Goal: Task Accomplishment & Management: Manage account settings

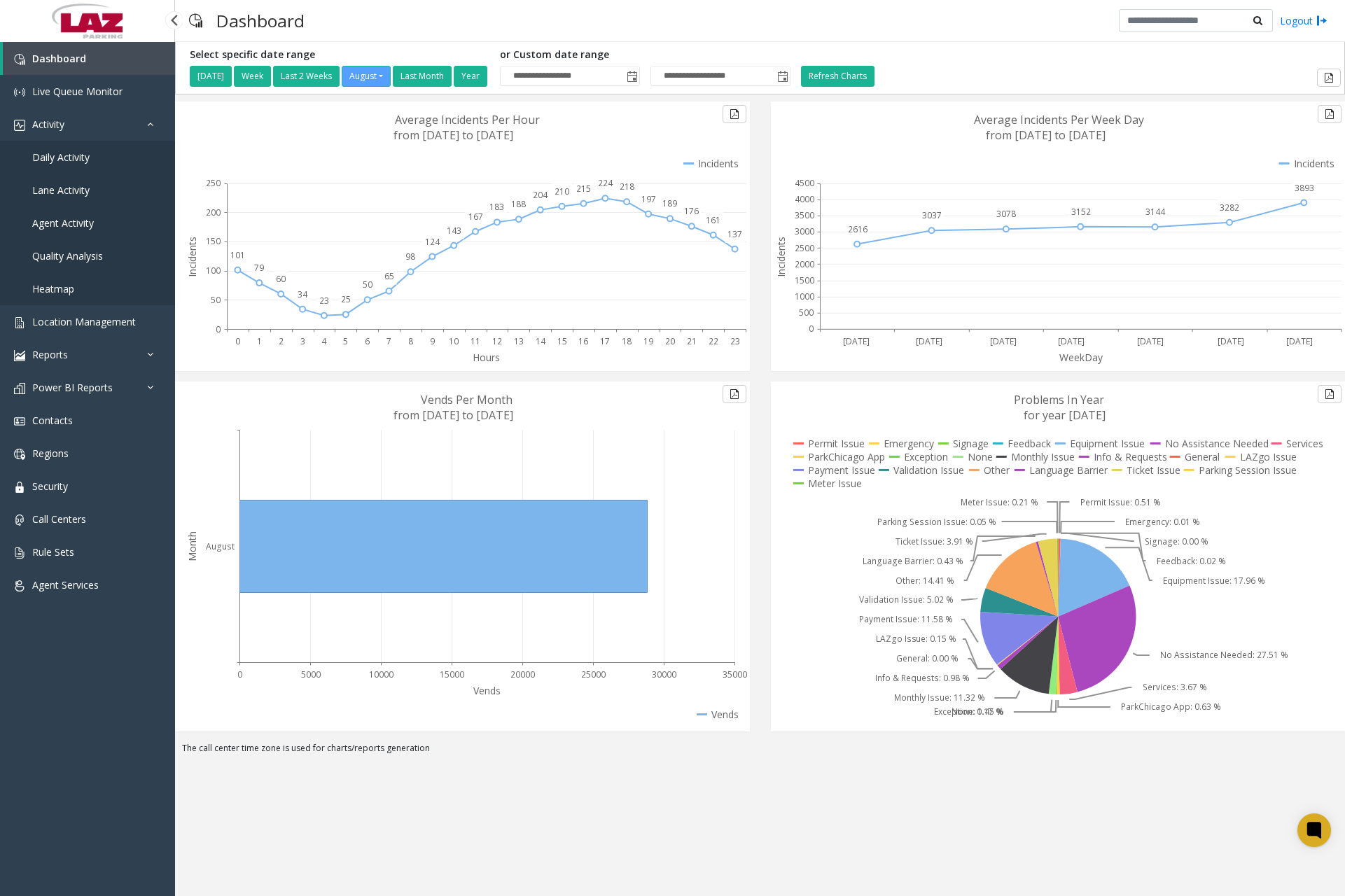
click at [83, 154] on span "Daily Activity" at bounding box center [60, 157] width 57 height 13
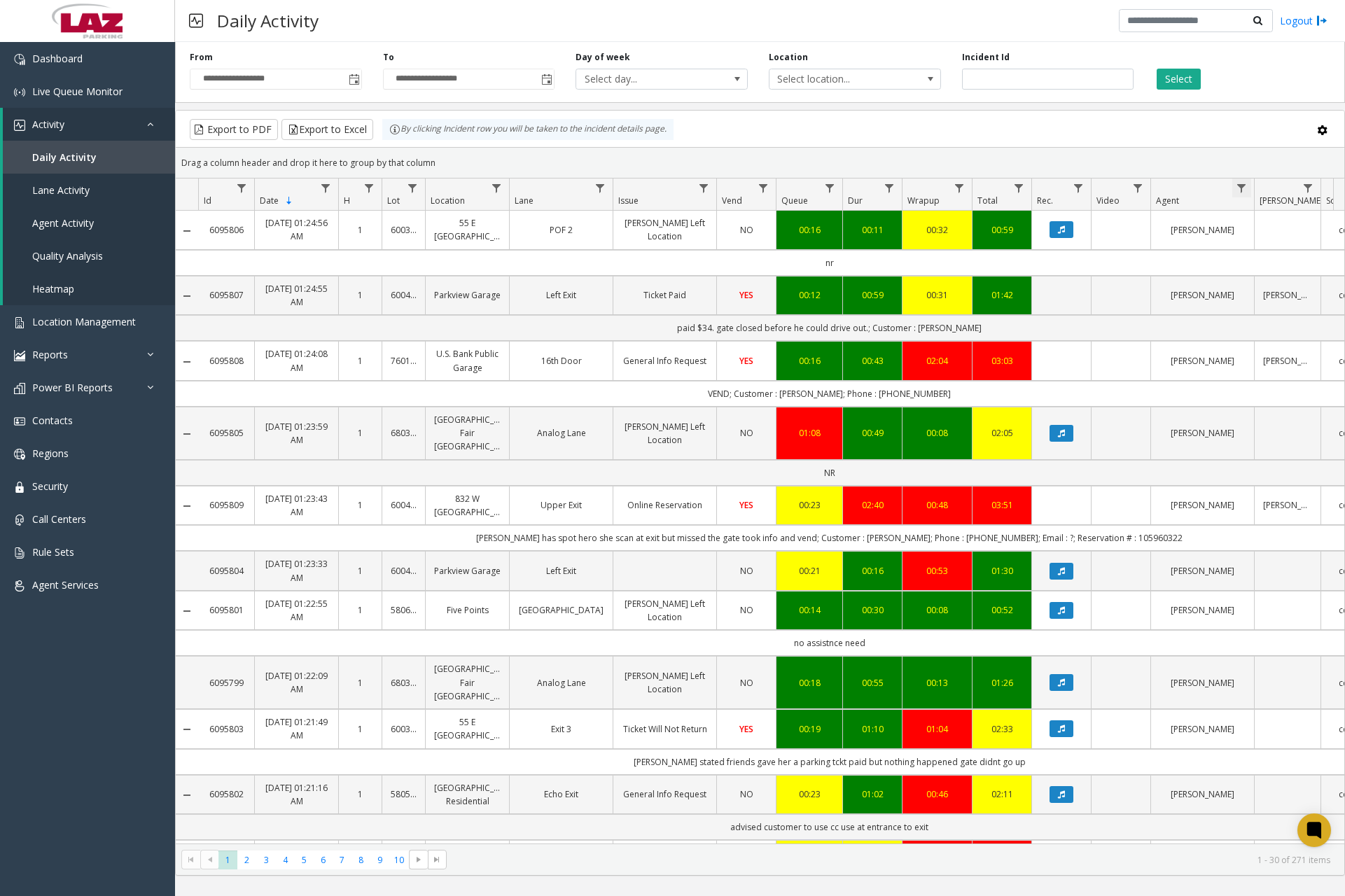
click at [1242, 184] on span "Data table" at bounding box center [1242, 189] width 11 height 11
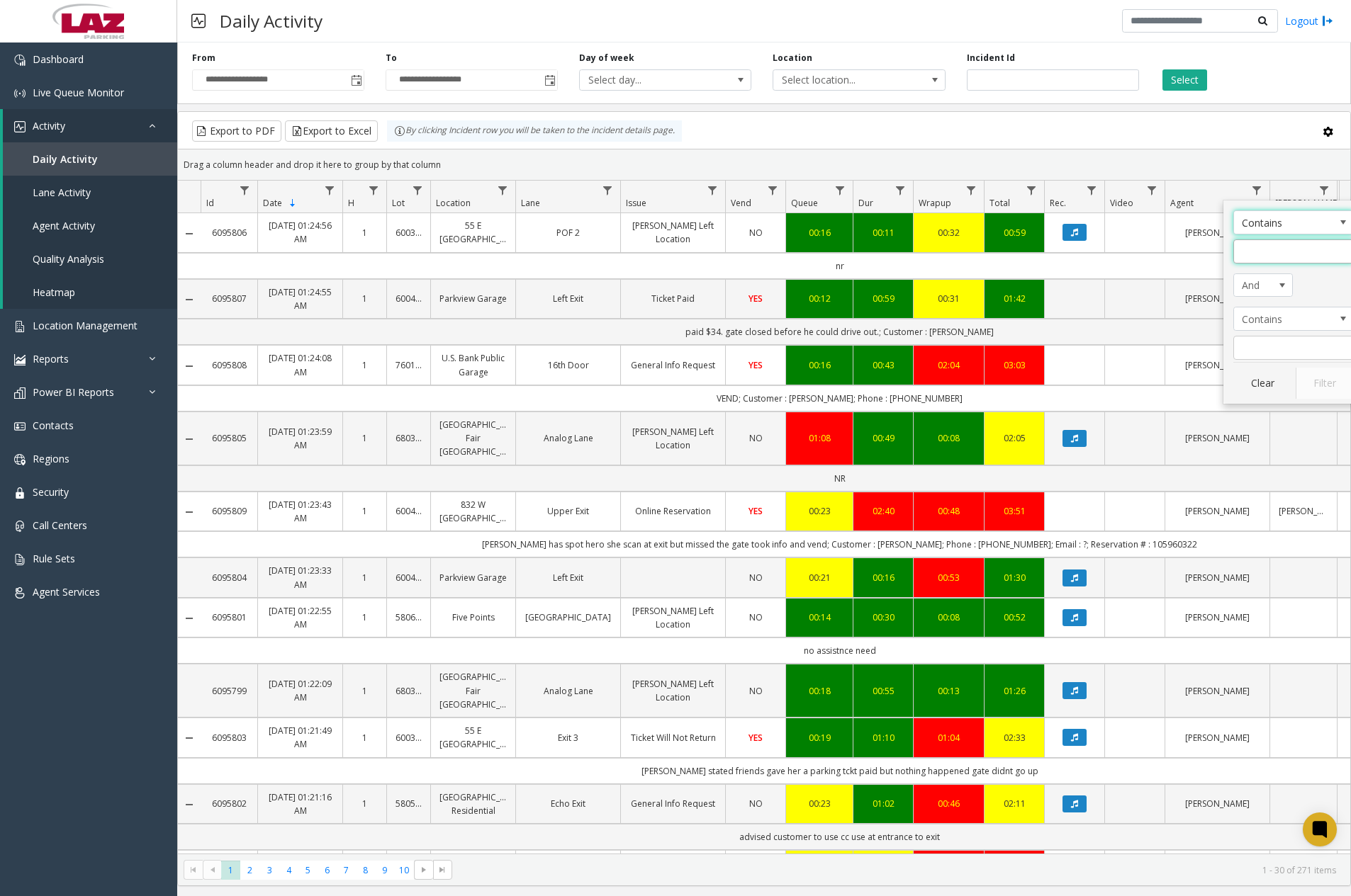
click at [1276, 249] on input "Agent Filter" at bounding box center [1294, 252] width 121 height 24
type input "******"
click at [1310, 375] on button "Filter" at bounding box center [1324, 383] width 58 height 31
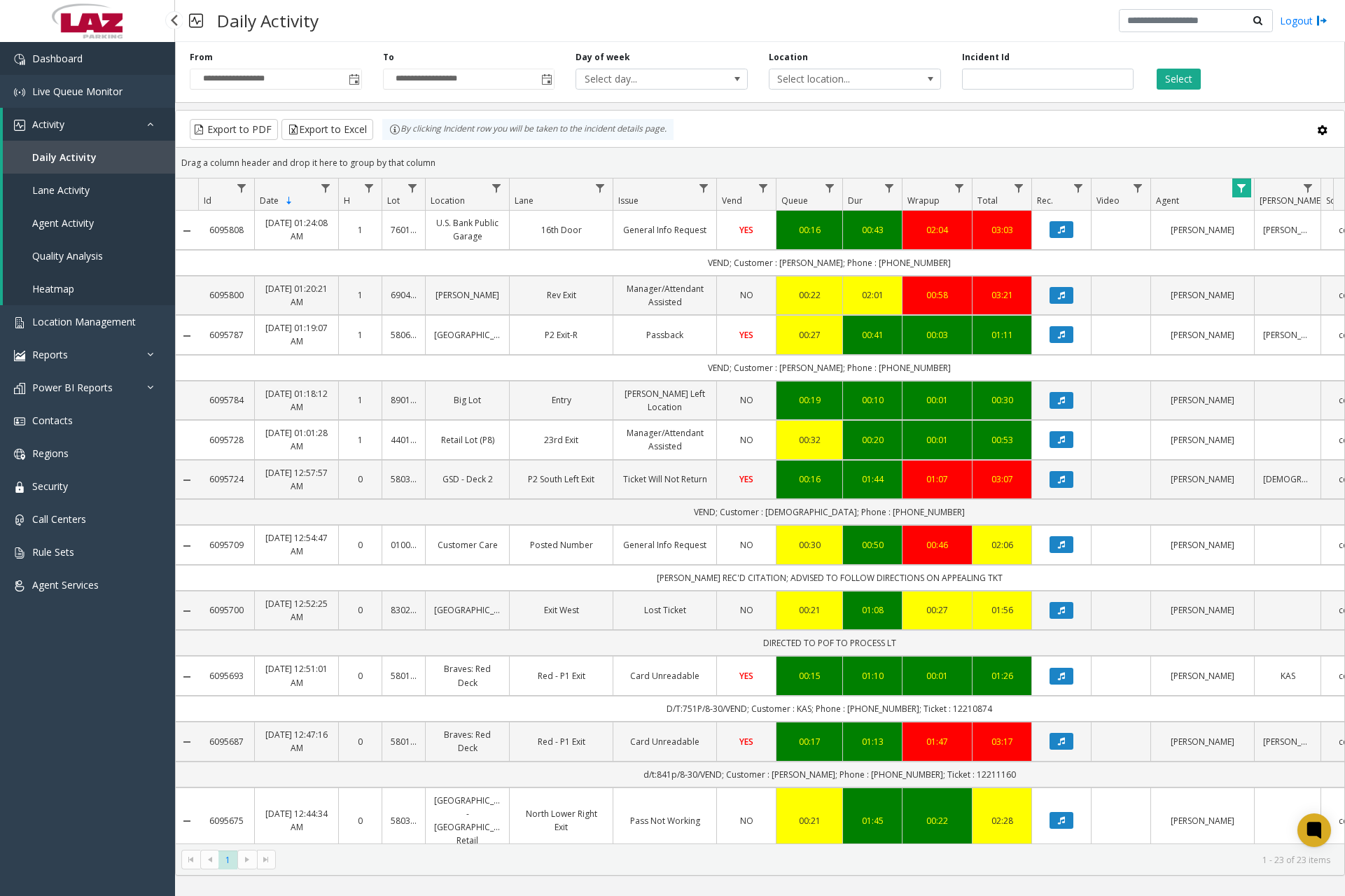
click at [42, 54] on span "Dashboard" at bounding box center [57, 58] width 50 height 13
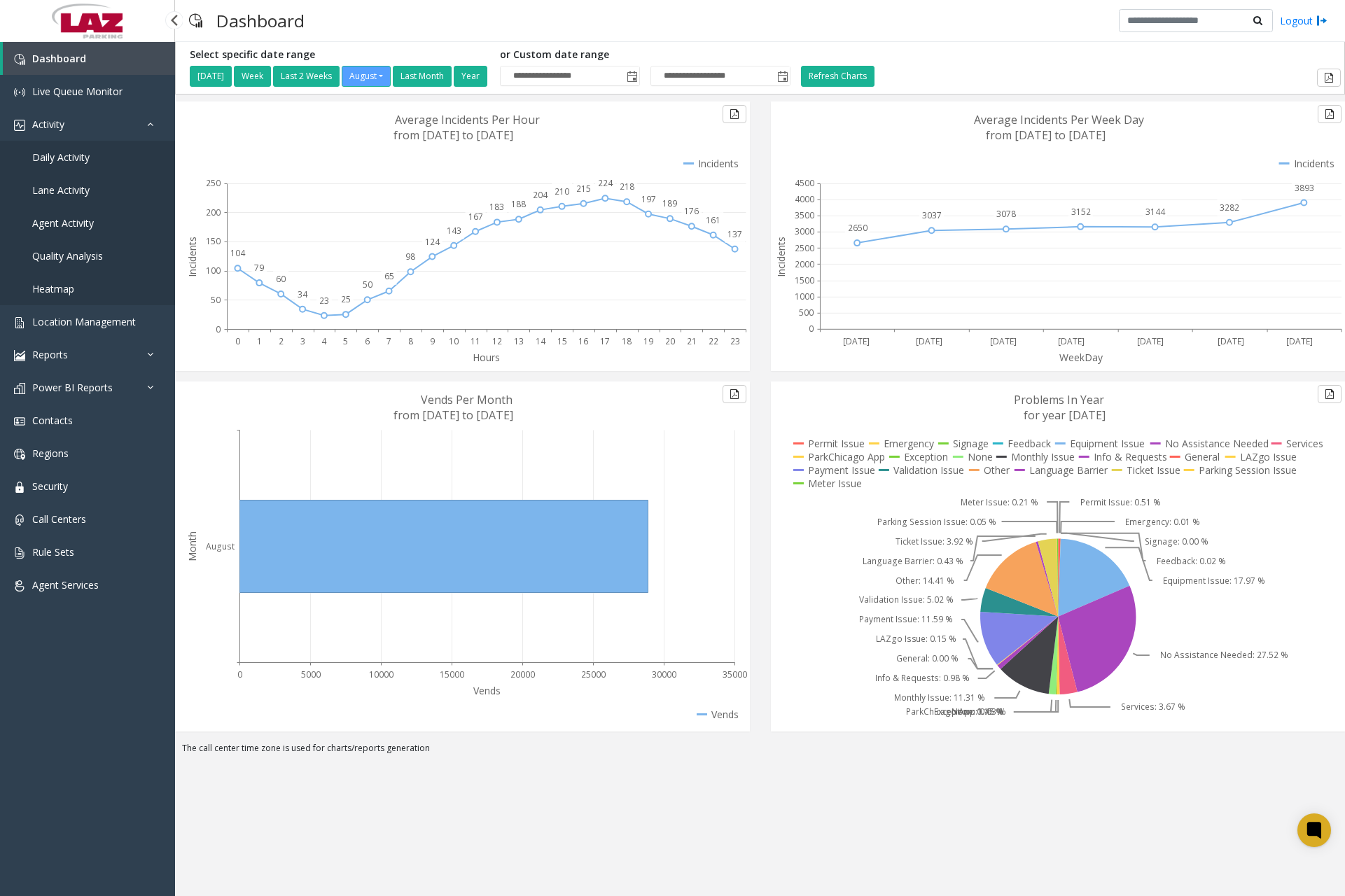
click at [86, 154] on span "Daily Activity" at bounding box center [60, 157] width 57 height 13
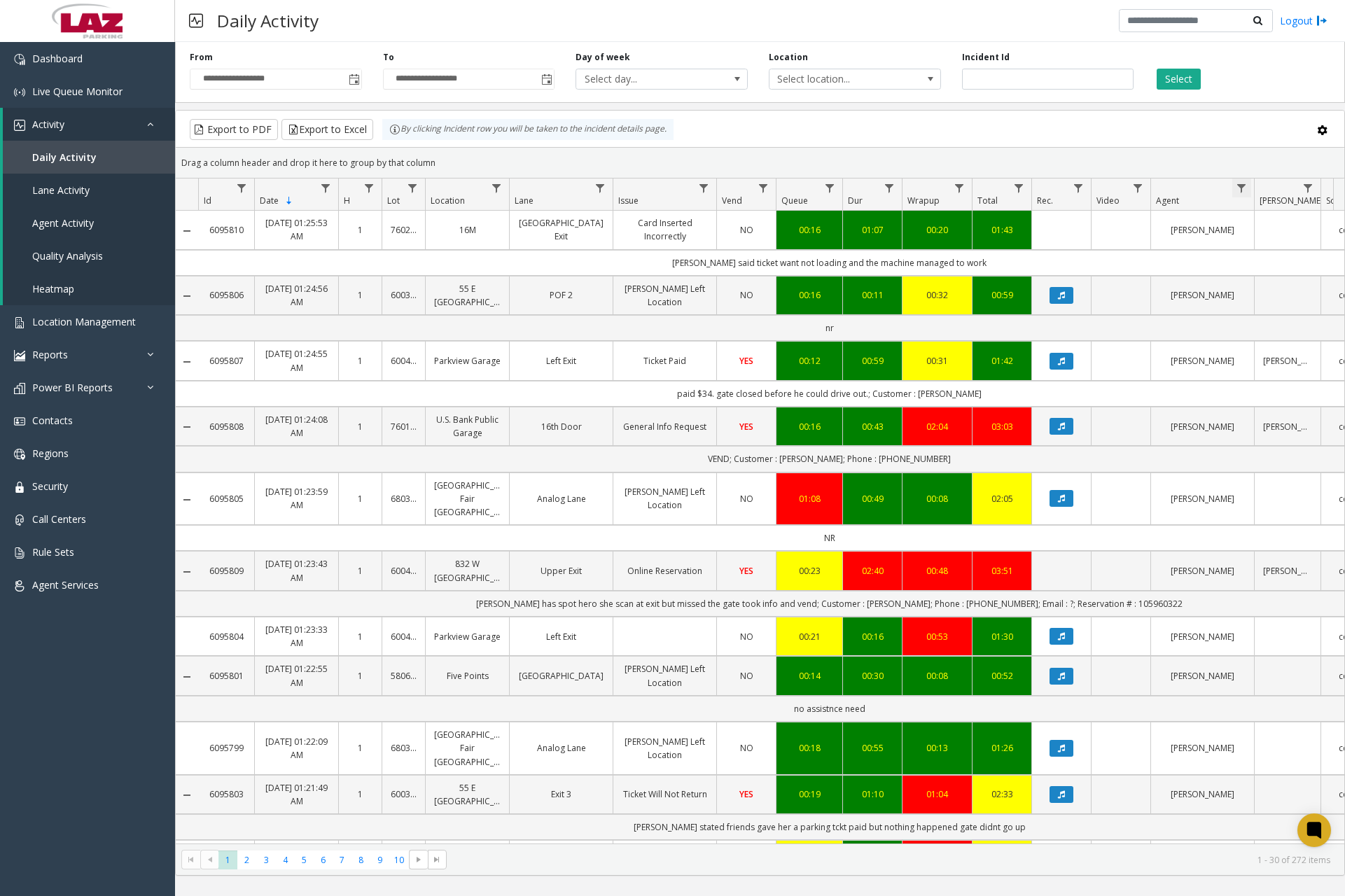
click at [1239, 185] on span "Data table" at bounding box center [1242, 189] width 11 height 11
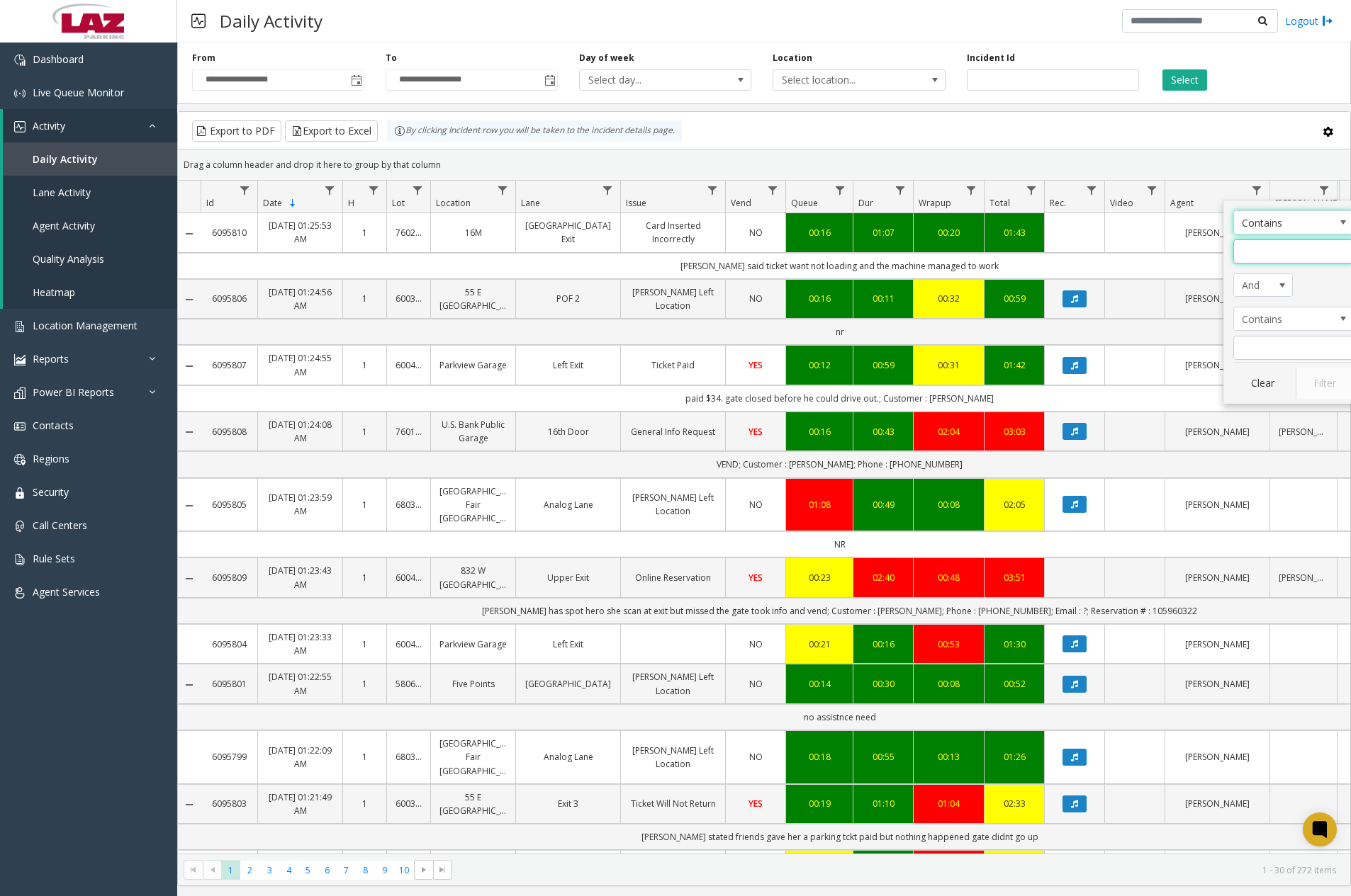
click at [1255, 258] on input "Agent Filter" at bounding box center [1294, 252] width 121 height 24
type input "***"
click at [1308, 375] on button "Filter" at bounding box center [1324, 383] width 58 height 31
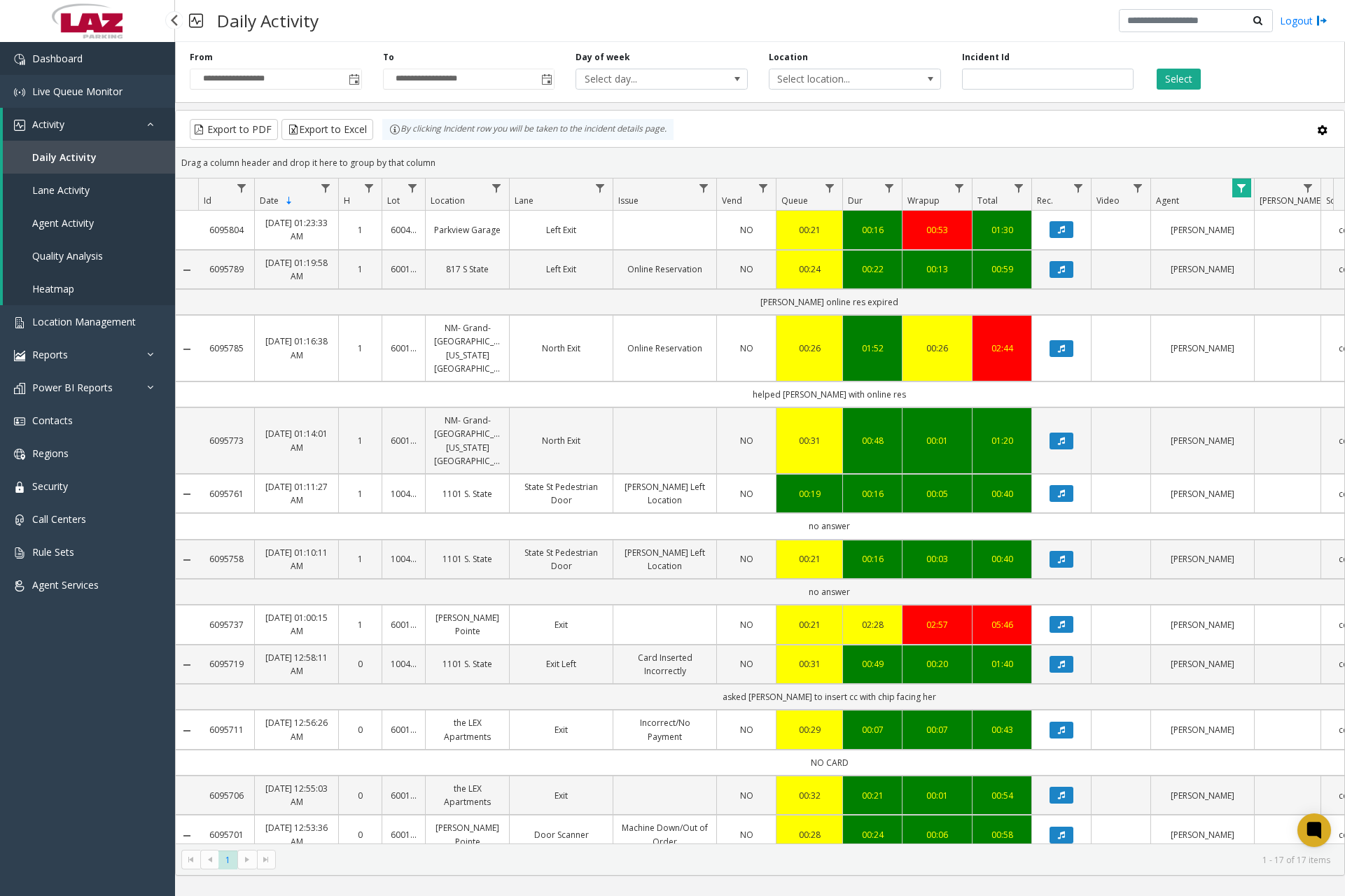
click at [88, 62] on link "Dashboard" at bounding box center [87, 58] width 175 height 33
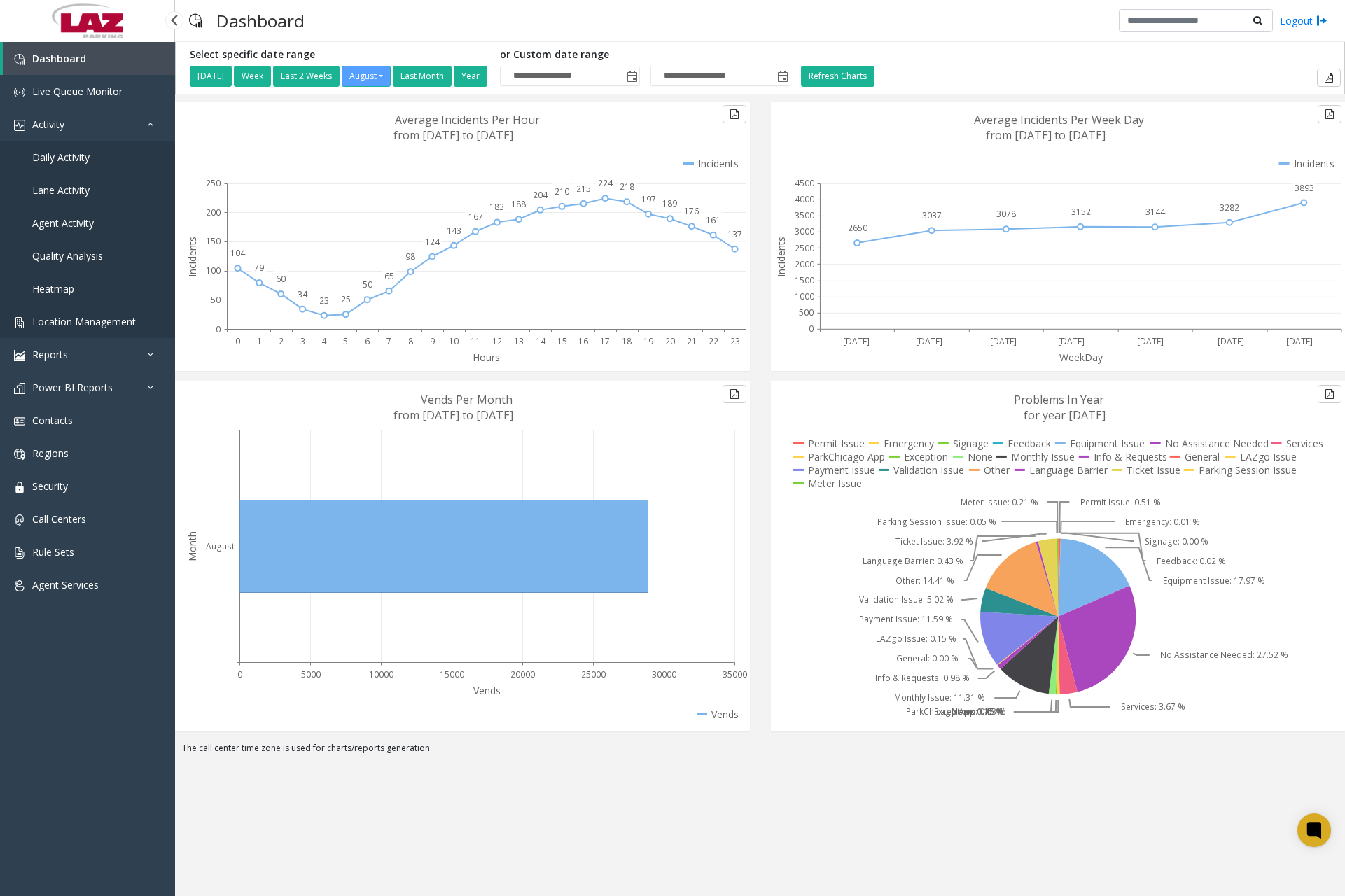
click at [92, 321] on span "Location Management" at bounding box center [84, 321] width 104 height 13
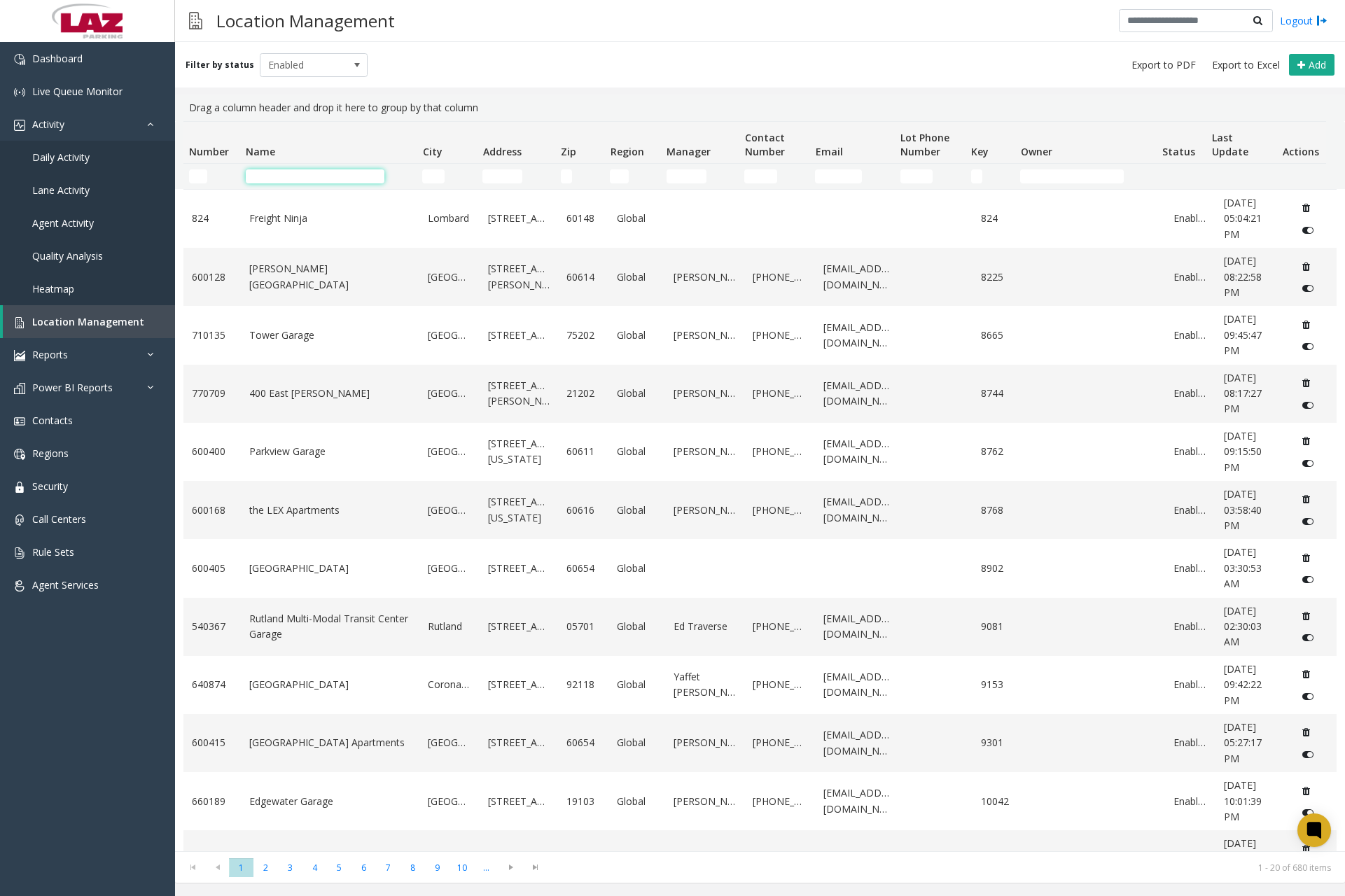
click at [294, 173] on input "Name Filter" at bounding box center [314, 177] width 138 height 14
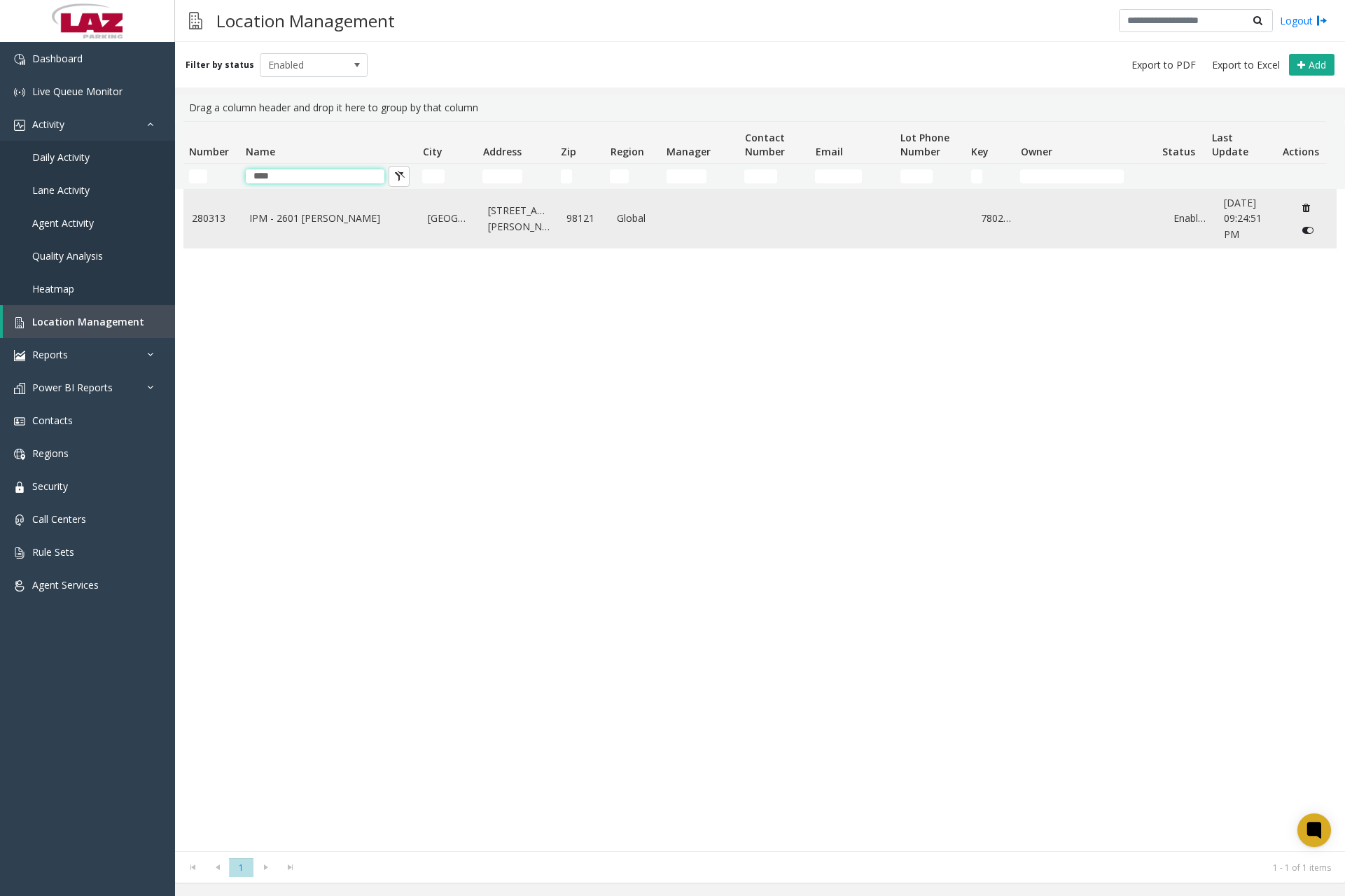
type input "****"
click at [327, 216] on link "IPM - 2601 [PERSON_NAME]" at bounding box center [330, 219] width 162 height 16
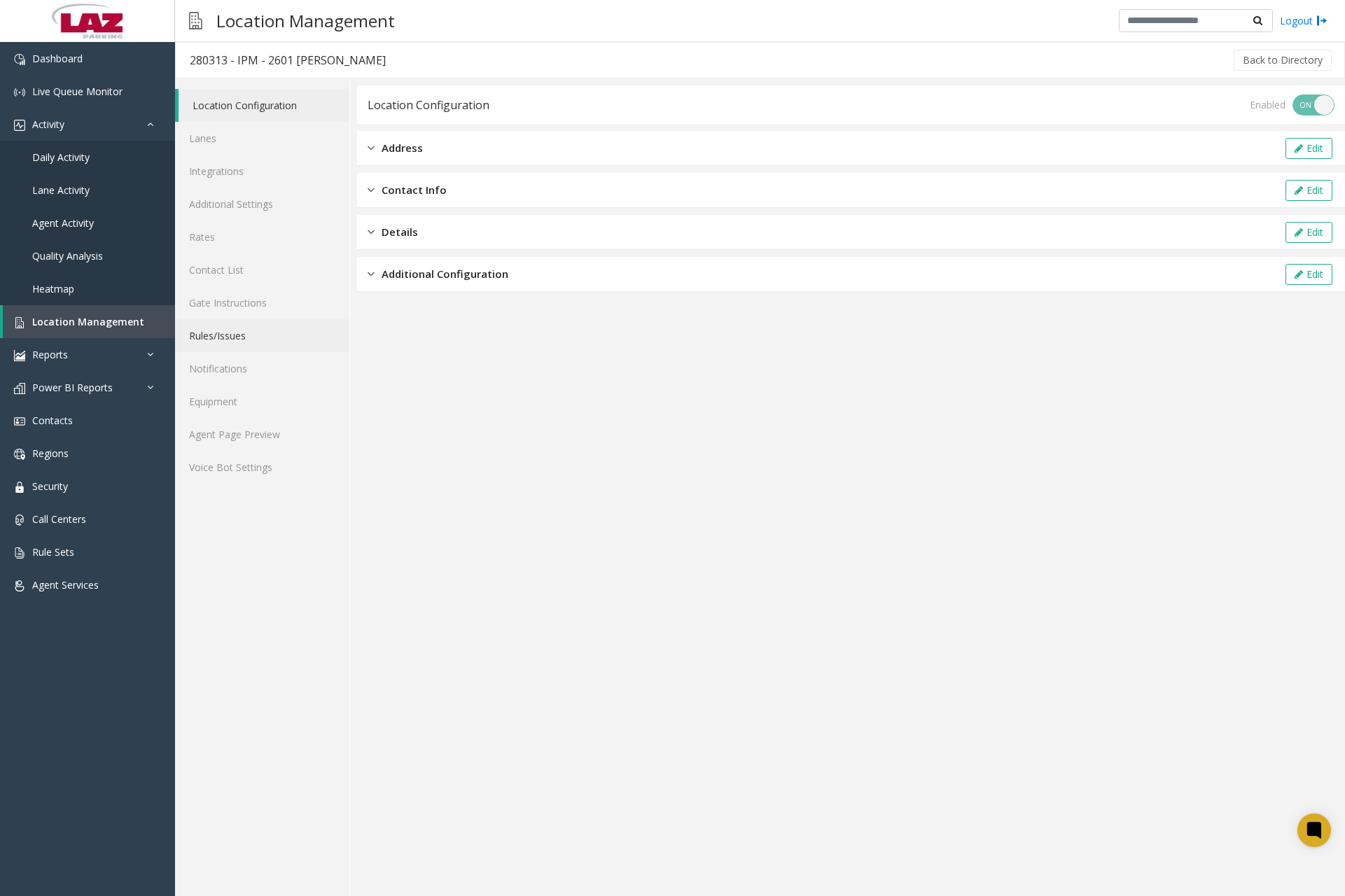
click at [226, 331] on link "Rules/Issues" at bounding box center [263, 336] width 175 height 33
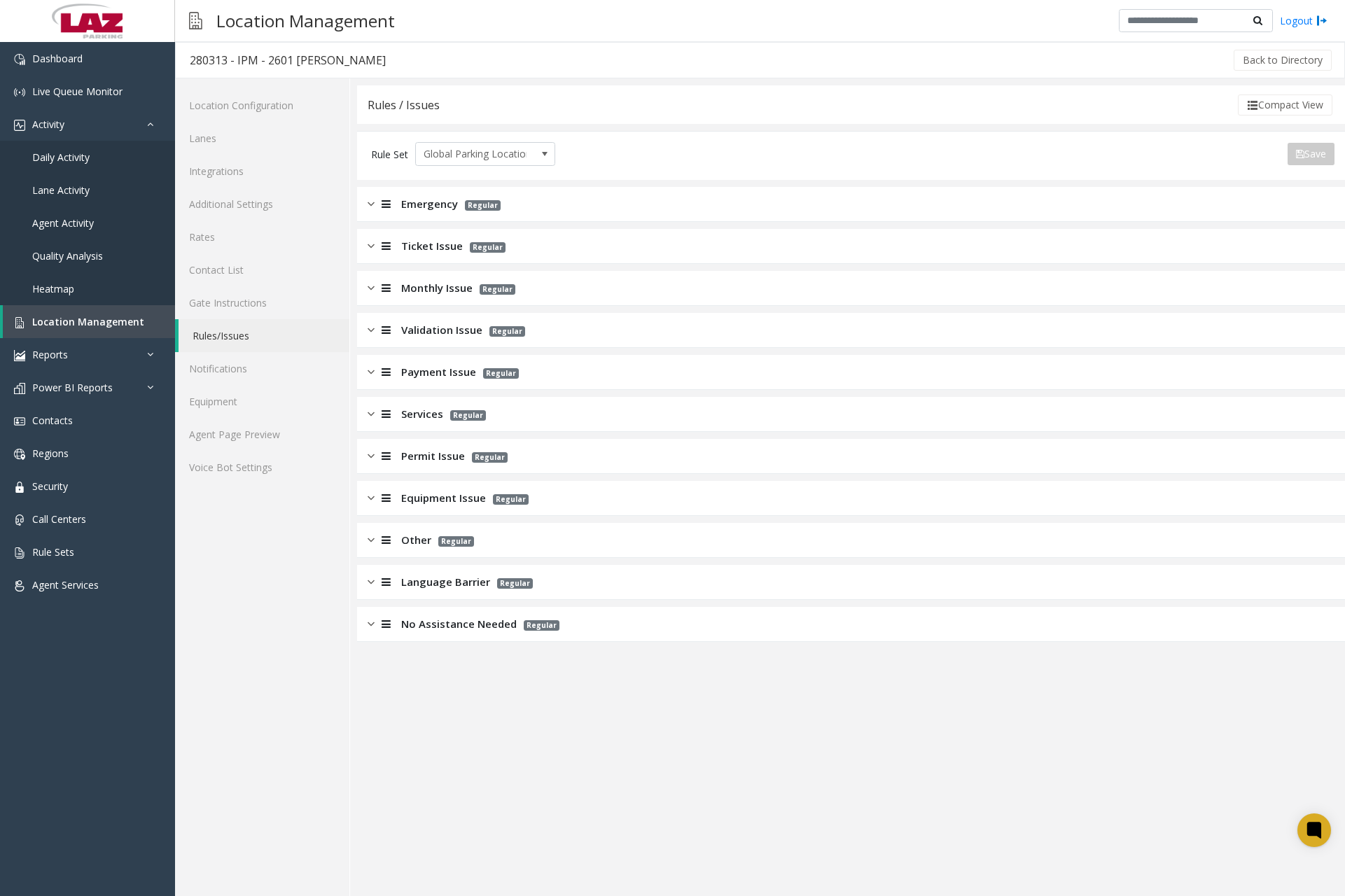
click at [372, 372] on img at bounding box center [371, 372] width 7 height 16
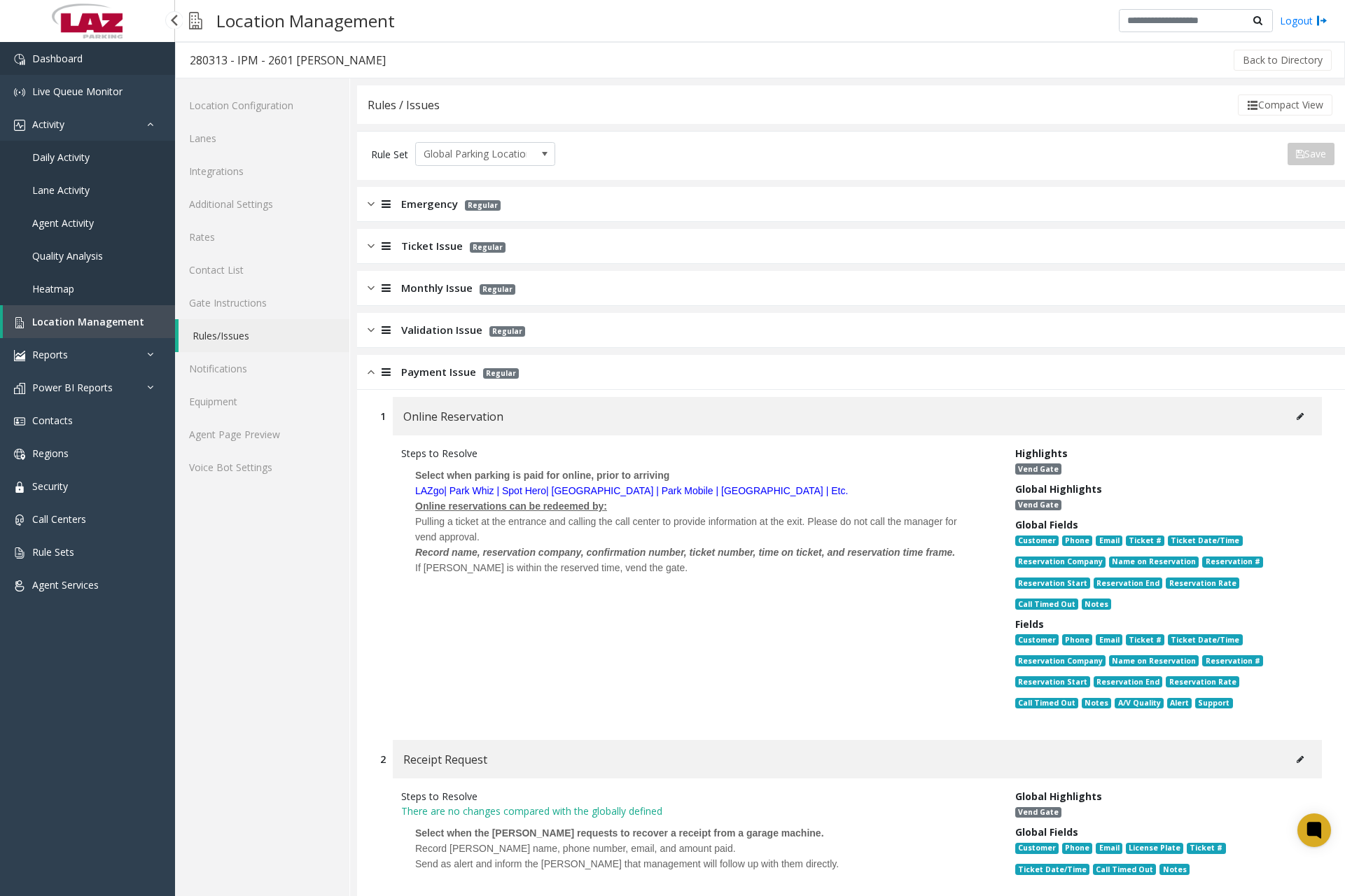
click at [119, 65] on link "Dashboard" at bounding box center [87, 58] width 175 height 33
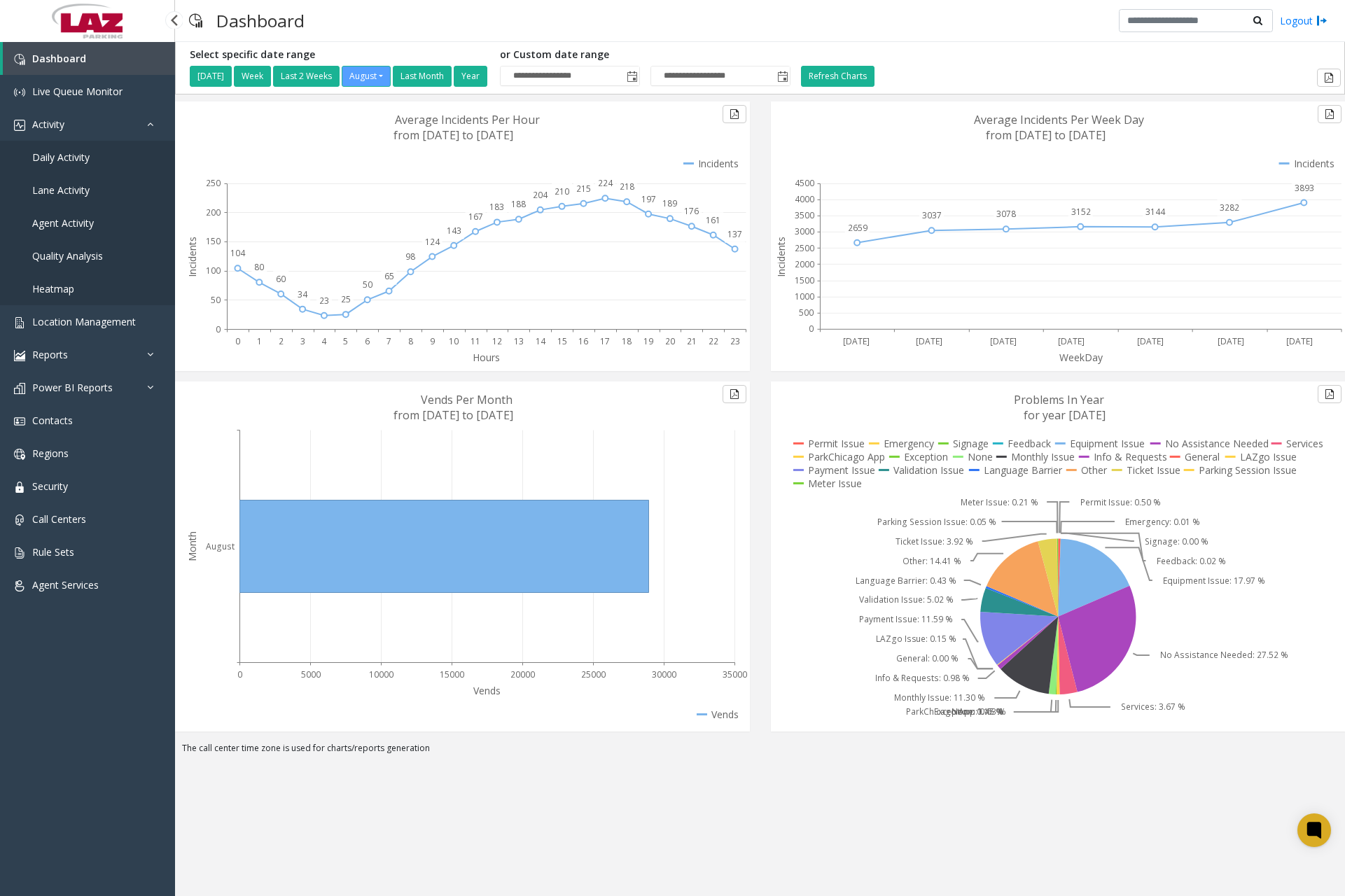
click at [79, 162] on span "Daily Activity" at bounding box center [60, 157] width 57 height 13
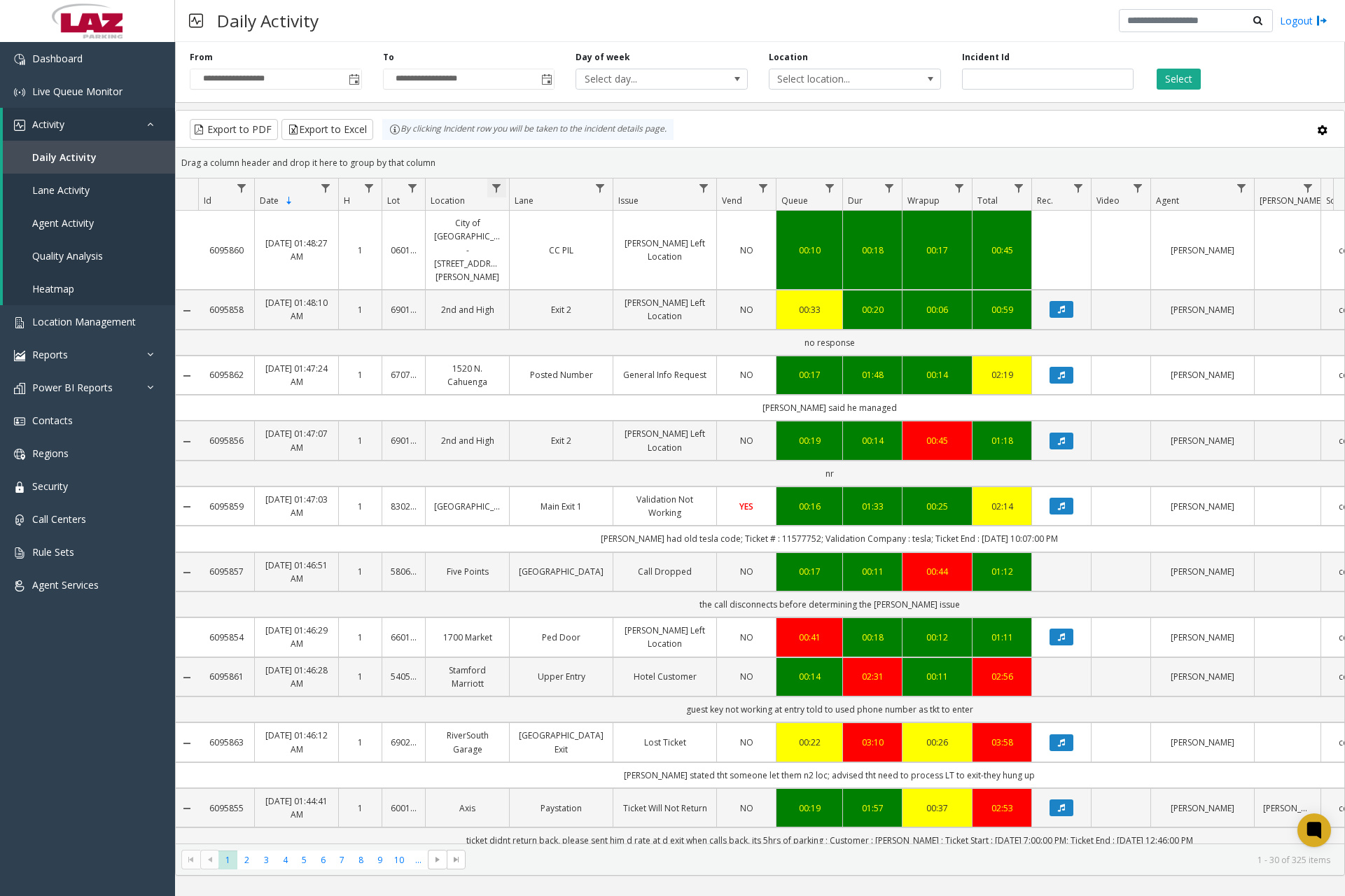
click at [492, 184] on span "Data table" at bounding box center [497, 189] width 11 height 11
click at [554, 245] on input "Location Filter" at bounding box center [558, 249] width 119 height 24
type input "******"
click at [573, 379] on button "Filter" at bounding box center [588, 378] width 57 height 31
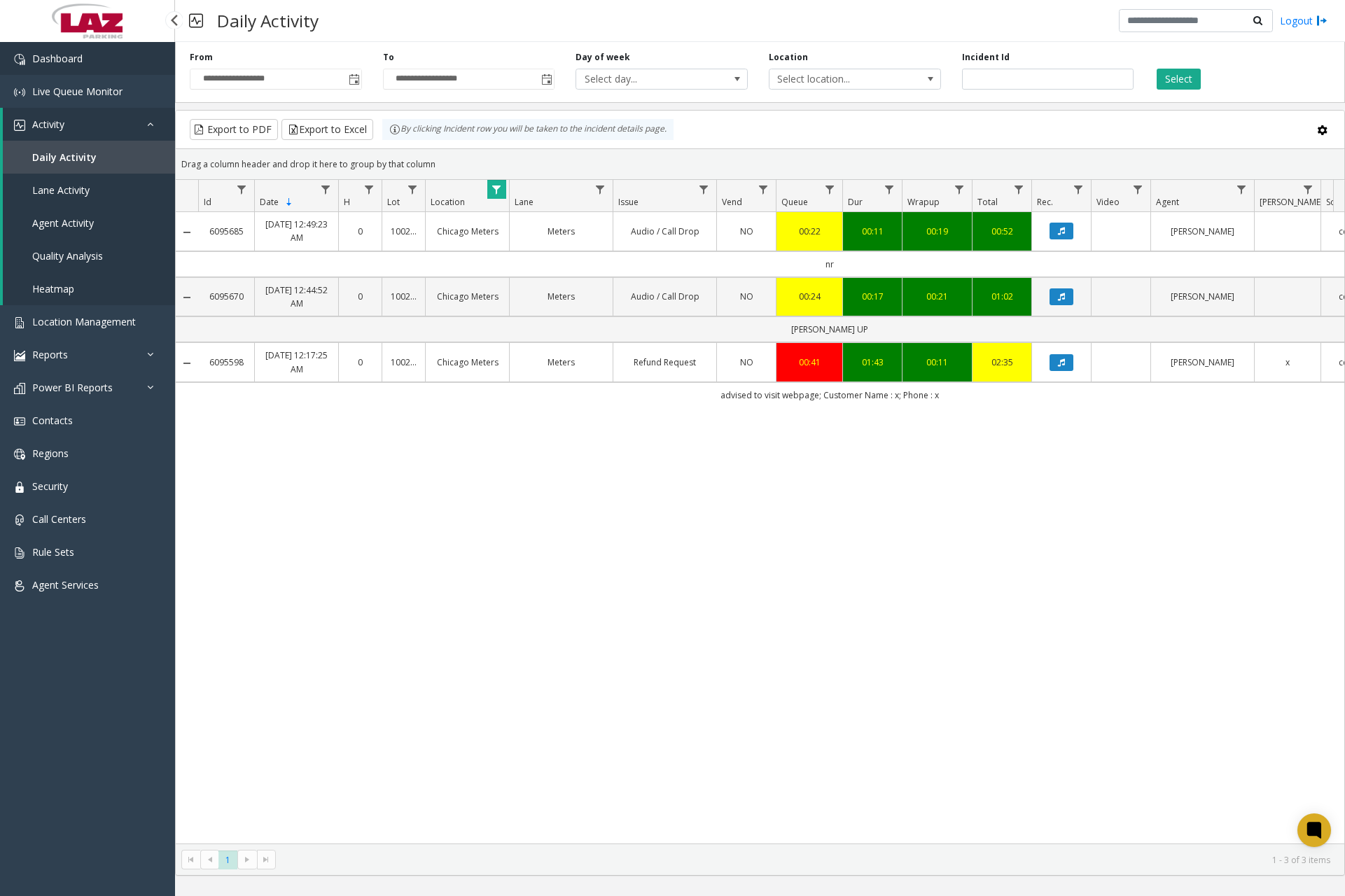
click at [128, 65] on link "Dashboard" at bounding box center [87, 58] width 175 height 33
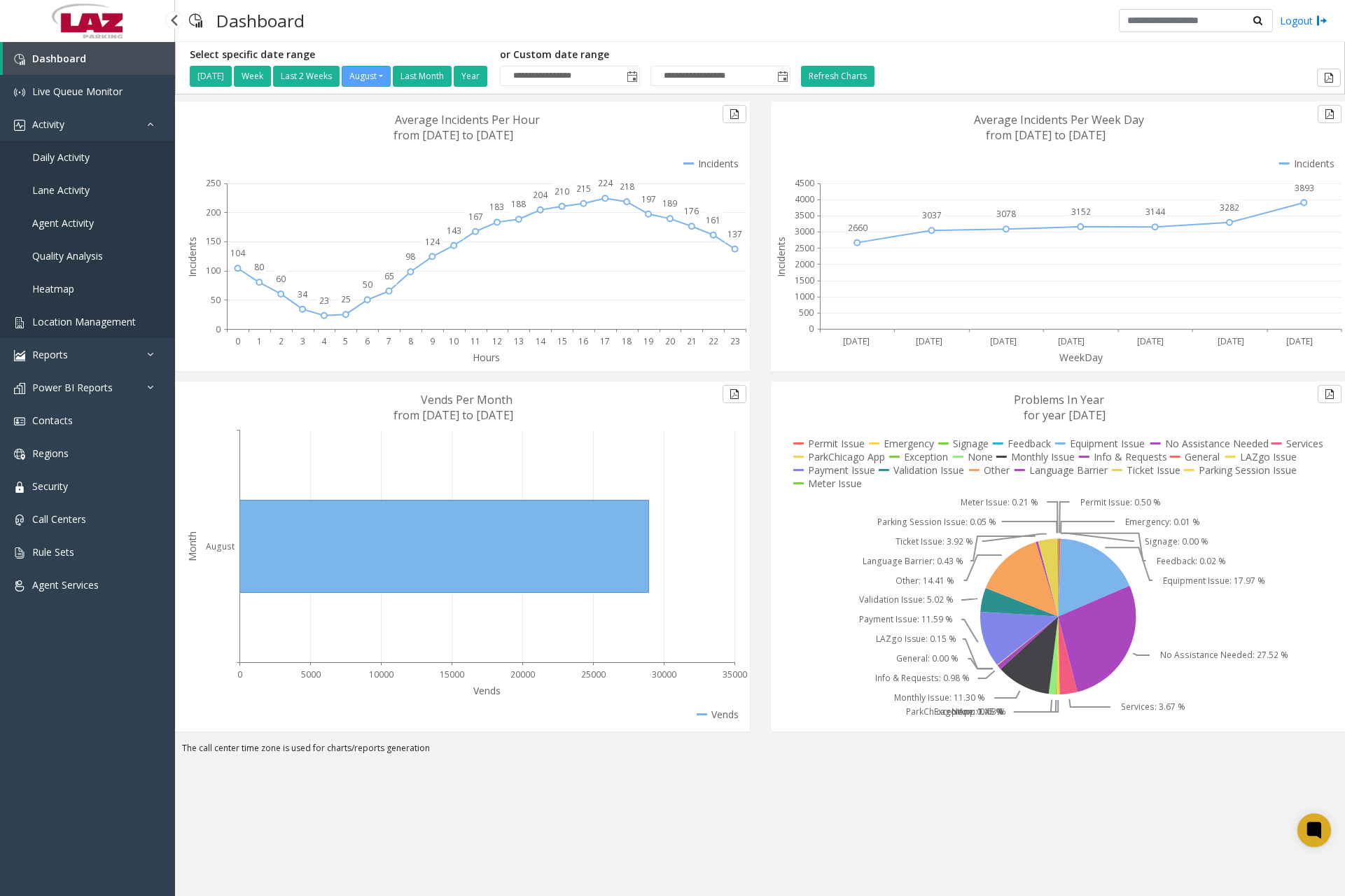
click at [101, 323] on span "Location Management" at bounding box center [84, 321] width 104 height 13
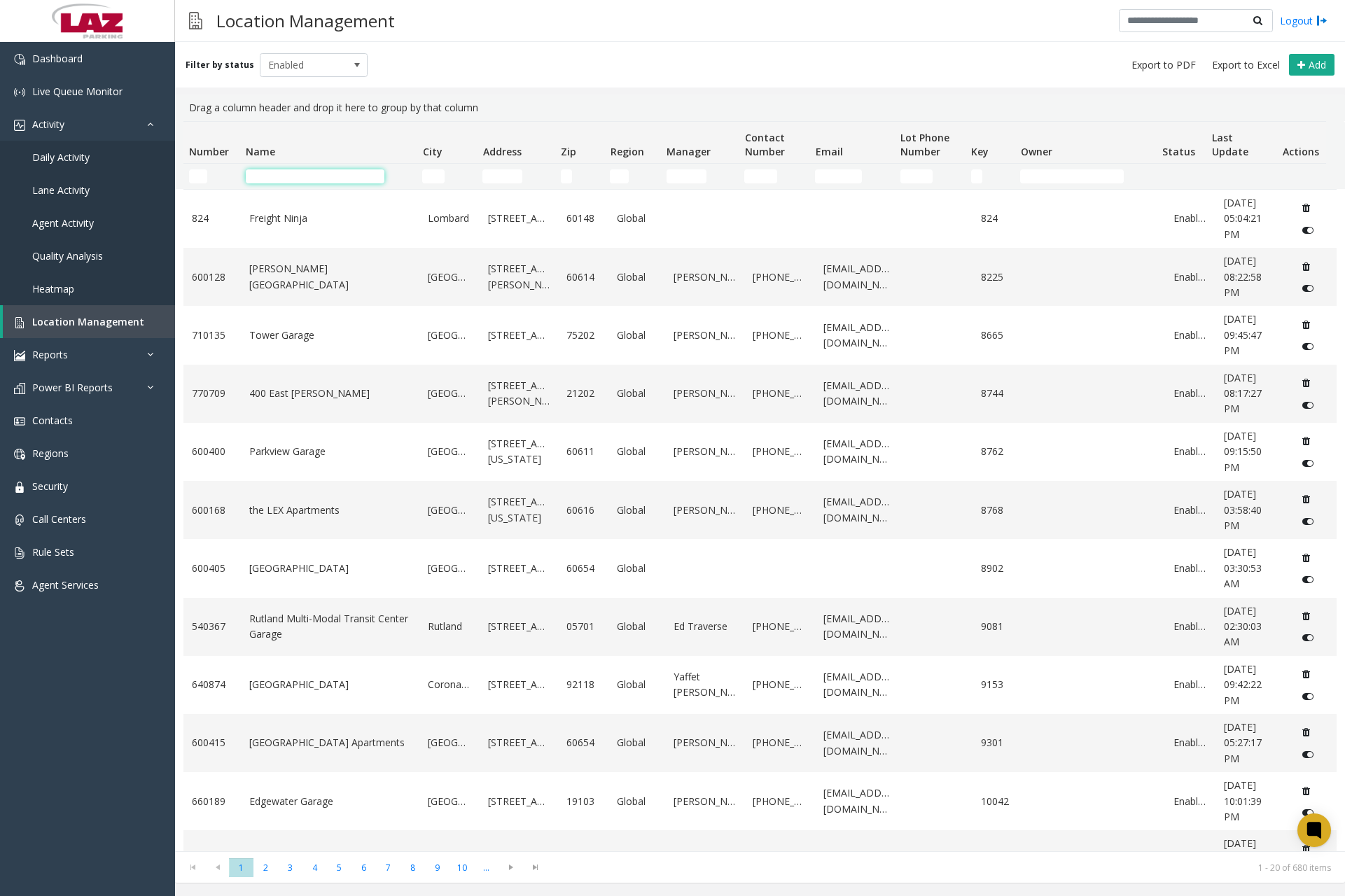
click at [309, 182] on input "Name Filter" at bounding box center [314, 177] width 138 height 14
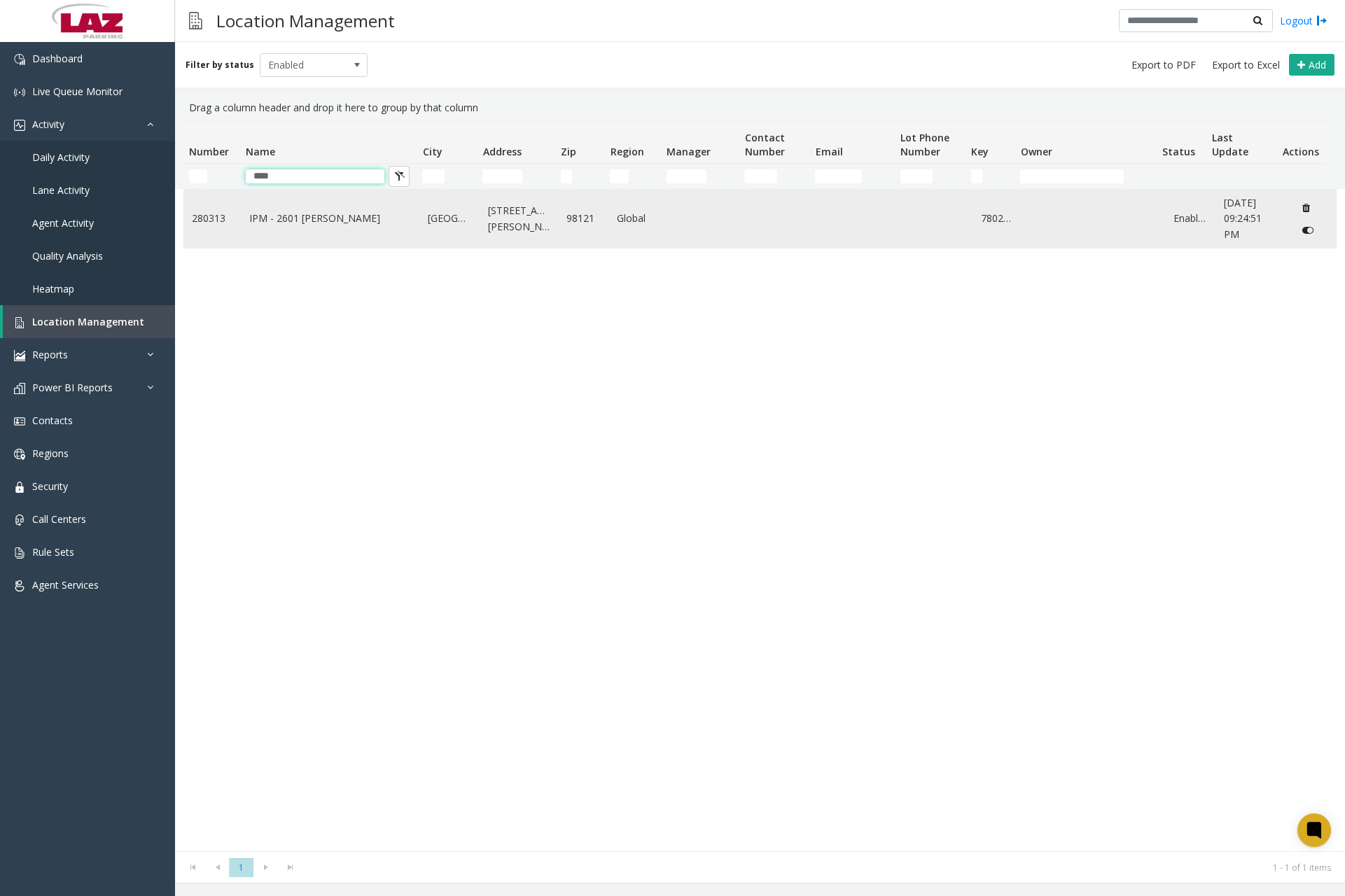
type input "****"
click at [322, 226] on link "IPM - 2601 [PERSON_NAME]" at bounding box center [330, 219] width 162 height 16
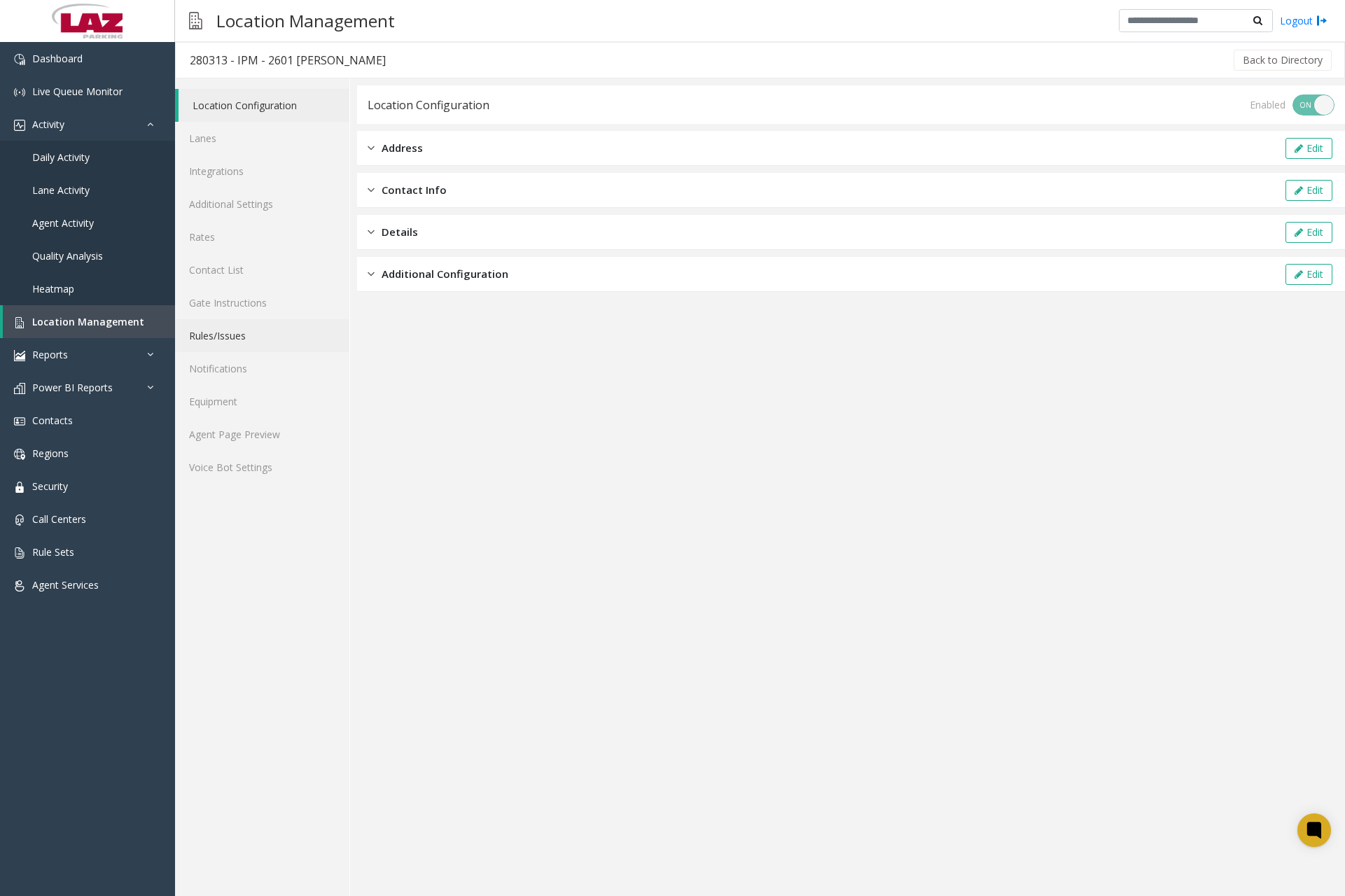
click at [229, 341] on link "Rules/Issues" at bounding box center [263, 336] width 175 height 33
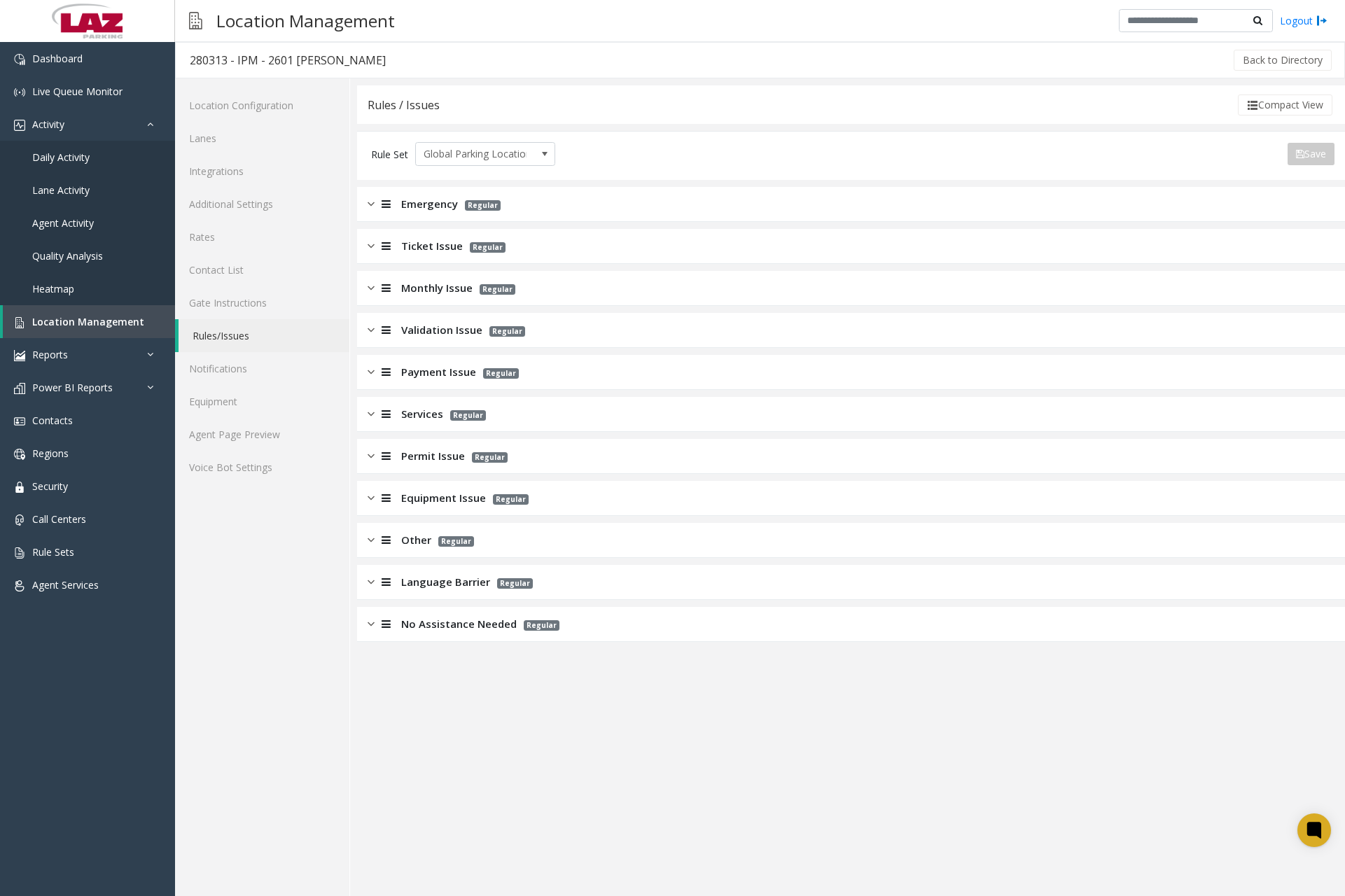
click at [373, 379] on img at bounding box center [371, 372] width 7 height 16
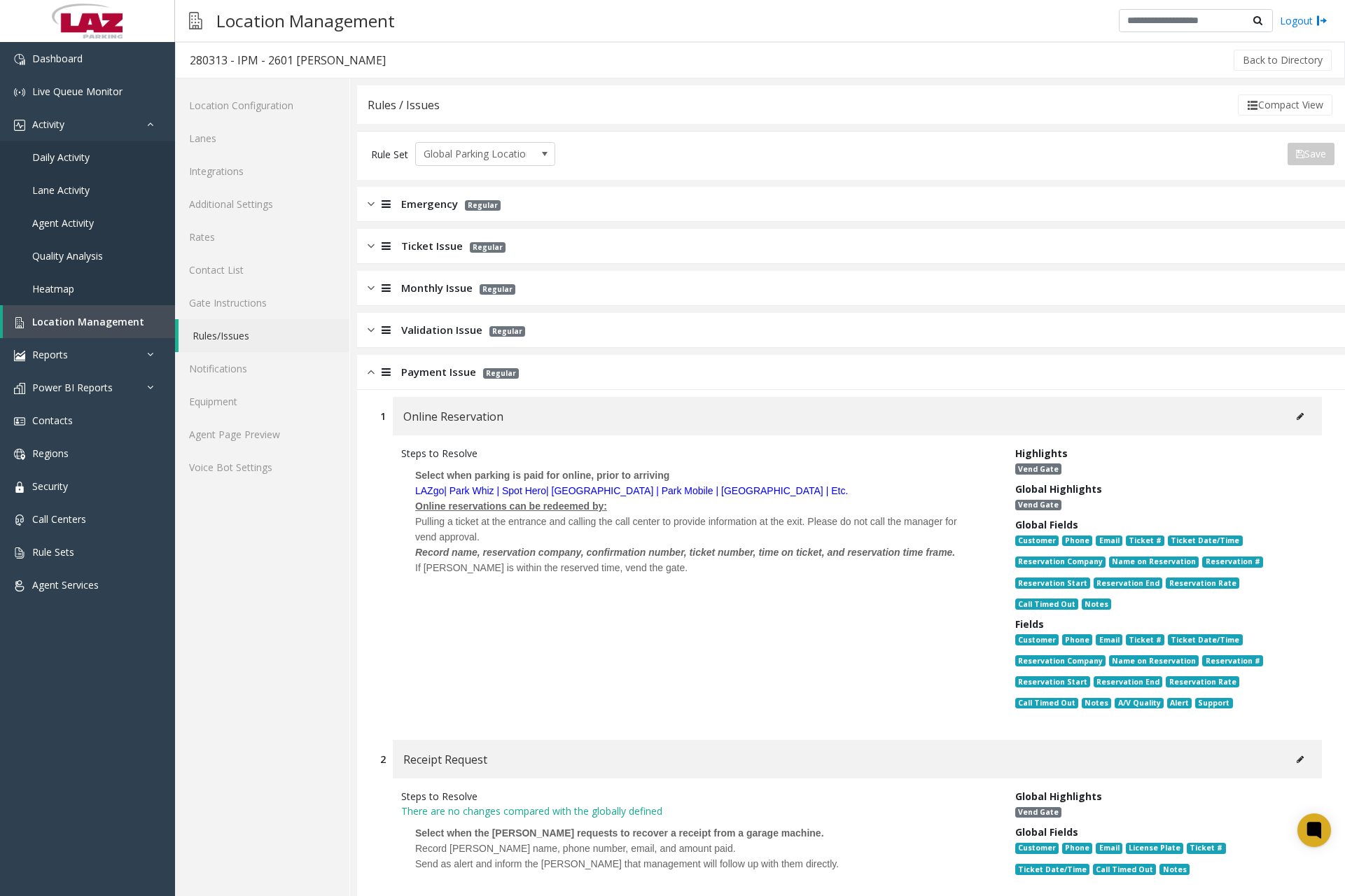
click at [1295, 416] on button at bounding box center [1300, 416] width 23 height 21
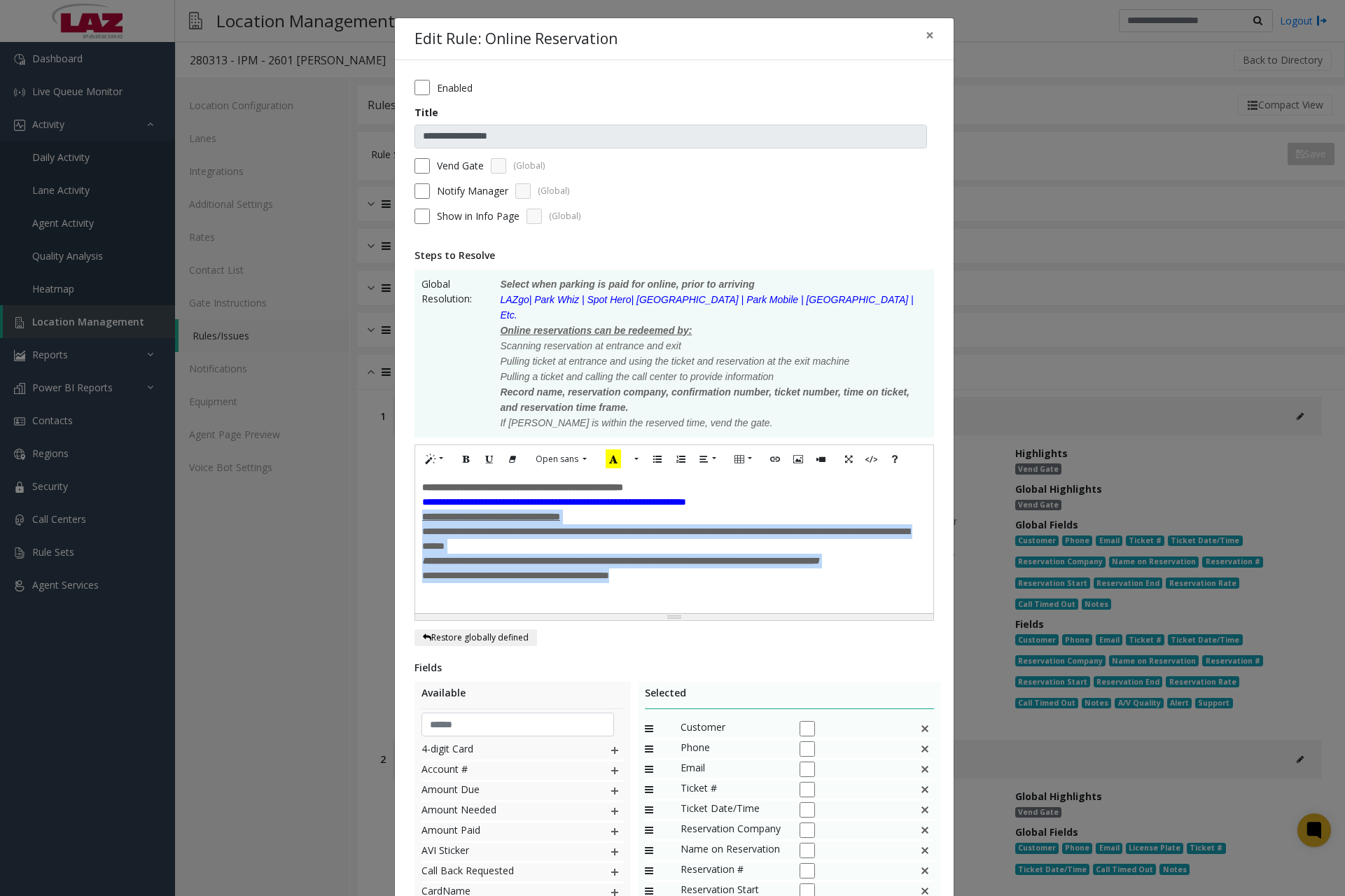
drag, startPoint x: 417, startPoint y: 505, endPoint x: 657, endPoint y: 580, distance: 251.4
click at [657, 580] on div "**********" at bounding box center [674, 543] width 518 height 140
paste div
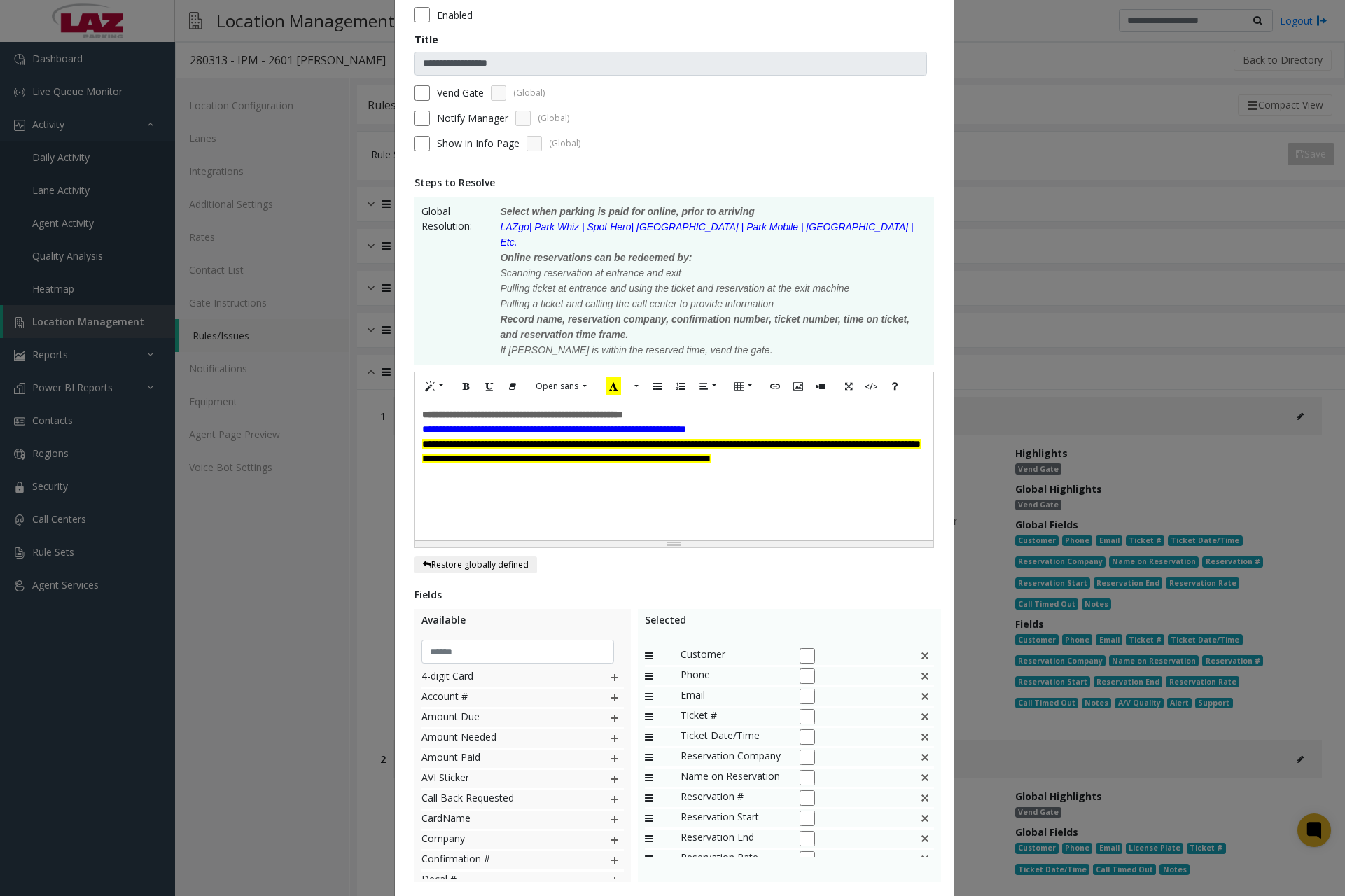
scroll to position [148, 0]
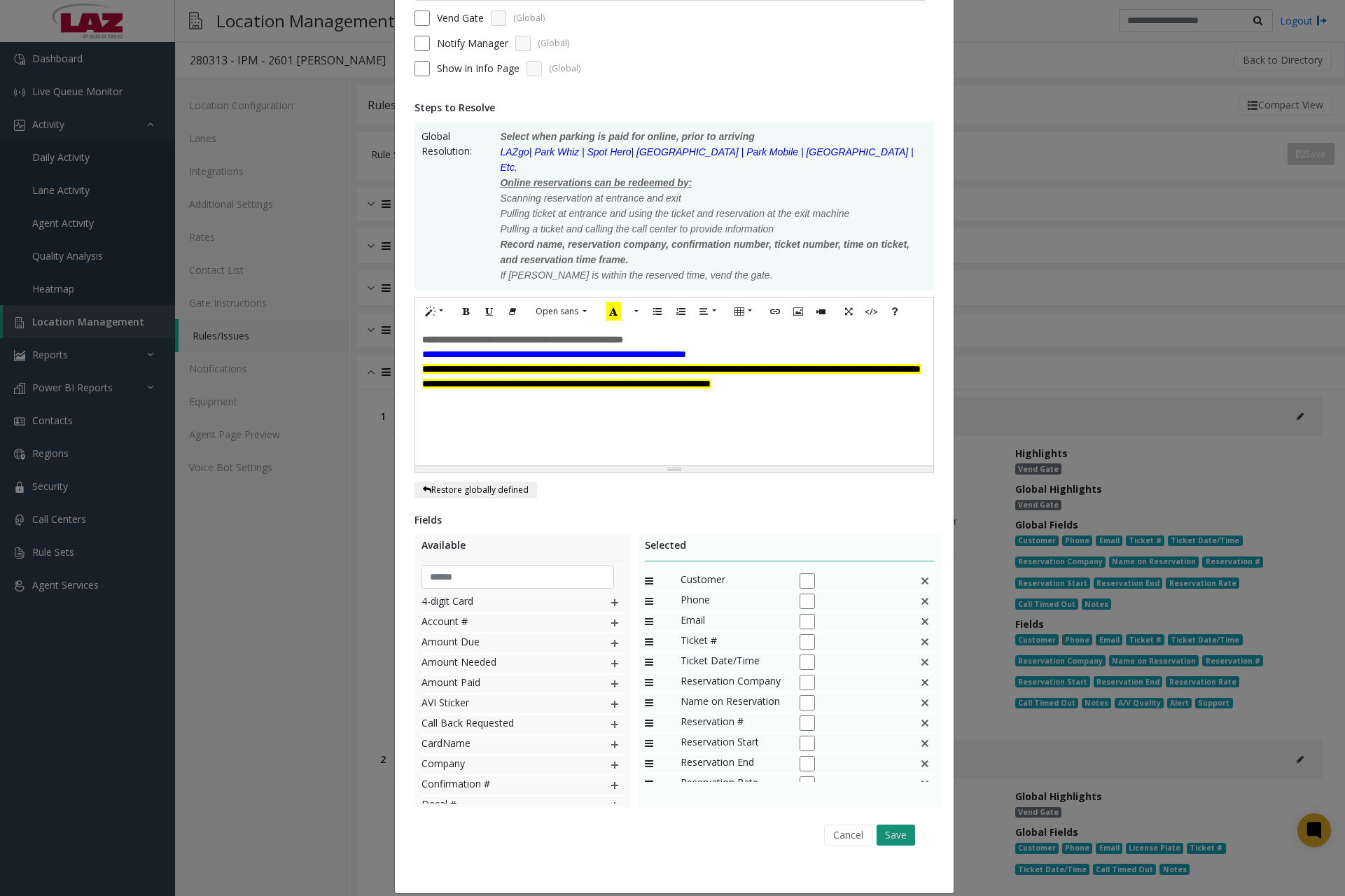
click at [899, 824] on button "Save" at bounding box center [896, 835] width 38 height 21
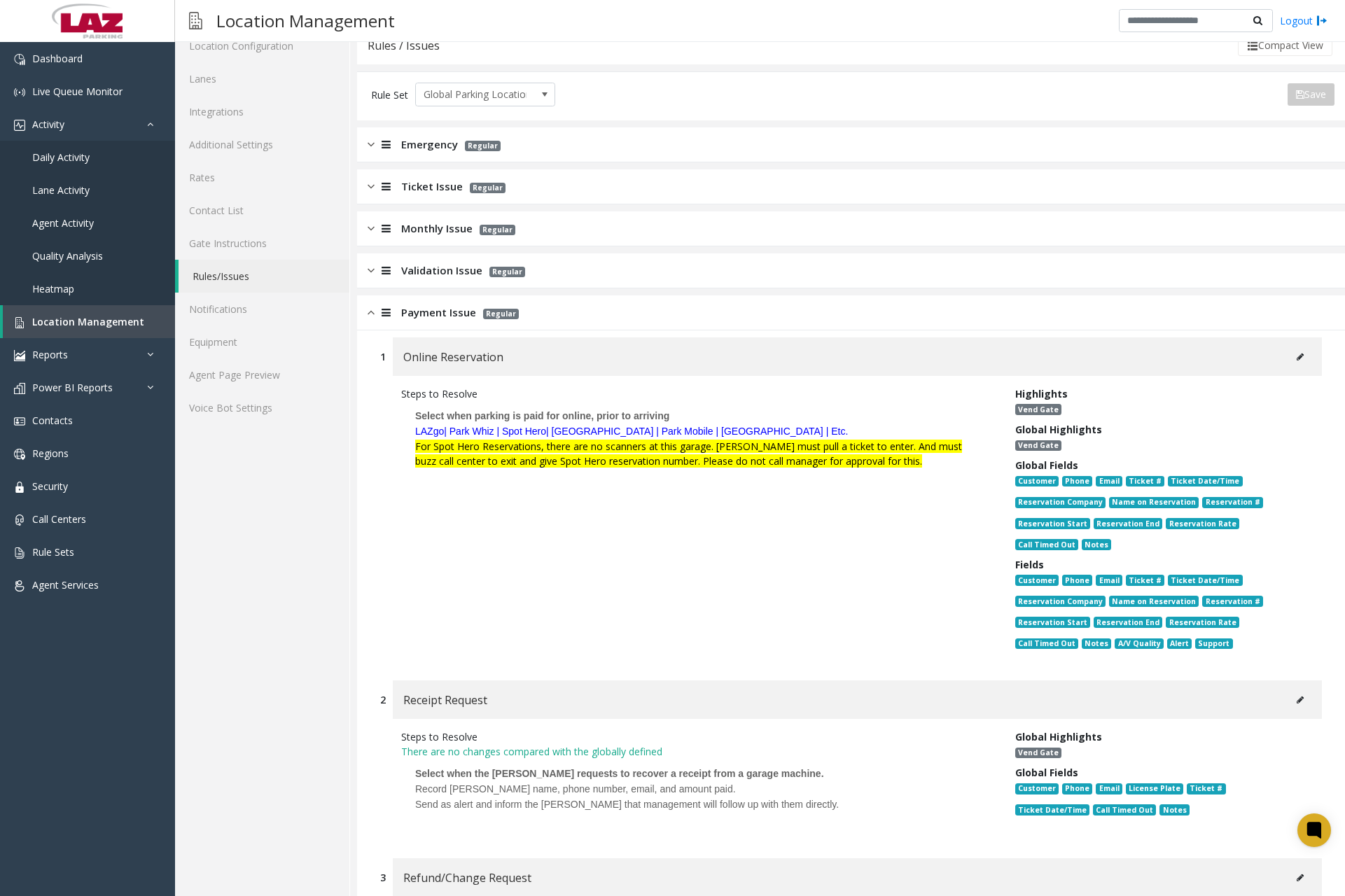
scroll to position [0, 0]
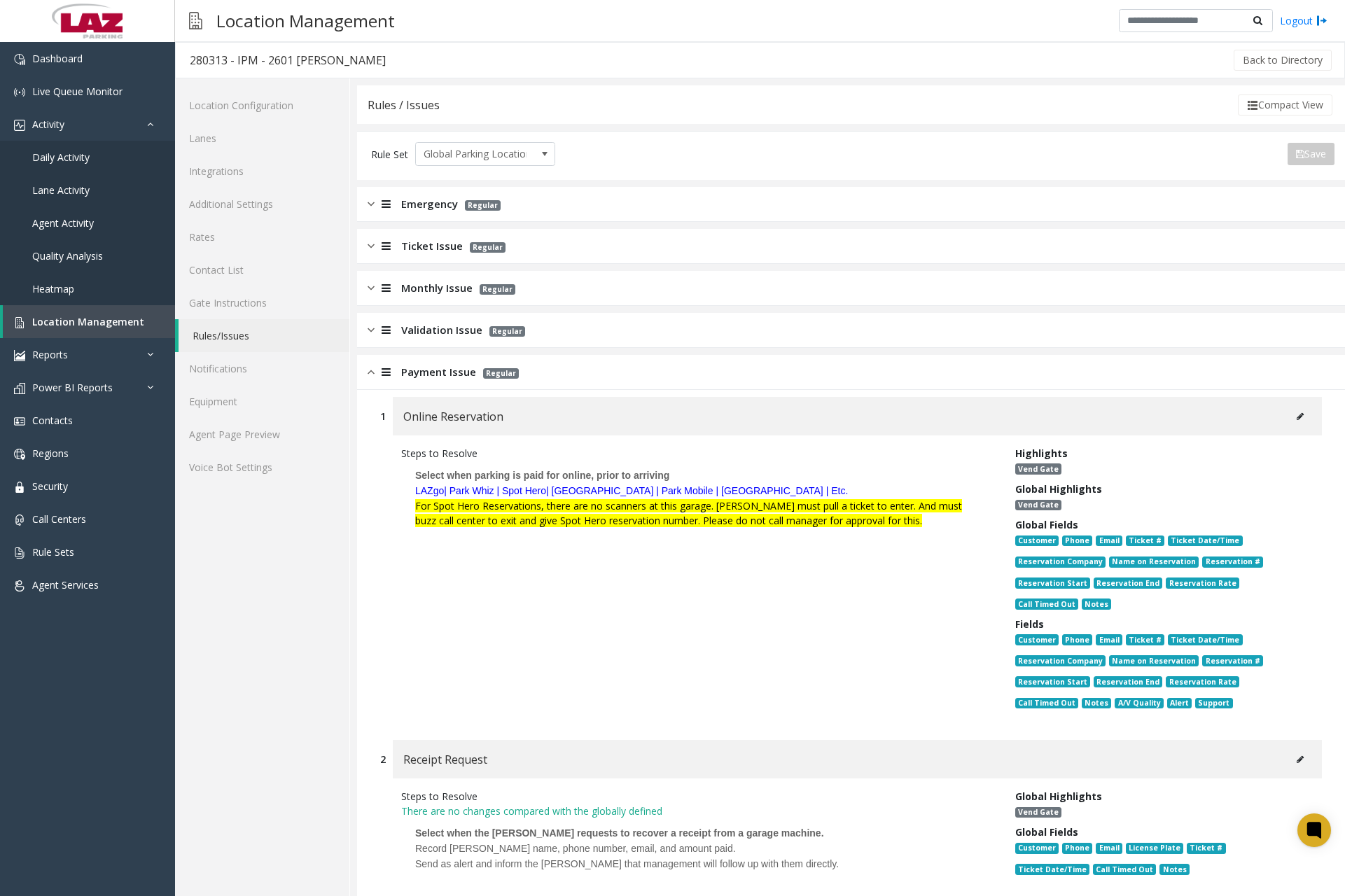
click at [371, 379] on img at bounding box center [371, 372] width 7 height 16
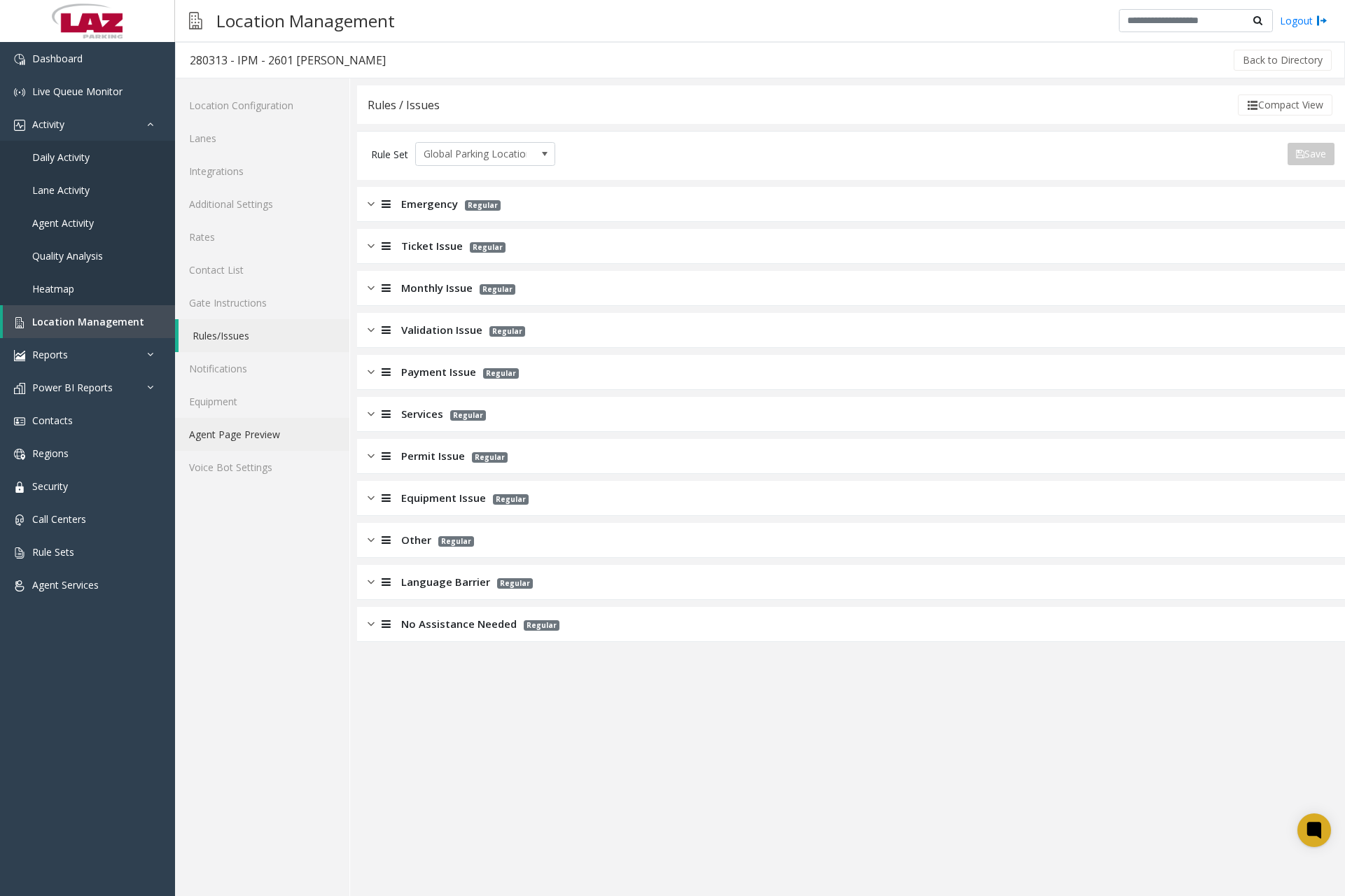
click at [246, 432] on link "Agent Page Preview" at bounding box center [263, 434] width 175 height 33
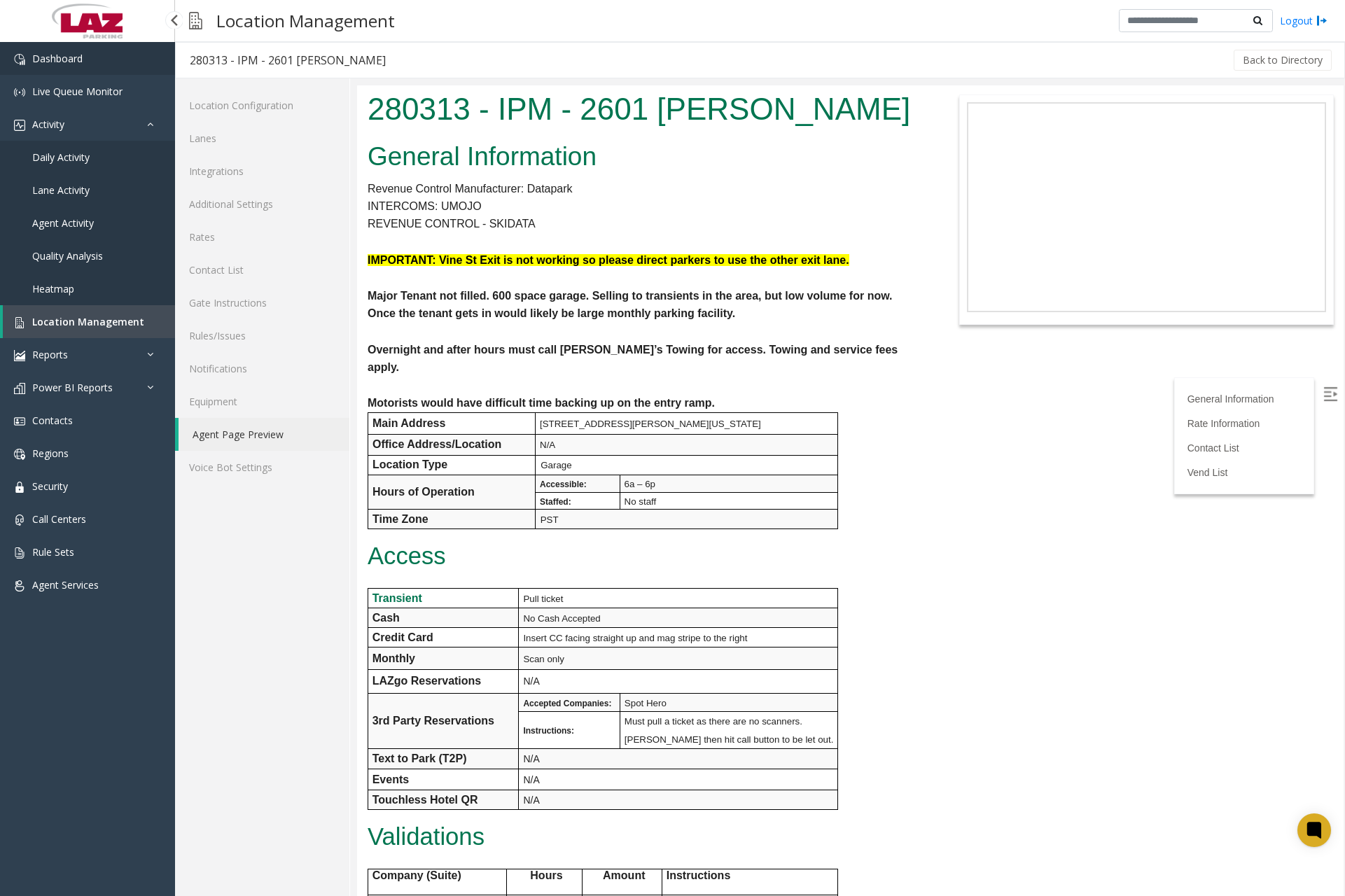
click at [92, 63] on link "Dashboard" at bounding box center [87, 58] width 175 height 33
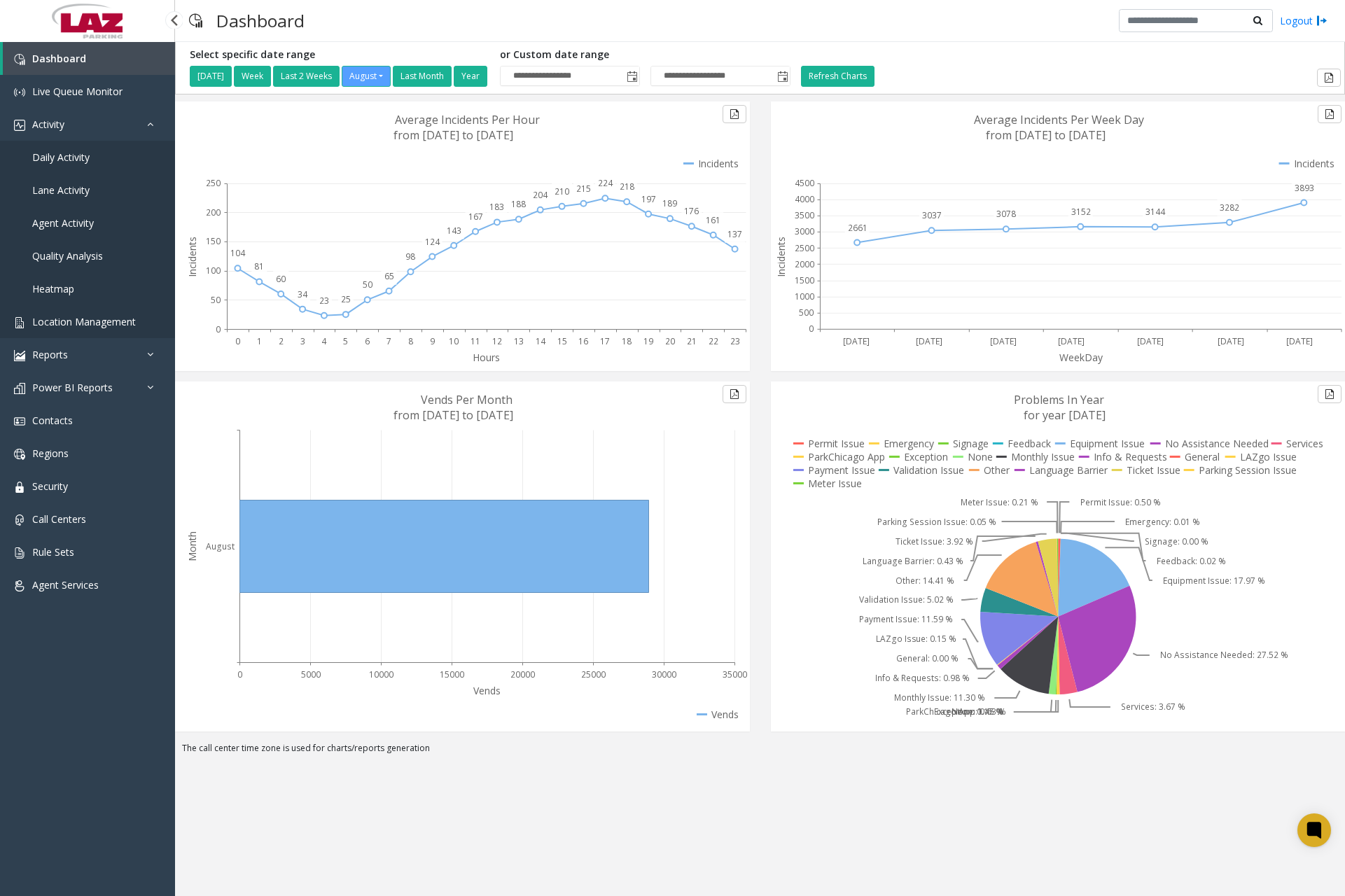
click at [102, 328] on span "Location Management" at bounding box center [84, 321] width 104 height 13
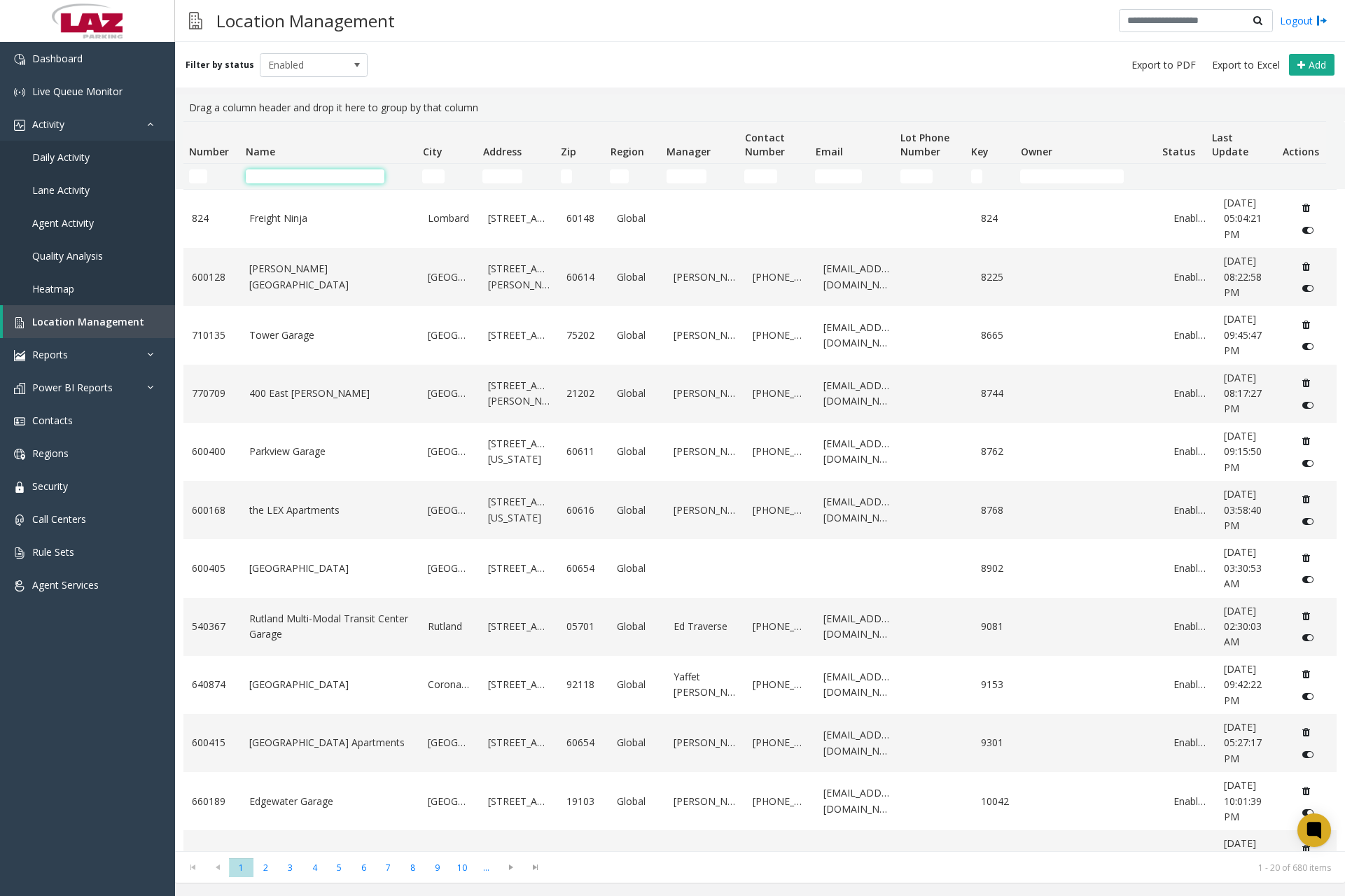
click at [317, 178] on input "Name Filter" at bounding box center [314, 177] width 138 height 14
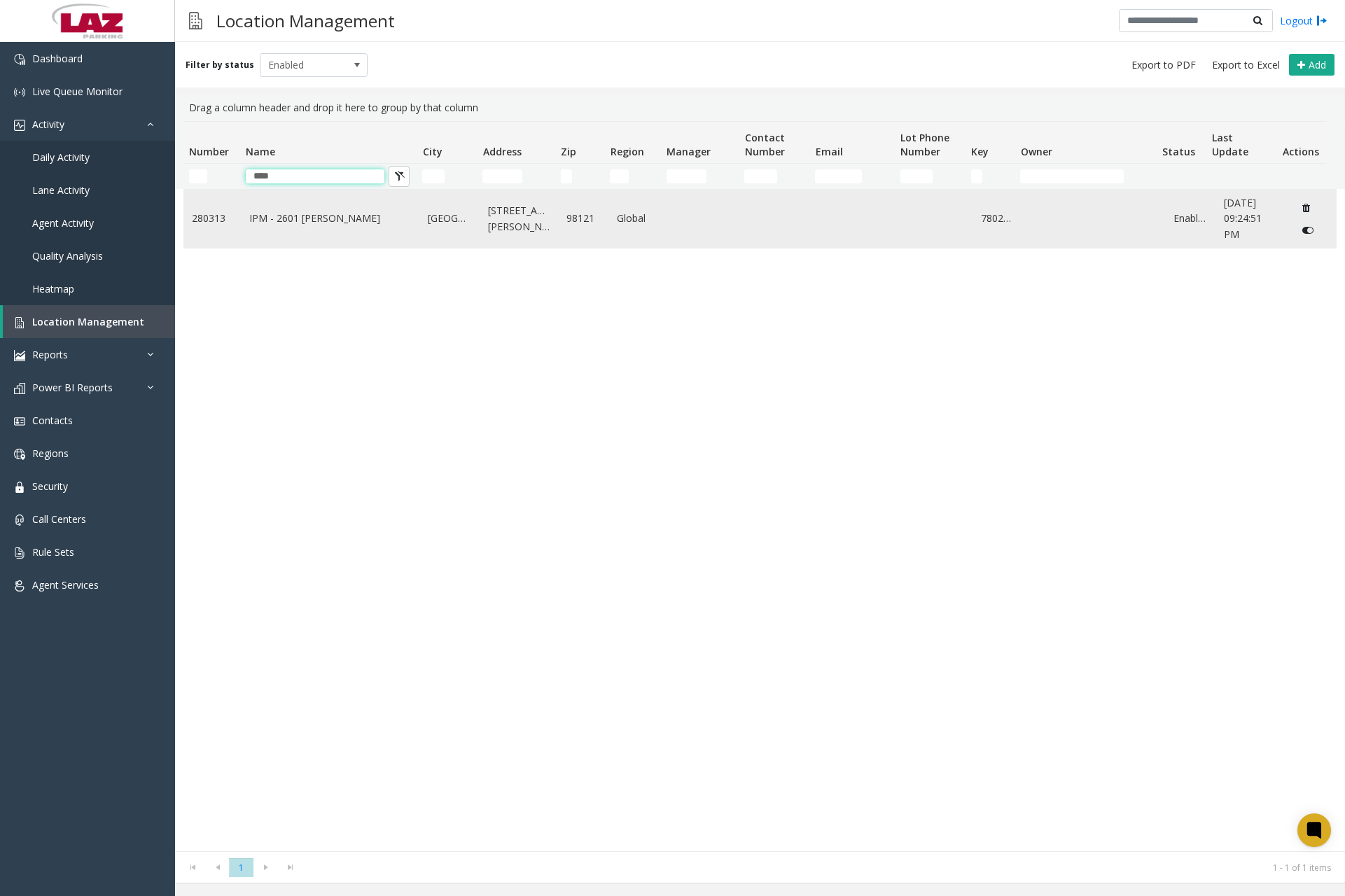
type input "****"
click at [342, 224] on link "IPM - 2601 [PERSON_NAME]" at bounding box center [330, 219] width 162 height 16
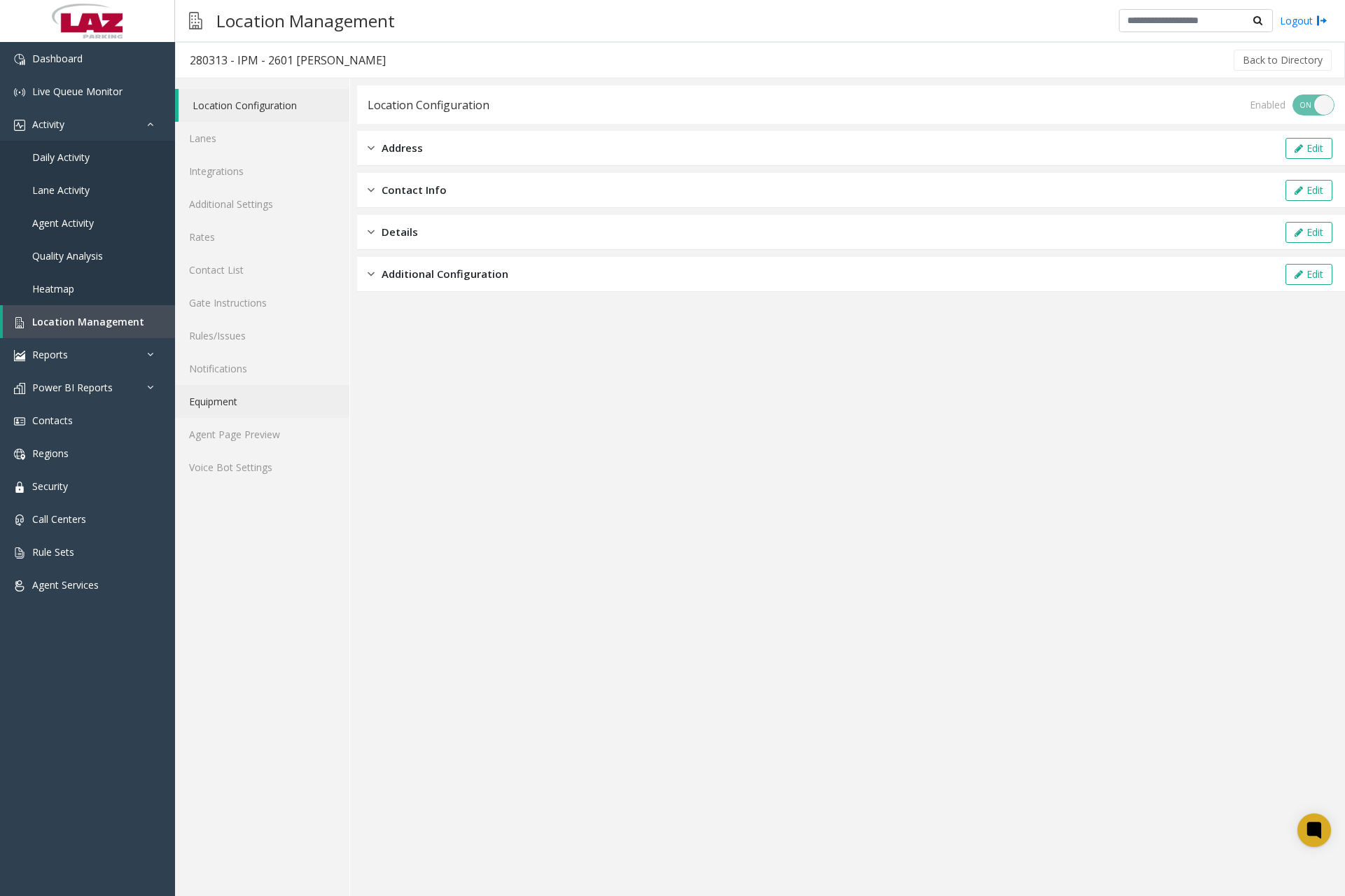
click at [241, 402] on link "Equipment" at bounding box center [263, 402] width 175 height 33
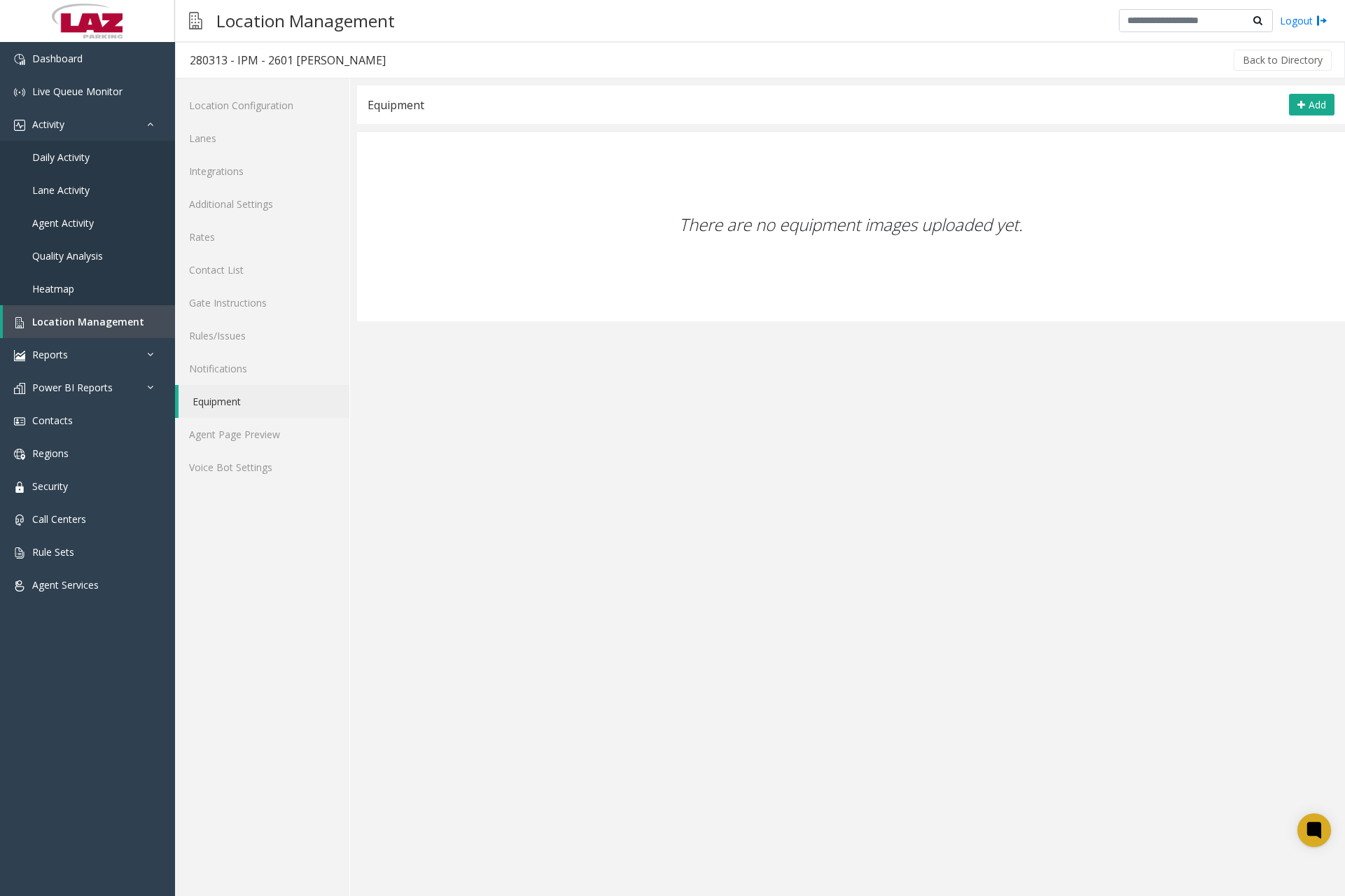
click at [532, 389] on app-equipment "Equipment Add There are no equipment images uploaded yet. × Name Description Im…" at bounding box center [851, 490] width 988 height 811
click at [1299, 109] on icon at bounding box center [1301, 105] width 8 height 11
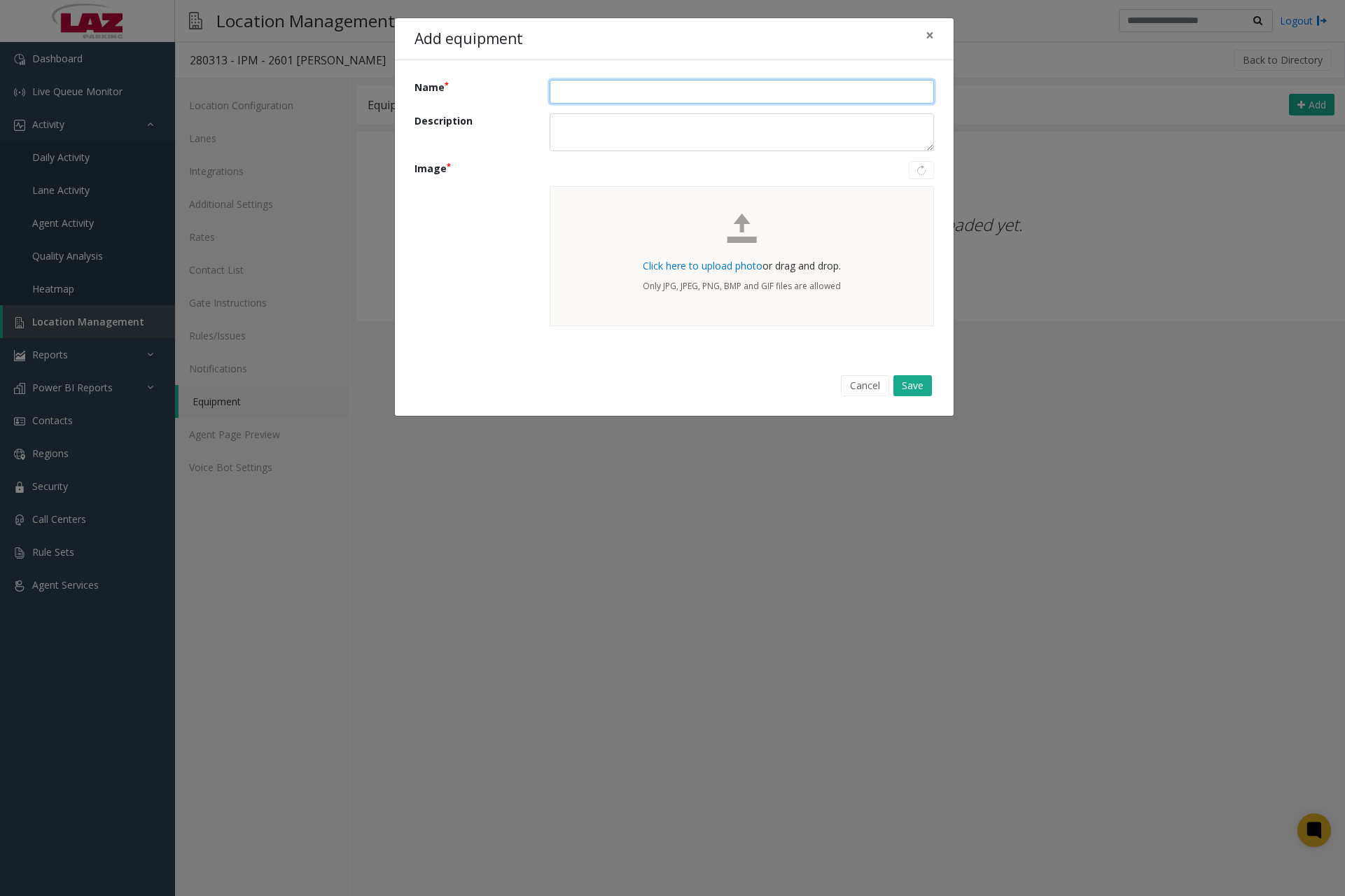
click at [649, 87] on input "Name" at bounding box center [742, 92] width 385 height 24
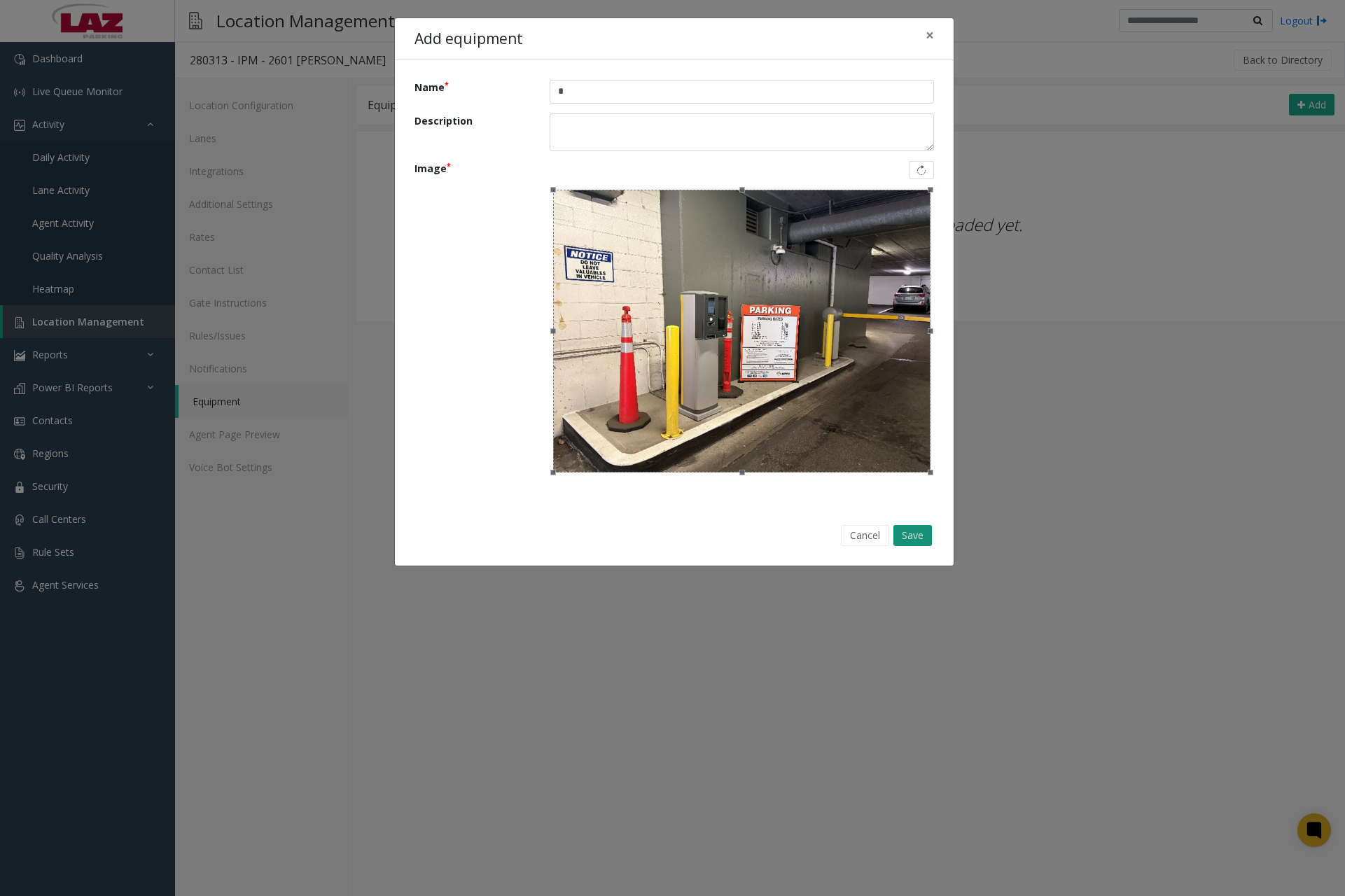
click at [917, 533] on button "Save" at bounding box center [913, 536] width 38 height 21
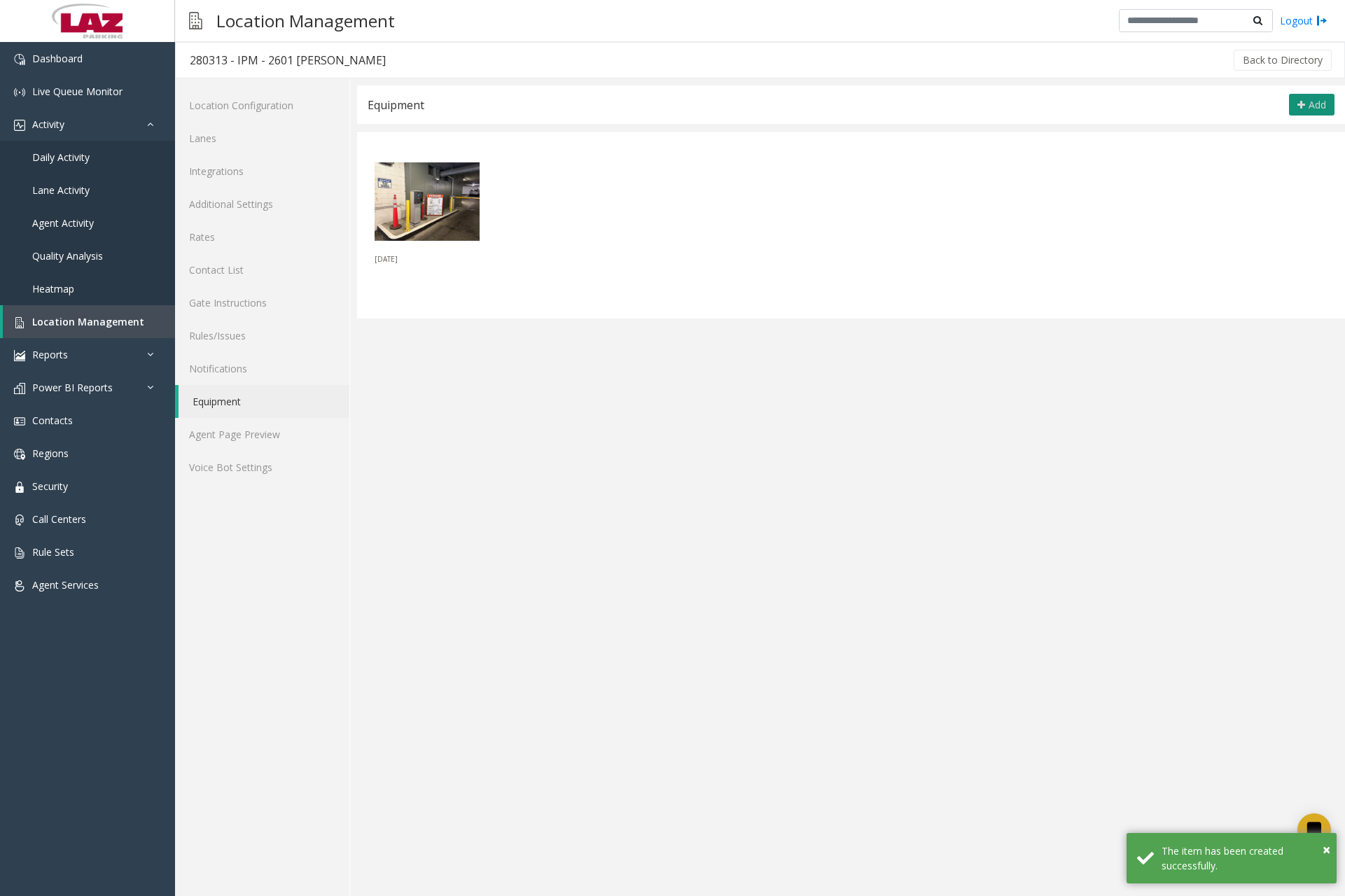
click at [1295, 107] on button "Add" at bounding box center [1312, 105] width 45 height 23
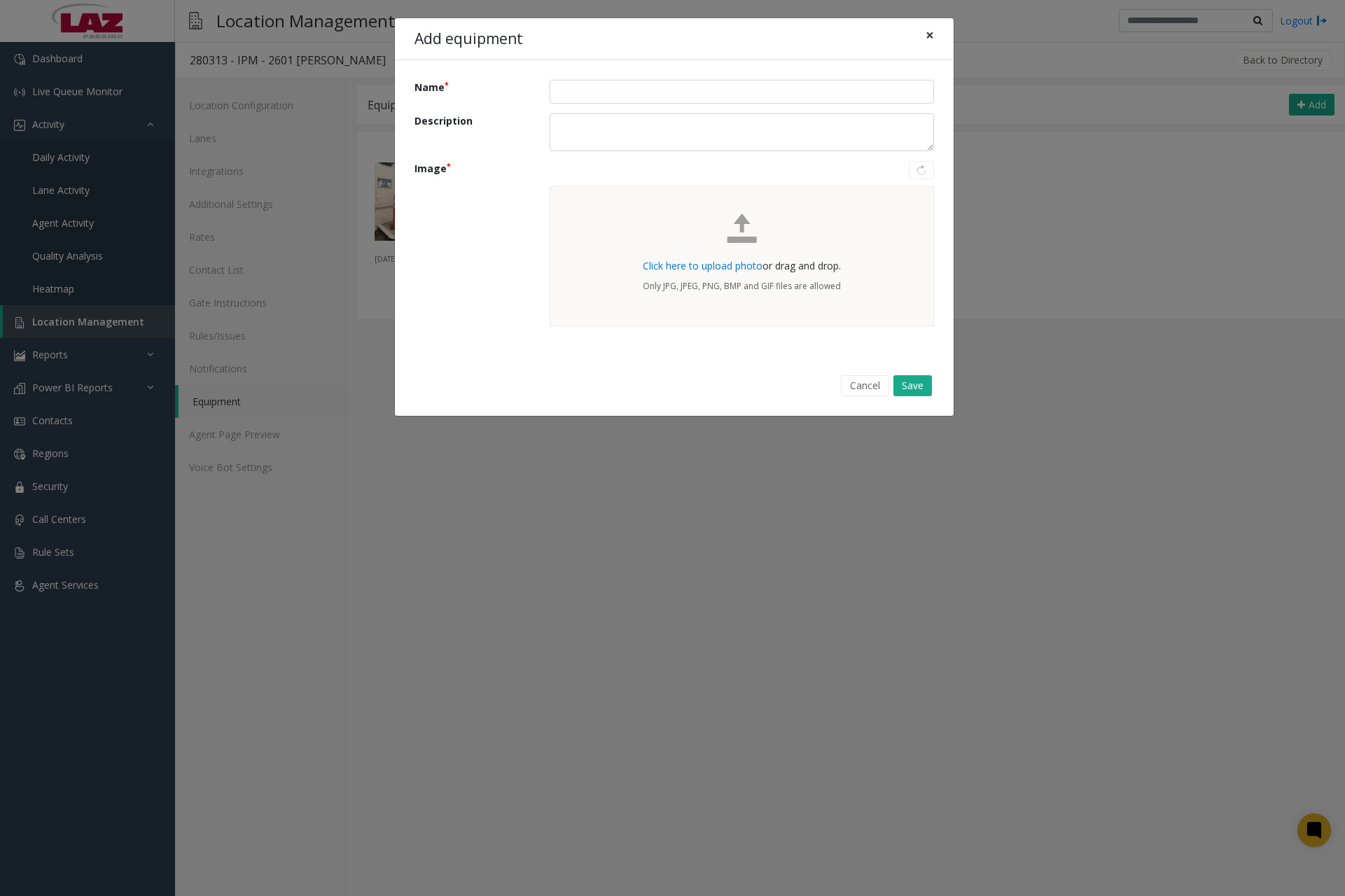
click at [932, 42] on span "×" at bounding box center [930, 35] width 9 height 20
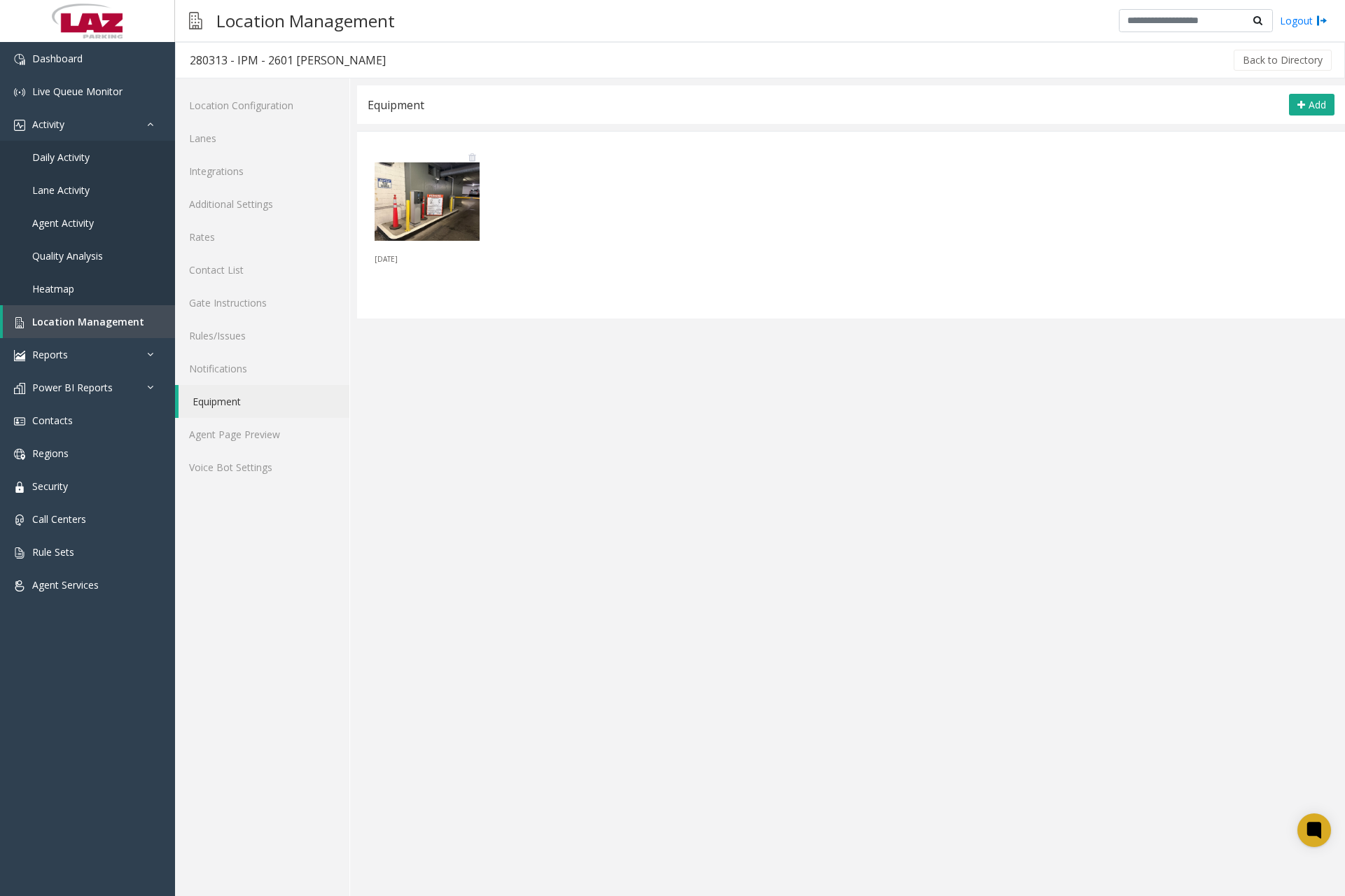
click at [446, 206] on img at bounding box center [427, 201] width 105 height 105
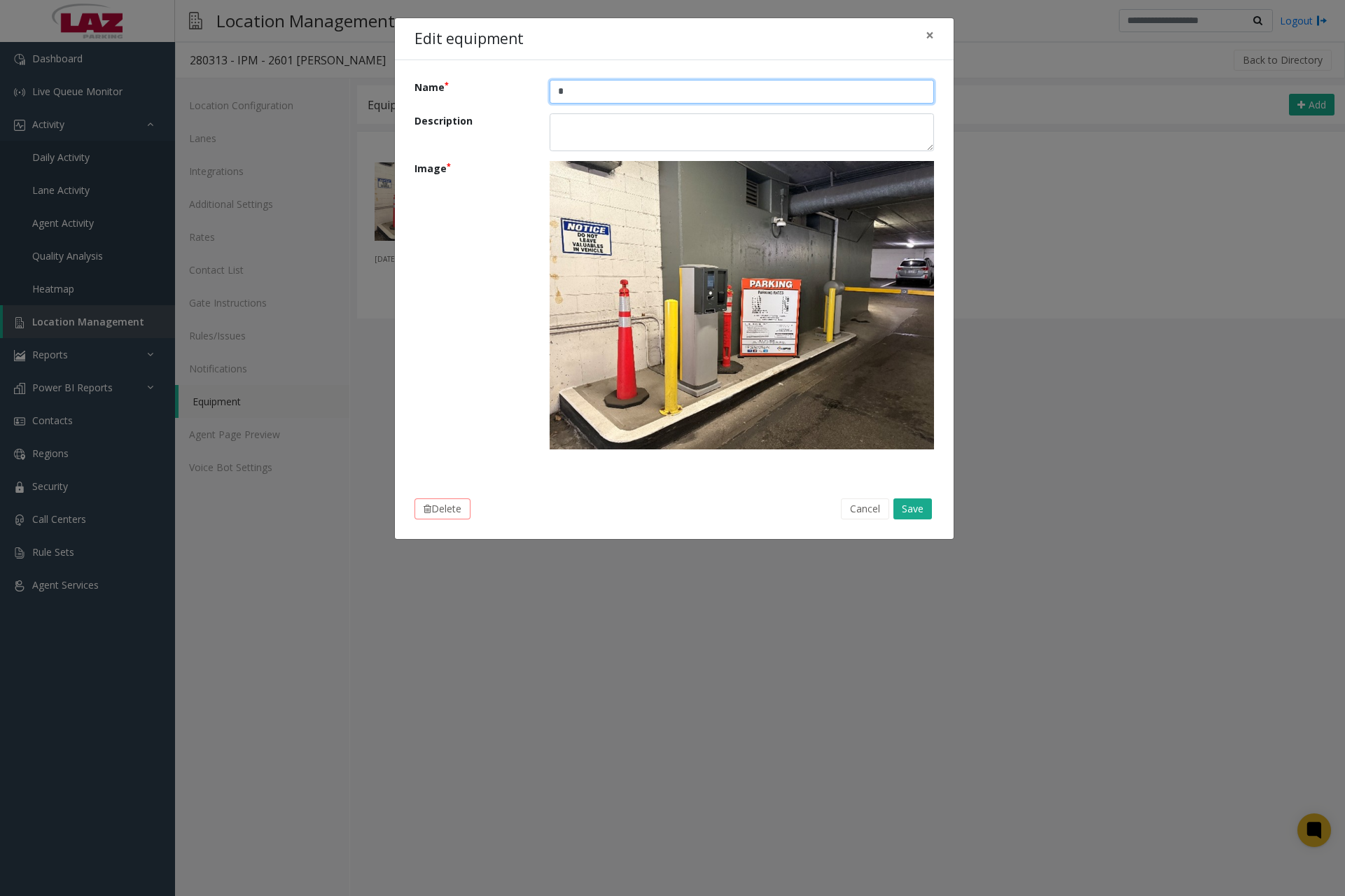
click at [634, 89] on input "Name" at bounding box center [742, 92] width 385 height 24
type input "********"
click at [908, 504] on button "Save" at bounding box center [913, 509] width 38 height 21
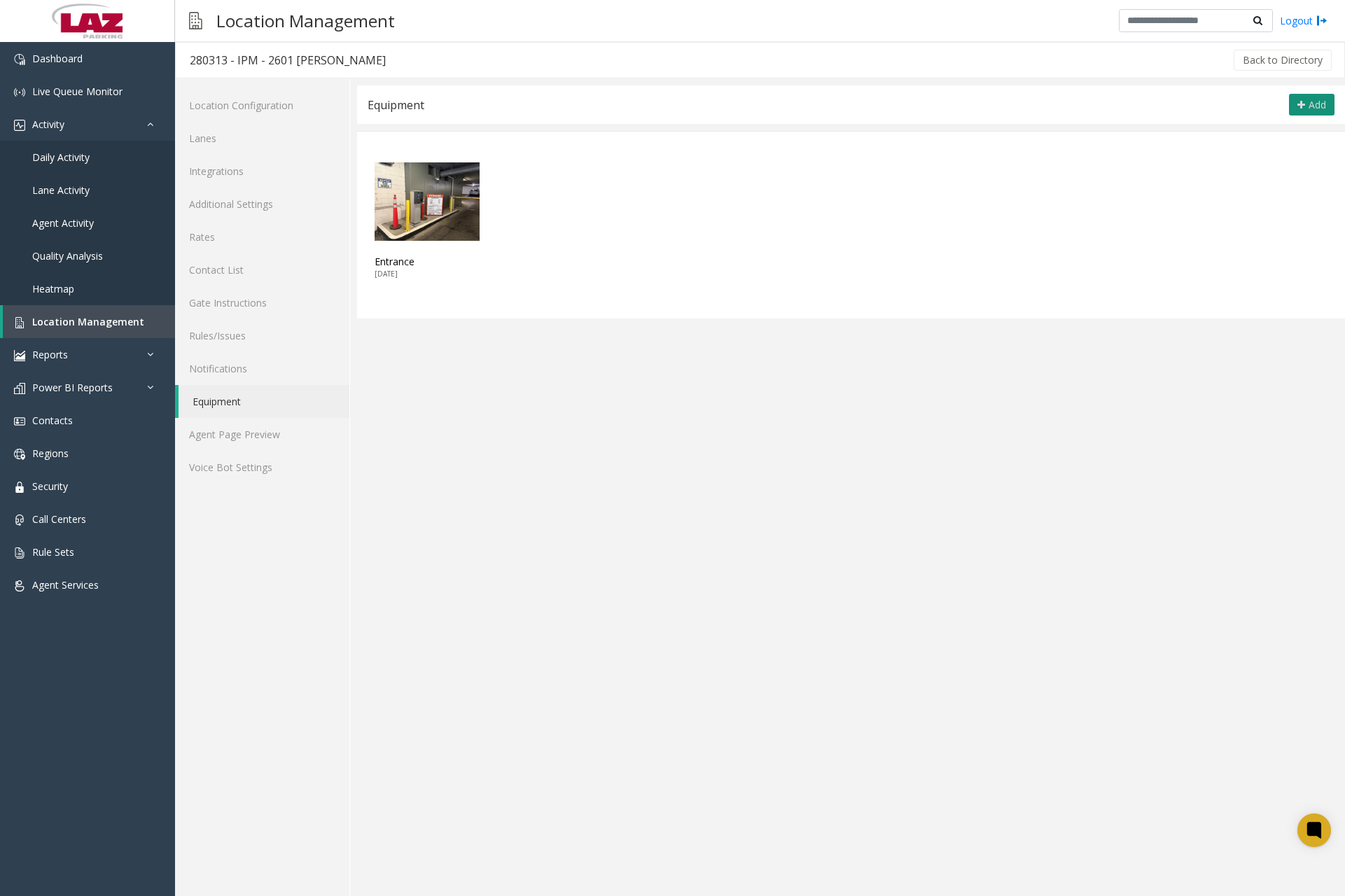
click at [1302, 99] on icon at bounding box center [1301, 105] width 8 height 11
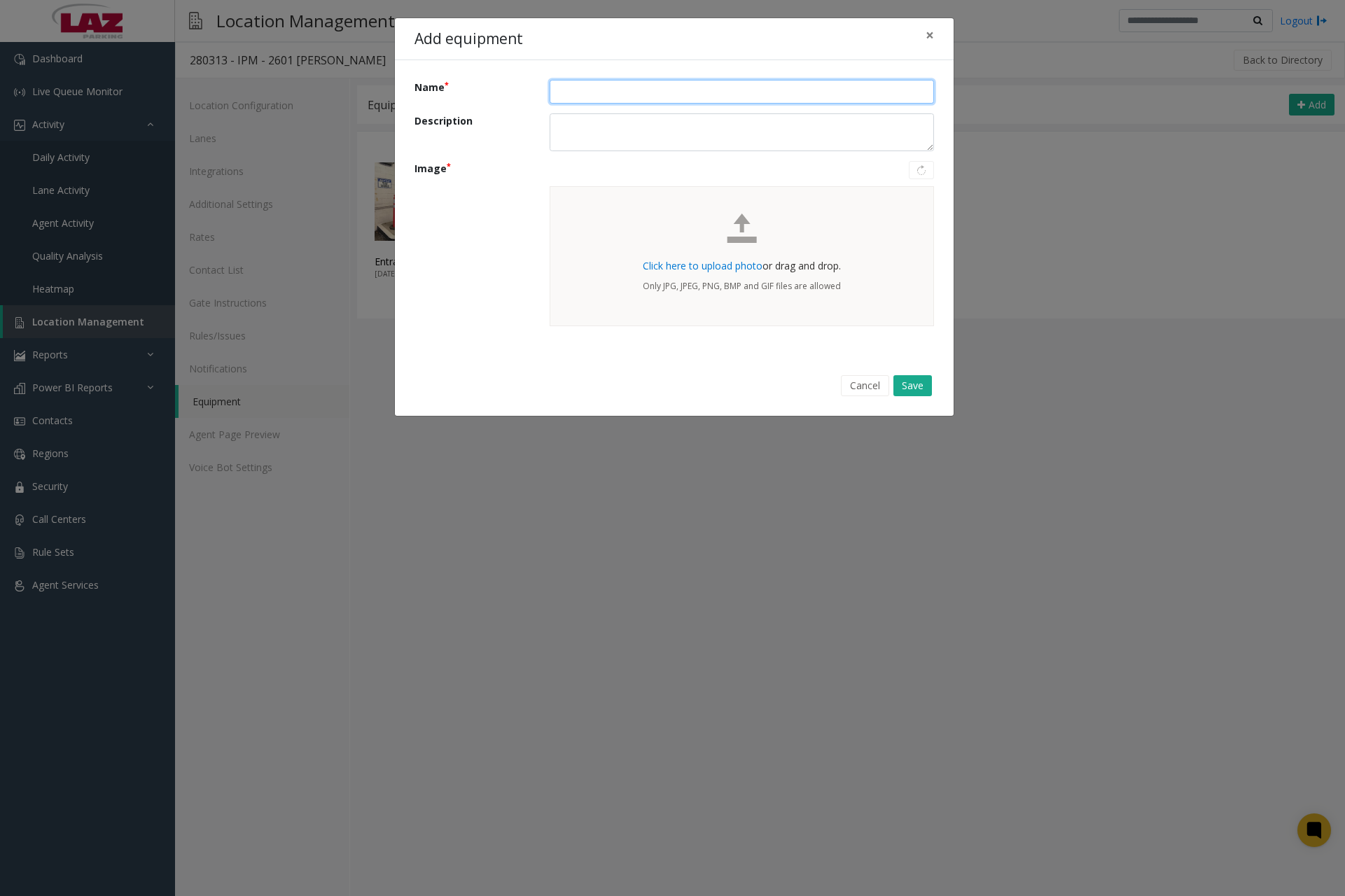
click at [591, 86] on input "Name" at bounding box center [742, 92] width 385 height 24
type input "********"
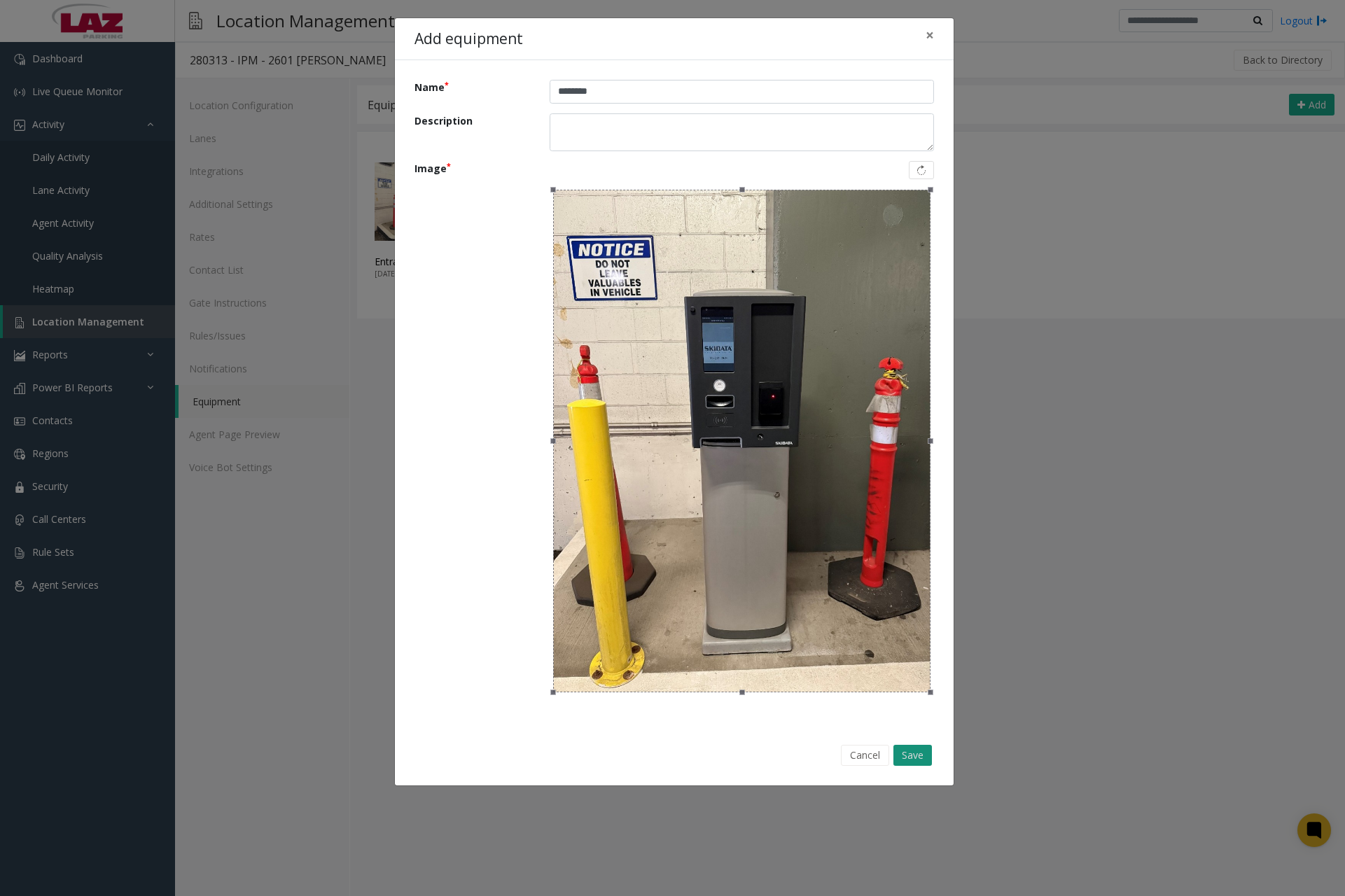
click at [909, 753] on button "Save" at bounding box center [913, 756] width 38 height 21
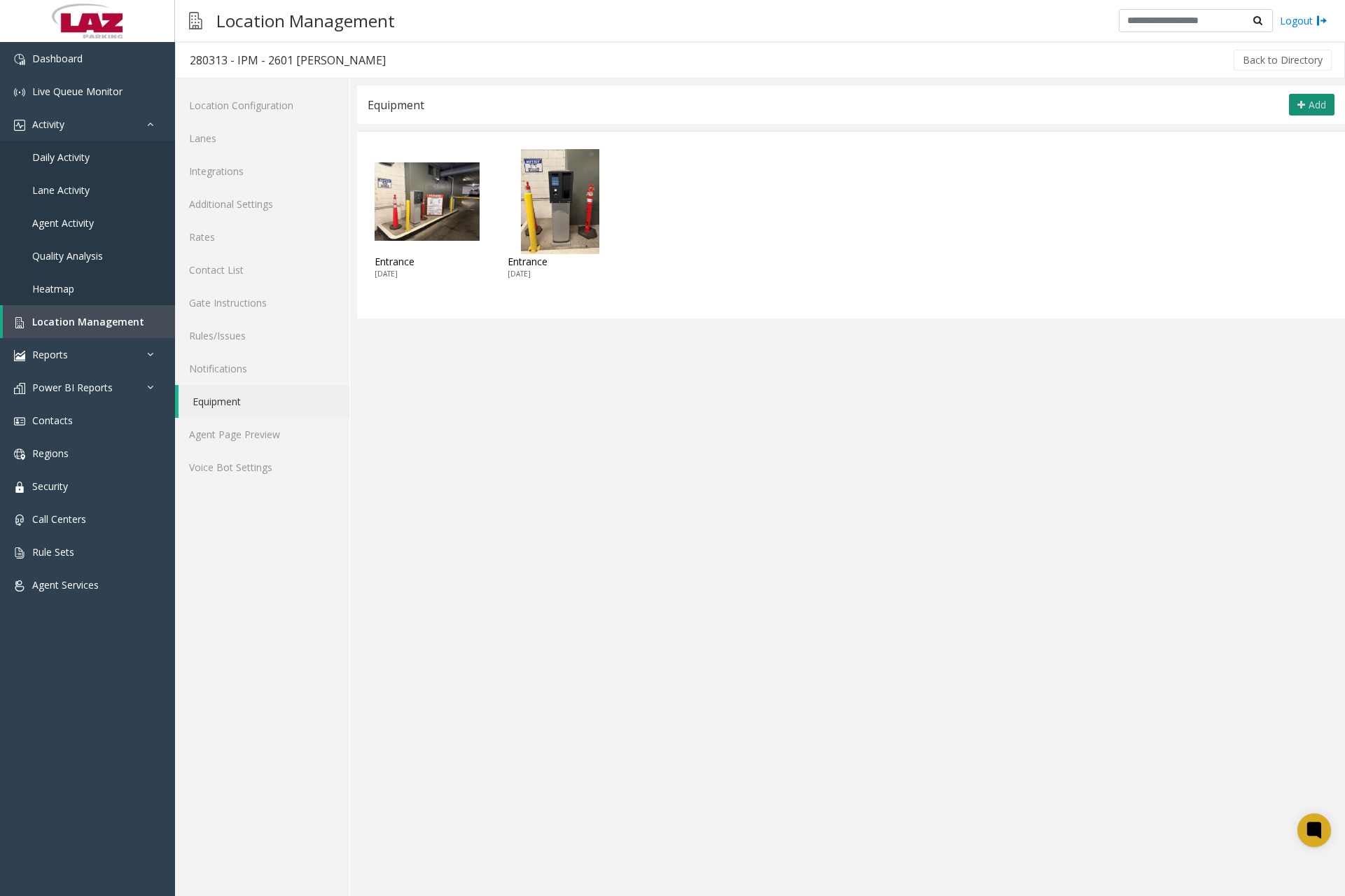
click at [1305, 98] on button "Add" at bounding box center [1312, 105] width 45 height 23
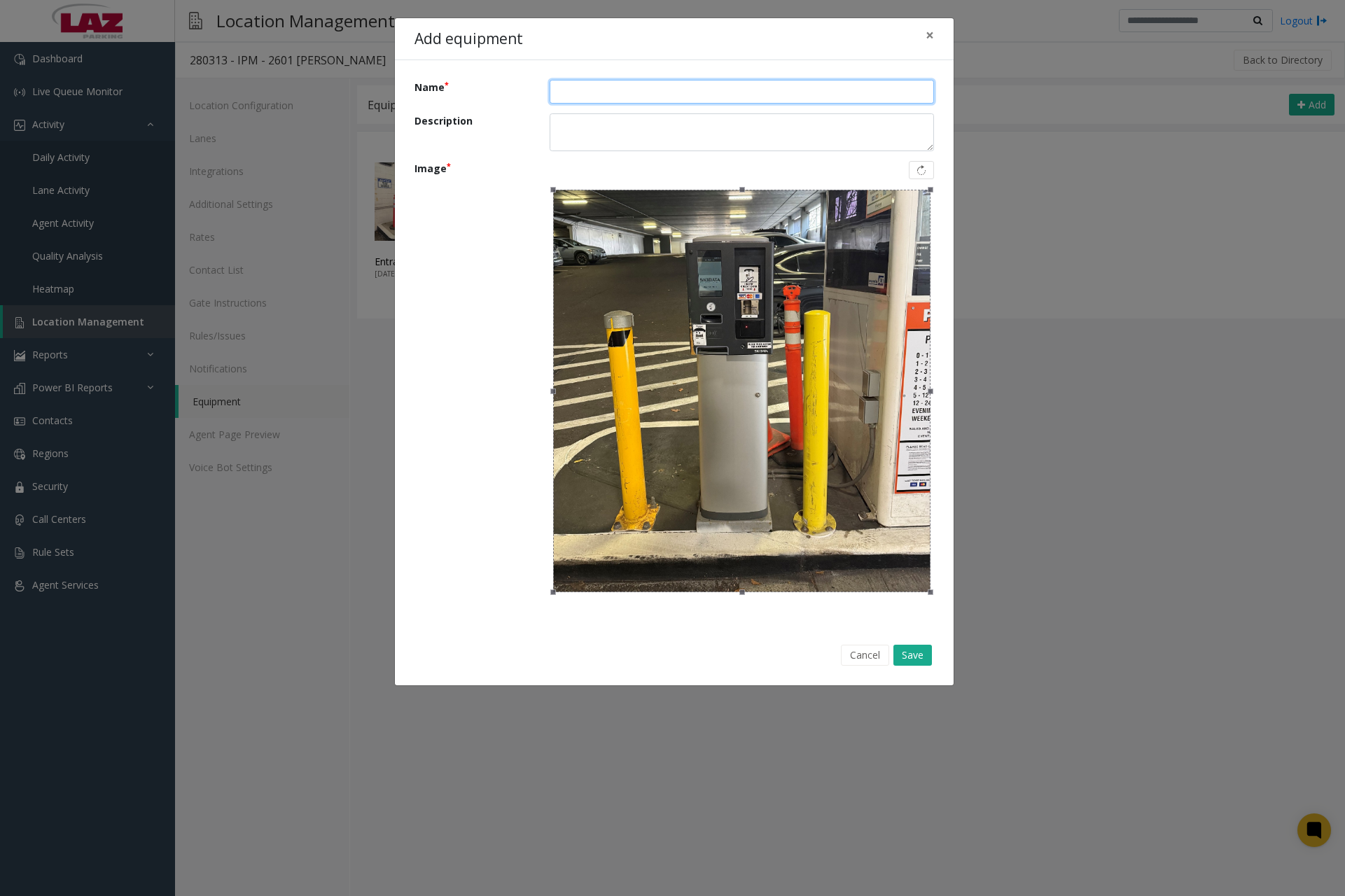
click at [605, 96] on input "Name" at bounding box center [742, 92] width 385 height 24
click at [928, 665] on div "Cancel Save" at bounding box center [674, 655] width 539 height 40
click at [926, 660] on button "Save" at bounding box center [913, 656] width 38 height 21
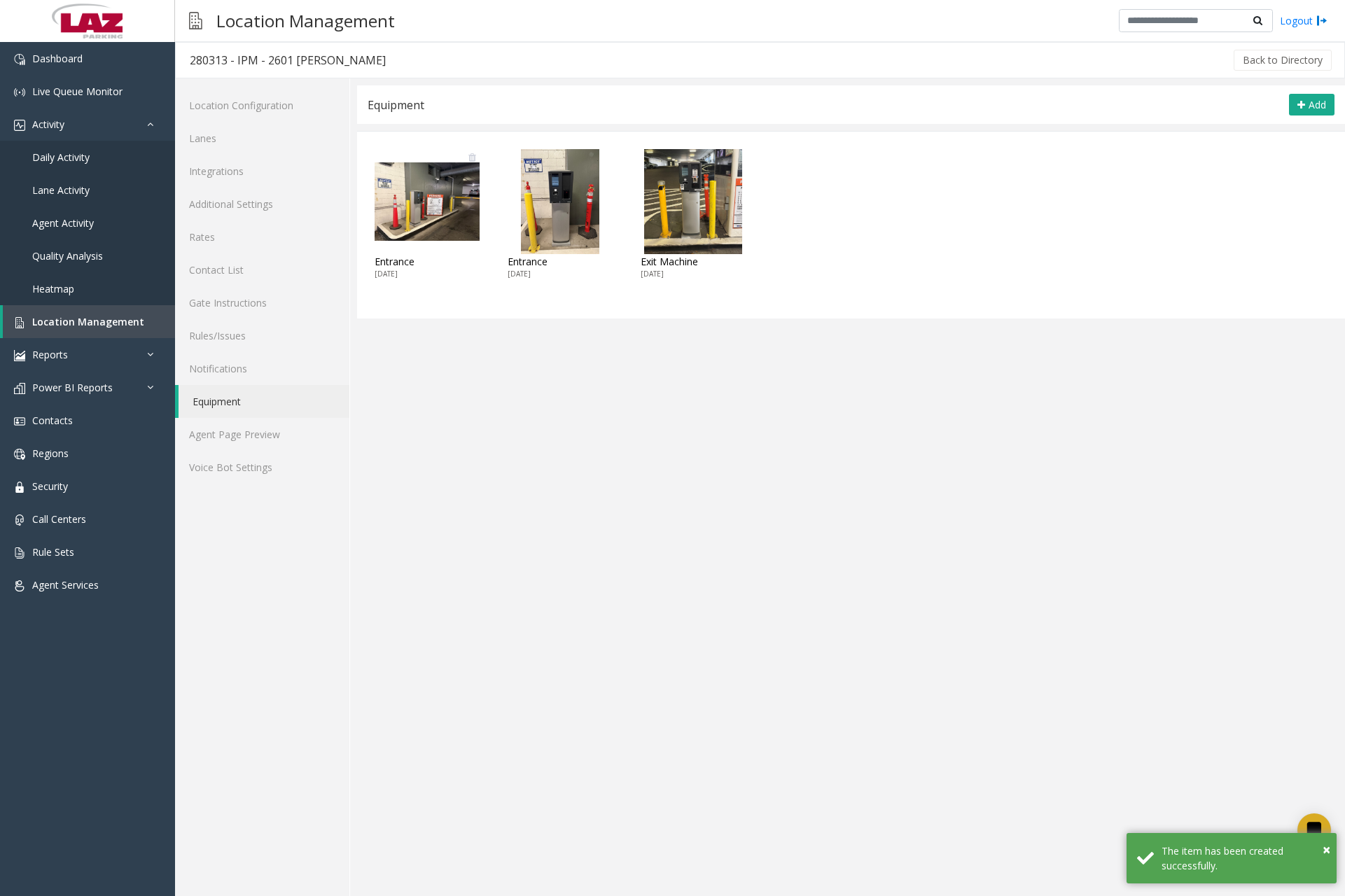
click at [434, 224] on img at bounding box center [427, 201] width 105 height 105
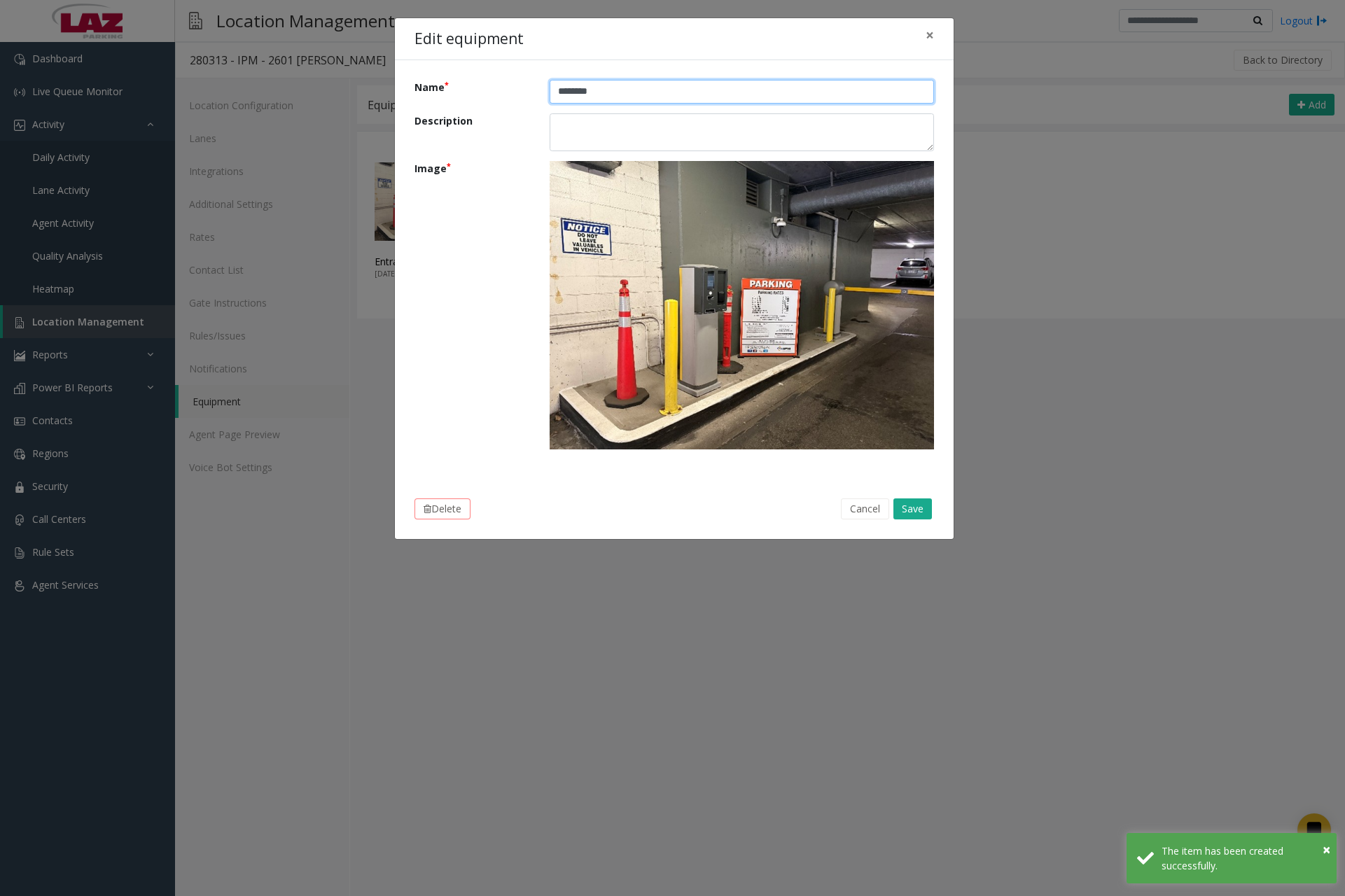
click at [610, 89] on input "********" at bounding box center [742, 92] width 385 height 24
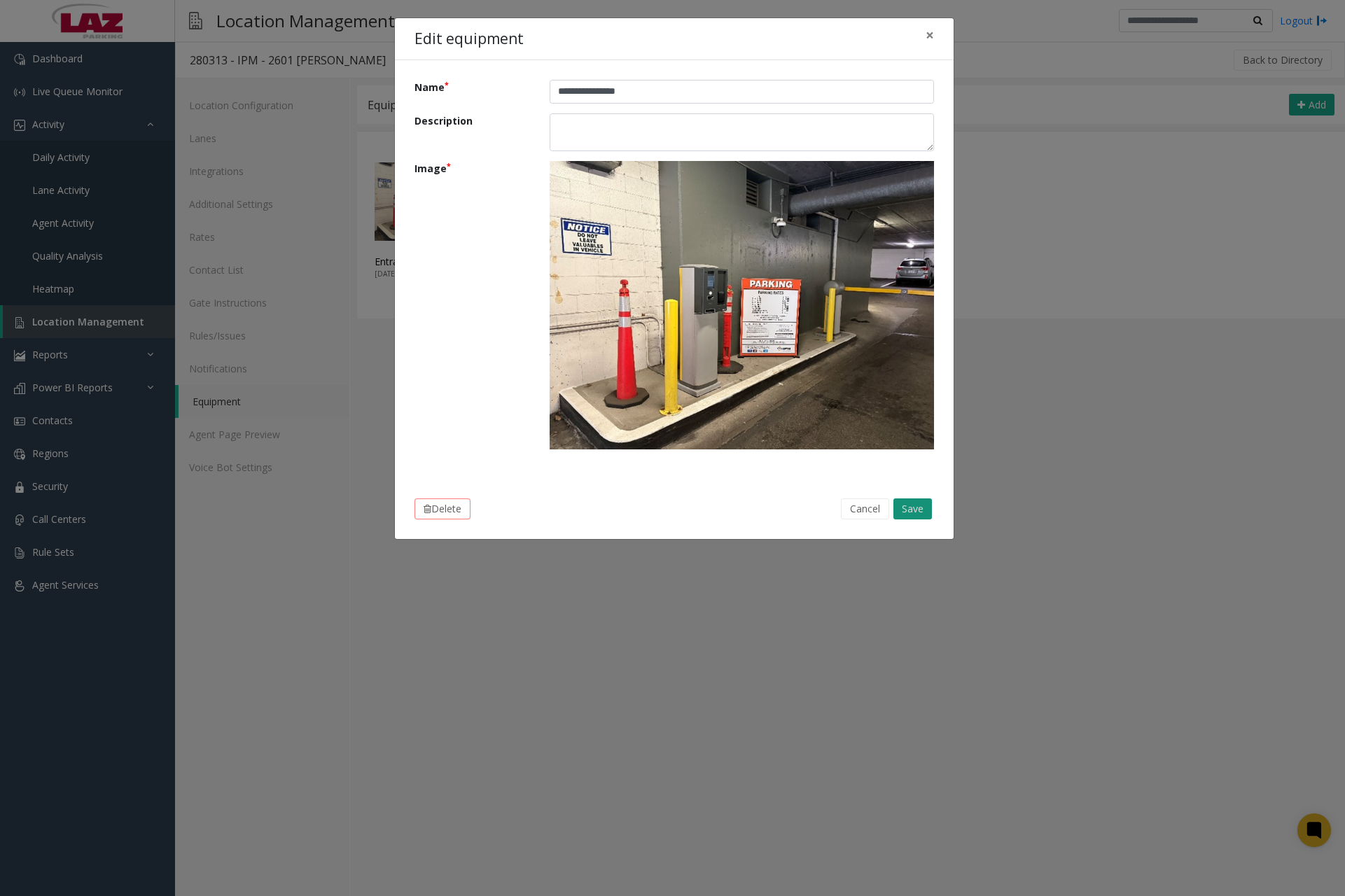
click at [908, 508] on button "Save" at bounding box center [913, 509] width 38 height 21
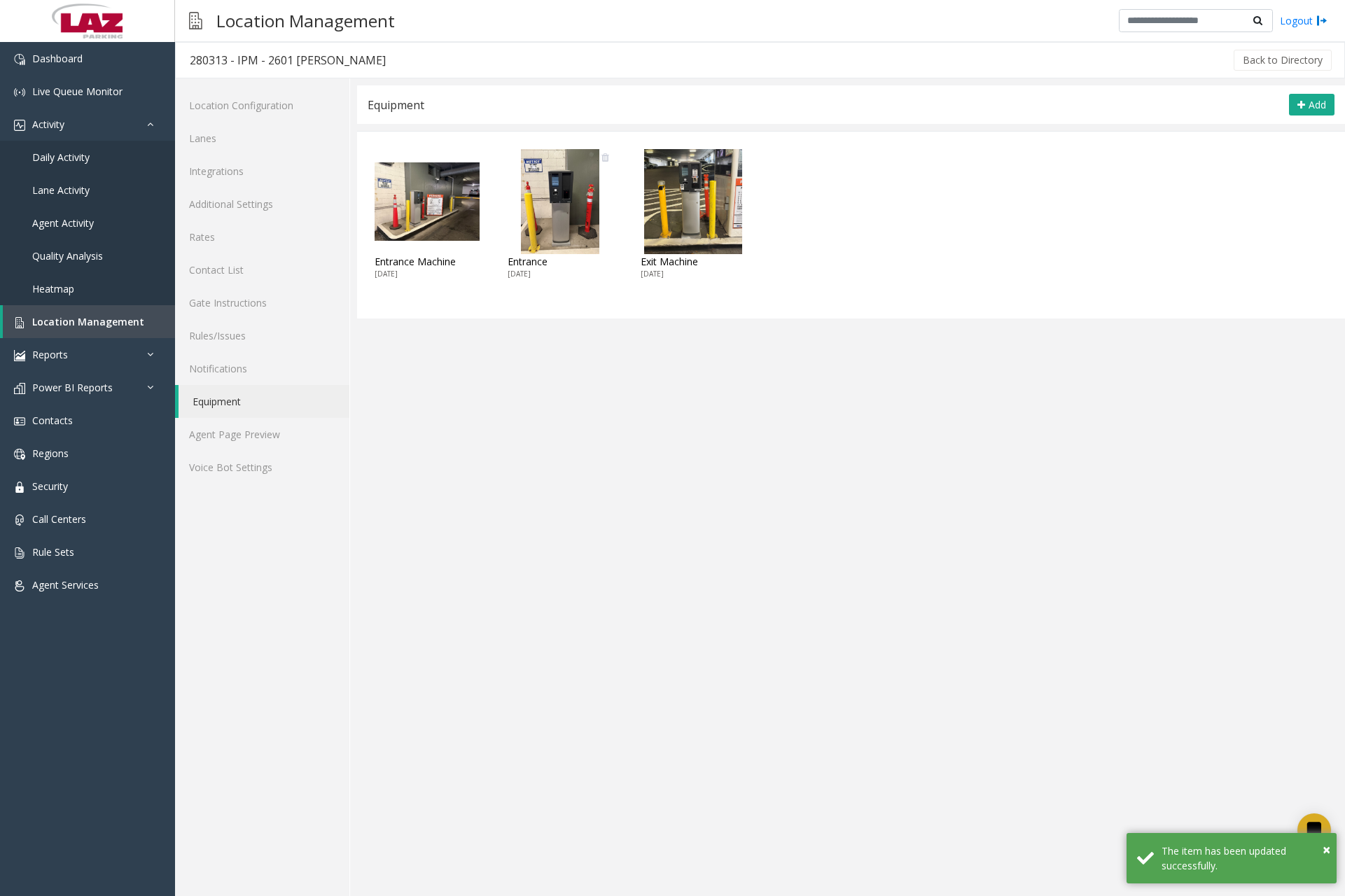
click at [576, 238] on img at bounding box center [560, 201] width 105 height 105
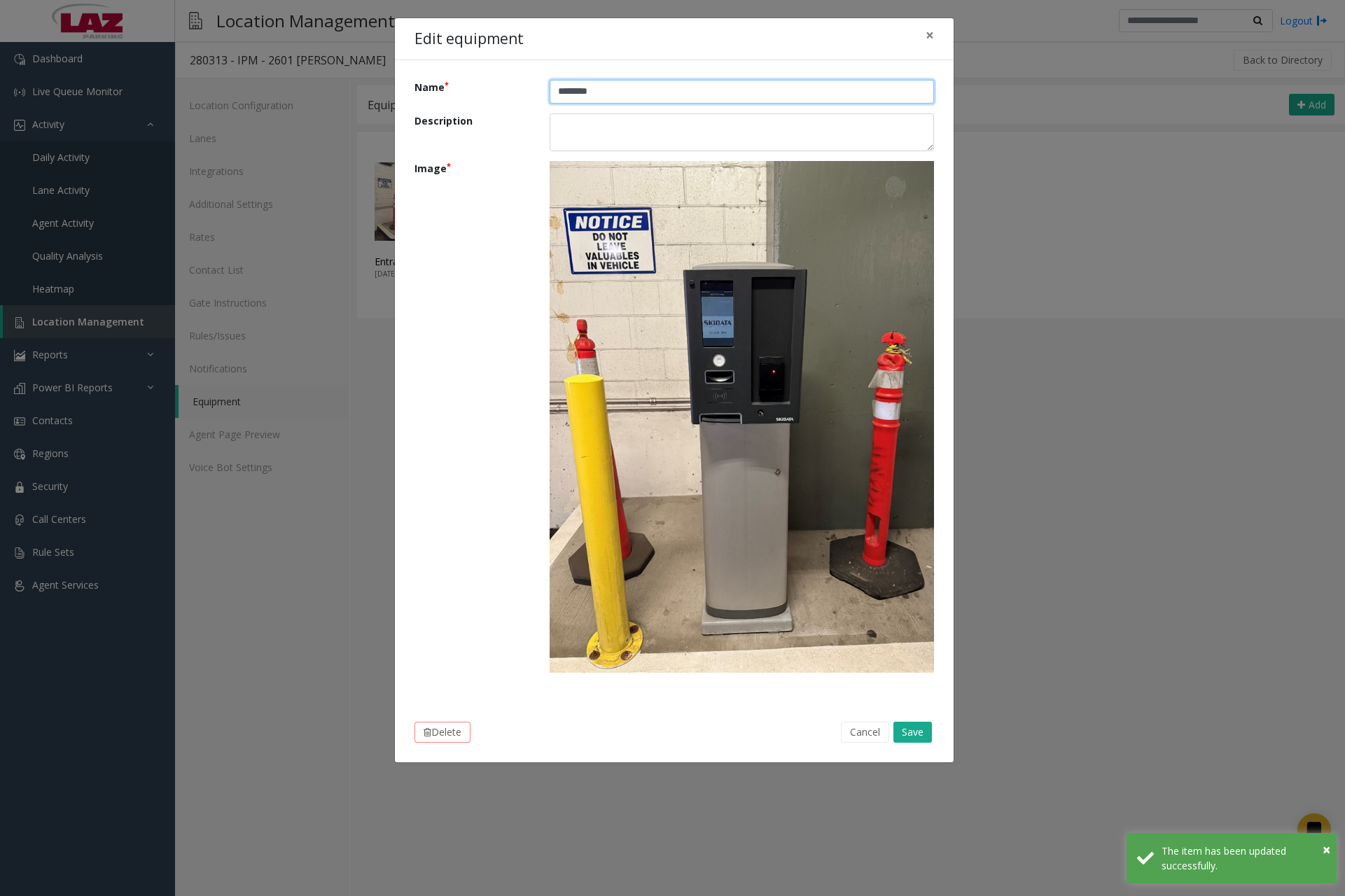
click at [637, 92] on input "********" at bounding box center [742, 92] width 385 height 24
type input "**********"
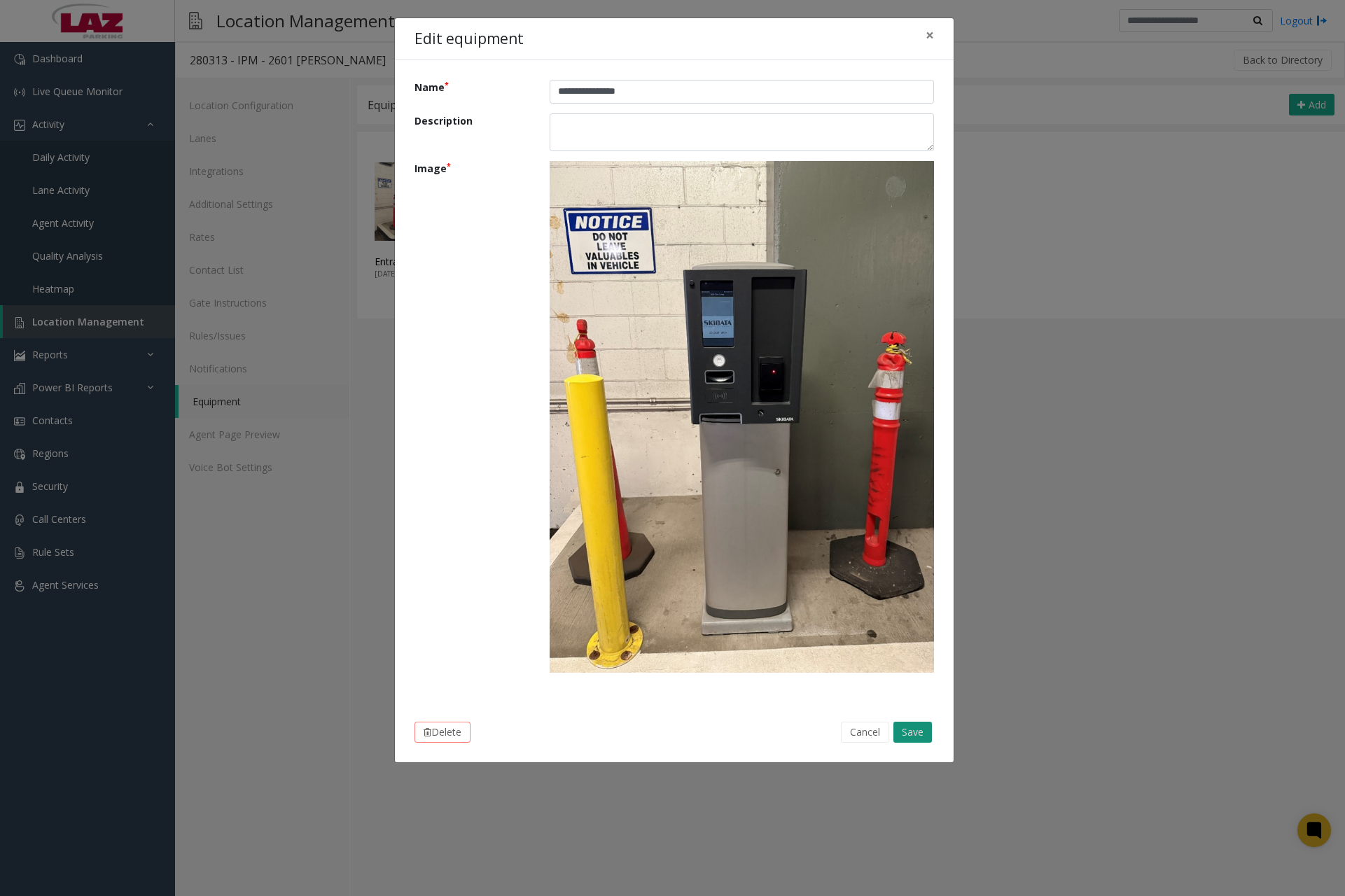
click at [913, 726] on button "Save" at bounding box center [913, 732] width 38 height 21
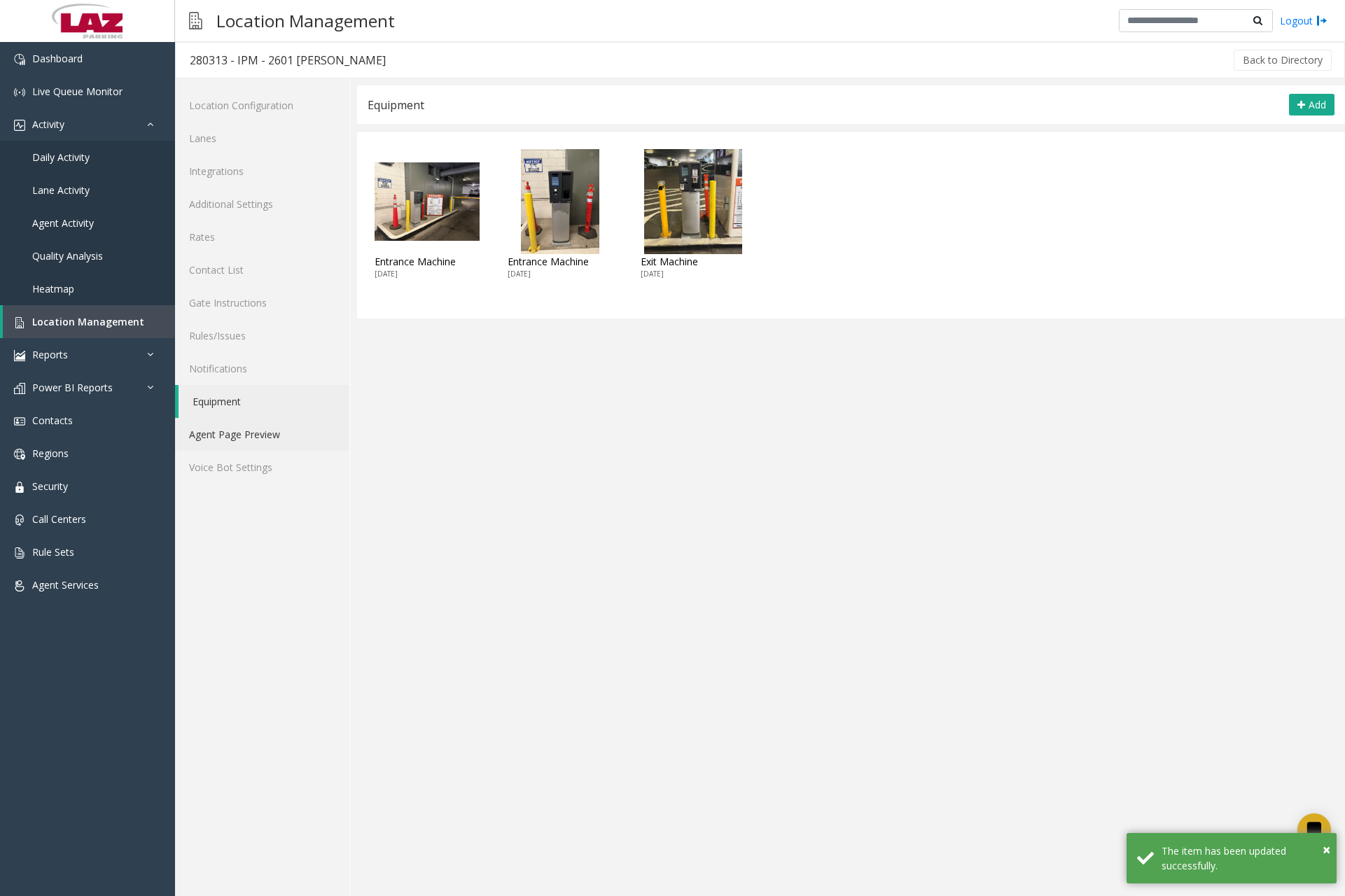
click at [258, 430] on link "Agent Page Preview" at bounding box center [263, 434] width 175 height 33
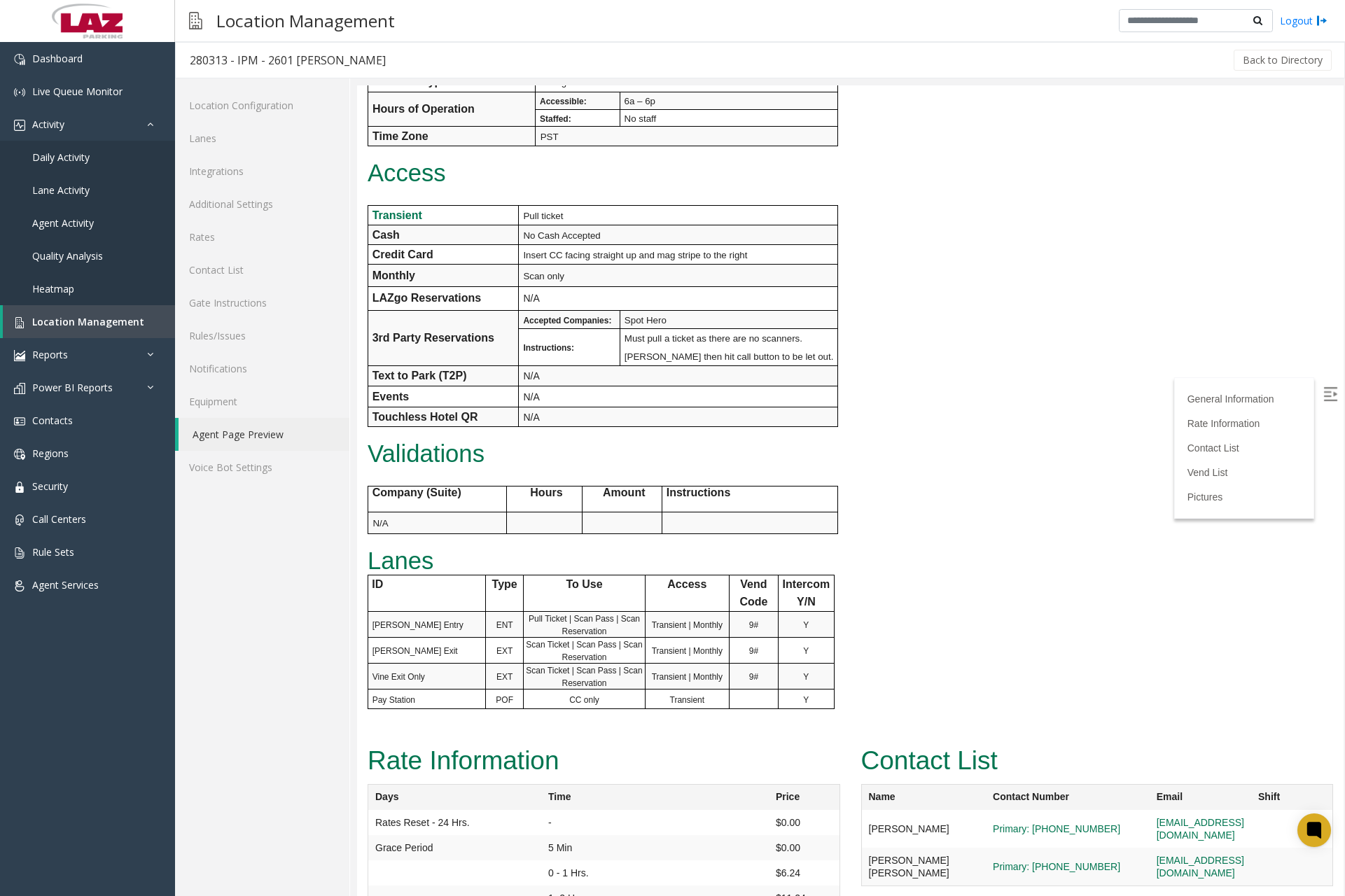
scroll to position [840, 0]
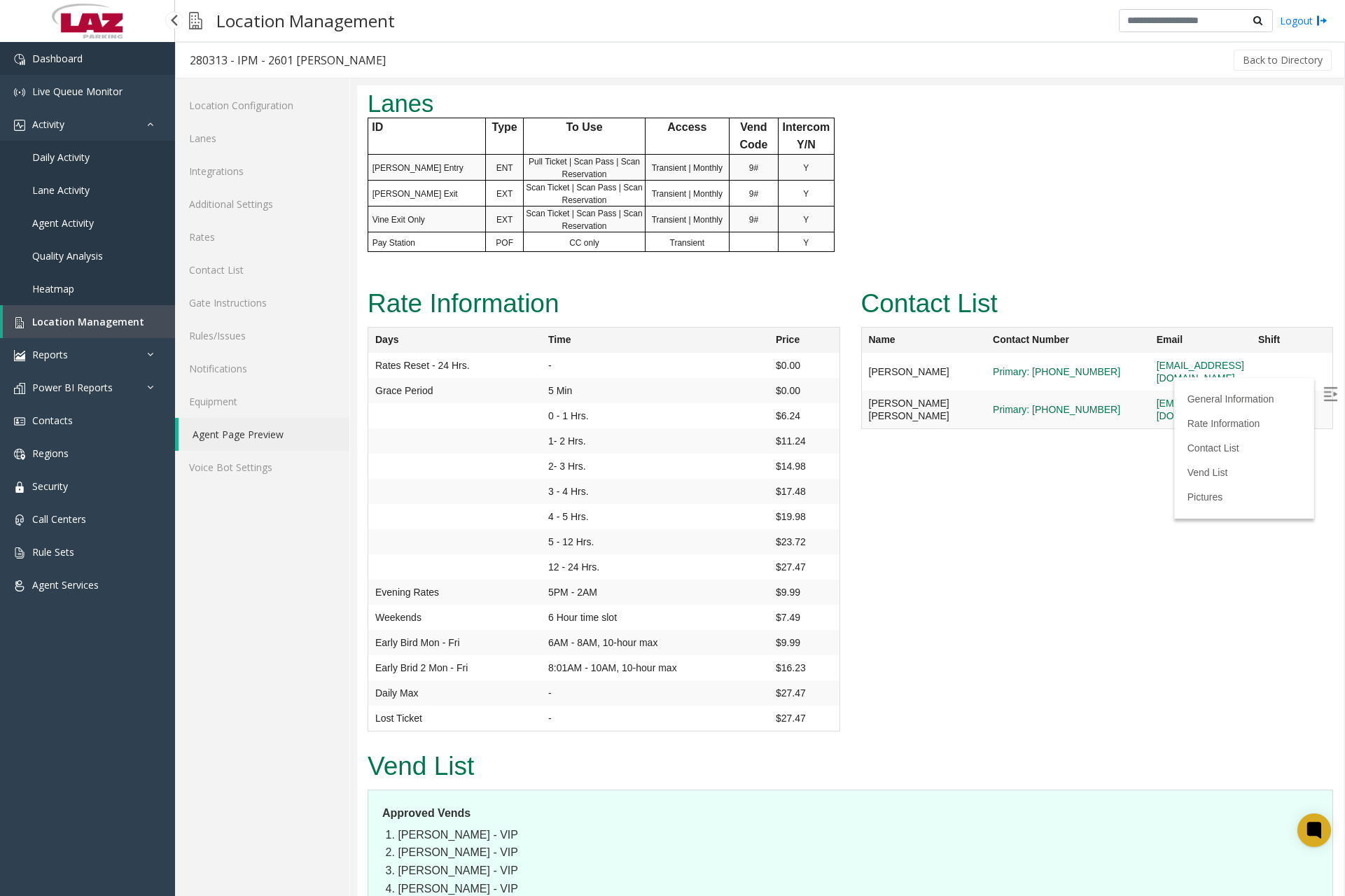
click at [62, 49] on link "Dashboard" at bounding box center [87, 58] width 175 height 33
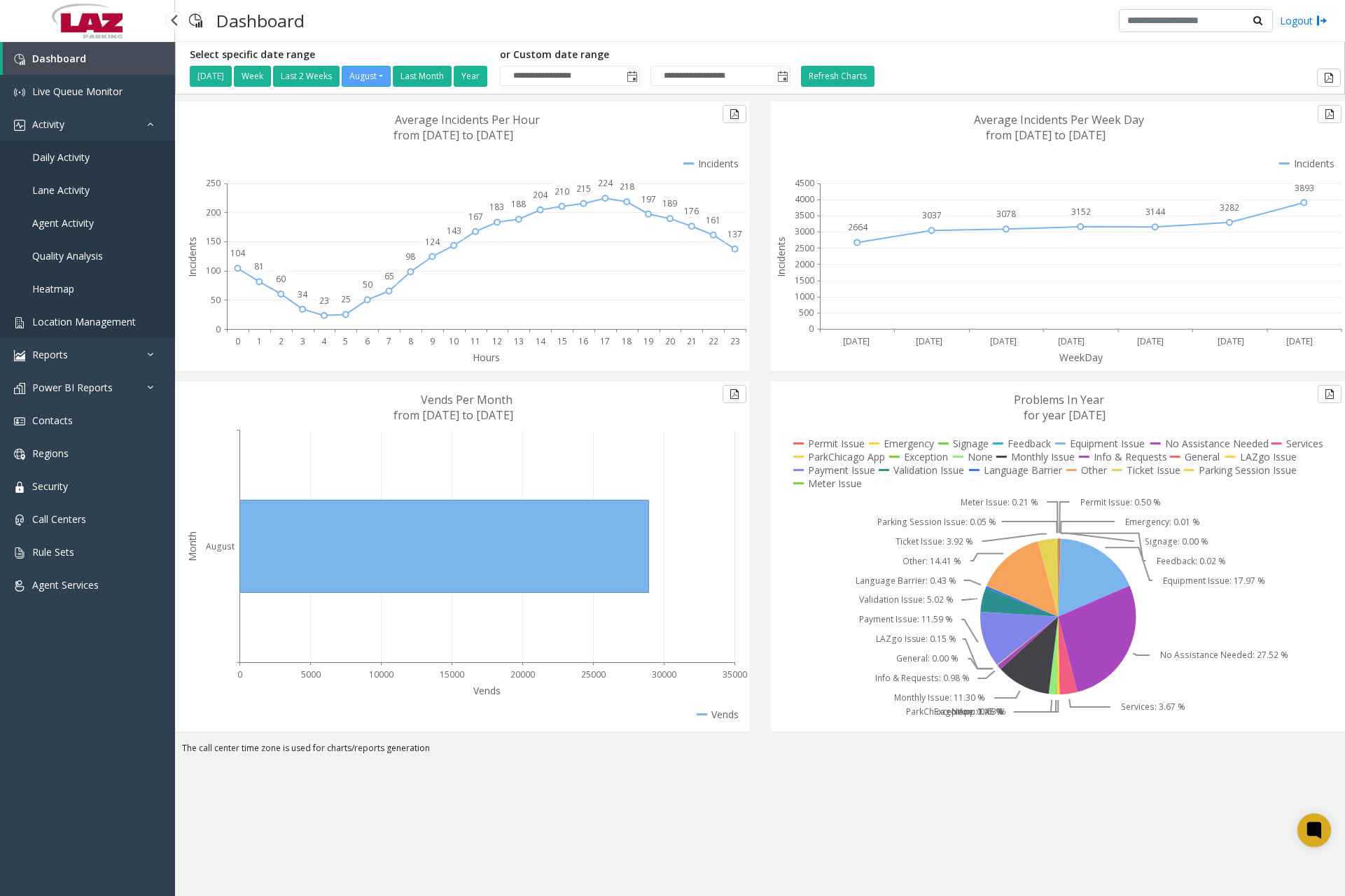
click at [75, 314] on link "Location Management" at bounding box center [87, 321] width 175 height 33
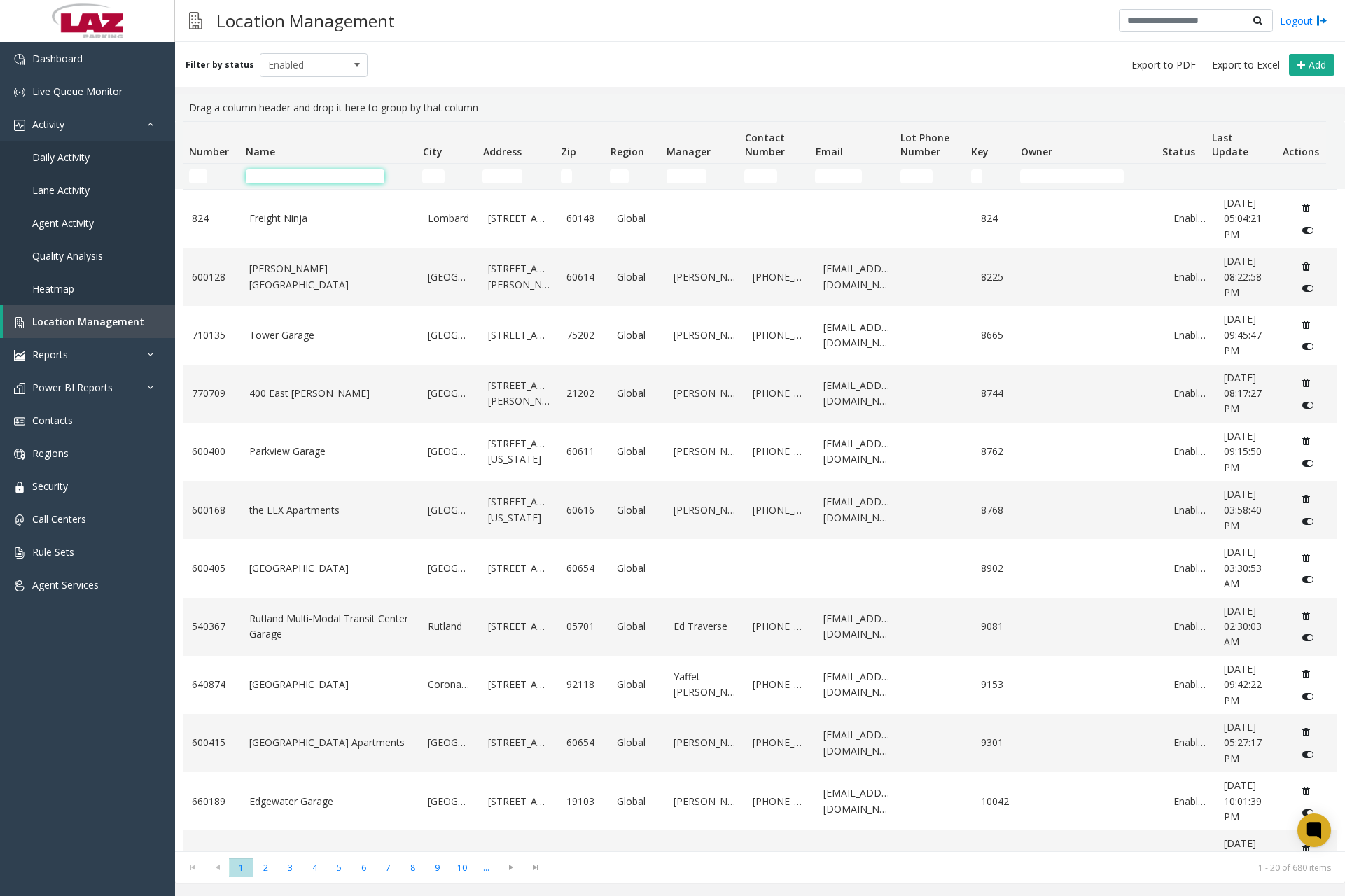
click at [287, 177] on input "Name Filter" at bounding box center [314, 177] width 138 height 14
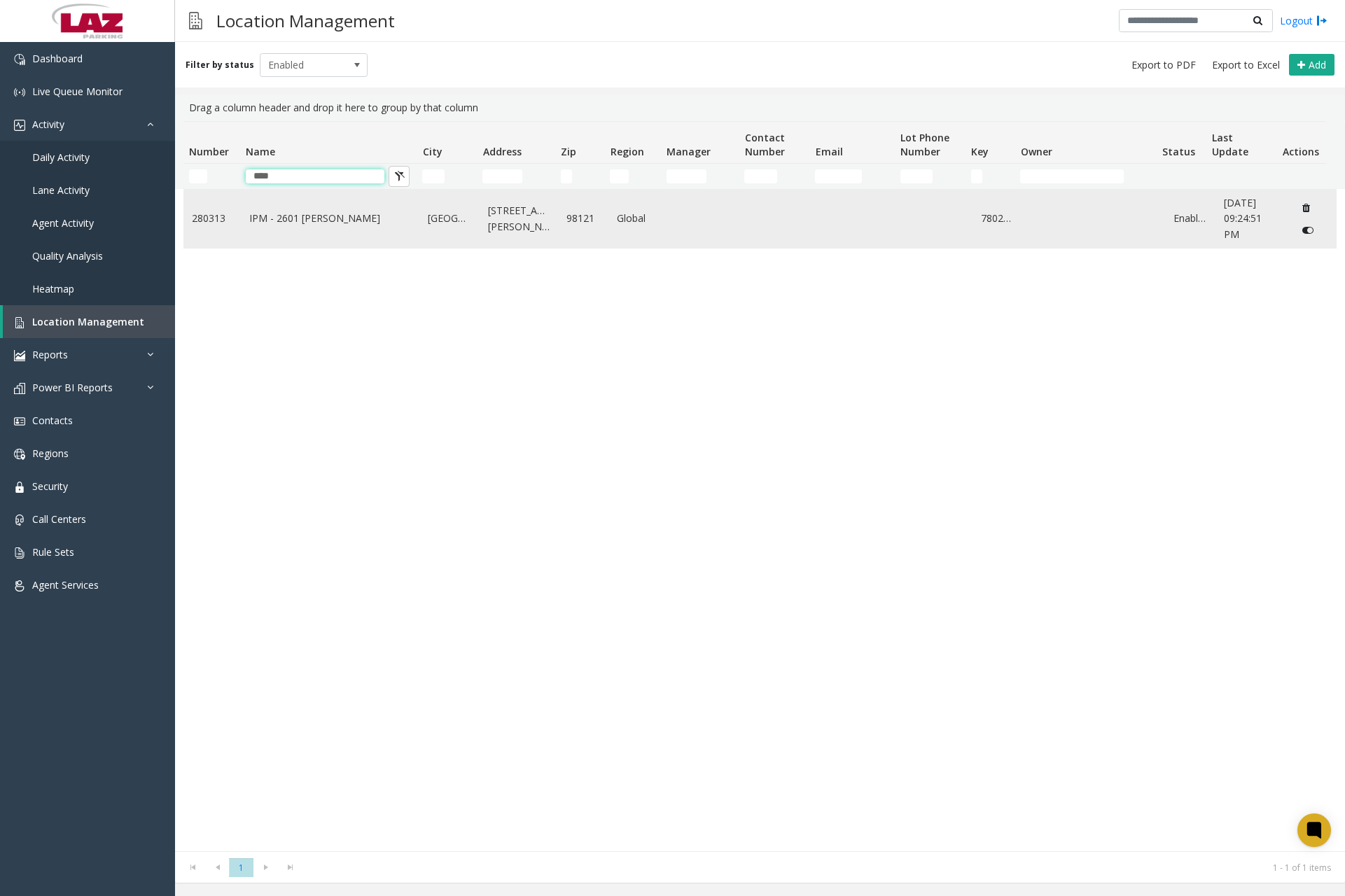
type input "****"
click at [308, 226] on link "IPM - 2601 [PERSON_NAME]" at bounding box center [330, 219] width 162 height 16
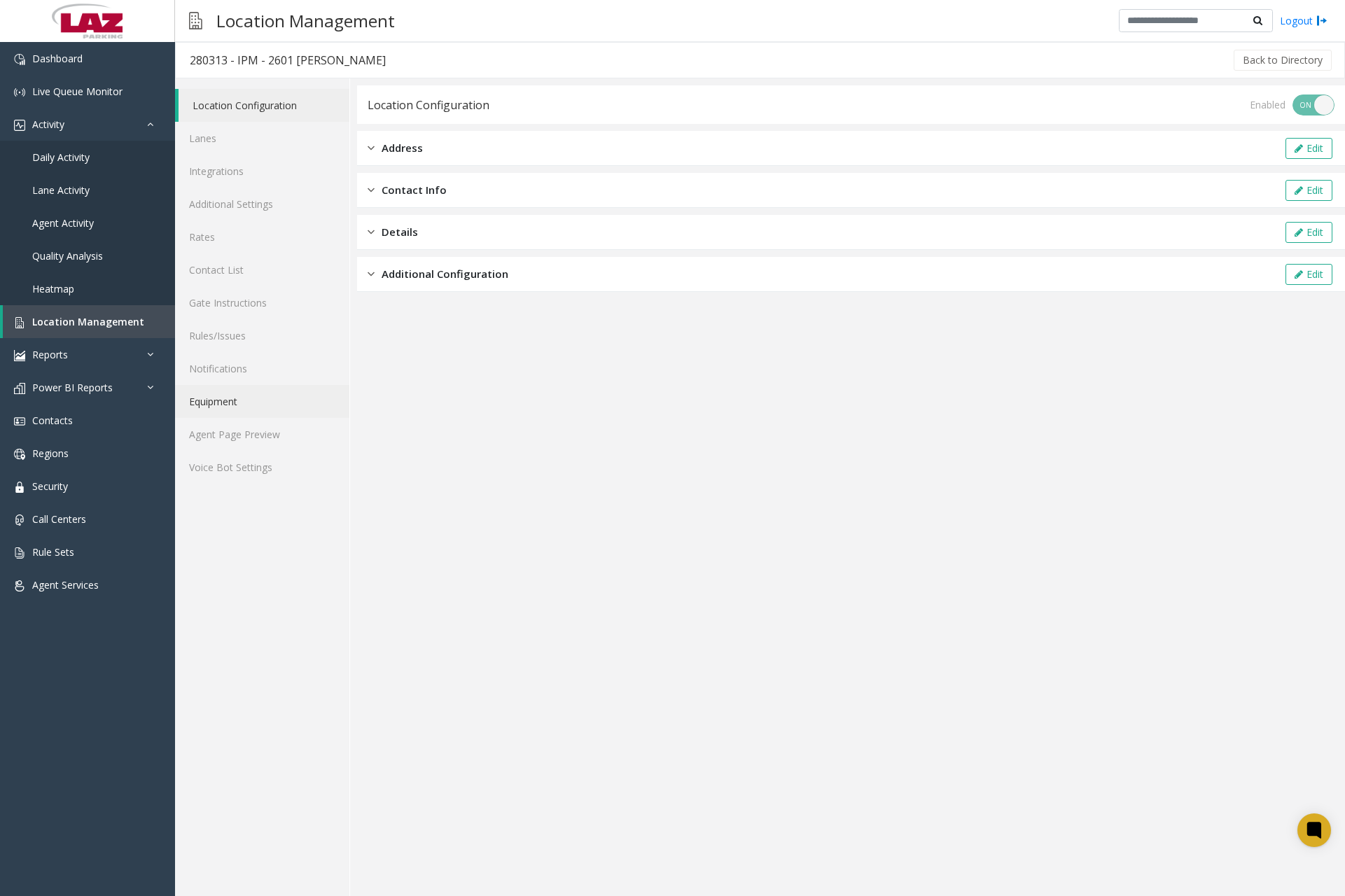
click at [256, 406] on link "Equipment" at bounding box center [263, 402] width 175 height 33
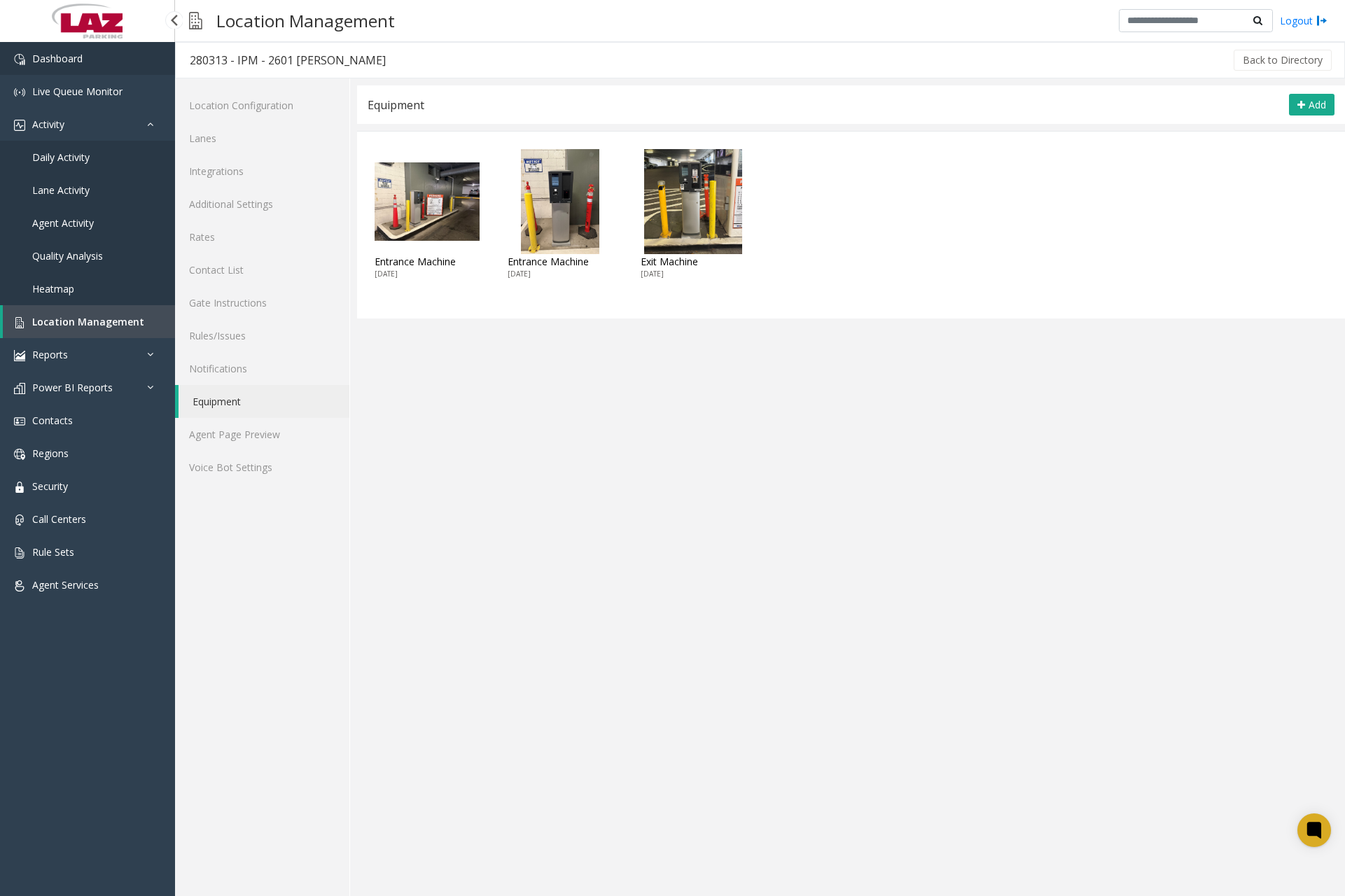
click at [113, 72] on link "Dashboard" at bounding box center [87, 58] width 175 height 33
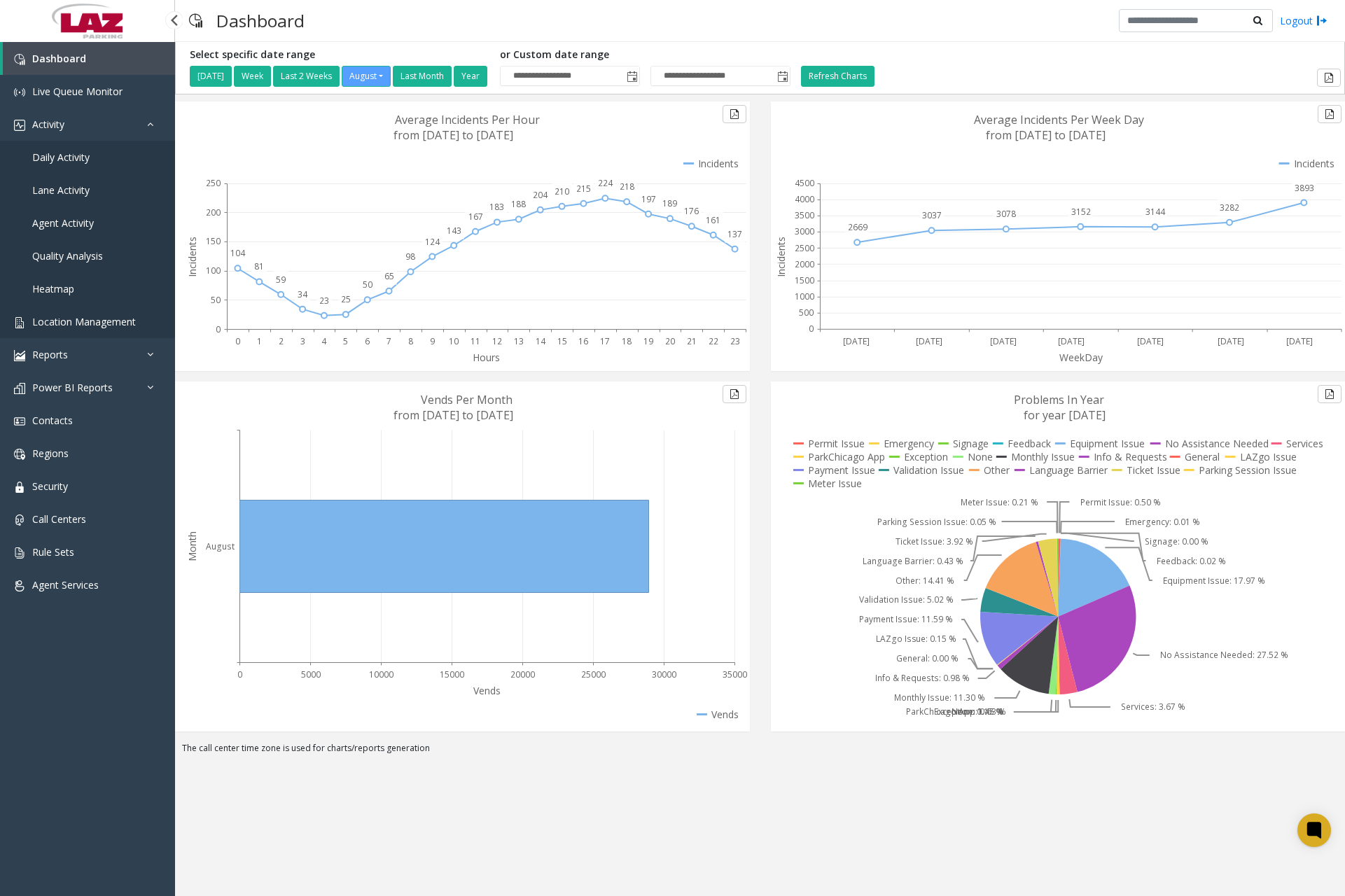
click at [77, 327] on span "Location Management" at bounding box center [84, 321] width 104 height 13
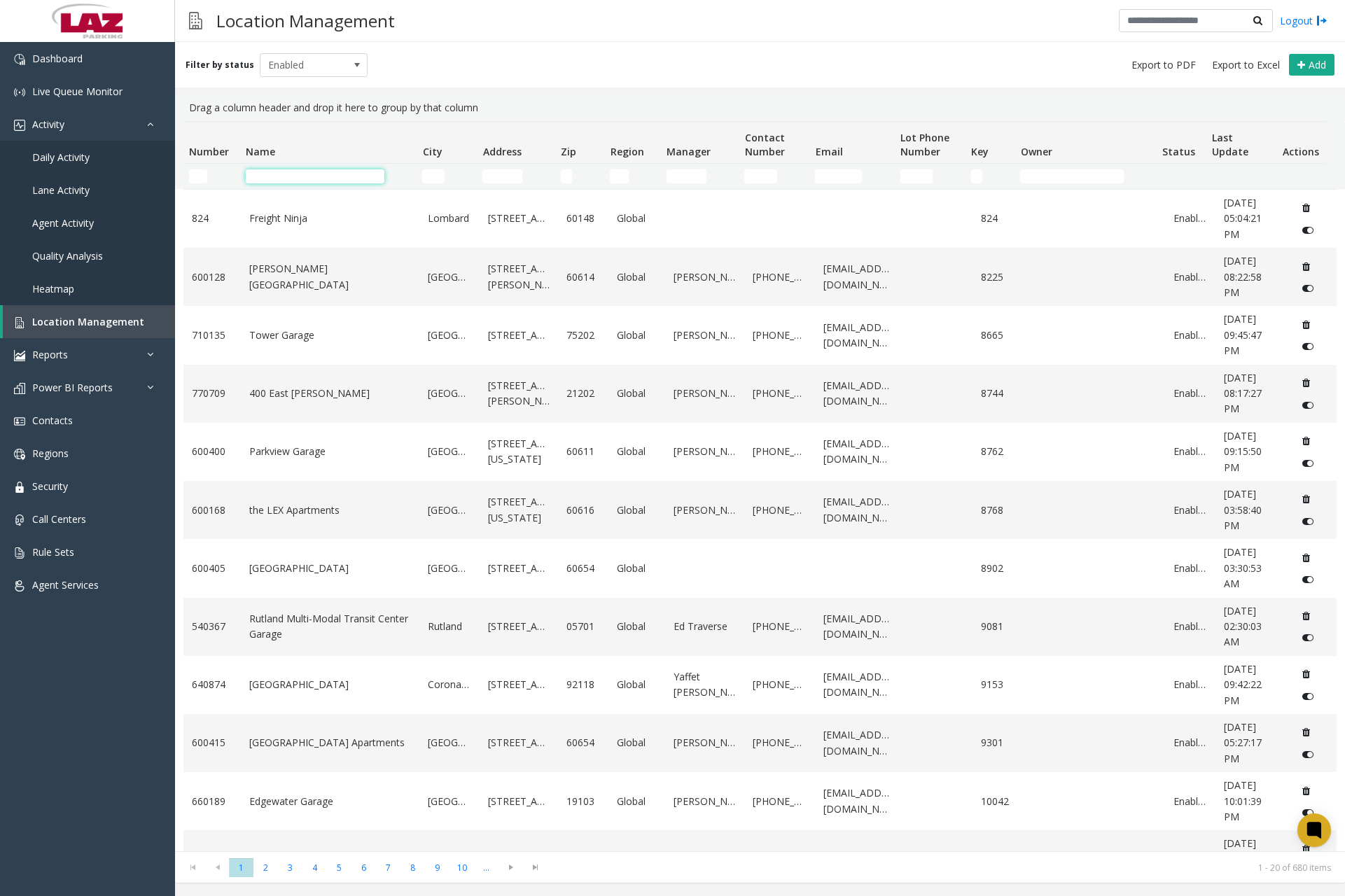
click at [300, 182] on input "Name Filter" at bounding box center [314, 177] width 138 height 14
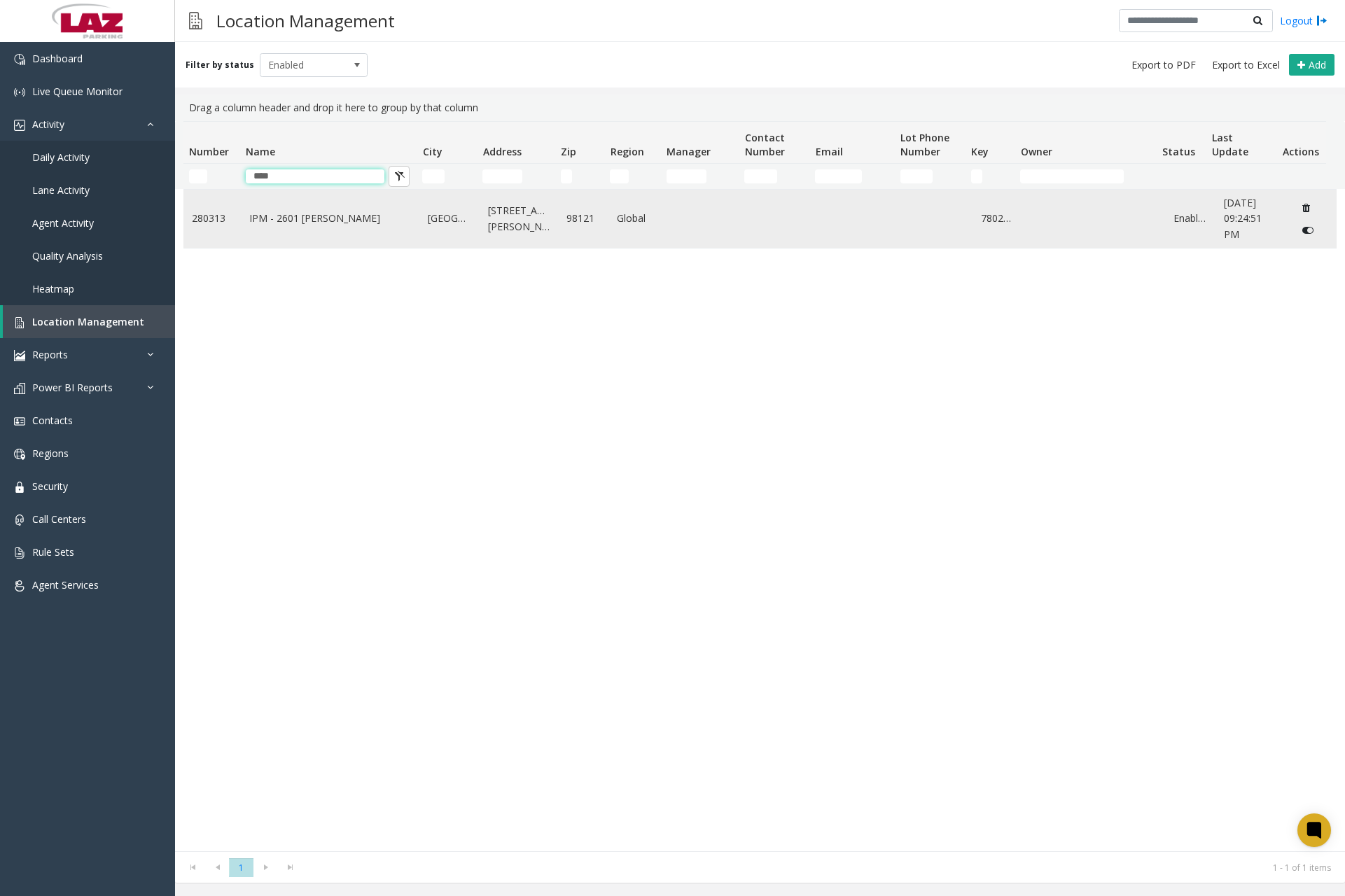
type input "****"
click at [317, 219] on link "IPM - 2601 [PERSON_NAME]" at bounding box center [330, 219] width 162 height 16
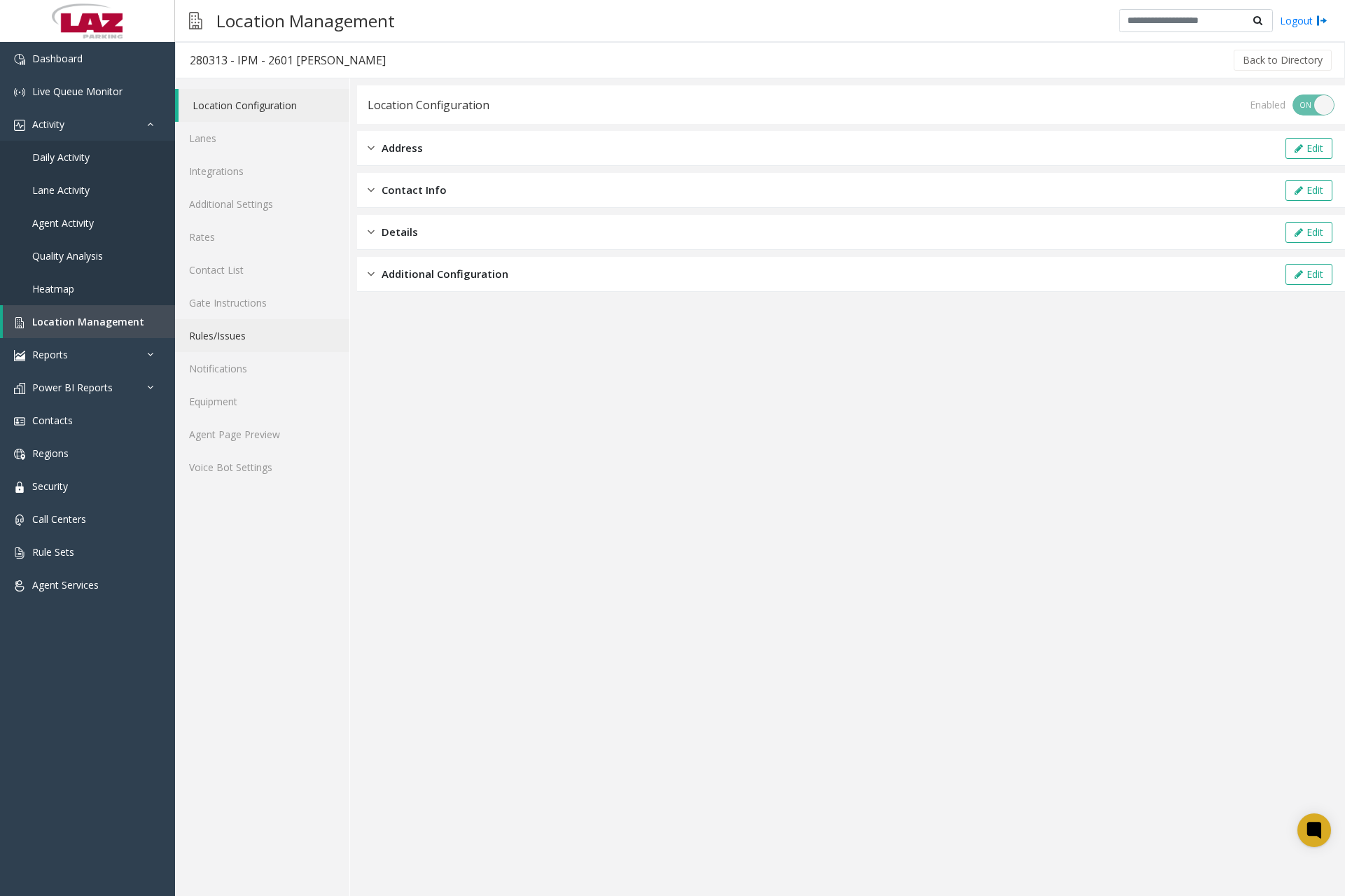
click at [221, 339] on link "Rules/Issues" at bounding box center [263, 336] width 175 height 33
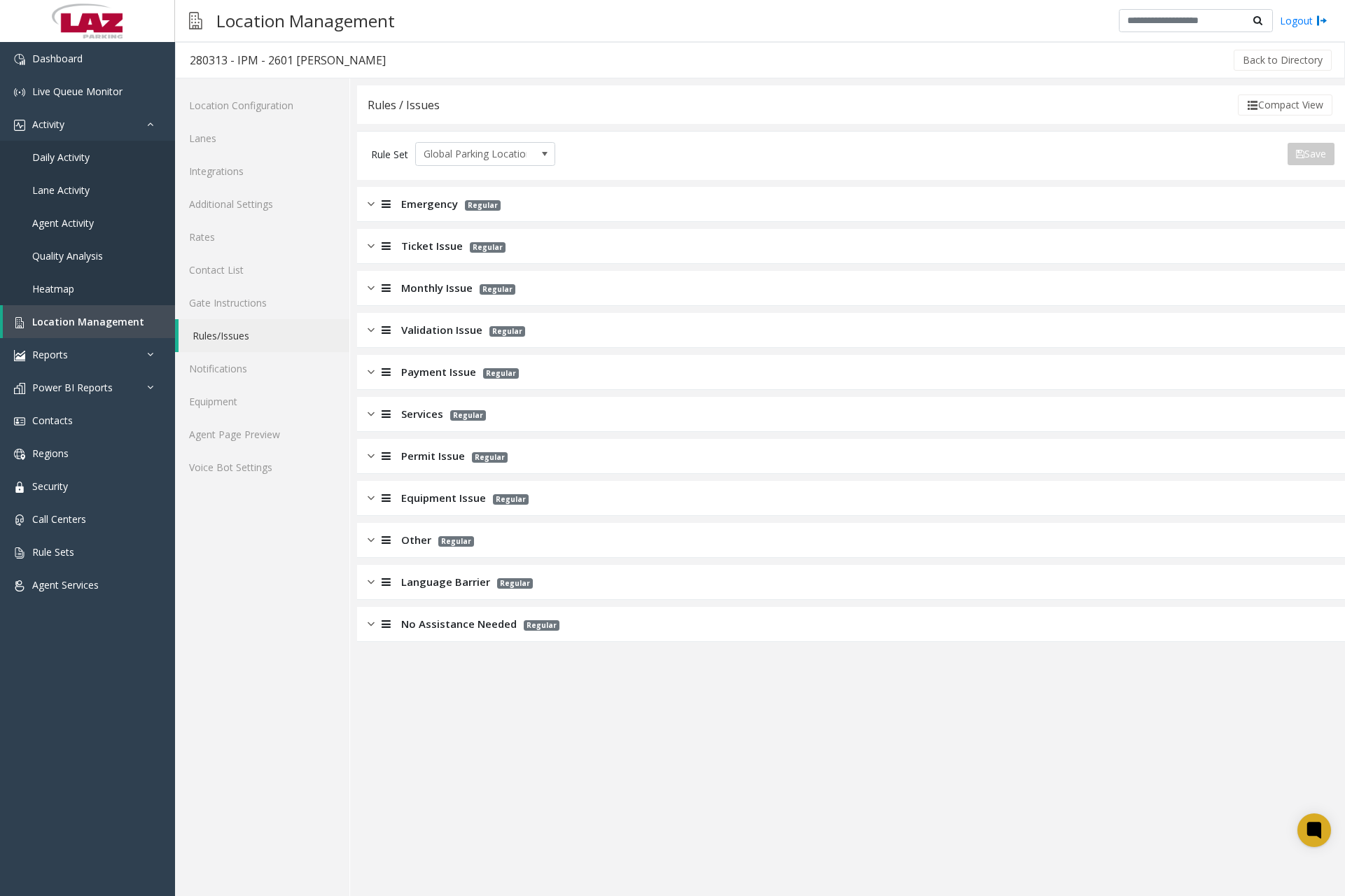
click at [373, 205] on img at bounding box center [371, 204] width 7 height 16
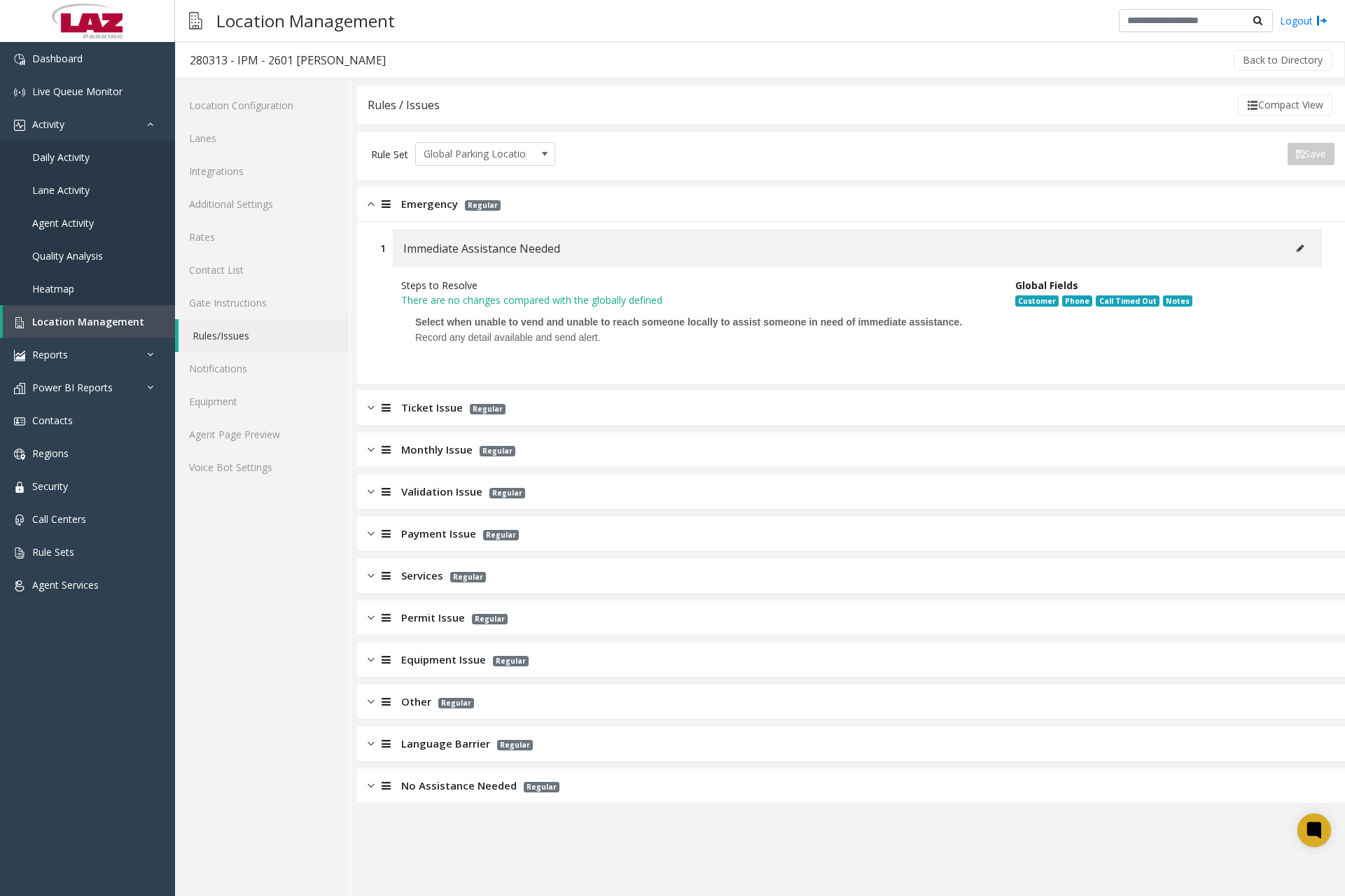
click at [1297, 245] on icon at bounding box center [1300, 248] width 7 height 9
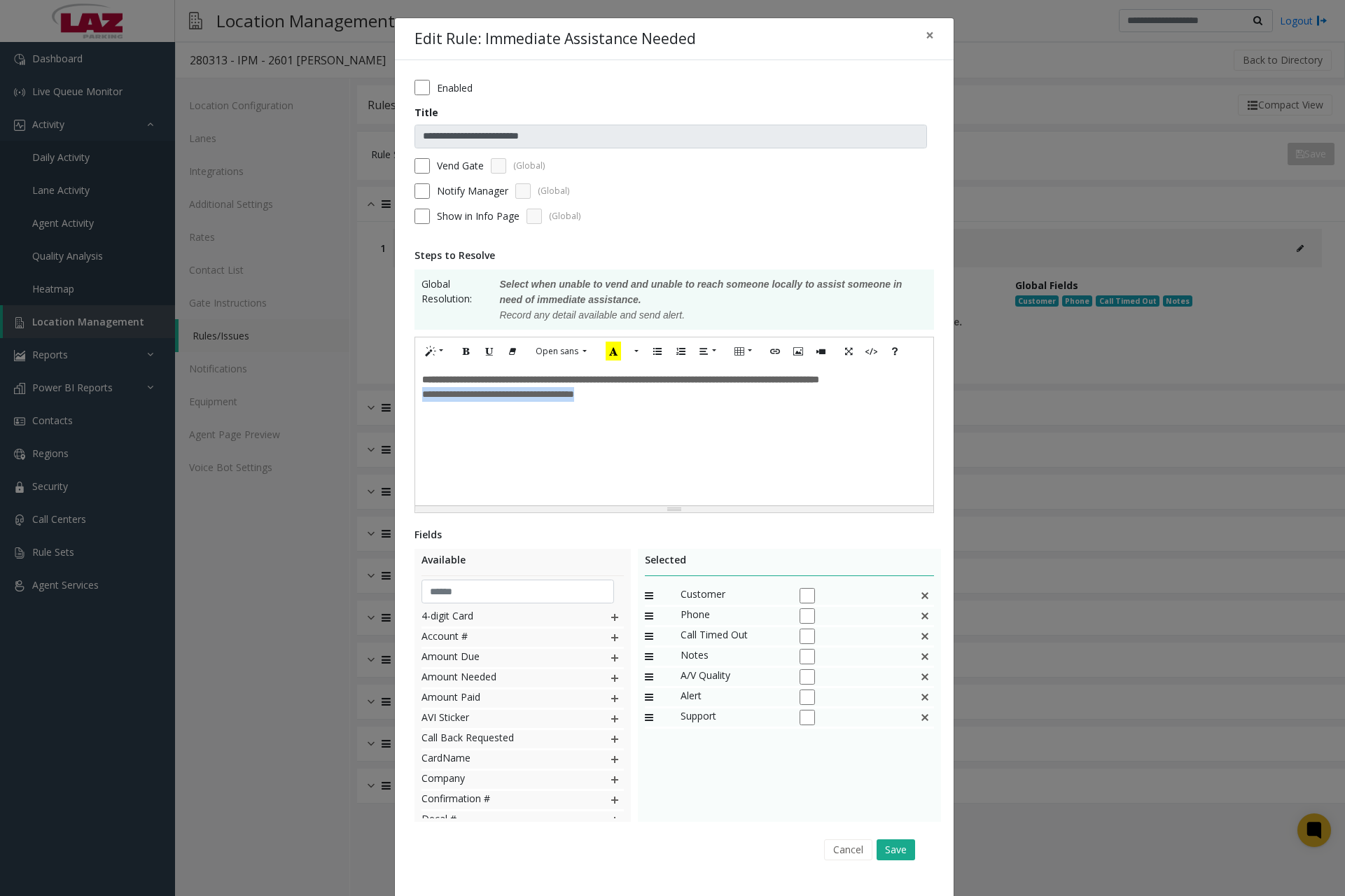
drag, startPoint x: 420, startPoint y: 413, endPoint x: 624, endPoint y: 416, distance: 204.0
click at [624, 402] on p "**********" at bounding box center [674, 394] width 504 height 15
paste div
click at [882, 848] on button "Save" at bounding box center [896, 850] width 38 height 21
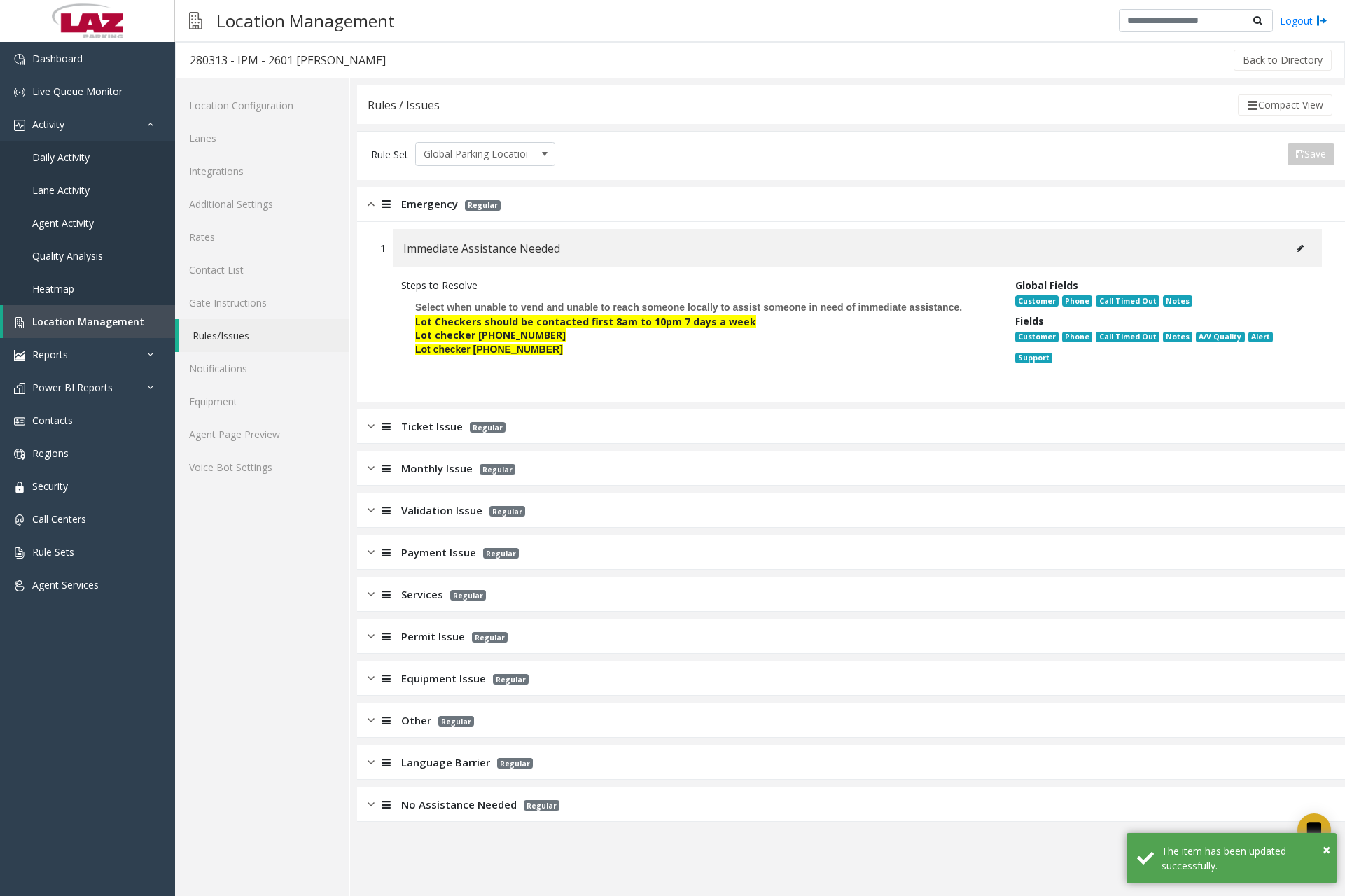
click at [368, 201] on img at bounding box center [371, 204] width 7 height 16
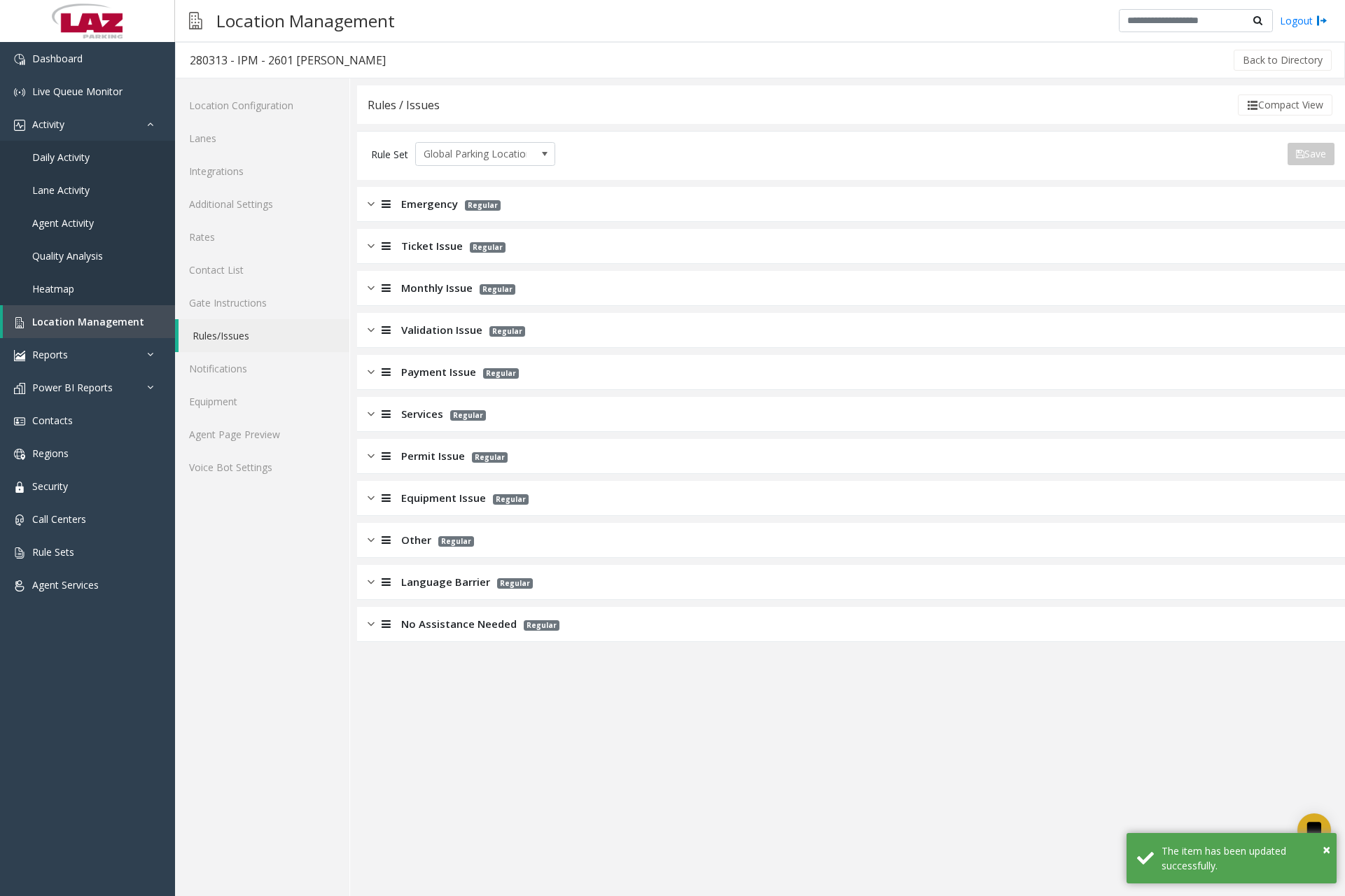
click at [375, 246] on div at bounding box center [385, 245] width 20 height 16
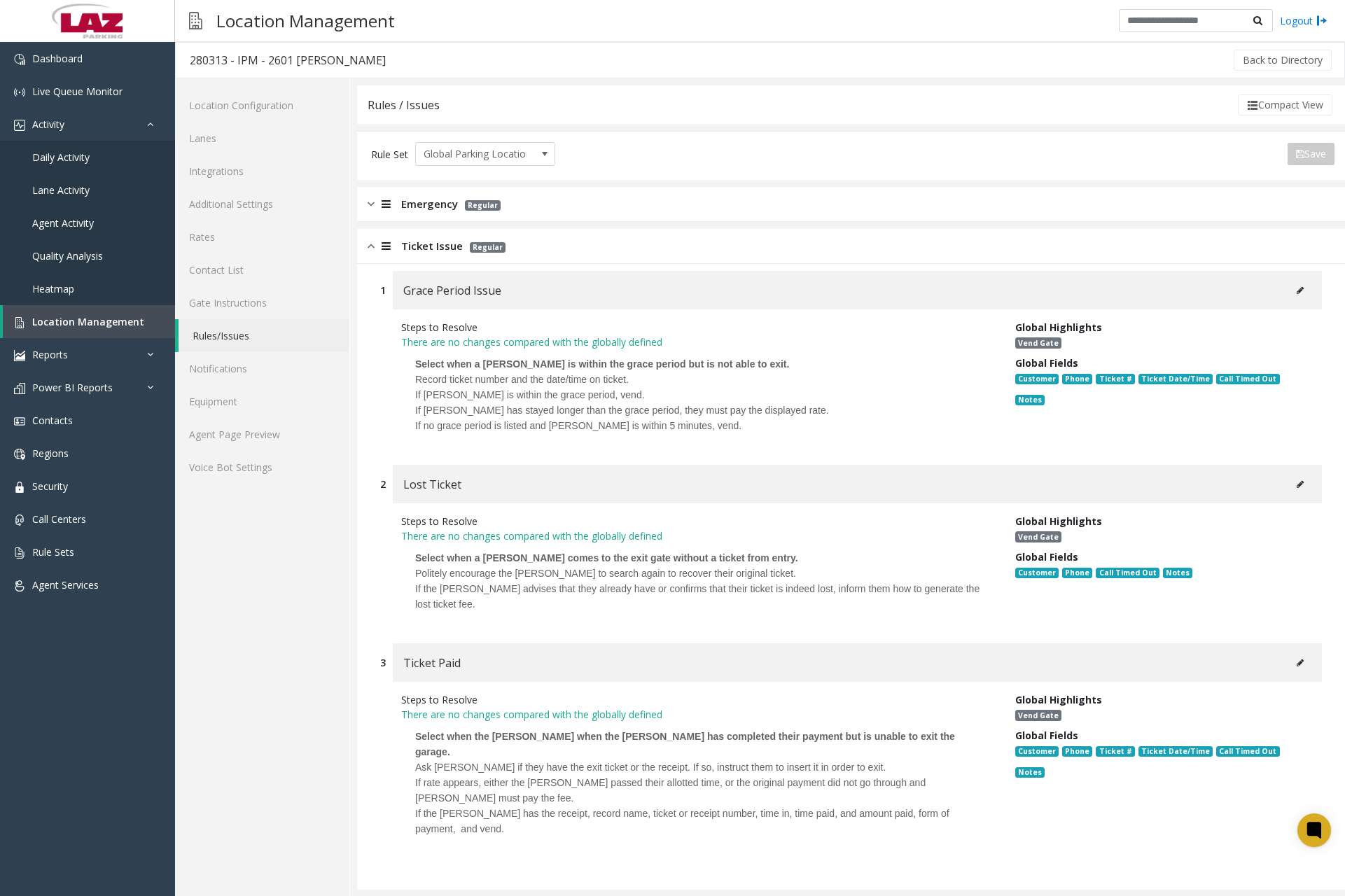
click at [518, 37] on div "Location Management Logout" at bounding box center [760, 21] width 1170 height 42
click at [1289, 294] on button at bounding box center [1300, 291] width 23 height 21
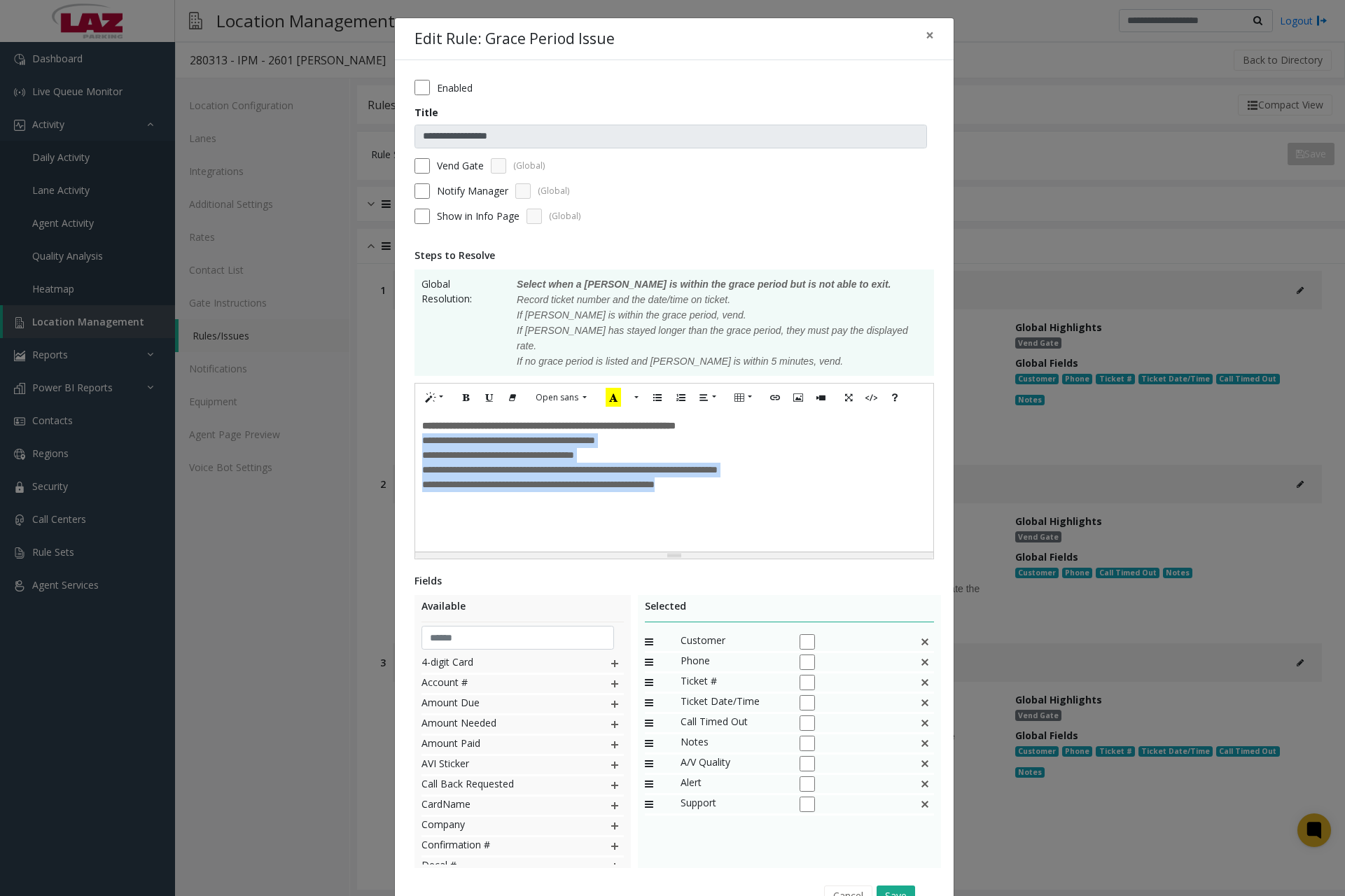
drag, startPoint x: 415, startPoint y: 424, endPoint x: 707, endPoint y: 476, distance: 296.6
click at [707, 476] on div "**********" at bounding box center [674, 481] width 518 height 140
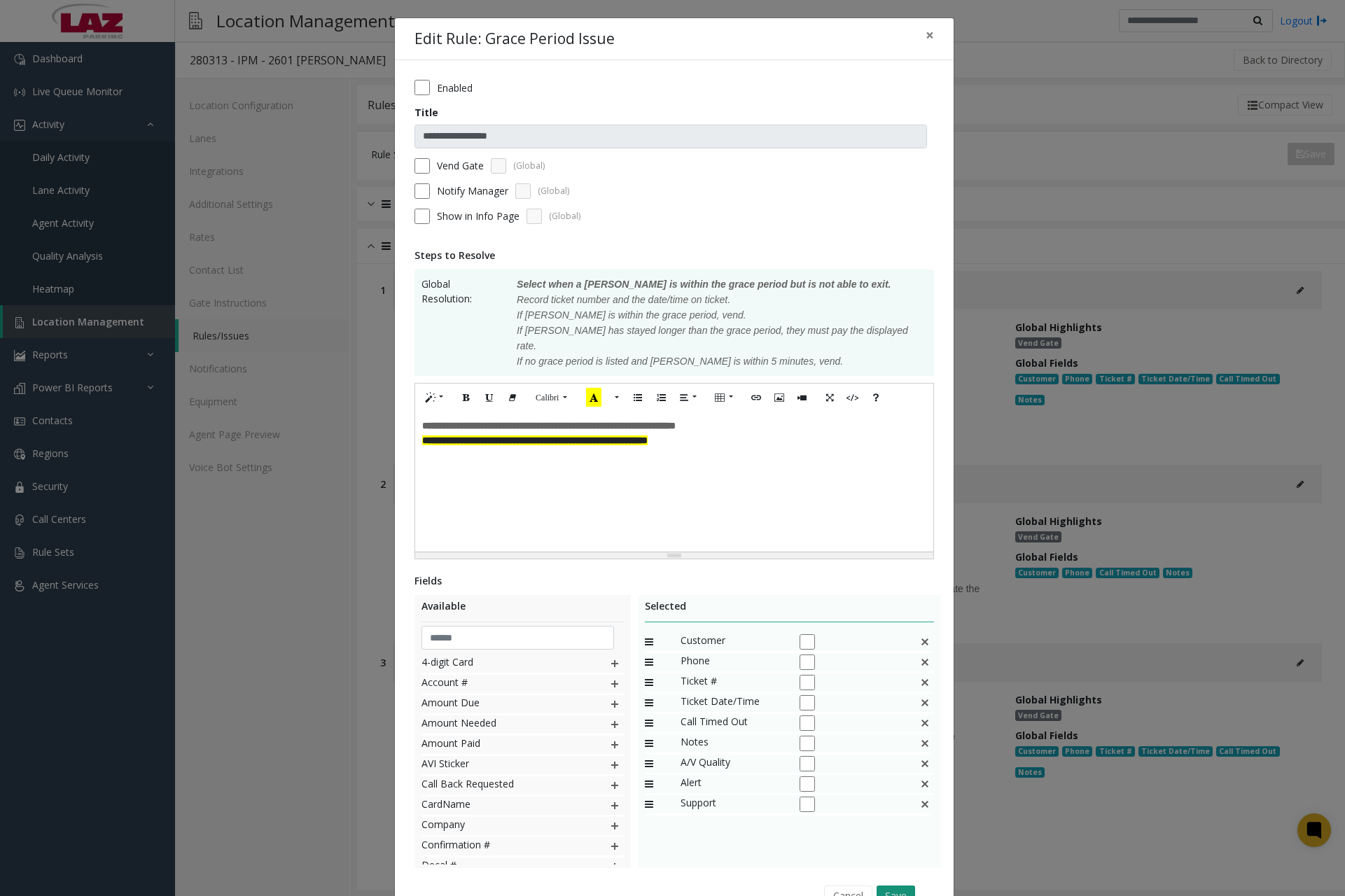
click at [886, 885] on button "Save" at bounding box center [896, 896] width 38 height 21
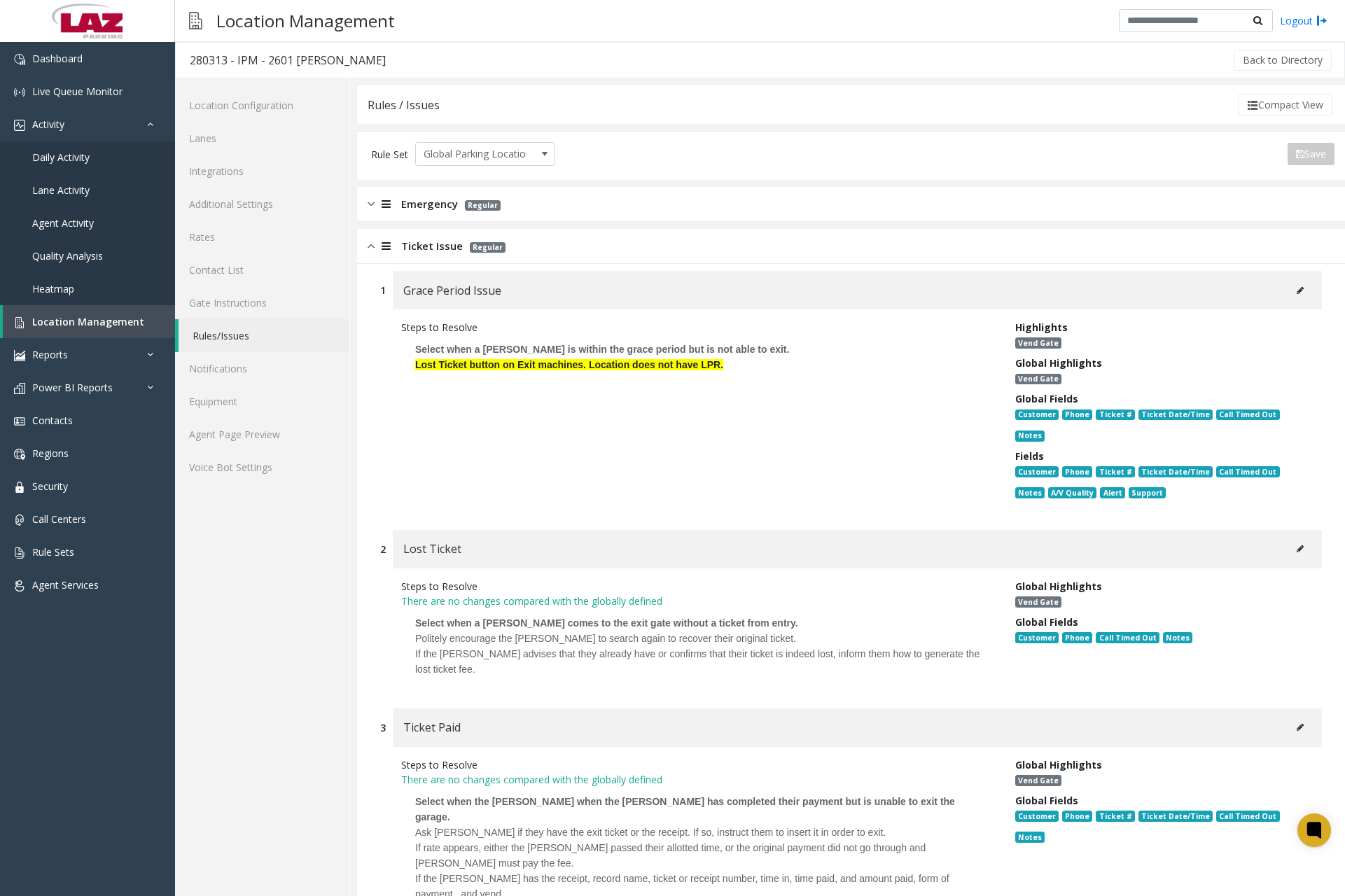
click at [1297, 294] on icon at bounding box center [1300, 291] width 7 height 9
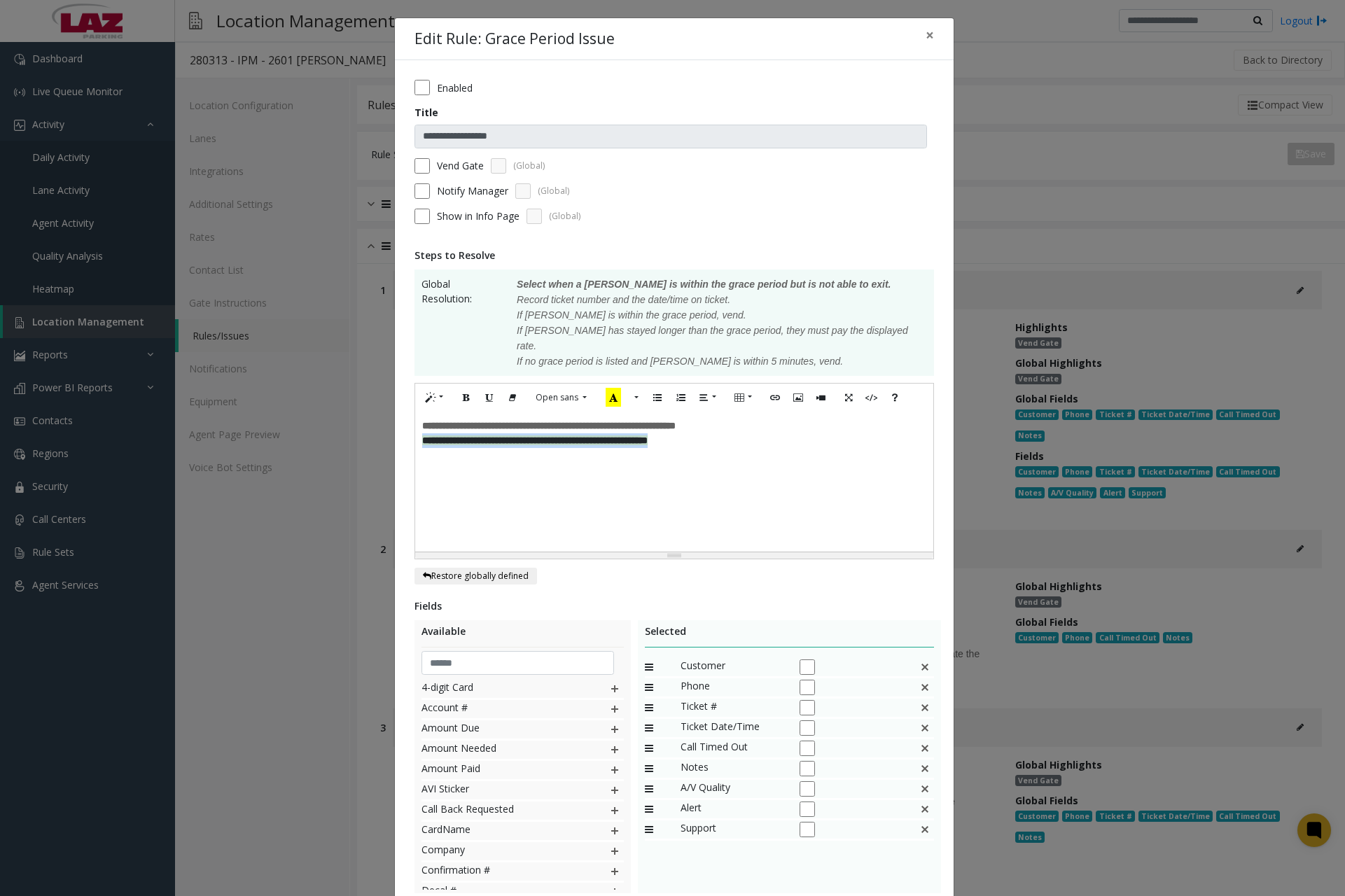
drag, startPoint x: 417, startPoint y: 426, endPoint x: 709, endPoint y: 432, distance: 292.1
click at [709, 433] on p "**********" at bounding box center [674, 441] width 504 height 15
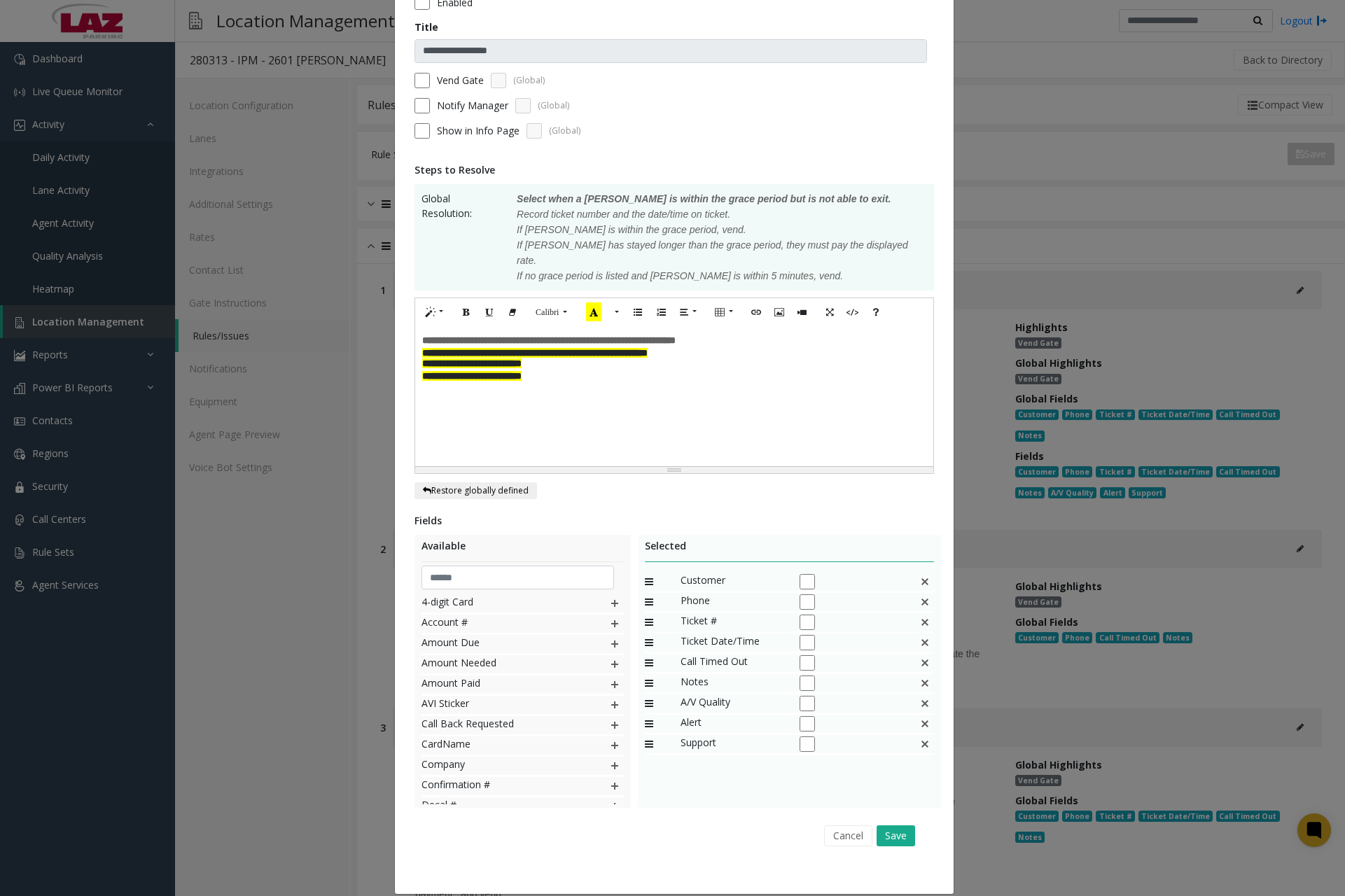
scroll to position [86, 0]
click at [886, 830] on div "Cancel Save" at bounding box center [674, 834] width 500 height 35
click at [888, 824] on button "Save" at bounding box center [896, 835] width 38 height 21
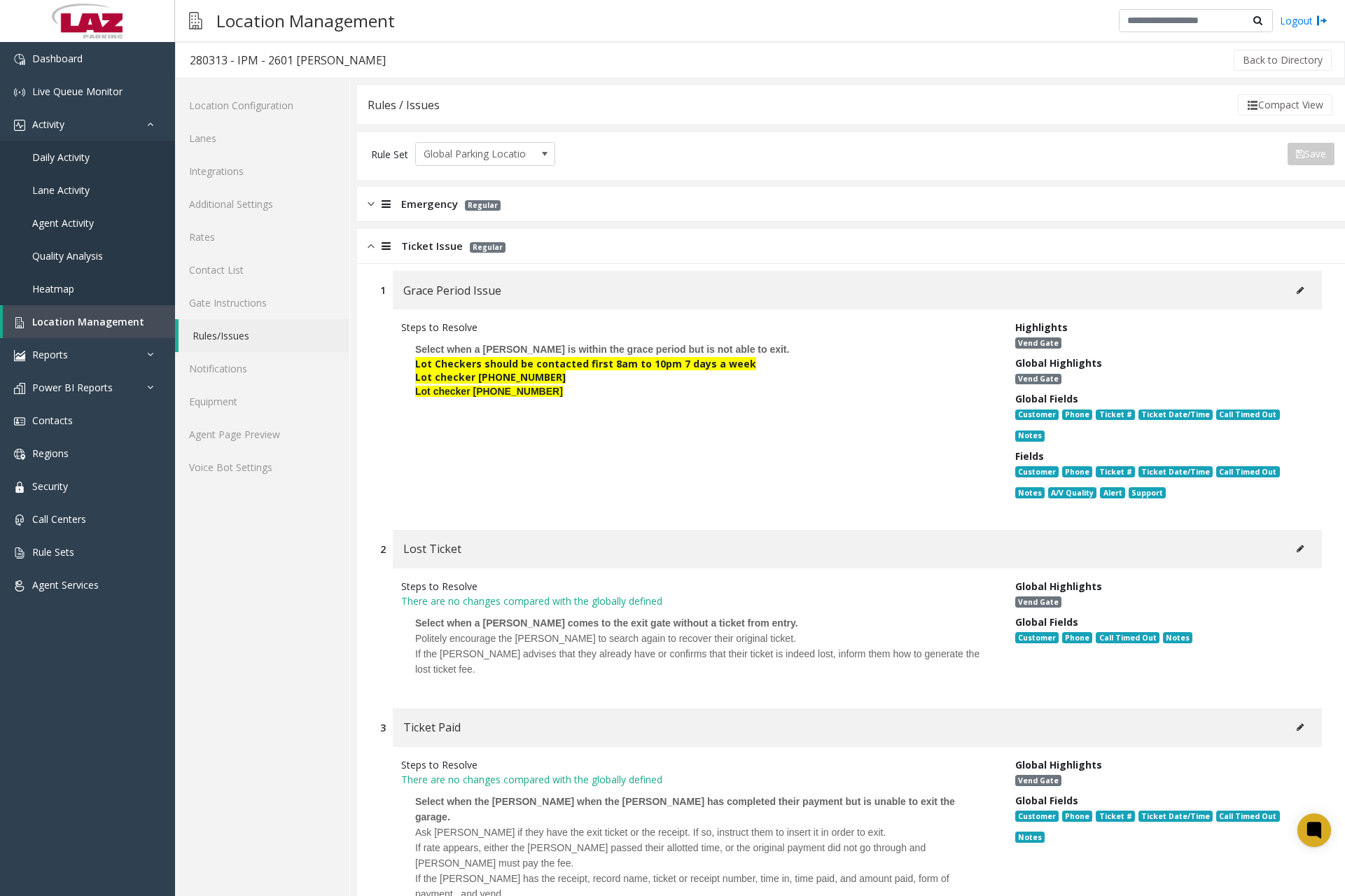
click at [1297, 552] on icon at bounding box center [1300, 549] width 7 height 9
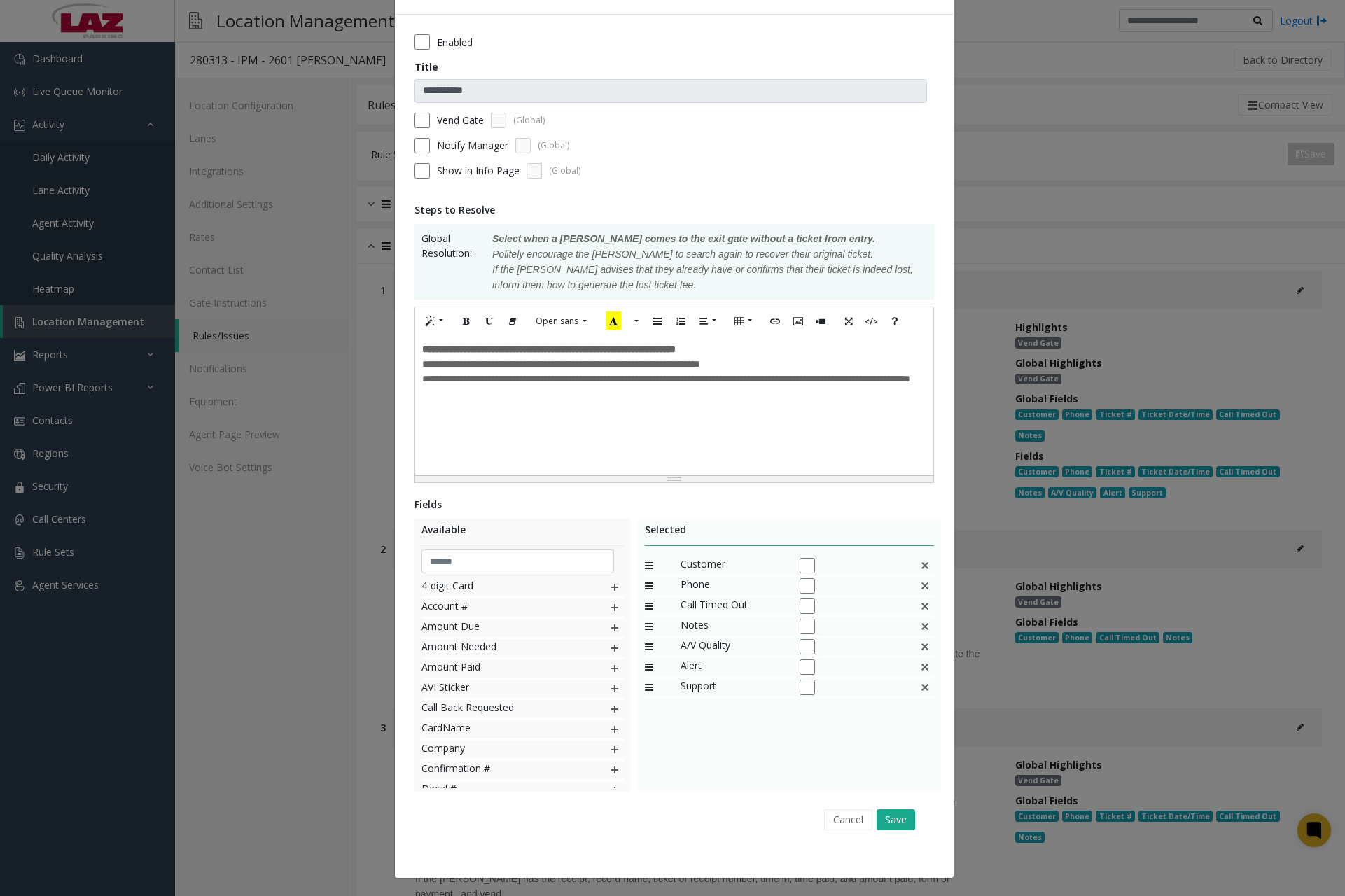
scroll to position [0, 0]
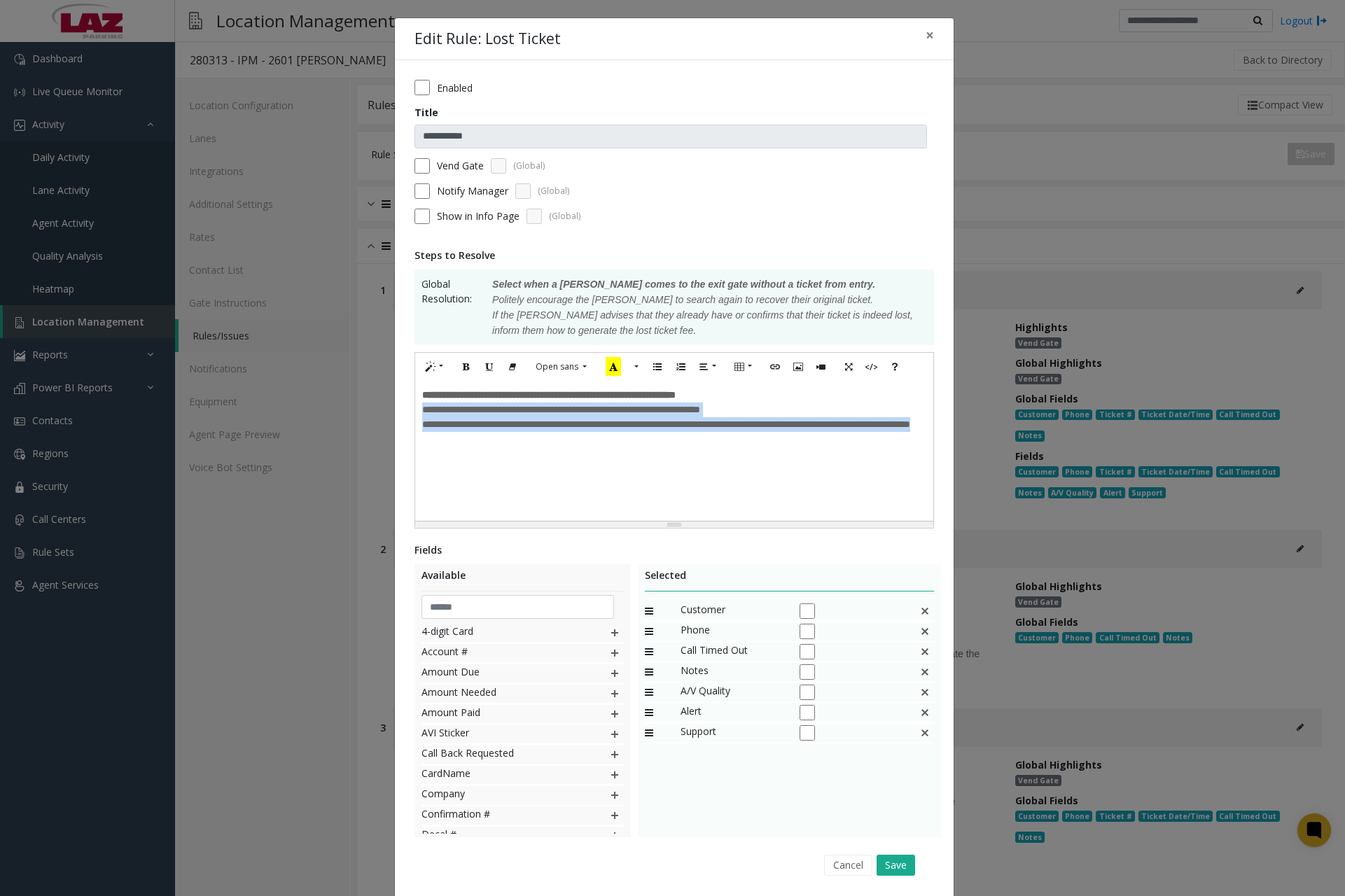
drag, startPoint x: 416, startPoint y: 406, endPoint x: 504, endPoint y: 444, distance: 95.9
click at [504, 444] on div "**********" at bounding box center [674, 450] width 518 height 140
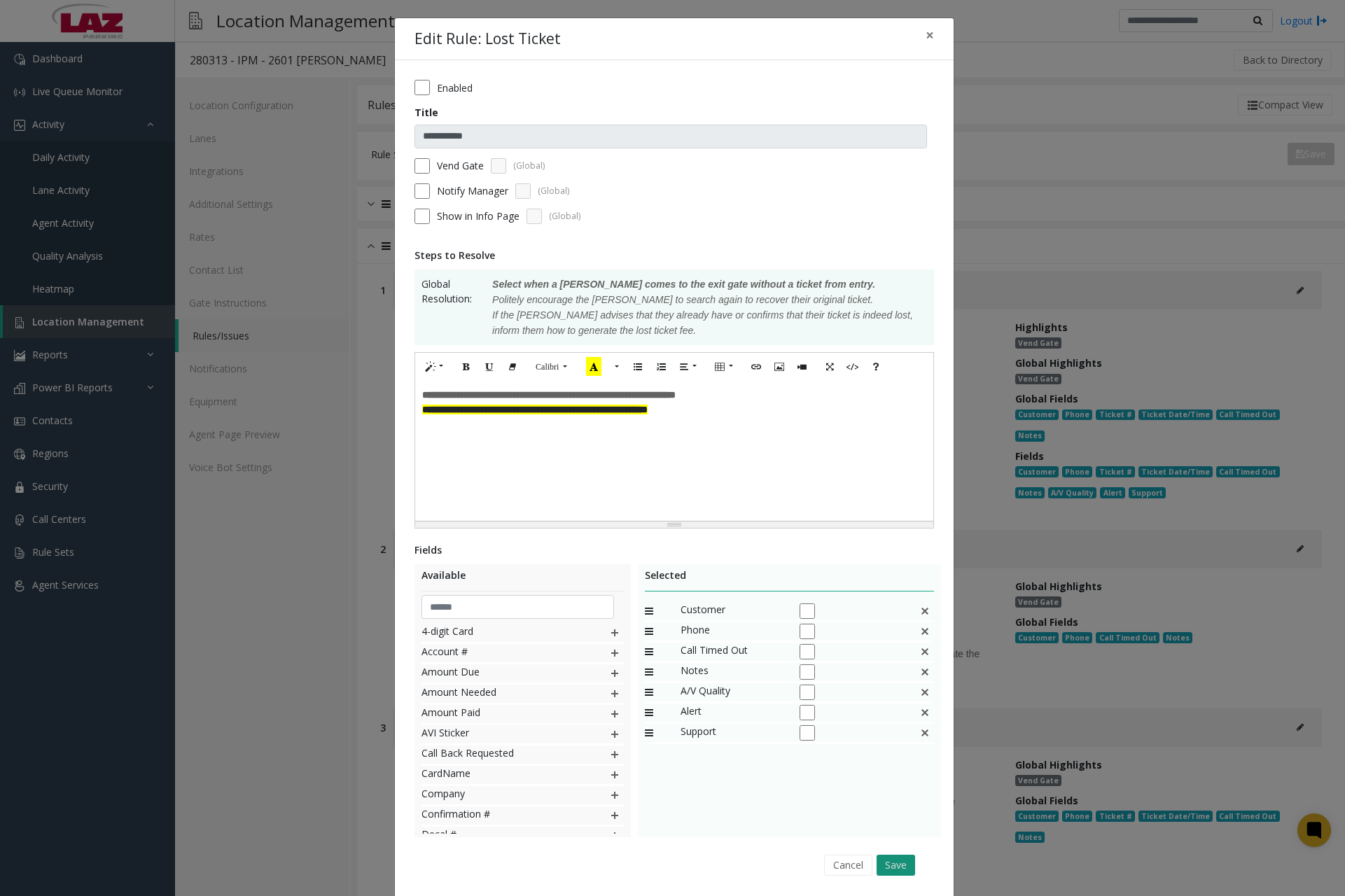
click at [884, 861] on button "Save" at bounding box center [896, 865] width 38 height 21
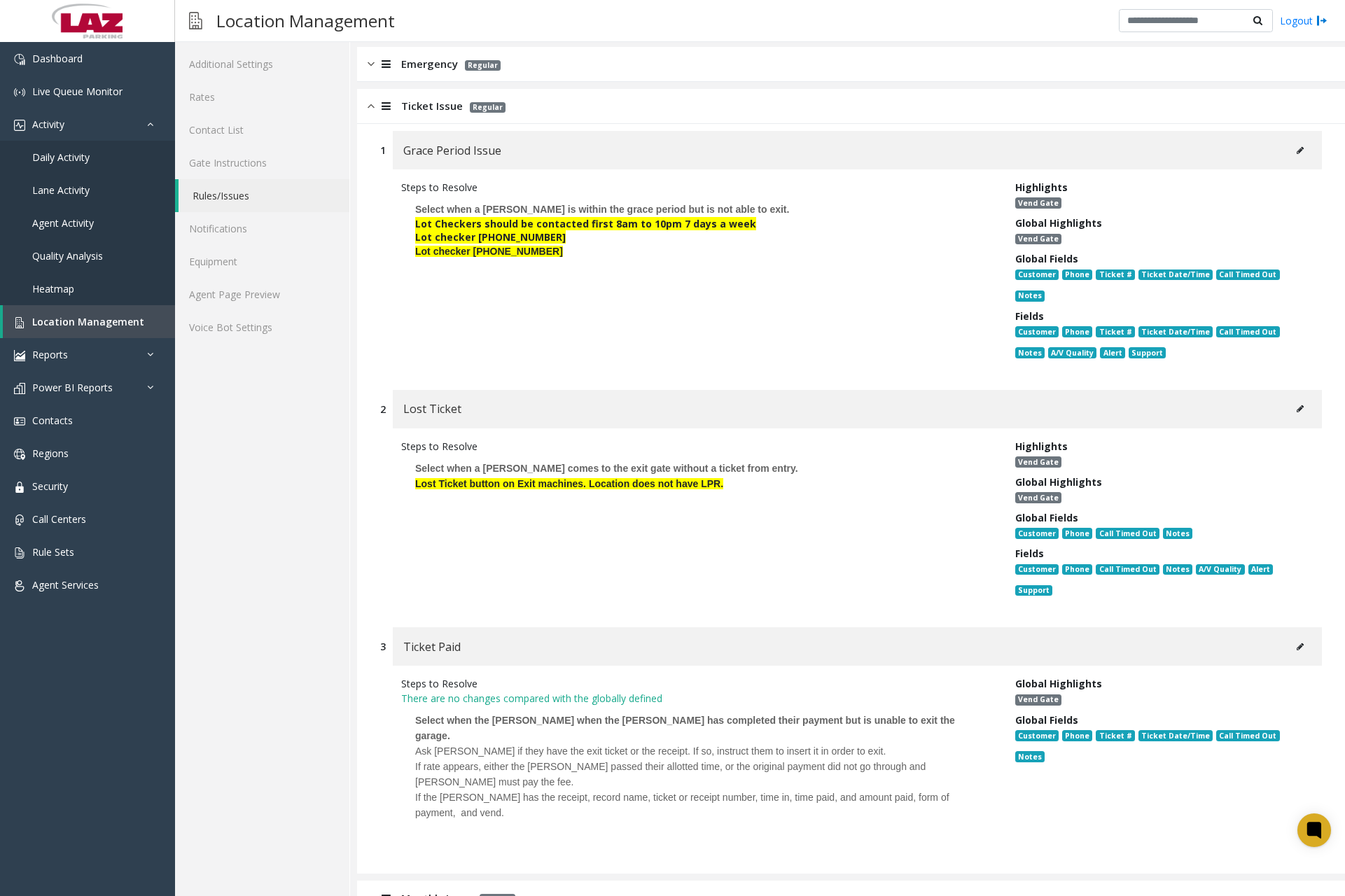
scroll to position [280, 0]
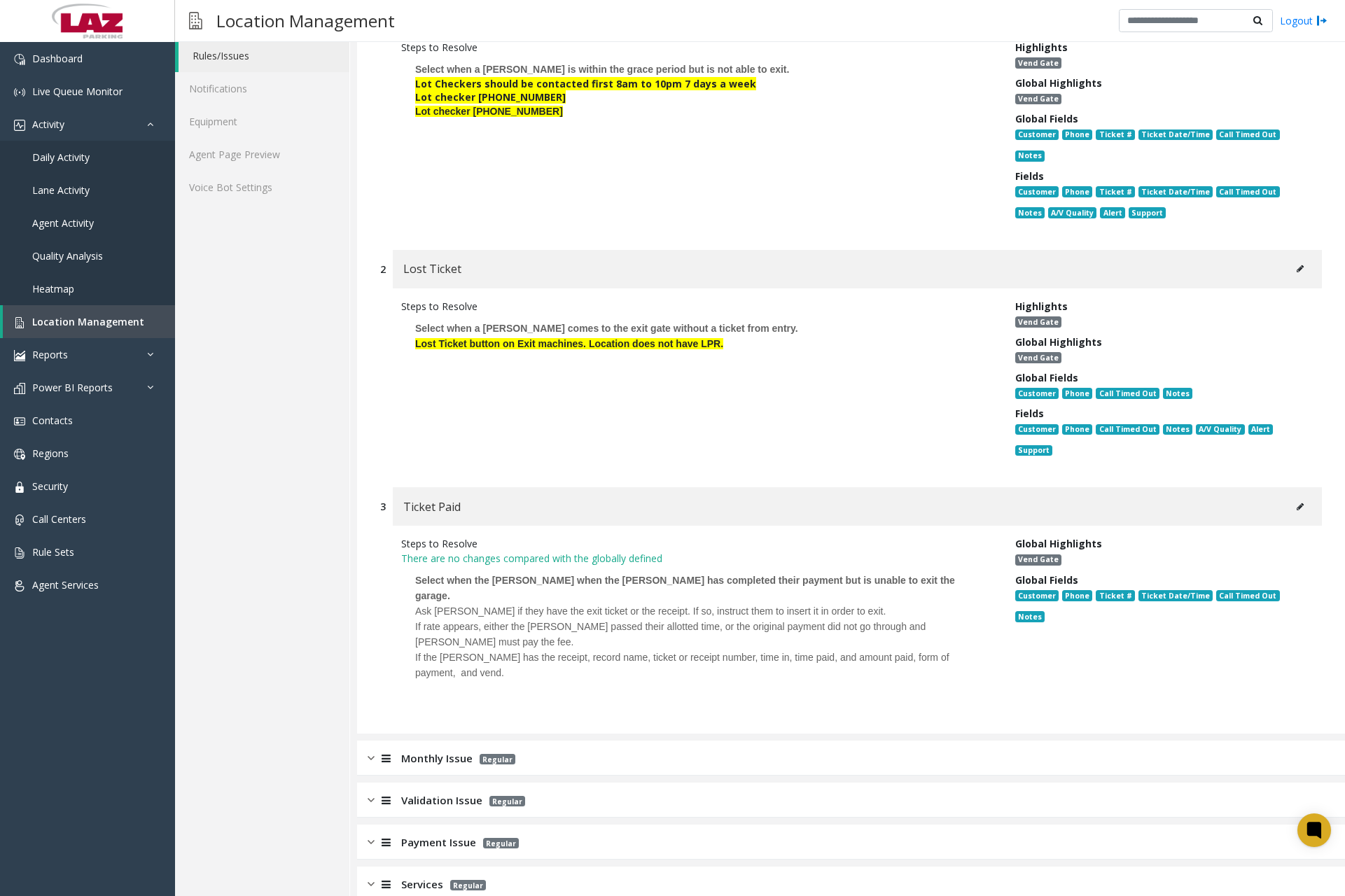
click at [1297, 508] on icon at bounding box center [1300, 507] width 7 height 9
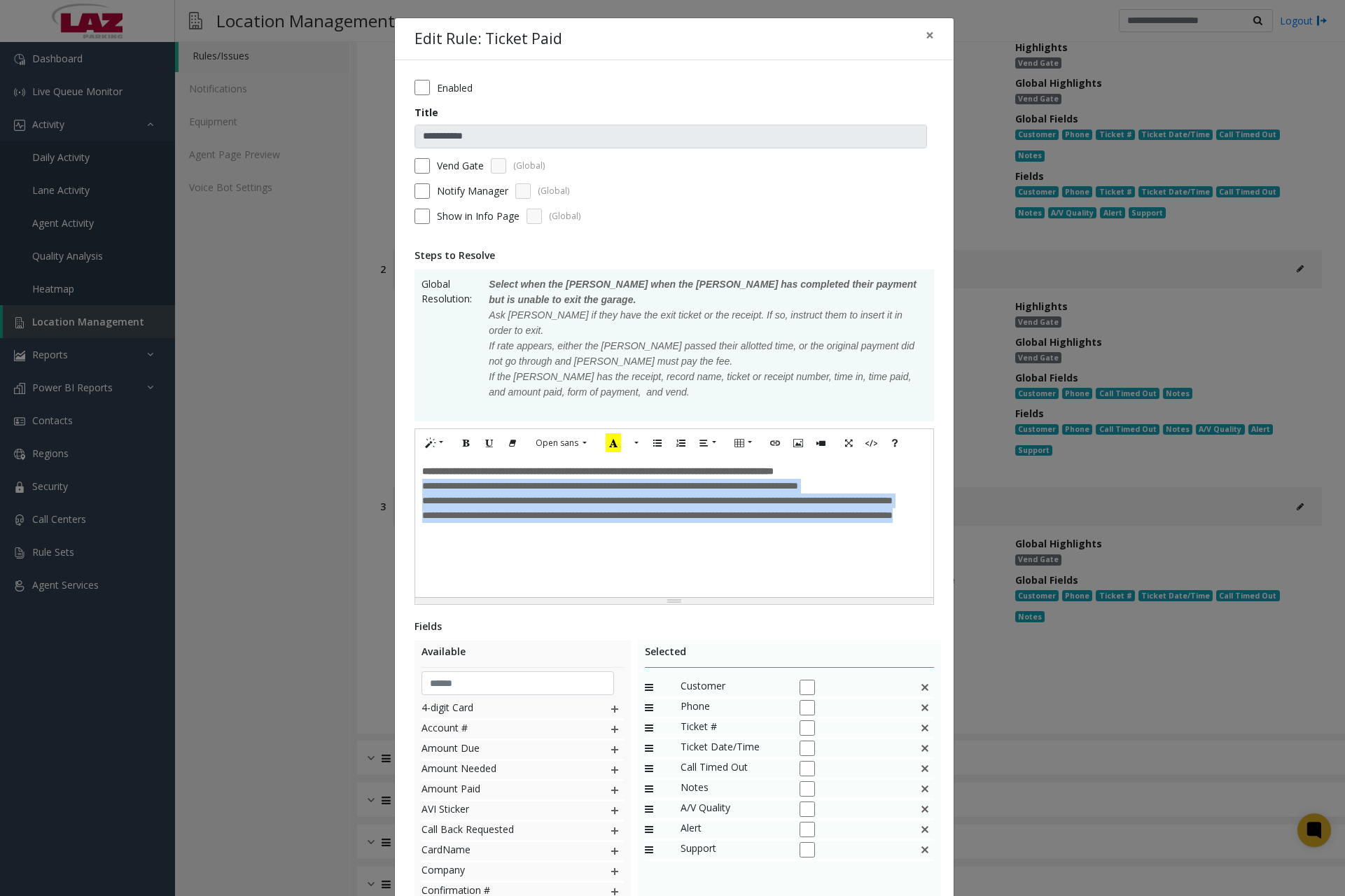
drag, startPoint x: 419, startPoint y: 475, endPoint x: 514, endPoint y: 528, distance: 108.8
click at [514, 528] on div "**********" at bounding box center [674, 508] width 504 height 59
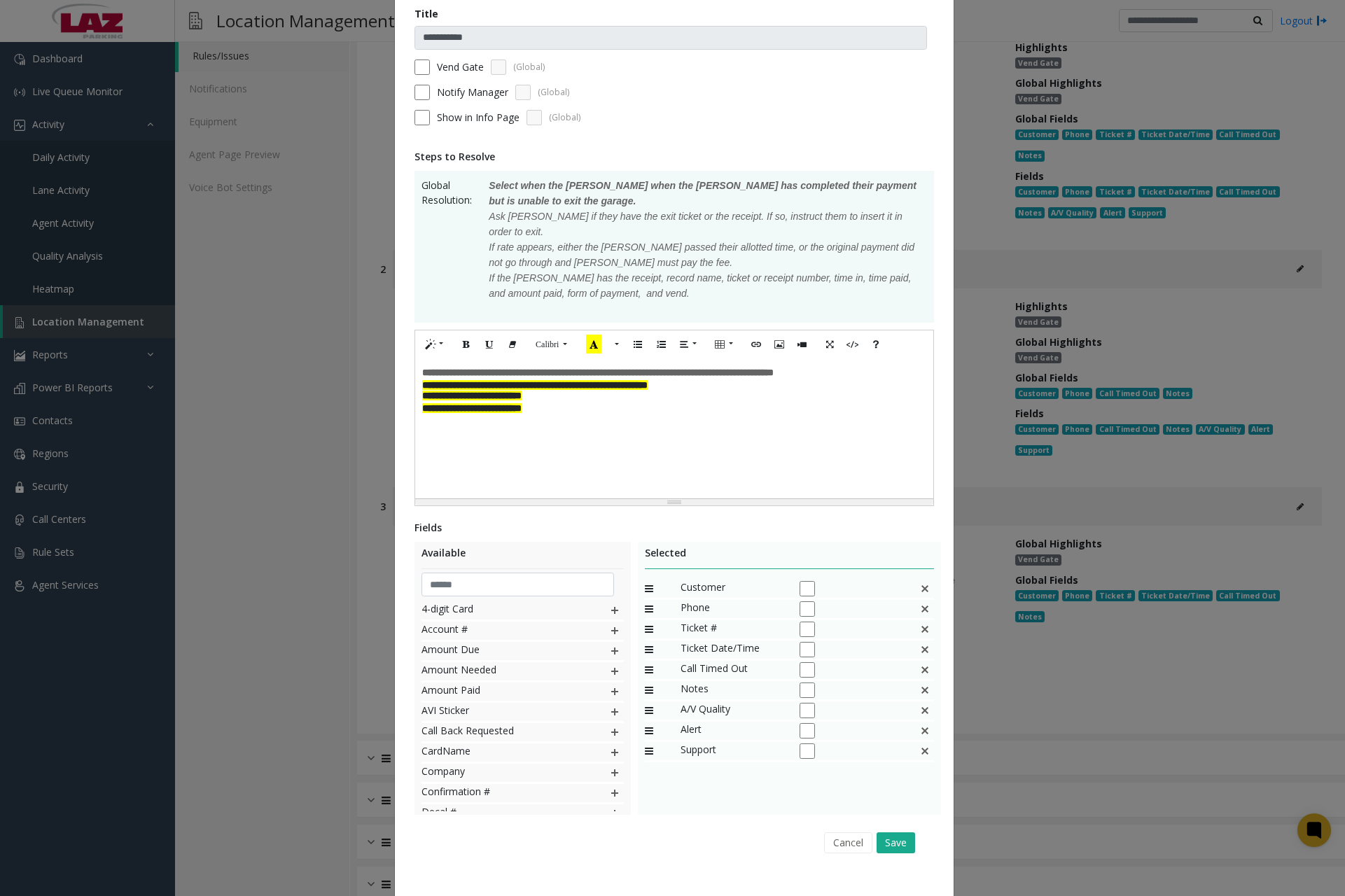
scroll to position [106, 0]
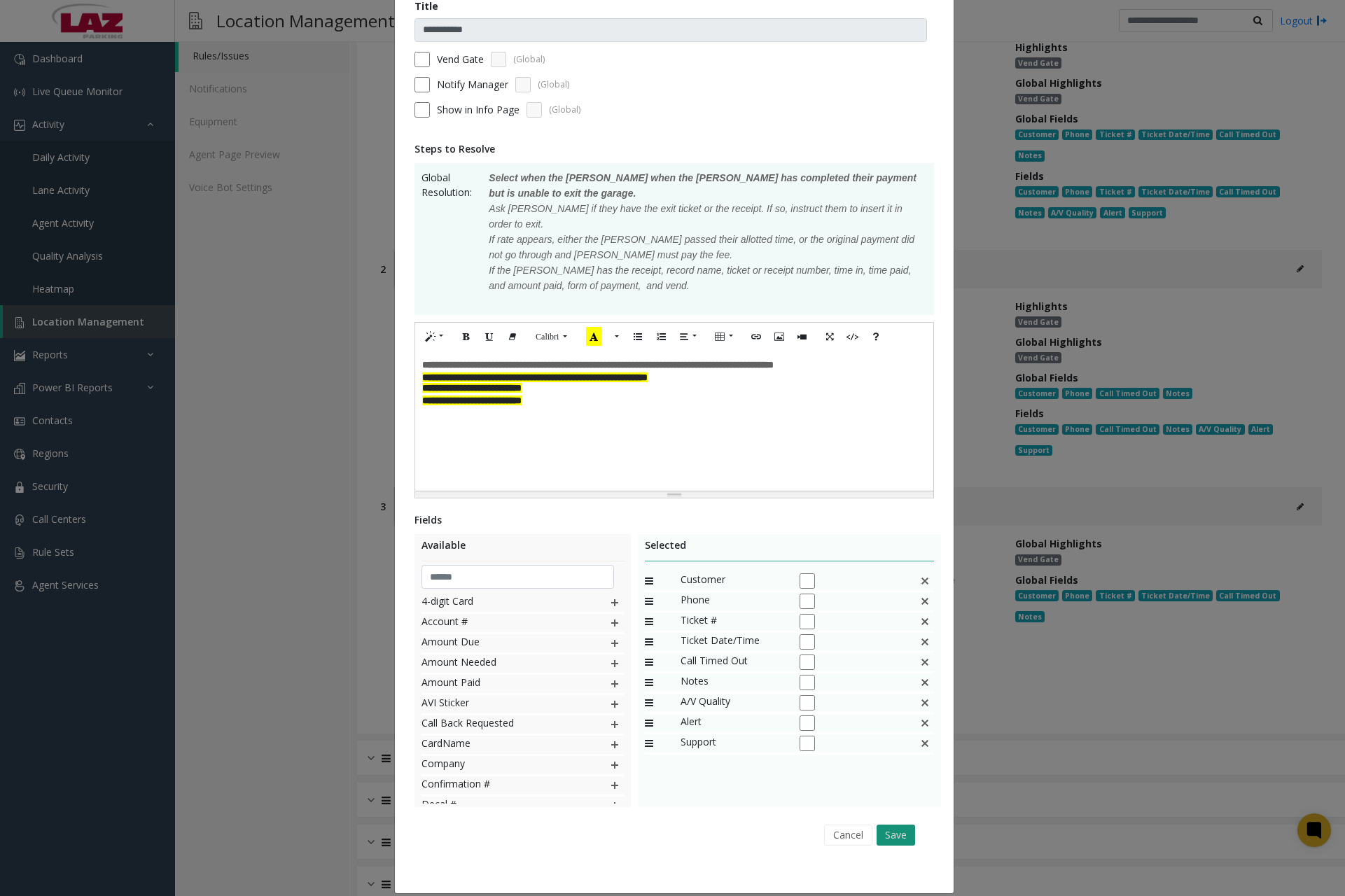
click at [896, 824] on button "Save" at bounding box center [896, 835] width 38 height 21
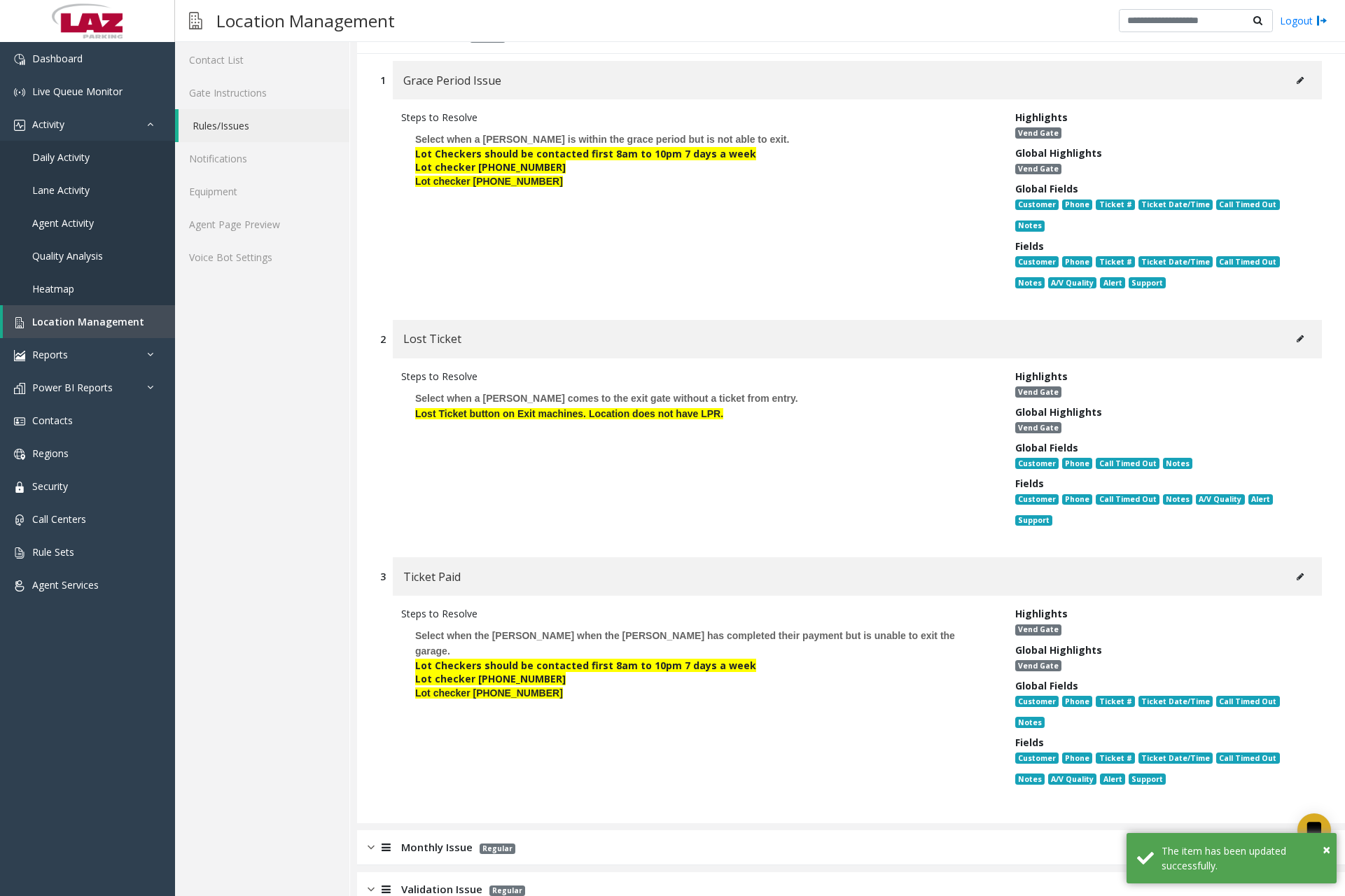
scroll to position [0, 0]
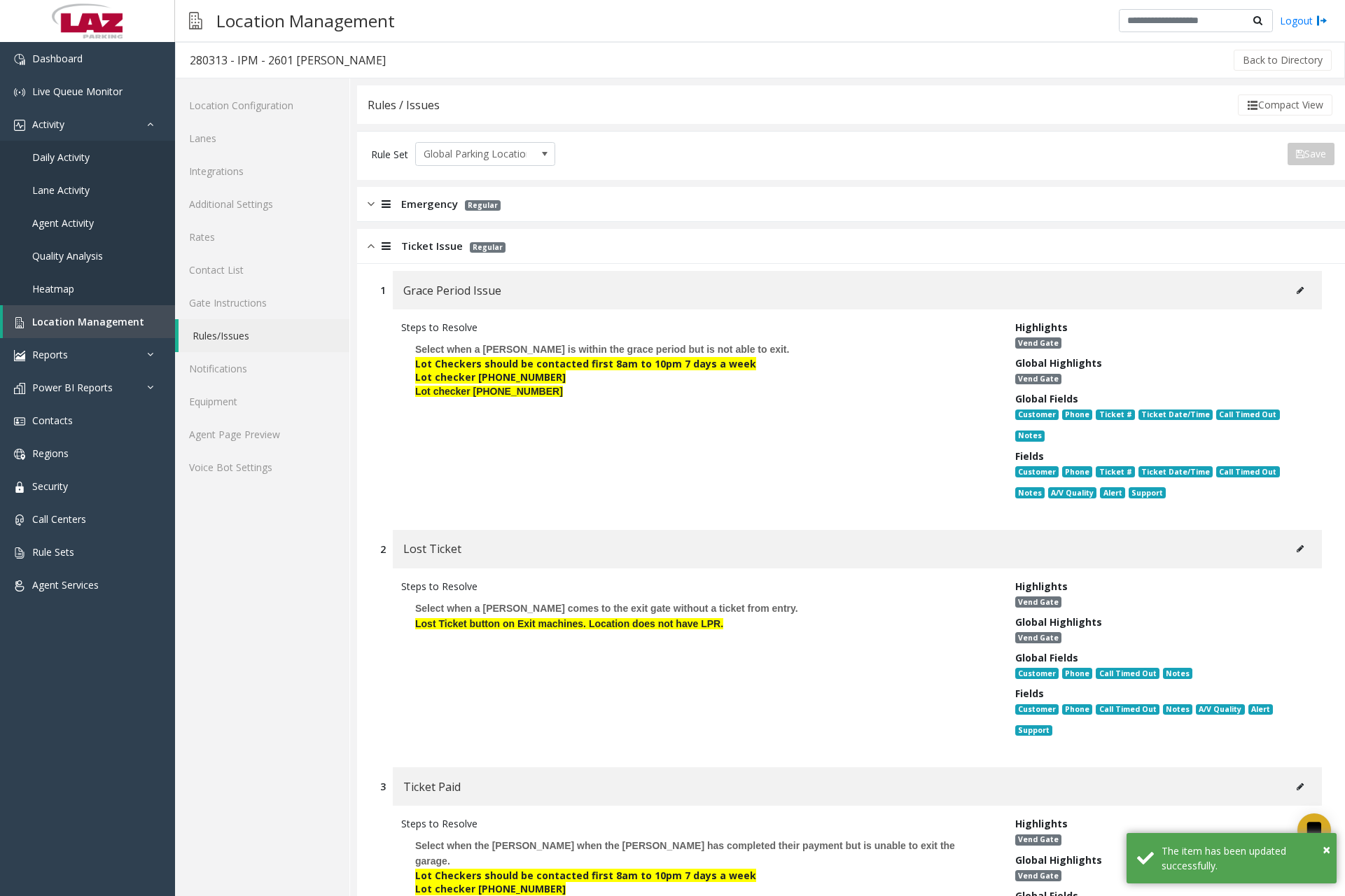
click at [371, 245] on img at bounding box center [371, 245] width 7 height 16
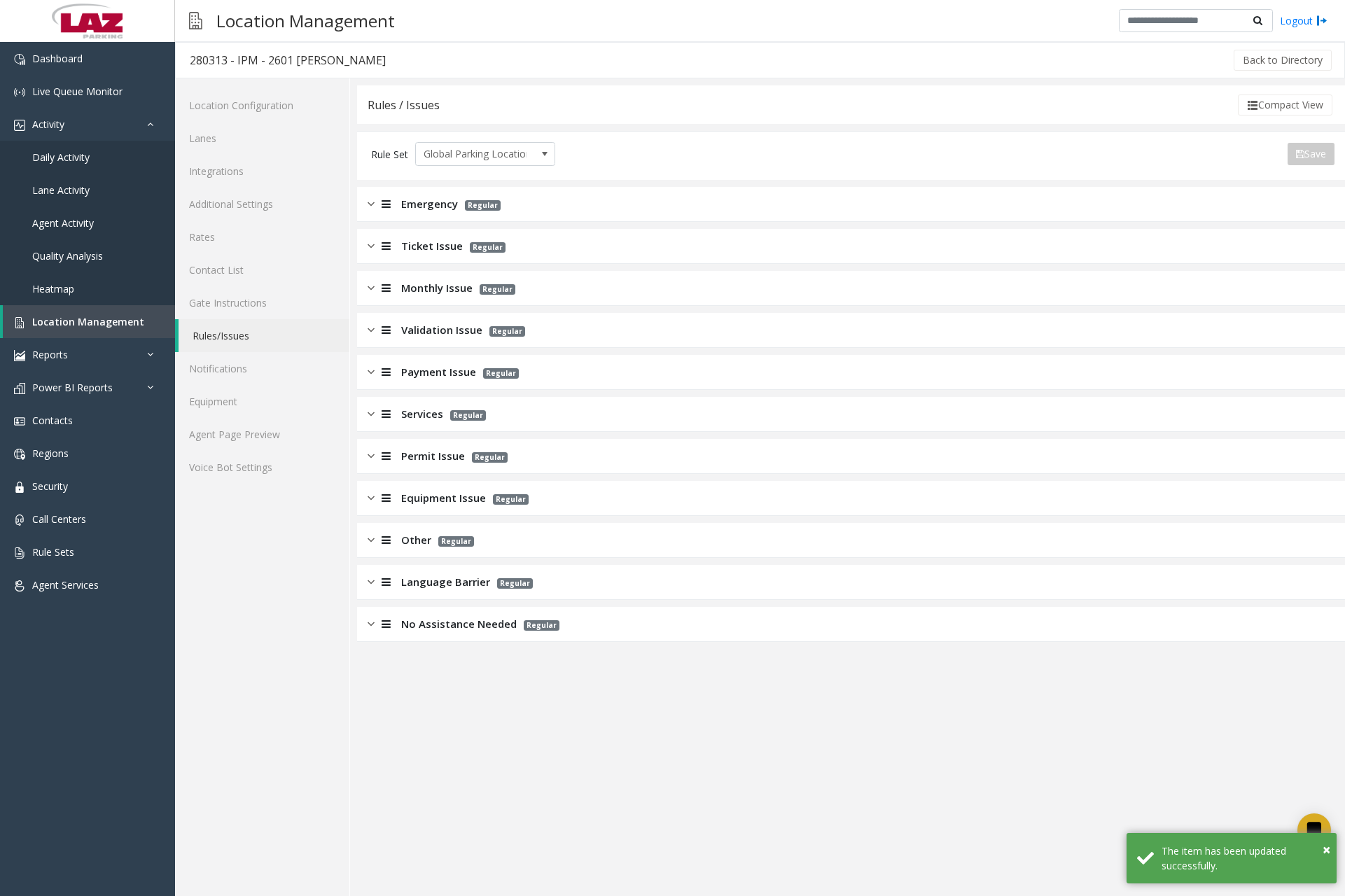
click at [370, 286] on img at bounding box center [371, 288] width 7 height 16
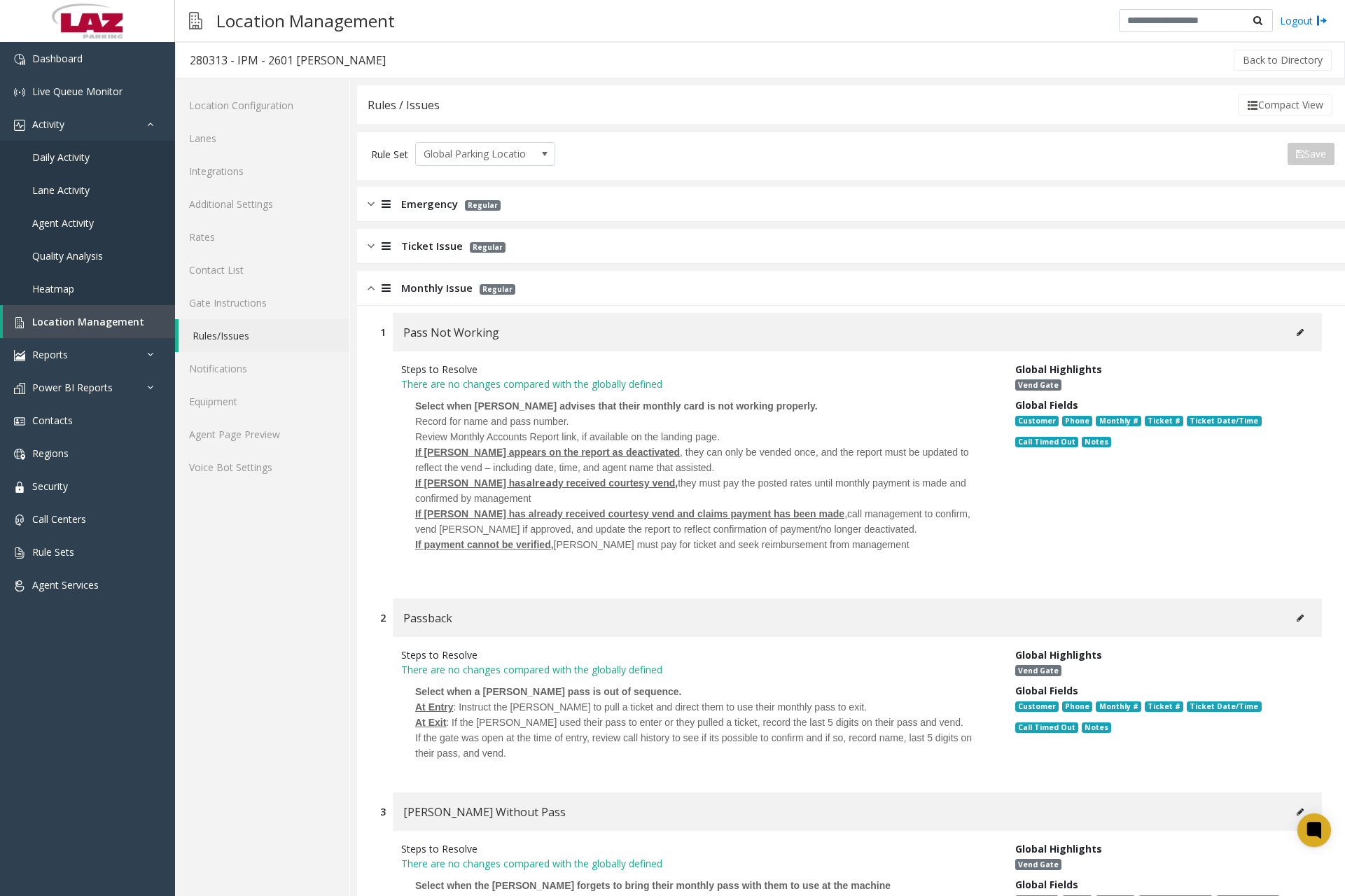
click at [432, 475] on p "If [PERSON_NAME] has alread y received courtesy vend , they must pay the posted…" at bounding box center [698, 490] width 565 height 31
click at [1297, 333] on icon at bounding box center [1300, 333] width 7 height 9
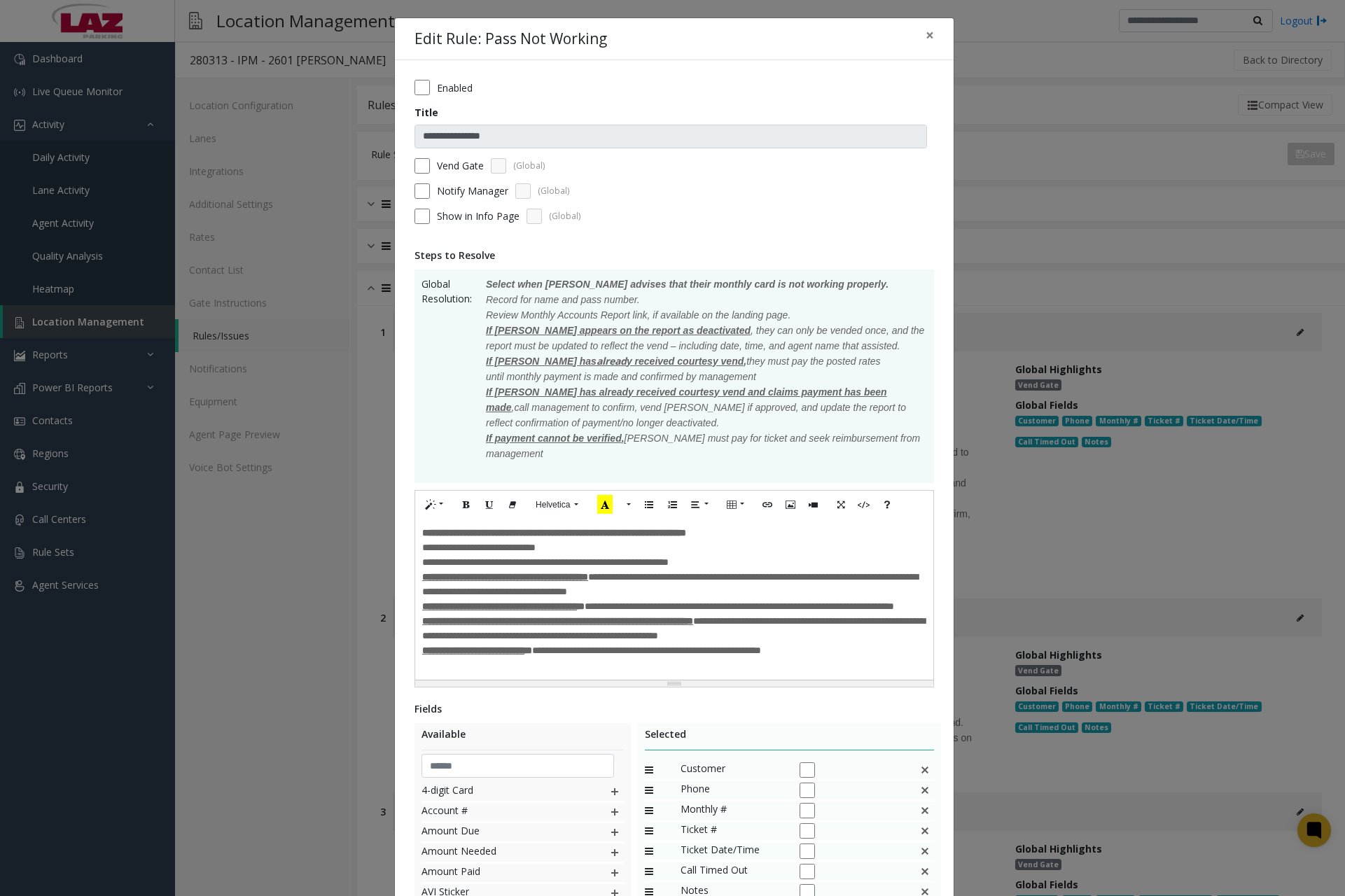
scroll to position [226, 0]
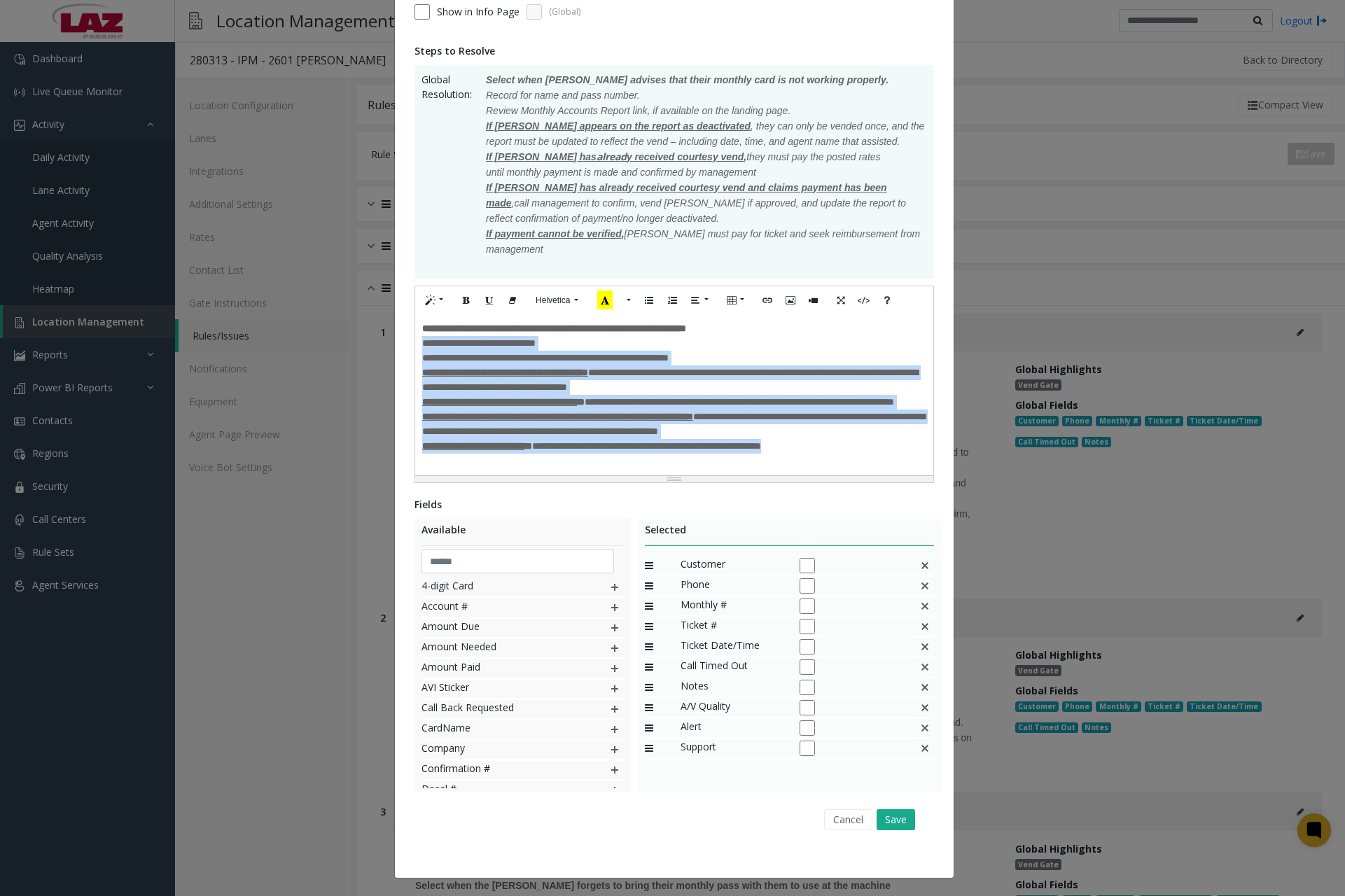
drag, startPoint x: 419, startPoint y: 323, endPoint x: 873, endPoint y: 446, distance: 470.4
click at [873, 446] on div "**********" at bounding box center [674, 402] width 504 height 132
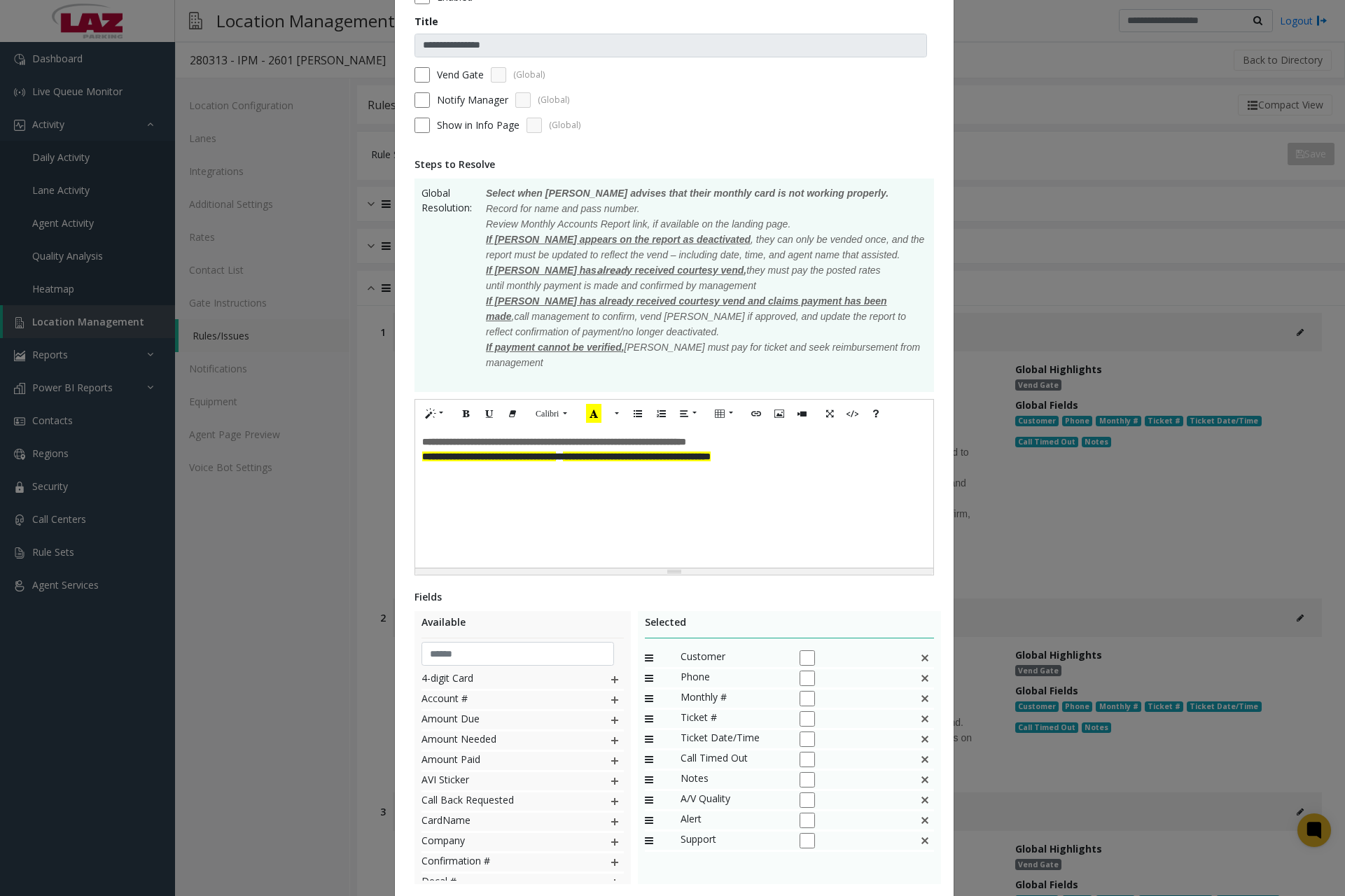
scroll to position [184, 0]
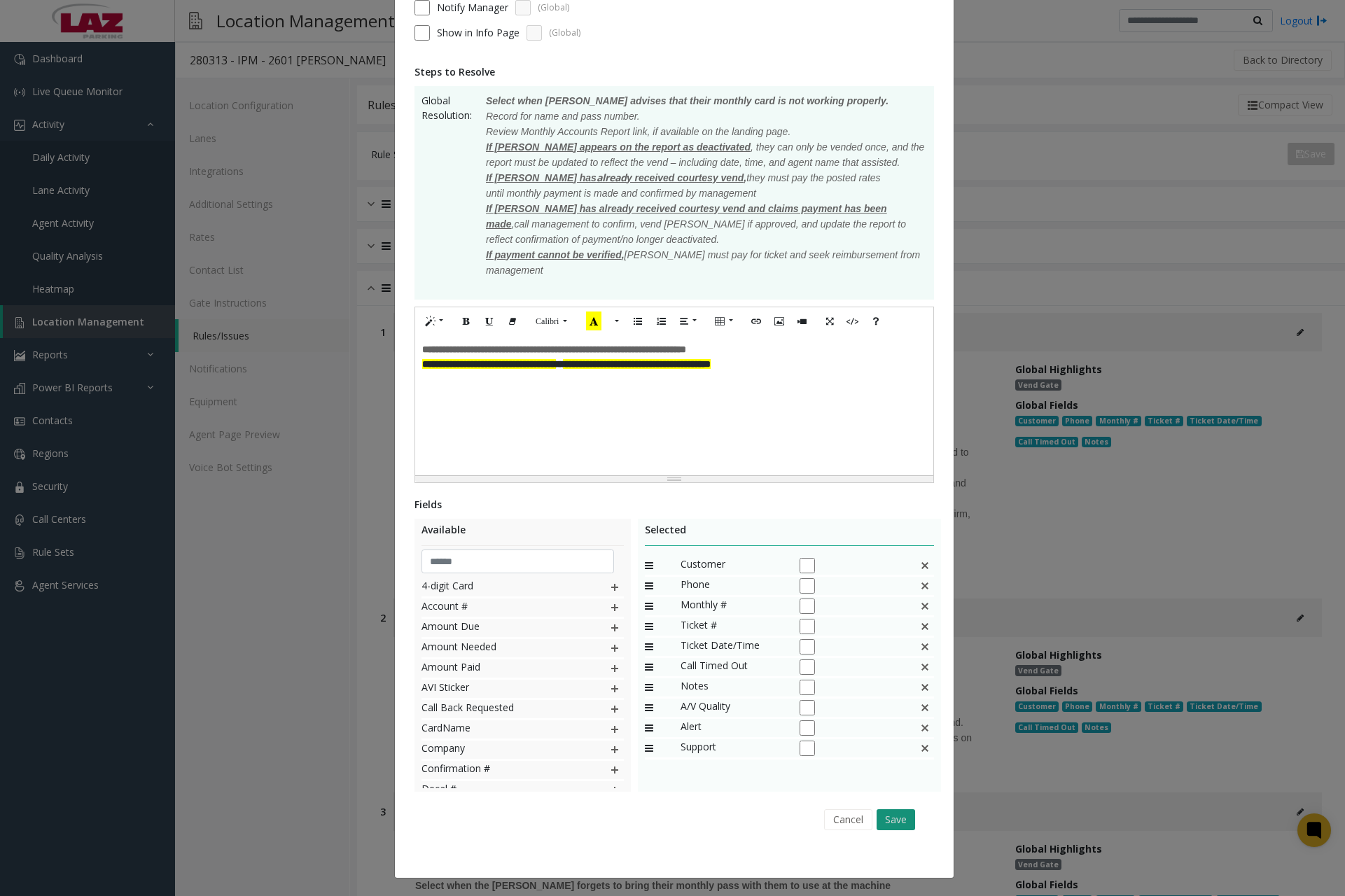
click at [889, 820] on button "Save" at bounding box center [896, 820] width 38 height 21
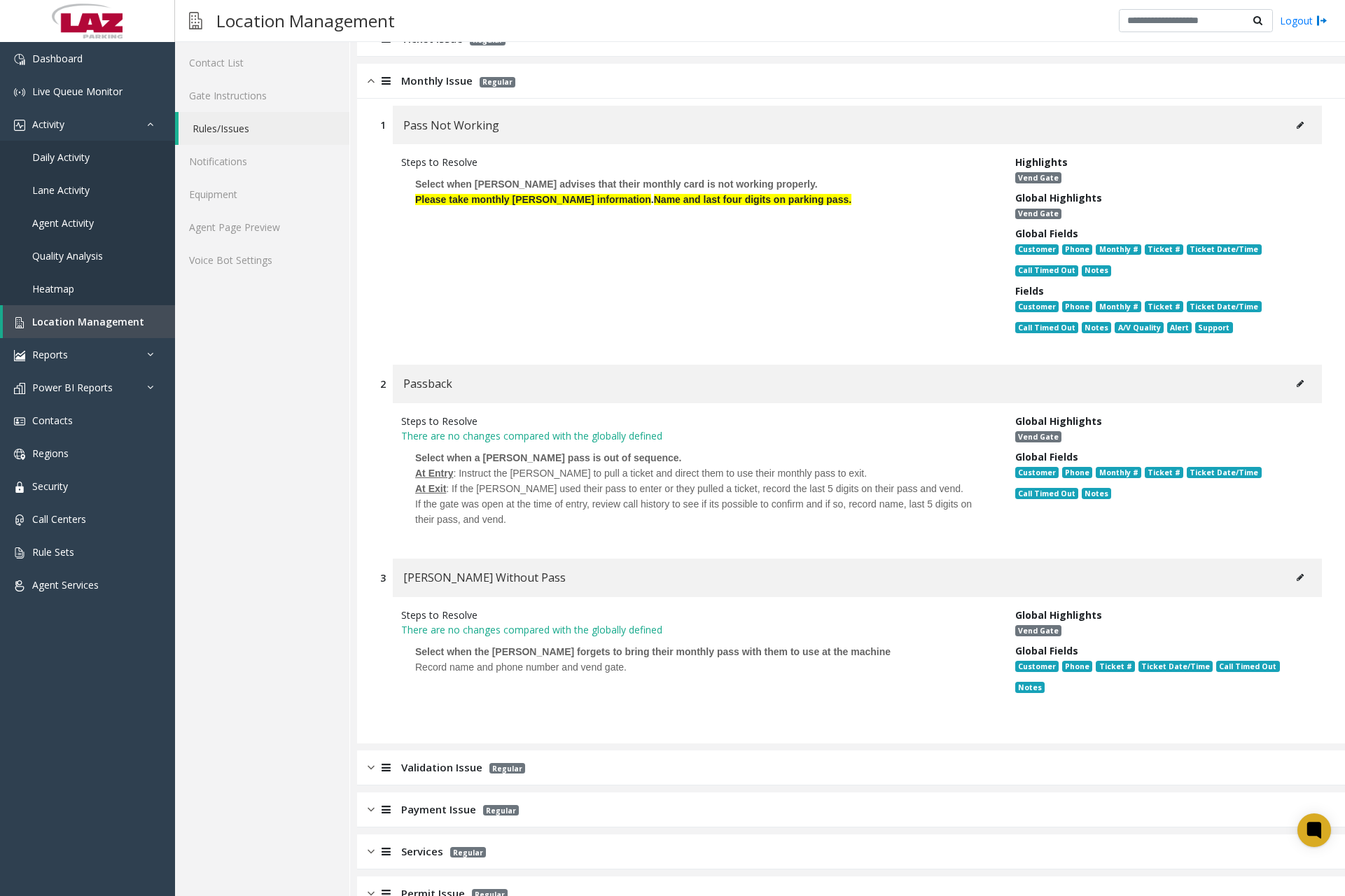
scroll to position [140, 0]
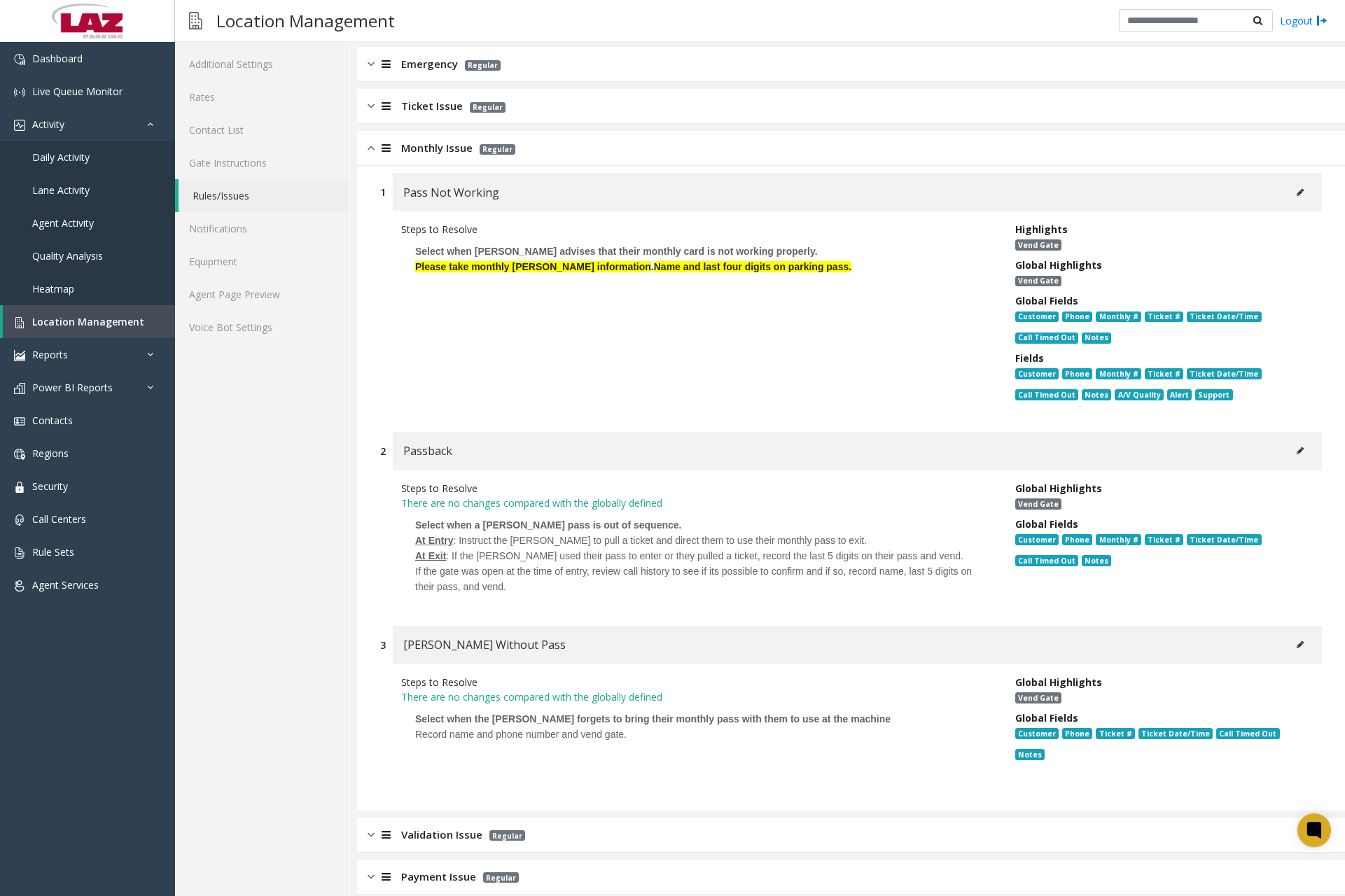
click at [1289, 455] on button at bounding box center [1300, 451] width 23 height 21
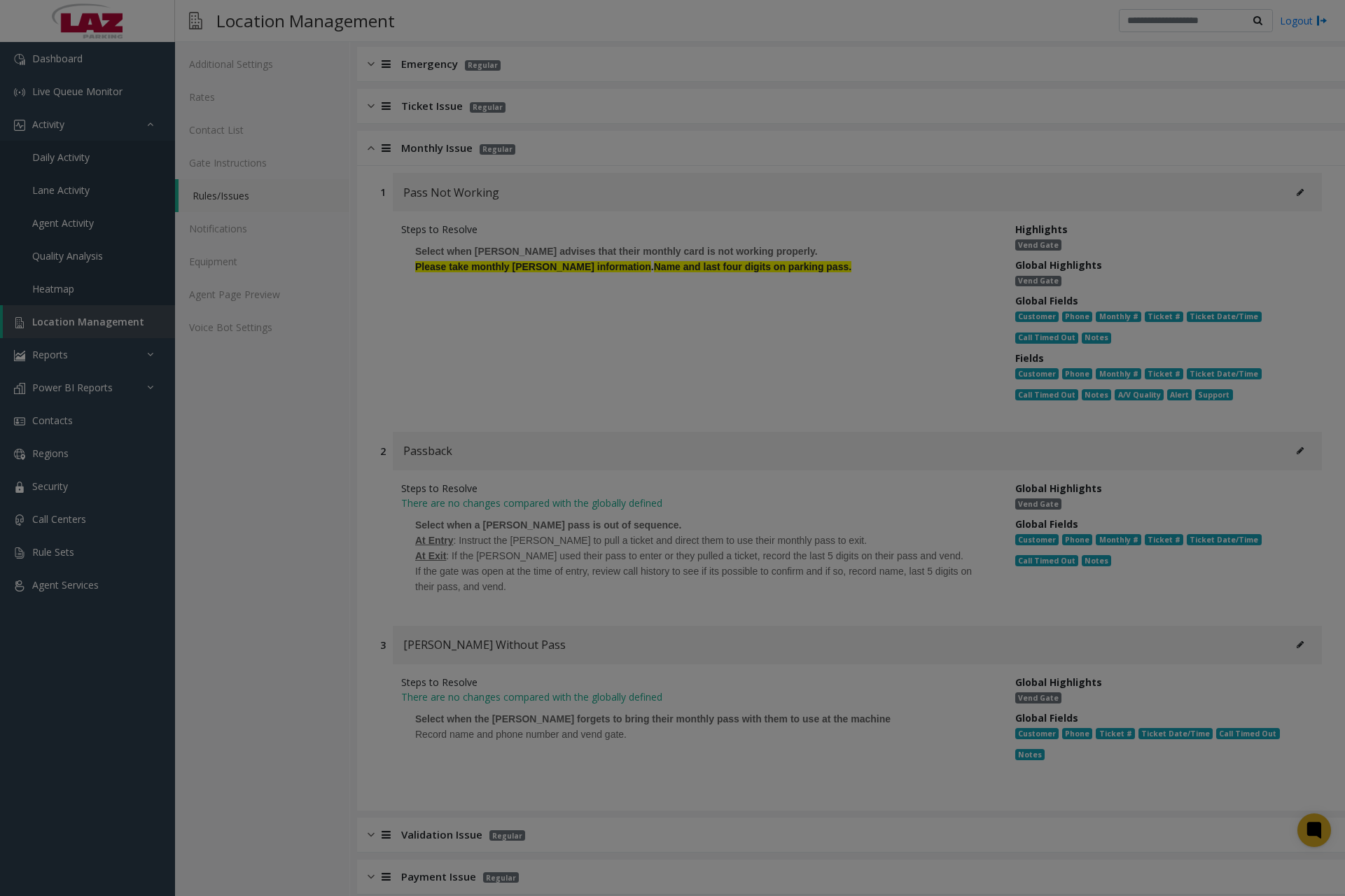
scroll to position [0, 0]
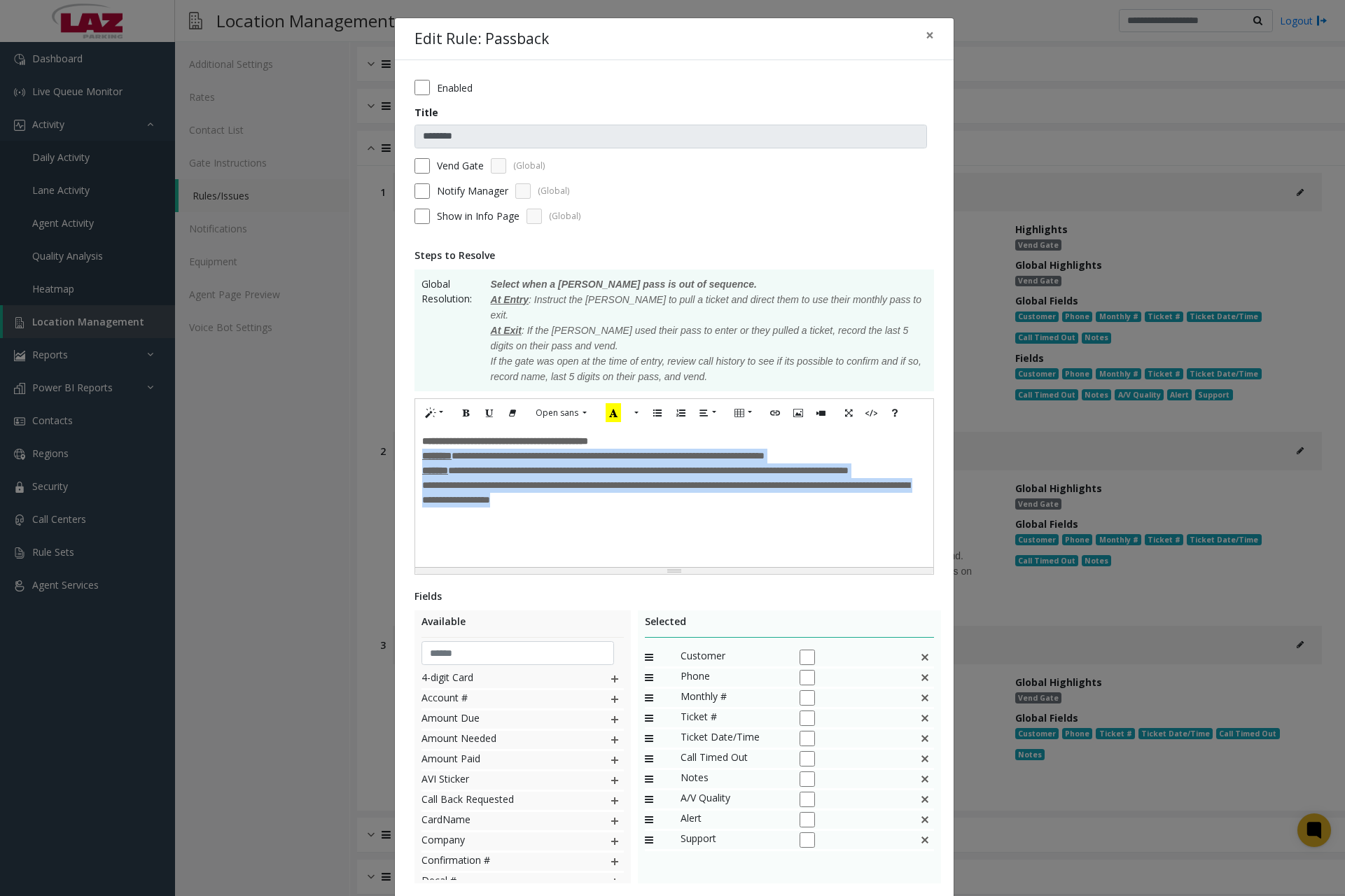
drag, startPoint x: 417, startPoint y: 445, endPoint x: 583, endPoint y: 492, distance: 172.5
click at [583, 492] on div "**********" at bounding box center [674, 497] width 518 height 140
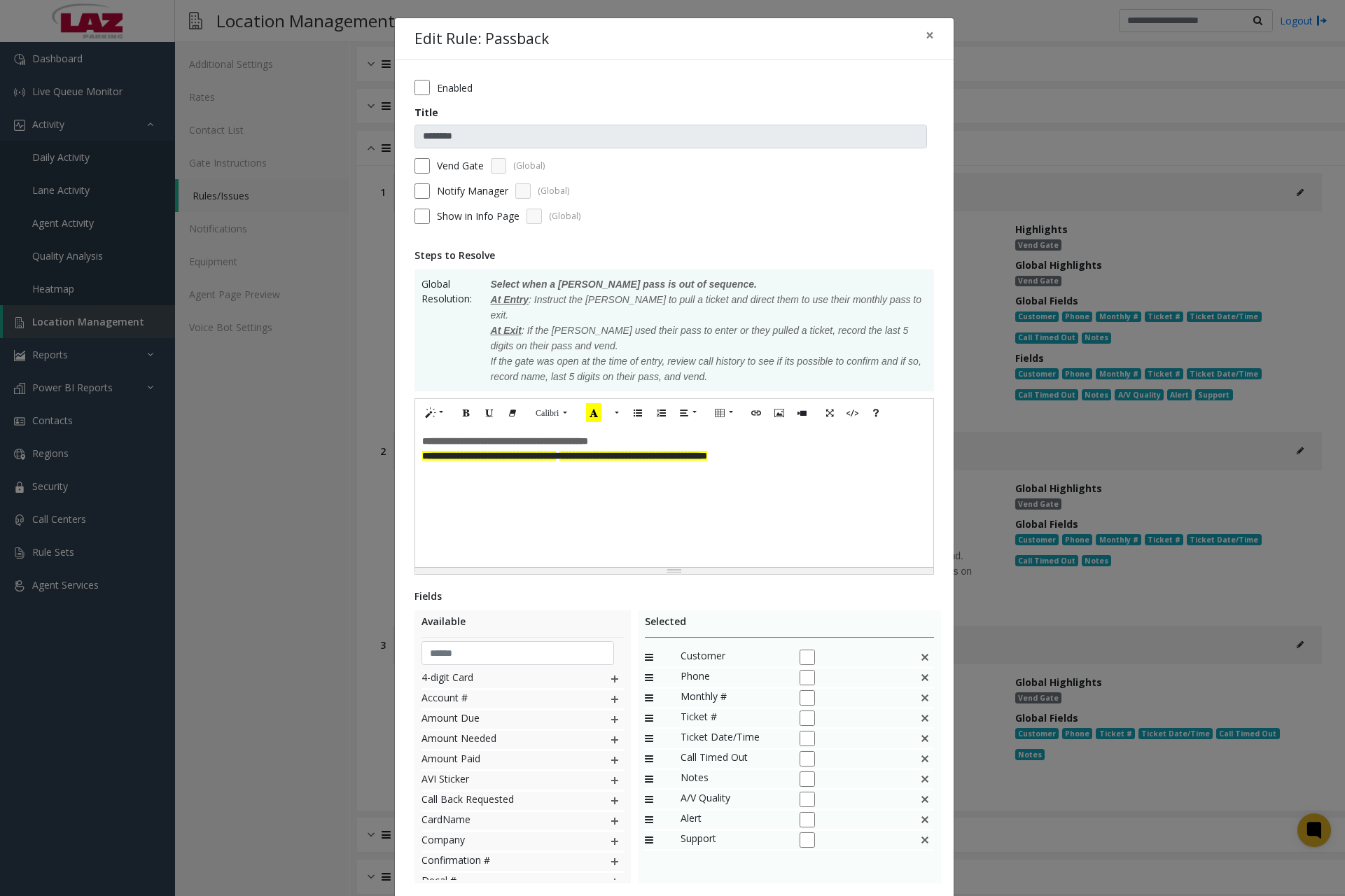
scroll to position [77, 0]
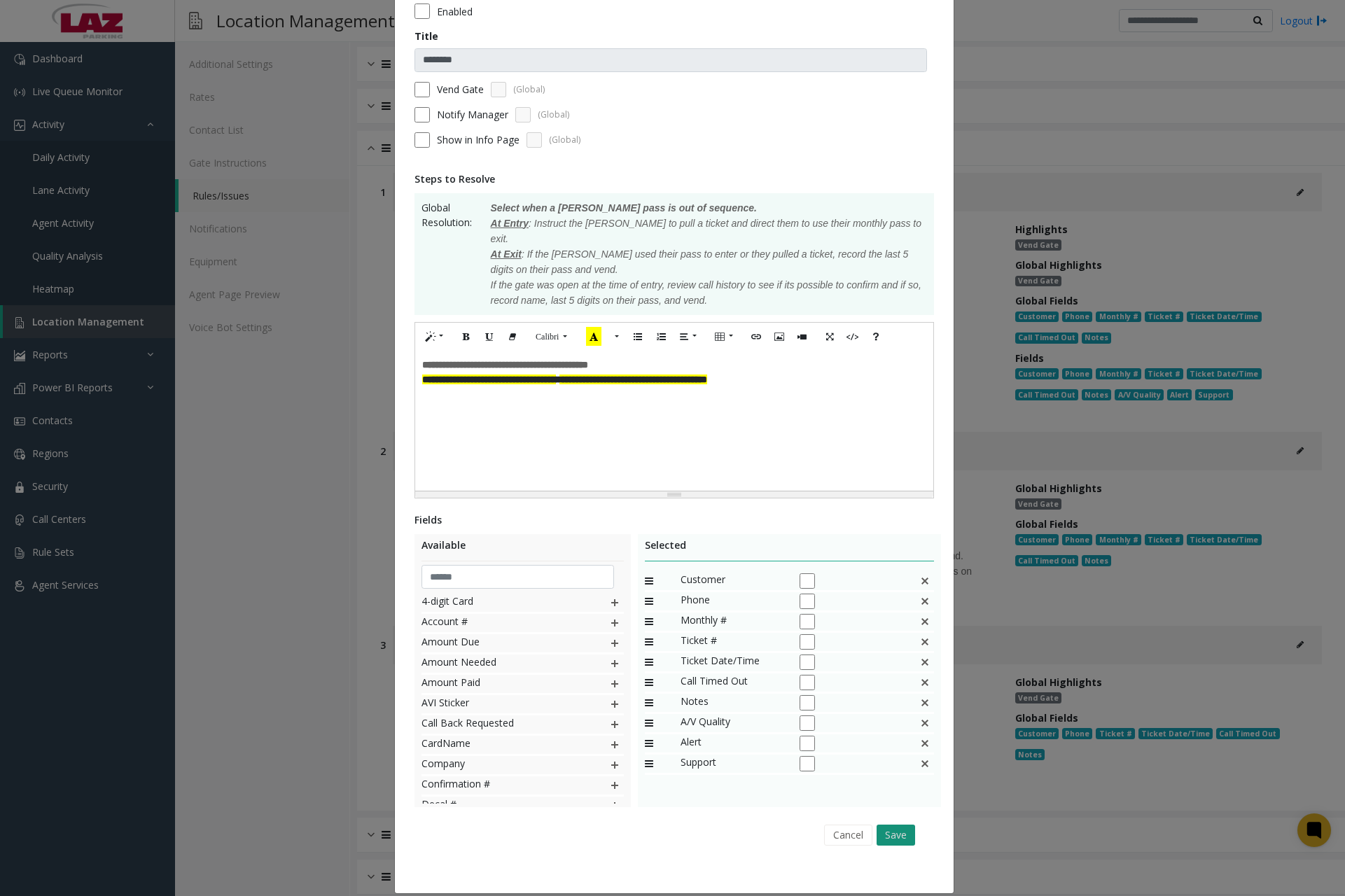
click at [901, 824] on button "Save" at bounding box center [896, 835] width 38 height 21
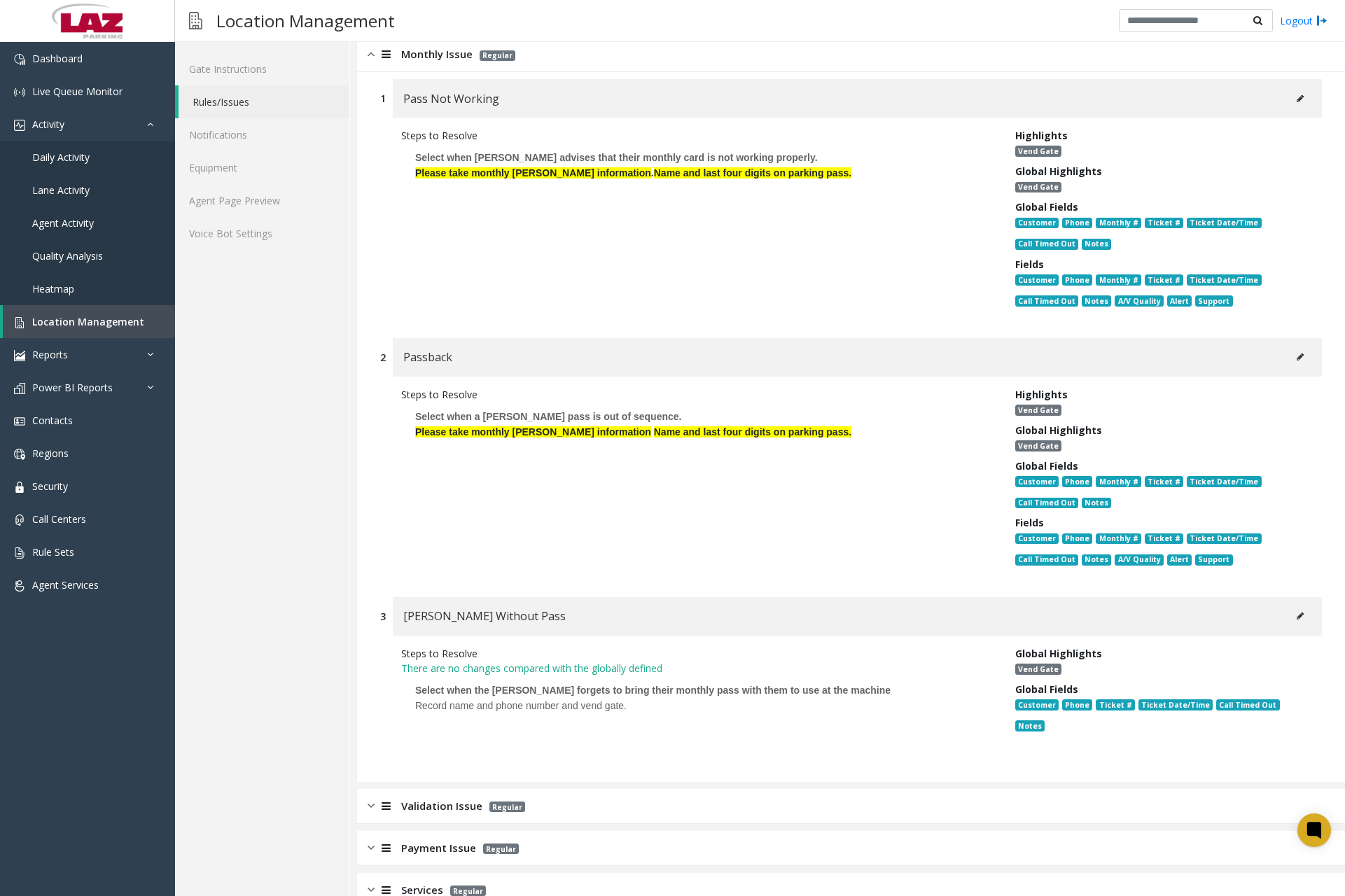
scroll to position [350, 0]
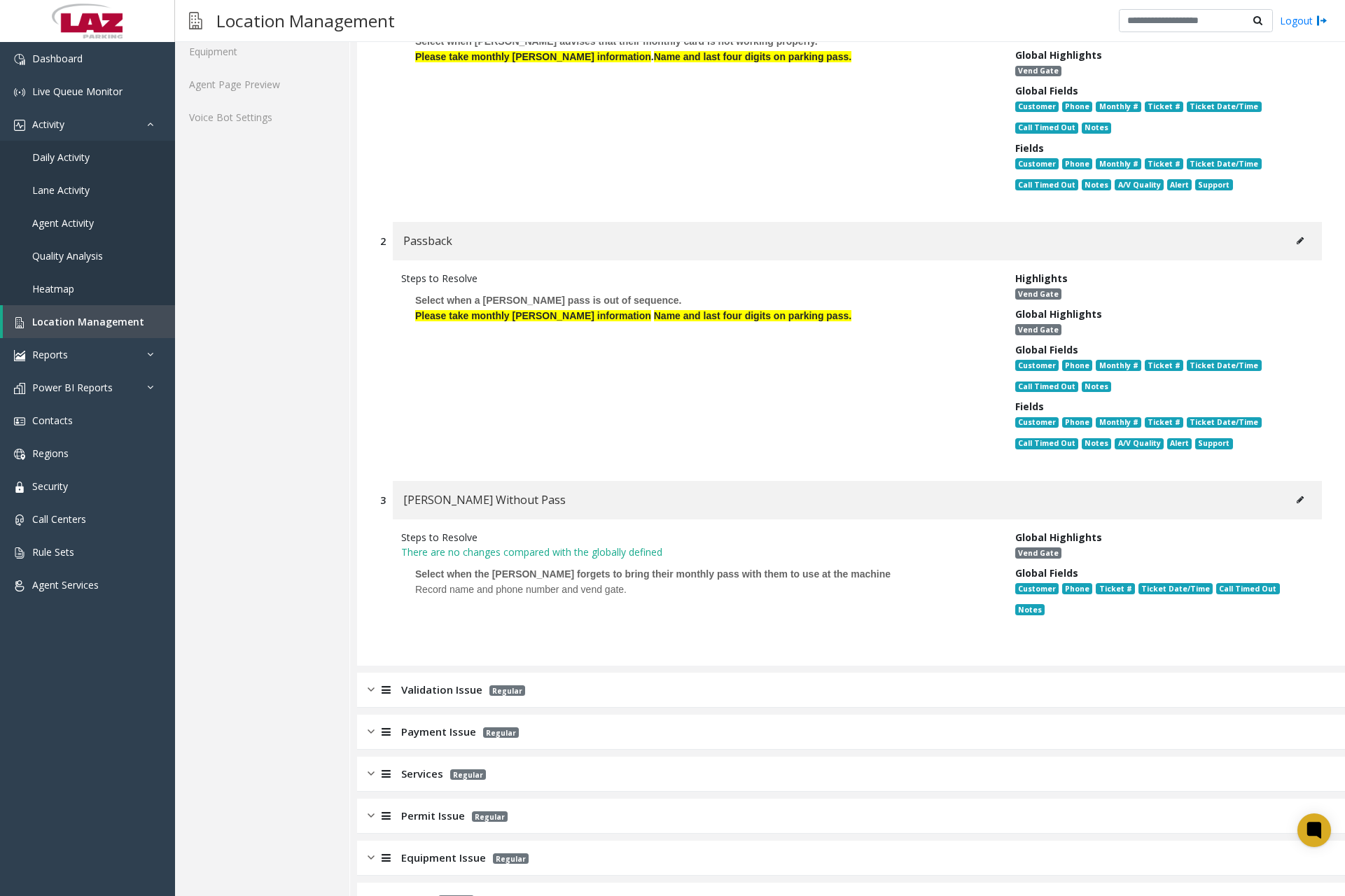
click at [1290, 504] on button at bounding box center [1300, 500] width 23 height 21
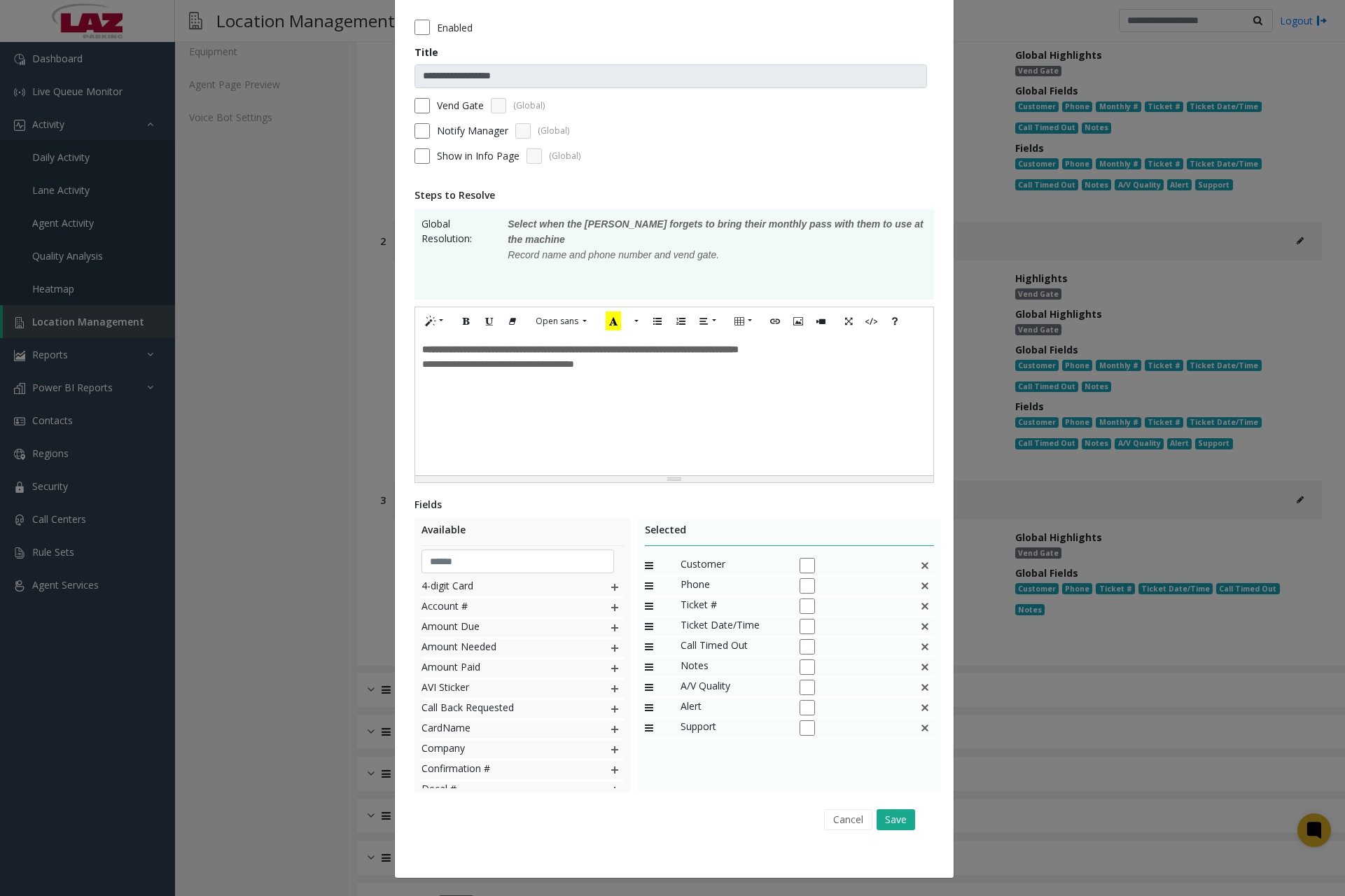
scroll to position [0, 0]
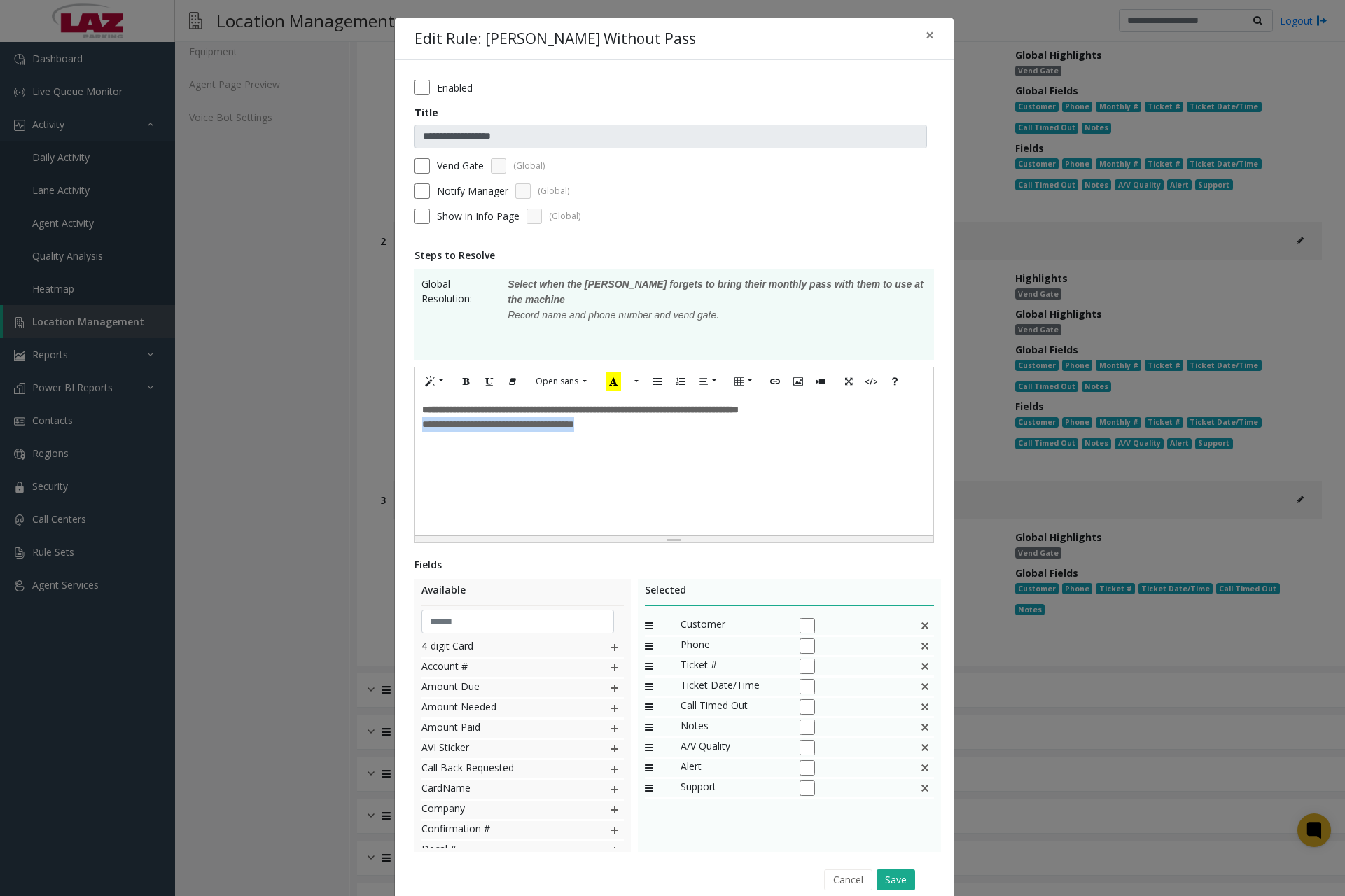
drag, startPoint x: 415, startPoint y: 424, endPoint x: 638, endPoint y: 441, distance: 223.6
click at [636, 441] on div "**********" at bounding box center [674, 465] width 518 height 140
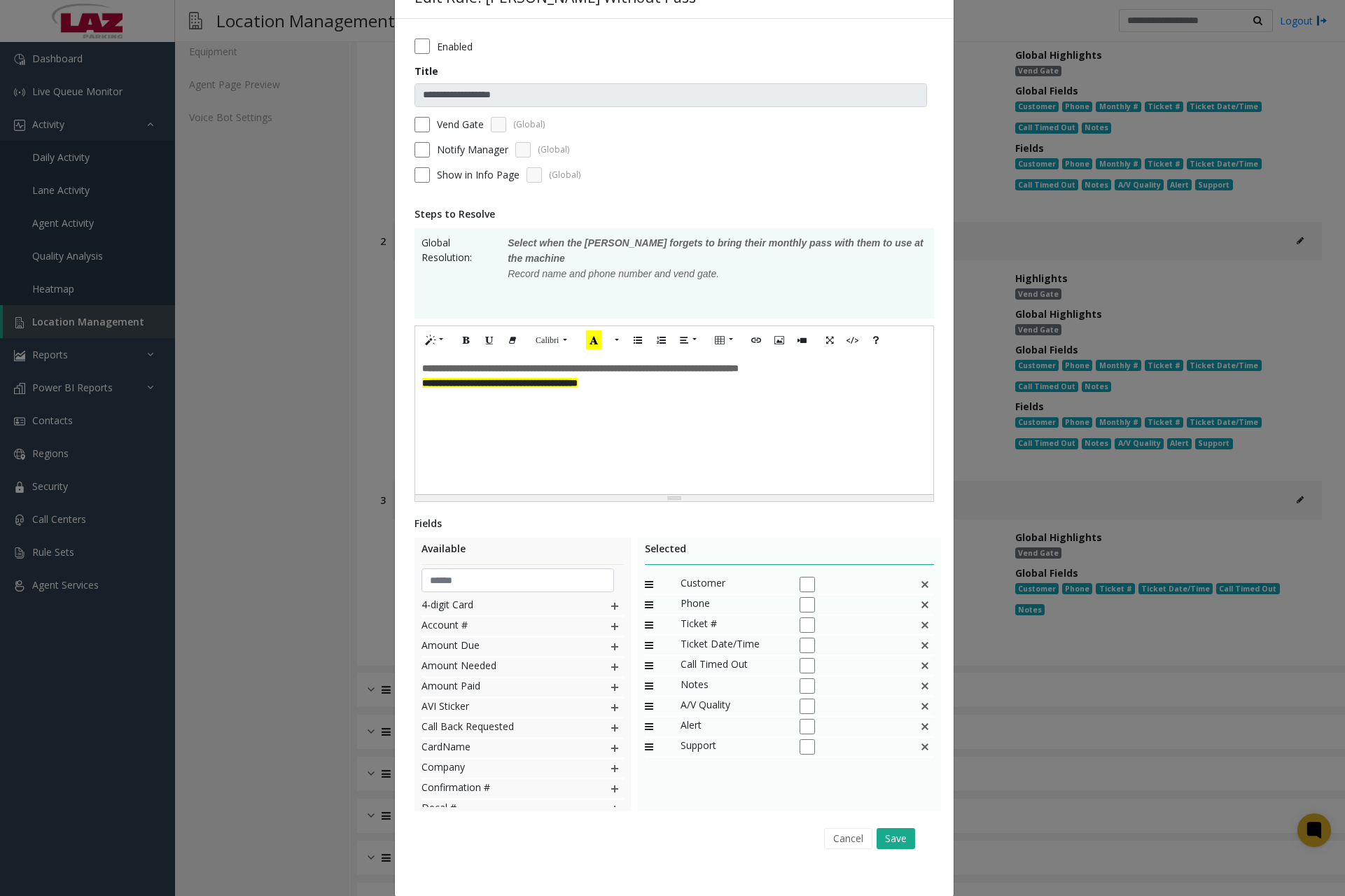
scroll to position [60, 0]
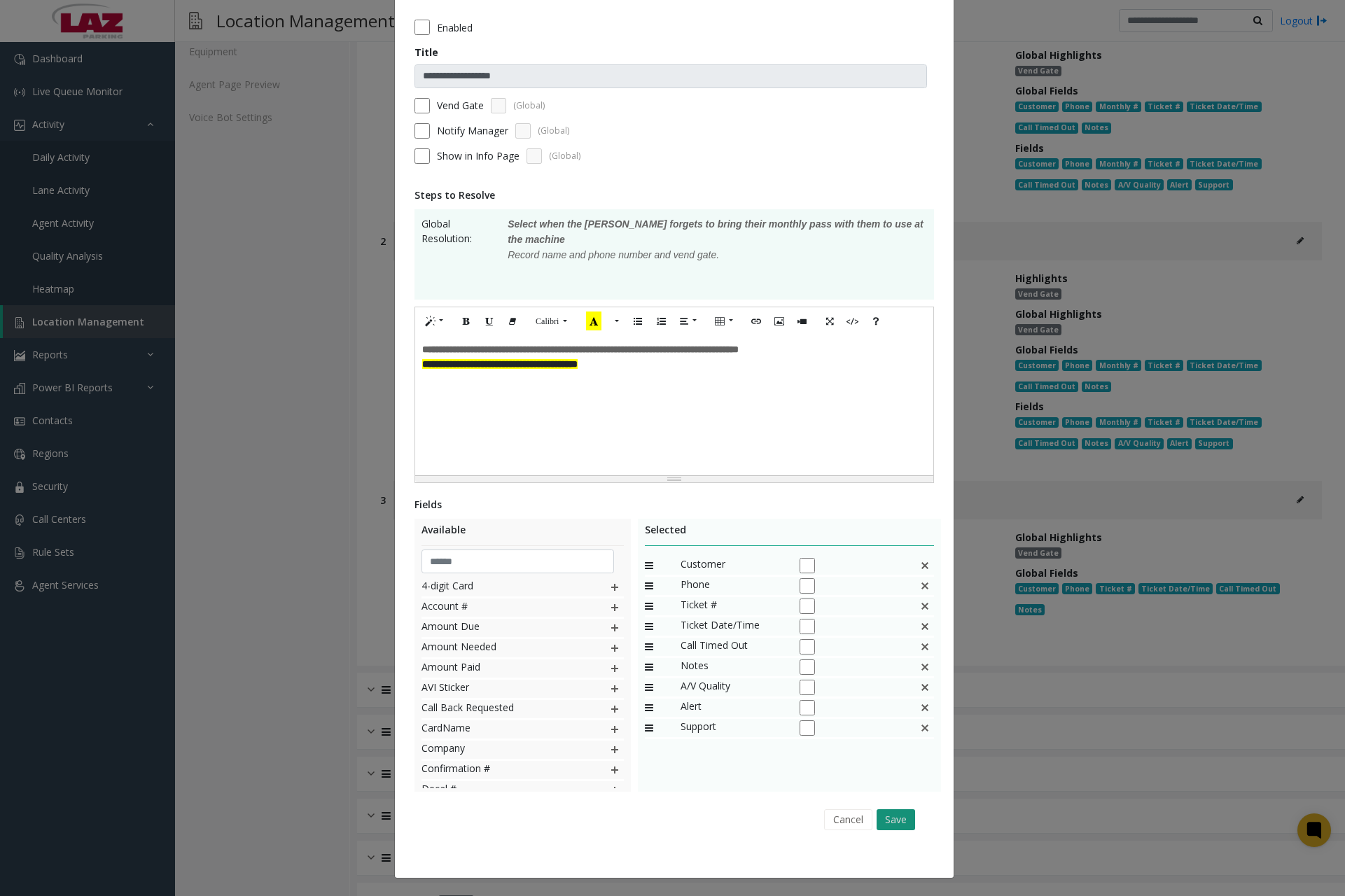
click at [897, 817] on button "Save" at bounding box center [896, 820] width 38 height 21
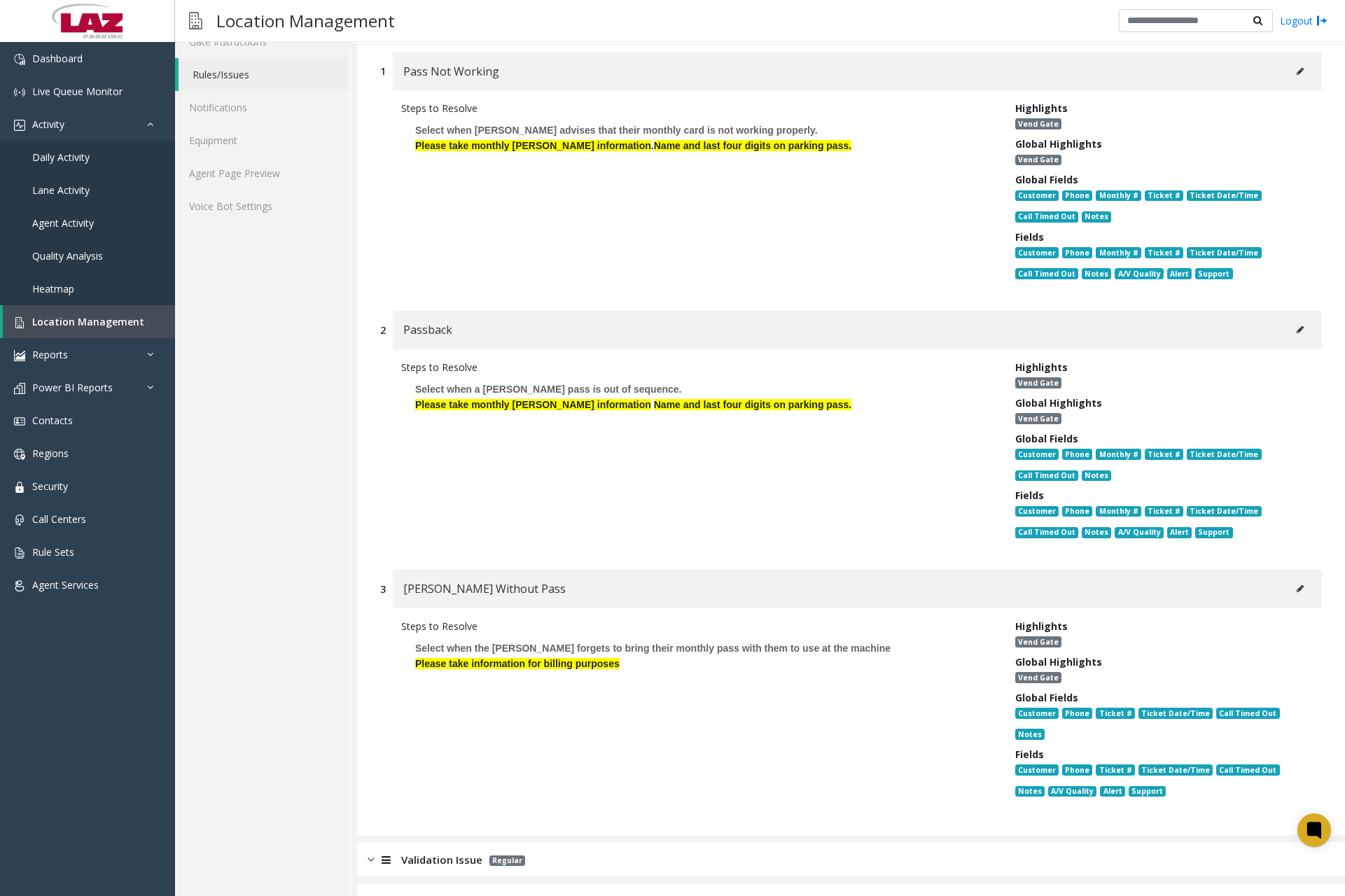
scroll to position [70, 0]
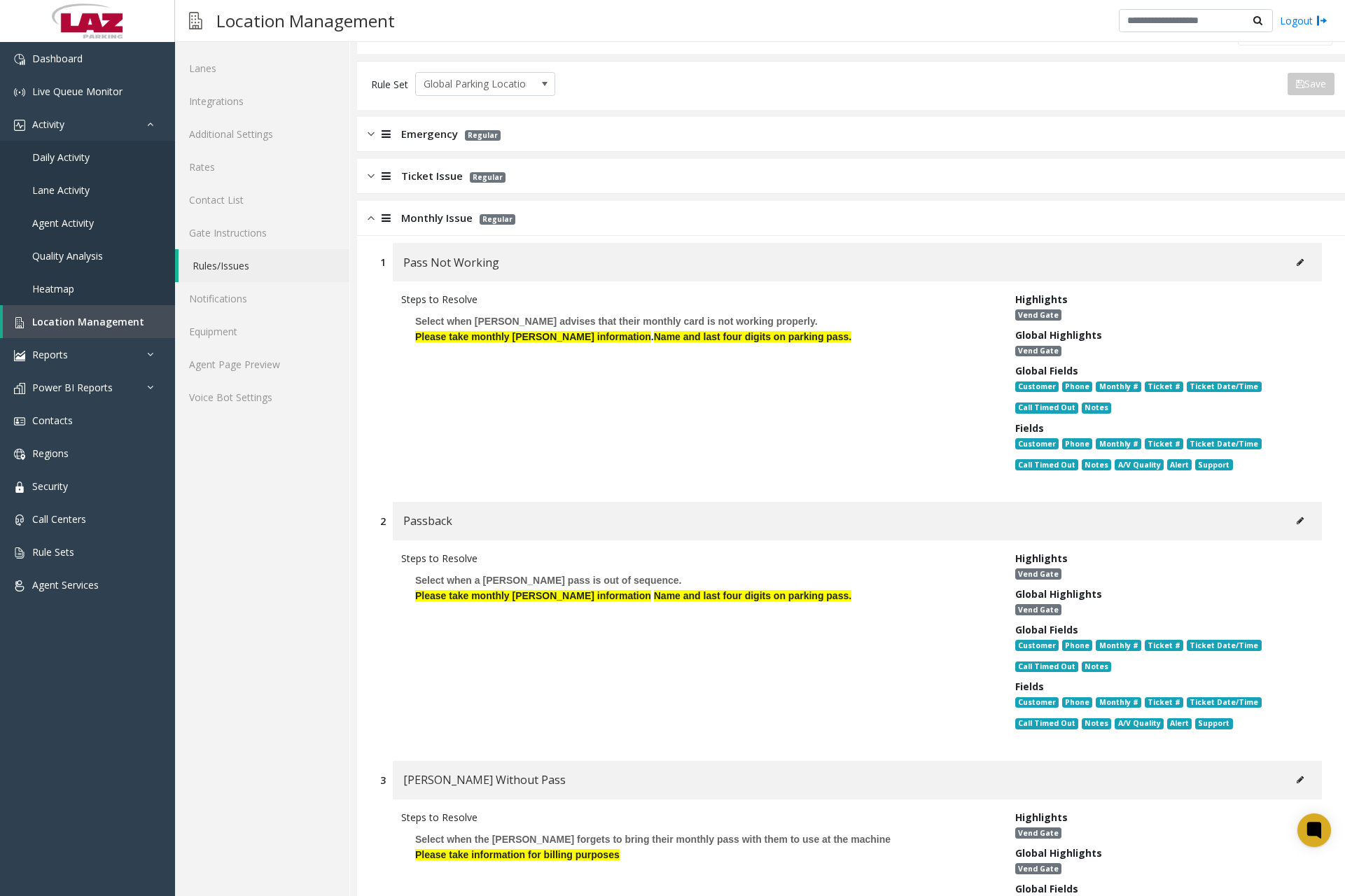
click at [371, 226] on img at bounding box center [371, 218] width 7 height 16
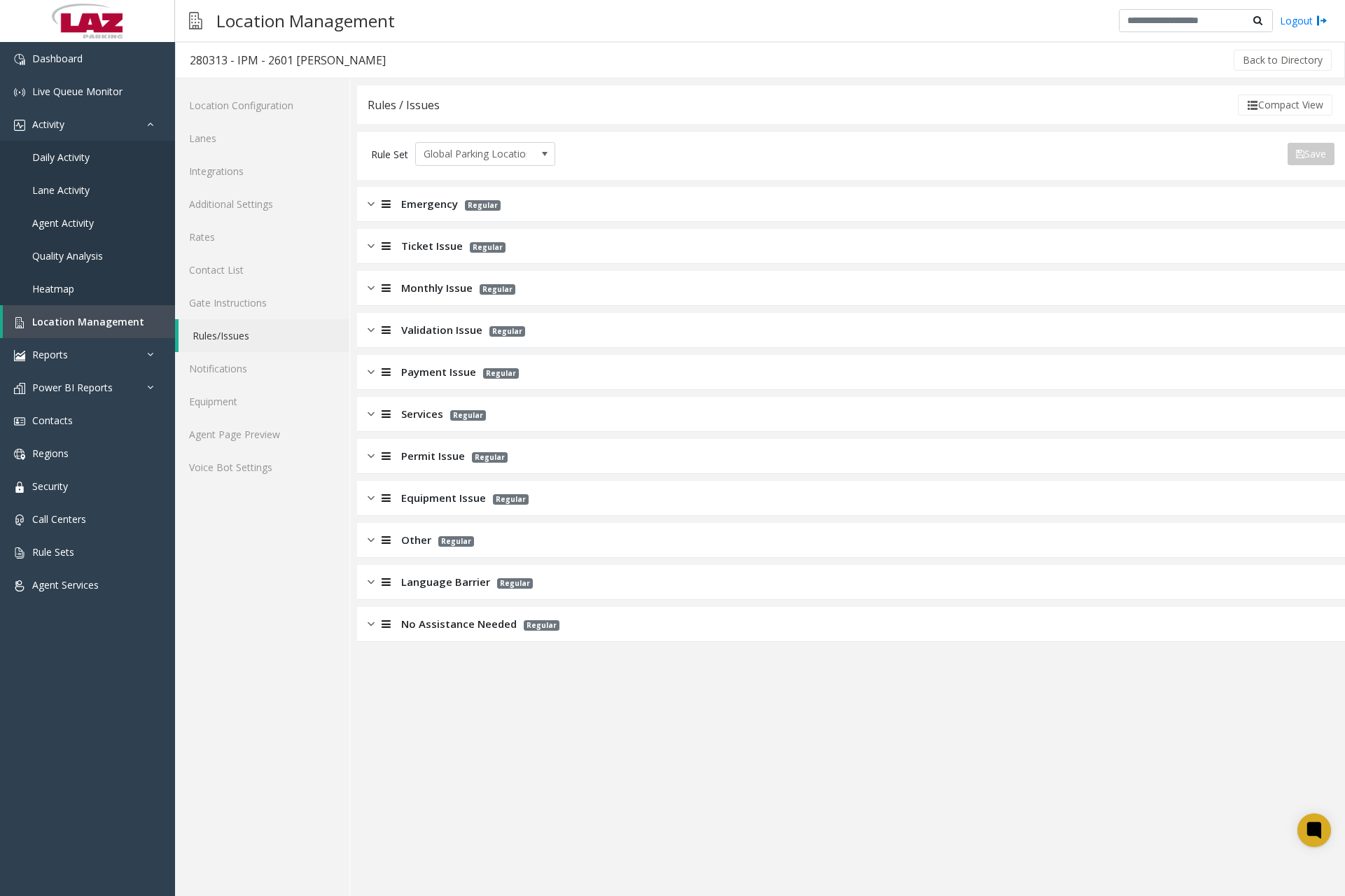
scroll to position [0, 0]
click at [370, 333] on img at bounding box center [371, 330] width 7 height 16
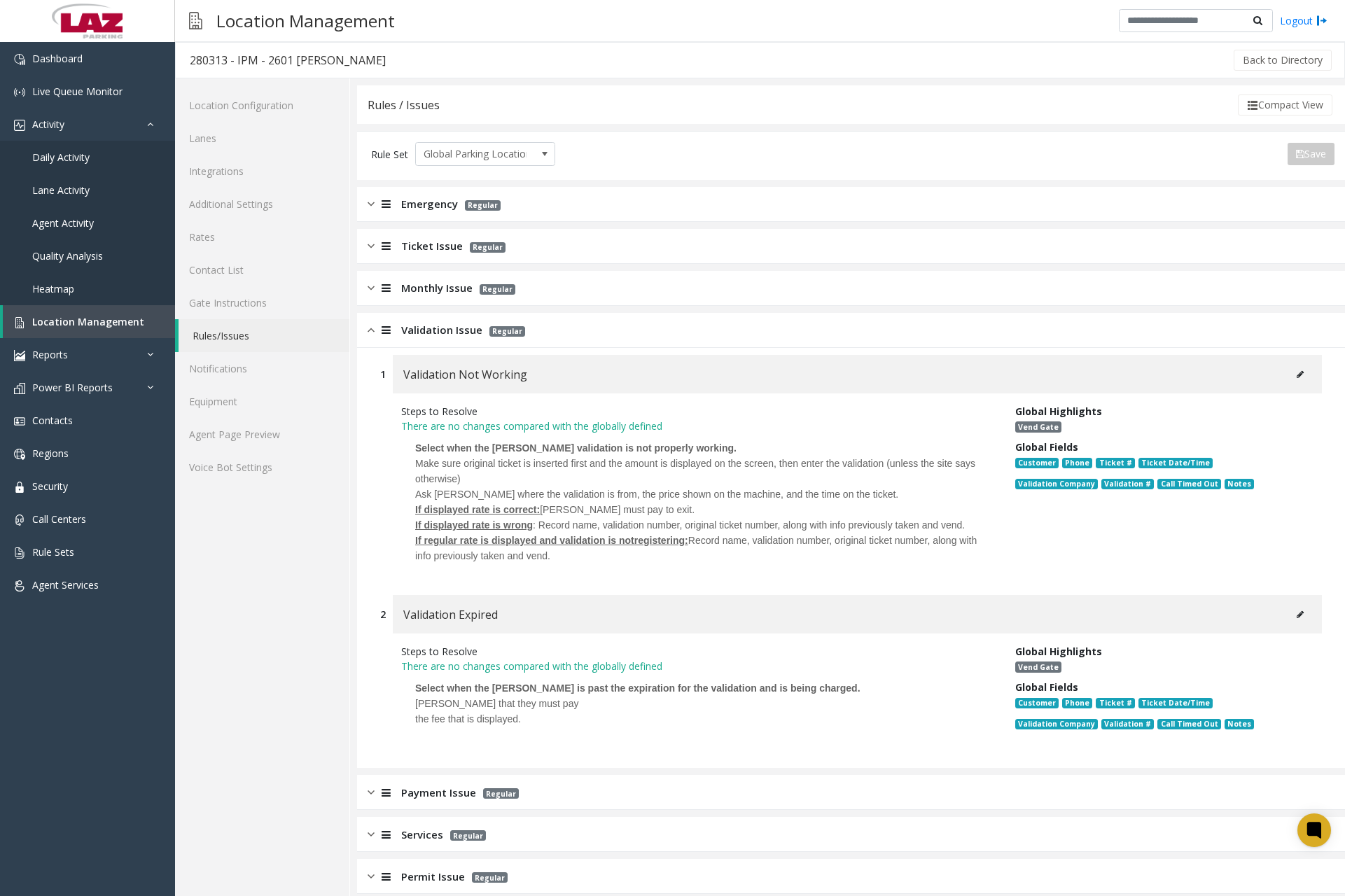
click at [1289, 373] on button at bounding box center [1300, 375] width 23 height 21
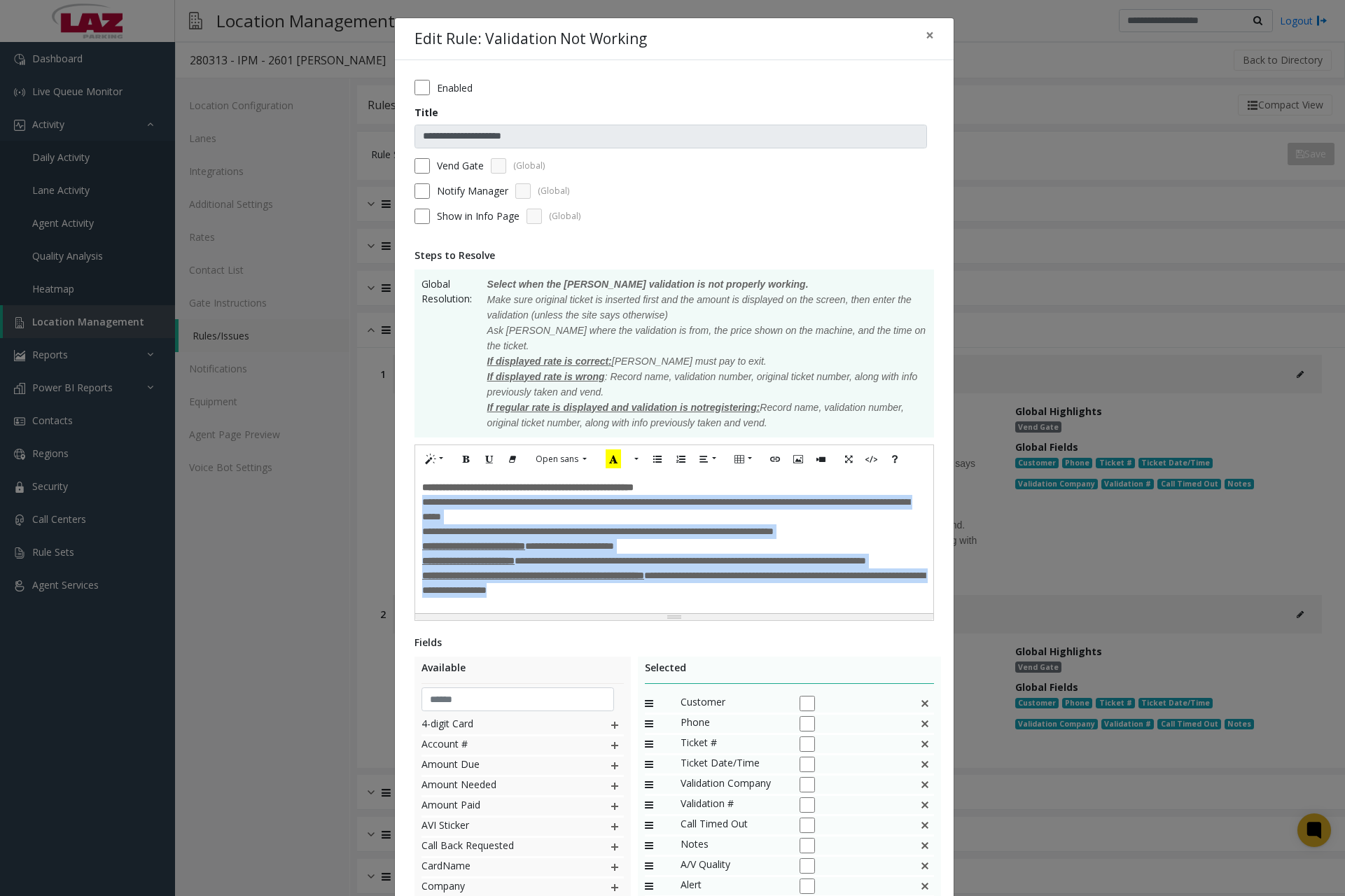
drag, startPoint x: 418, startPoint y: 488, endPoint x: 715, endPoint y: 596, distance: 316.0
click at [715, 596] on div "**********" at bounding box center [674, 543] width 518 height 140
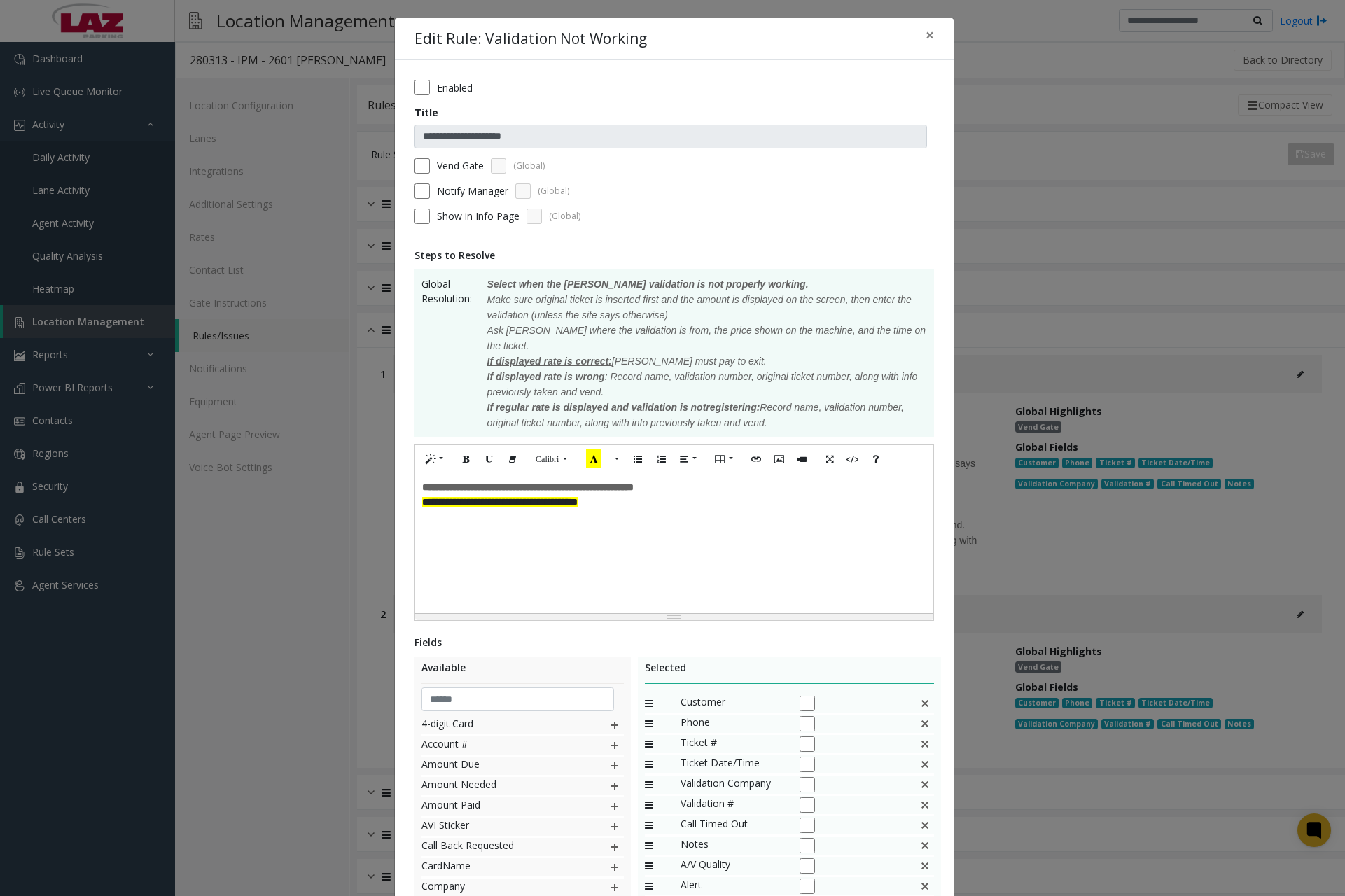
scroll to position [123, 0]
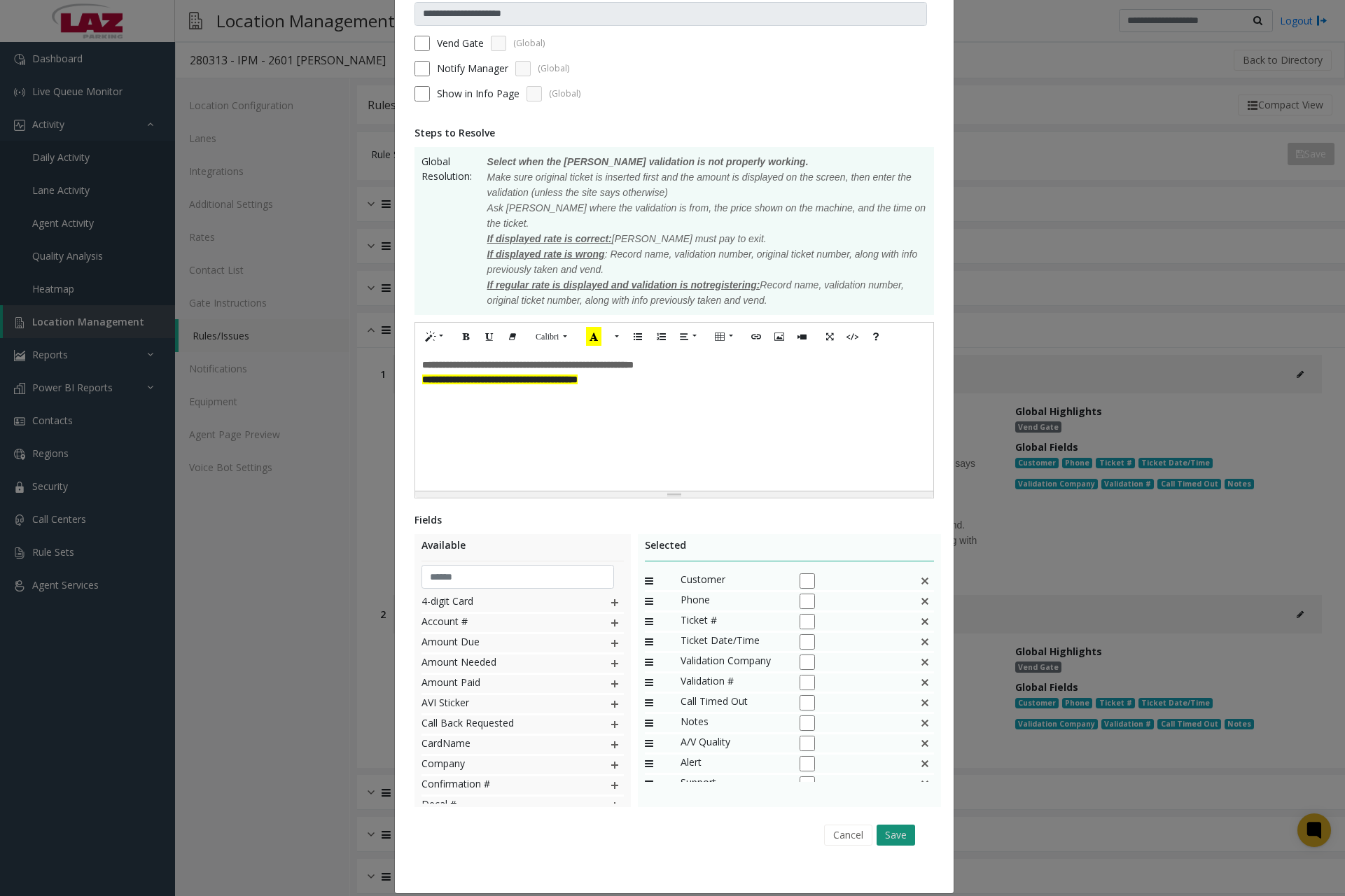
click at [887, 824] on button "Save" at bounding box center [896, 835] width 38 height 21
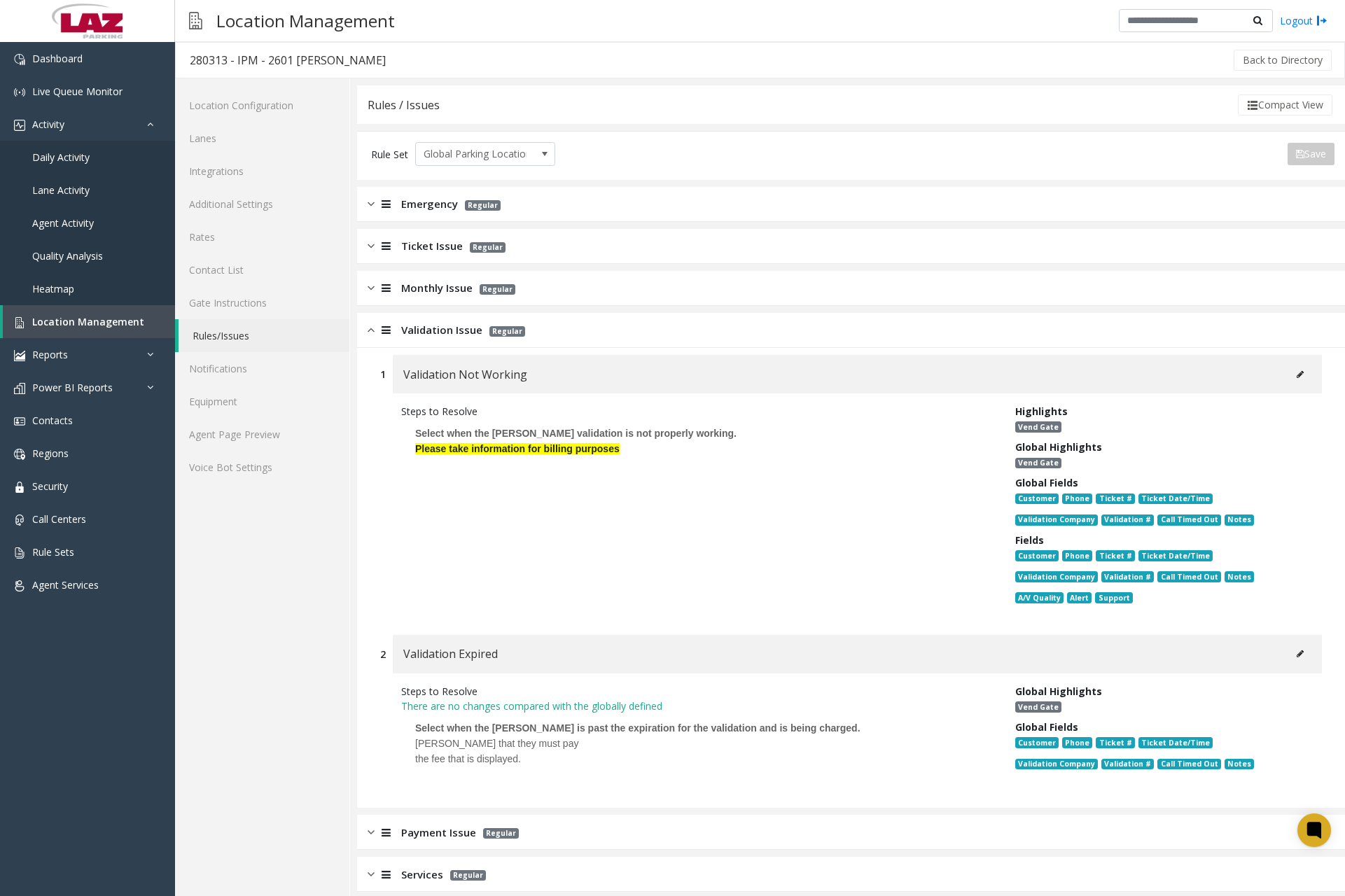
click at [1297, 650] on icon at bounding box center [1300, 654] width 7 height 9
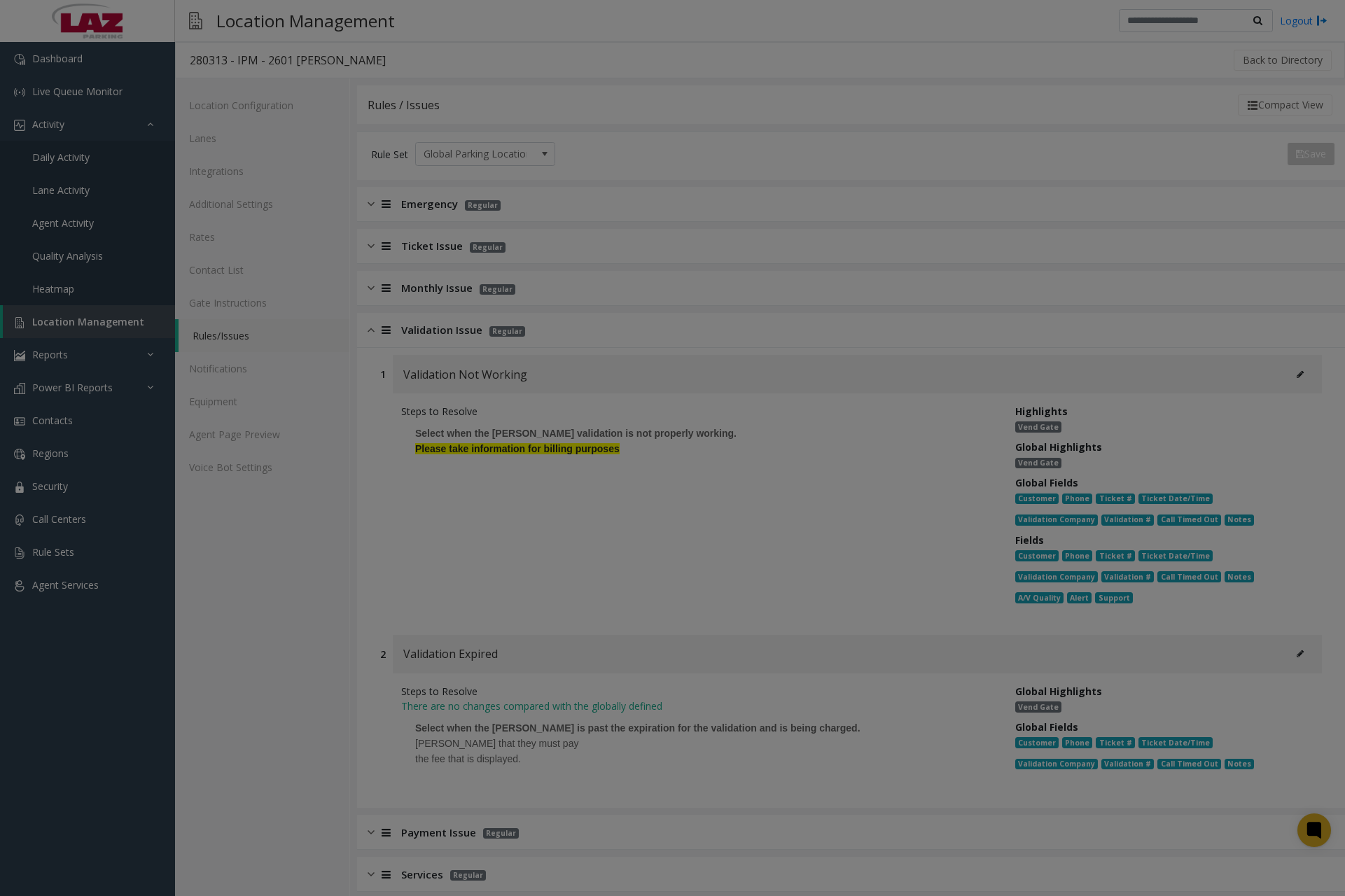
scroll to position [0, 0]
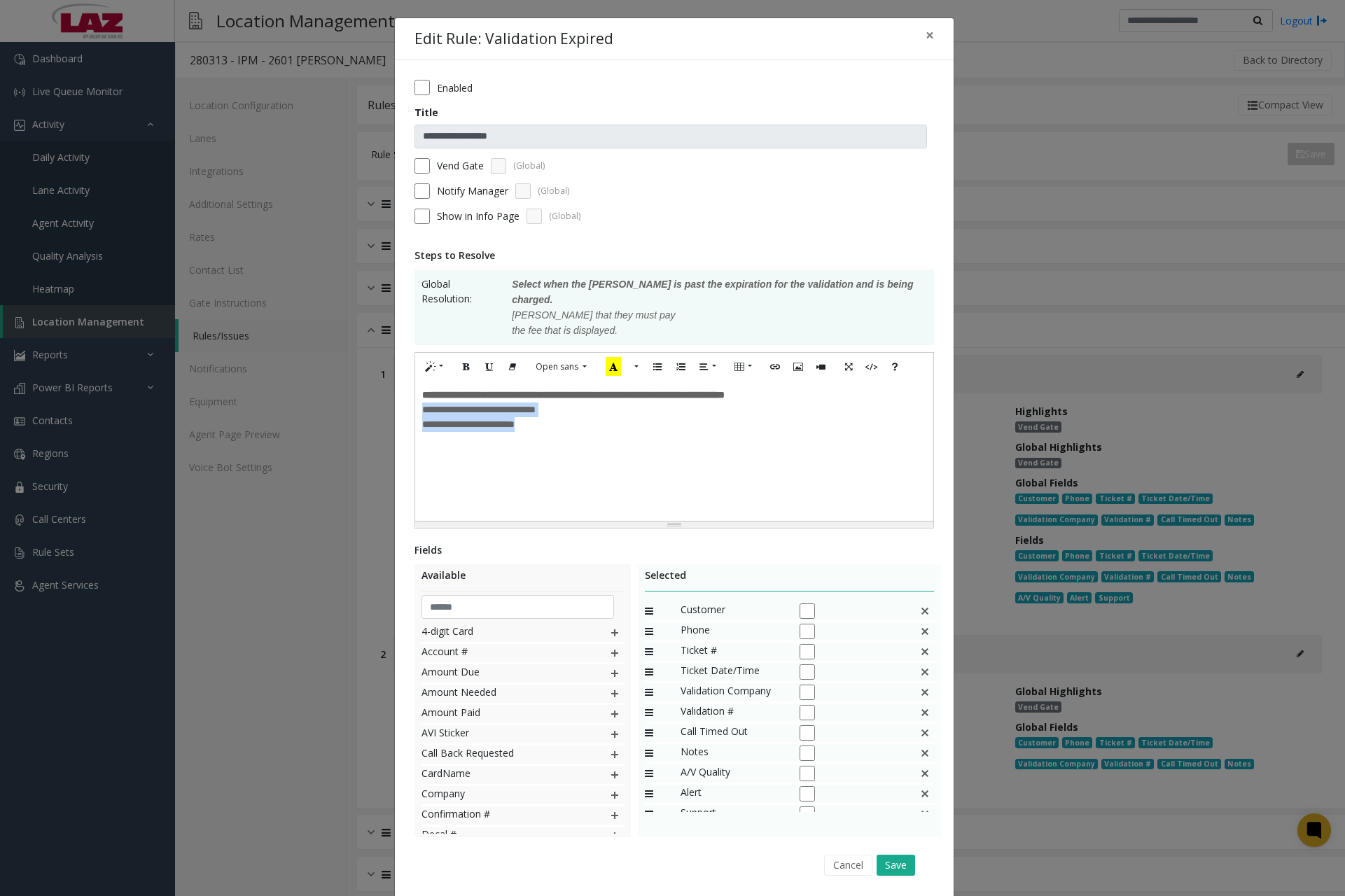
drag, startPoint x: 420, startPoint y: 398, endPoint x: 525, endPoint y: 416, distance: 106.5
click at [525, 416] on div "**********" at bounding box center [674, 416] width 504 height 29
click at [493, 404] on span "**********" at bounding box center [545, 409] width 246 height 10
click at [724, 409] on div "**********" at bounding box center [674, 450] width 518 height 140
click at [718, 406] on div "**********" at bounding box center [674, 450] width 518 height 140
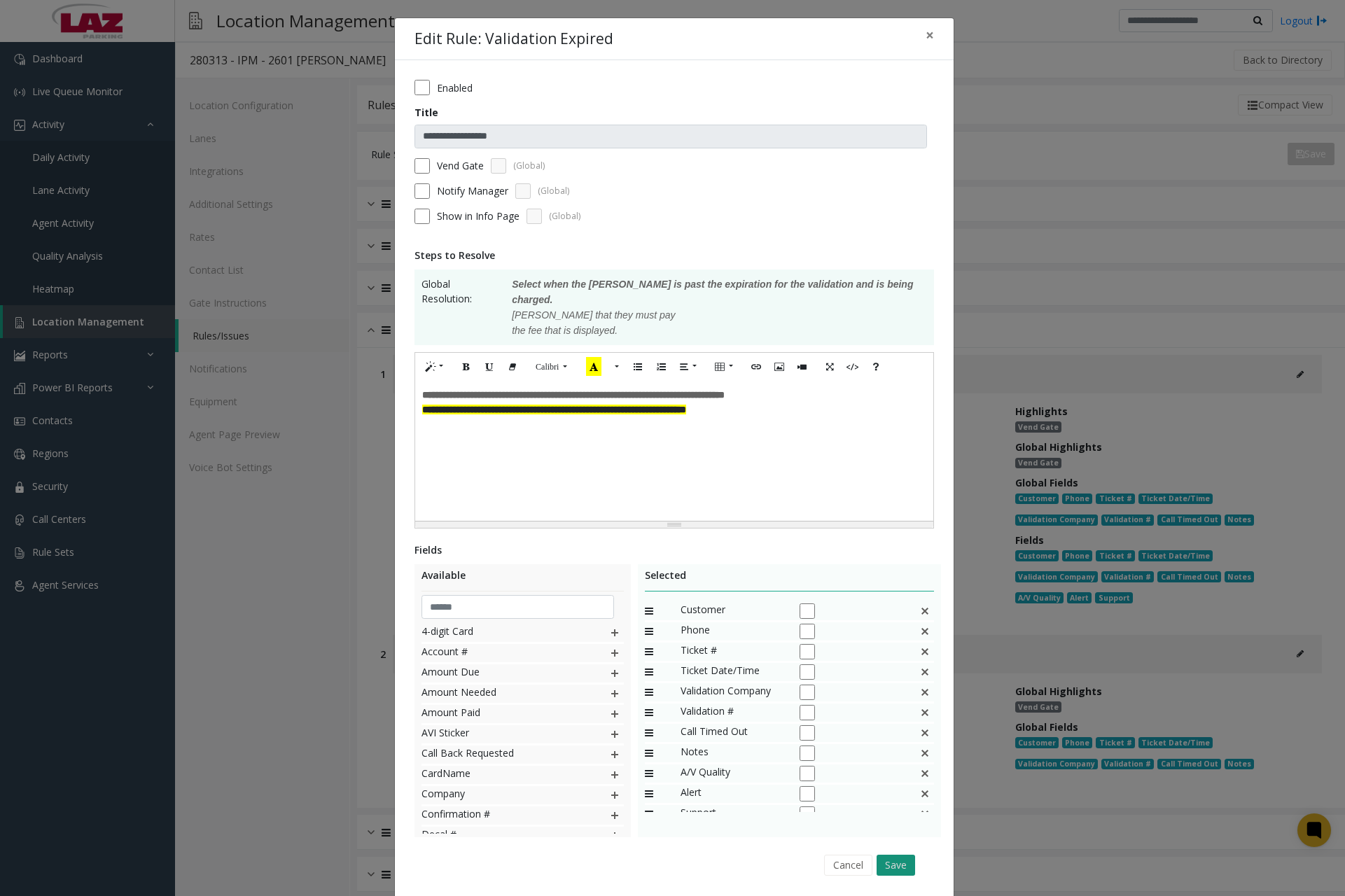
click at [894, 855] on button "Save" at bounding box center [896, 865] width 38 height 21
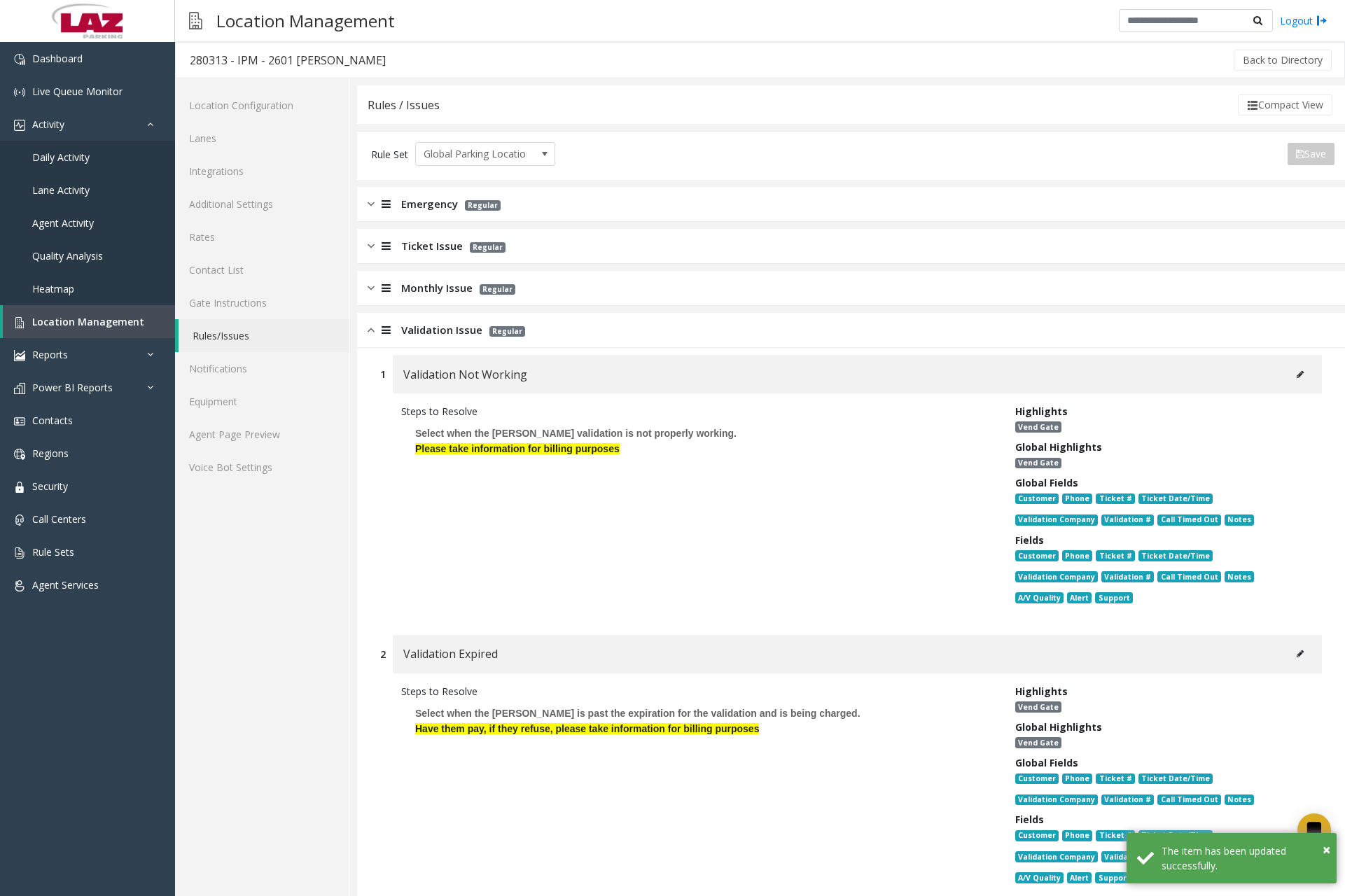
click at [375, 333] on div at bounding box center [385, 330] width 20 height 16
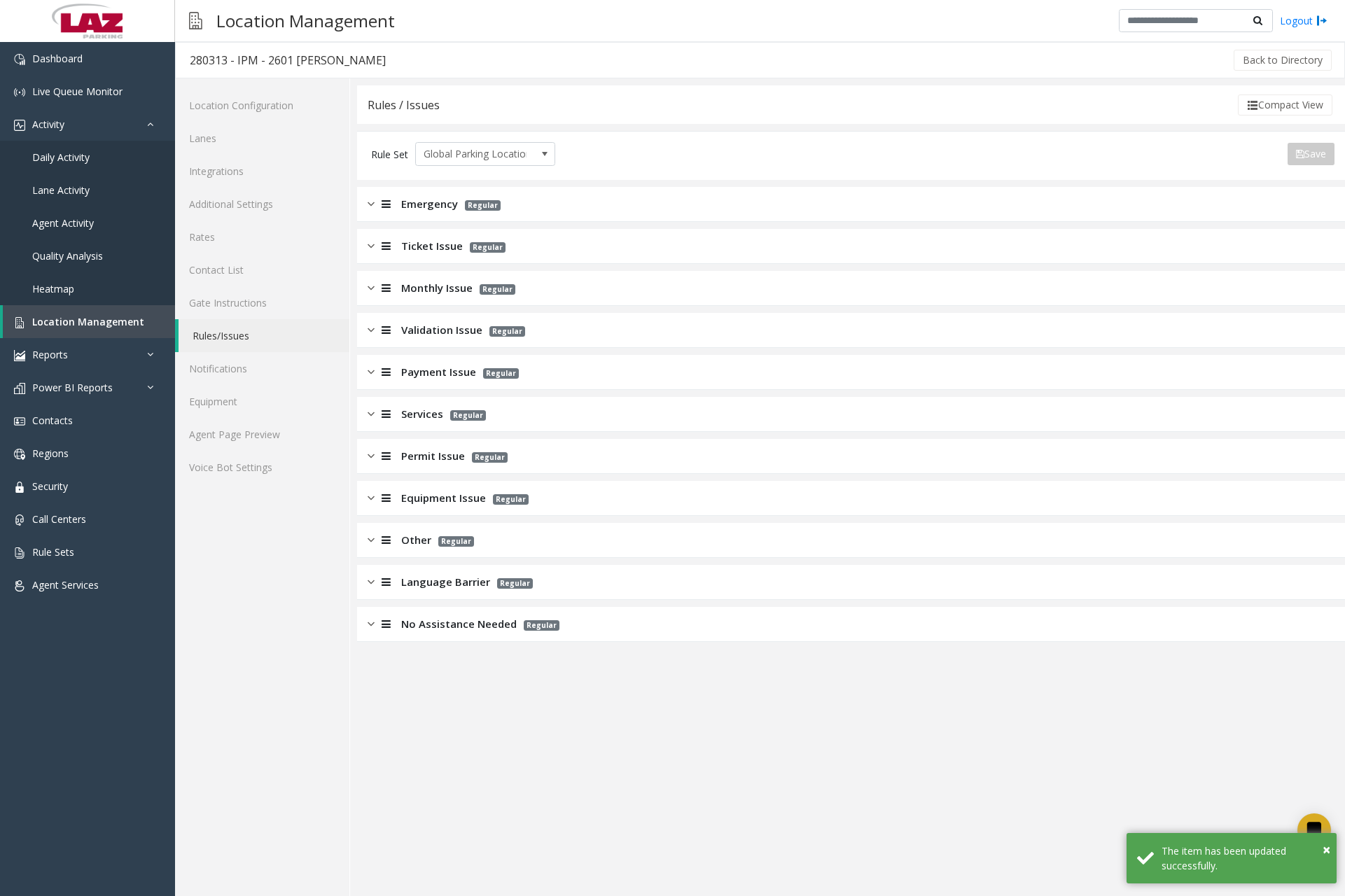
click at [368, 376] on img at bounding box center [371, 372] width 7 height 16
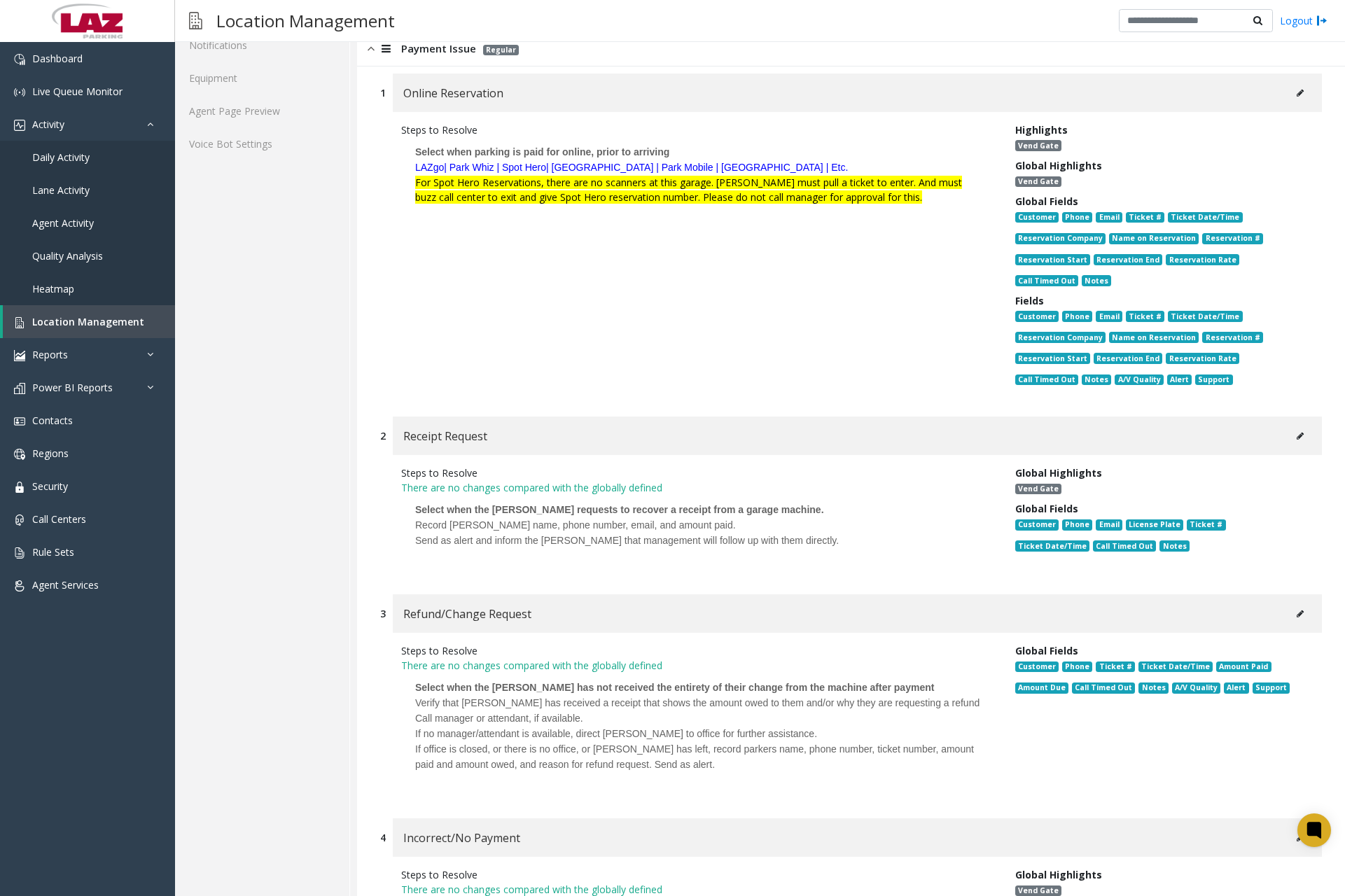
scroll to position [420, 0]
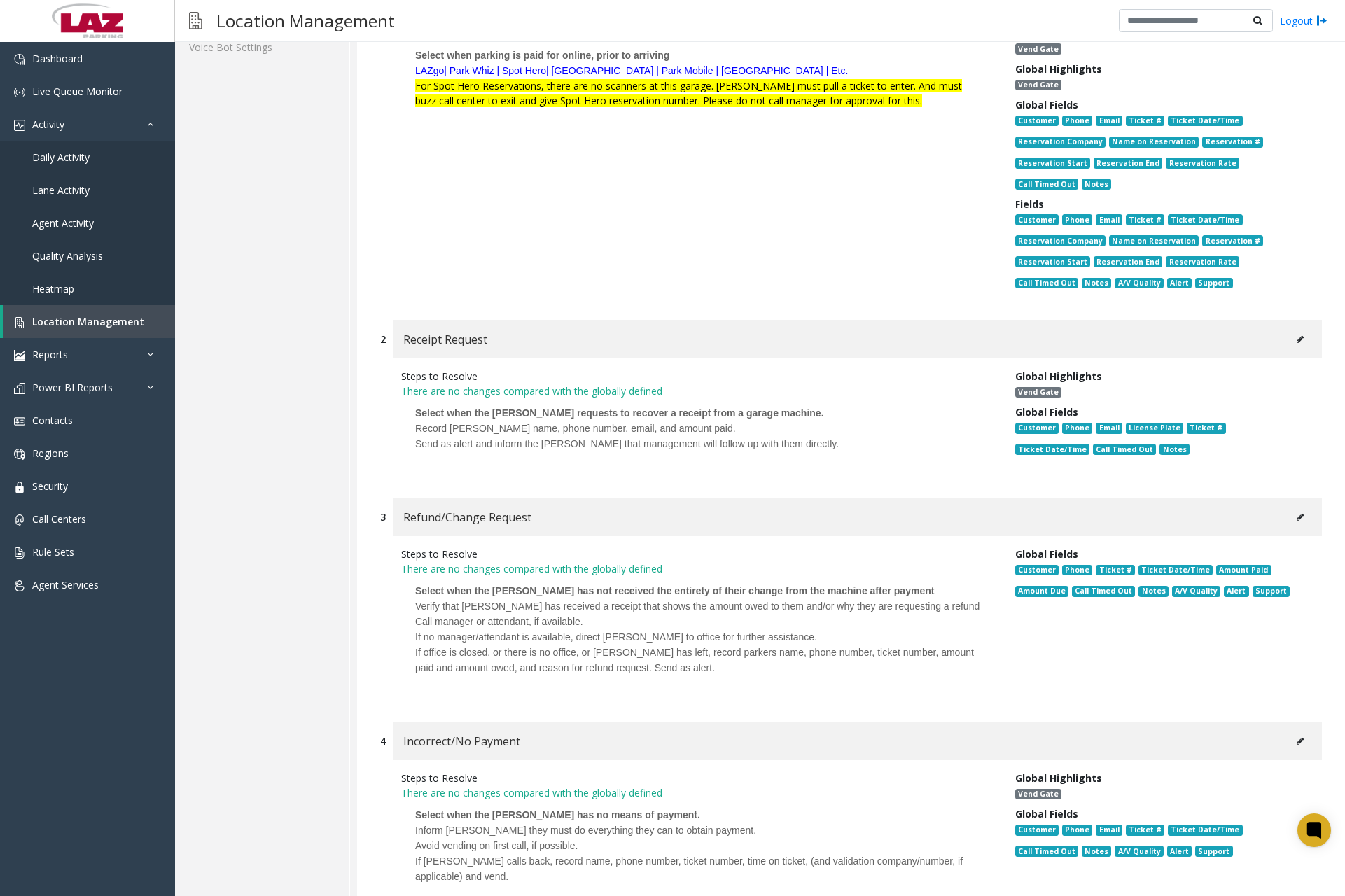
click at [1291, 343] on button at bounding box center [1300, 340] width 23 height 21
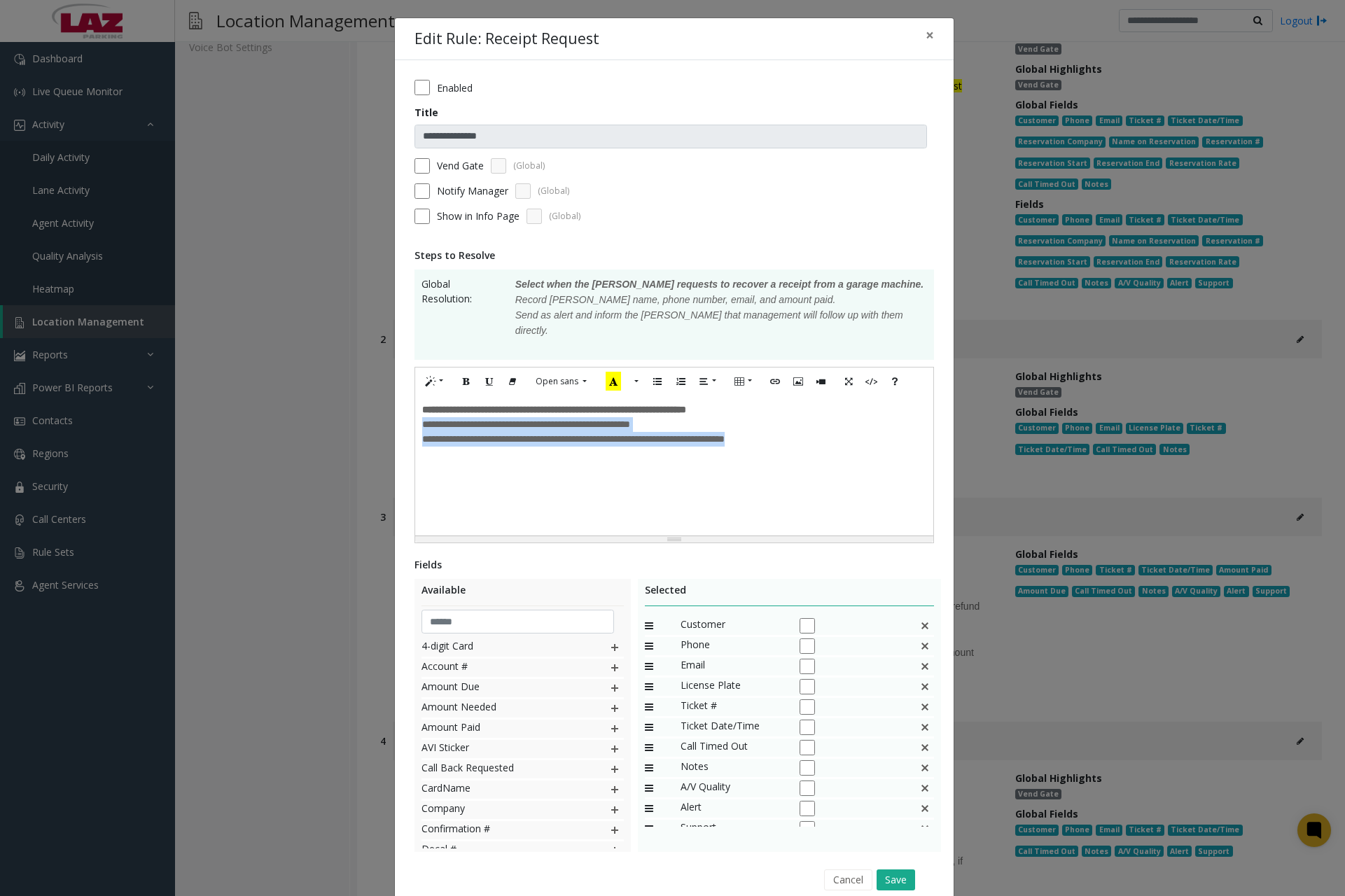
drag, startPoint x: 417, startPoint y: 409, endPoint x: 886, endPoint y: 455, distance: 471.3
click at [886, 455] on div "**********" at bounding box center [674, 465] width 518 height 140
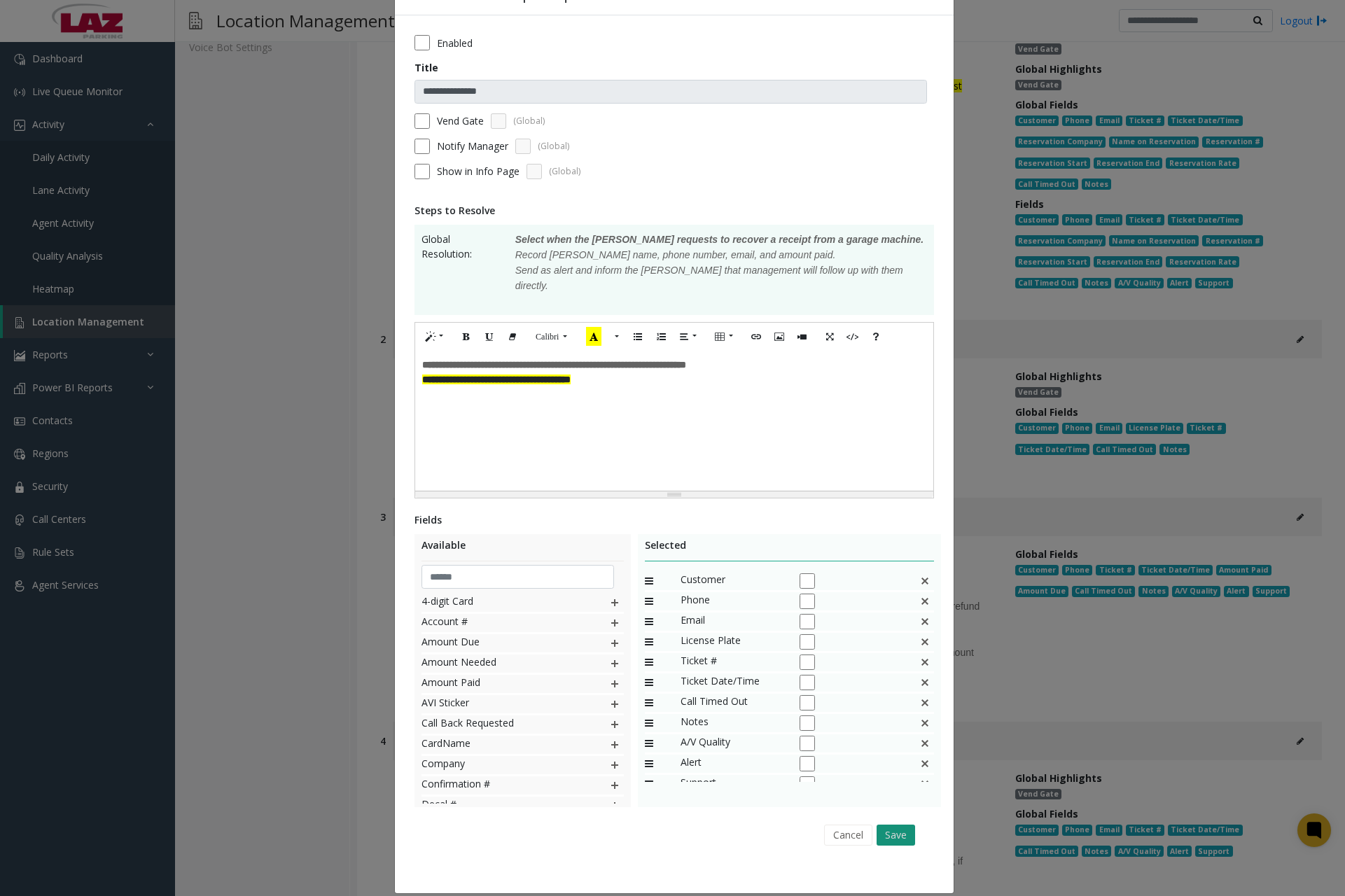
click at [891, 824] on button "Save" at bounding box center [896, 835] width 38 height 21
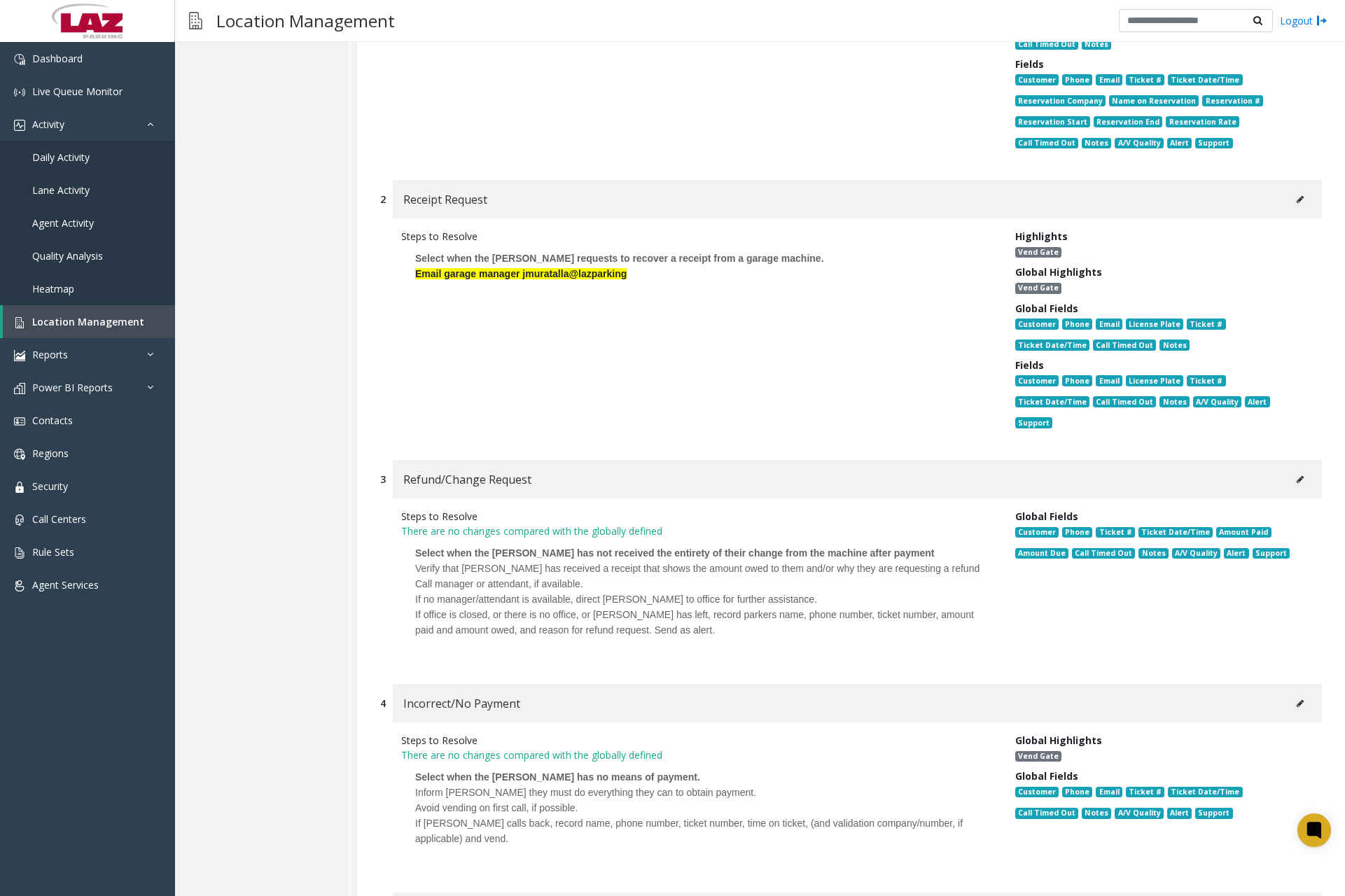
scroll to position [770, 0]
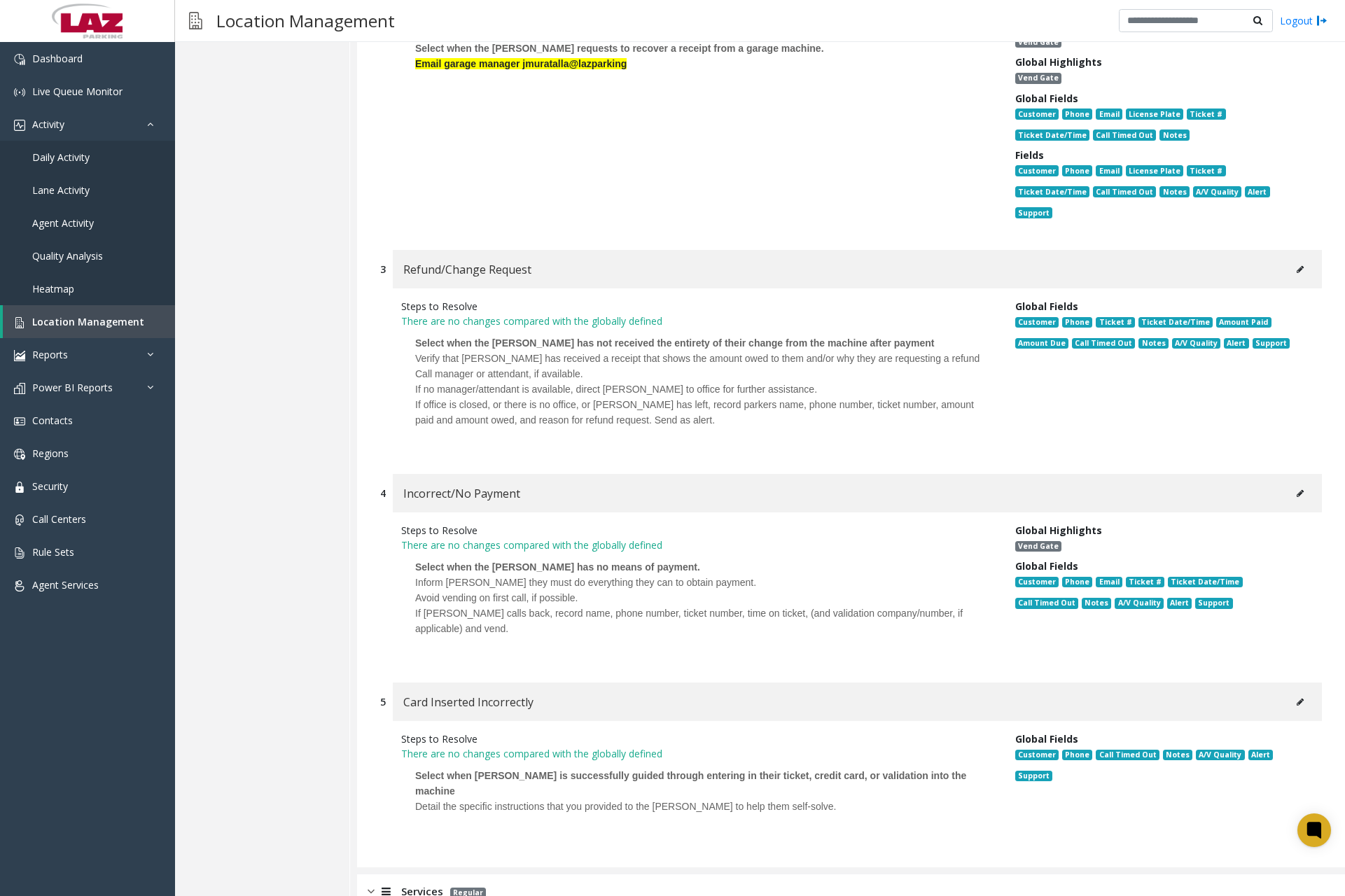
click at [1292, 483] on button at bounding box center [1300, 494] width 23 height 21
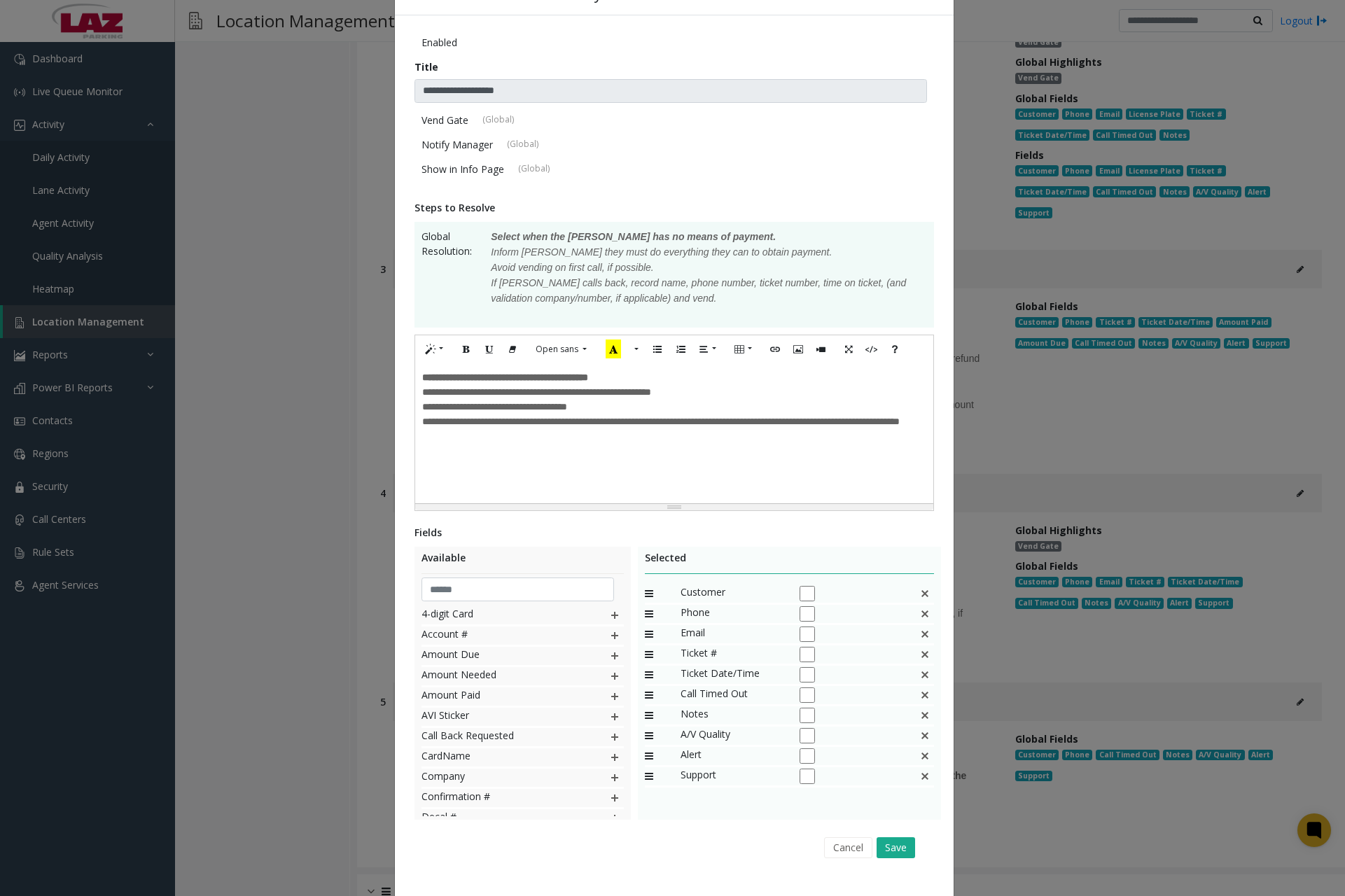
scroll to position [0, 0]
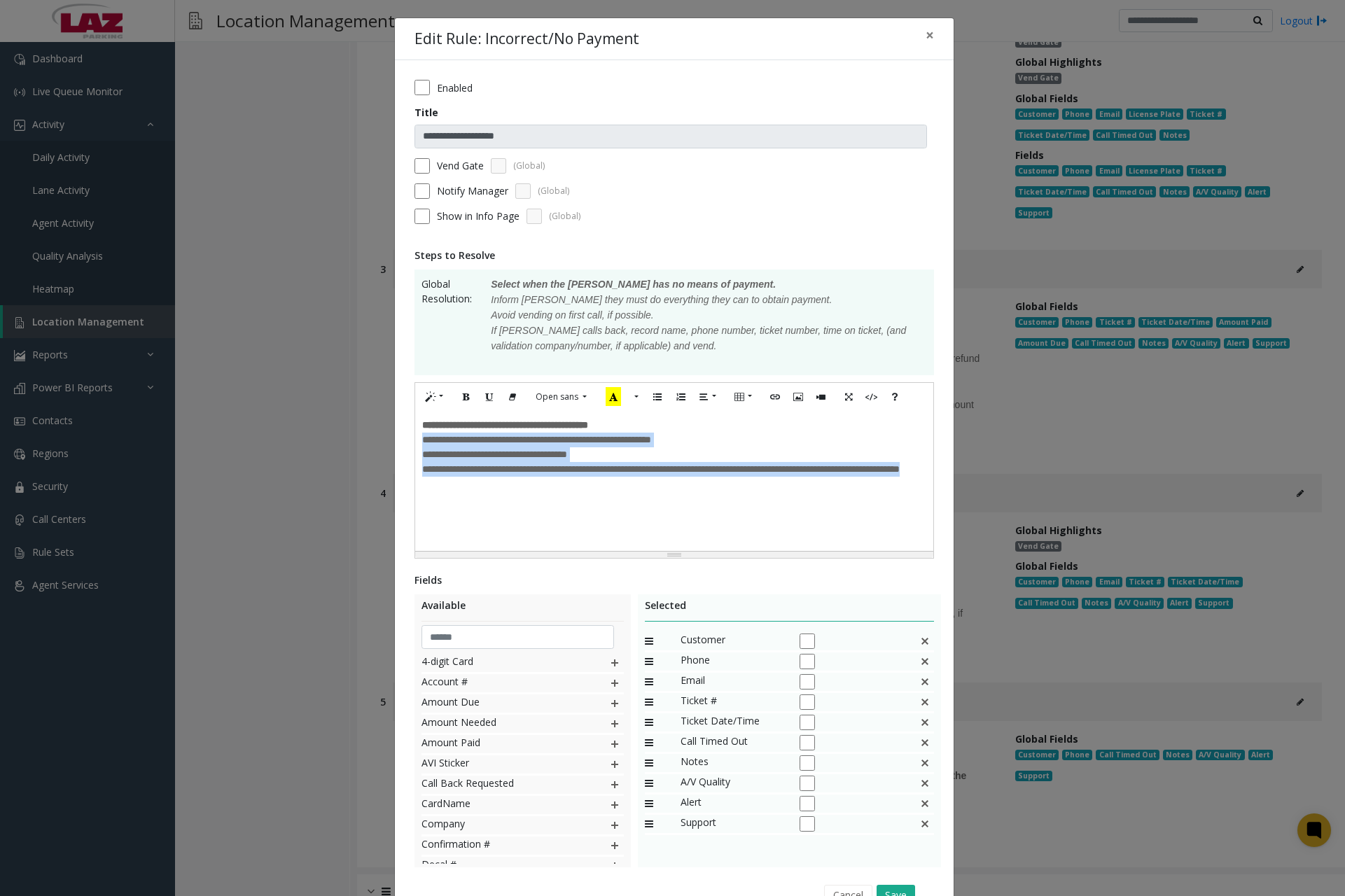
drag, startPoint x: 417, startPoint y: 438, endPoint x: 544, endPoint y: 482, distance: 134.4
click at [544, 482] on div "**********" at bounding box center [674, 462] width 504 height 59
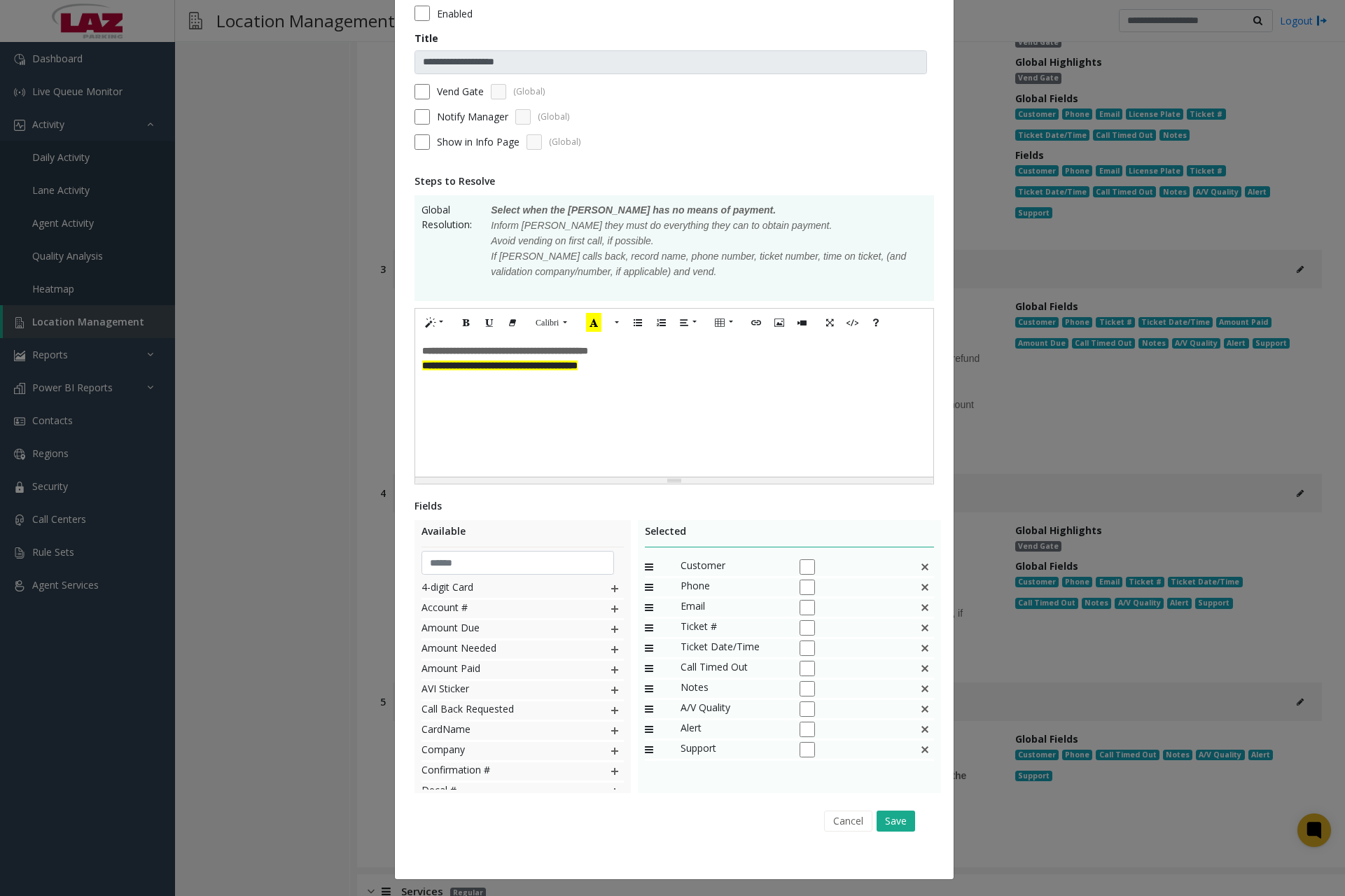
scroll to position [76, 0]
click at [886, 816] on button "Save" at bounding box center [896, 820] width 38 height 21
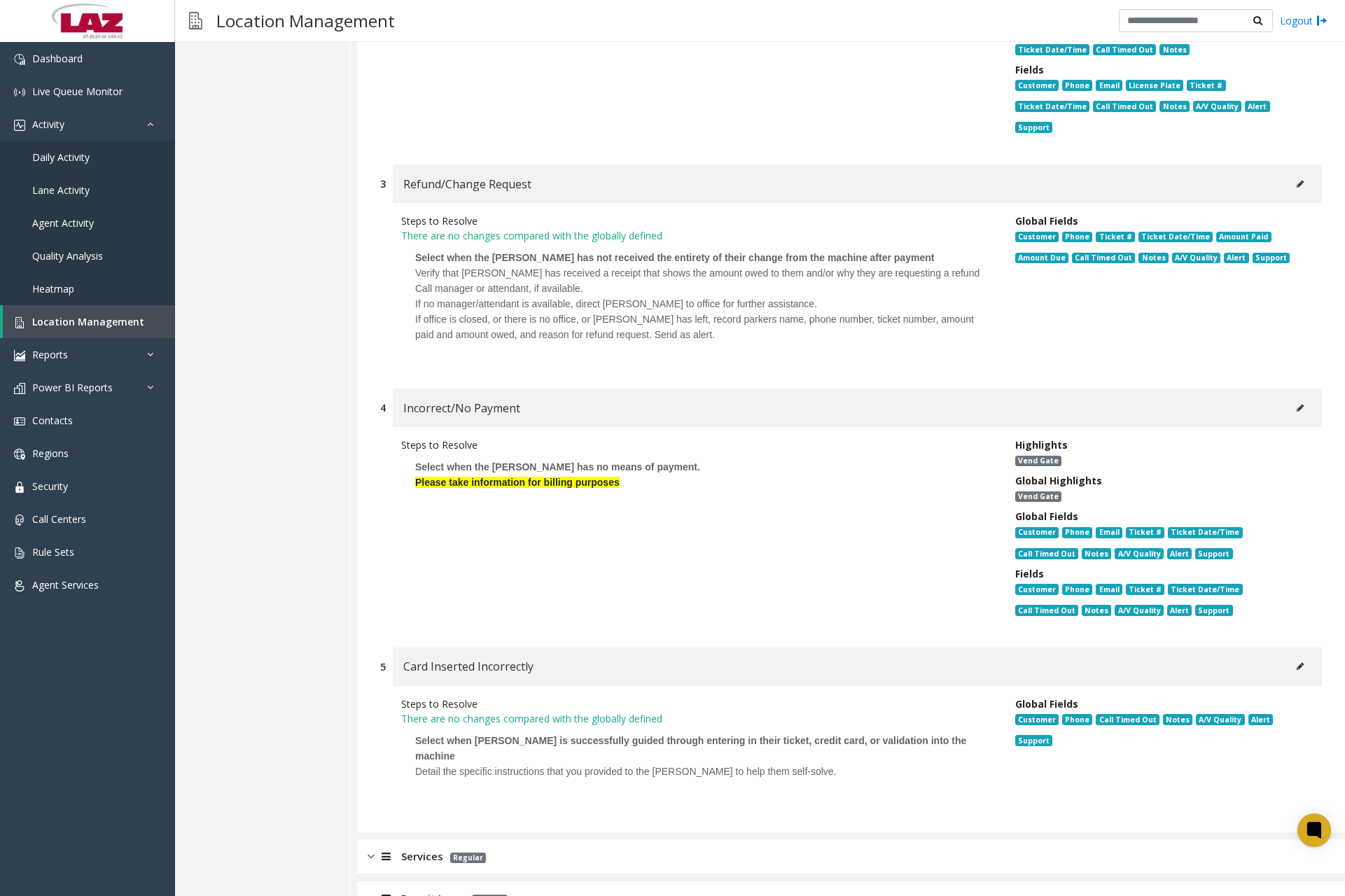
scroll to position [910, 0]
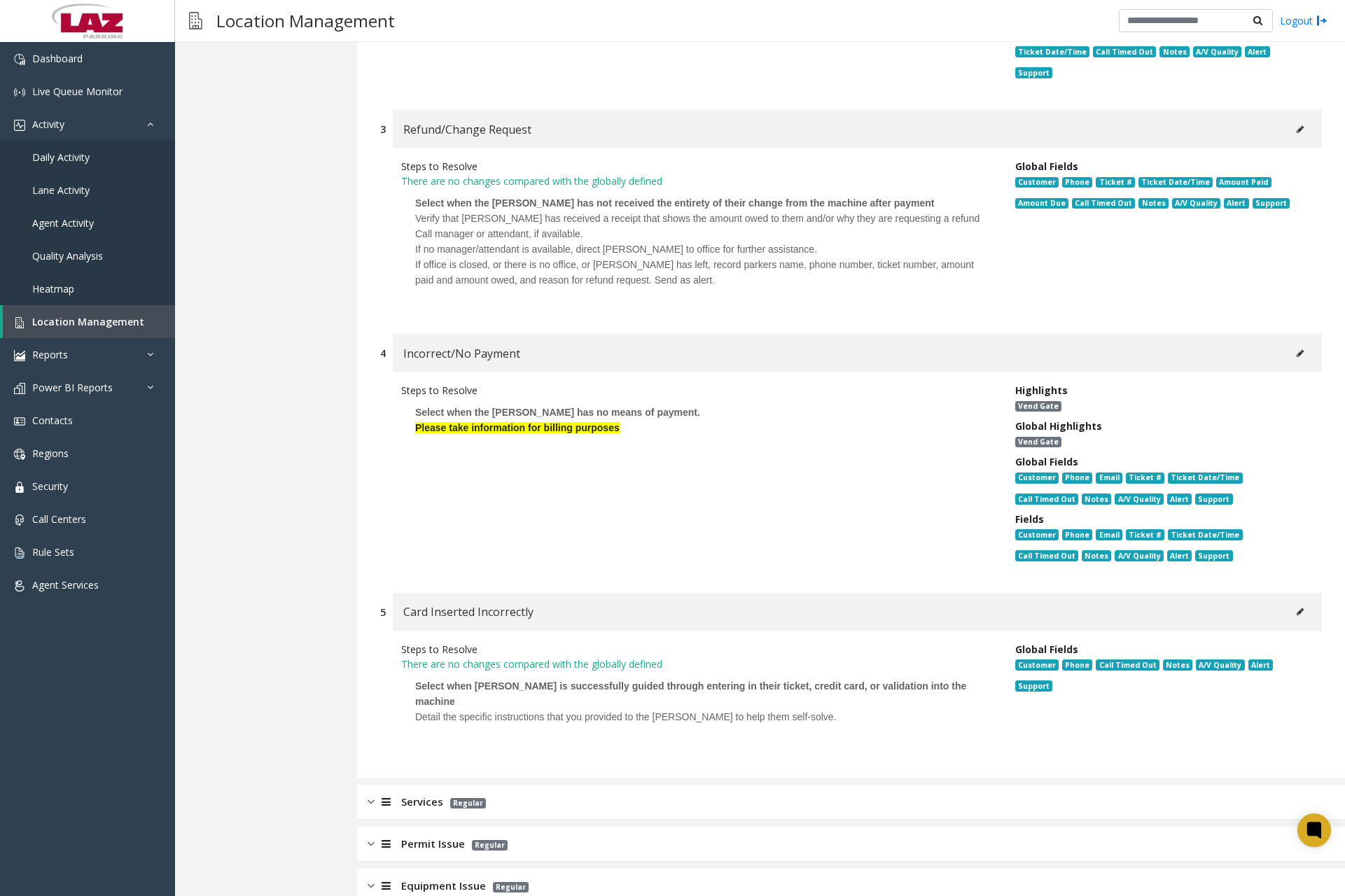
click at [318, 745] on div "Location Configuration Lanes Integrations Additional Settings Rates Contact Lis…" at bounding box center [263, 108] width 175 height 1879
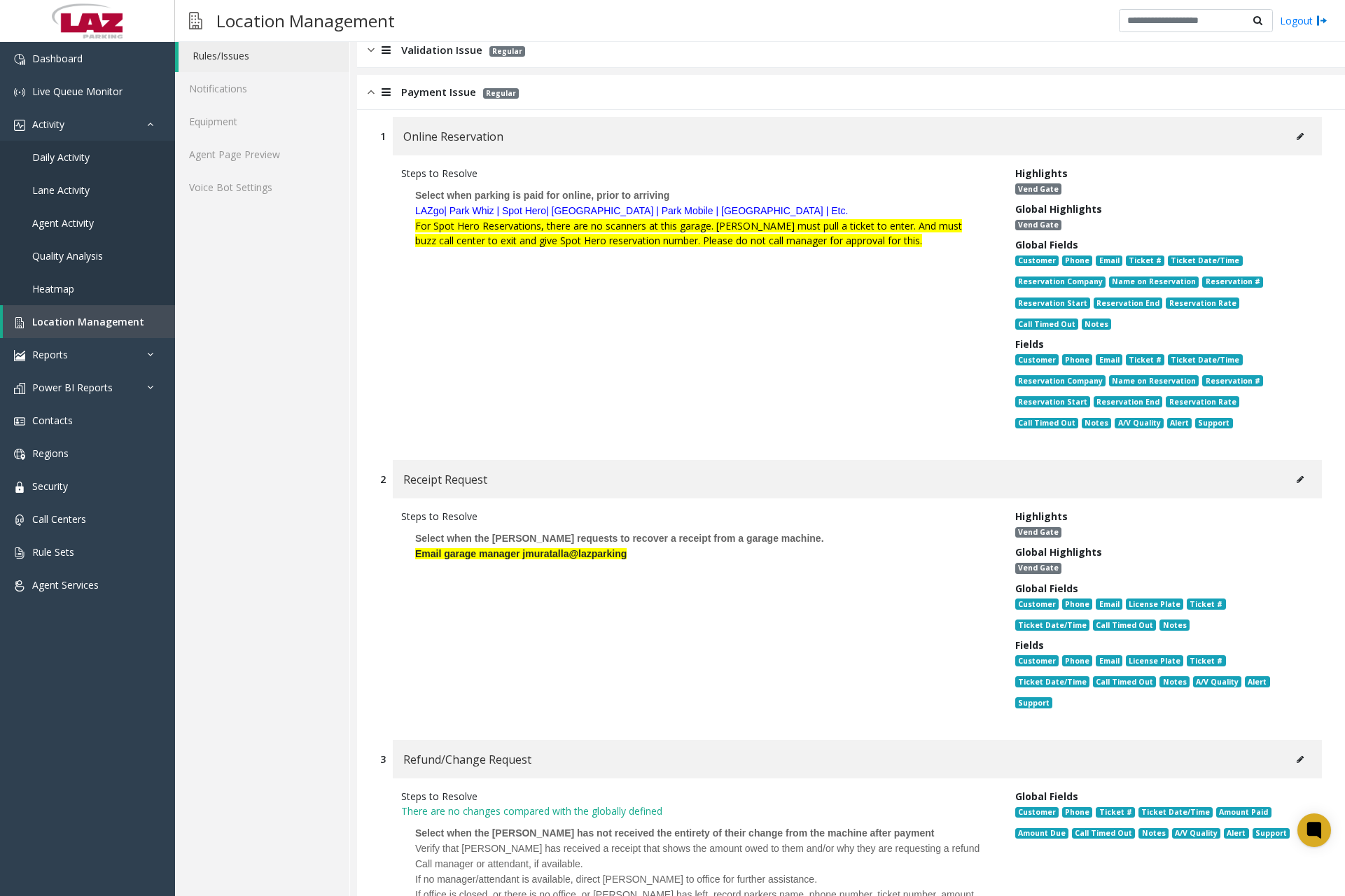
scroll to position [0, 0]
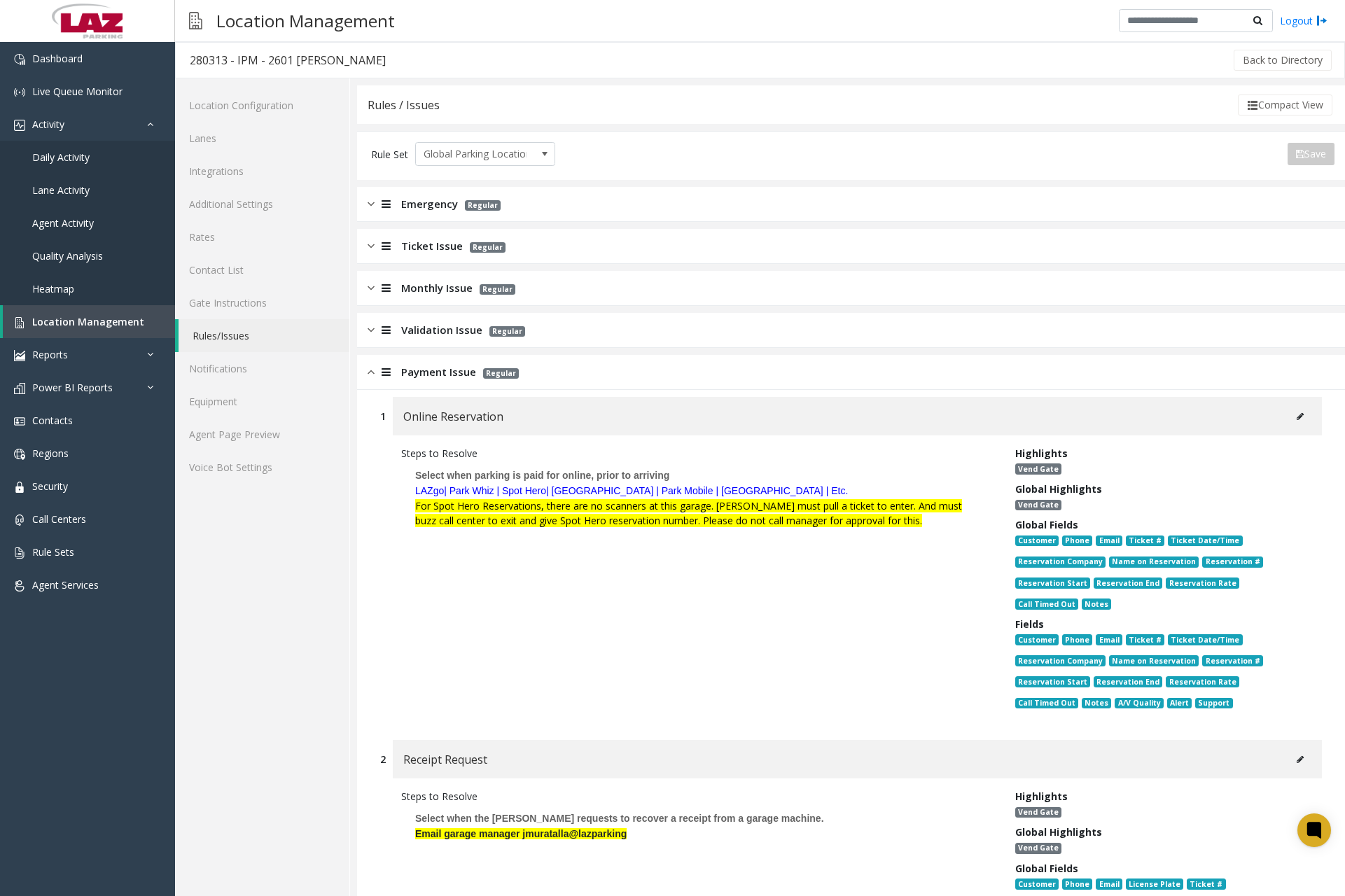
click at [371, 377] on img at bounding box center [371, 372] width 7 height 16
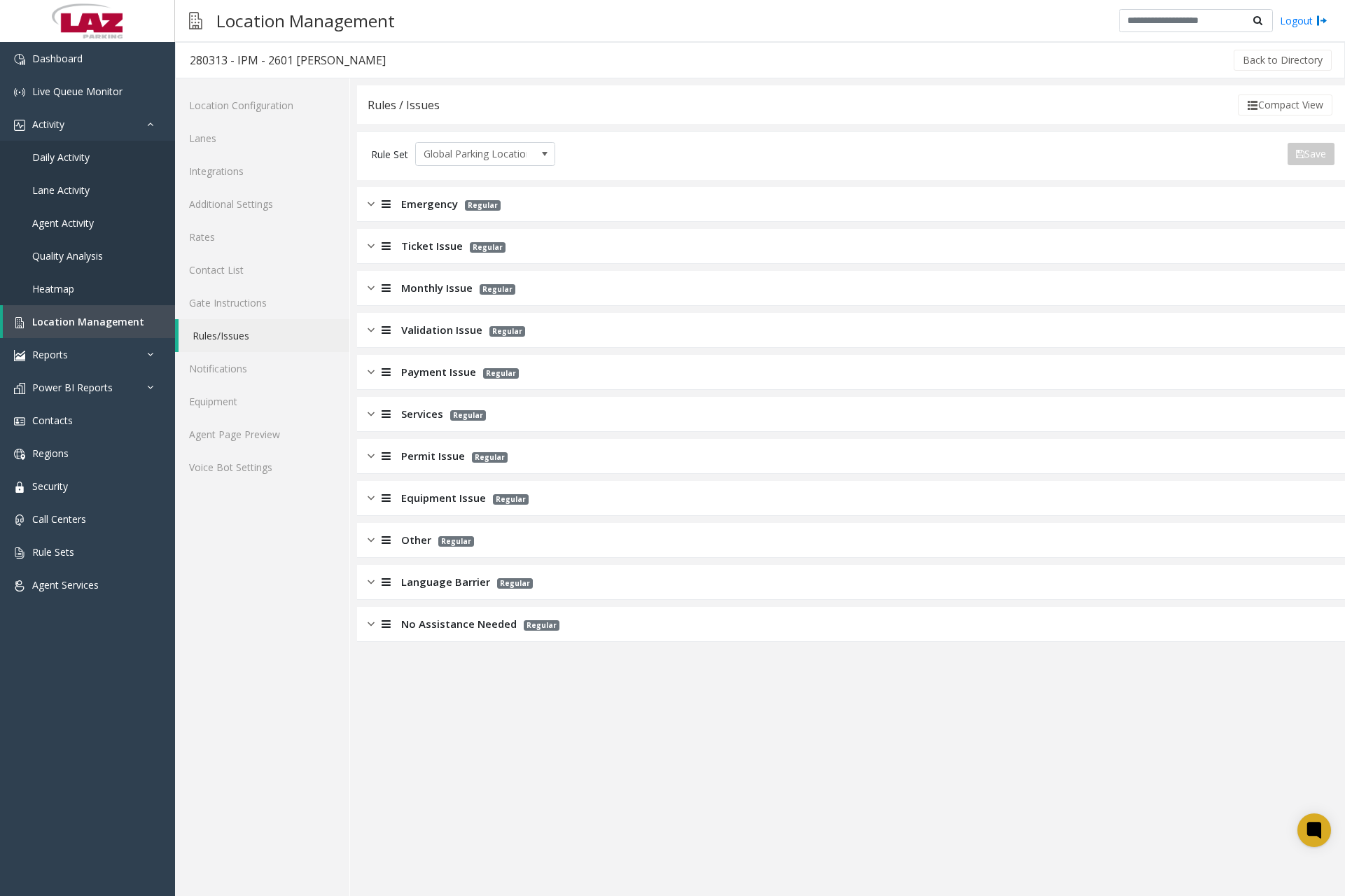
click at [374, 417] on img at bounding box center [371, 414] width 7 height 16
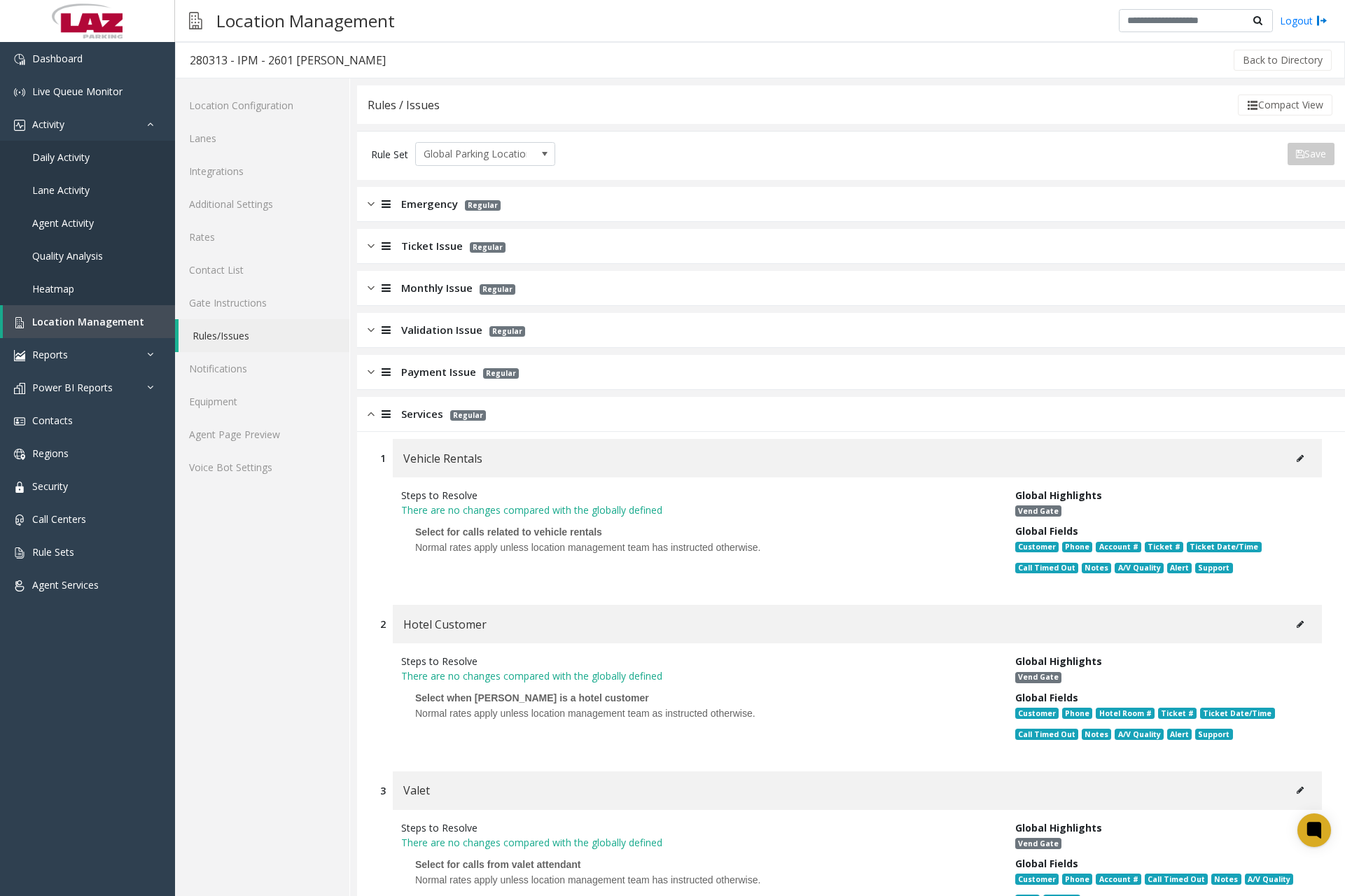
click at [537, 580] on div "Steps to Resolve There are no changes compared with the globally defined Select…" at bounding box center [698, 534] width 614 height 92
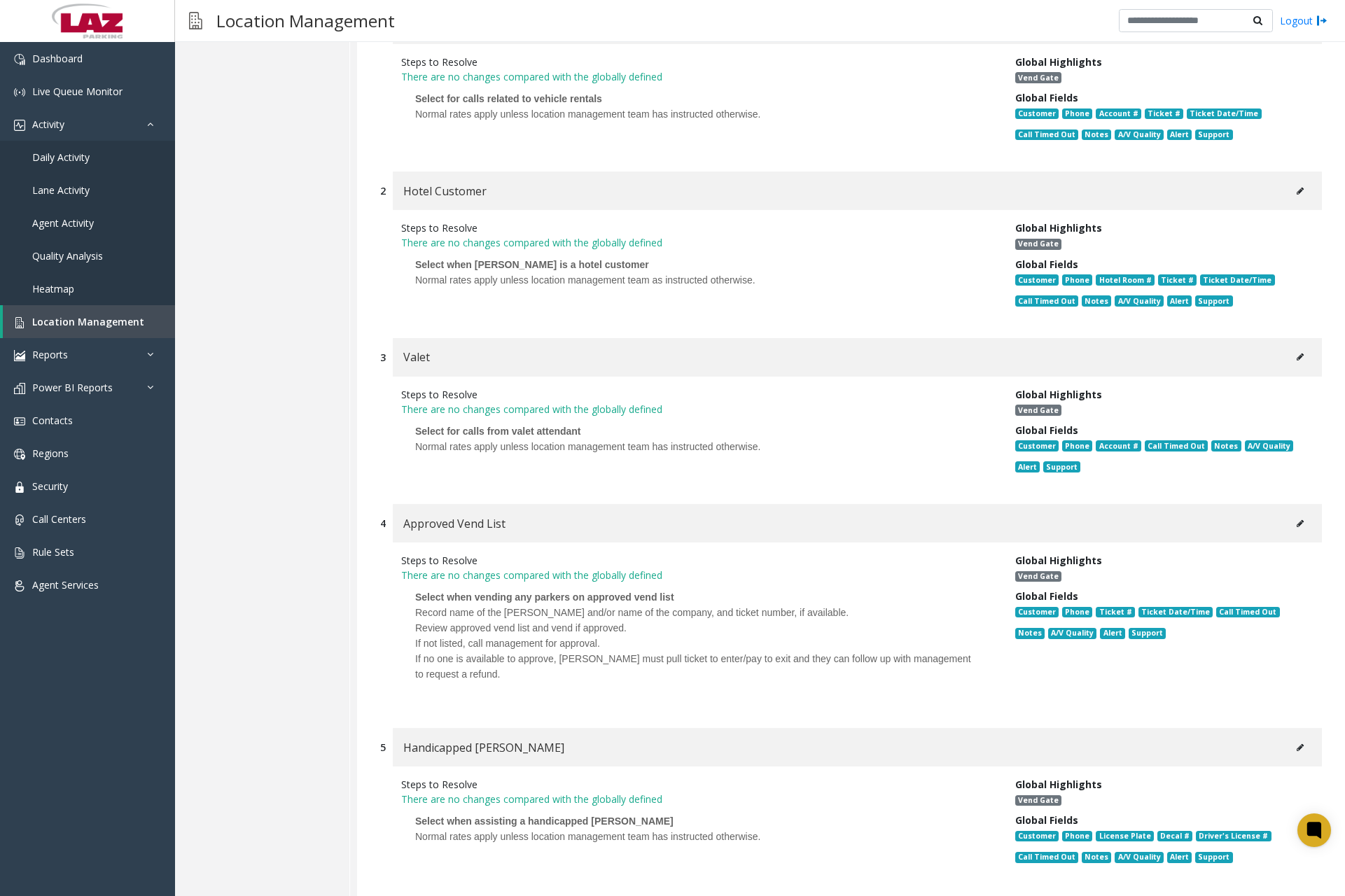
scroll to position [630, 0]
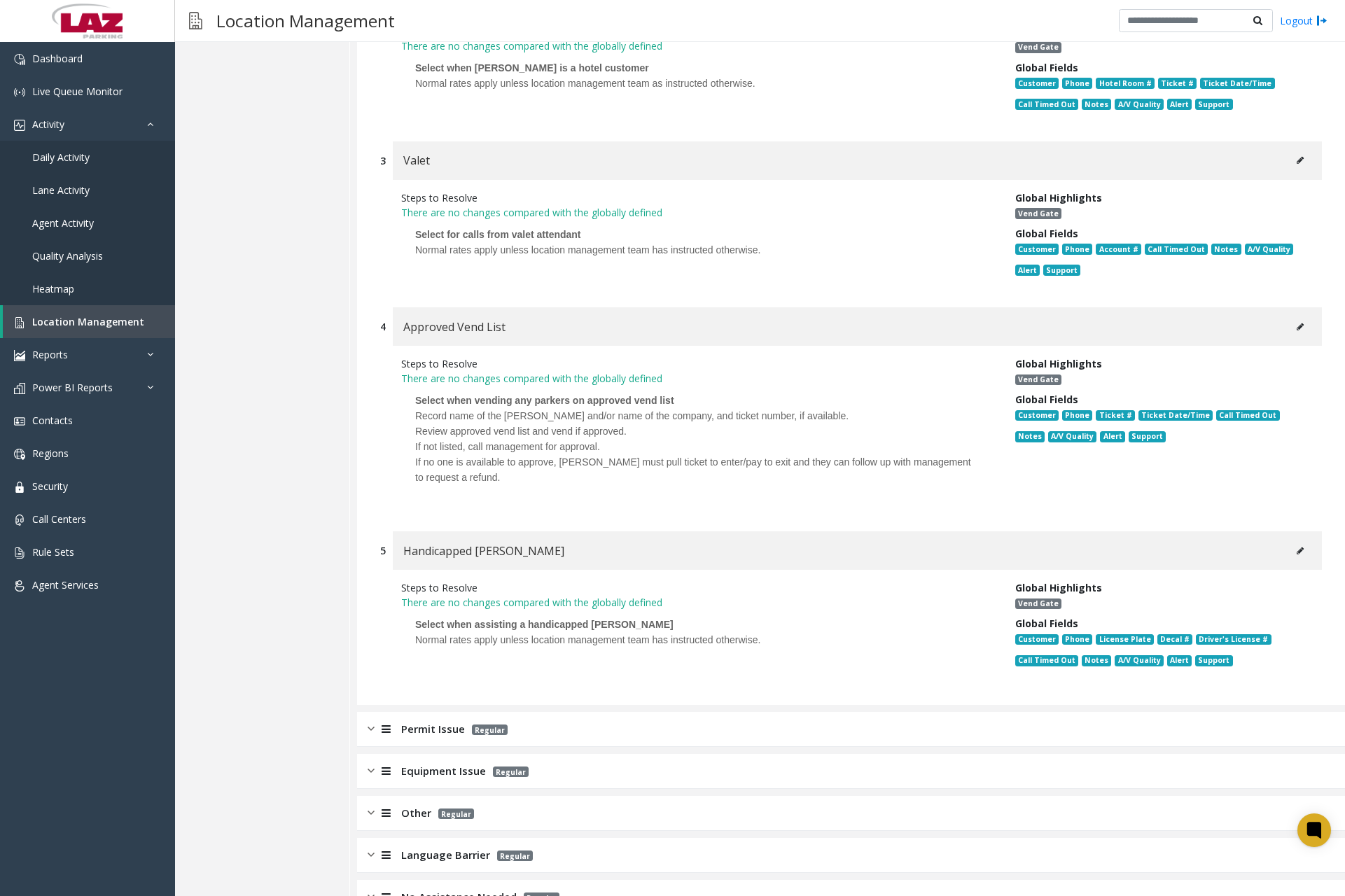
click at [1294, 330] on button at bounding box center [1300, 327] width 23 height 21
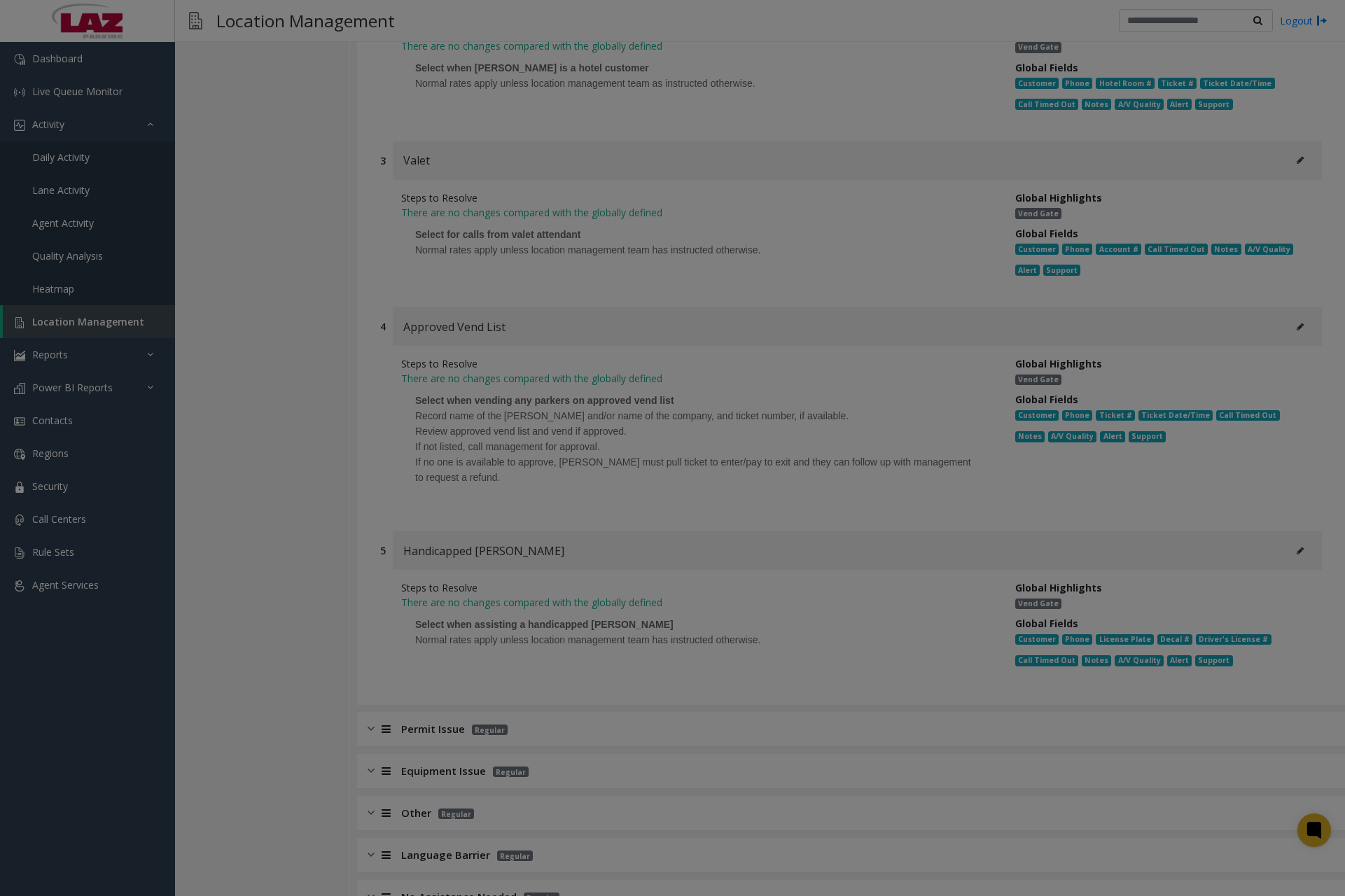
scroll to position [0, 0]
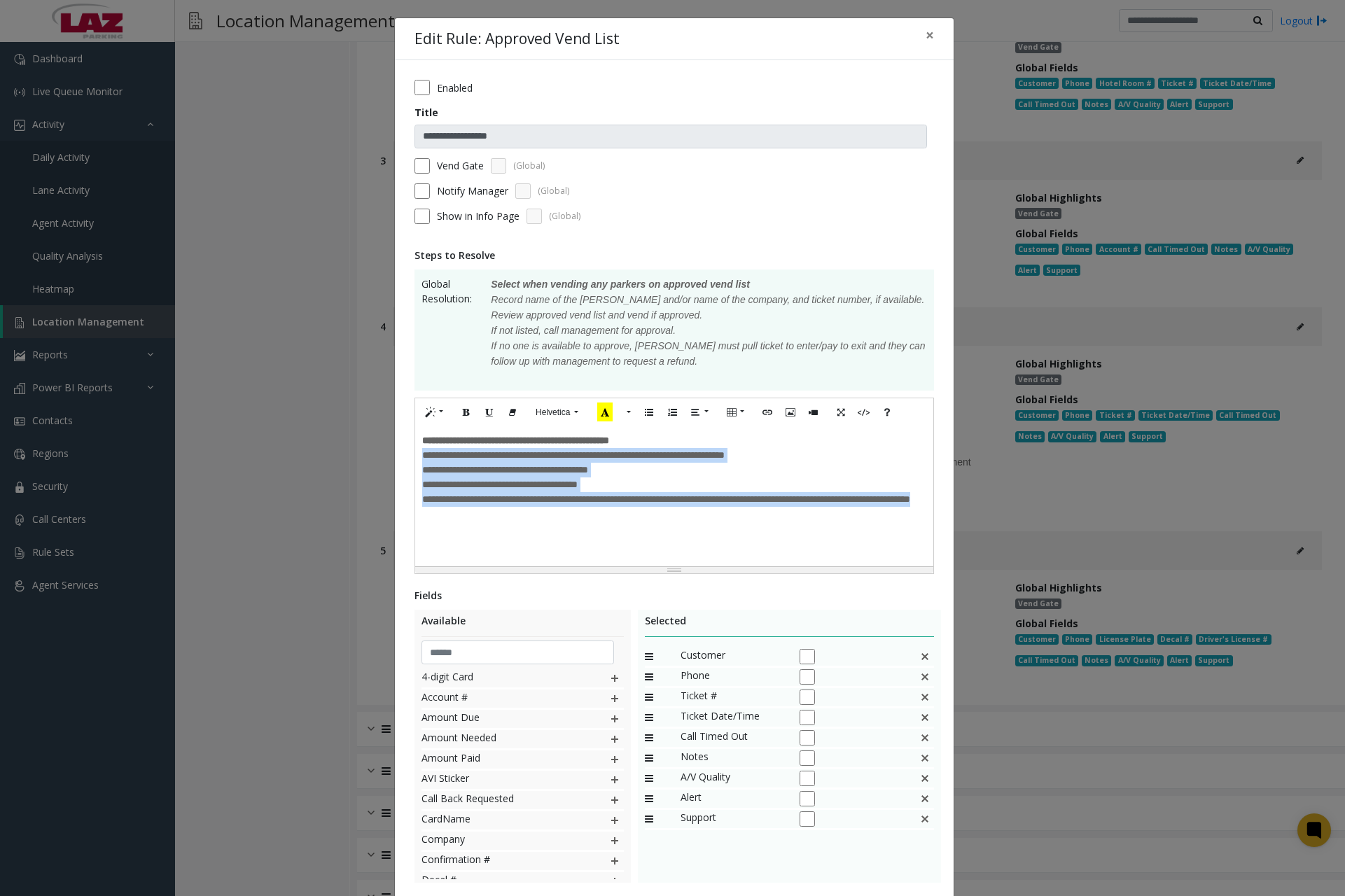
drag, startPoint x: 415, startPoint y: 453, endPoint x: 533, endPoint y: 520, distance: 135.7
click at [532, 519] on div "**********" at bounding box center [674, 496] width 518 height 140
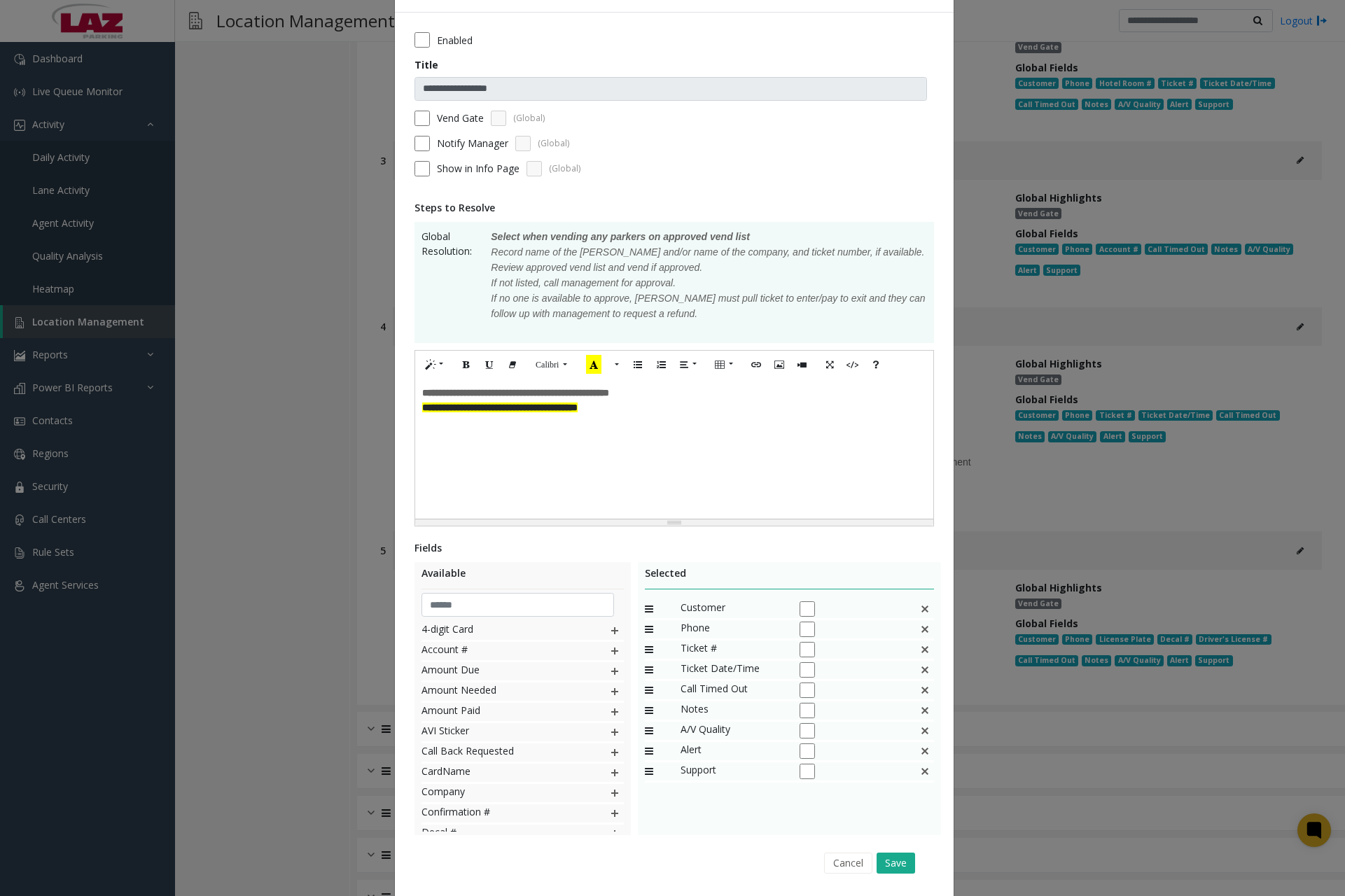
scroll to position [91, 0]
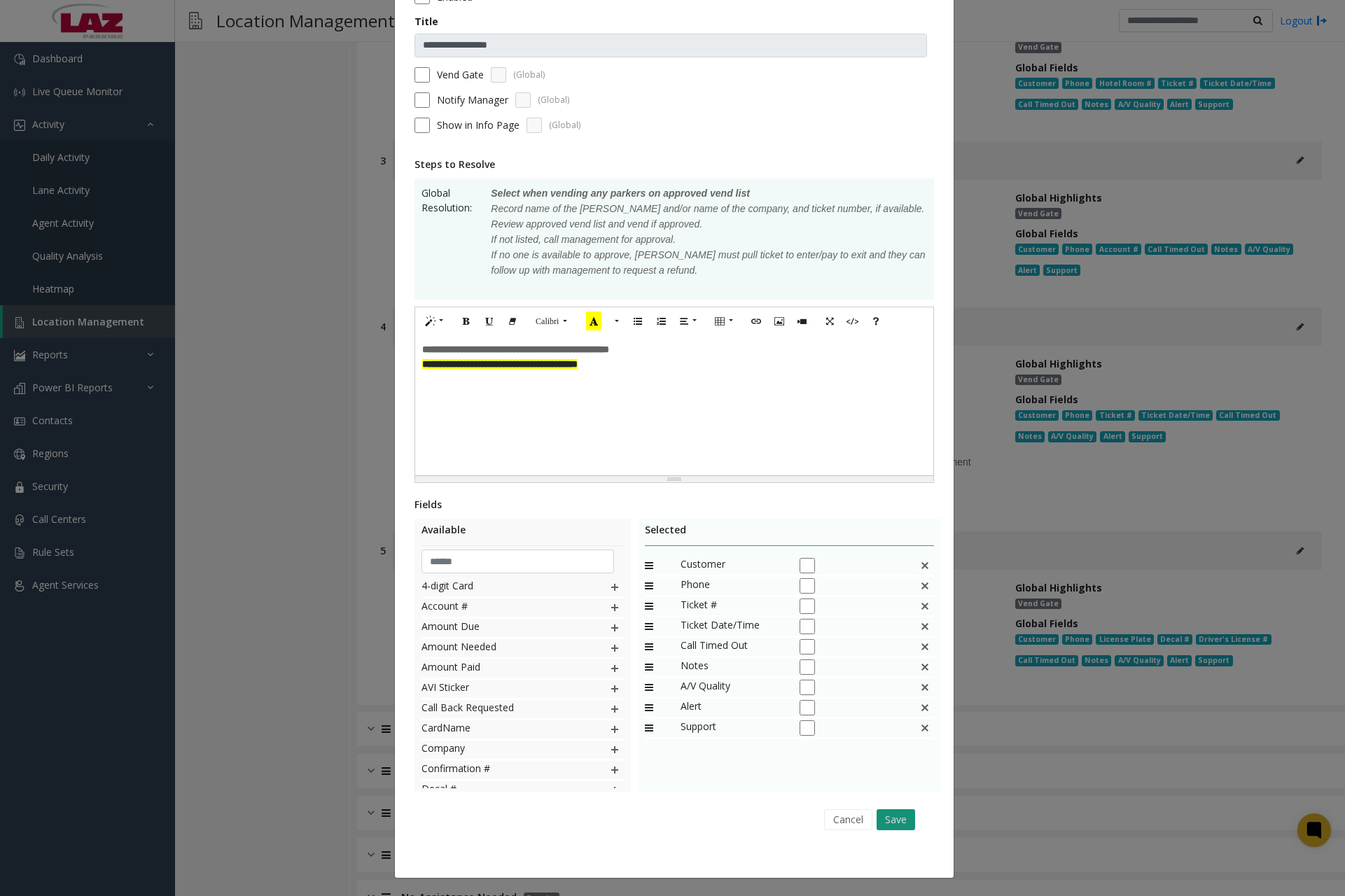
click at [888, 821] on button "Save" at bounding box center [896, 820] width 38 height 21
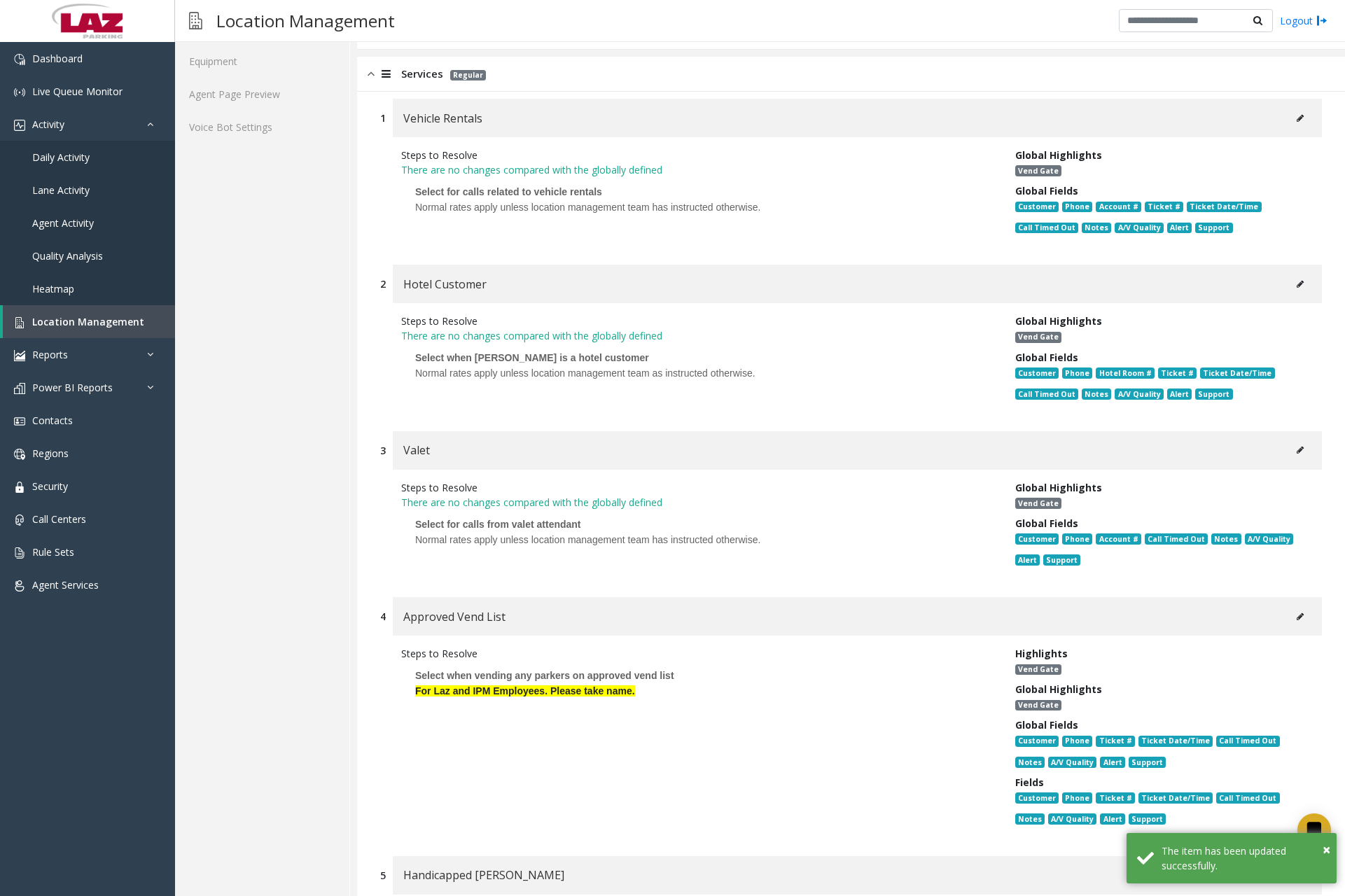
scroll to position [280, 0]
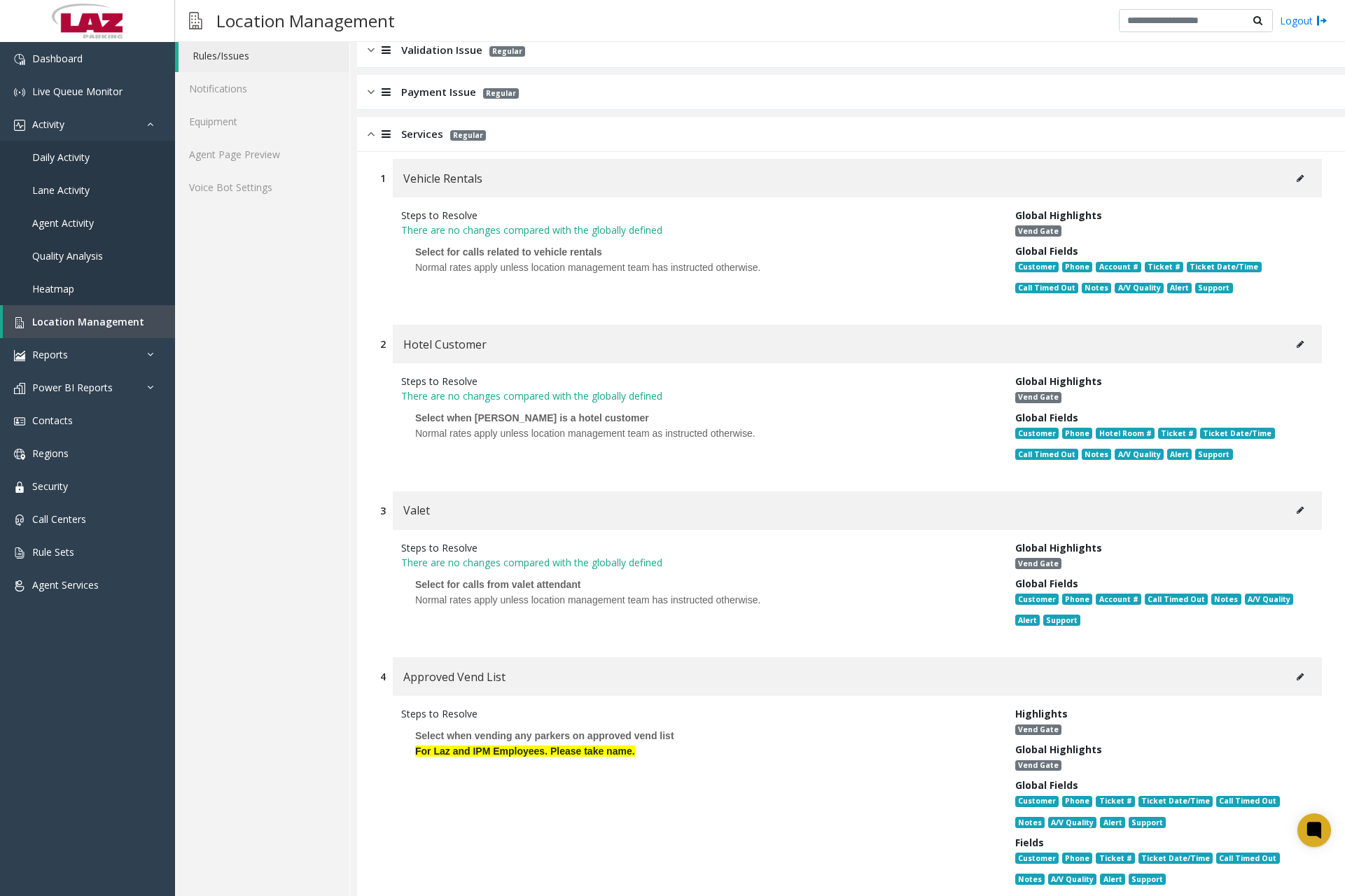
drag, startPoint x: 509, startPoint y: 441, endPoint x: 521, endPoint y: 442, distance: 12.0
click at [509, 441] on div "Normal rates apply unless location management team as instructed otherwise." at bounding box center [698, 433] width 565 height 16
click at [1297, 343] on icon at bounding box center [1300, 345] width 7 height 9
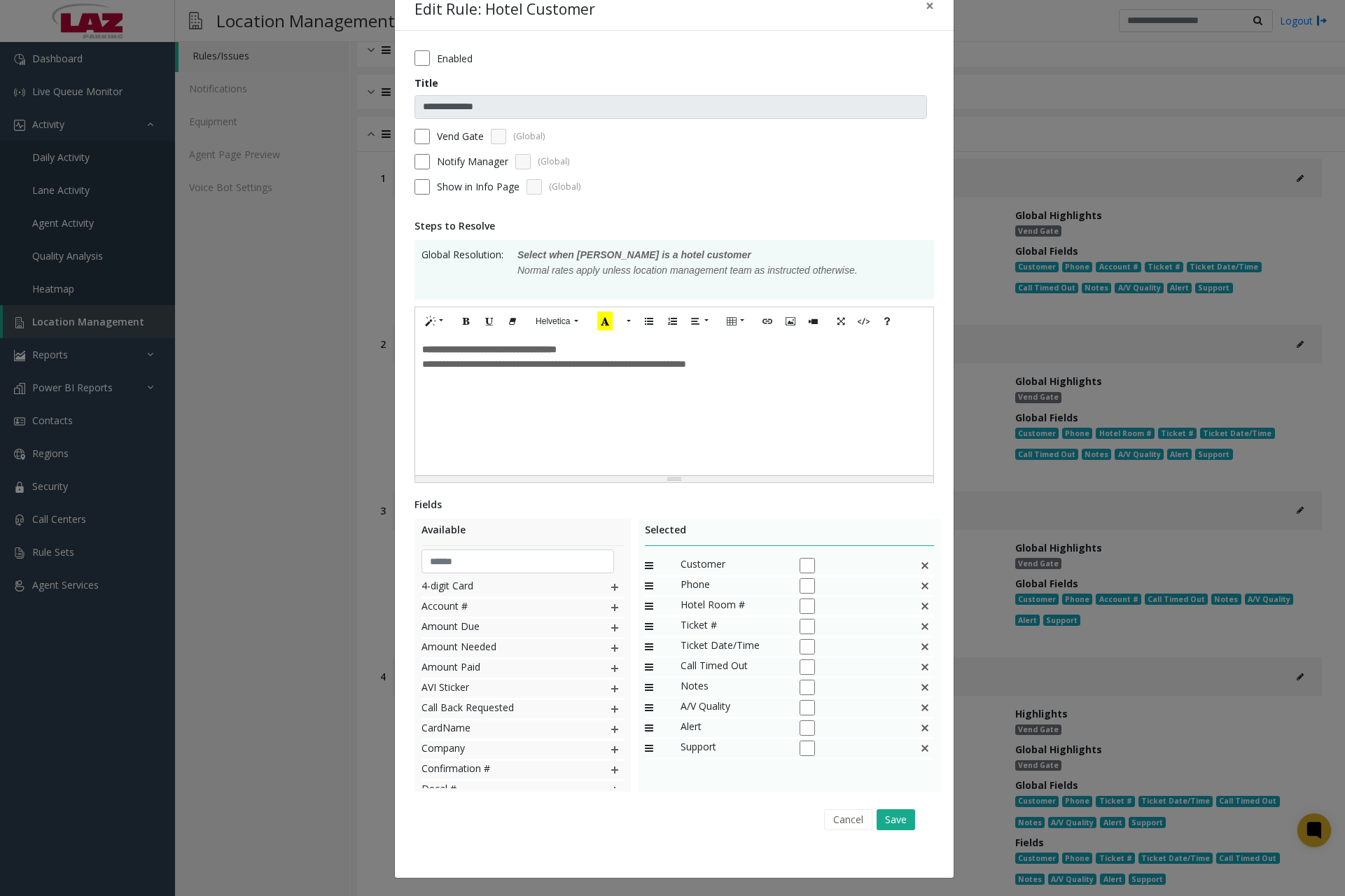
scroll to position [0, 0]
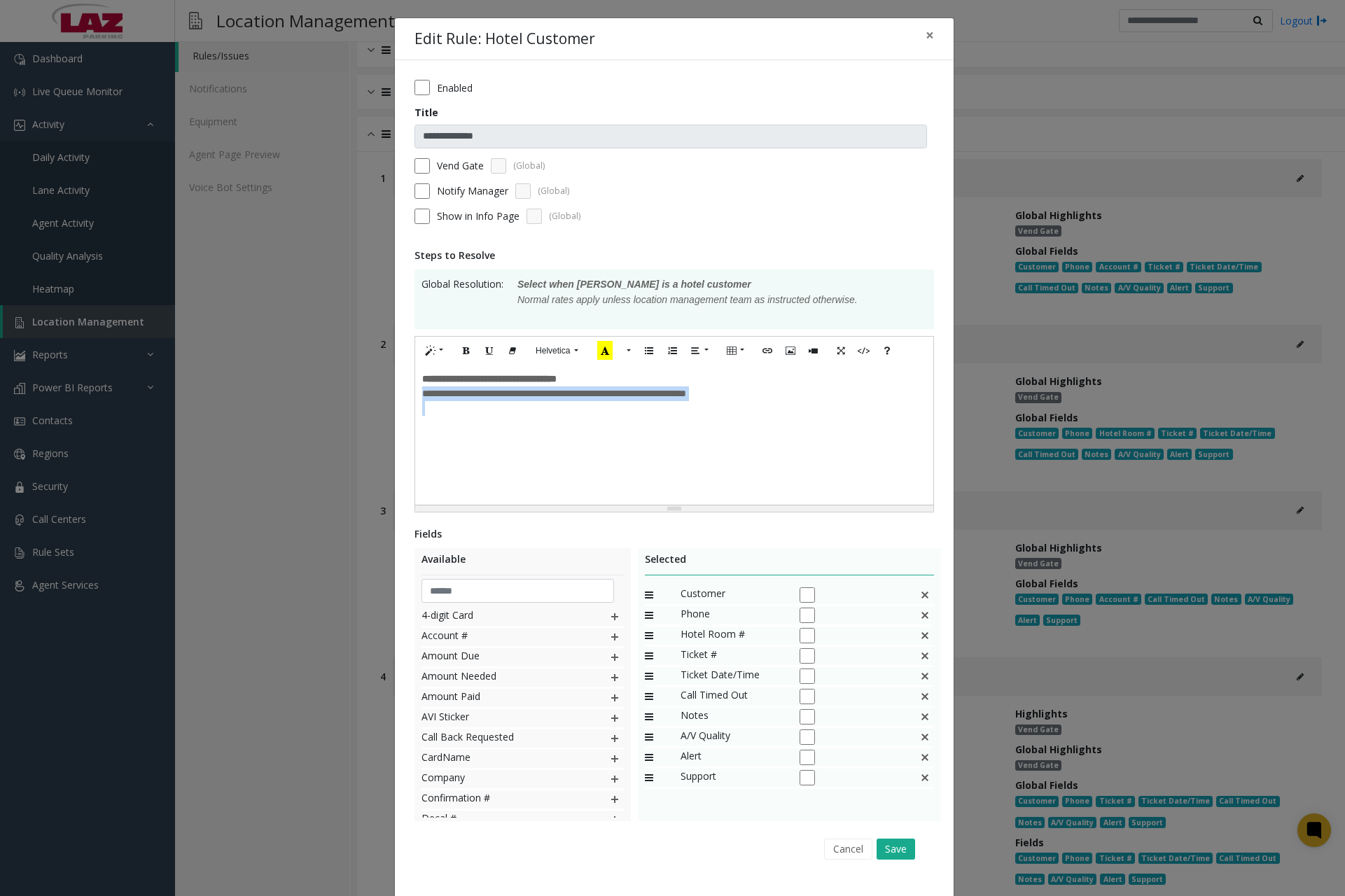
drag, startPoint x: 420, startPoint y: 397, endPoint x: 769, endPoint y: 409, distance: 349.2
click at [769, 409] on div "**********" at bounding box center [674, 401] width 504 height 29
click at [889, 844] on button "Save" at bounding box center [896, 849] width 38 height 21
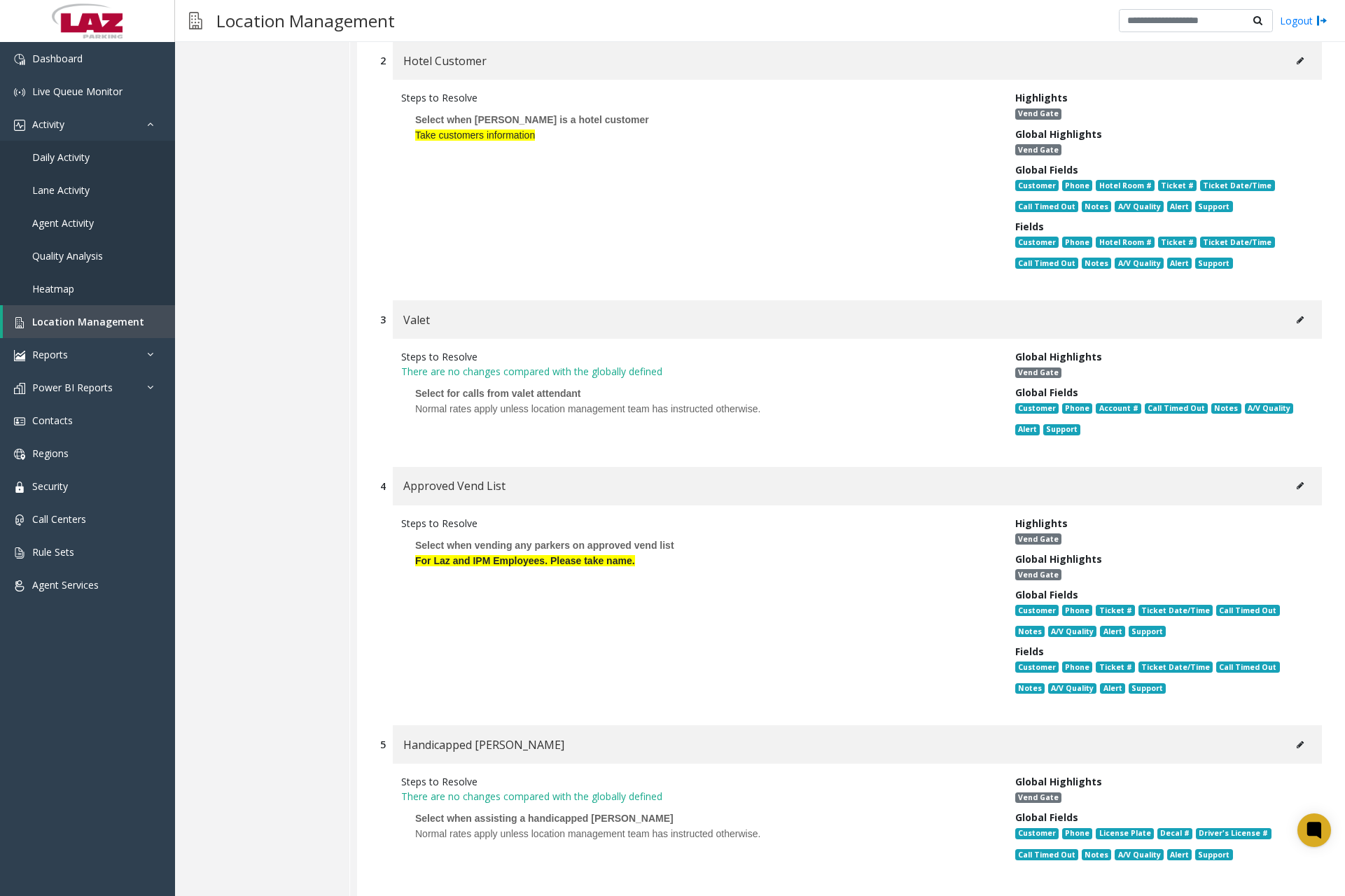
scroll to position [700, 0]
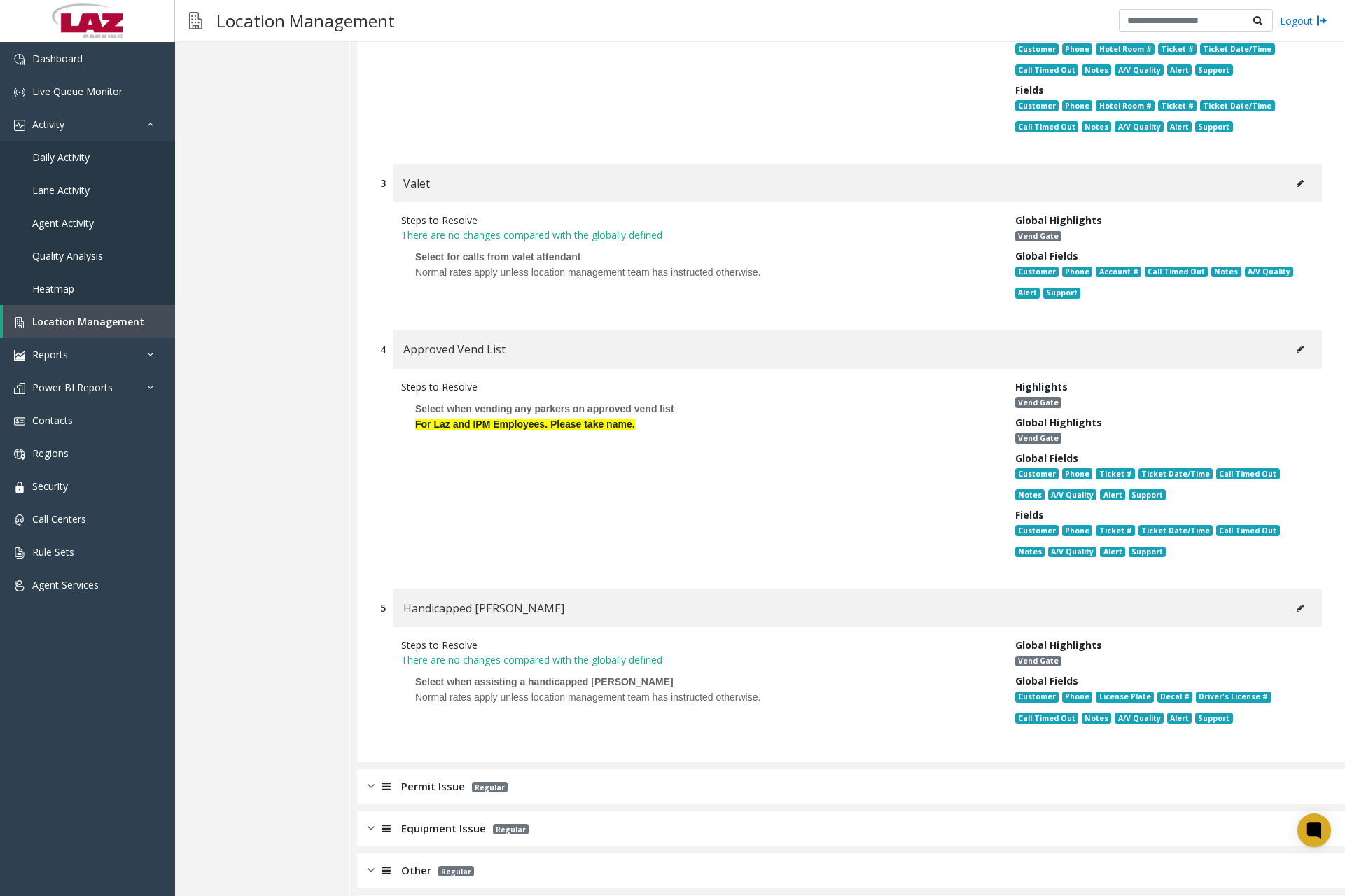
click at [493, 677] on span "Select when assisting a handicapped [PERSON_NAME]" at bounding box center [544, 682] width 258 height 11
click at [1294, 604] on button at bounding box center [1300, 609] width 23 height 21
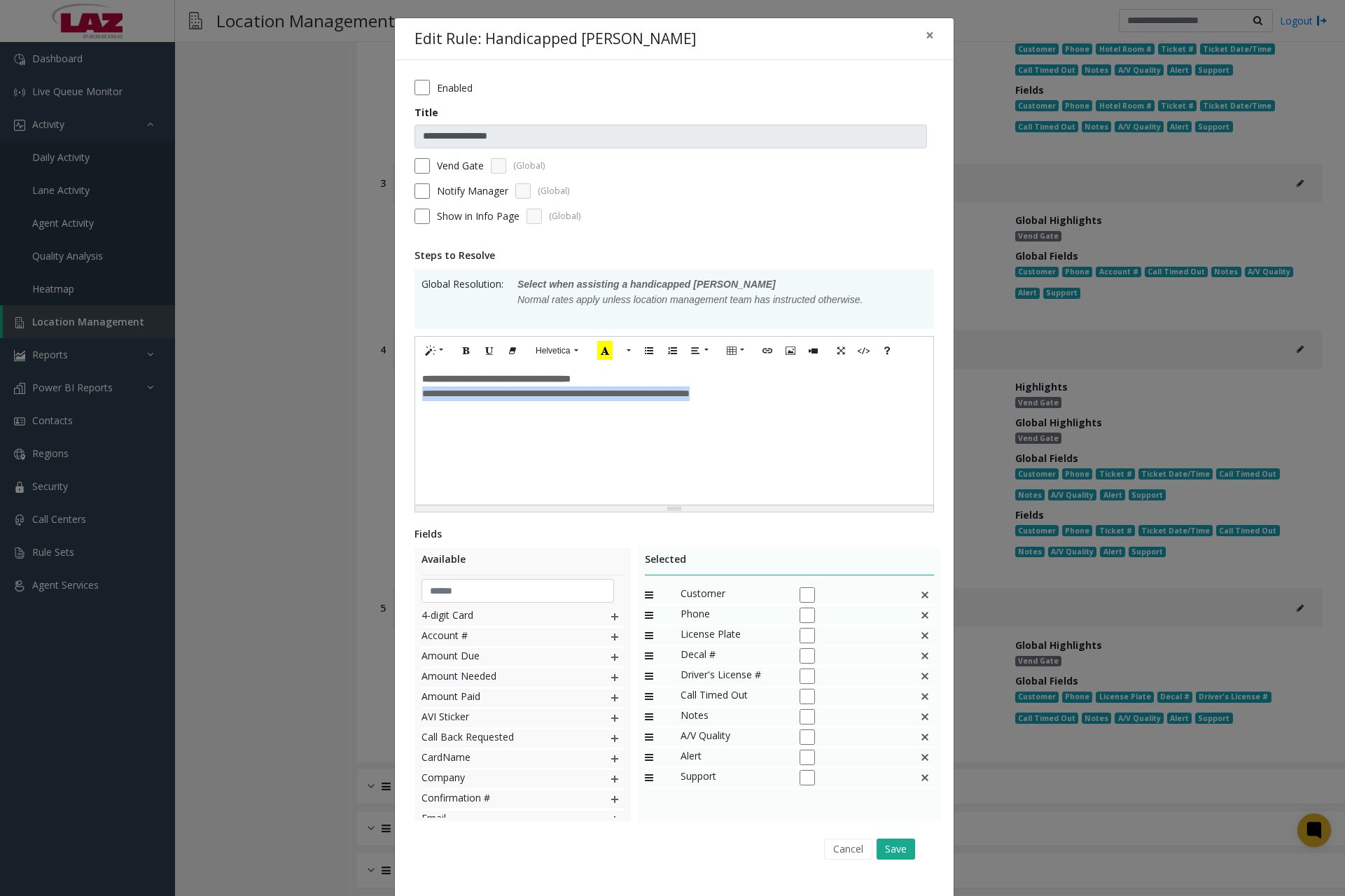
drag, startPoint x: 418, startPoint y: 396, endPoint x: 708, endPoint y: 416, distance: 290.7
click at [708, 416] on div "**********" at bounding box center [674, 434] width 518 height 140
click at [885, 846] on button "Save" at bounding box center [896, 849] width 38 height 21
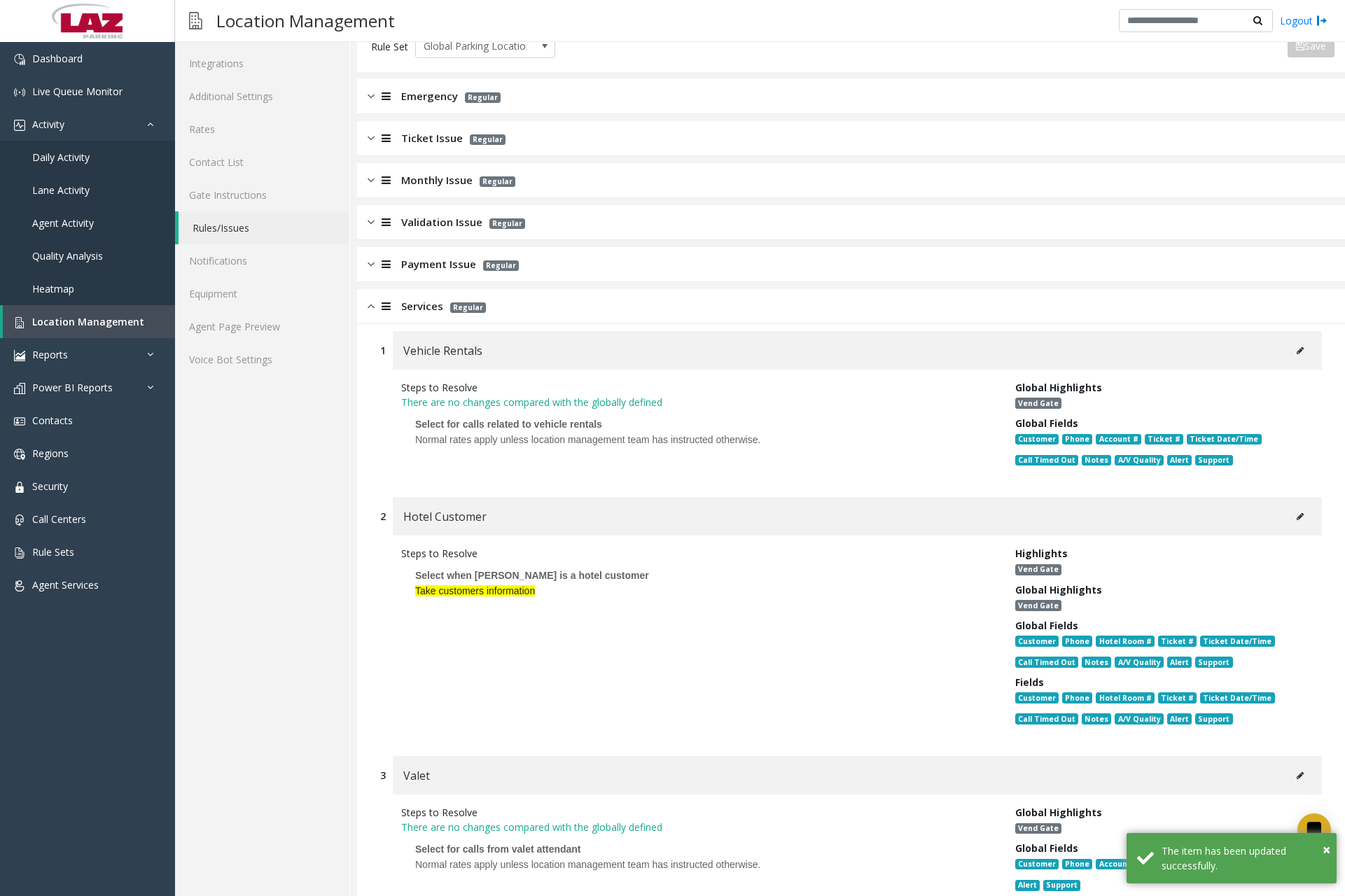
scroll to position [0, 0]
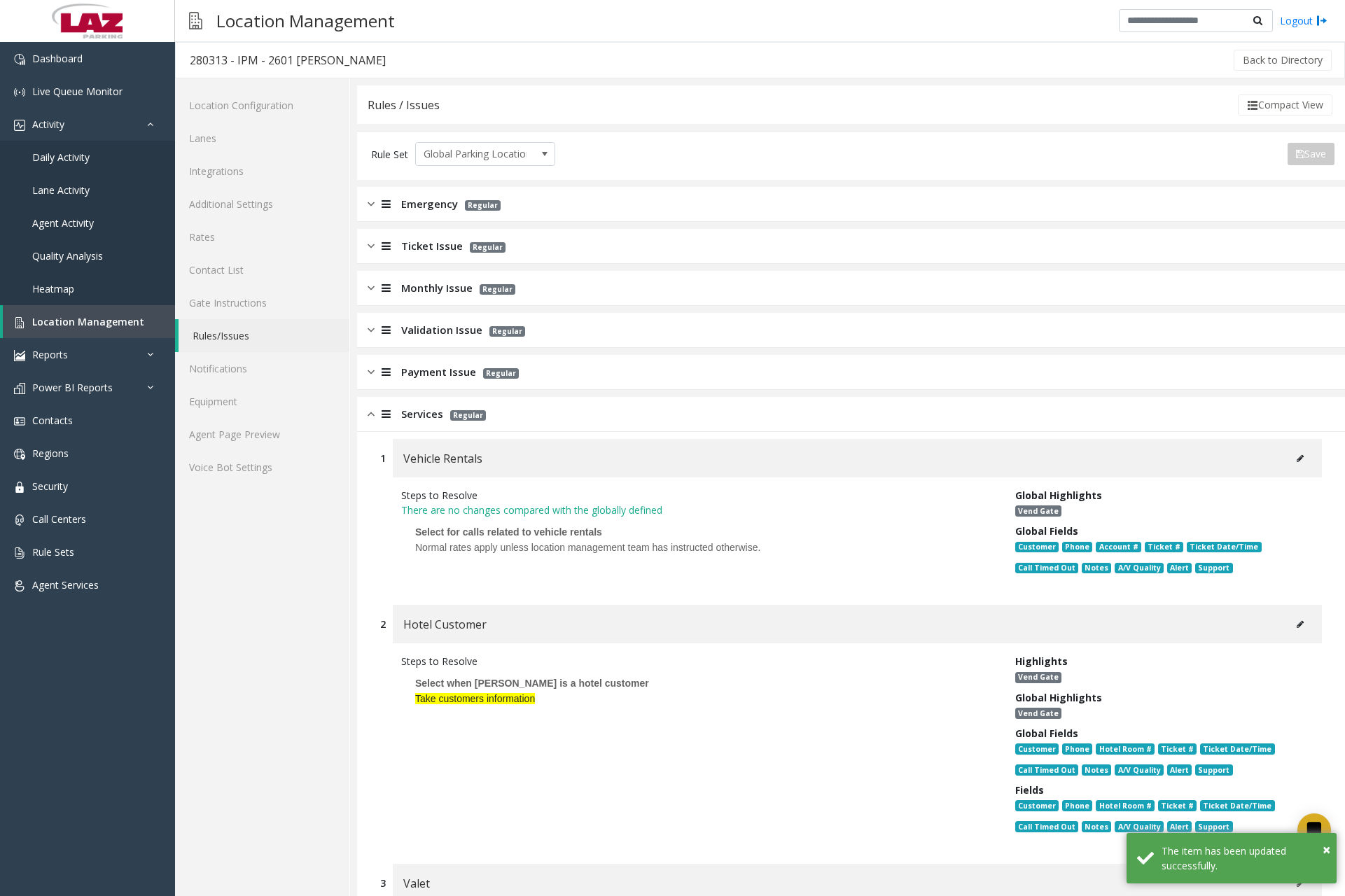
click at [374, 416] on img at bounding box center [371, 414] width 7 height 16
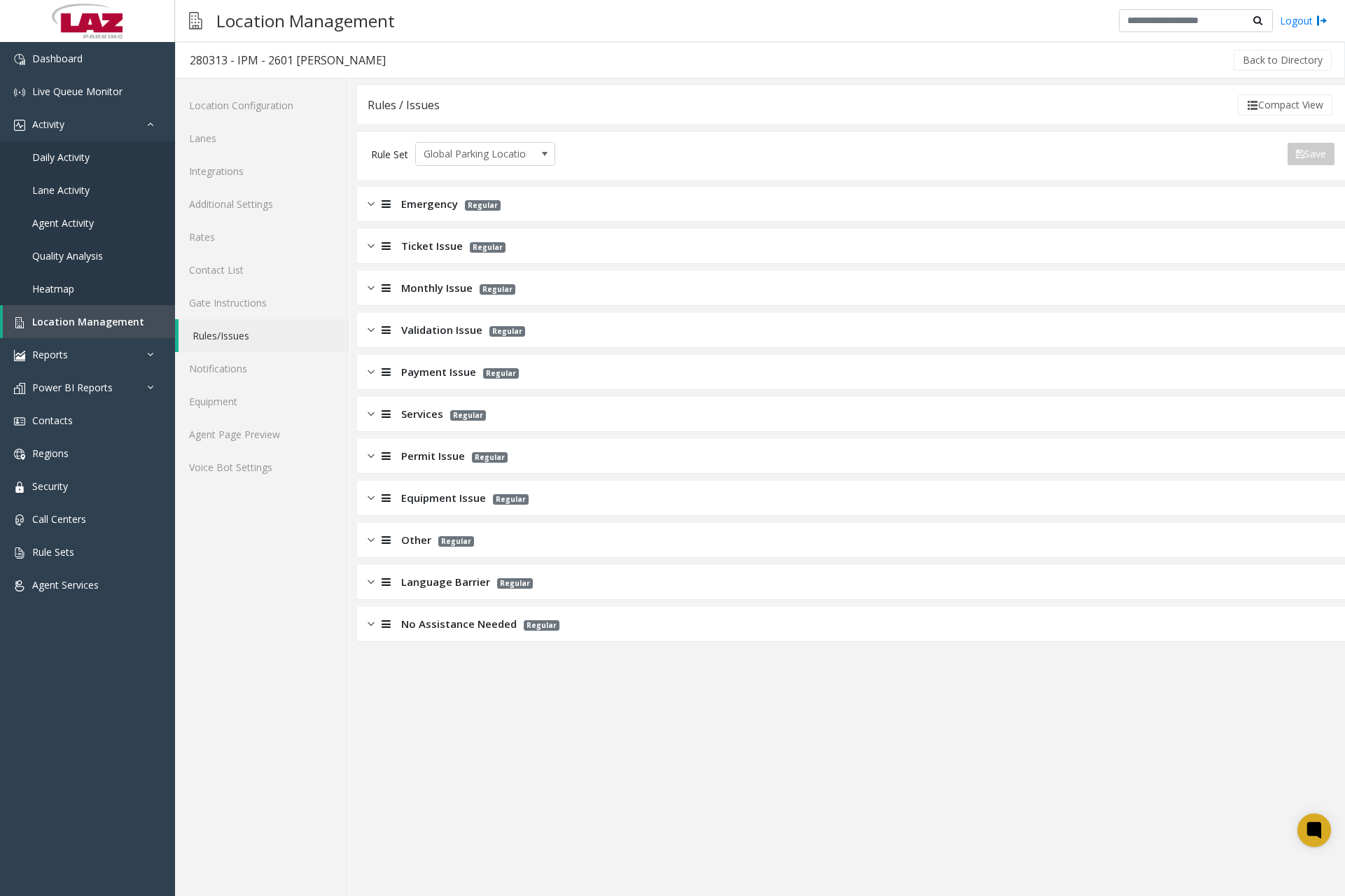
click at [369, 461] on img at bounding box center [371, 455] width 7 height 16
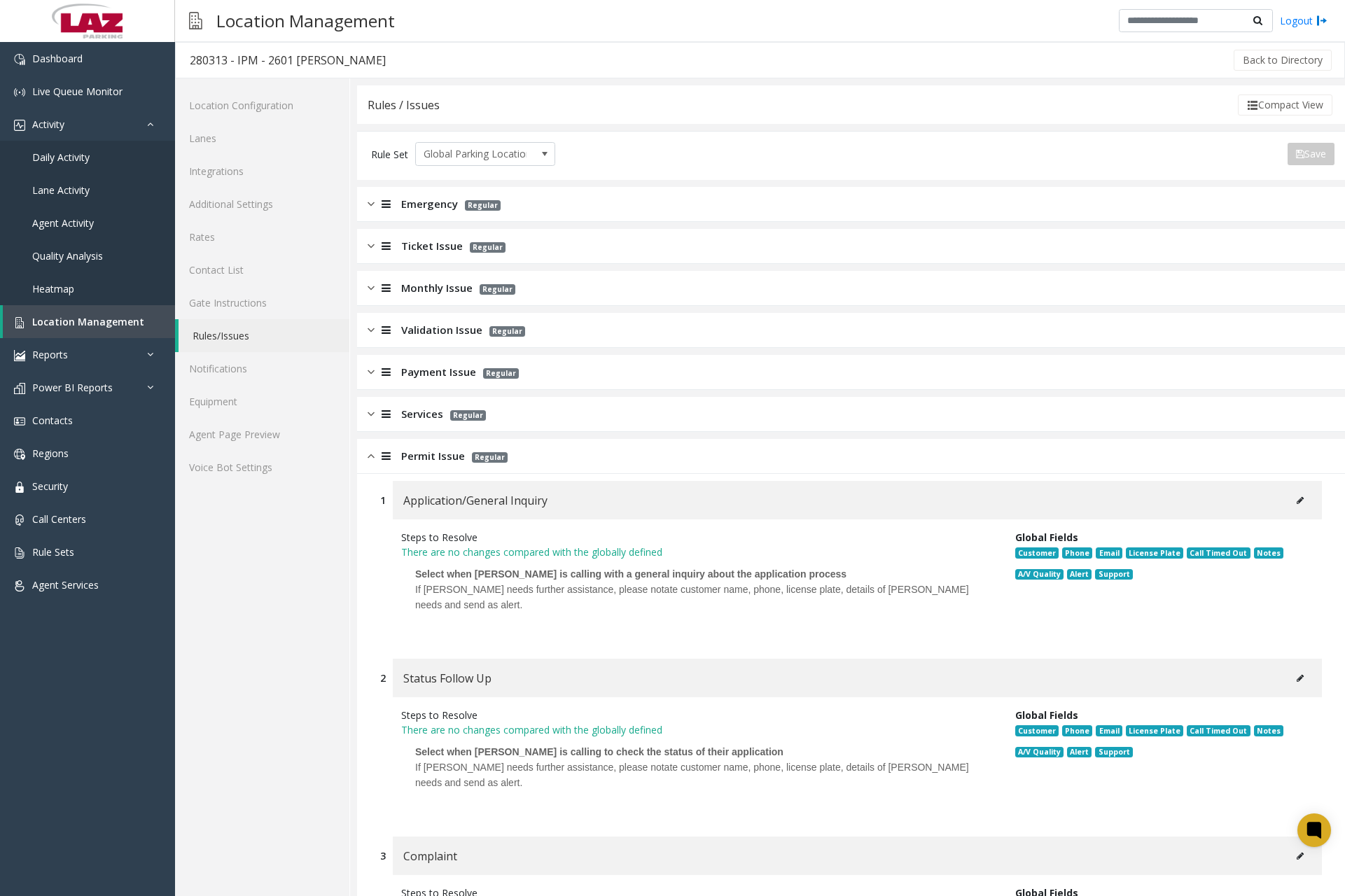
click at [519, 626] on p at bounding box center [698, 619] width 565 height 15
click at [1297, 499] on icon at bounding box center [1300, 501] width 7 height 9
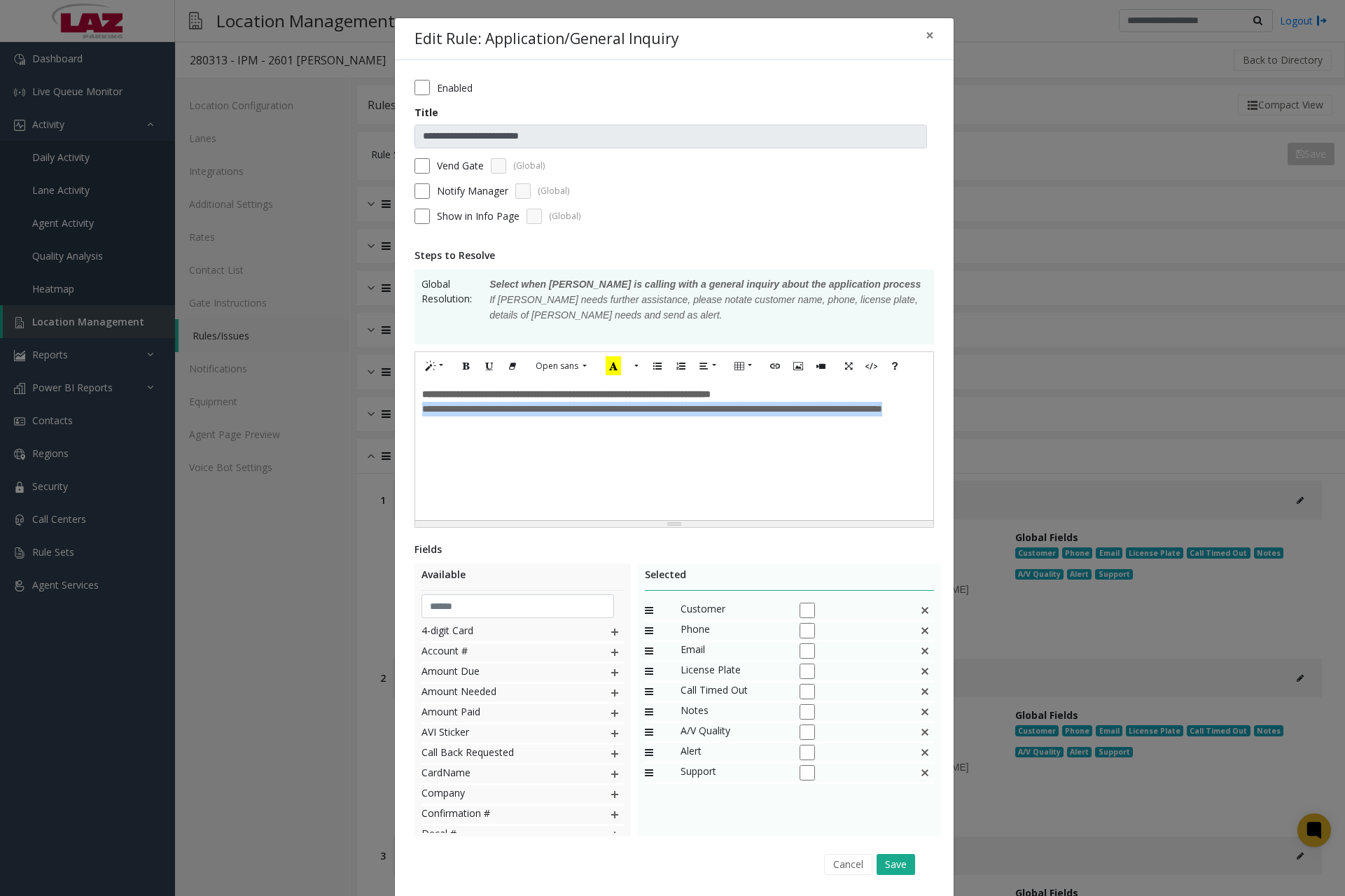
drag, startPoint x: 417, startPoint y: 410, endPoint x: 559, endPoint y: 431, distance: 143.5
click at [559, 416] on p "**********" at bounding box center [674, 409] width 504 height 15
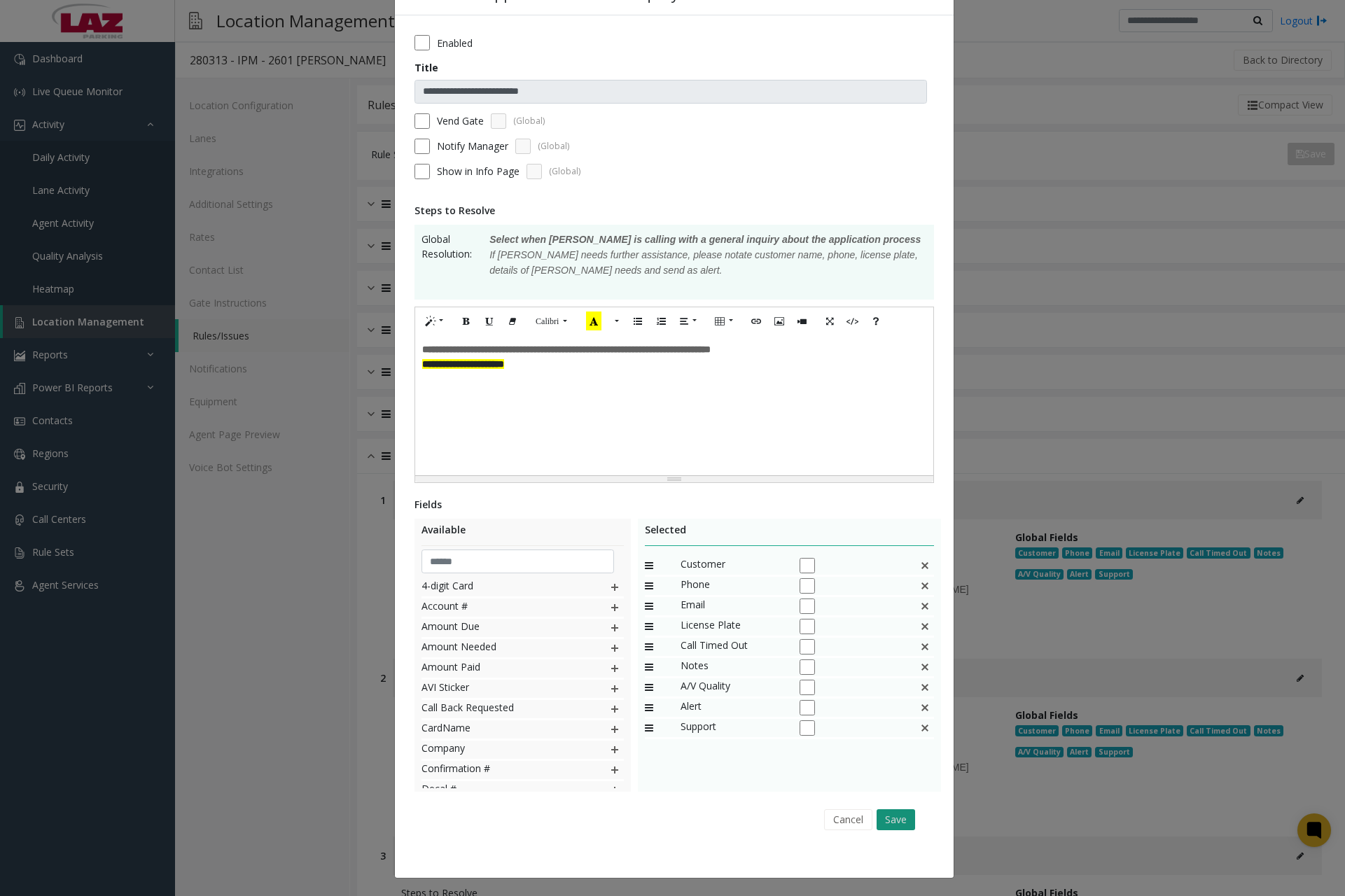
click at [881, 817] on button "Save" at bounding box center [896, 820] width 38 height 21
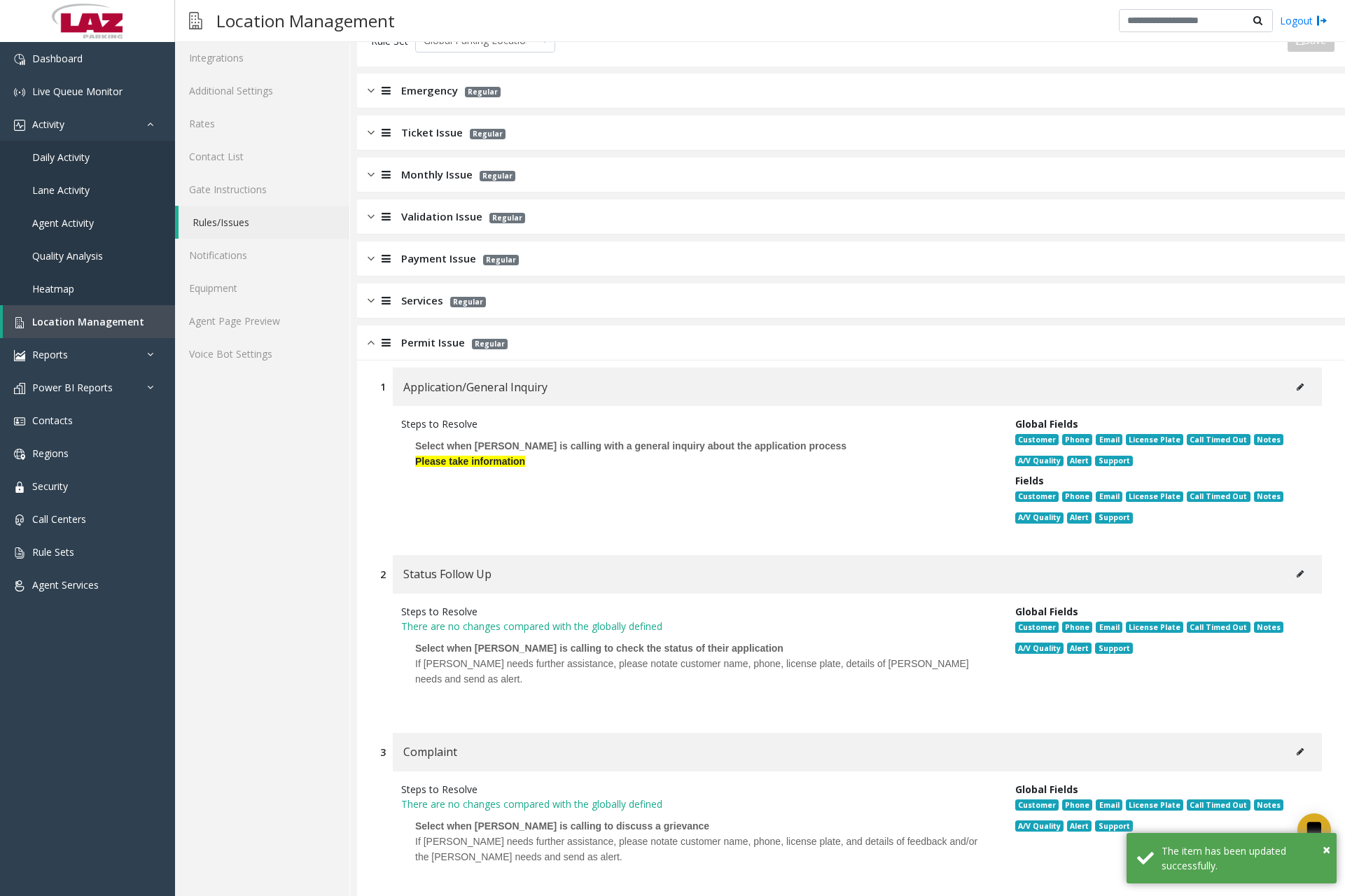
scroll to position [210, 0]
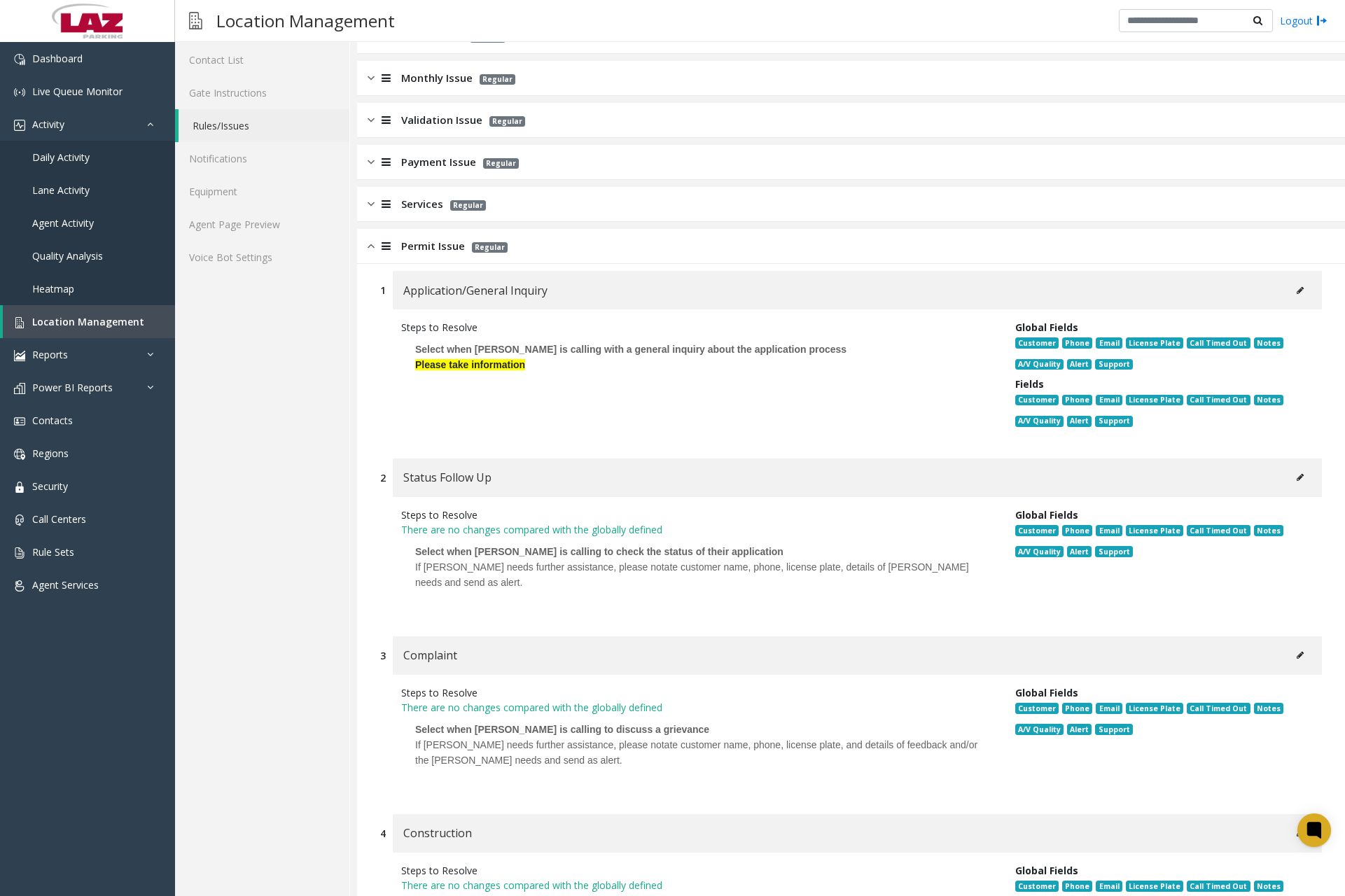
drag, startPoint x: 534, startPoint y: 639, endPoint x: 558, endPoint y: 644, distance: 24.5
click at [534, 639] on div "Complaint" at bounding box center [857, 656] width 929 height 38
click at [1297, 657] on icon at bounding box center [1300, 656] width 7 height 9
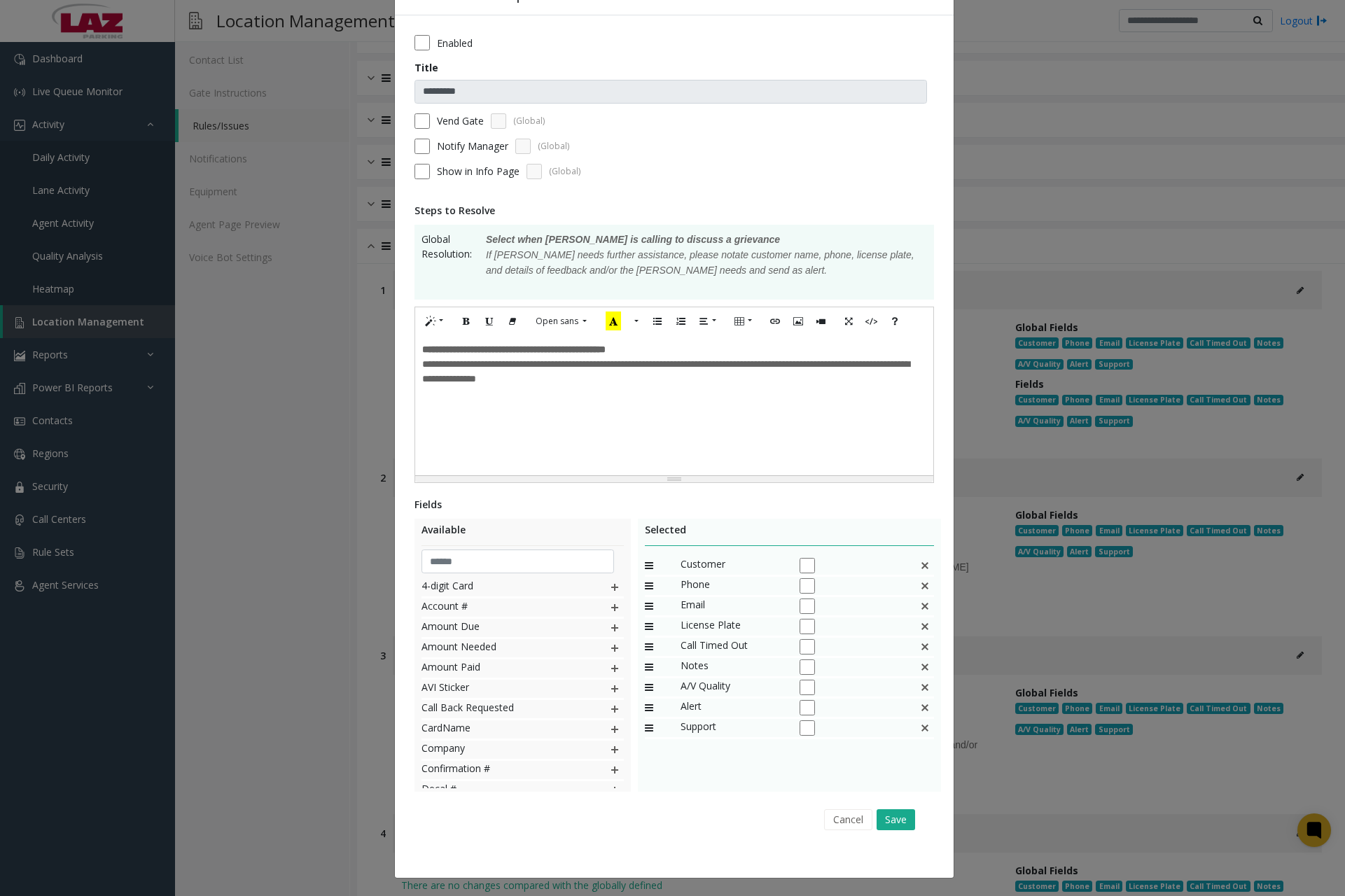
scroll to position [0, 0]
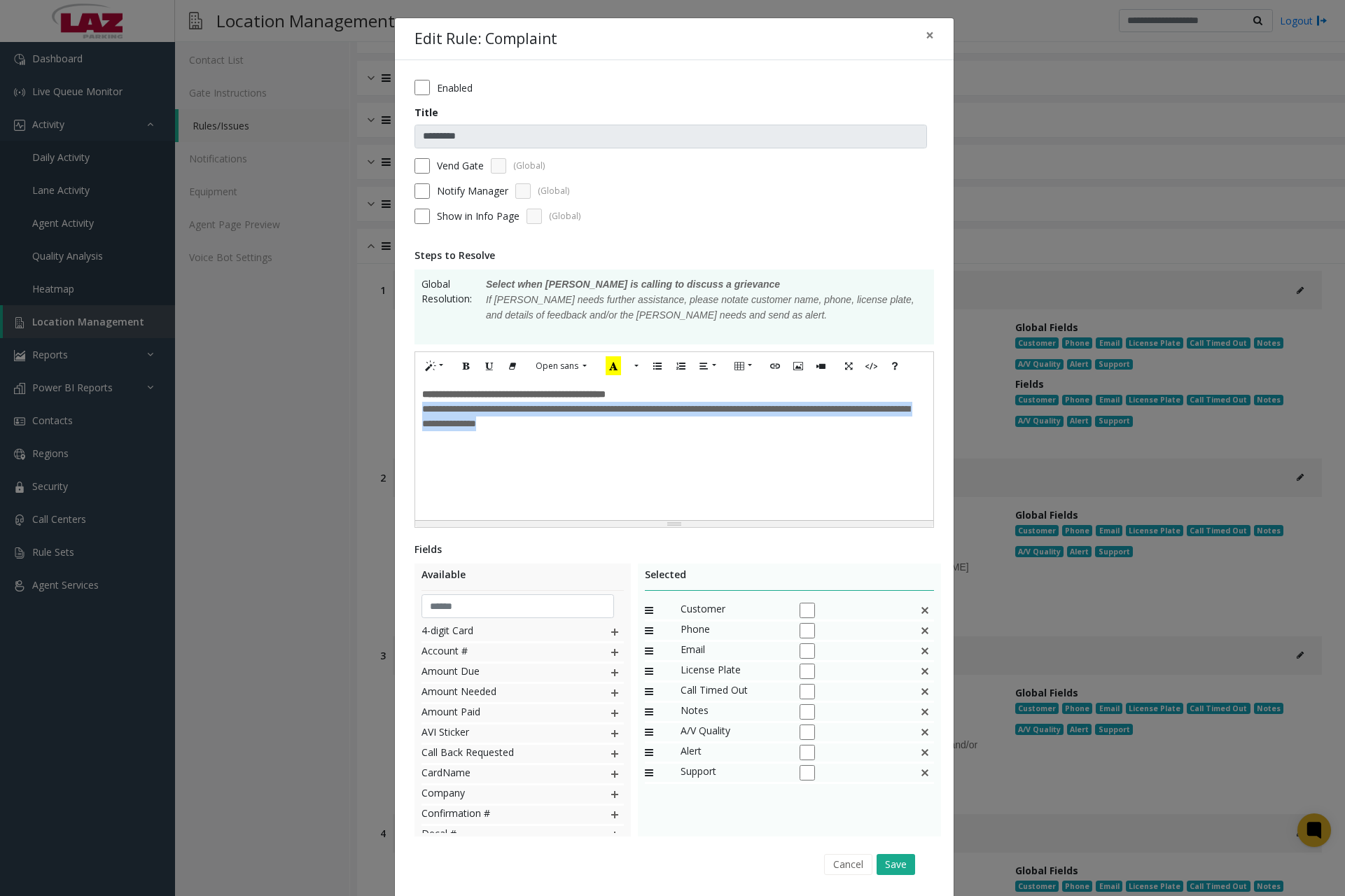
drag, startPoint x: 416, startPoint y: 411, endPoint x: 657, endPoint y: 443, distance: 243.1
click at [657, 443] on div "**********" at bounding box center [674, 450] width 518 height 140
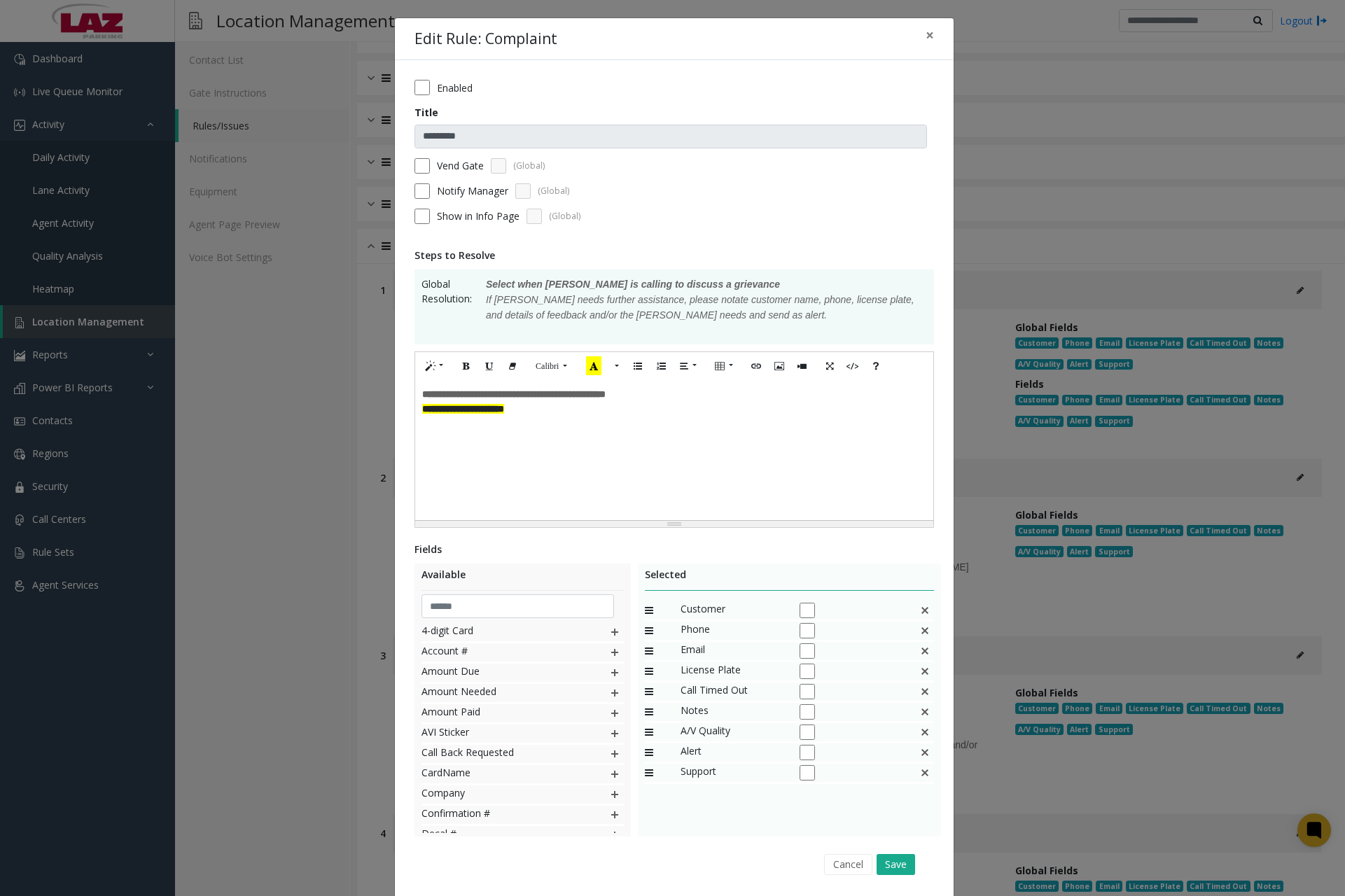
scroll to position [45, 0]
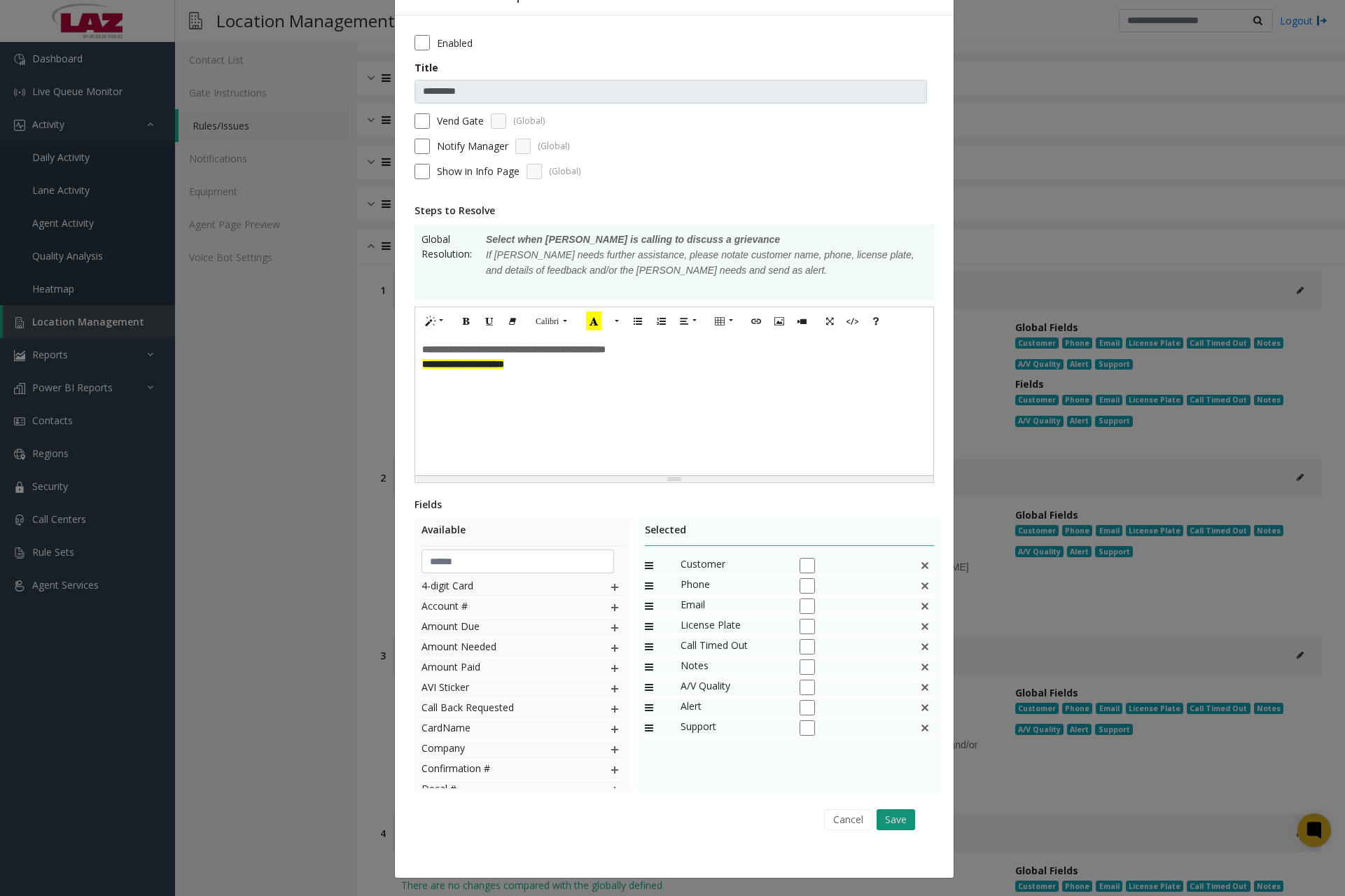
click at [886, 816] on button "Save" at bounding box center [896, 820] width 38 height 21
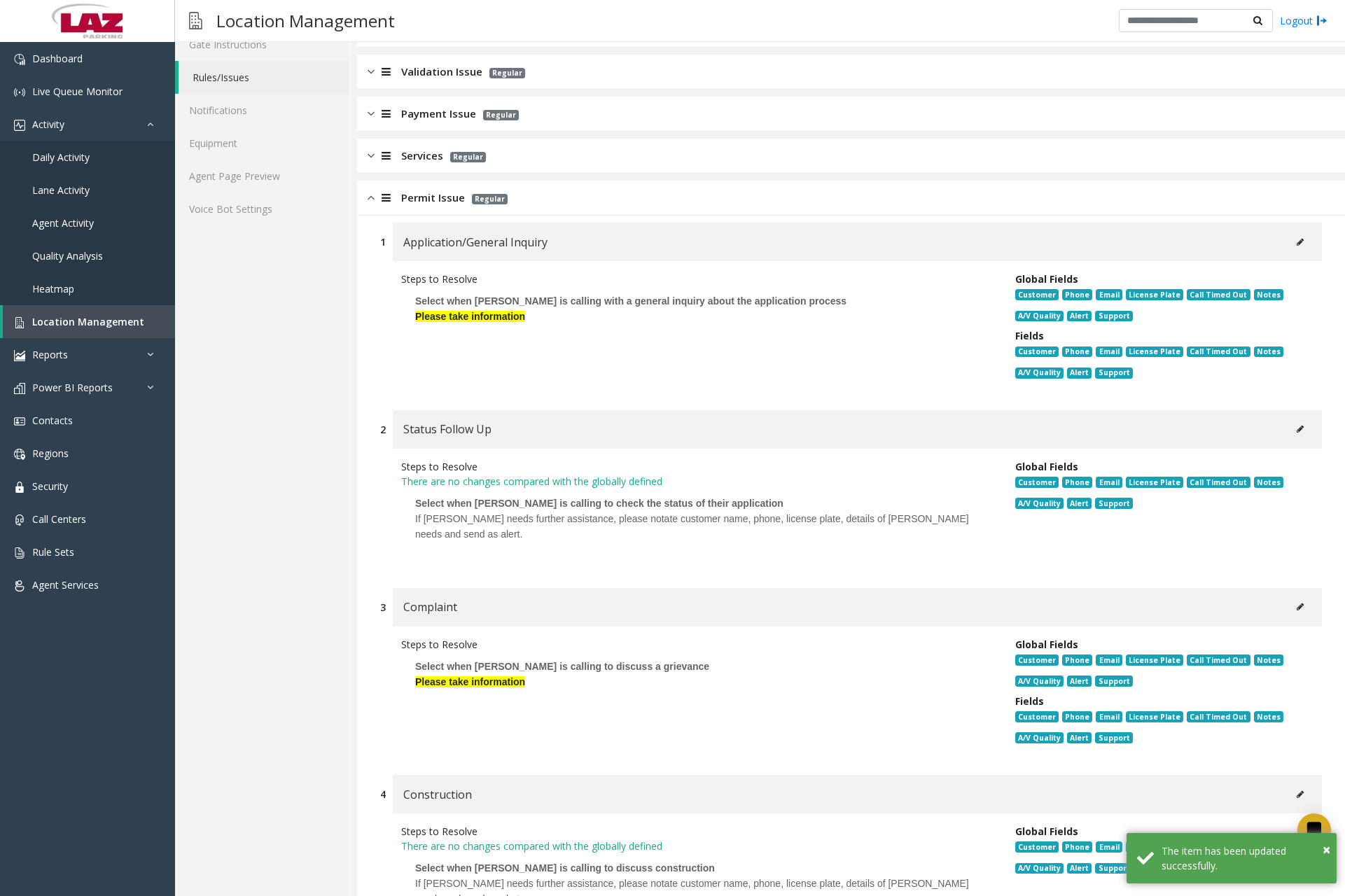
scroll to position [280, 0]
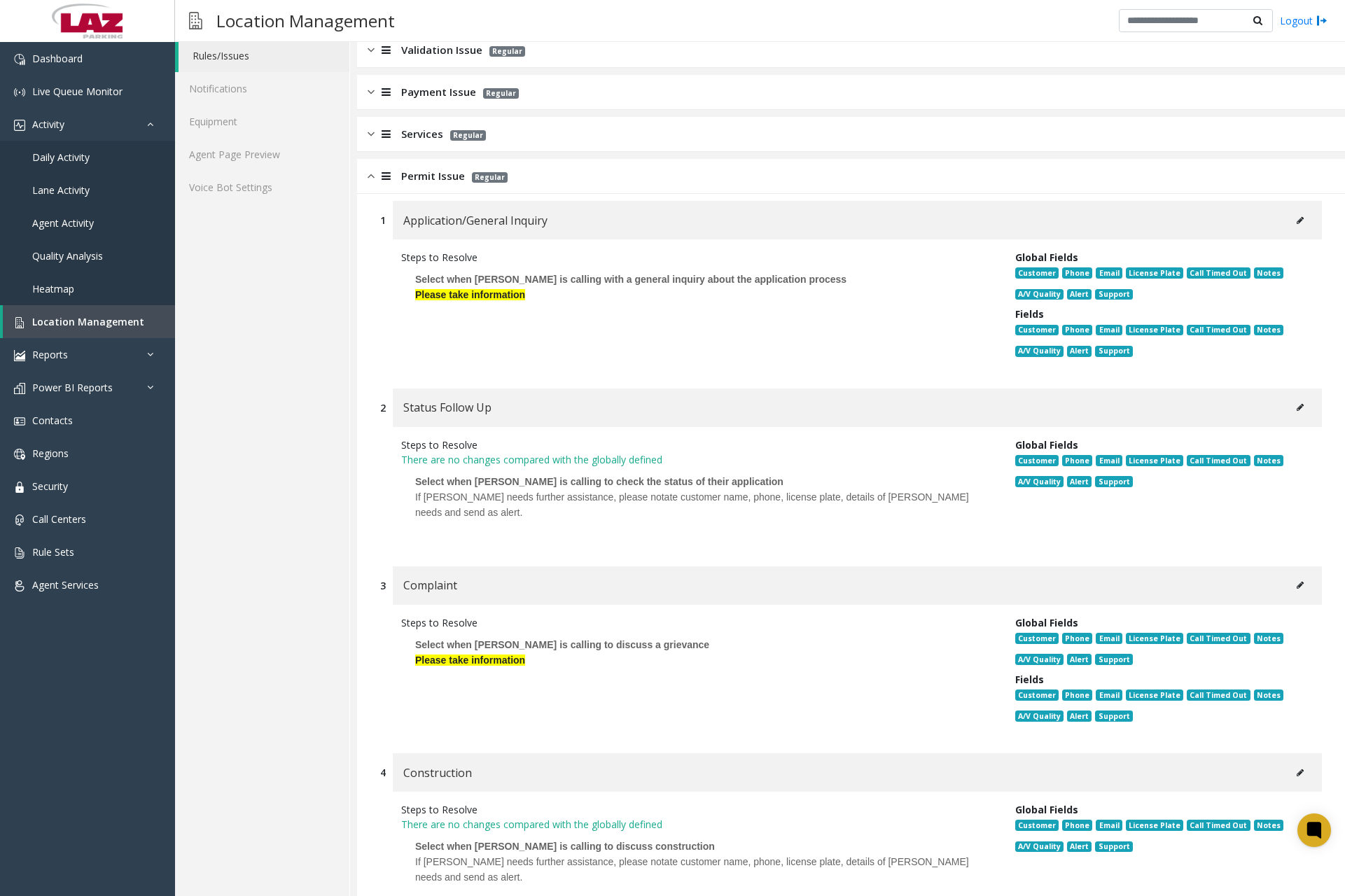
click at [564, 681] on div "Steps to Resolve Select when [PERSON_NAME] is calling to discuss a grievance Pl…" at bounding box center [698, 672] width 614 height 114
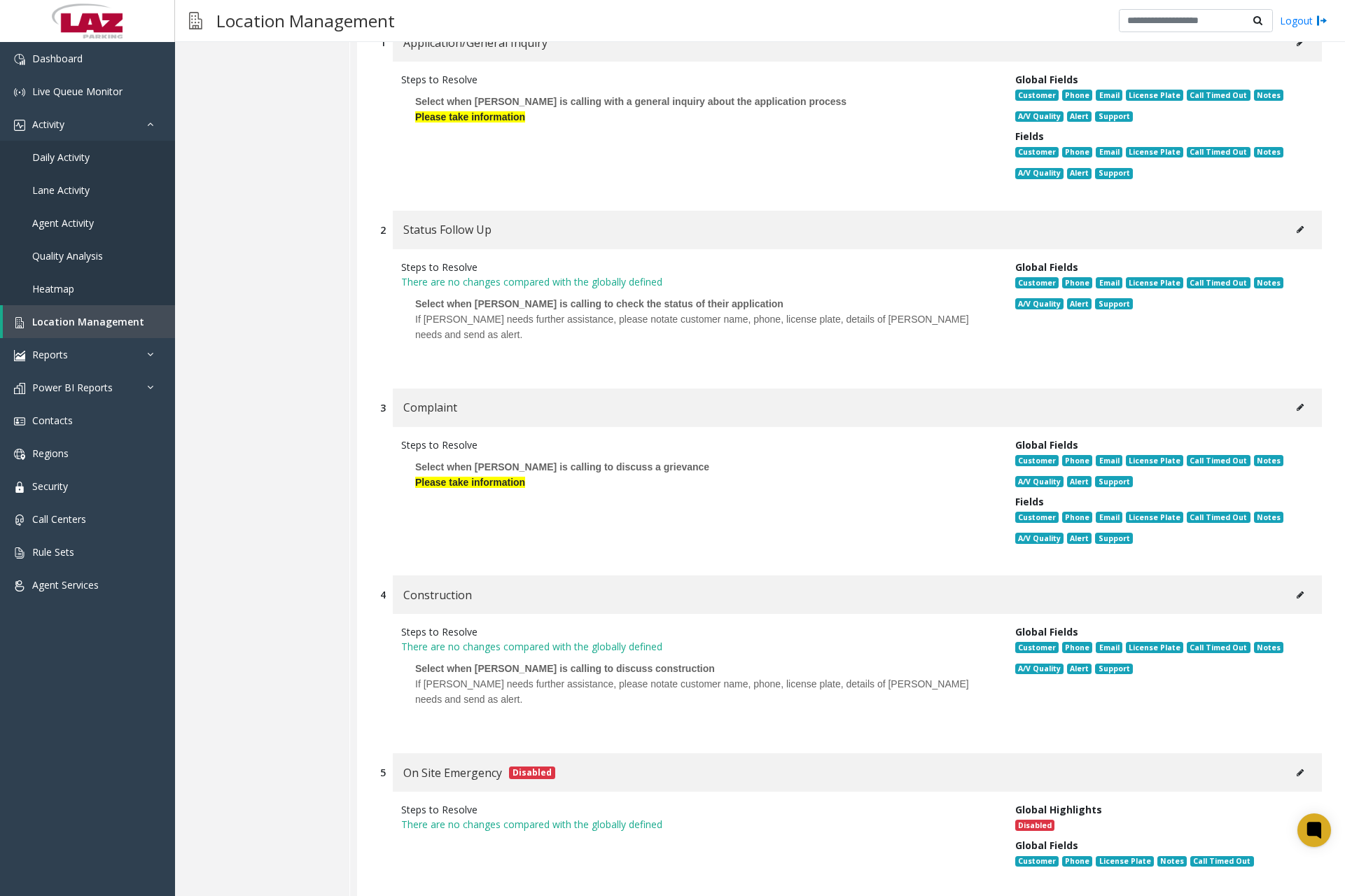
scroll to position [560, 0]
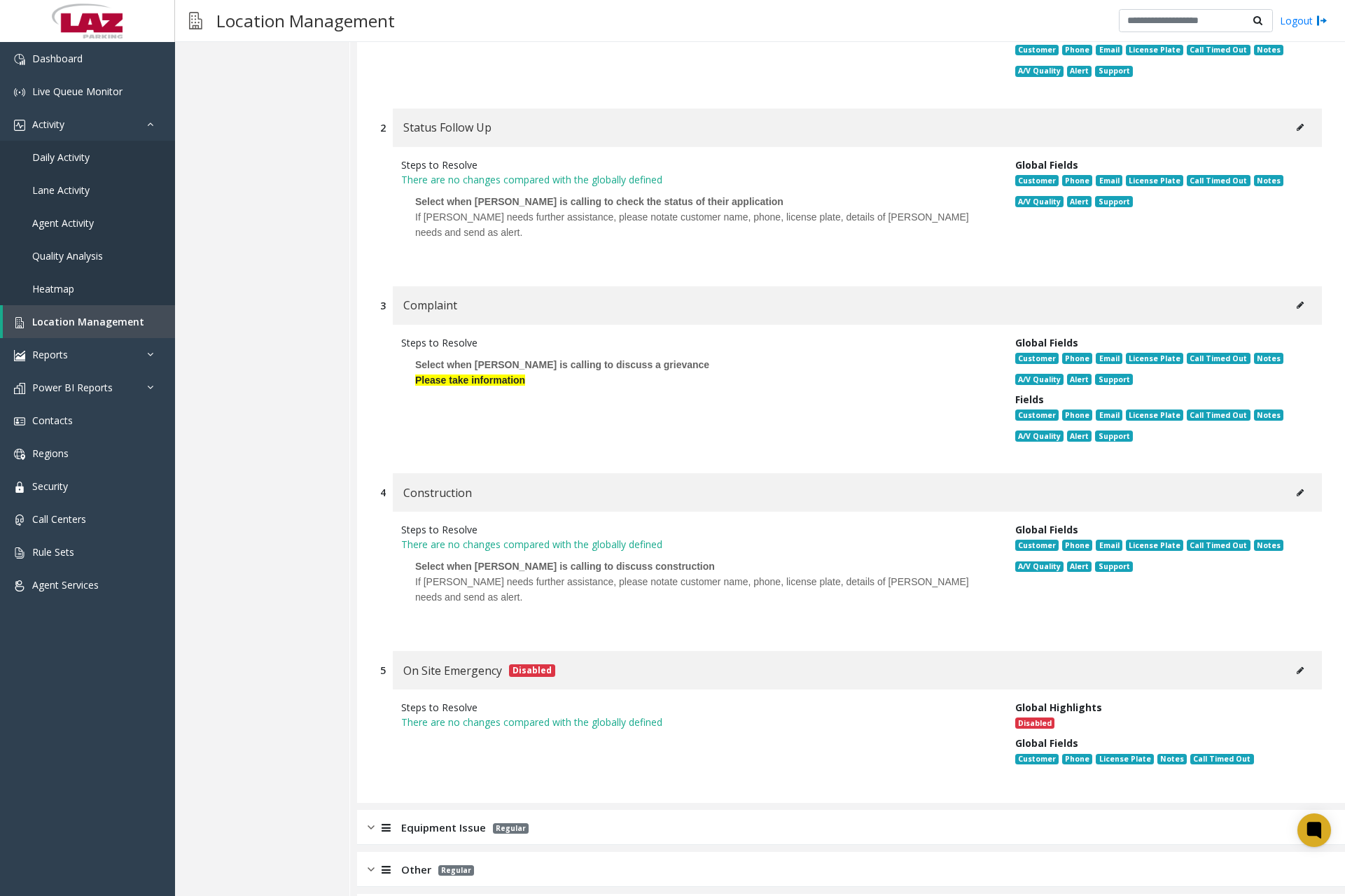
click at [1297, 494] on icon at bounding box center [1300, 493] width 7 height 9
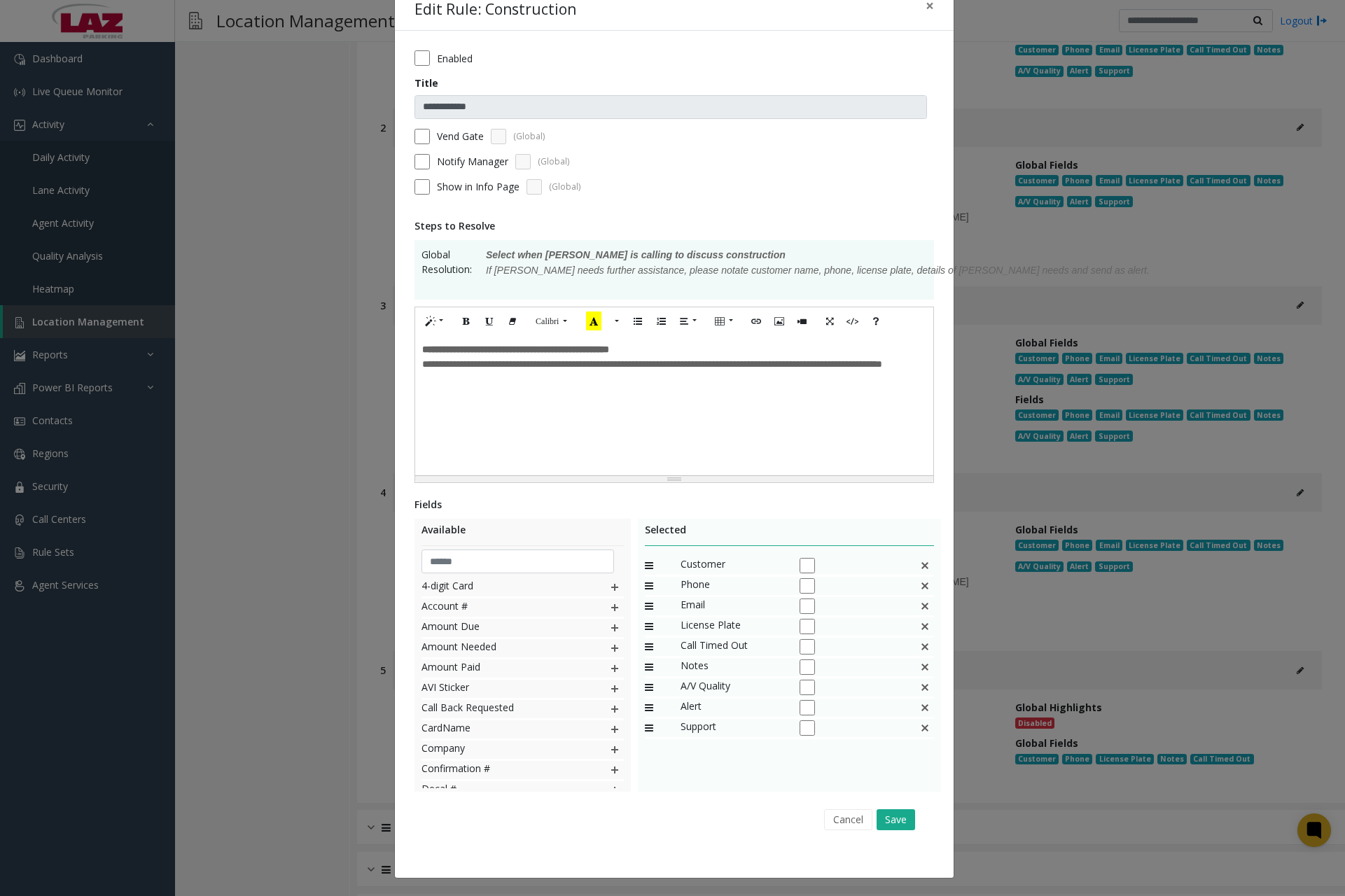
scroll to position [0, 0]
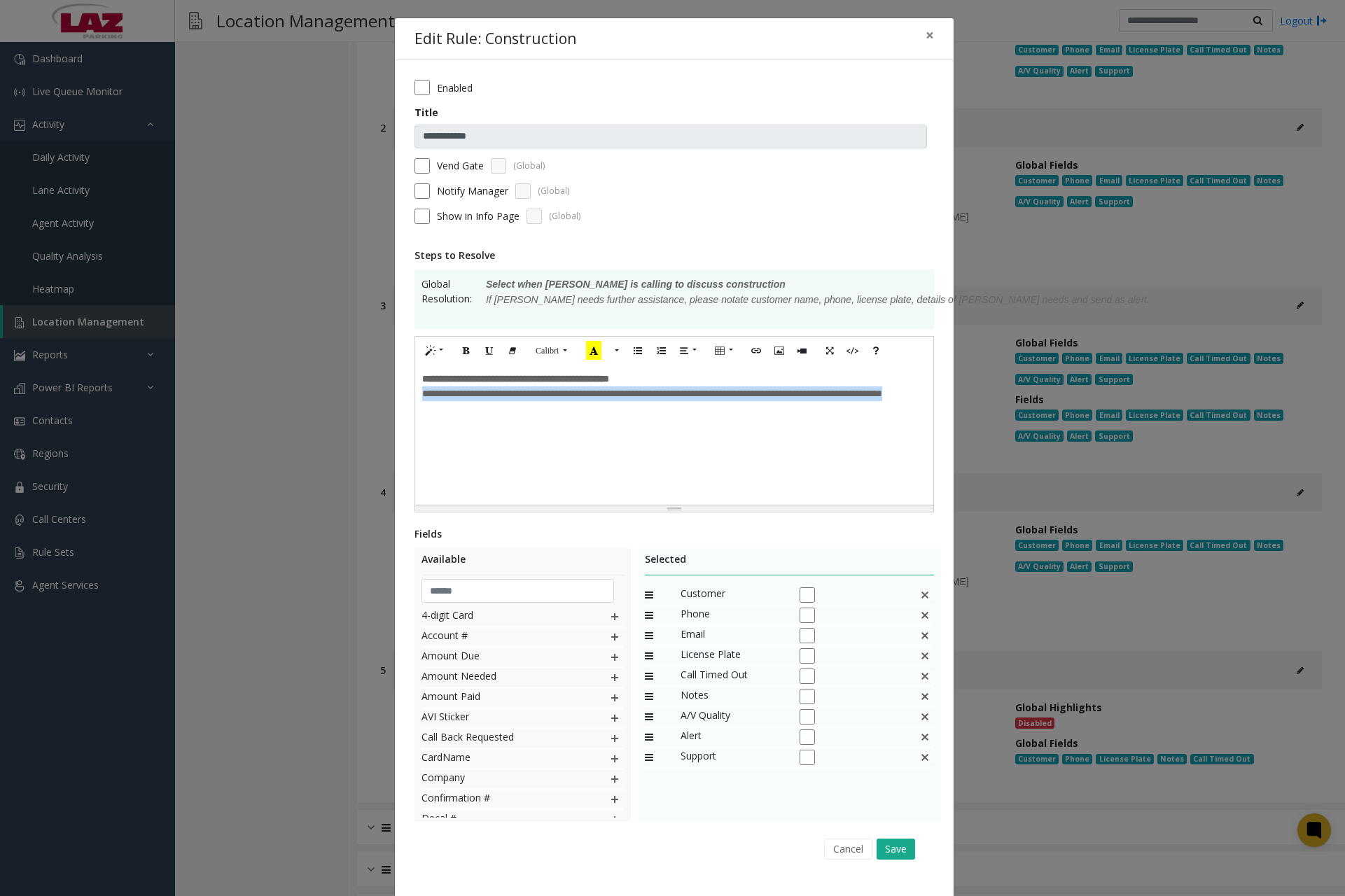
drag, startPoint x: 418, startPoint y: 395, endPoint x: 506, endPoint y: 424, distance: 92.7
click at [505, 424] on div "**********" at bounding box center [674, 434] width 518 height 140
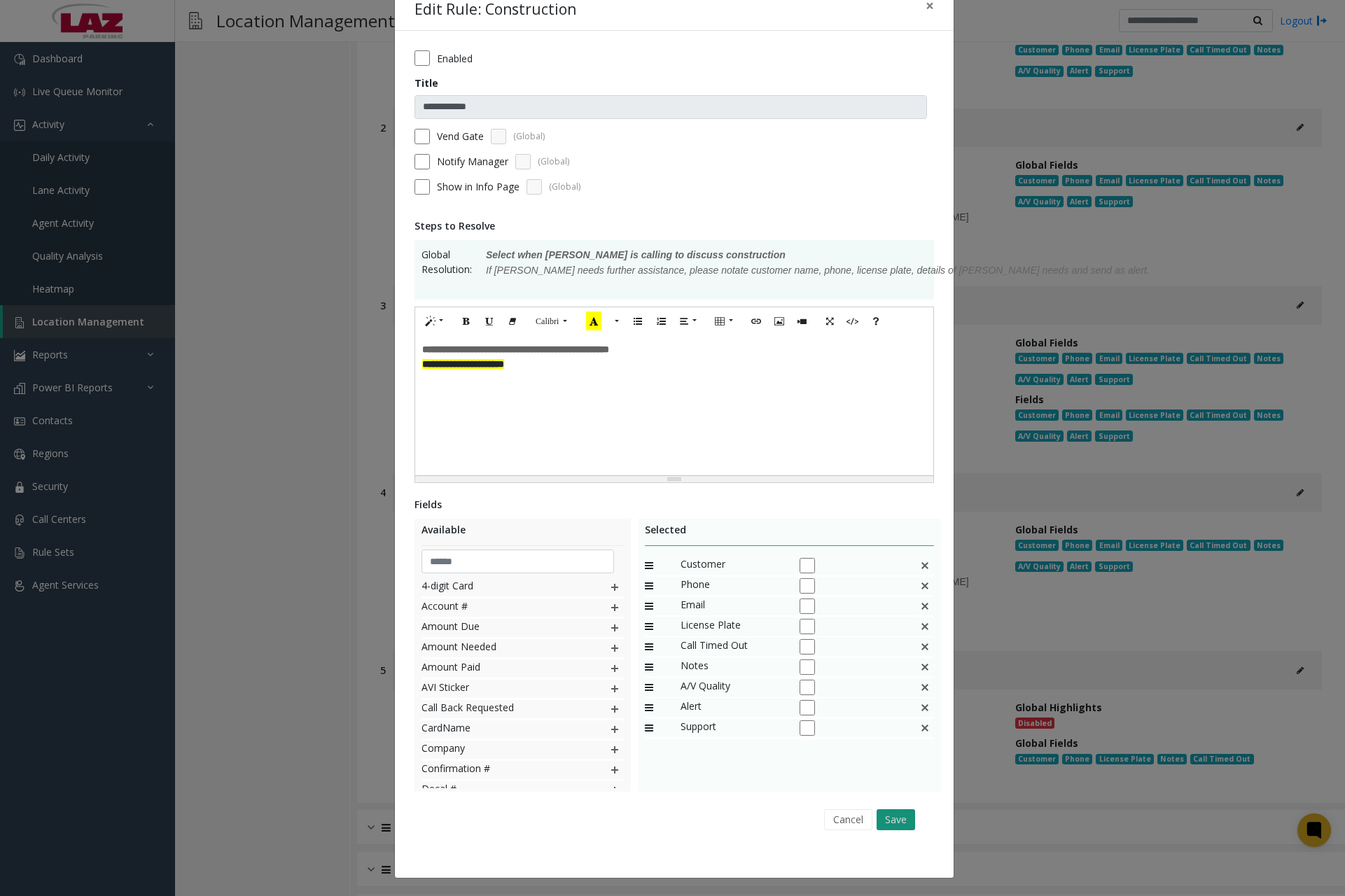
click at [896, 816] on button "Save" at bounding box center [896, 820] width 38 height 21
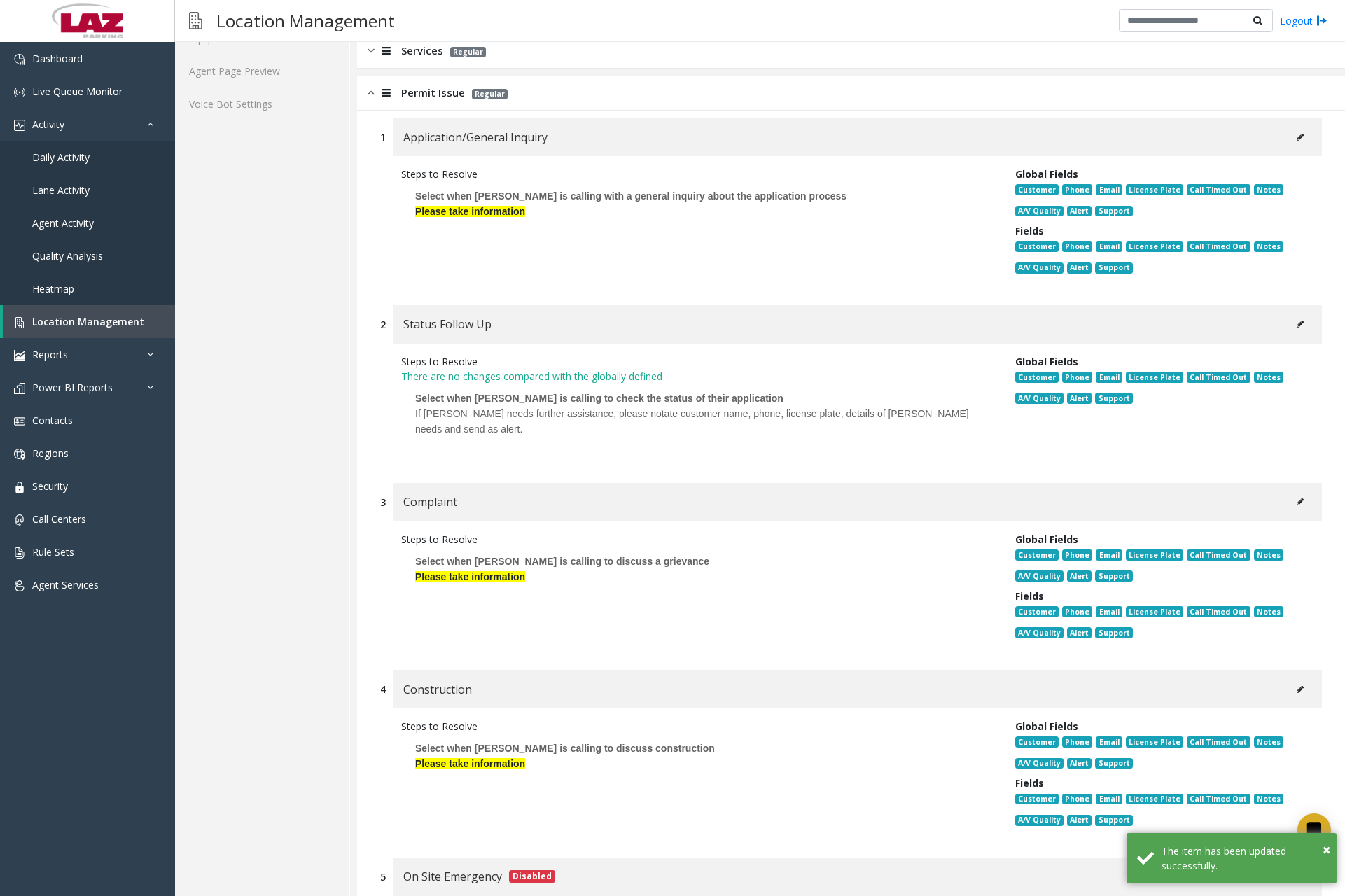
scroll to position [0, 0]
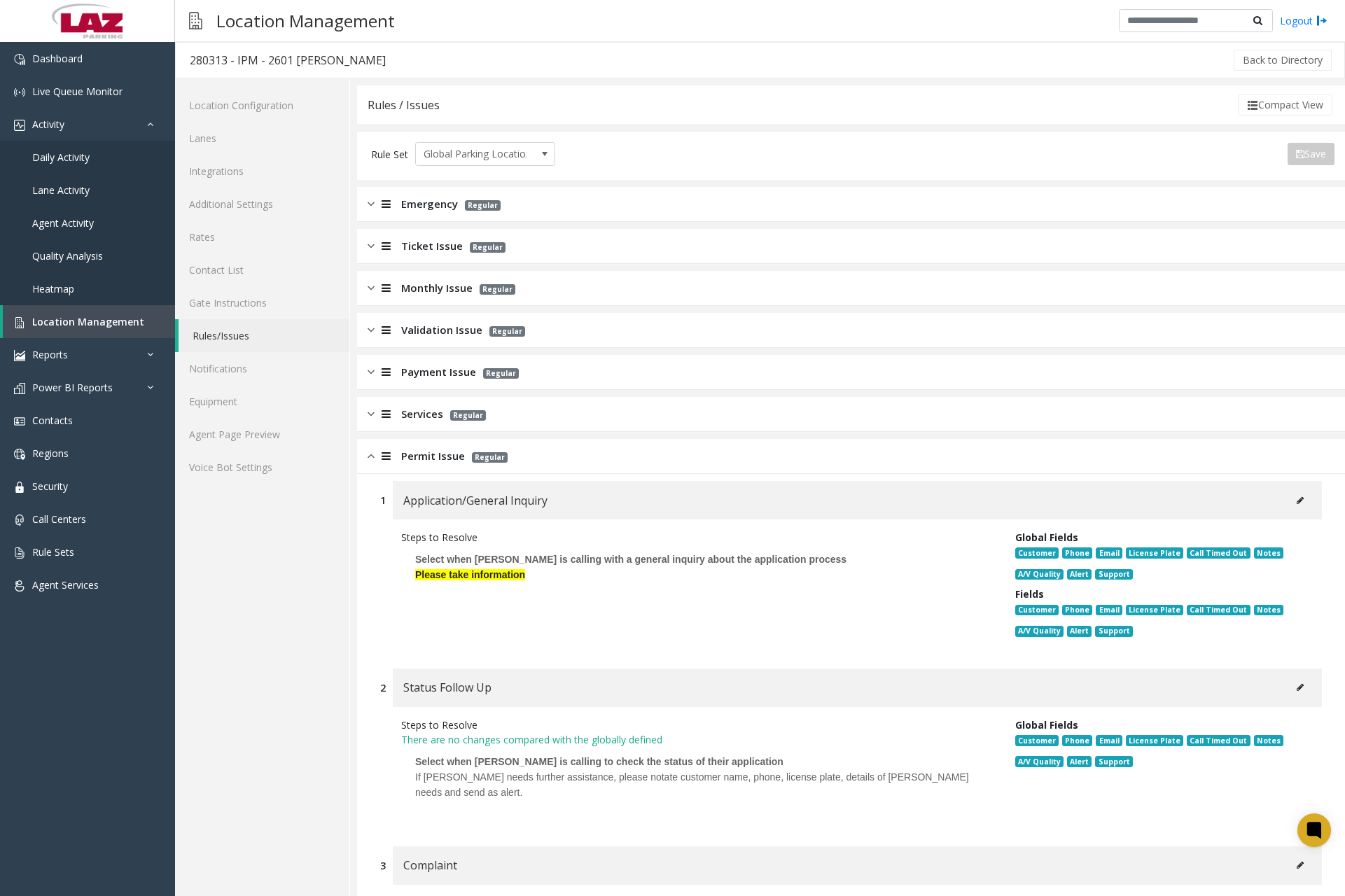
click at [375, 462] on div at bounding box center [385, 455] width 20 height 16
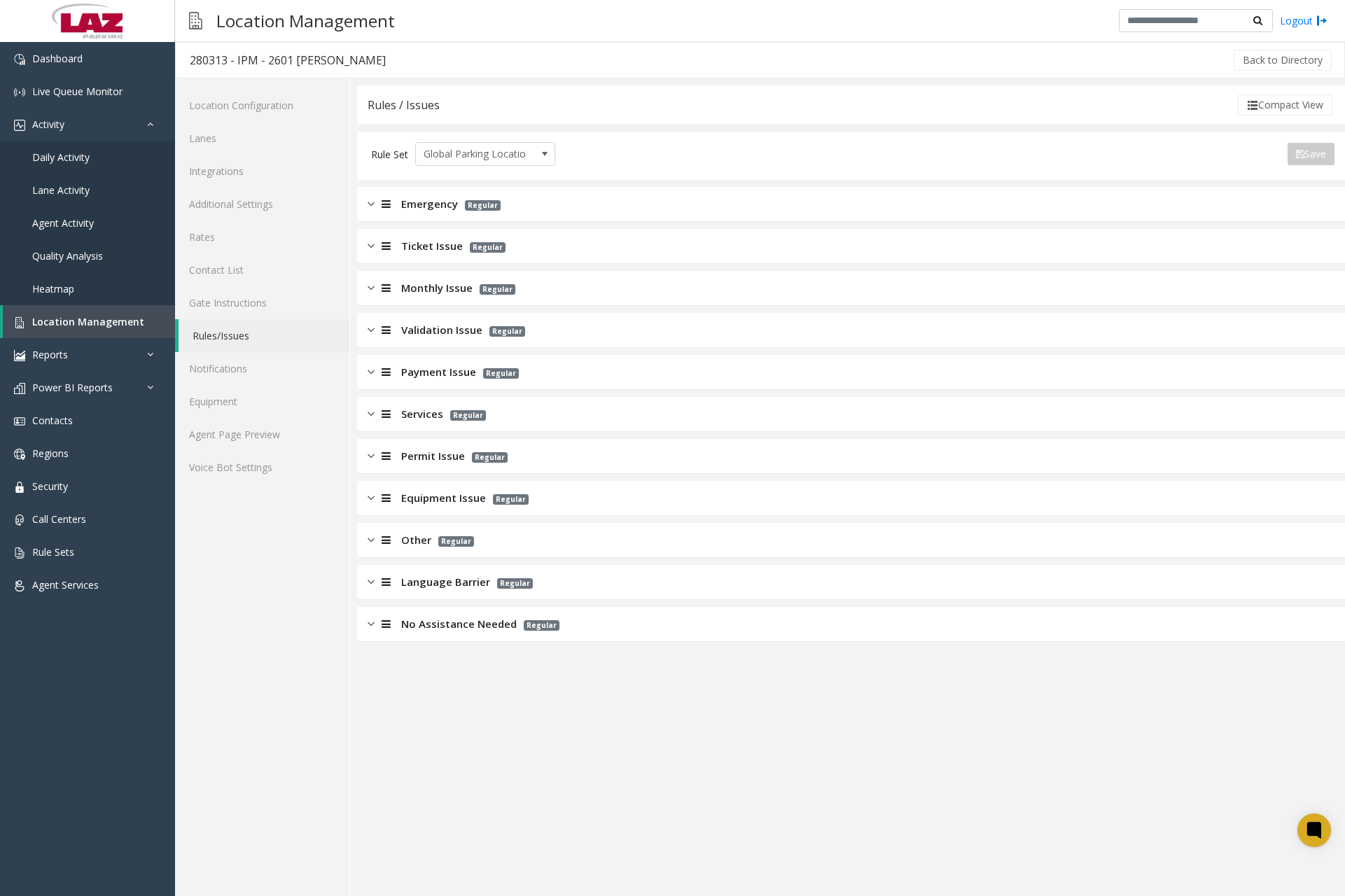
click at [368, 503] on img at bounding box center [371, 498] width 7 height 16
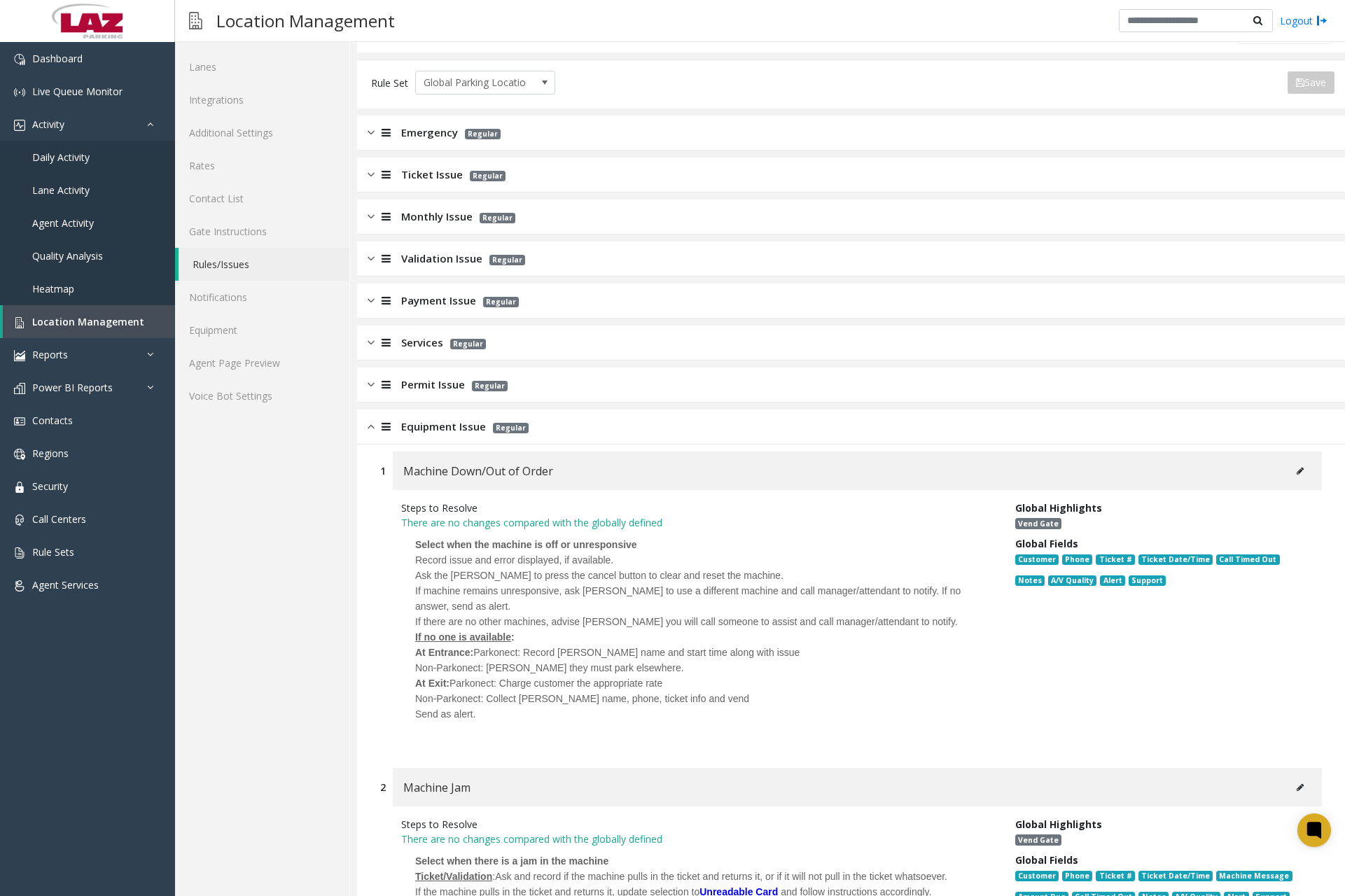
scroll to position [140, 0]
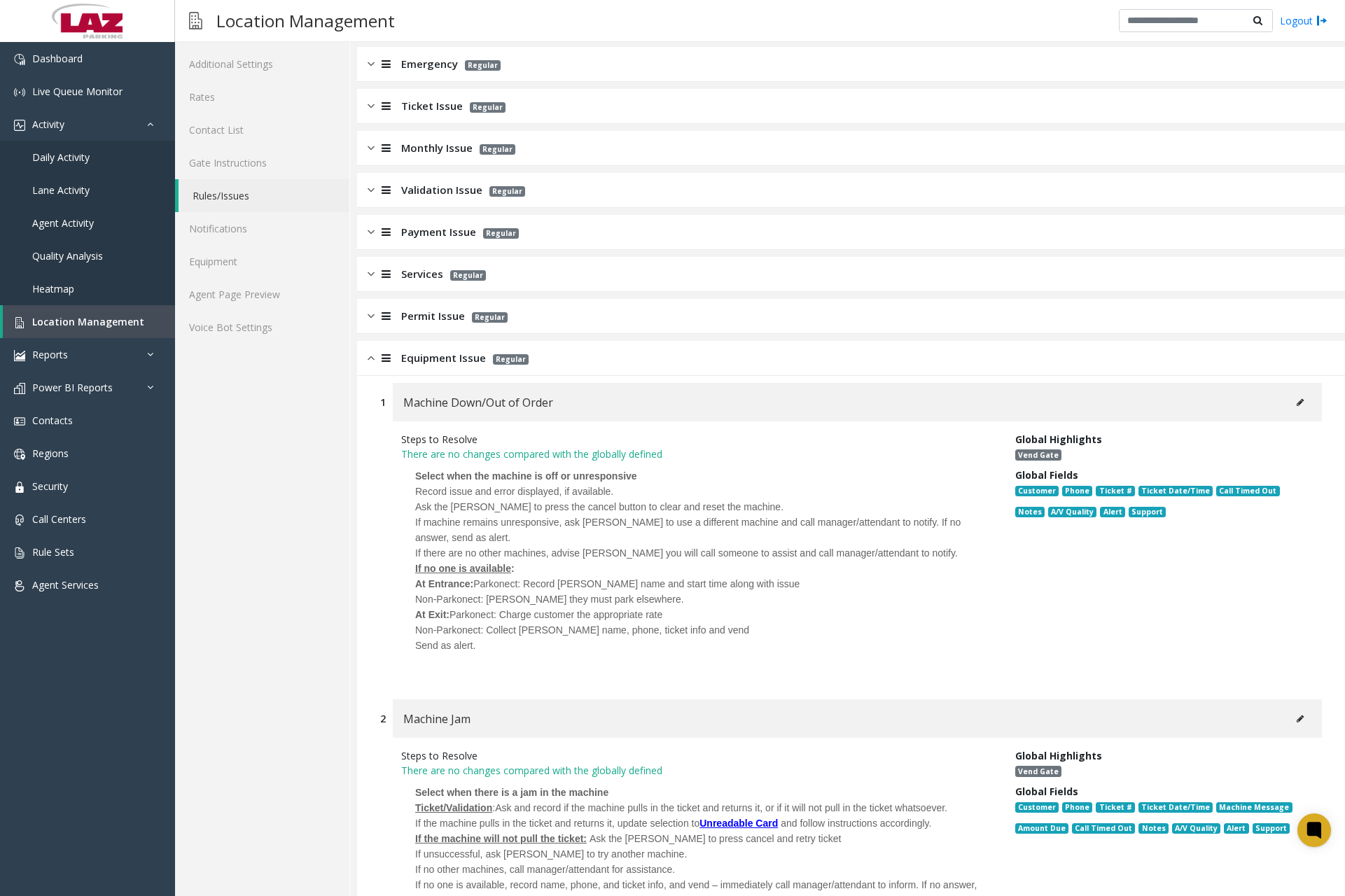
click at [1289, 396] on button at bounding box center [1300, 403] width 23 height 21
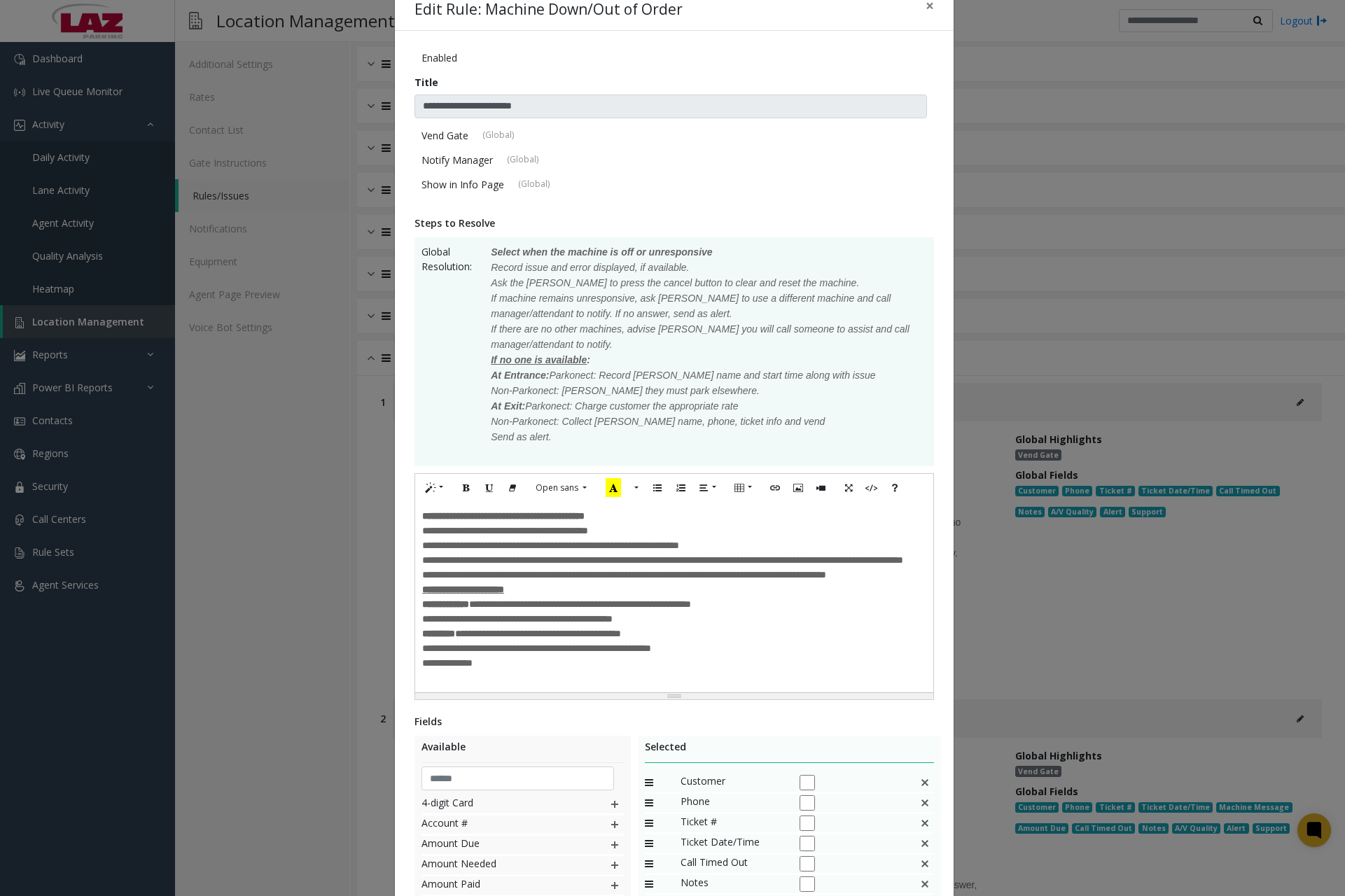
scroll to position [0, 0]
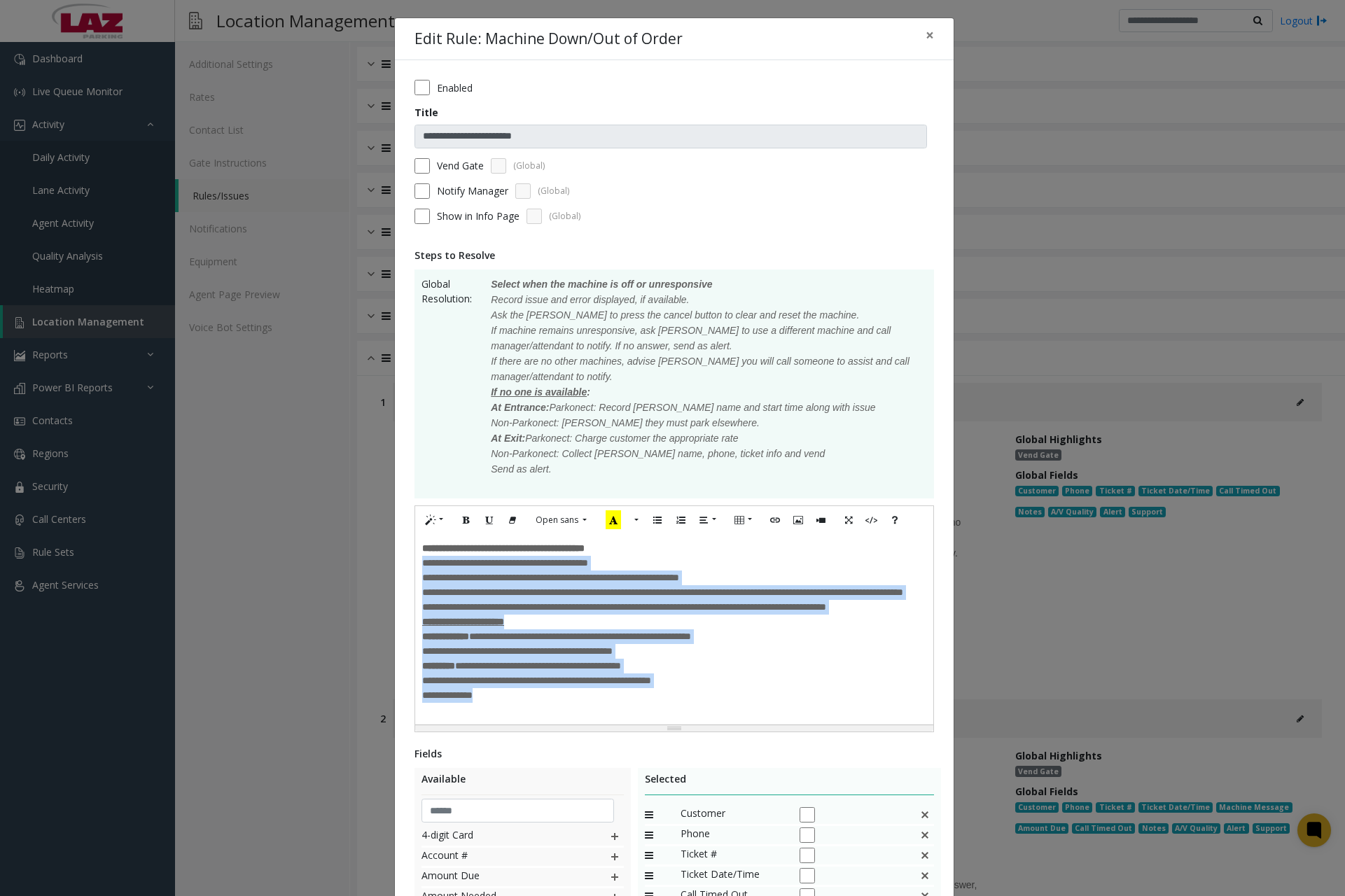
drag, startPoint x: 415, startPoint y: 563, endPoint x: 568, endPoint y: 731, distance: 227.2
click at [568, 724] on div "**********" at bounding box center [674, 629] width 518 height 190
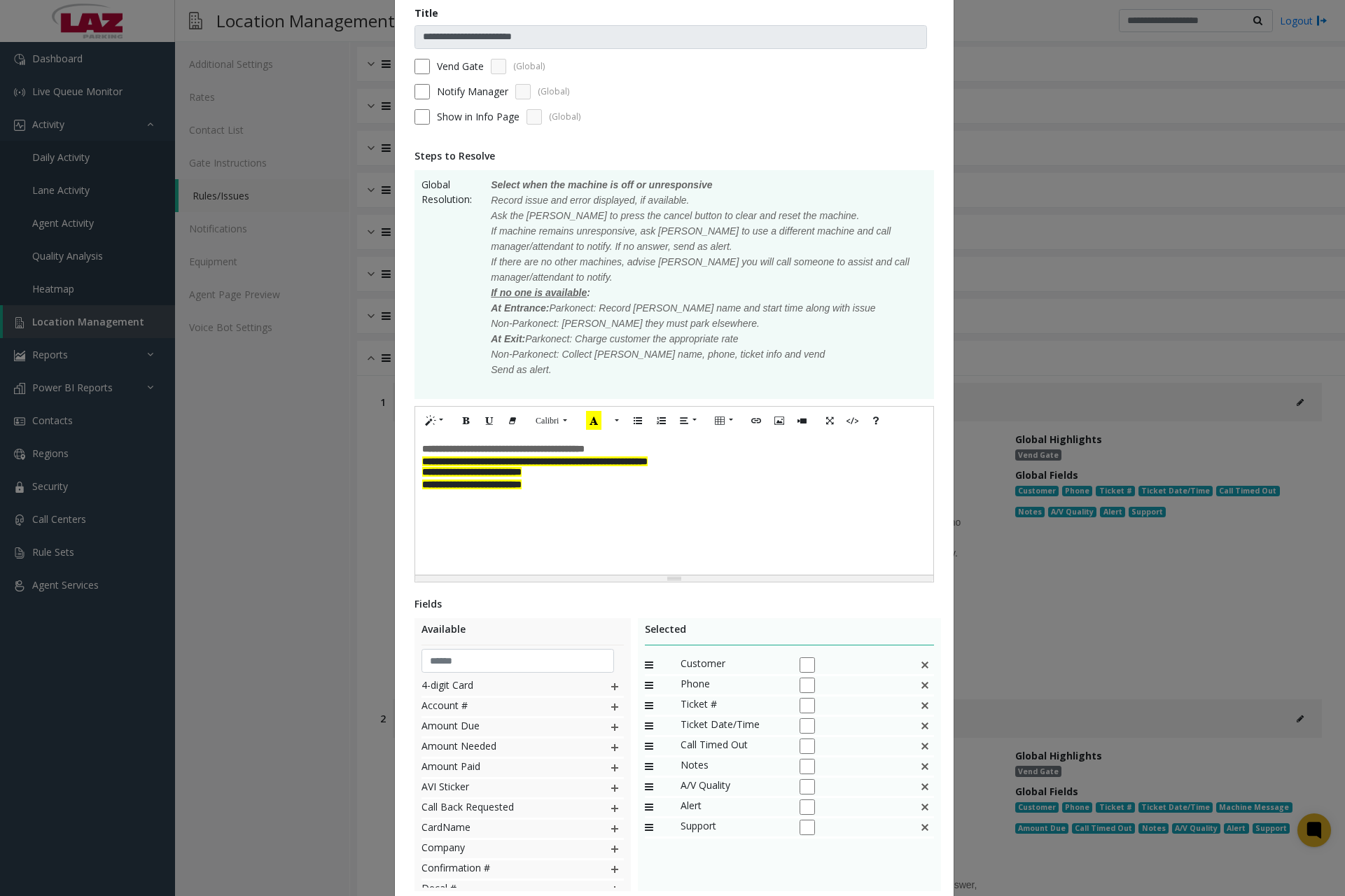
scroll to position [199, 0]
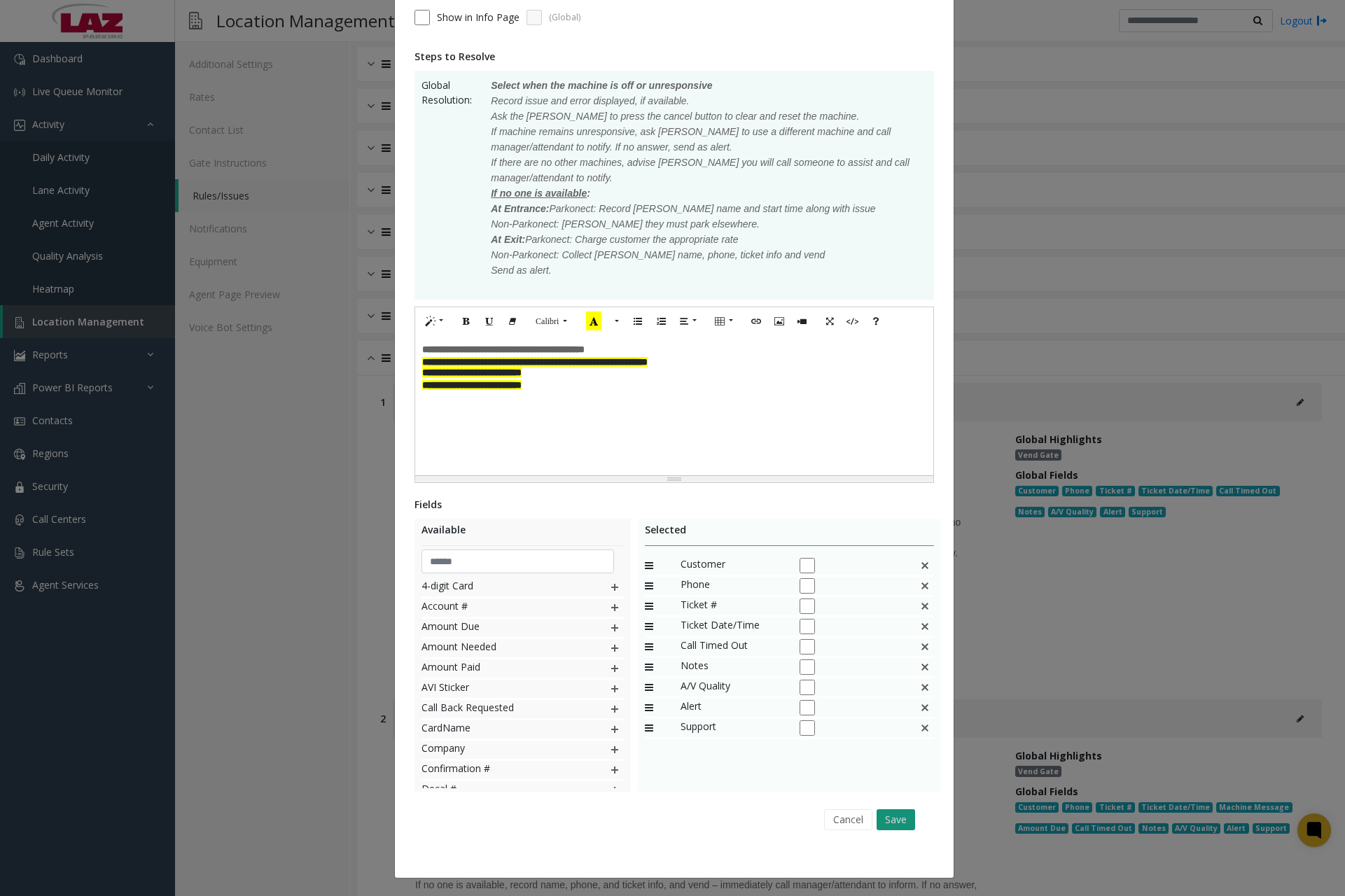
click at [887, 821] on button "Save" at bounding box center [896, 820] width 38 height 21
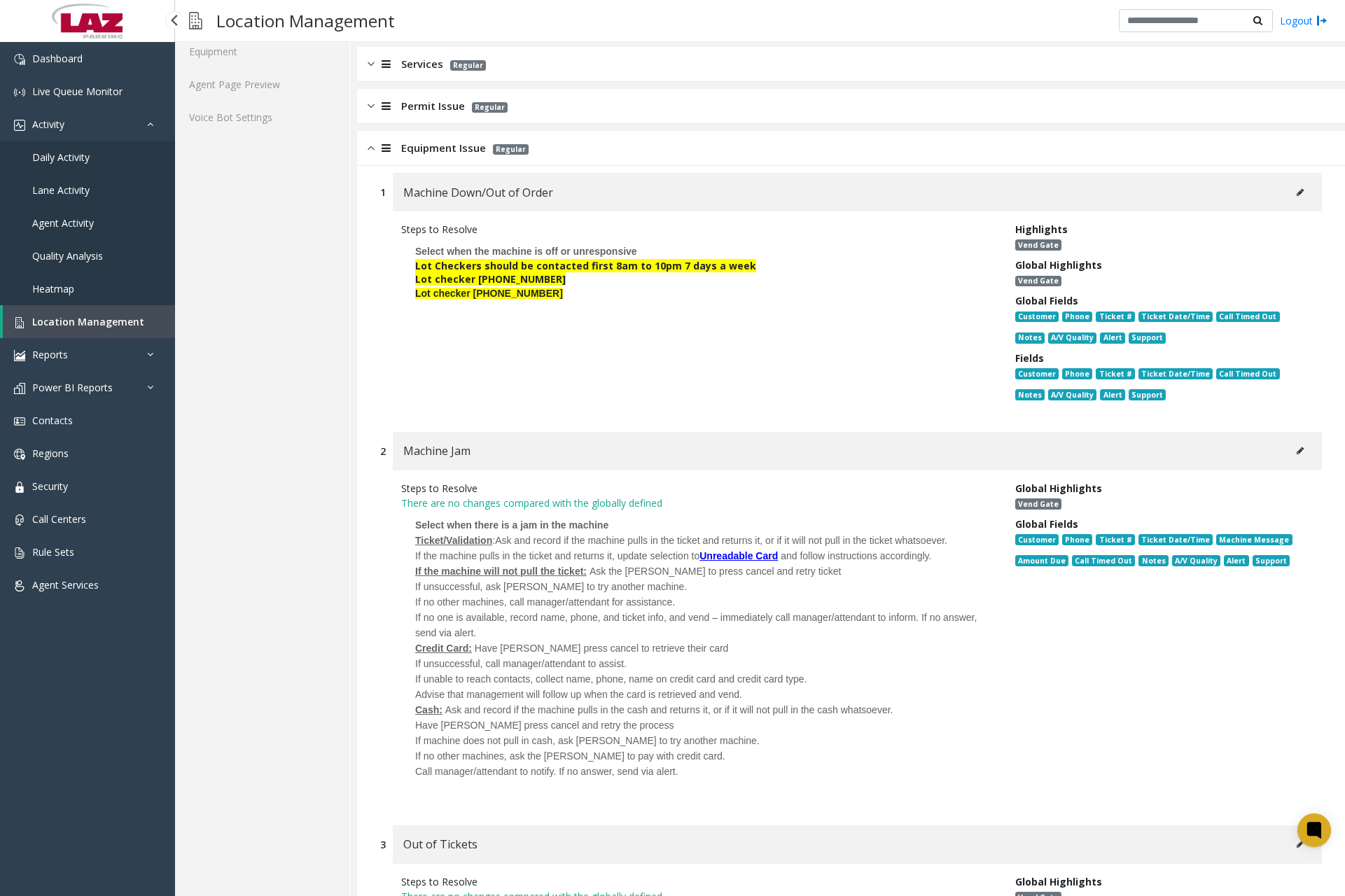
scroll to position [490, 0]
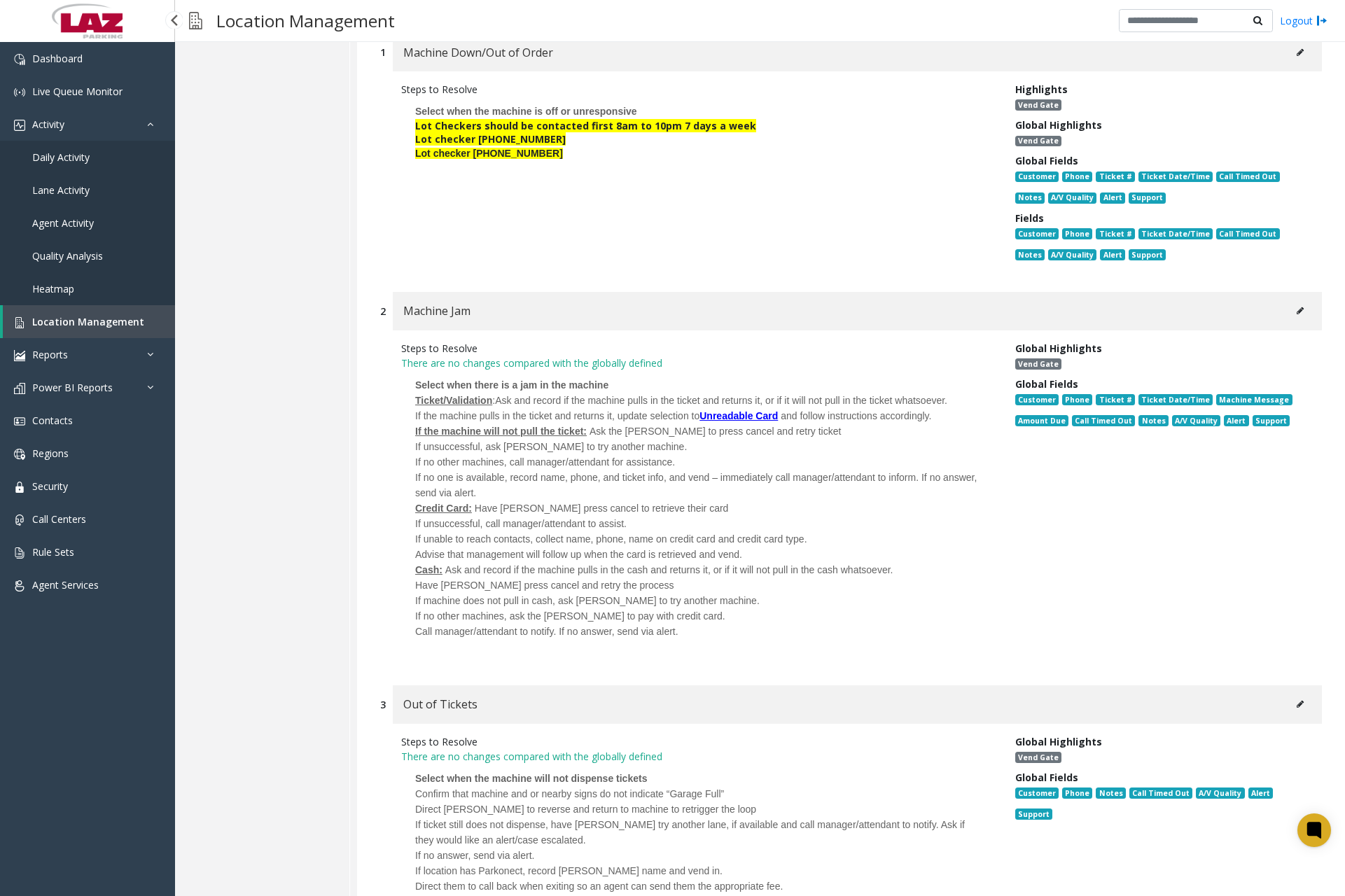
click at [505, 577] on div "Have [PERSON_NAME] press cancel and retry the process" at bounding box center [698, 585] width 565 height 16
click at [1297, 309] on icon at bounding box center [1300, 311] width 7 height 9
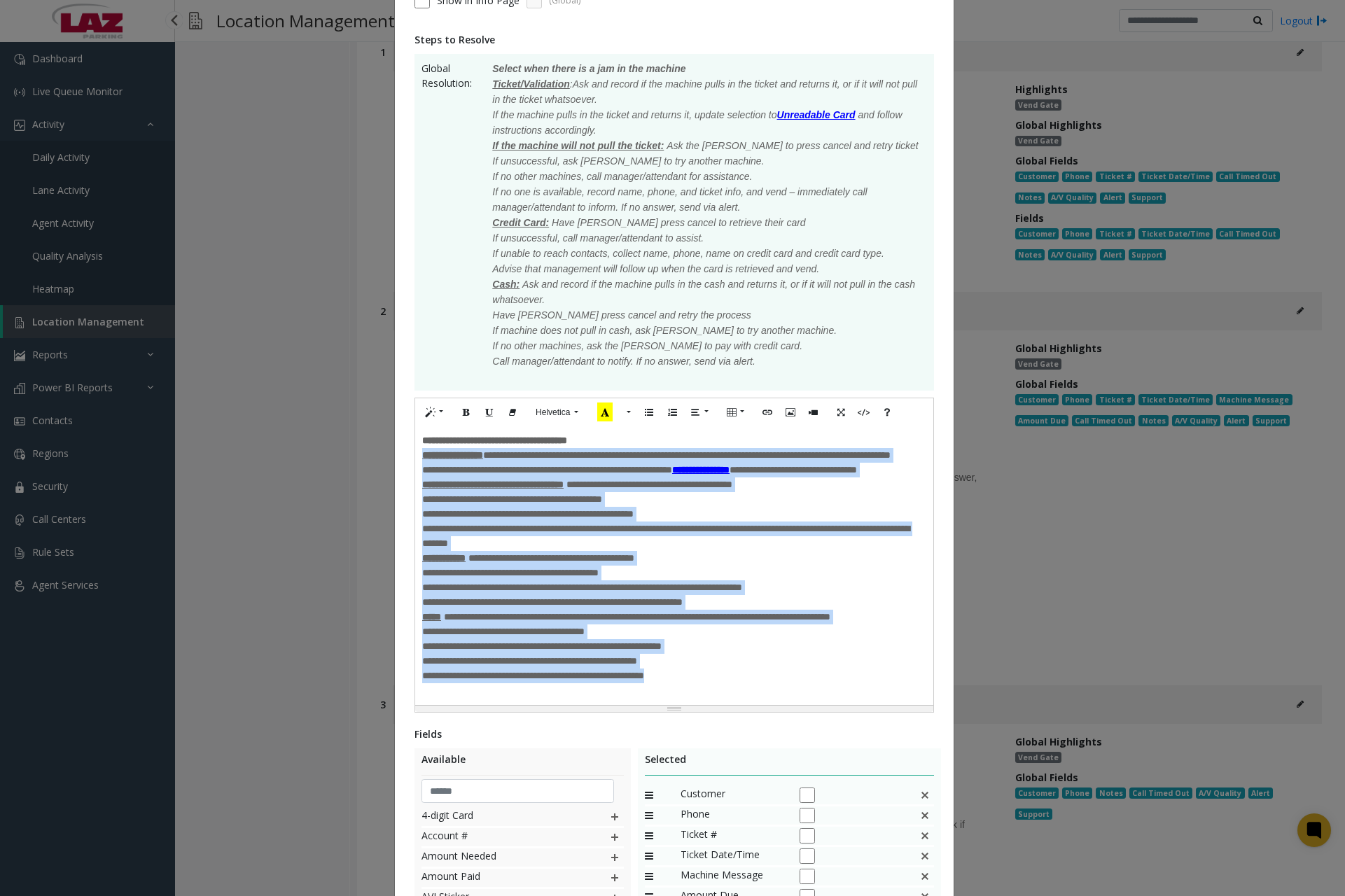
scroll to position [488, 0]
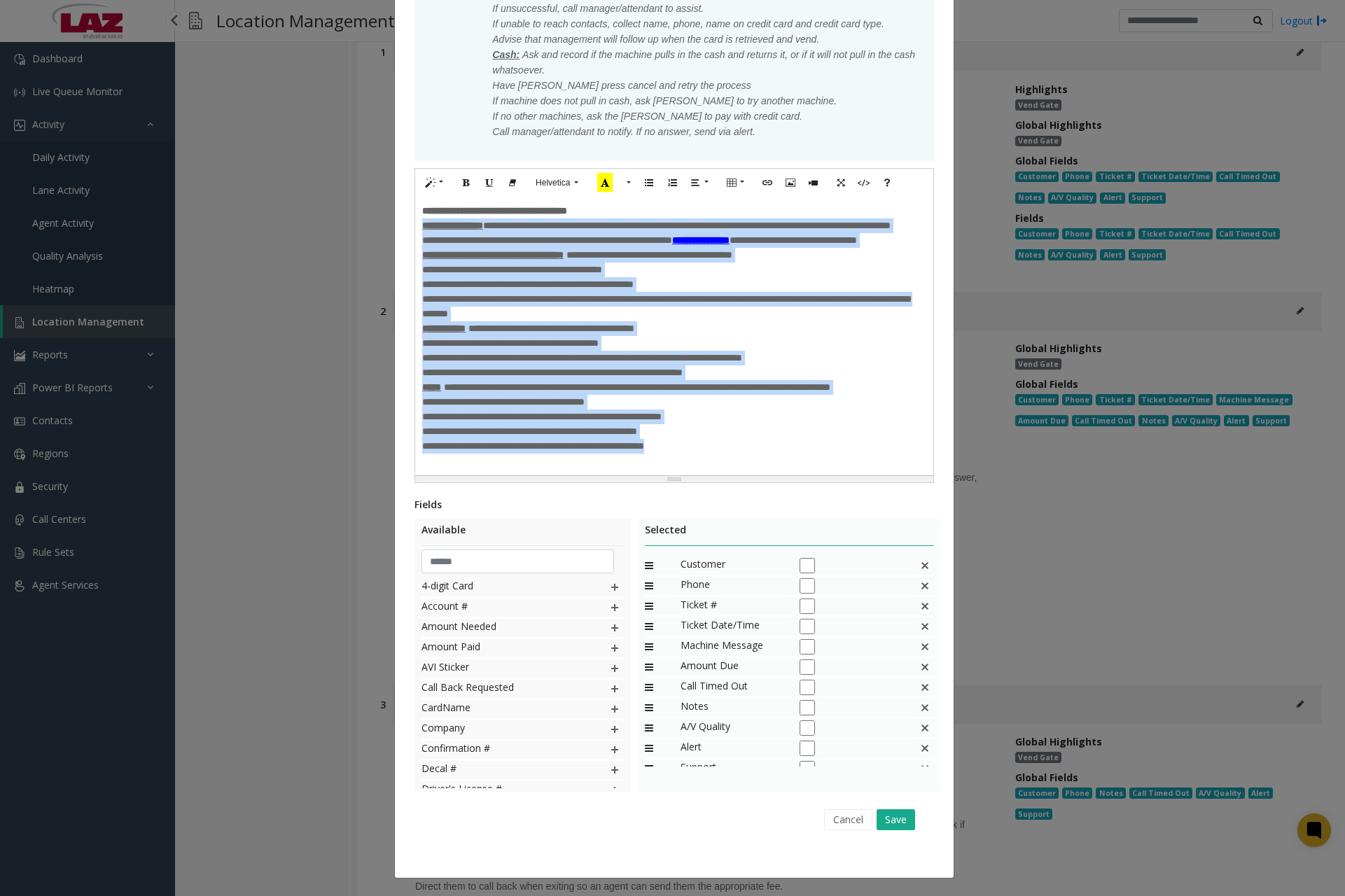
drag, startPoint x: 417, startPoint y: 670, endPoint x: 694, endPoint y: 449, distance: 354.4
click at [694, 449] on div "**********" at bounding box center [674, 336] width 518 height 279
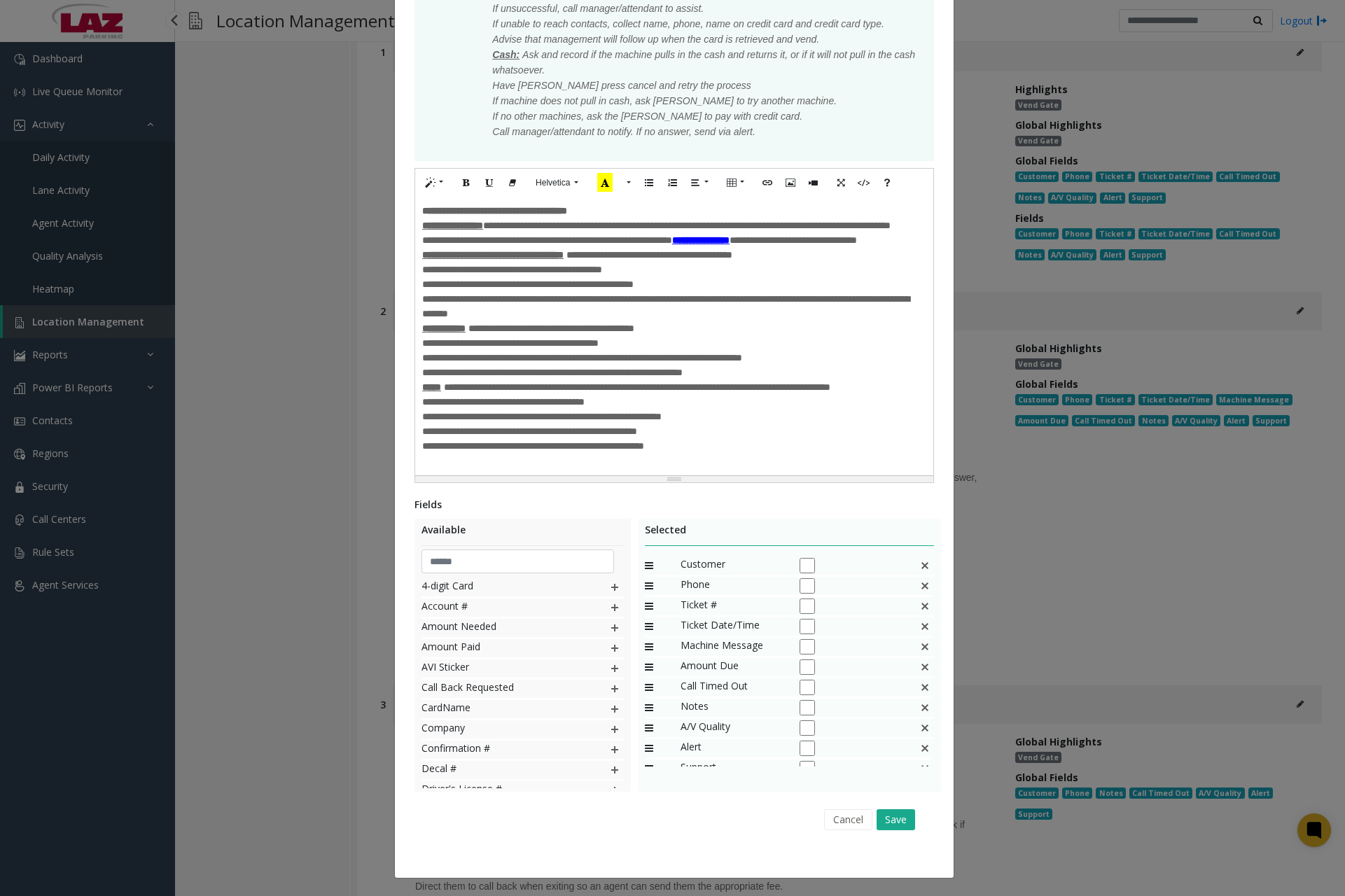
scroll to position [306, 0]
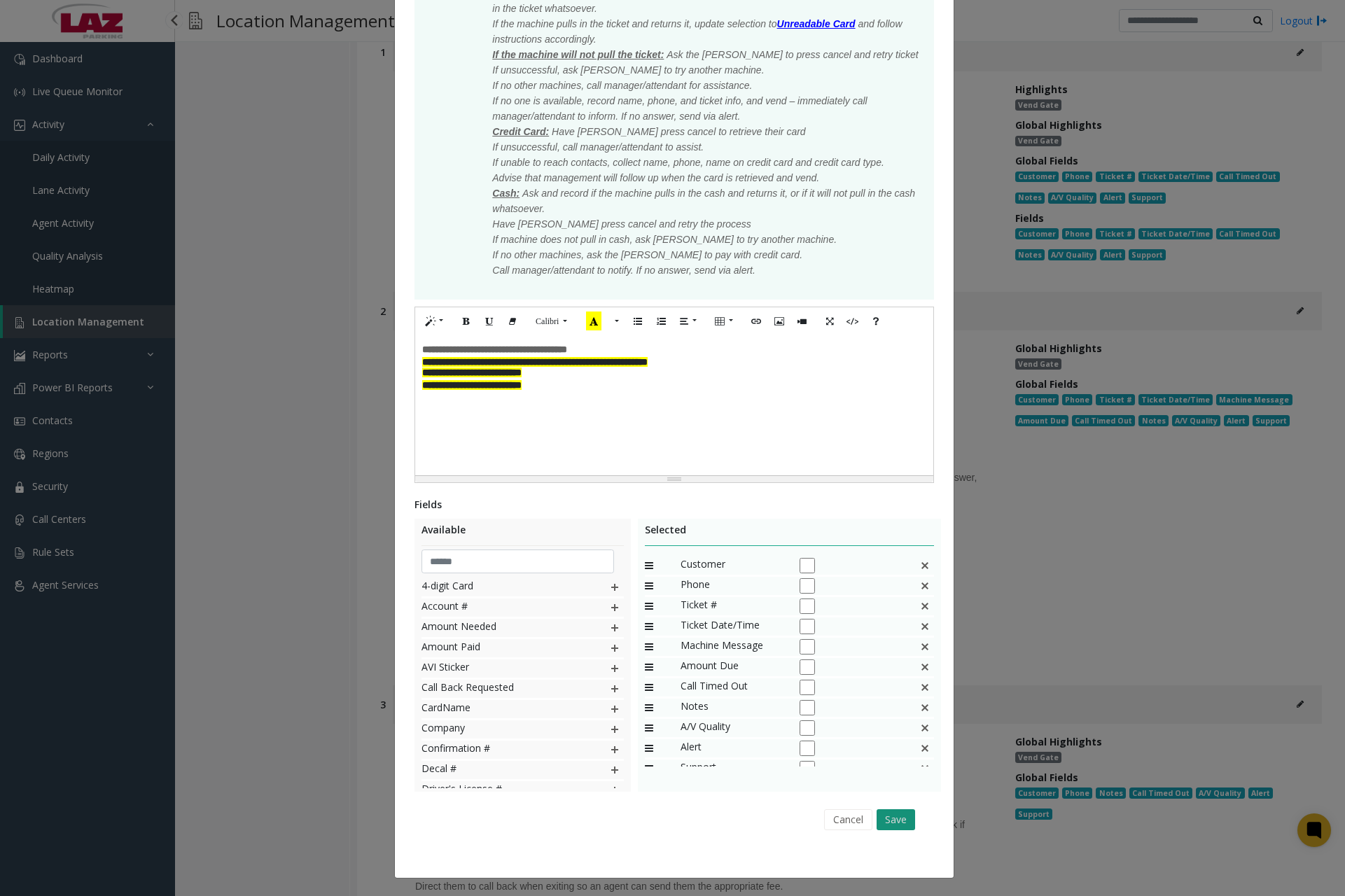
click at [896, 822] on button "Save" at bounding box center [896, 820] width 38 height 21
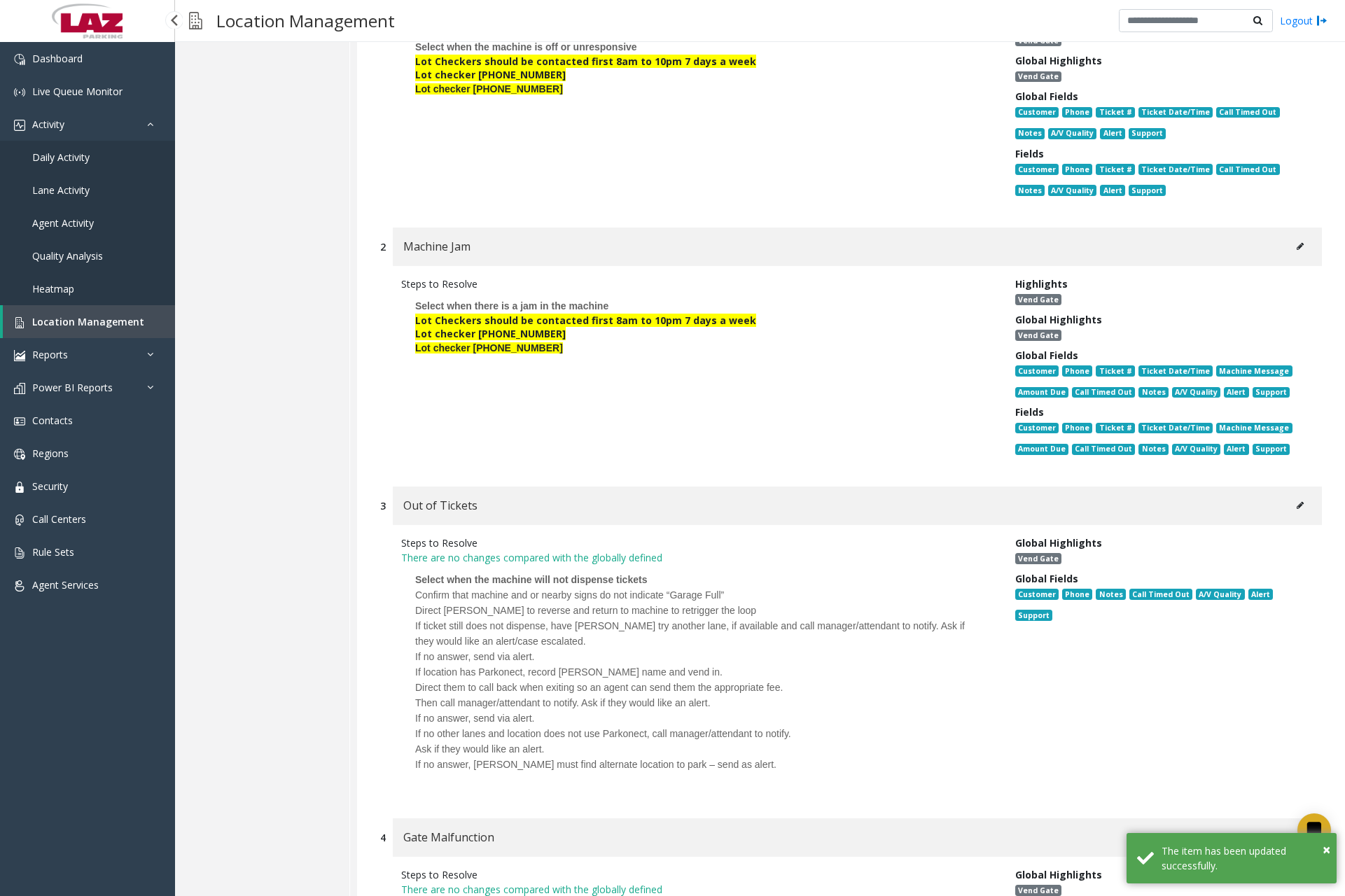
scroll to position [560, 0]
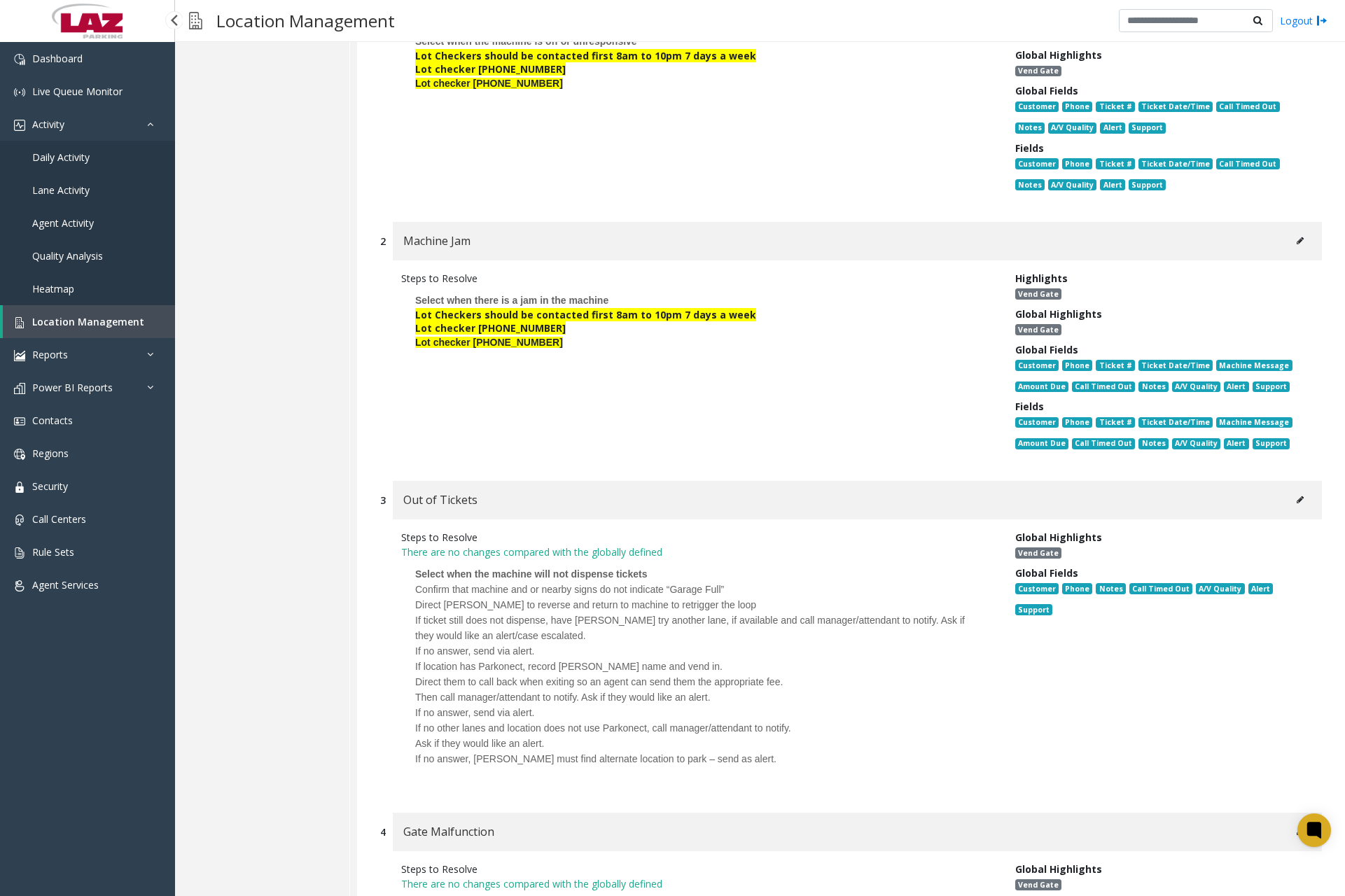
click at [441, 639] on span "If ticket still does not dispense, have [PERSON_NAME] try another lane, if avai…" at bounding box center [690, 627] width 550 height 26
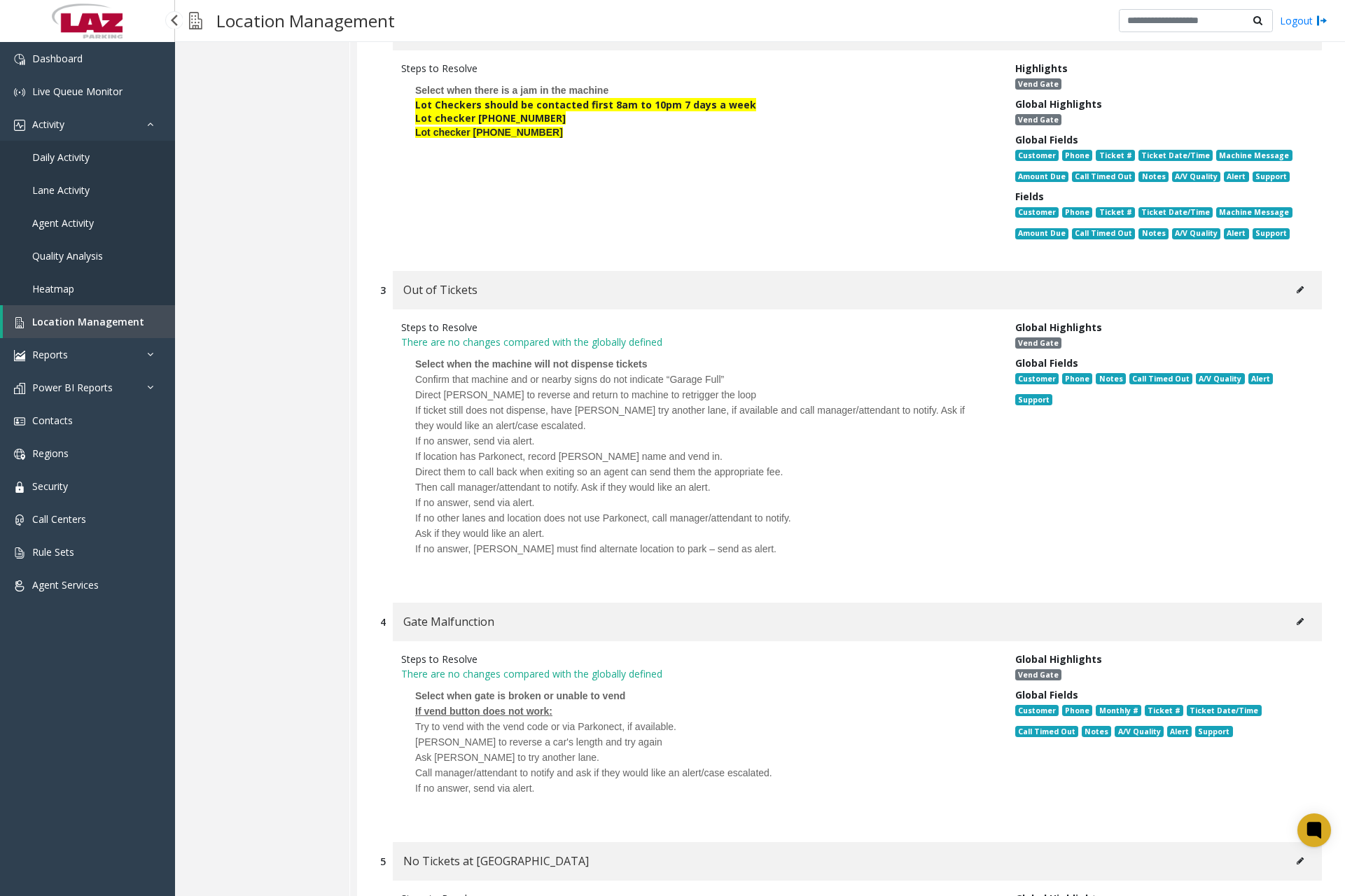
click at [1297, 621] on icon at bounding box center [1300, 621] width 7 height 9
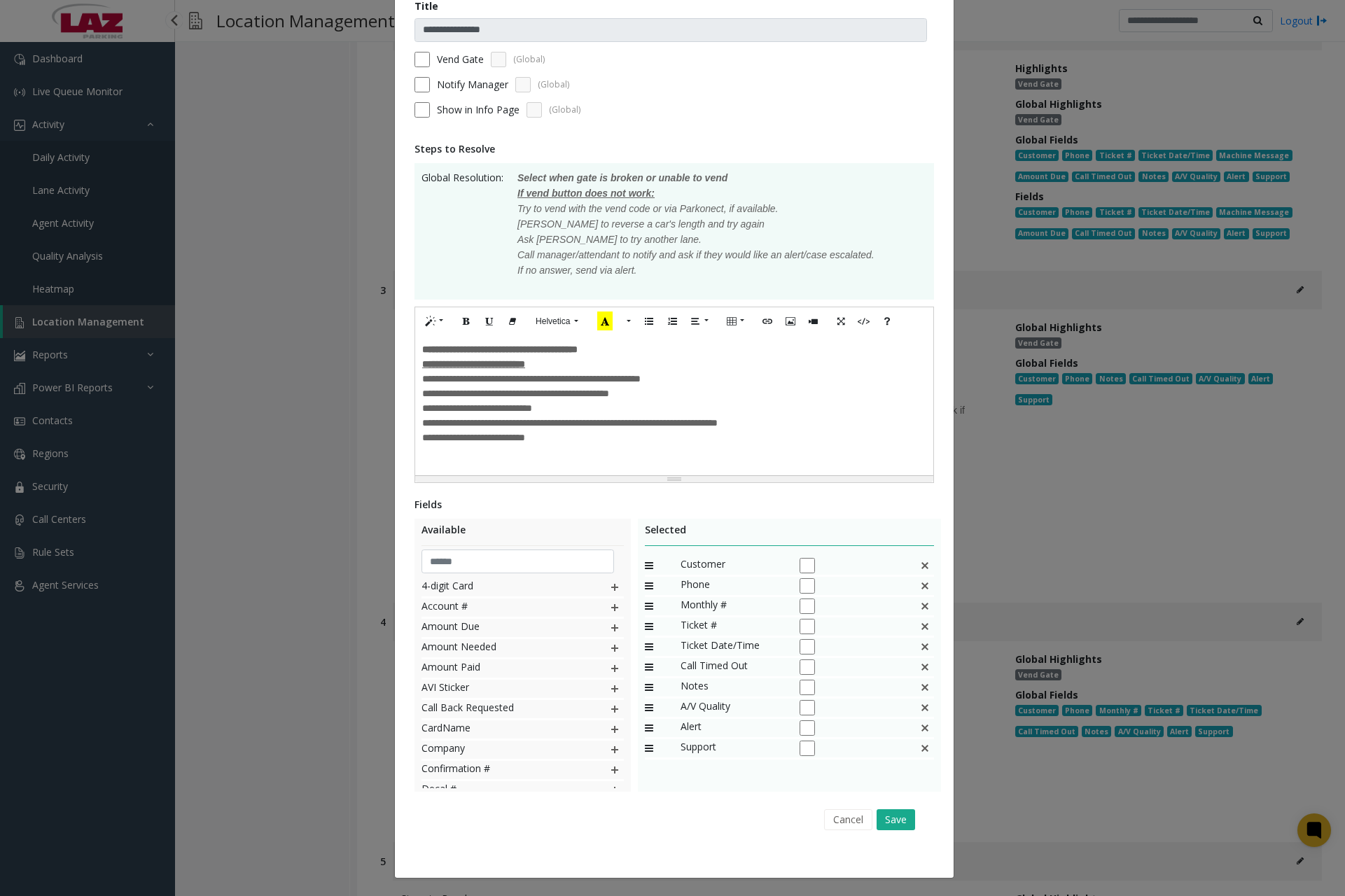
scroll to position [0, 0]
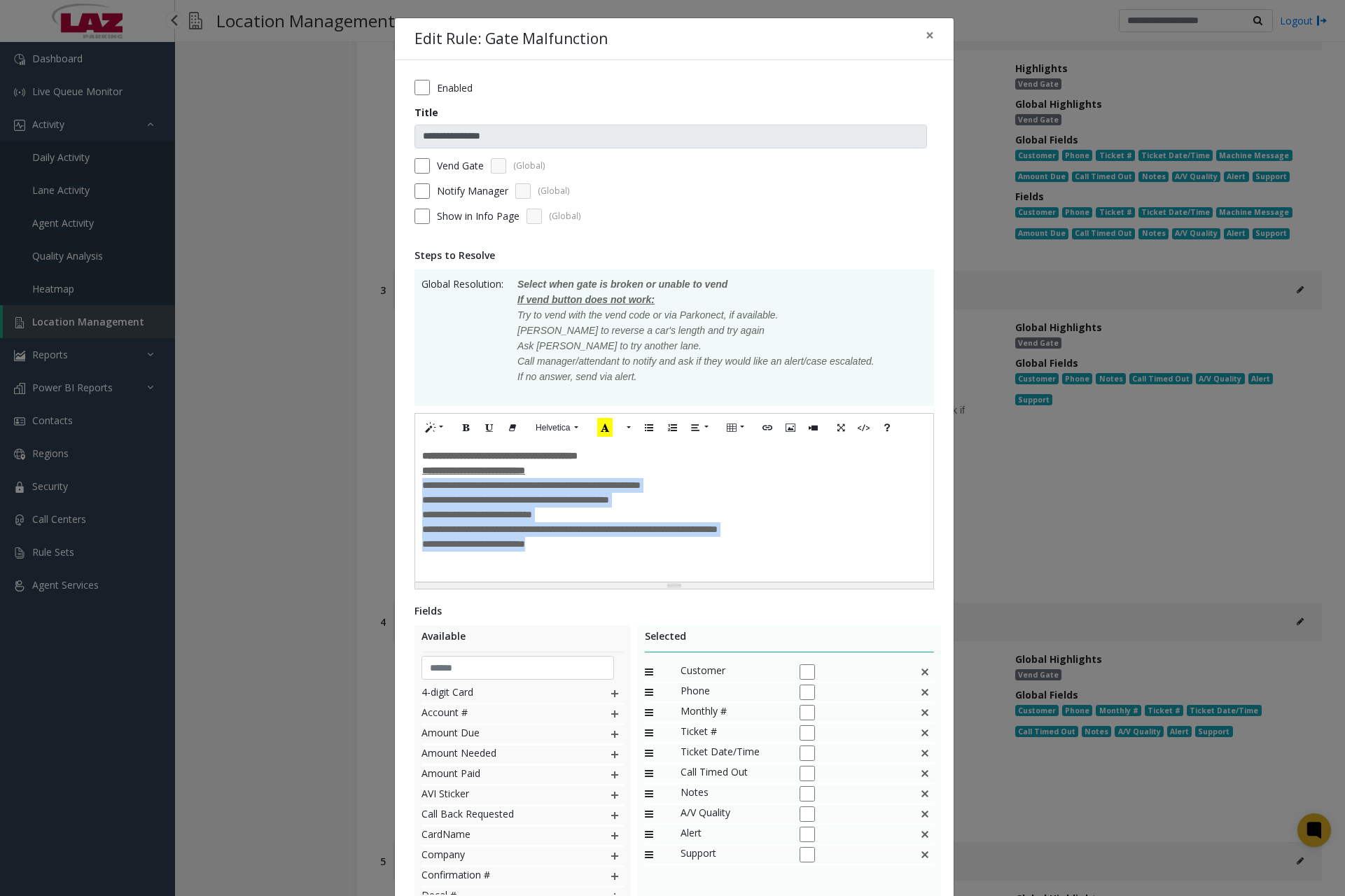
drag, startPoint x: 418, startPoint y: 490, endPoint x: 619, endPoint y: 543, distance: 207.9
click at [619, 543] on div "**********" at bounding box center [674, 514] width 504 height 103
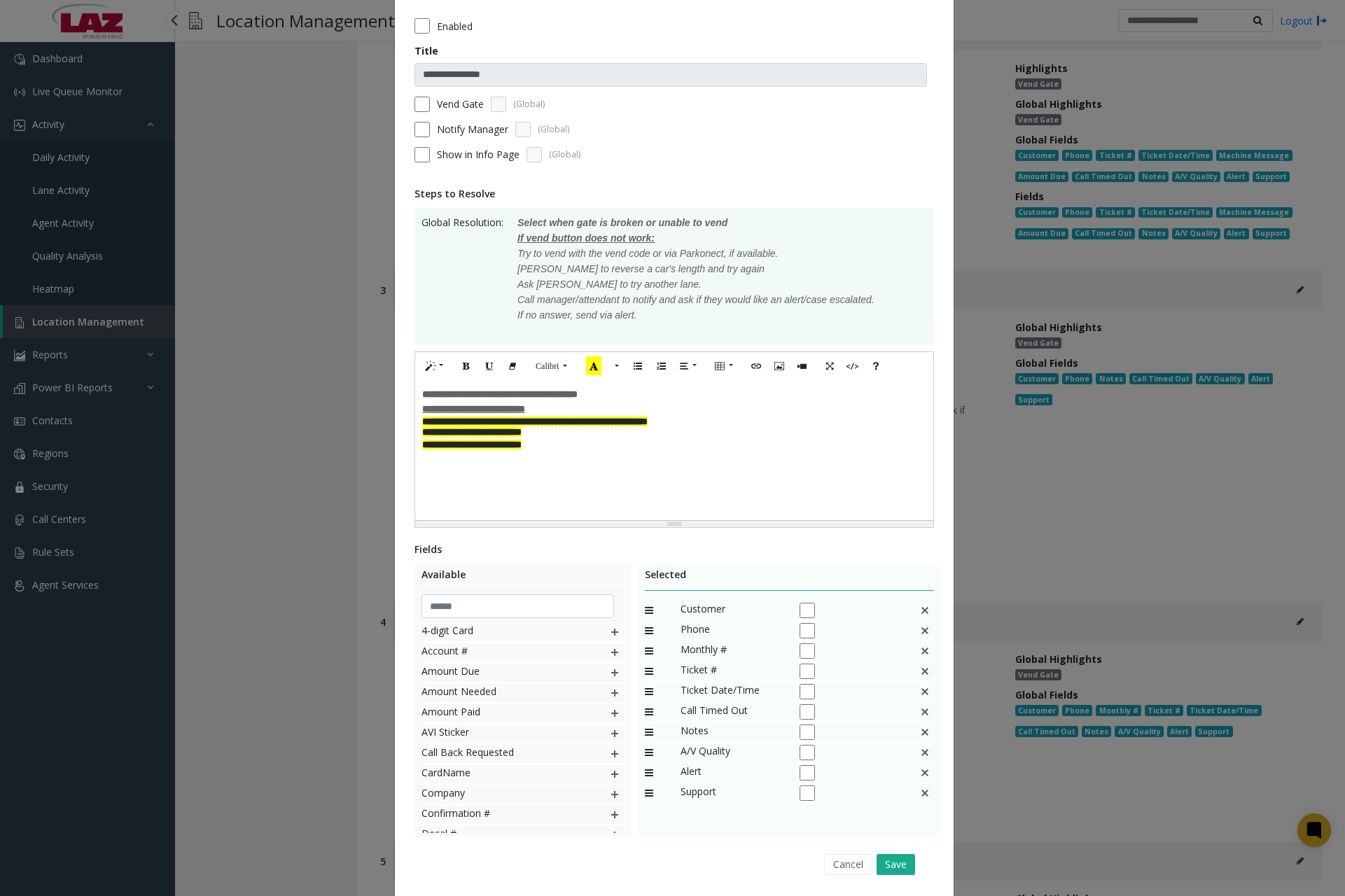
scroll to position [106, 0]
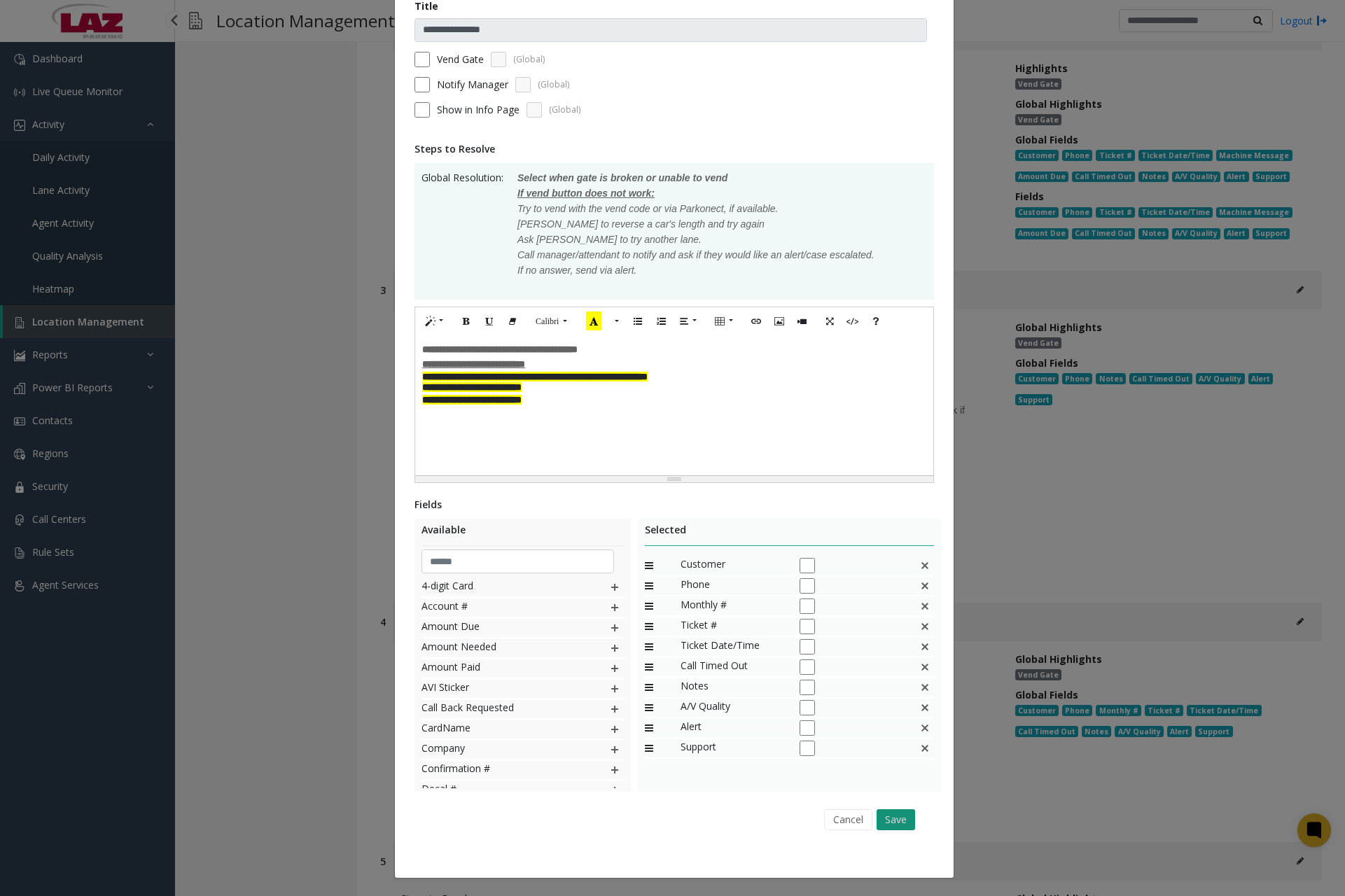
click at [889, 815] on button "Save" at bounding box center [896, 820] width 38 height 21
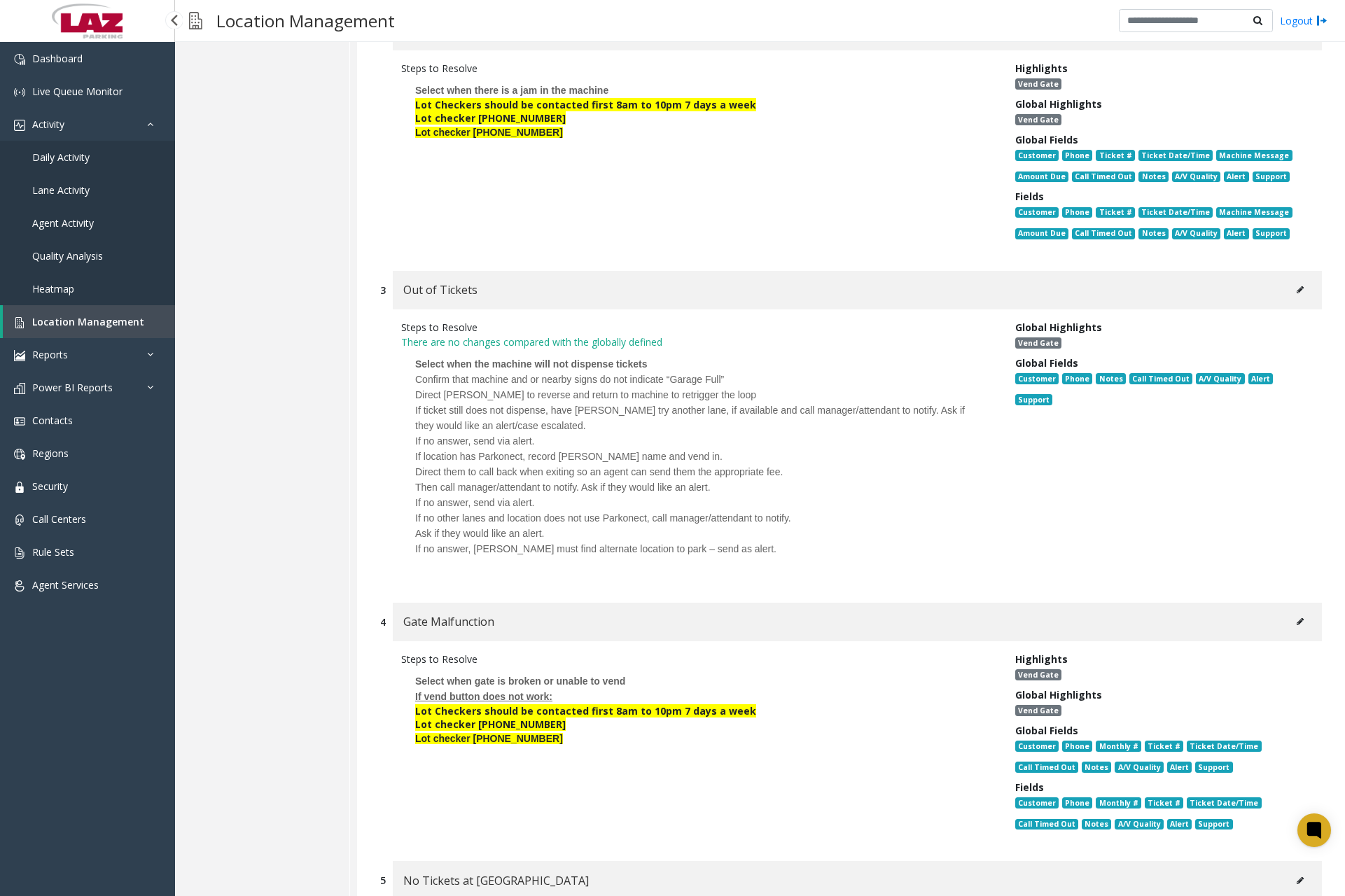
click at [1297, 623] on icon at bounding box center [1300, 621] width 7 height 9
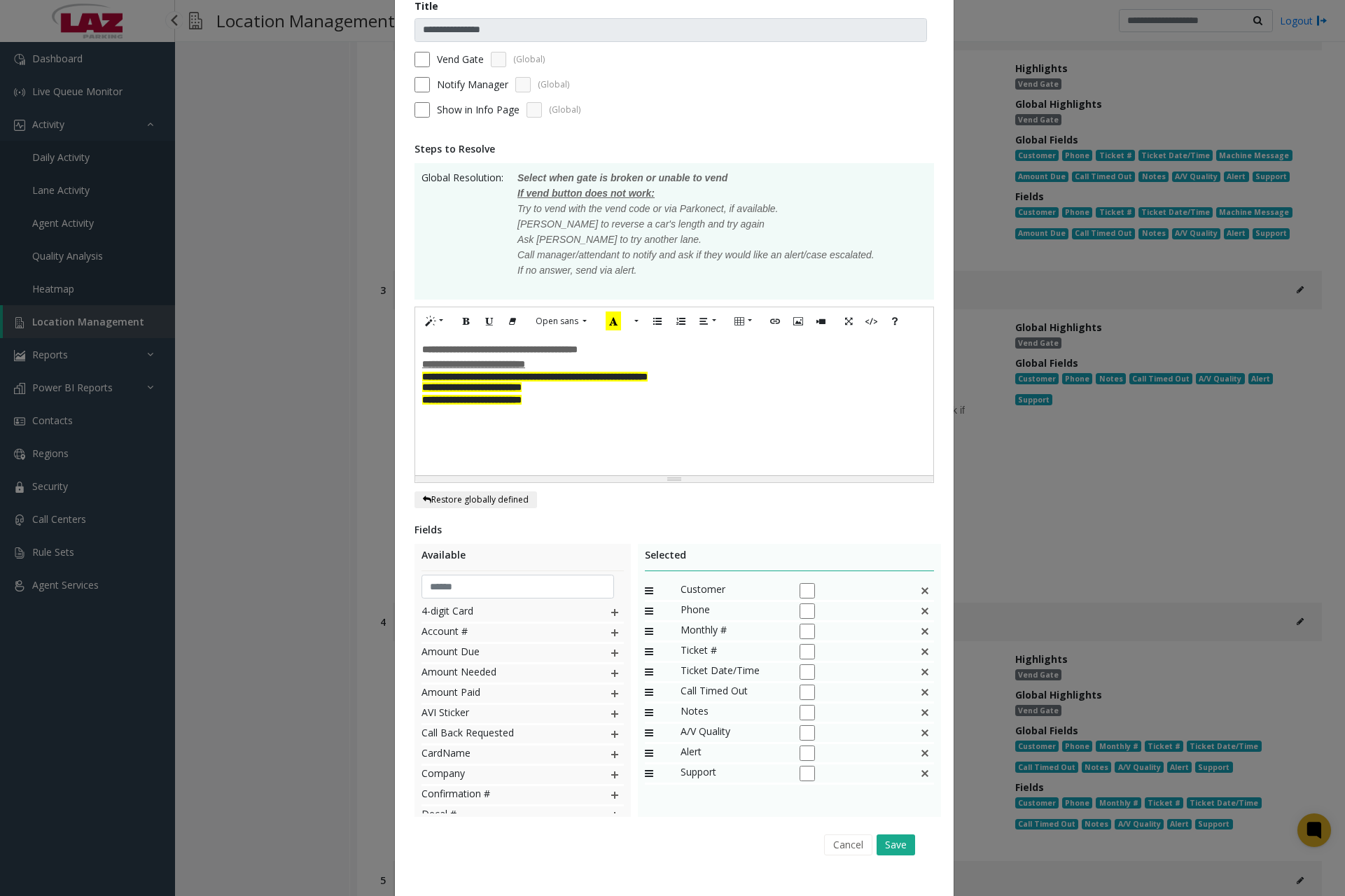
scroll to position [0, 0]
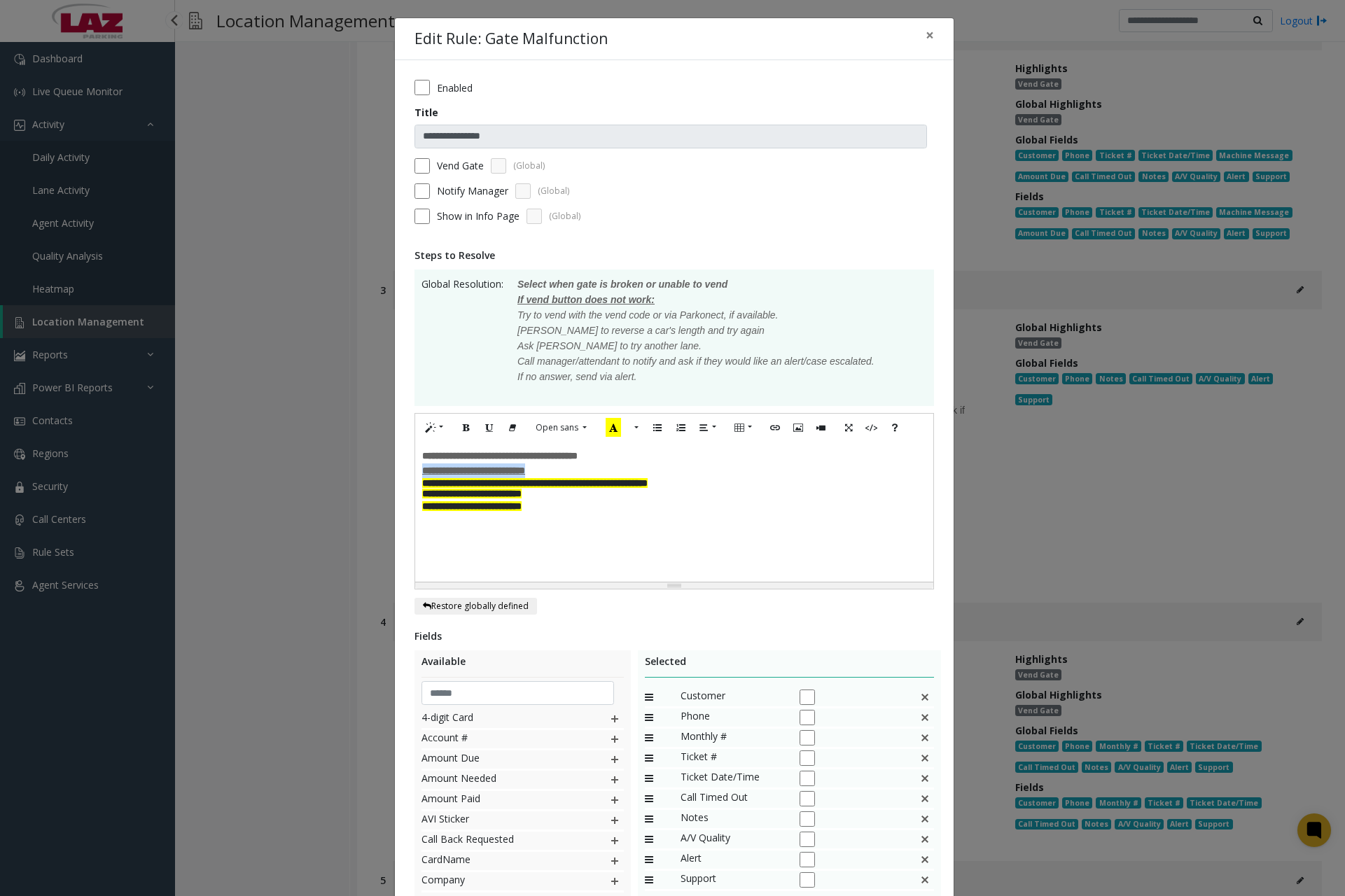
drag, startPoint x: 416, startPoint y: 470, endPoint x: 558, endPoint y: 470, distance: 142.0
click at [558, 470] on div "**********" at bounding box center [674, 511] width 518 height 140
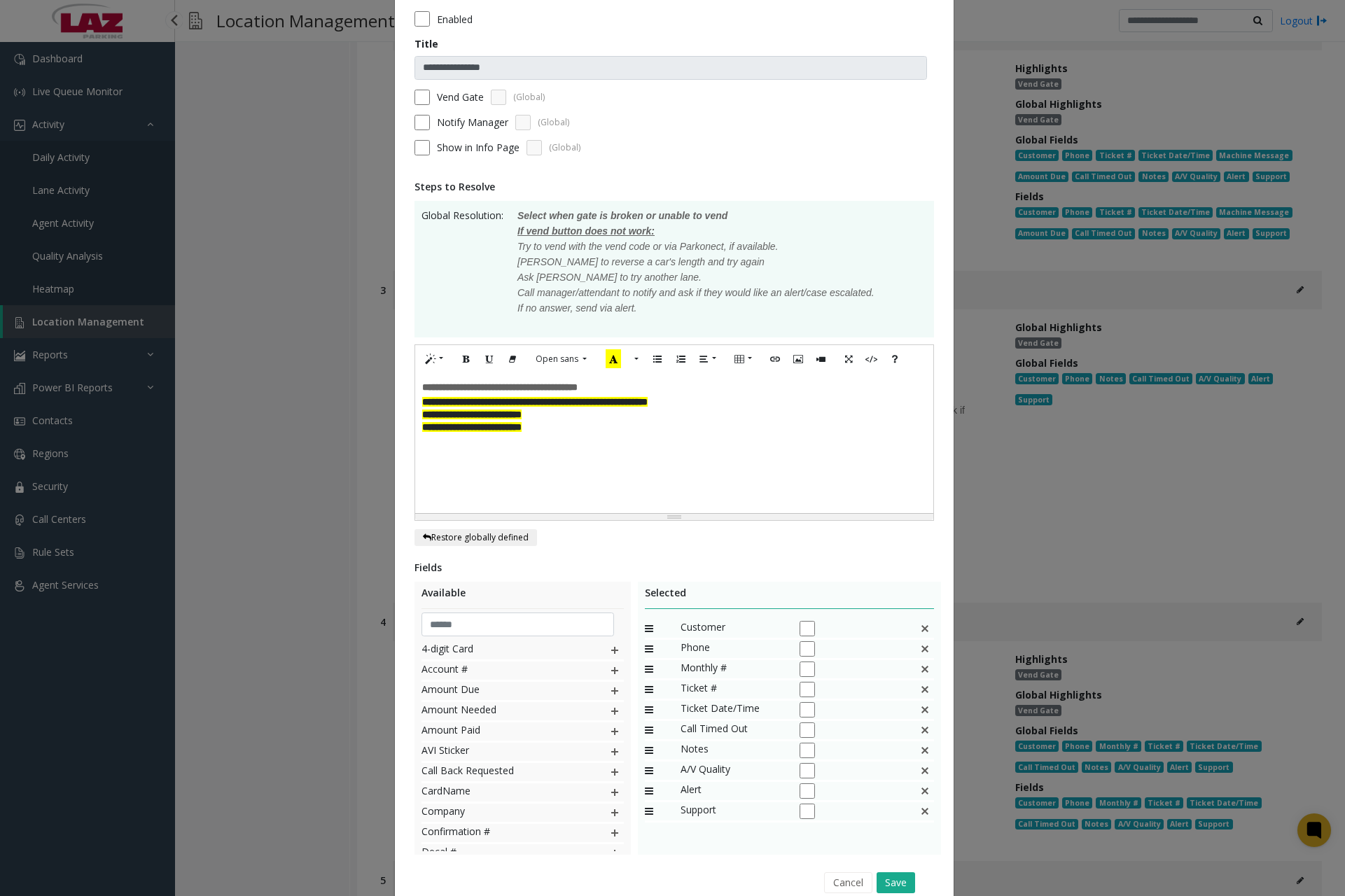
scroll to position [131, 0]
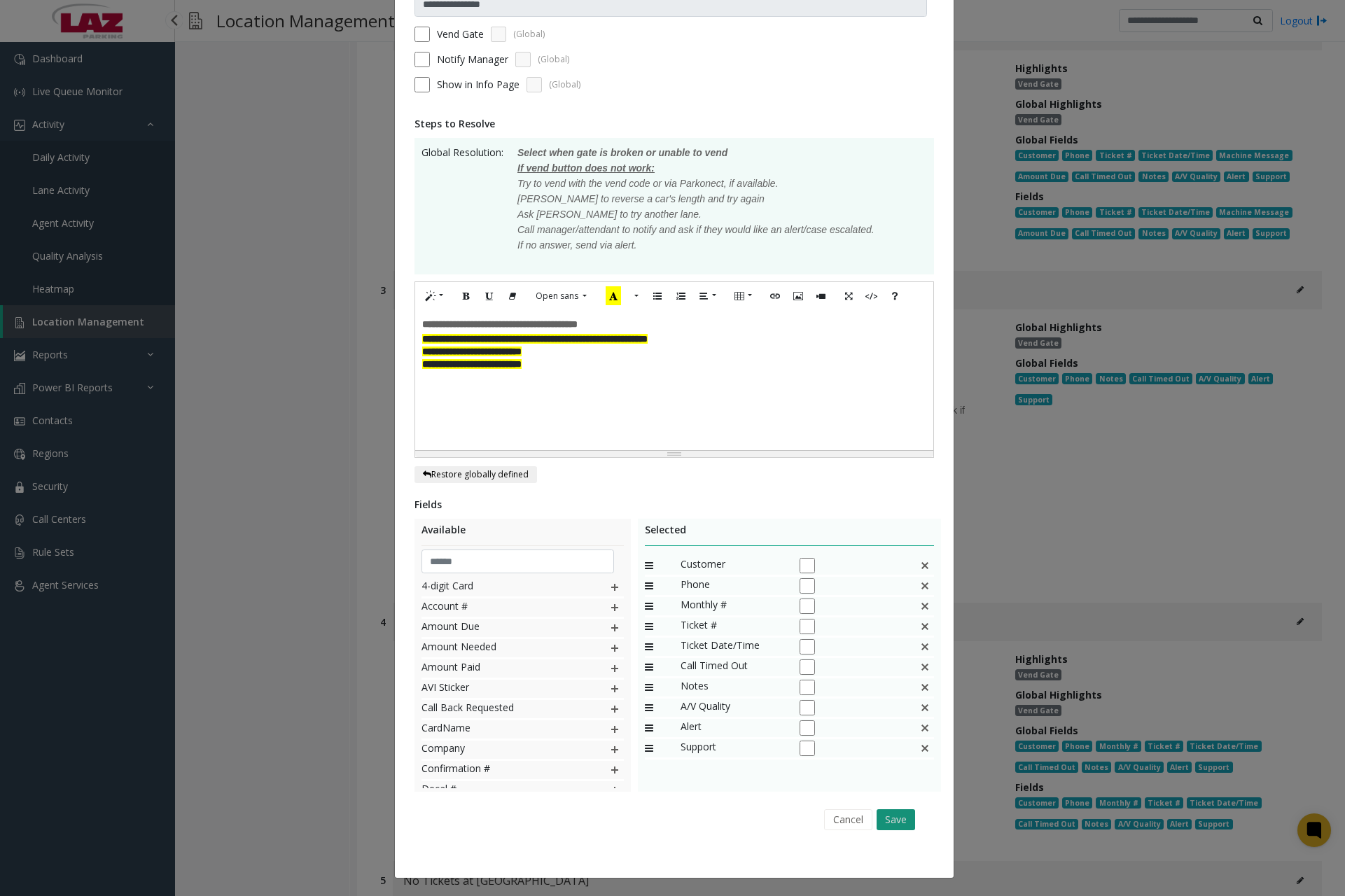
click at [887, 819] on button "Save" at bounding box center [896, 820] width 38 height 21
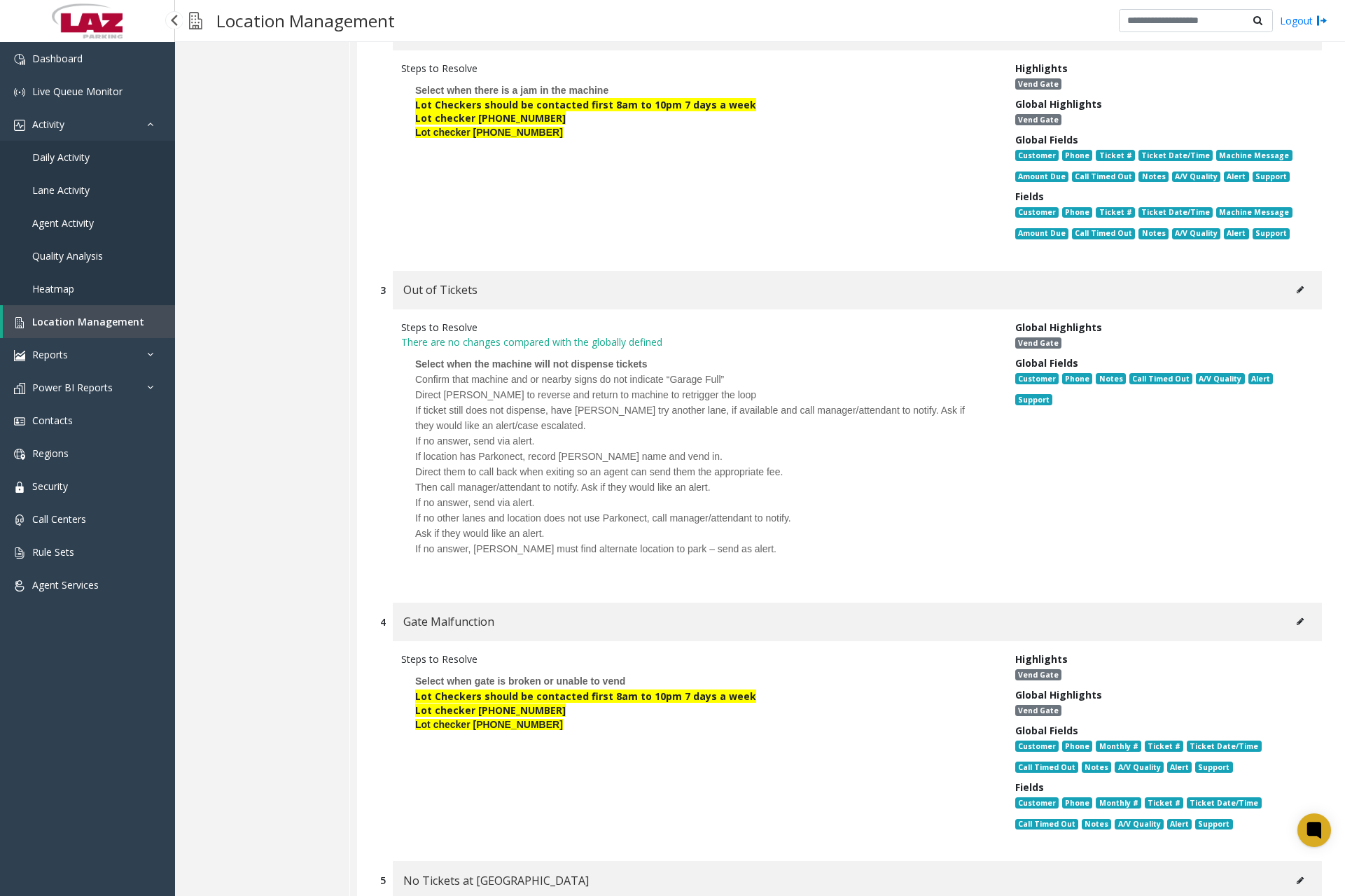
click at [501, 505] on span "If no answer, send via alert." at bounding box center [475, 503] width 119 height 11
click at [1297, 292] on icon at bounding box center [1300, 290] width 7 height 9
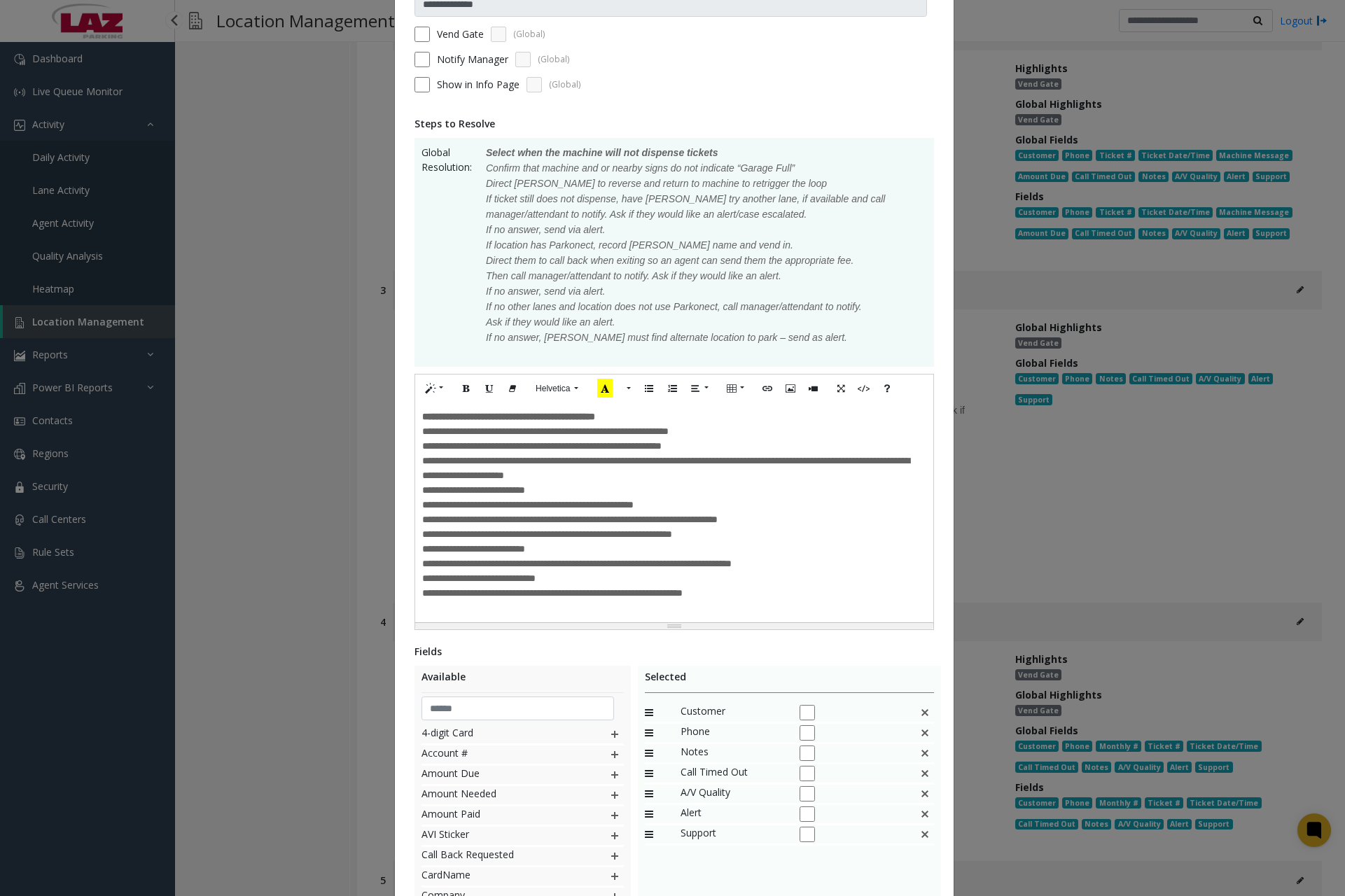
scroll to position [0, 0]
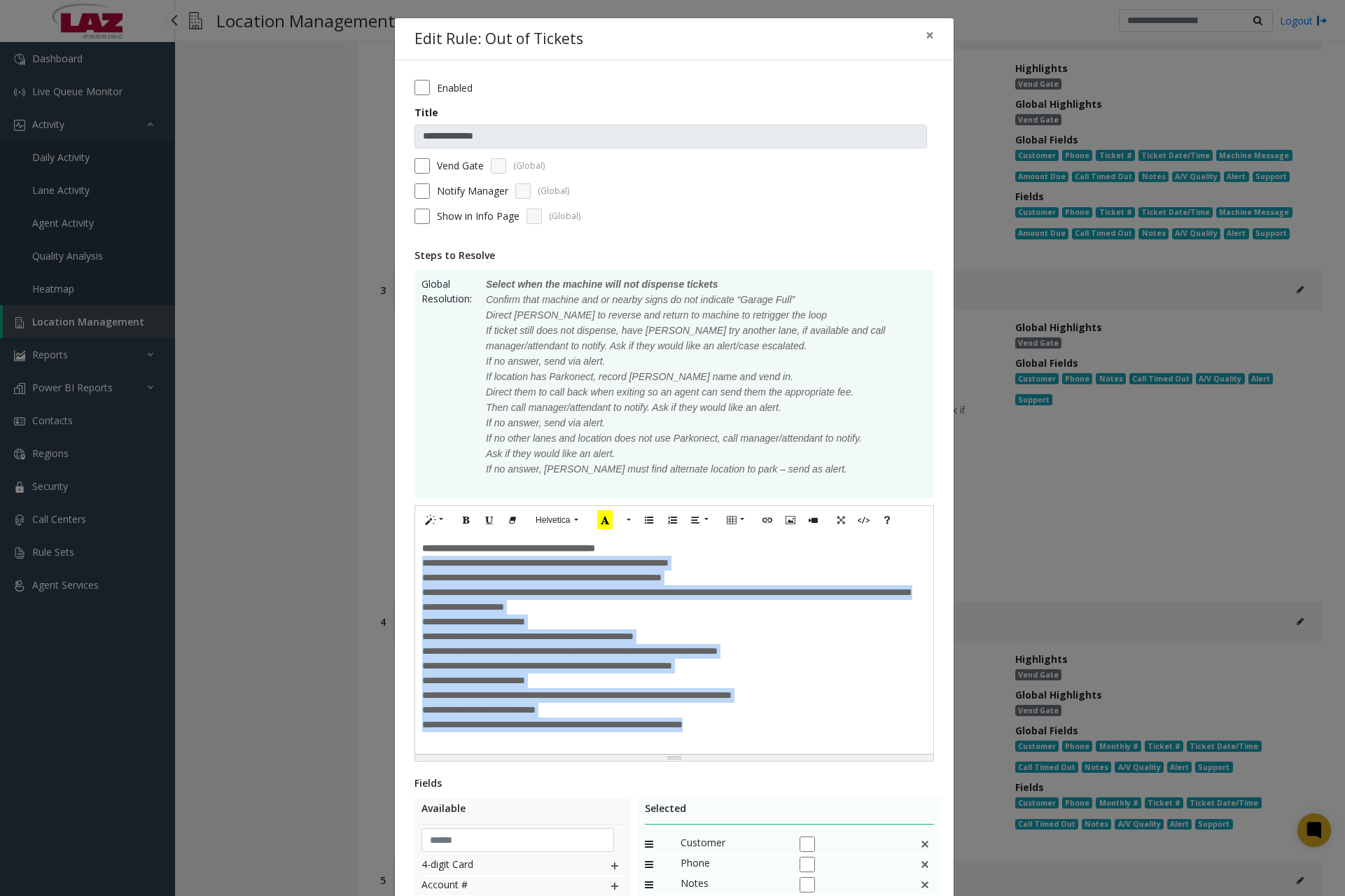
drag, startPoint x: 415, startPoint y: 563, endPoint x: 783, endPoint y: 739, distance: 407.9
click at [783, 739] on div "**********" at bounding box center [674, 644] width 518 height 220
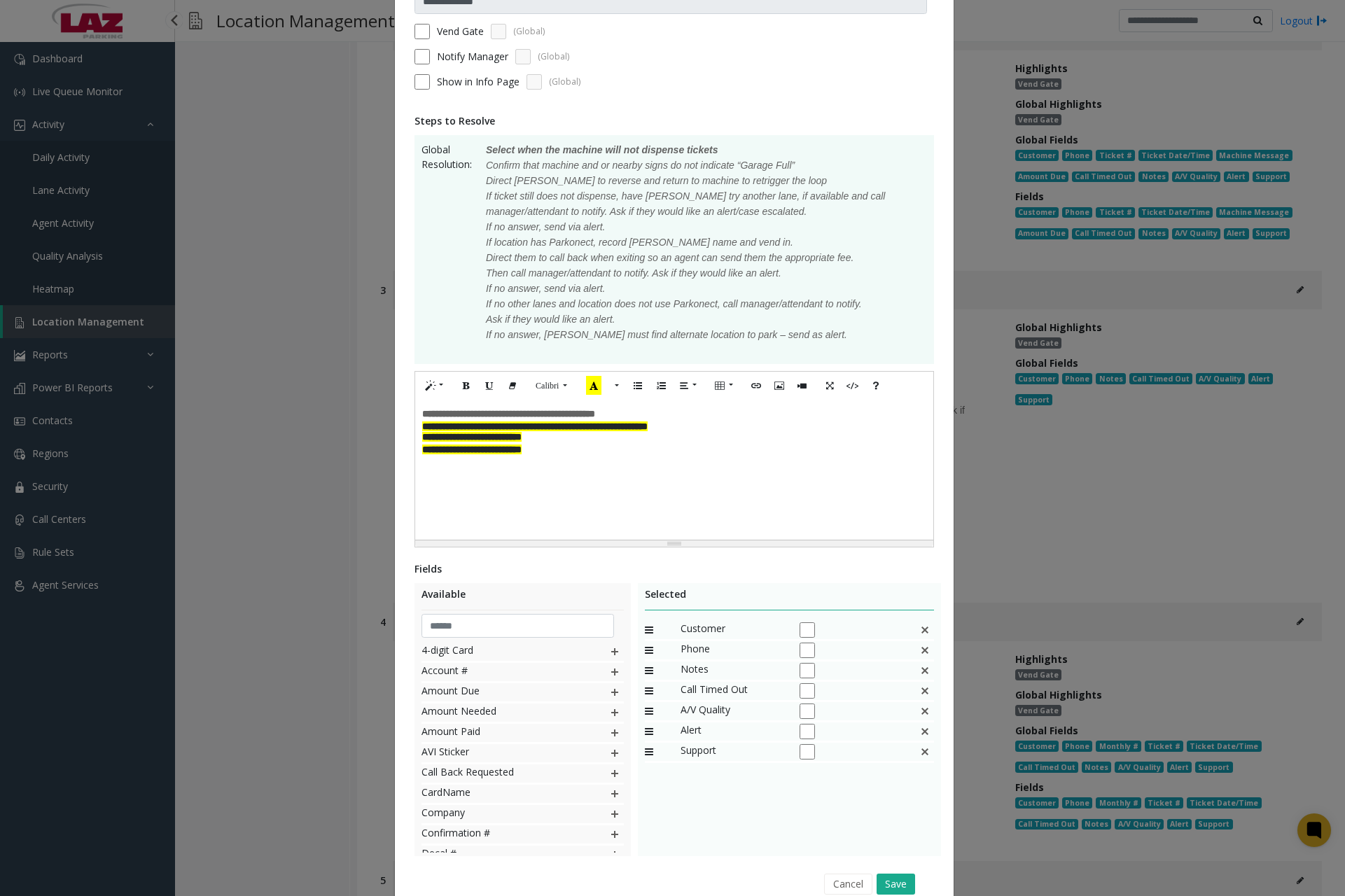
scroll to position [199, 0]
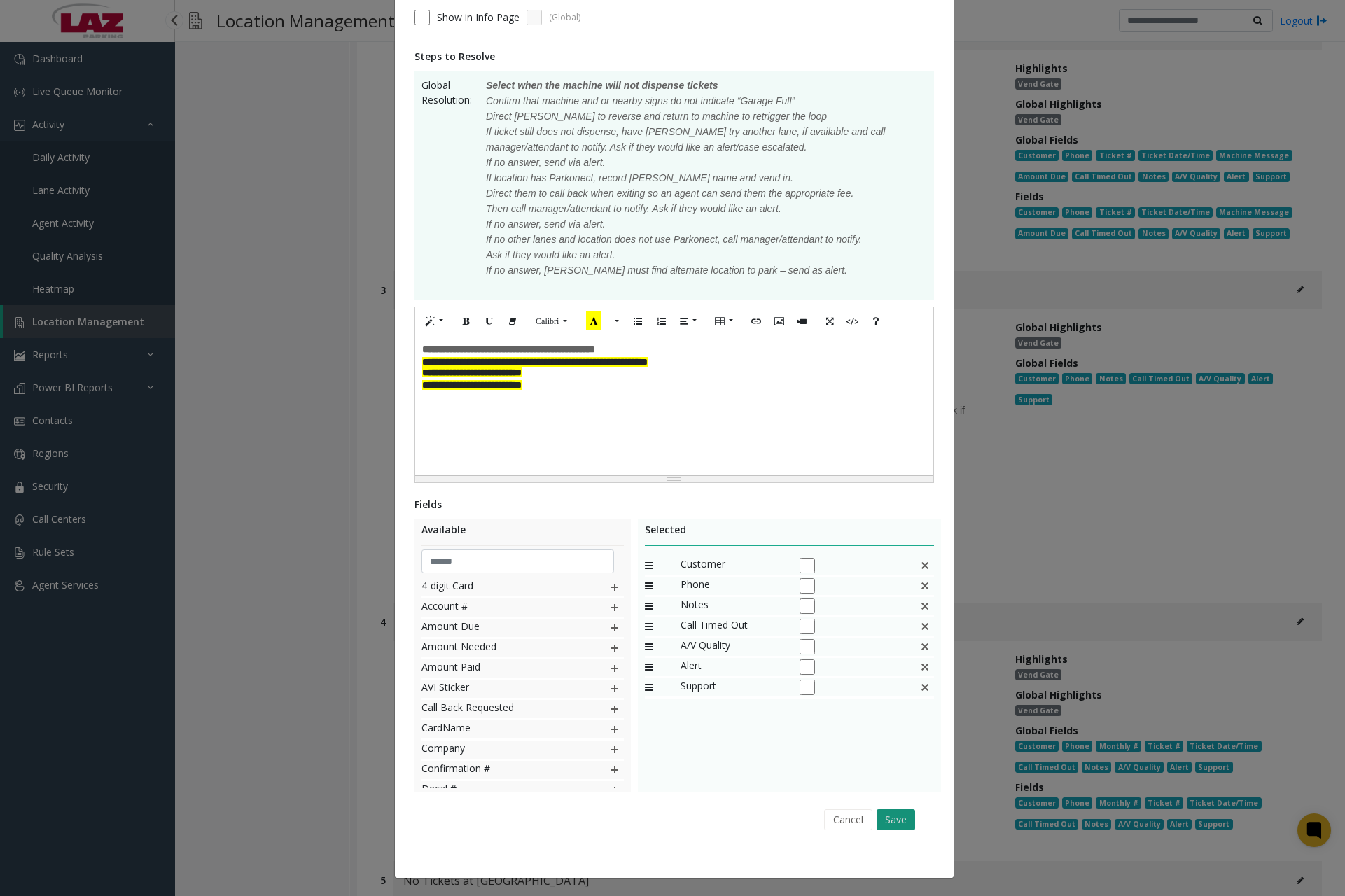
click at [884, 821] on button "Save" at bounding box center [896, 820] width 38 height 21
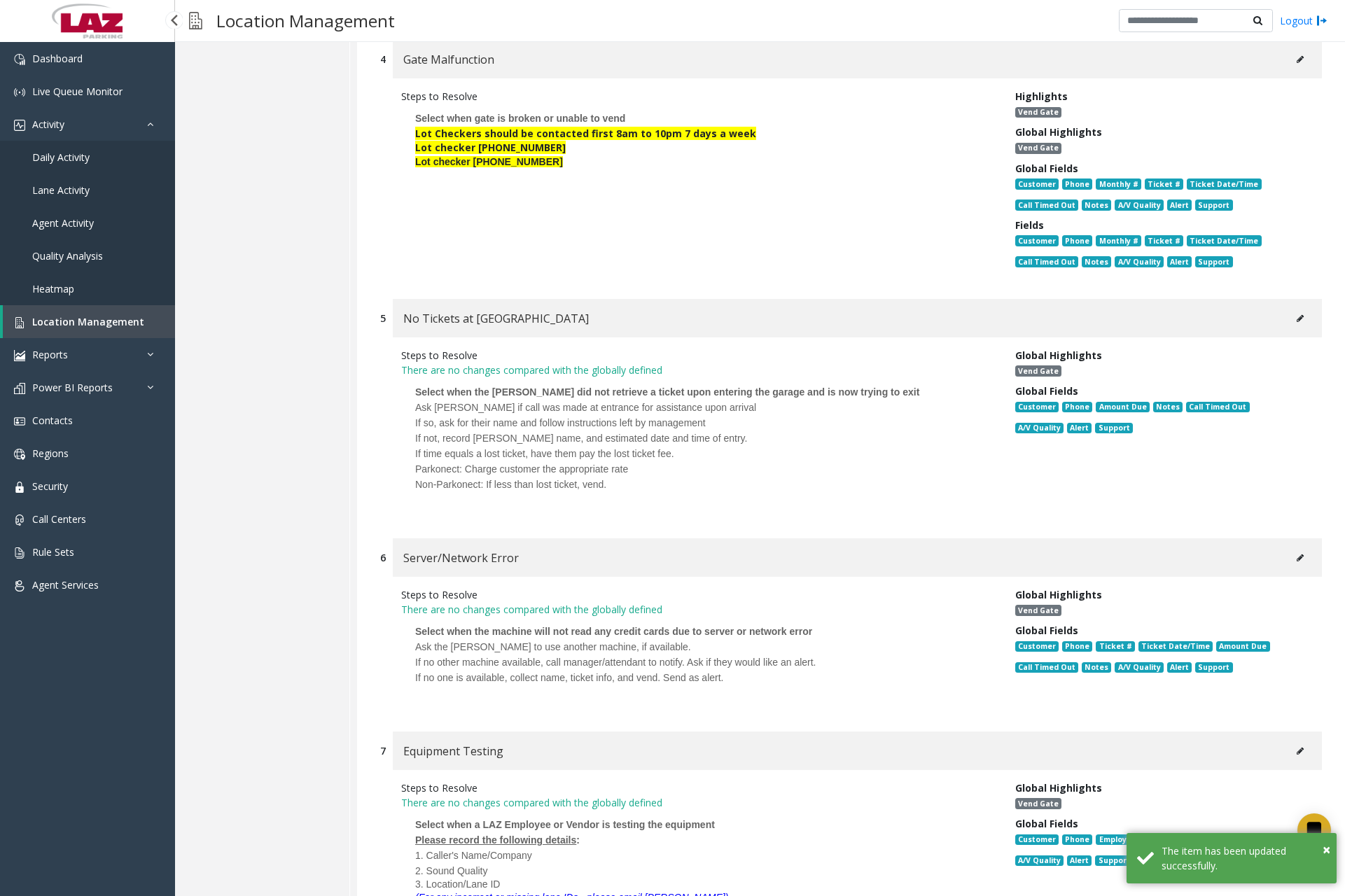
scroll to position [1260, 0]
click at [468, 592] on div "Steps to Resolve" at bounding box center [698, 594] width 593 height 15
click at [1289, 314] on button at bounding box center [1300, 318] width 23 height 21
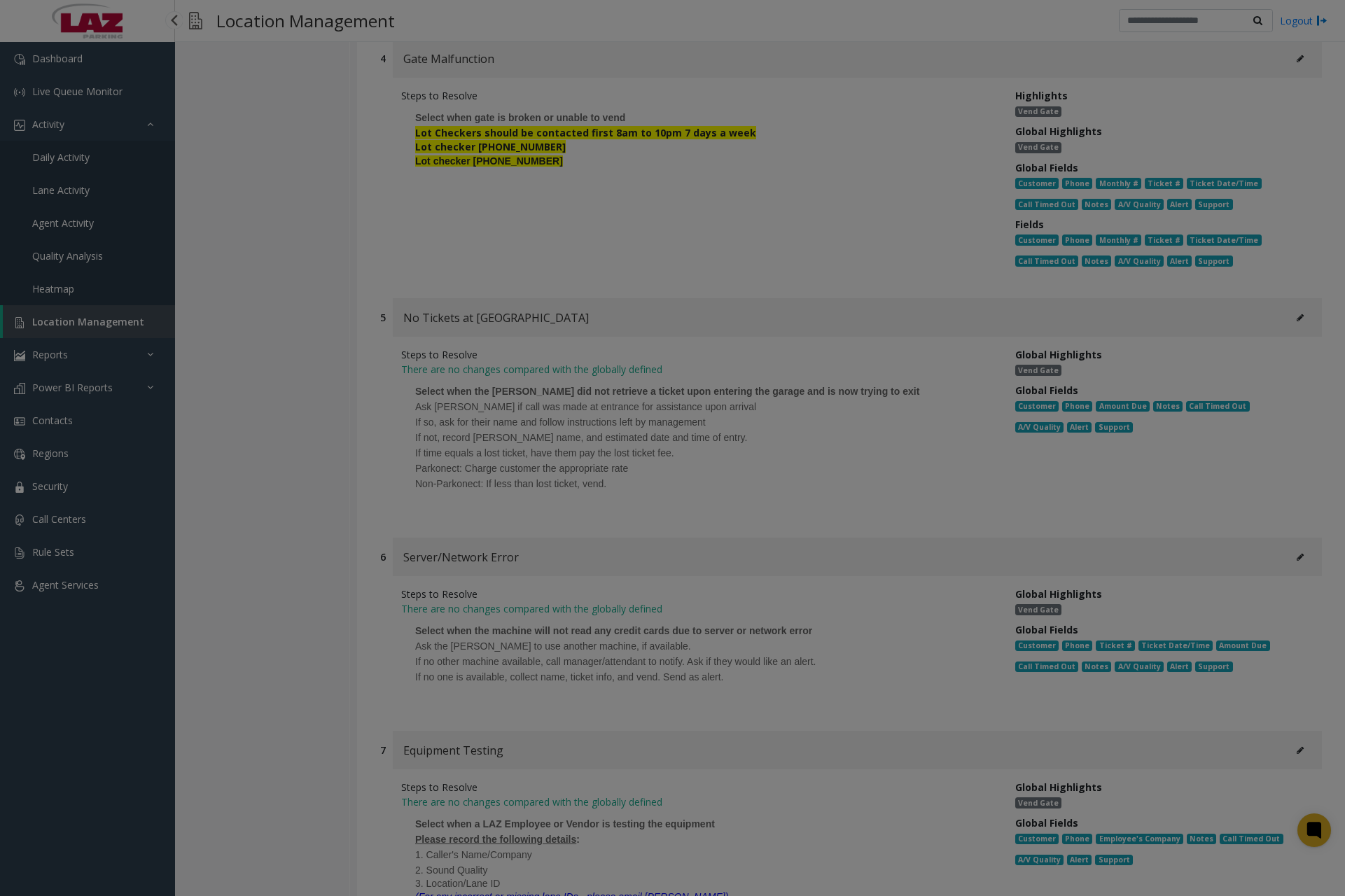
scroll to position [0, 0]
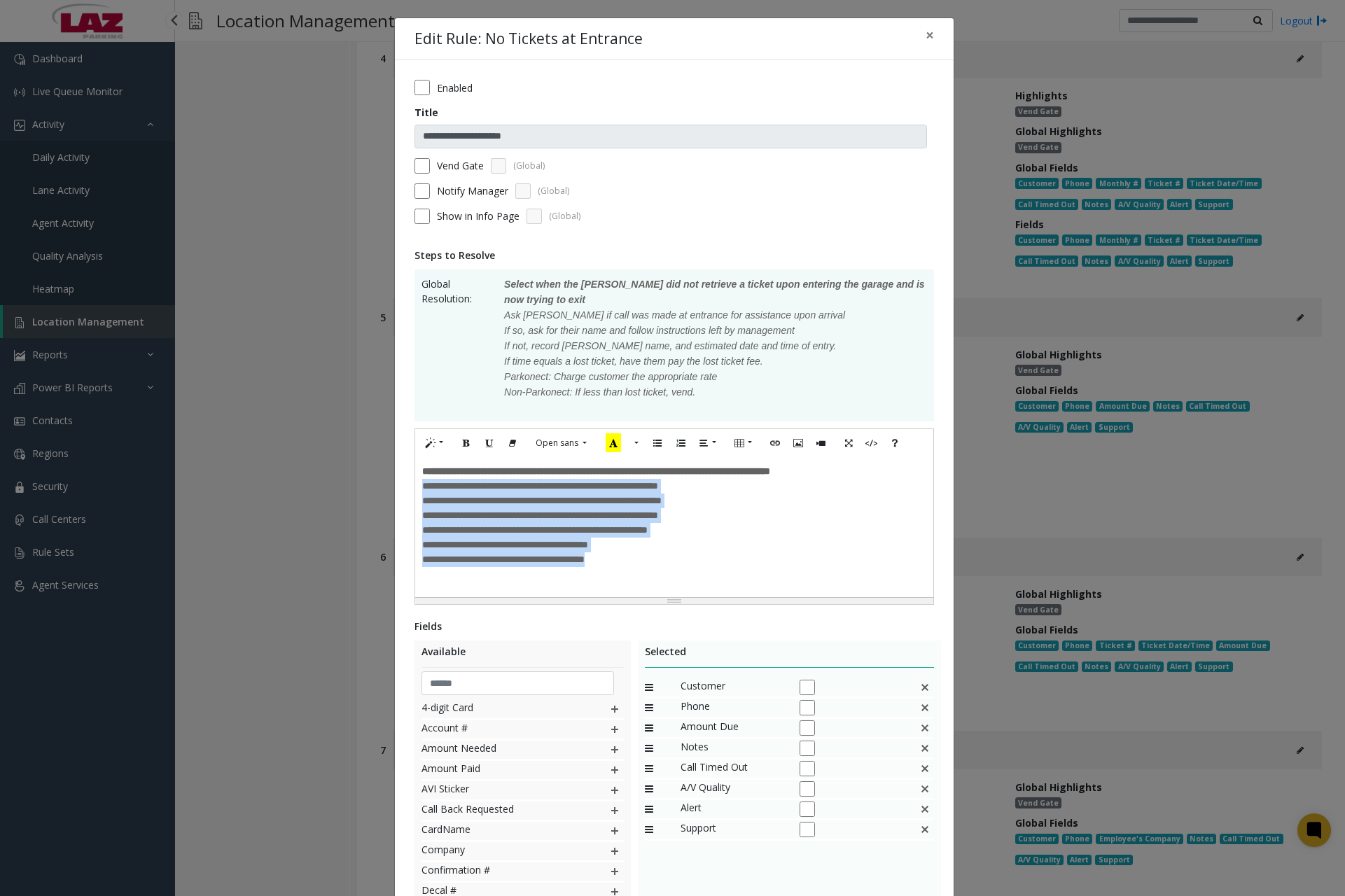
drag, startPoint x: 417, startPoint y: 490, endPoint x: 678, endPoint y: 572, distance: 273.6
click at [677, 572] on div "**********" at bounding box center [674, 530] width 504 height 103
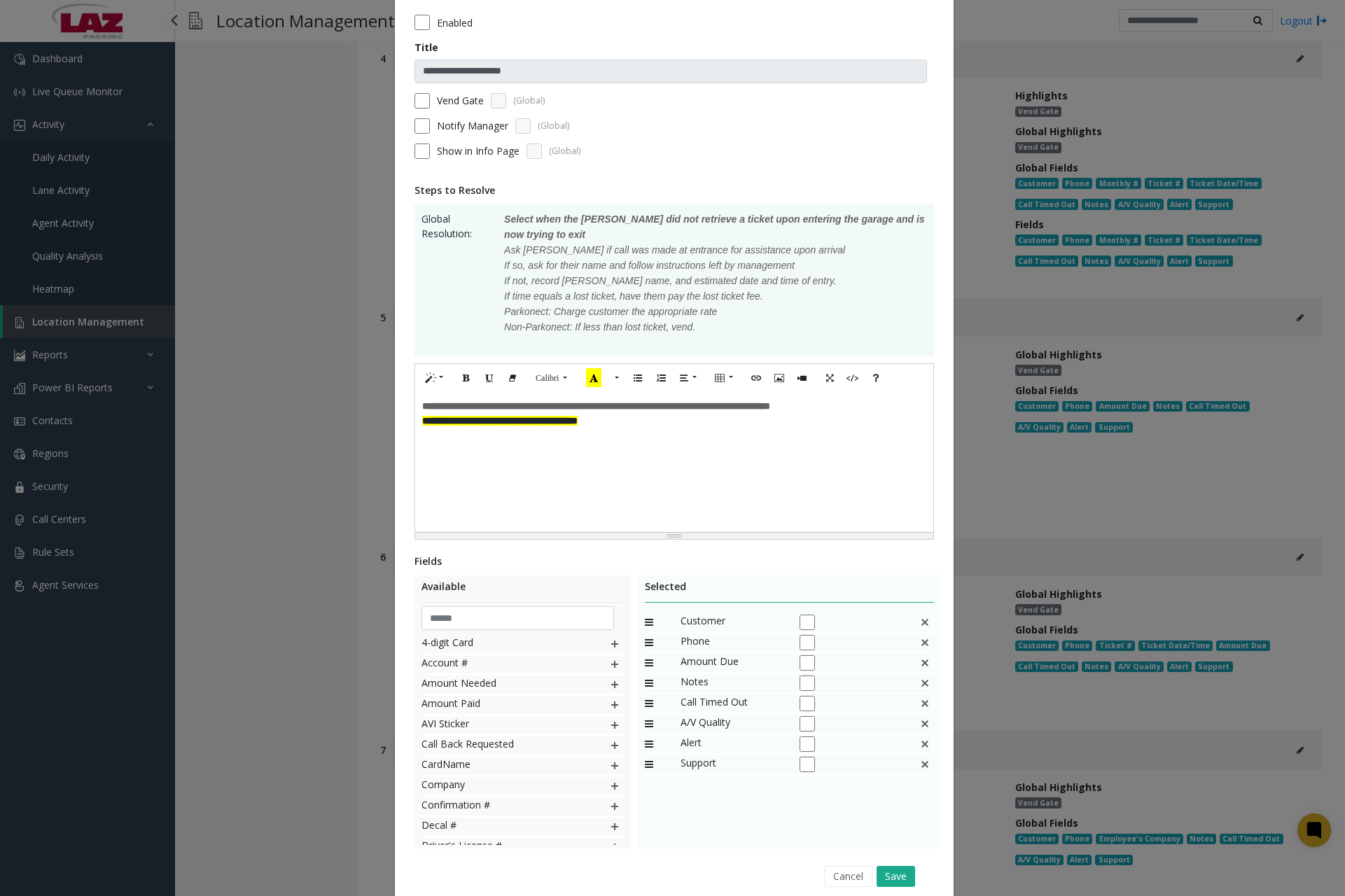
scroll to position [122, 0]
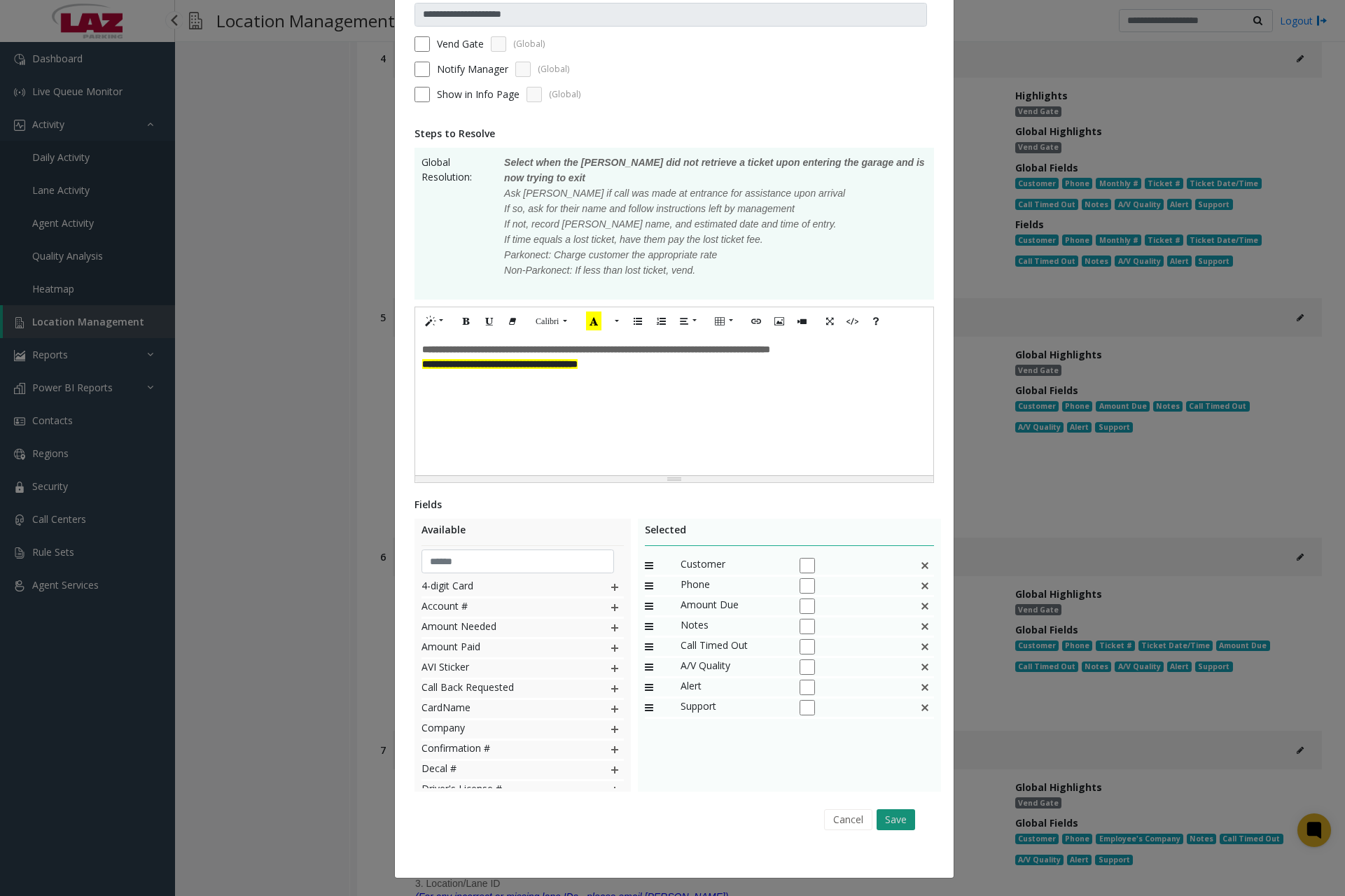
click at [882, 813] on button "Save" at bounding box center [896, 820] width 38 height 21
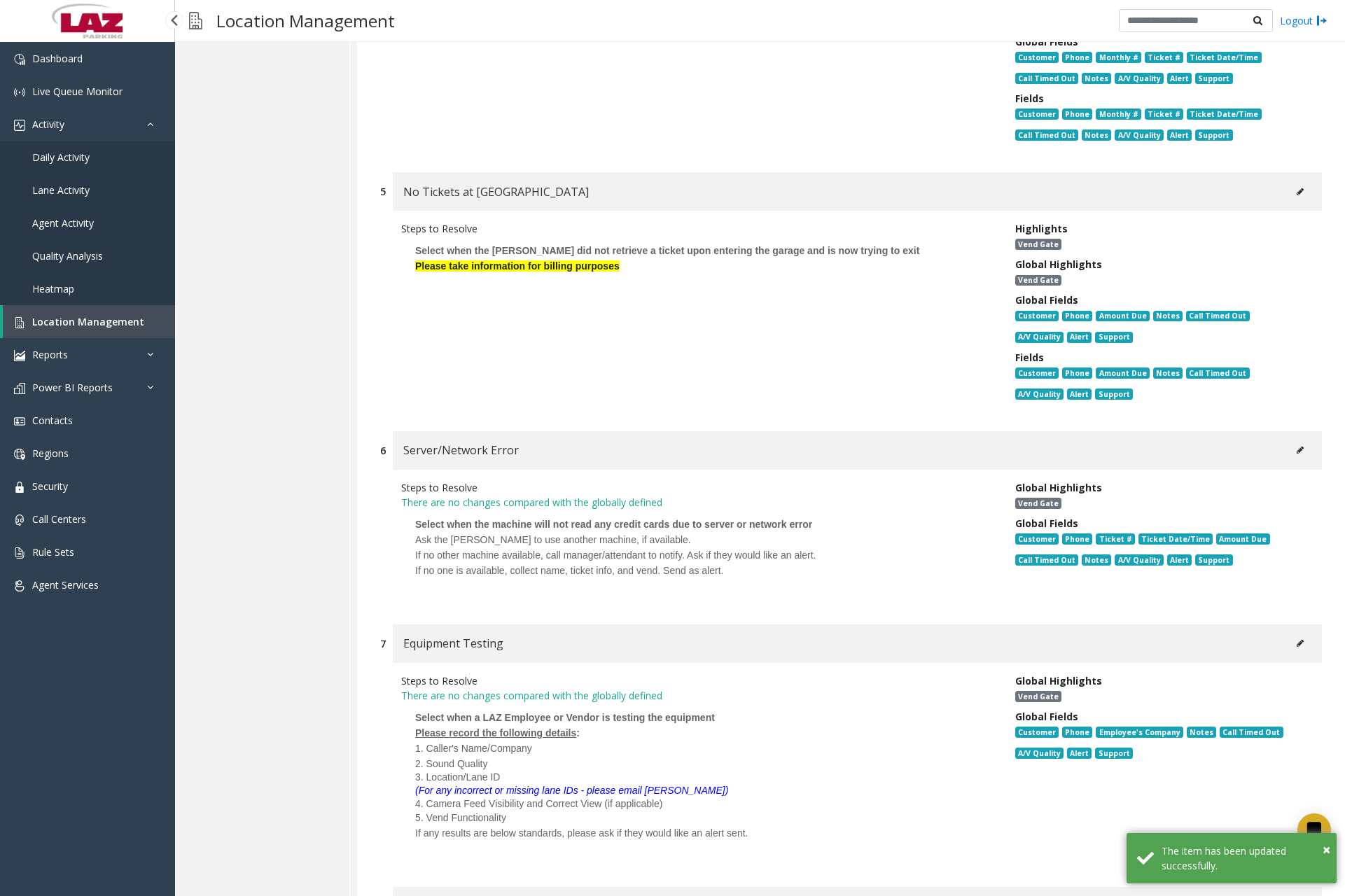
scroll to position [1470, 0]
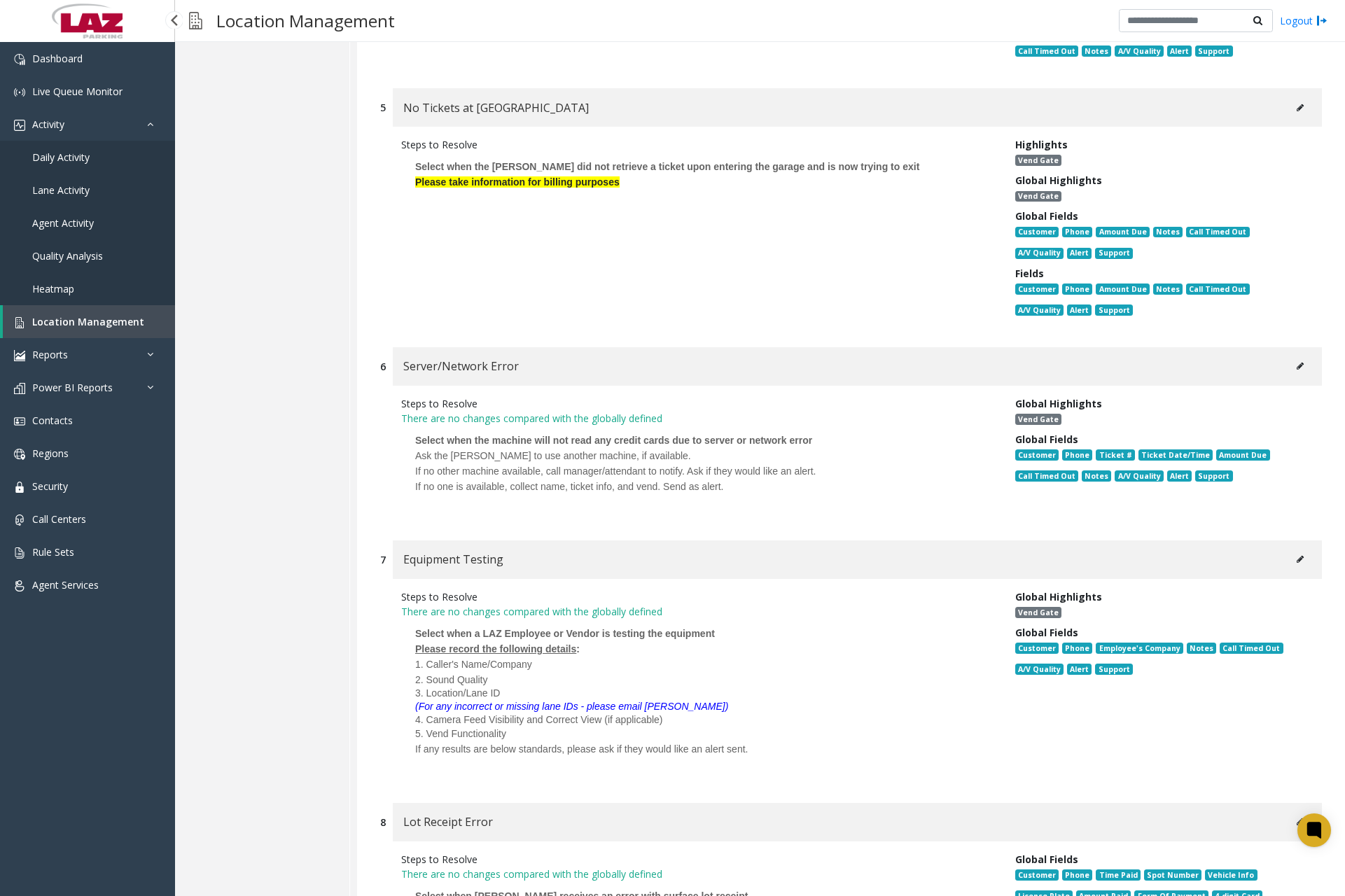
click at [511, 502] on div at bounding box center [698, 502] width 565 height 15
click at [1297, 369] on icon at bounding box center [1300, 366] width 7 height 9
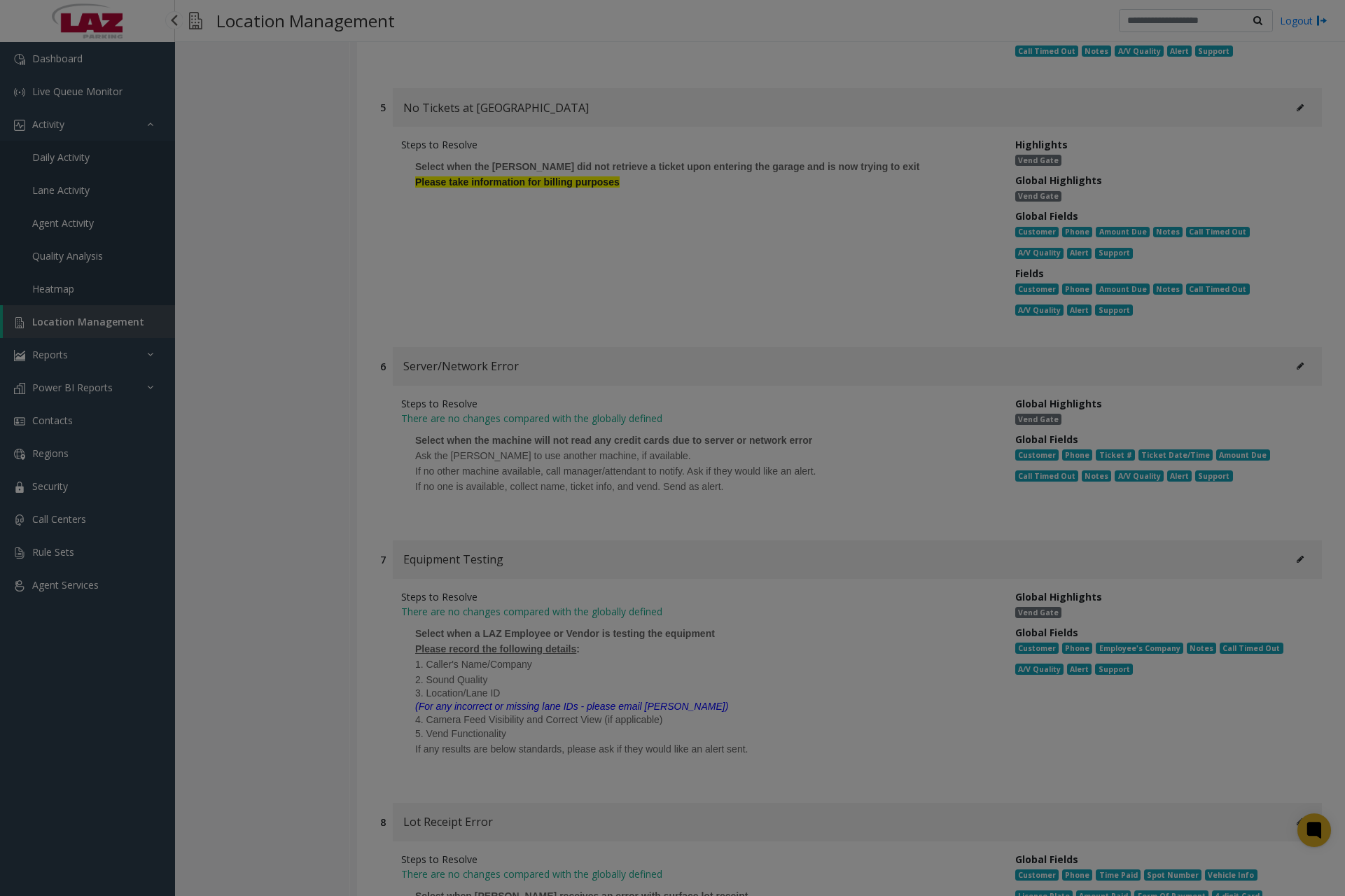
scroll to position [0, 0]
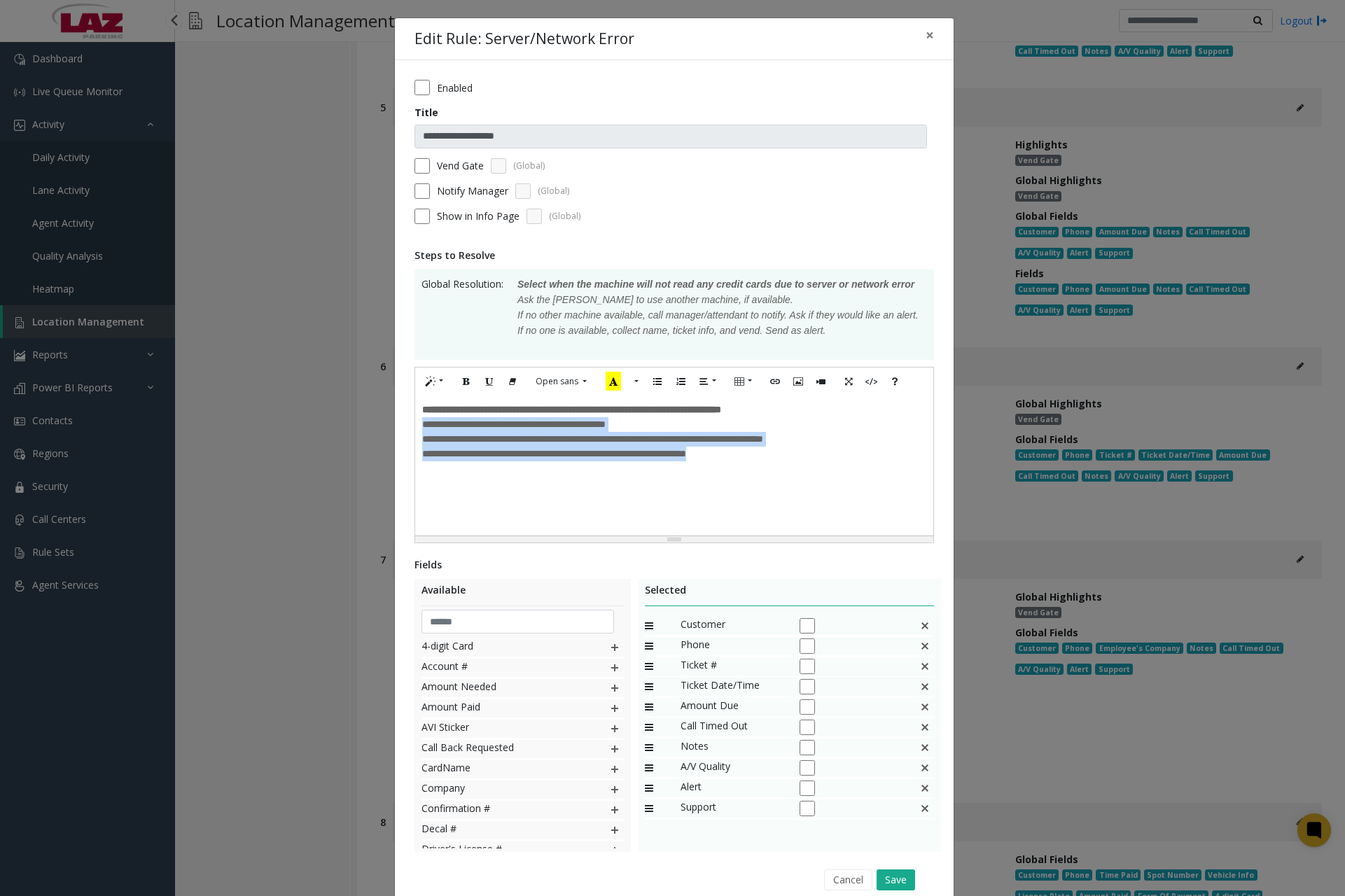
drag, startPoint x: 419, startPoint y: 428, endPoint x: 818, endPoint y: 472, distance: 401.4
click at [816, 472] on div "**********" at bounding box center [674, 446] width 504 height 59
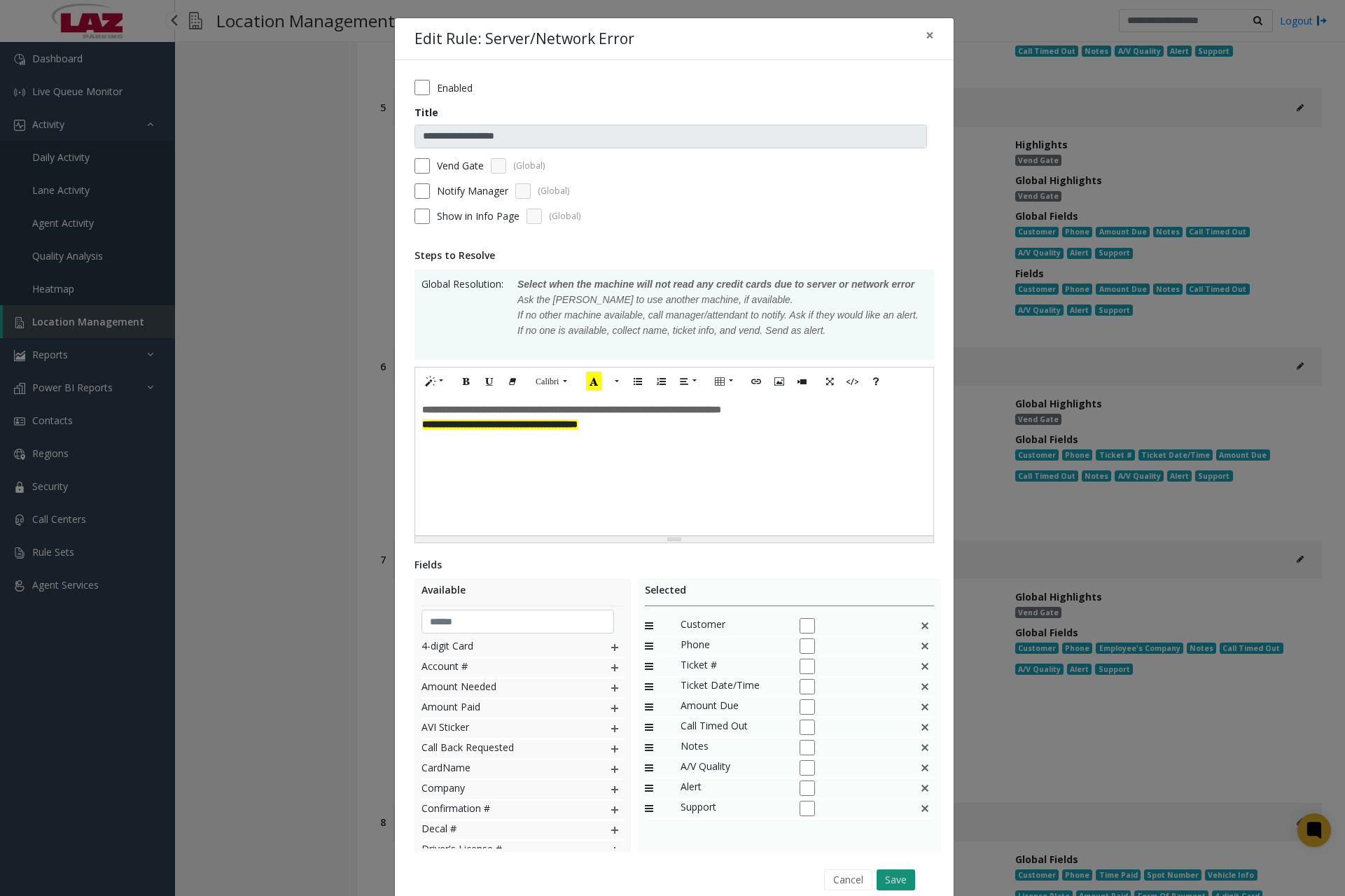
click at [894, 883] on button "Save" at bounding box center [896, 880] width 38 height 21
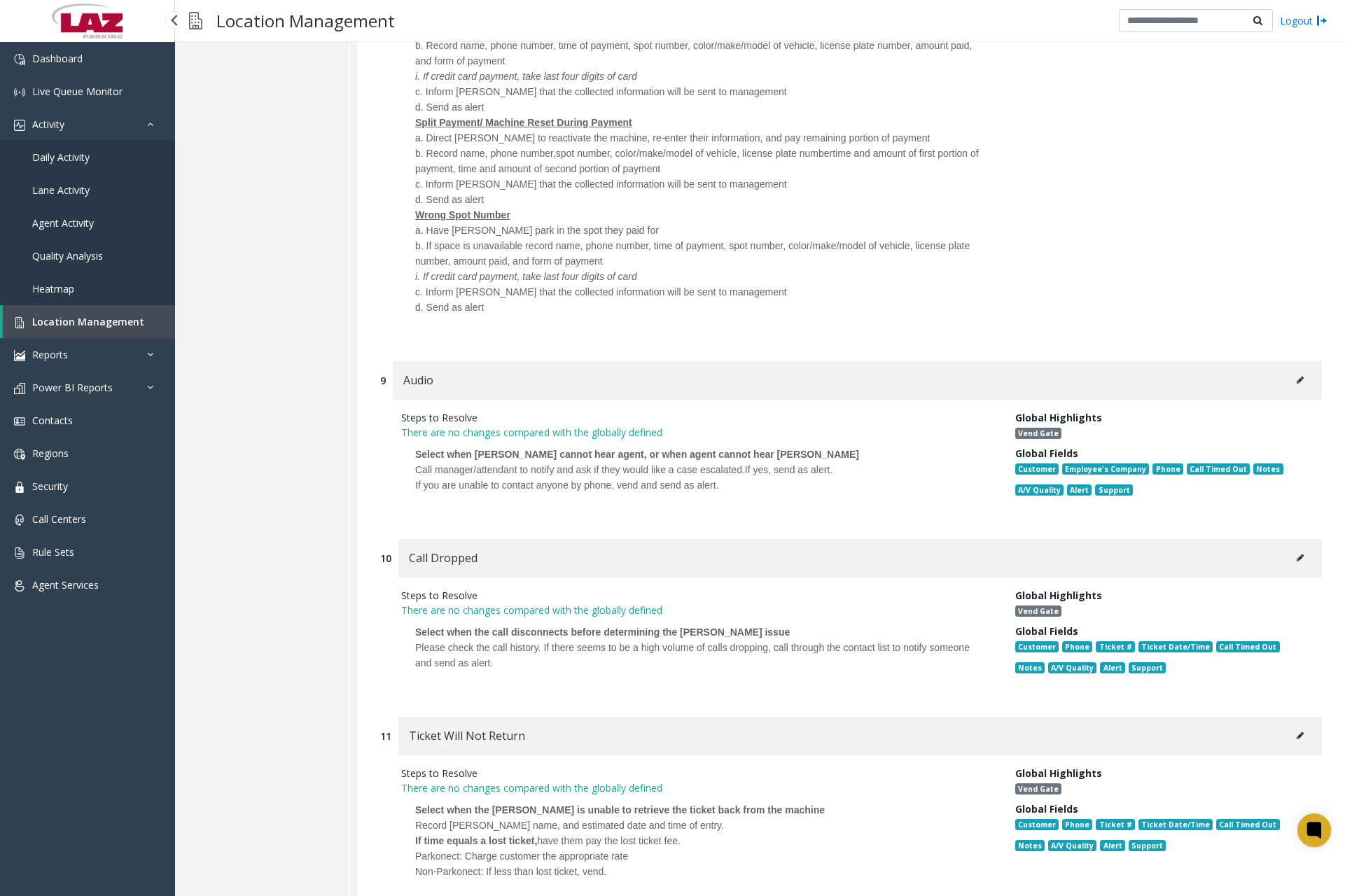
scroll to position [2450, 0]
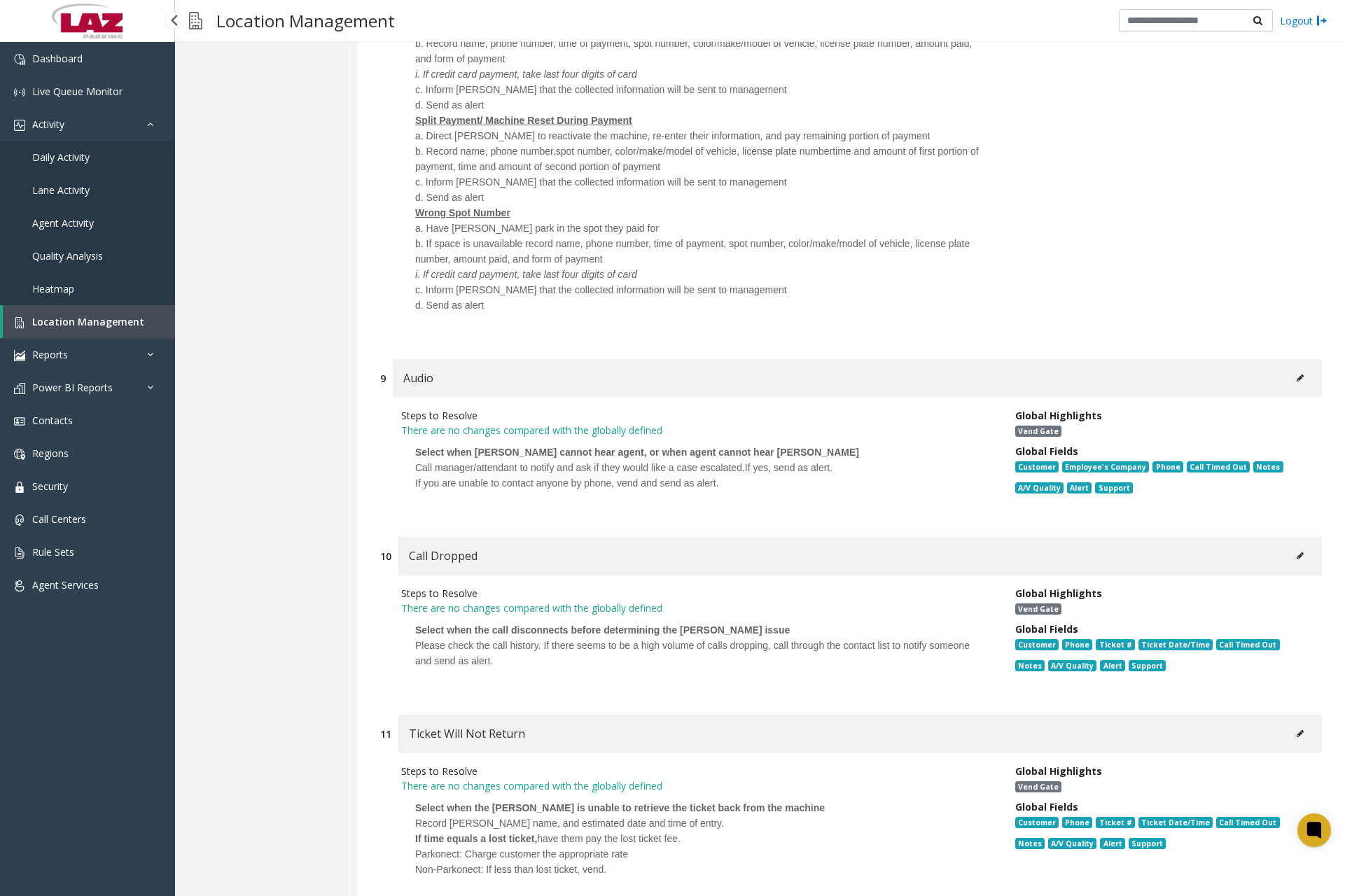
click at [485, 486] on span "If you are unable to contact anyone by phone, vend and send as alert." at bounding box center [567, 483] width 304 height 11
click at [1297, 377] on button at bounding box center [1300, 378] width 23 height 21
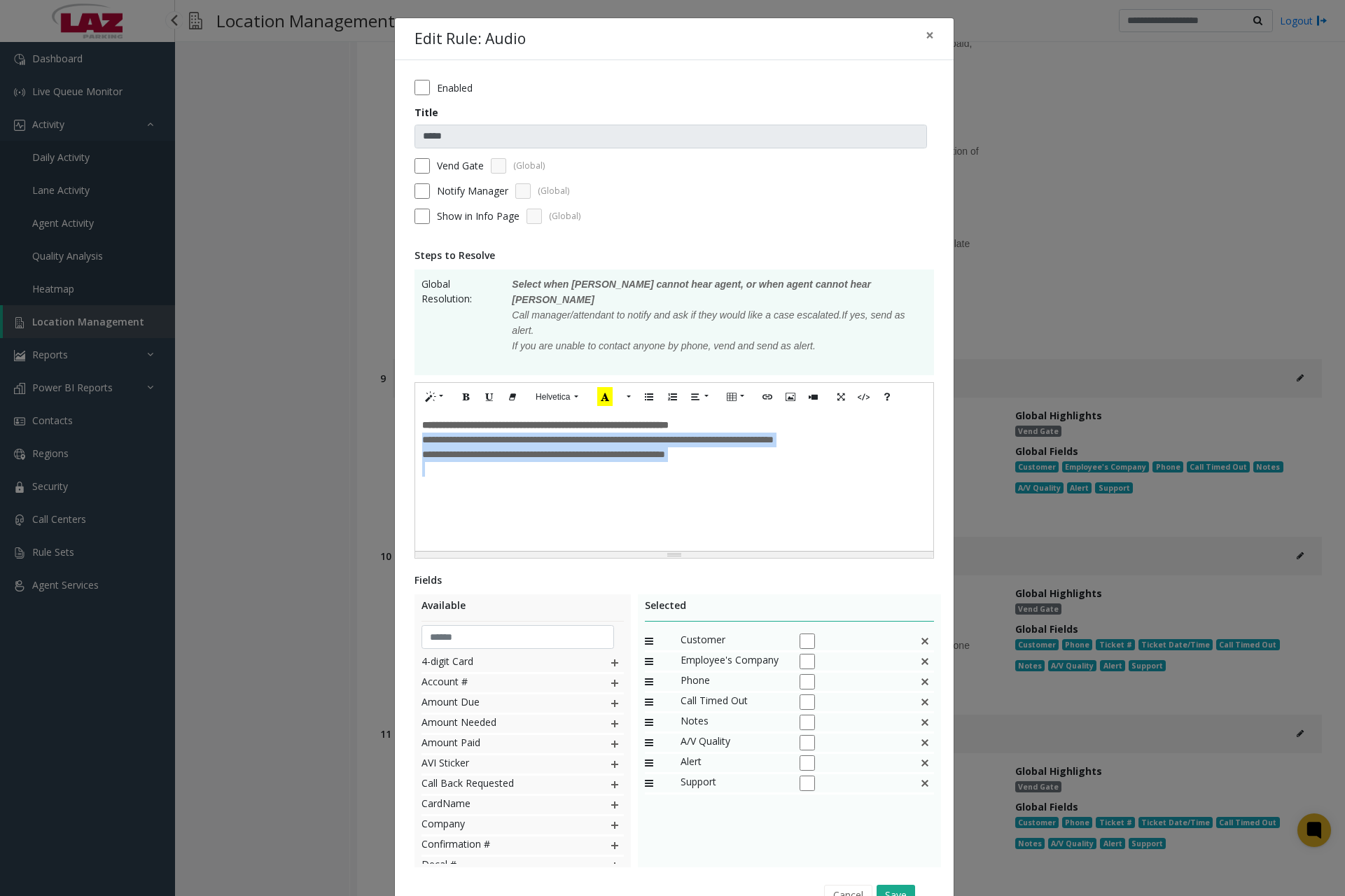
drag, startPoint x: 417, startPoint y: 428, endPoint x: 808, endPoint y: 485, distance: 395.1
click at [808, 485] on div "**********" at bounding box center [674, 480] width 518 height 140
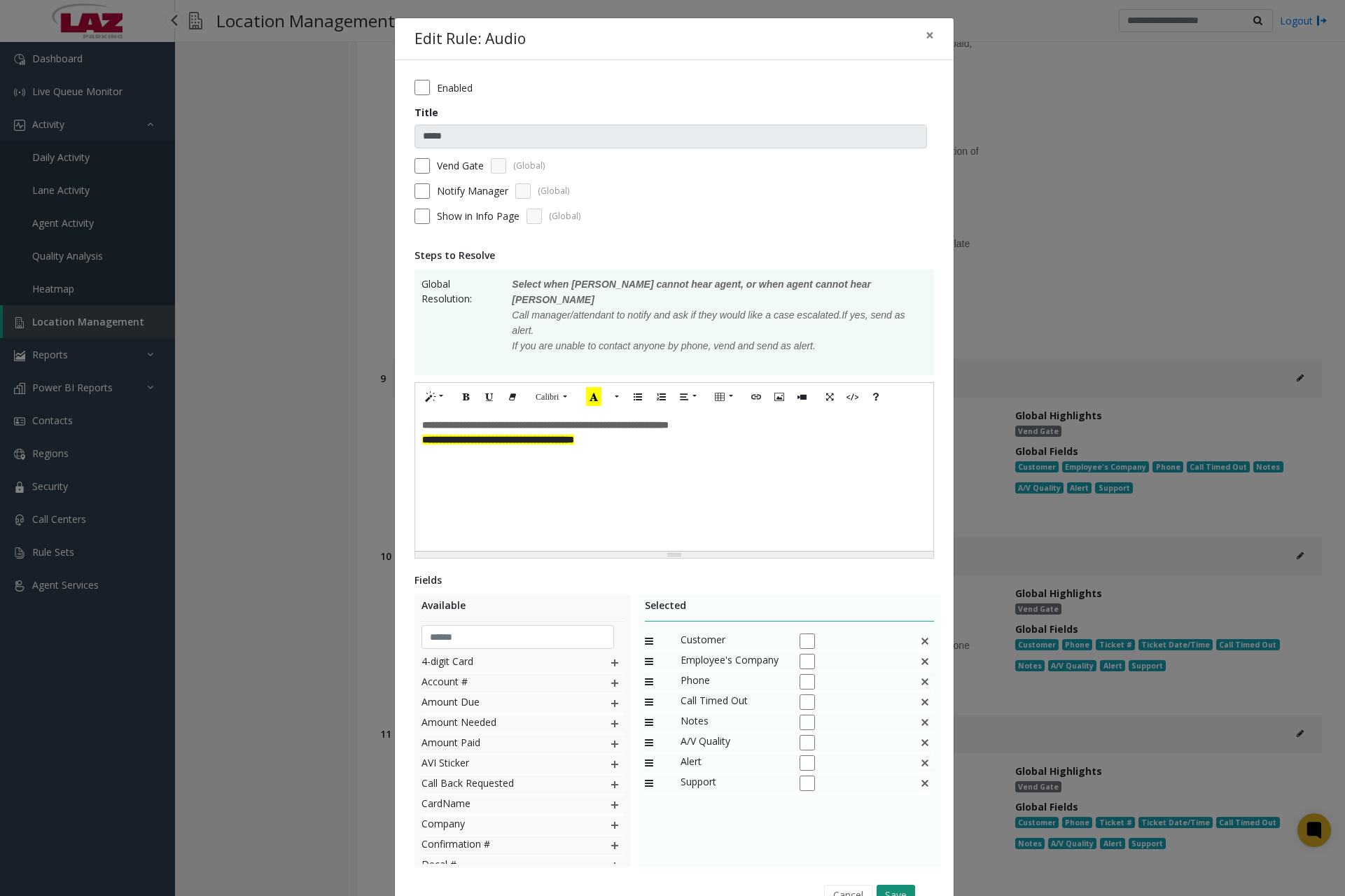
click at [895, 885] on button "Save" at bounding box center [896, 895] width 38 height 21
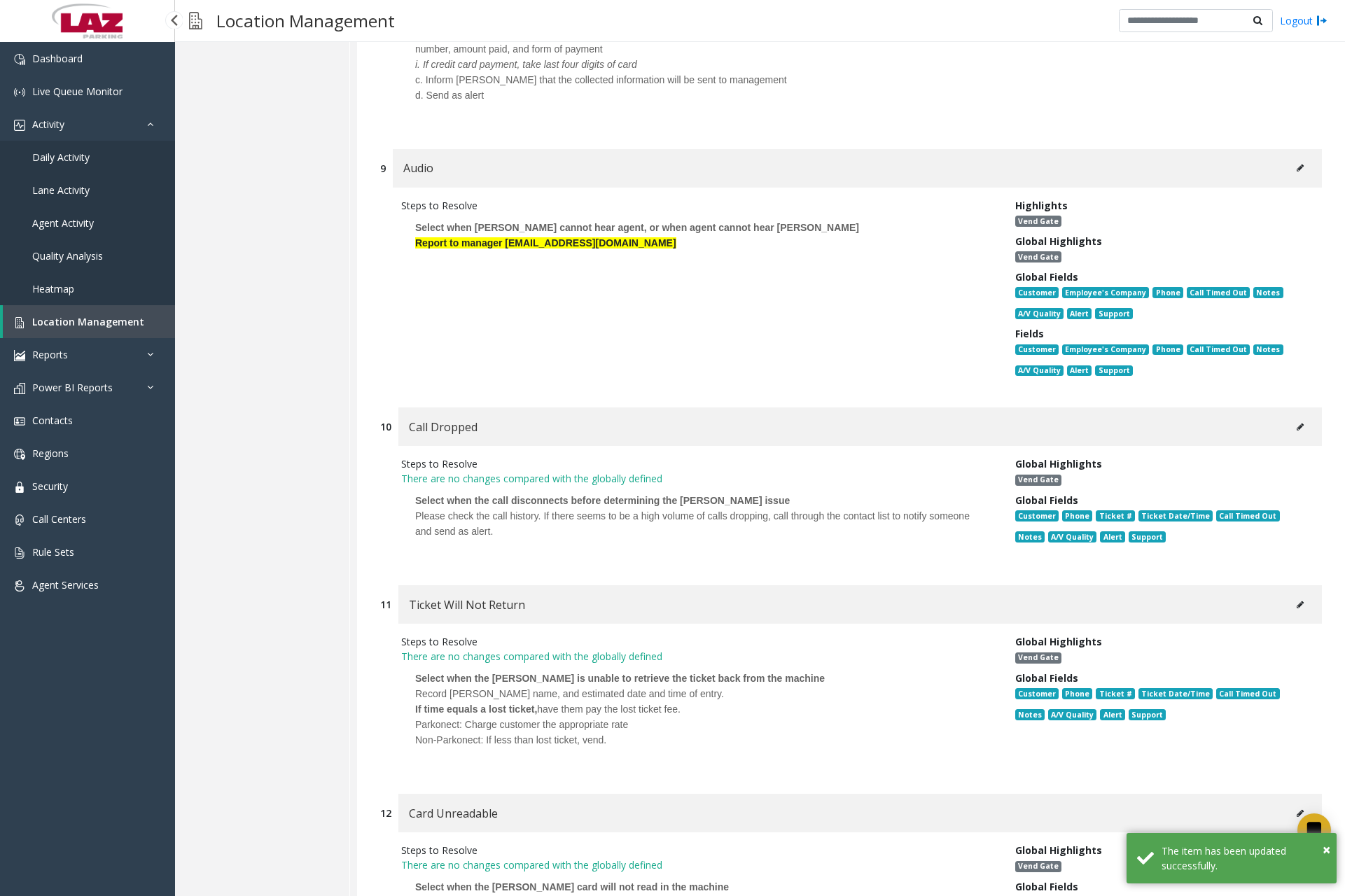
scroll to position [2800, 0]
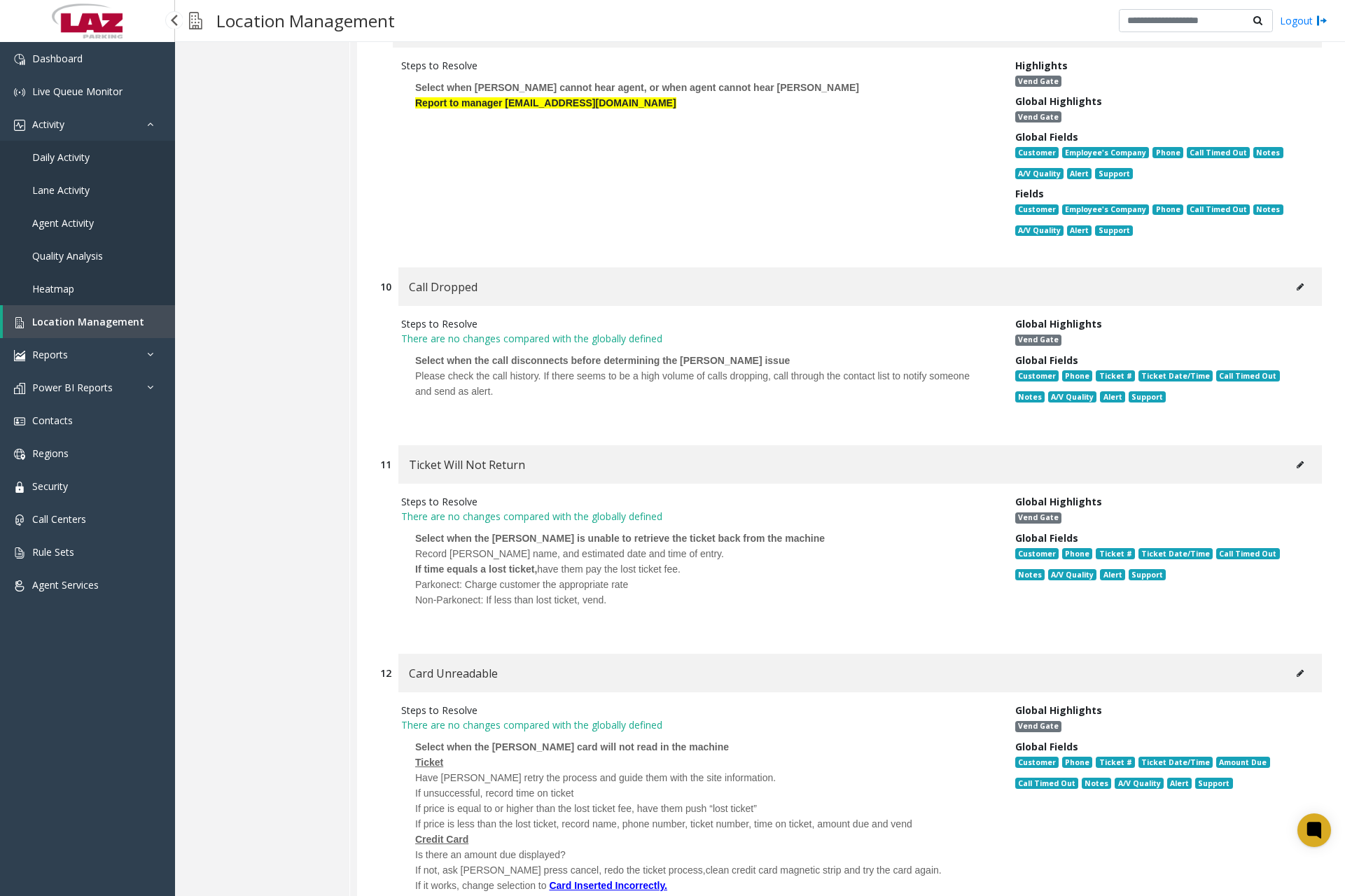
click at [1289, 289] on button at bounding box center [1300, 287] width 23 height 21
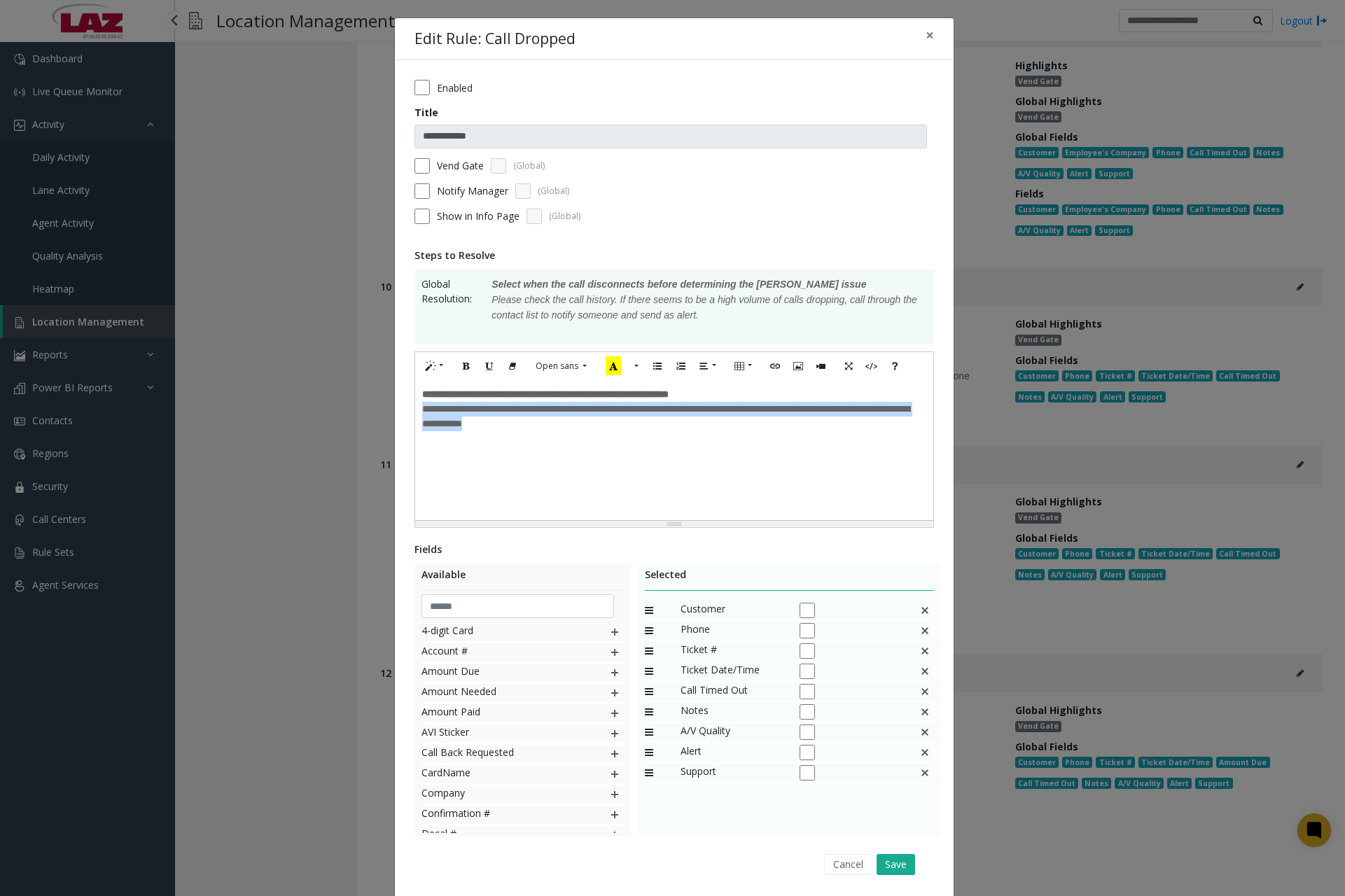
drag, startPoint x: 419, startPoint y: 411, endPoint x: 625, endPoint y: 443, distance: 208.5
click at [624, 442] on div "**********" at bounding box center [674, 450] width 518 height 140
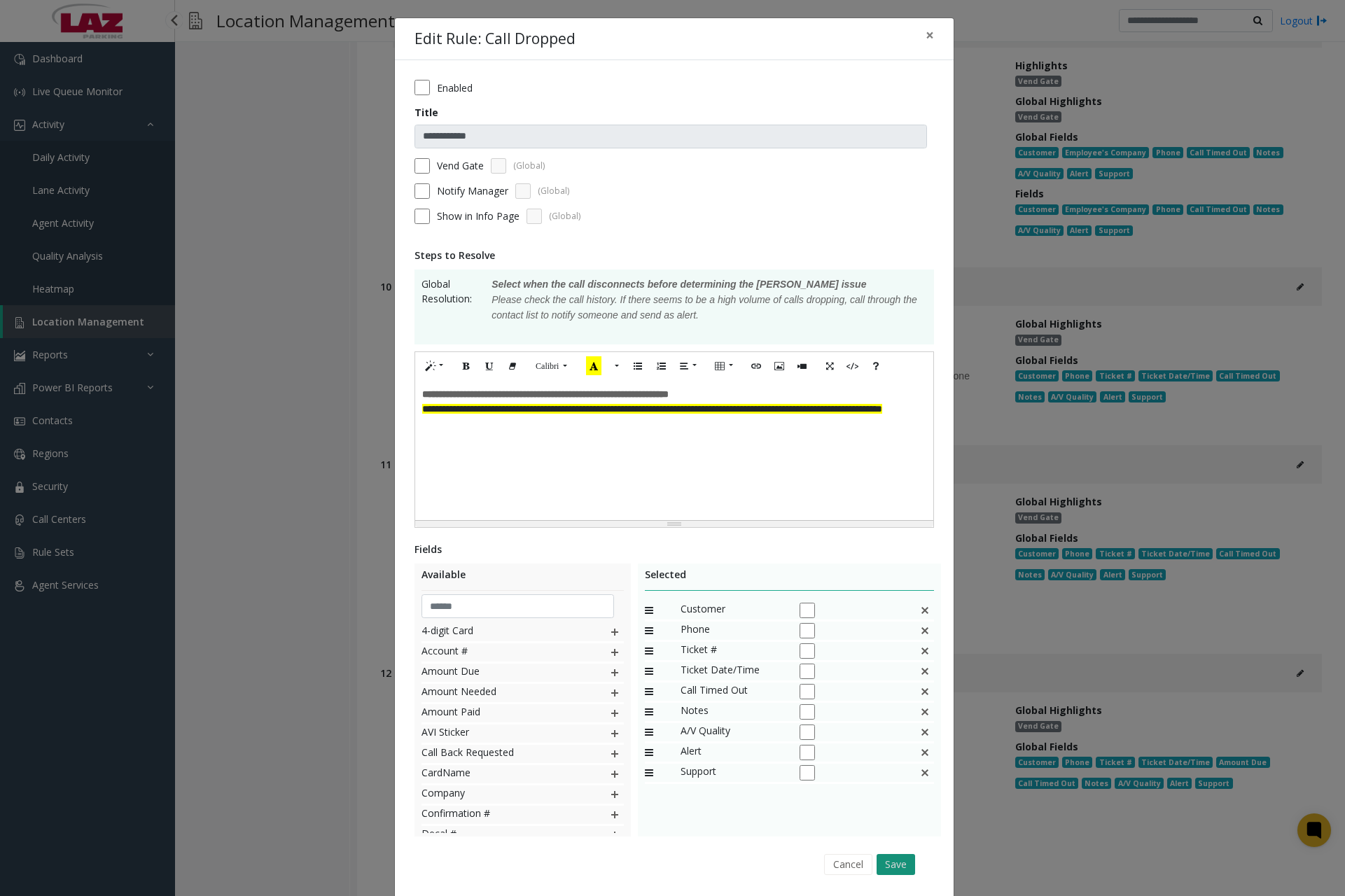
click at [897, 863] on button "Save" at bounding box center [896, 865] width 38 height 21
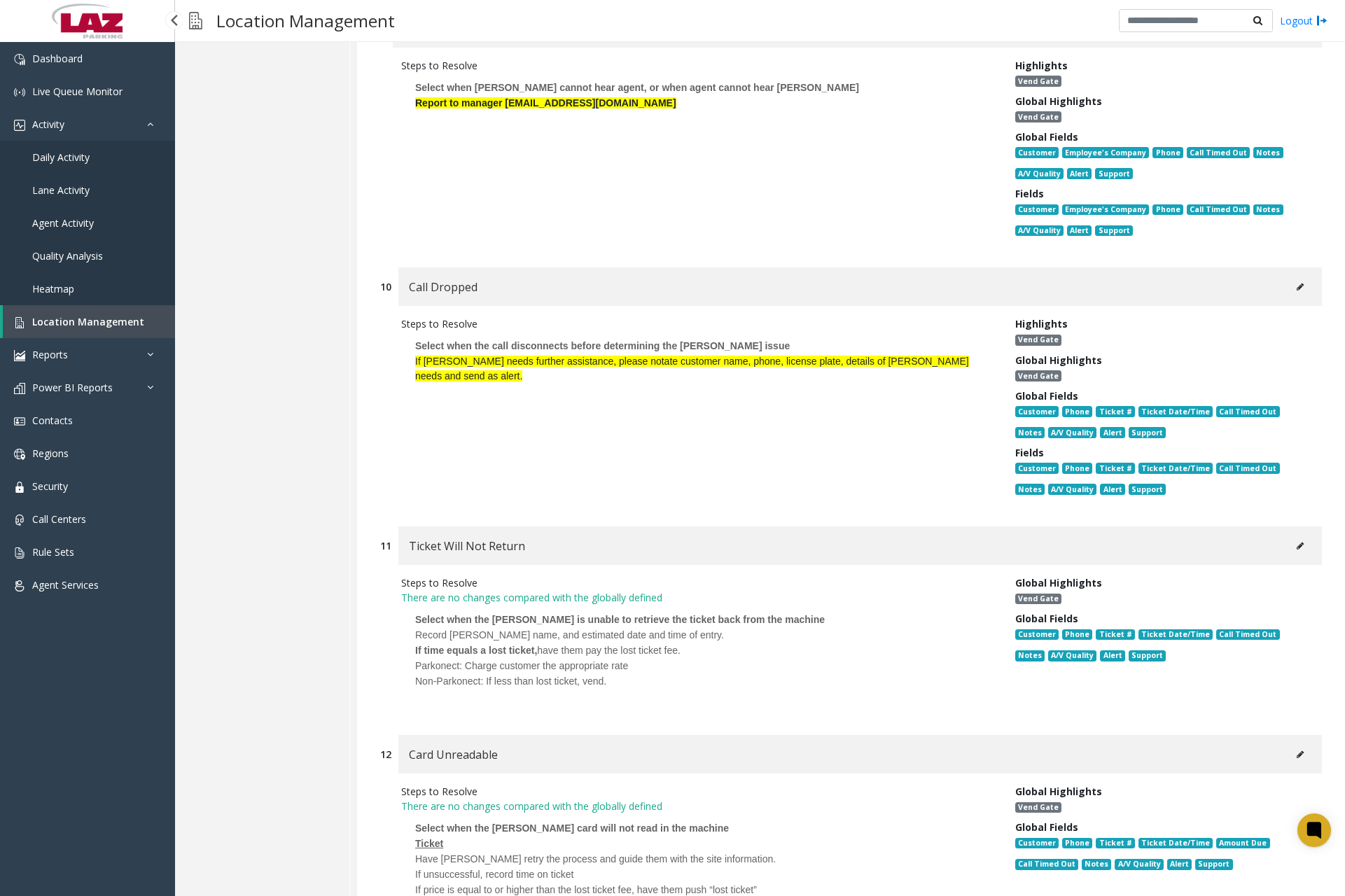
click at [1297, 548] on icon at bounding box center [1300, 546] width 7 height 9
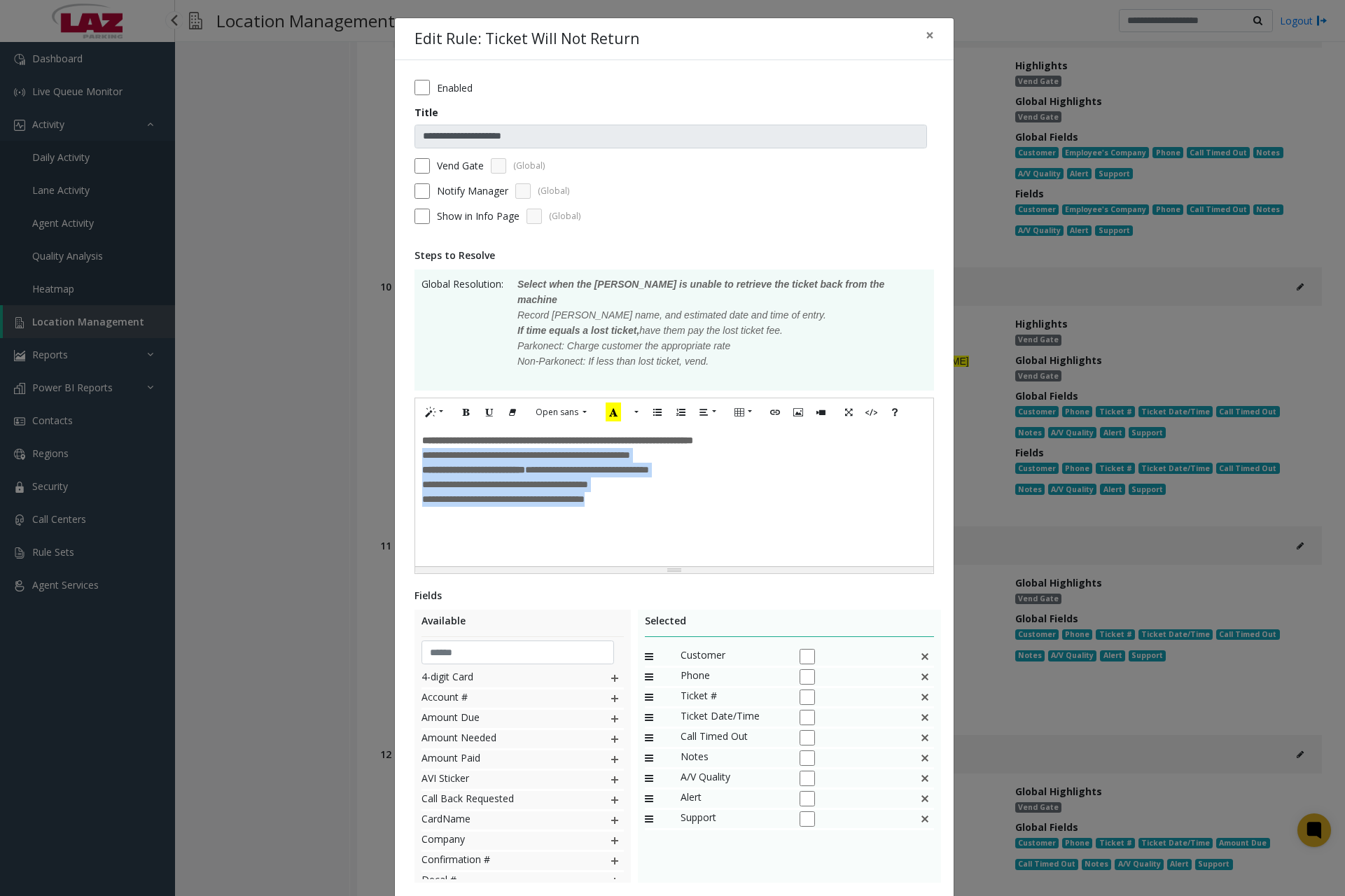
drag, startPoint x: 419, startPoint y: 446, endPoint x: 674, endPoint y: 506, distance: 262.0
click at [671, 506] on div "**********" at bounding box center [674, 485] width 504 height 74
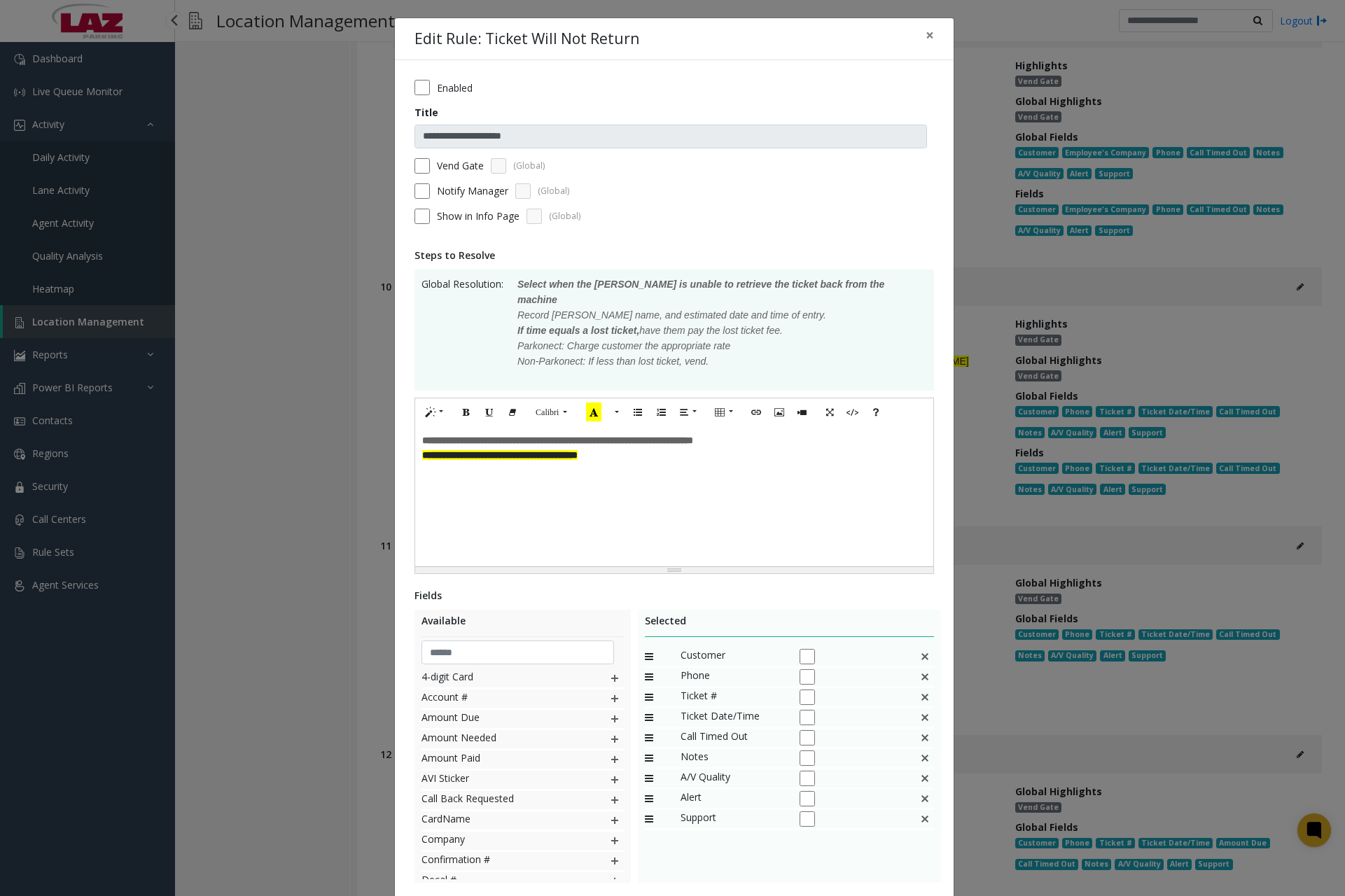
click at [889, 895] on button "Save" at bounding box center [896, 911] width 38 height 21
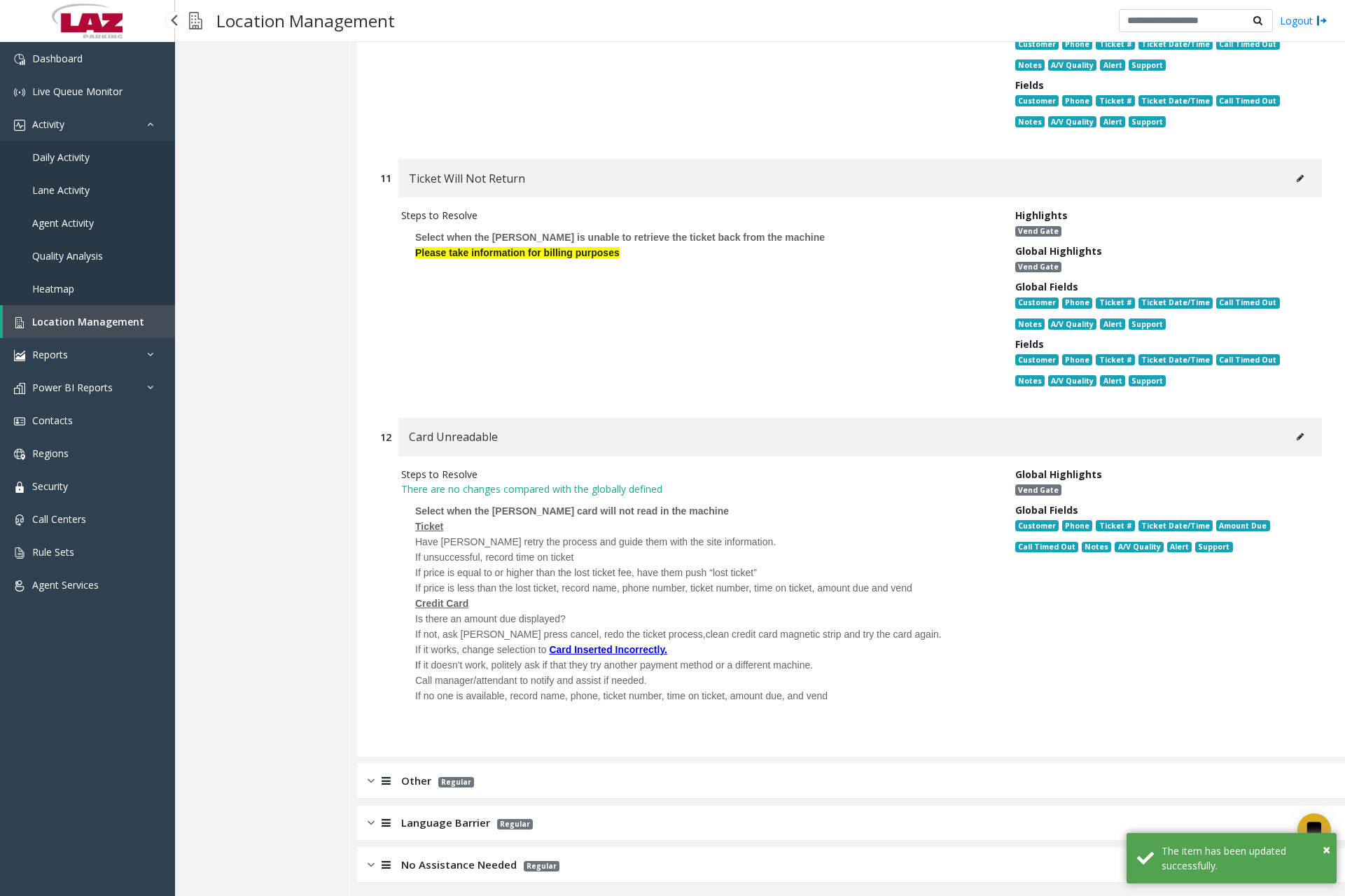
scroll to position [3172, 0]
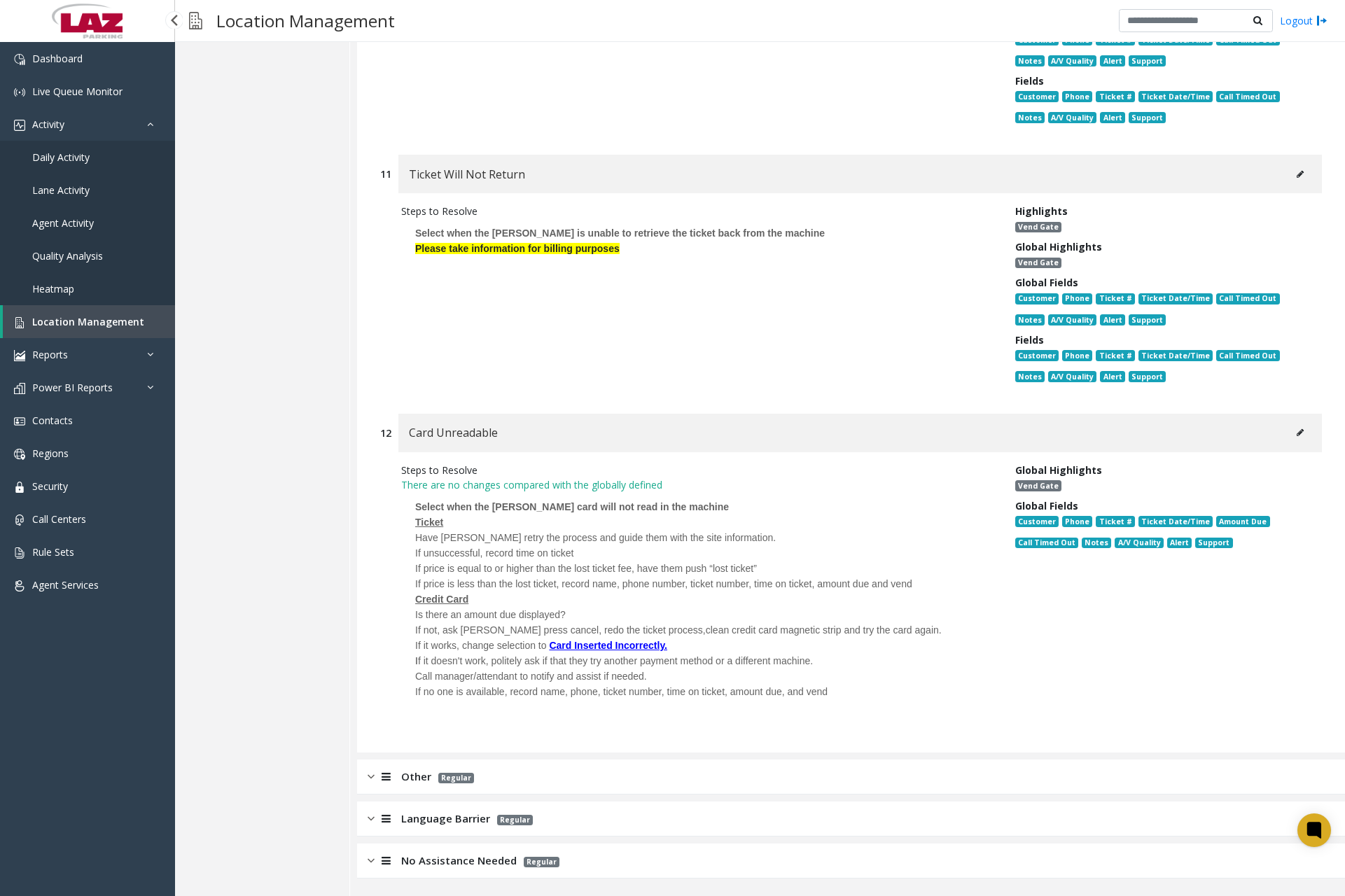
click at [1297, 431] on icon at bounding box center [1300, 433] width 7 height 9
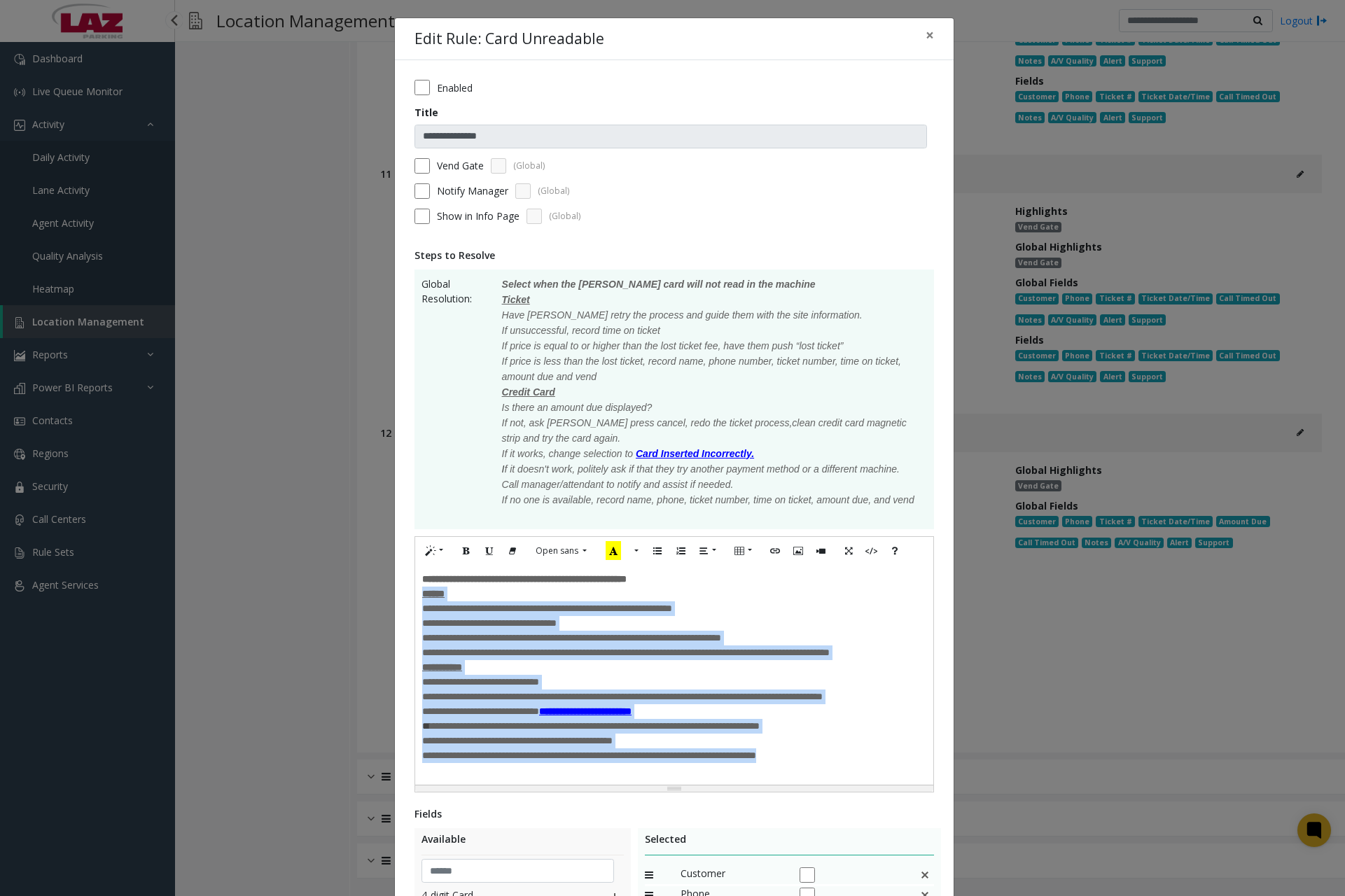
drag, startPoint x: 416, startPoint y: 601, endPoint x: 840, endPoint y: 780, distance: 460.2
click at [840, 780] on div "**********" at bounding box center [674, 675] width 518 height 220
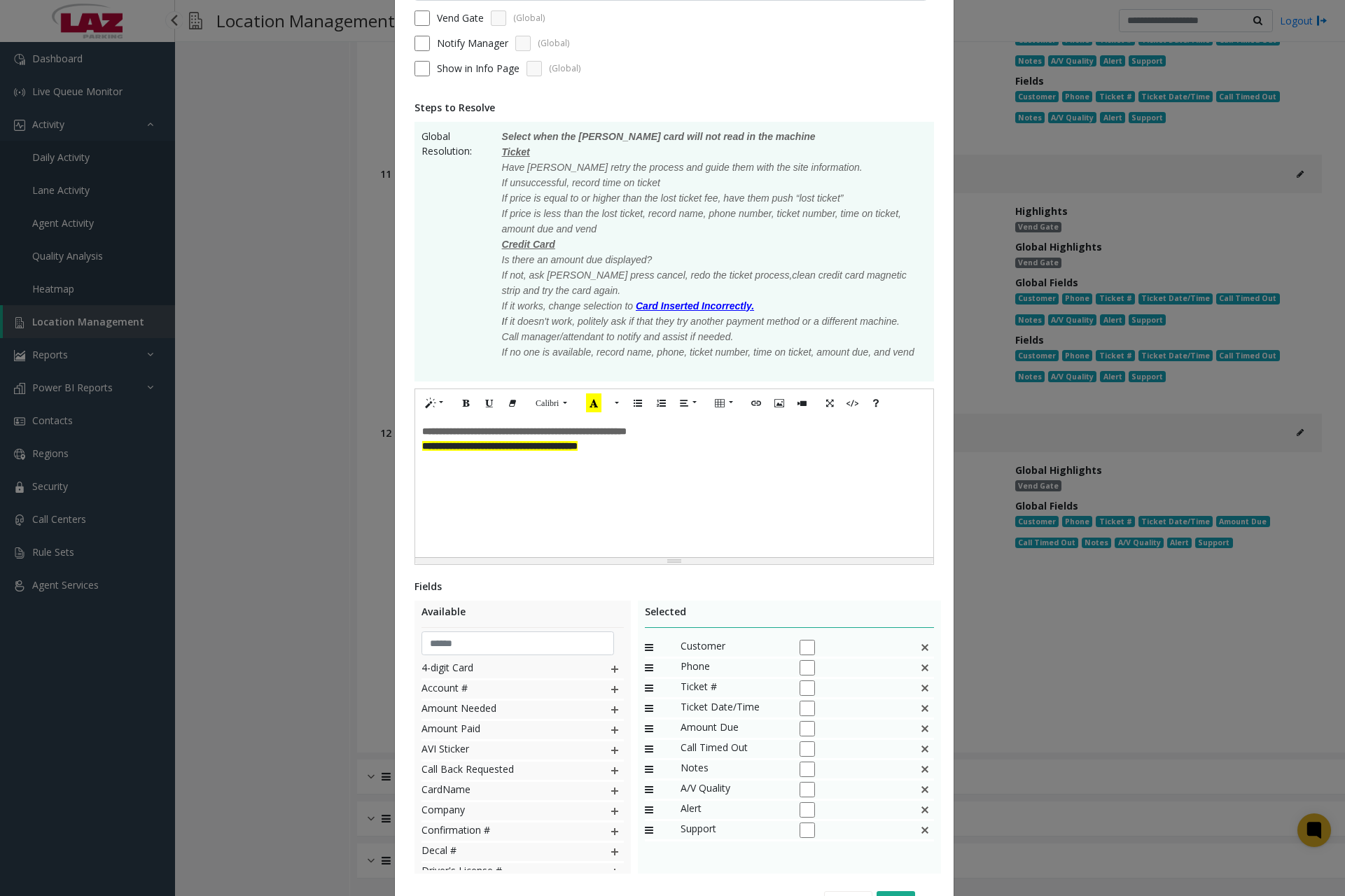
scroll to position [230, 0]
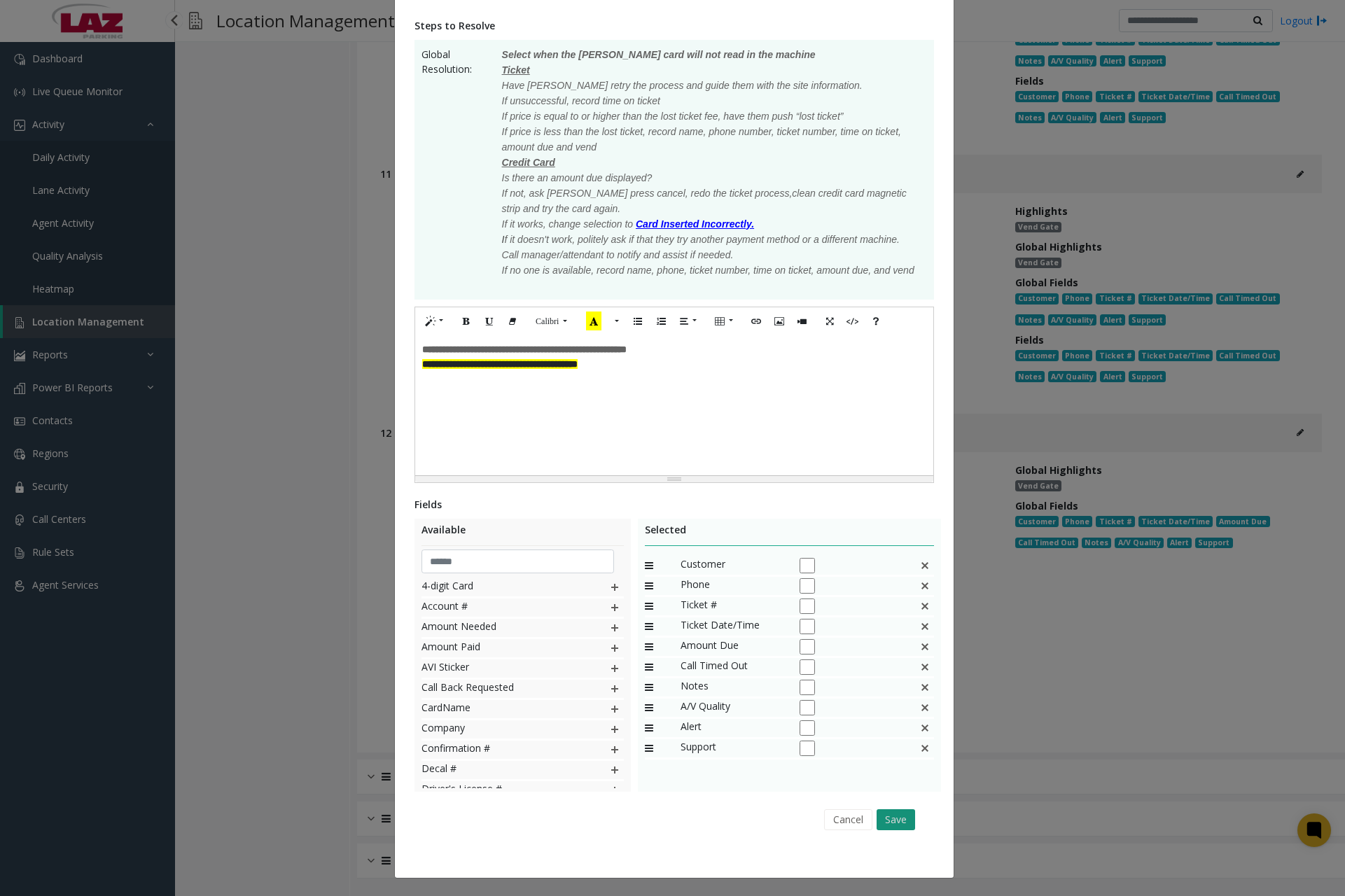
click at [886, 814] on button "Save" at bounding box center [896, 820] width 38 height 21
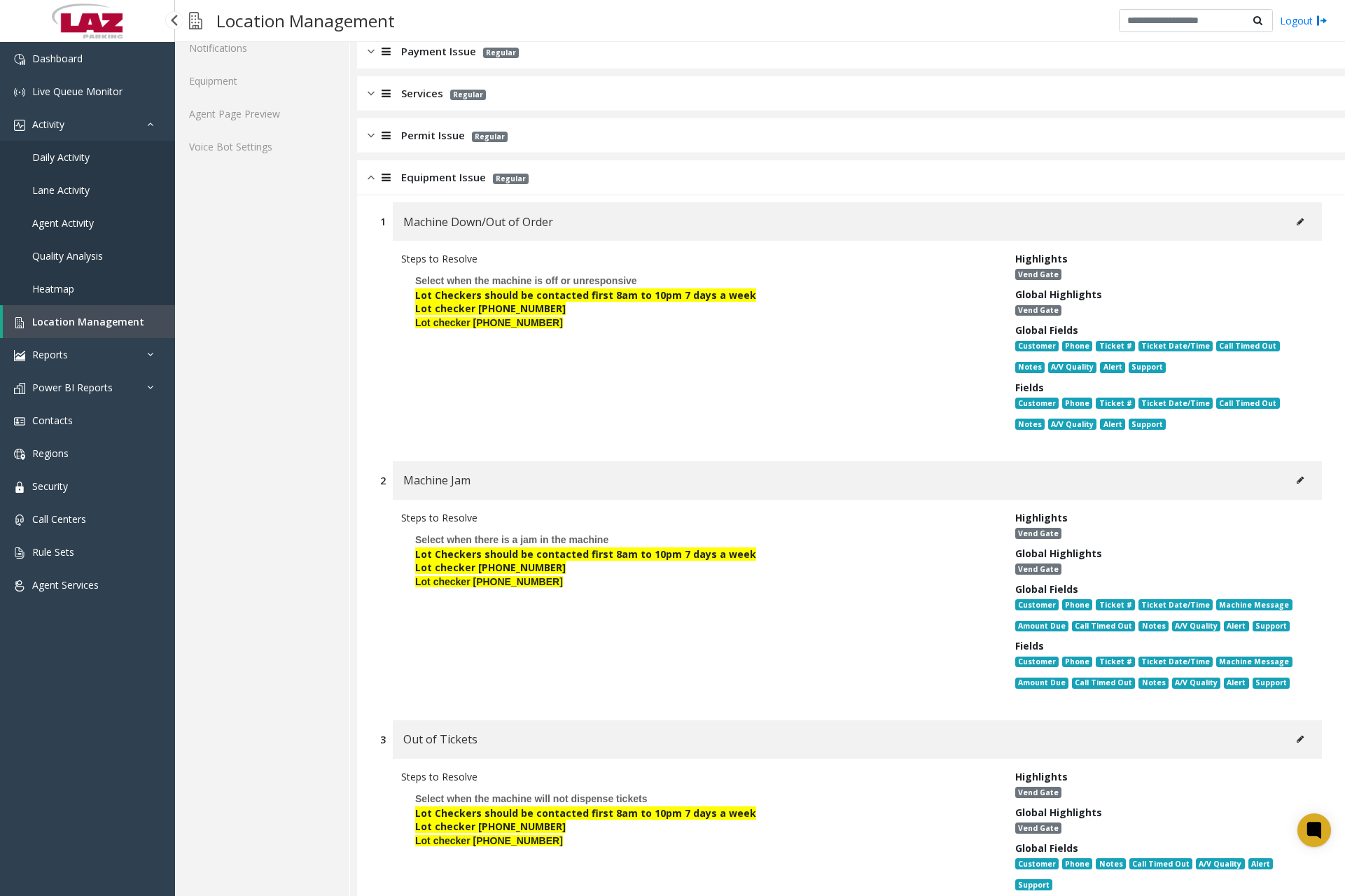
scroll to position [211, 0]
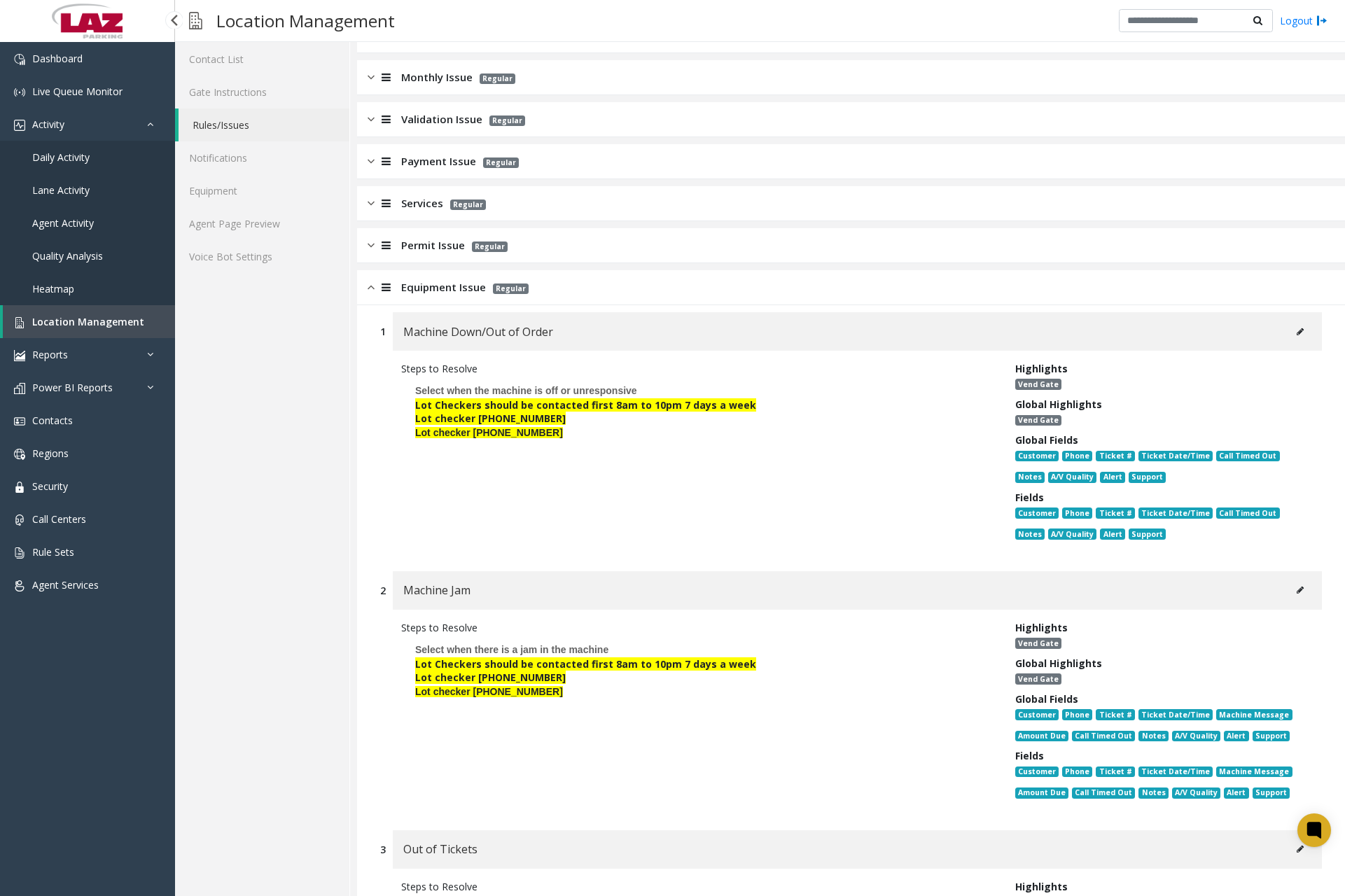
click at [378, 289] on div at bounding box center [385, 287] width 20 height 16
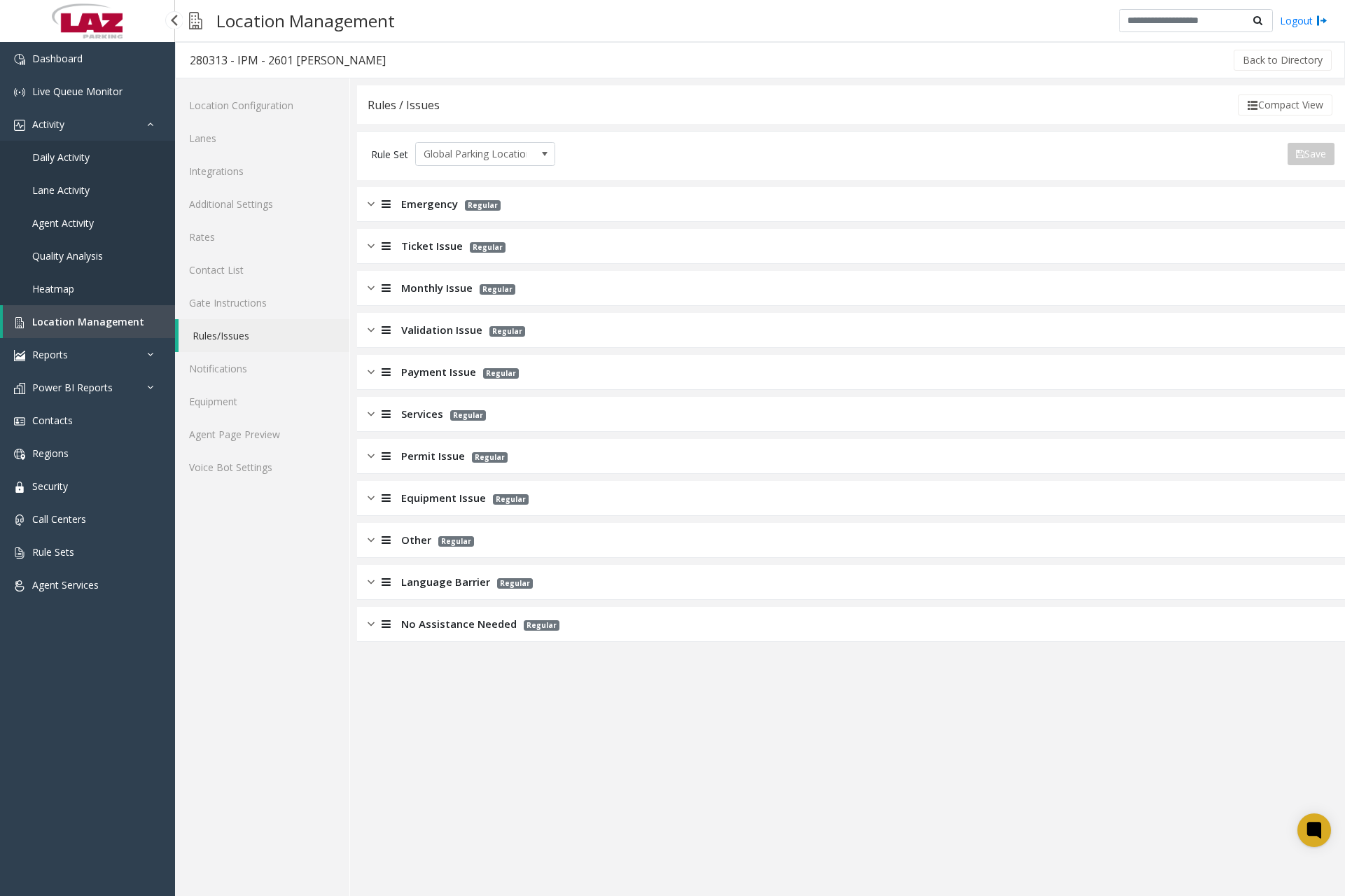
scroll to position [0, 0]
click at [373, 546] on img at bounding box center [371, 540] width 7 height 16
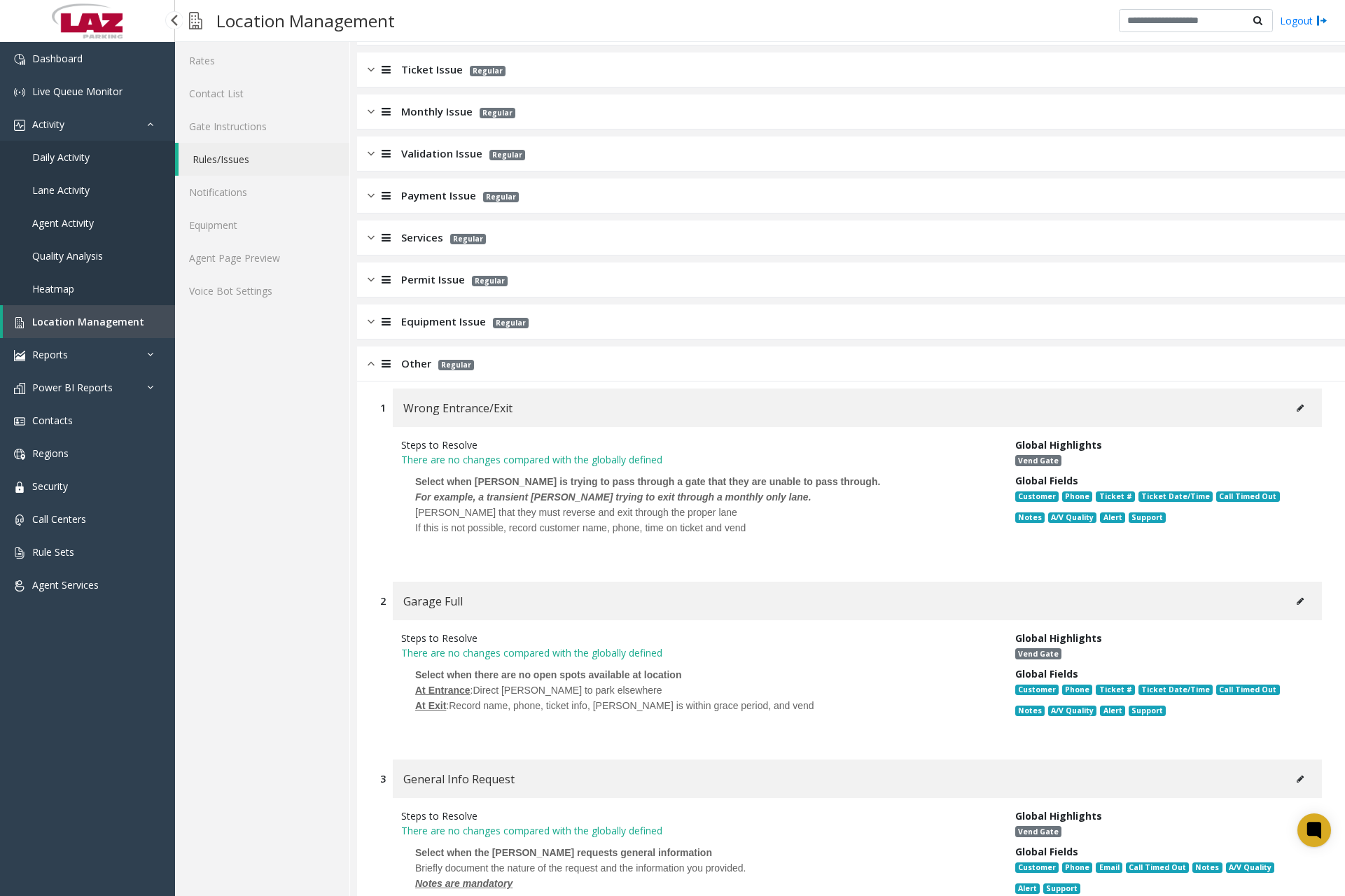
scroll to position [280, 0]
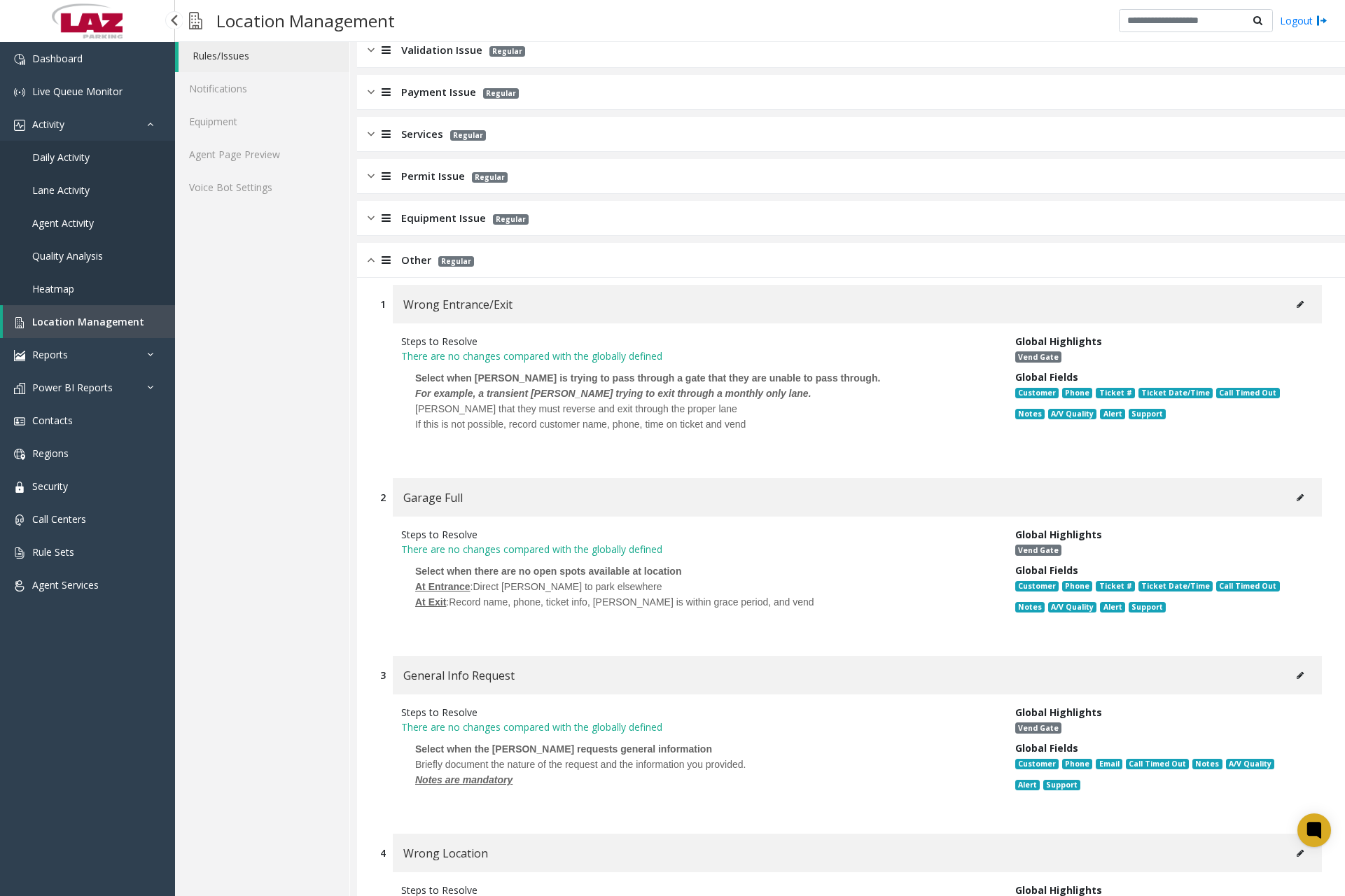
drag, startPoint x: 383, startPoint y: 414, endPoint x: 388, endPoint y: 419, distance: 7.1
click at [383, 414] on div "Steps to Resolve There are no changes compared with the globally defined Select…" at bounding box center [851, 394] width 942 height 140
click at [1294, 501] on button at bounding box center [1300, 498] width 23 height 21
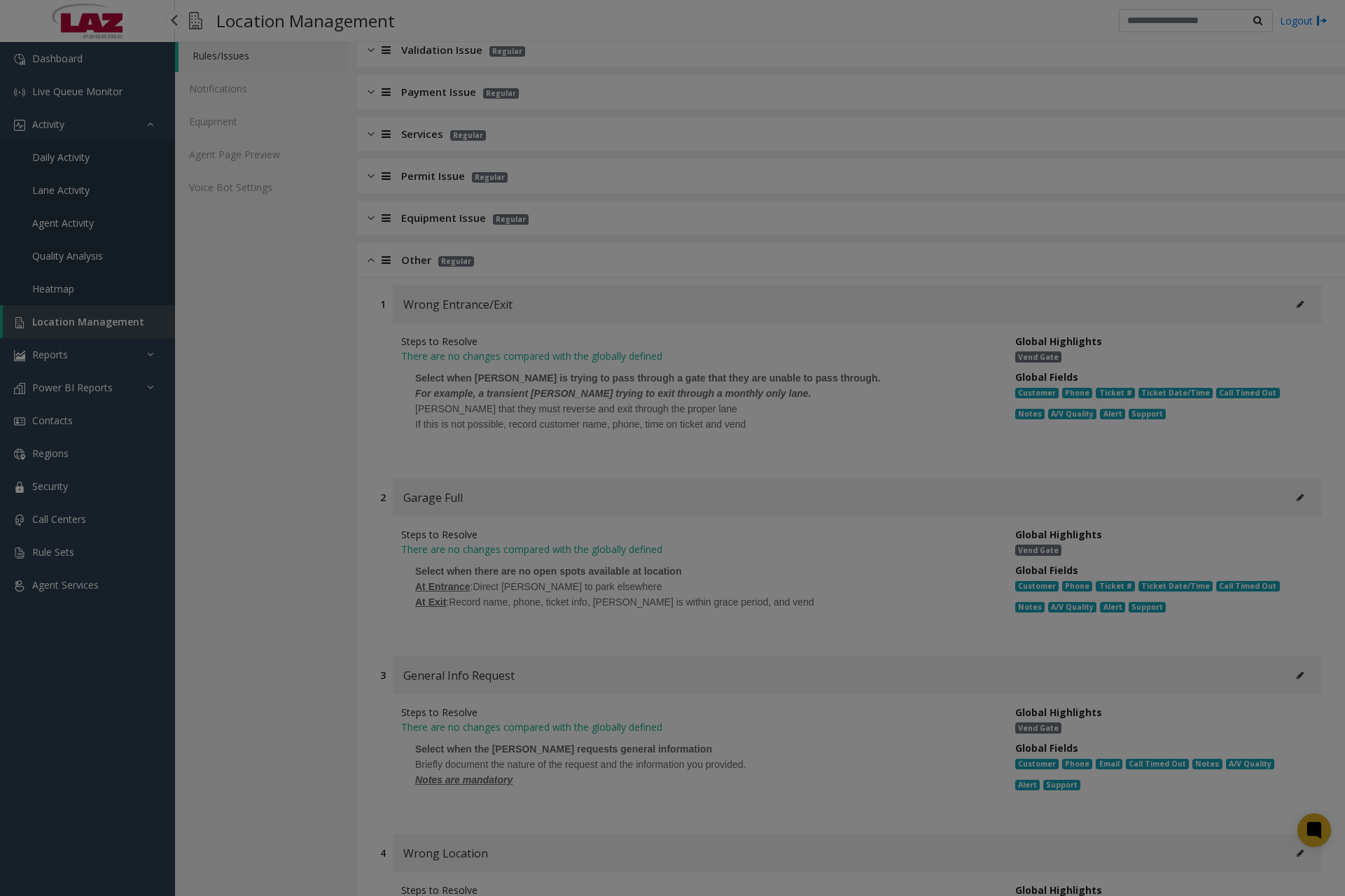
scroll to position [0, 0]
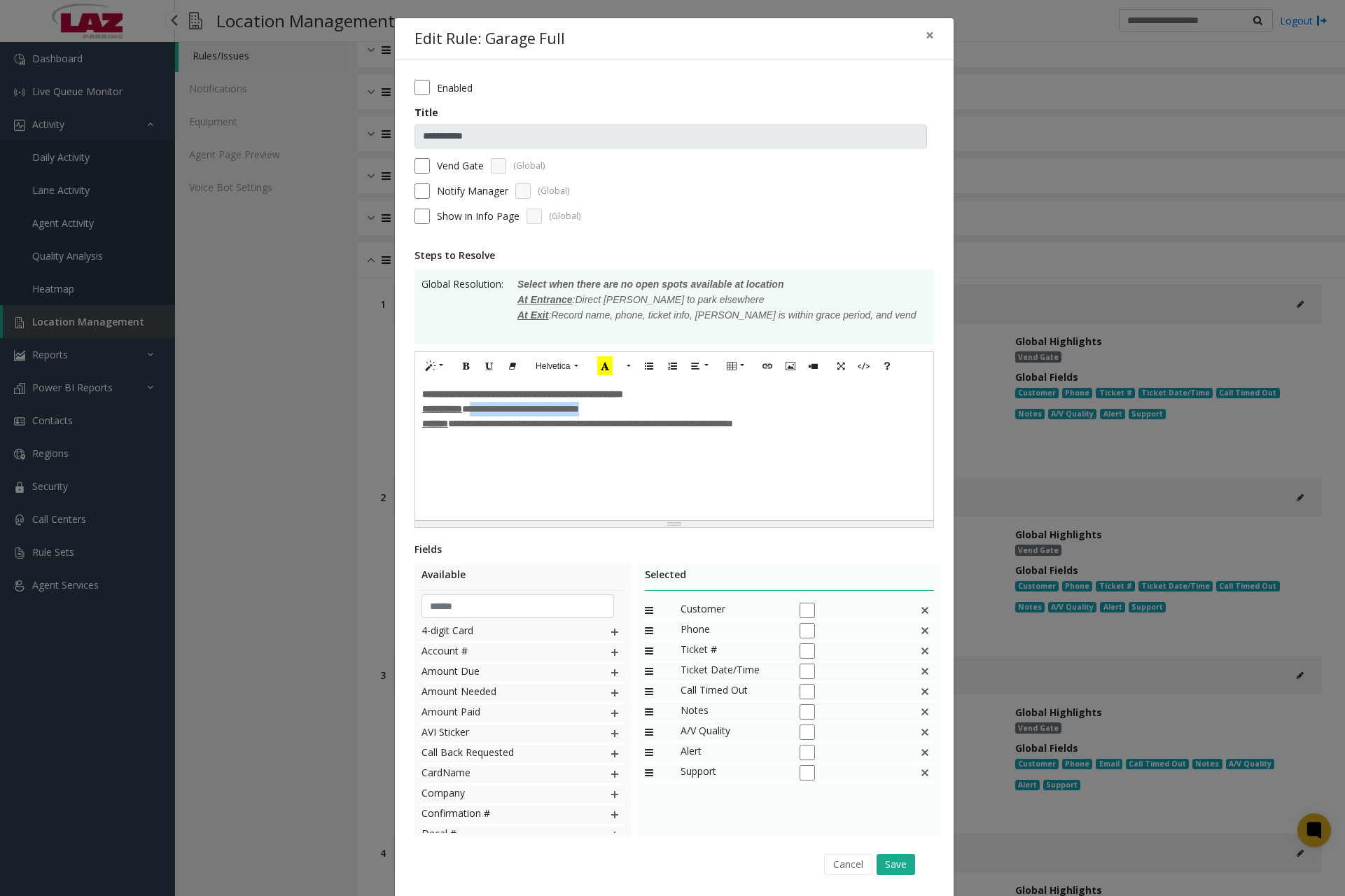
drag, startPoint x: 478, startPoint y: 409, endPoint x: 654, endPoint y: 409, distance: 176.0
click at [653, 409] on div "**********" at bounding box center [674, 409] width 504 height 15
drag, startPoint x: 455, startPoint y: 428, endPoint x: 868, endPoint y: 441, distance: 413.2
click at [868, 441] on div "**********" at bounding box center [674, 424] width 504 height 44
click at [891, 858] on button "Save" at bounding box center [896, 865] width 38 height 21
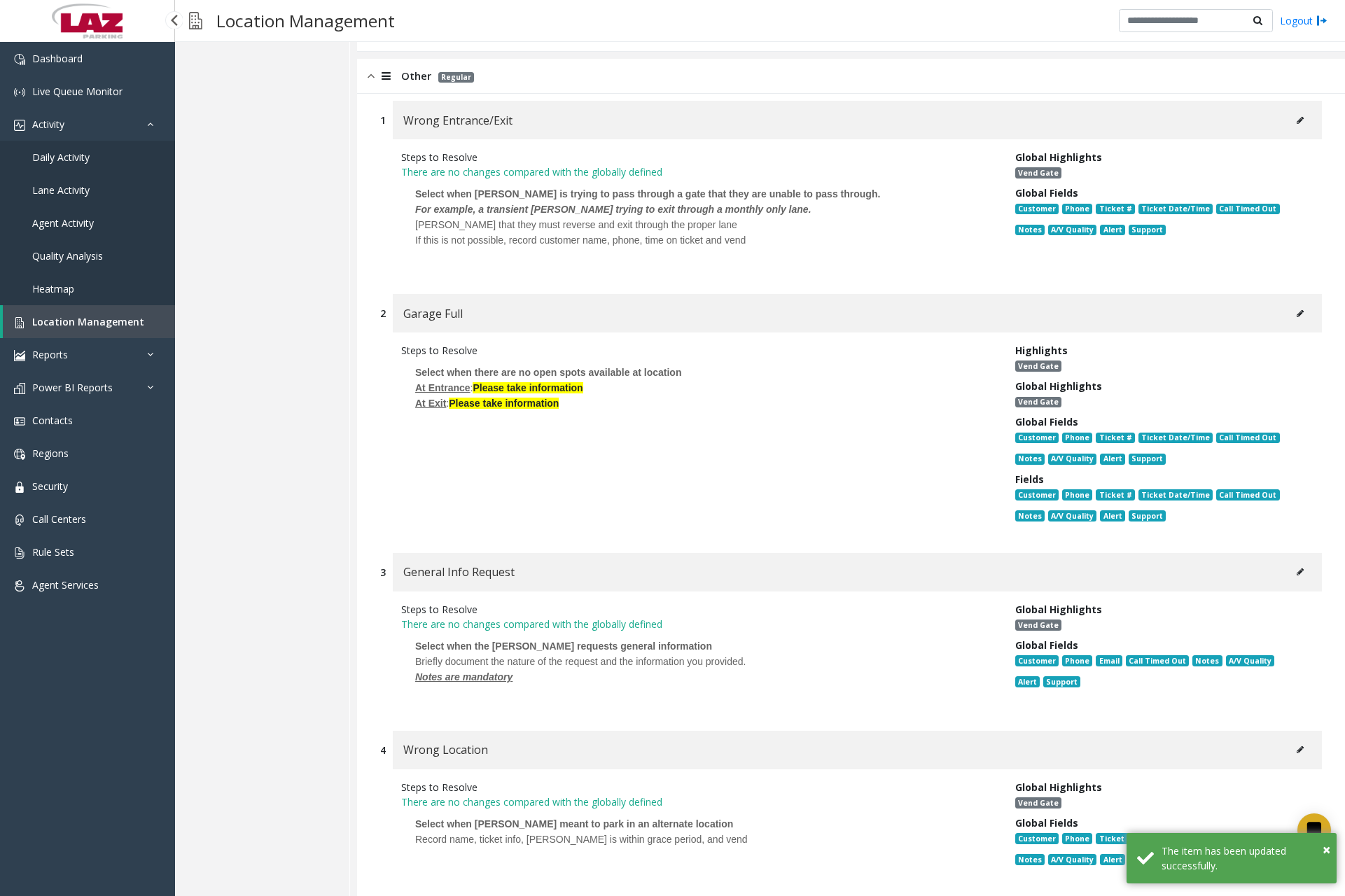
scroll to position [700, 0]
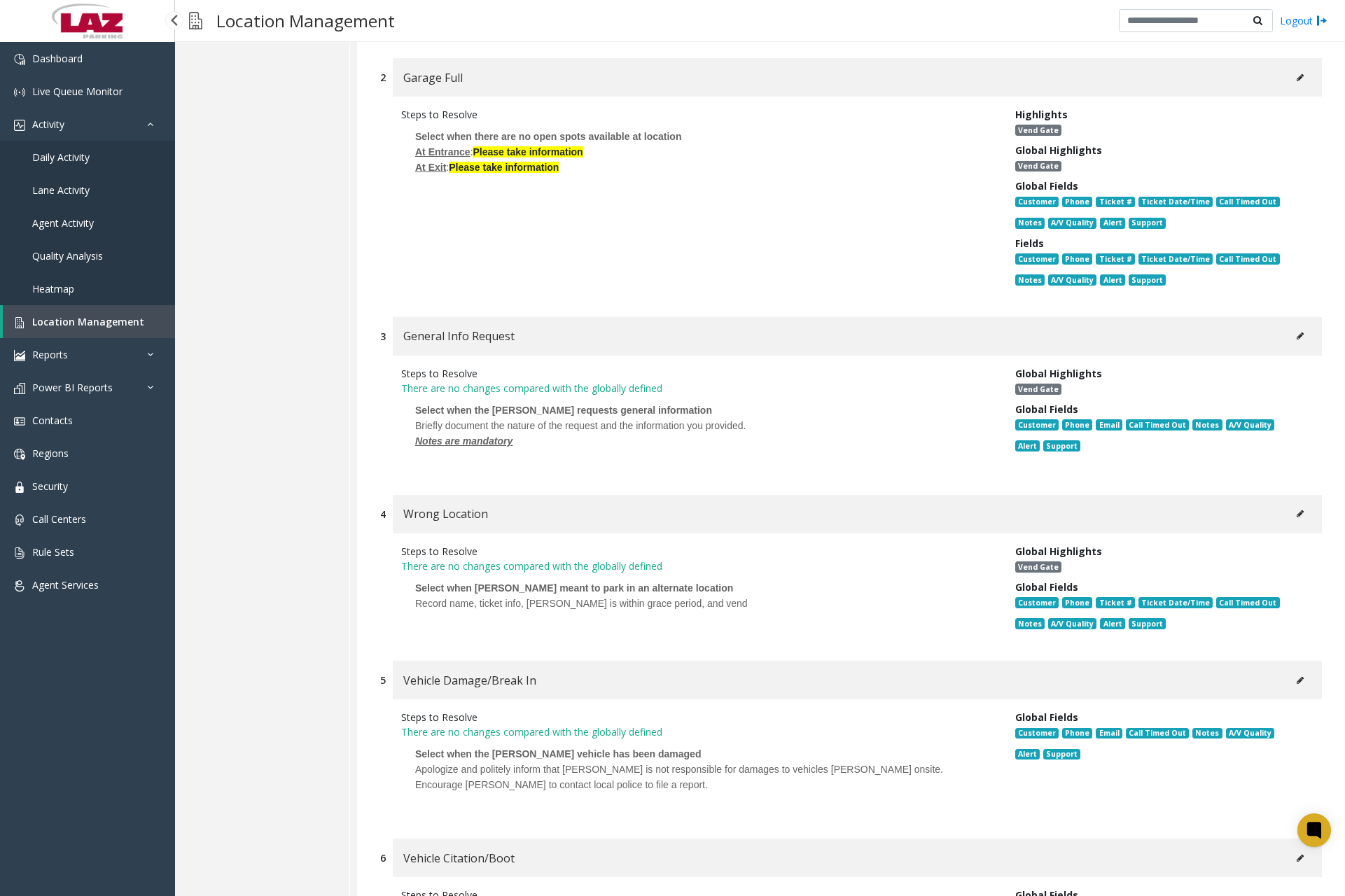
click at [506, 627] on p "Select when [PERSON_NAME] meant to park in an alternate location Record name, t…" at bounding box center [698, 603] width 593 height 60
click at [1297, 513] on icon at bounding box center [1300, 514] width 7 height 9
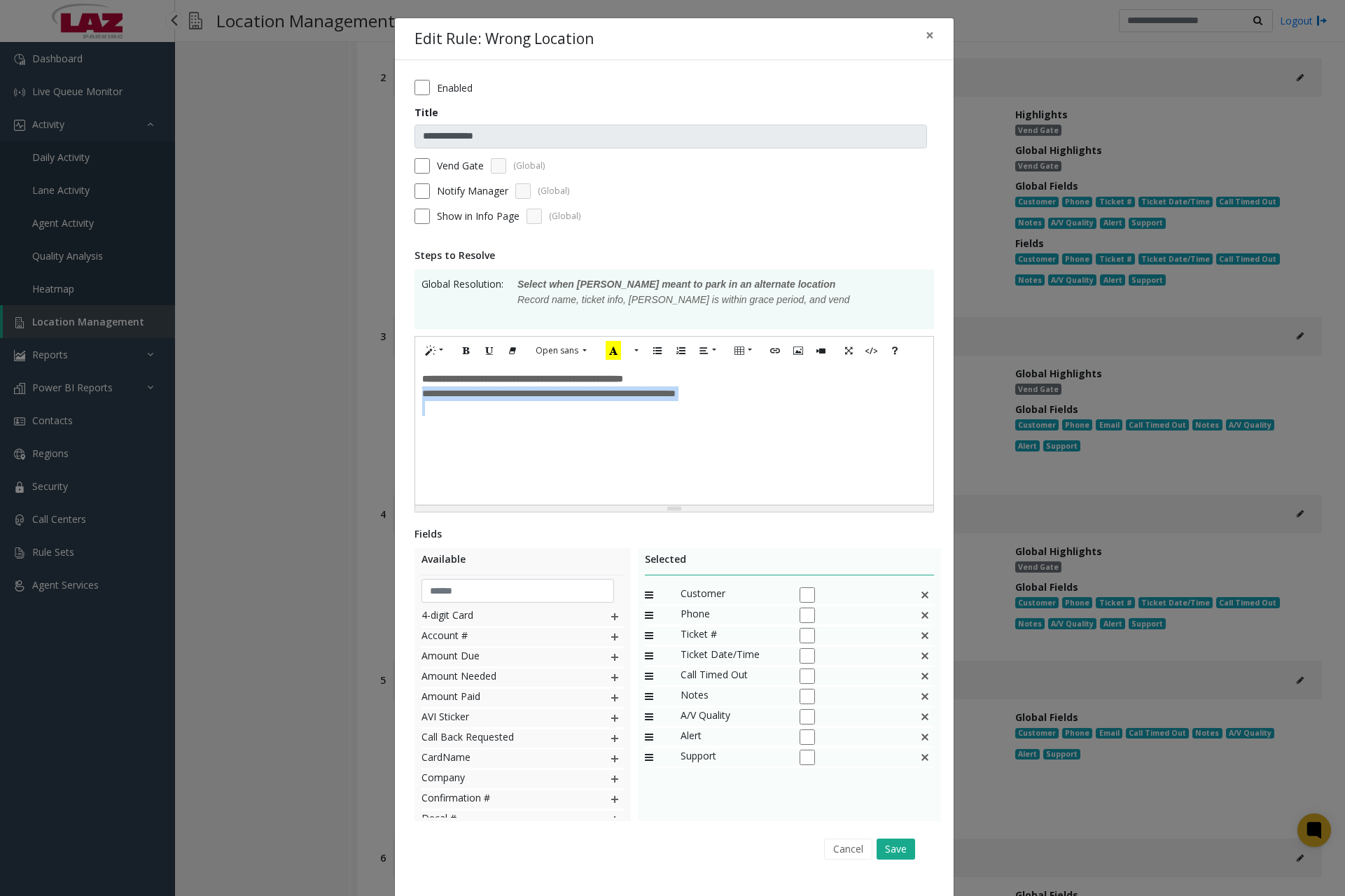
drag, startPoint x: 419, startPoint y: 396, endPoint x: 850, endPoint y: 409, distance: 431.2
click at [850, 409] on div "**********" at bounding box center [674, 434] width 518 height 140
click at [888, 846] on button "Save" at bounding box center [896, 849] width 38 height 21
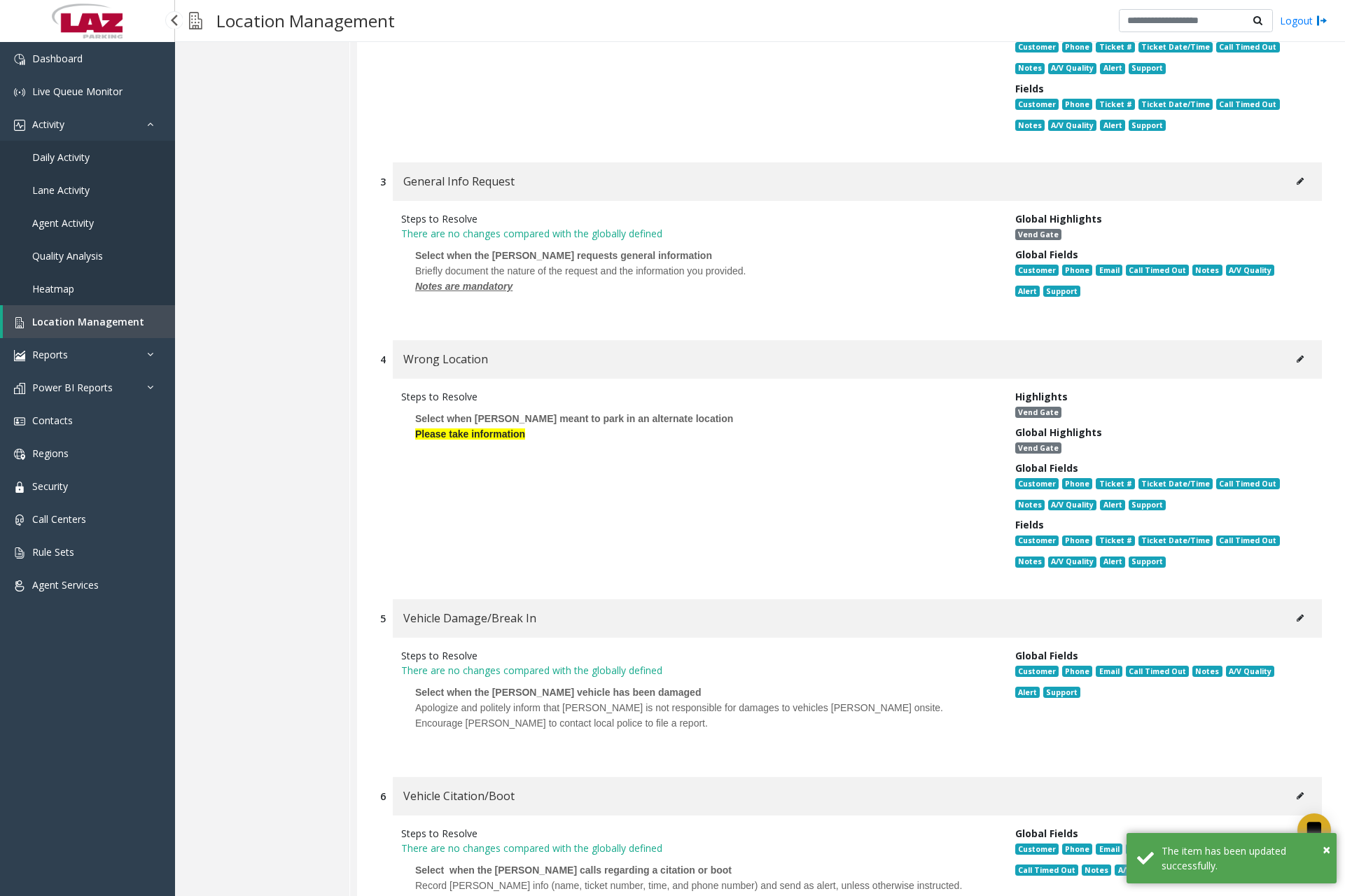
scroll to position [1007, 0]
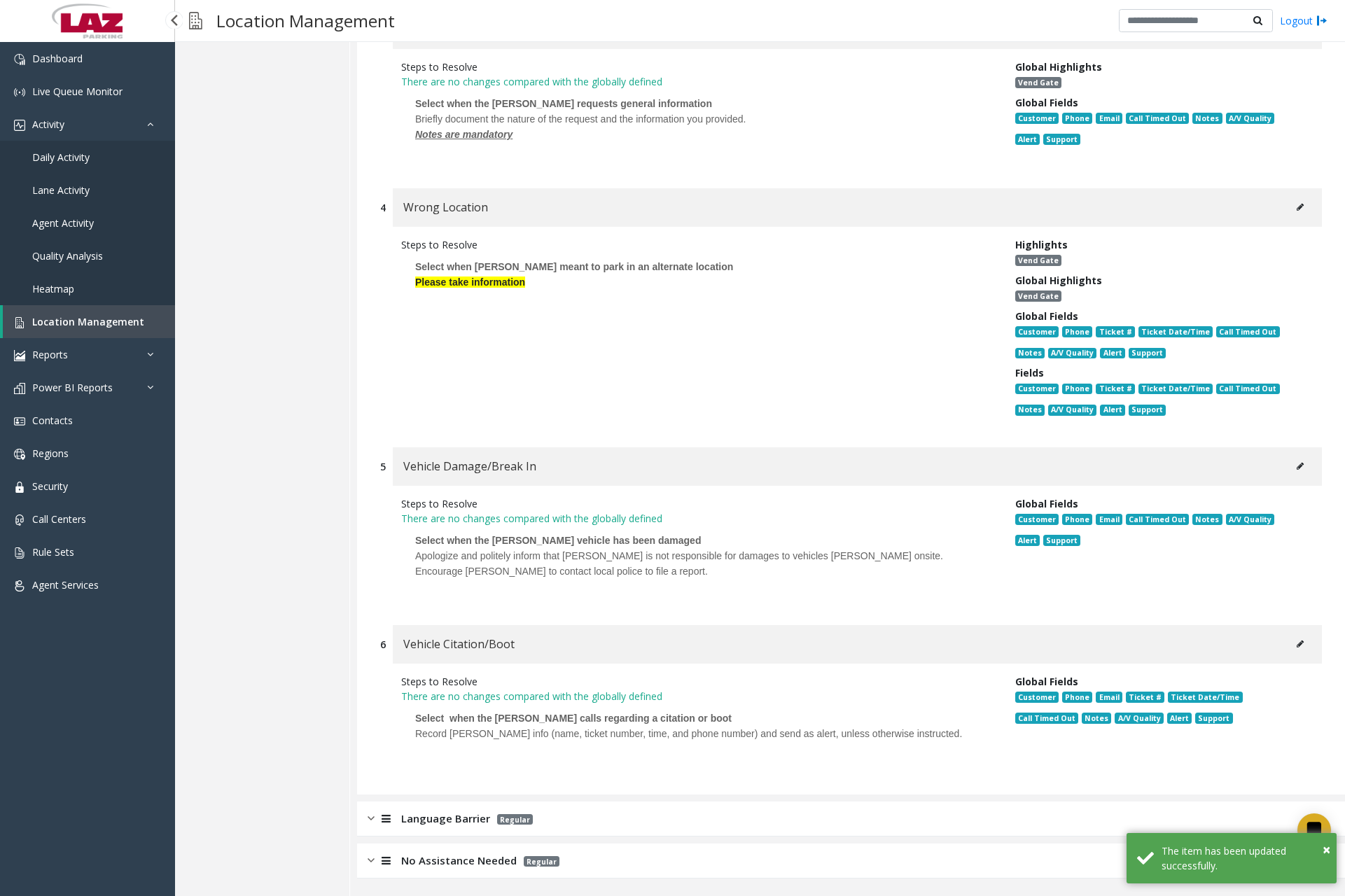
click at [483, 592] on div at bounding box center [698, 586] width 565 height 15
click at [1289, 461] on button at bounding box center [1300, 466] width 23 height 21
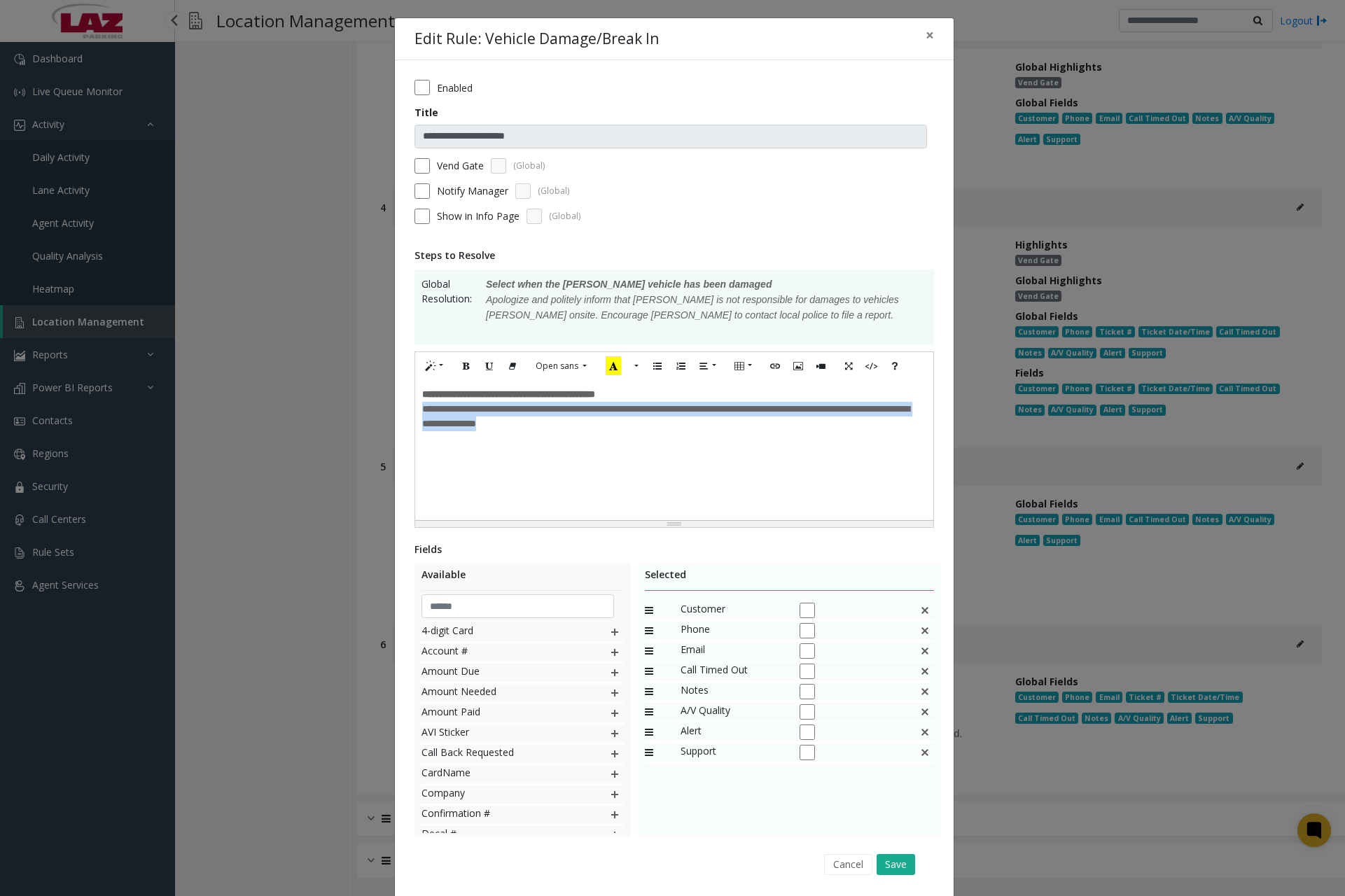
drag, startPoint x: 419, startPoint y: 414, endPoint x: 625, endPoint y: 433, distance: 206.9
click at [625, 431] on div "**********" at bounding box center [674, 416] width 504 height 29
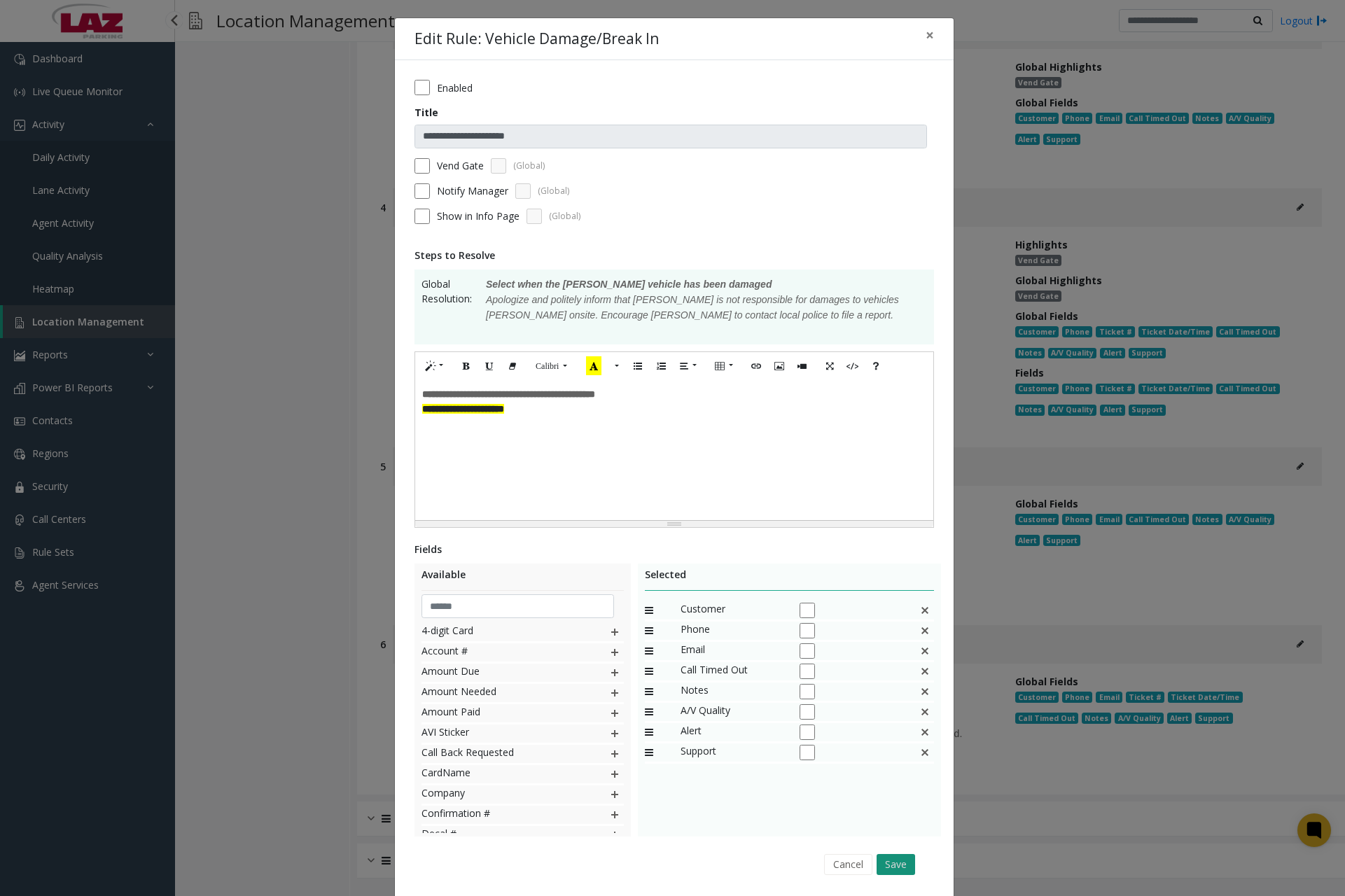
click at [890, 863] on button "Save" at bounding box center [896, 865] width 38 height 21
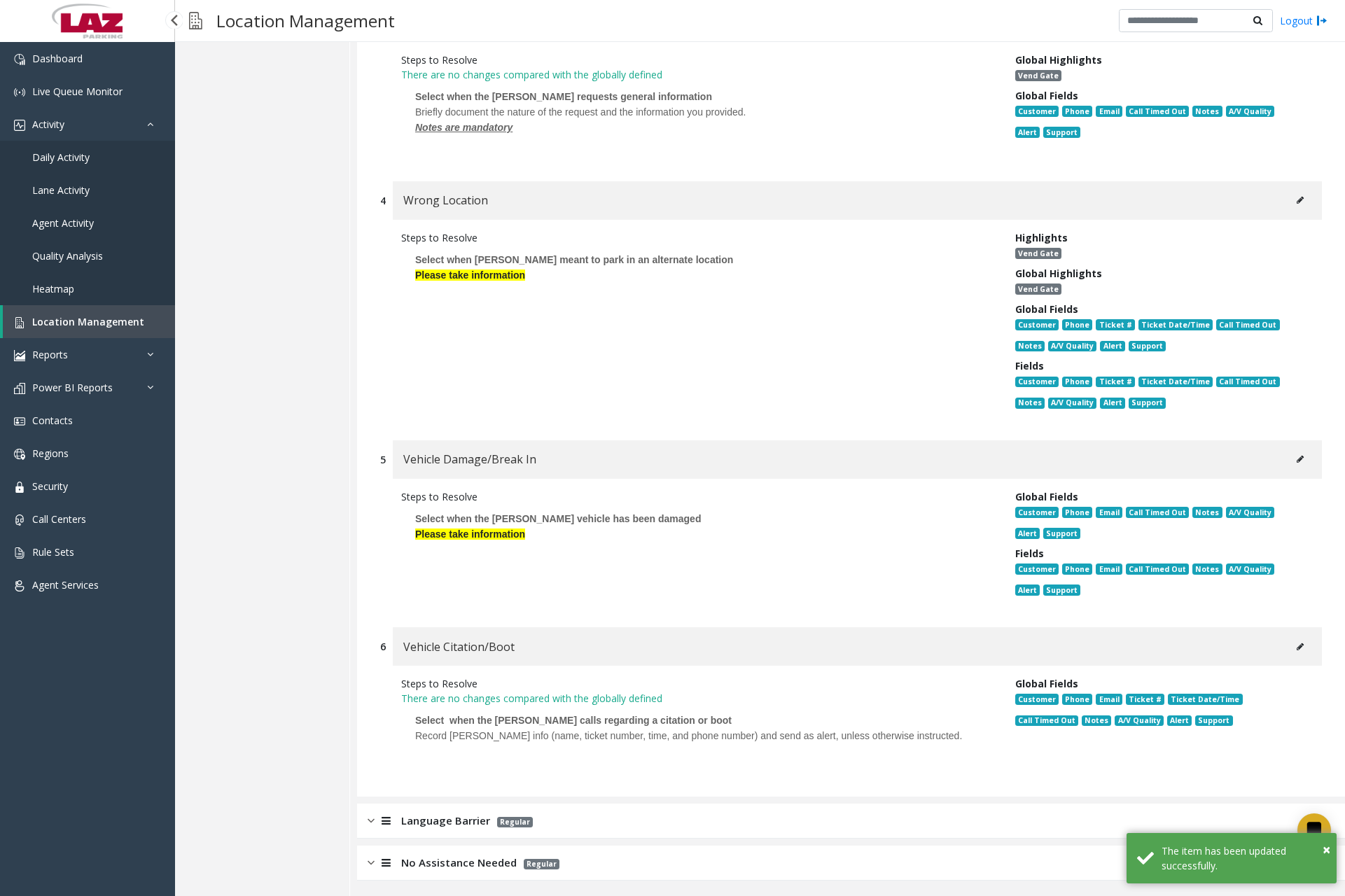
scroll to position [1016, 0]
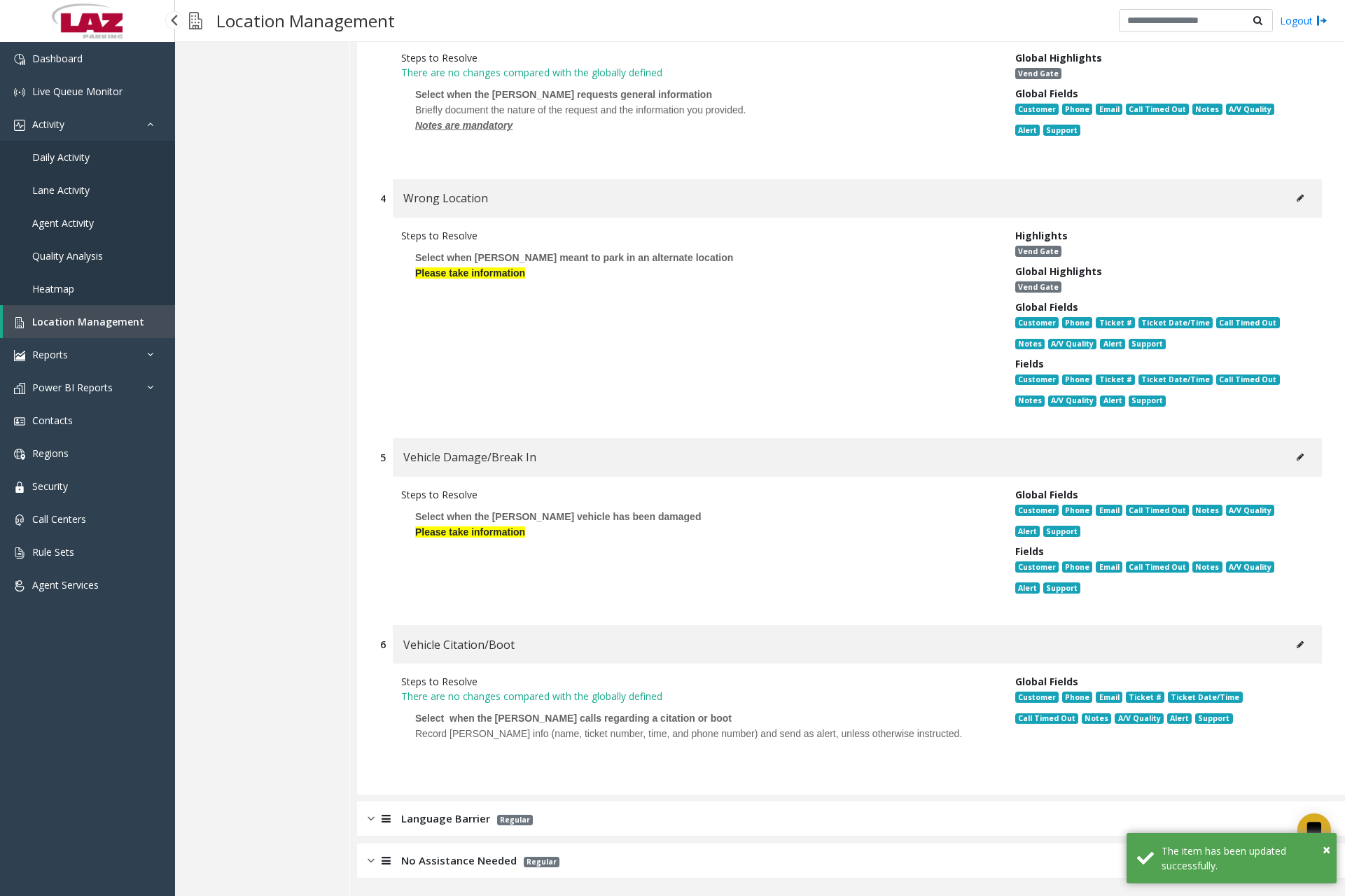
click at [473, 714] on span "Select when the [PERSON_NAME] calls regarding a citation or boot" at bounding box center [573, 718] width 317 height 11
click at [1294, 647] on button at bounding box center [1300, 645] width 23 height 21
type input "**********"
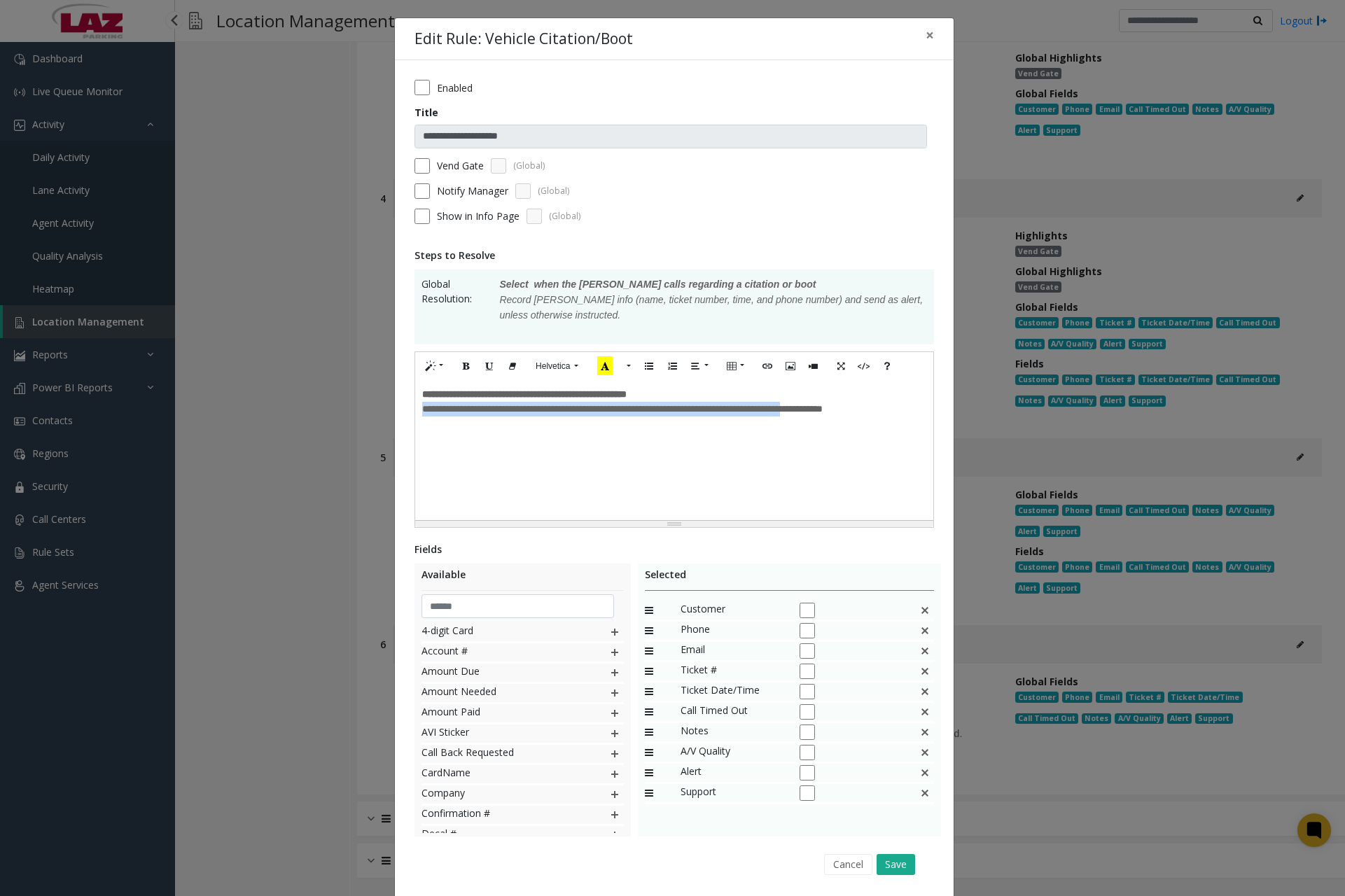
drag, startPoint x: 417, startPoint y: 408, endPoint x: 877, endPoint y: 414, distance: 460.0
click at [823, 414] on span "**********" at bounding box center [622, 409] width 400 height 10
drag, startPoint x: 918, startPoint y: 411, endPoint x: 416, endPoint y: 407, distance: 502.0
click at [416, 407] on div "**********" at bounding box center [674, 450] width 518 height 140
click at [885, 869] on button "Save" at bounding box center [896, 865] width 38 height 21
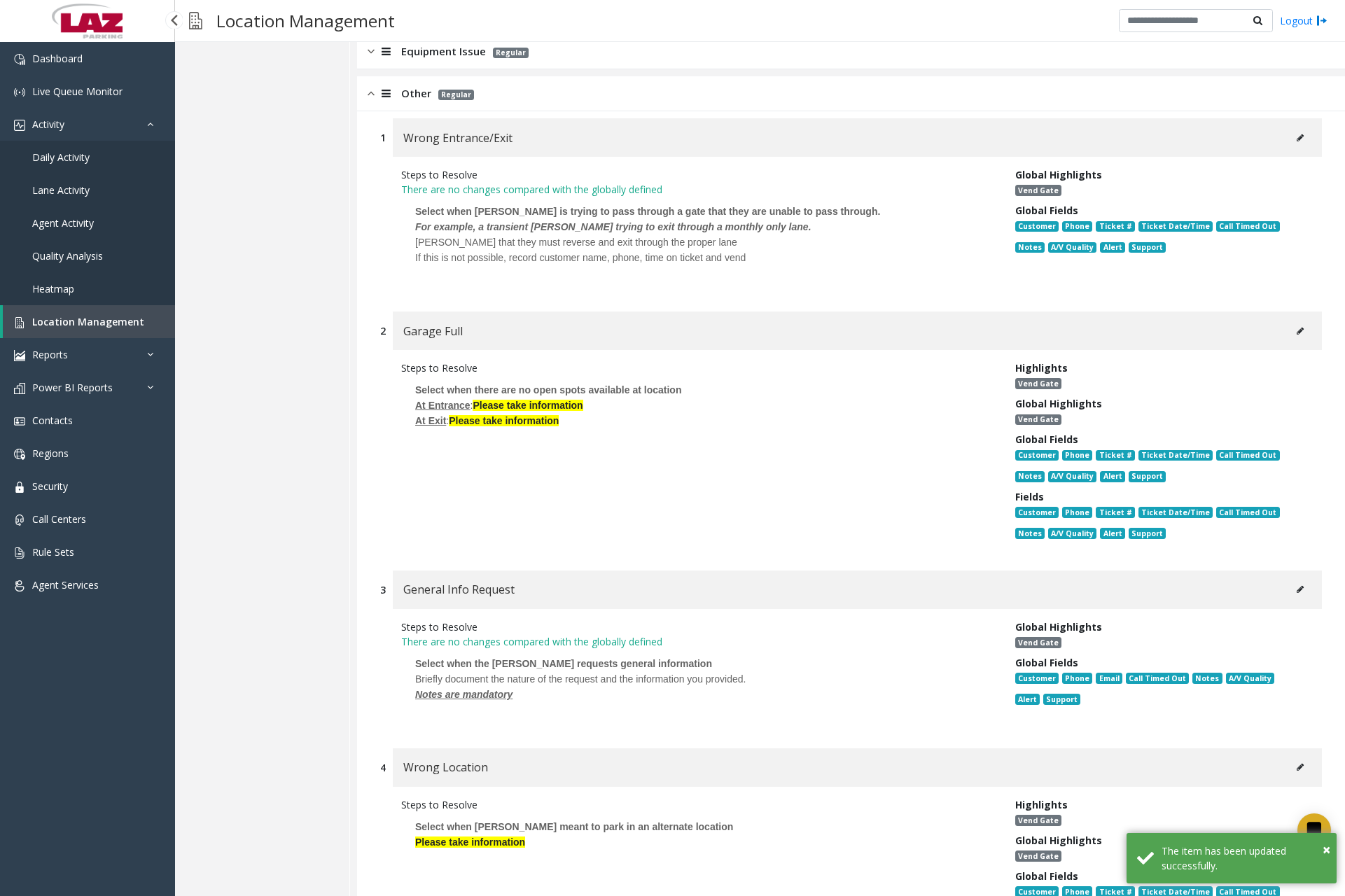
scroll to position [245, 0]
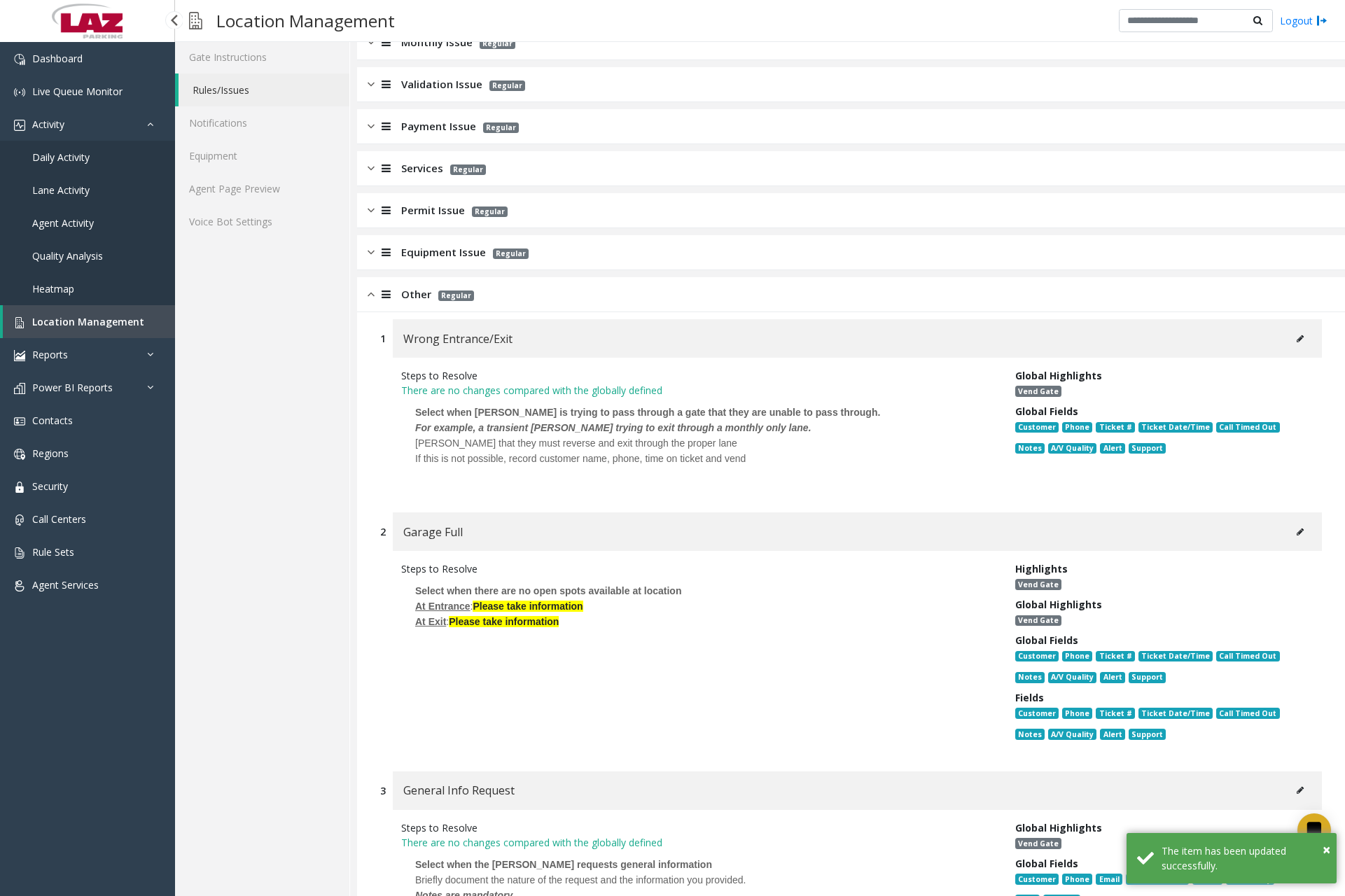
click at [372, 297] on img at bounding box center [371, 294] width 7 height 16
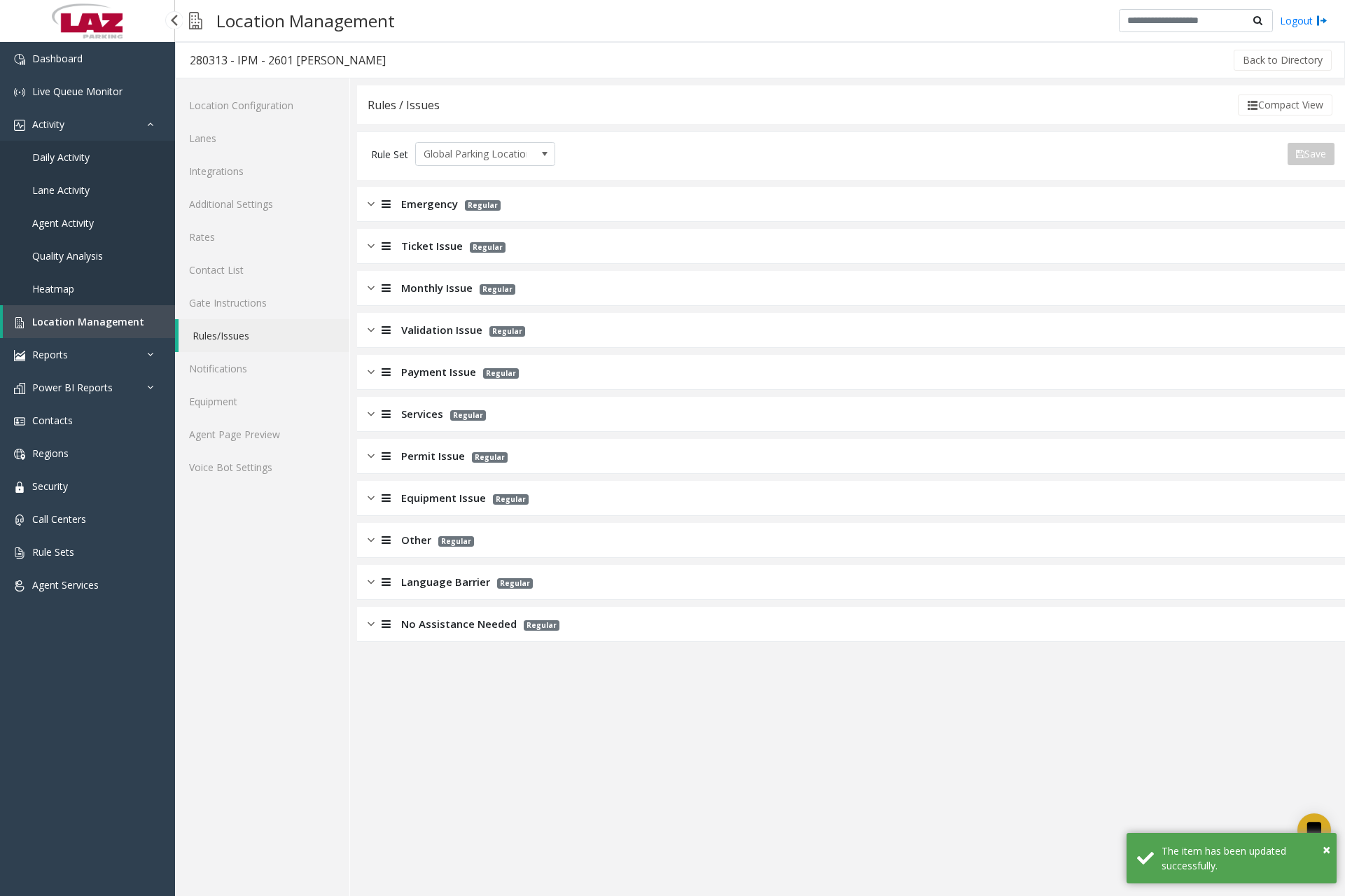
scroll to position [0, 0]
click at [373, 582] on img at bounding box center [371, 582] width 7 height 16
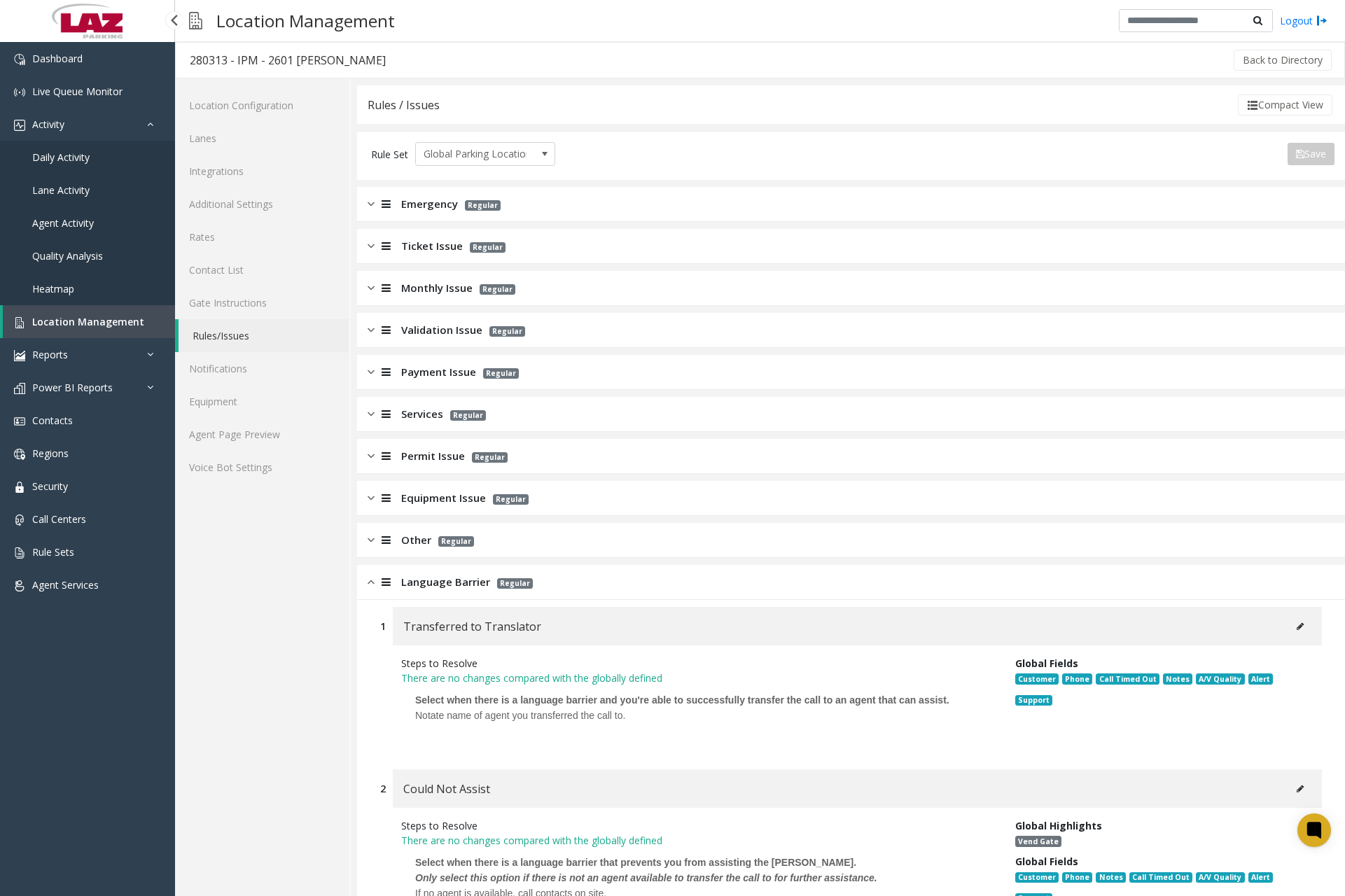
scroll to position [133, 0]
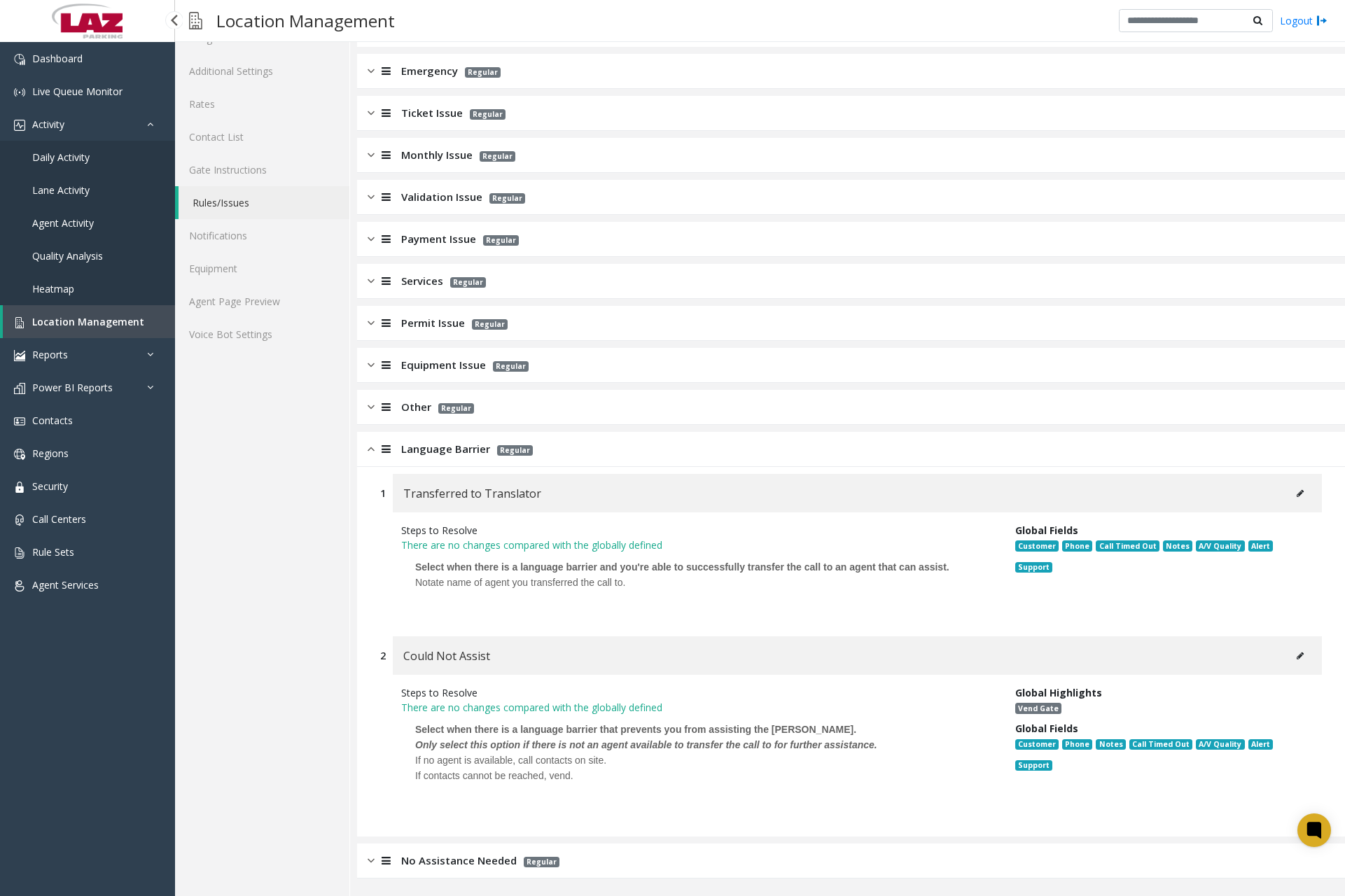
click at [370, 452] on img at bounding box center [371, 449] width 7 height 16
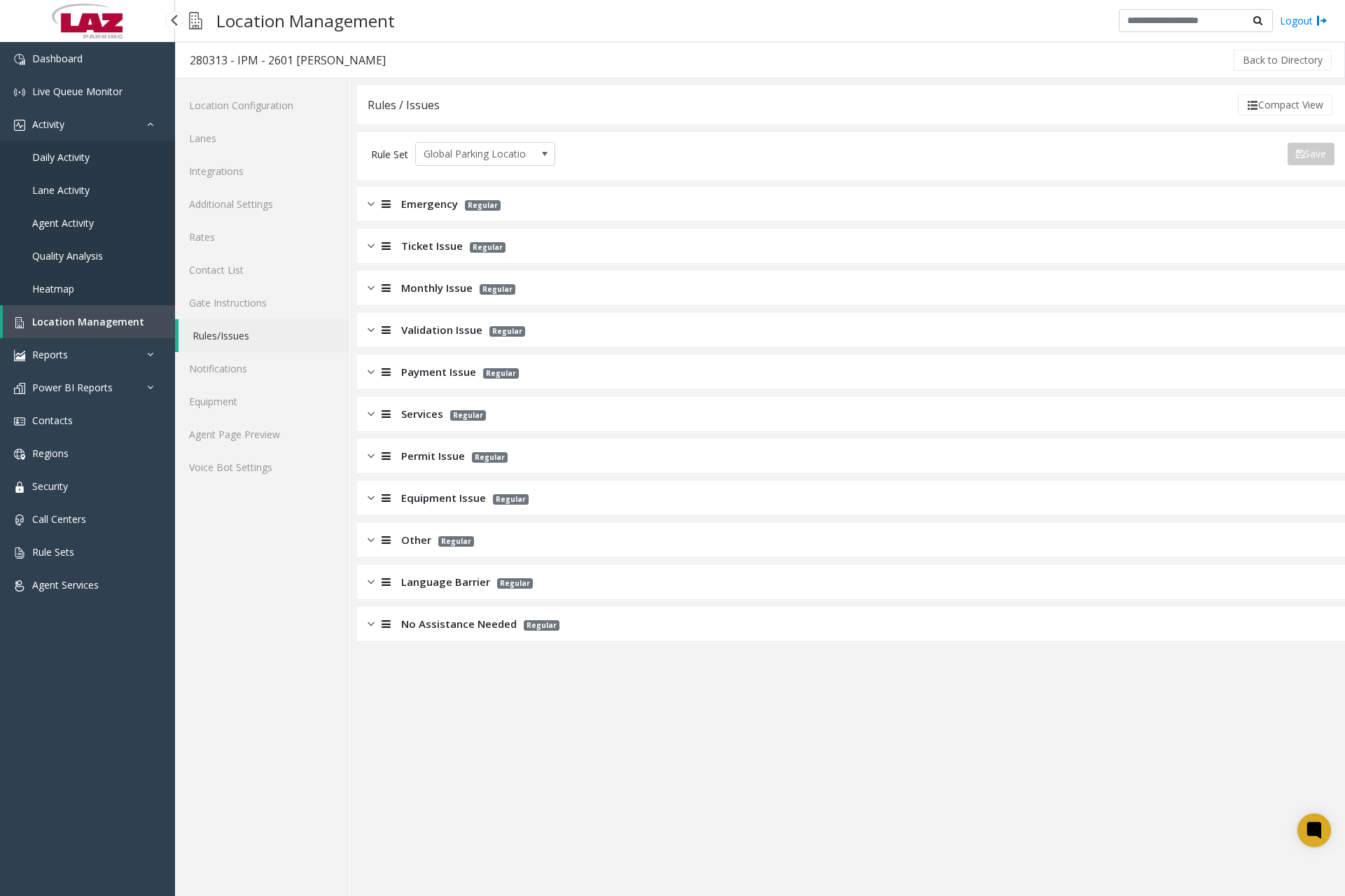
scroll to position [0, 0]
click at [369, 623] on img at bounding box center [371, 624] width 7 height 16
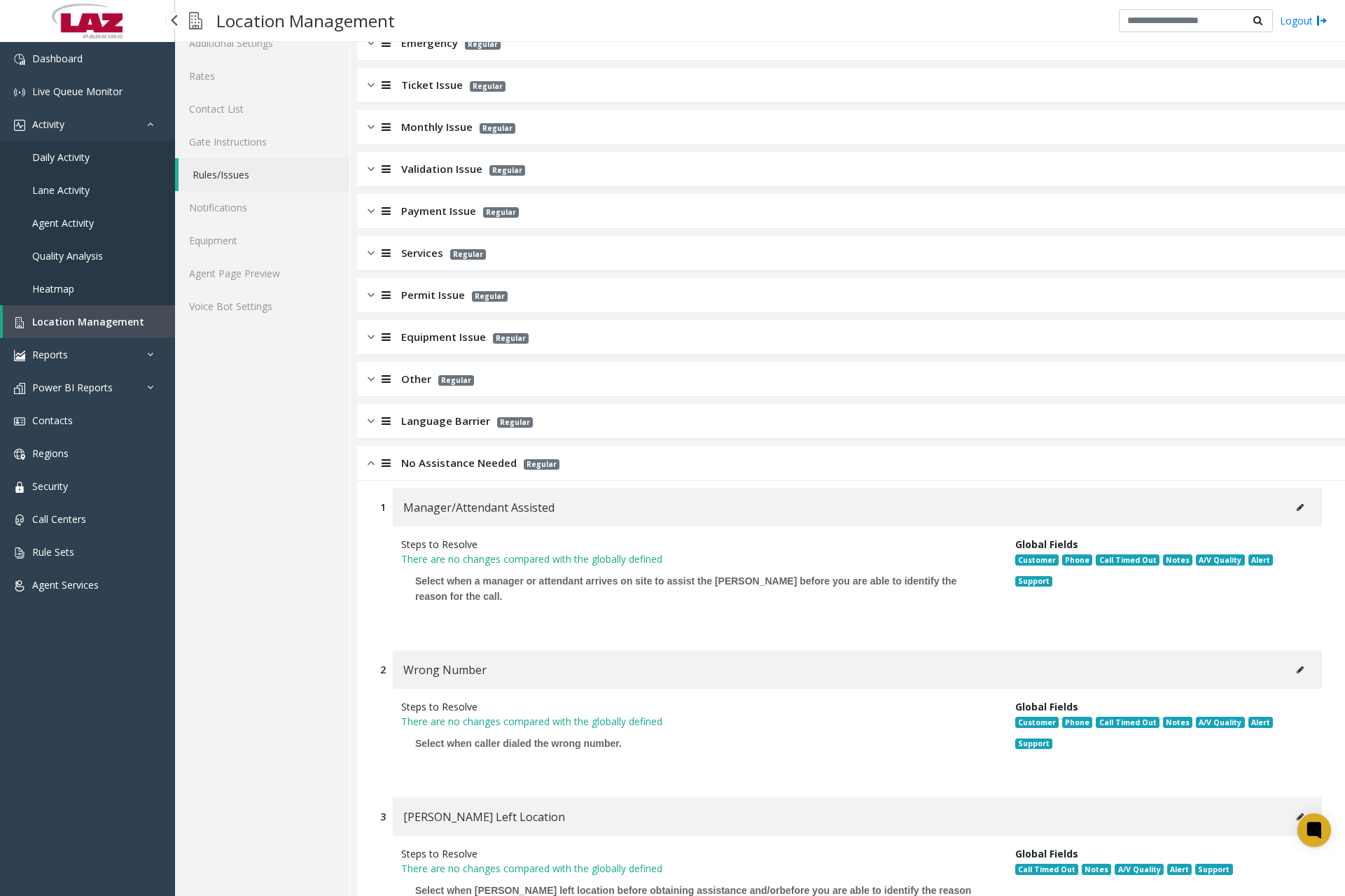
scroll to position [280, 0]
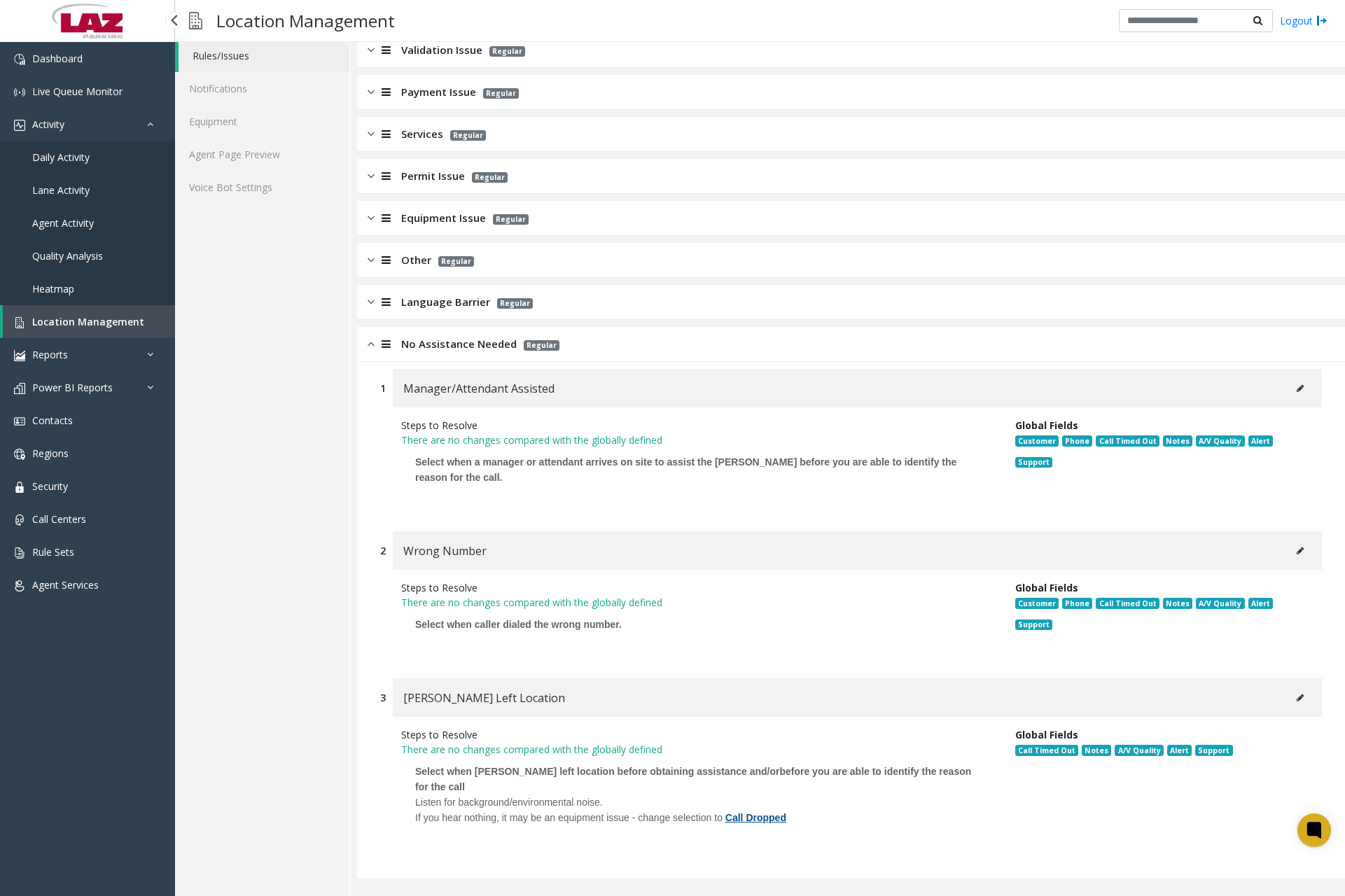
click at [370, 347] on img at bounding box center [371, 344] width 7 height 16
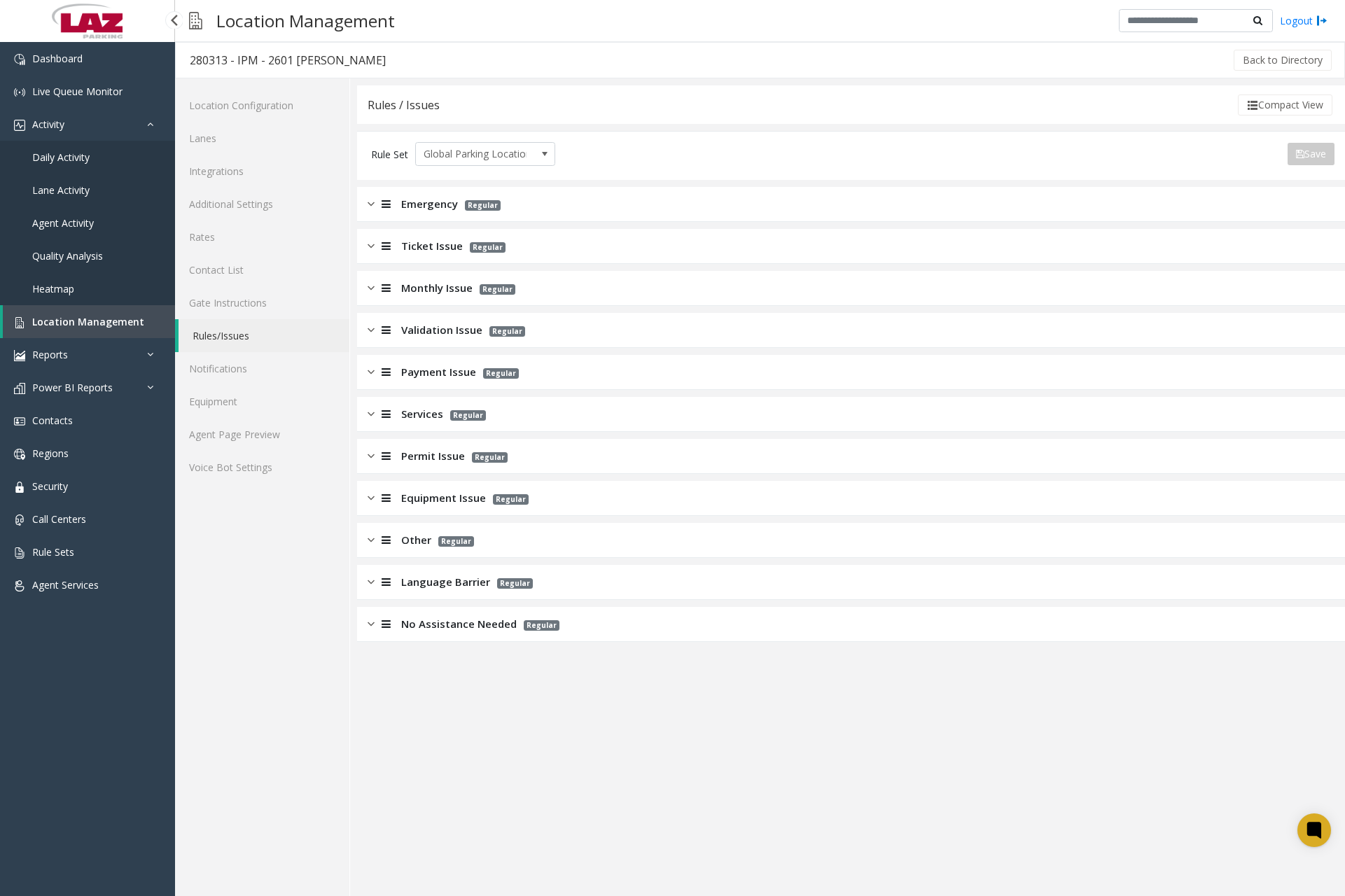
scroll to position [0, 0]
click at [260, 441] on link "Agent Page Preview" at bounding box center [263, 434] width 175 height 33
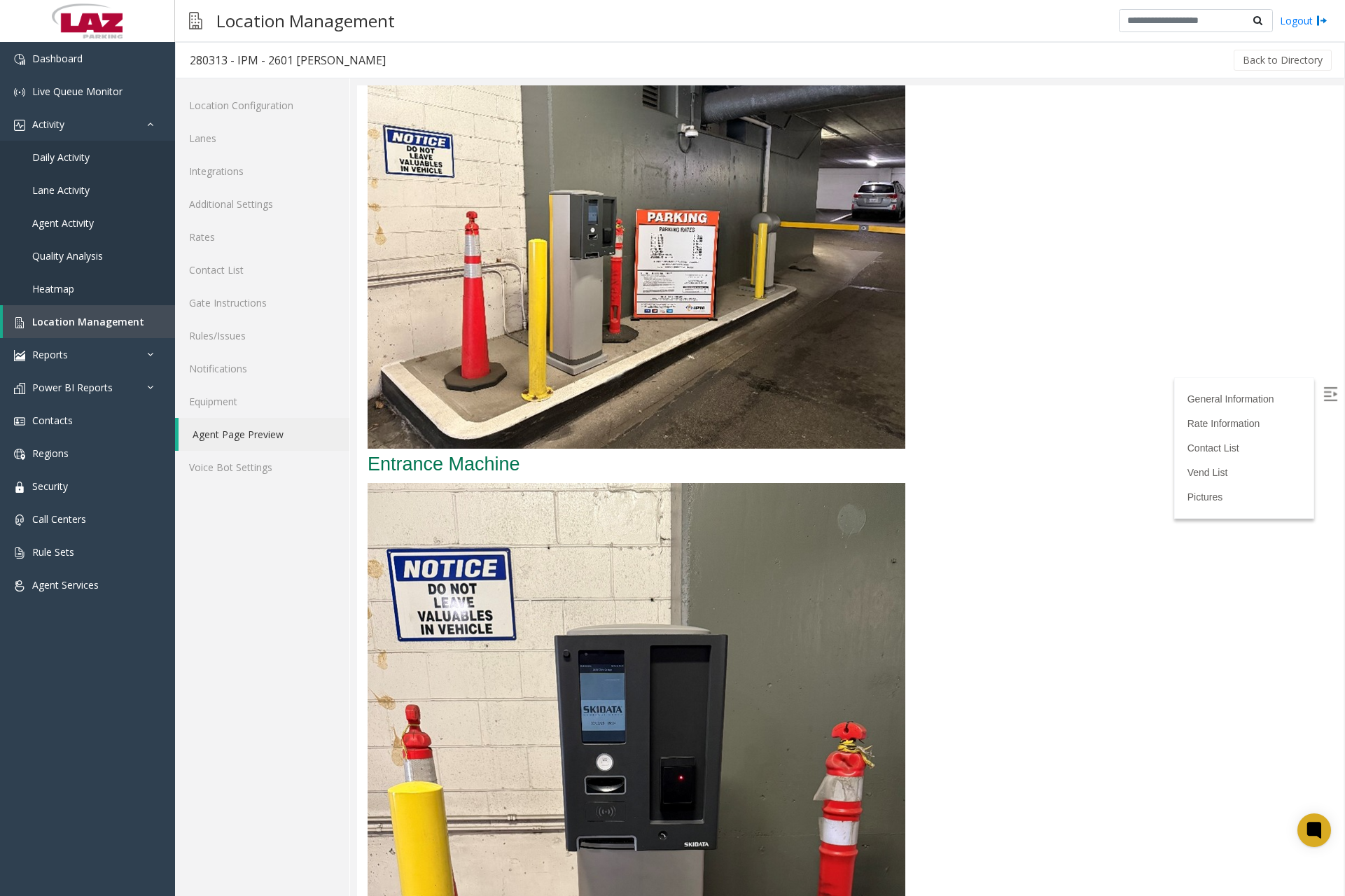
scroll to position [1808, 0]
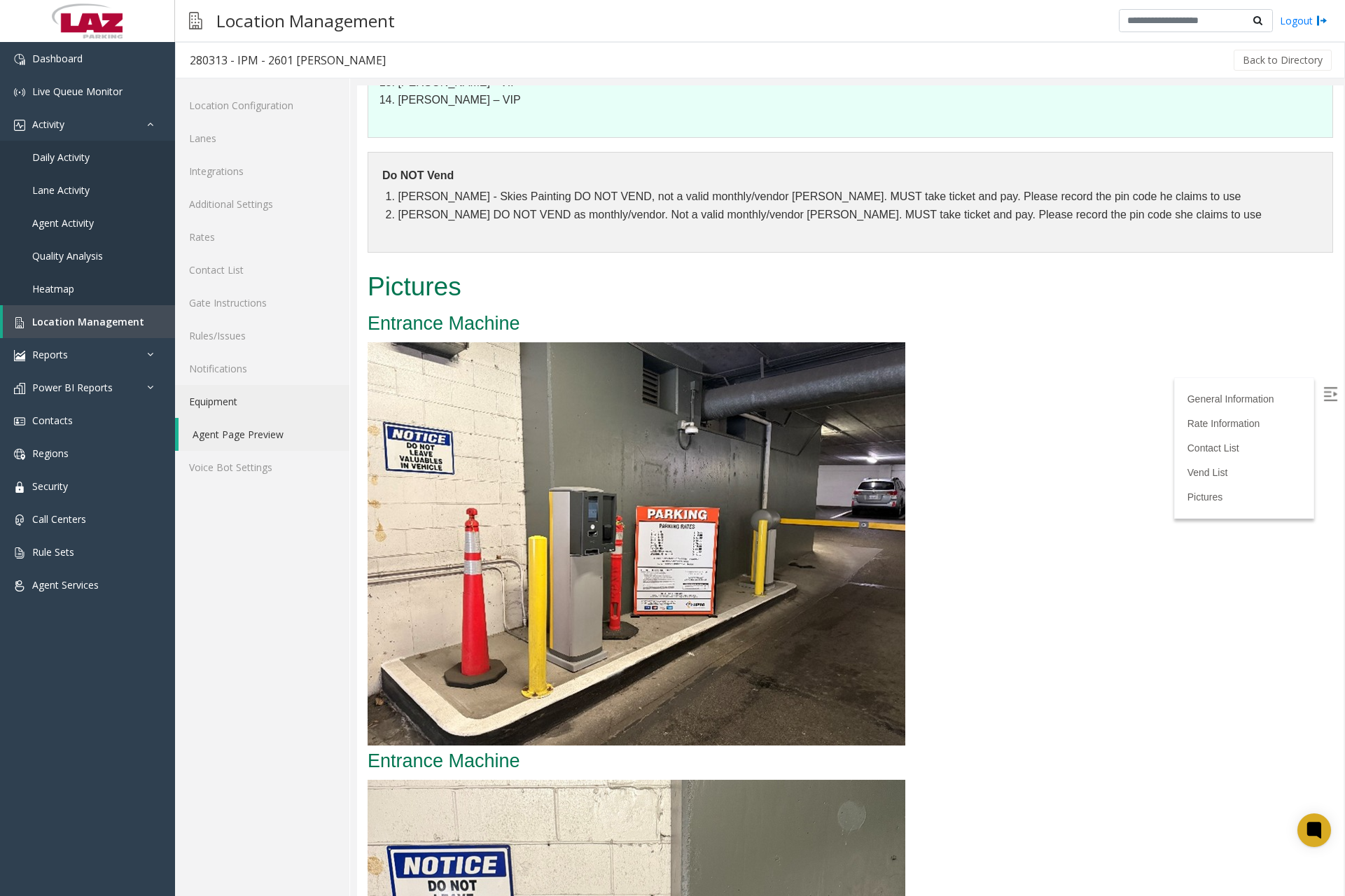
click at [237, 399] on link "Equipment" at bounding box center [263, 402] width 175 height 33
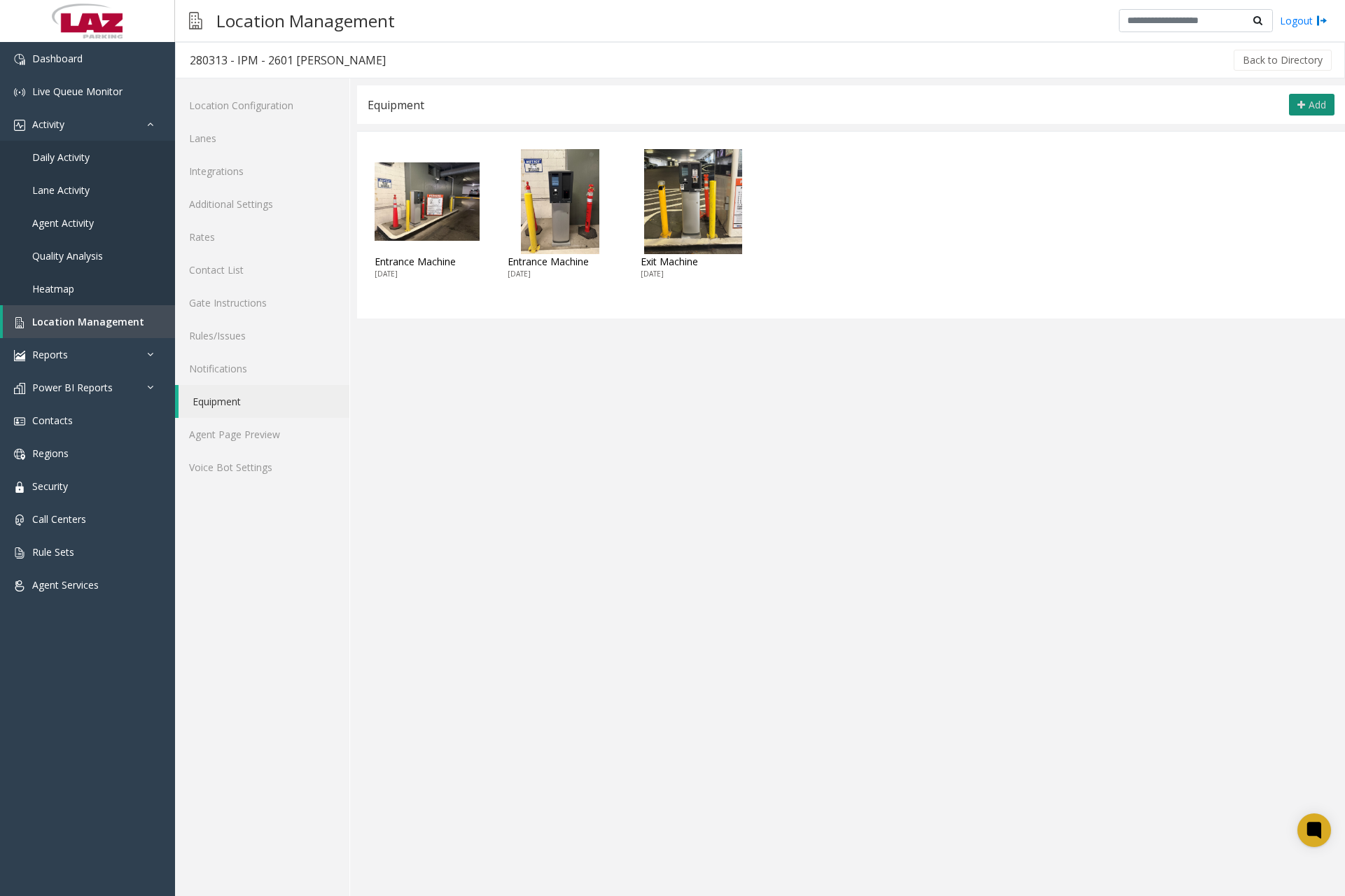
click at [1301, 111] on button "Add" at bounding box center [1312, 105] width 45 height 23
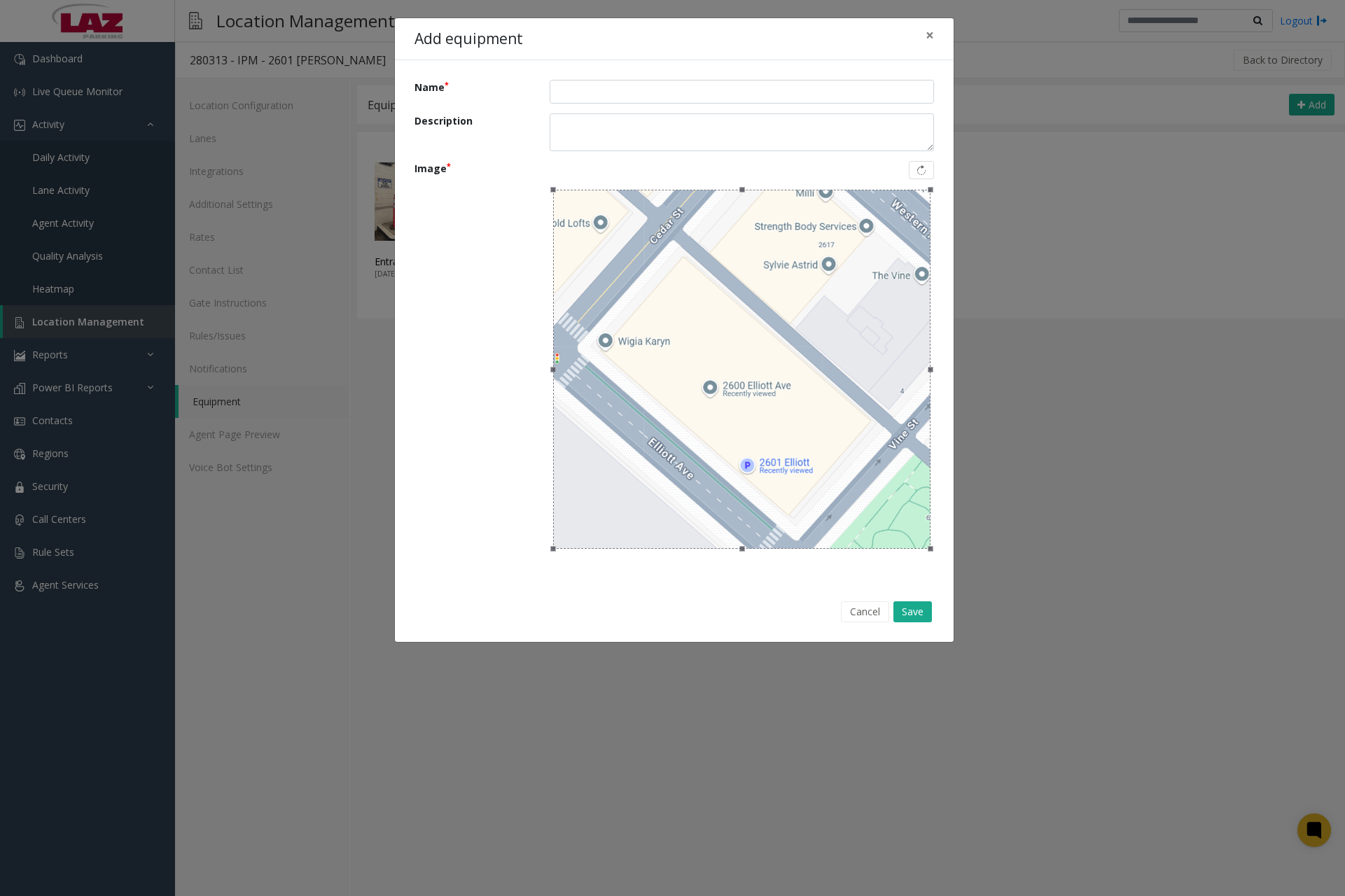
click at [825, 433] on div at bounding box center [742, 369] width 378 height 359
click at [872, 610] on button "Cancel" at bounding box center [865, 612] width 48 height 21
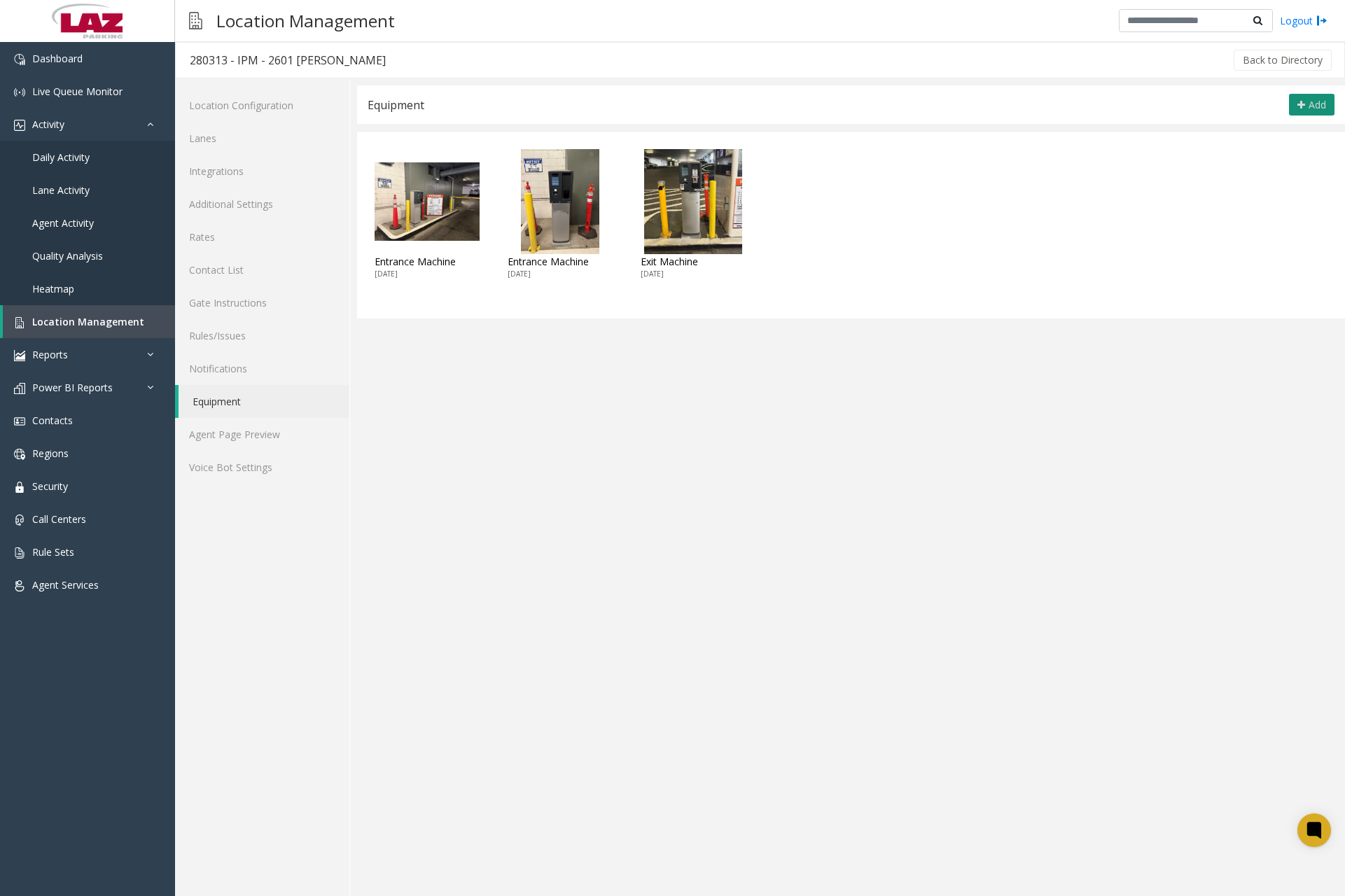
click at [1292, 109] on button "Add" at bounding box center [1312, 105] width 45 height 23
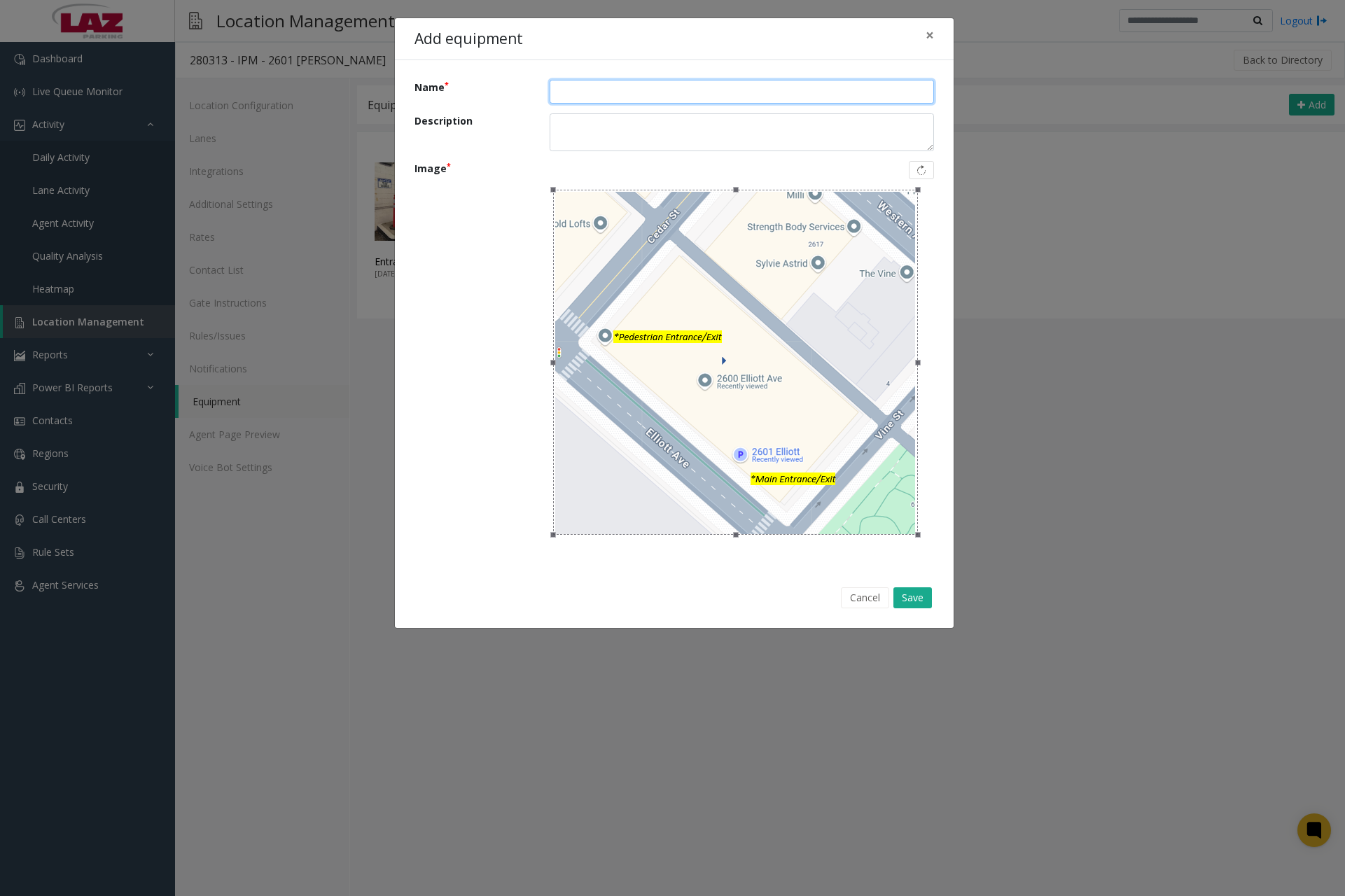
click at [621, 94] on input "Name" at bounding box center [742, 92] width 385 height 24
click at [916, 600] on button "Save" at bounding box center [913, 598] width 38 height 21
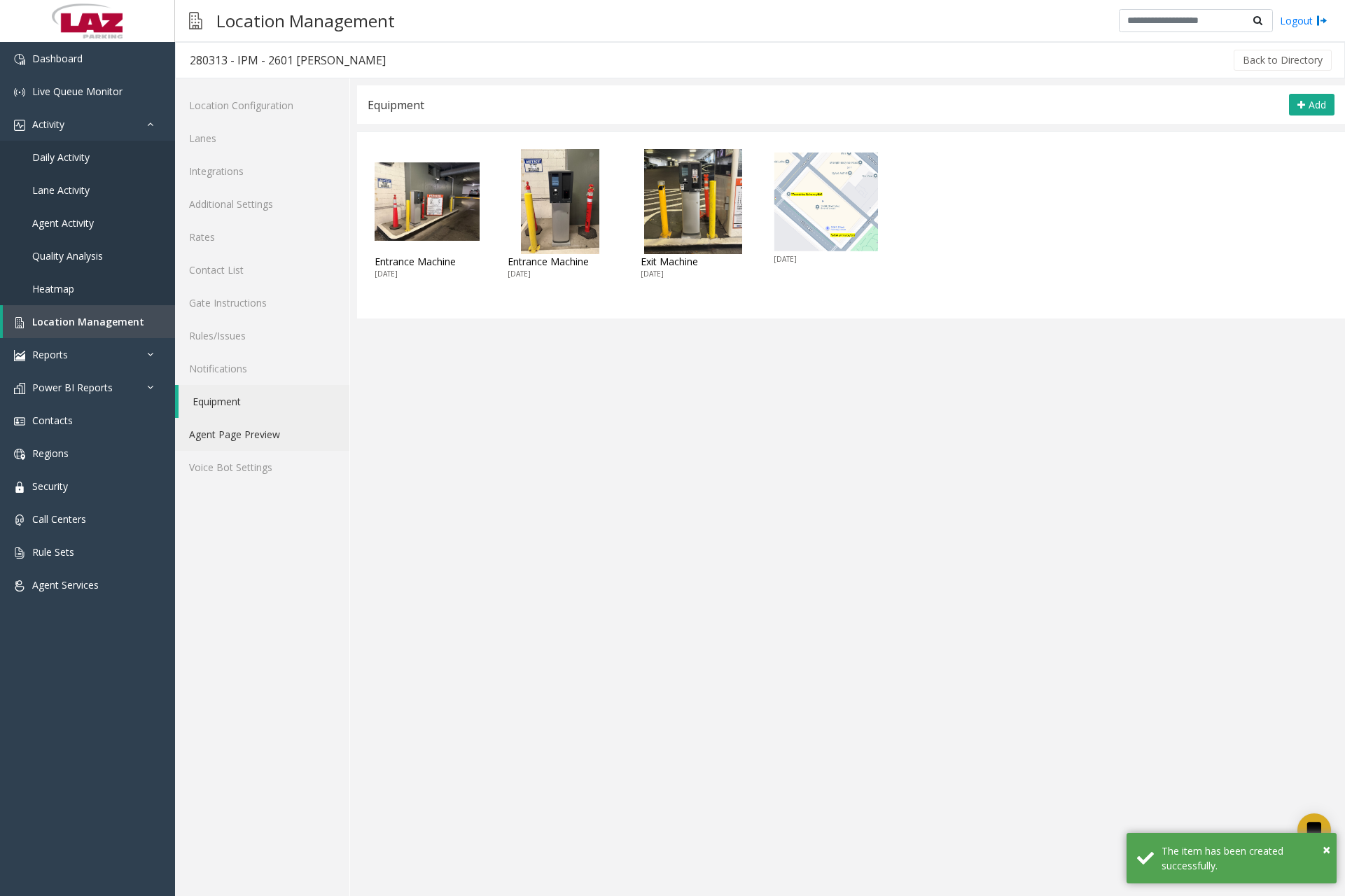
click at [253, 441] on link "Agent Page Preview" at bounding box center [263, 434] width 175 height 33
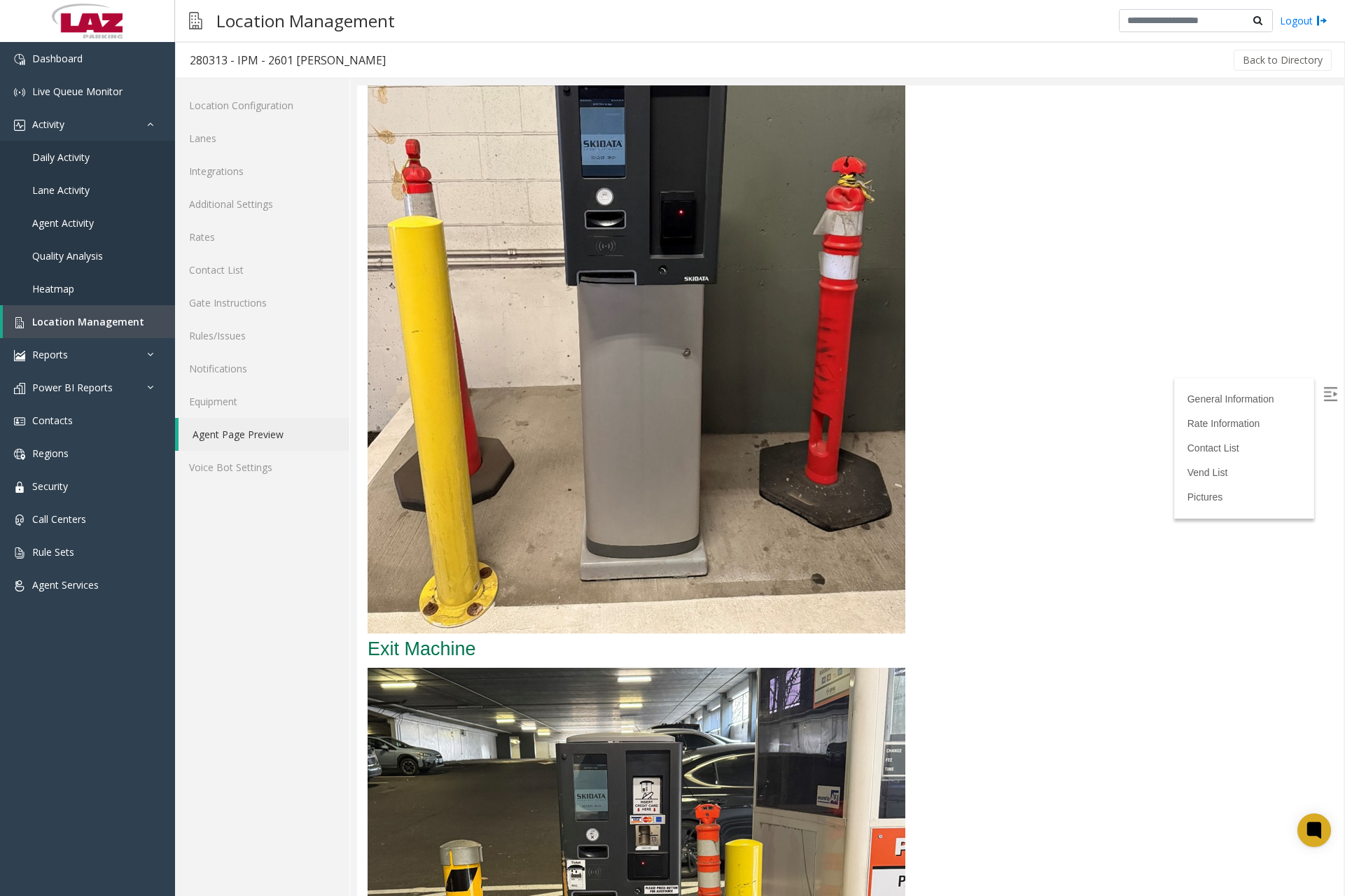
scroll to position [3377, 0]
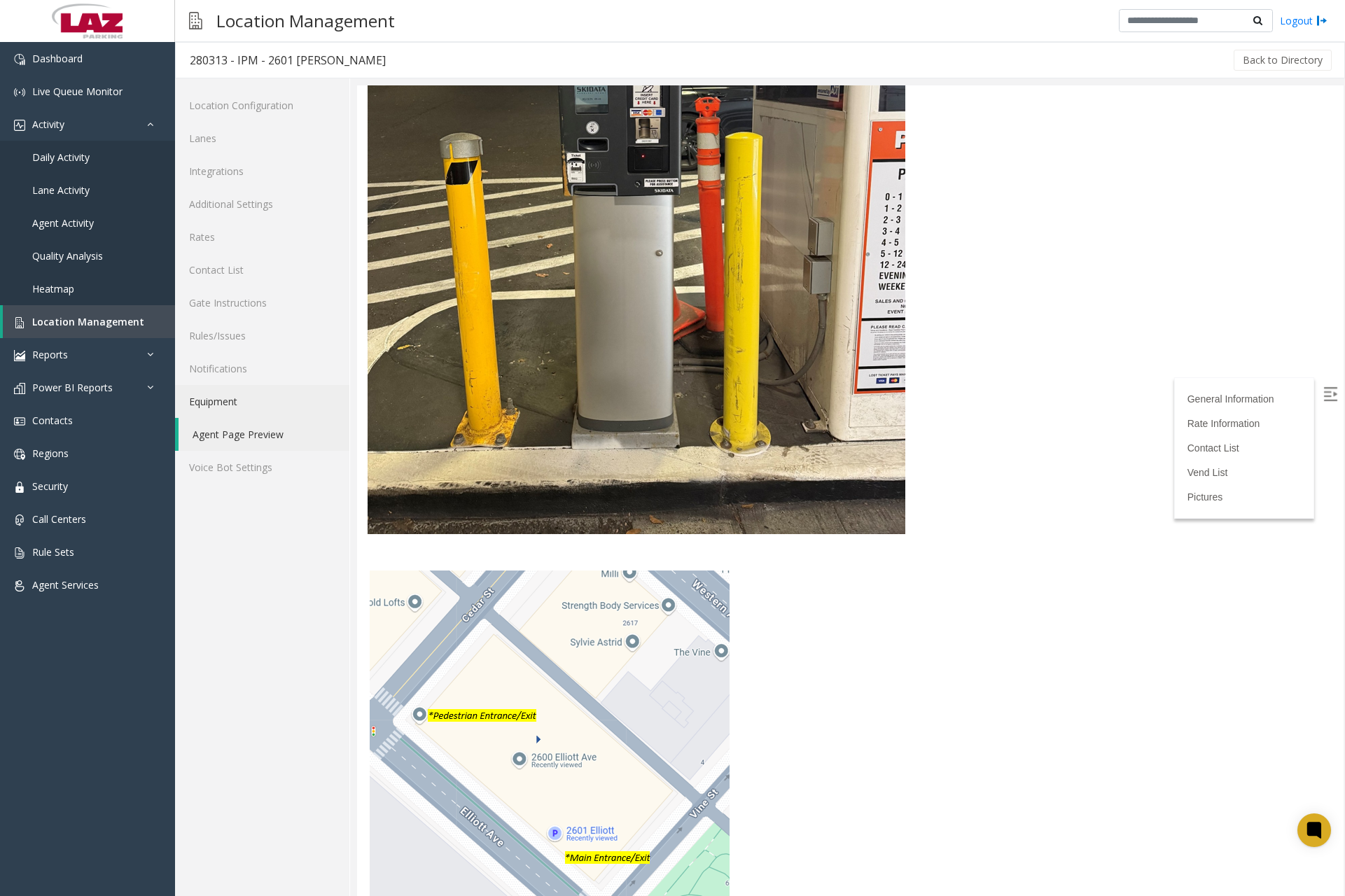
click at [229, 400] on link "Equipment" at bounding box center [263, 402] width 175 height 33
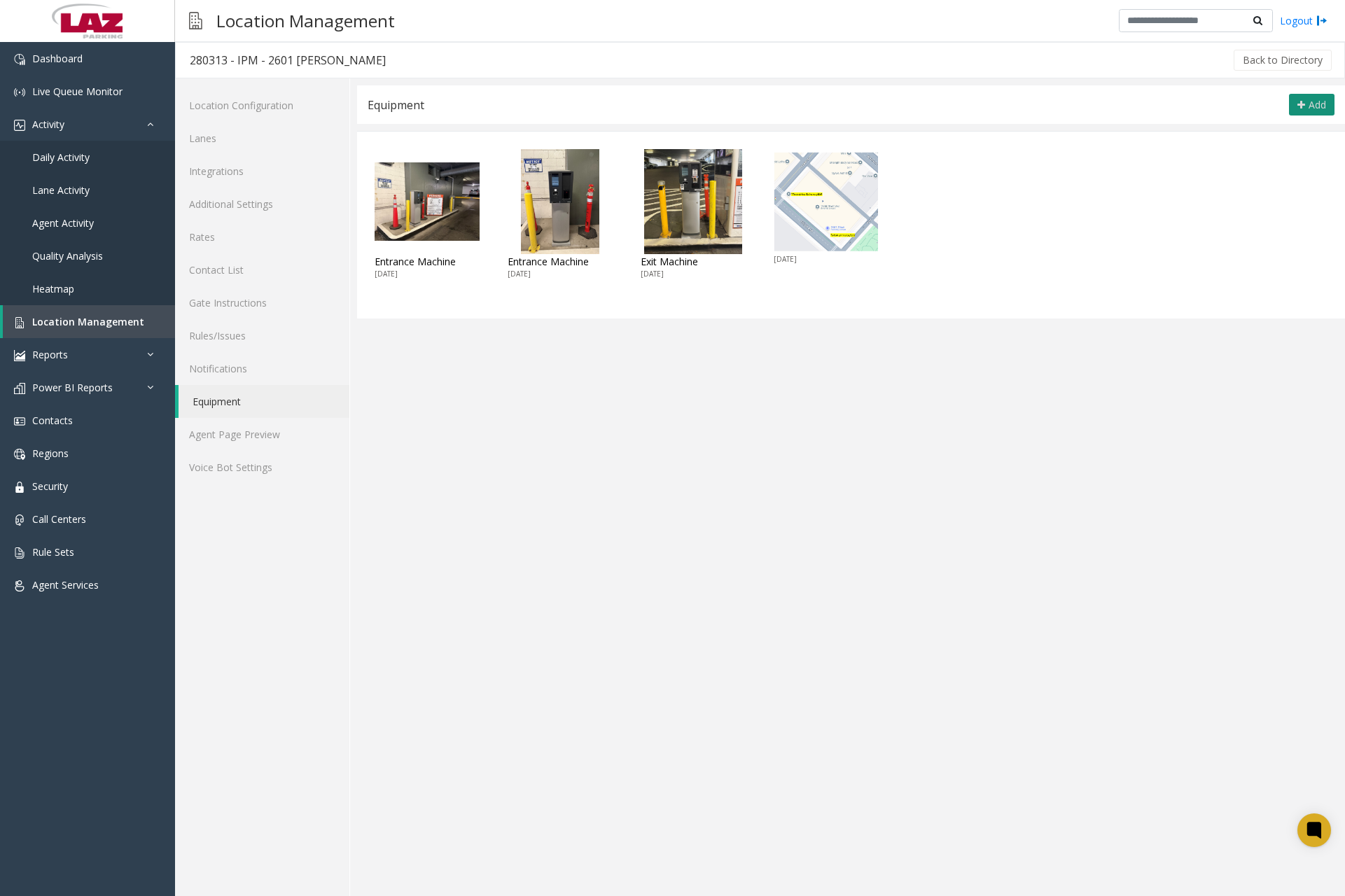
click at [1309, 99] on span "Add" at bounding box center [1317, 104] width 18 height 13
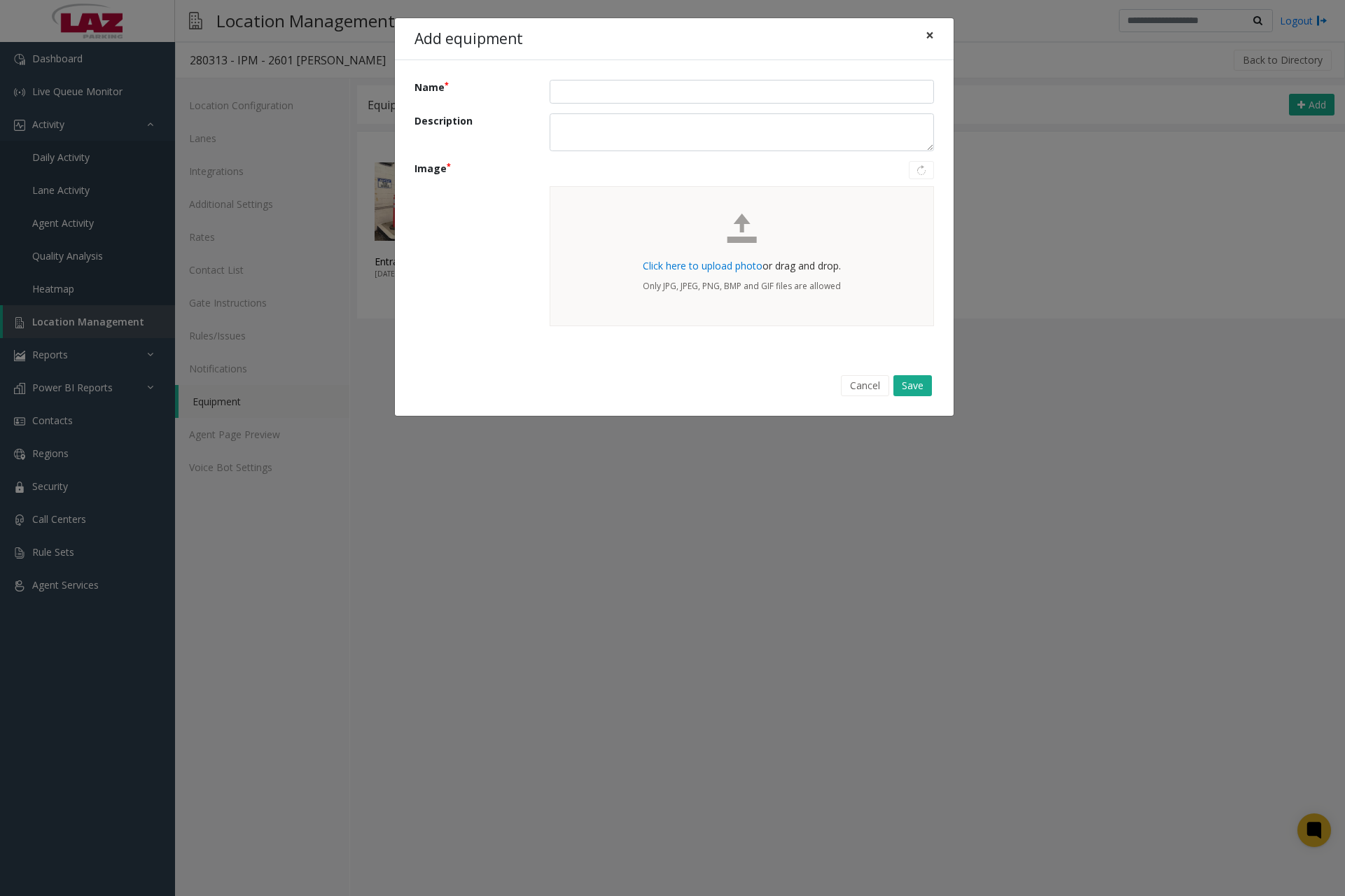
click at [933, 41] on span "×" at bounding box center [930, 35] width 9 height 20
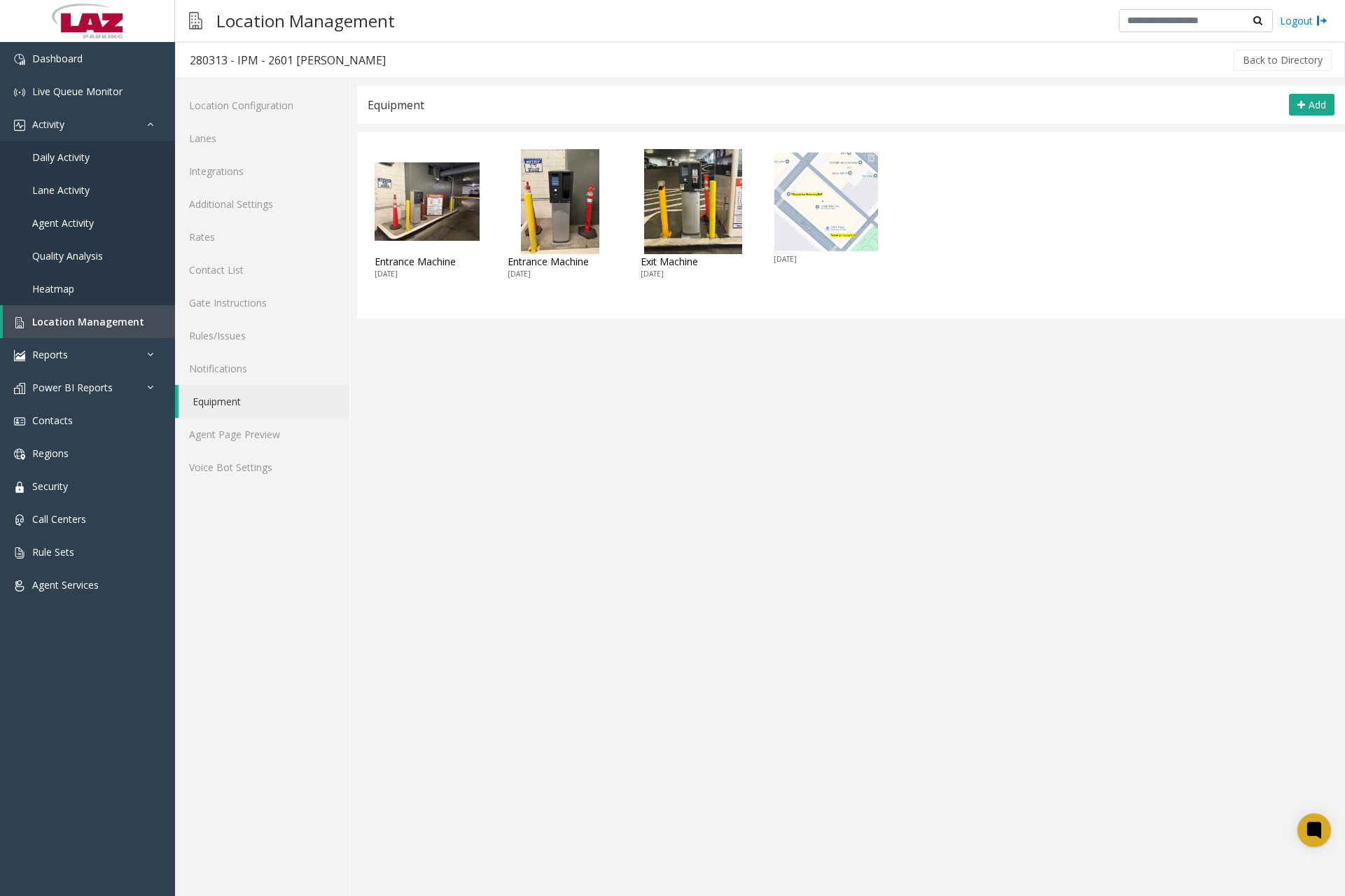
click at [818, 206] on img at bounding box center [826, 201] width 105 height 105
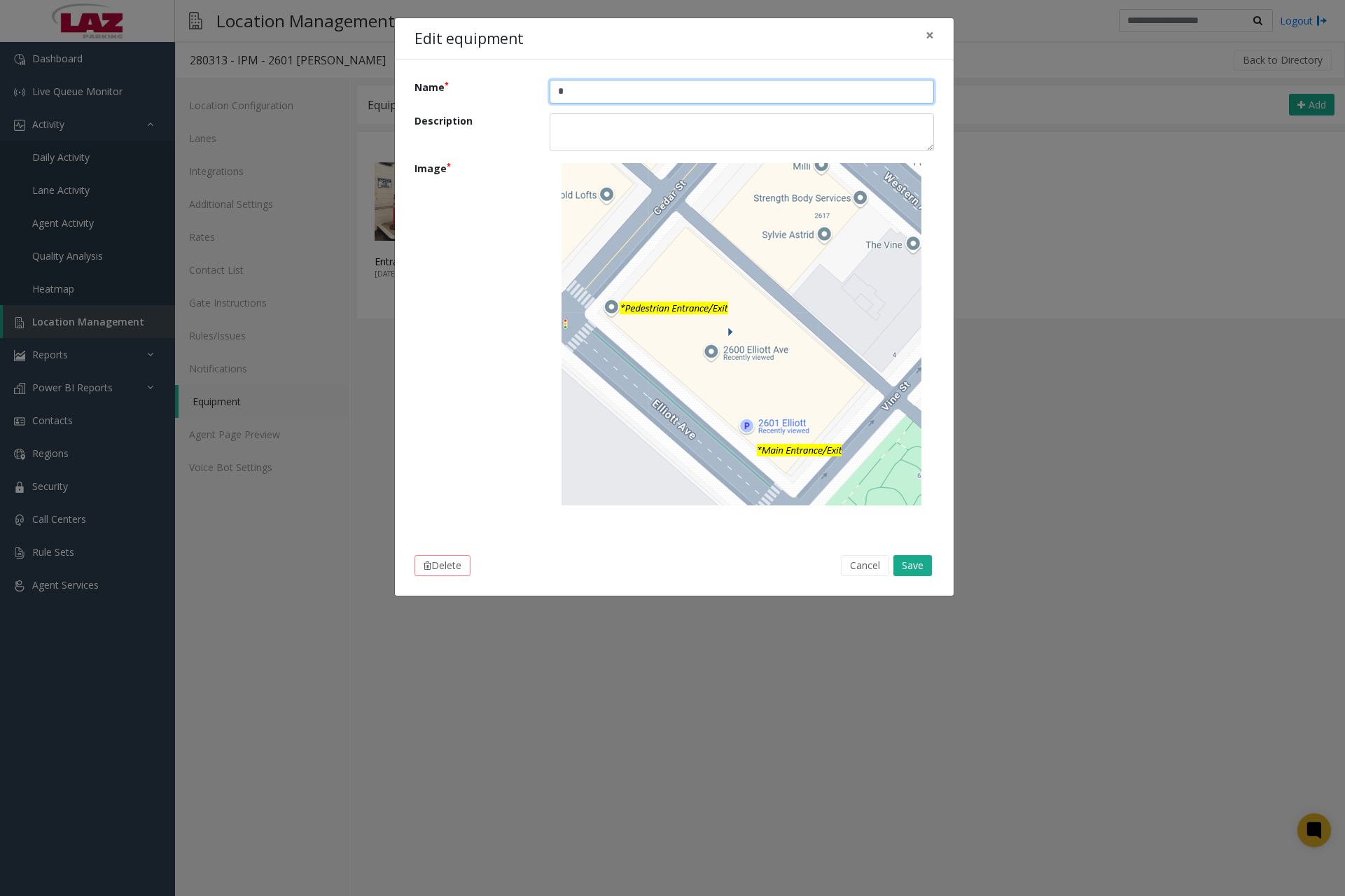
click at [594, 91] on input "Name" at bounding box center [742, 92] width 385 height 24
click at [578, 93] on input "**********" at bounding box center [742, 92] width 385 height 24
type input "**********"
click at [919, 568] on button "Save" at bounding box center [913, 565] width 38 height 21
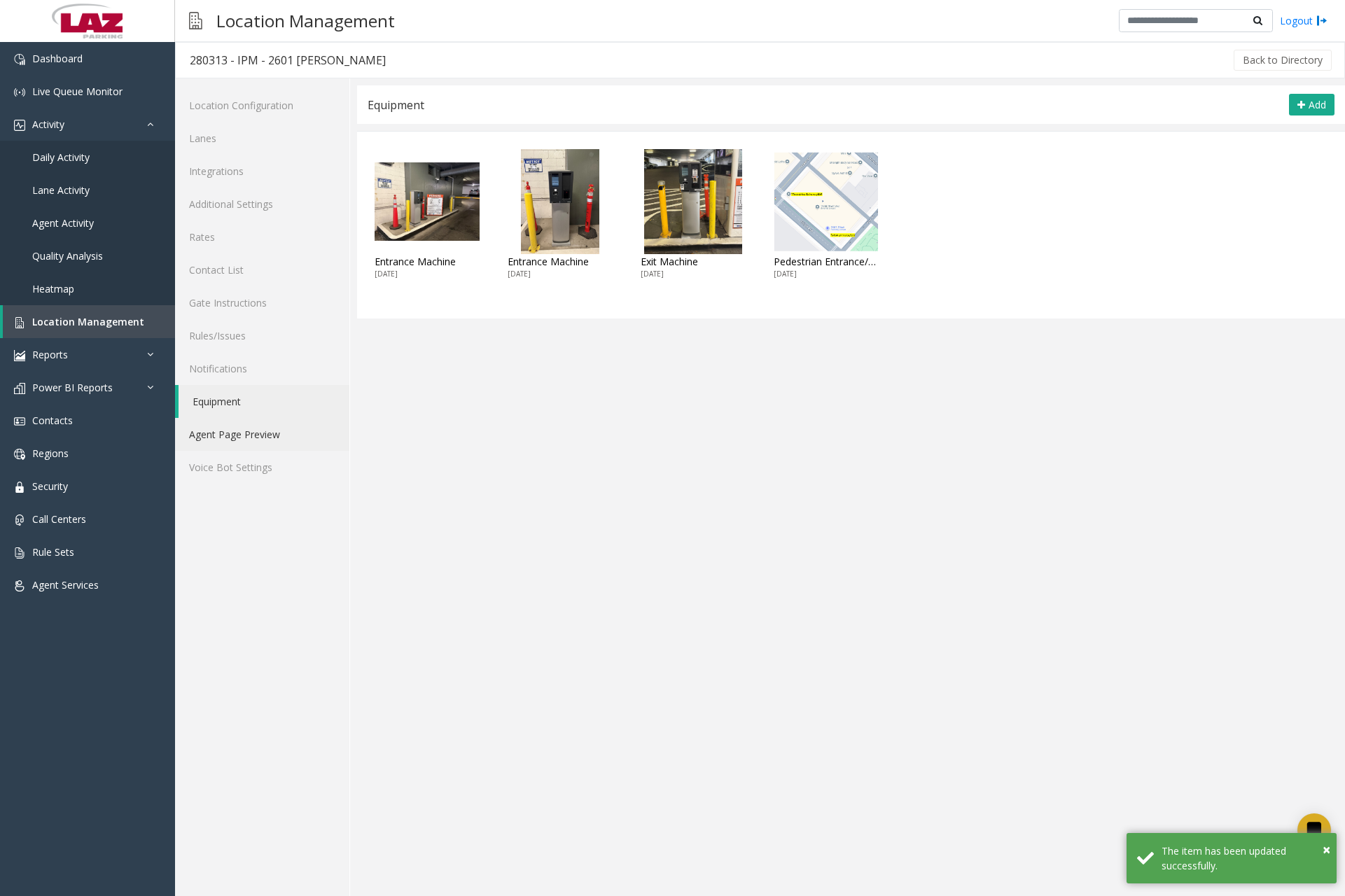
click at [246, 439] on link "Agent Page Preview" at bounding box center [263, 434] width 175 height 33
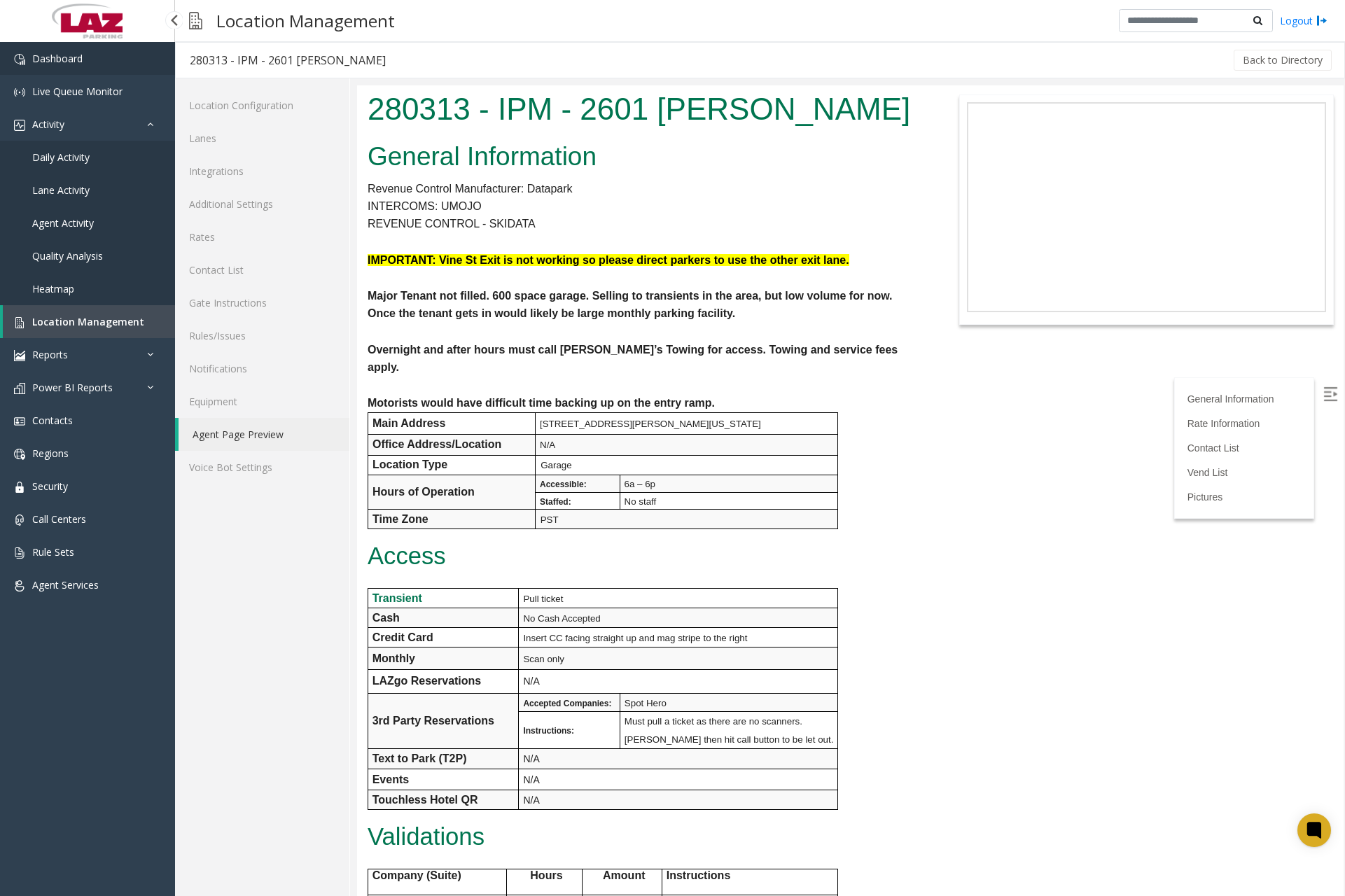
click at [99, 64] on link "Dashboard" at bounding box center [87, 58] width 175 height 33
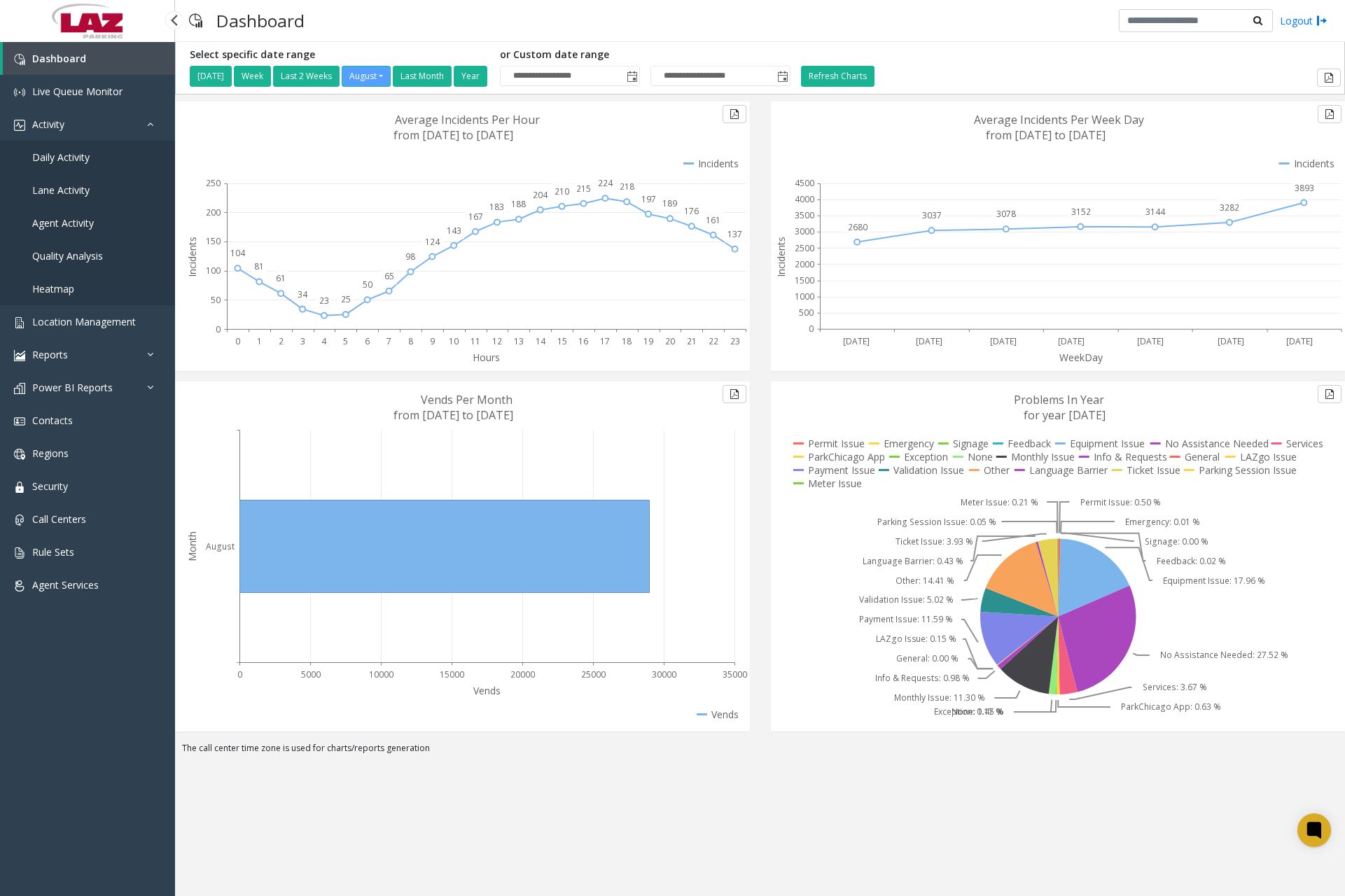
click at [96, 158] on link "Daily Activity" at bounding box center [87, 157] width 175 height 33
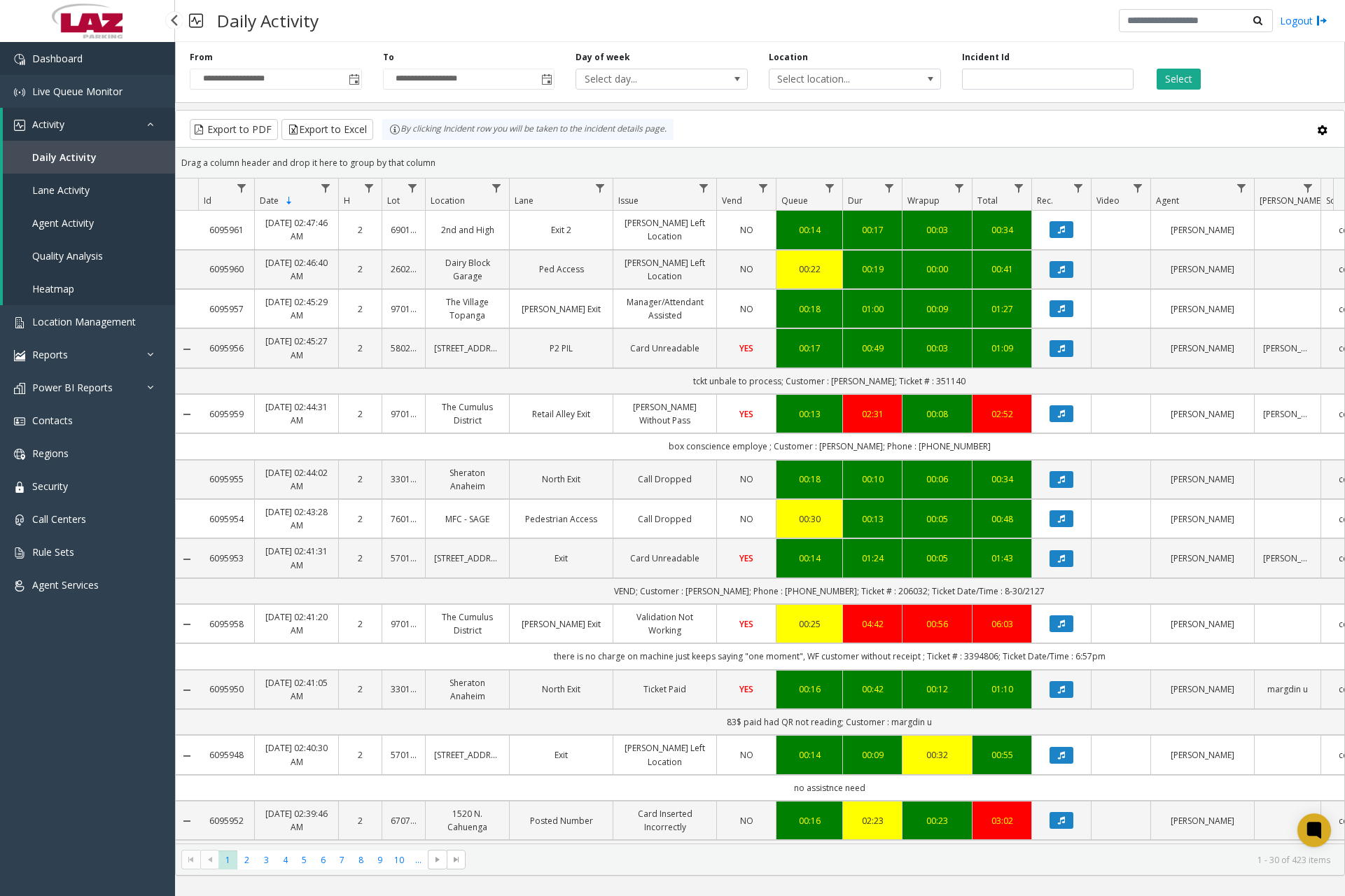
click at [121, 65] on link "Dashboard" at bounding box center [87, 58] width 175 height 33
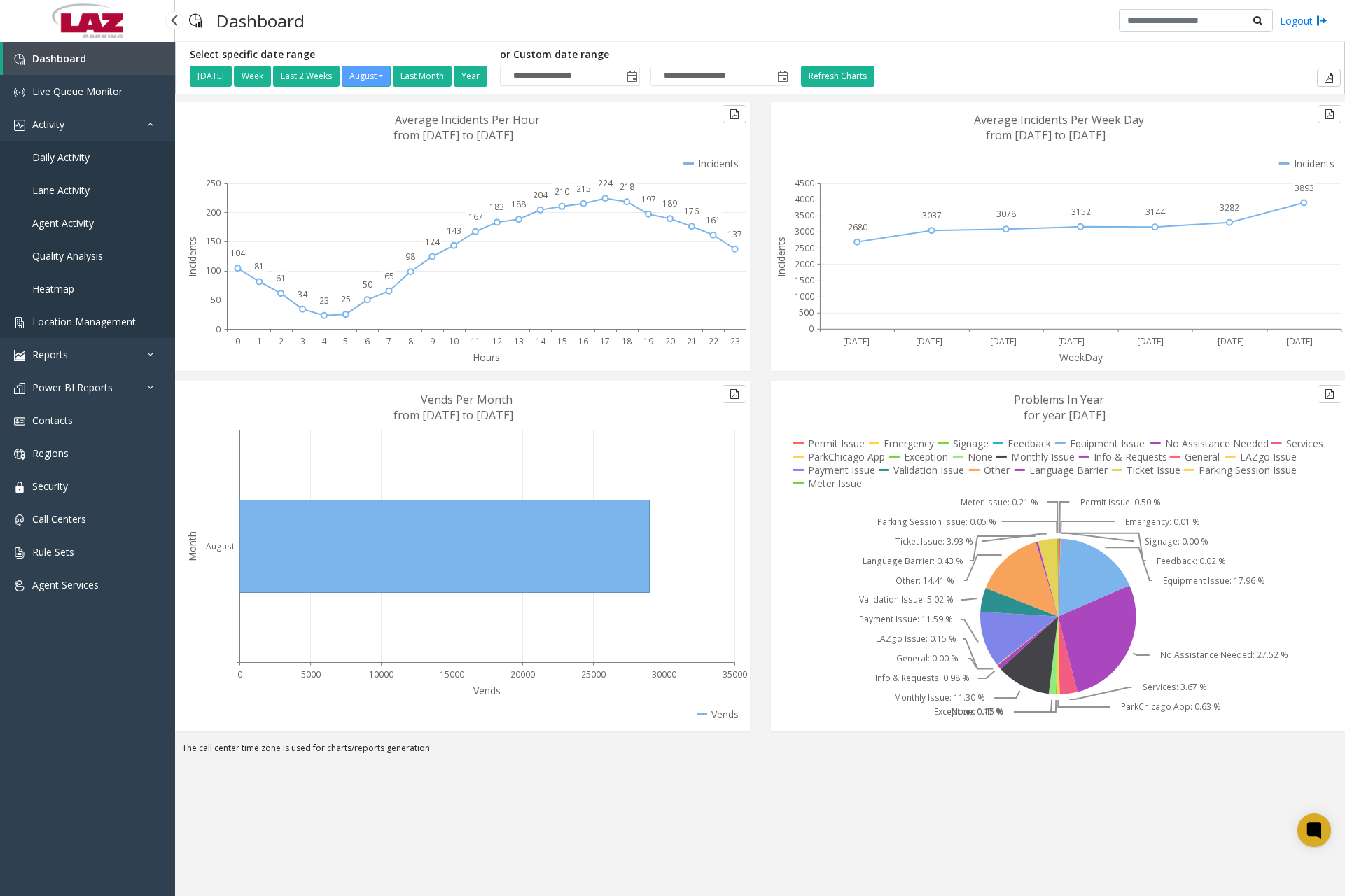
click at [97, 323] on span "Location Management" at bounding box center [84, 321] width 104 height 13
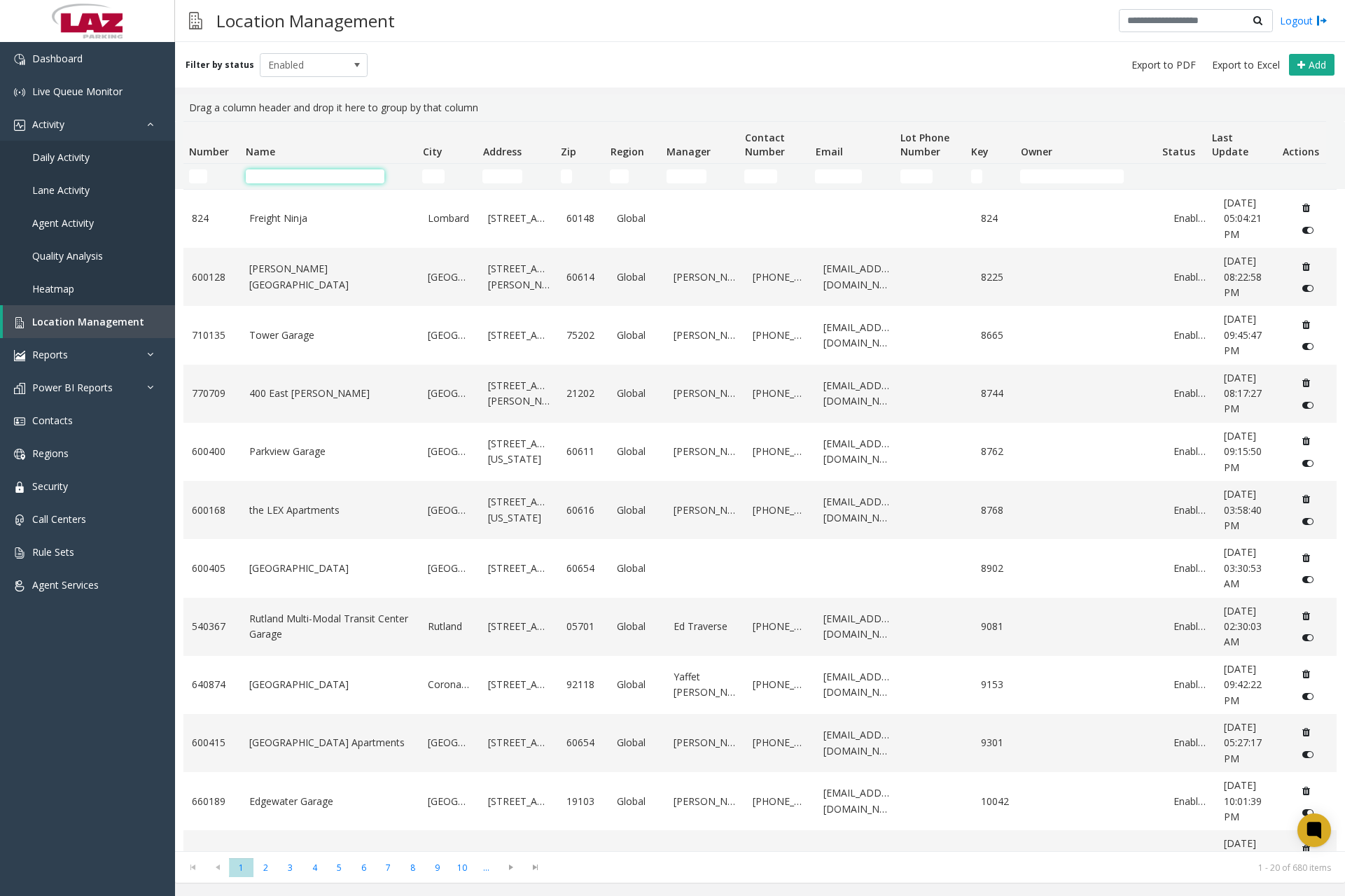
click at [312, 177] on input "Name Filter" at bounding box center [314, 177] width 138 height 14
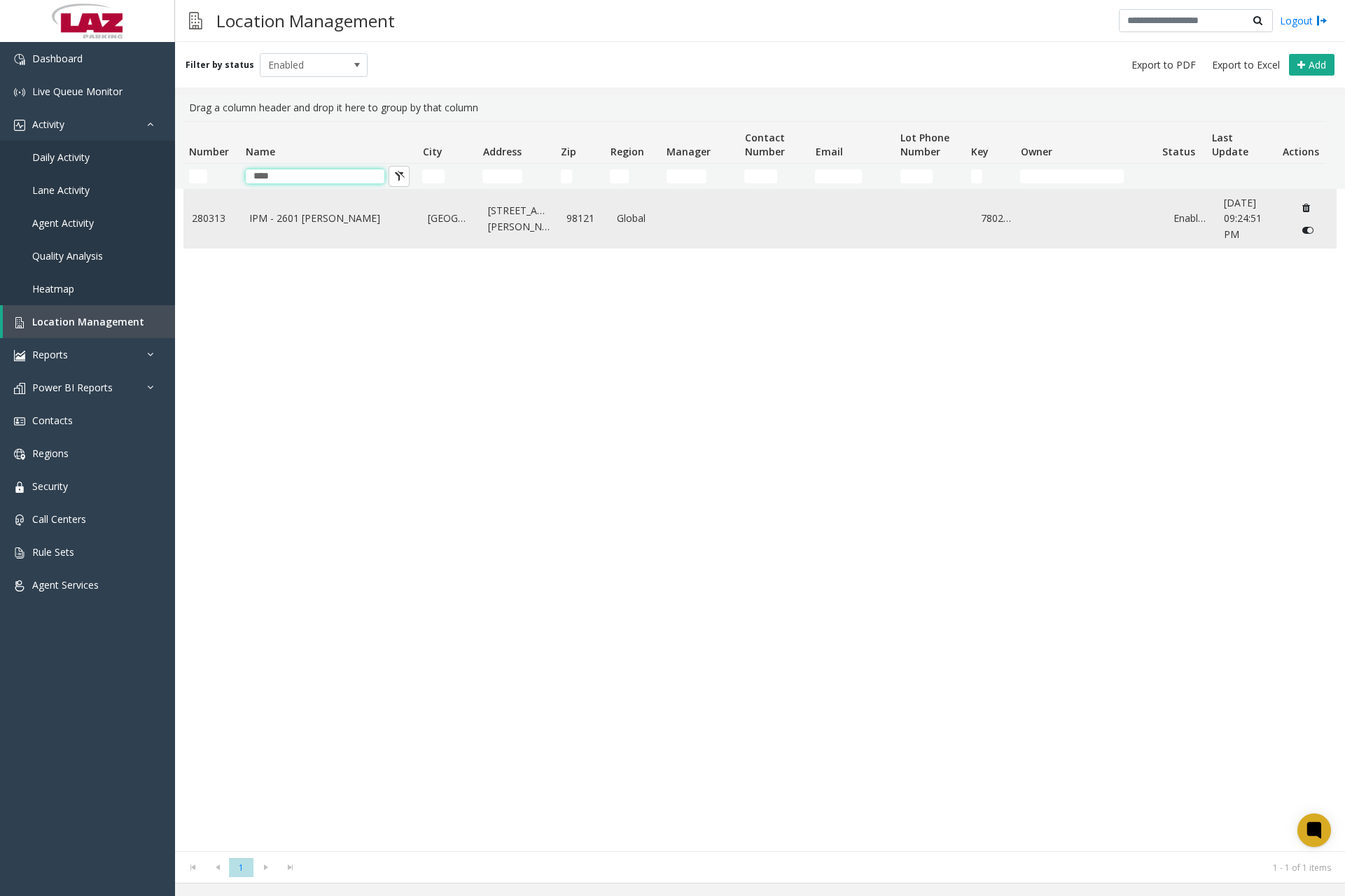
type input "****"
click at [307, 228] on td "IPM - 2601 [PERSON_NAME]" at bounding box center [330, 219] width 179 height 58
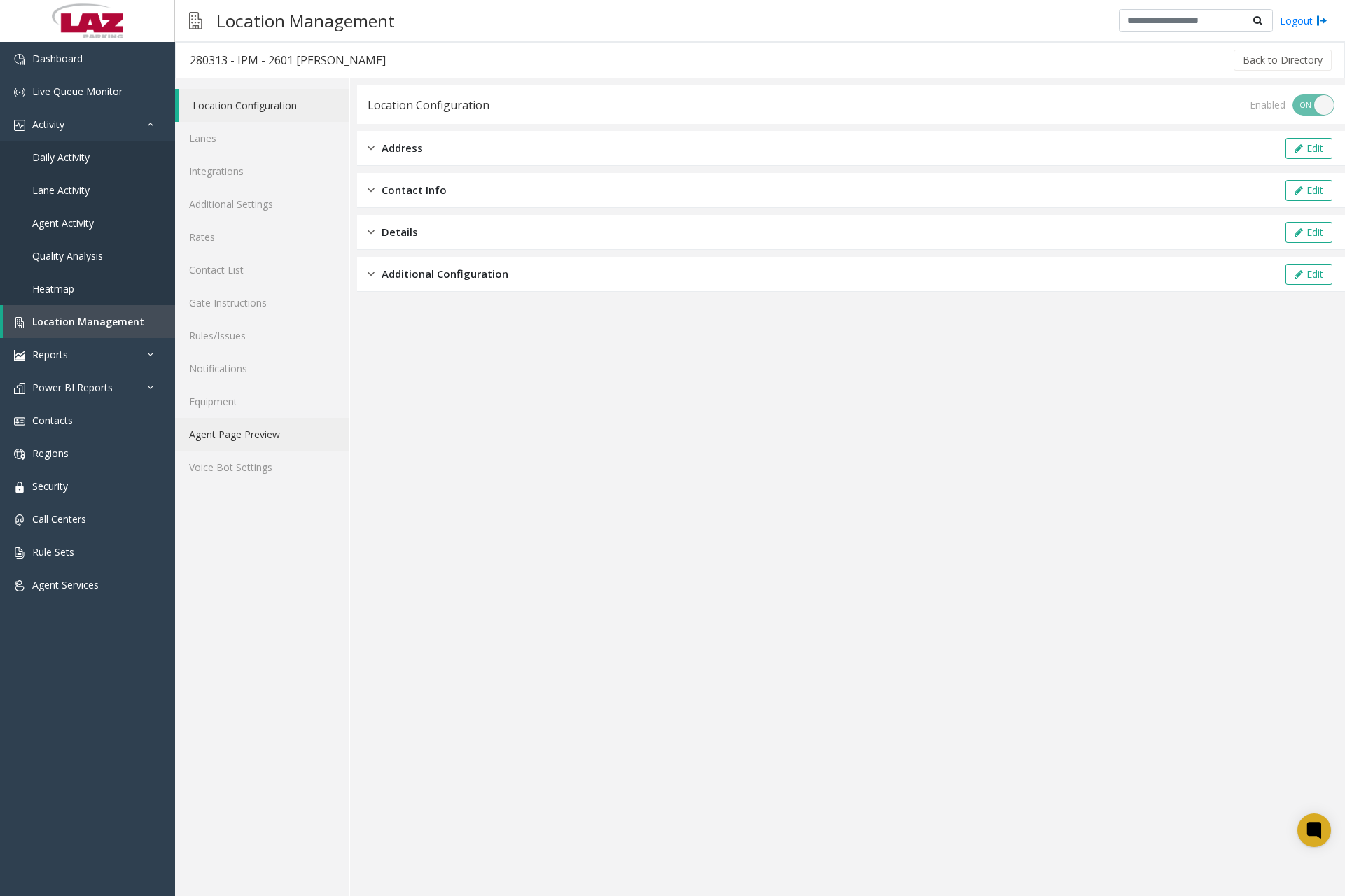
click at [260, 433] on link "Agent Page Preview" at bounding box center [263, 434] width 175 height 33
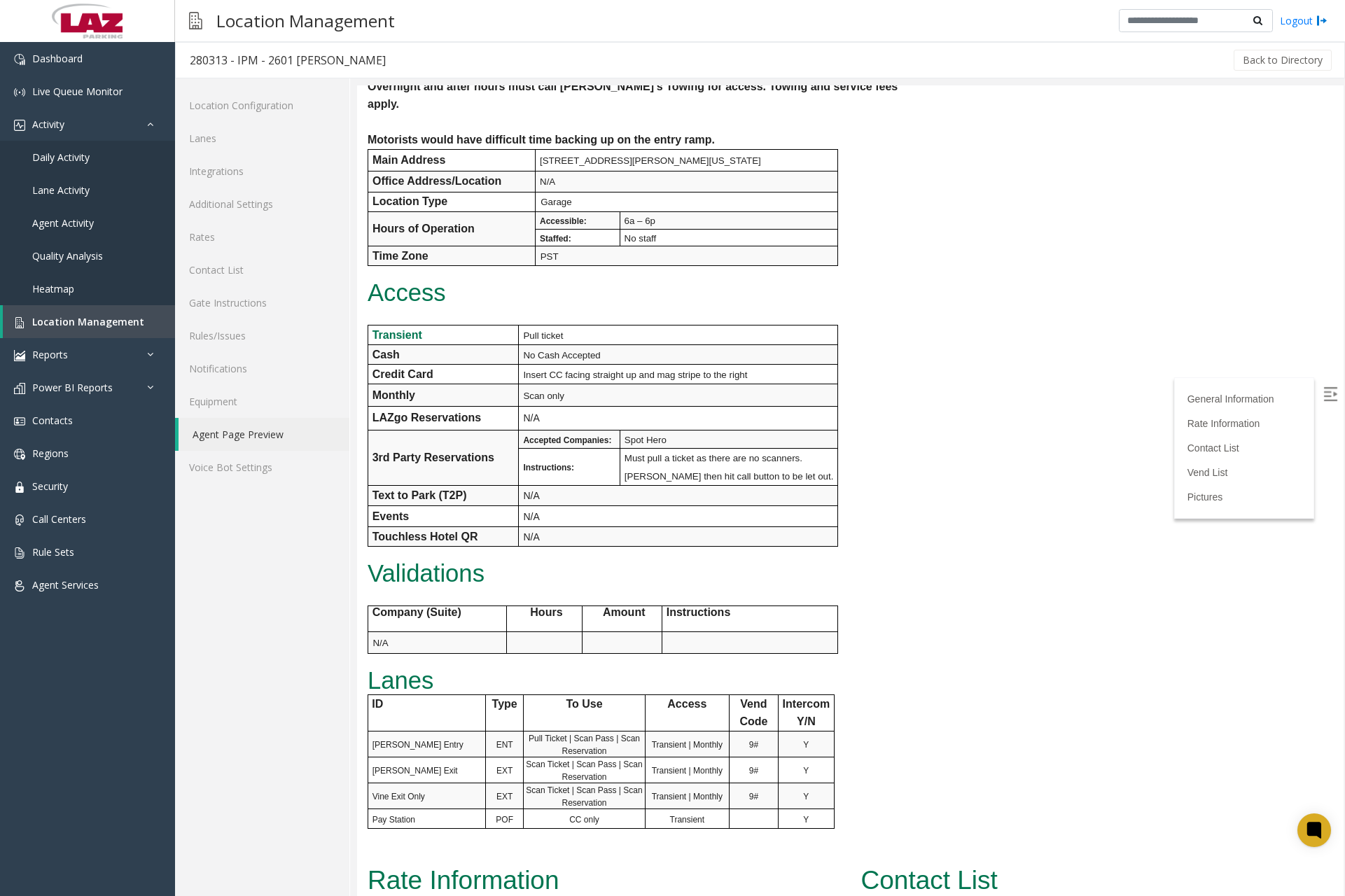
scroll to position [630, 0]
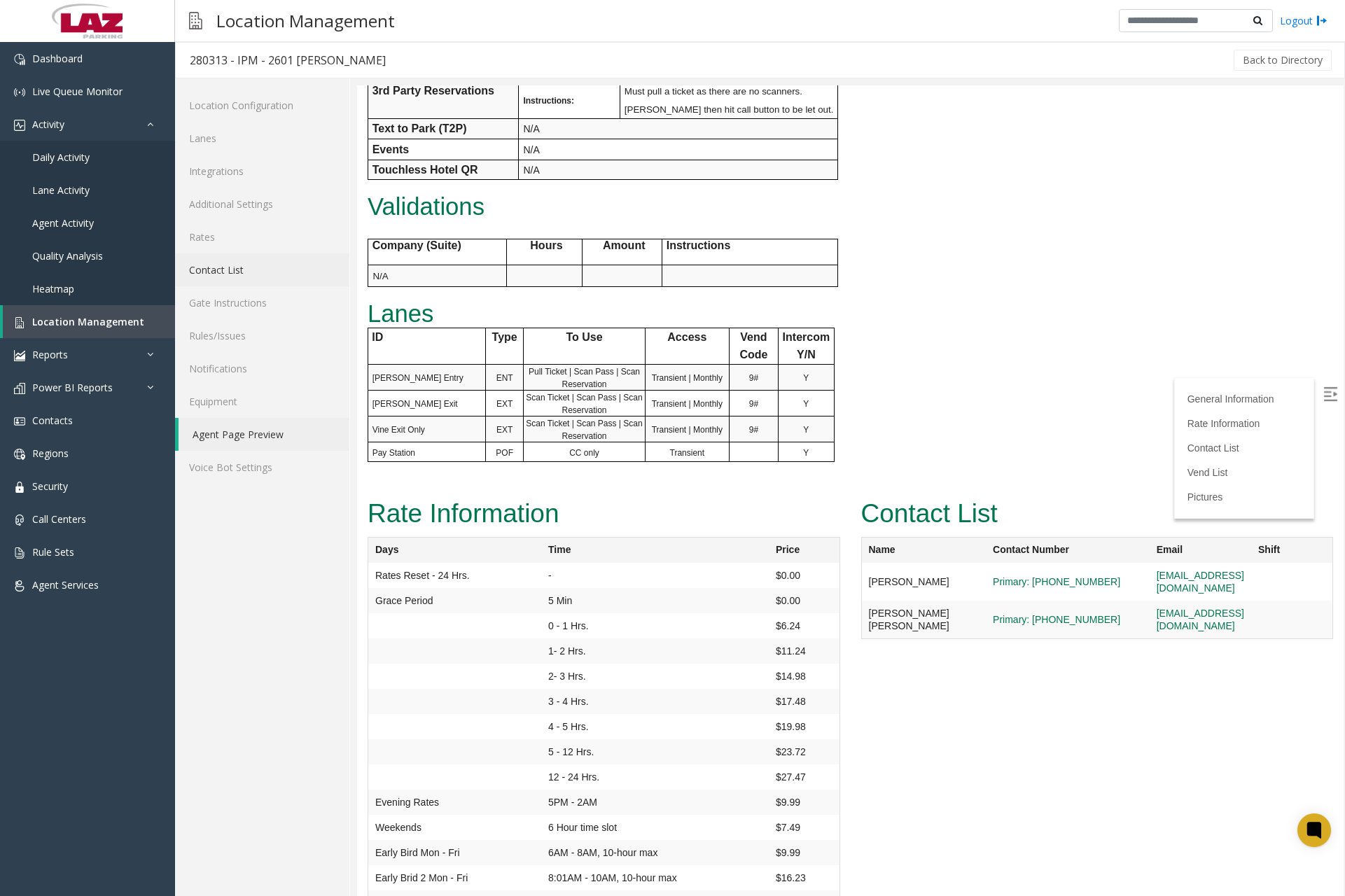
click at [236, 277] on link "Contact List" at bounding box center [263, 270] width 175 height 33
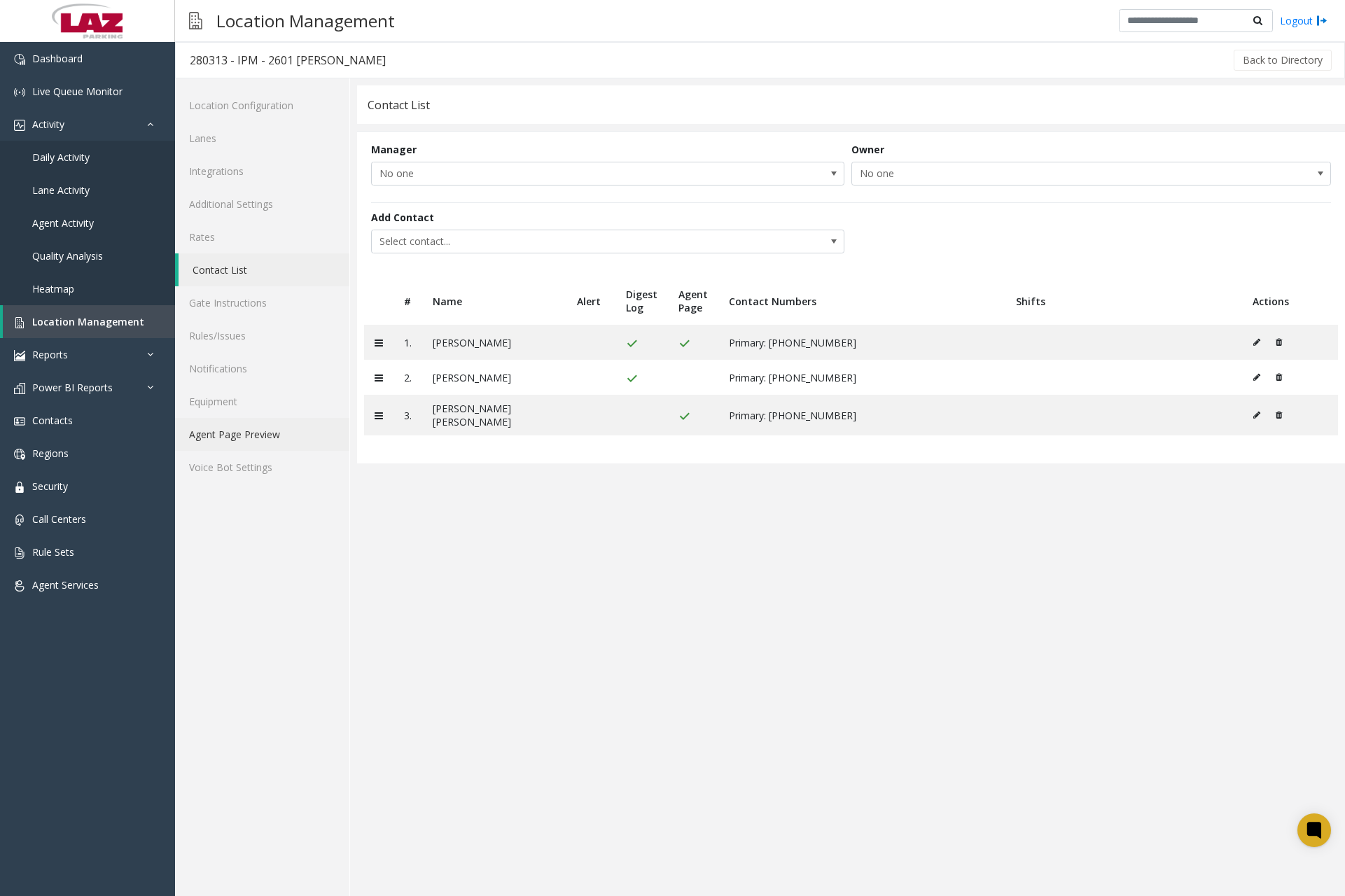
click at [226, 429] on link "Agent Page Preview" at bounding box center [263, 434] width 175 height 33
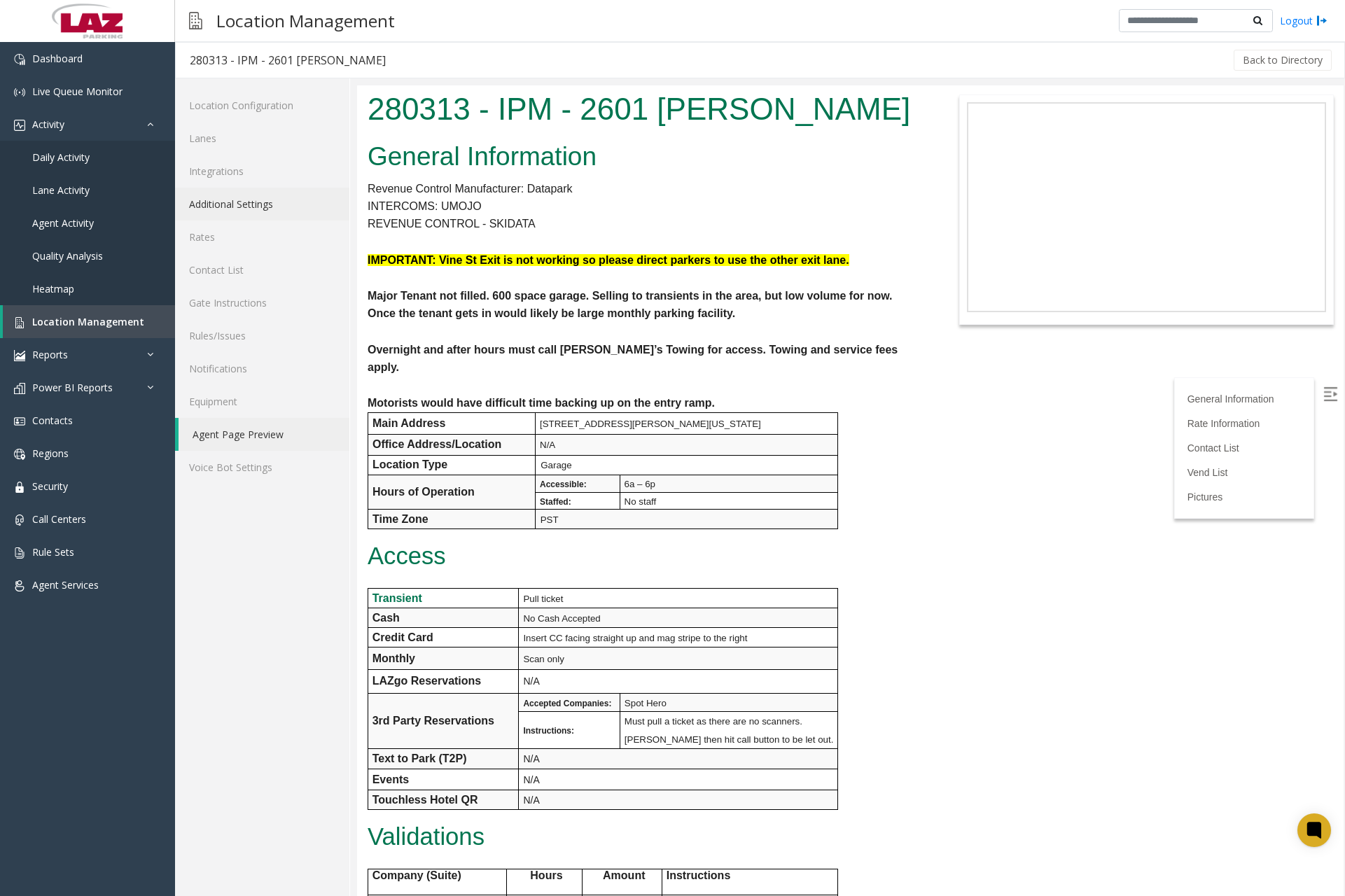
click at [251, 211] on link "Additional Settings" at bounding box center [263, 204] width 175 height 33
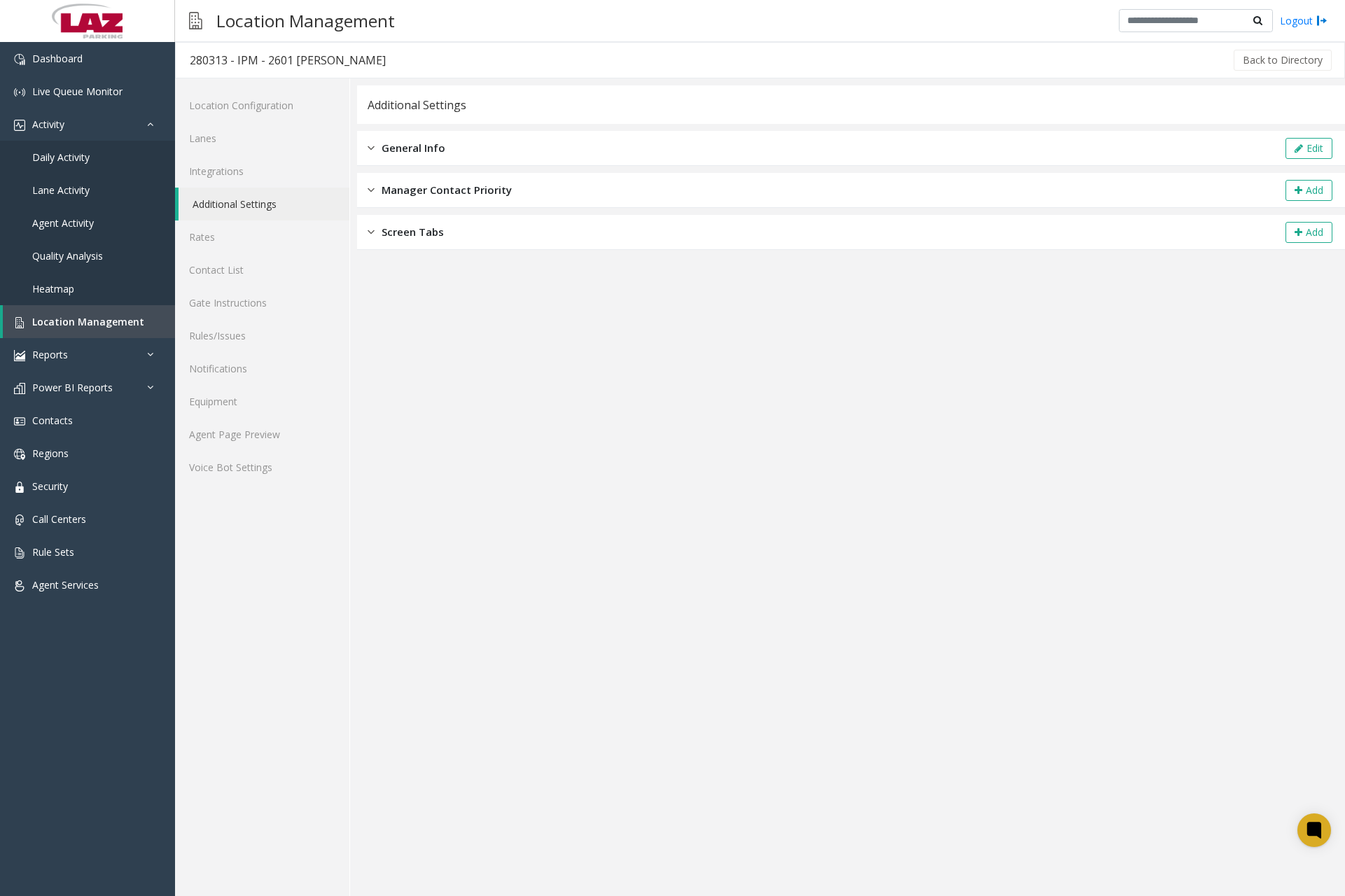
click at [370, 154] on img at bounding box center [371, 148] width 7 height 16
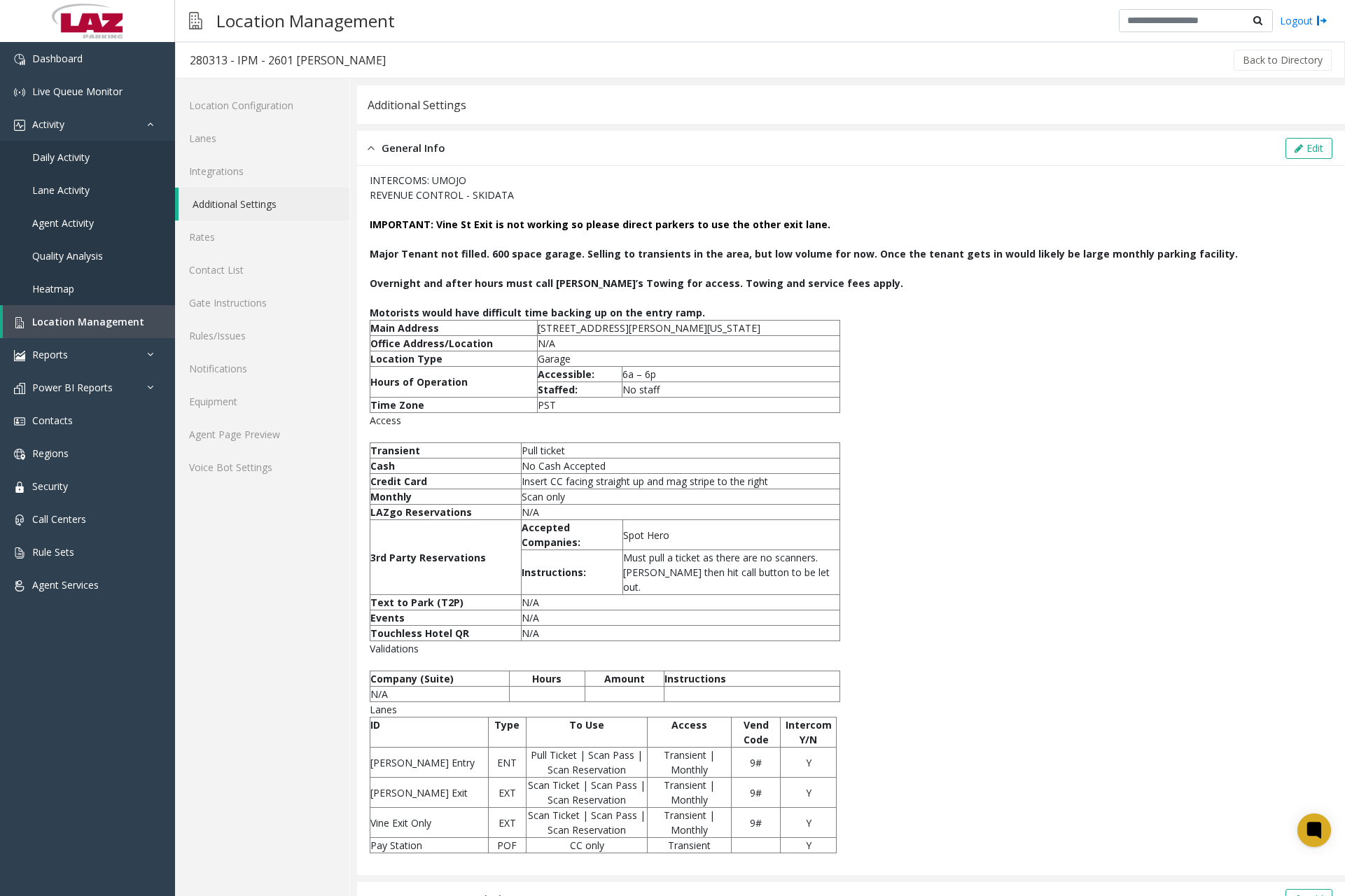
scroll to position [48, 0]
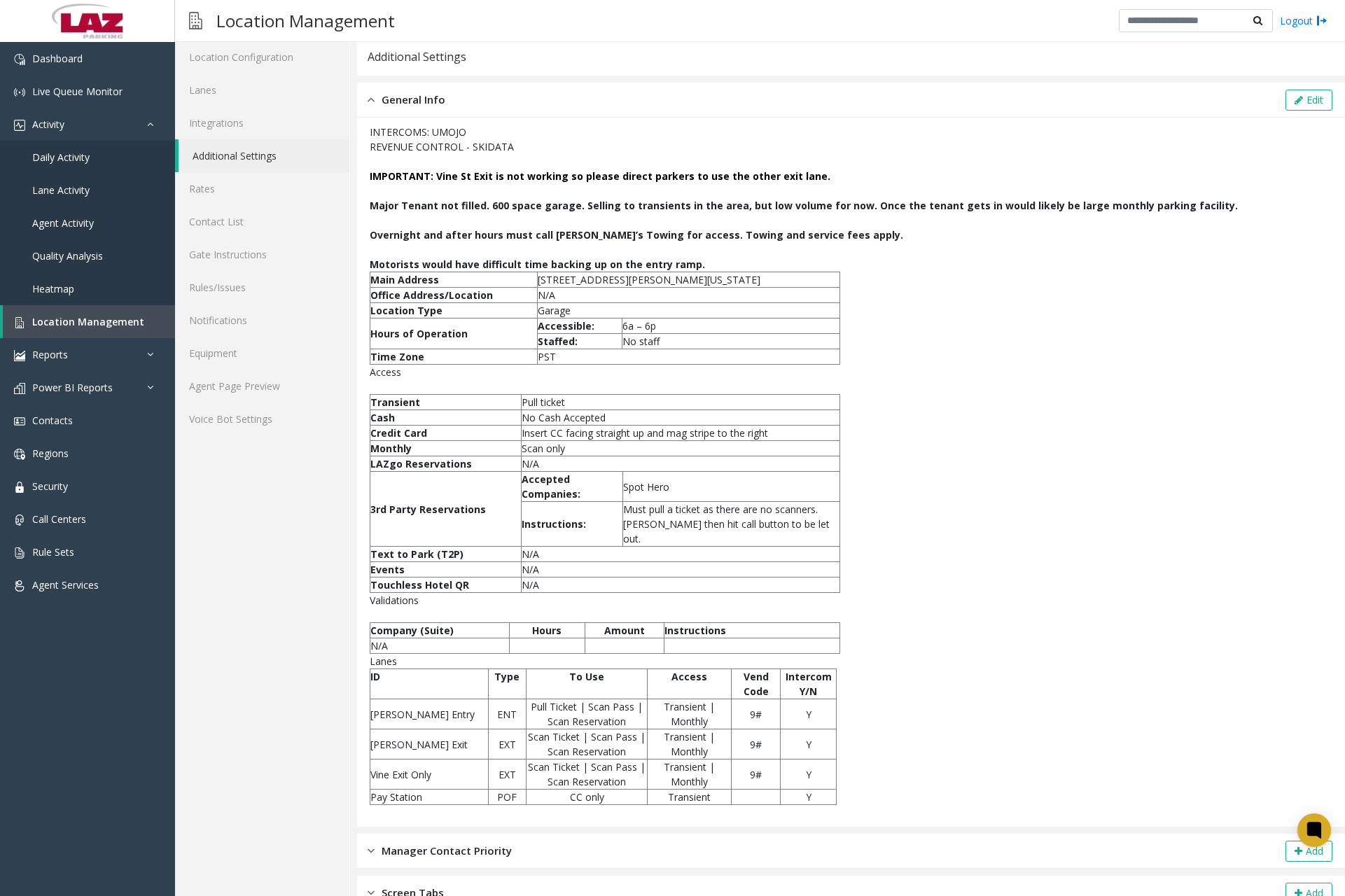
click at [661, 199] on b "Major Tenant not filled. 600 space garage. Selling to transients in the area, b…" at bounding box center [803, 205] width 868 height 13
click at [1286, 105] on button "Edit" at bounding box center [1310, 100] width 47 height 21
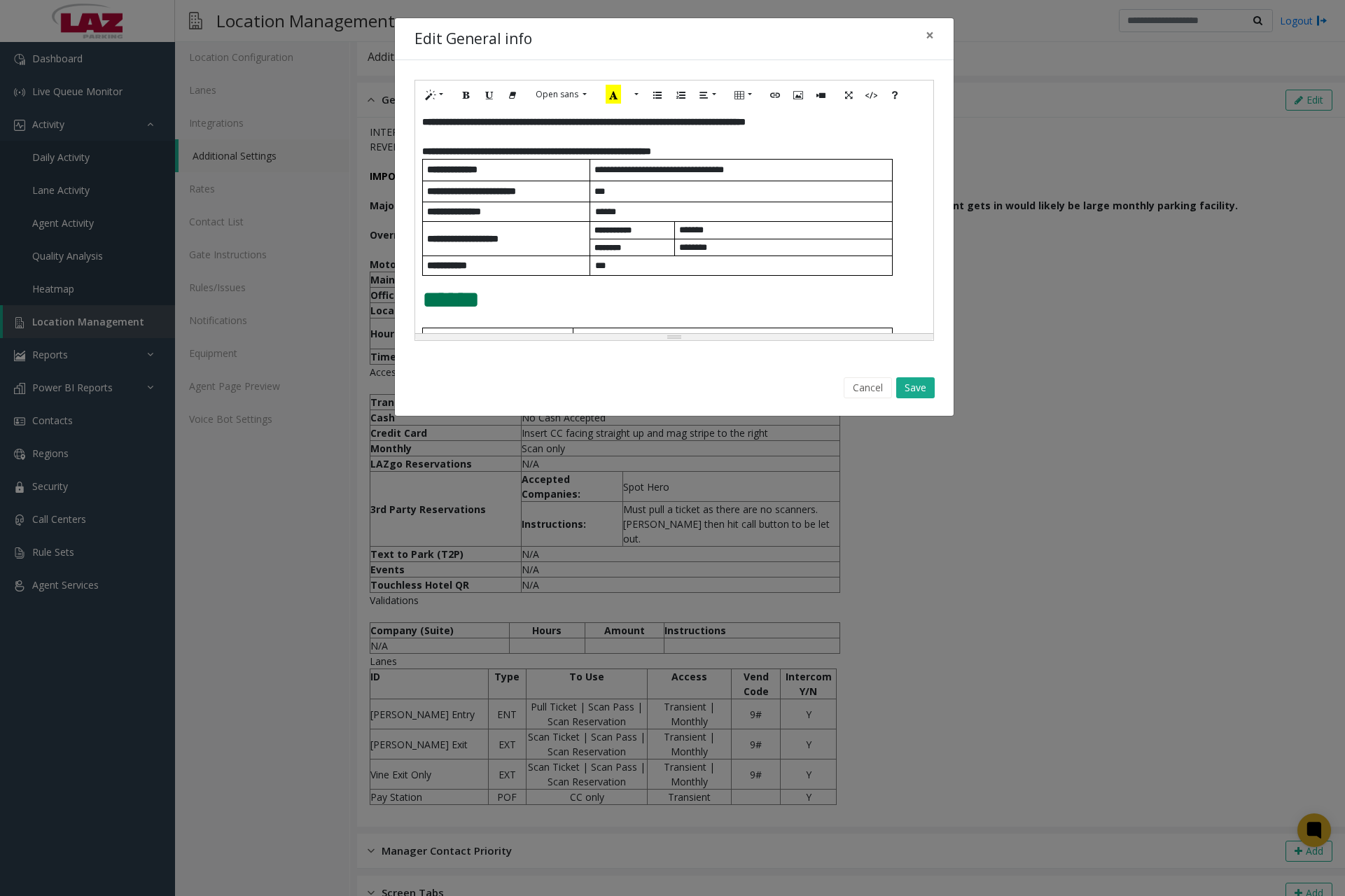
scroll to position [621, 0]
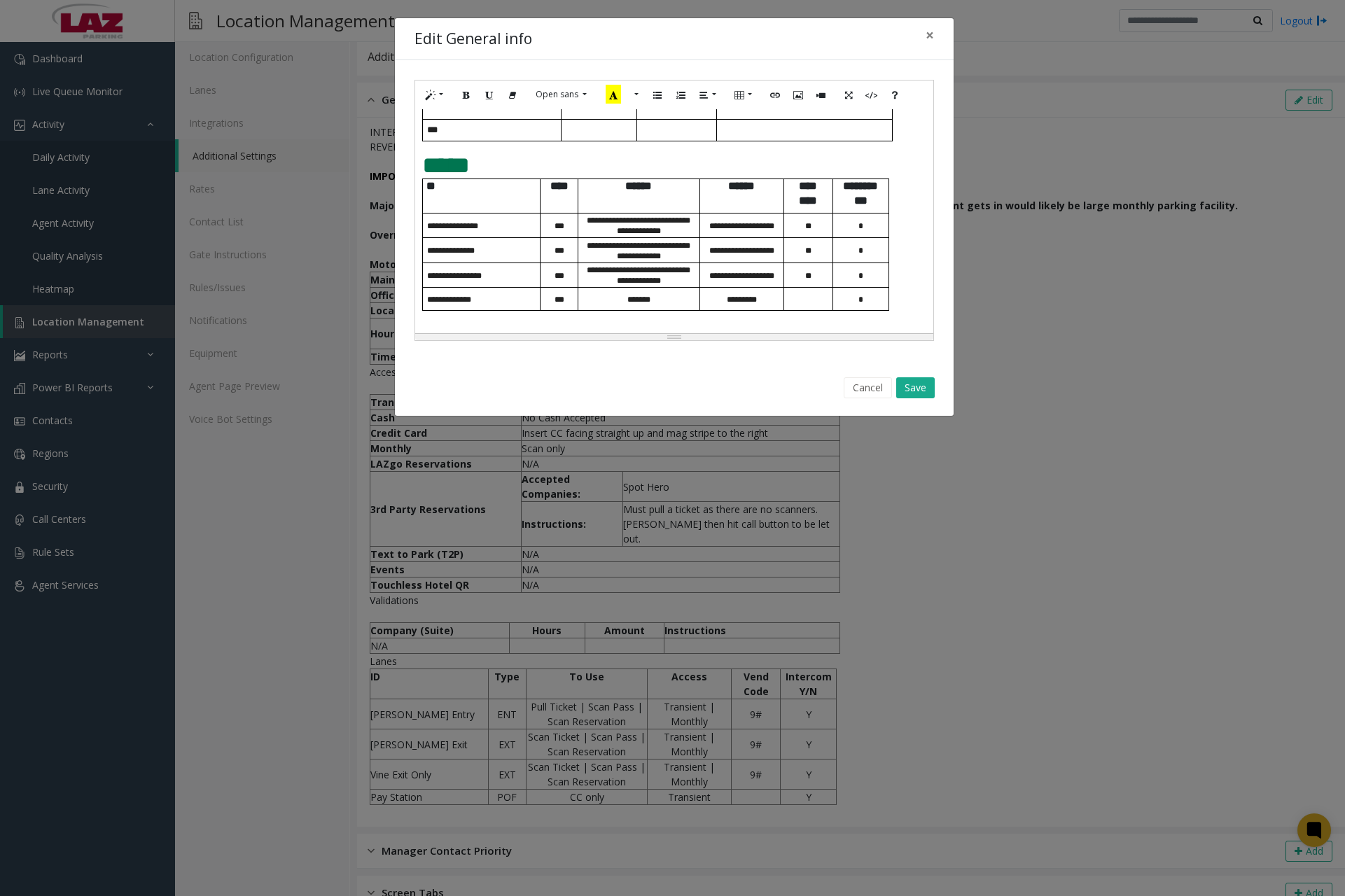
click at [854, 323] on div "**********" at bounding box center [674, 221] width 518 height 224
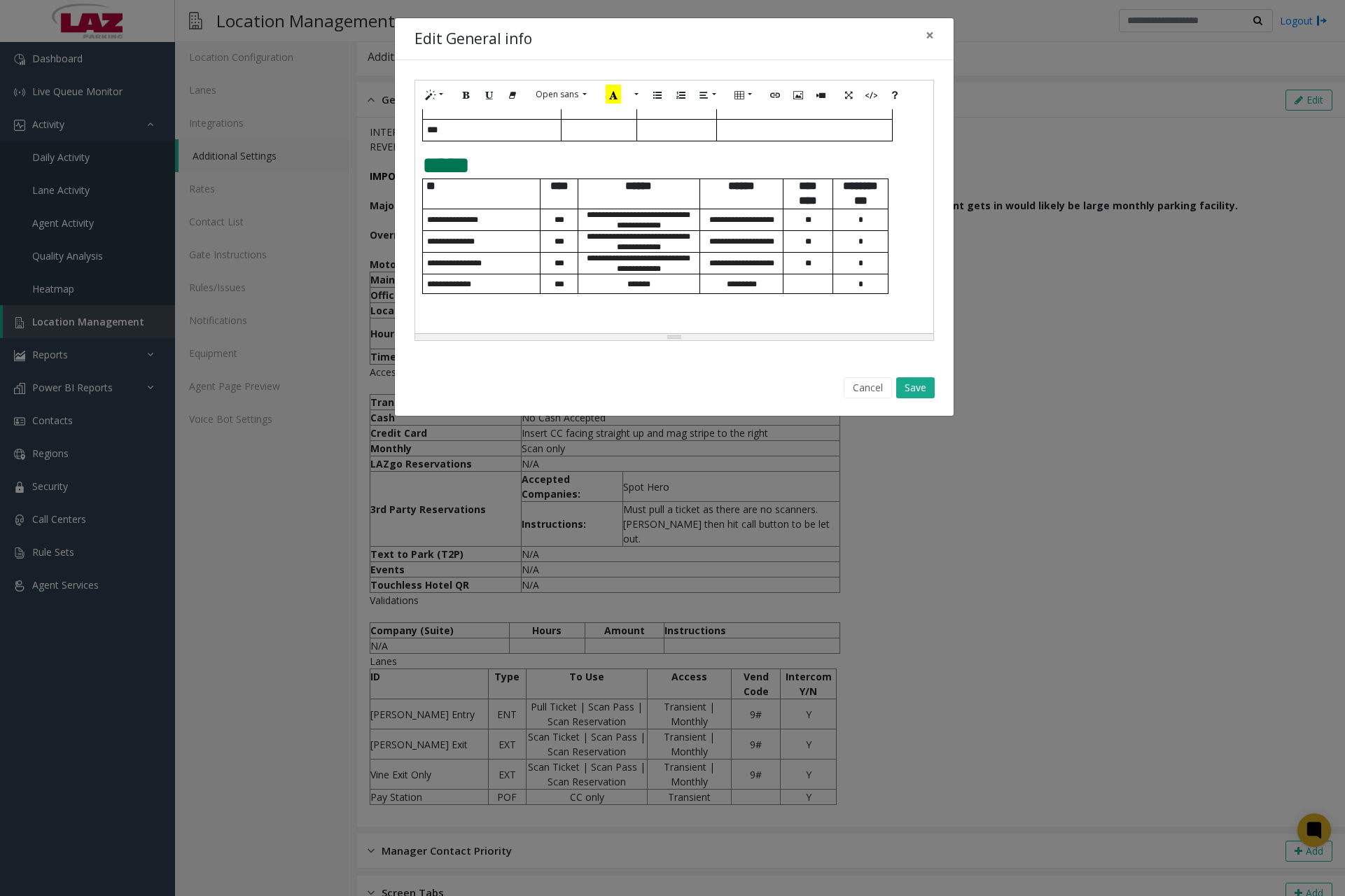
paste div
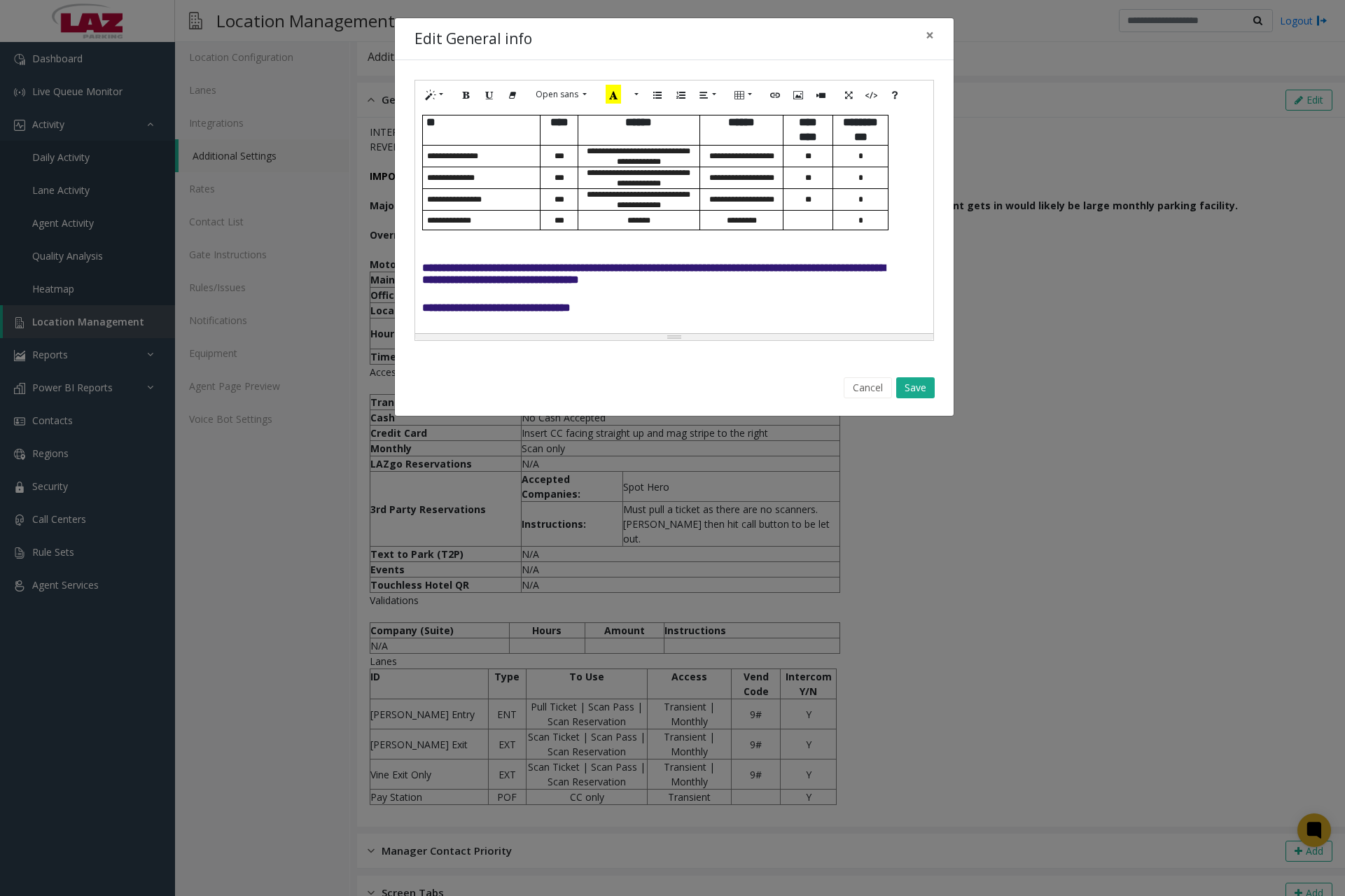
scroll to position [690, 0]
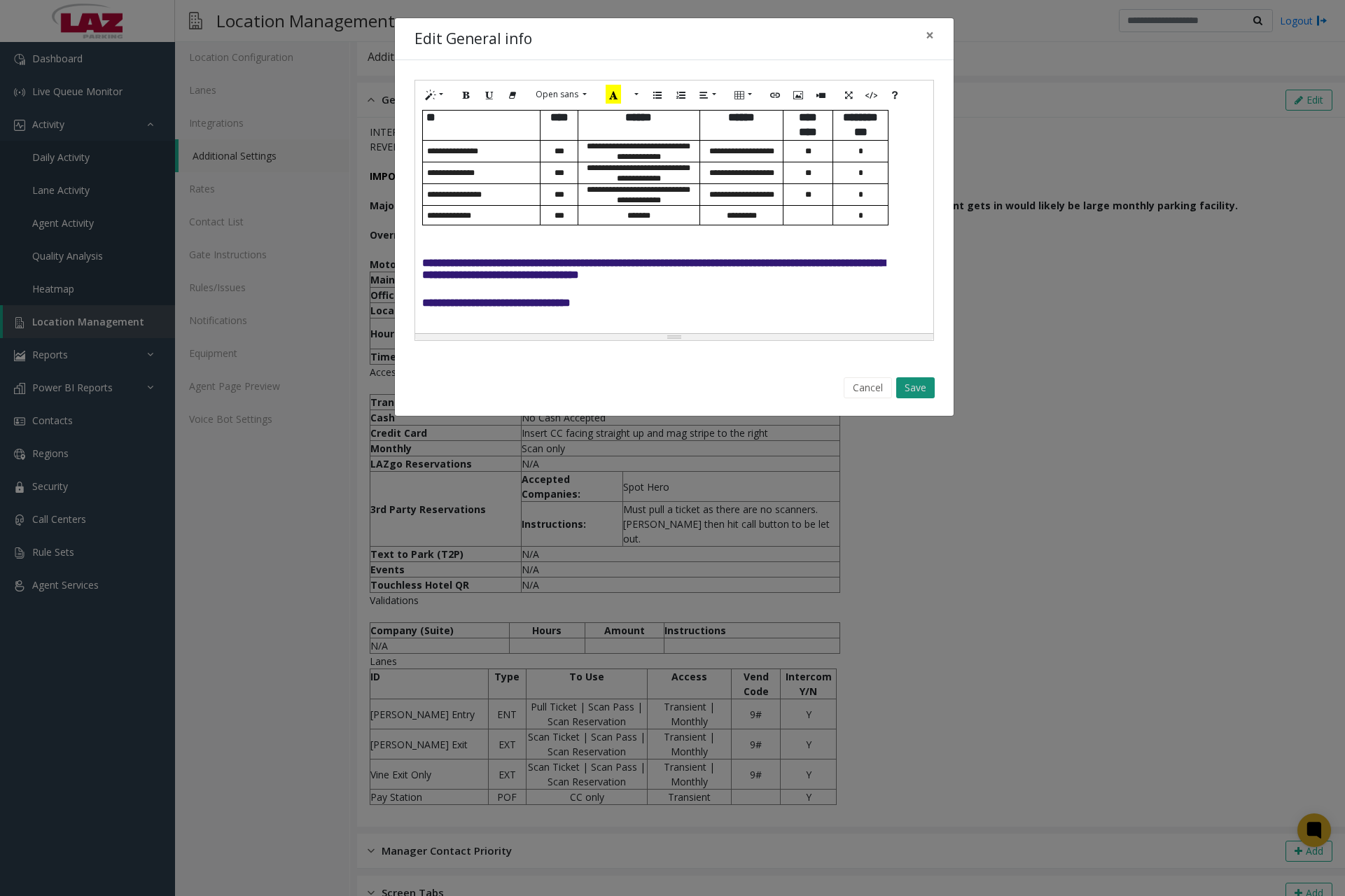
click at [914, 389] on button "Save" at bounding box center [916, 388] width 38 height 21
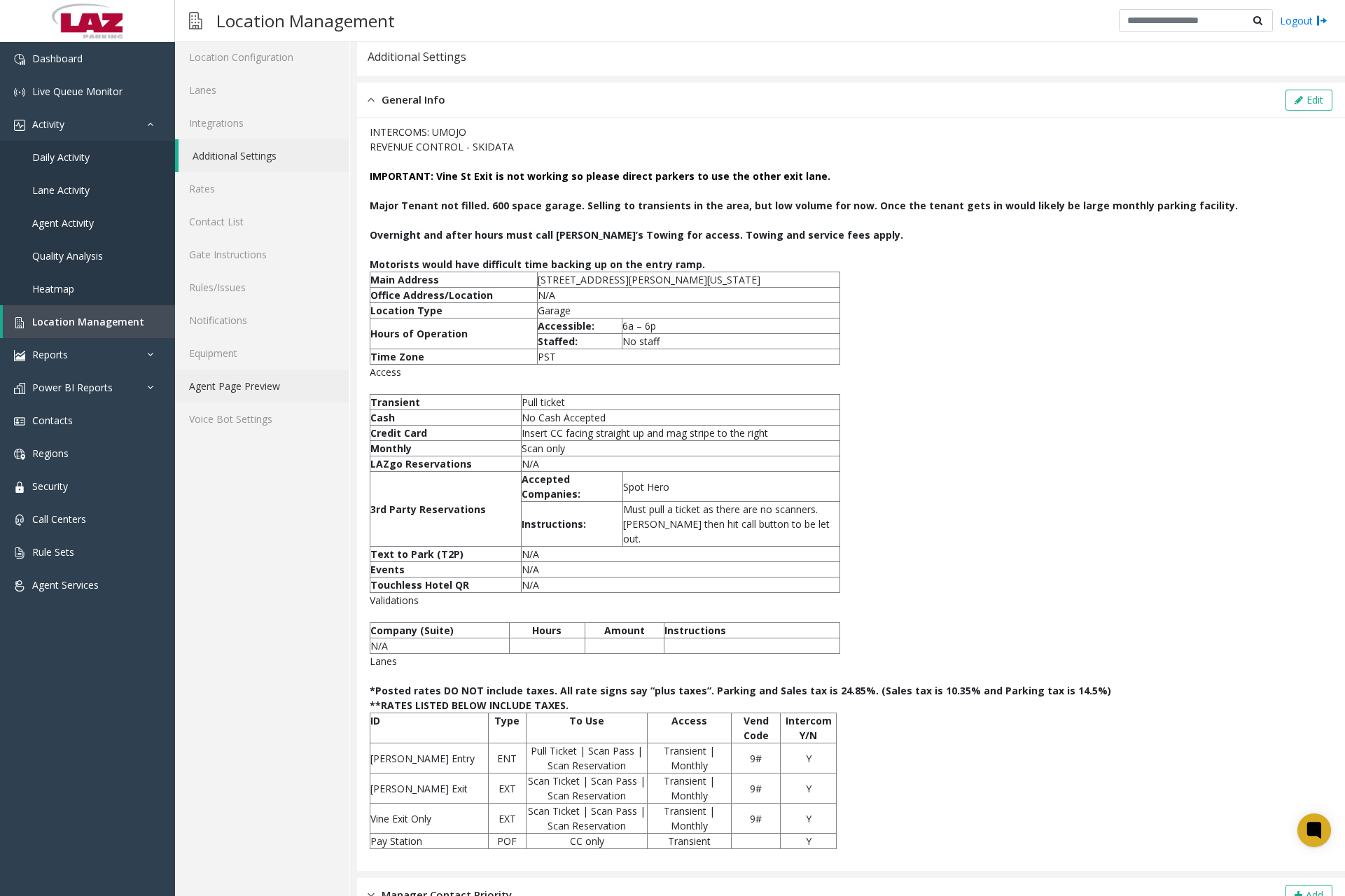
click at [268, 382] on link "Agent Page Preview" at bounding box center [263, 386] width 175 height 33
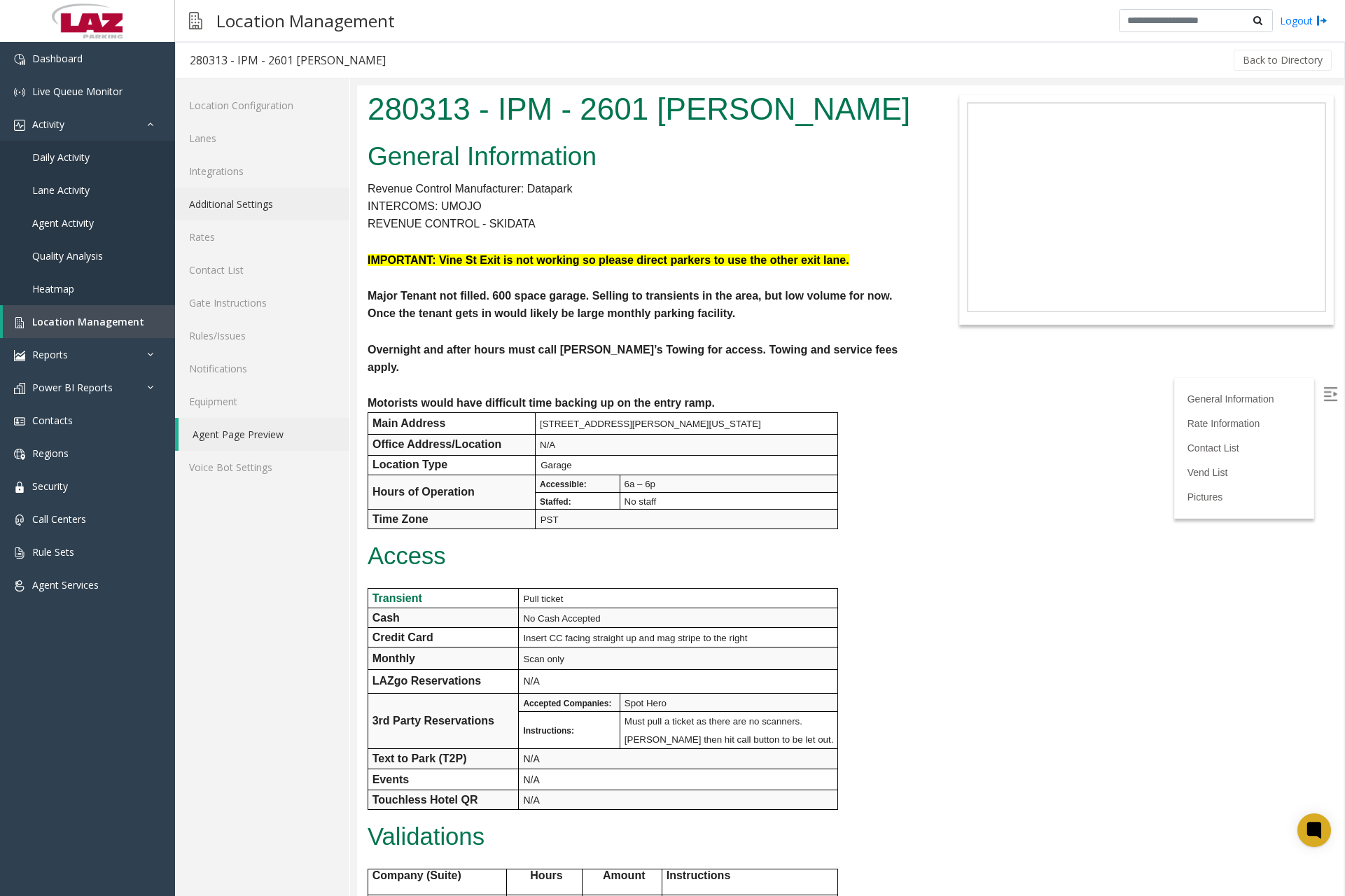
click at [249, 208] on link "Additional Settings" at bounding box center [263, 204] width 175 height 33
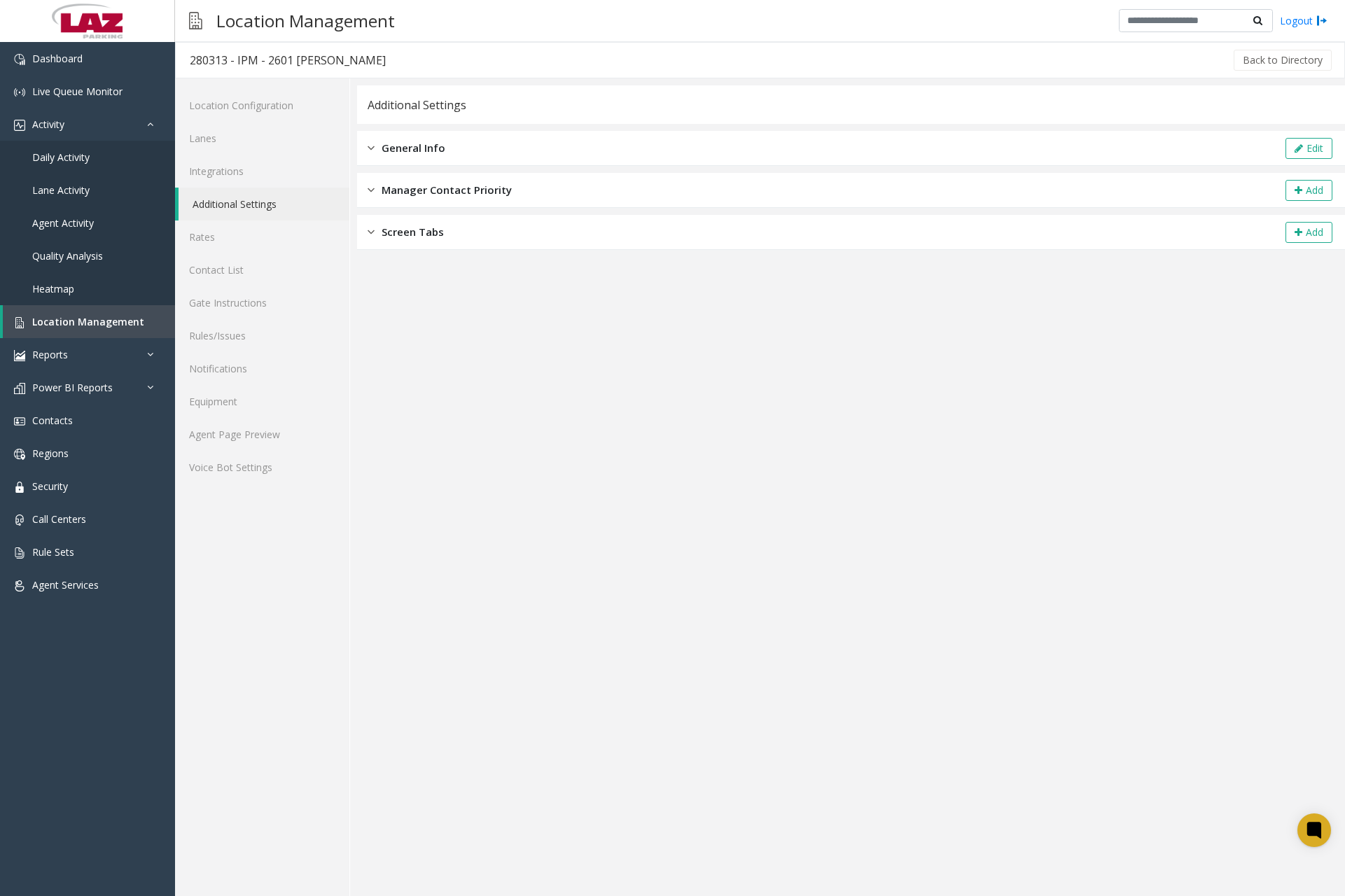
click at [423, 149] on span "General Info" at bounding box center [414, 148] width 64 height 16
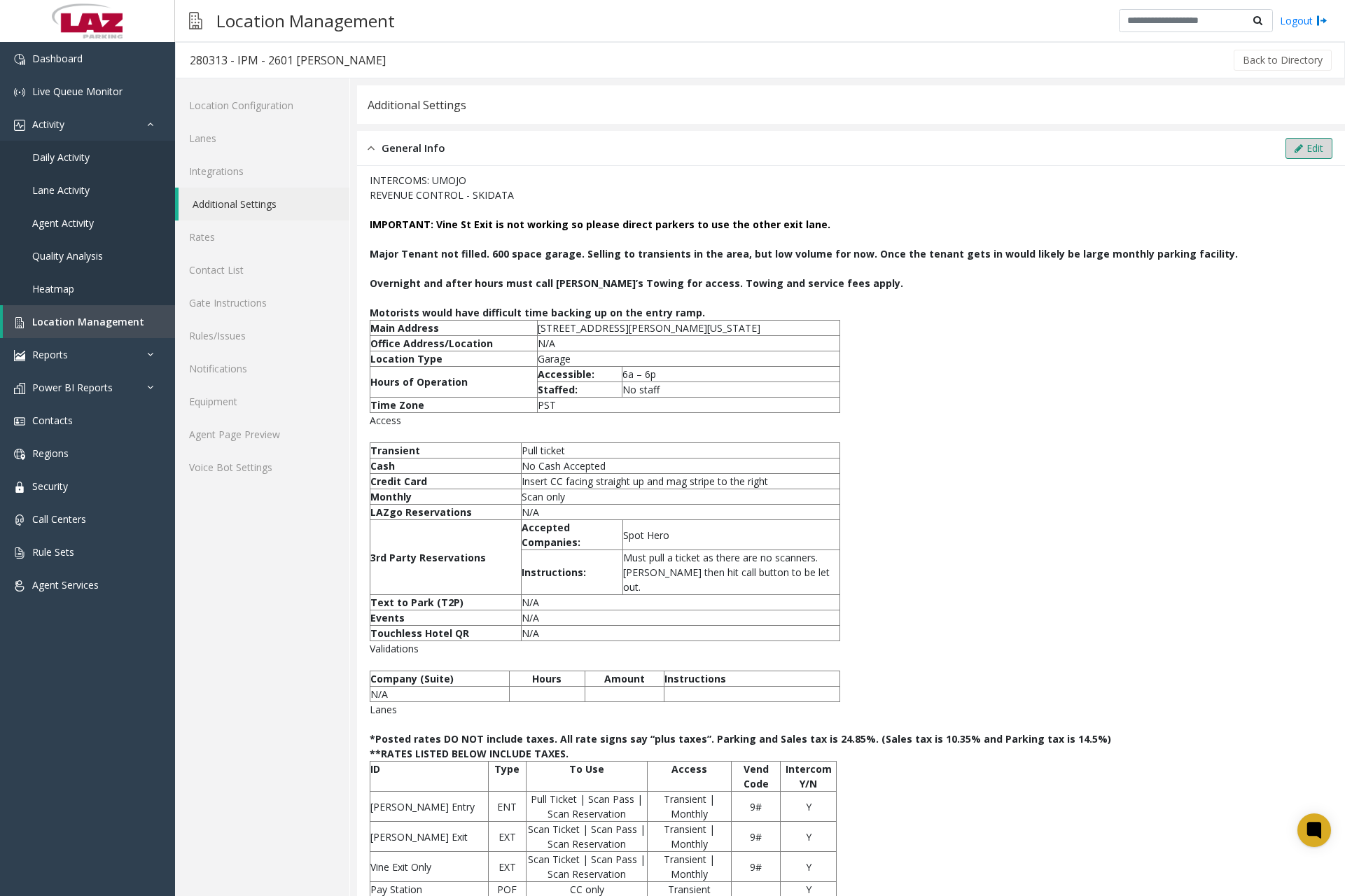
click at [1286, 153] on button "Edit" at bounding box center [1310, 148] width 47 height 21
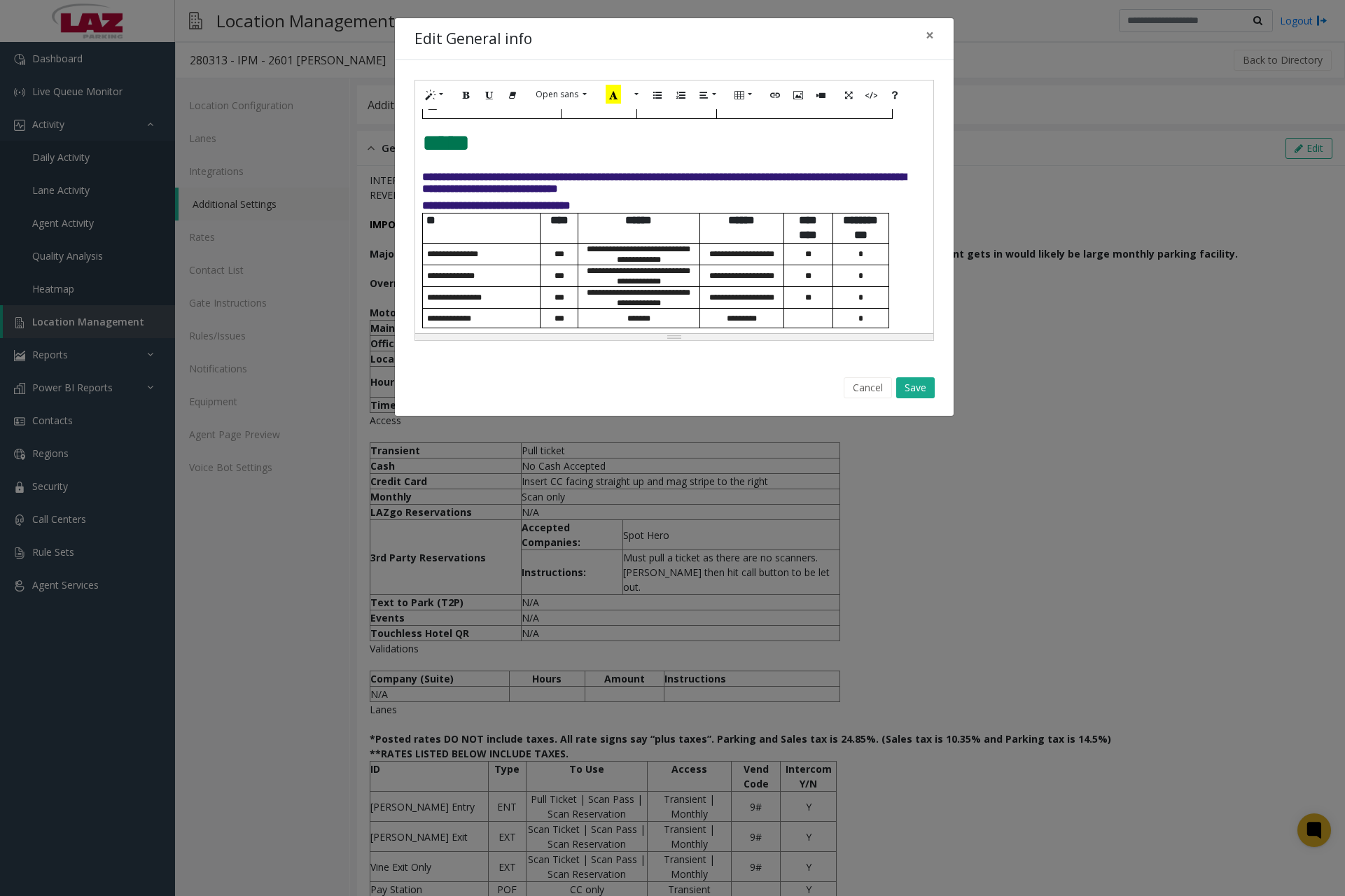
scroll to position [619, 0]
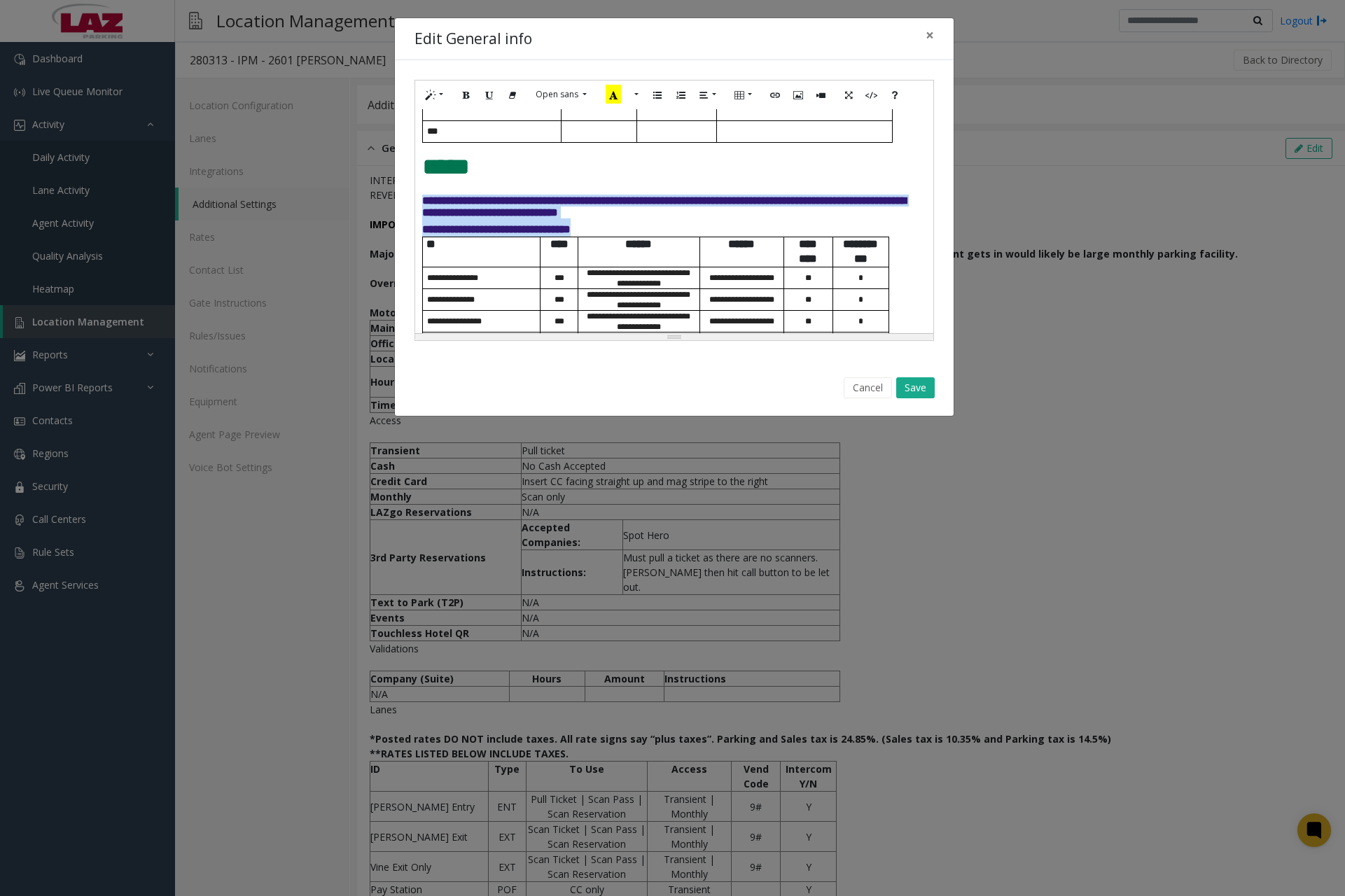
drag, startPoint x: 422, startPoint y: 196, endPoint x: 663, endPoint y: 231, distance: 243.5
click at [663, 231] on div "**********" at bounding box center [674, 221] width 518 height 224
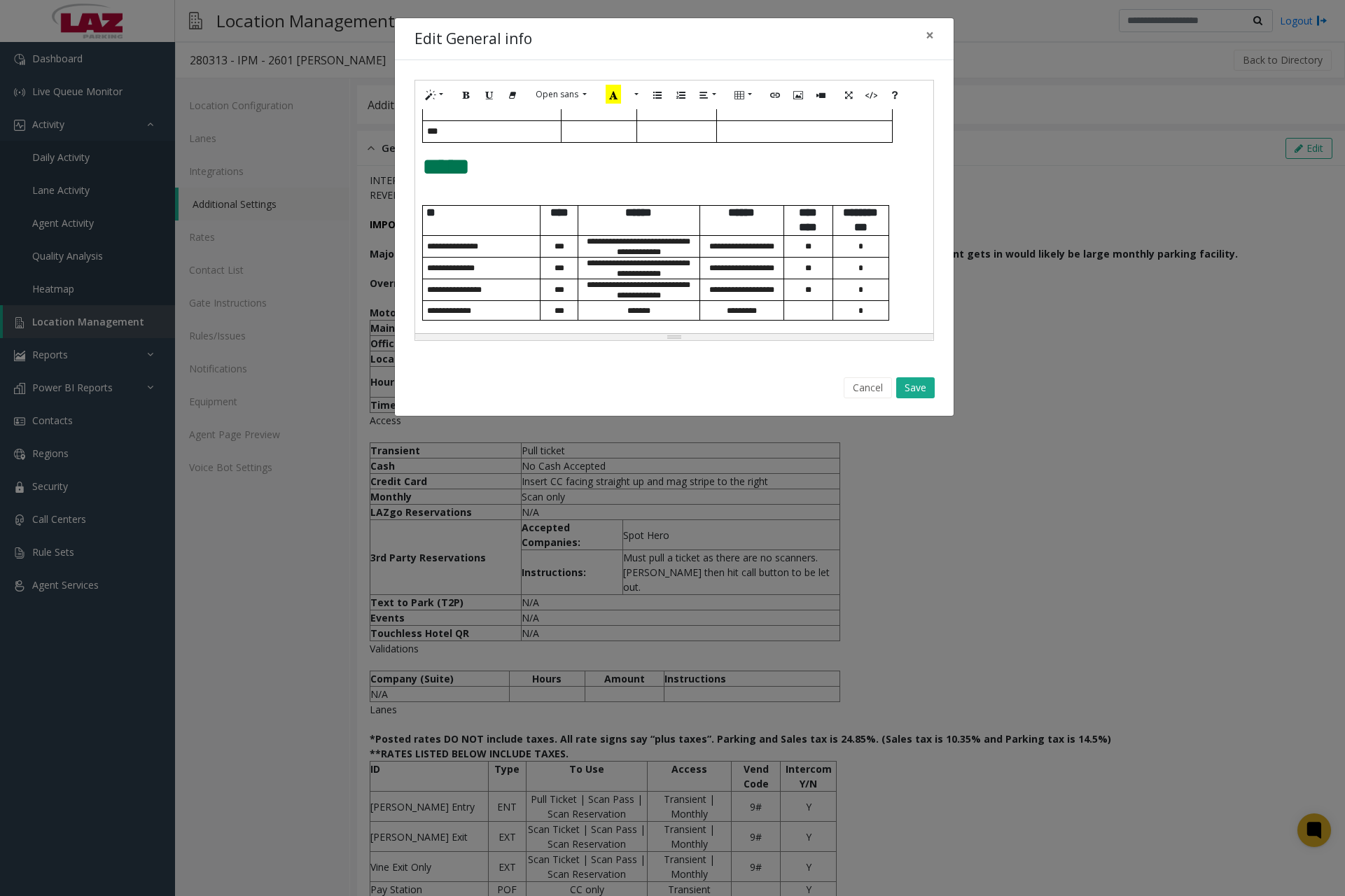
click at [583, 178] on p "*****" at bounding box center [674, 167] width 504 height 26
click at [503, 194] on p at bounding box center [674, 199] width 504 height 11
click at [480, 187] on div "**********" at bounding box center [674, 221] width 518 height 224
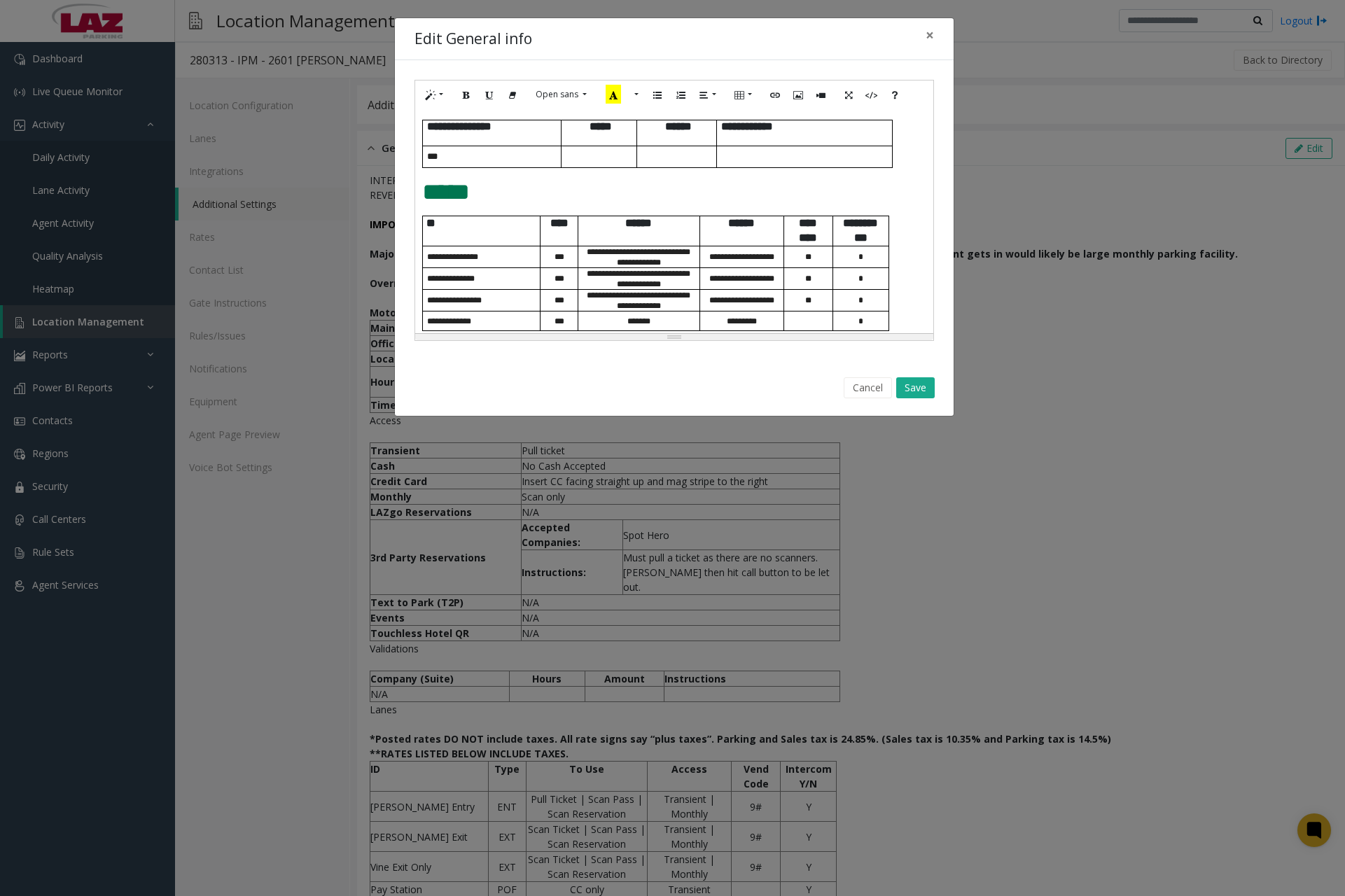
scroll to position [634, 0]
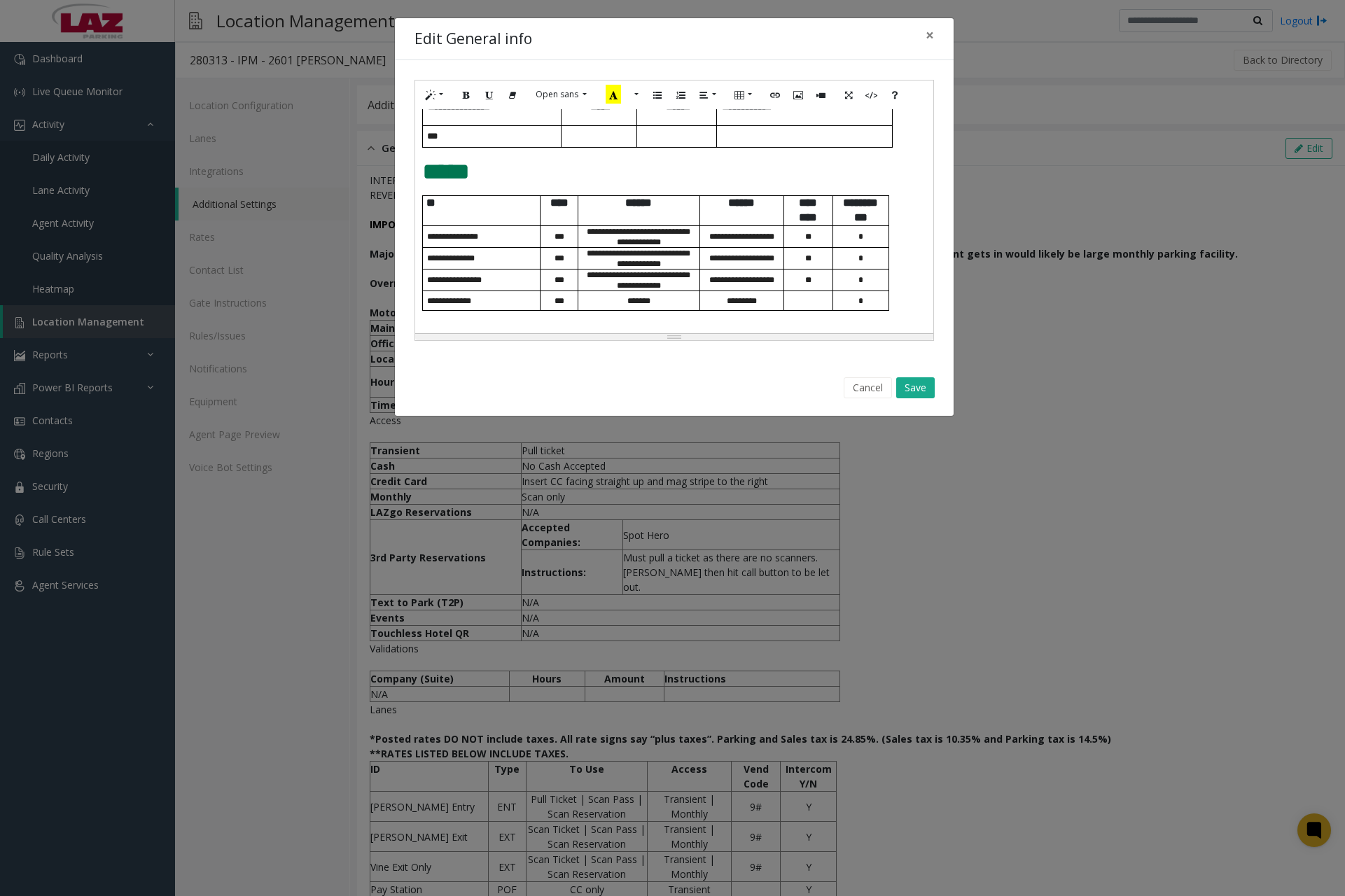
click at [896, 307] on div "**********" at bounding box center [674, 221] width 518 height 224
click at [894, 310] on div "**********" at bounding box center [674, 221] width 518 height 224
click at [895, 314] on div "**********" at bounding box center [674, 221] width 518 height 224
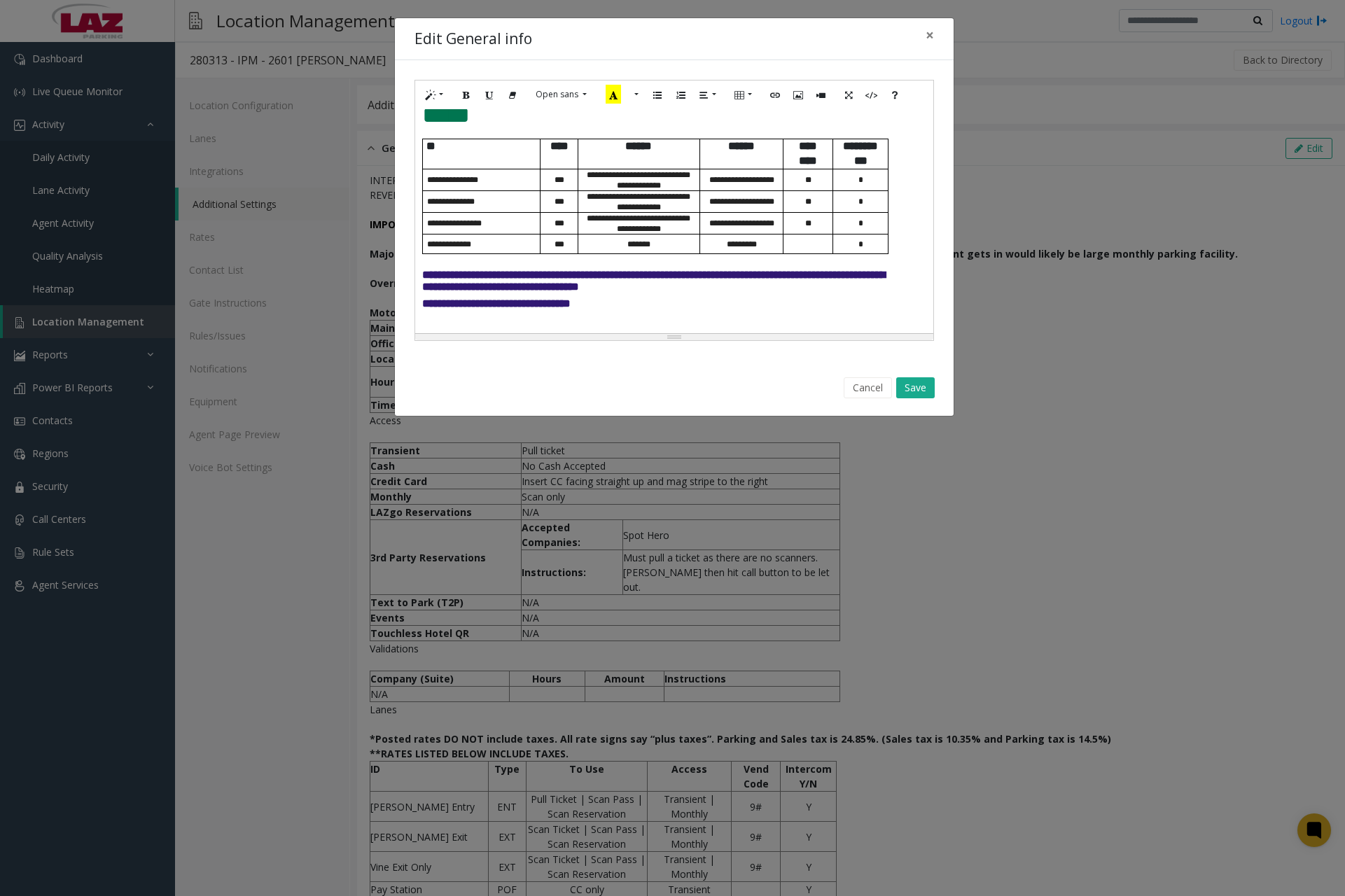
scroll to position [703, 0]
click at [909, 394] on button "Save" at bounding box center [916, 388] width 38 height 21
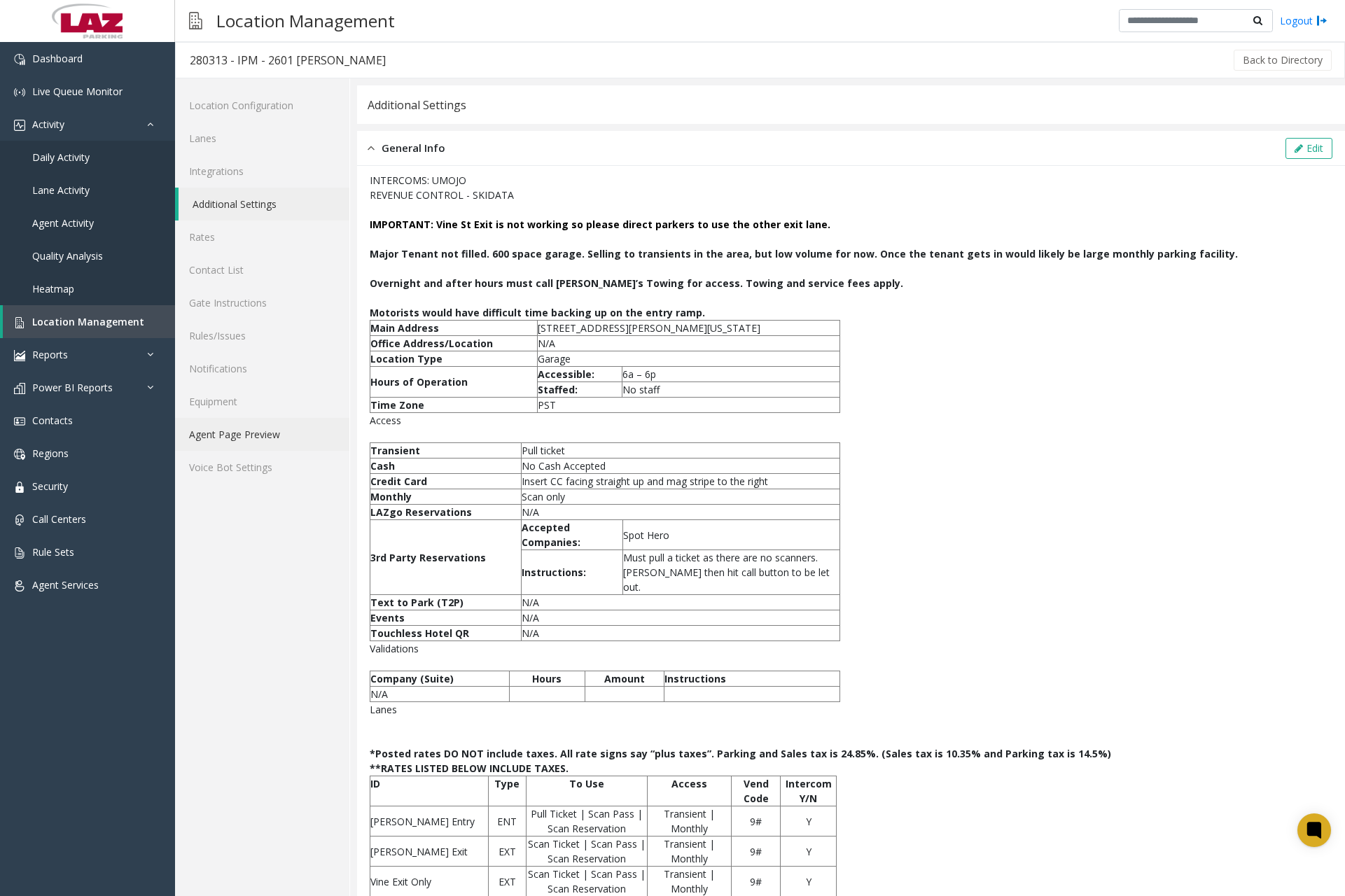
click at [290, 443] on link "Agent Page Preview" at bounding box center [263, 434] width 175 height 33
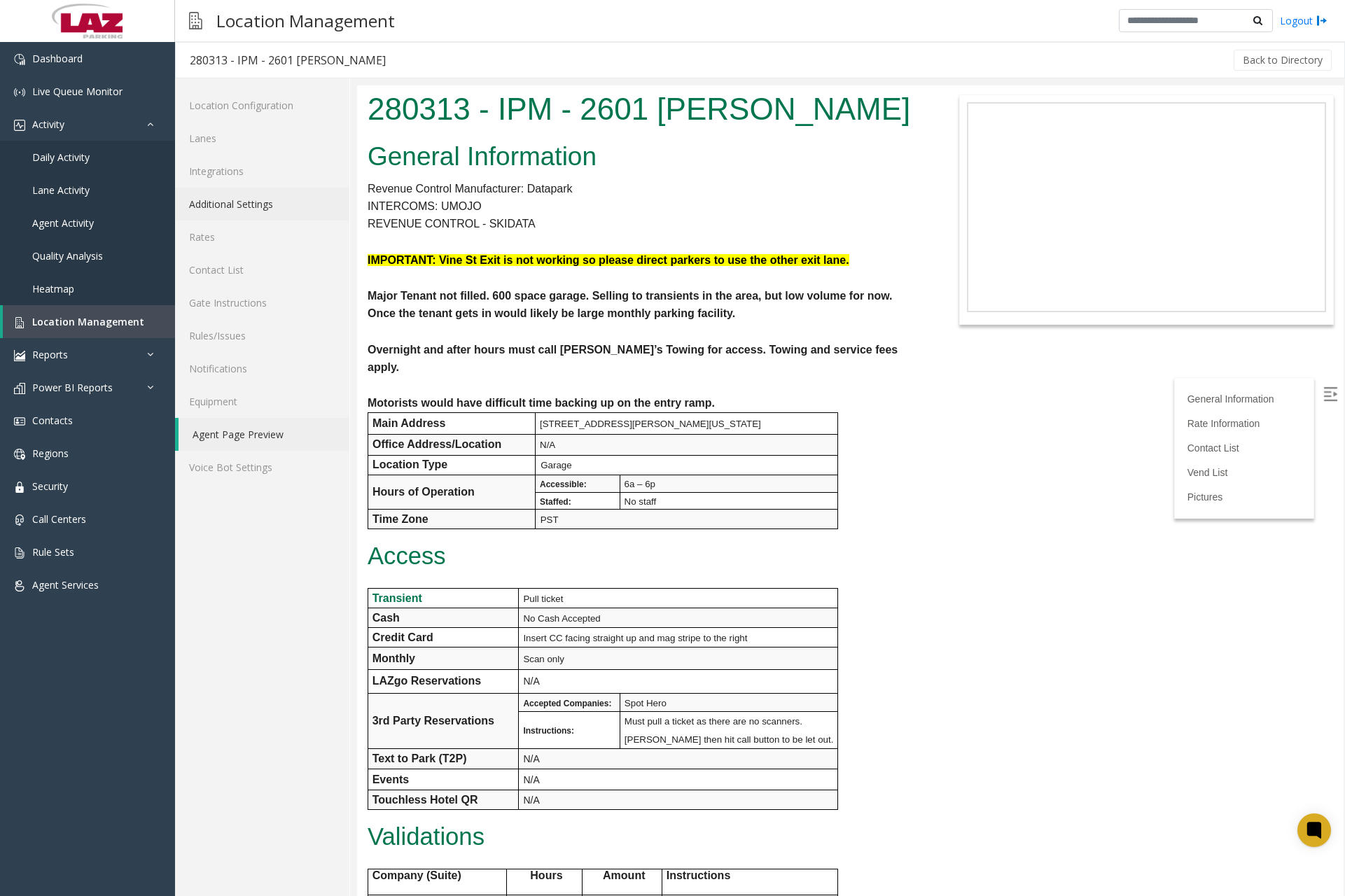
click at [250, 208] on link "Additional Settings" at bounding box center [263, 204] width 175 height 33
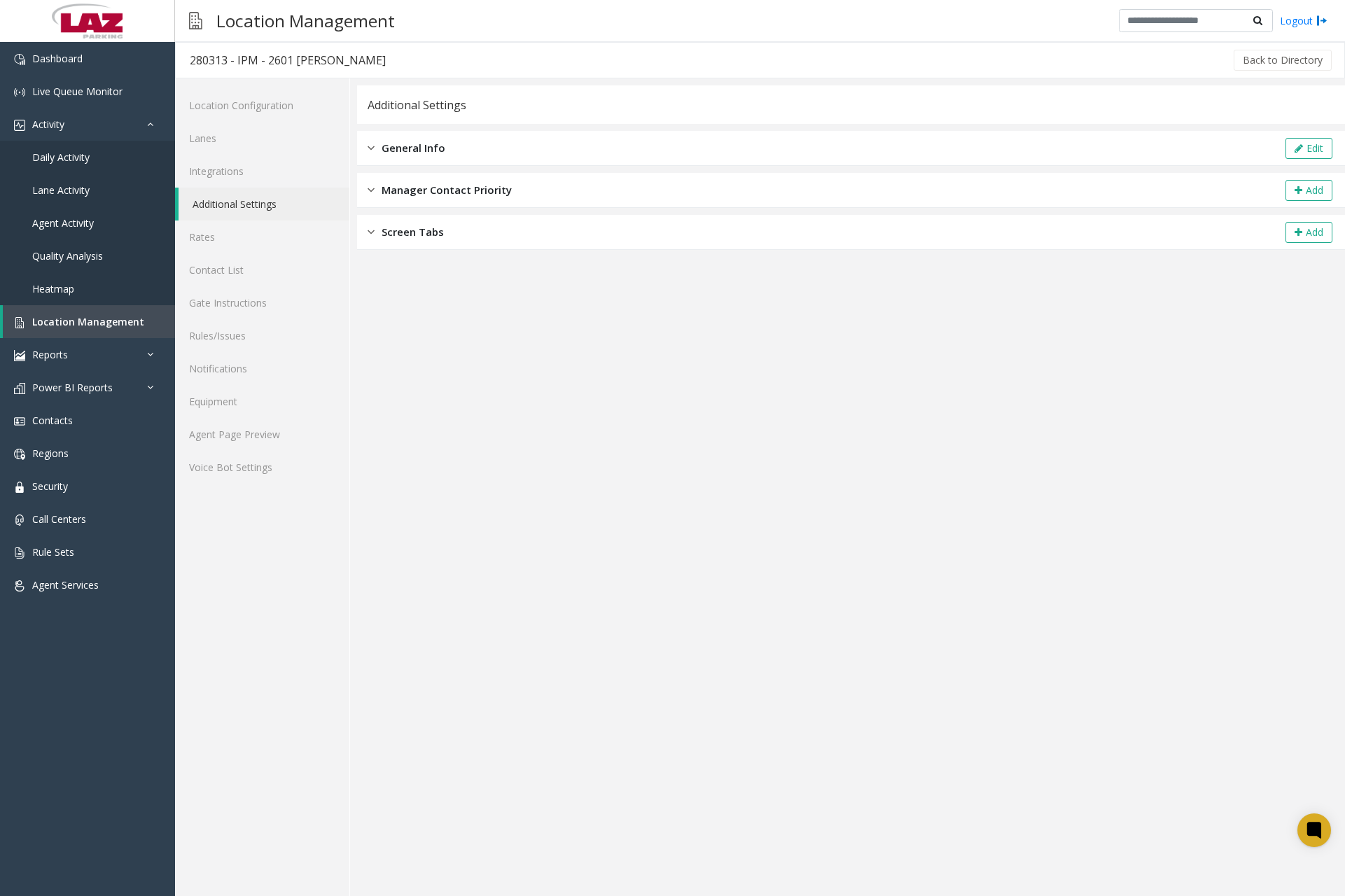
click at [367, 155] on div "General Info Edit" at bounding box center [851, 148] width 988 height 35
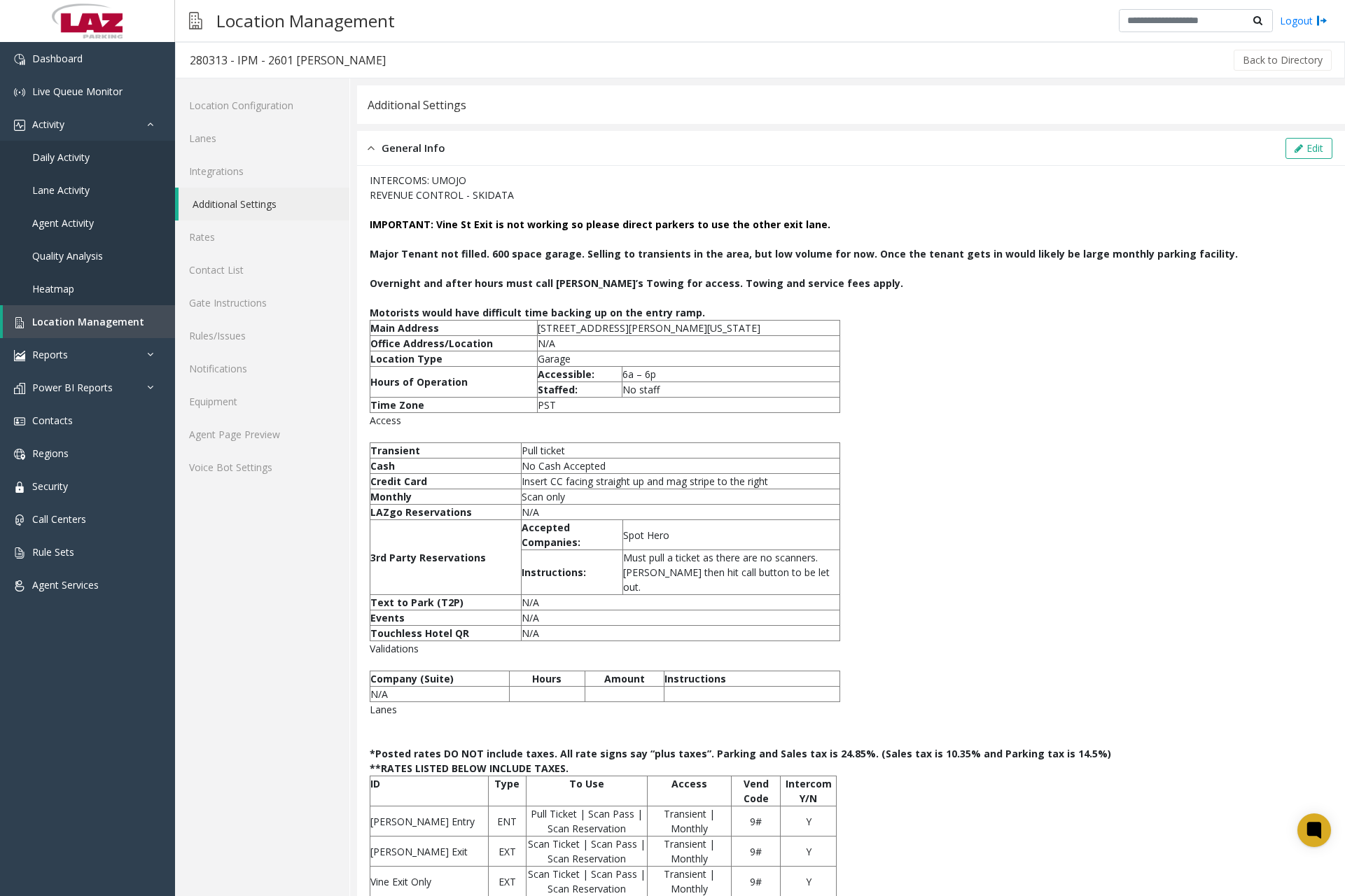
click at [1284, 143] on div "Edit" at bounding box center [1310, 148] width 51 height 21
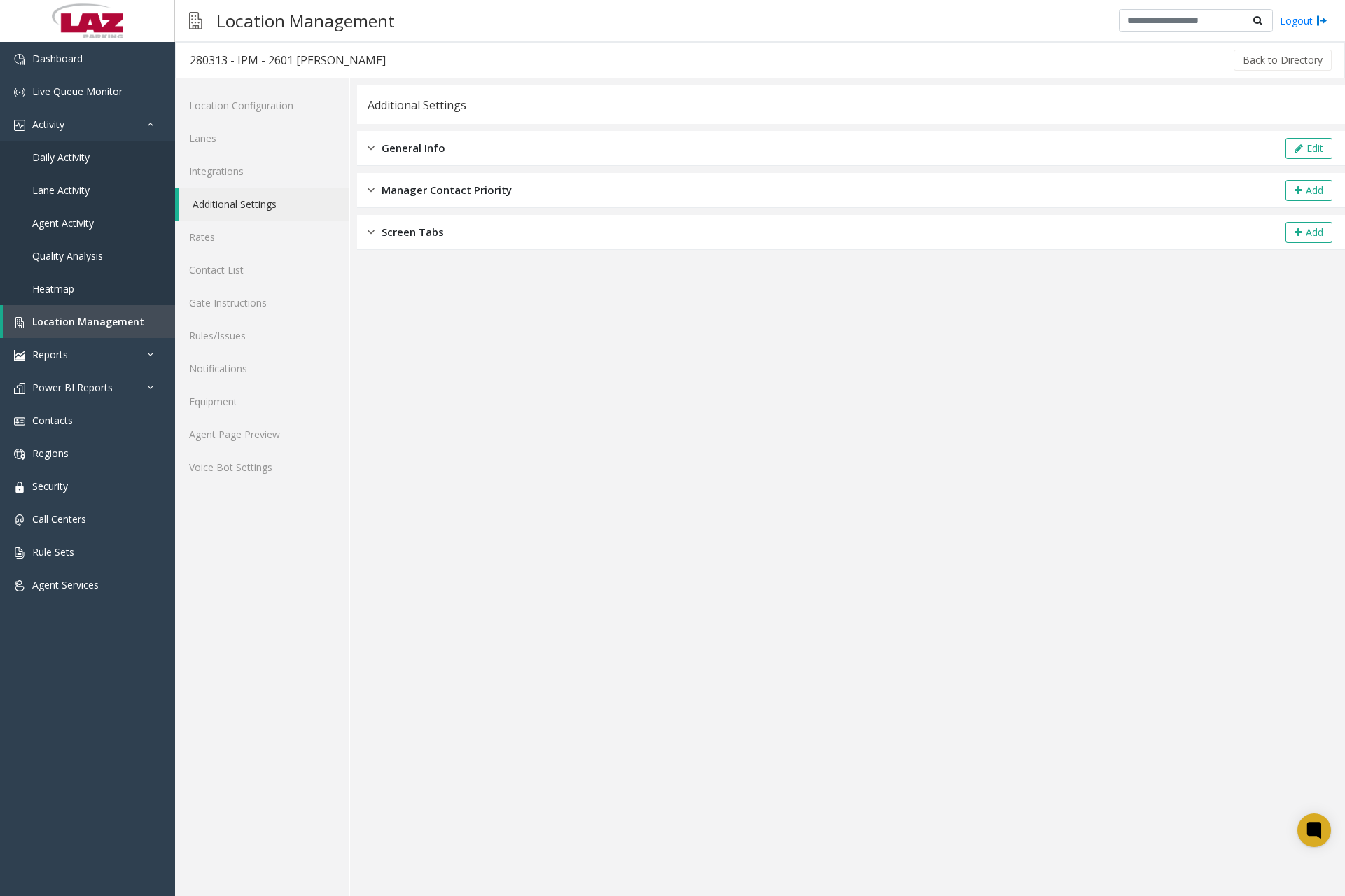
click at [509, 155] on div "General Info Edit" at bounding box center [851, 148] width 988 height 35
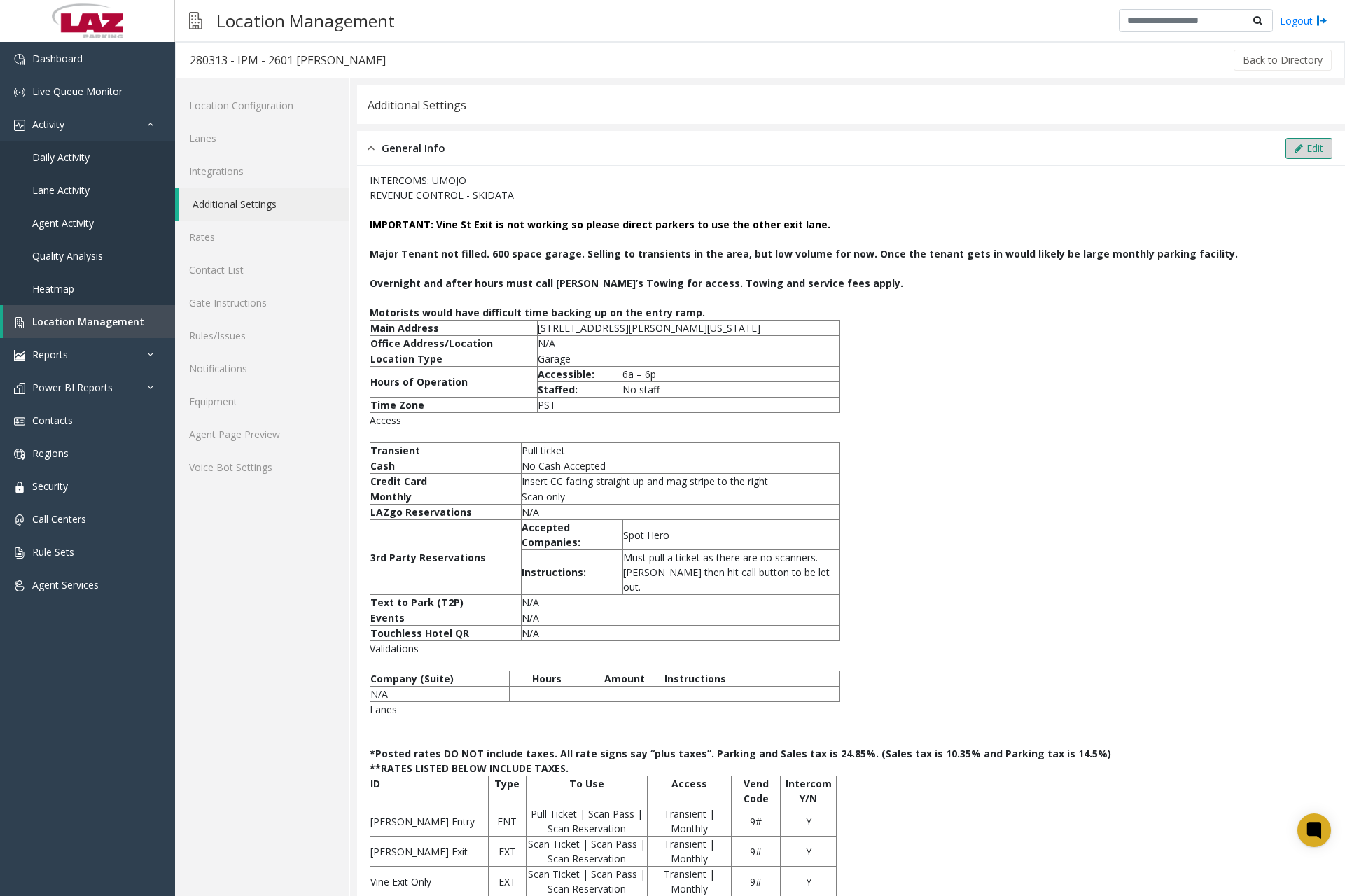
click at [1286, 151] on button "Edit" at bounding box center [1310, 148] width 47 height 21
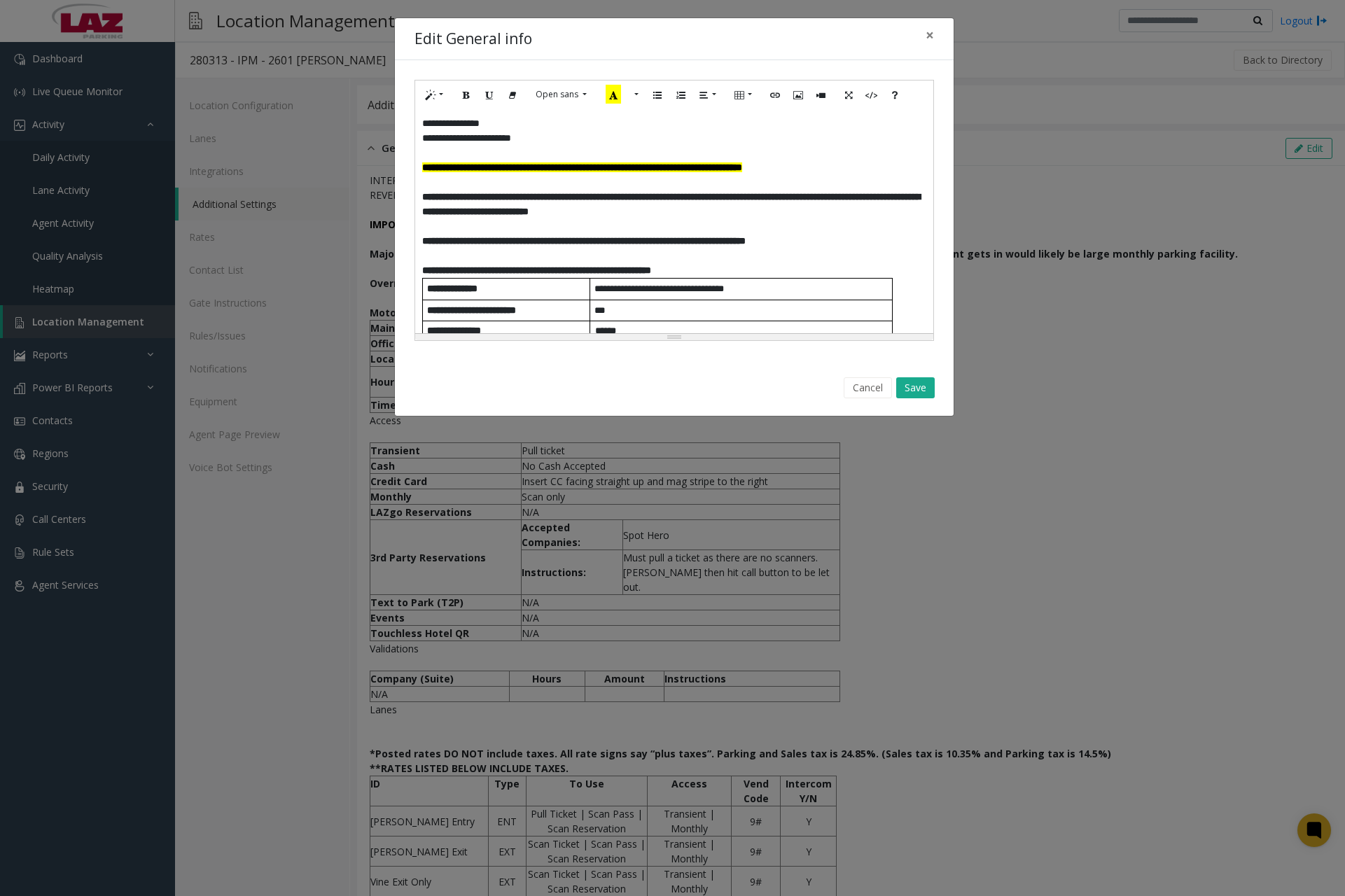
scroll to position [703, 0]
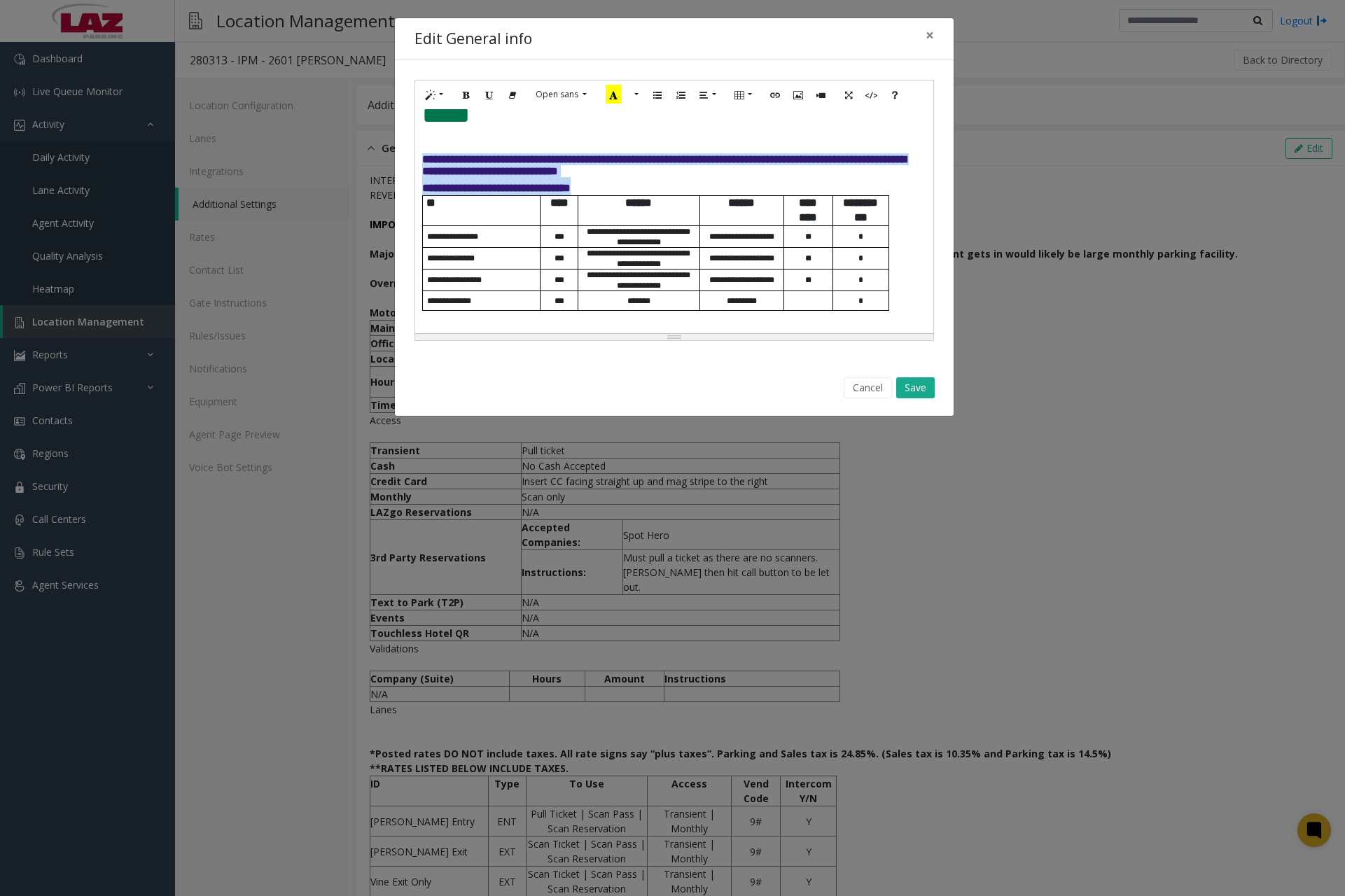
drag, startPoint x: 421, startPoint y: 128, endPoint x: 649, endPoint y: 160, distance: 230.2
click at [649, 160] on div "**********" at bounding box center [674, 221] width 518 height 224
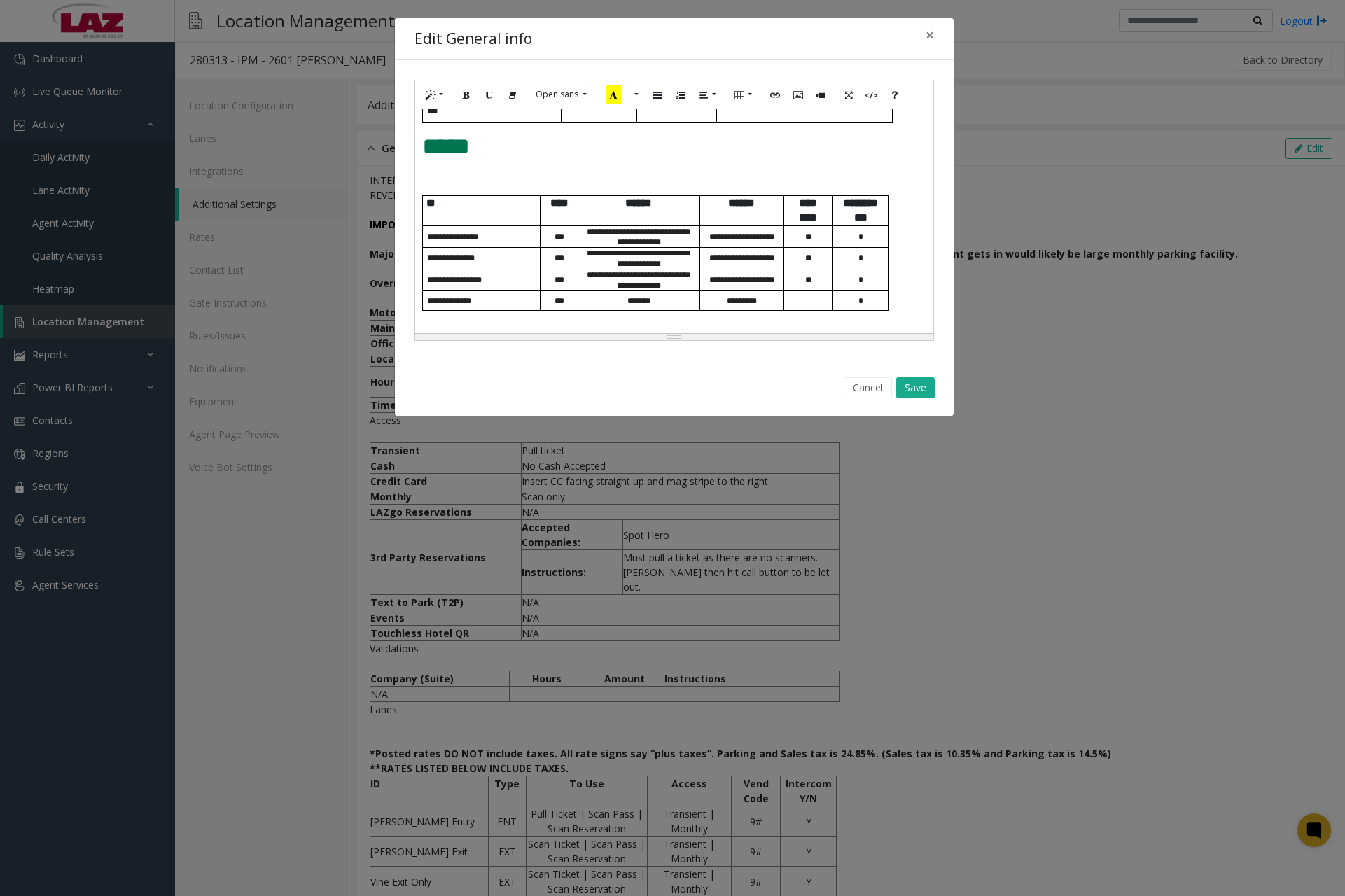
scroll to position [662, 0]
click at [525, 150] on div "**********" at bounding box center [674, 221] width 518 height 224
click at [525, 150] on p "*****" at bounding box center [674, 161] width 504 height 26
click at [444, 175] on p at bounding box center [674, 179] width 504 height 11
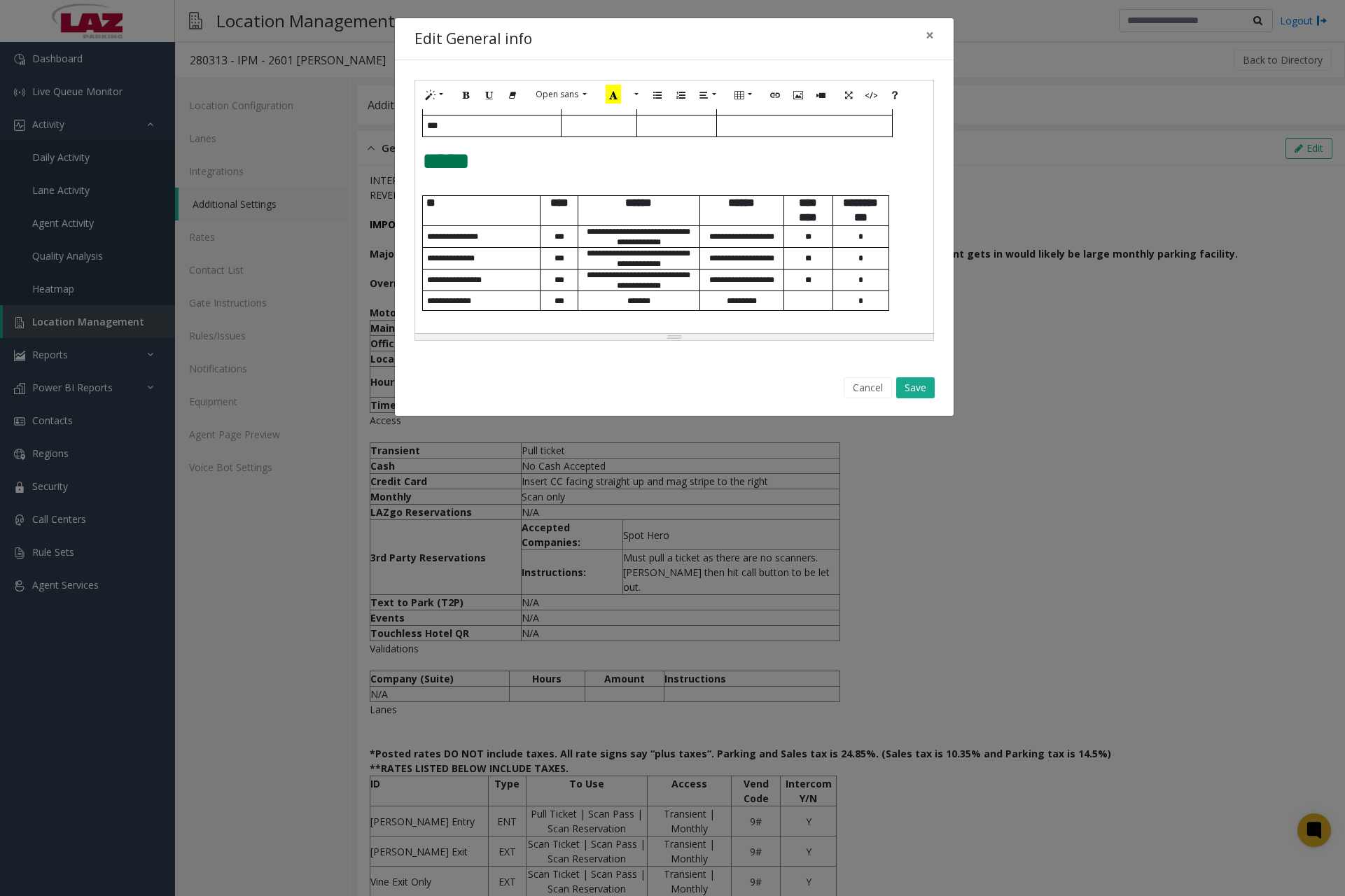
scroll to position [634, 0]
click at [909, 384] on button "Save" at bounding box center [916, 388] width 38 height 21
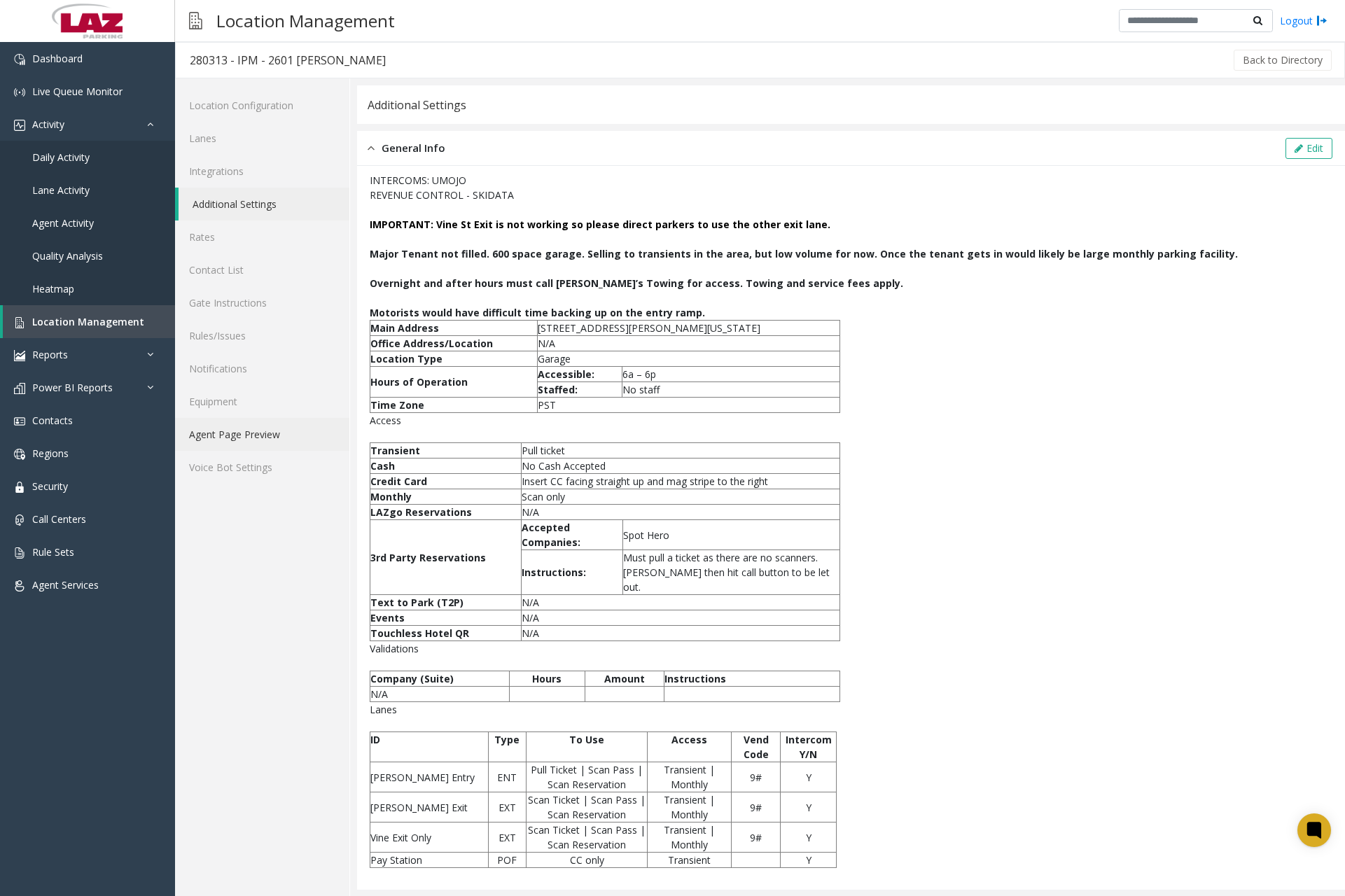
click at [290, 432] on link "Agent Page Preview" at bounding box center [263, 434] width 175 height 33
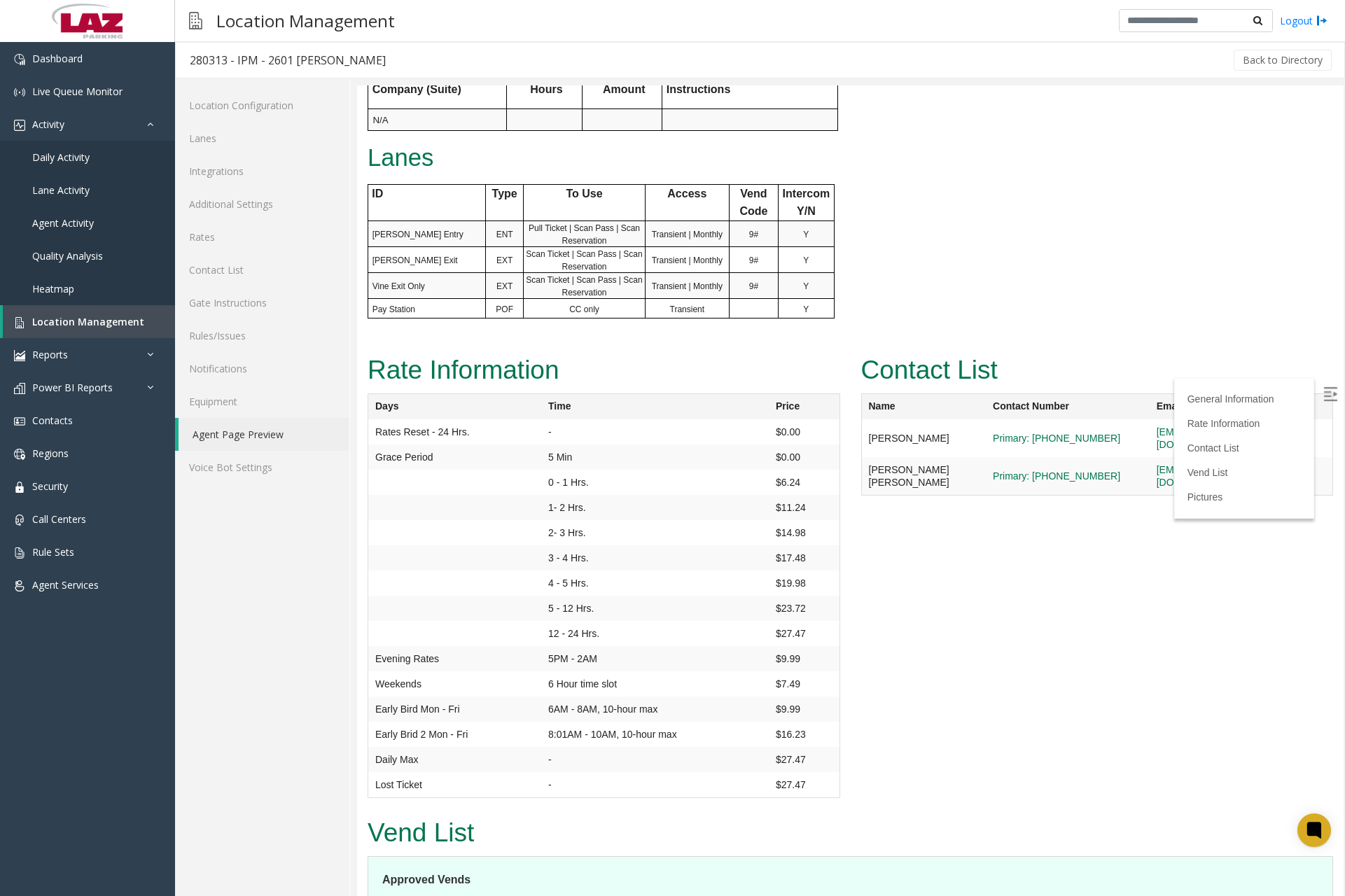
scroll to position [770, 0]
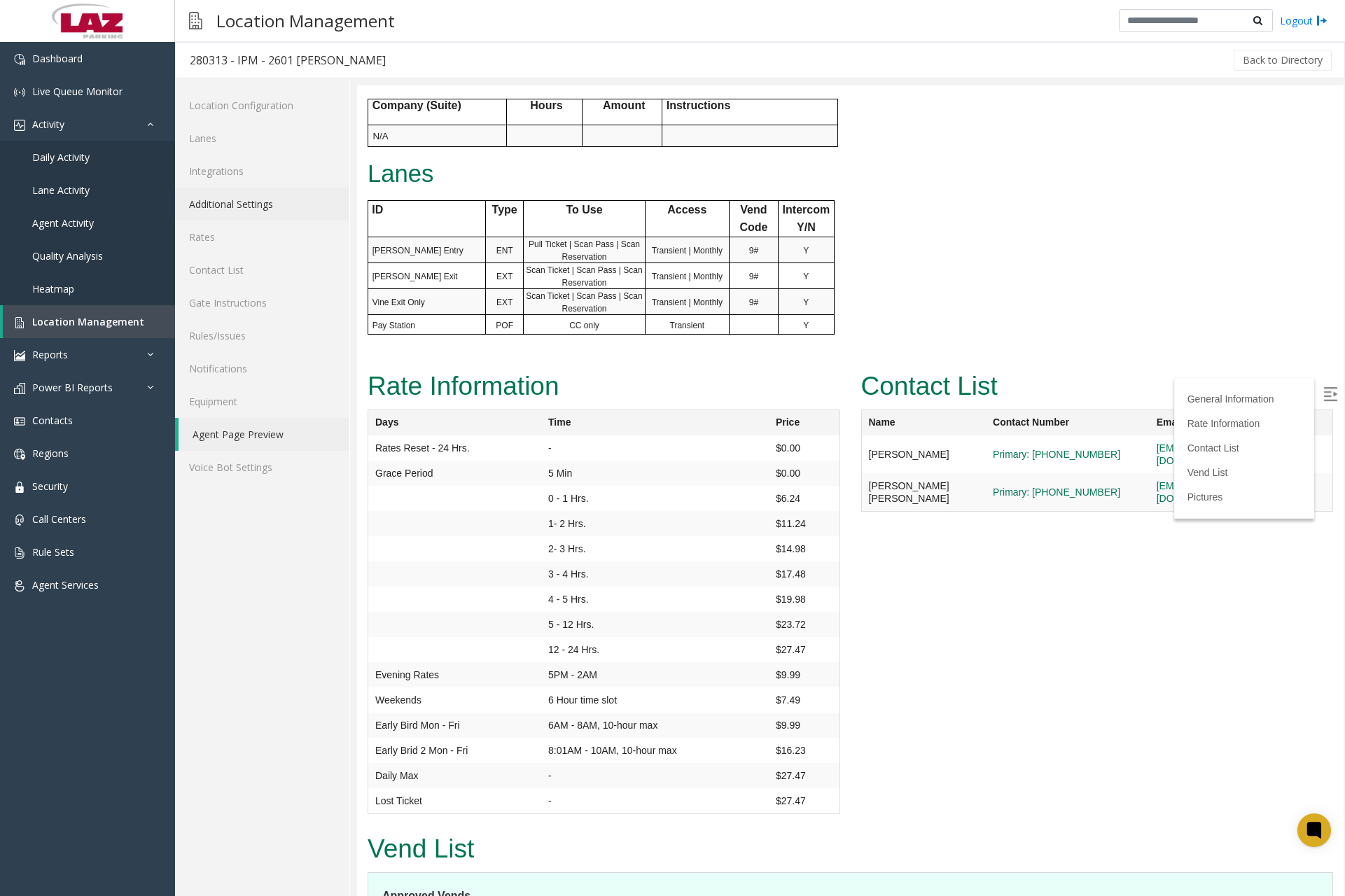
click at [260, 209] on link "Additional Settings" at bounding box center [263, 204] width 175 height 33
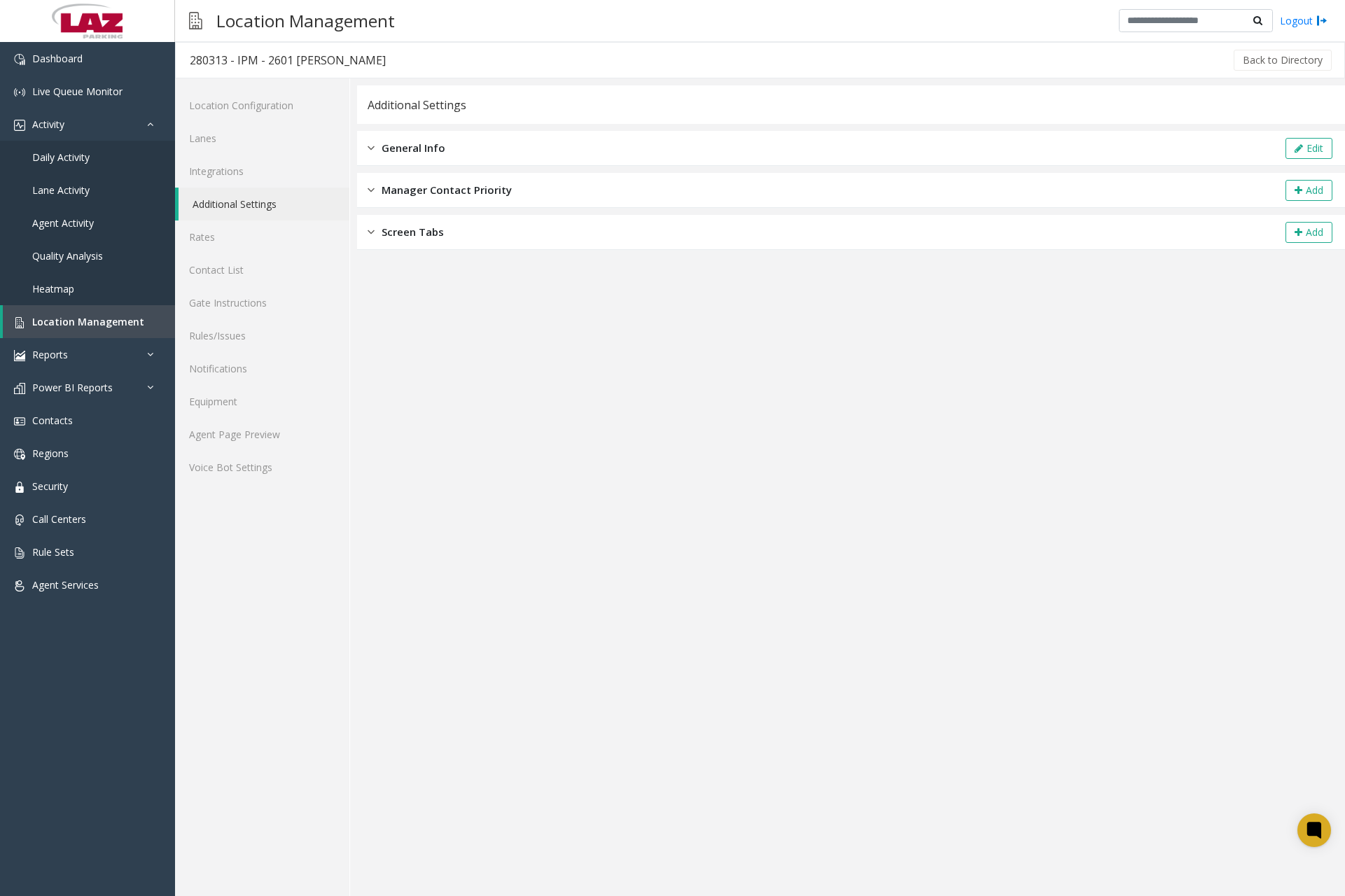
click at [377, 143] on div "General Info" at bounding box center [407, 148] width 78 height 16
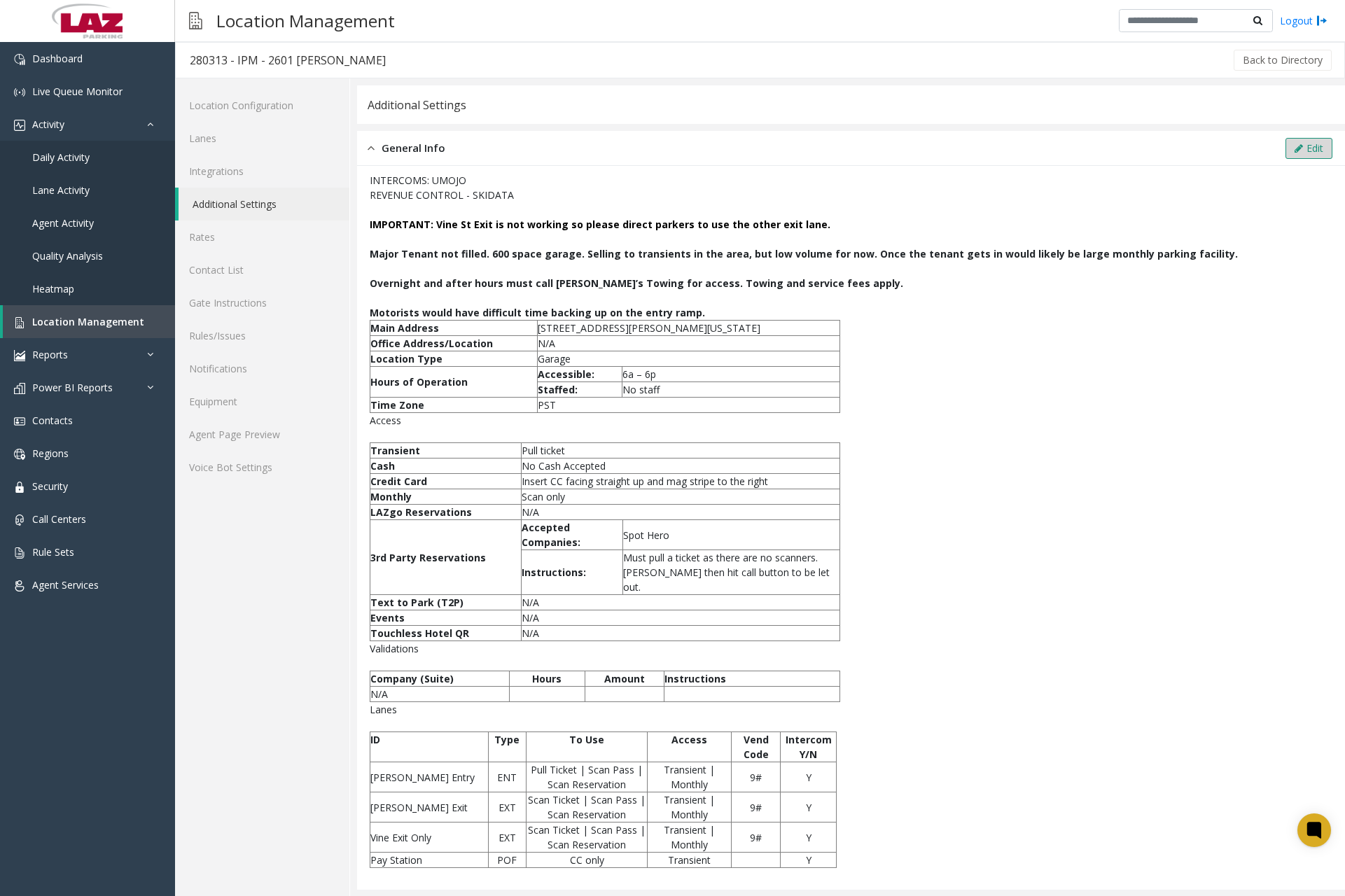
click at [1293, 153] on button "Edit" at bounding box center [1310, 148] width 47 height 21
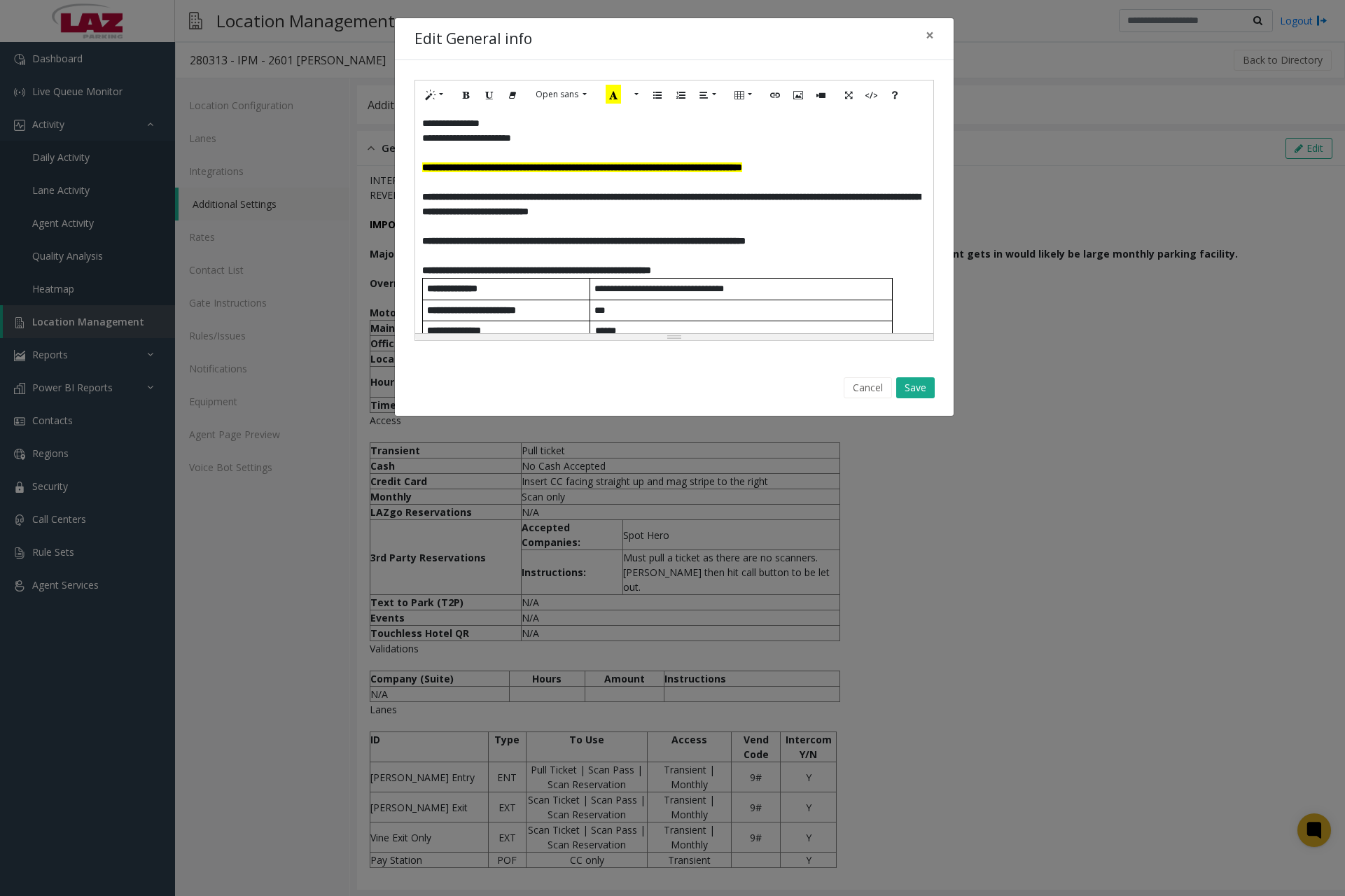
scroll to position [634, 0]
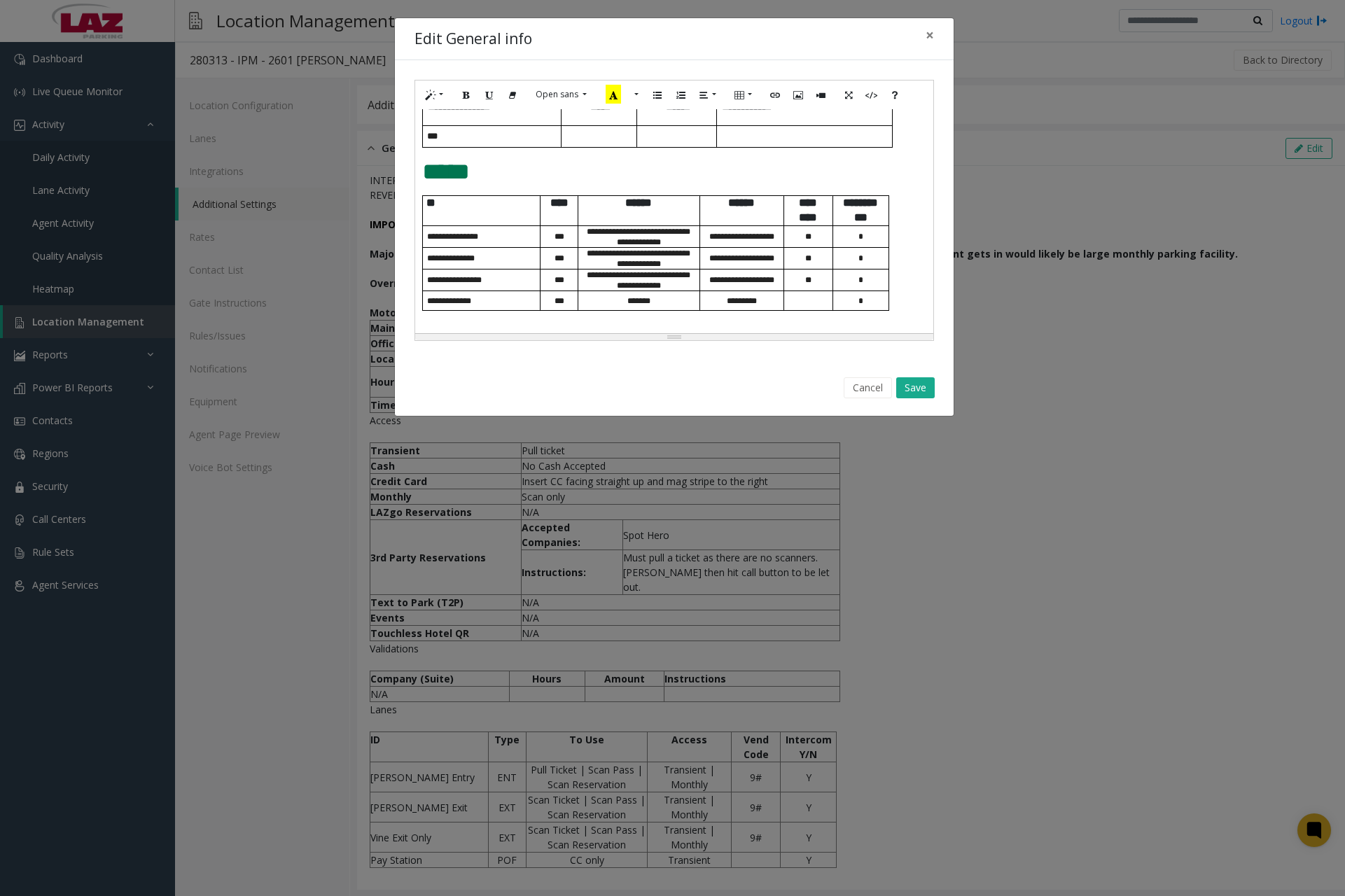
click at [900, 306] on div "**********" at bounding box center [674, 221] width 518 height 224
click at [899, 286] on div "**********" at bounding box center [674, 221] width 518 height 224
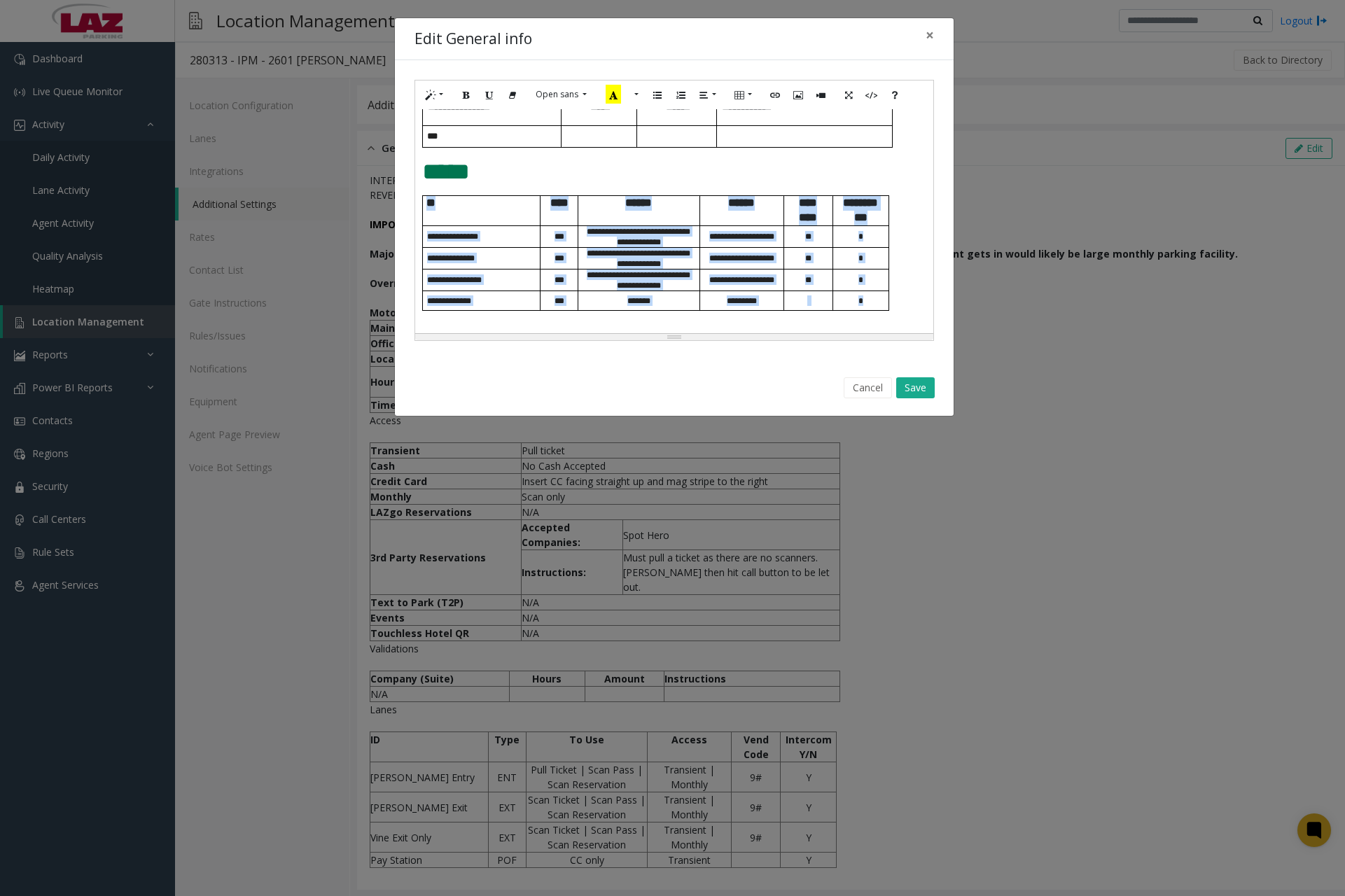
click at [899, 286] on div "**********" at bounding box center [674, 221] width 518 height 224
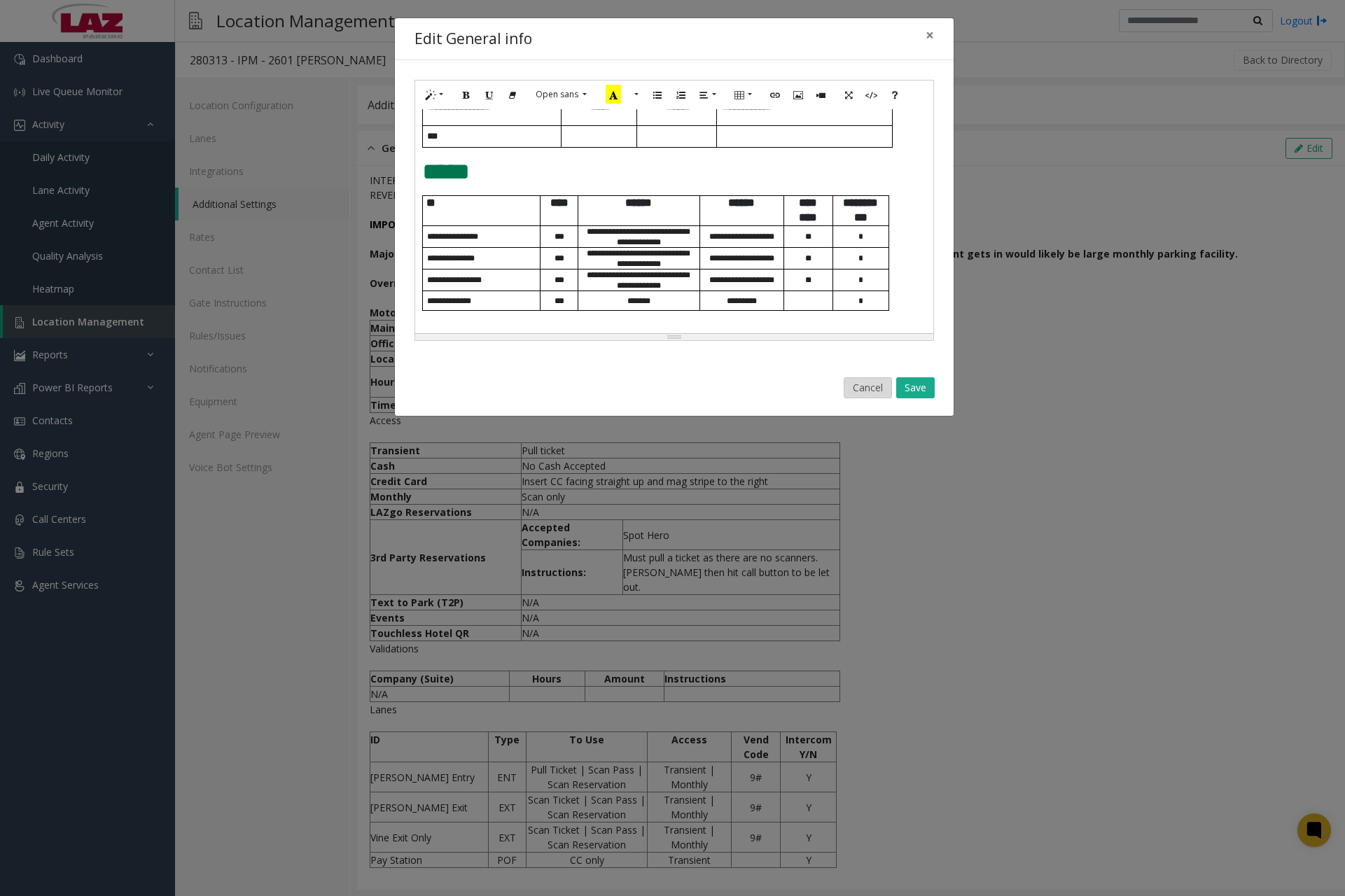
click at [861, 392] on button "Cancel" at bounding box center [868, 388] width 48 height 21
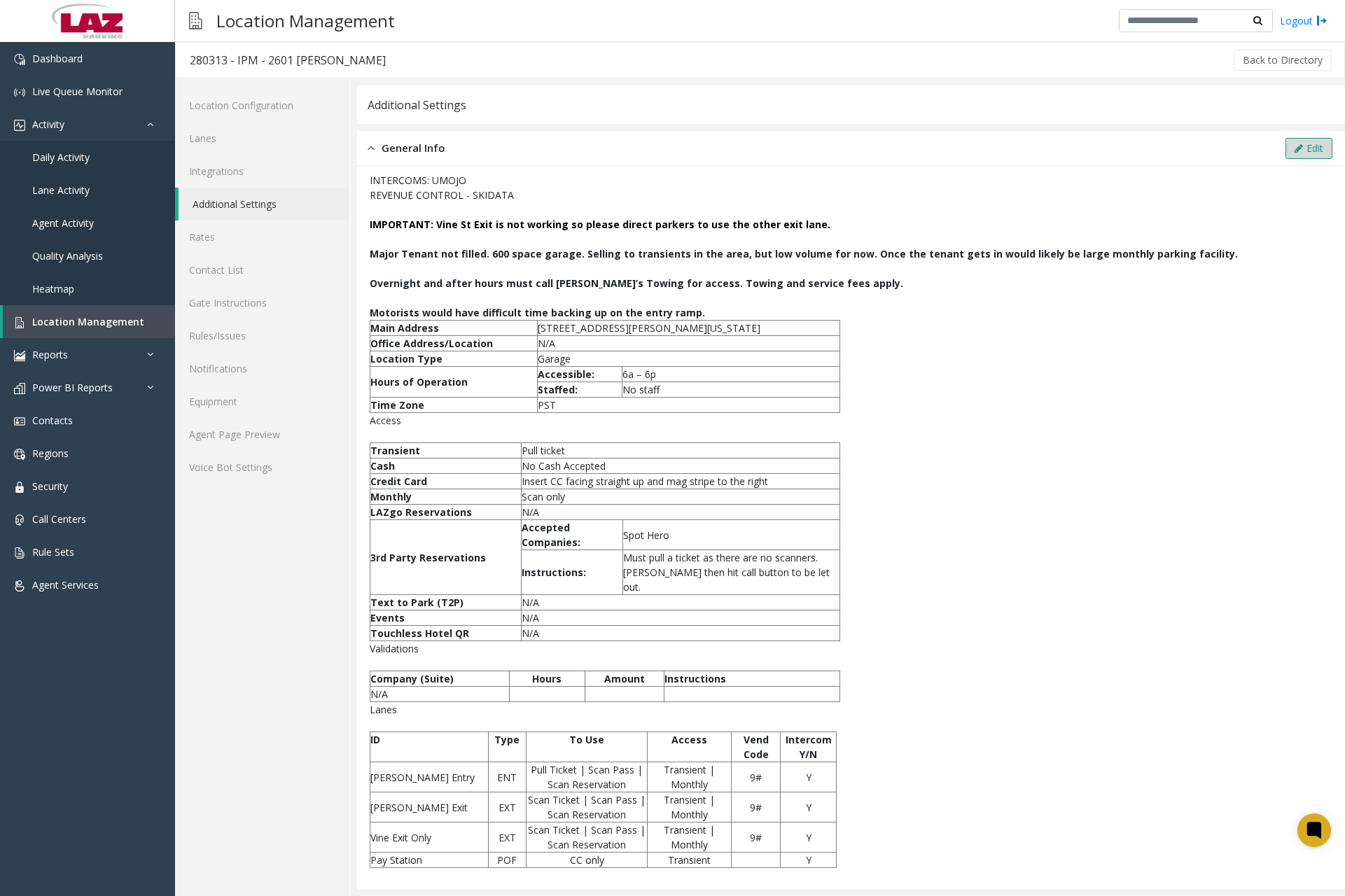
click at [1286, 158] on button "Edit" at bounding box center [1310, 148] width 47 height 21
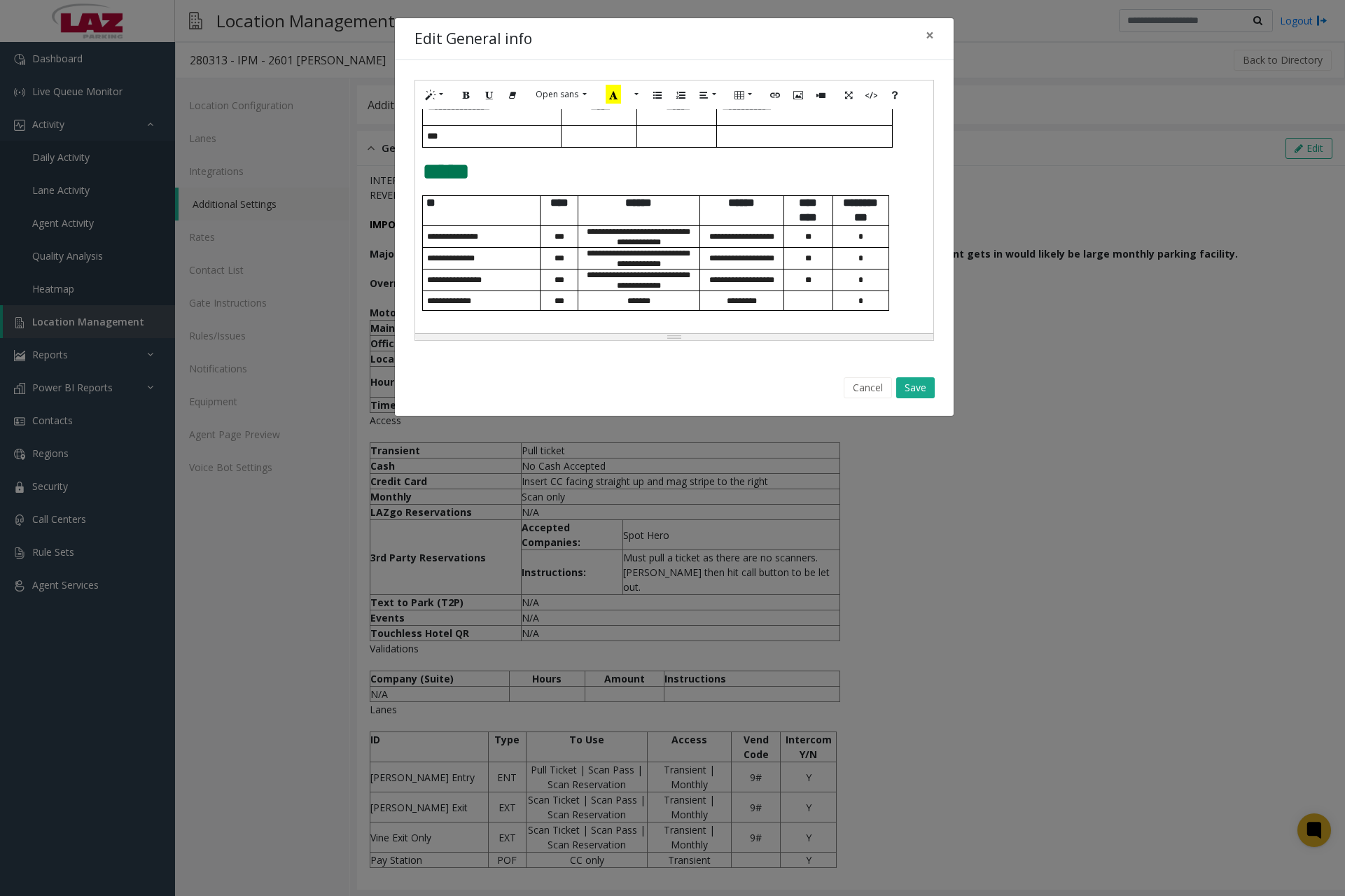
click at [497, 323] on div "**********" at bounding box center [674, 221] width 518 height 224
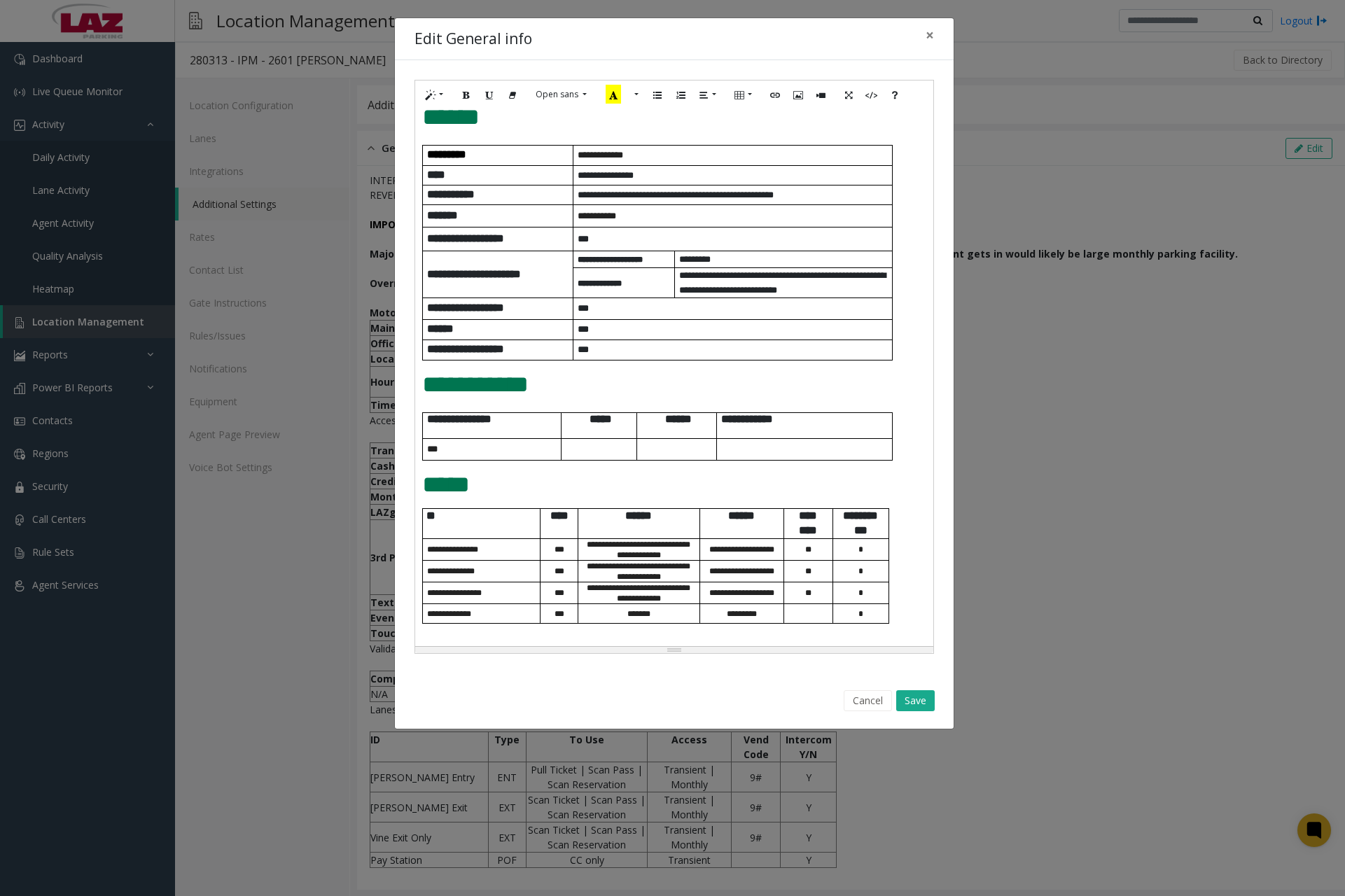
scroll to position [321, 0]
drag, startPoint x: 675, startPoint y: 338, endPoint x: 689, endPoint y: 650, distance: 312.3
click at [689, 650] on div "Resize" at bounding box center [674, 651] width 518 height 6
click at [890, 626] on div "**********" at bounding box center [674, 378] width 518 height 538
click at [887, 626] on div "**********" at bounding box center [674, 378] width 518 height 538
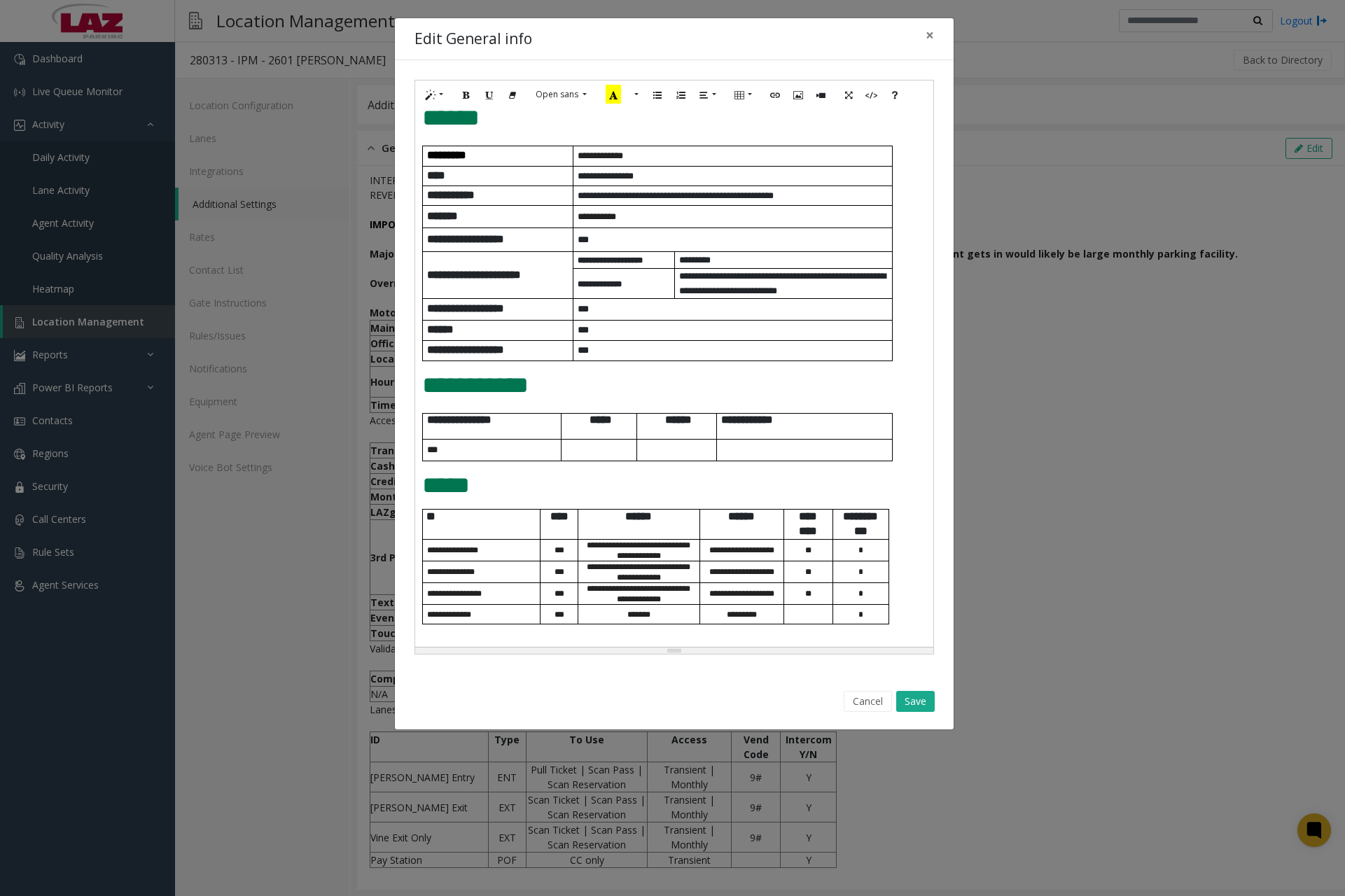
click at [884, 629] on div "**********" at bounding box center [674, 378] width 518 height 538
click at [436, 634] on div "**********" at bounding box center [674, 378] width 518 height 538
click at [870, 710] on button "Cancel" at bounding box center [868, 702] width 48 height 21
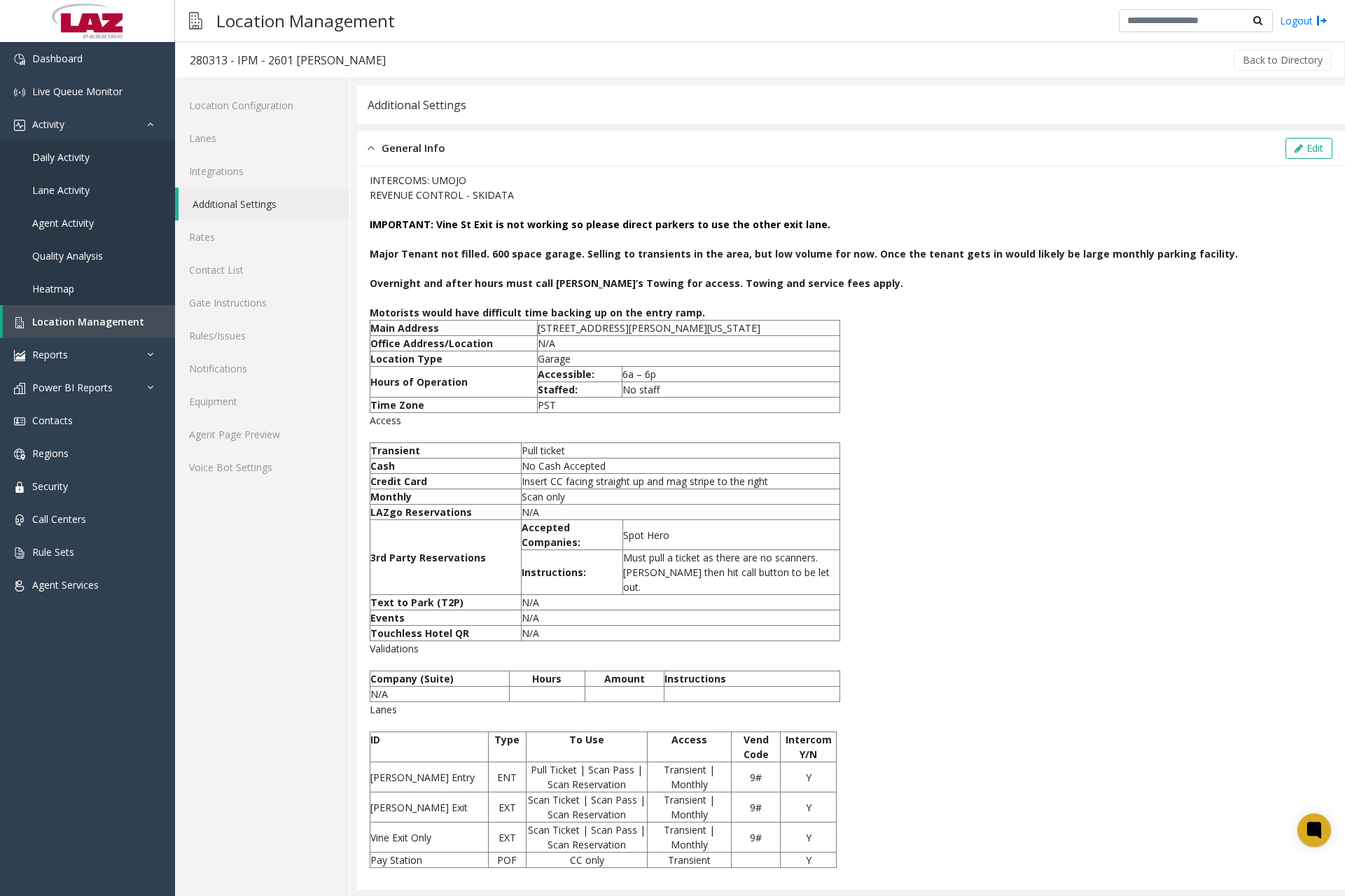
click at [578, 9] on div "Location Management Logout" at bounding box center [760, 21] width 1170 height 42
click at [1286, 148] on button "Edit" at bounding box center [1310, 148] width 47 height 21
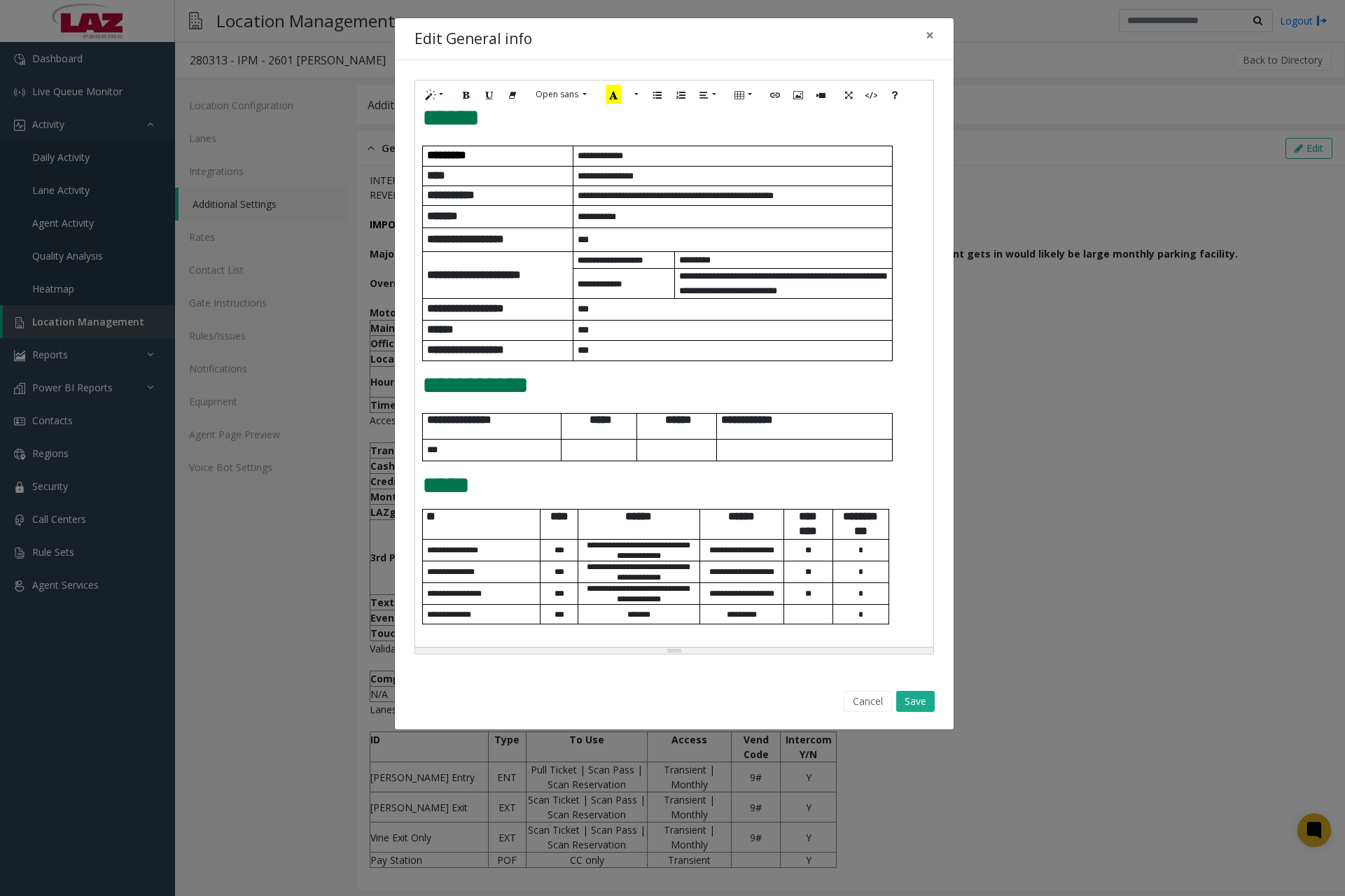
click at [428, 635] on div "**********" at bounding box center [674, 378] width 518 height 538
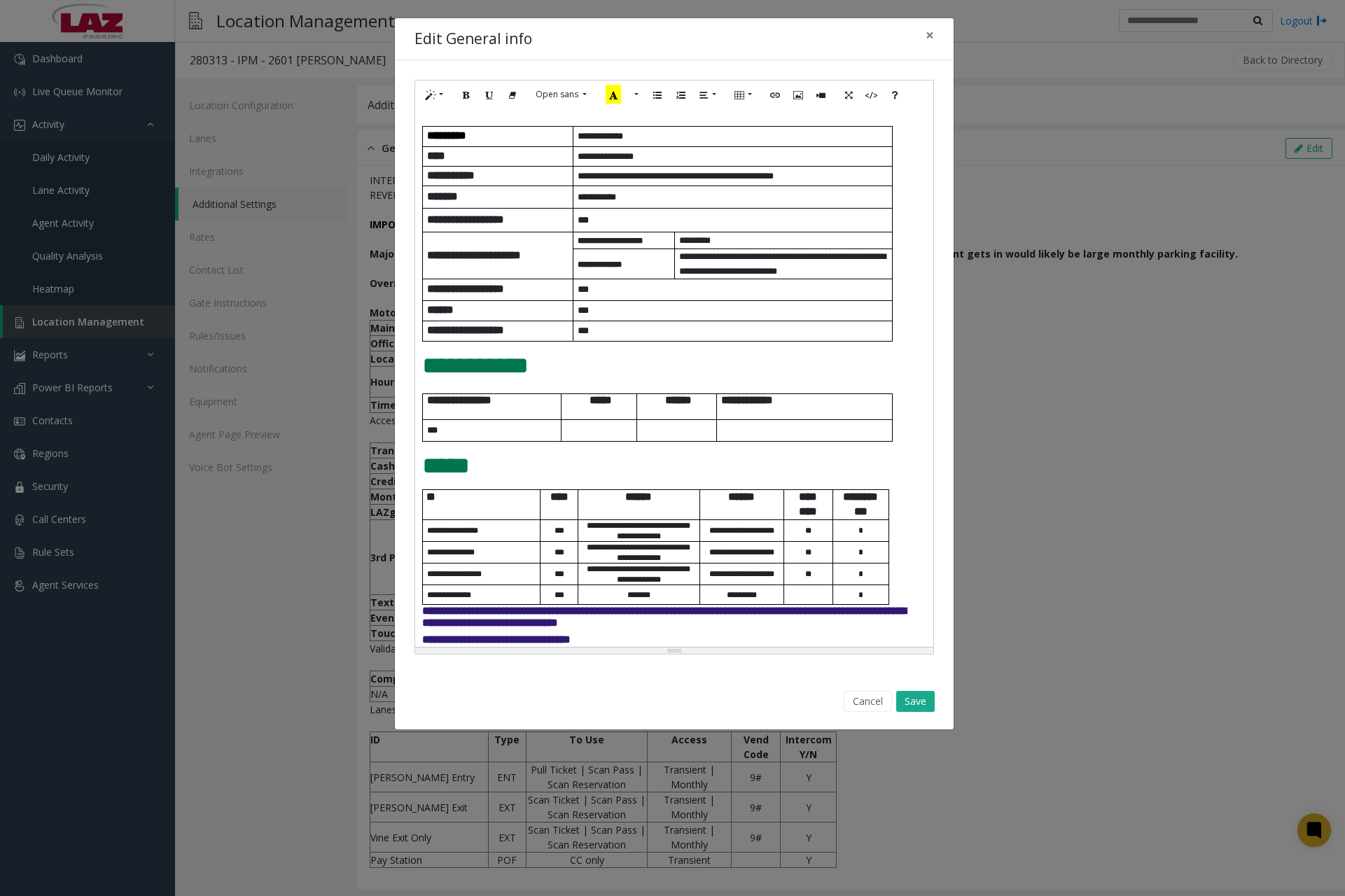
scroll to position [351, 0]
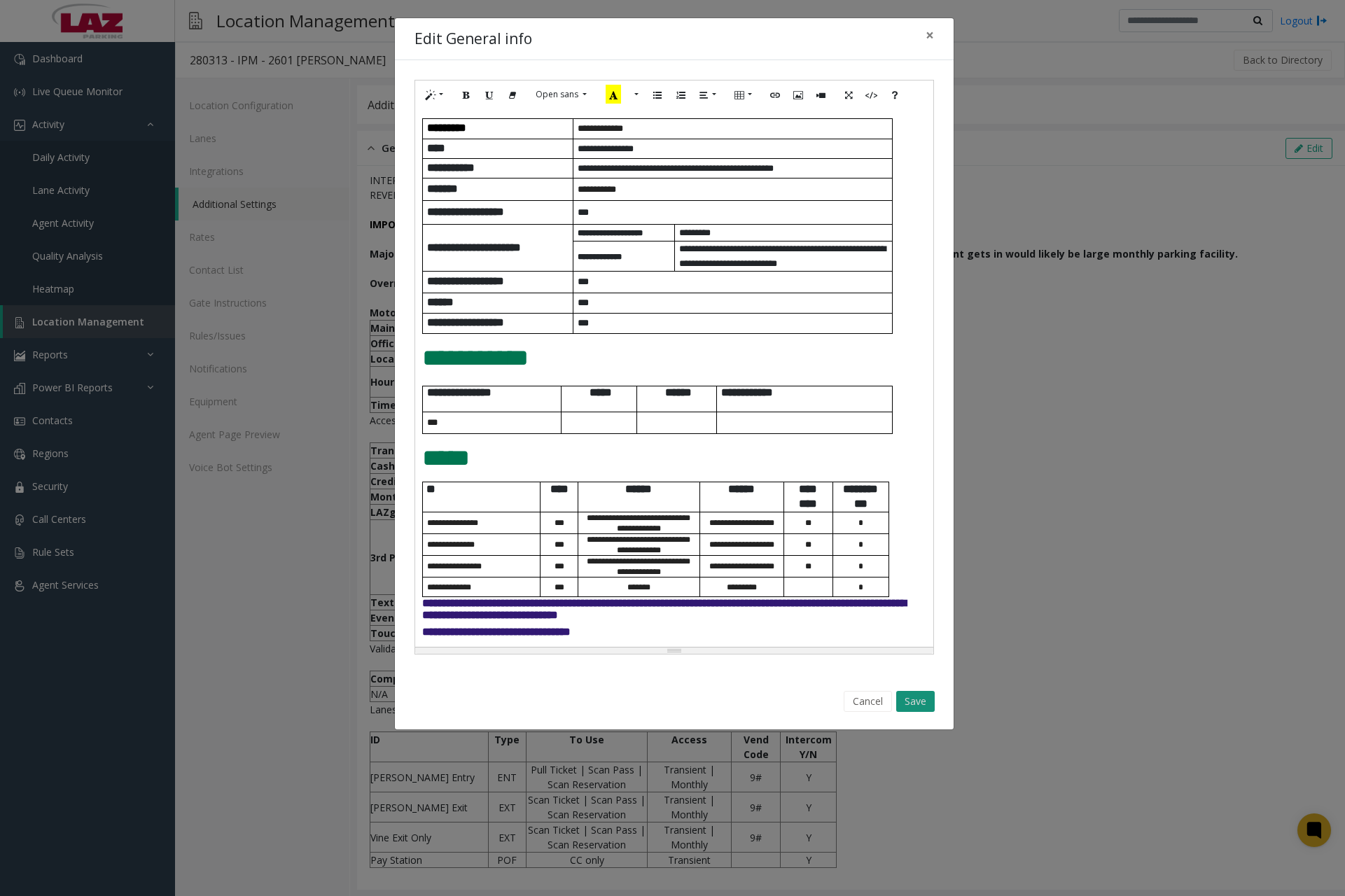
click at [917, 700] on button "Save" at bounding box center [916, 702] width 38 height 21
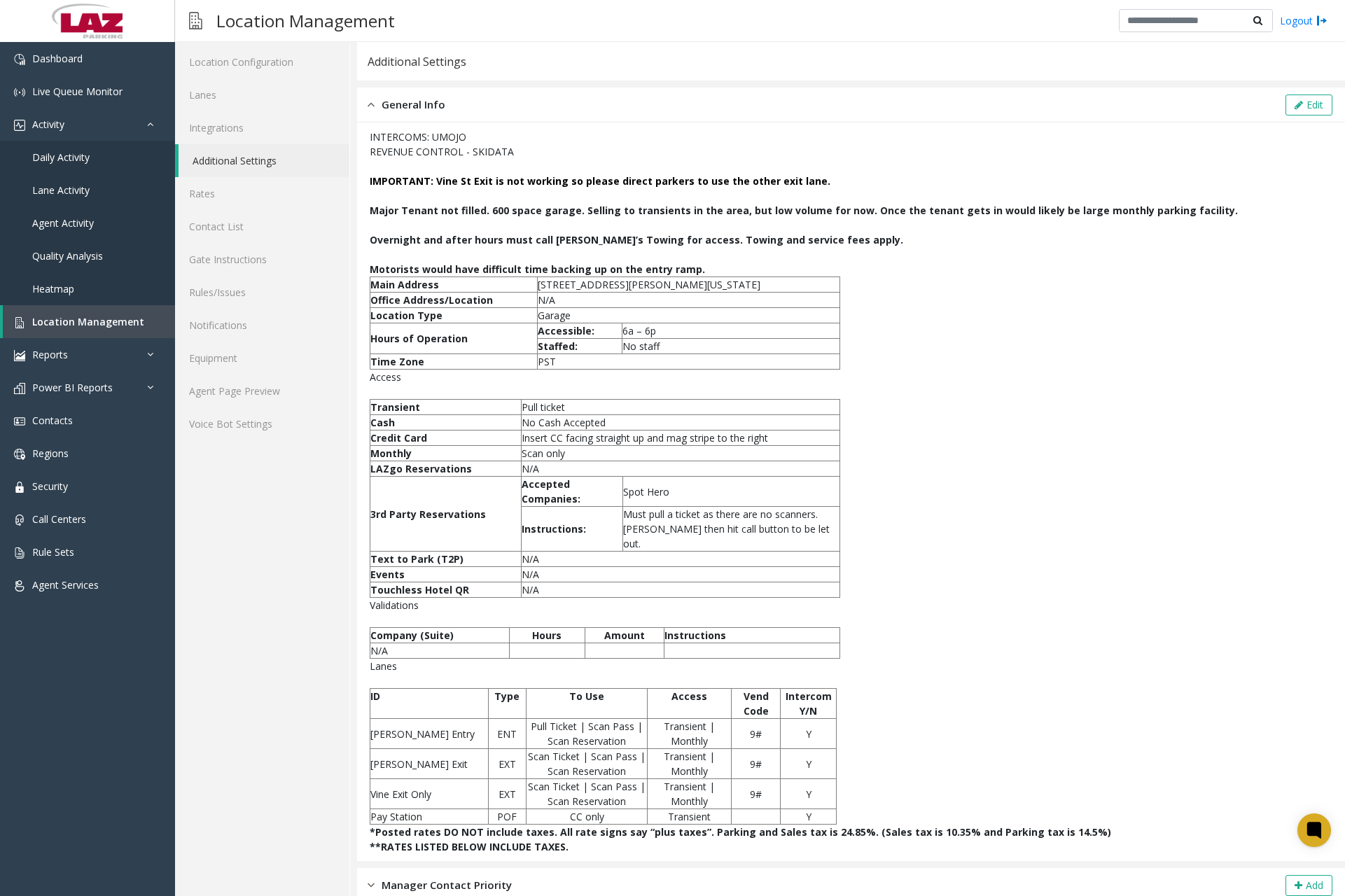
scroll to position [78, 0]
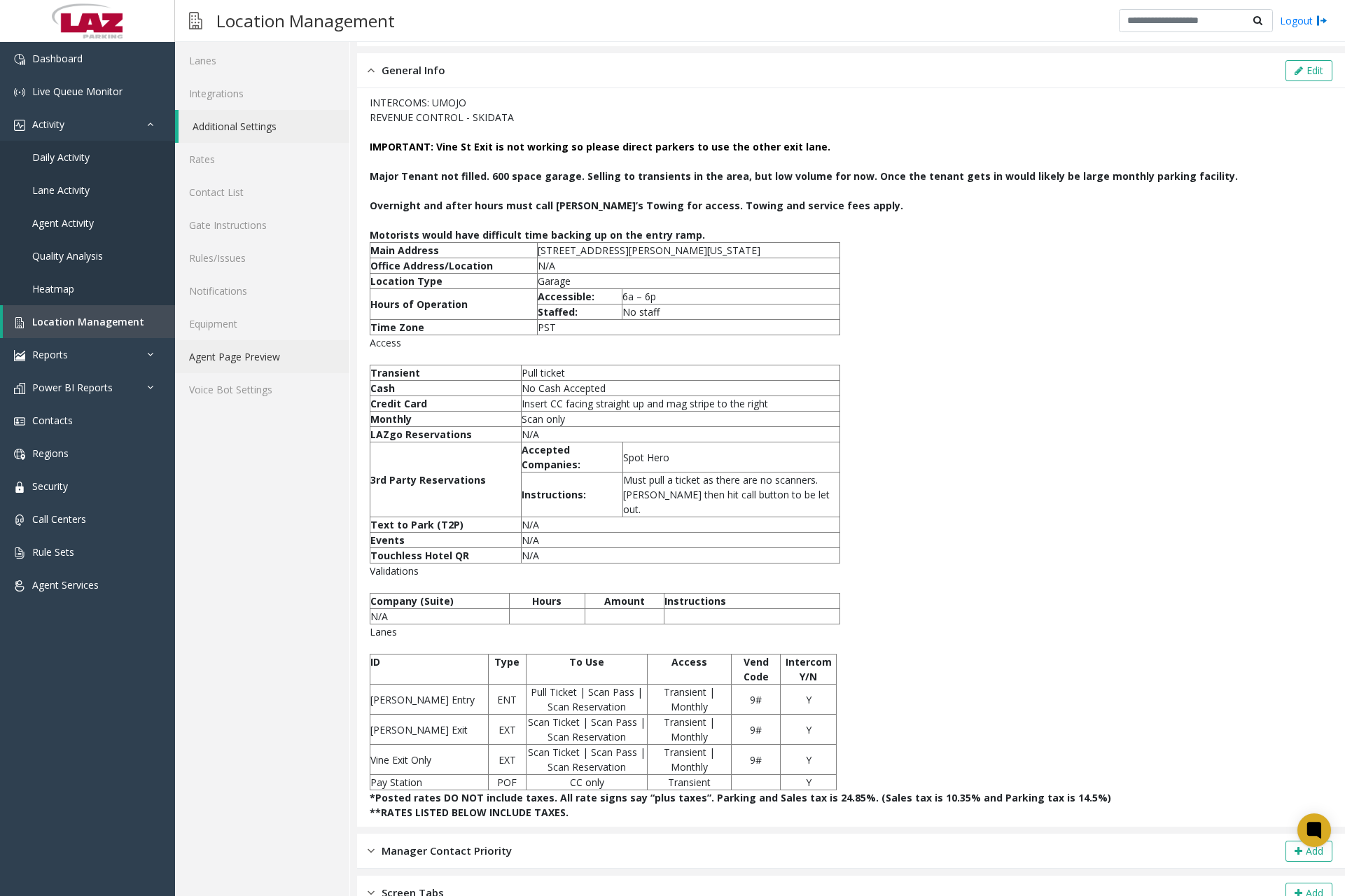
click at [261, 361] on link "Agent Page Preview" at bounding box center [263, 357] width 175 height 33
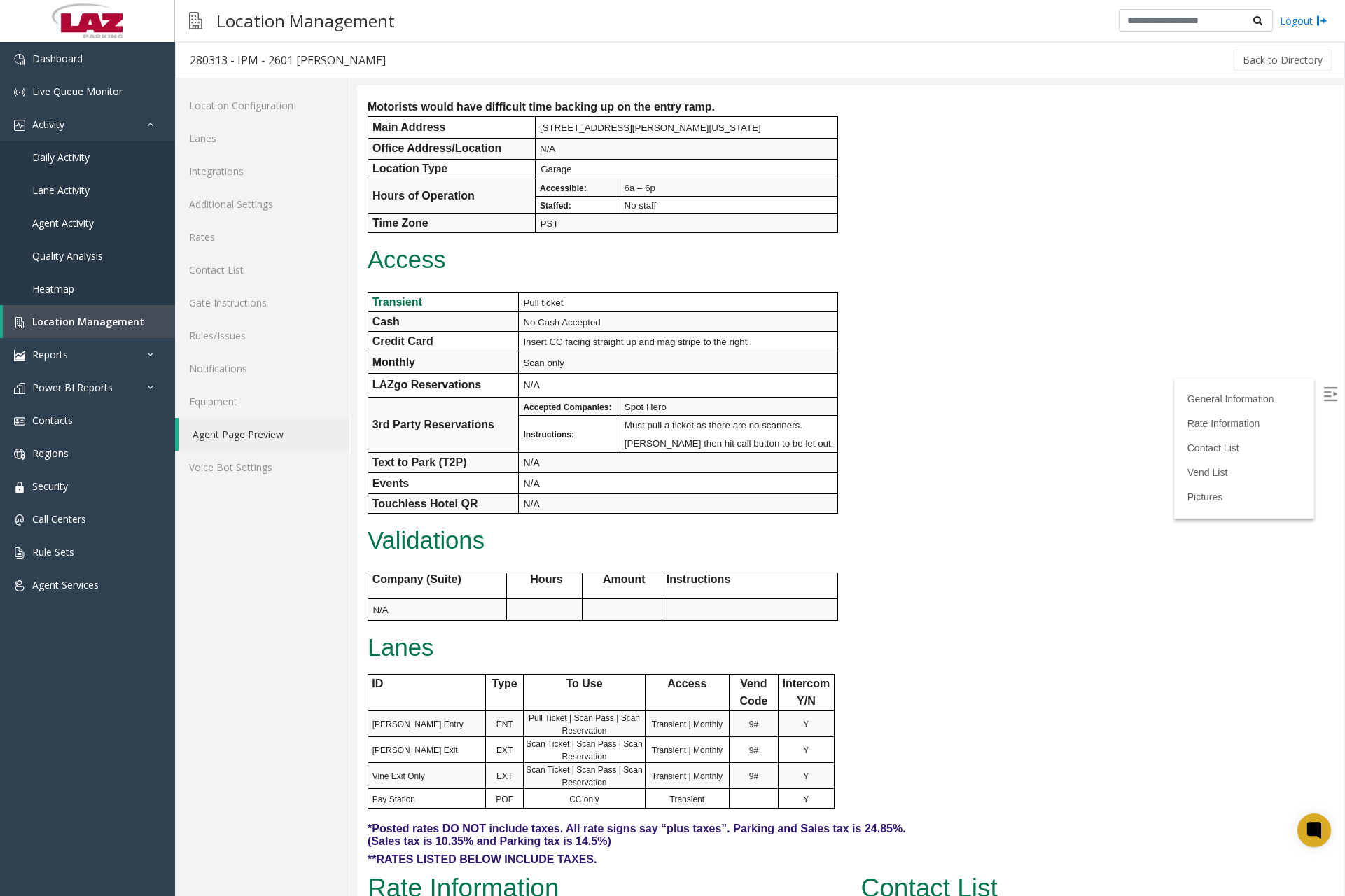
scroll to position [280, 0]
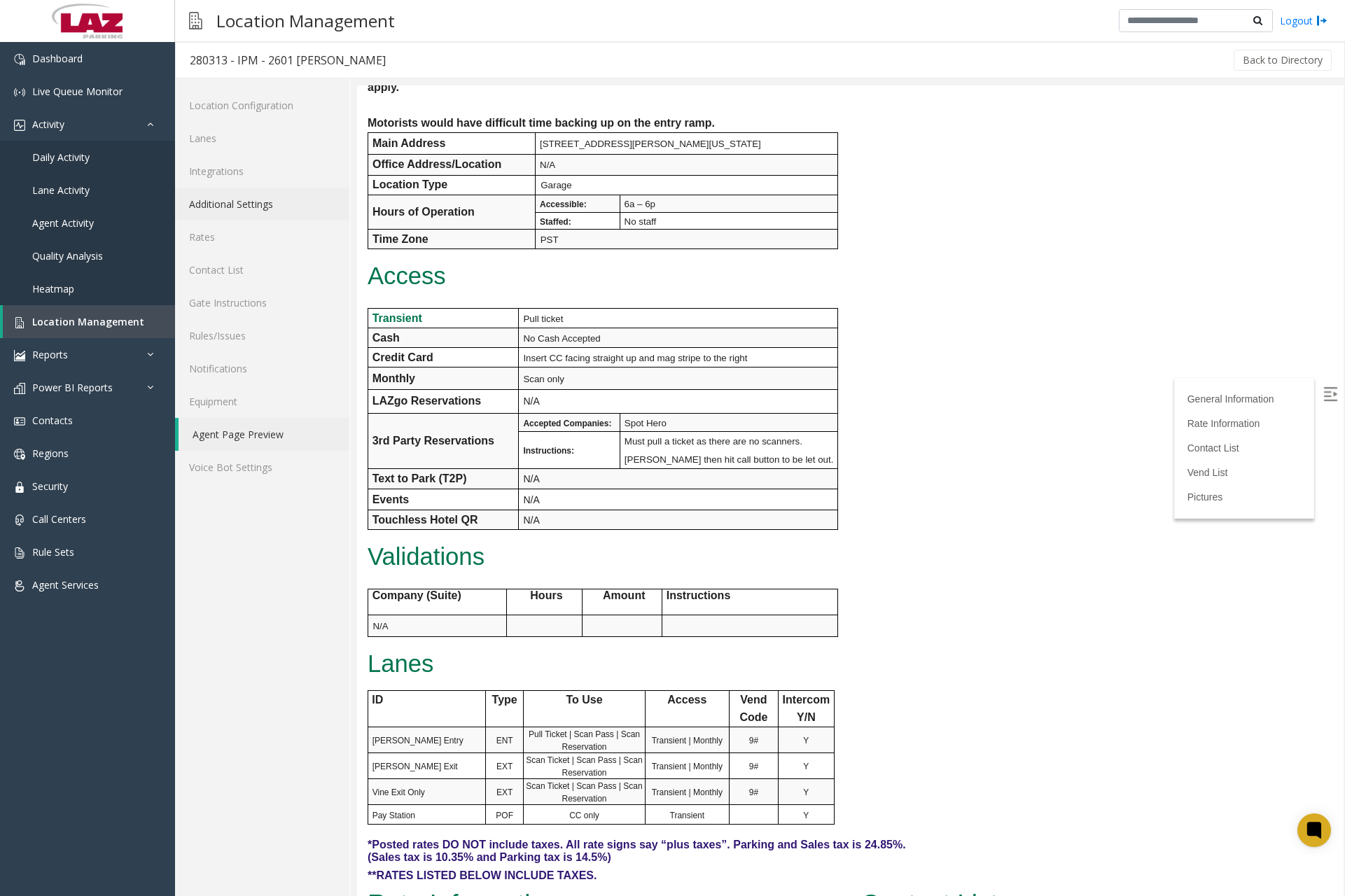
click at [256, 209] on link "Additional Settings" at bounding box center [263, 204] width 175 height 33
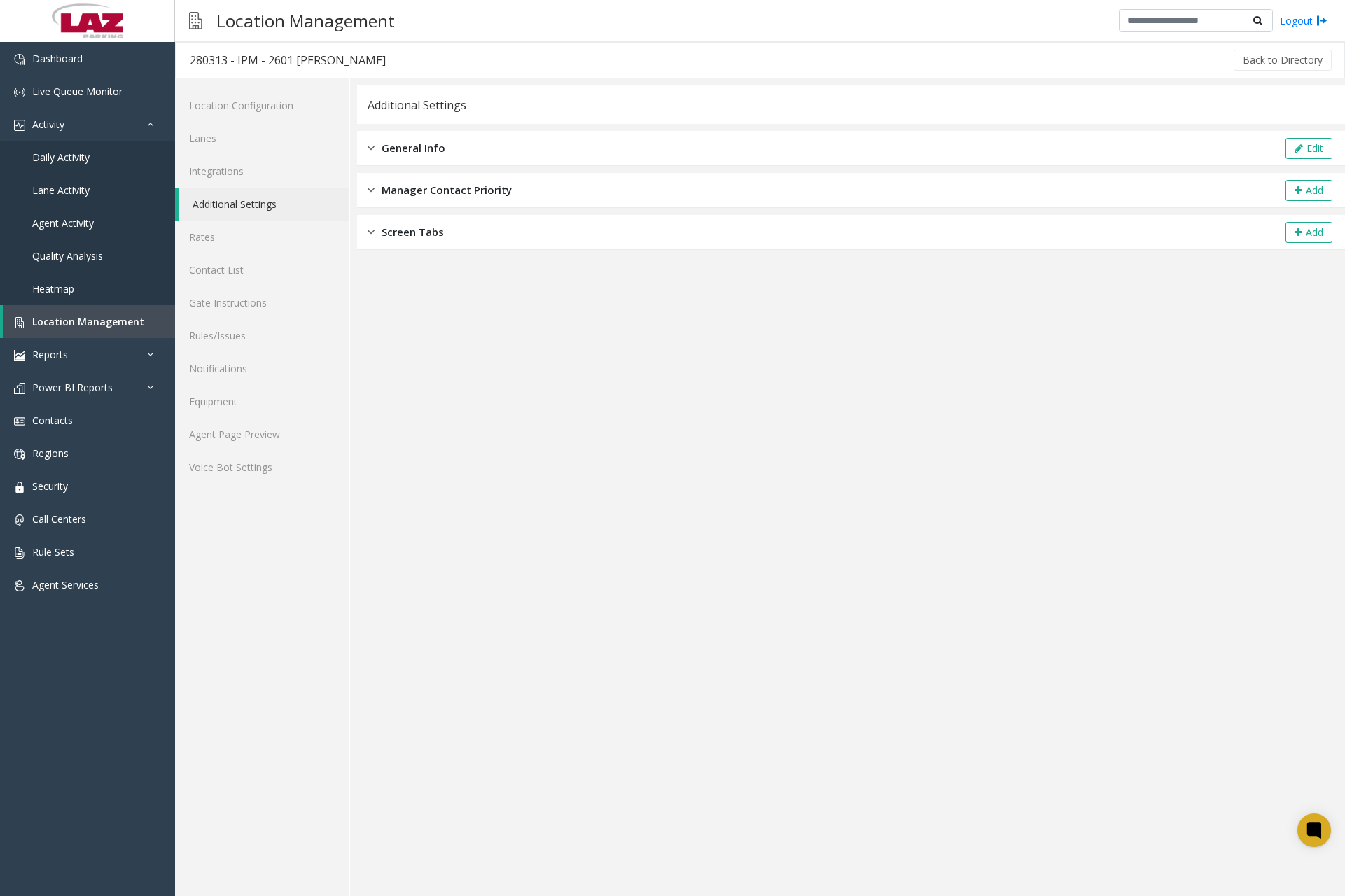
click at [400, 148] on span "General Info" at bounding box center [414, 148] width 64 height 16
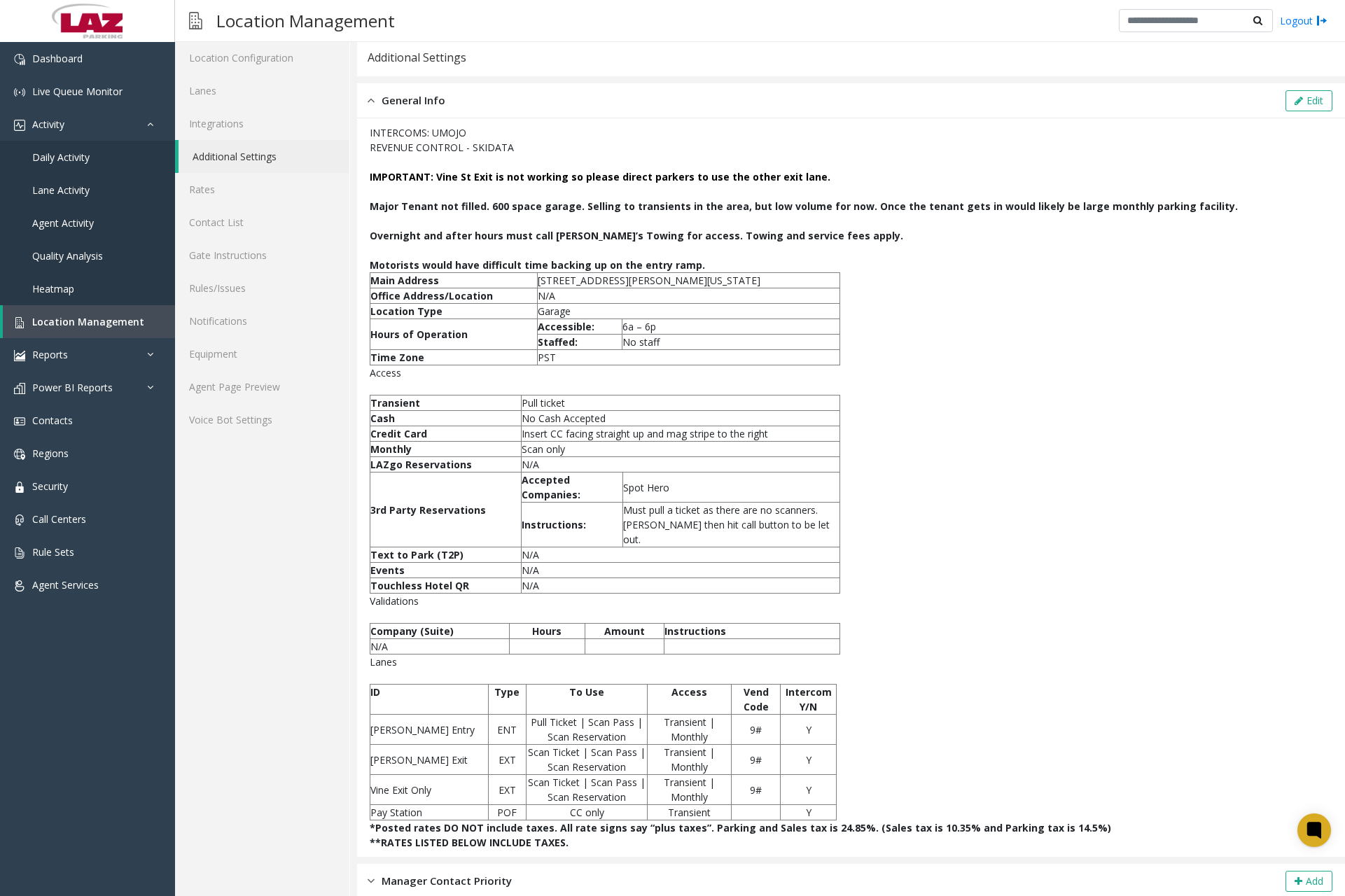
scroll to position [78, 0]
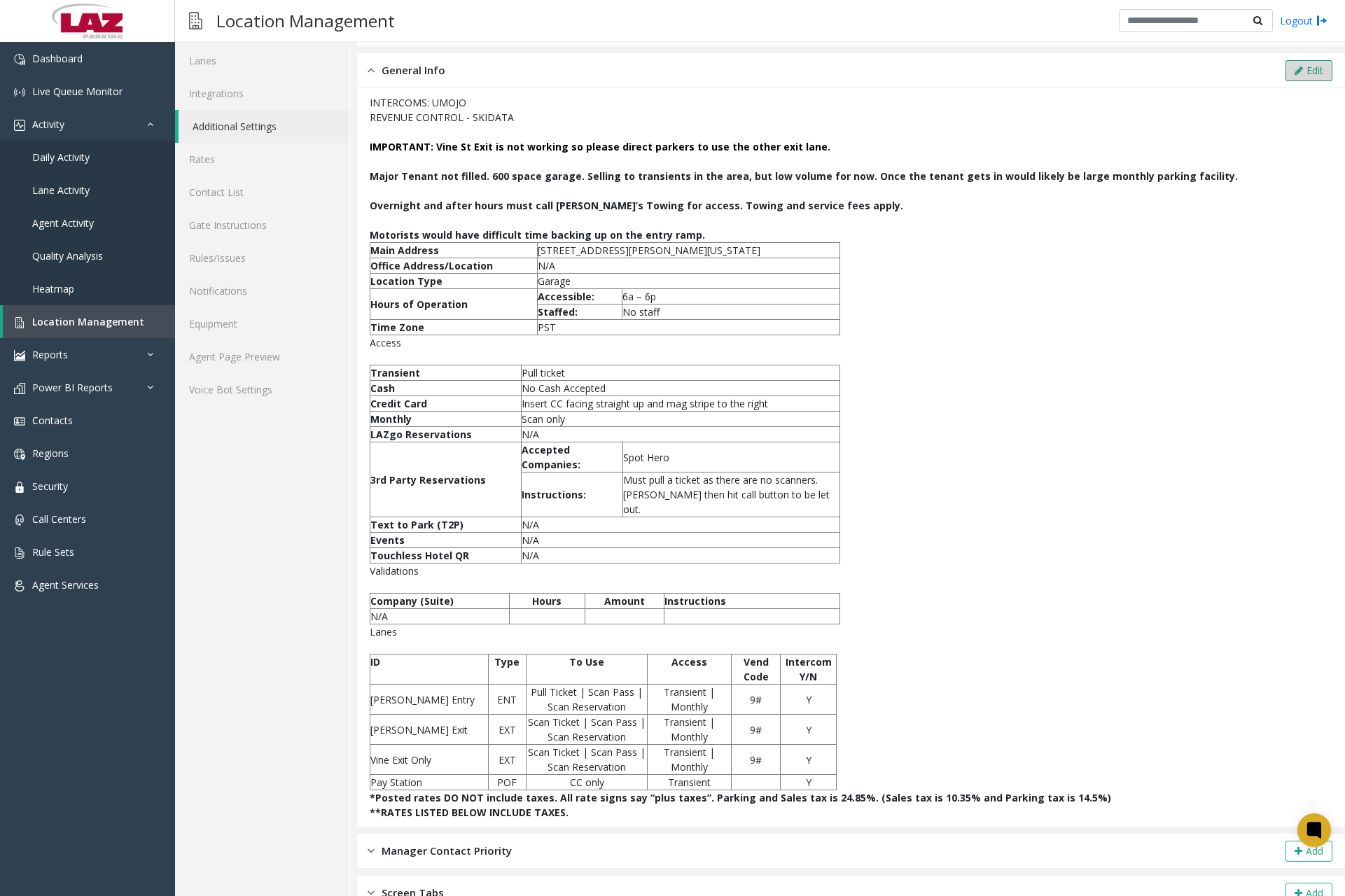
click at [1295, 70] on button "Edit" at bounding box center [1310, 71] width 47 height 21
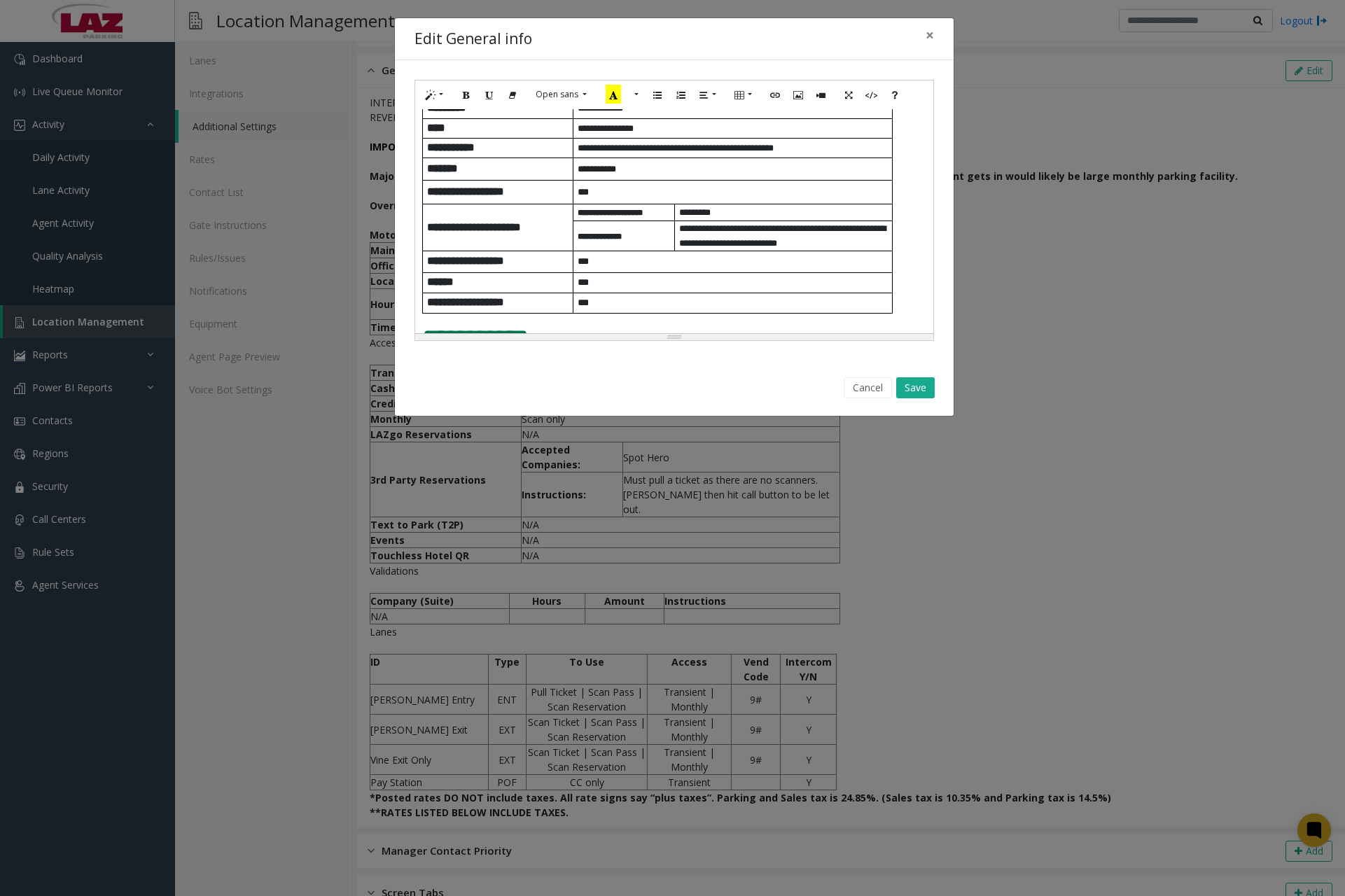
scroll to position [673, 0]
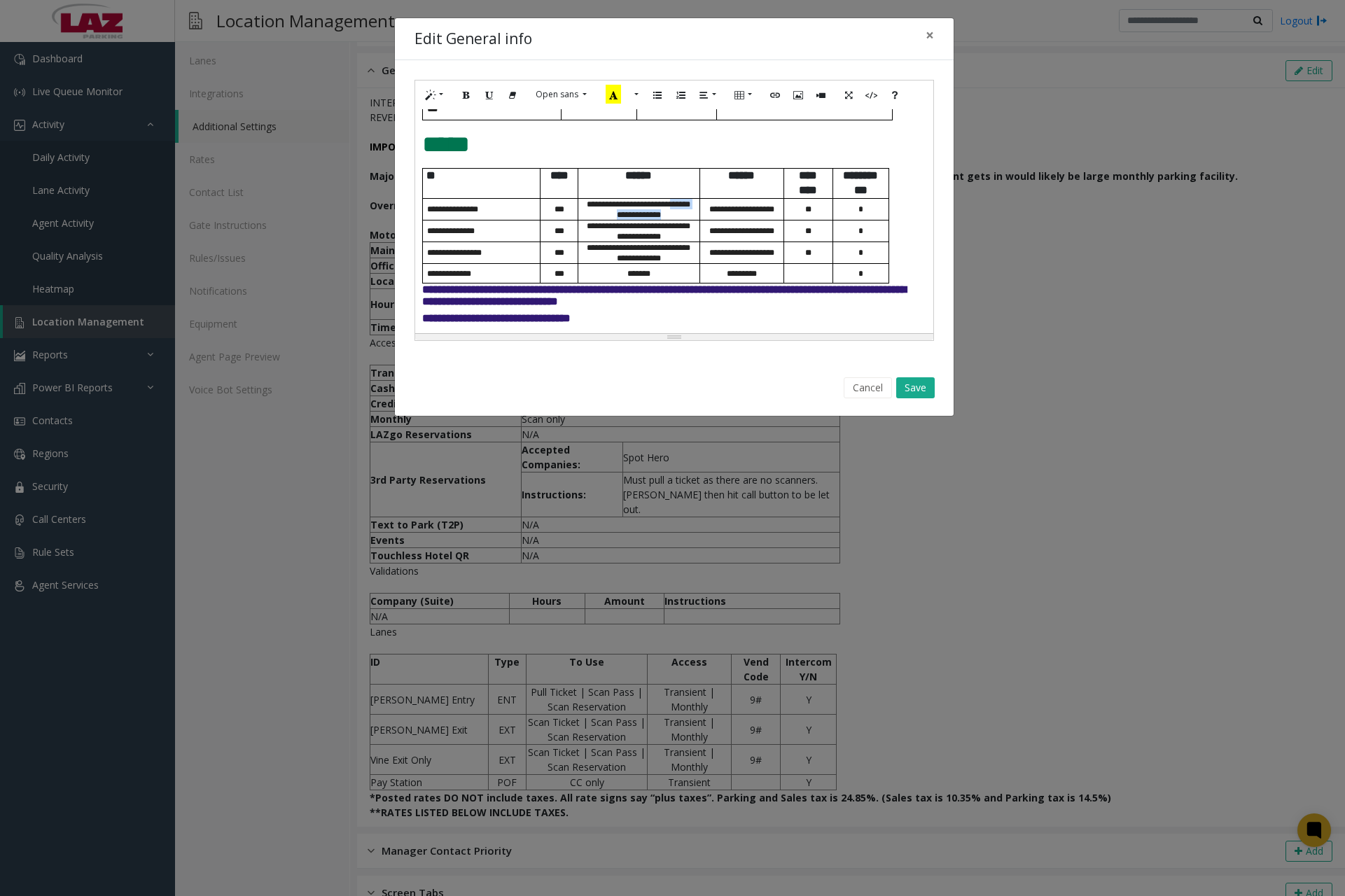
drag, startPoint x: 672, startPoint y: 177, endPoint x: 681, endPoint y: 187, distance: 13.5
click at [681, 199] on p "**********" at bounding box center [639, 209] width 121 height 21
drag, startPoint x: 677, startPoint y: 206, endPoint x: 691, endPoint y: 219, distance: 19.1
click at [691, 221] on p "**********" at bounding box center [639, 231] width 121 height 21
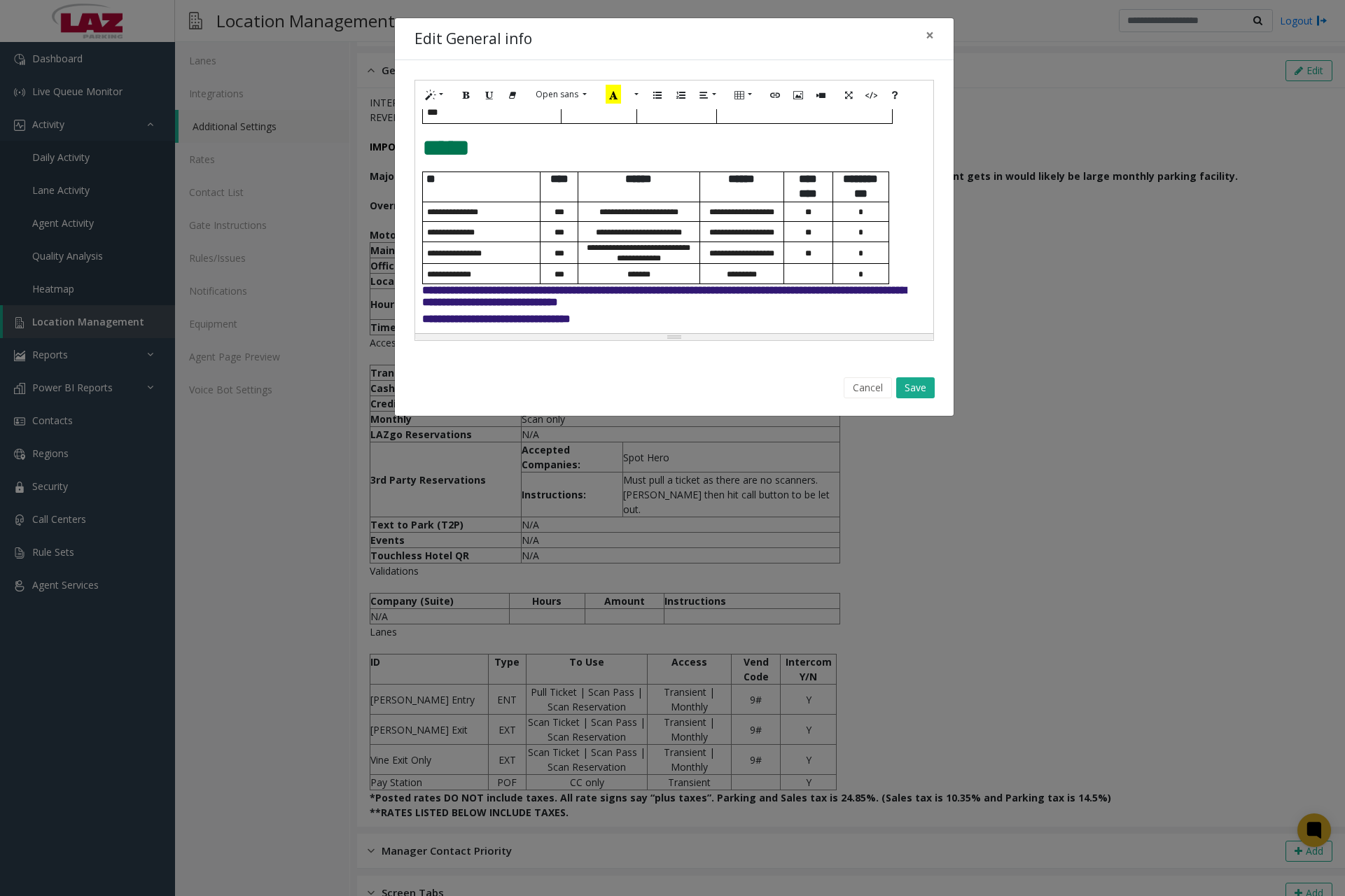
scroll to position [658, 0]
click at [737, 38] on div "Edit General info ×" at bounding box center [674, 40] width 559 height 43
click at [679, 228] on span "**********" at bounding box center [639, 233] width 79 height 9
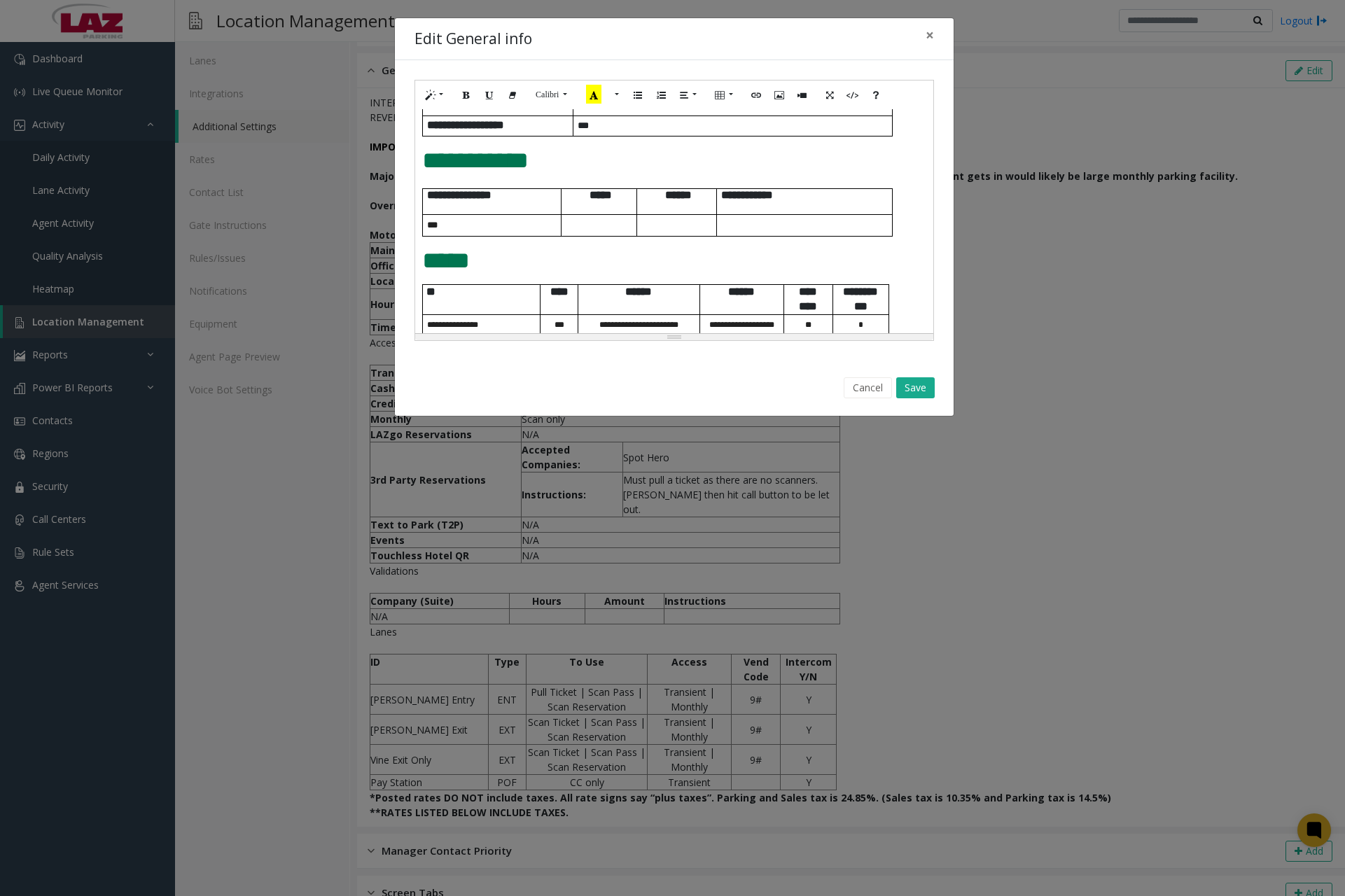
scroll to position [665, 0]
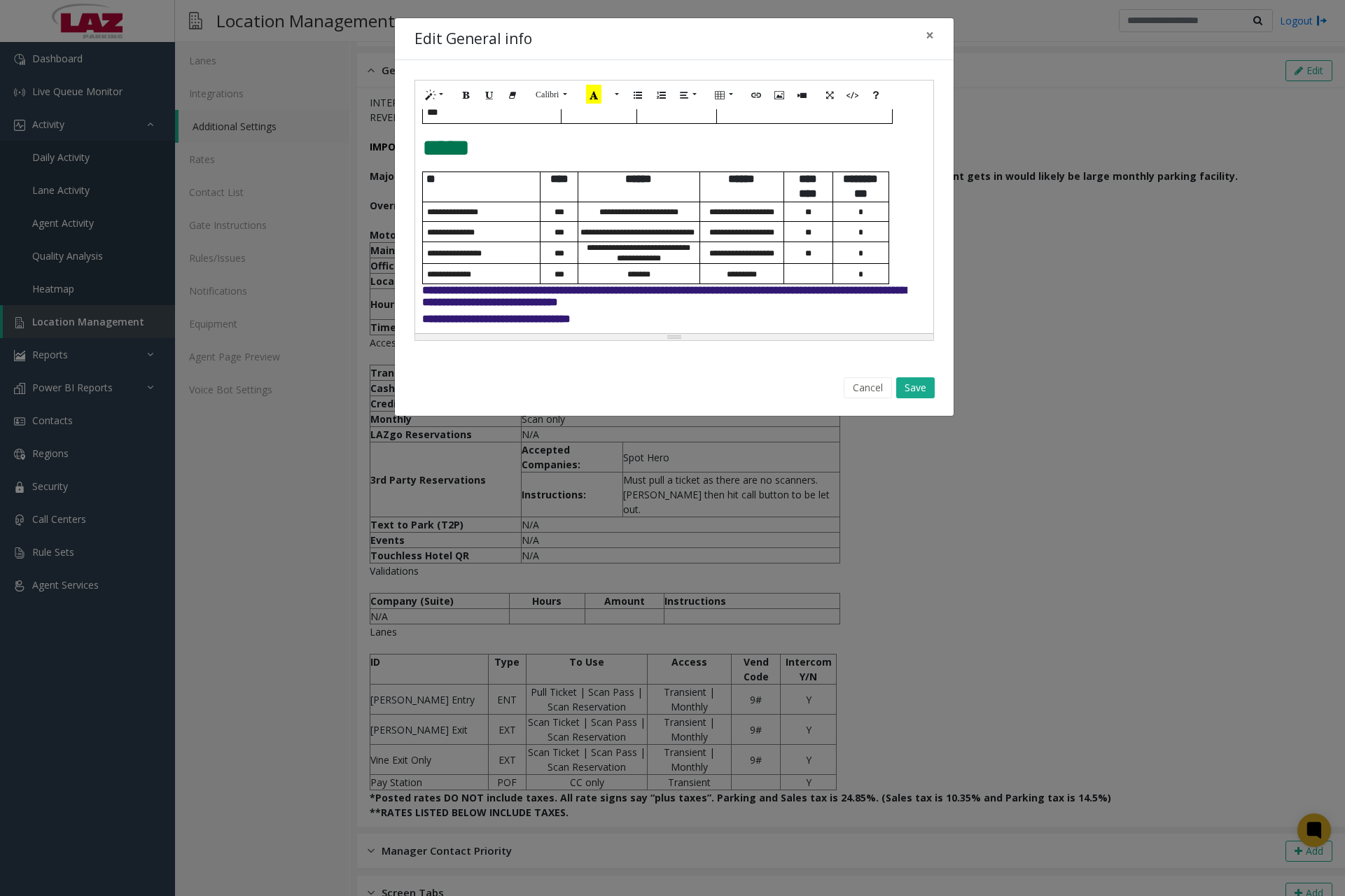
click at [485, 248] on p "**********" at bounding box center [483, 253] width 113 height 11
click at [615, 243] on span "**********" at bounding box center [639, 253] width 104 height 19
drag, startPoint x: 581, startPoint y: 231, endPoint x: 669, endPoint y: 240, distance: 88.5
click at [669, 242] on p "**********" at bounding box center [639, 253] width 121 height 21
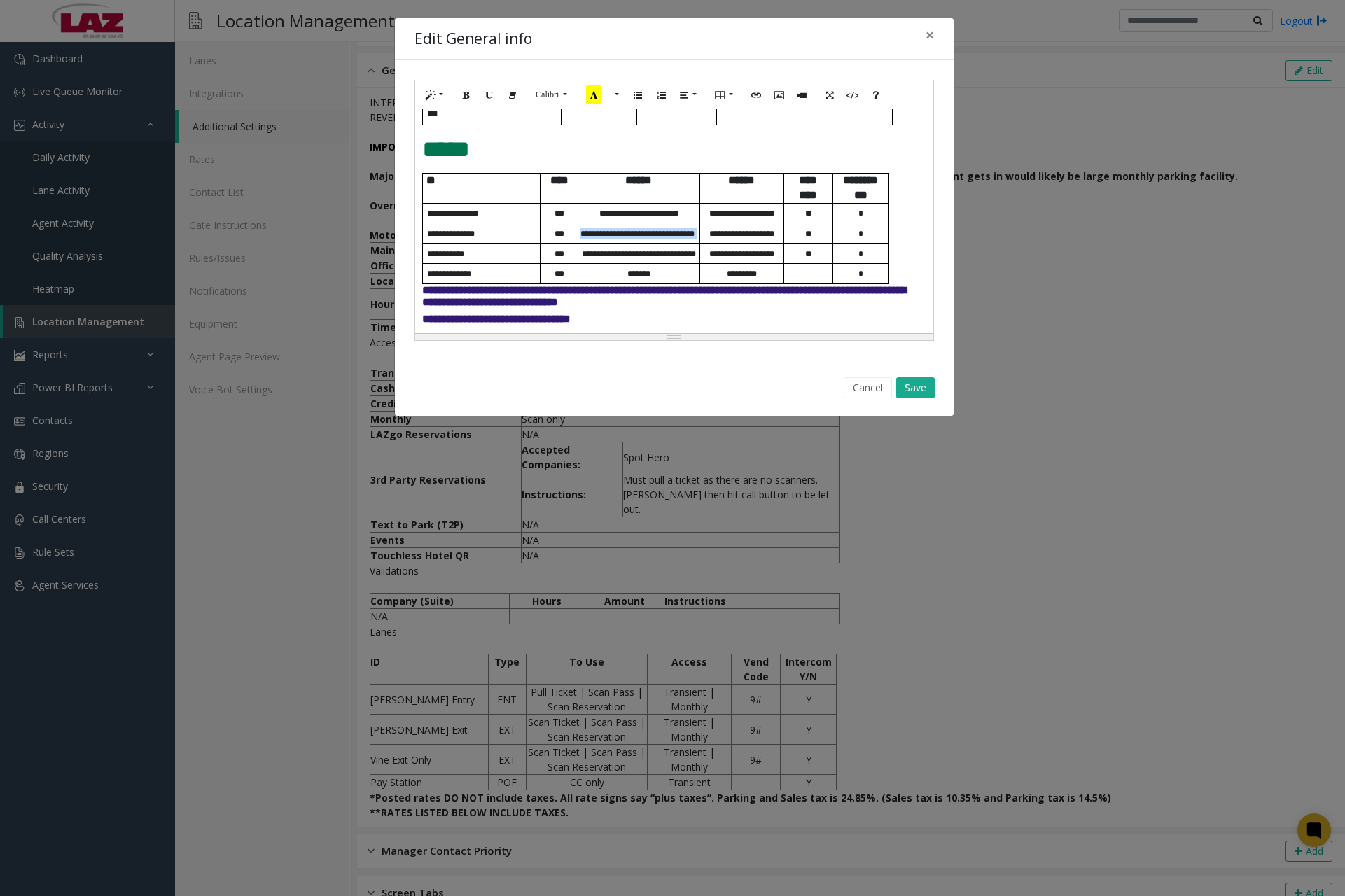
drag, startPoint x: 585, startPoint y: 214, endPoint x: 661, endPoint y: 221, distance: 76.3
click at [661, 228] on p "**********" at bounding box center [639, 233] width 121 height 11
drag, startPoint x: 473, startPoint y: 261, endPoint x: 429, endPoint y: 260, distance: 44.0
click at [429, 268] on p "*** *********" at bounding box center [483, 273] width 113 height 11
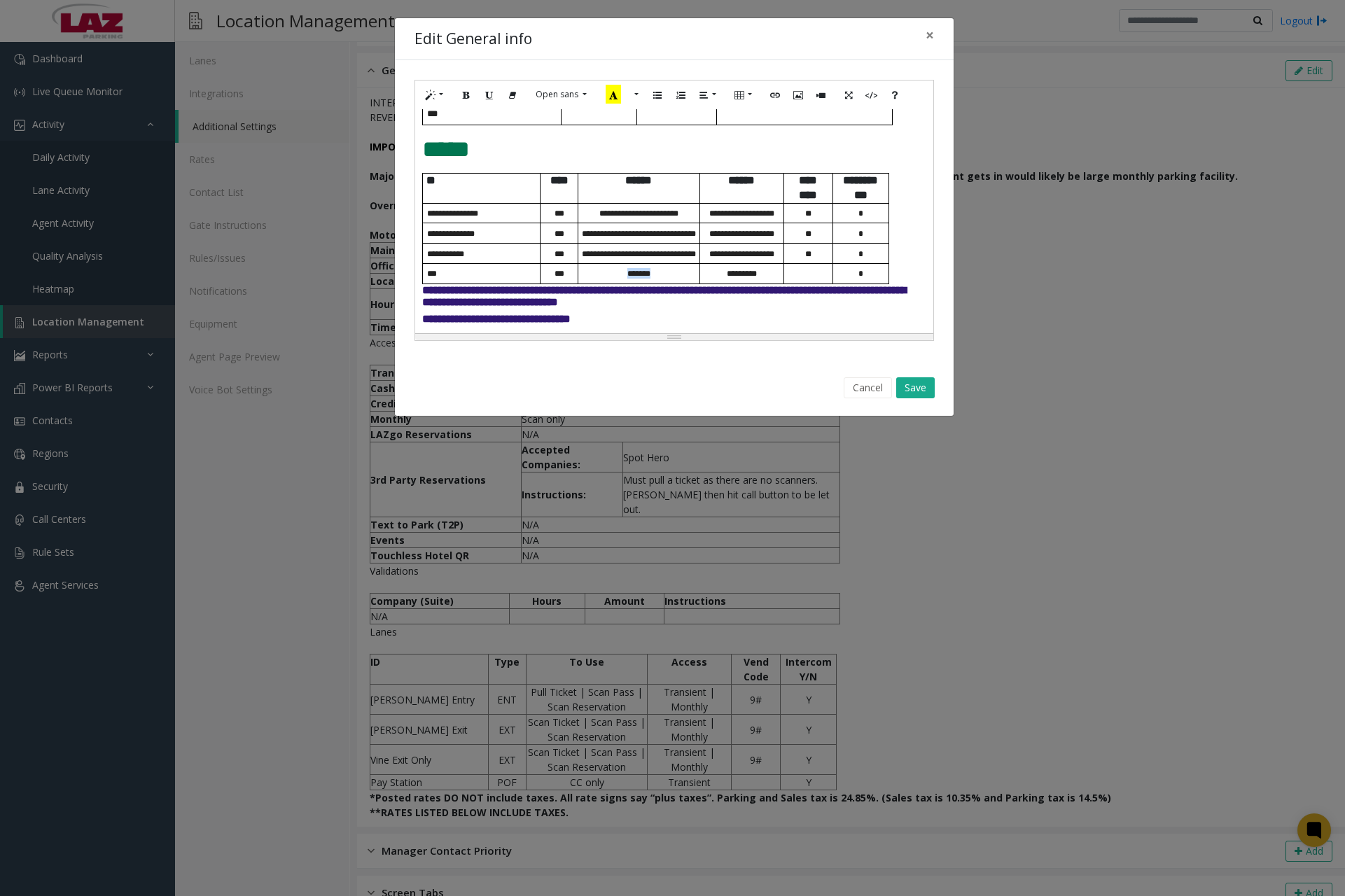
drag, startPoint x: 625, startPoint y: 263, endPoint x: 656, endPoint y: 262, distance: 31.0
click at [656, 268] on p "*******" at bounding box center [639, 273] width 121 height 11
click at [768, 34] on div "Edit General info ×" at bounding box center [674, 40] width 559 height 43
click at [923, 388] on button "Save" at bounding box center [916, 388] width 38 height 21
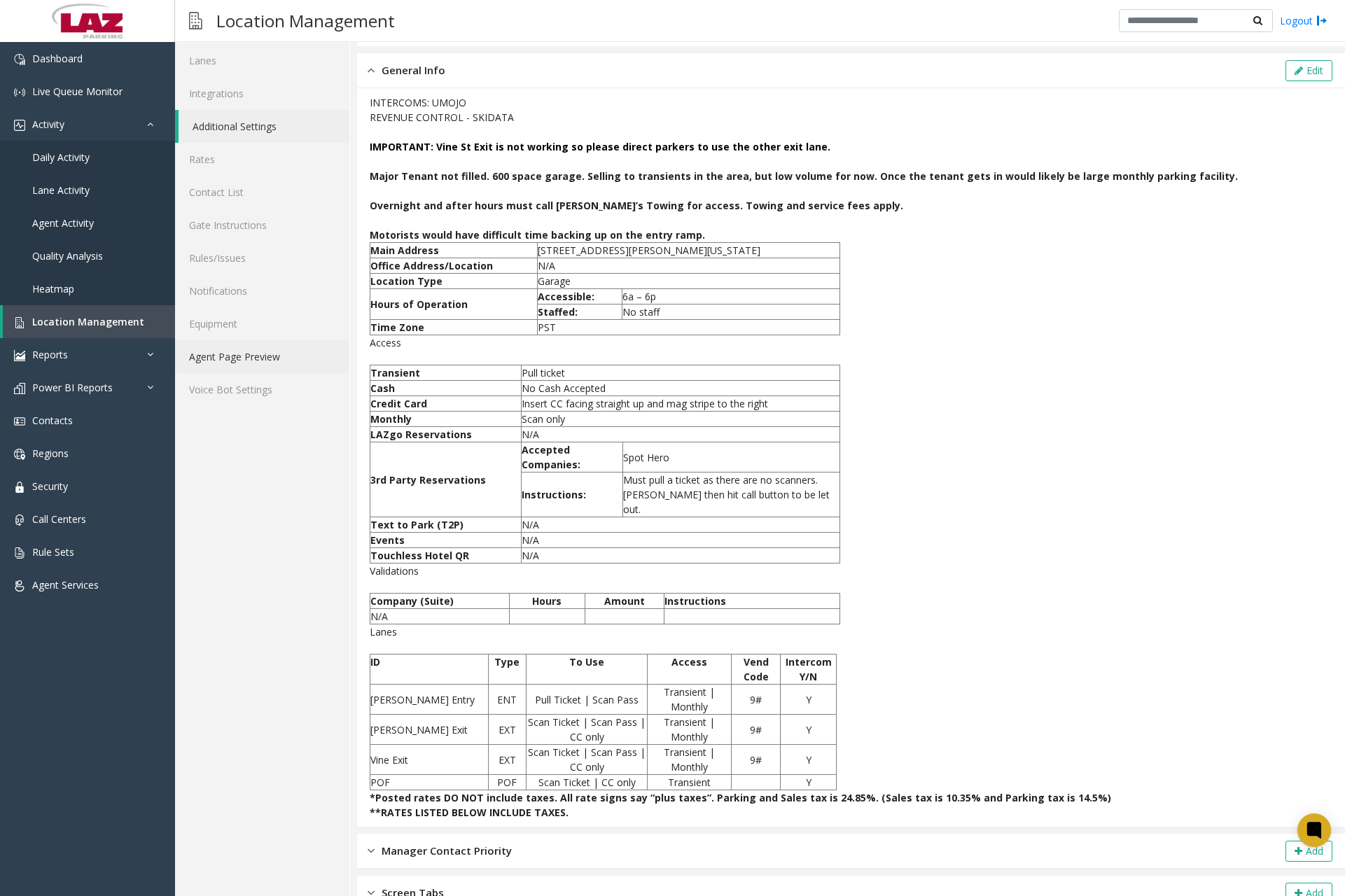
click at [272, 353] on link "Agent Page Preview" at bounding box center [263, 357] width 175 height 33
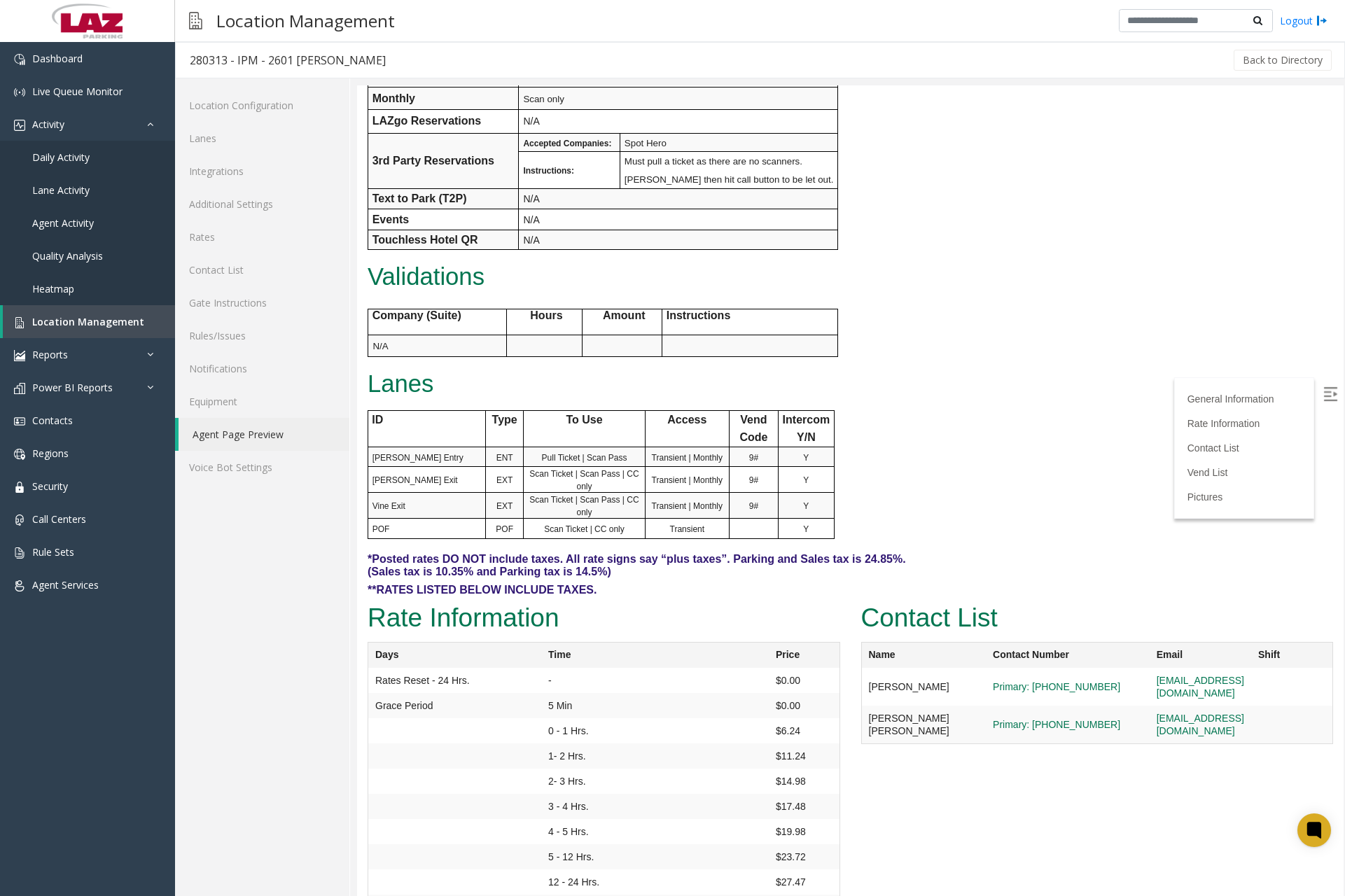
scroll to position [210, 0]
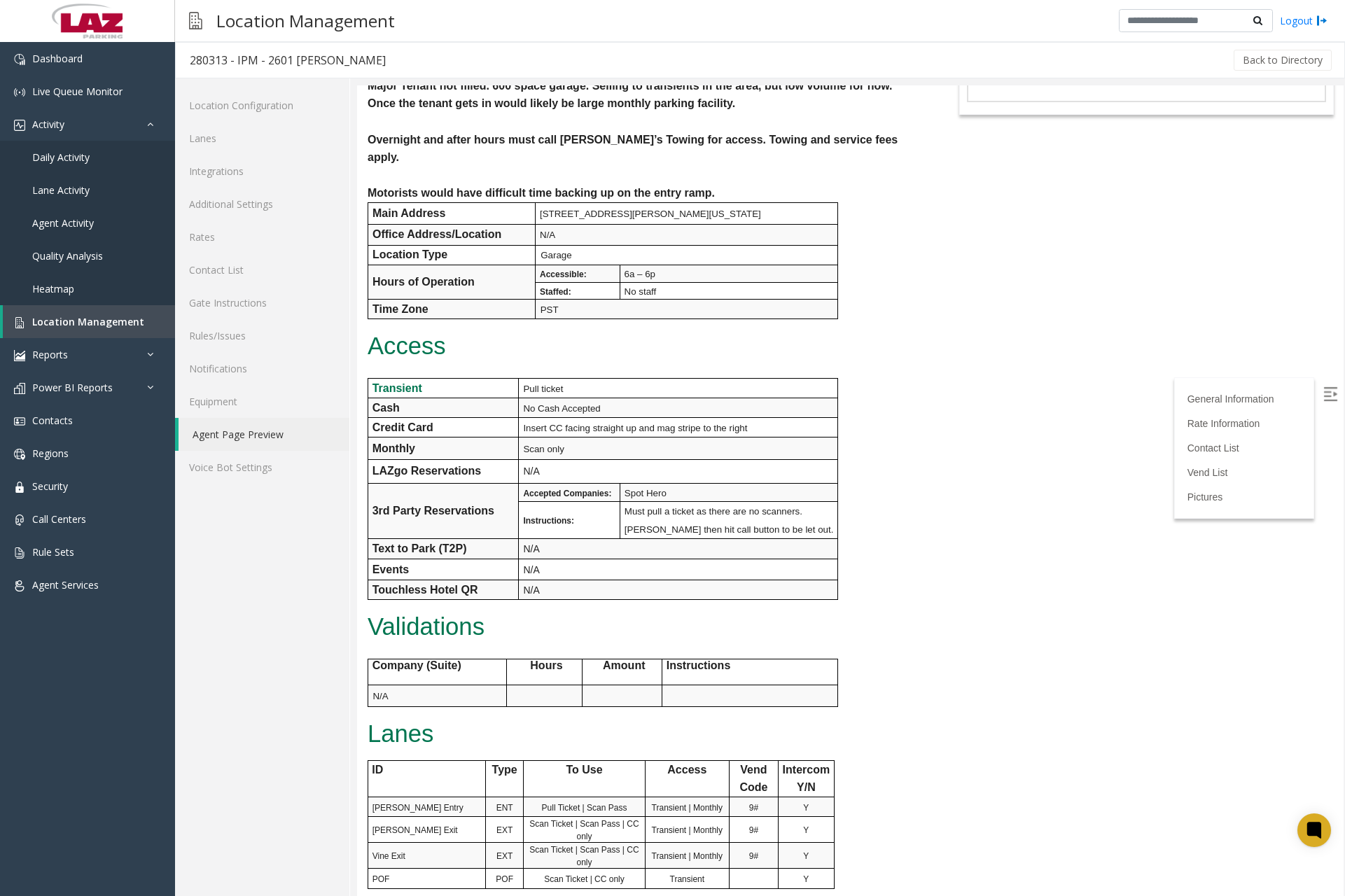
click at [922, 3] on div "Location Management Logout" at bounding box center [760, 21] width 1170 height 42
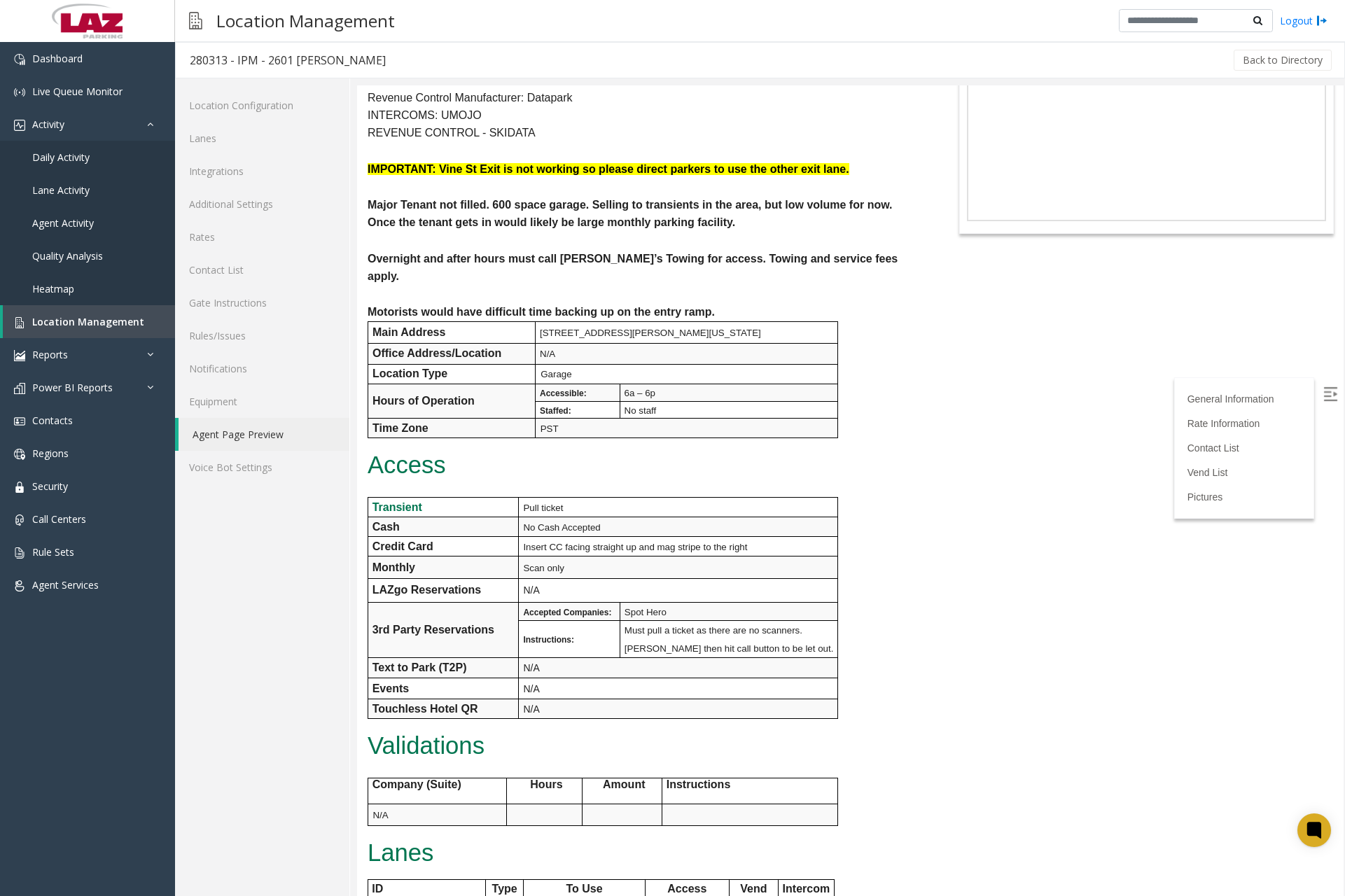
scroll to position [0, 0]
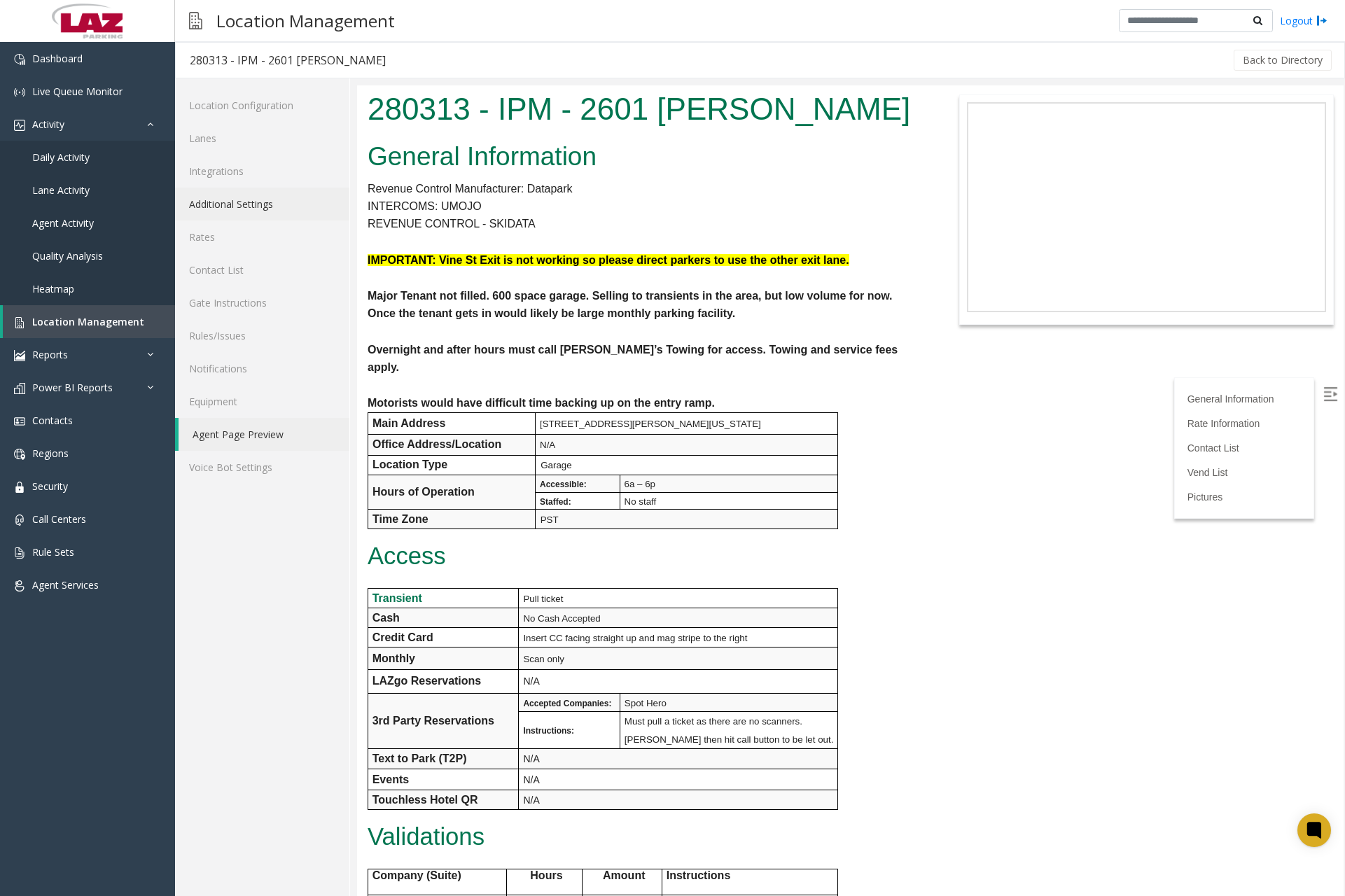
click at [256, 209] on link "Additional Settings" at bounding box center [263, 204] width 175 height 33
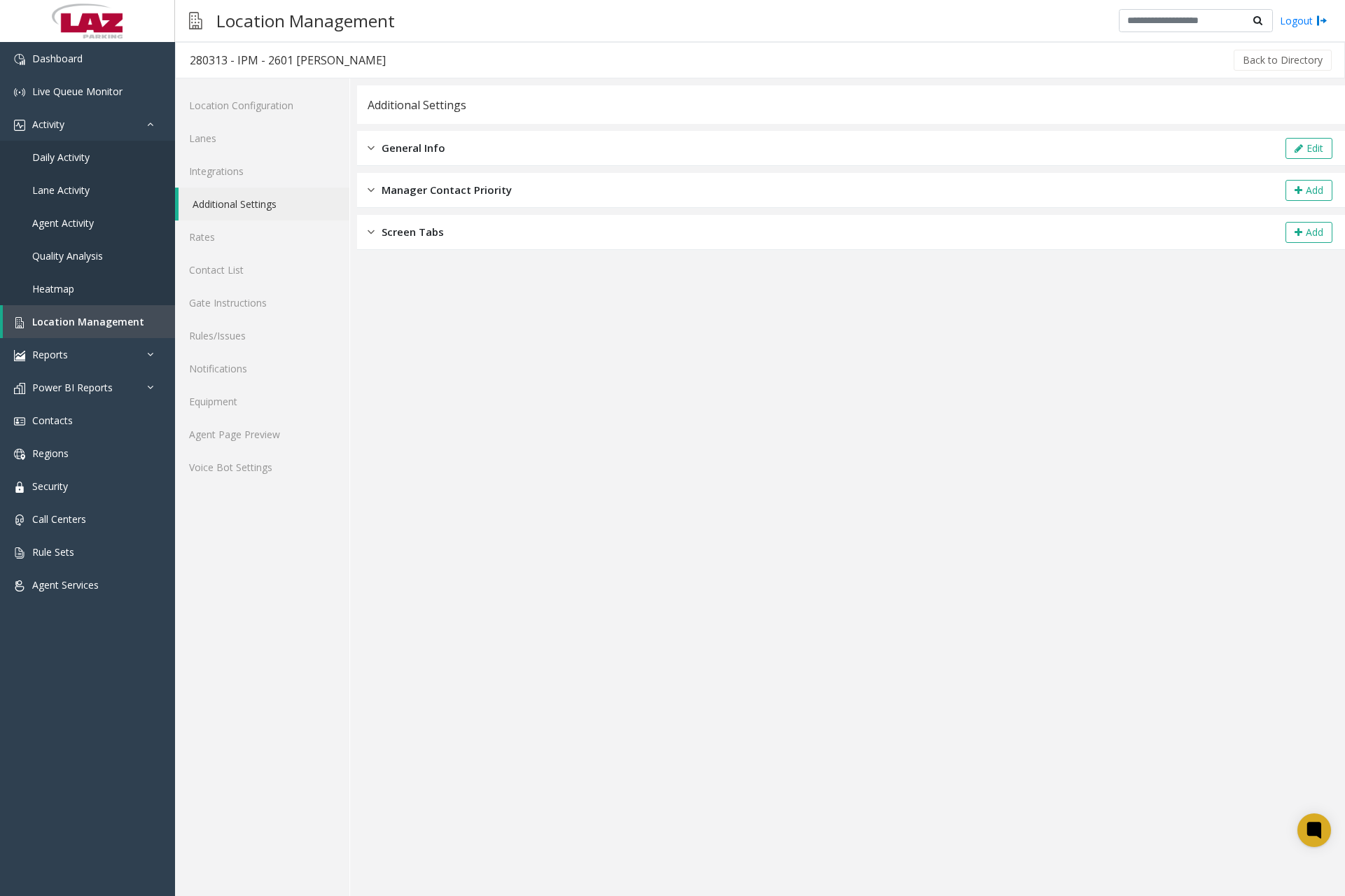
click at [372, 143] on img at bounding box center [371, 148] width 7 height 16
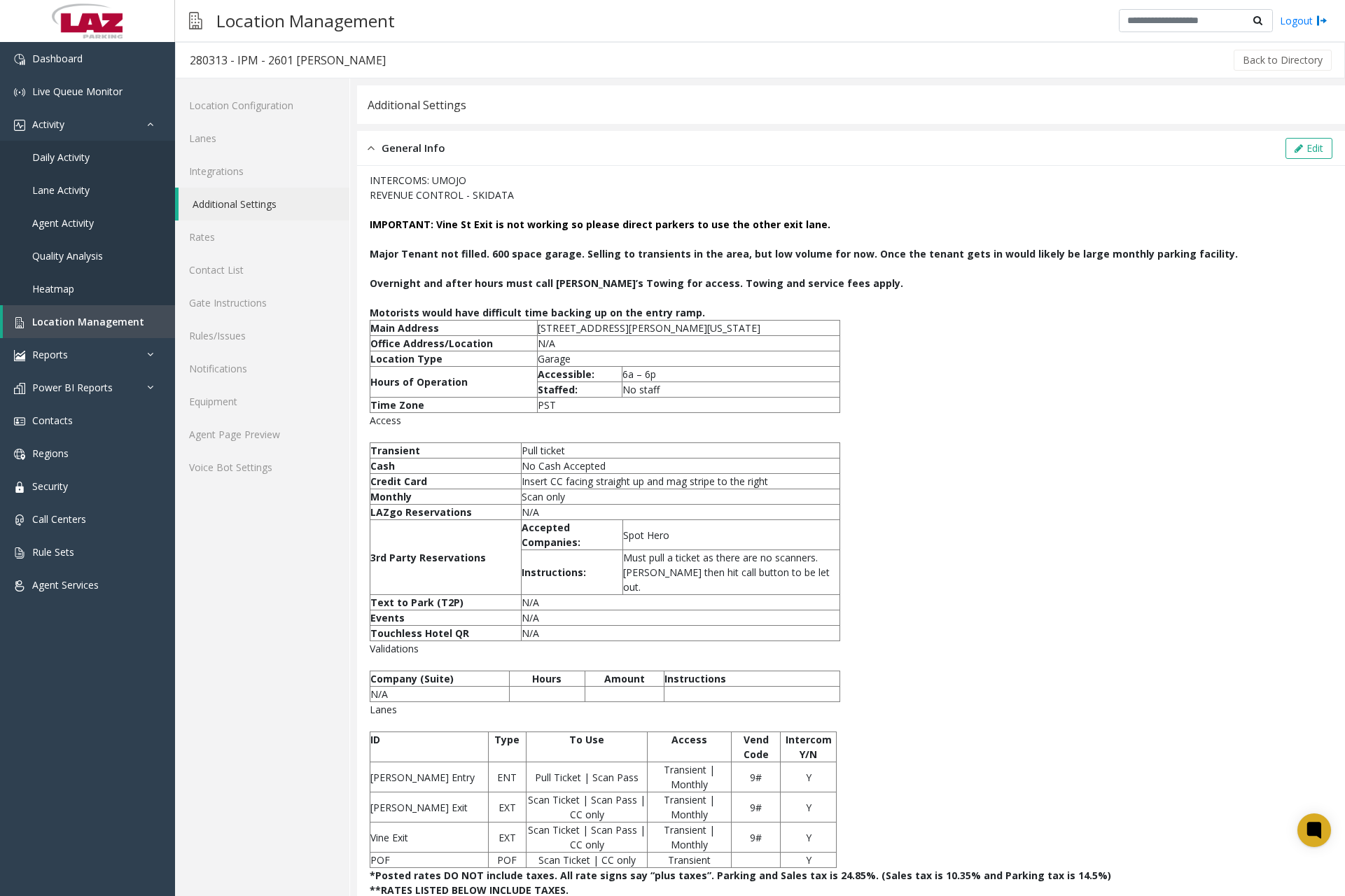
scroll to position [78, 0]
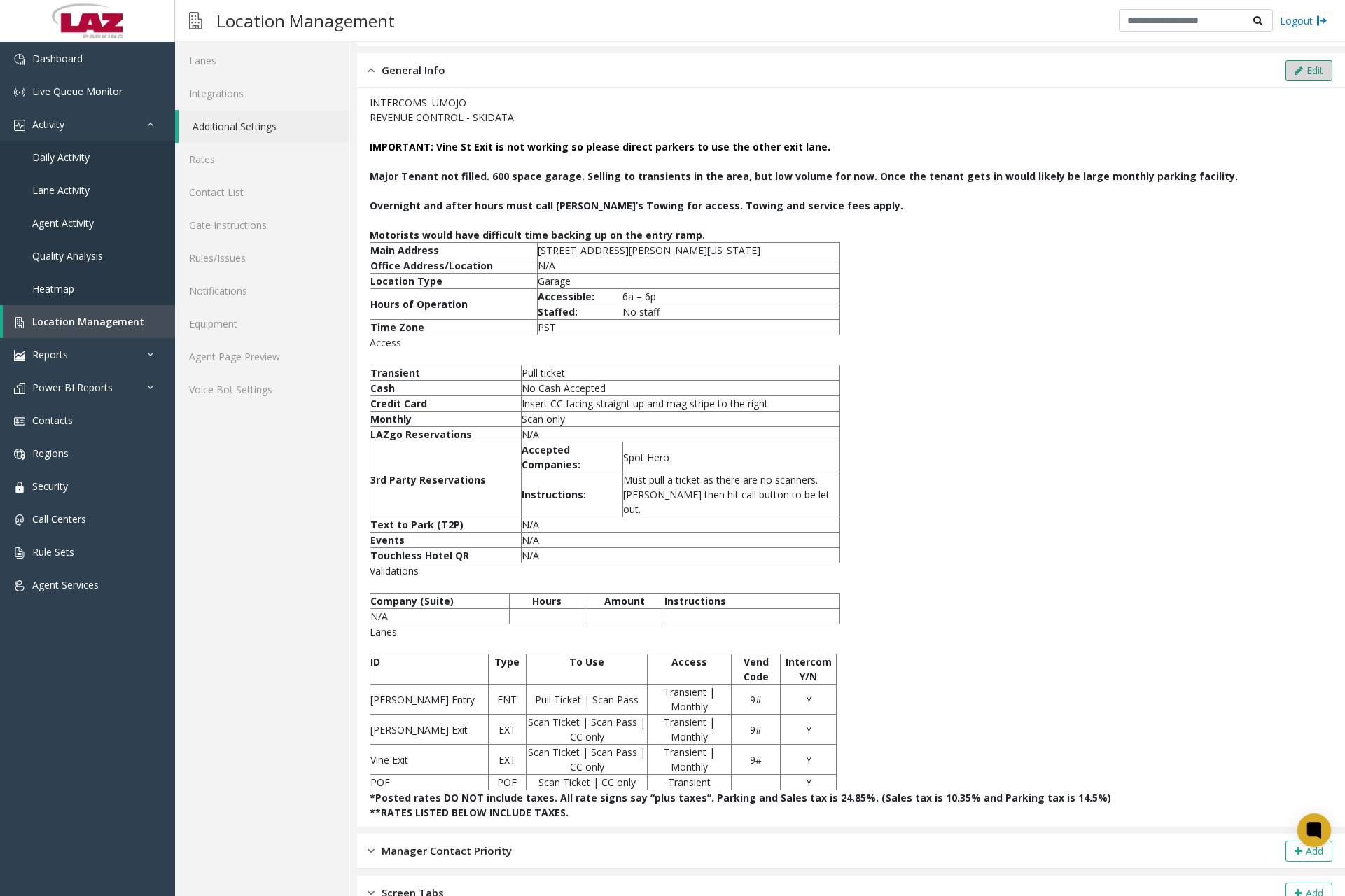
click at [1292, 71] on button "Edit" at bounding box center [1310, 71] width 47 height 21
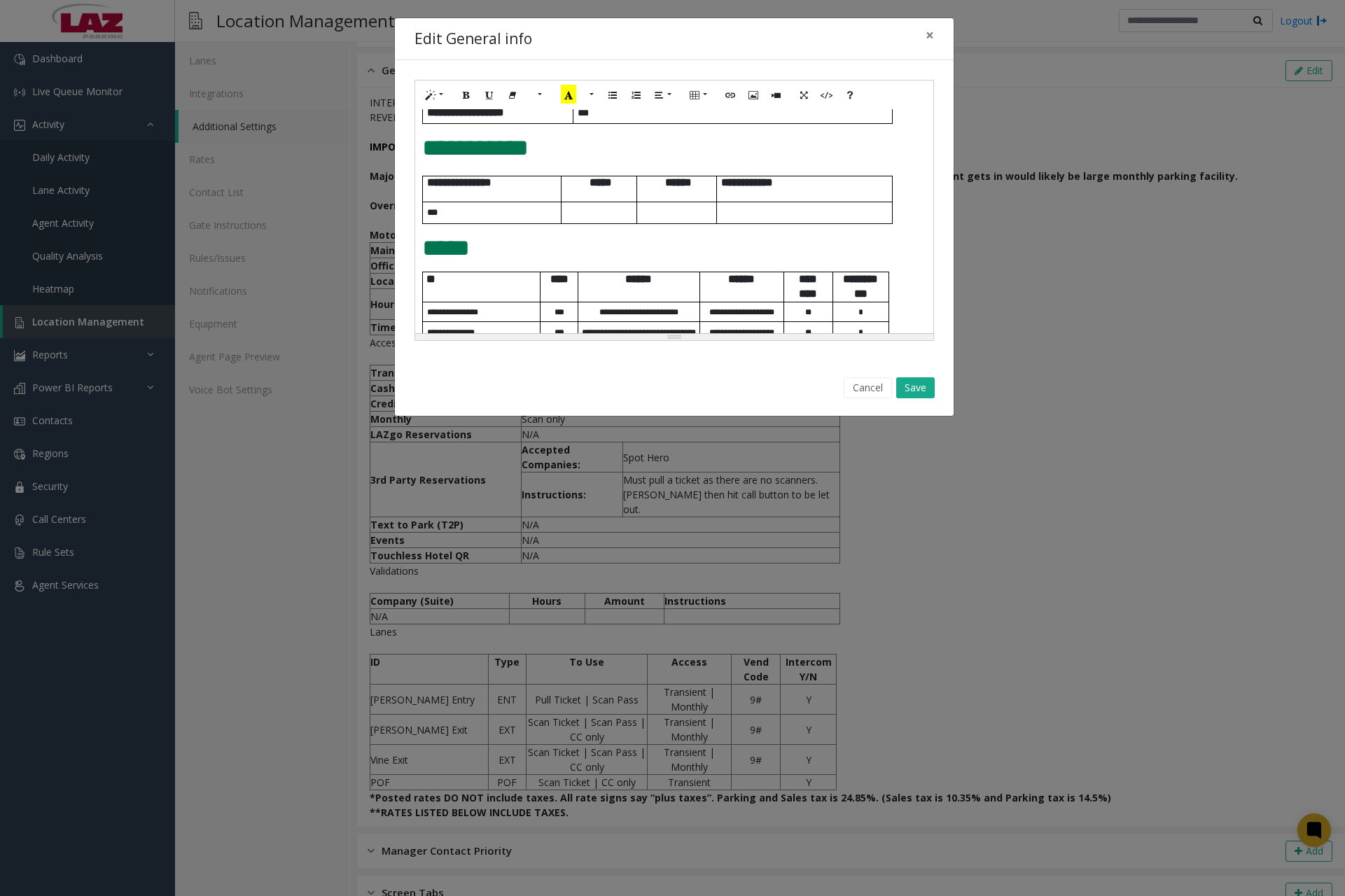
scroll to position [560, 0]
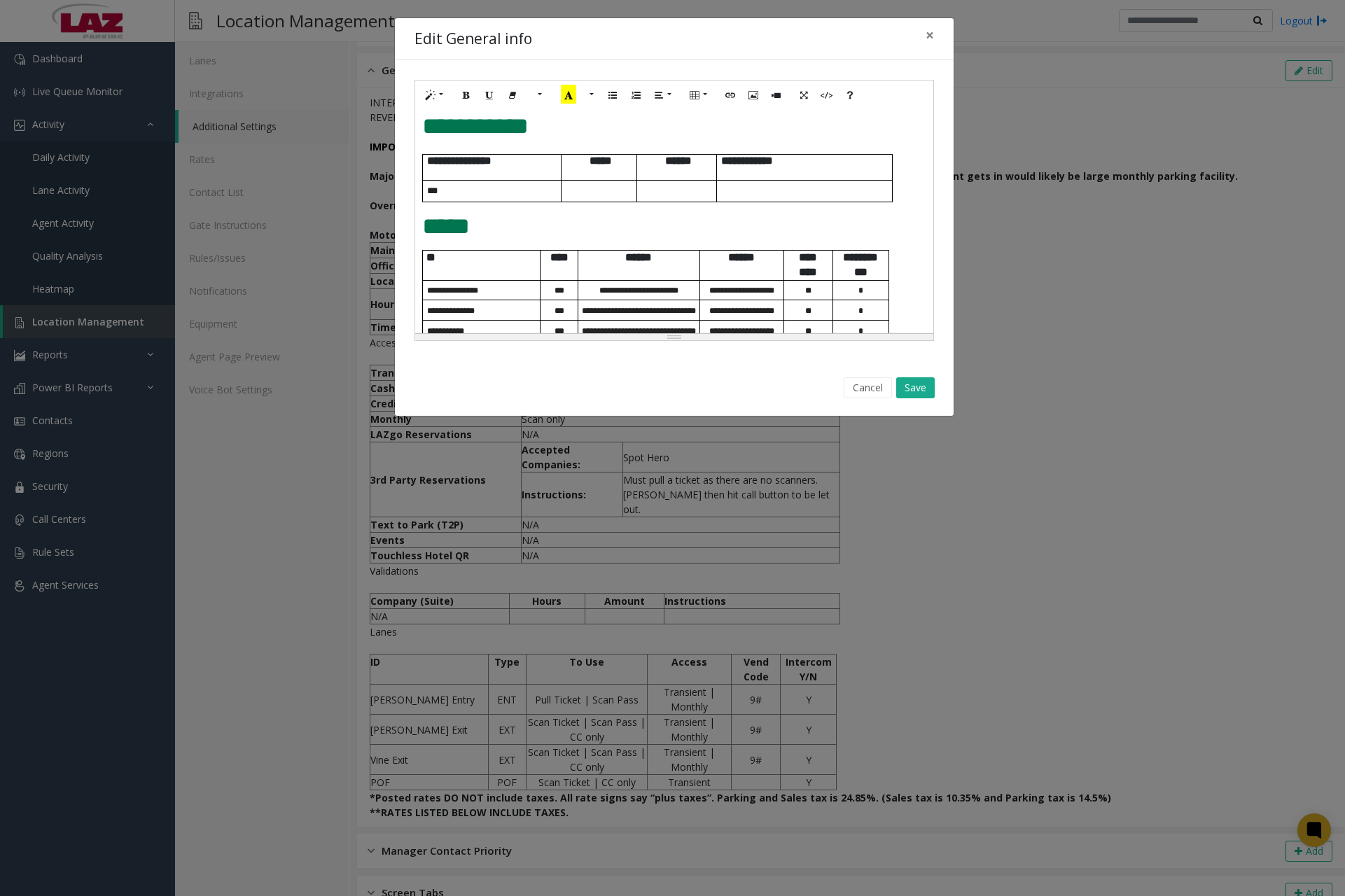
click at [488, 193] on p "***" at bounding box center [494, 190] width 133 height 11
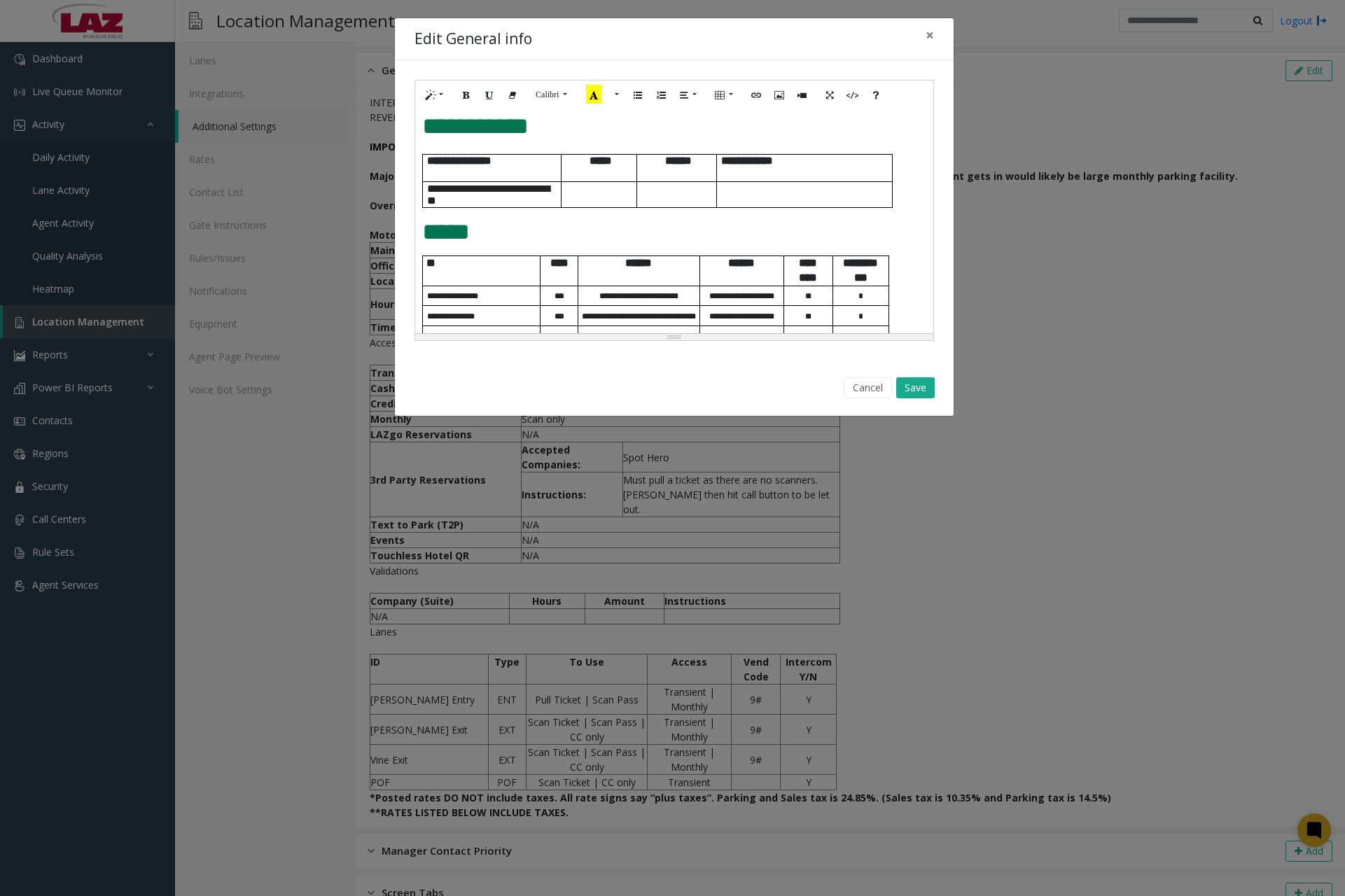
click at [794, 24] on div "Edit General info ×" at bounding box center [674, 40] width 559 height 43
click at [605, 196] on p at bounding box center [599, 194] width 75 height 11
click at [750, 28] on div "Edit General info ×" at bounding box center [674, 40] width 559 height 43
click at [679, 196] on p at bounding box center [676, 194] width 79 height 11
click at [757, 29] on div "Edit General info ×" at bounding box center [674, 40] width 559 height 43
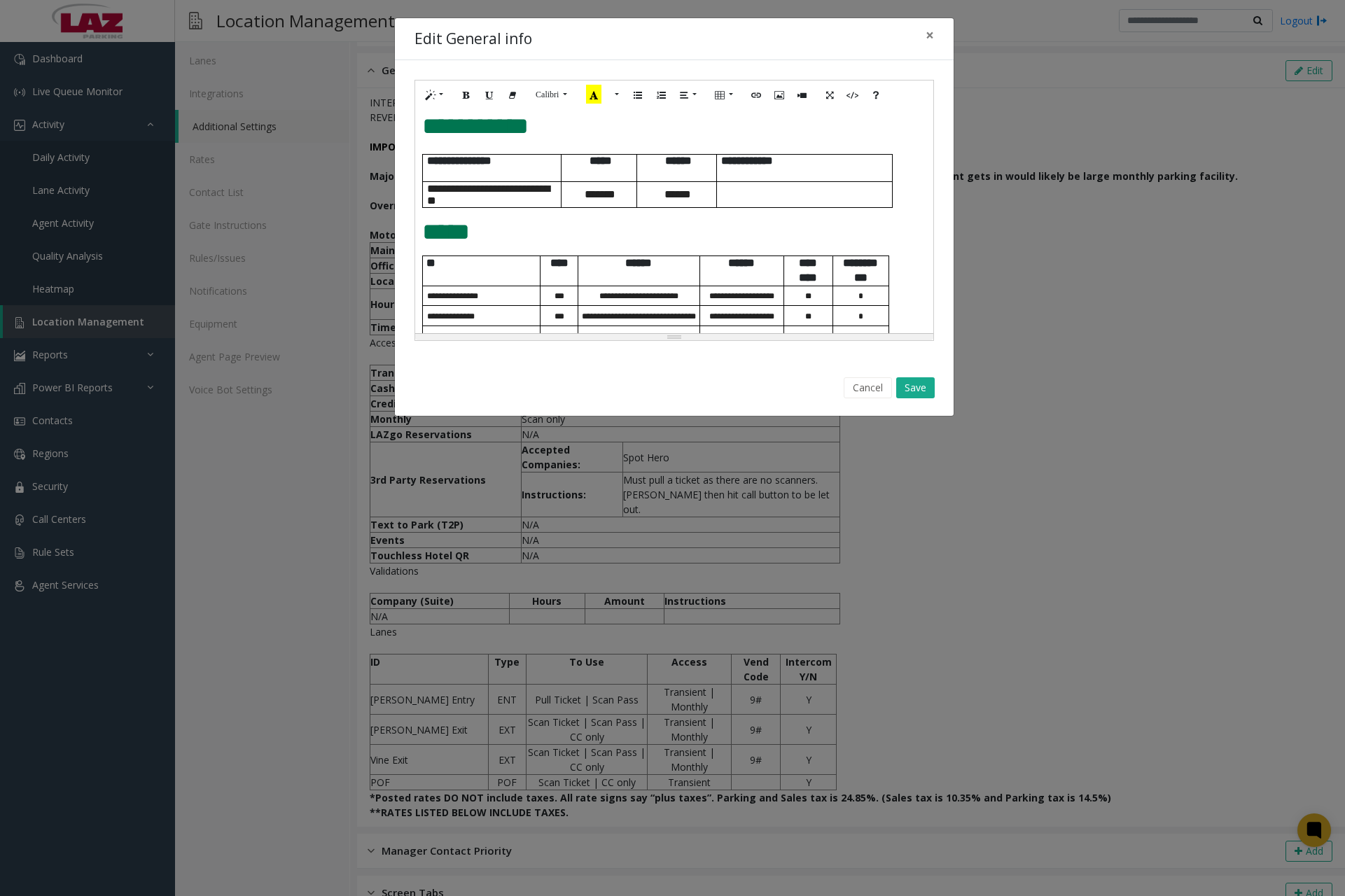
click at [769, 203] on td at bounding box center [804, 194] width 176 height 26
click at [801, 191] on p at bounding box center [806, 194] width 171 height 11
click at [783, 190] on span at bounding box center [785, 194] width 10 height 9
drag, startPoint x: 809, startPoint y: 195, endPoint x: 823, endPoint y: 171, distance: 27.8
click at [823, 171] on td "**********" at bounding box center [804, 167] width 176 height 27
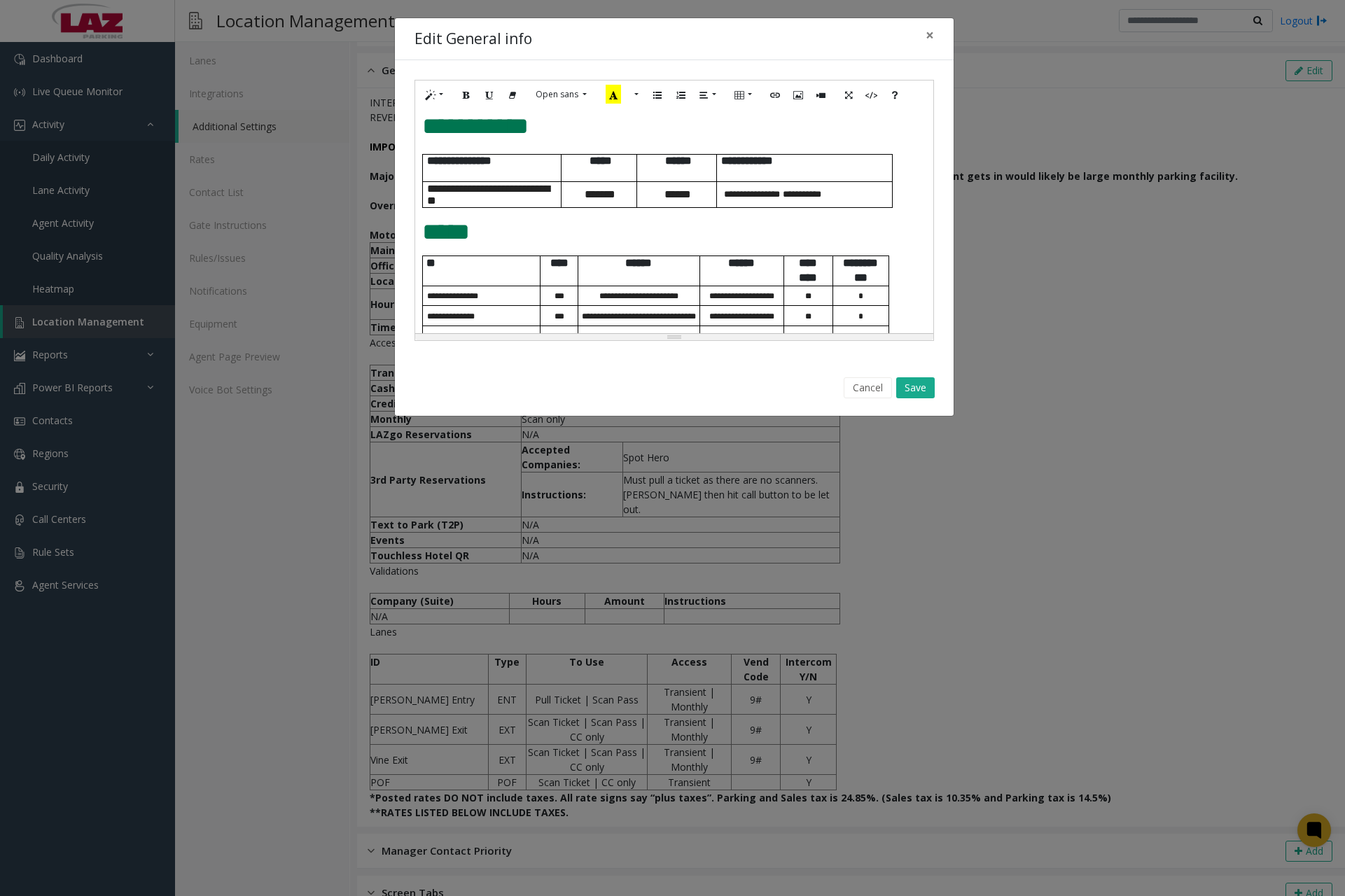
click at [713, 229] on p "*****" at bounding box center [674, 232] width 504 height 26
click at [767, 209] on div "**********" at bounding box center [674, 221] width 518 height 224
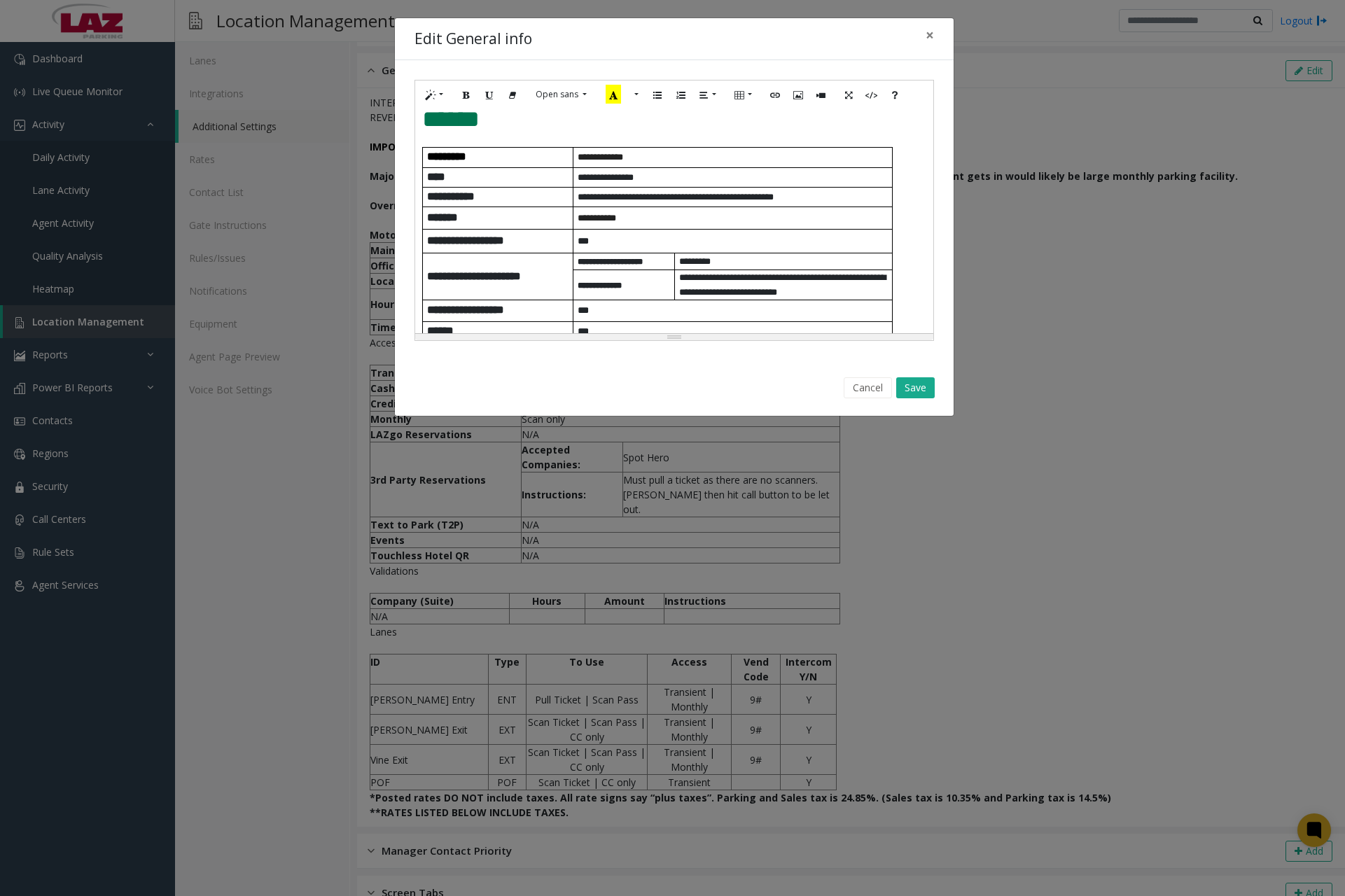
scroll to position [280, 0]
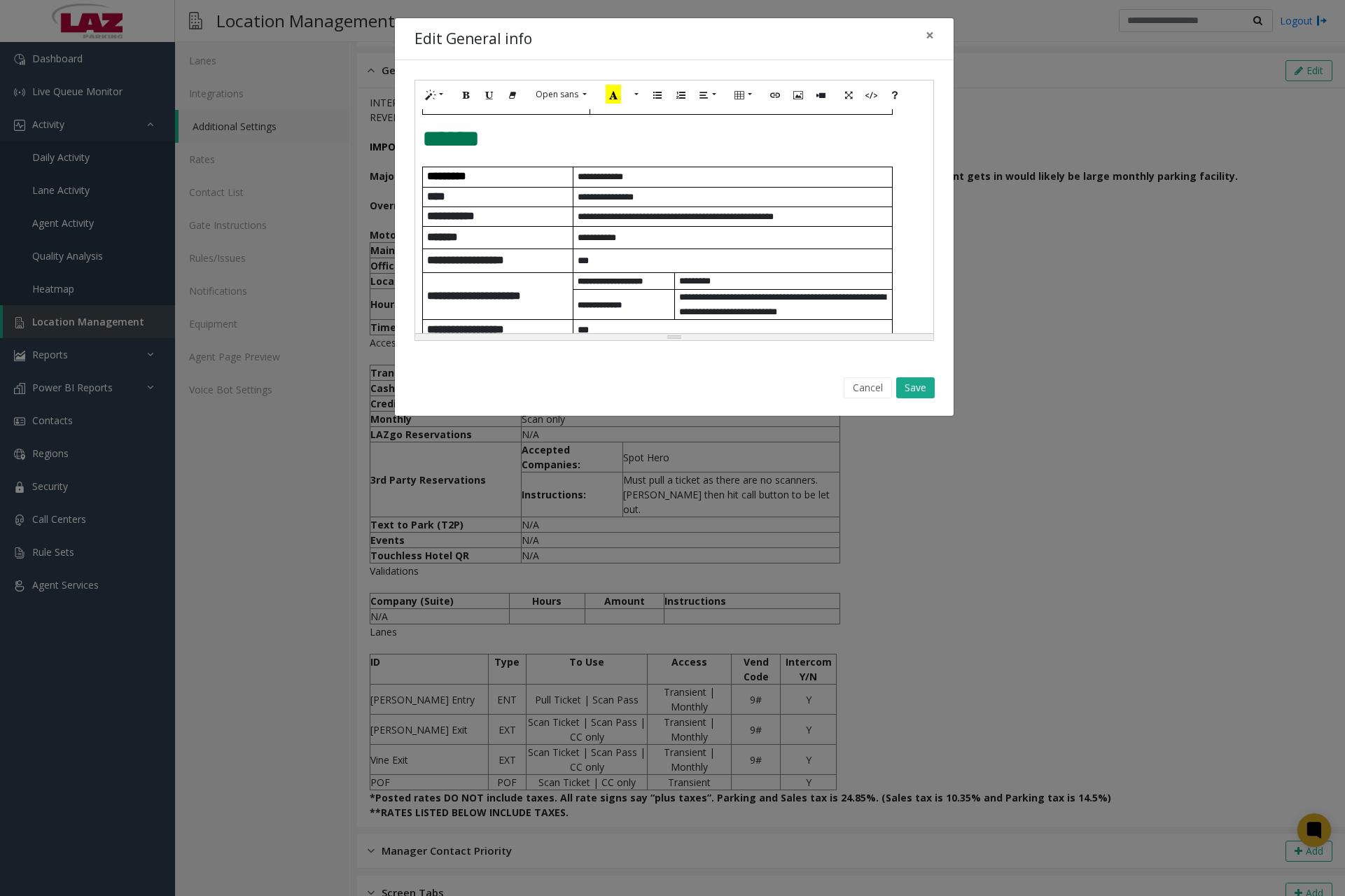
click at [912, 355] on div "**********" at bounding box center [674, 210] width 559 height 300
click at [916, 387] on button "Save" at bounding box center [916, 388] width 38 height 21
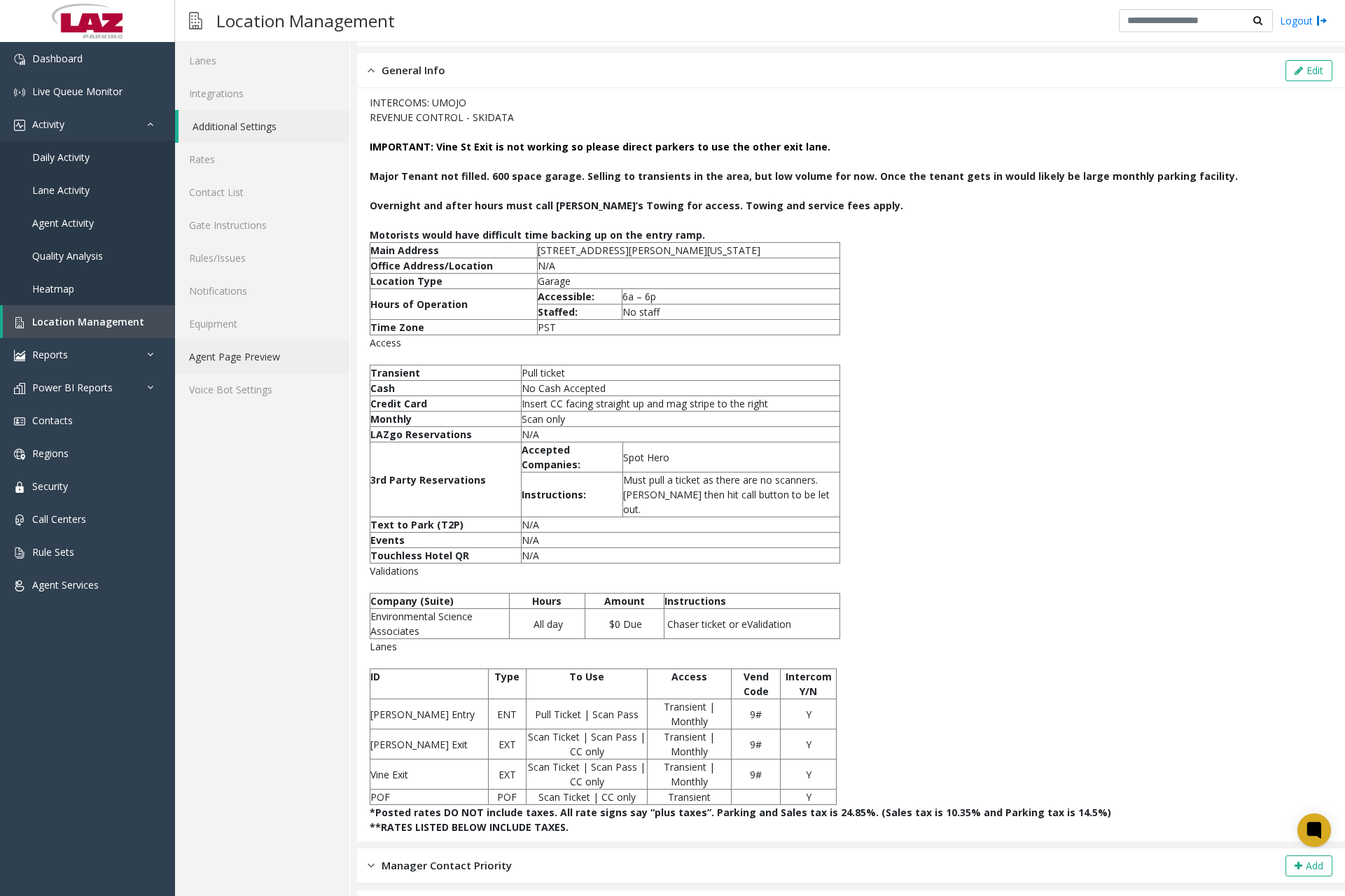
click at [238, 351] on link "Agent Page Preview" at bounding box center [263, 357] width 175 height 33
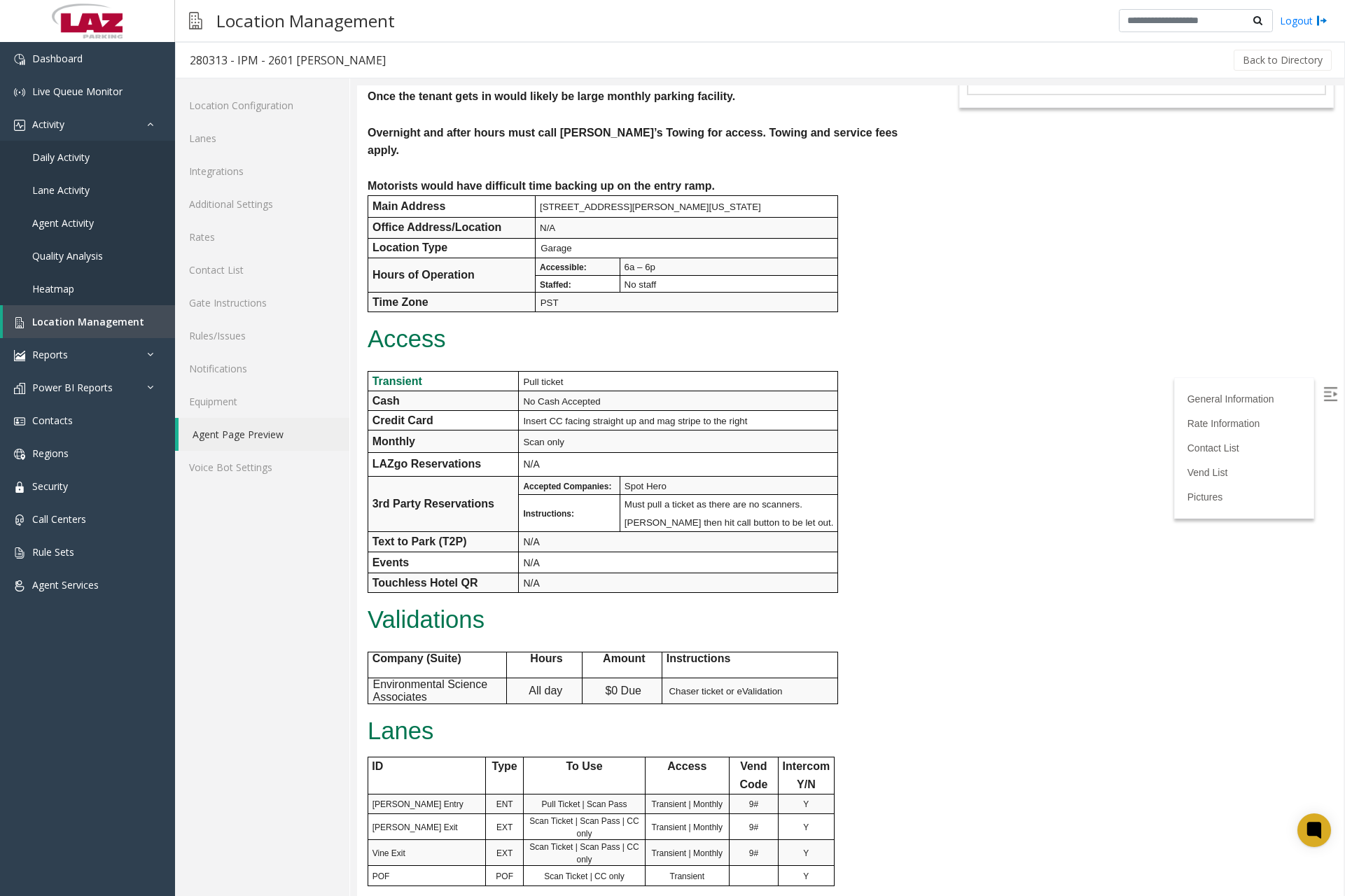
scroll to position [210, 0]
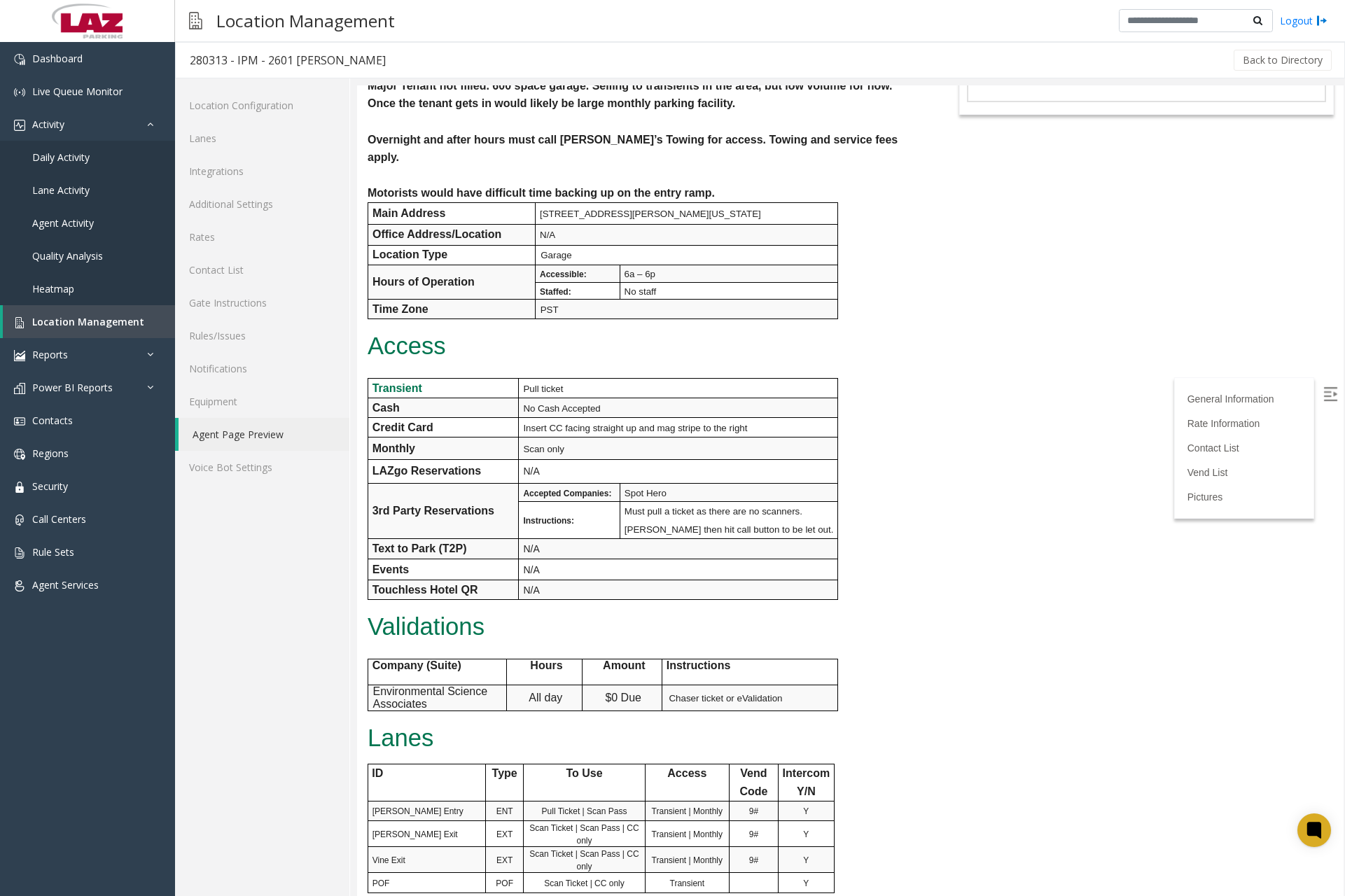
click at [569, 440] on p "Scan only" at bounding box center [680, 449] width 314 height 18
click at [260, 203] on link "Additional Settings" at bounding box center [263, 204] width 175 height 33
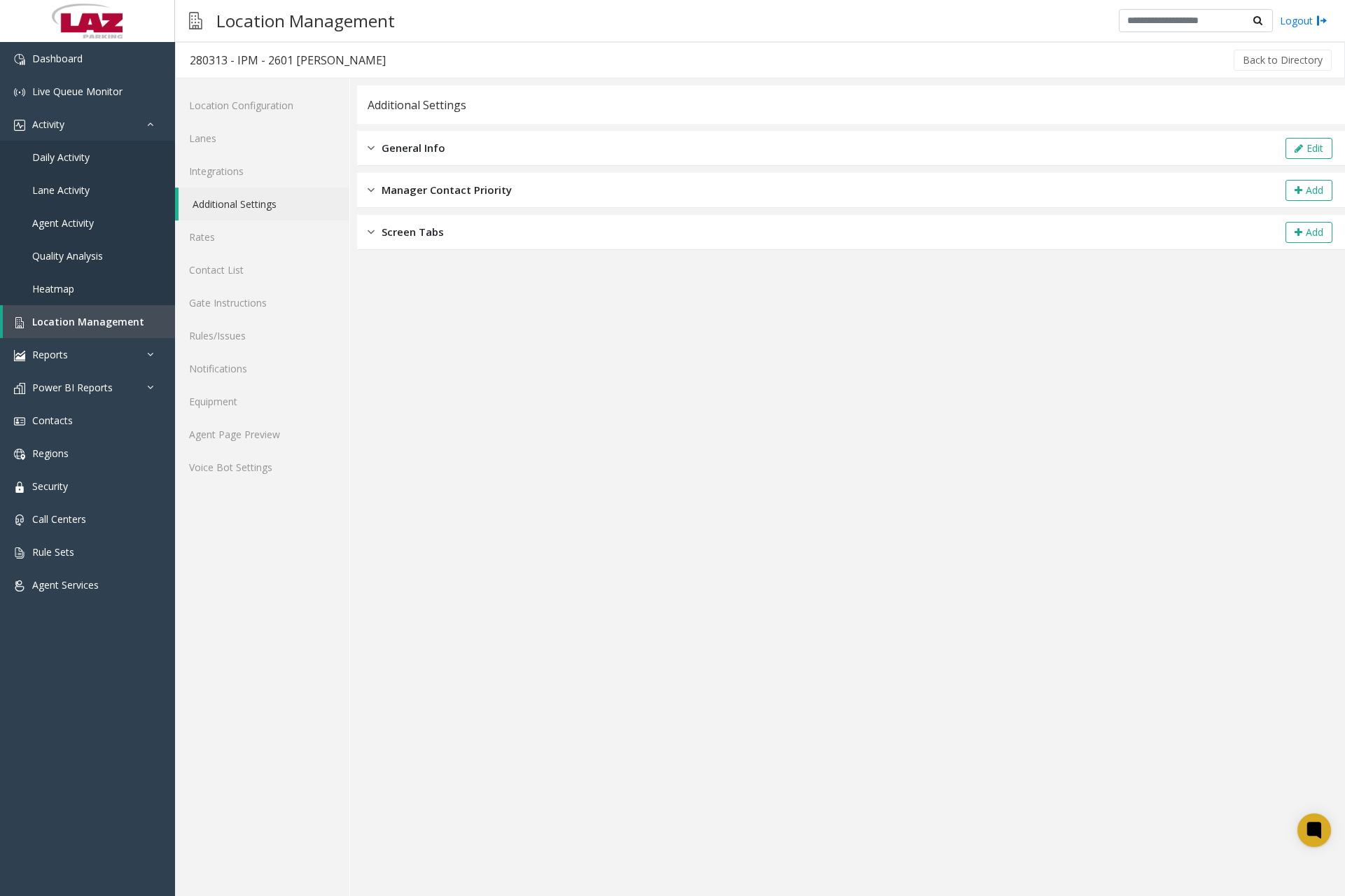
click at [372, 149] on img at bounding box center [371, 148] width 7 height 16
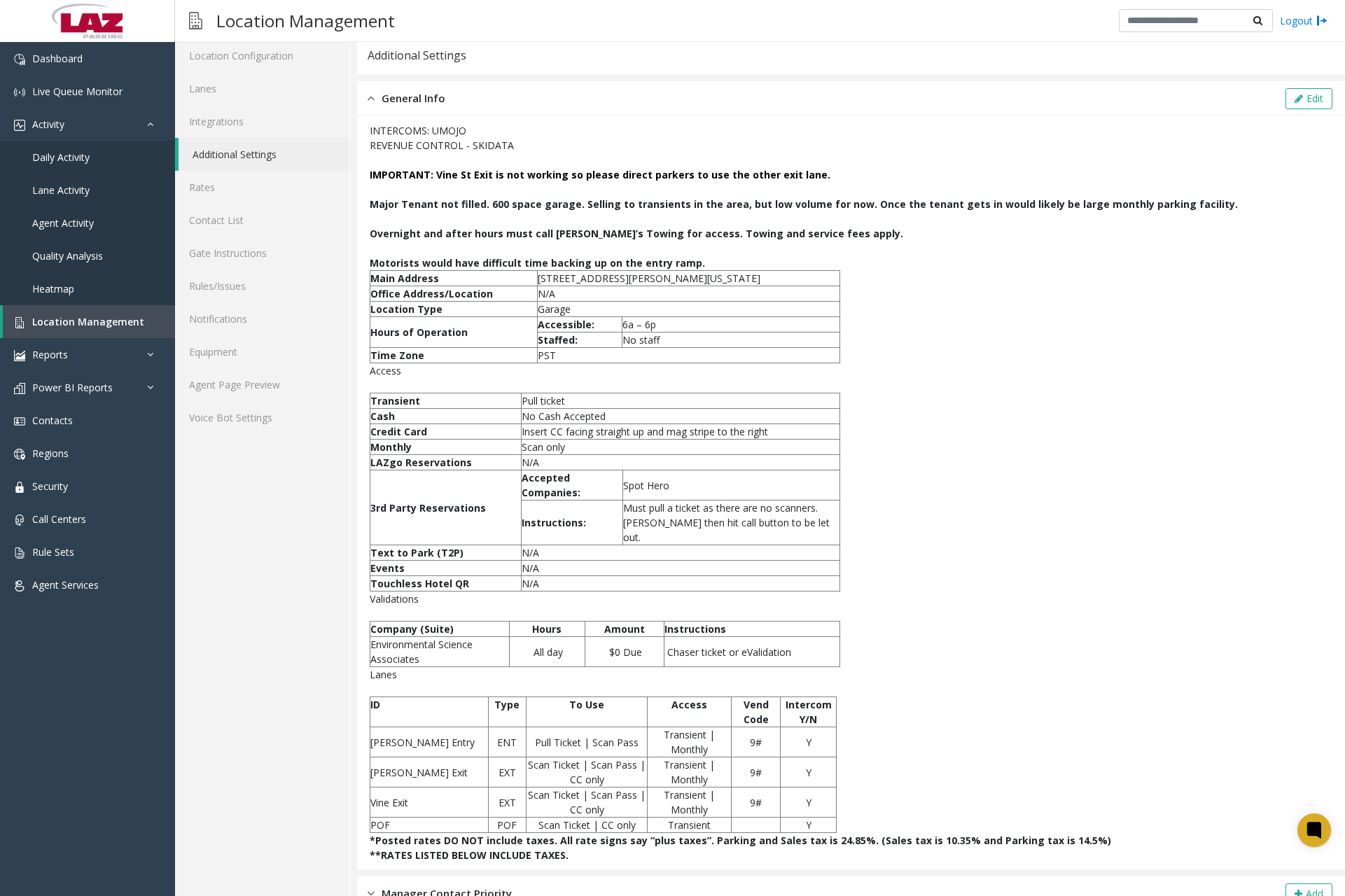
scroll to position [92, 0]
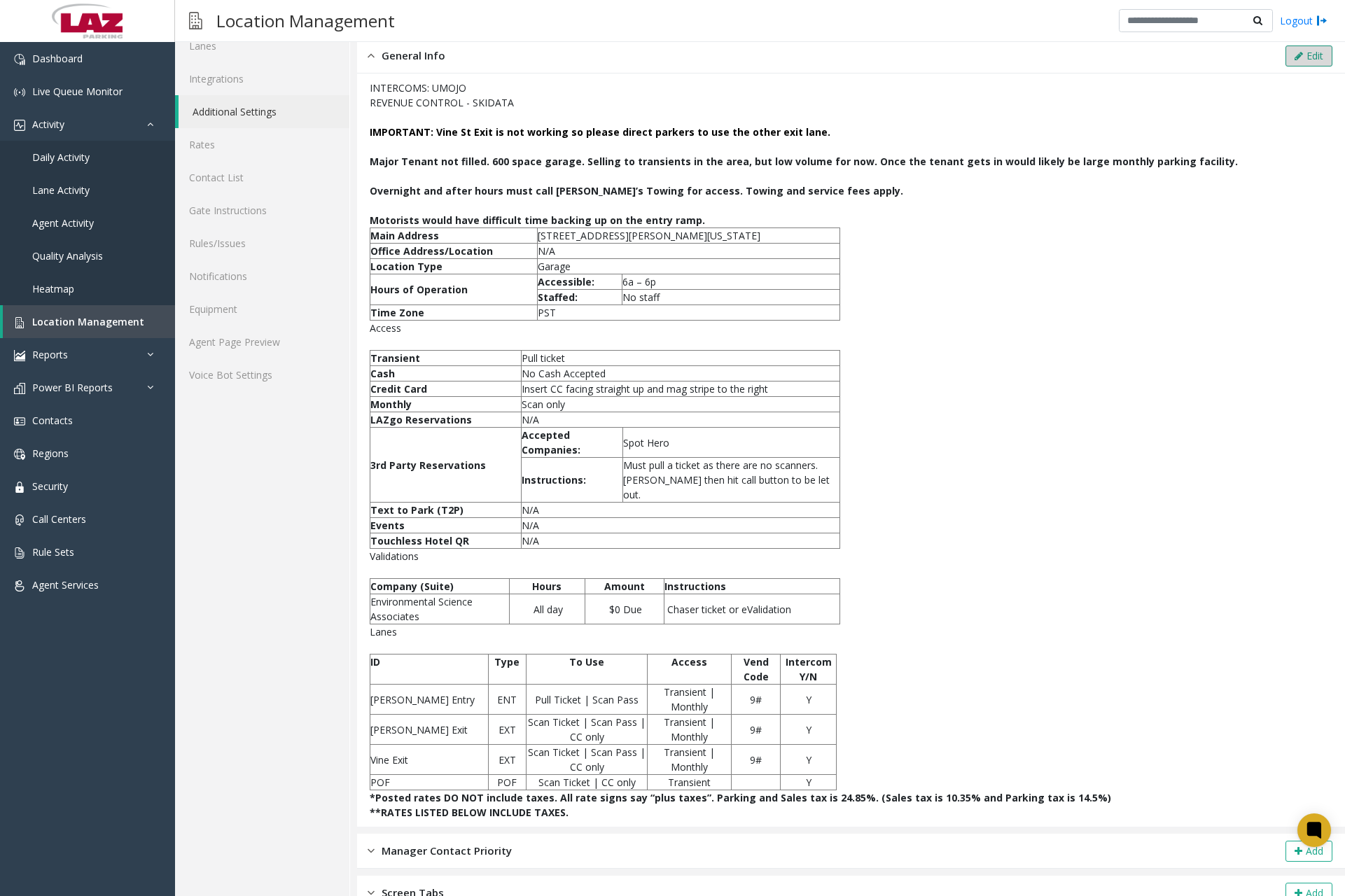
click at [1297, 62] on button "Edit" at bounding box center [1310, 56] width 47 height 21
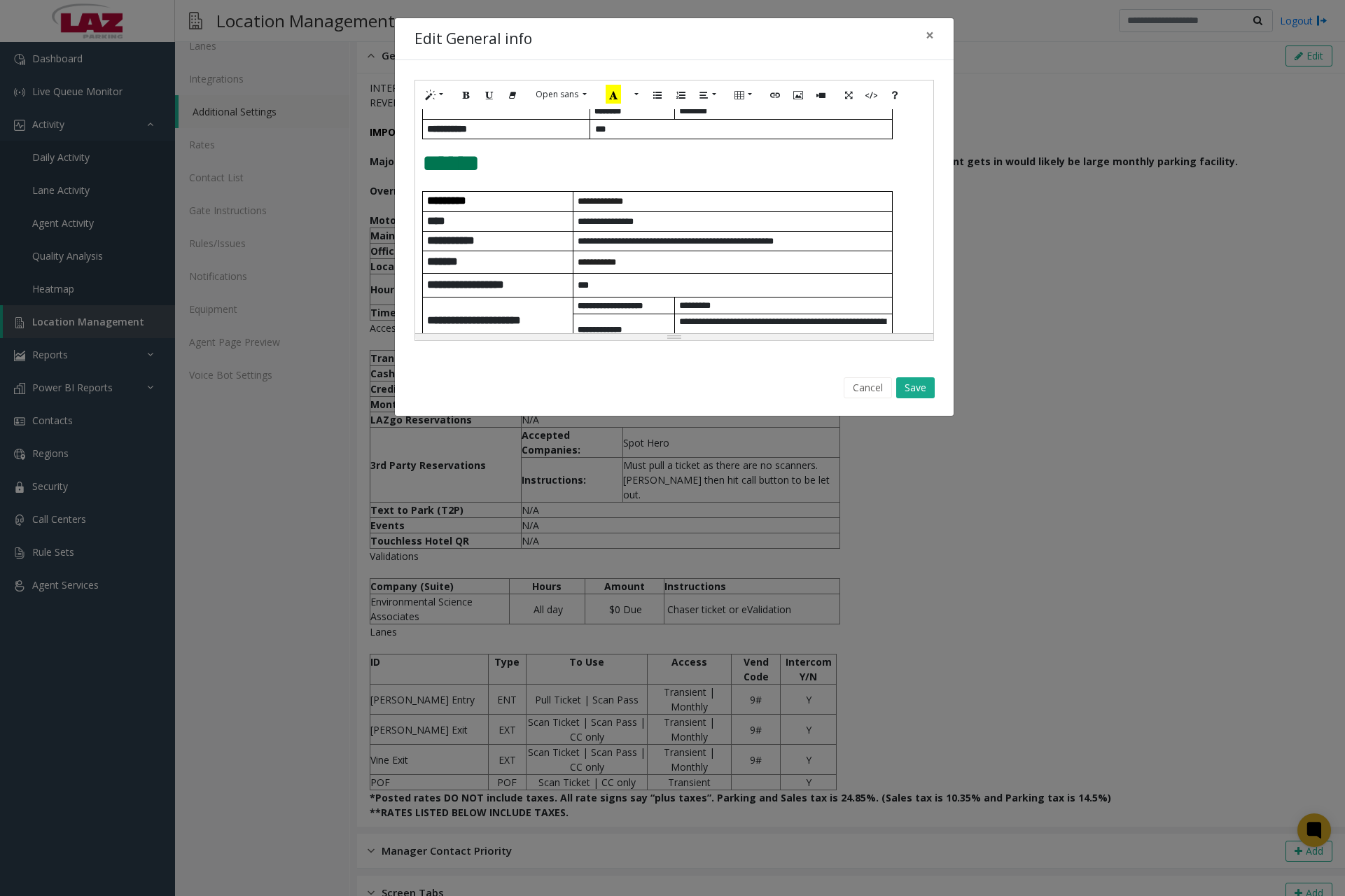
scroll to position [280, 0]
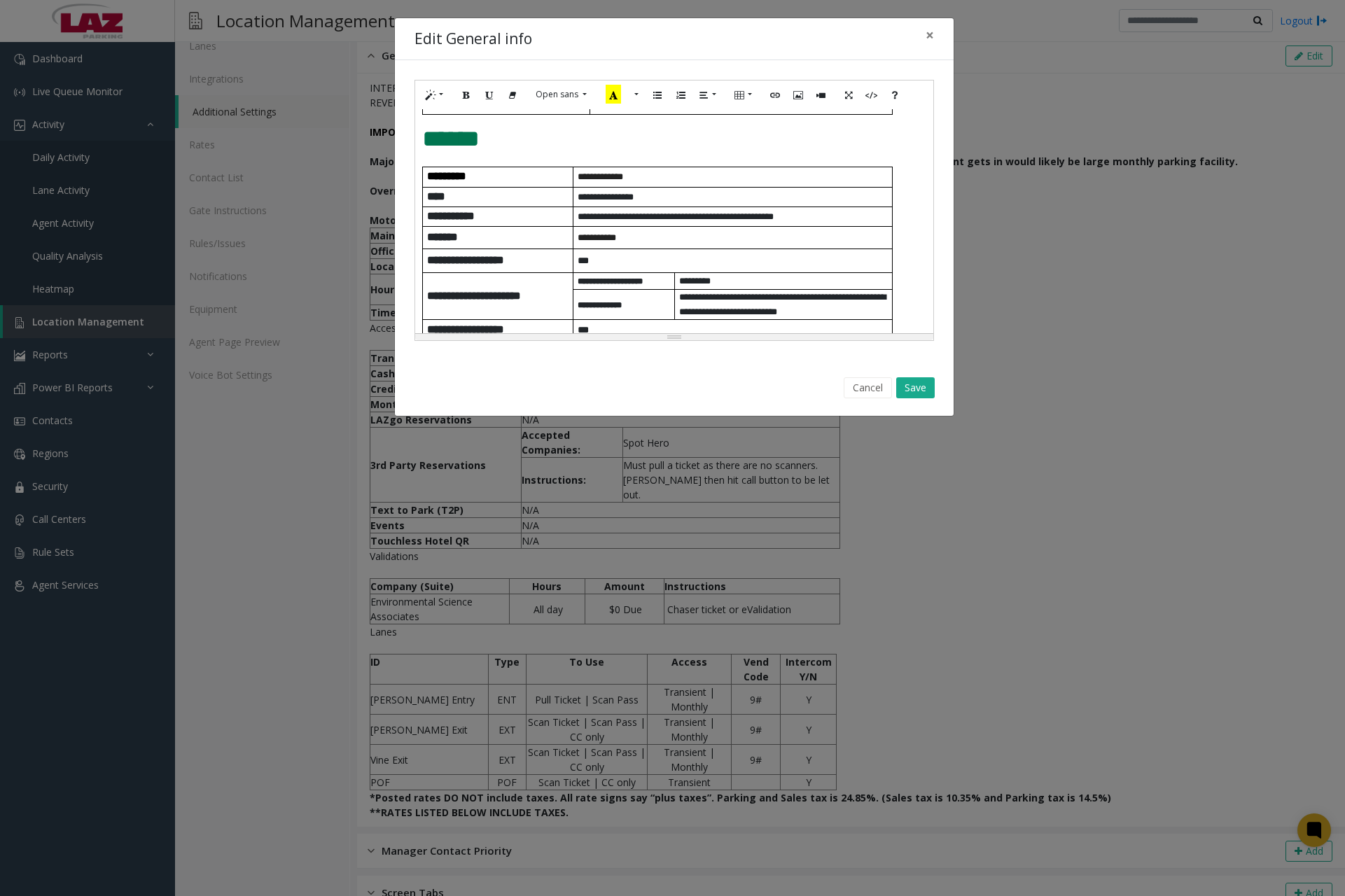
click at [622, 237] on p "**** ******" at bounding box center [735, 238] width 314 height 15
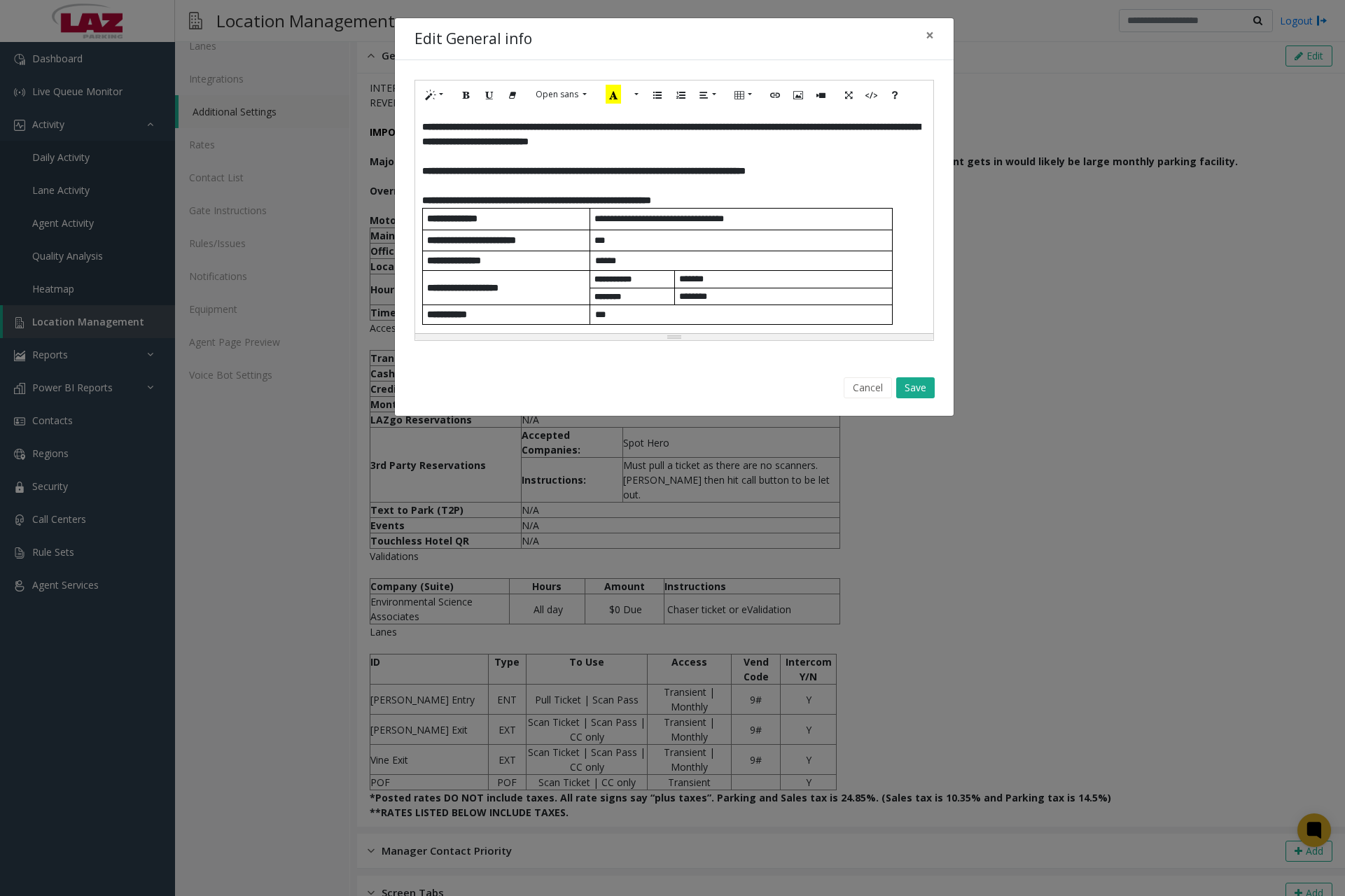
scroll to position [140, 0]
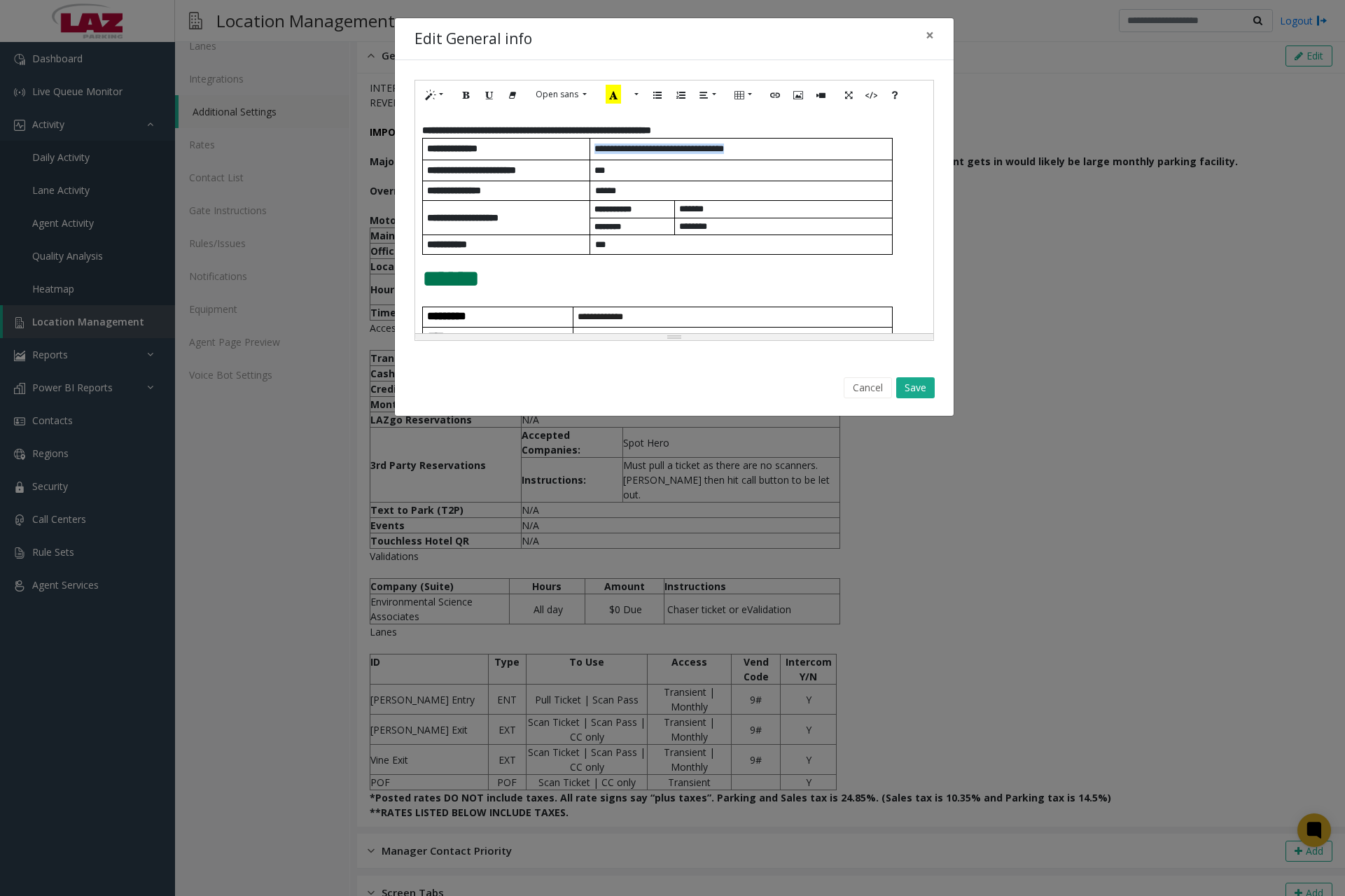
drag, startPoint x: 595, startPoint y: 150, endPoint x: 757, endPoint y: 153, distance: 162.0
click at [724, 153] on span "**********" at bounding box center [659, 148] width 130 height 9
drag, startPoint x: 714, startPoint y: 211, endPoint x: 681, endPoint y: 211, distance: 33.0
click at [681, 211] on p "*******" at bounding box center [786, 209] width 213 height 11
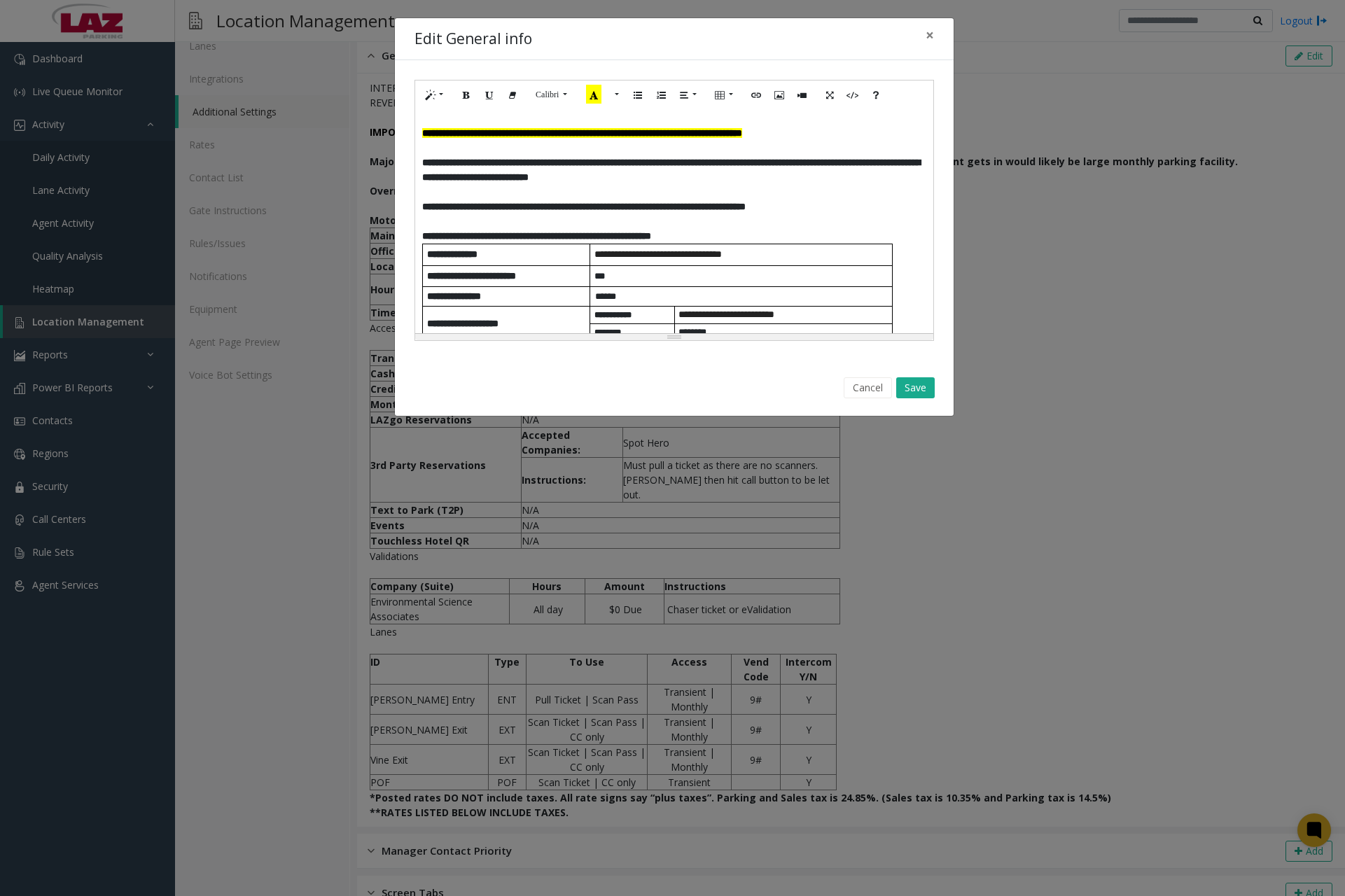
scroll to position [0, 0]
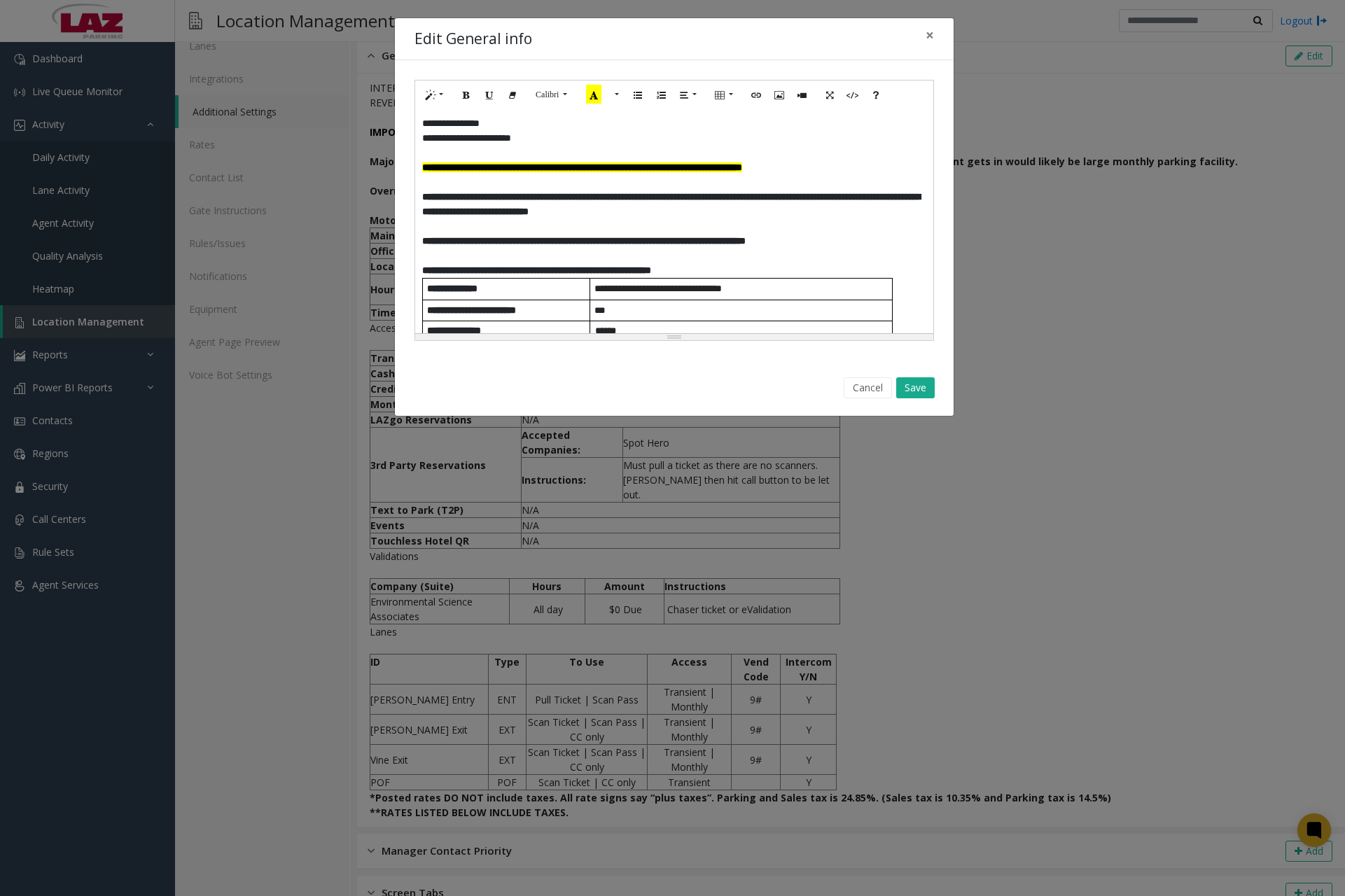
click at [789, 32] on div "Edit General info ×" at bounding box center [674, 40] width 559 height 43
click at [925, 392] on button "Save" at bounding box center [916, 388] width 38 height 21
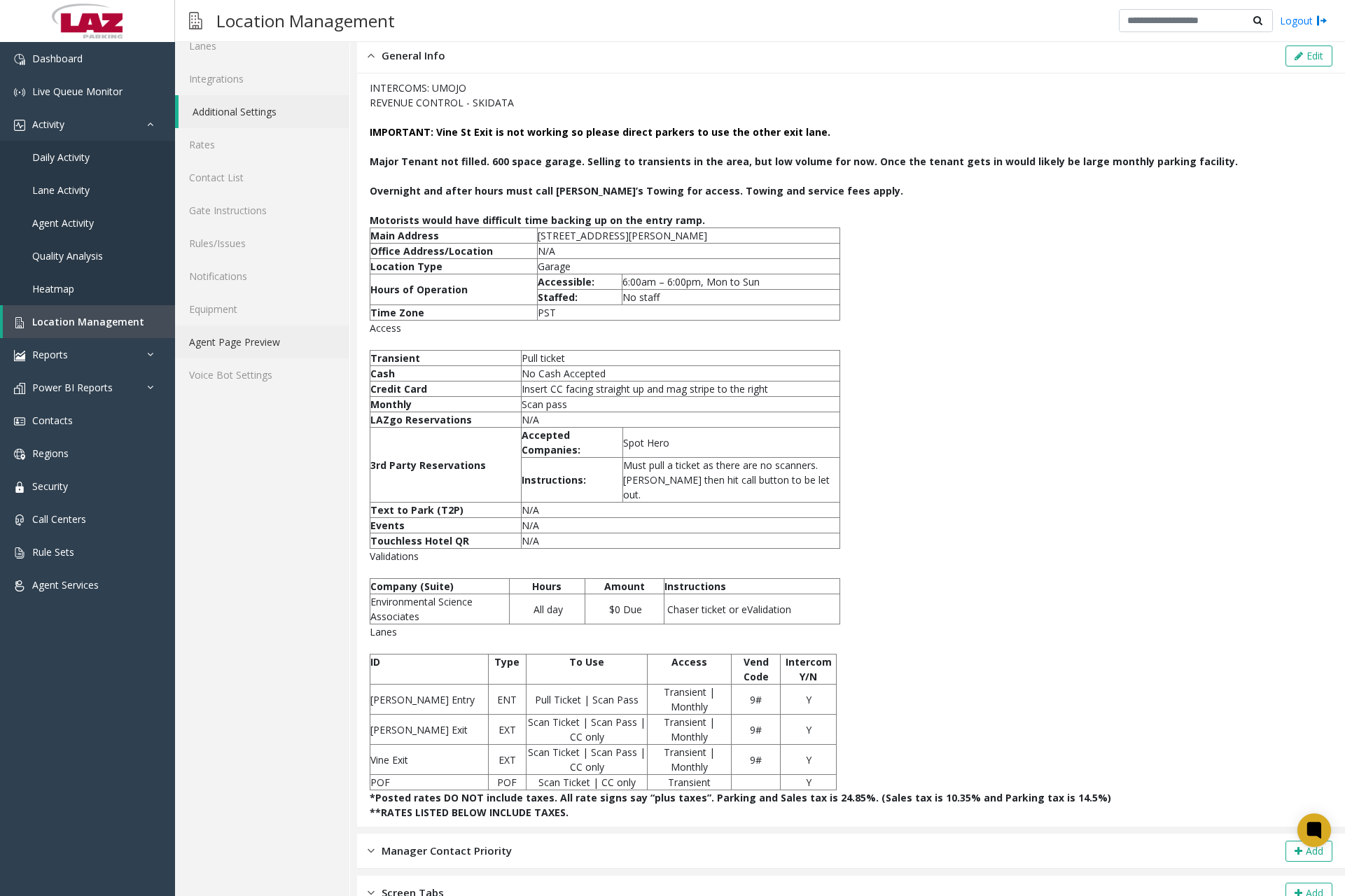
click at [280, 336] on link "Agent Page Preview" at bounding box center [263, 342] width 175 height 33
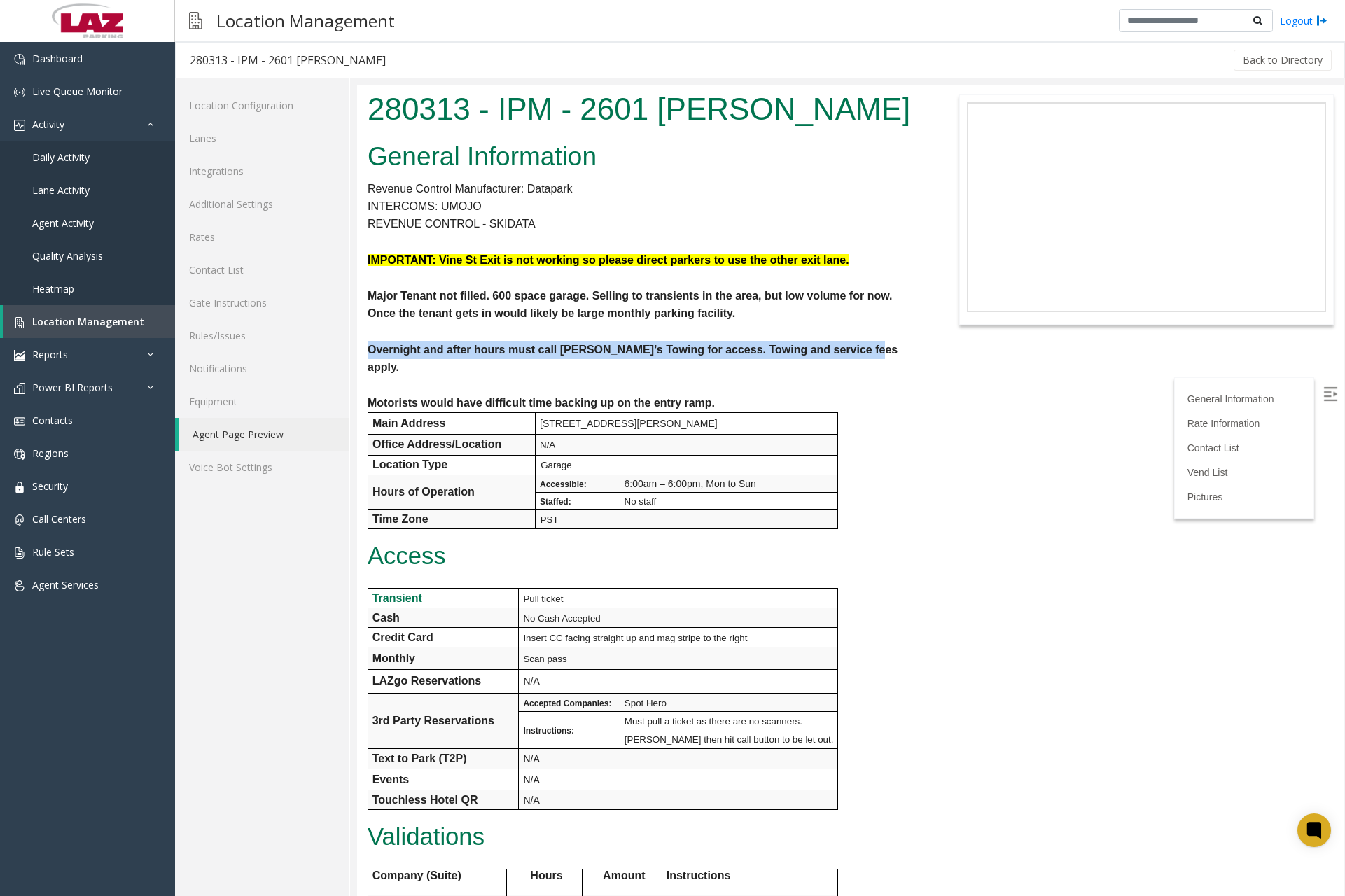
drag, startPoint x: 368, startPoint y: 347, endPoint x: 867, endPoint y: 352, distance: 499.0
click at [867, 352] on p "Overnight and after hours must call [PERSON_NAME]’s Towing for access. Towing a…" at bounding box center [644, 359] width 554 height 35
copy b "Overnight and after hours must call [PERSON_NAME]’s Towing for access. Towing a…"
click at [658, 331] on p at bounding box center [644, 332] width 554 height 18
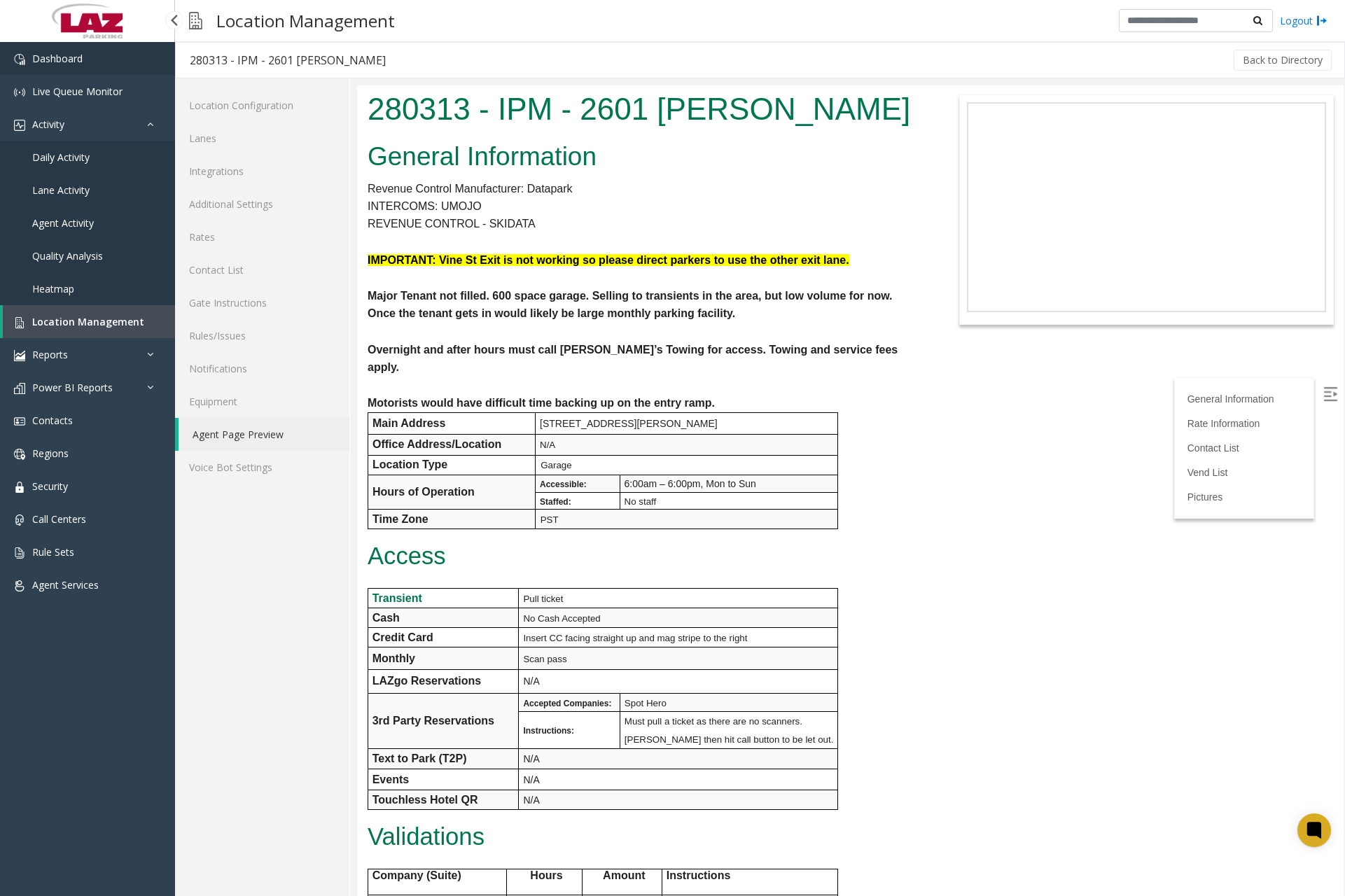
click at [99, 61] on link "Dashboard" at bounding box center [87, 58] width 175 height 33
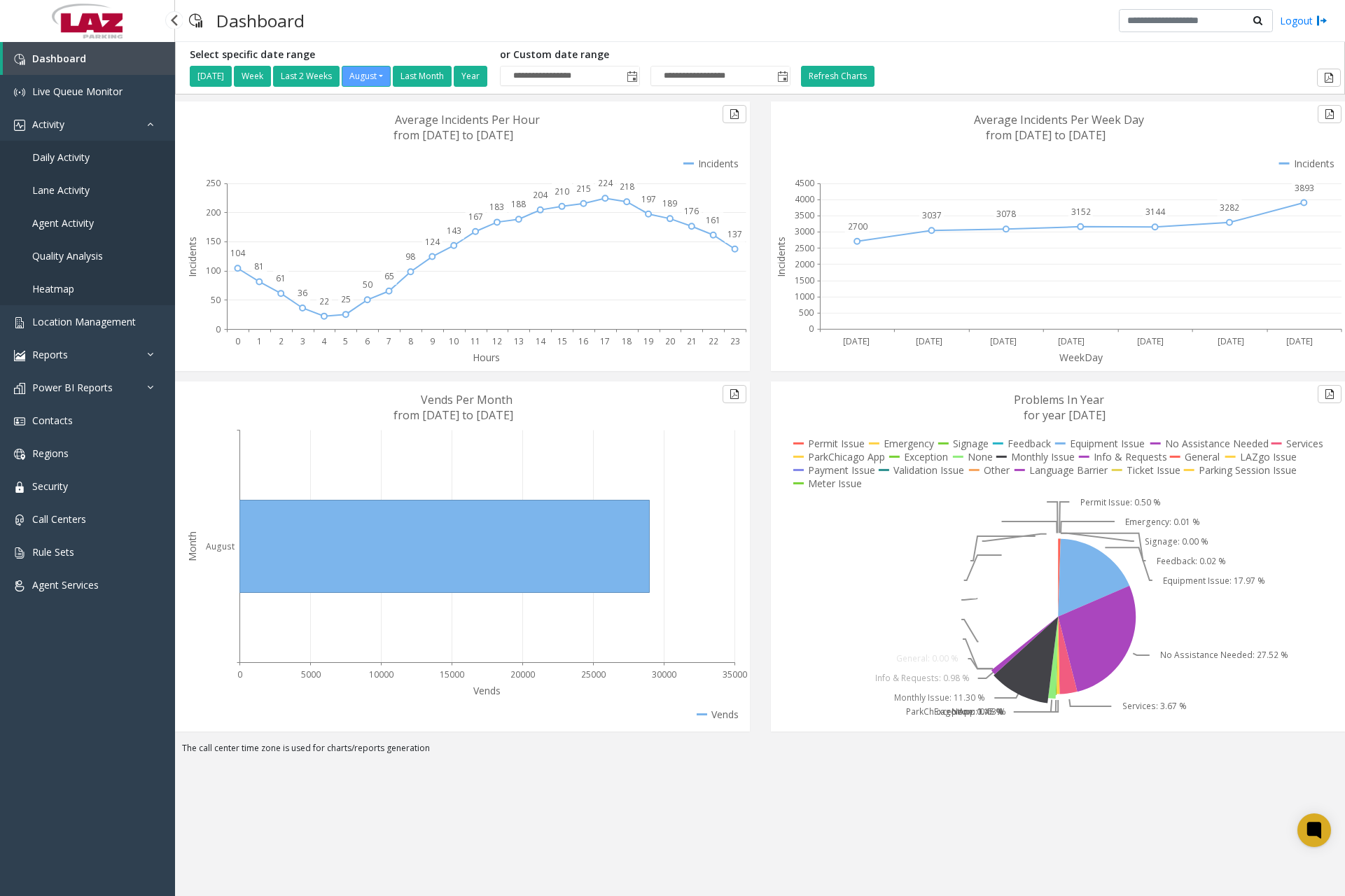
click at [69, 153] on span "Daily Activity" at bounding box center [60, 157] width 57 height 13
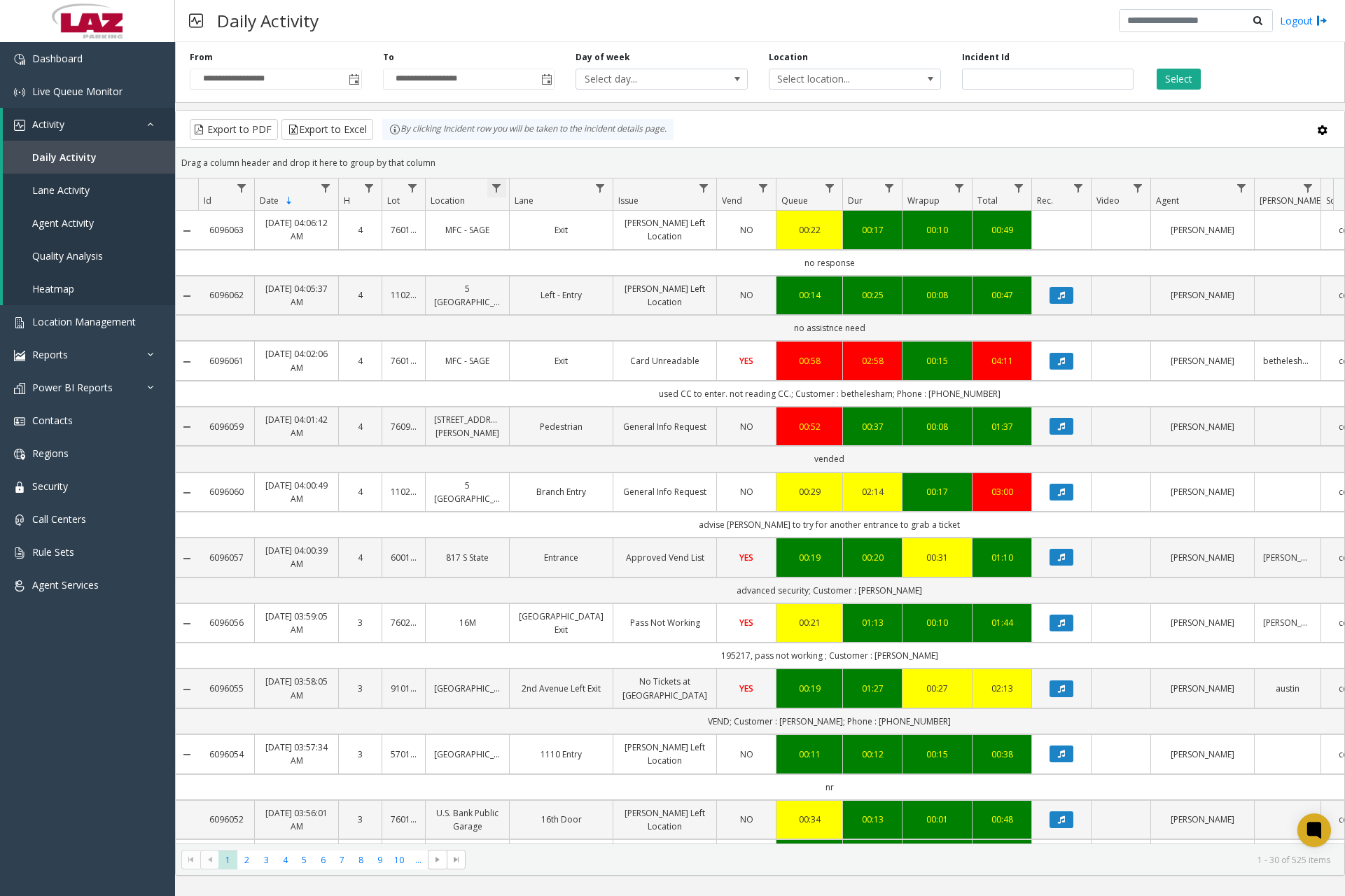
click at [500, 190] on span "Data table" at bounding box center [497, 189] width 11 height 11
click at [559, 262] on div "Contains And Contains Clear Filter" at bounding box center [557, 298] width 138 height 201
click at [562, 253] on input "Location Filter" at bounding box center [558, 249] width 119 height 24
type input "******"
click at [571, 377] on button "Filter" at bounding box center [588, 378] width 57 height 31
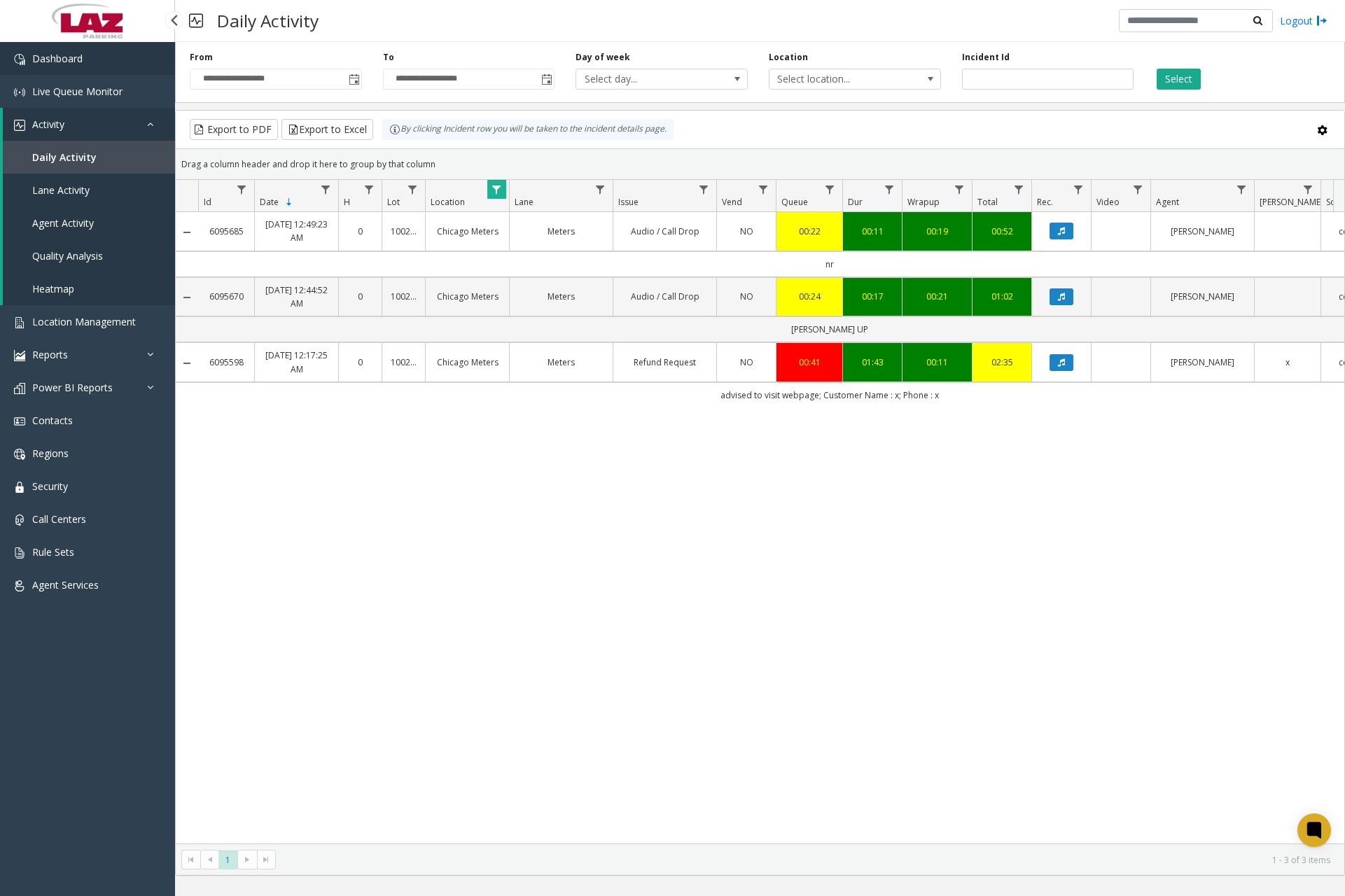
click at [70, 72] on link "Dashboard" at bounding box center [87, 58] width 175 height 33
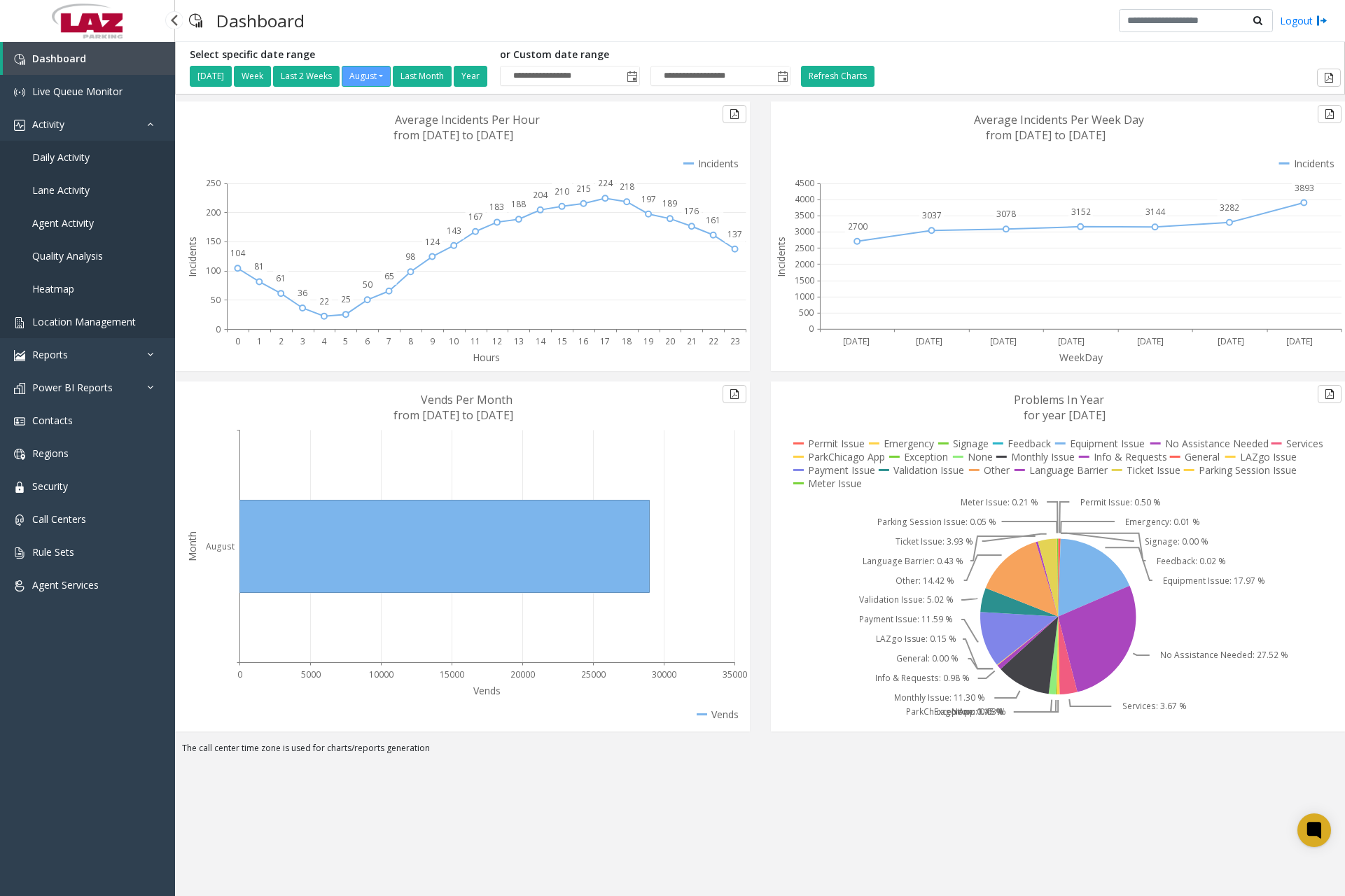
click at [94, 319] on span "Location Management" at bounding box center [84, 321] width 104 height 13
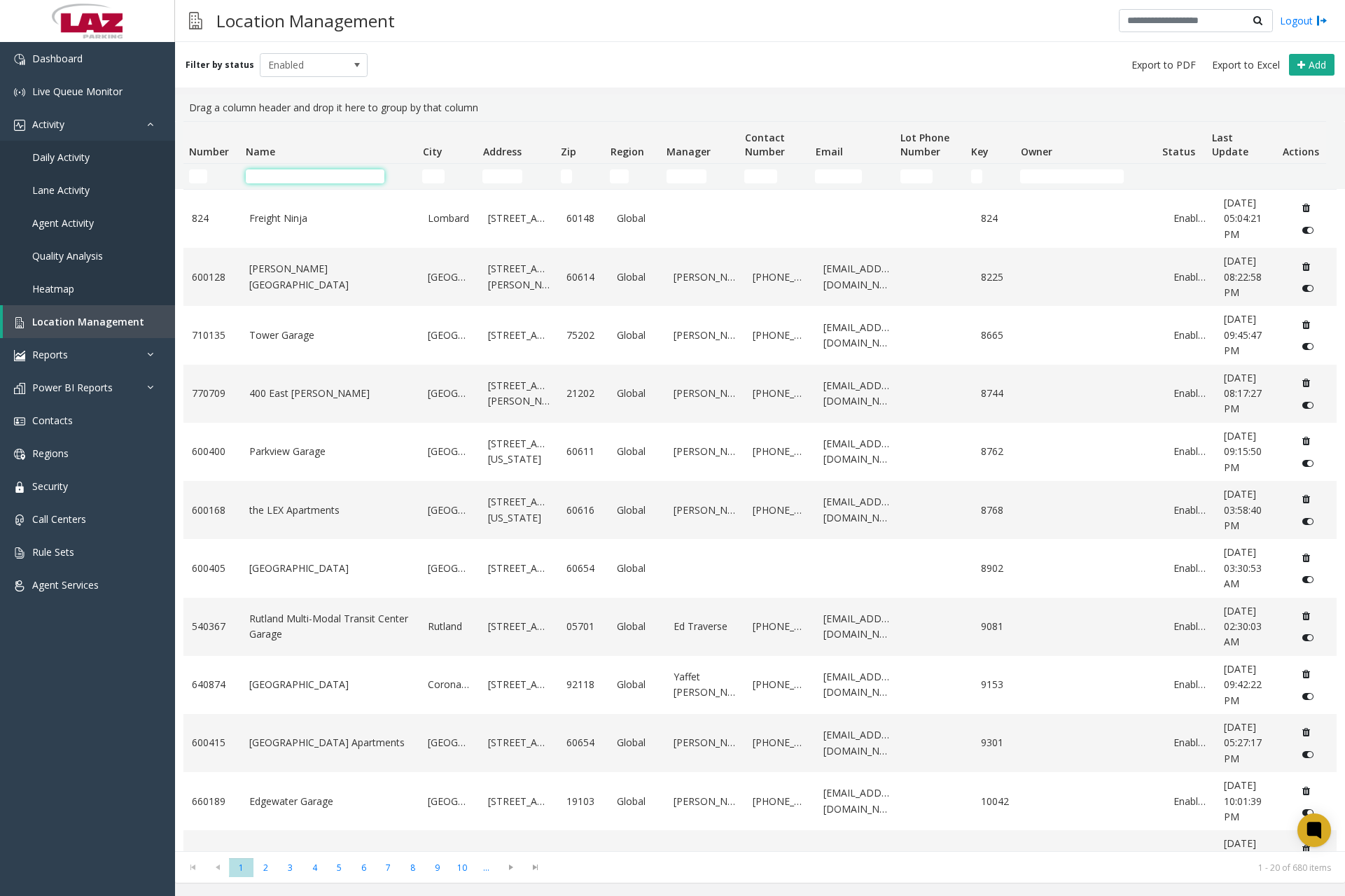
click at [323, 173] on input "Name Filter" at bounding box center [314, 177] width 138 height 14
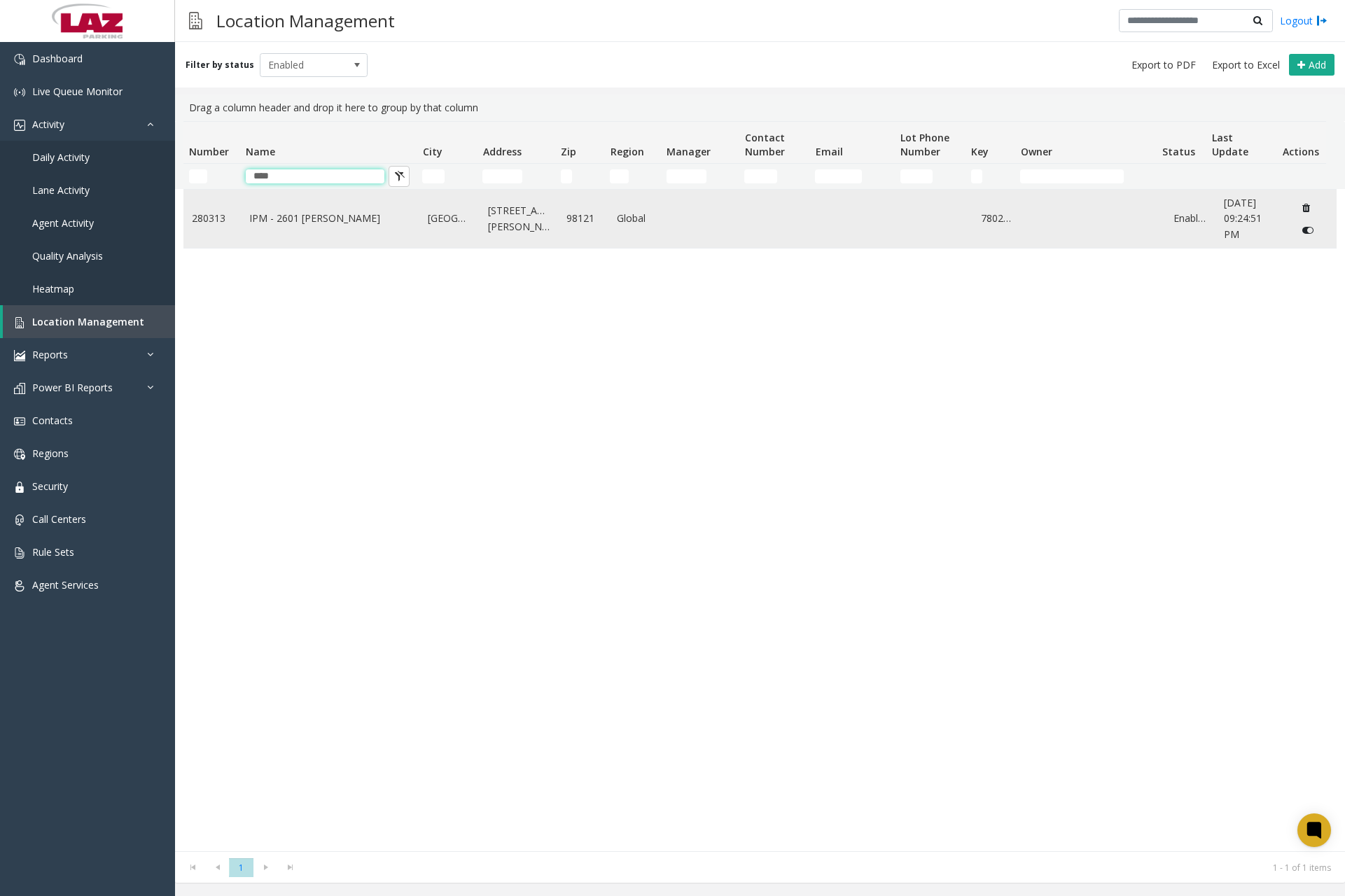
type input "****"
click at [339, 216] on link "IPM - 2601 [PERSON_NAME]" at bounding box center [330, 219] width 162 height 16
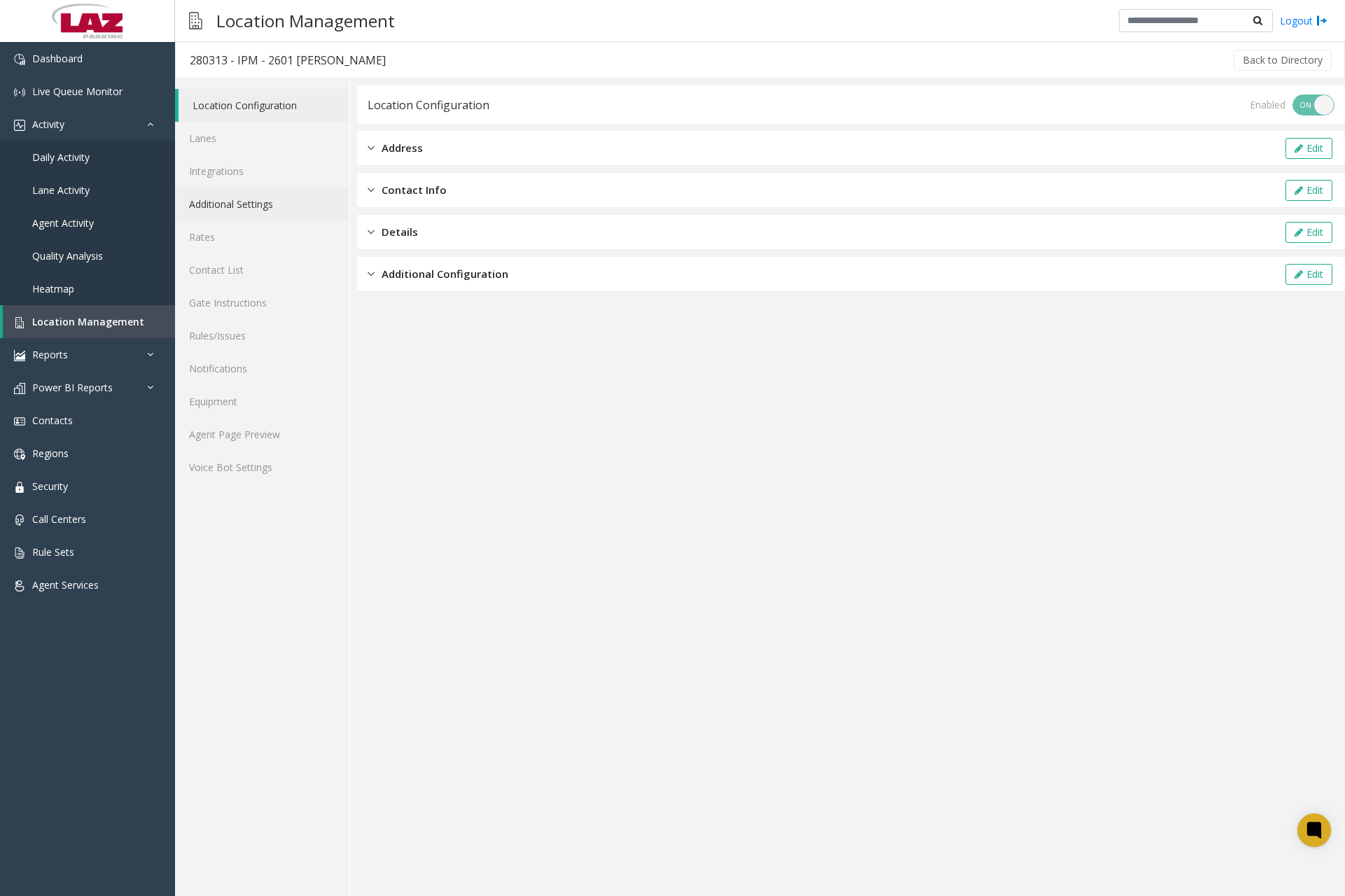
click at [256, 208] on link "Additional Settings" at bounding box center [263, 204] width 175 height 33
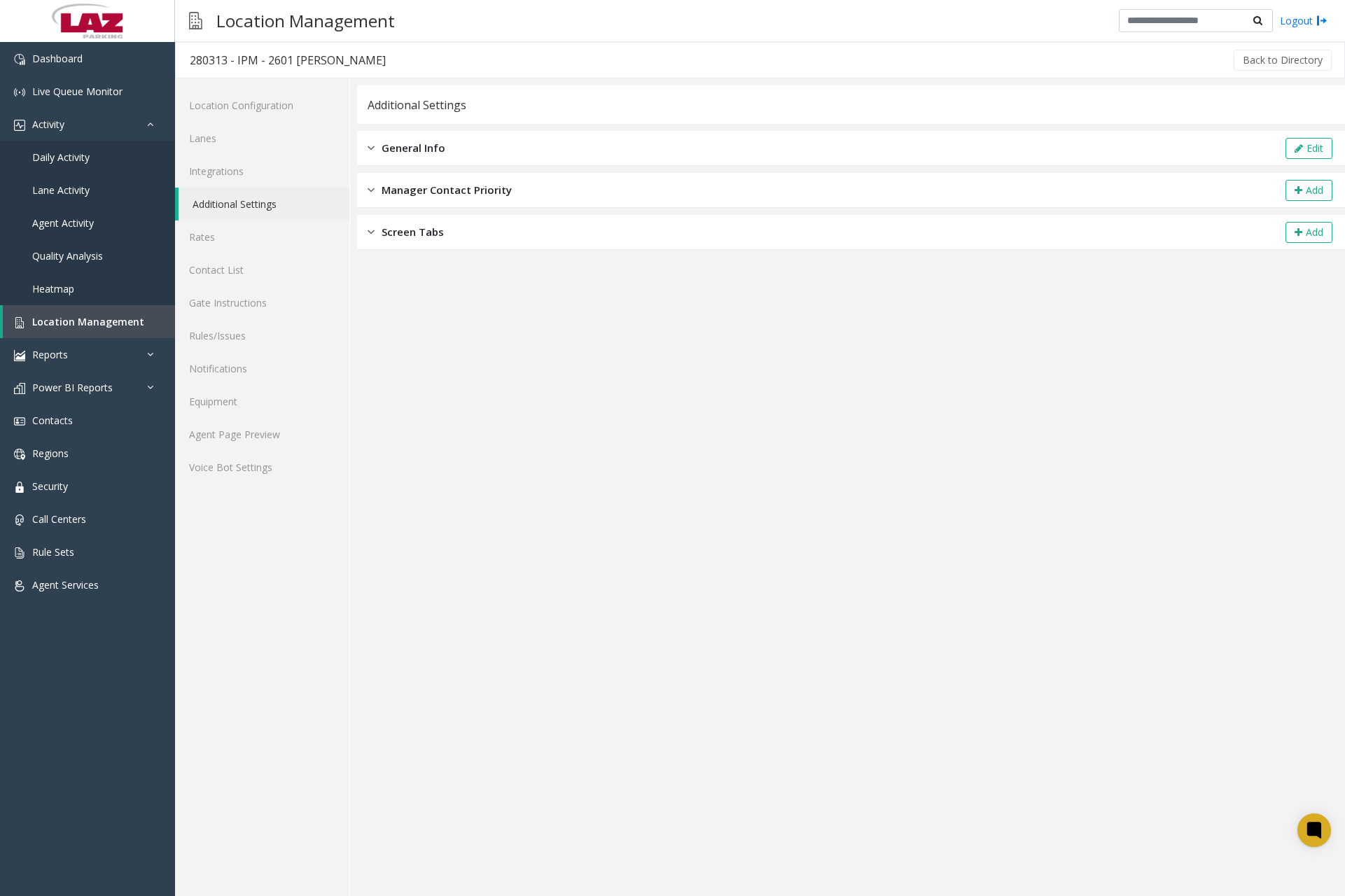
click at [379, 148] on div "General Info" at bounding box center [407, 148] width 78 height 16
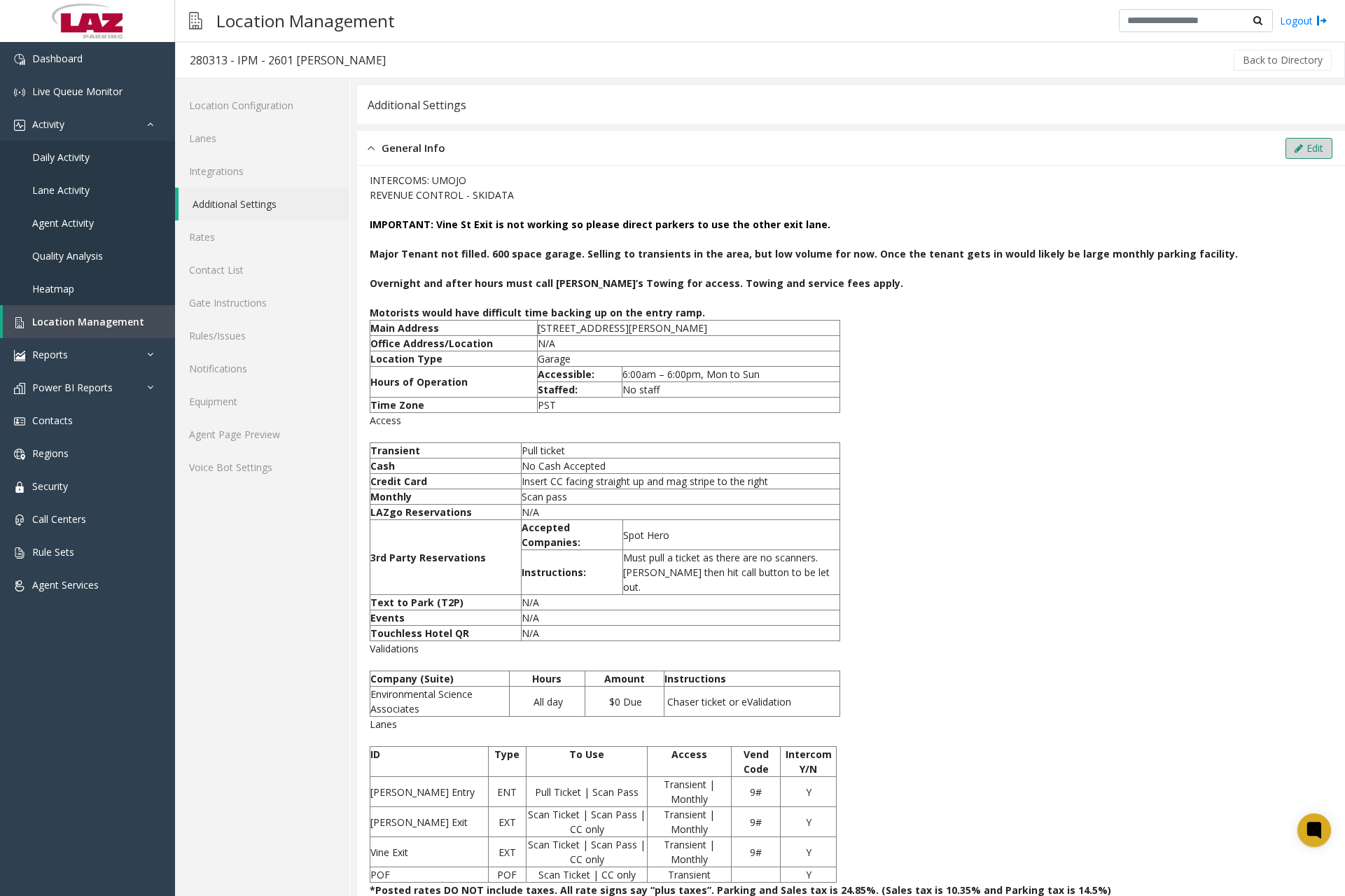
click at [1295, 149] on icon at bounding box center [1299, 148] width 9 height 10
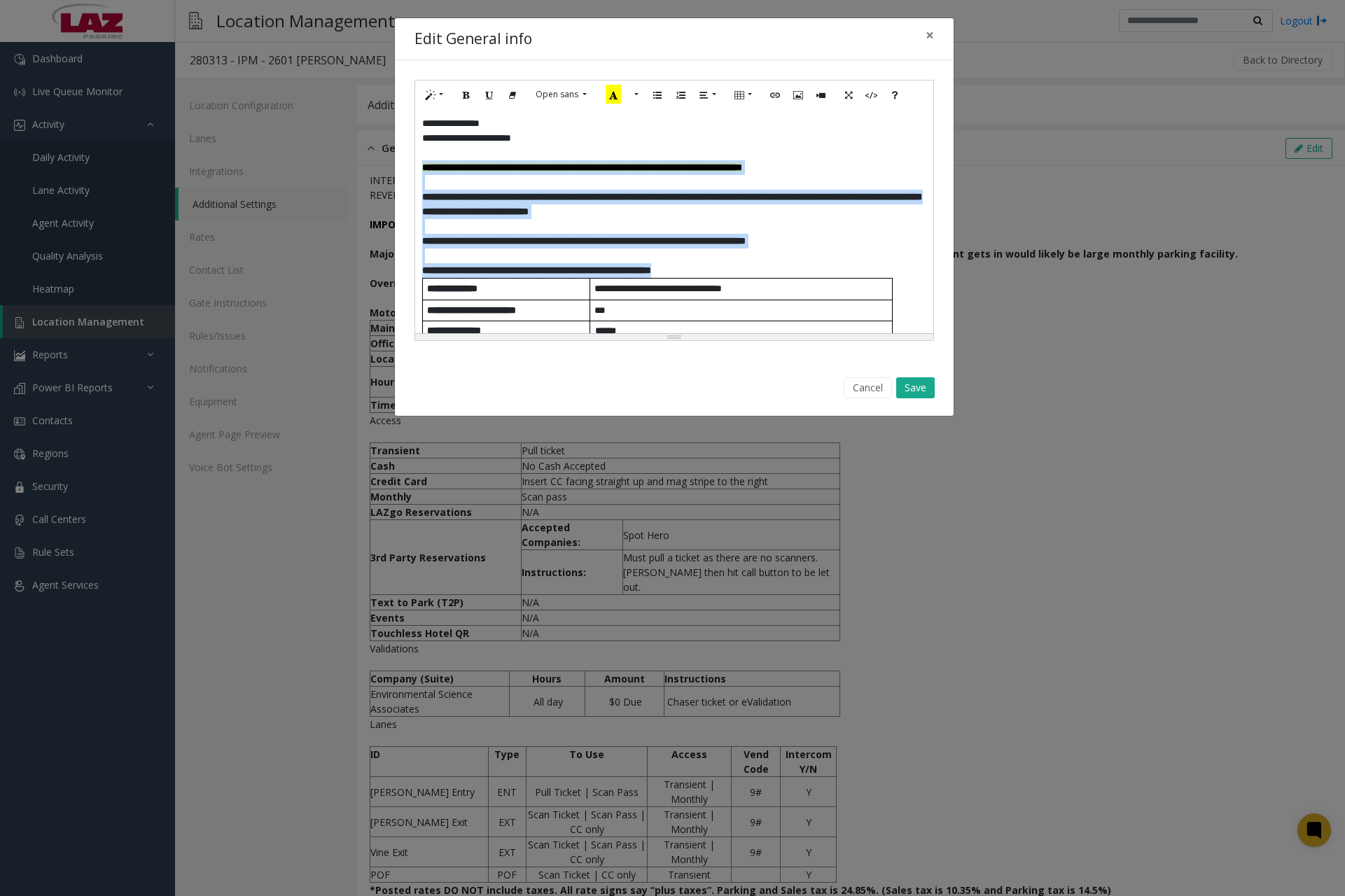
drag, startPoint x: 421, startPoint y: 166, endPoint x: 762, endPoint y: 268, distance: 355.9
click at [762, 268] on div "**********" at bounding box center [674, 221] width 518 height 224
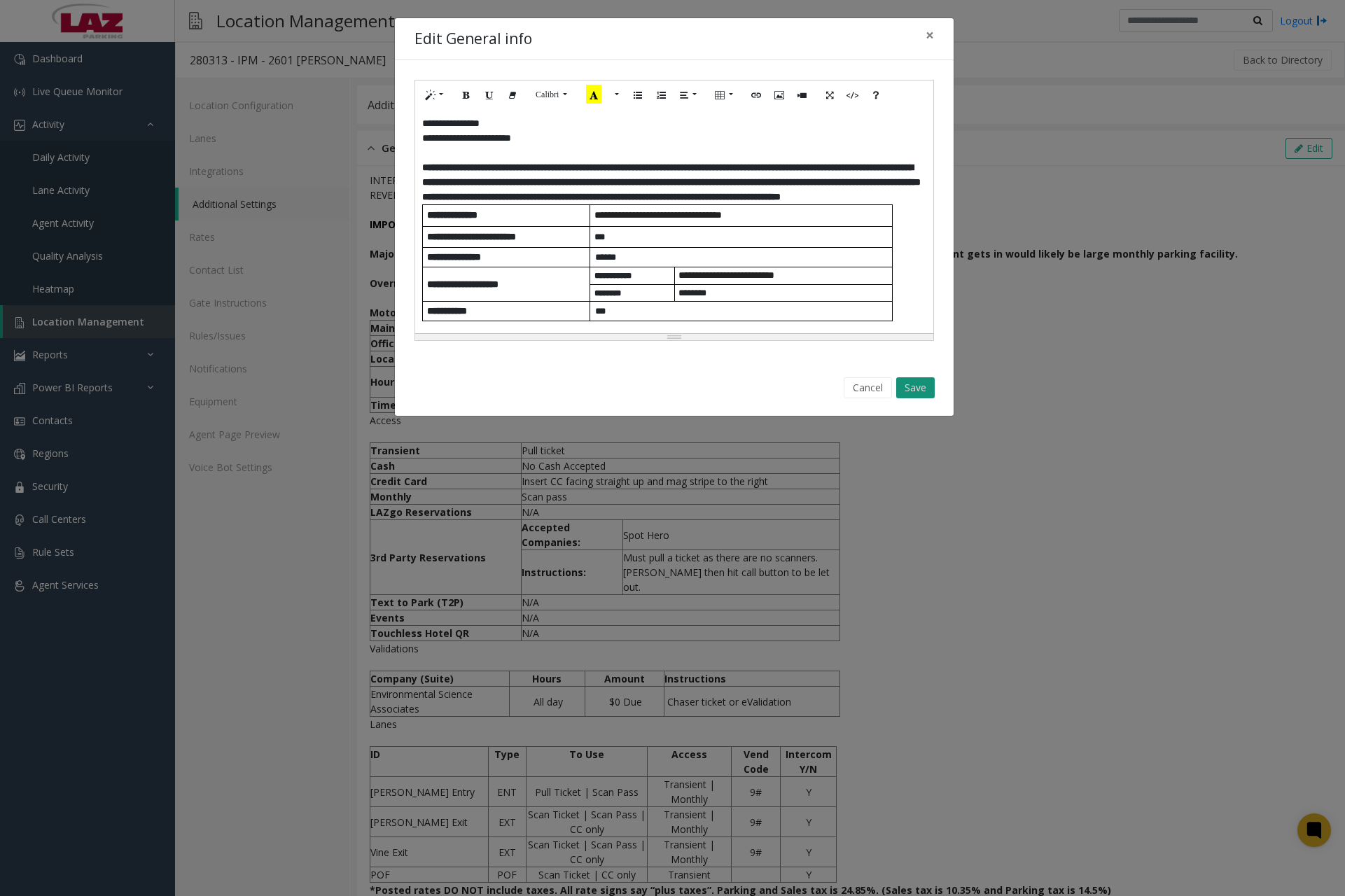
click at [912, 385] on button "Save" at bounding box center [916, 388] width 38 height 21
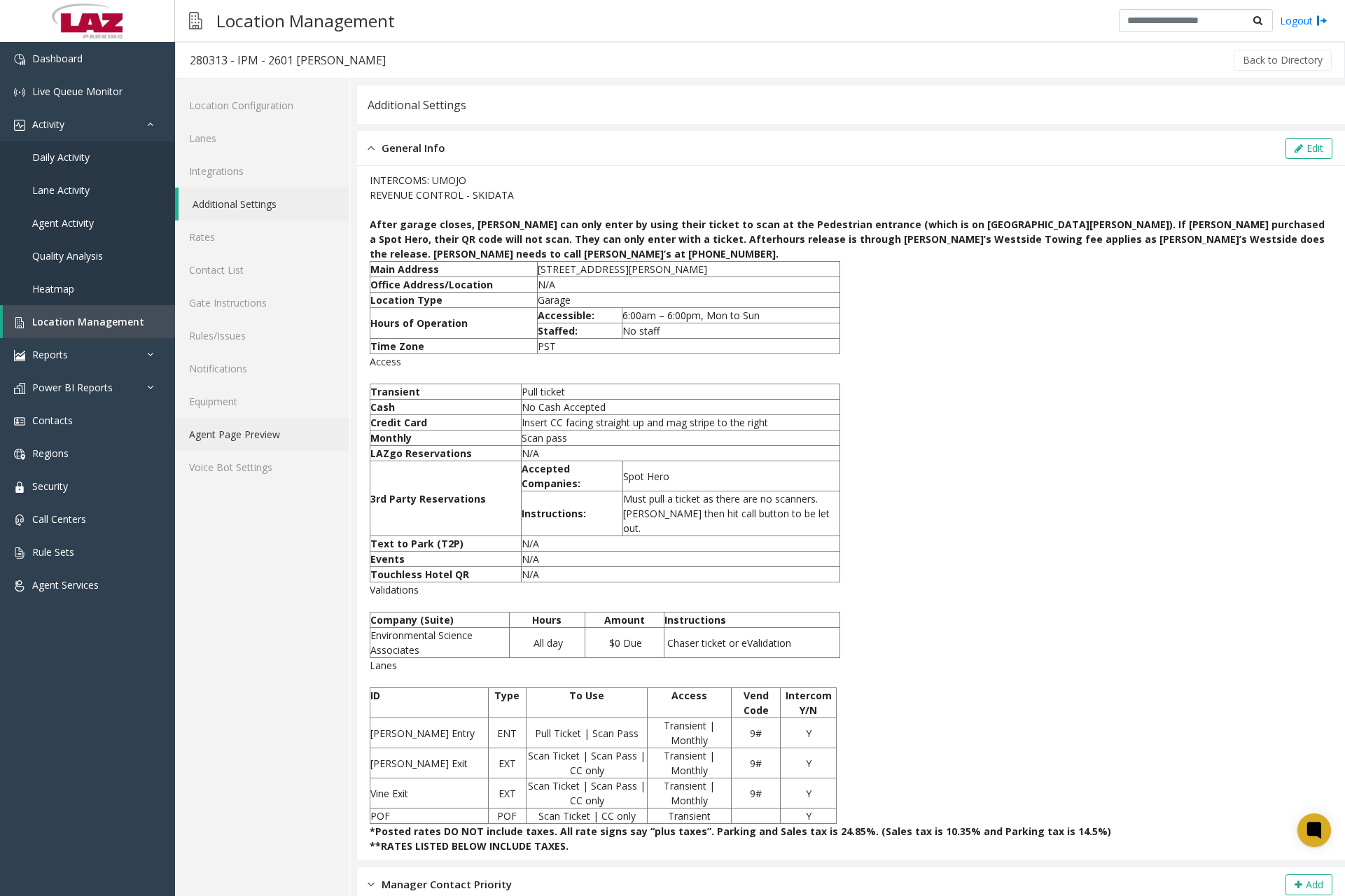
click at [257, 441] on link "Agent Page Preview" at bounding box center [263, 434] width 175 height 33
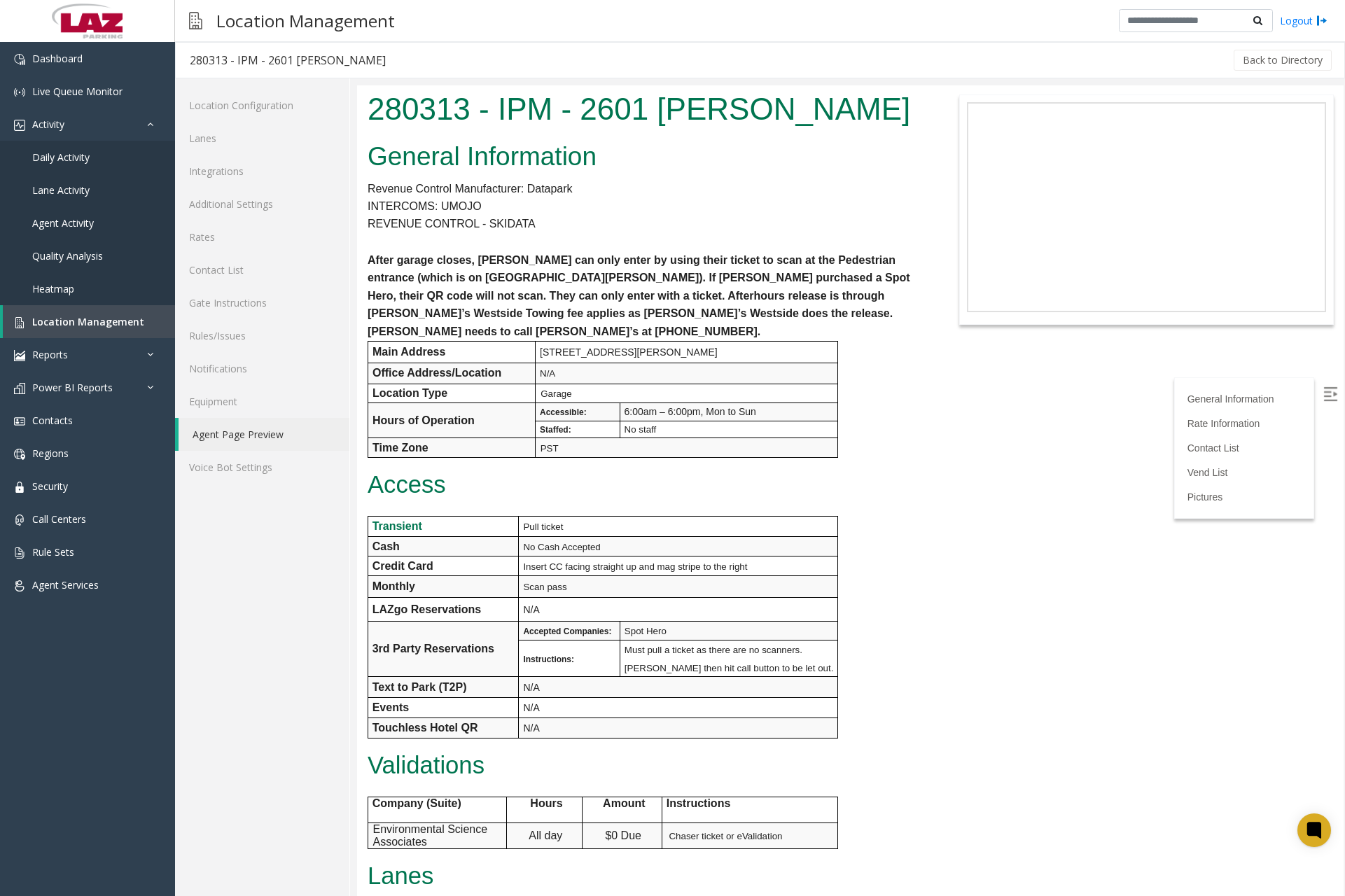
click at [527, 23] on div "Location Management Logout" at bounding box center [760, 21] width 1170 height 42
click at [525, 225] on p "REVENUE CONTROL - SKIDATA" at bounding box center [644, 224] width 554 height 18
click at [265, 210] on link "Additional Settings" at bounding box center [263, 204] width 175 height 33
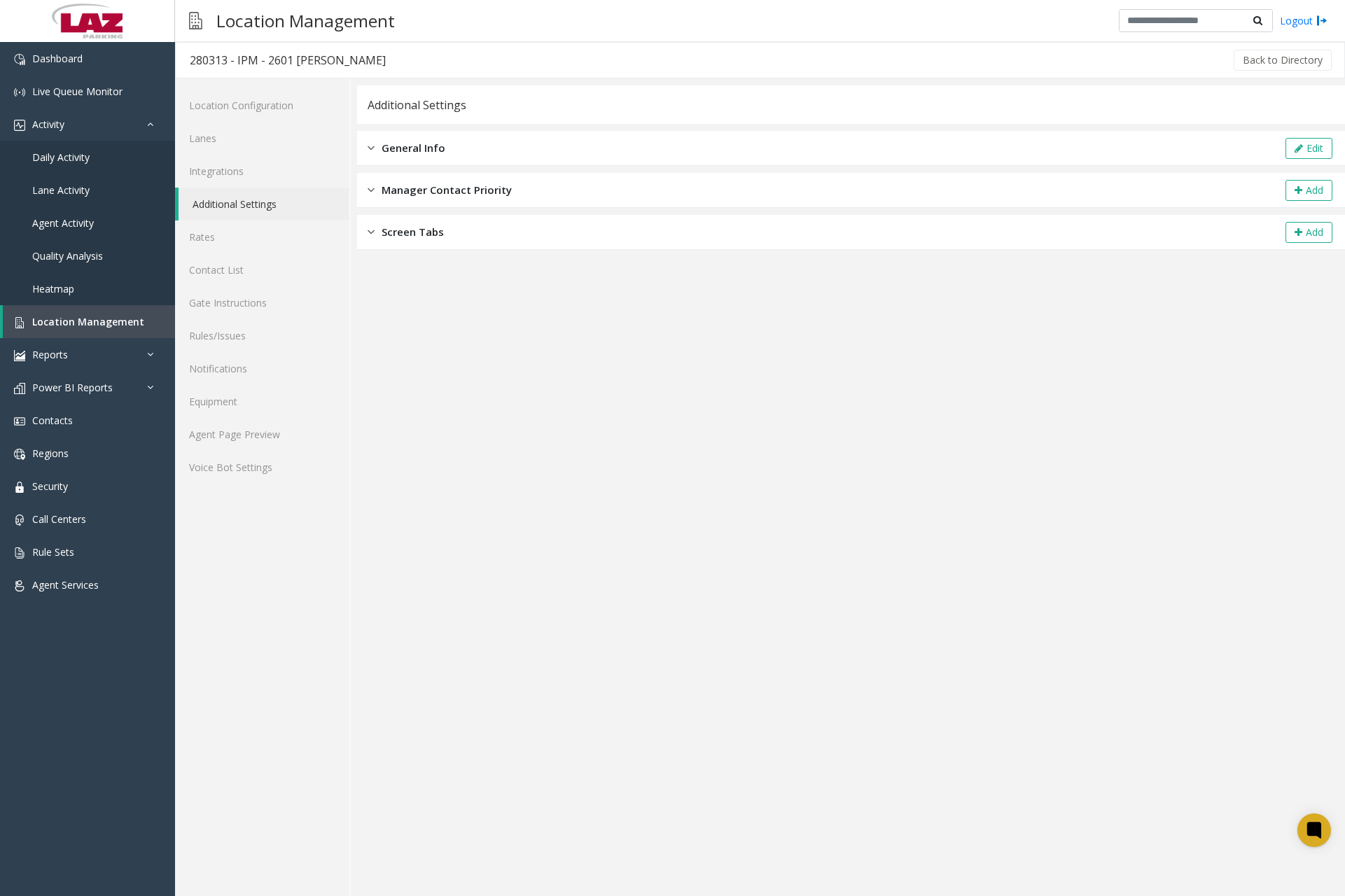
click at [366, 146] on div "General Info Edit" at bounding box center [851, 148] width 988 height 35
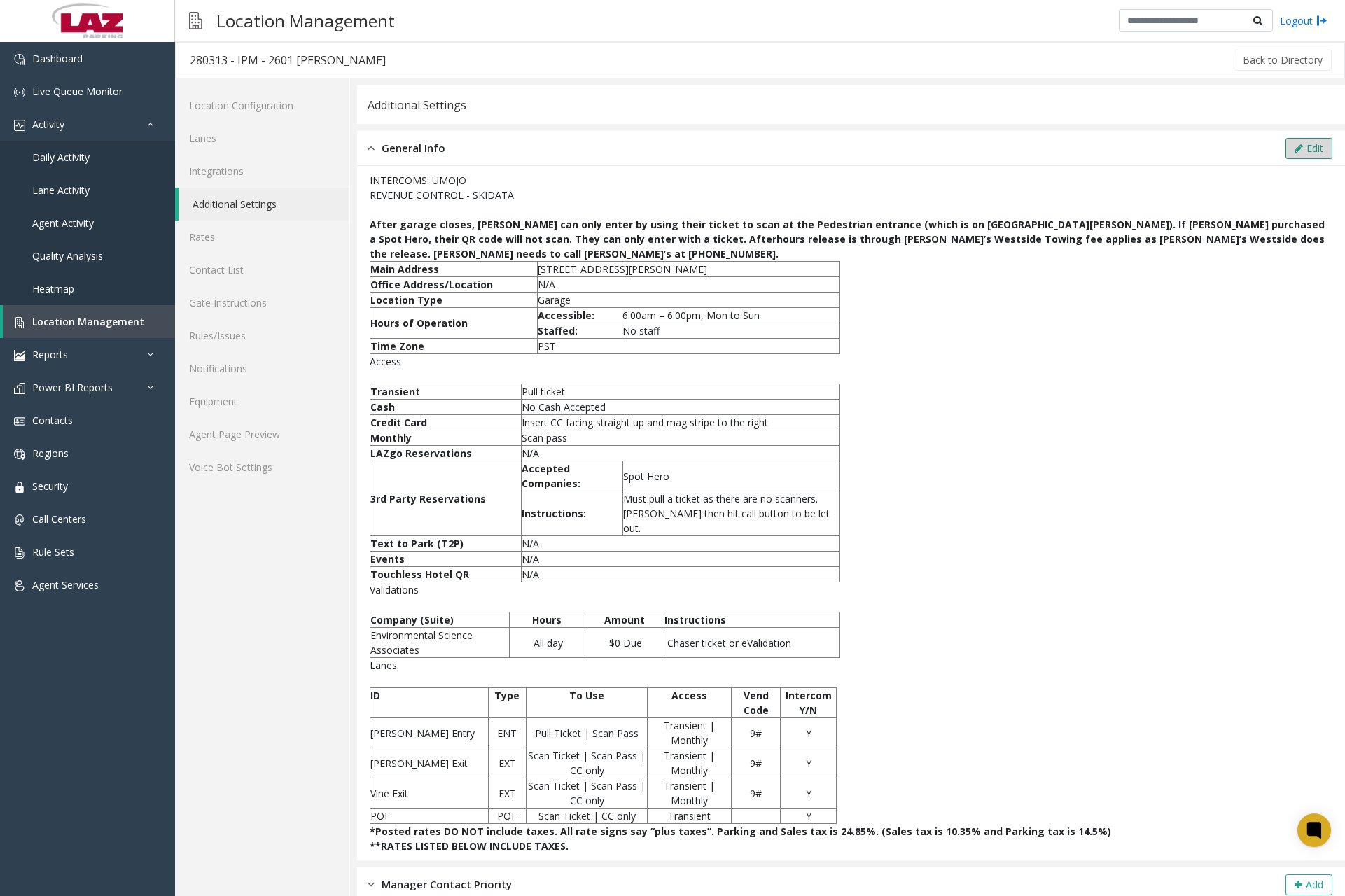
click at [1301, 143] on button "Edit" at bounding box center [1310, 148] width 47 height 21
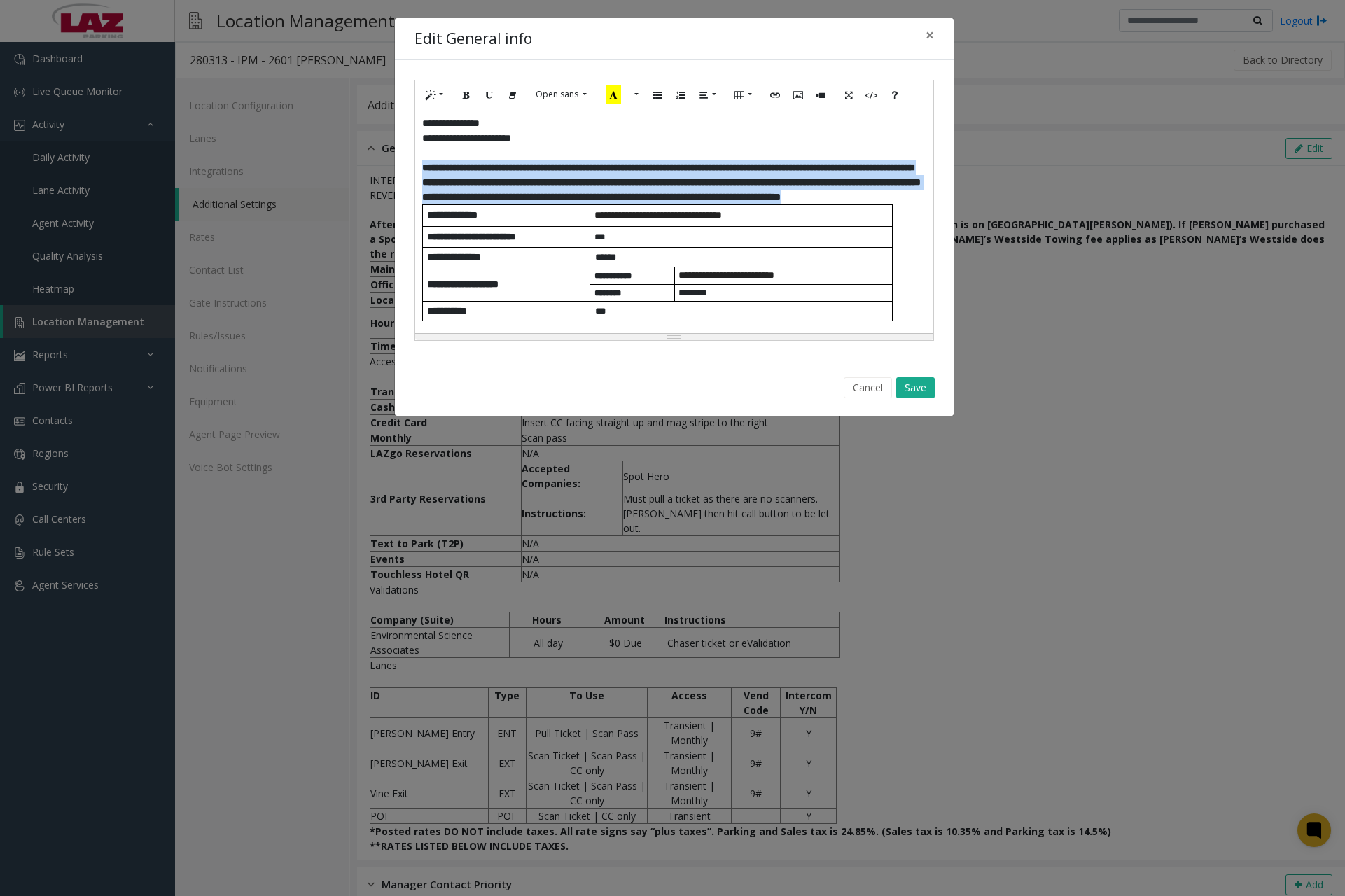
drag, startPoint x: 423, startPoint y: 166, endPoint x: 549, endPoint y: 209, distance: 133.1
click at [549, 204] on p "**********" at bounding box center [674, 182] width 504 height 44
paste div
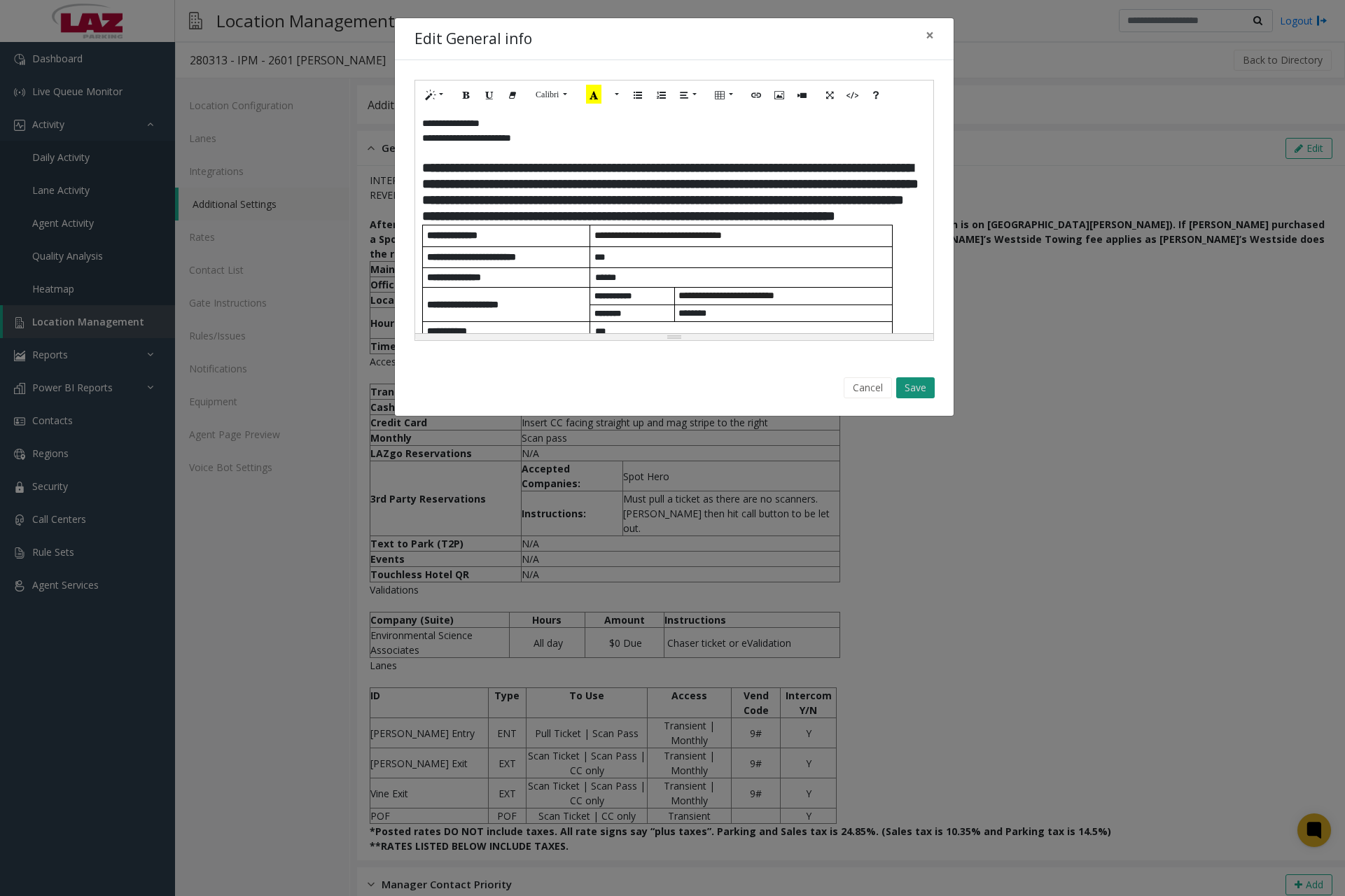
click at [913, 392] on button "Save" at bounding box center [916, 388] width 38 height 21
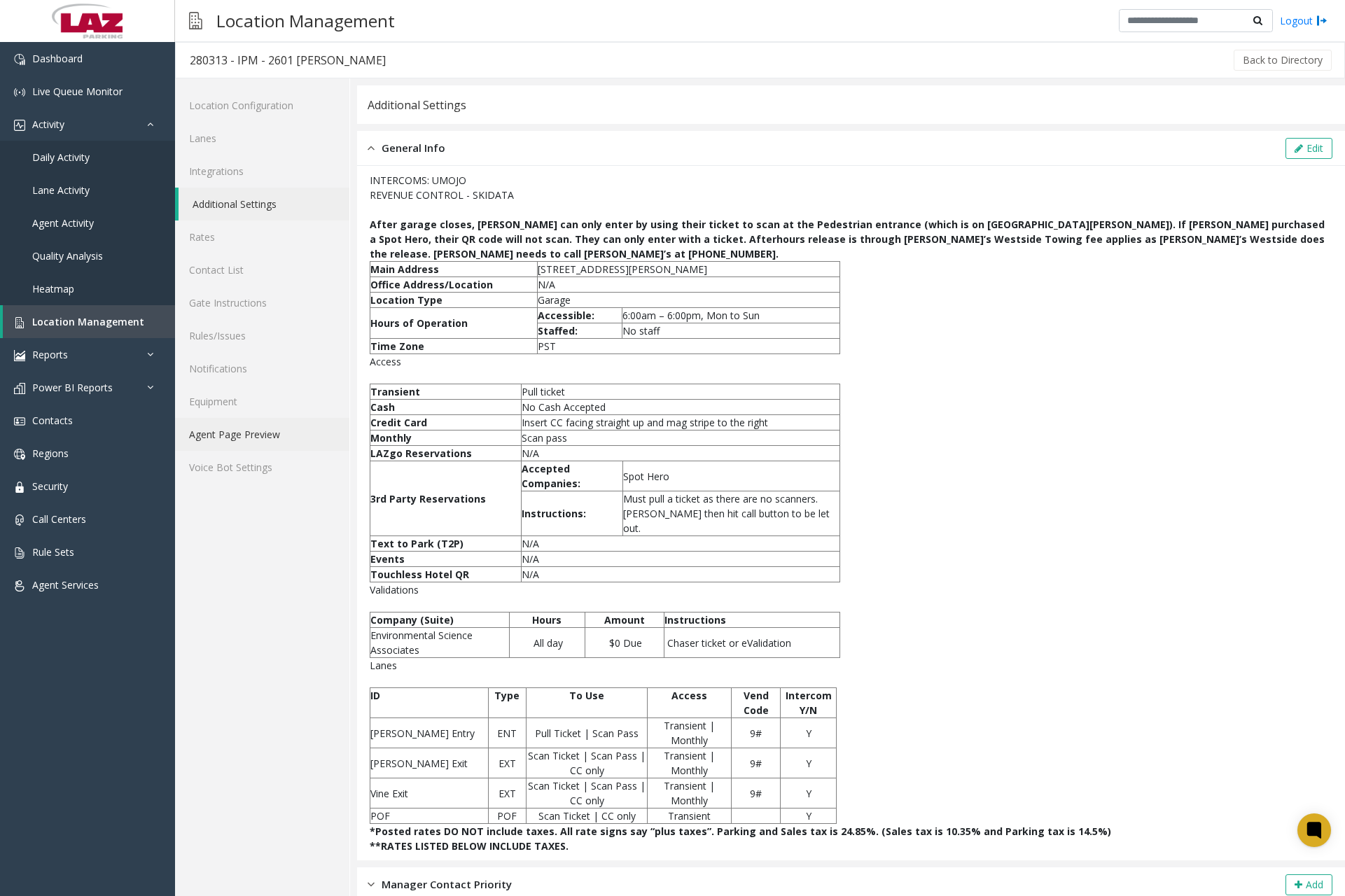
click at [239, 433] on link "Agent Page Preview" at bounding box center [263, 434] width 175 height 33
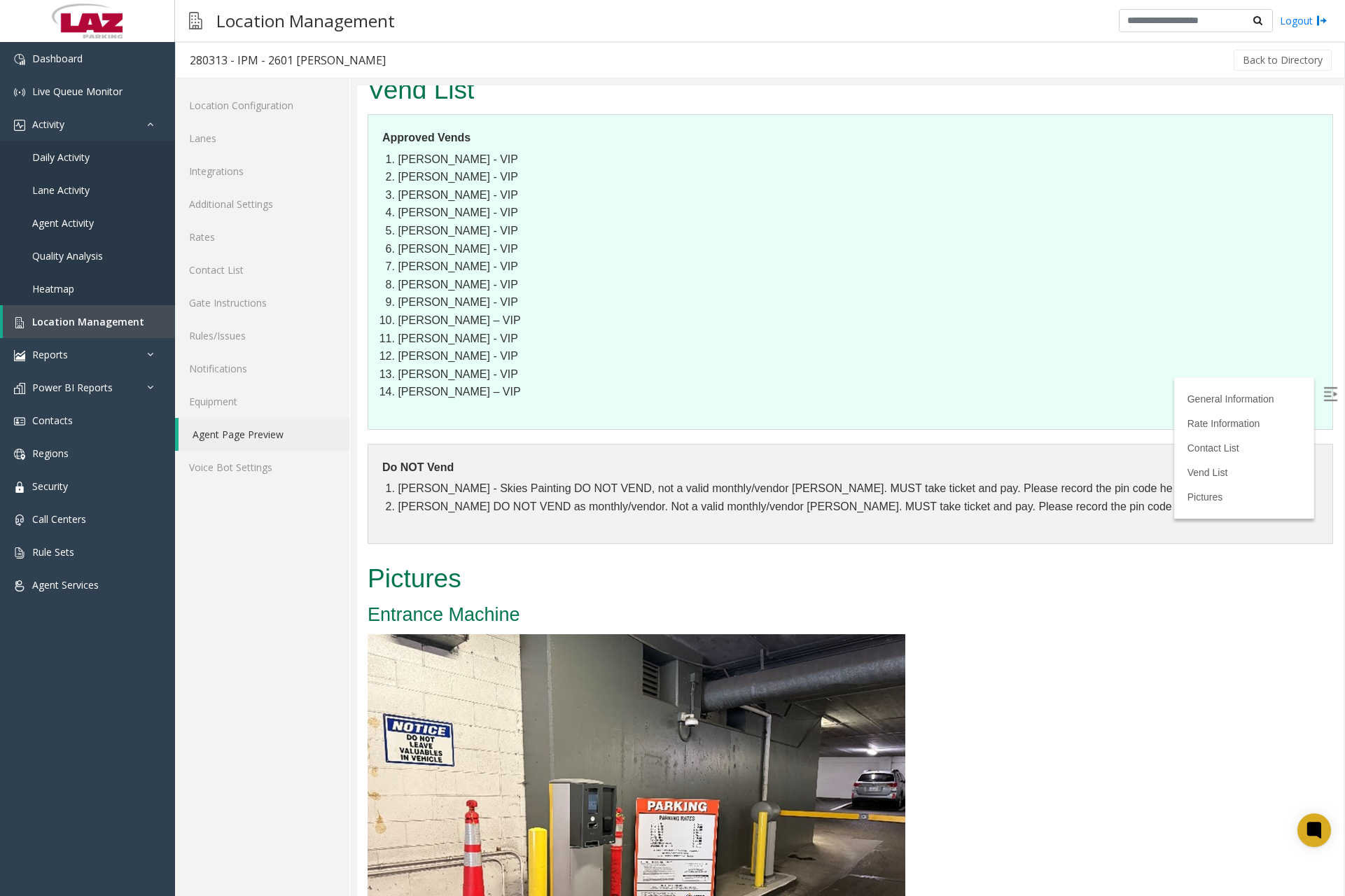
scroll to position [1330, 0]
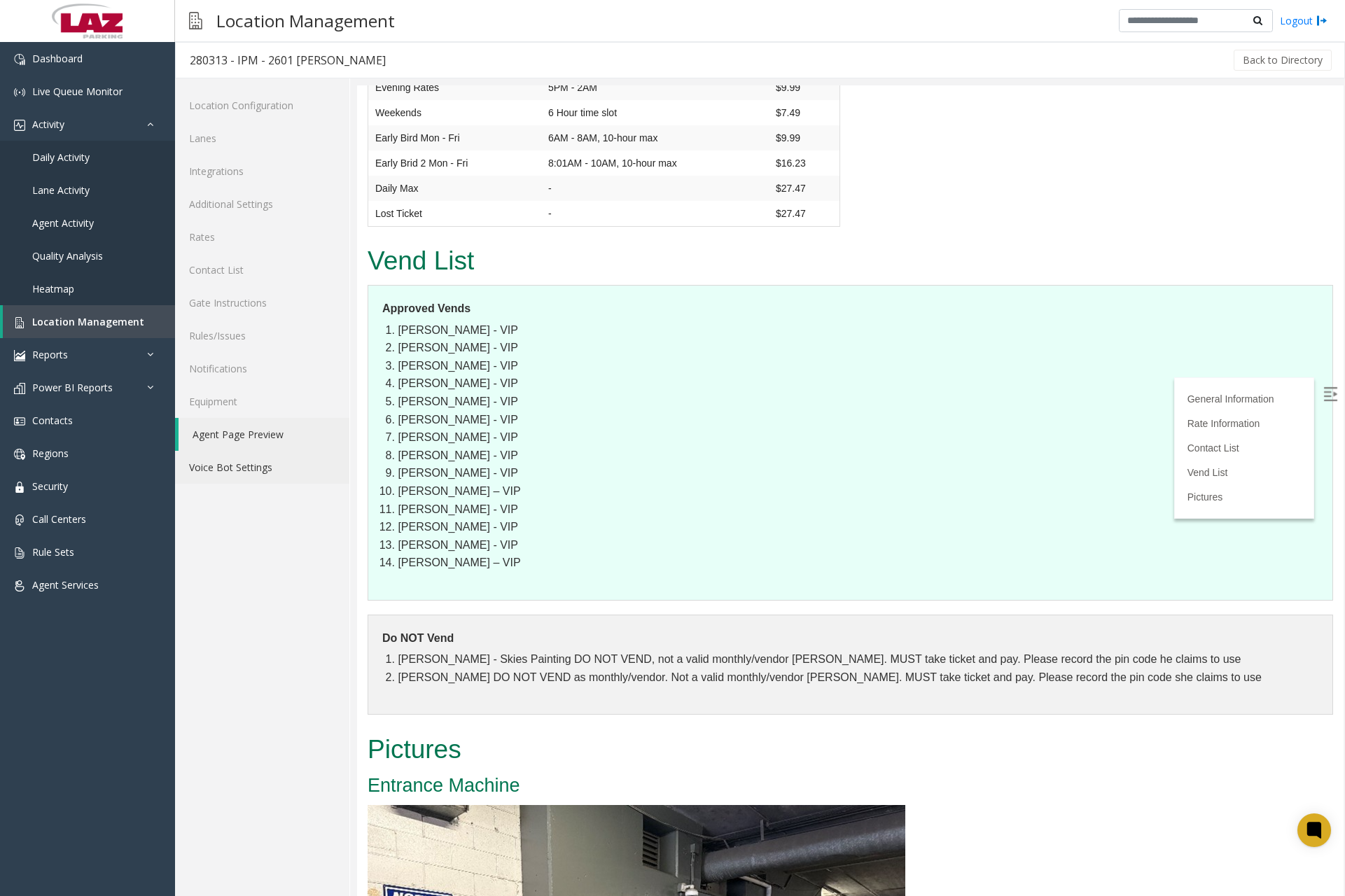
click at [338, 454] on link "Voice Bot Settings" at bounding box center [263, 467] width 175 height 33
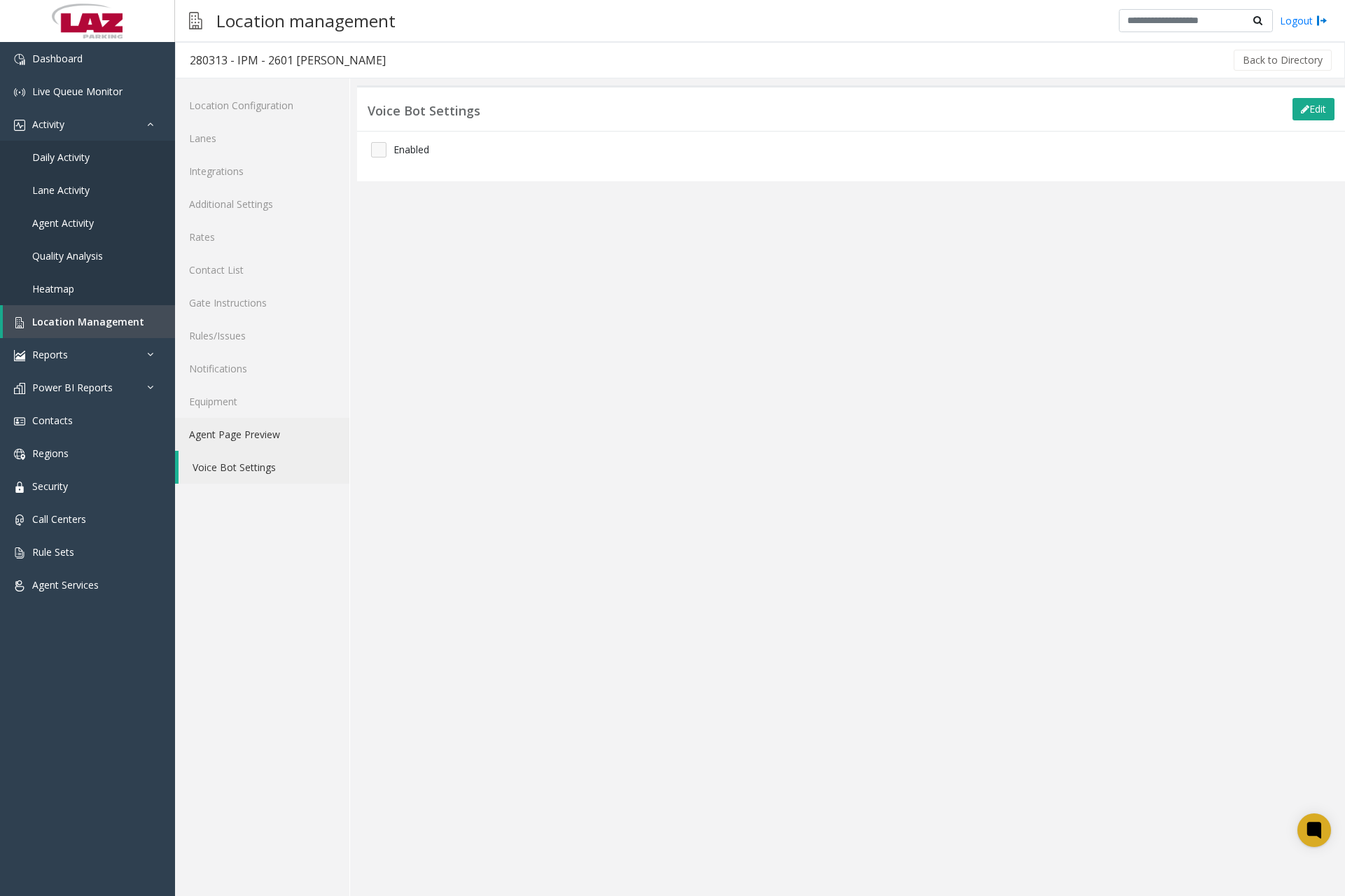
click at [242, 433] on link "Agent Page Preview" at bounding box center [263, 434] width 175 height 33
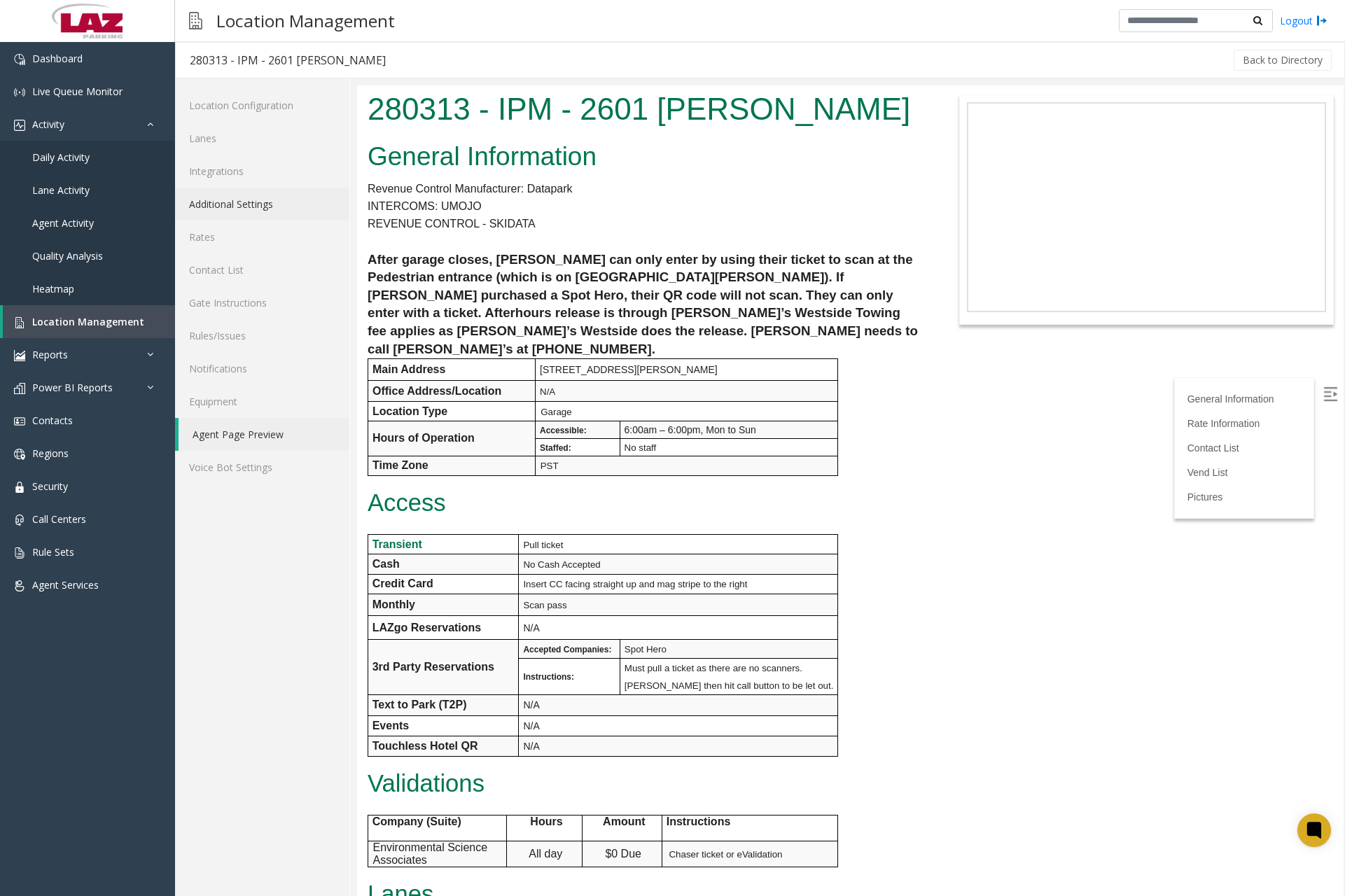
click at [246, 206] on link "Additional Settings" at bounding box center [263, 204] width 175 height 33
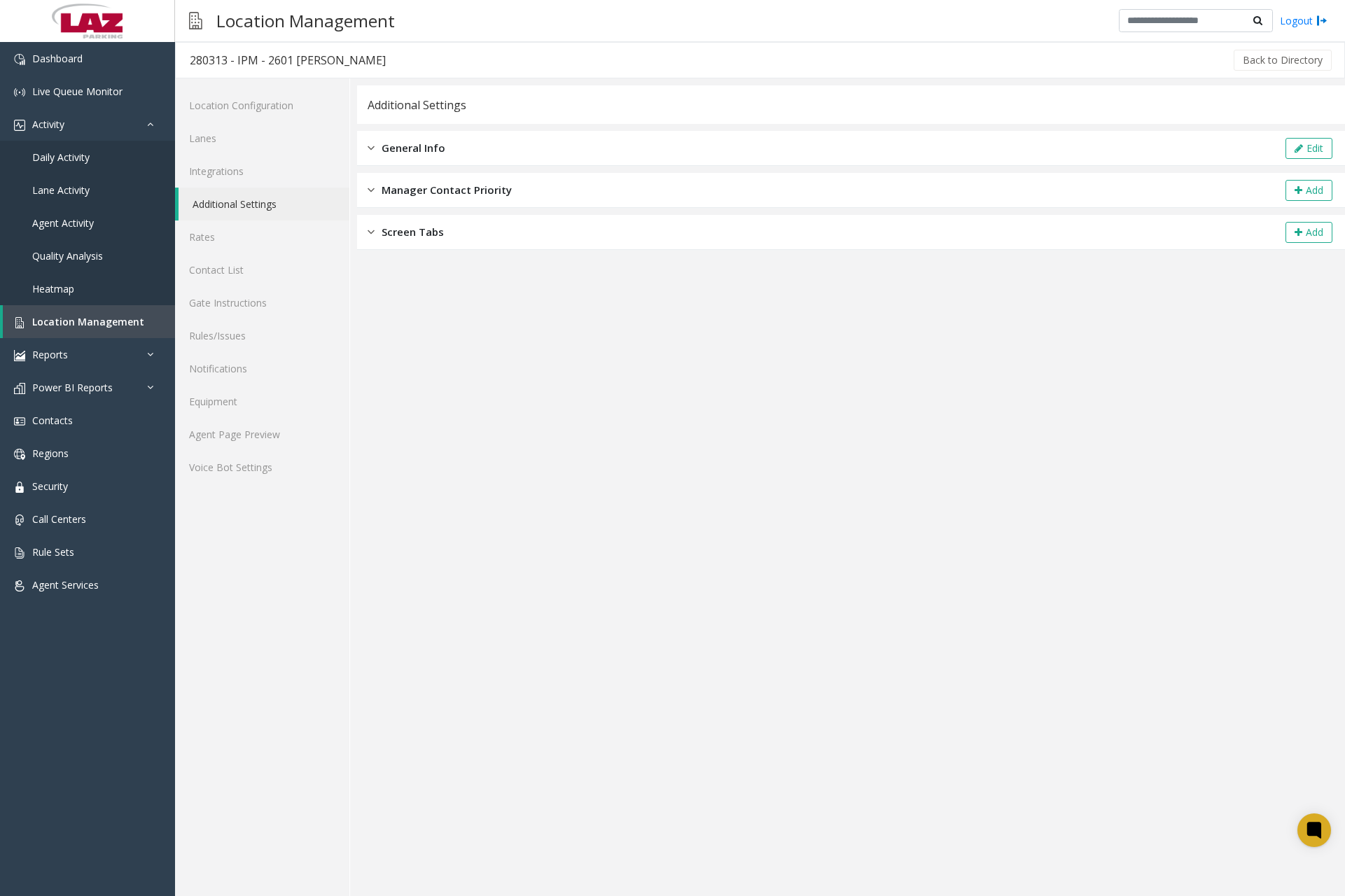
click at [390, 146] on span "General Info" at bounding box center [414, 148] width 64 height 16
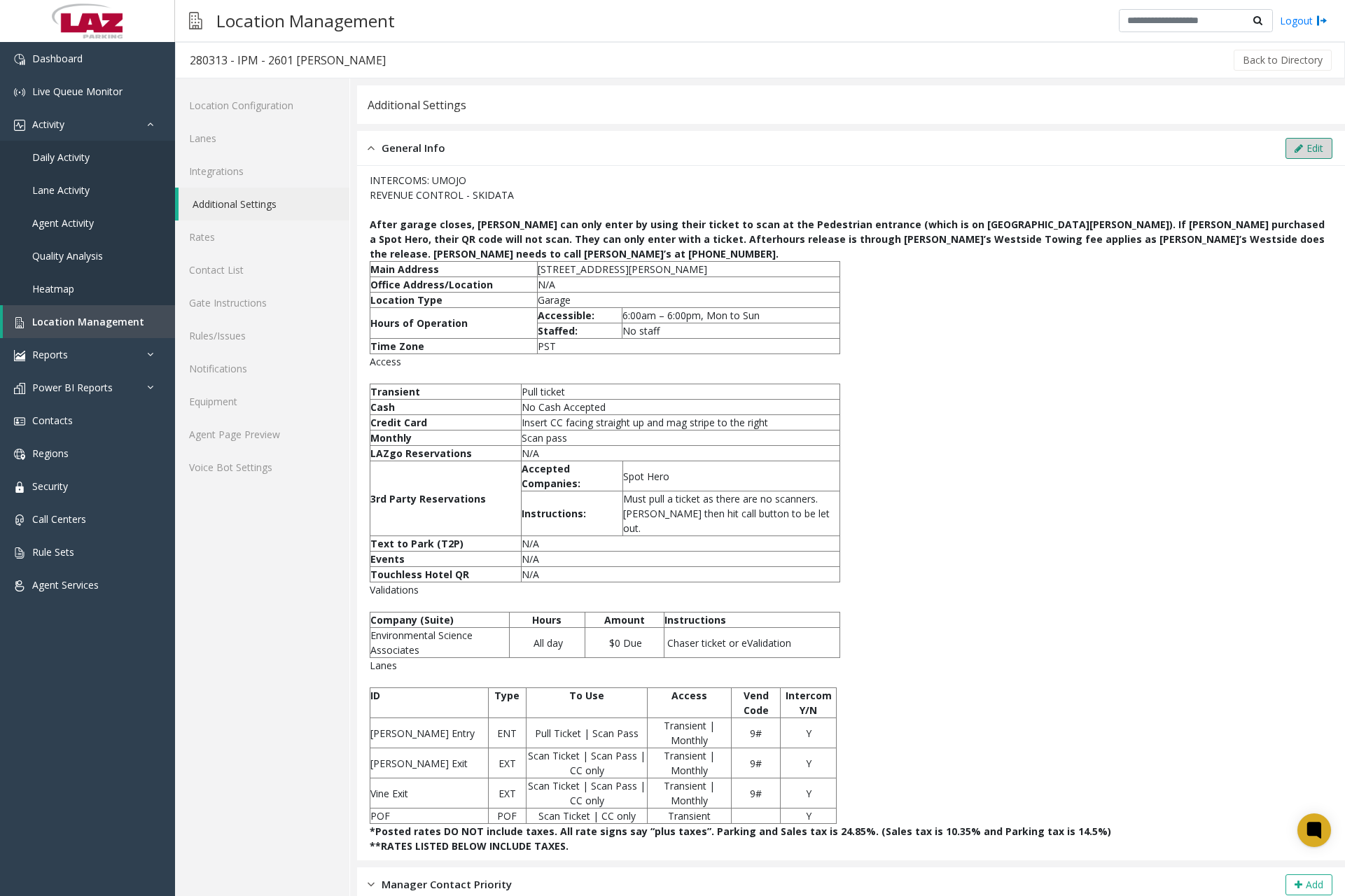
click at [1309, 145] on button "Edit" at bounding box center [1310, 148] width 47 height 21
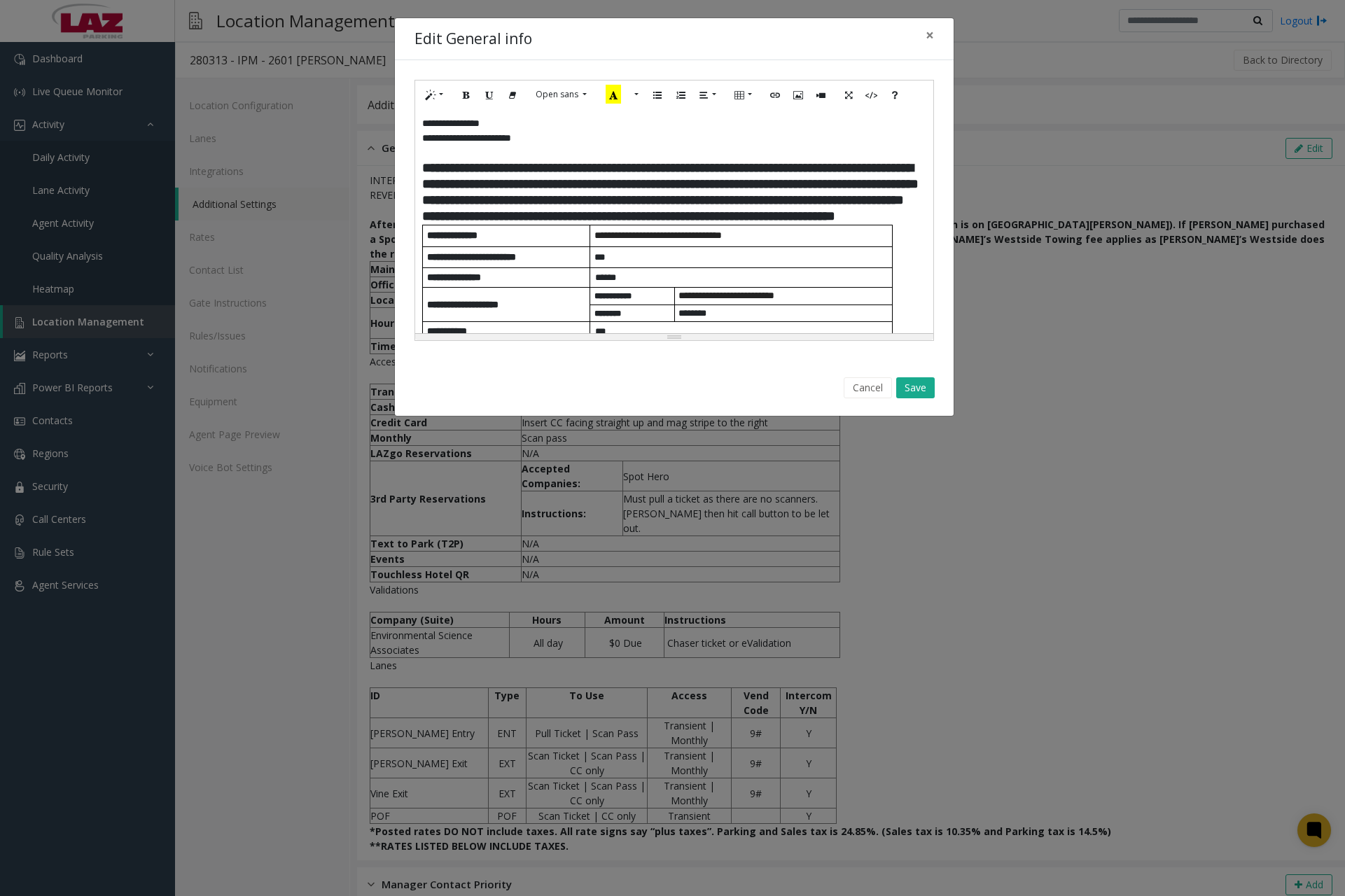
click at [423, 165] on span "**********" at bounding box center [671, 192] width 497 height 62
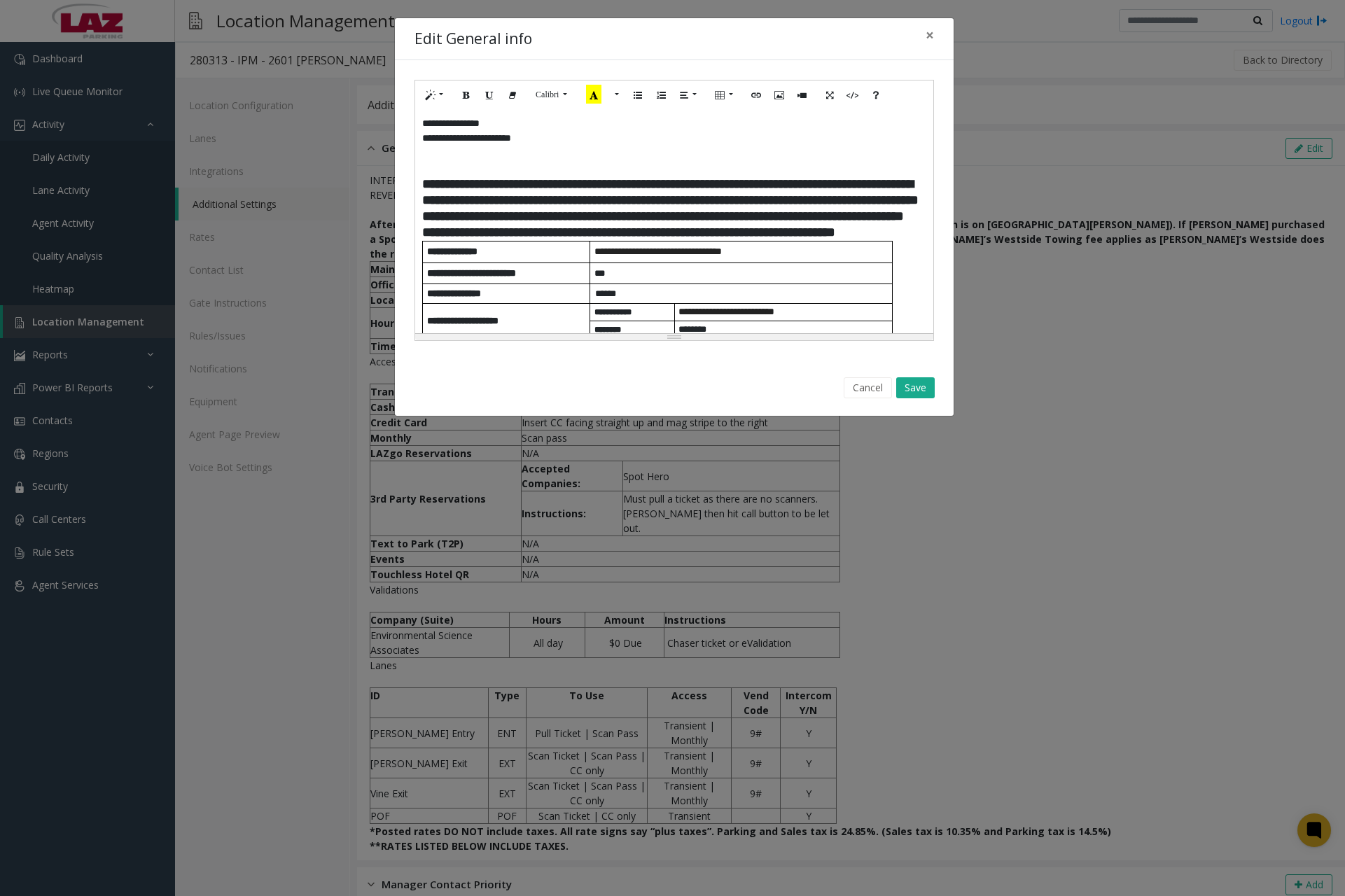
paste div
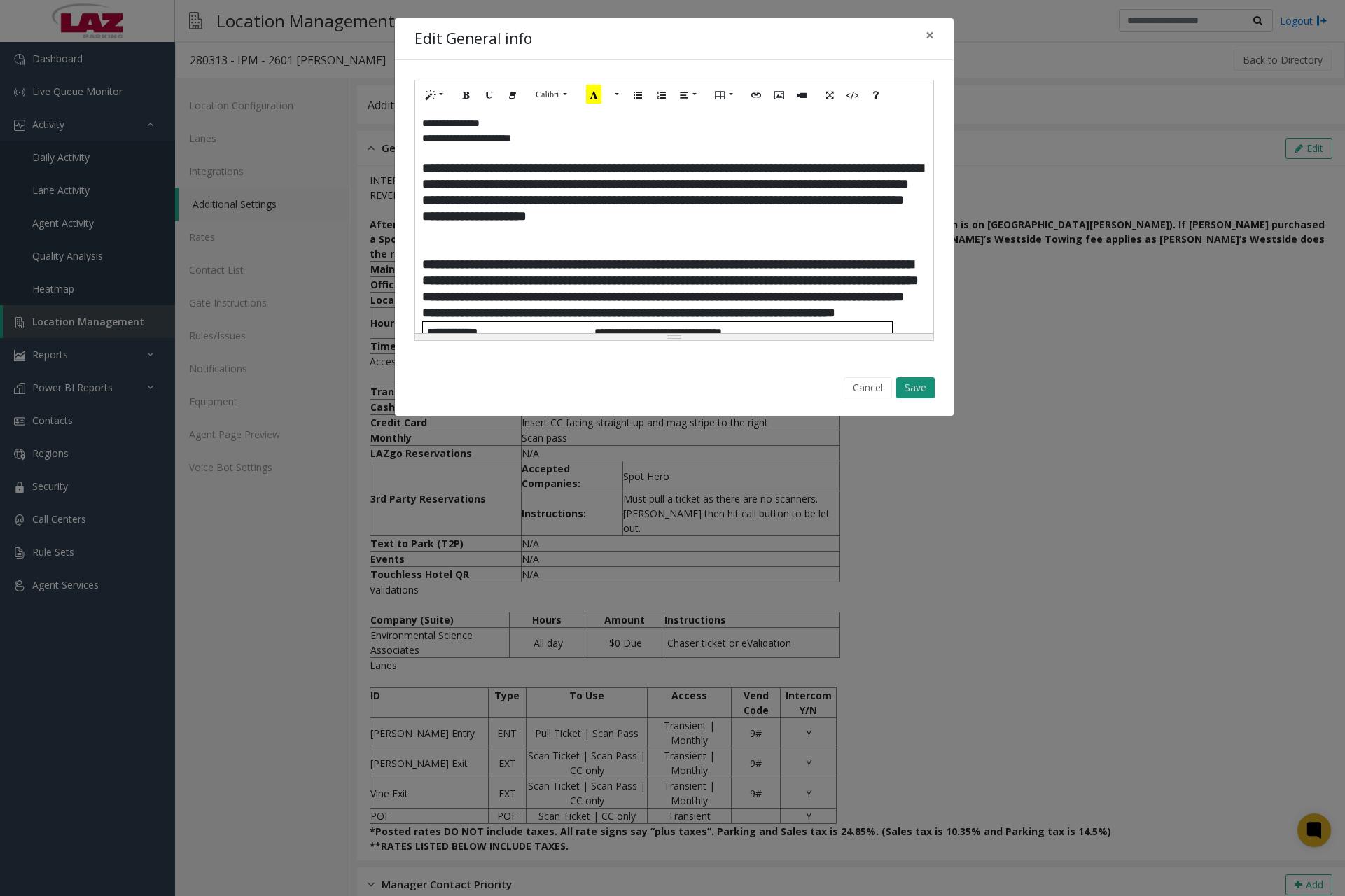
click at [915, 385] on button "Save" at bounding box center [916, 388] width 38 height 21
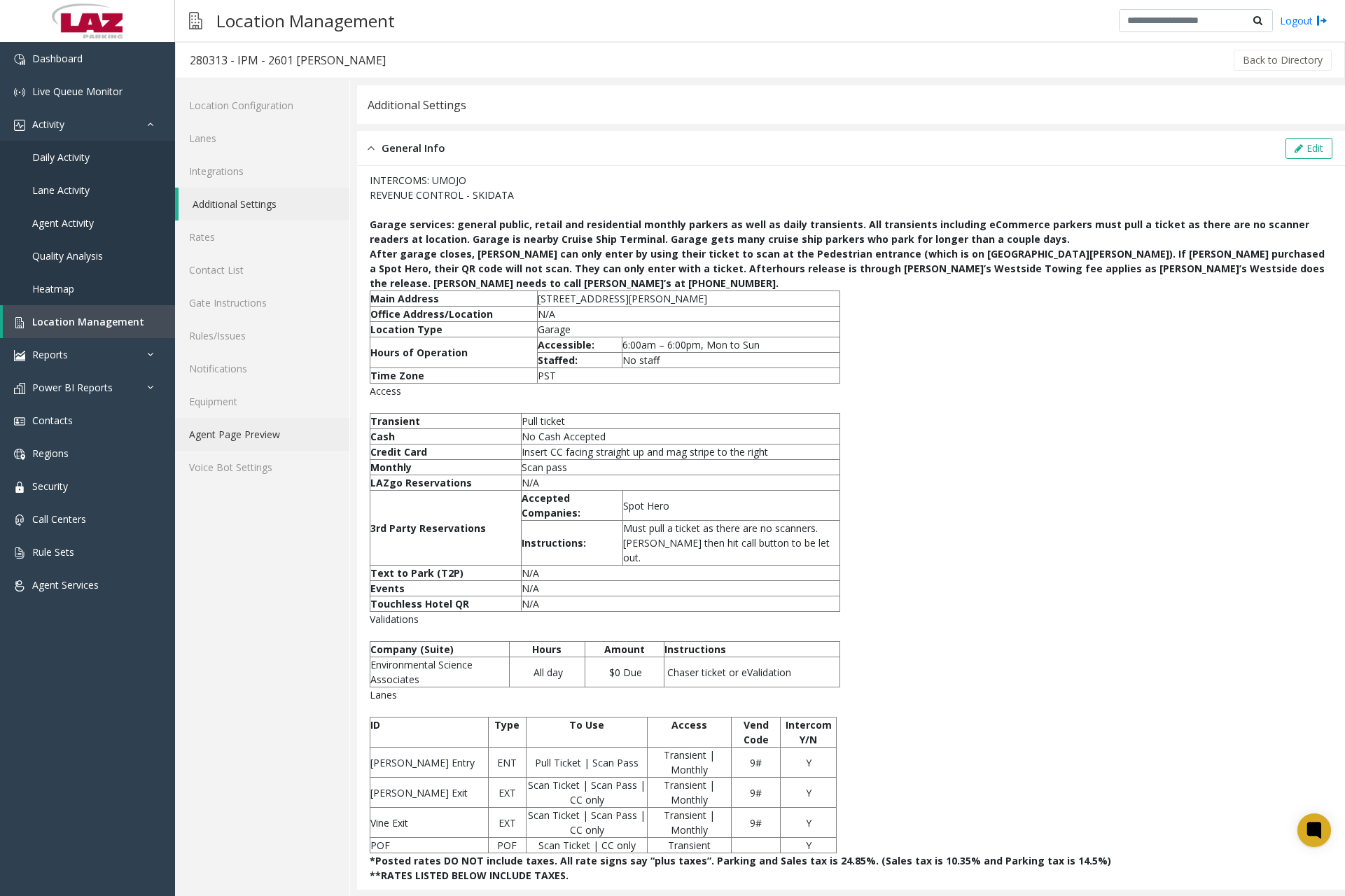
click at [258, 442] on link "Agent Page Preview" at bounding box center [263, 434] width 175 height 33
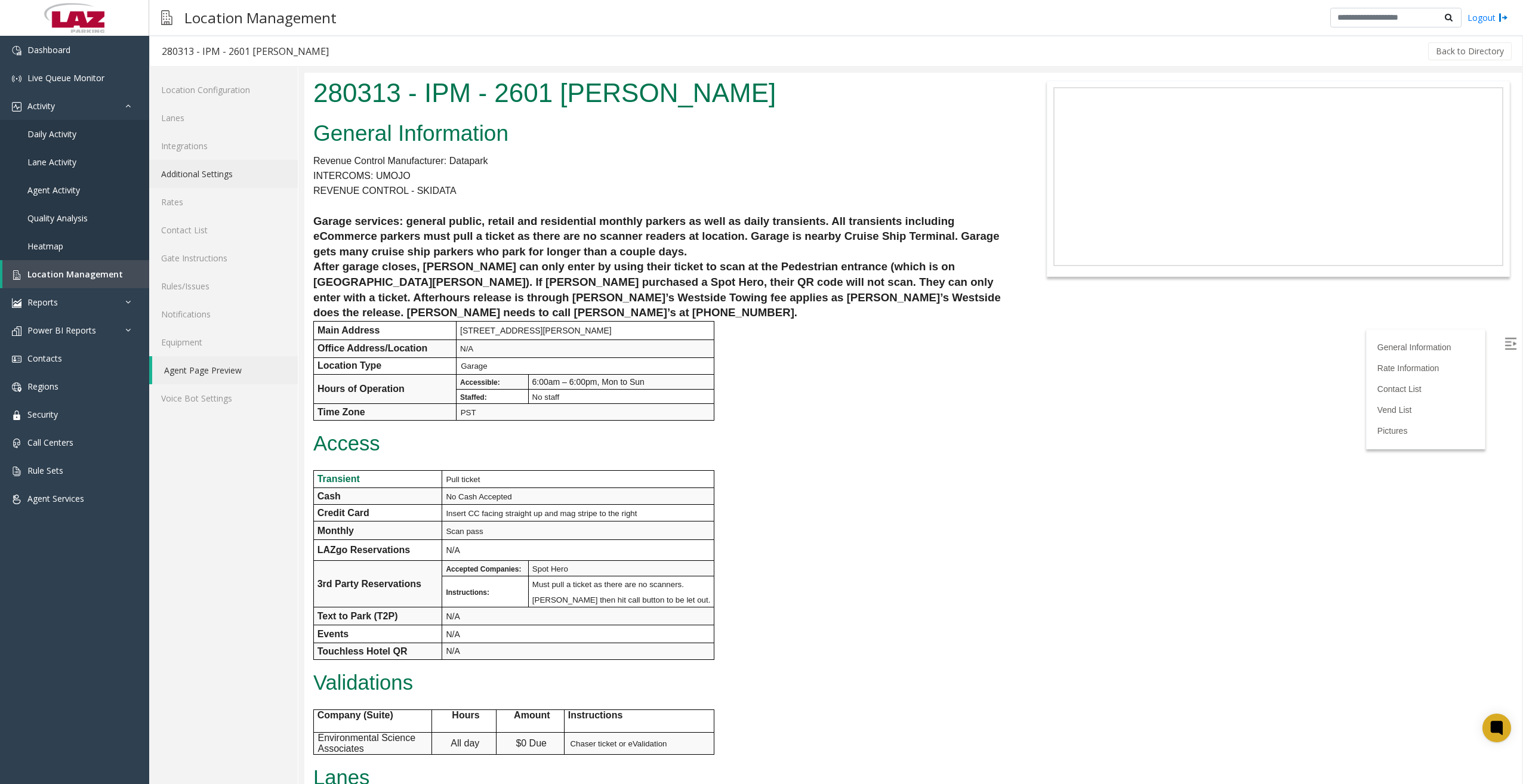
click at [235, 169] on link "Additional Settings" at bounding box center [224, 173] width 149 height 28
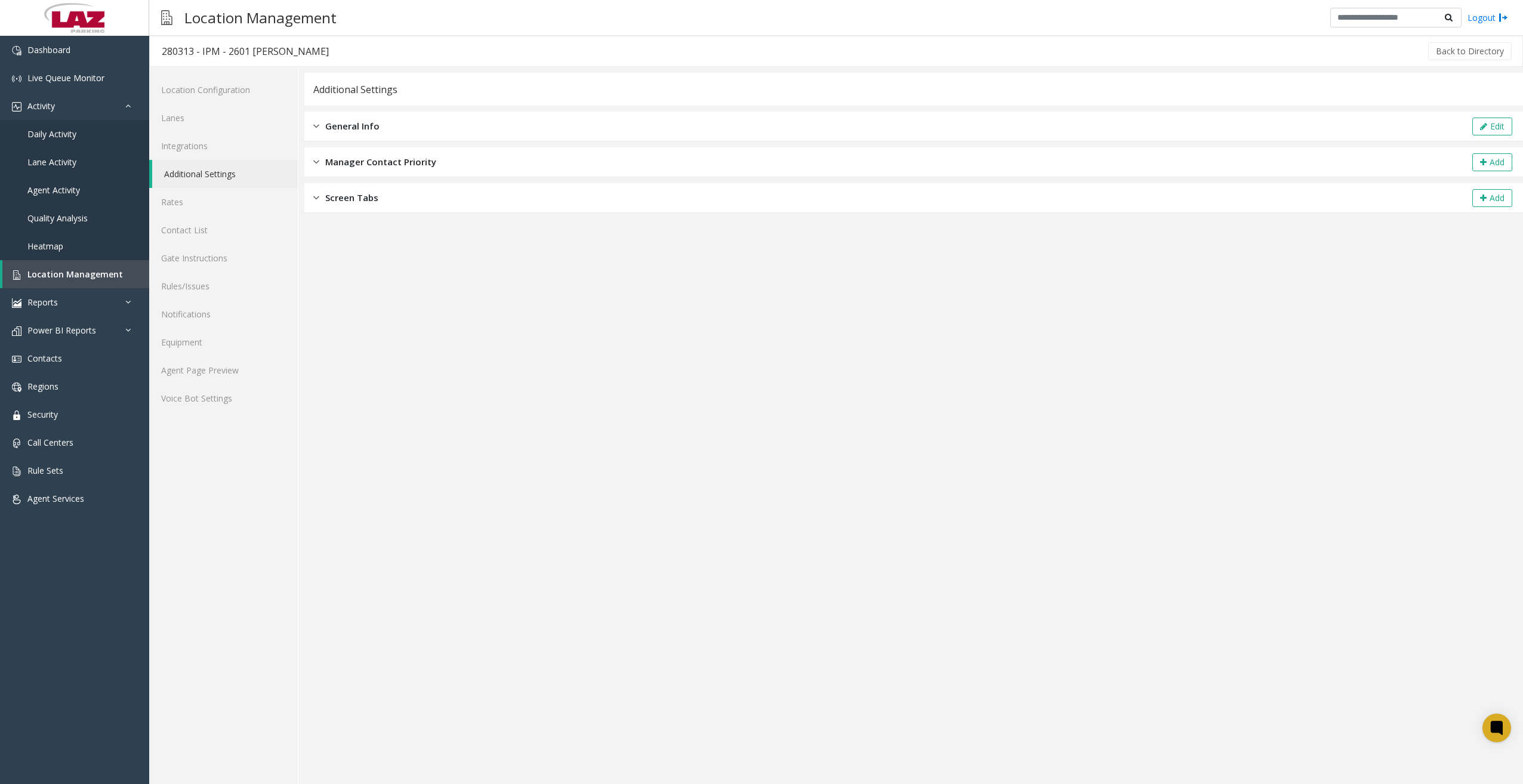
click at [325, 121] on span "General Info" at bounding box center [353, 126] width 54 height 14
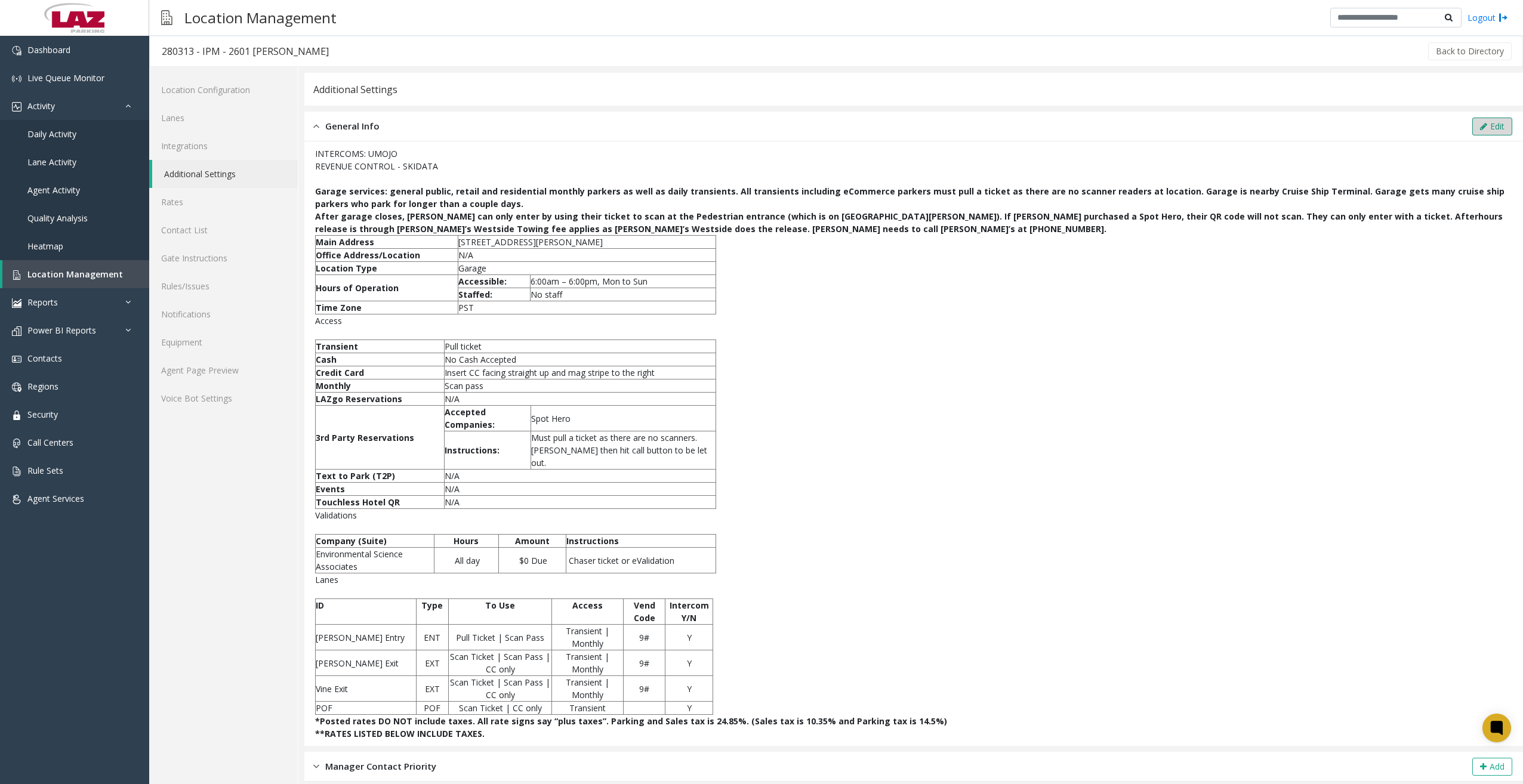
click at [1146, 128] on button "Edit" at bounding box center [1492, 126] width 40 height 18
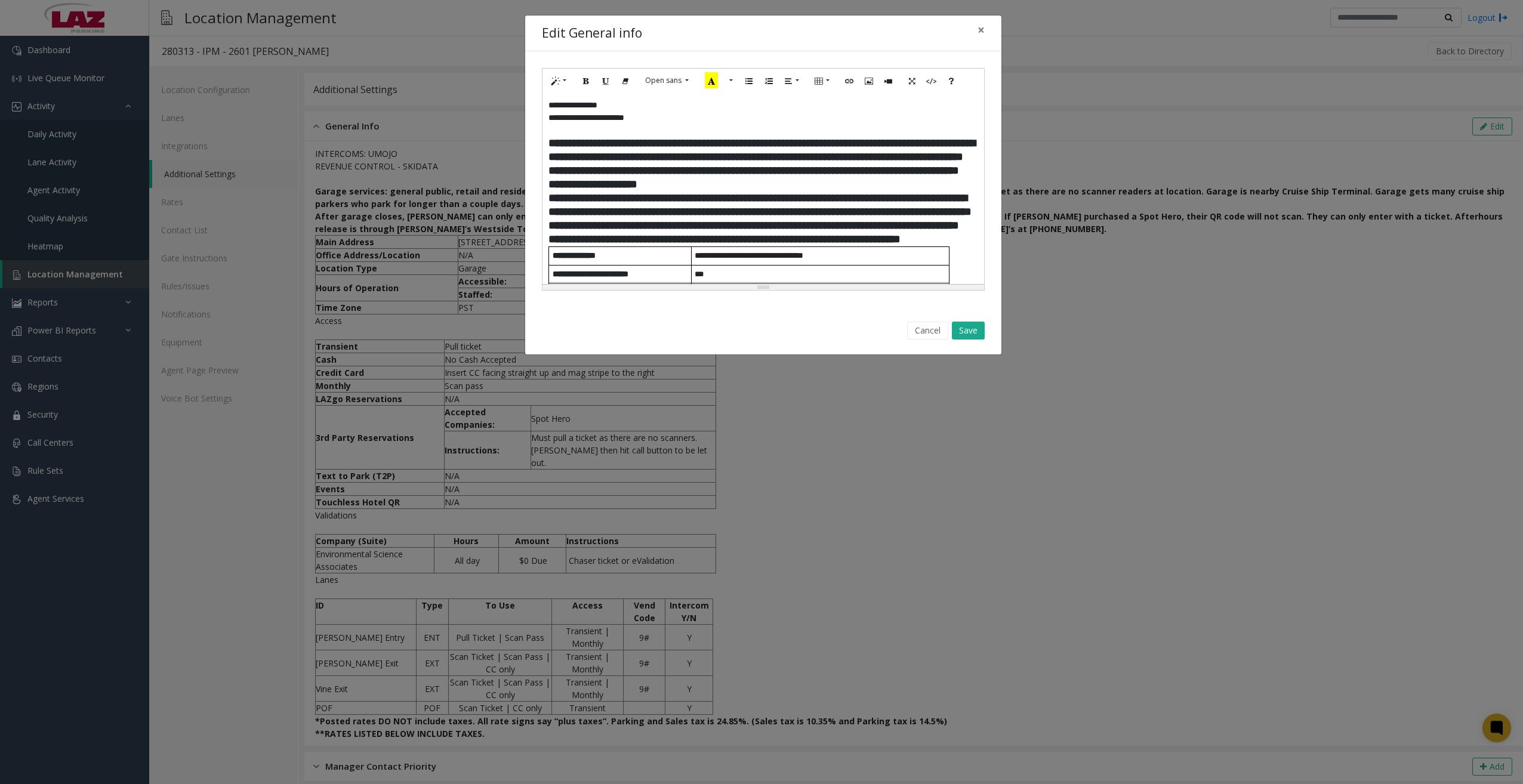
click at [832, 186] on p "**********" at bounding box center [763, 164] width 429 height 55
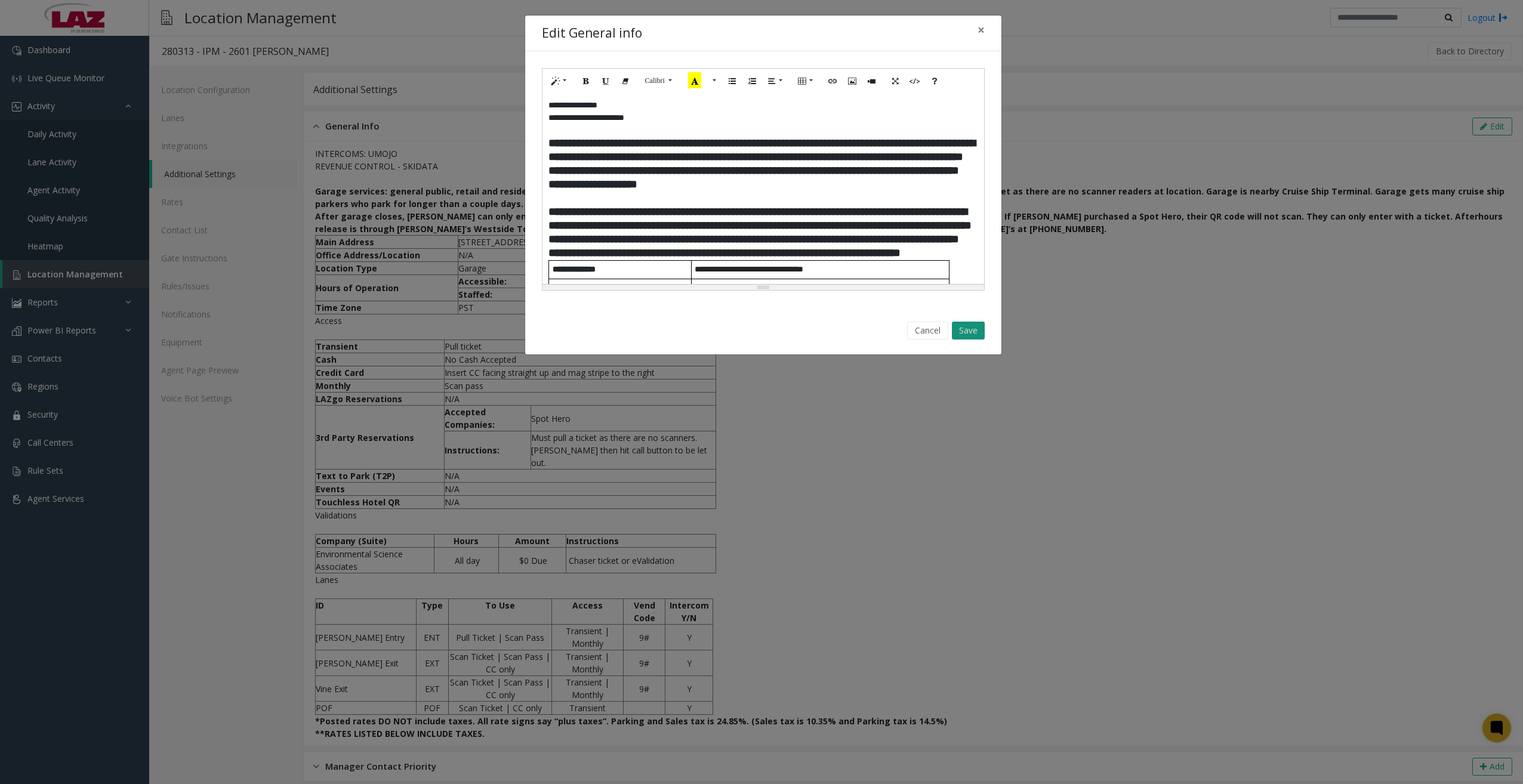
click at [972, 329] on button "Save" at bounding box center [968, 331] width 33 height 18
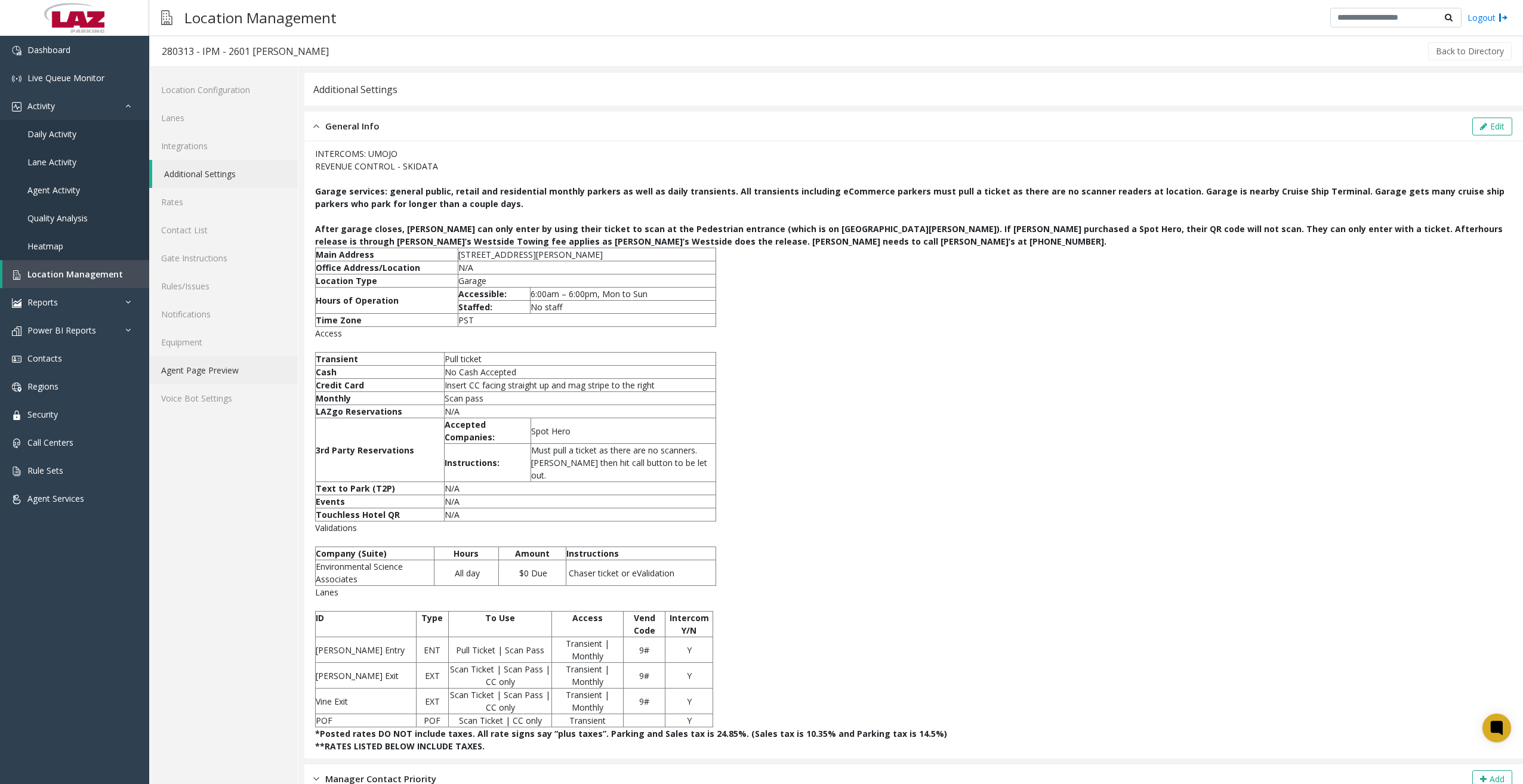
click at [224, 364] on link "Agent Page Preview" at bounding box center [224, 370] width 149 height 28
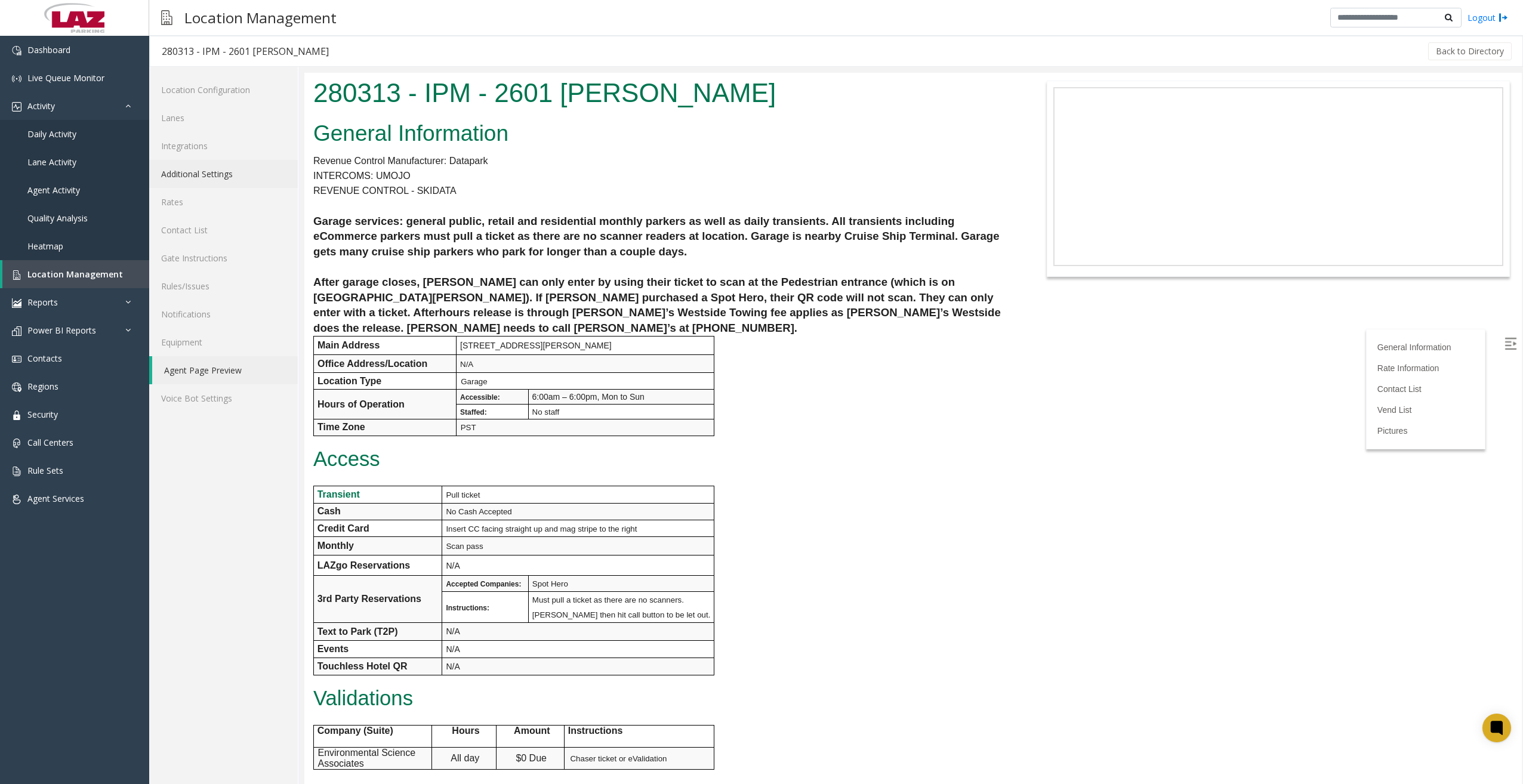
click at [230, 178] on link "Additional Settings" at bounding box center [224, 173] width 149 height 28
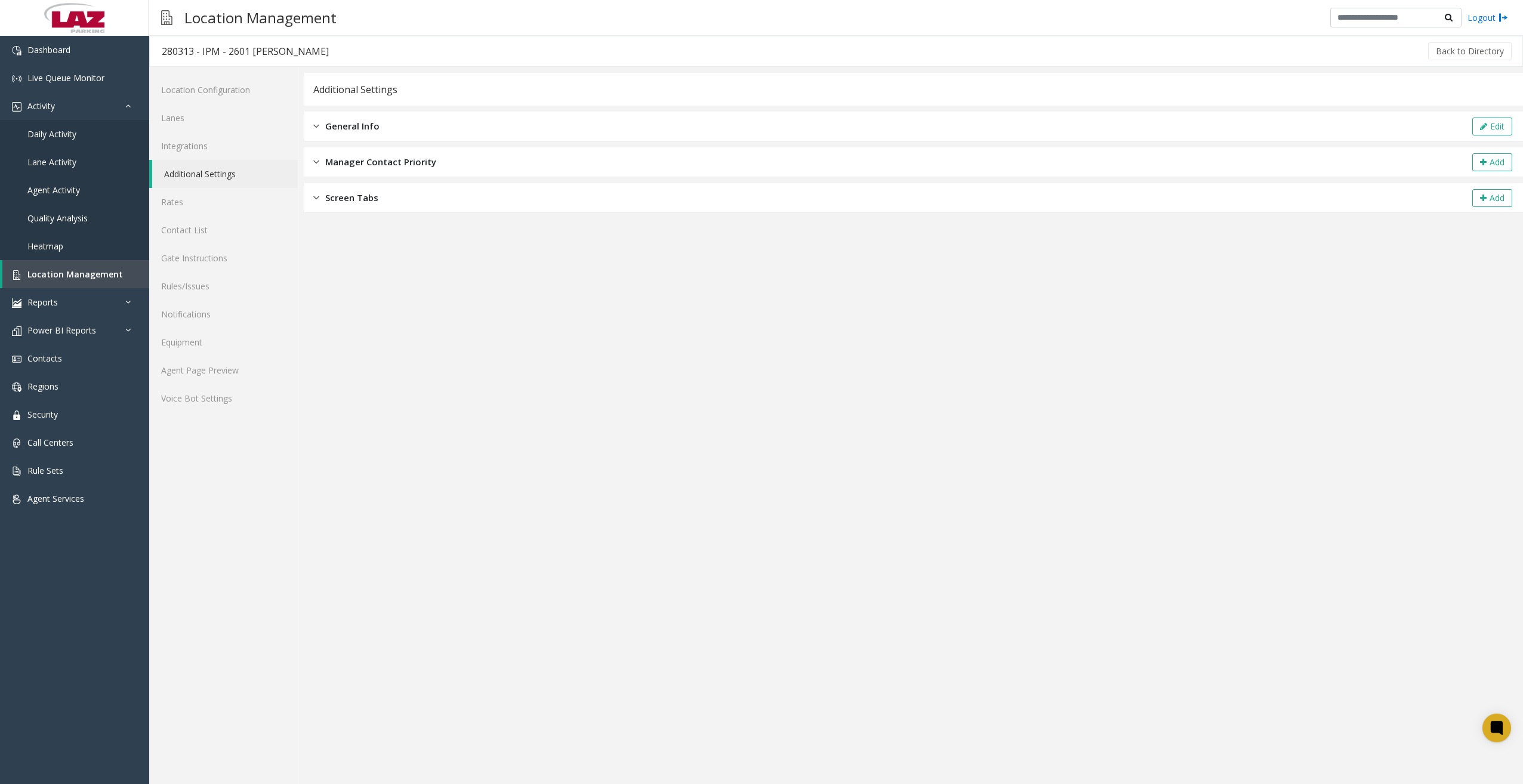
click at [319, 123] on div "General Info" at bounding box center [347, 126] width 67 height 14
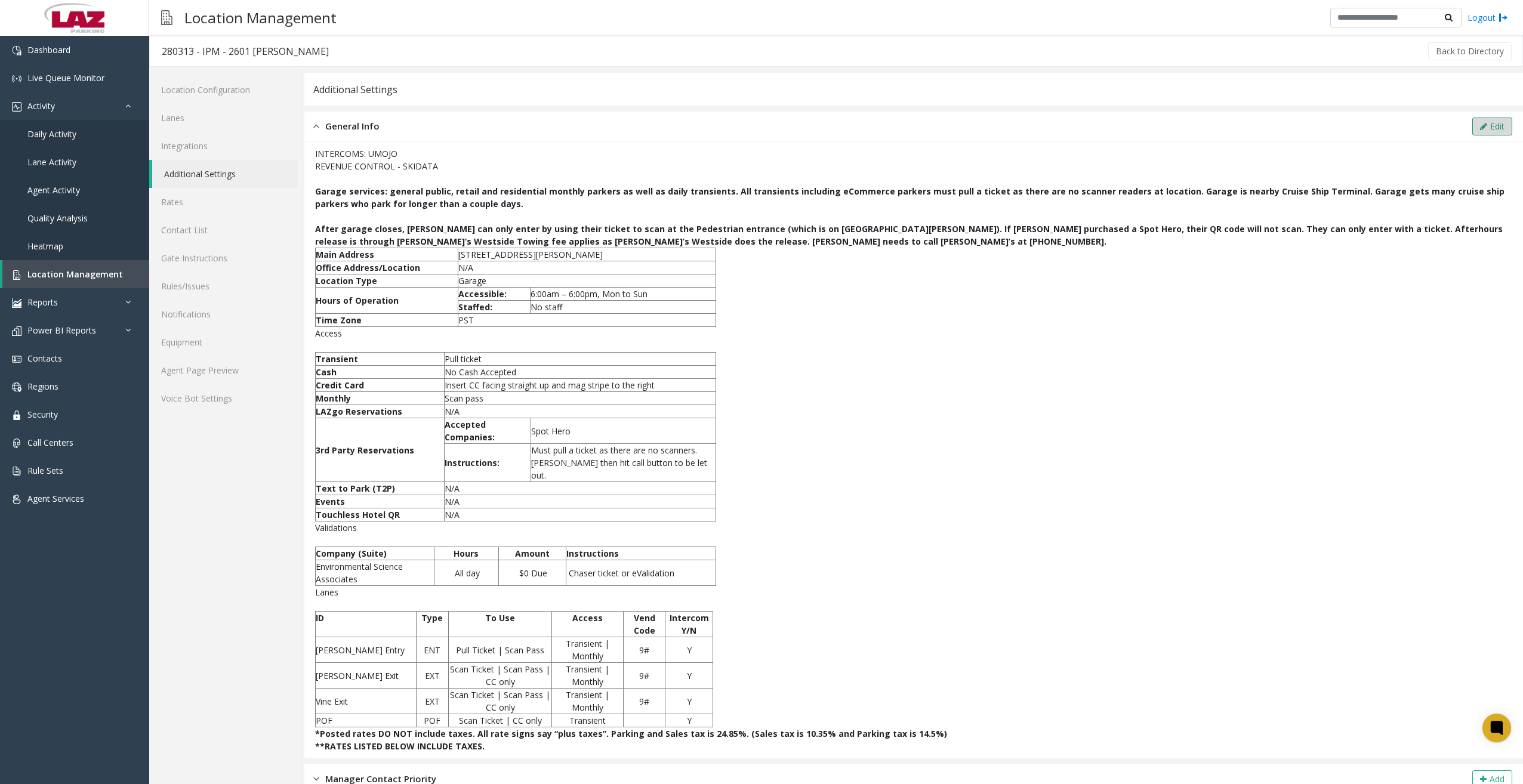
click at [1146, 127] on button "Edit" at bounding box center [1492, 126] width 40 height 18
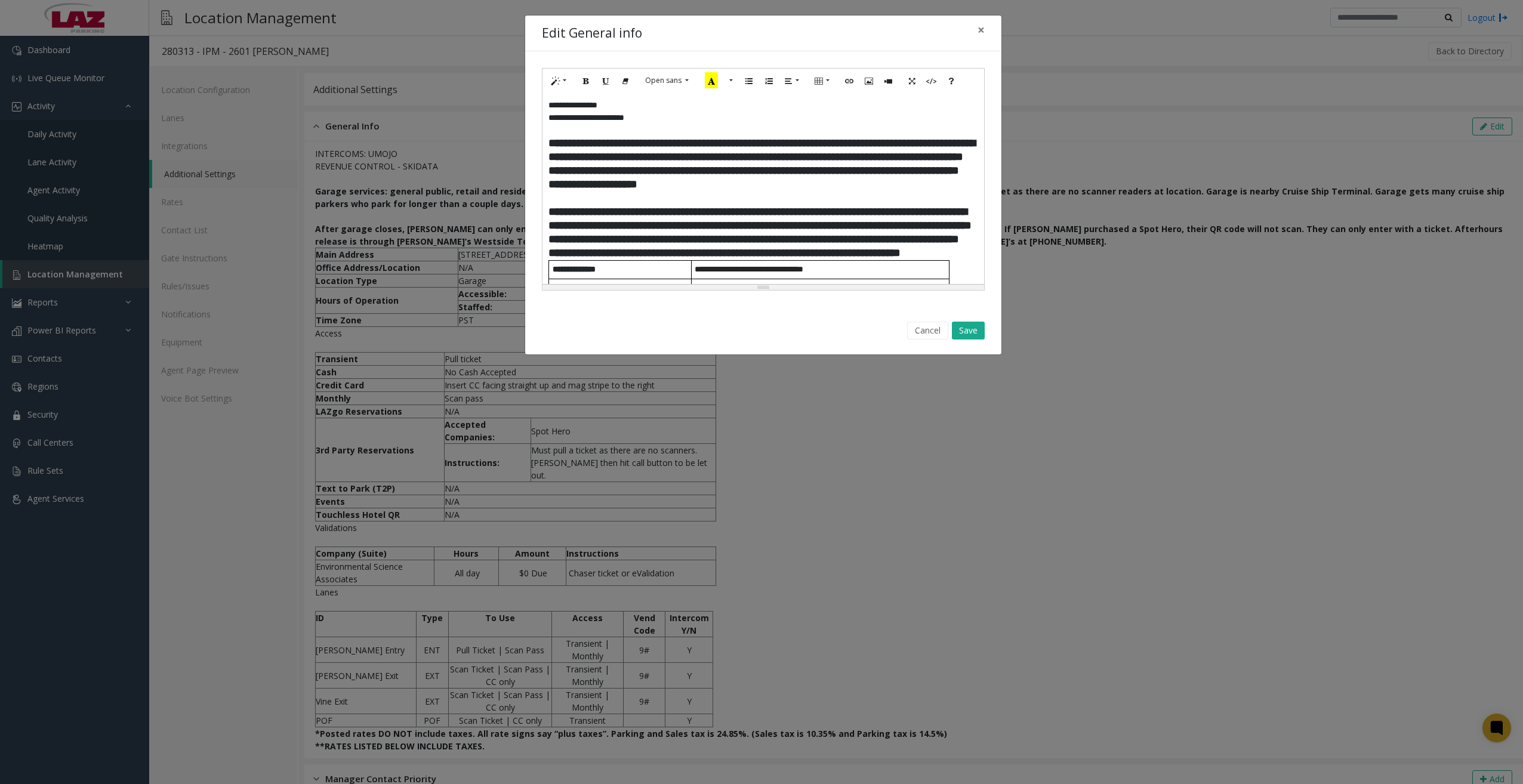
click at [672, 260] on p "**********" at bounding box center [763, 232] width 429 height 55
click at [967, 331] on button "Save" at bounding box center [968, 331] width 33 height 18
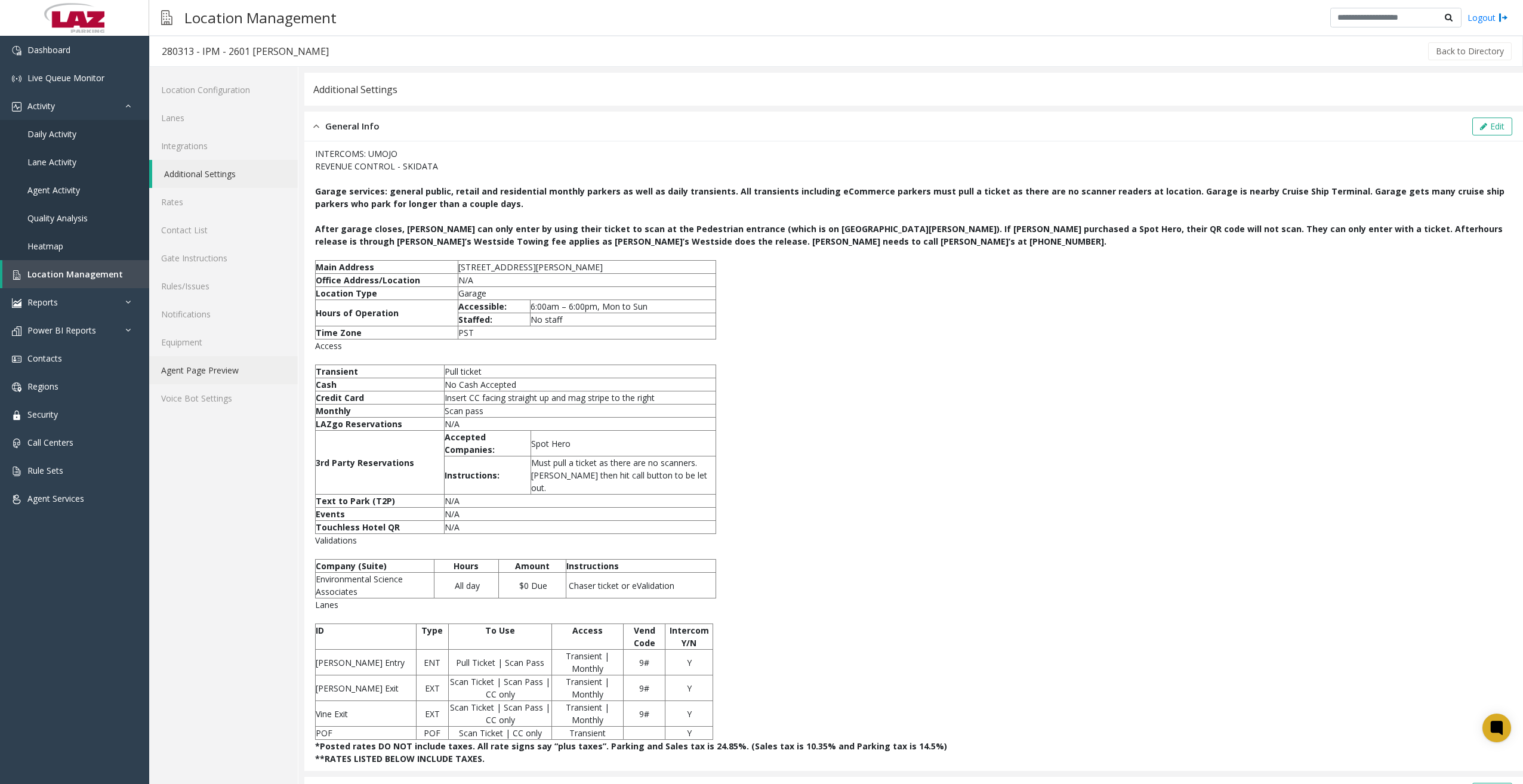
click at [201, 370] on link "Agent Page Preview" at bounding box center [224, 370] width 149 height 28
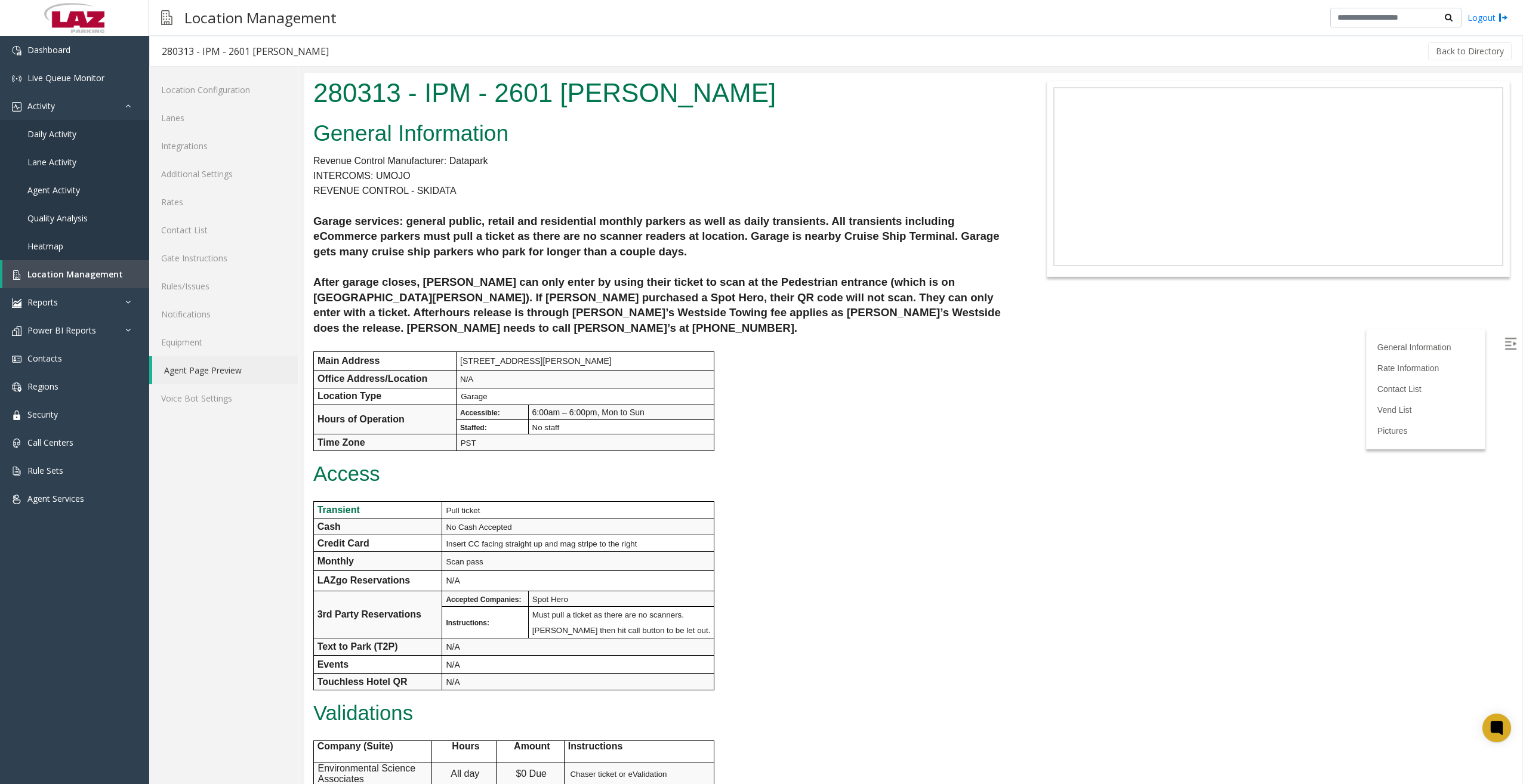
click at [515, 162] on div "General Information Revenue Control Manufacturer: Datapark INTERCOMS: UMOJO REV…" at bounding box center [659, 548] width 710 height 863
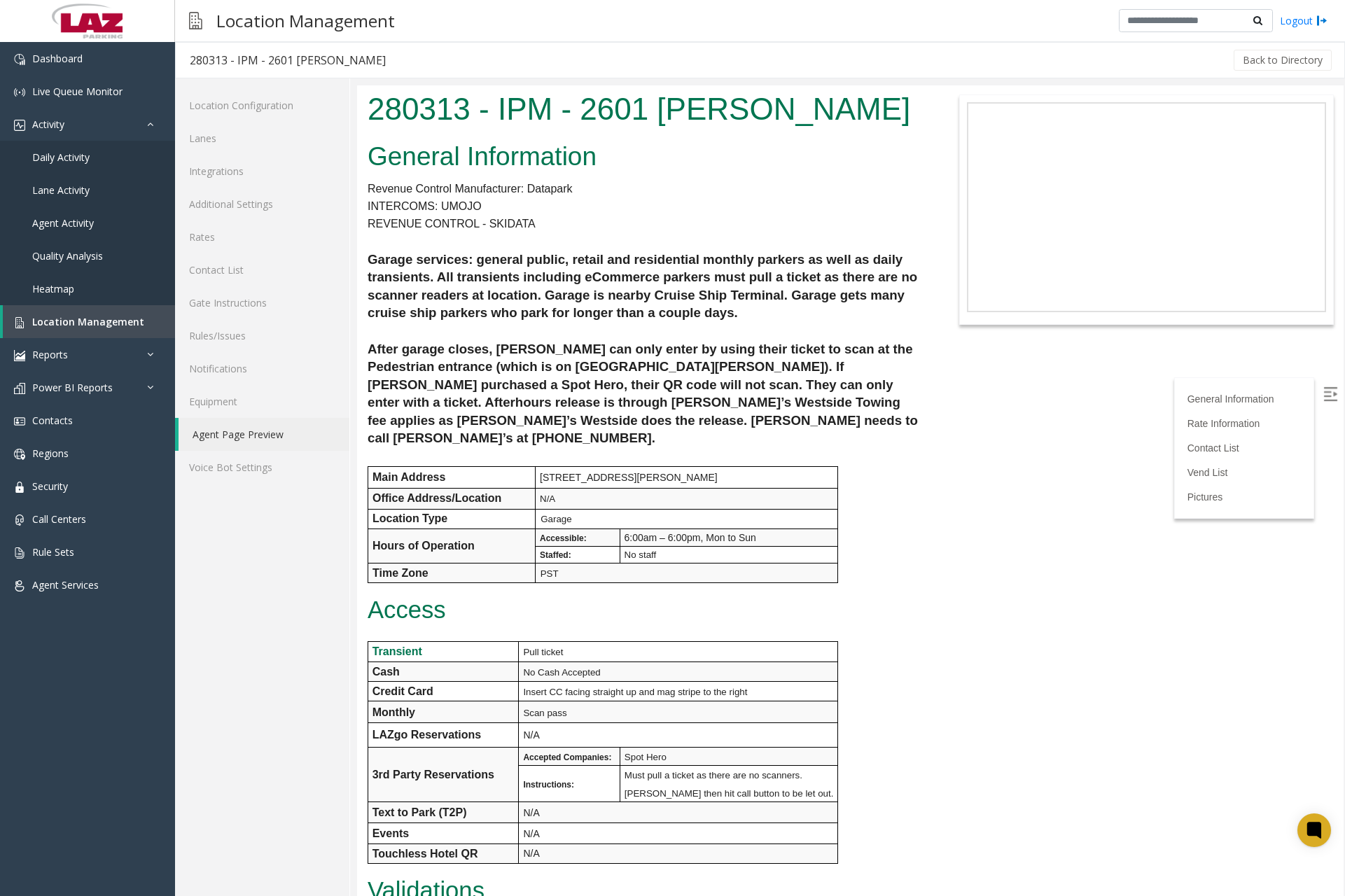
click at [595, 46] on div "Back to Directory" at bounding box center [867, 60] width 934 height 35
click at [86, 415] on link "Contacts" at bounding box center [87, 420] width 175 height 33
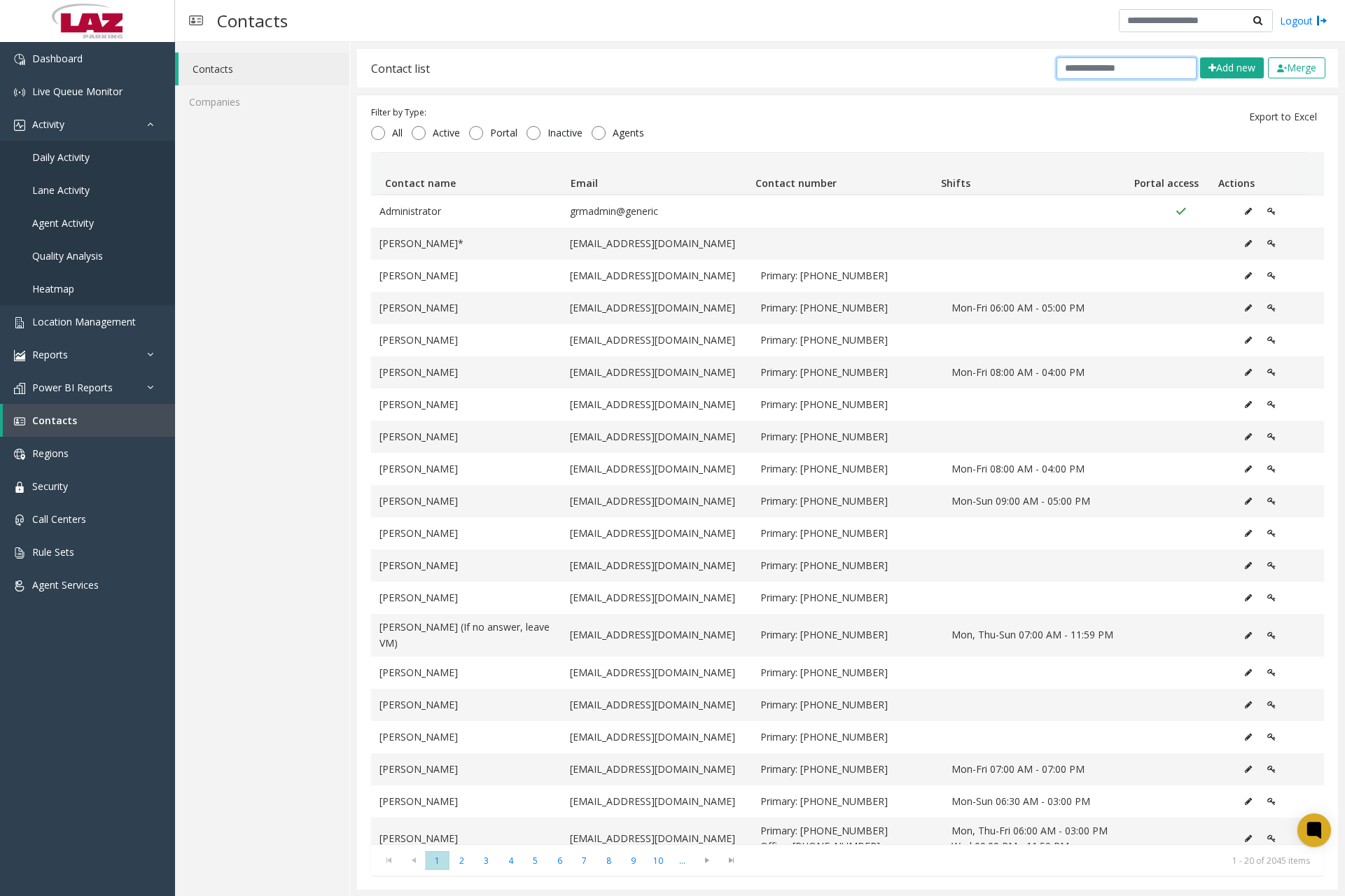
click at [1099, 78] on input "text" at bounding box center [1126, 68] width 140 height 22
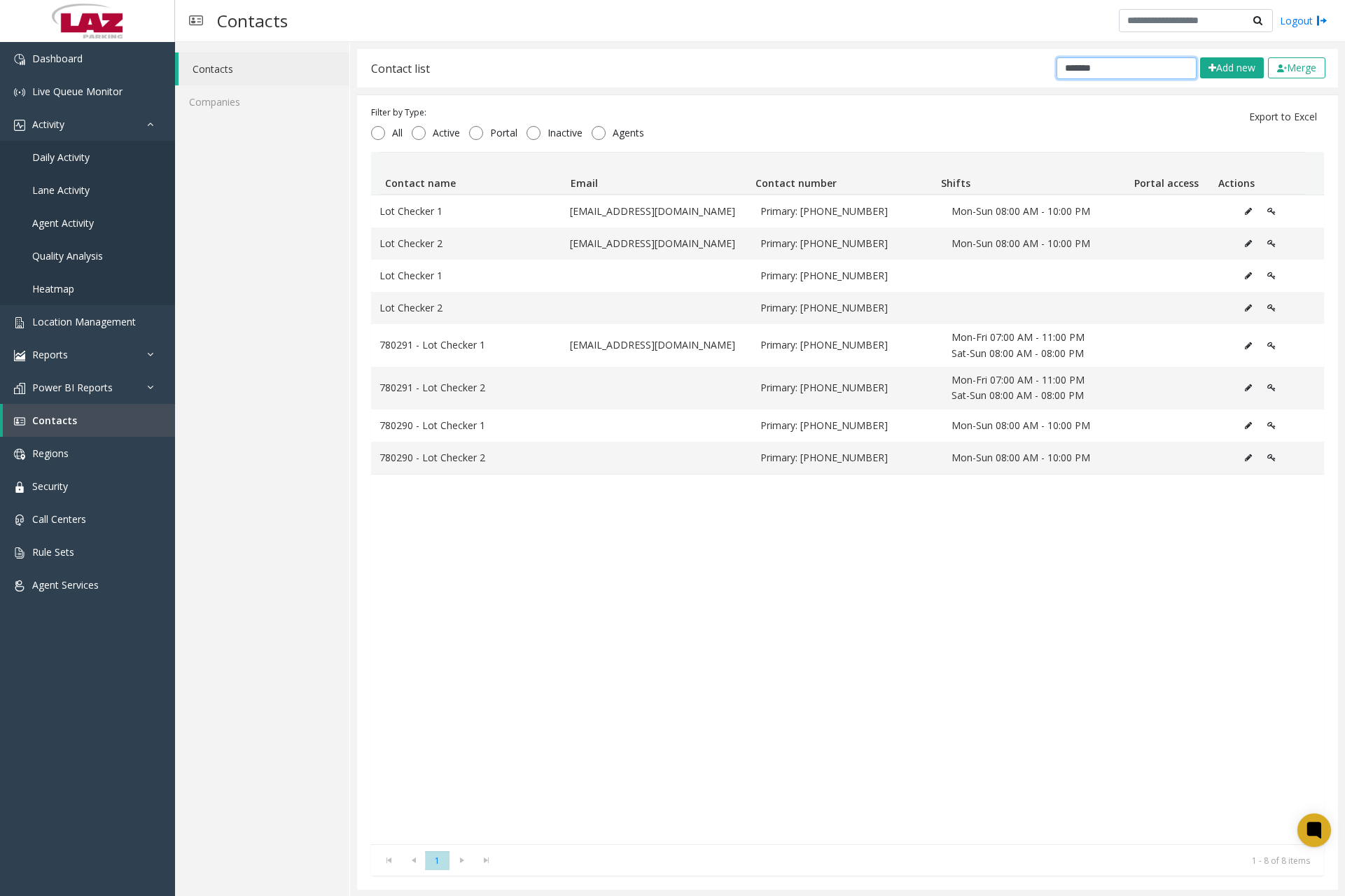
type input "*******"
click at [106, 319] on span "Location Management" at bounding box center [84, 321] width 104 height 13
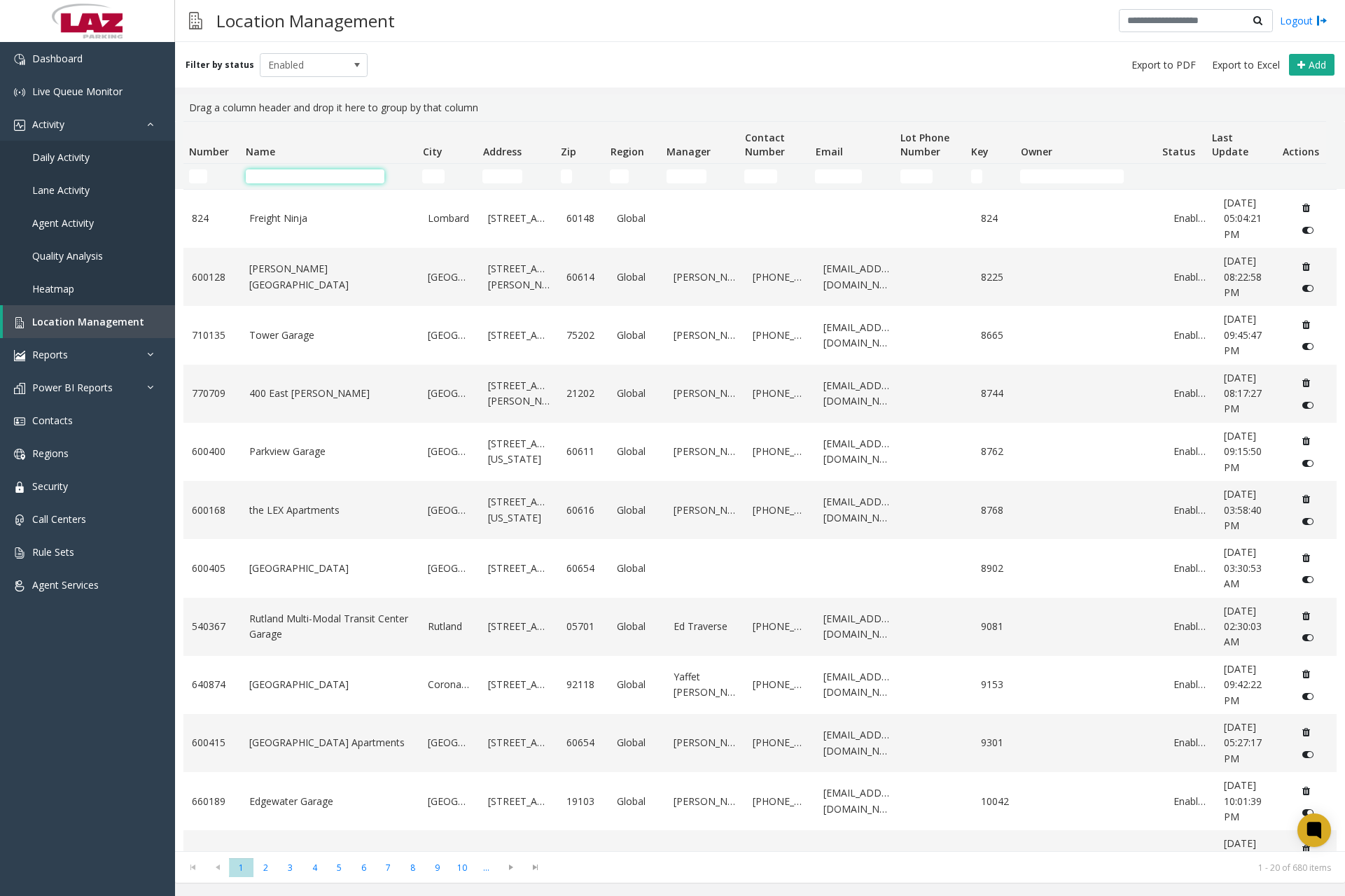
click at [290, 179] on input "Name Filter" at bounding box center [314, 177] width 138 height 14
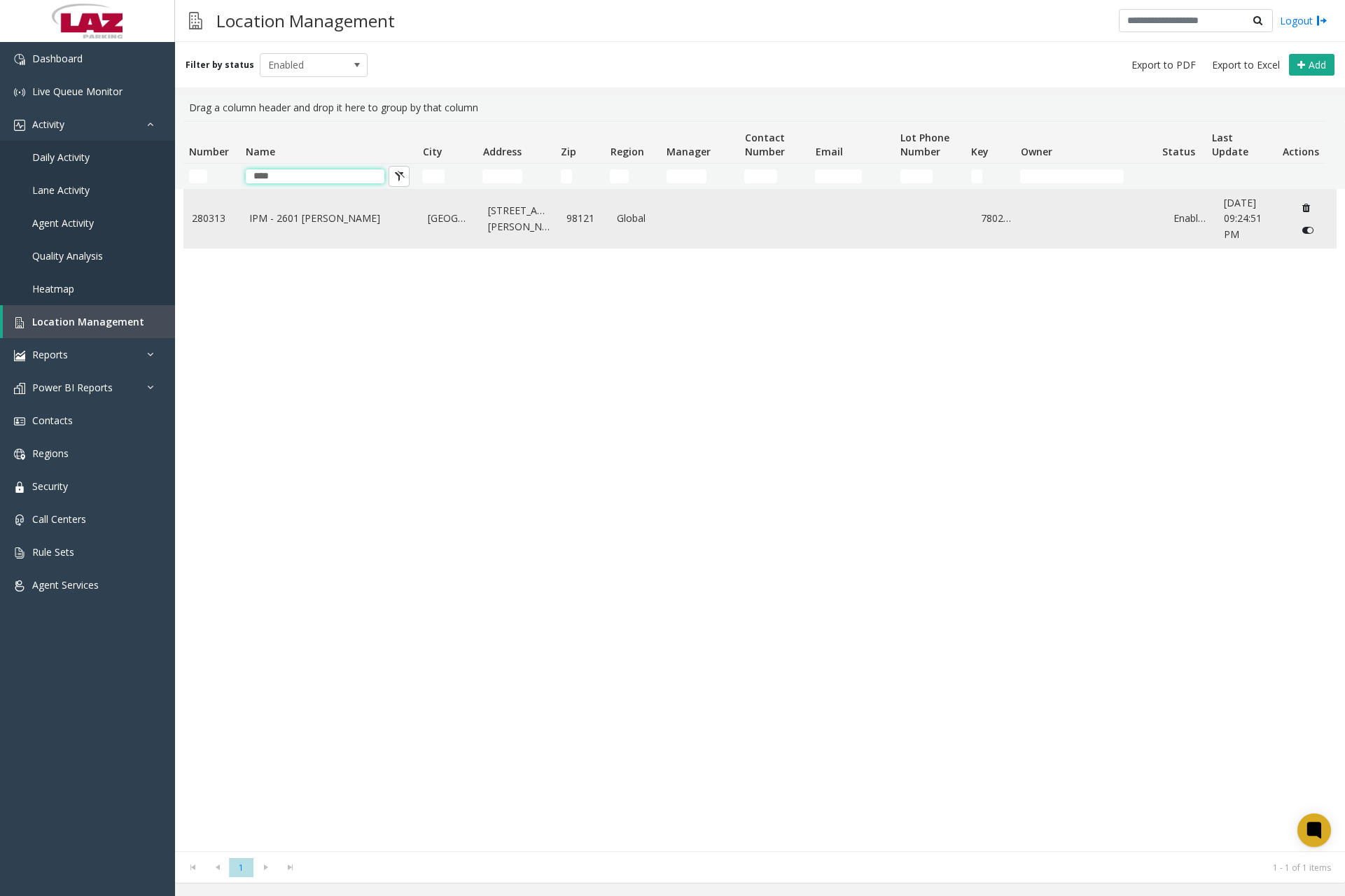
type input "****"
click at [310, 225] on link "IPM - 2601 [PERSON_NAME]" at bounding box center [330, 219] width 162 height 16
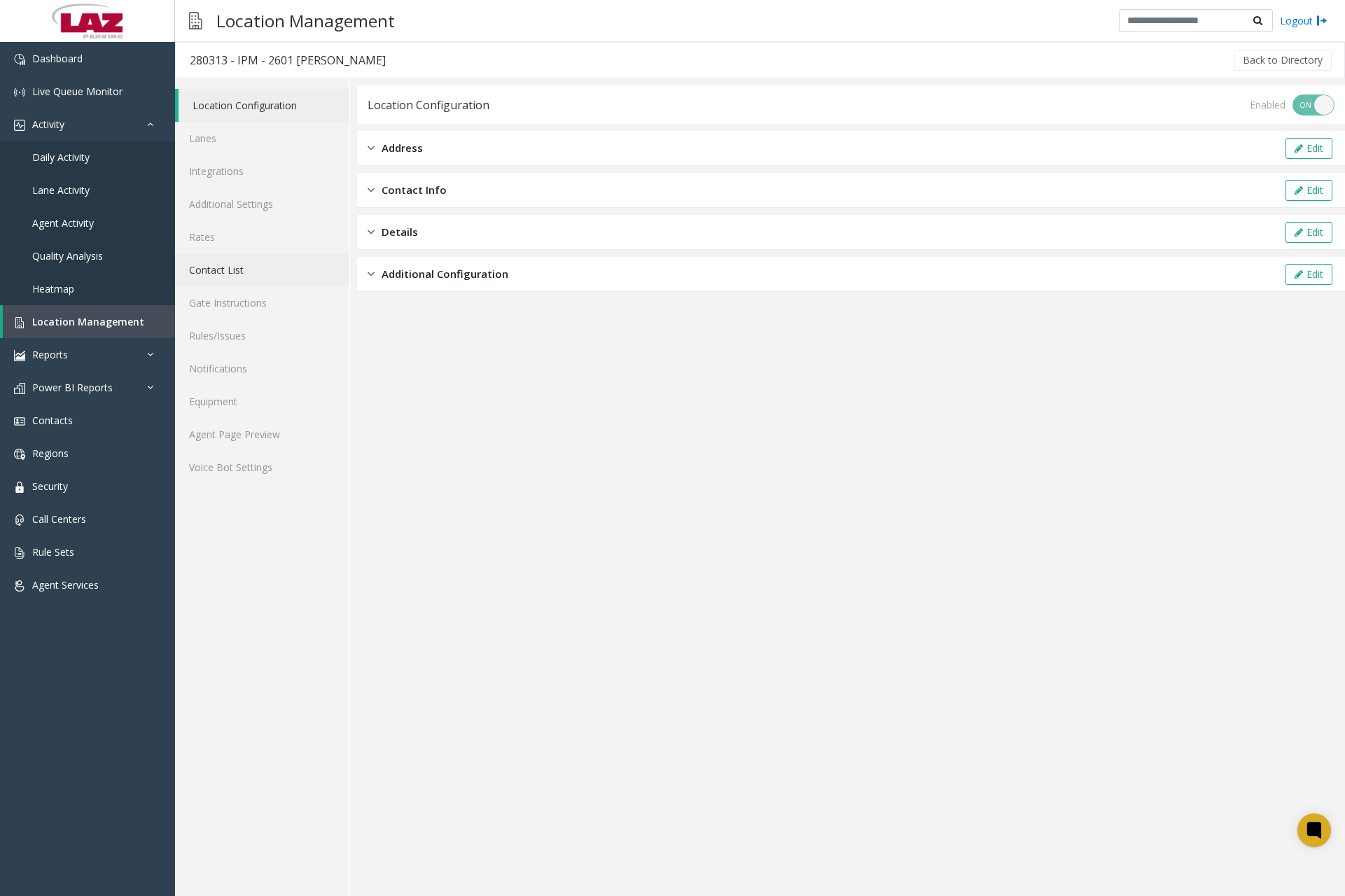
click at [230, 276] on link "Contact List" at bounding box center [263, 270] width 175 height 33
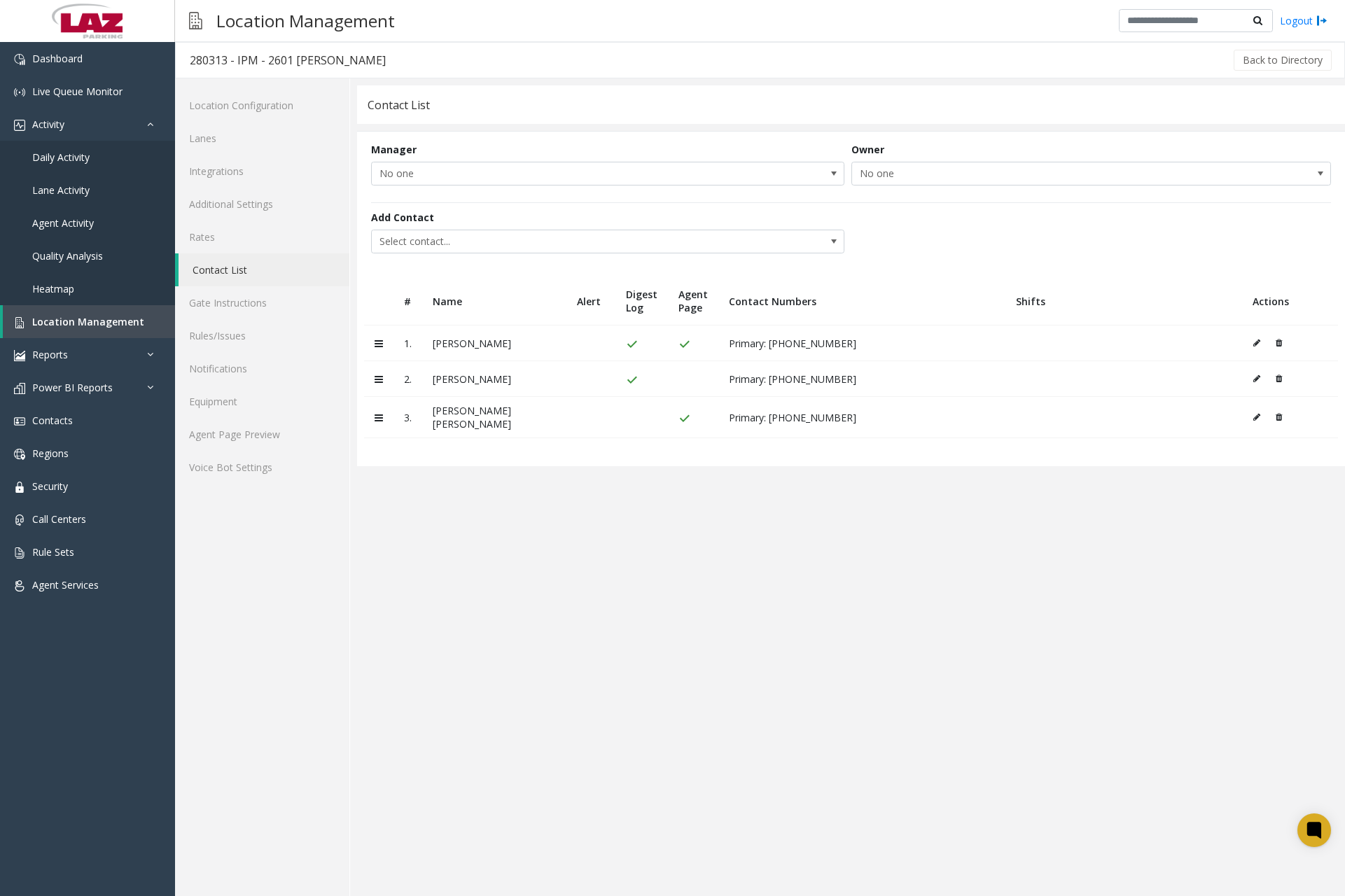
click at [1257, 414] on icon at bounding box center [1257, 417] width 7 height 9
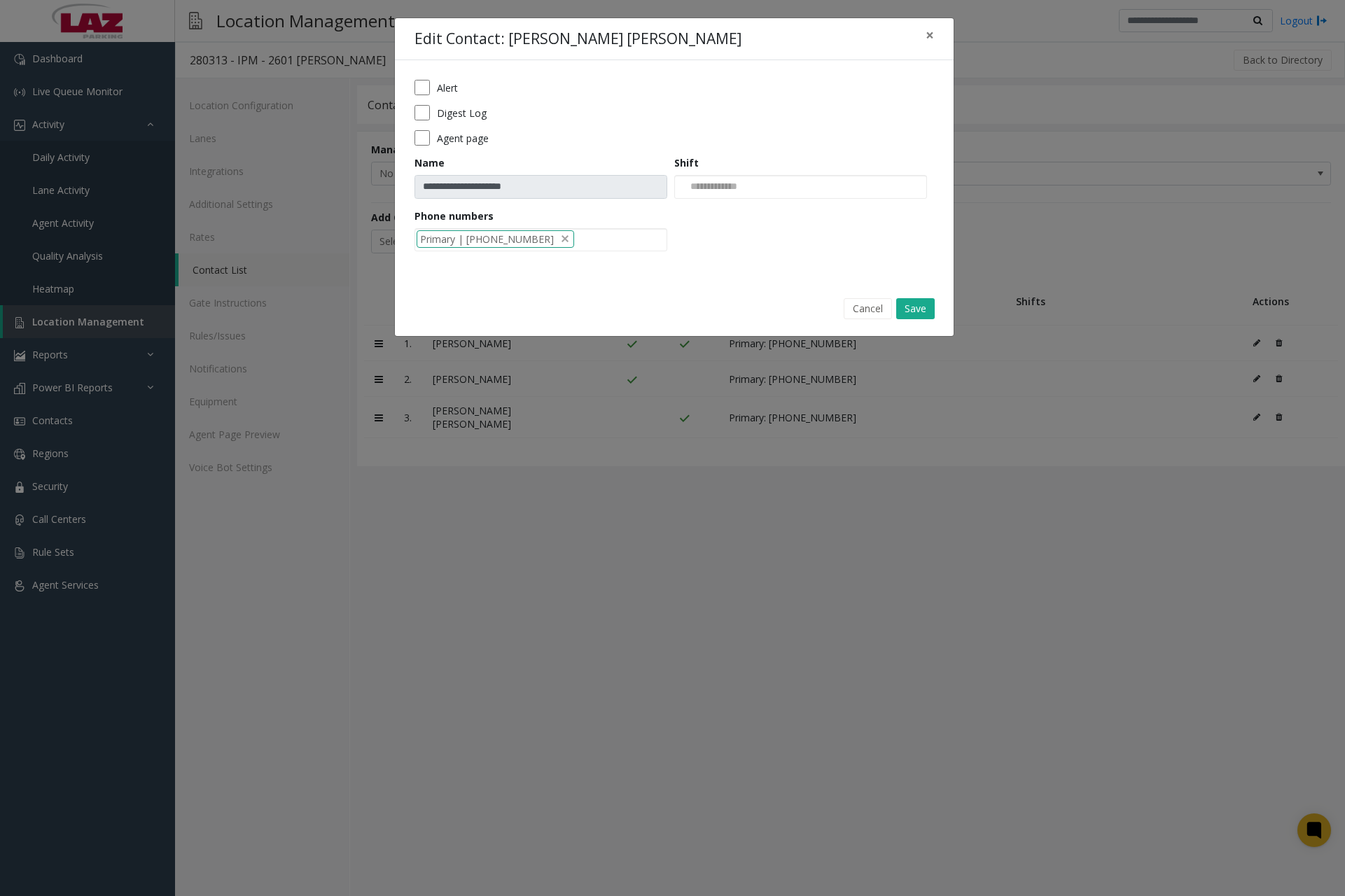
click at [481, 140] on label "Agent page" at bounding box center [463, 138] width 52 height 15
click at [920, 302] on button "Save" at bounding box center [916, 309] width 38 height 21
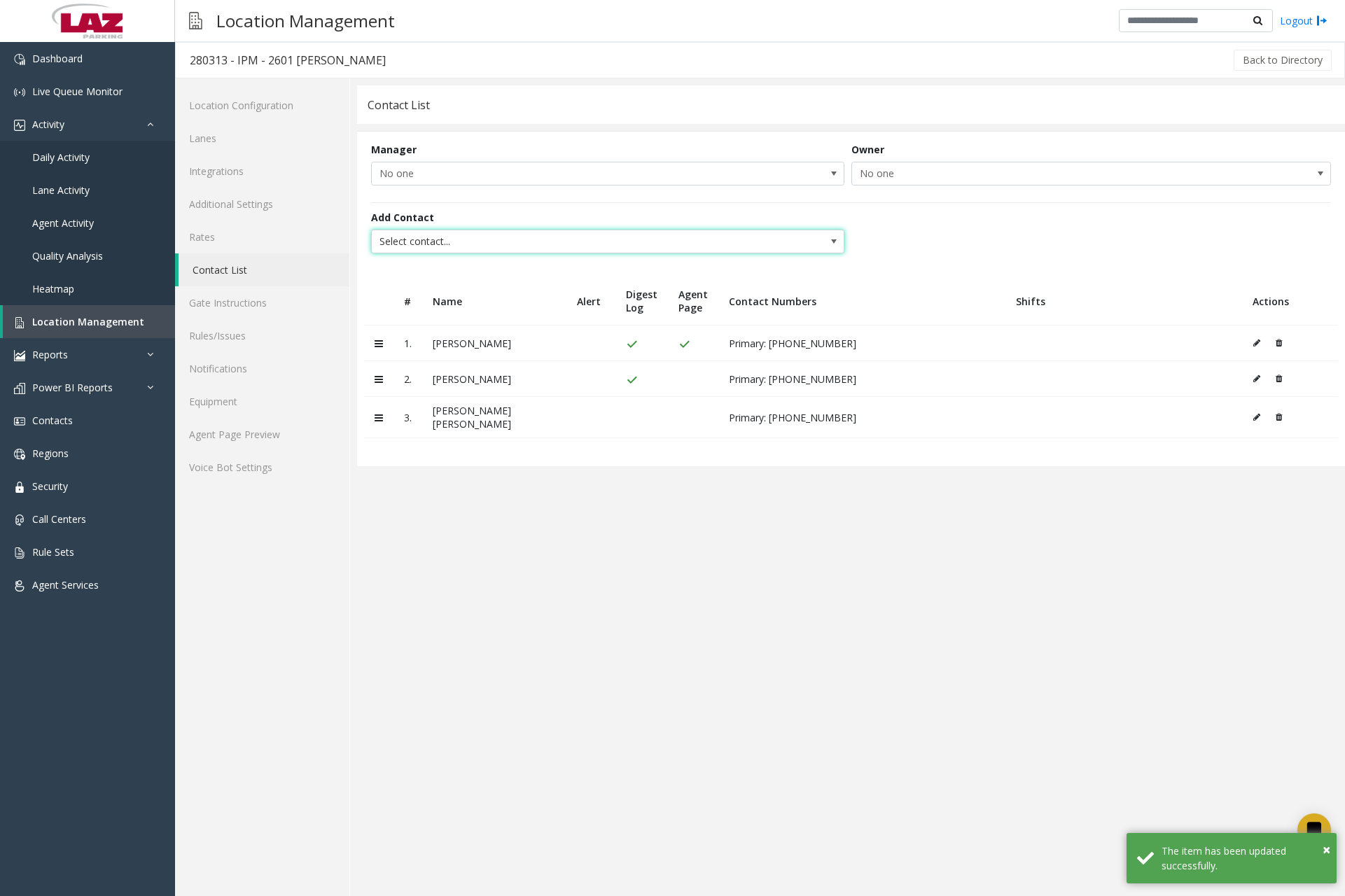
click at [622, 248] on span "Select contact..." at bounding box center [561, 242] width 378 height 23
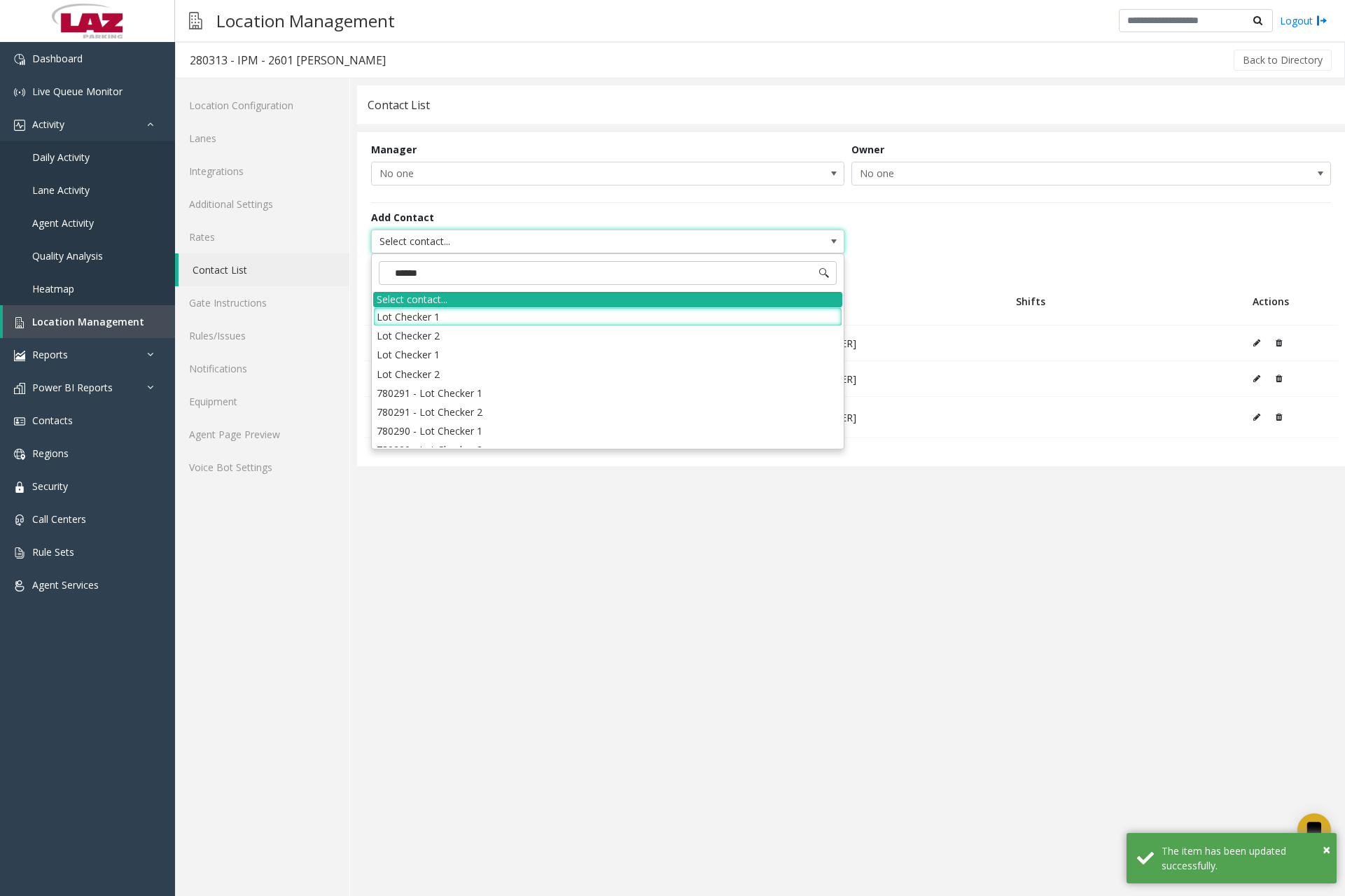
type input "*******"
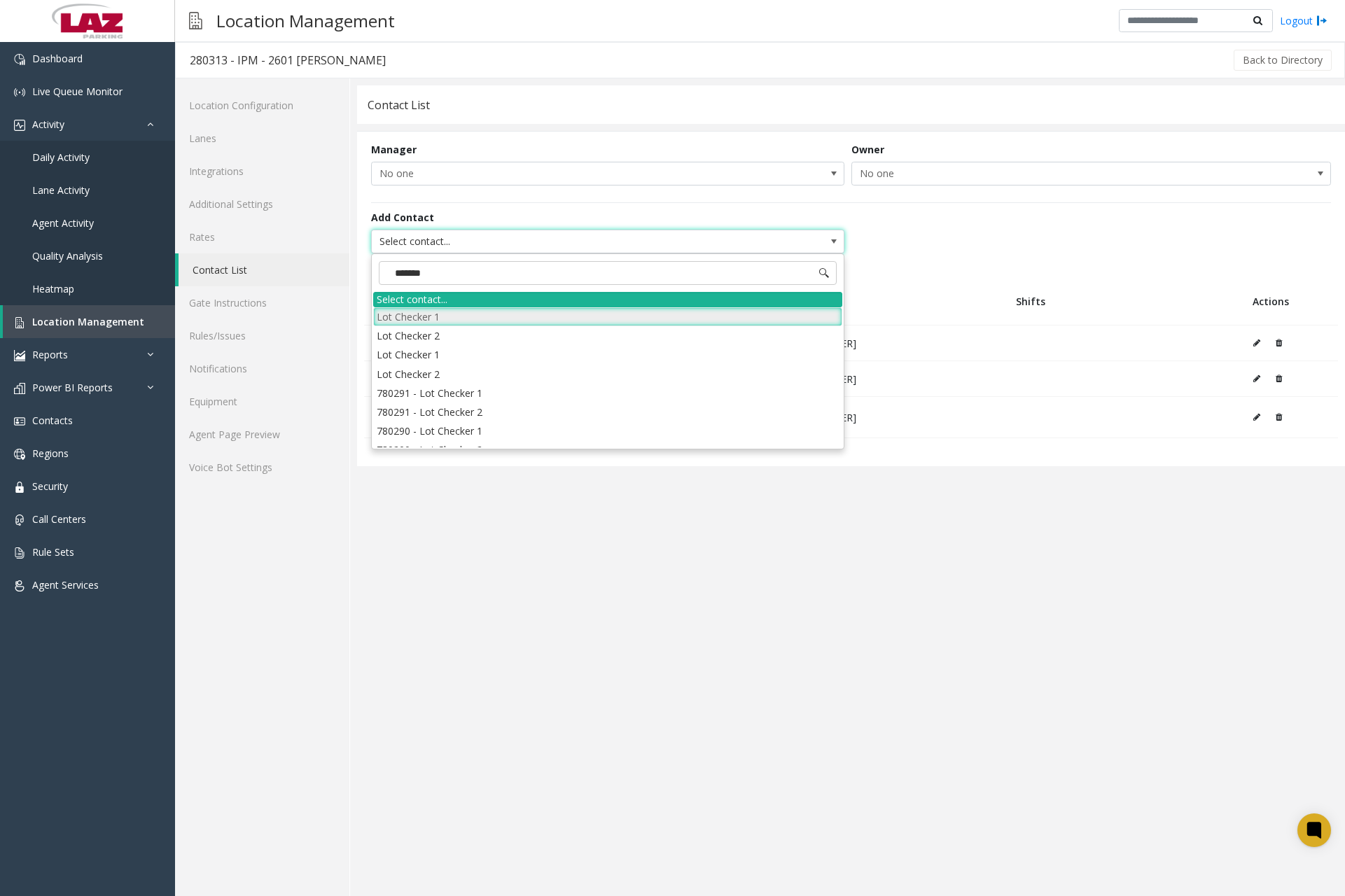
click at [472, 318] on li "Lot Checker 1" at bounding box center [608, 316] width 469 height 19
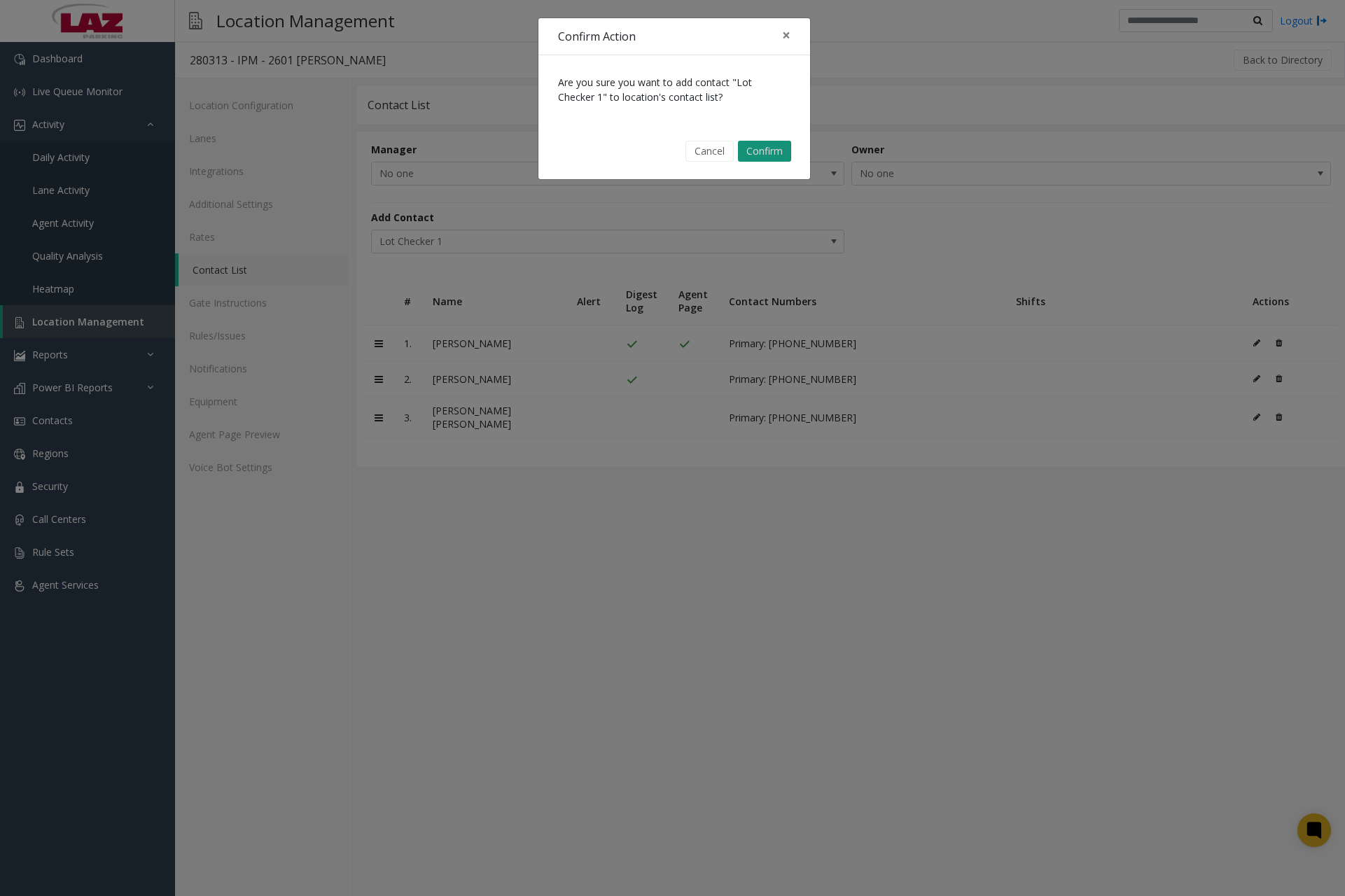
click at [771, 149] on button "Confirm" at bounding box center [764, 151] width 53 height 21
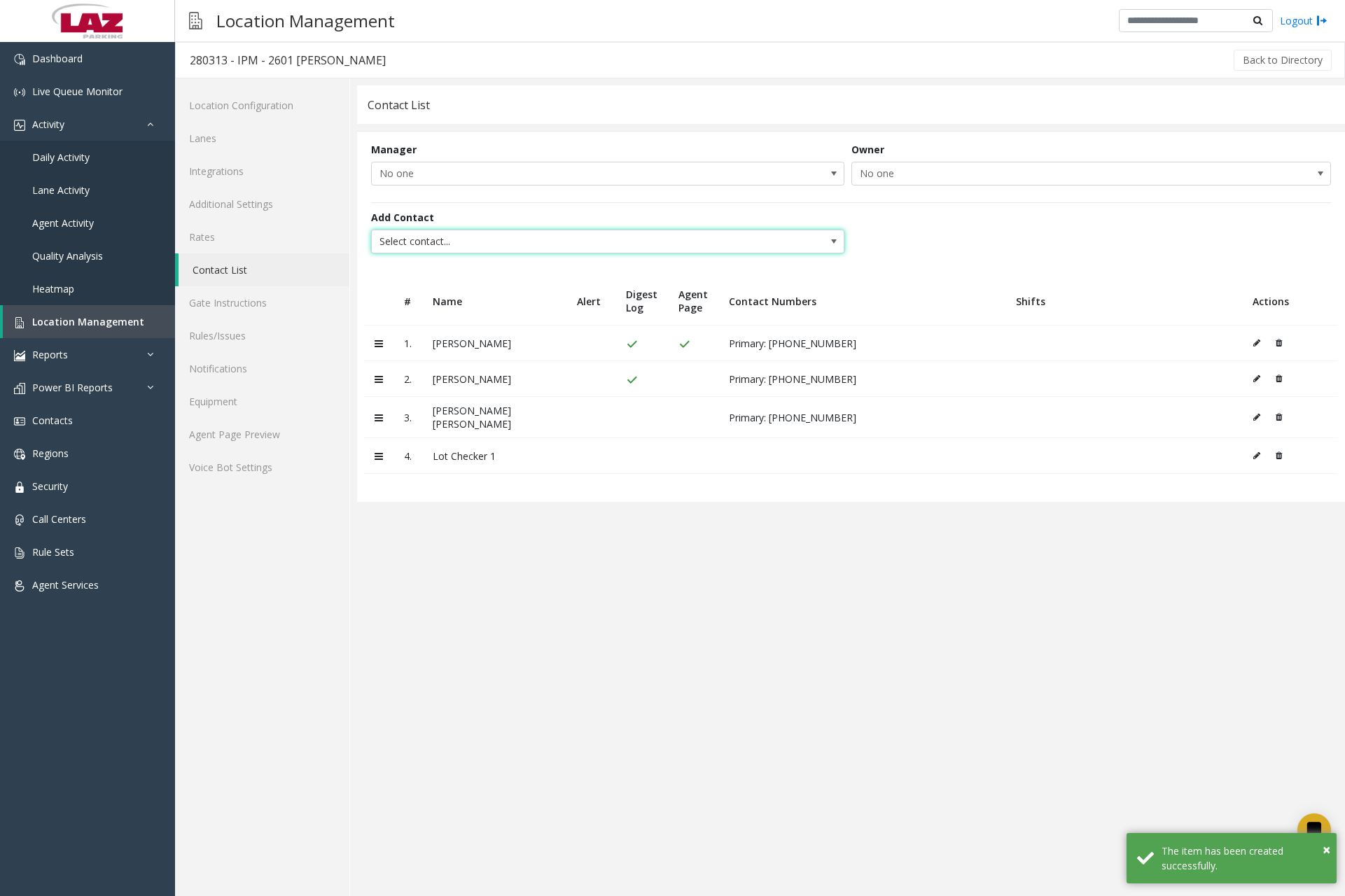
click at [727, 240] on span "Select contact..." at bounding box center [561, 242] width 378 height 23
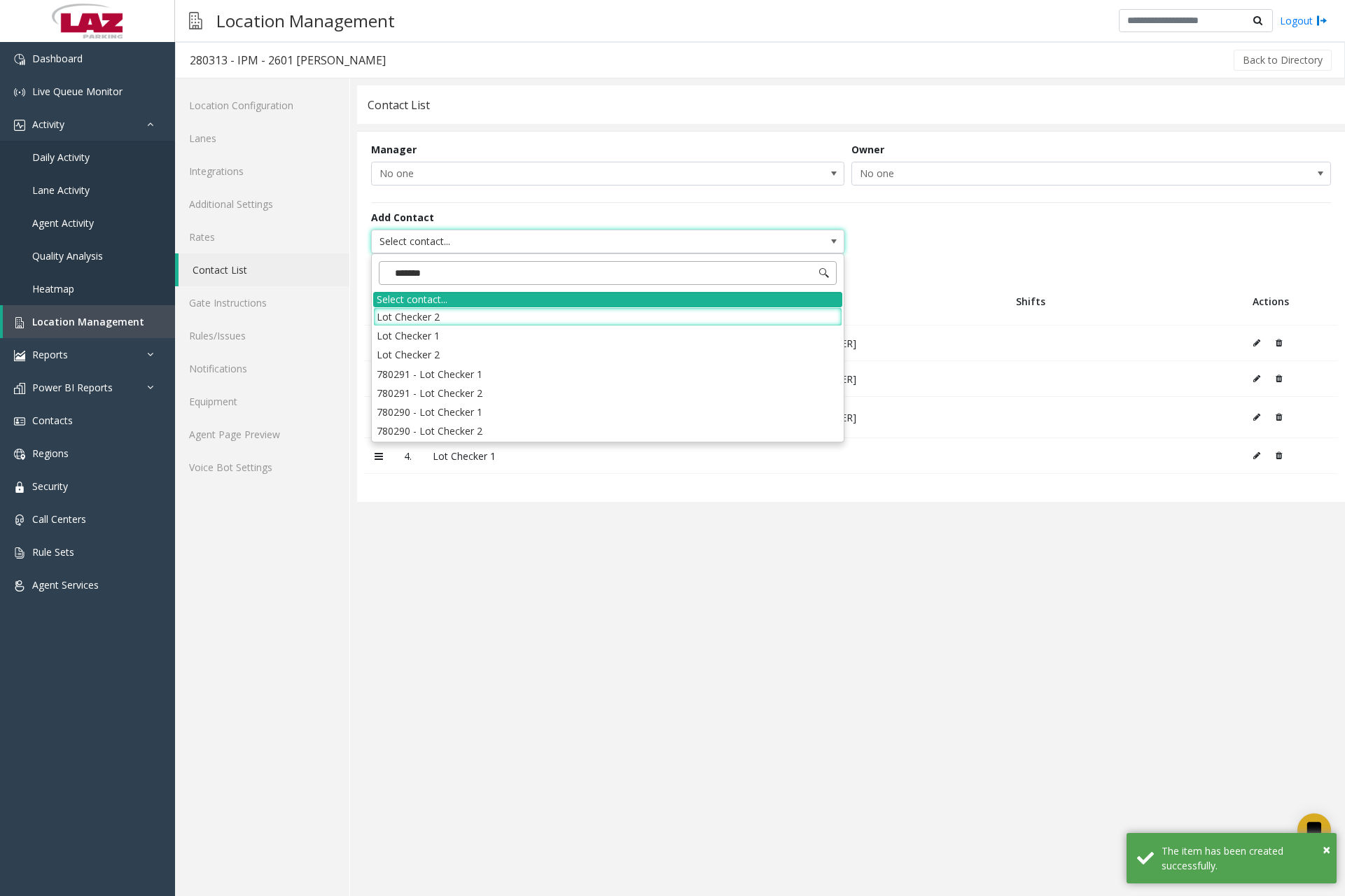
type input "********"
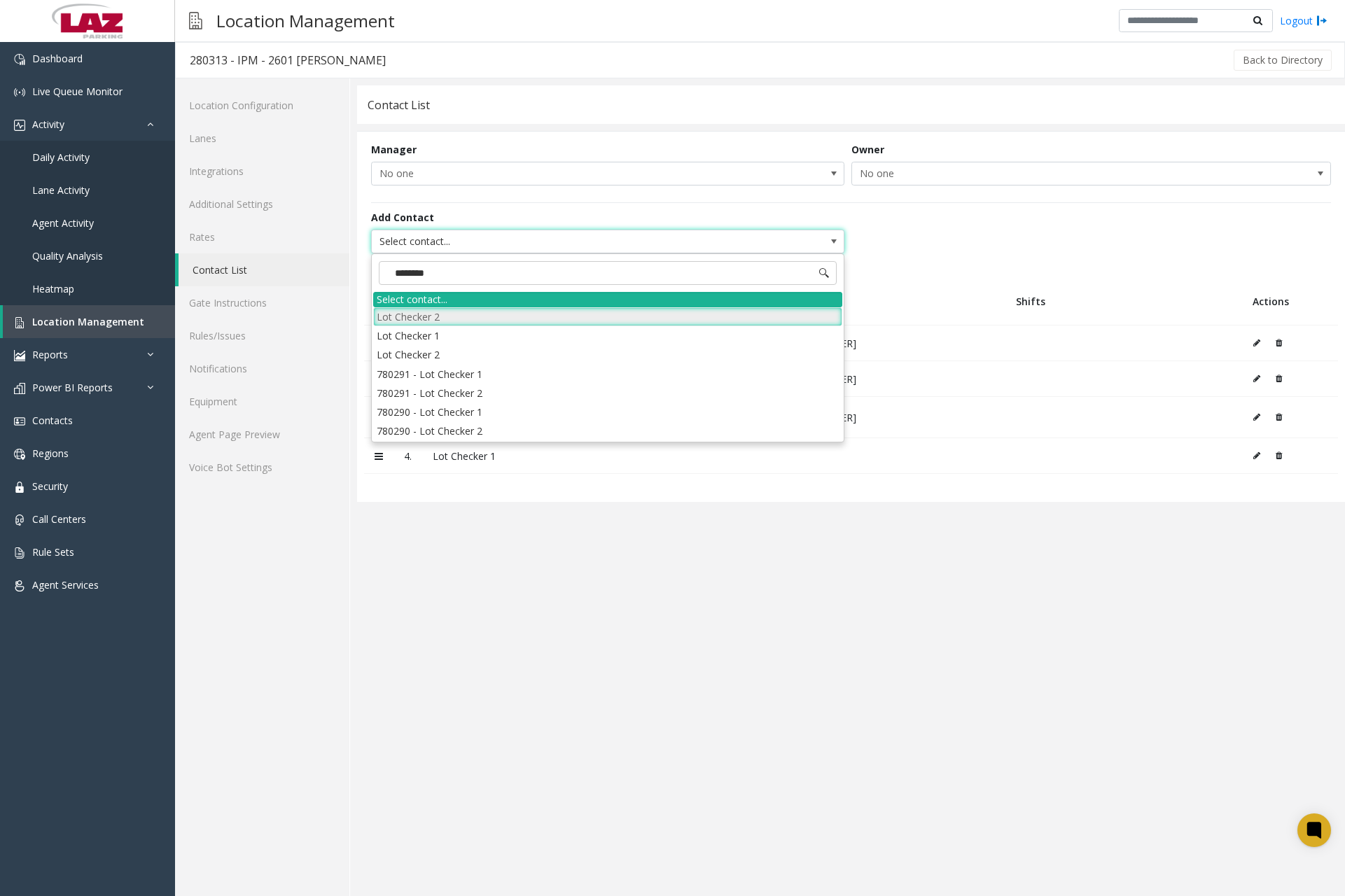
click at [497, 315] on li "Lot Checker 2" at bounding box center [608, 316] width 469 height 19
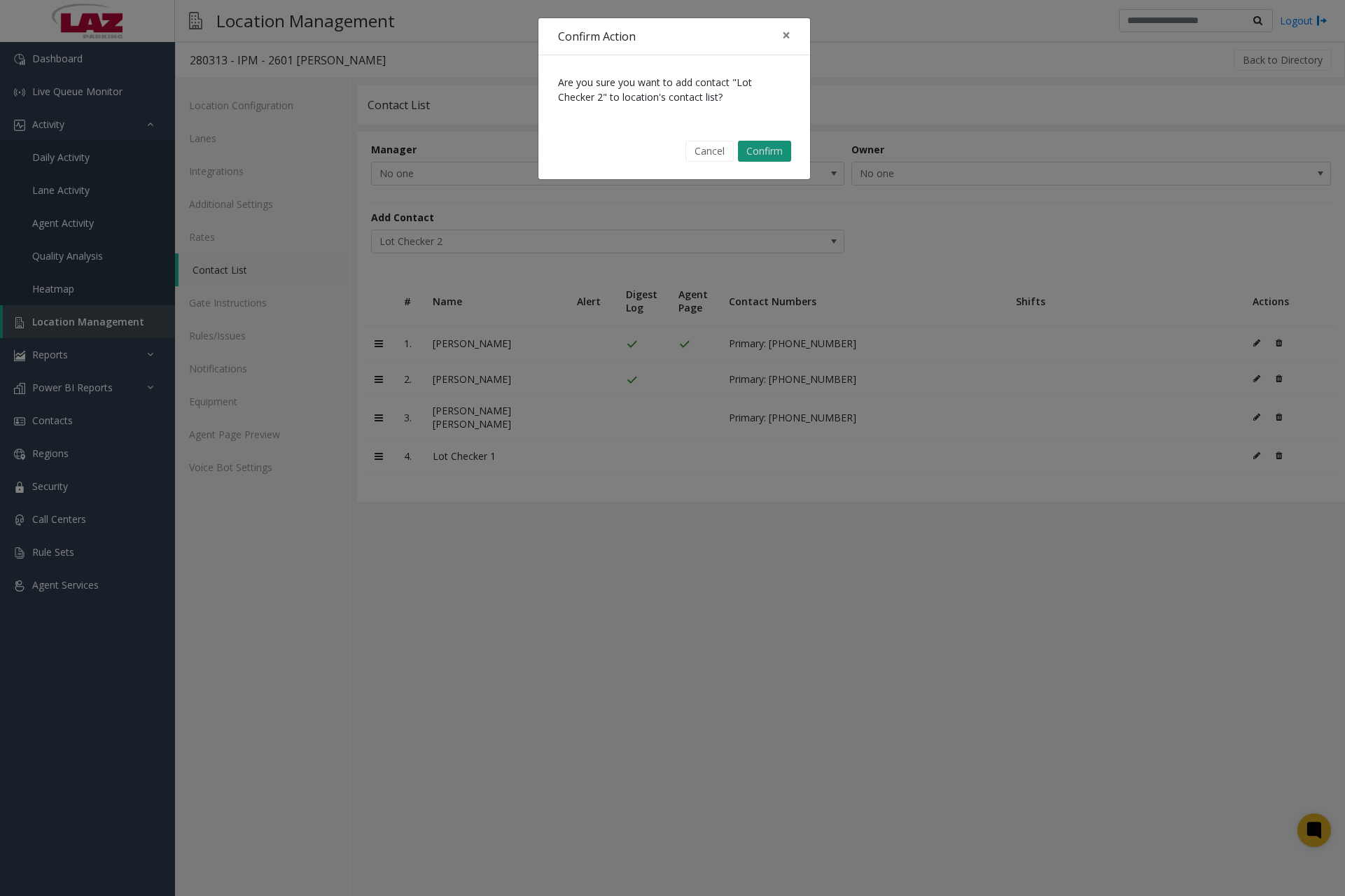
click at [772, 150] on button "Confirm" at bounding box center [764, 151] width 53 height 21
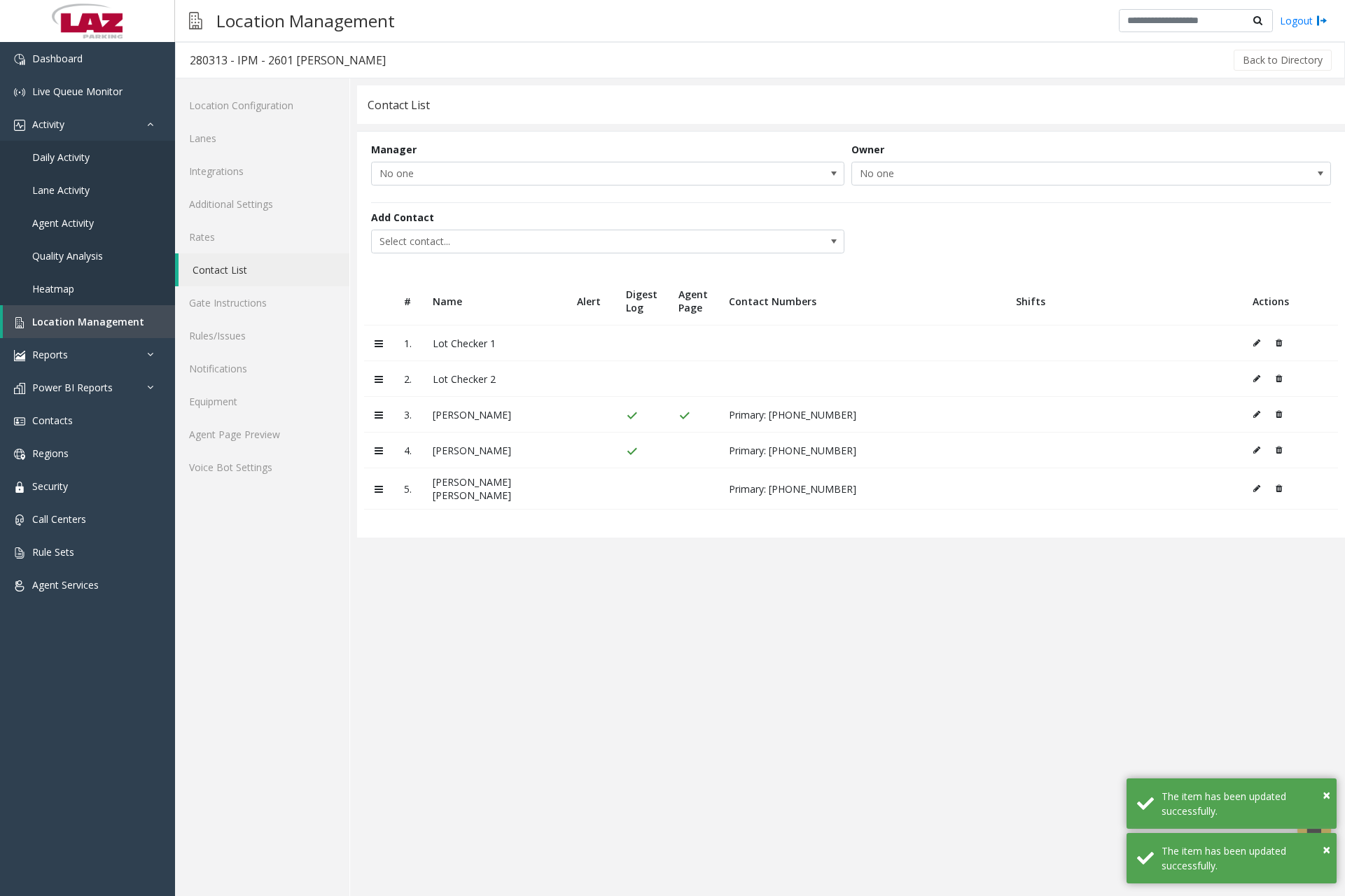
click at [1257, 341] on icon at bounding box center [1257, 343] width 7 height 9
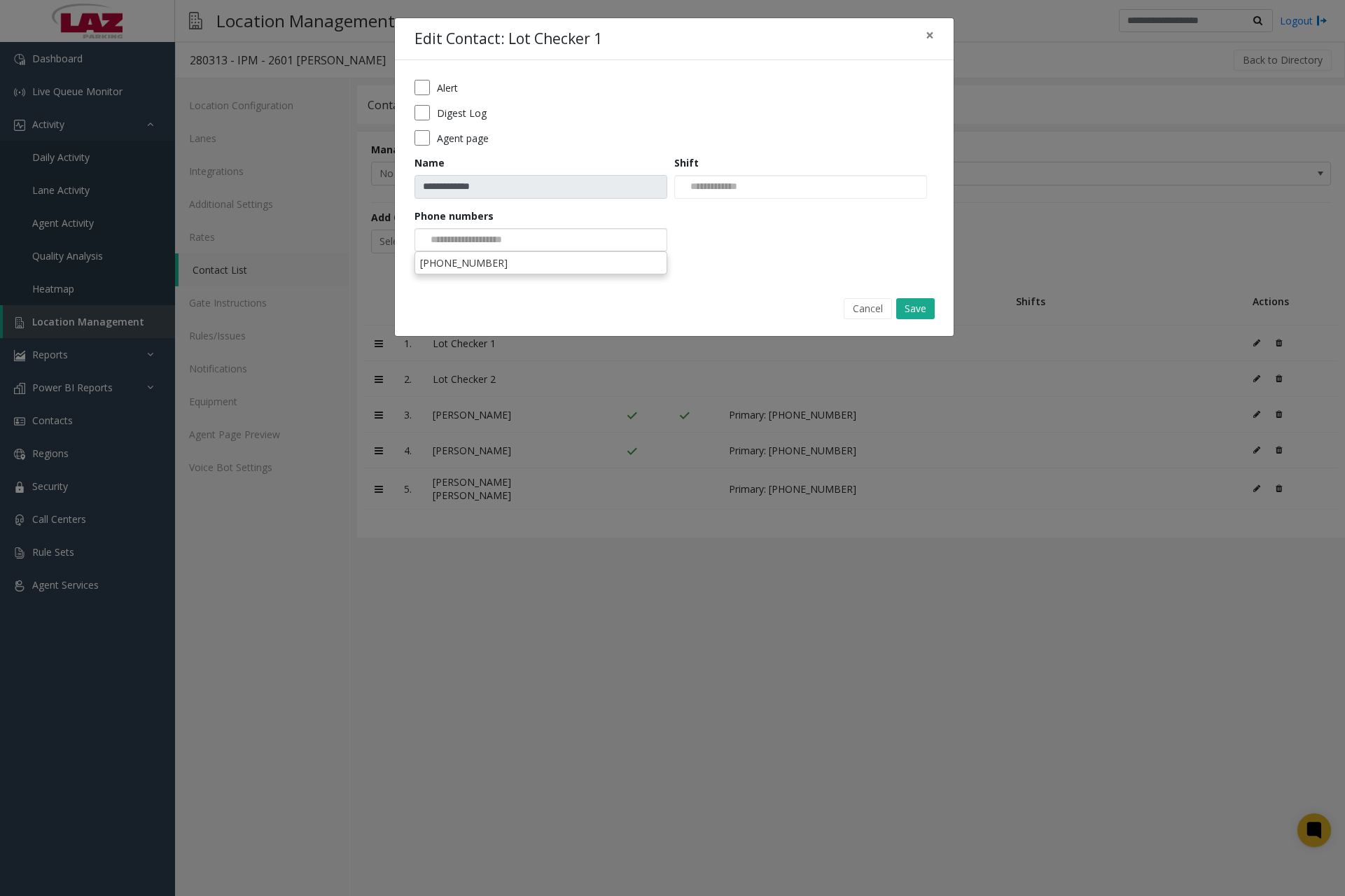
click at [569, 242] on div at bounding box center [541, 240] width 253 height 24
click at [526, 265] on li "206-948-2494" at bounding box center [541, 262] width 248 height 19
click at [472, 136] on label "Agent page" at bounding box center [463, 138] width 52 height 15
click at [733, 187] on input at bounding box center [710, 187] width 72 height 23
click at [753, 211] on li "Mon-Sun 08:00 AM-10:00 PM" at bounding box center [801, 210] width 248 height 19
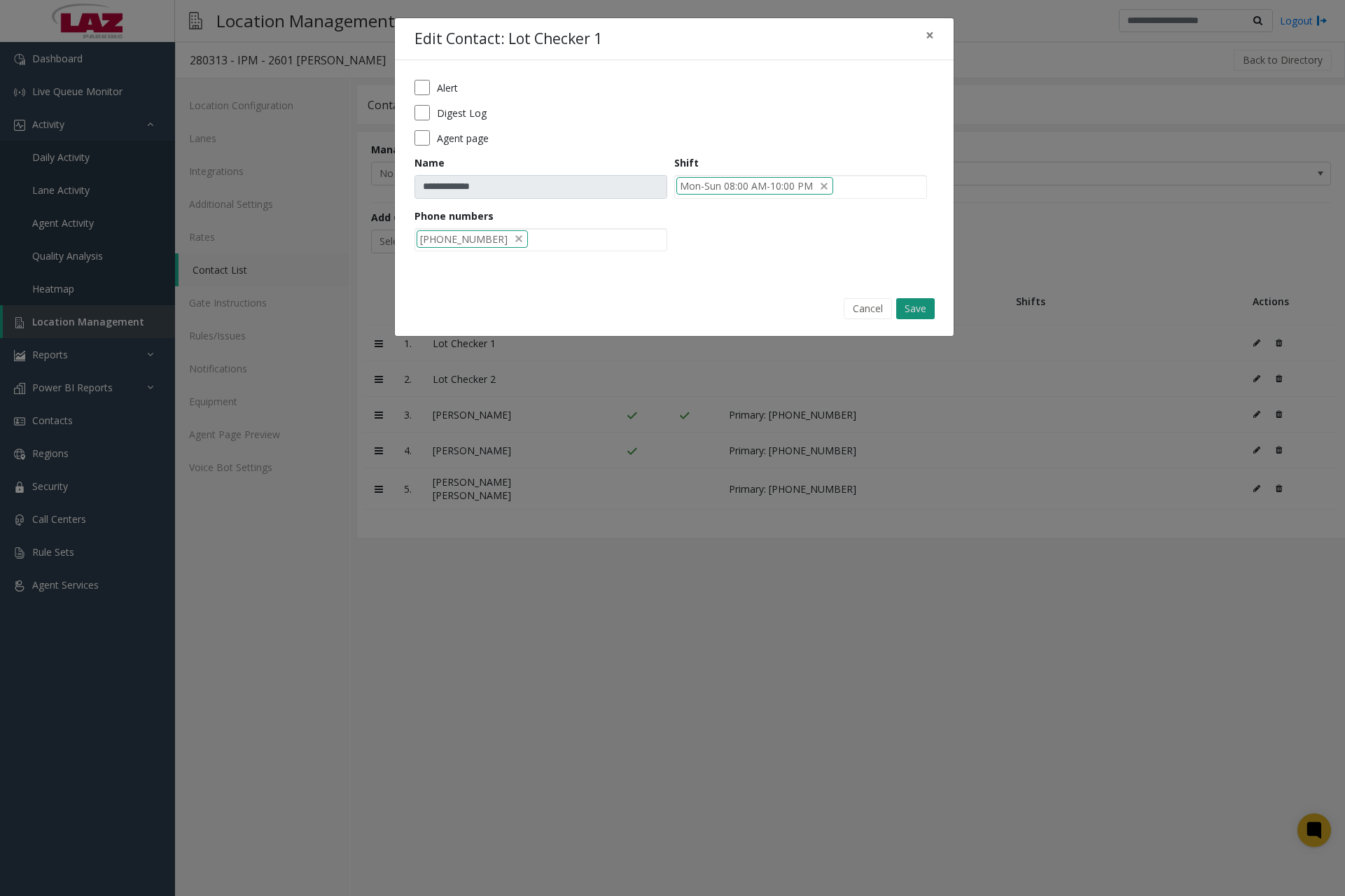
click at [915, 310] on button "Save" at bounding box center [916, 309] width 38 height 21
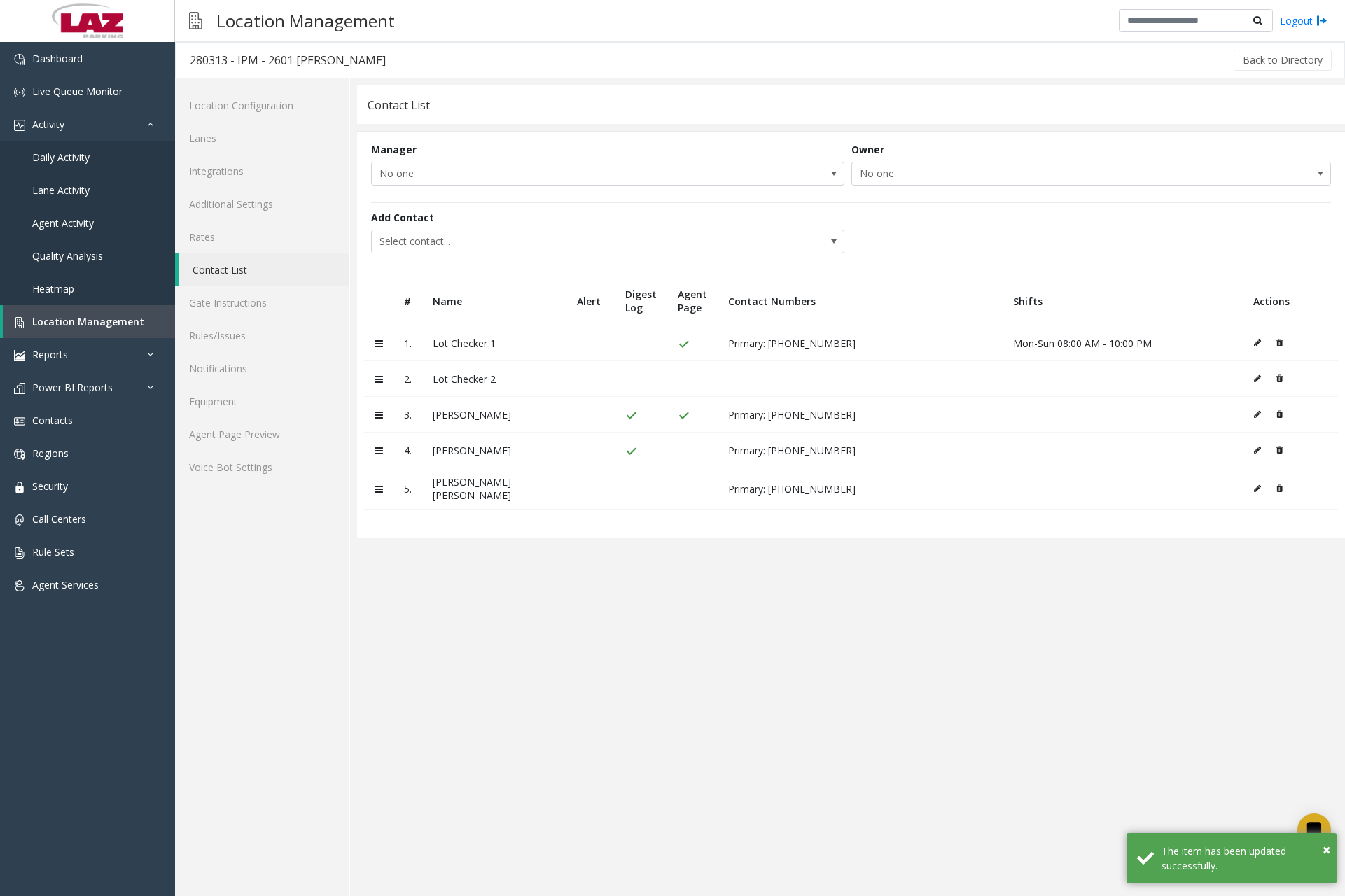
click at [1256, 380] on icon at bounding box center [1258, 379] width 7 height 9
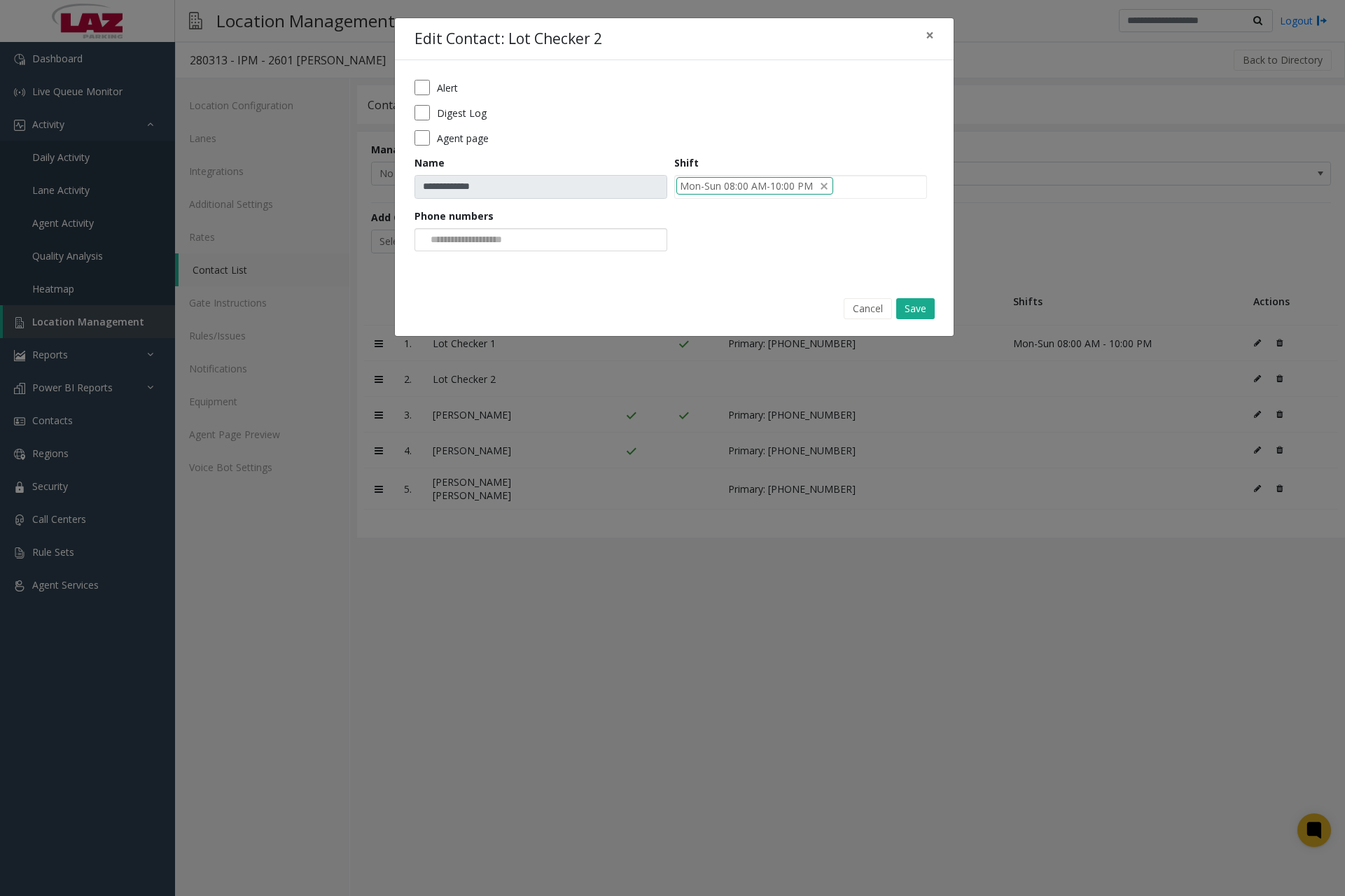
click at [467, 236] on input at bounding box center [468, 240] width 106 height 23
click at [478, 260] on li "206-948-6695" at bounding box center [541, 262] width 248 height 19
click at [468, 138] on label "Agent page" at bounding box center [463, 138] width 52 height 15
click at [924, 308] on button "Save" at bounding box center [916, 309] width 38 height 21
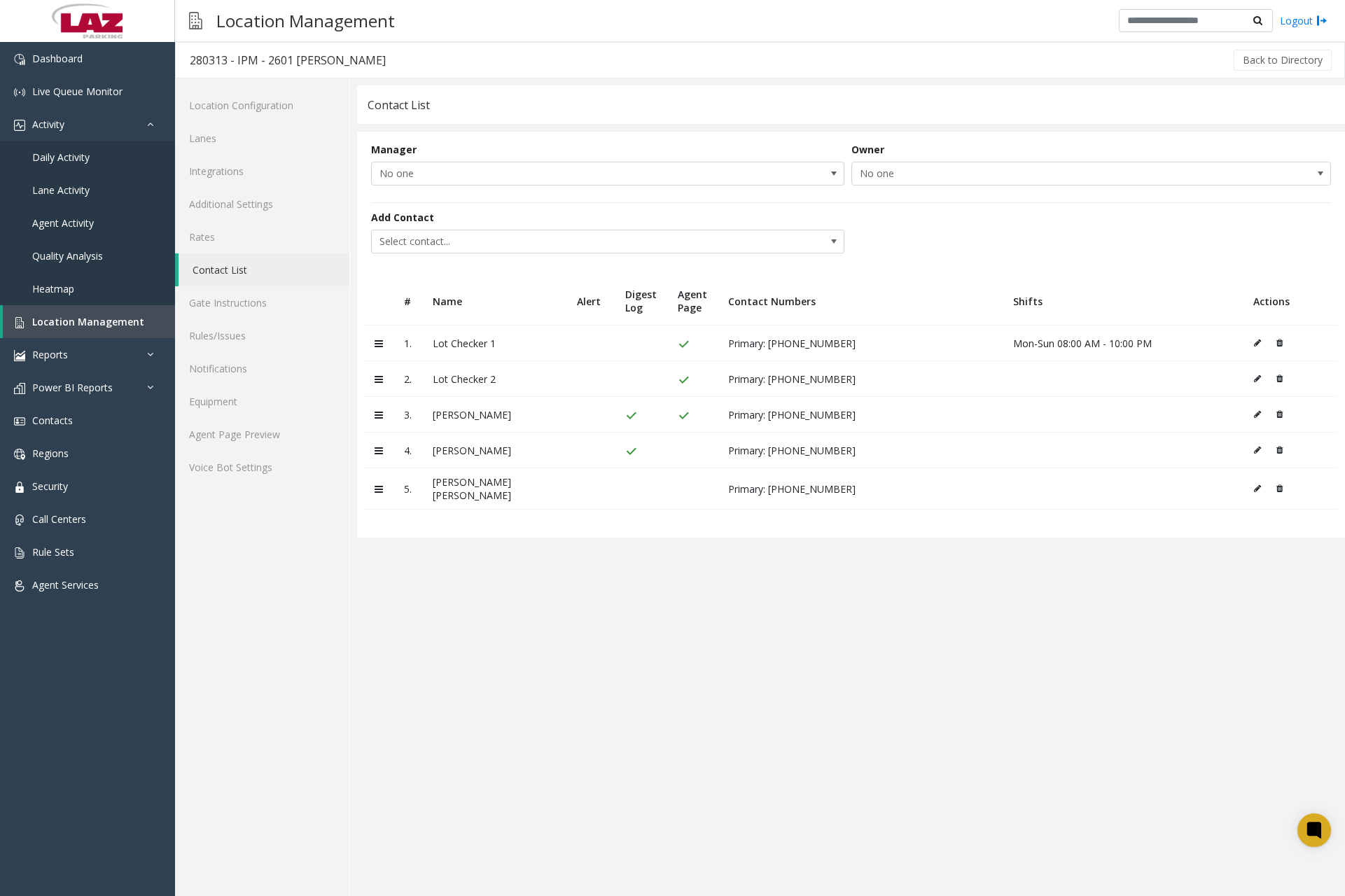
click at [1254, 377] on icon at bounding box center [1258, 379] width 7 height 9
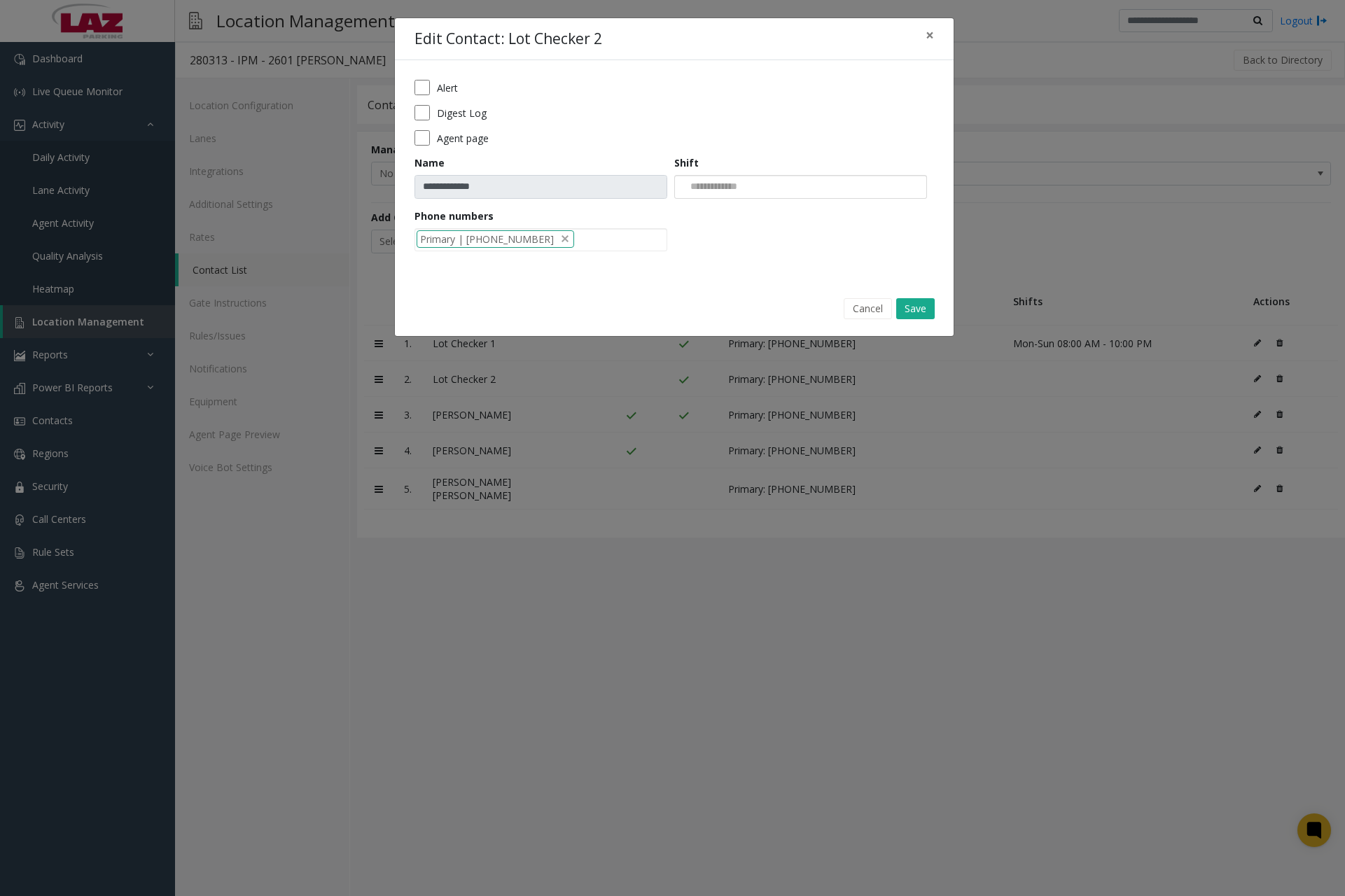
click at [770, 189] on div at bounding box center [801, 187] width 253 height 24
click at [759, 215] on li "Mon-Sun 08:00 AM - 10:00 PM" at bounding box center [801, 210] width 248 height 19
click at [913, 314] on button "Save" at bounding box center [916, 309] width 38 height 21
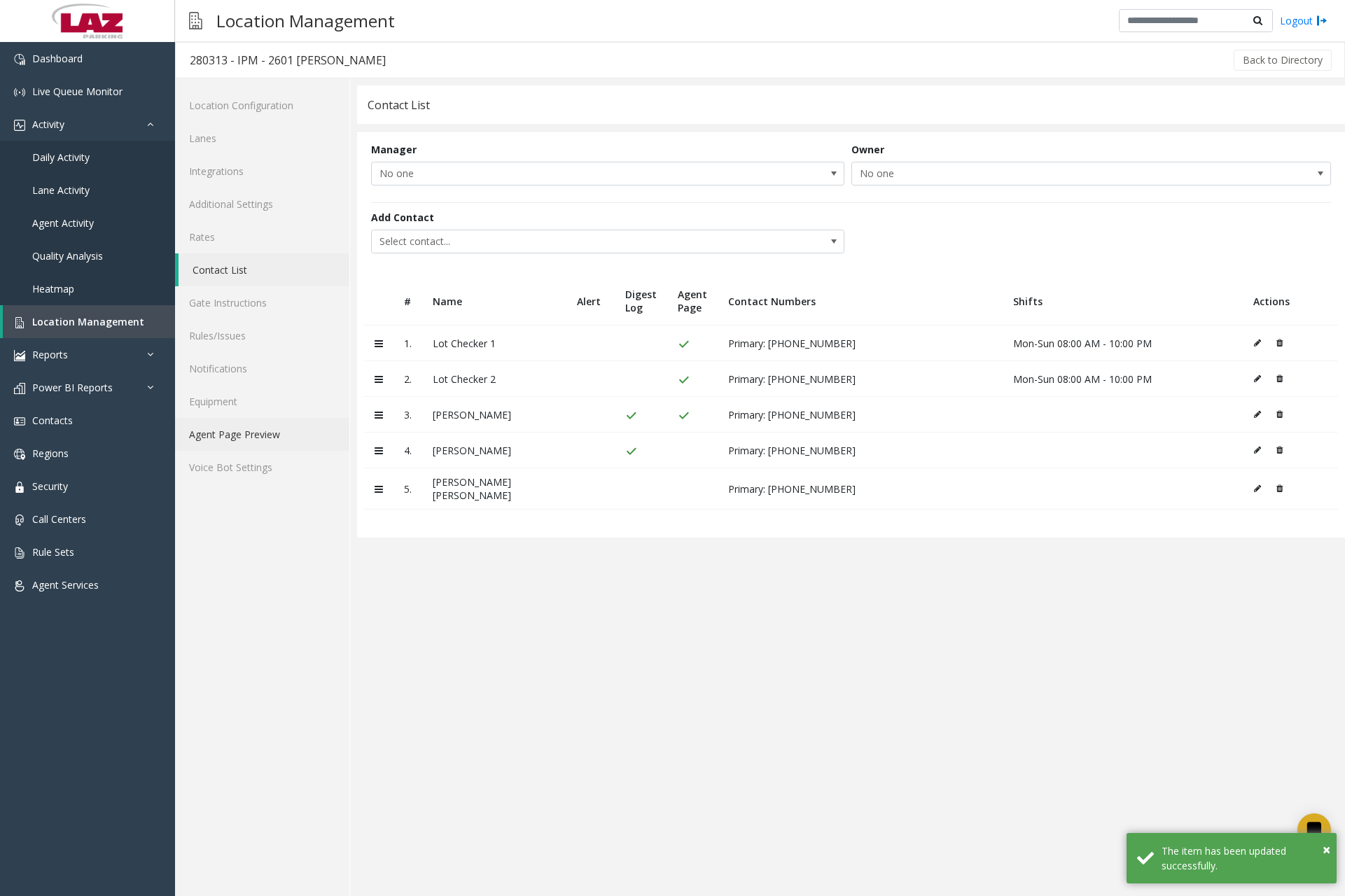
click at [237, 437] on link "Agent Page Preview" at bounding box center [263, 434] width 175 height 33
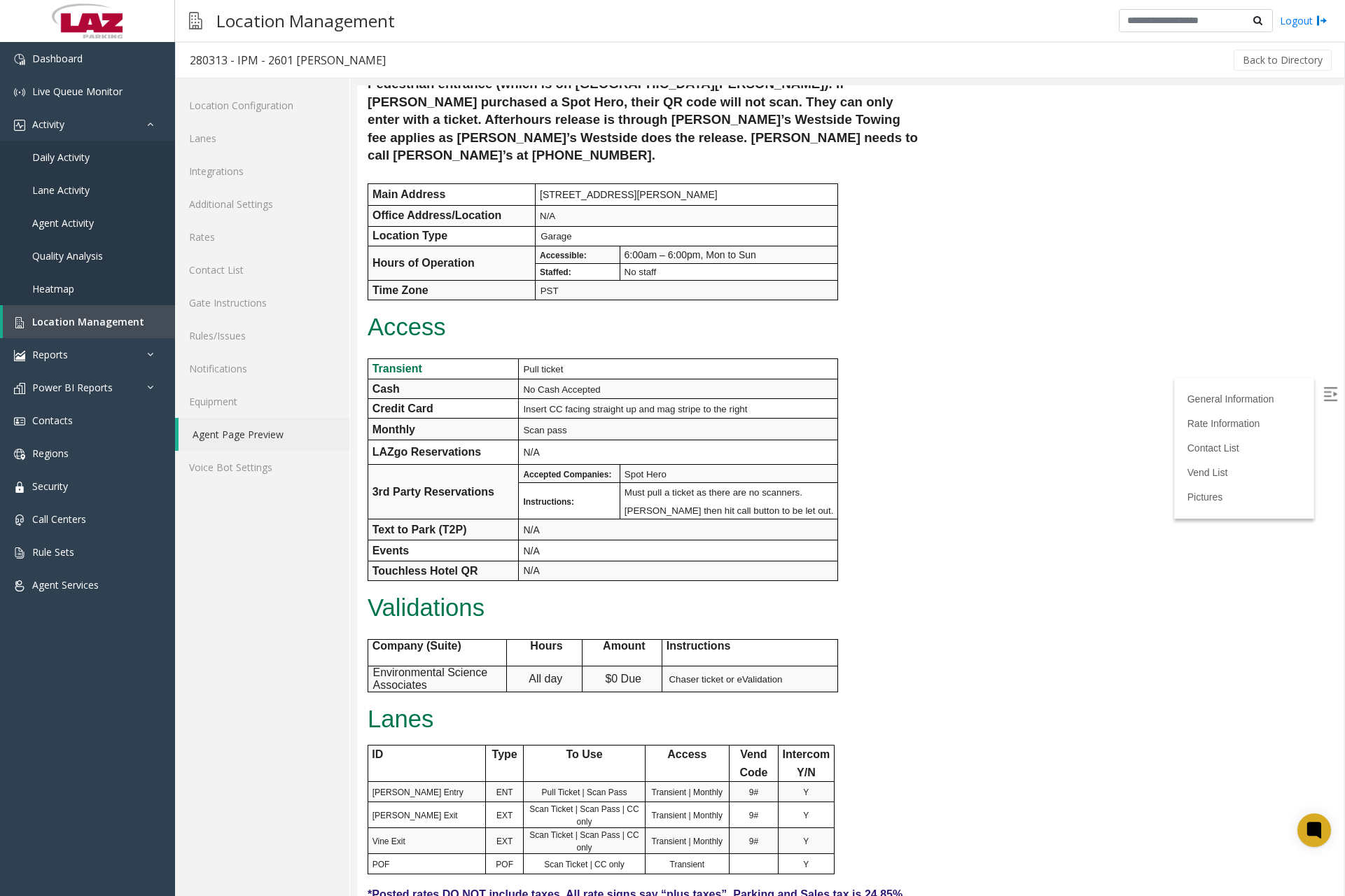
scroll to position [280, 0]
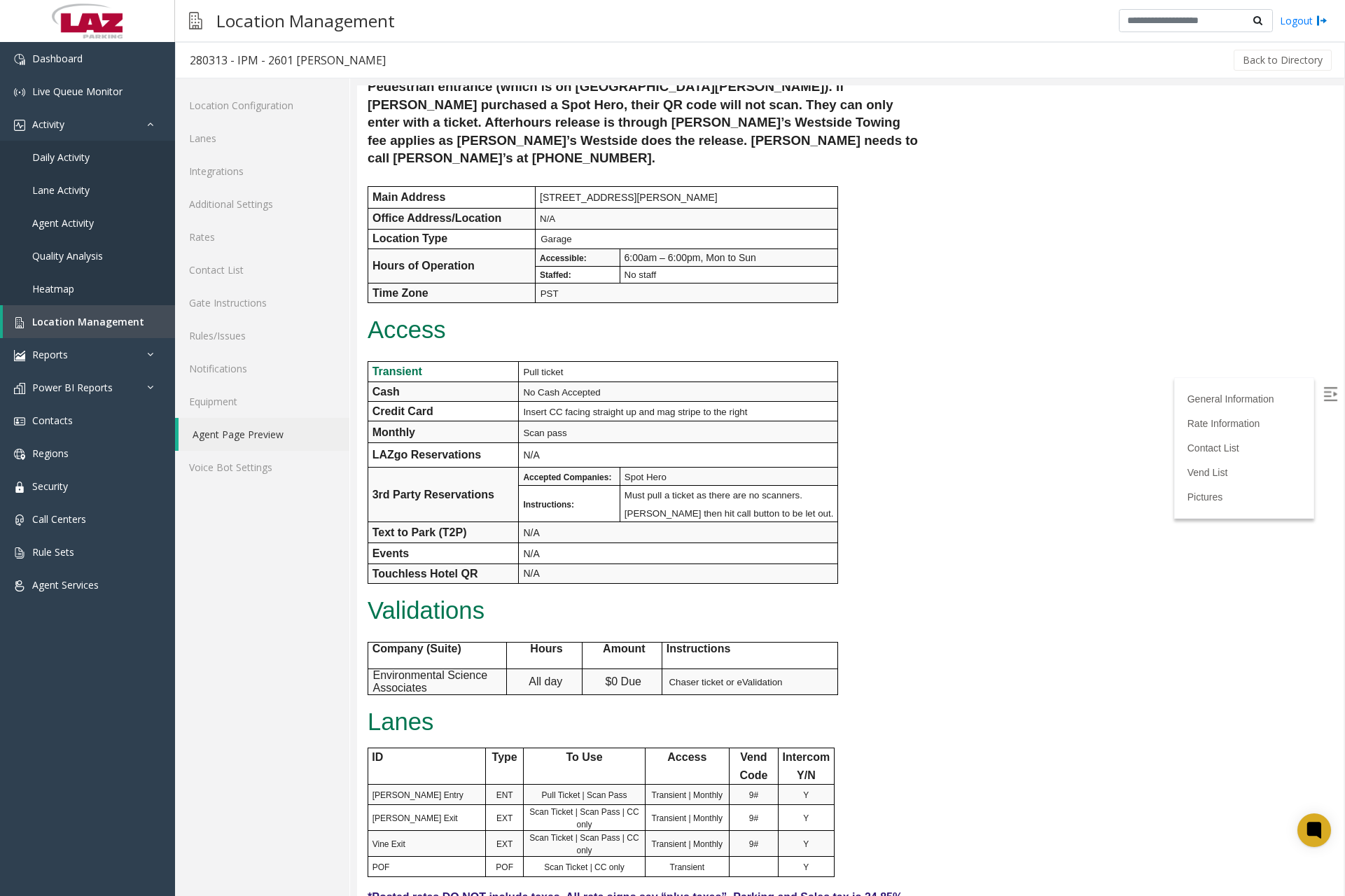
click at [920, 209] on div "General Information Revenue Control Manufacturer: Datapark INTERCOMS: UMOJO REV…" at bounding box center [644, 396] width 576 height 1079
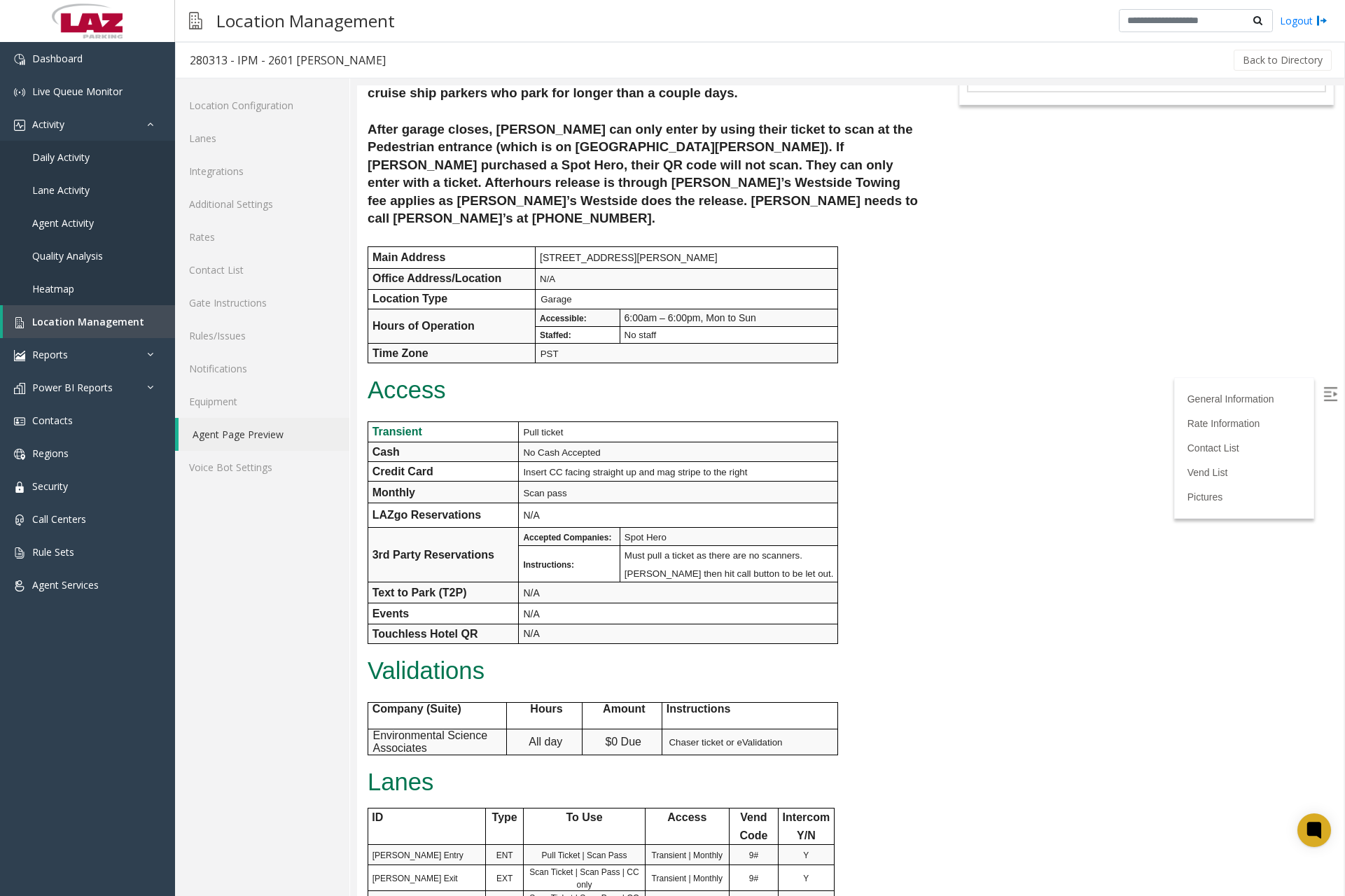
scroll to position [0, 0]
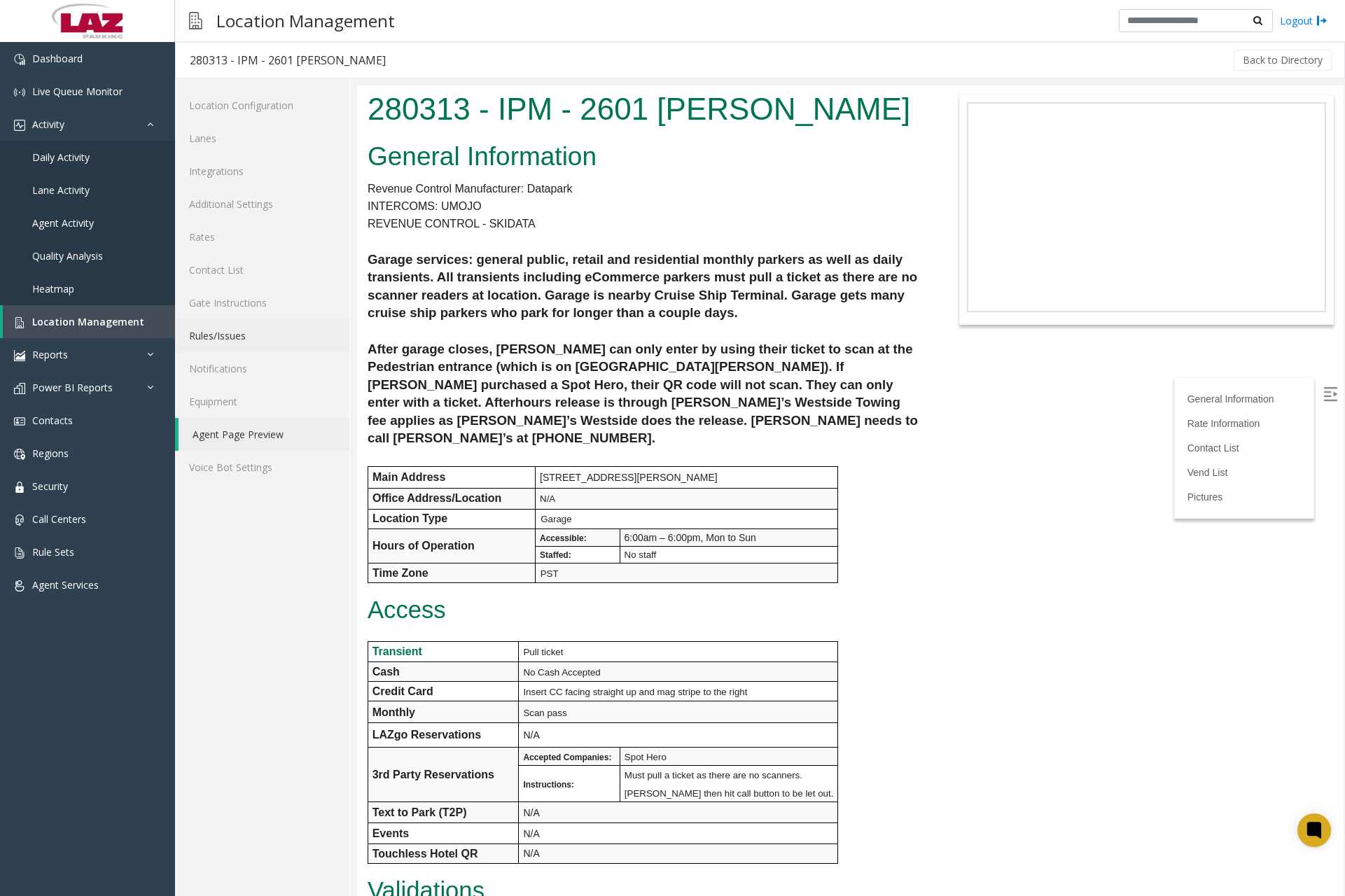
click at [238, 338] on link "Rules/Issues" at bounding box center [263, 336] width 175 height 33
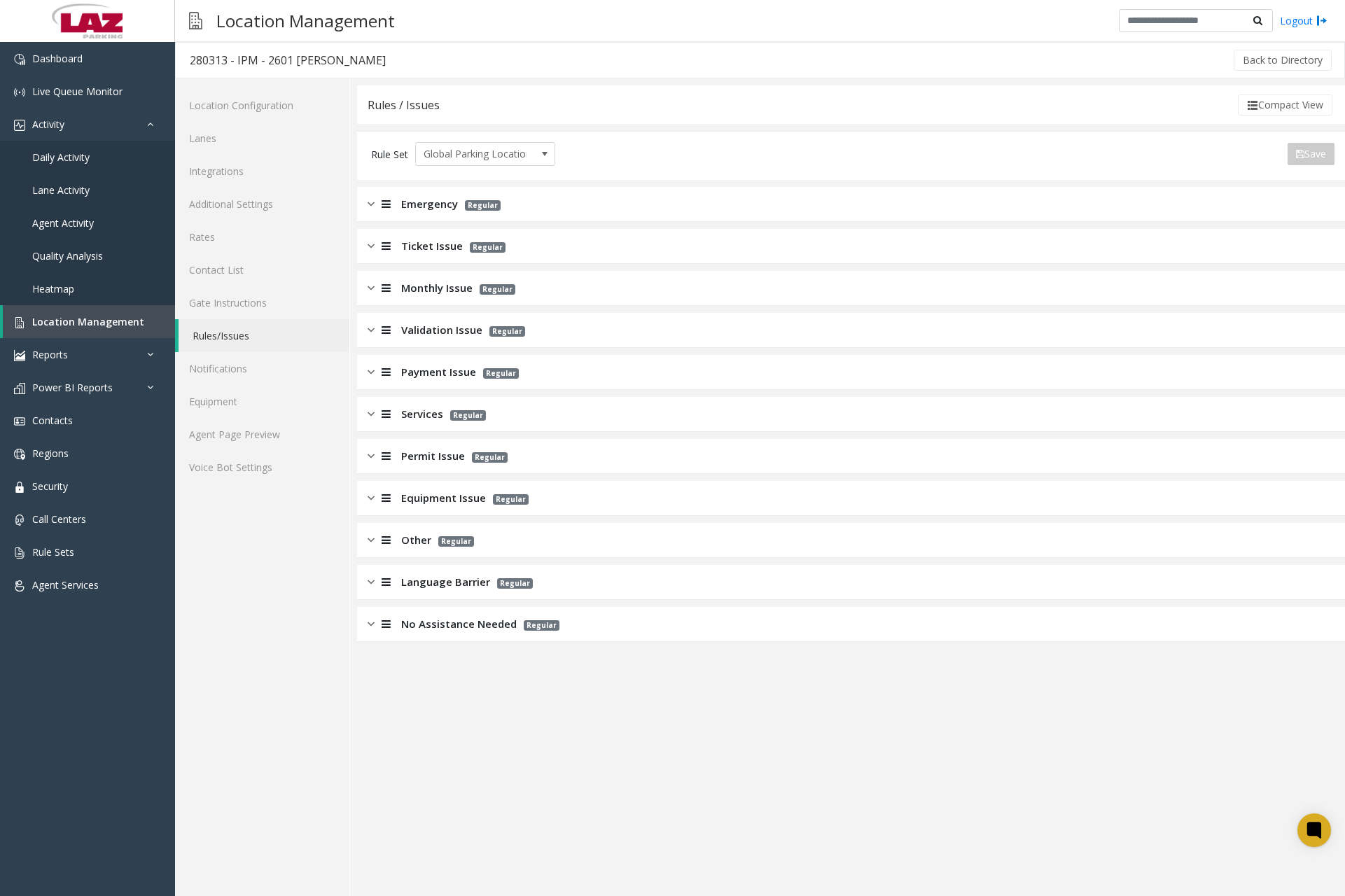
click at [374, 206] on img at bounding box center [371, 204] width 7 height 16
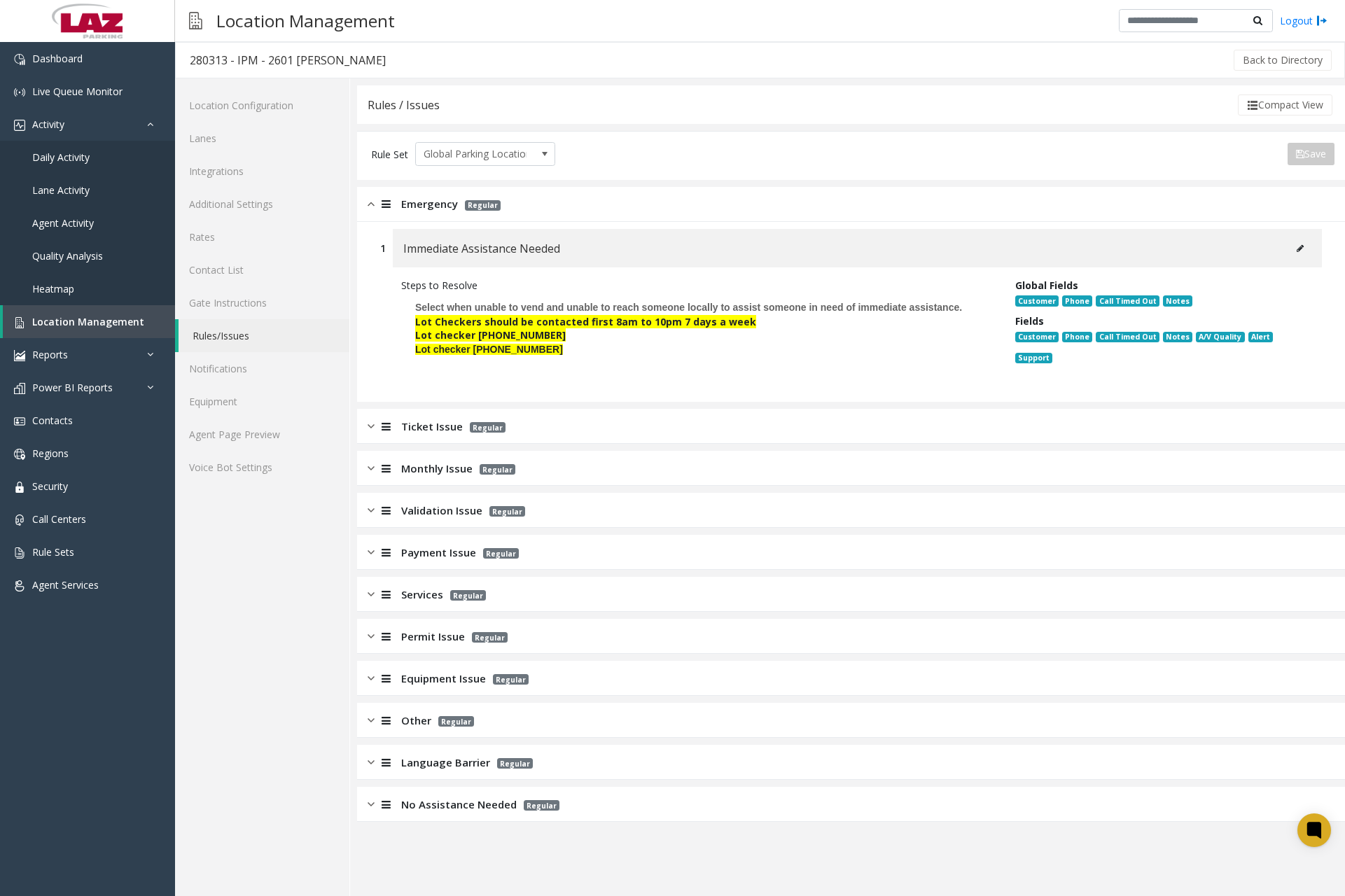
click at [374, 206] on img at bounding box center [371, 204] width 7 height 16
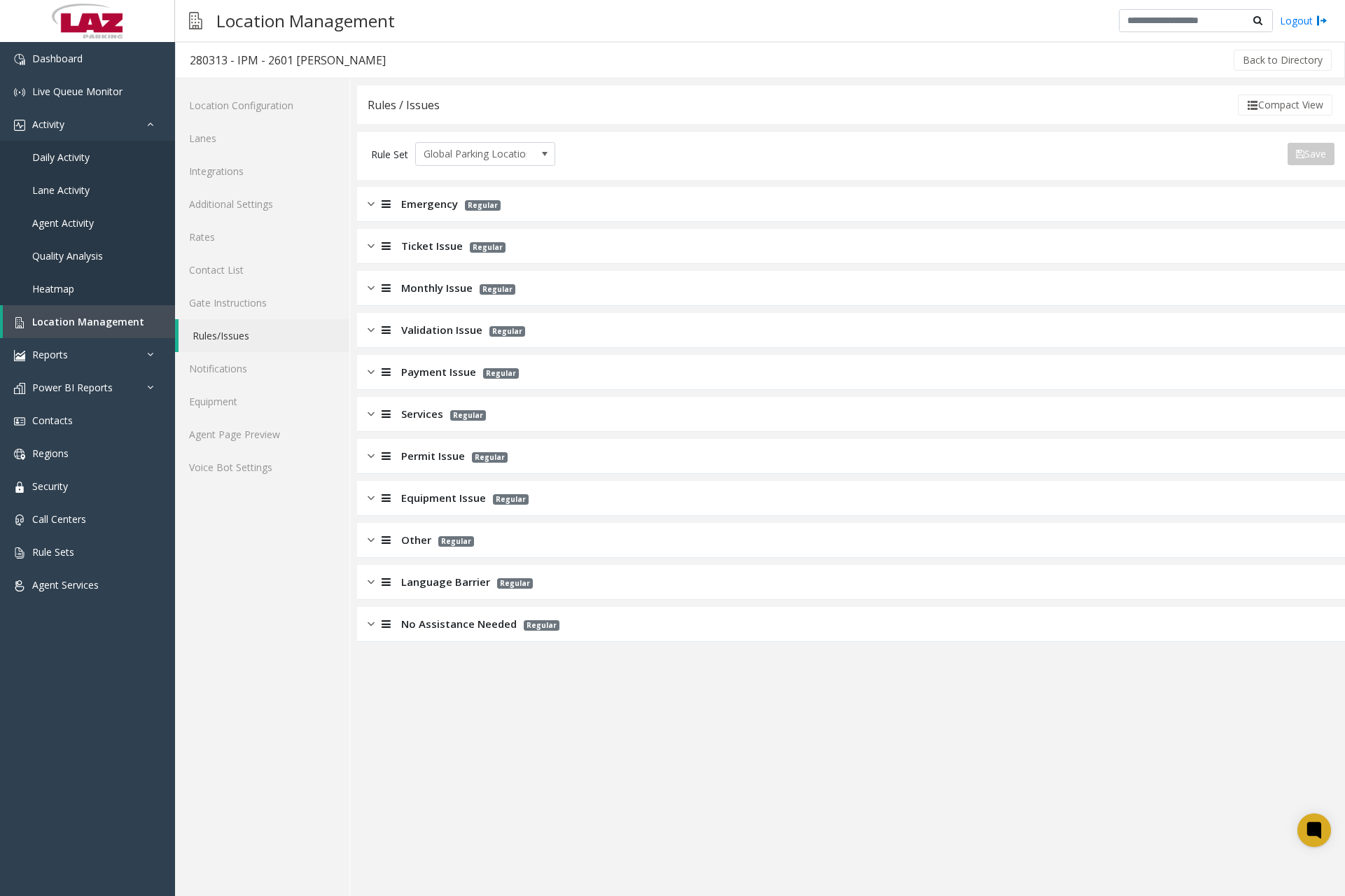
click at [373, 207] on img at bounding box center [371, 204] width 7 height 16
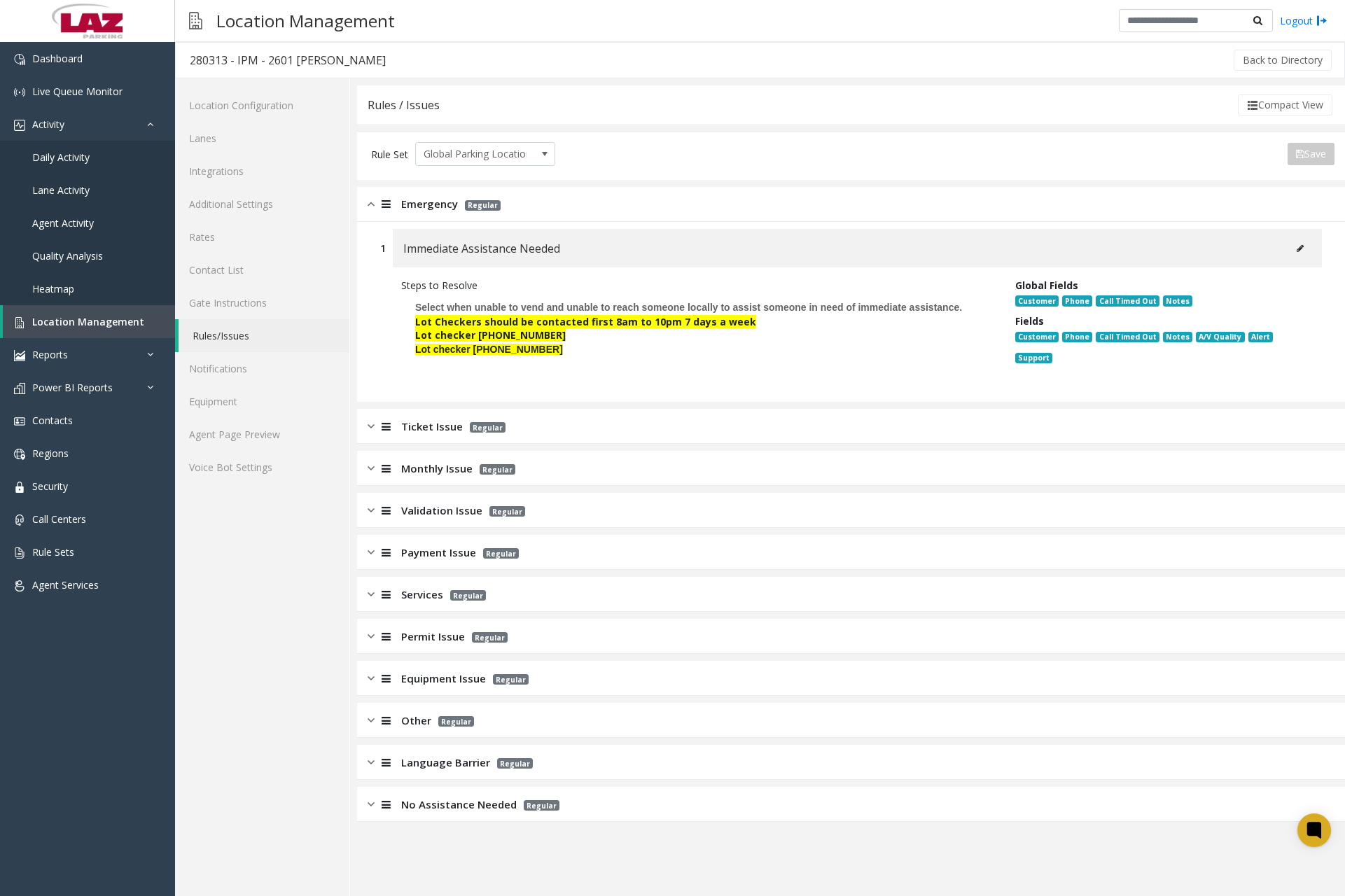
click at [373, 207] on img at bounding box center [371, 204] width 7 height 16
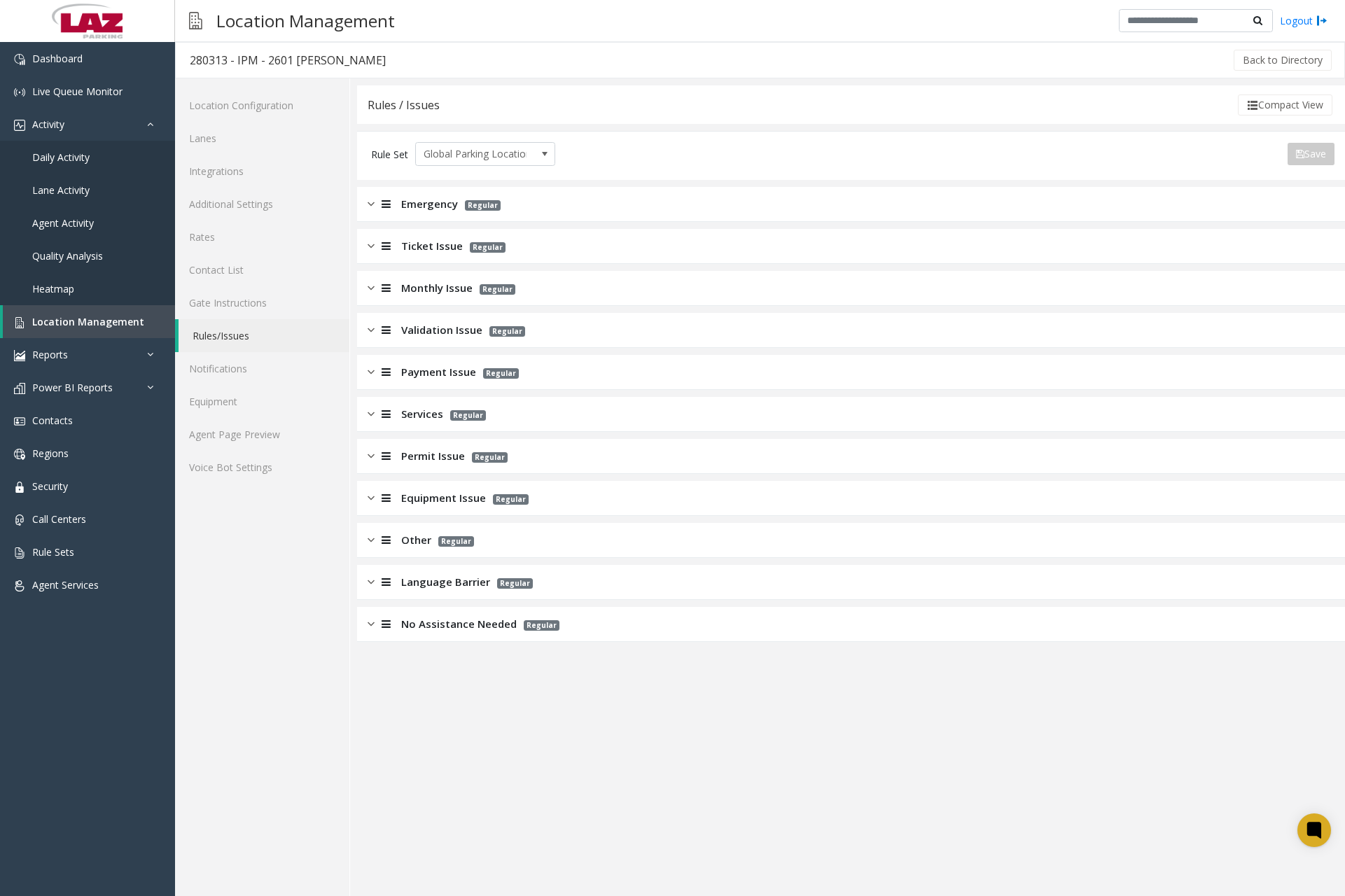
click at [370, 249] on img at bounding box center [371, 245] width 7 height 16
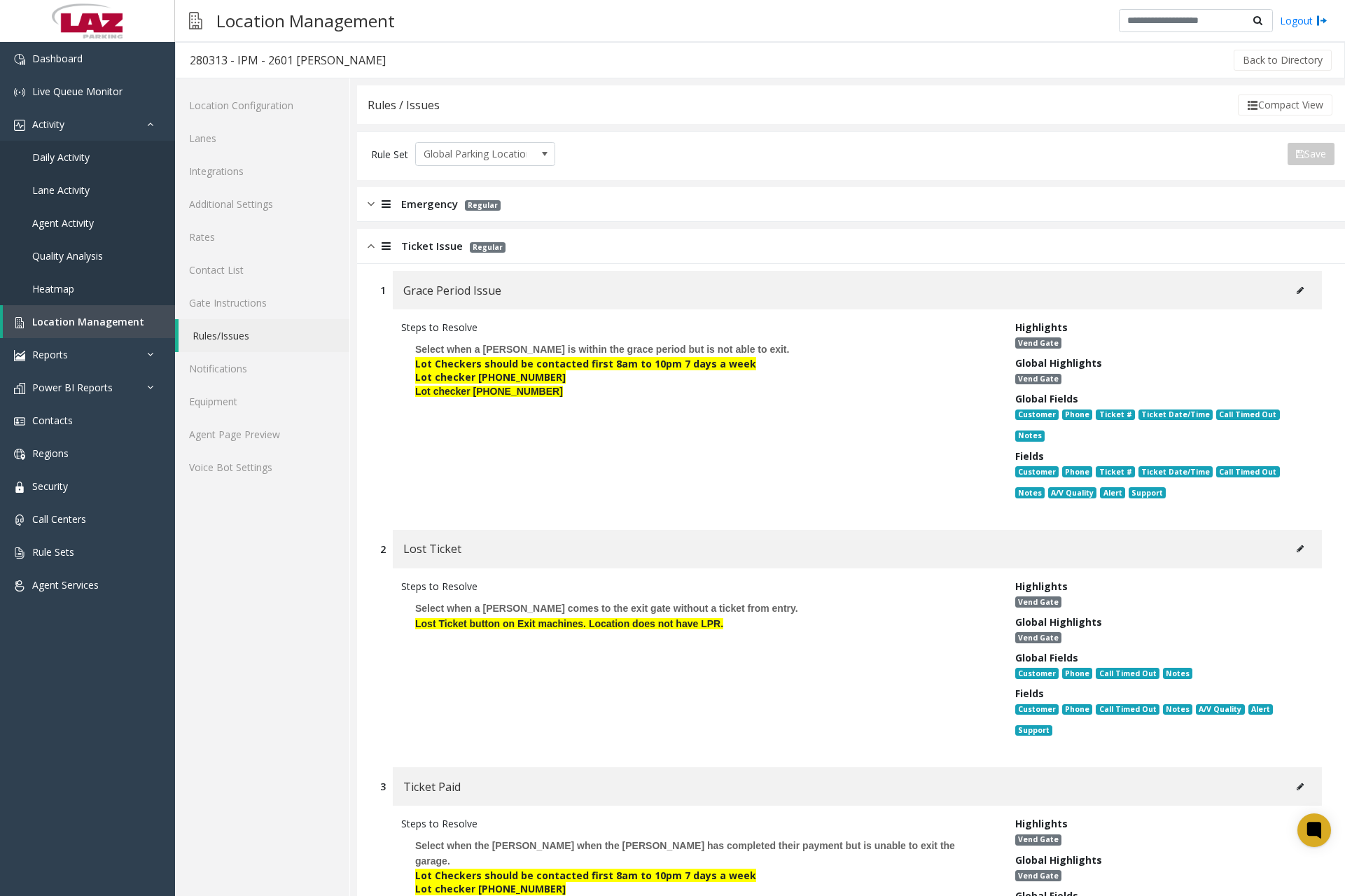
click at [370, 249] on img at bounding box center [371, 245] width 7 height 16
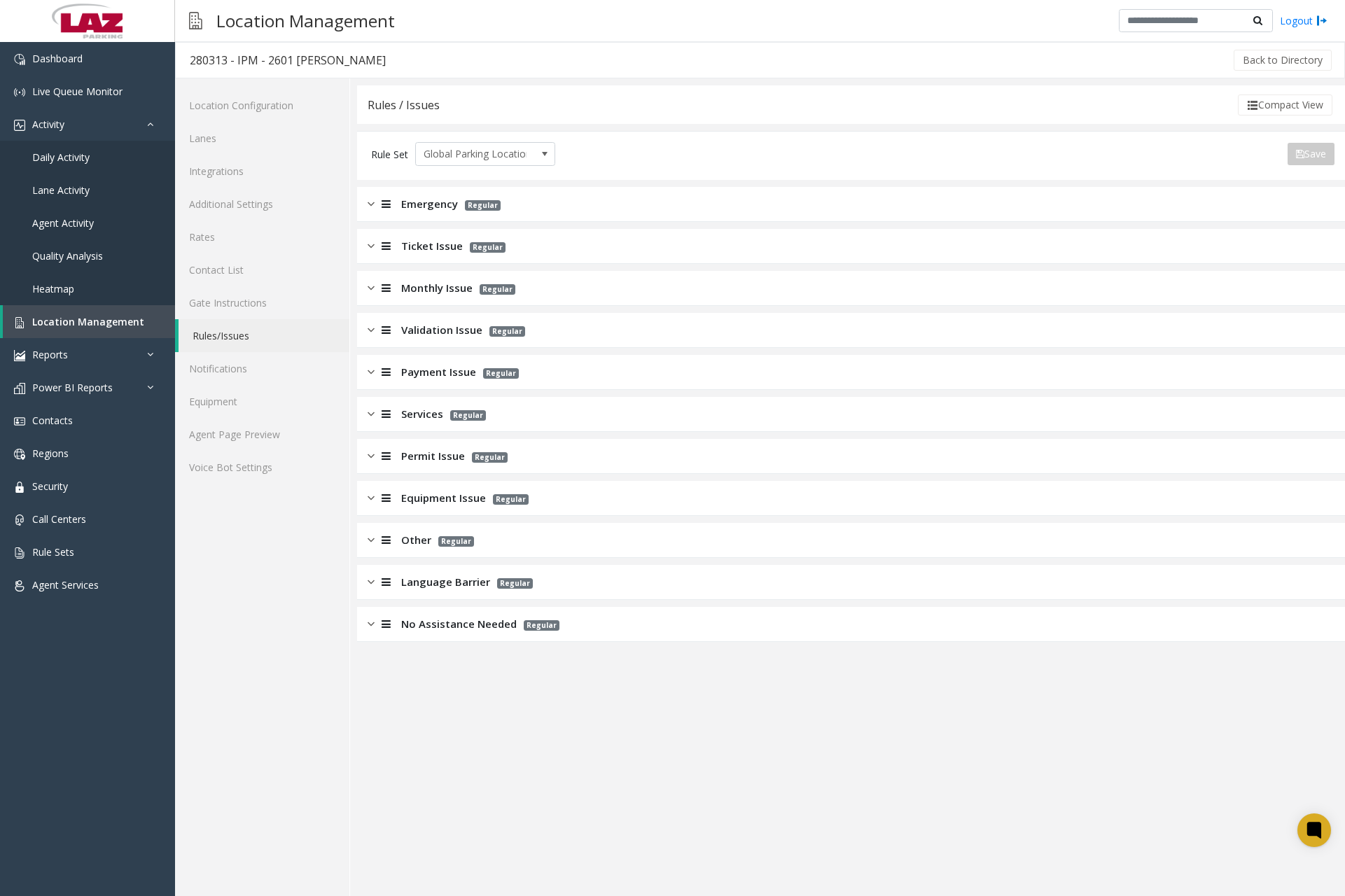
click at [374, 290] on img at bounding box center [371, 288] width 7 height 16
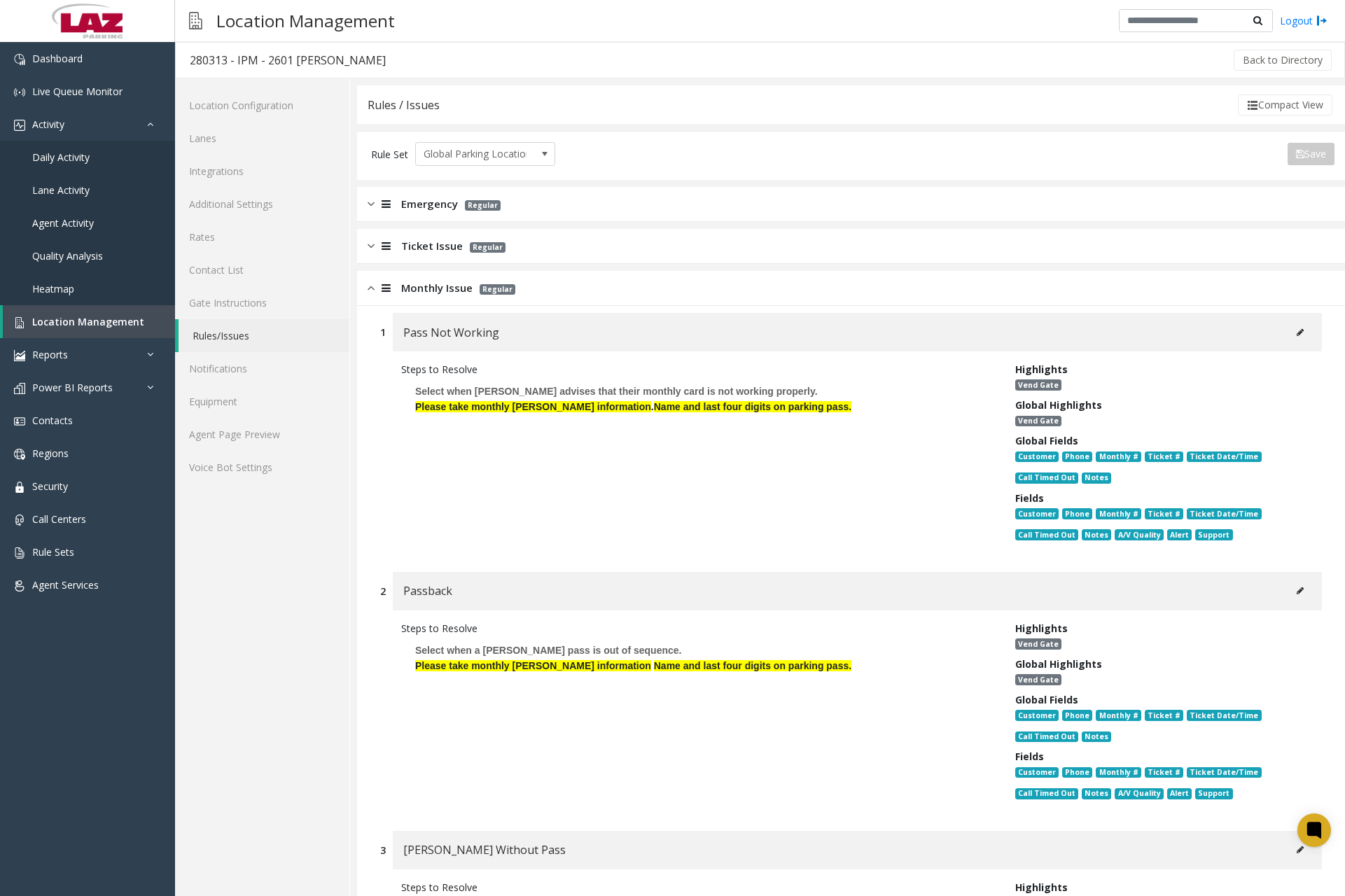
click at [373, 292] on img at bounding box center [371, 288] width 7 height 16
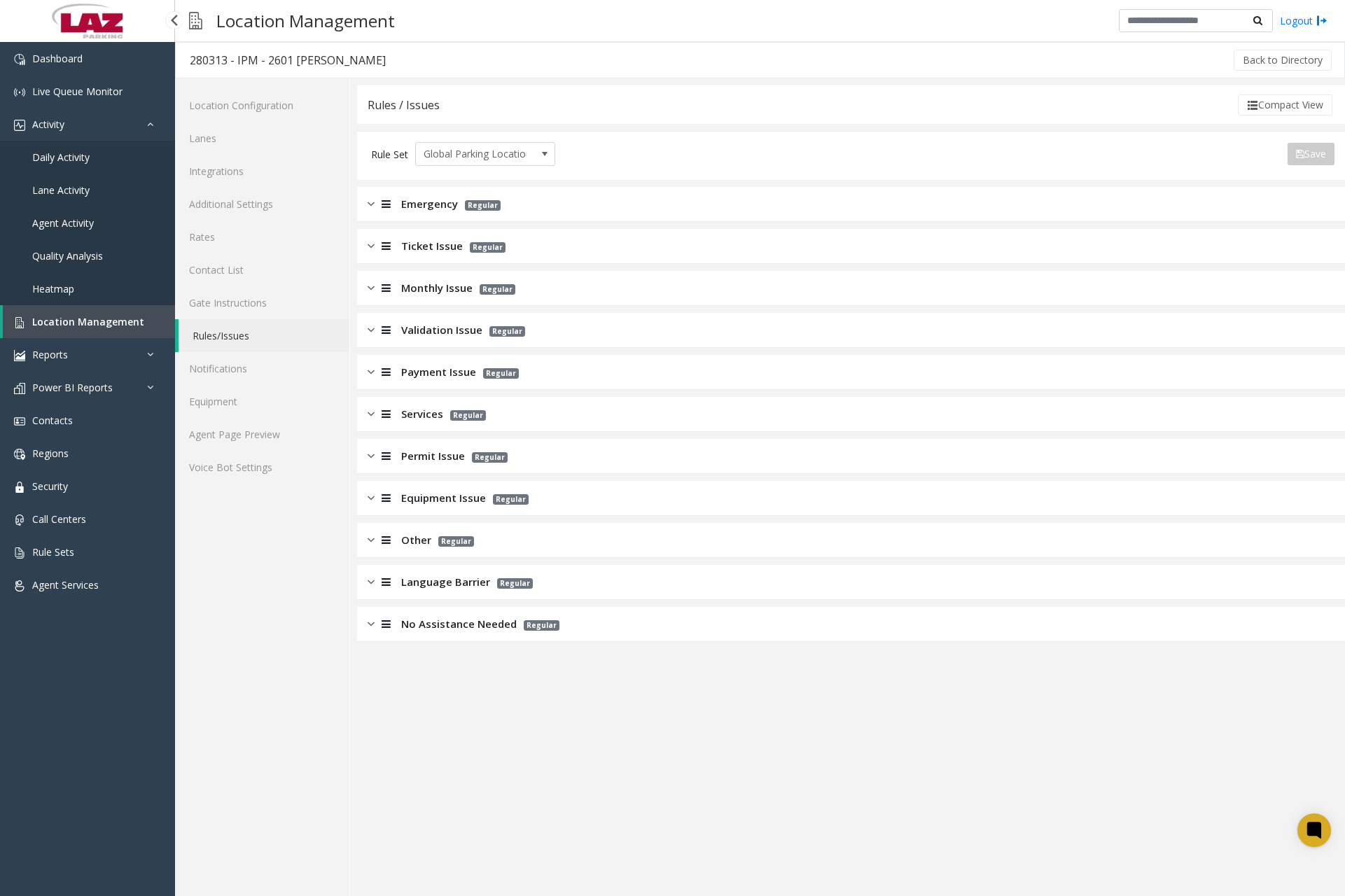
click at [82, 153] on span "Daily Activity" at bounding box center [60, 157] width 57 height 13
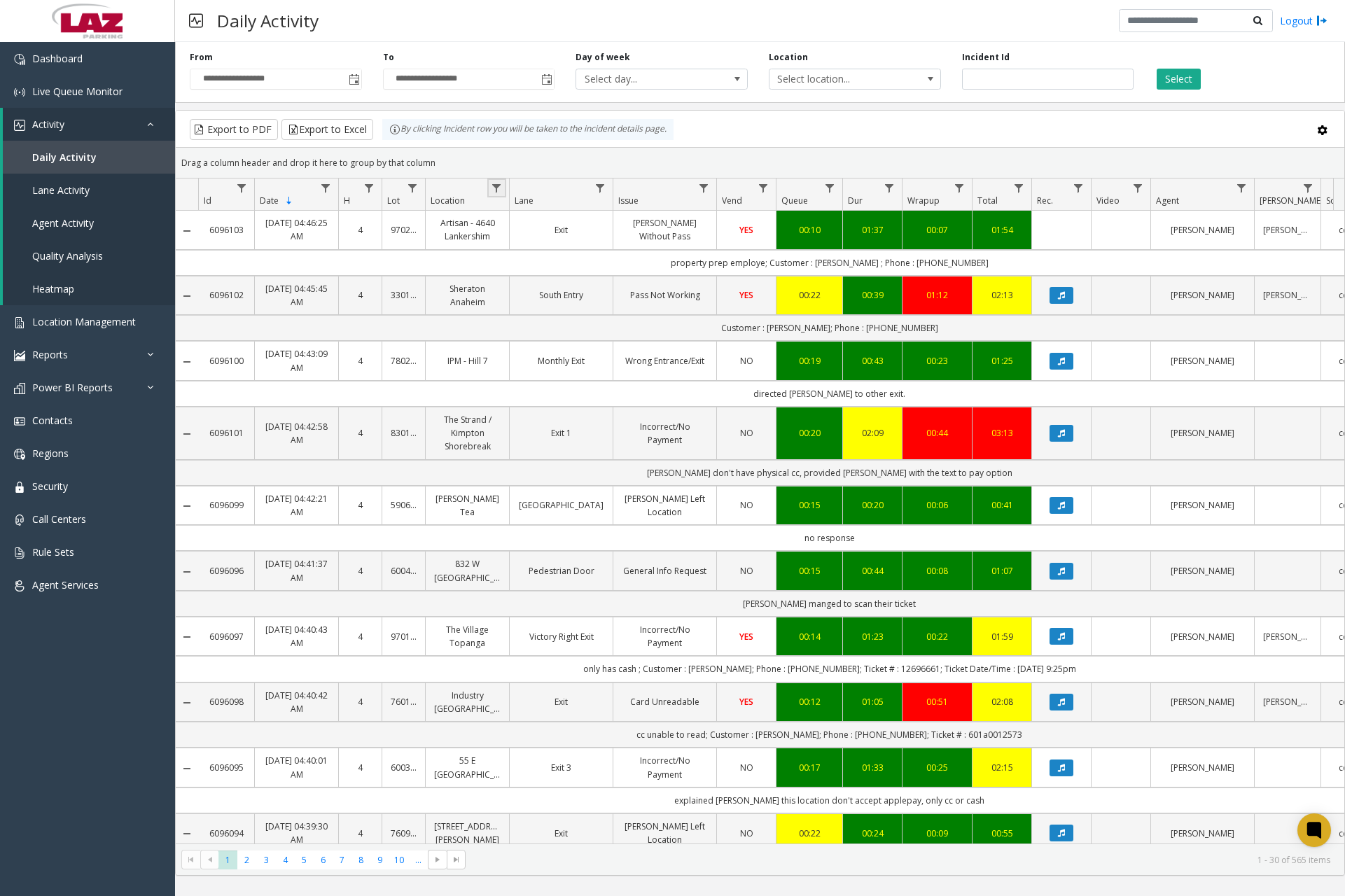
click at [504, 187] on link "Data table" at bounding box center [497, 188] width 19 height 19
click at [537, 248] on input "Location Filter" at bounding box center [558, 249] width 119 height 24
type input "****"
click at [579, 366] on button "Filter" at bounding box center [588, 378] width 57 height 31
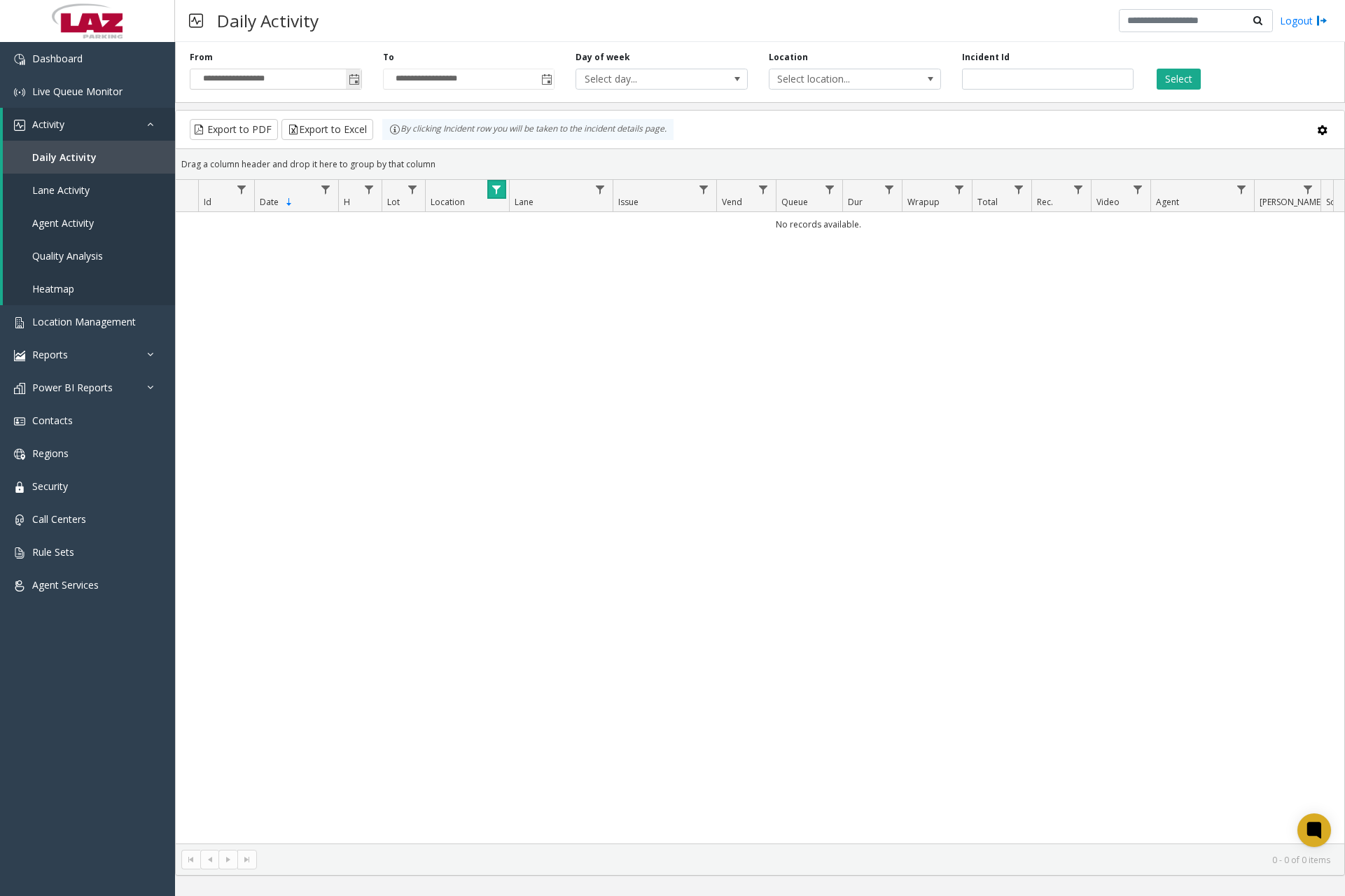
click at [351, 79] on span "Toggle popup" at bounding box center [354, 80] width 11 height 11
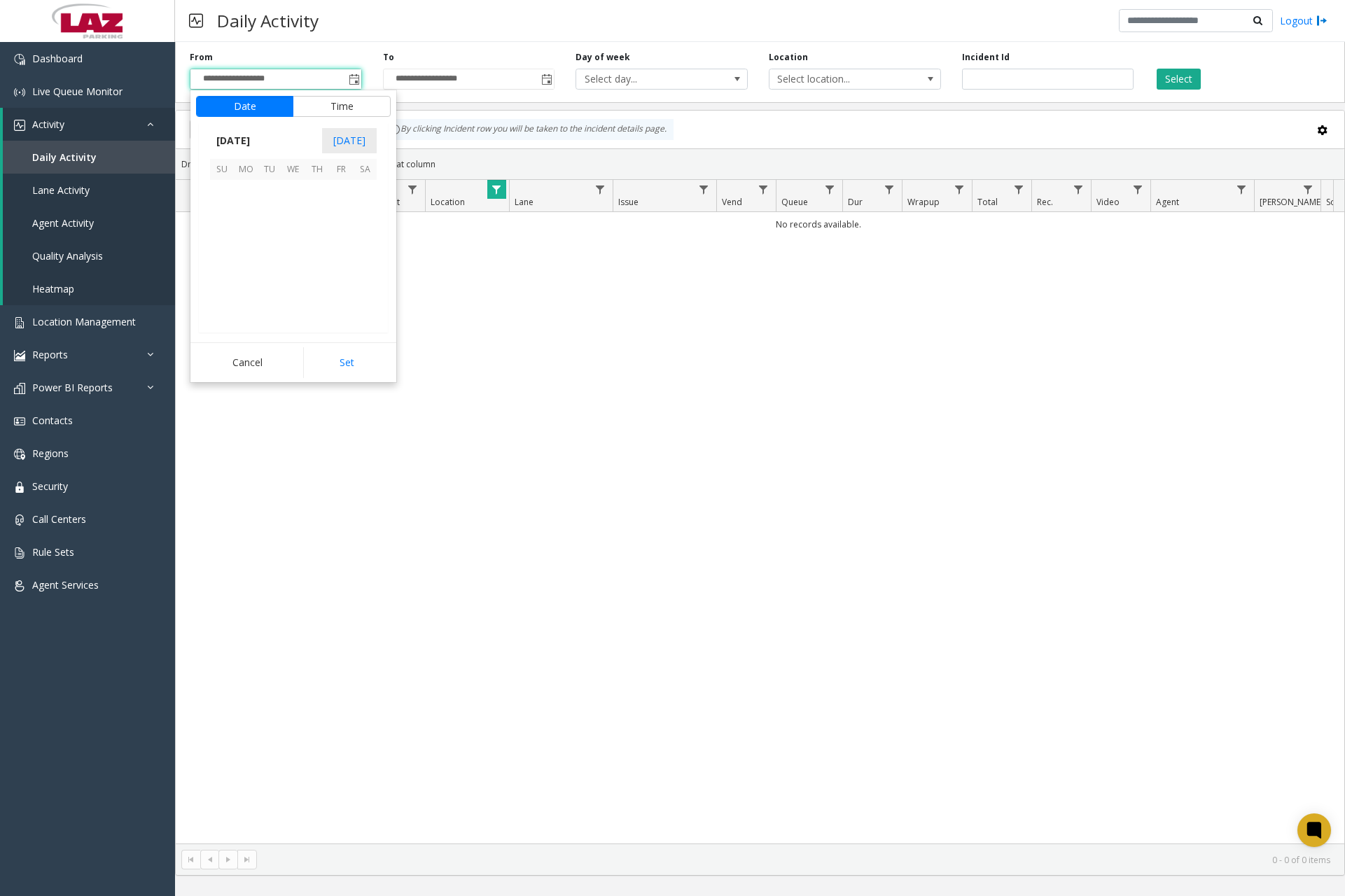
scroll to position [251059, 0]
click at [337, 192] on span "1" at bounding box center [341, 192] width 24 height 24
click at [227, 243] on span "12" at bounding box center [231, 243] width 11 height 13
drag, startPoint x: 291, startPoint y: 243, endPoint x: 352, endPoint y: 243, distance: 61.0
click at [295, 243] on span "00" at bounding box center [300, 243] width 11 height 13
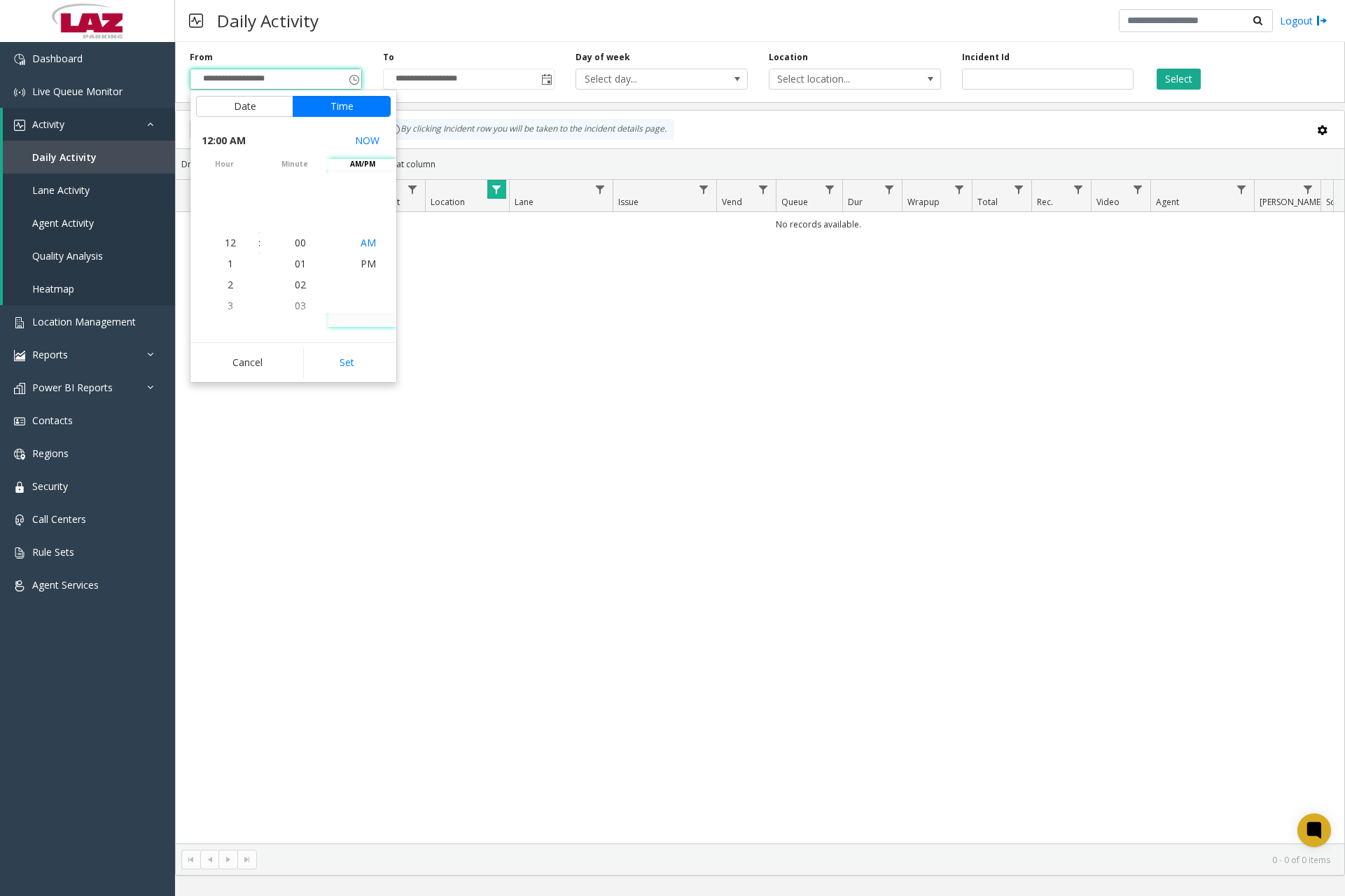
click at [361, 241] on span "AM" at bounding box center [368, 243] width 16 height 13
click at [340, 366] on button "Set" at bounding box center [347, 362] width 88 height 31
type input "**********"
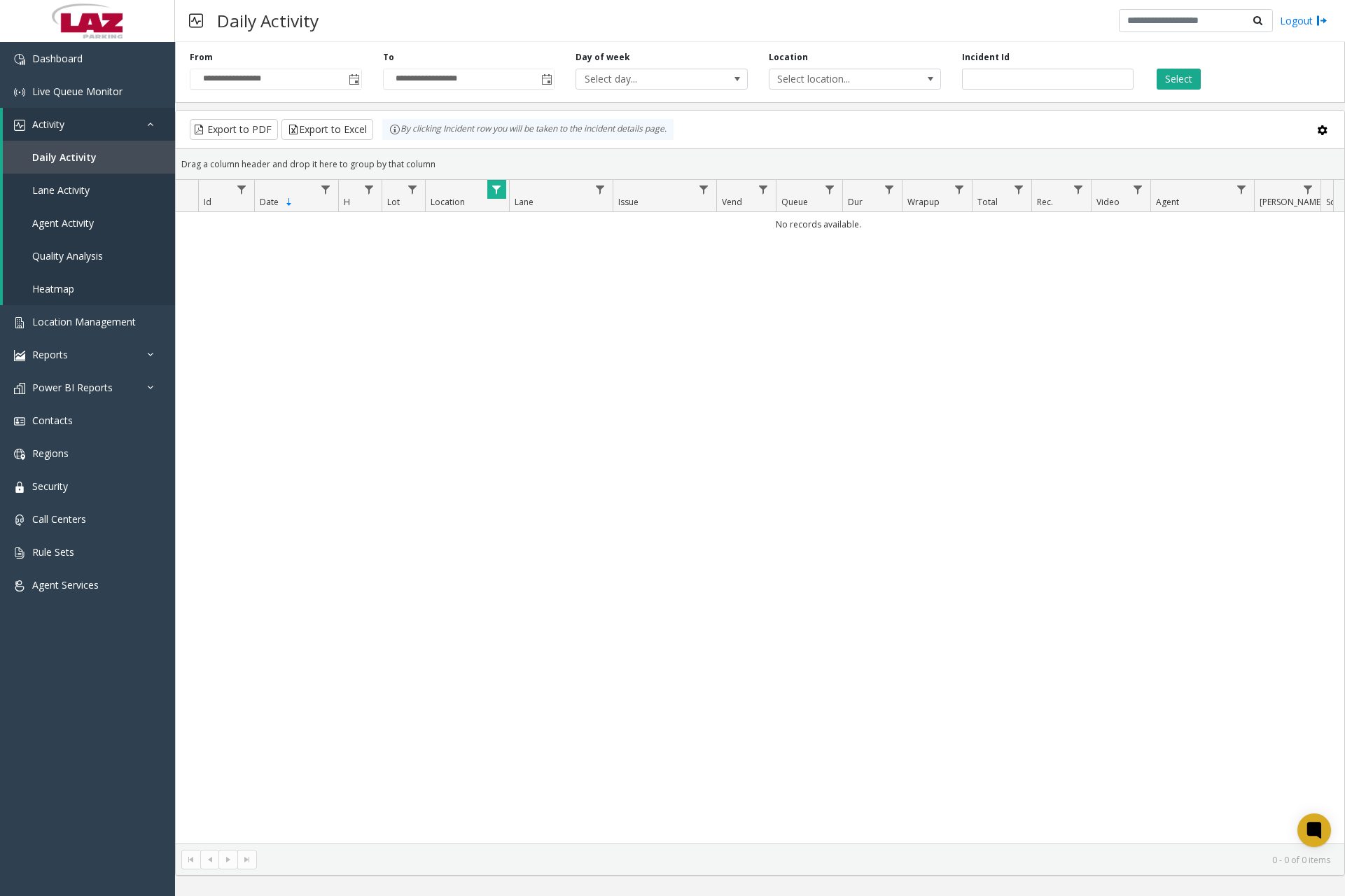
click at [1202, 79] on div "Select" at bounding box center [1241, 70] width 193 height 38
click at [1182, 78] on button "Select" at bounding box center [1179, 79] width 44 height 21
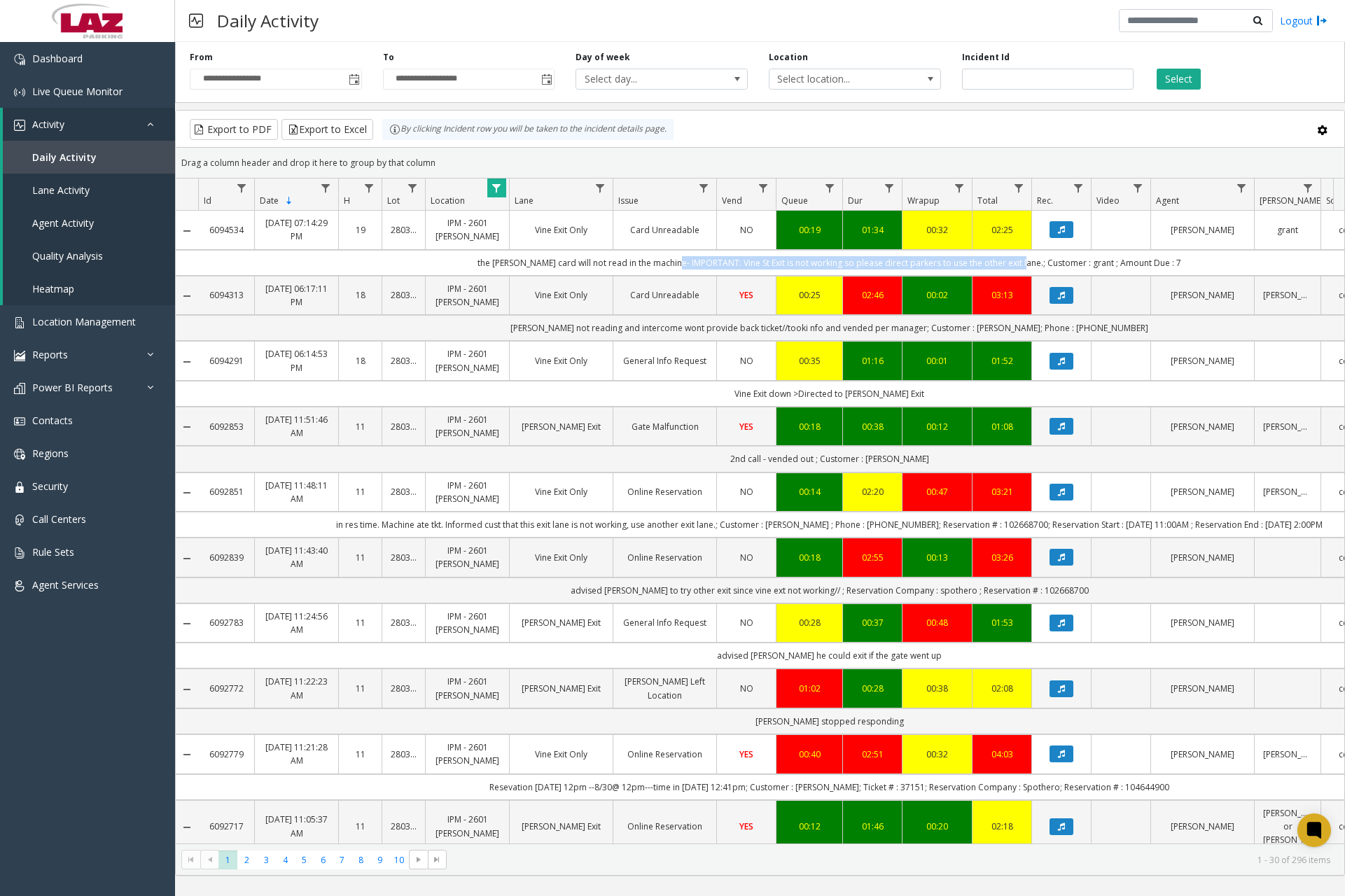
drag, startPoint x: 676, startPoint y: 261, endPoint x: 1023, endPoint y: 260, distance: 347.0
click at [1023, 260] on td "the parker’s card will not read in the machine- IMPORTANT: Vine St Exit is not …" at bounding box center [829, 262] width 1263 height 26
copy td "IMPORTANT: Vine St Exit is not working so please direct parkers to use the othe…"
click at [99, 64] on link "Dashboard" at bounding box center [87, 58] width 175 height 33
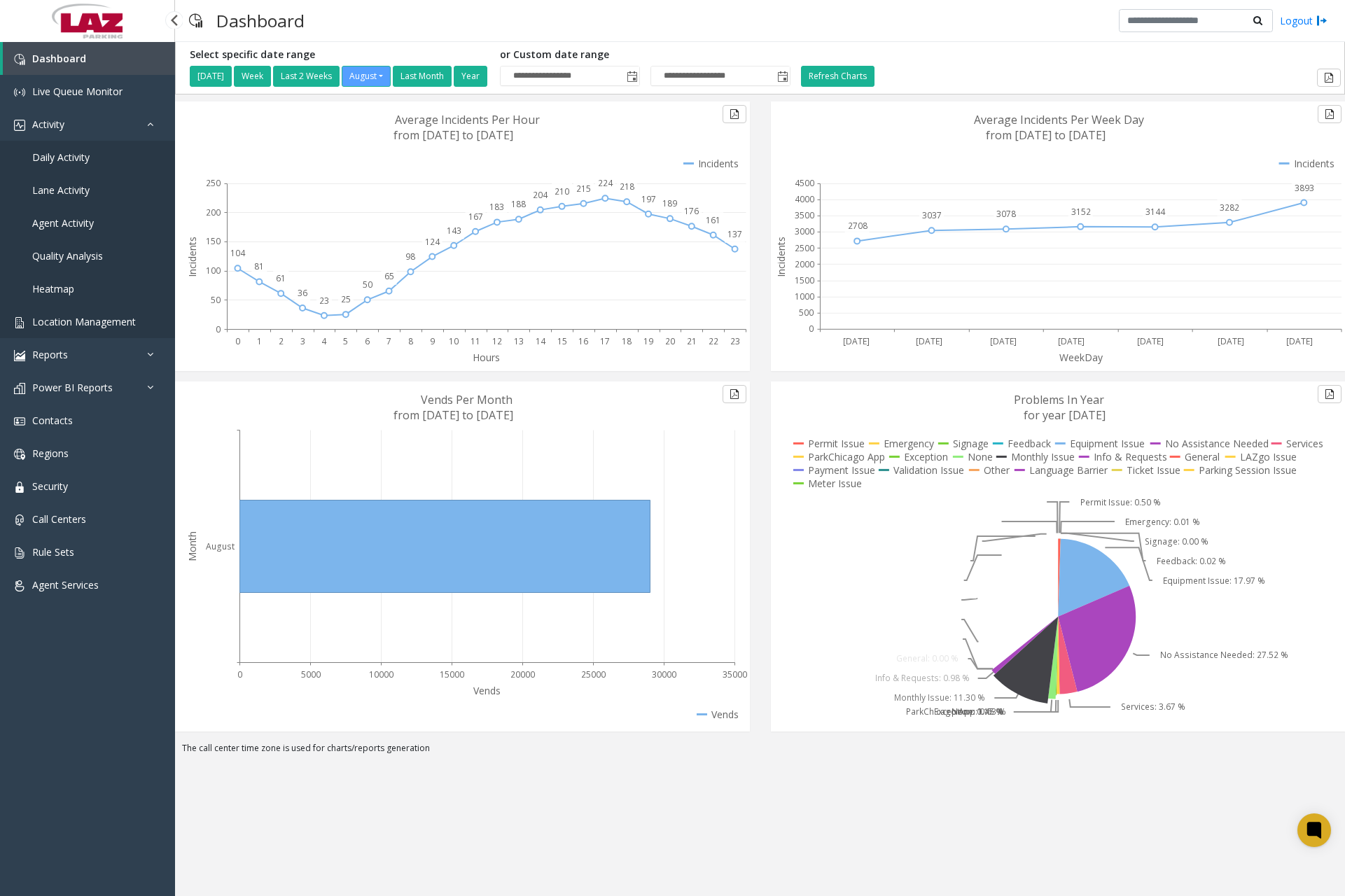
click at [97, 319] on span "Location Management" at bounding box center [84, 321] width 104 height 13
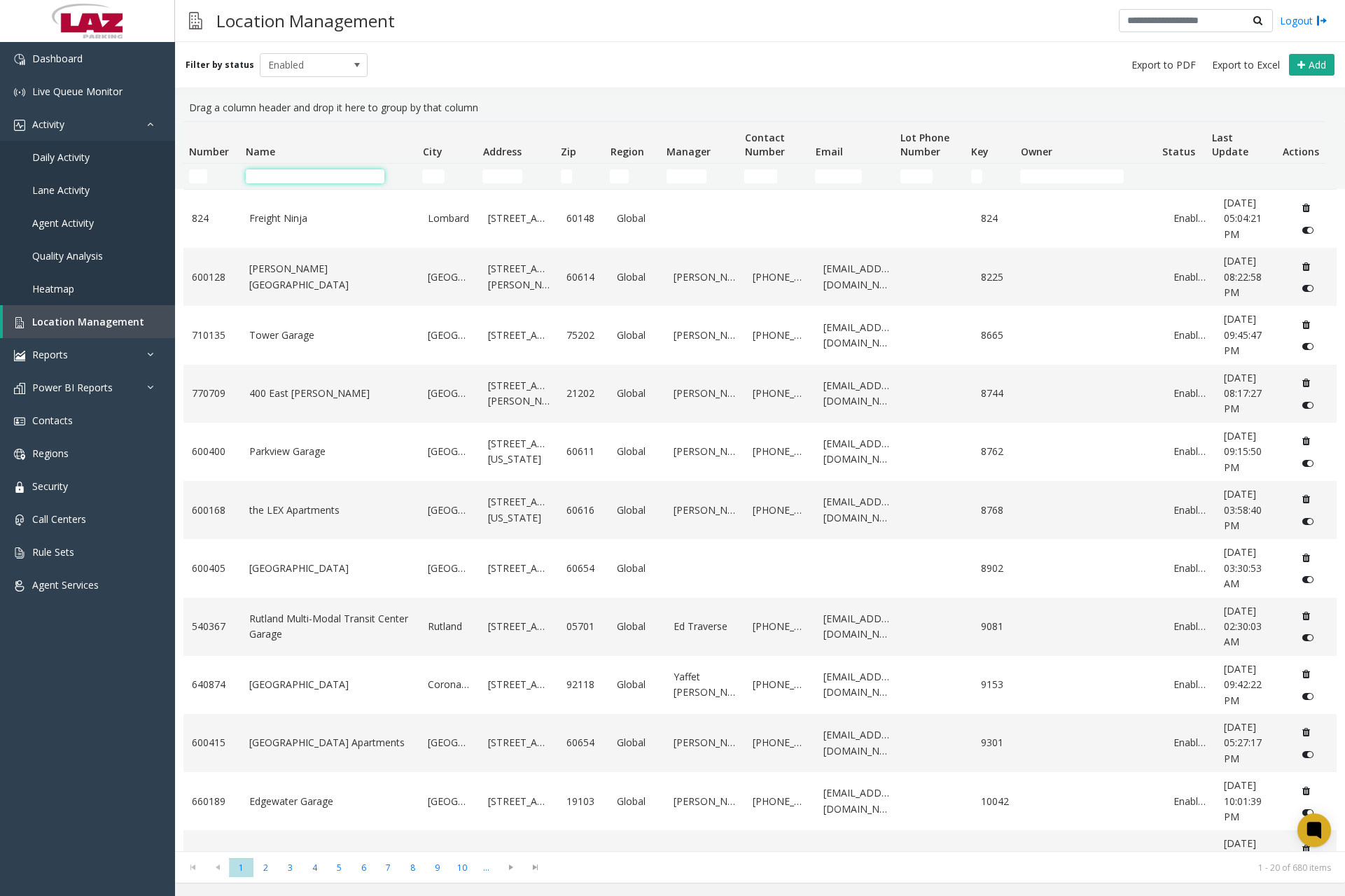
click at [298, 177] on input "Name Filter" at bounding box center [314, 177] width 138 height 14
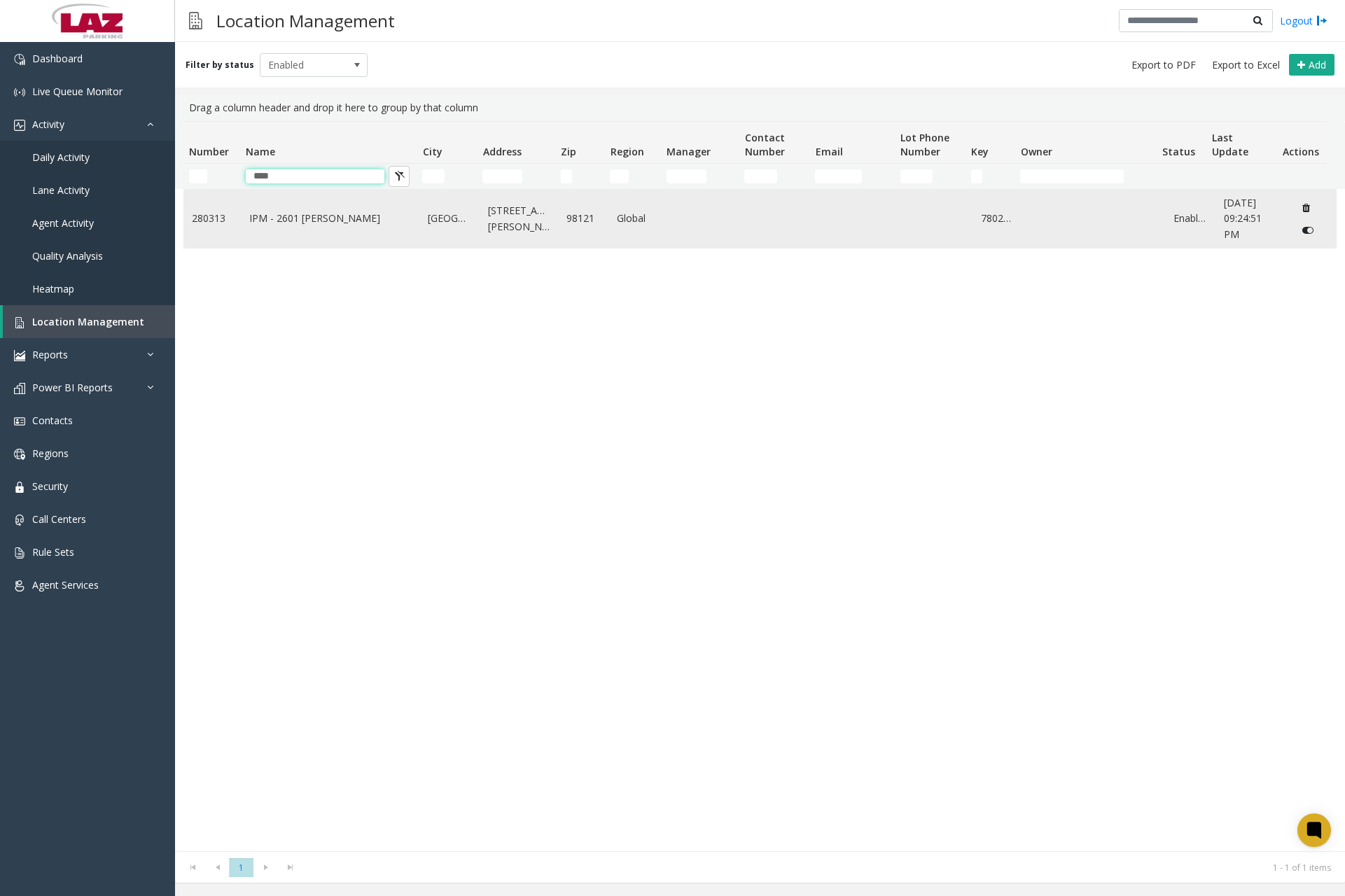
type input "****"
click at [314, 225] on link "IPM - 2601 [PERSON_NAME]" at bounding box center [330, 219] width 162 height 16
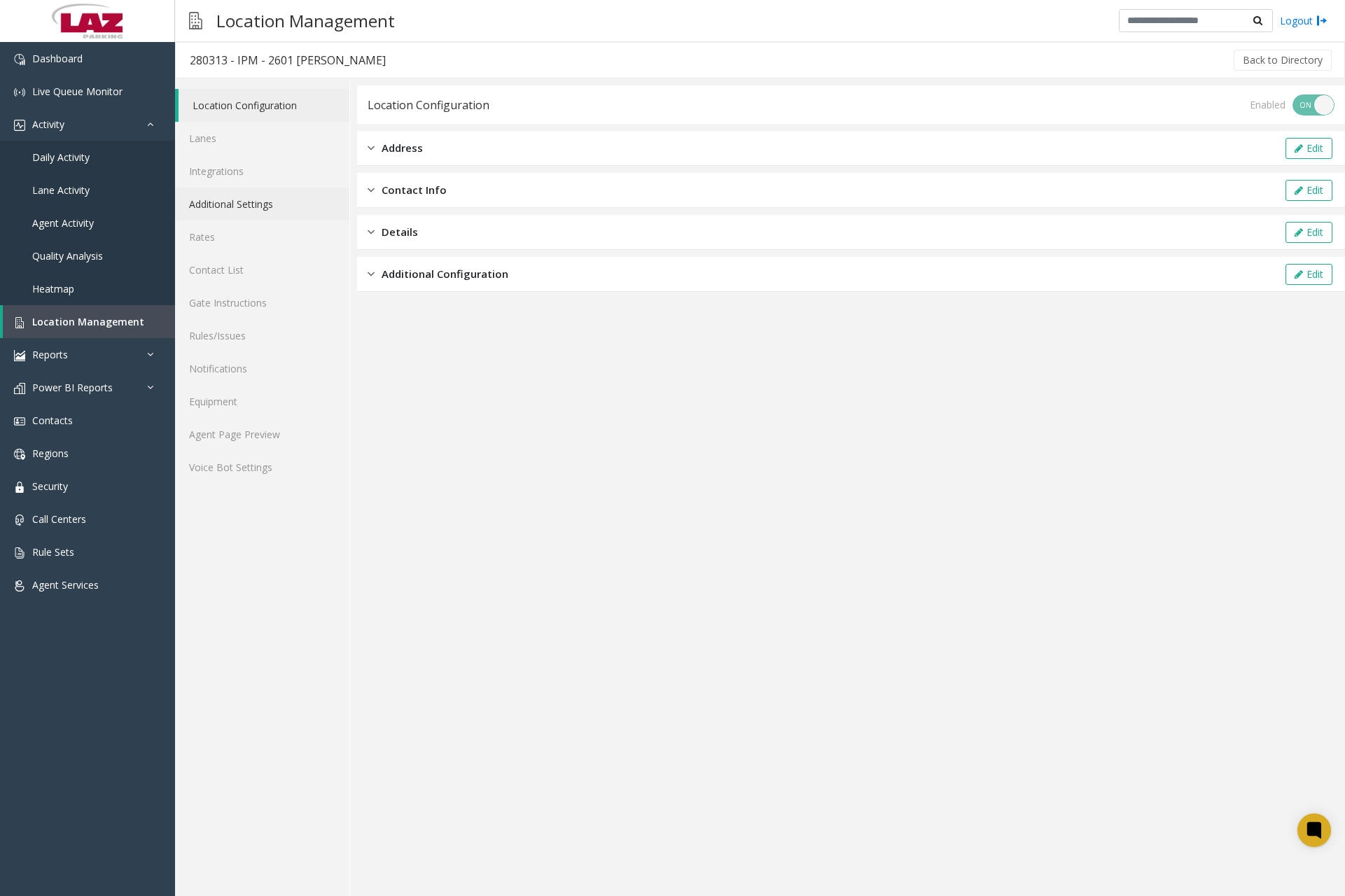
click at [235, 205] on link "Additional Settings" at bounding box center [263, 204] width 175 height 33
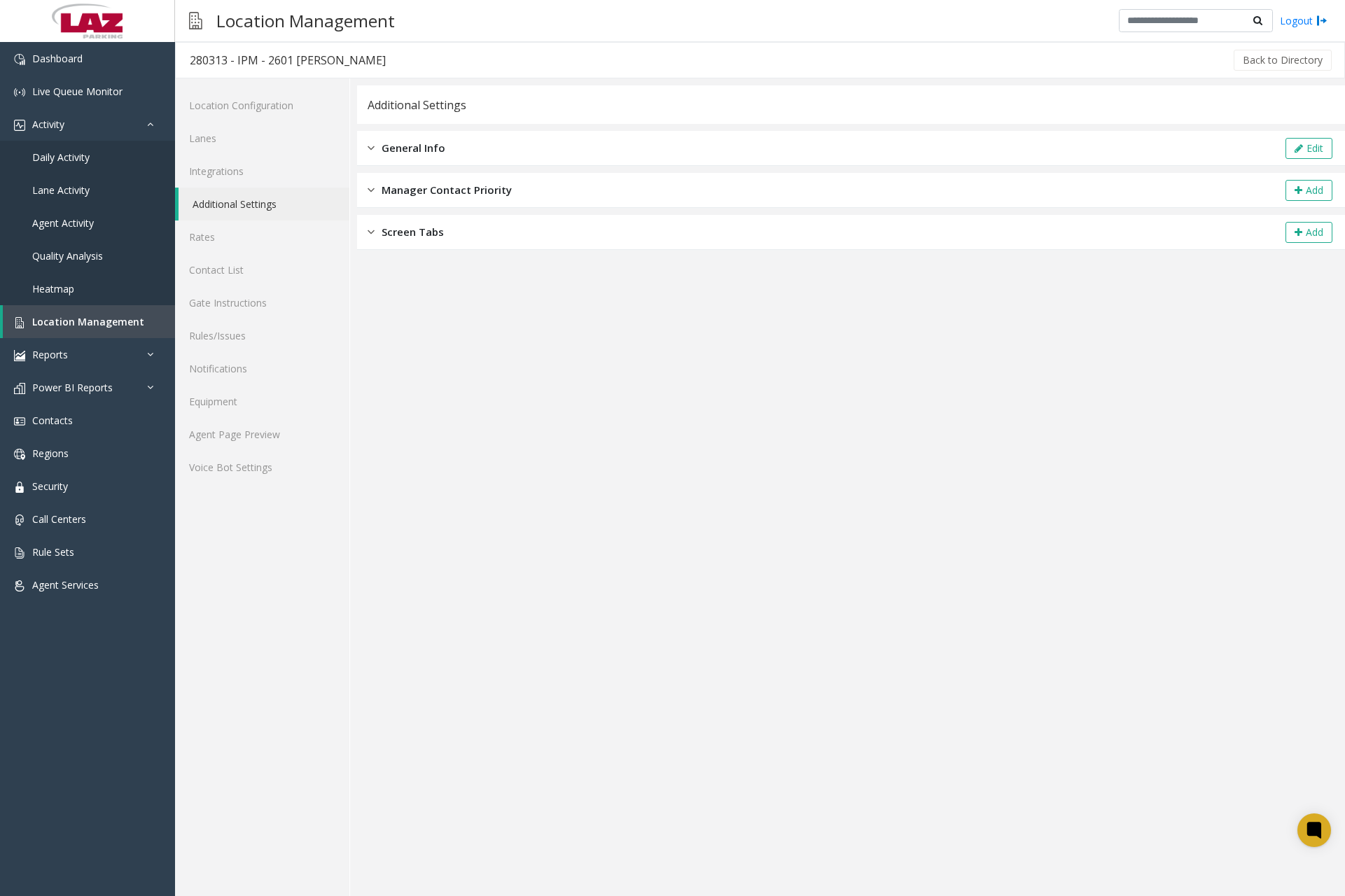
drag, startPoint x: 368, startPoint y: 150, endPoint x: 368, endPoint y: 160, distance: 10.0
click at [368, 150] on img at bounding box center [371, 148] width 7 height 16
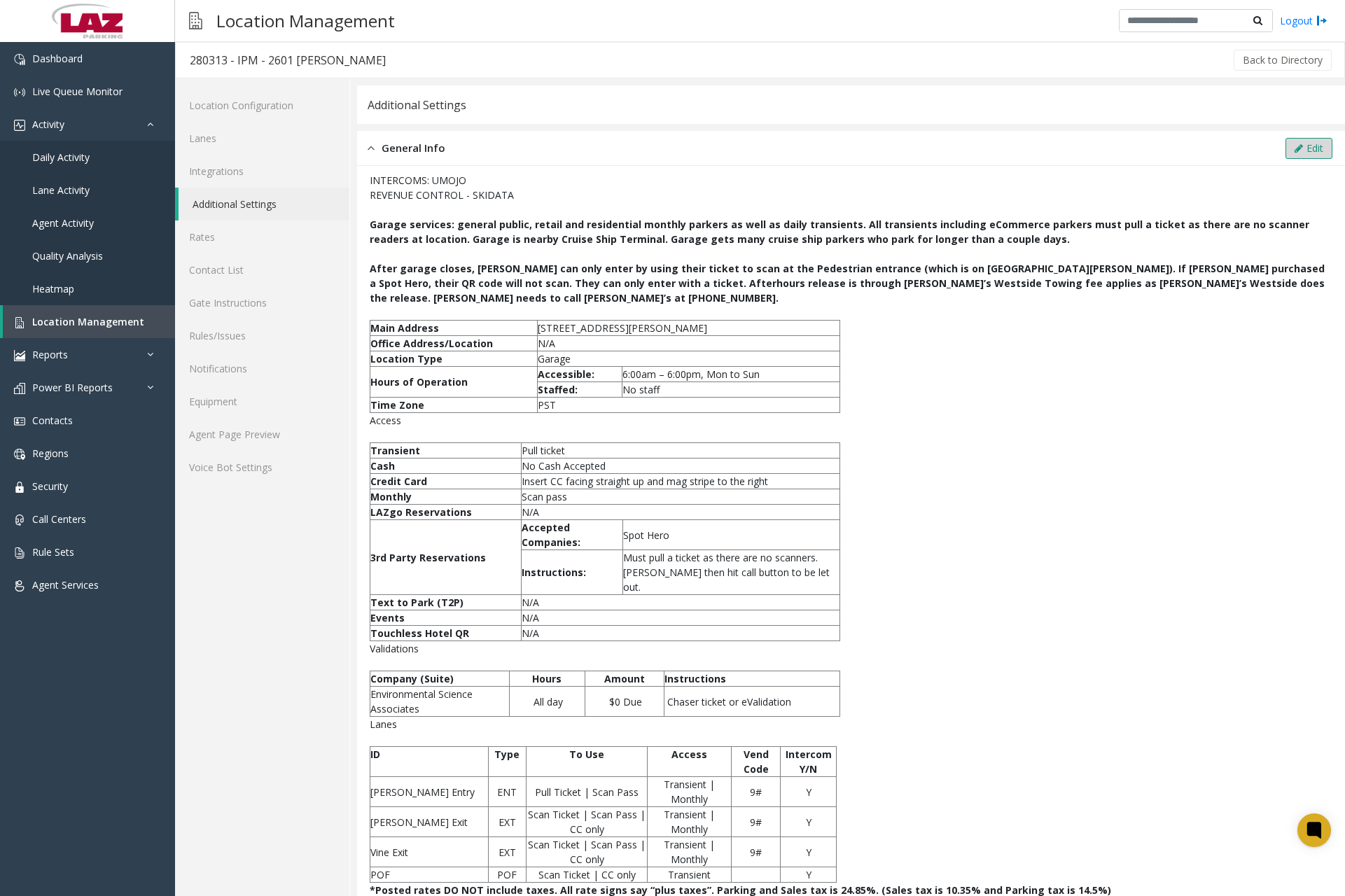
click at [1300, 151] on button "Edit" at bounding box center [1310, 148] width 47 height 21
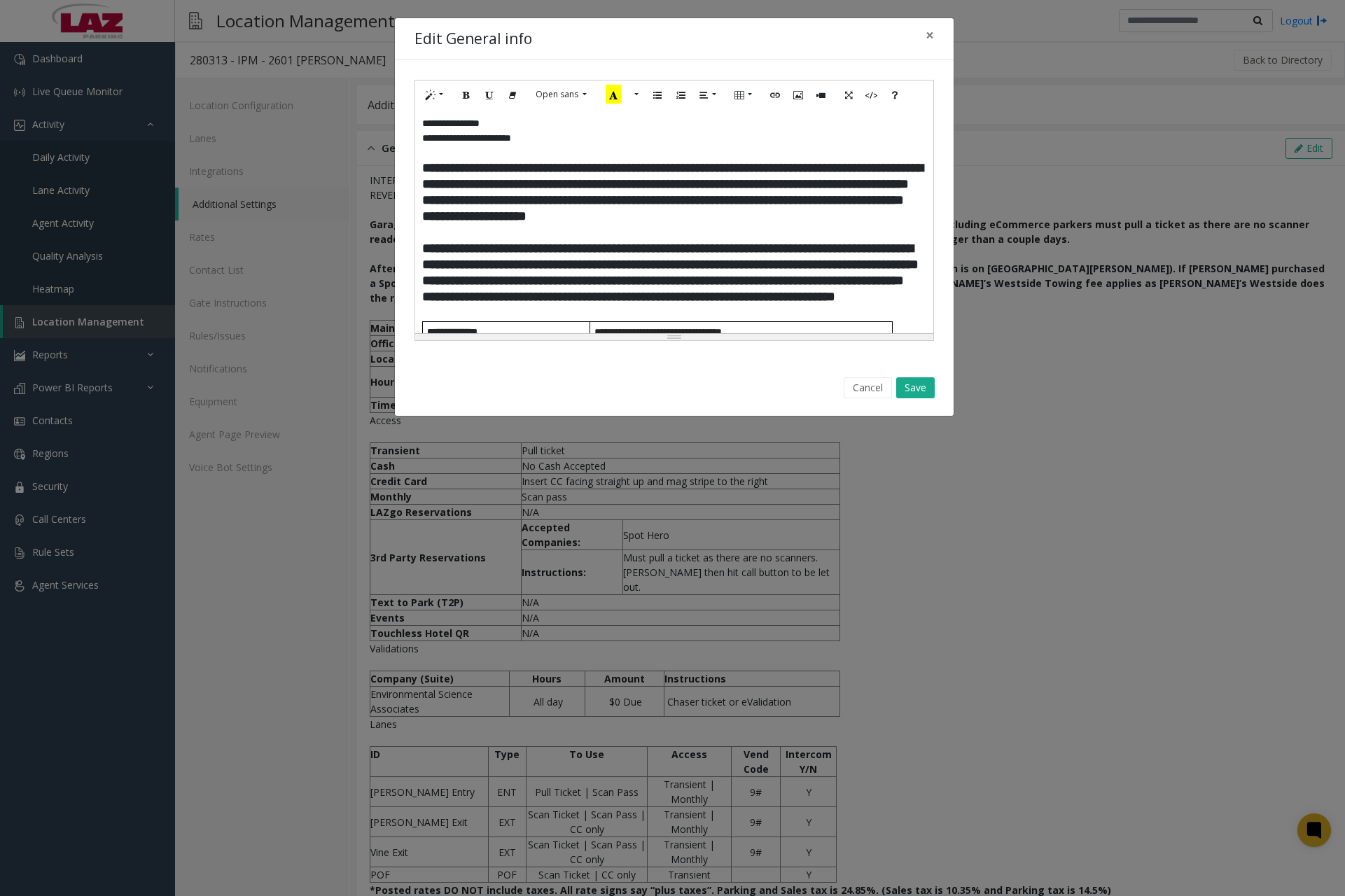
click at [424, 168] on span "**********" at bounding box center [672, 192] width 500 height 62
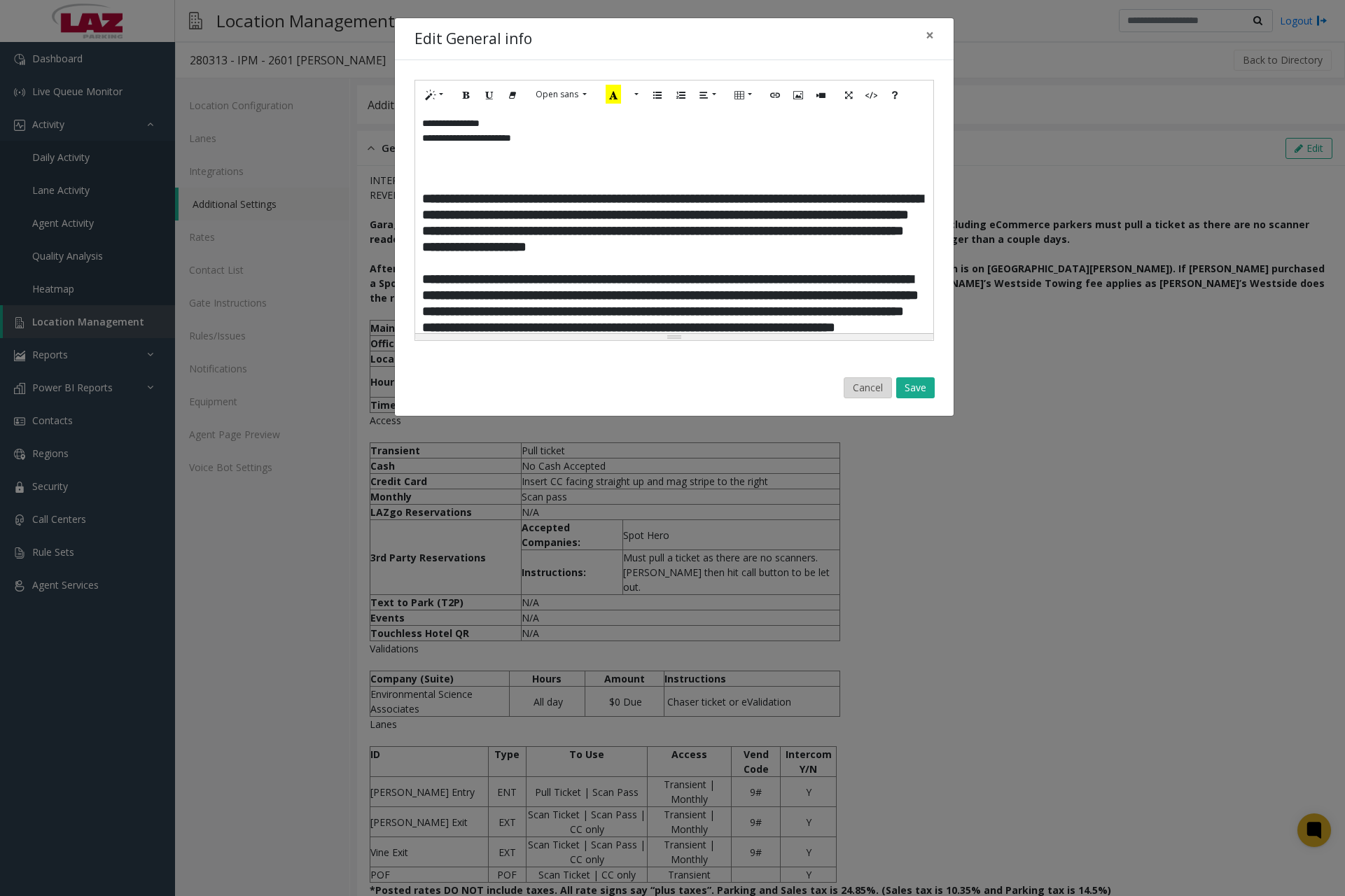
click at [862, 385] on button "Cancel" at bounding box center [868, 388] width 48 height 21
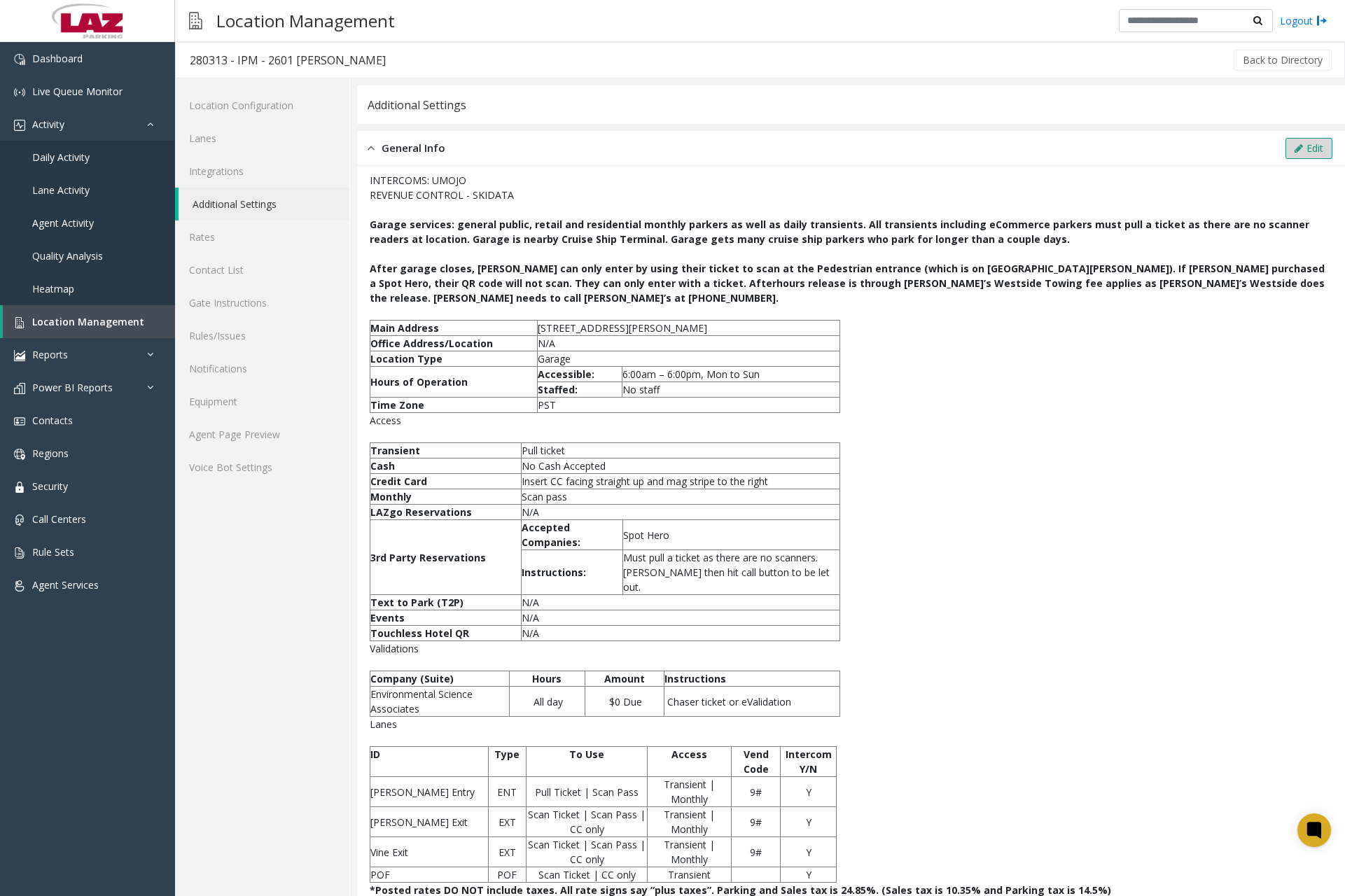
click at [1305, 153] on button "Edit" at bounding box center [1310, 148] width 47 height 21
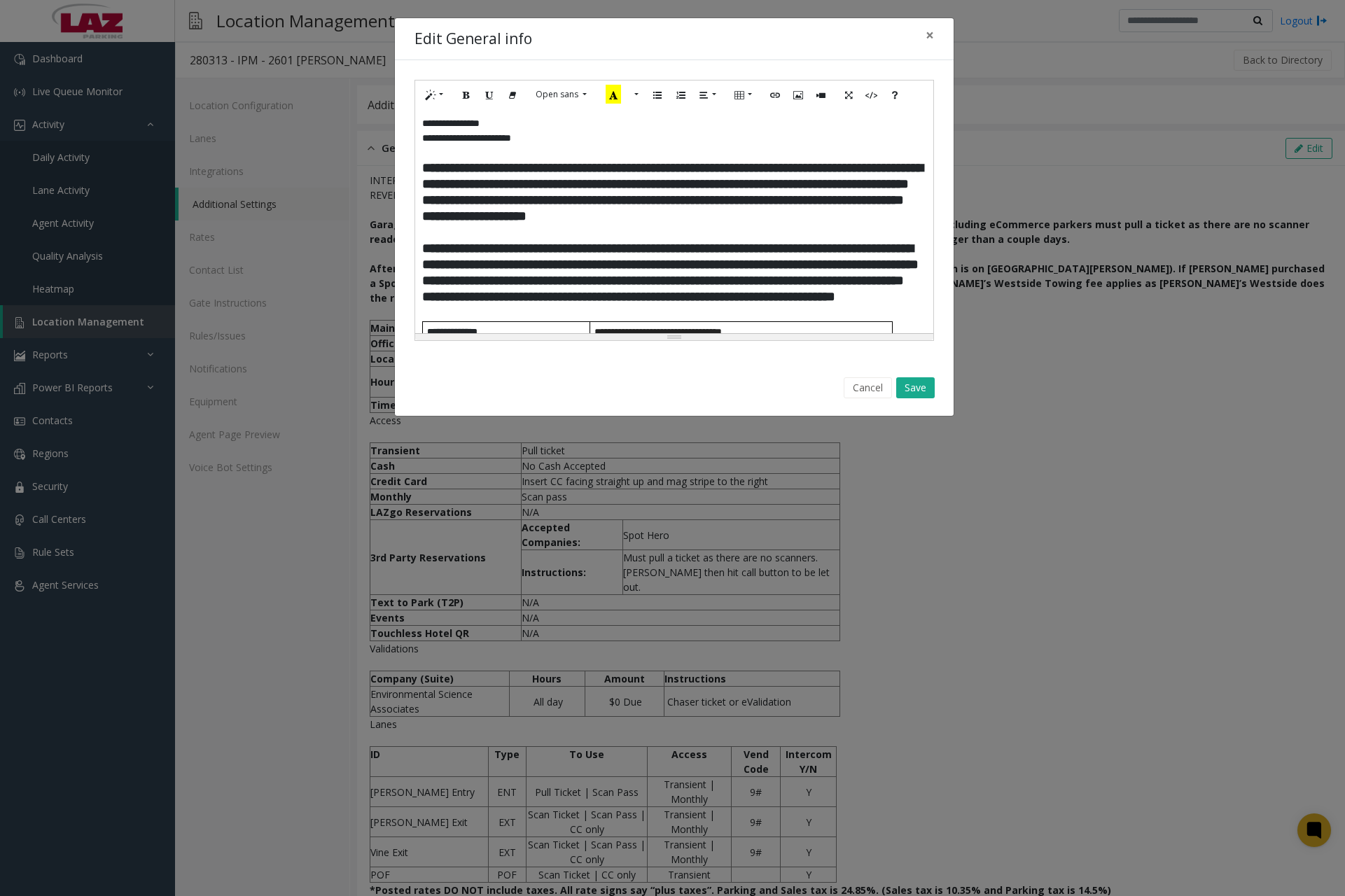
click at [424, 167] on span "**********" at bounding box center [672, 192] width 500 height 62
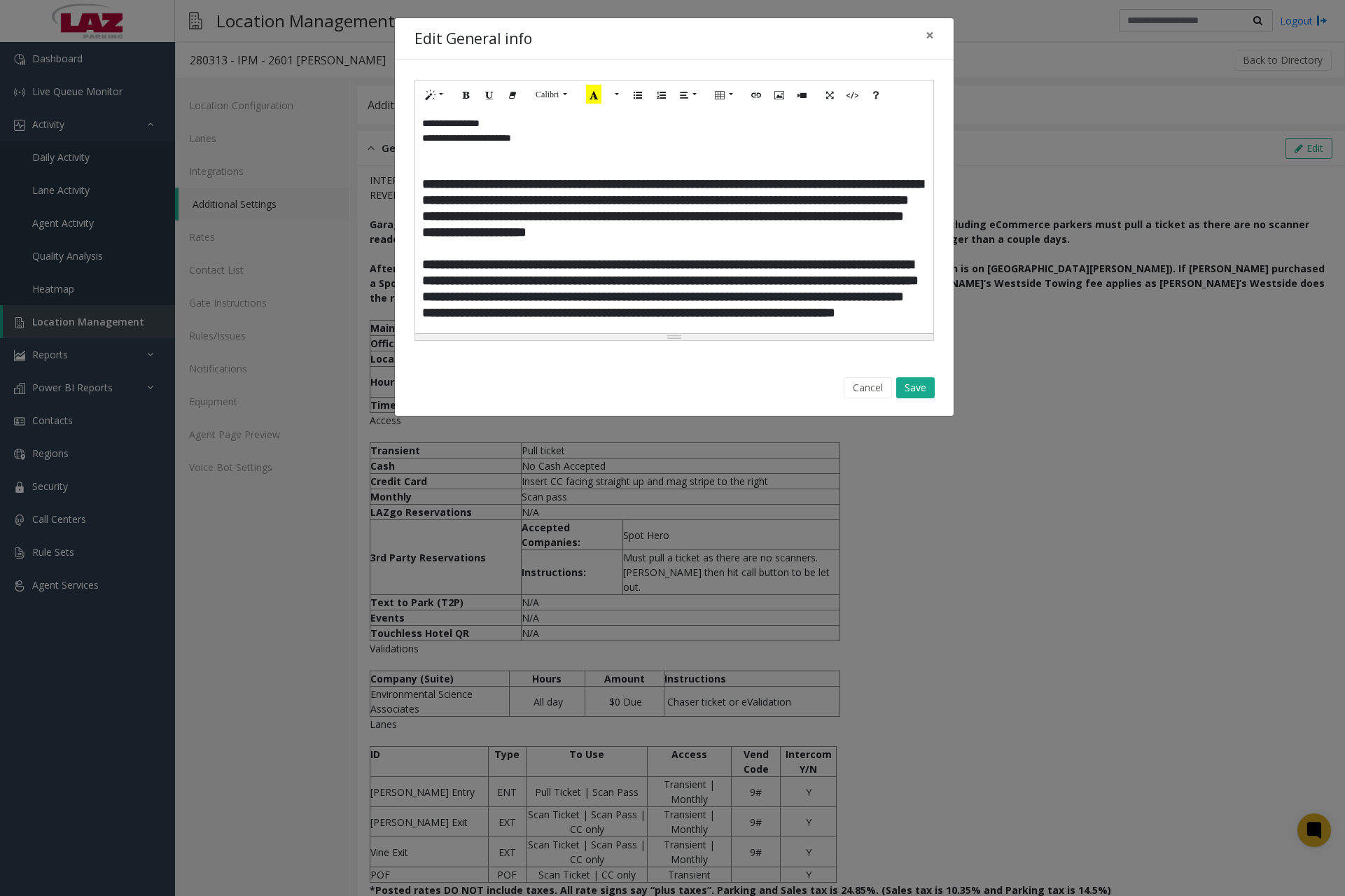
paste div
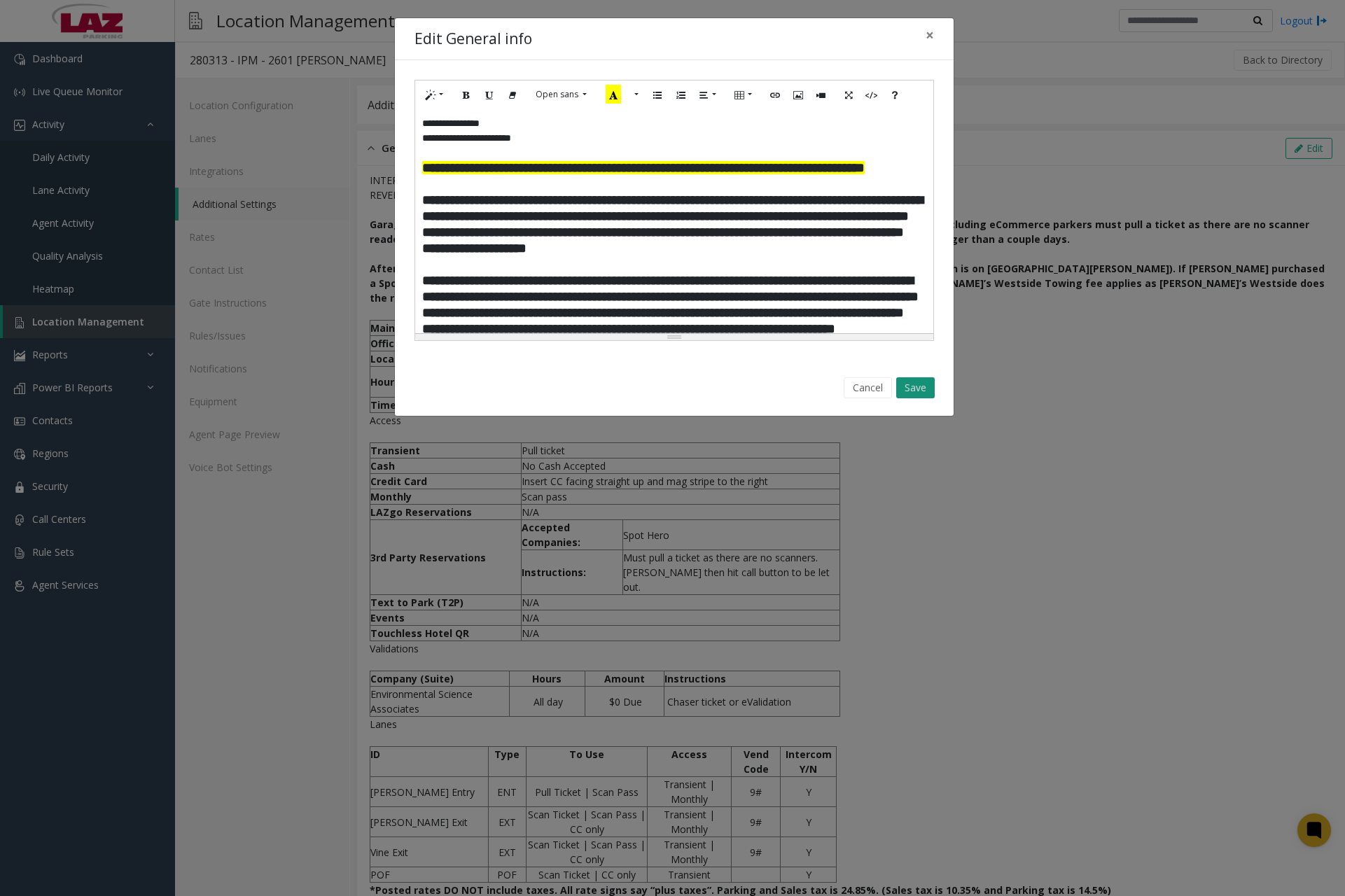
click at [908, 385] on button "Save" at bounding box center [916, 388] width 38 height 21
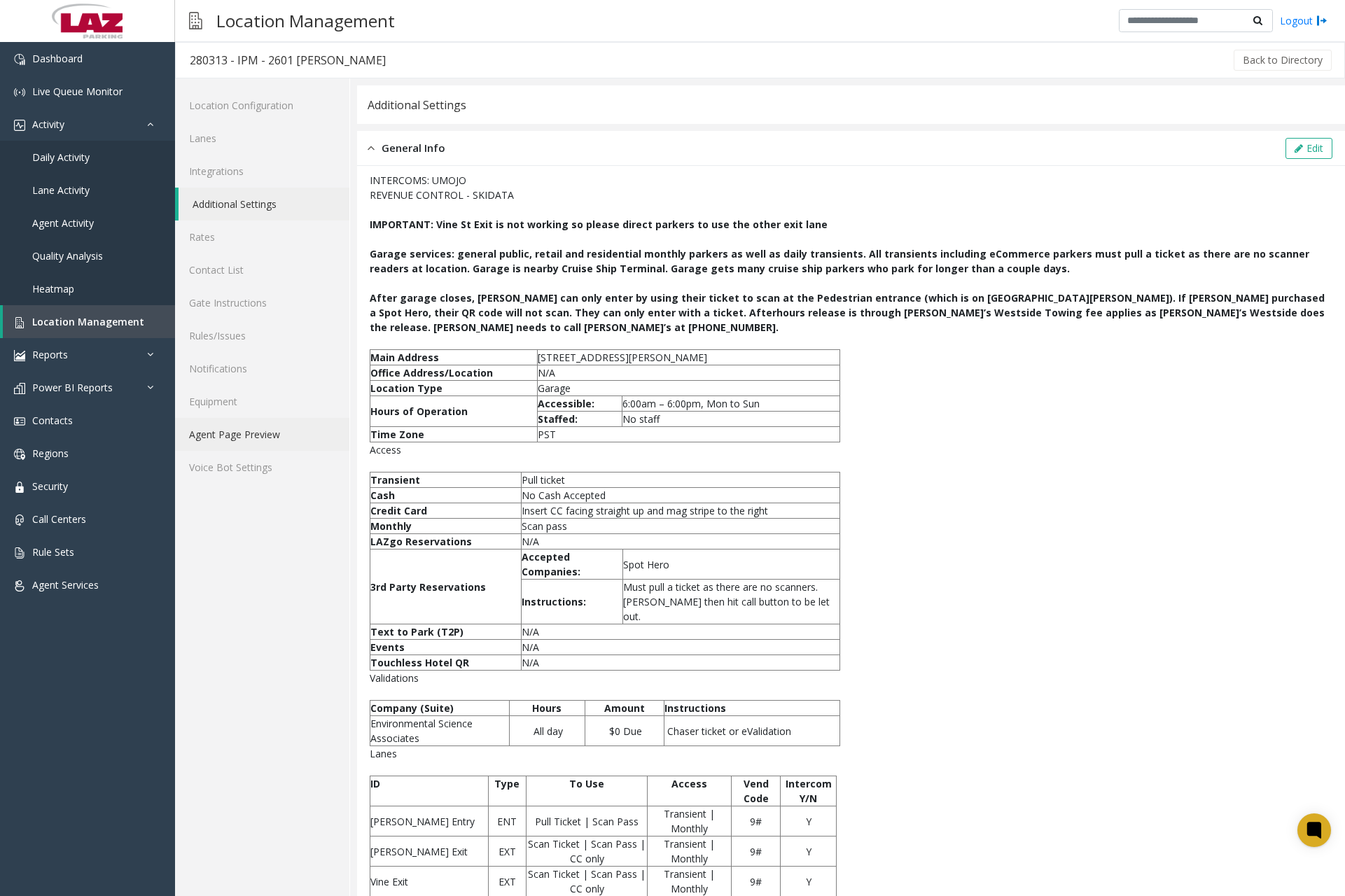
click at [249, 433] on link "Agent Page Preview" at bounding box center [263, 434] width 175 height 33
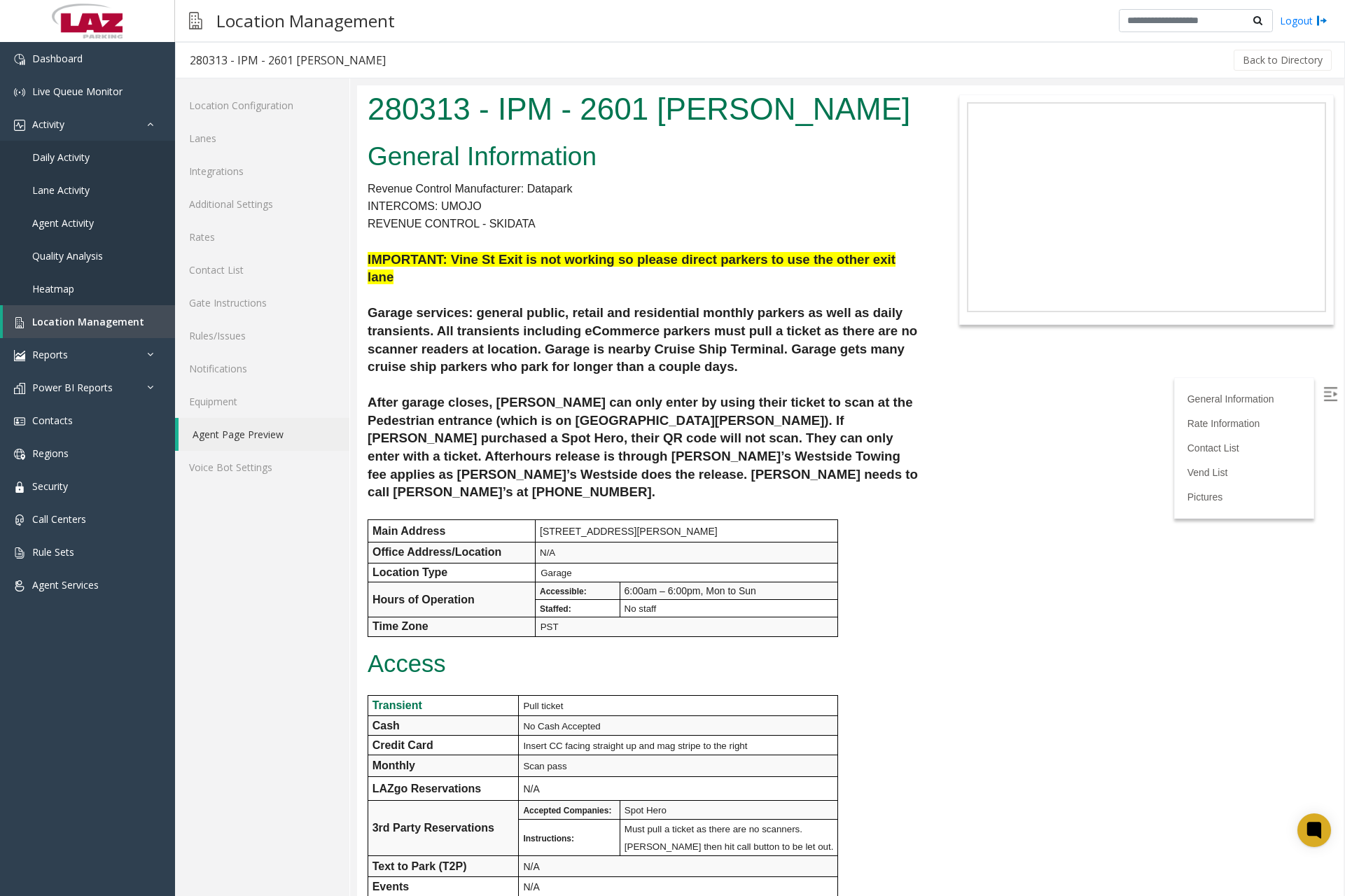
click at [826, 145] on h2 "General Information" at bounding box center [644, 156] width 554 height 36
click at [631, 116] on h1 "280313 - IPM - 2601 [PERSON_NAME]" at bounding box center [644, 109] width 554 height 43
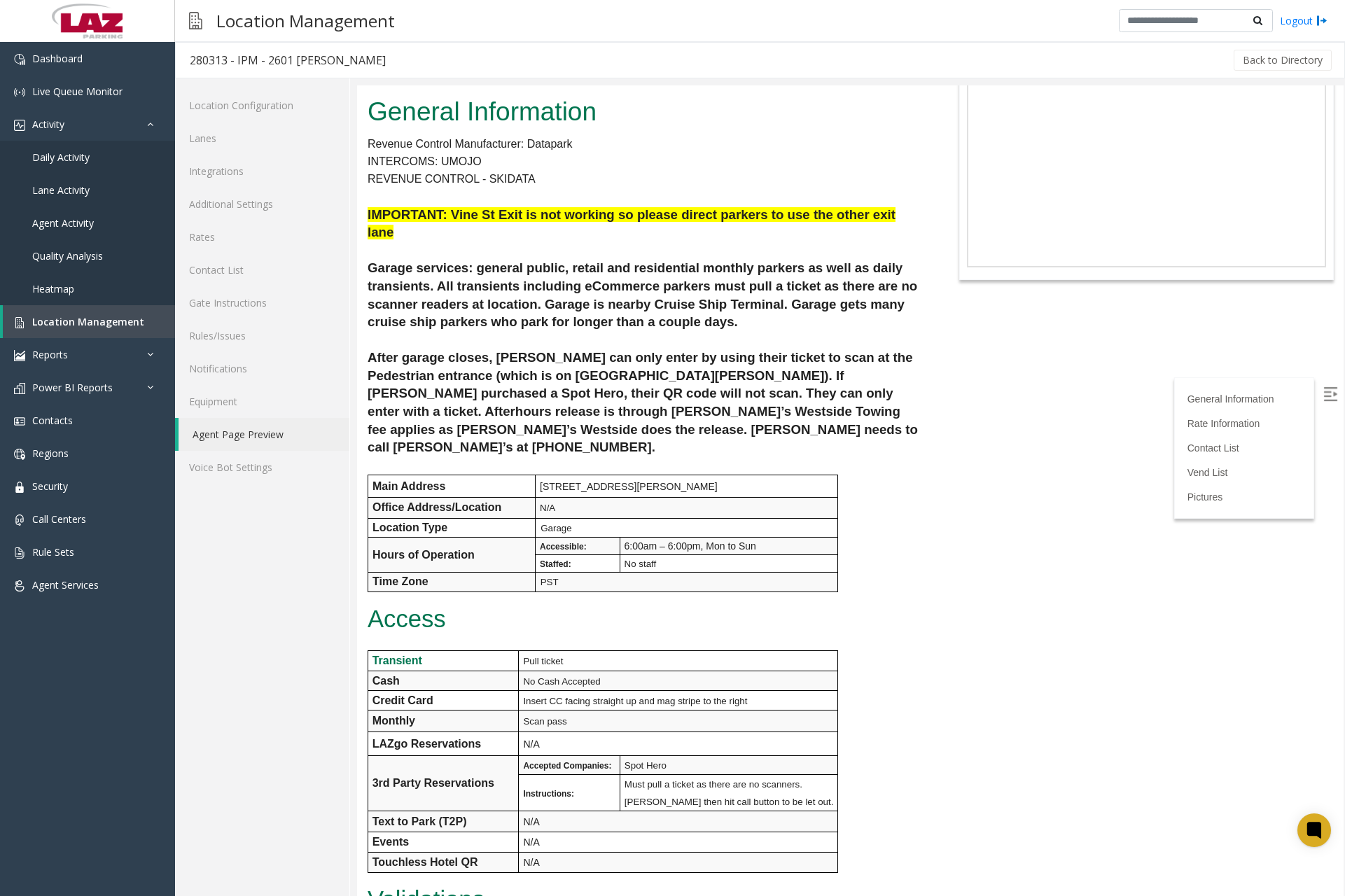
scroll to position [70, 0]
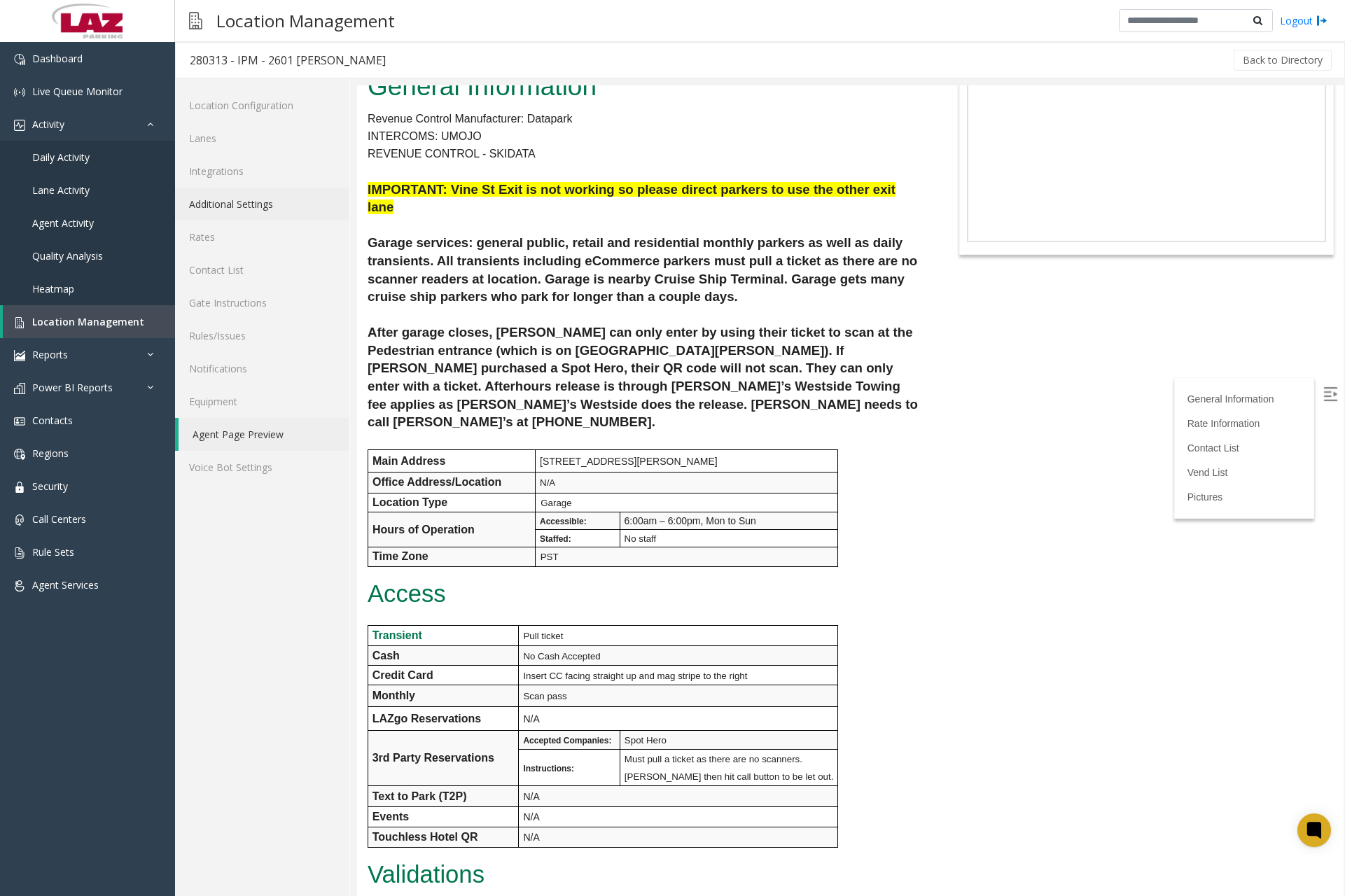
click at [253, 207] on link "Additional Settings" at bounding box center [263, 204] width 175 height 33
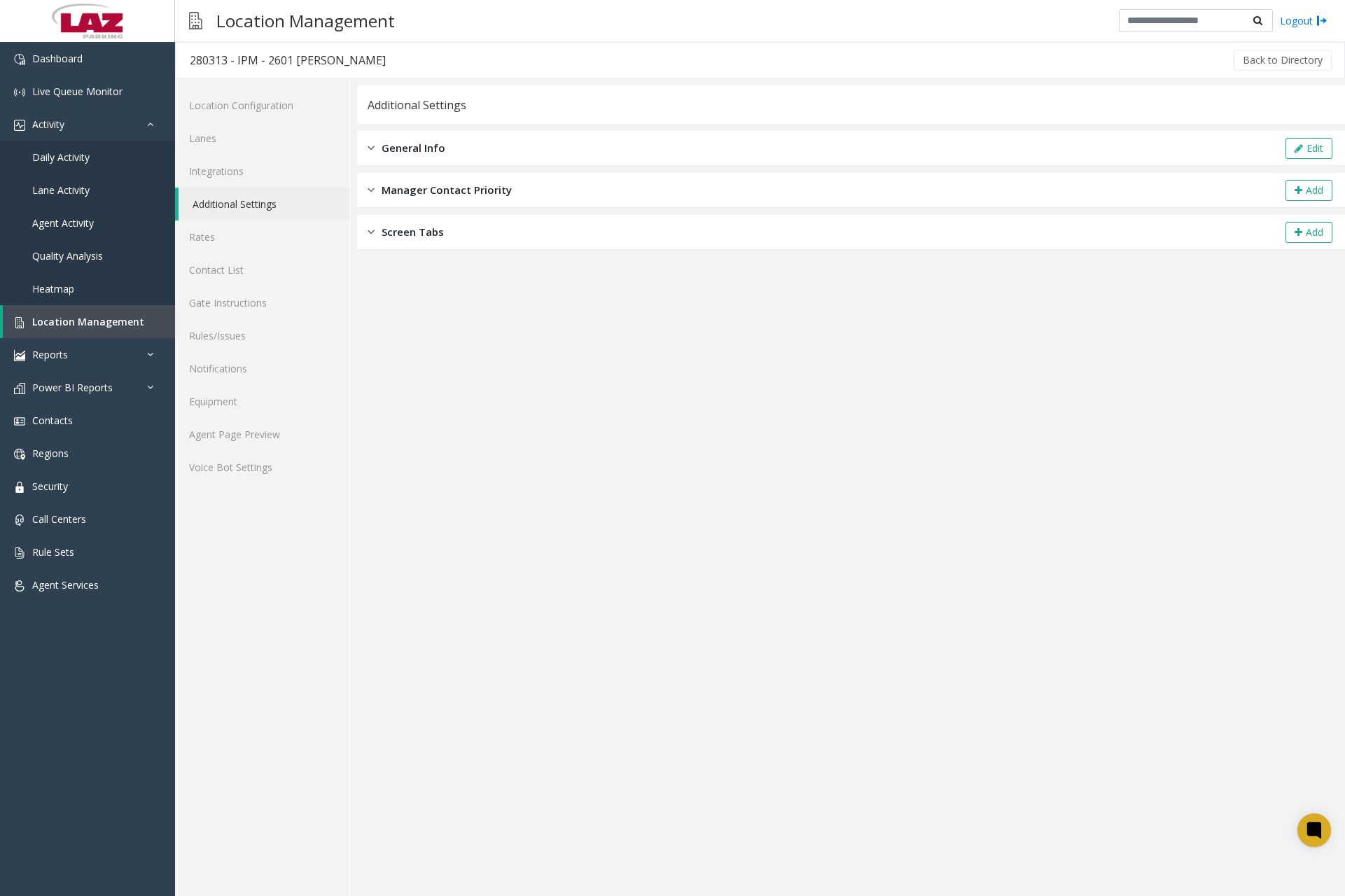
click at [382, 148] on span "General Info" at bounding box center [414, 148] width 64 height 16
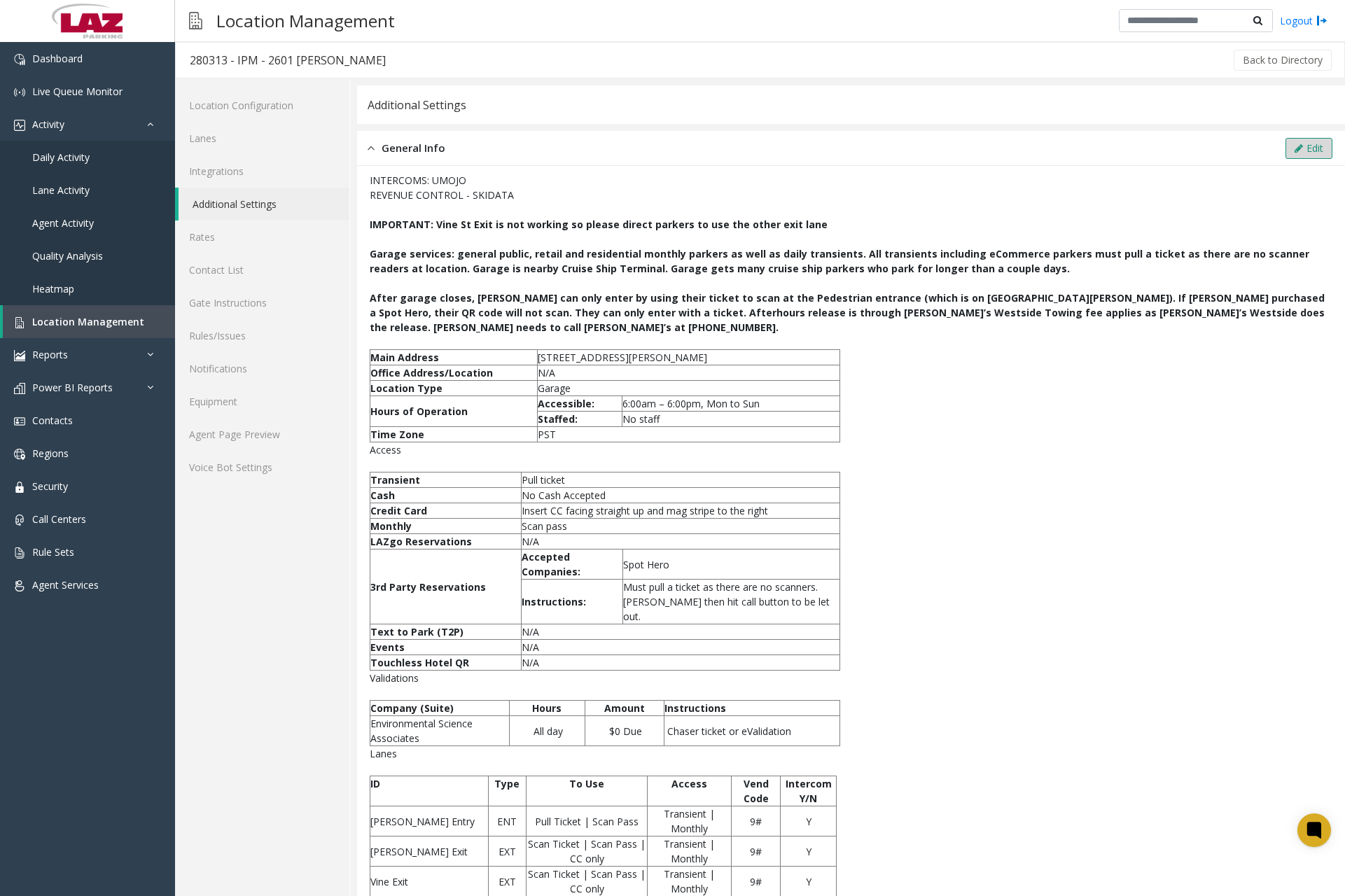
click at [1295, 146] on icon at bounding box center [1299, 148] width 9 height 10
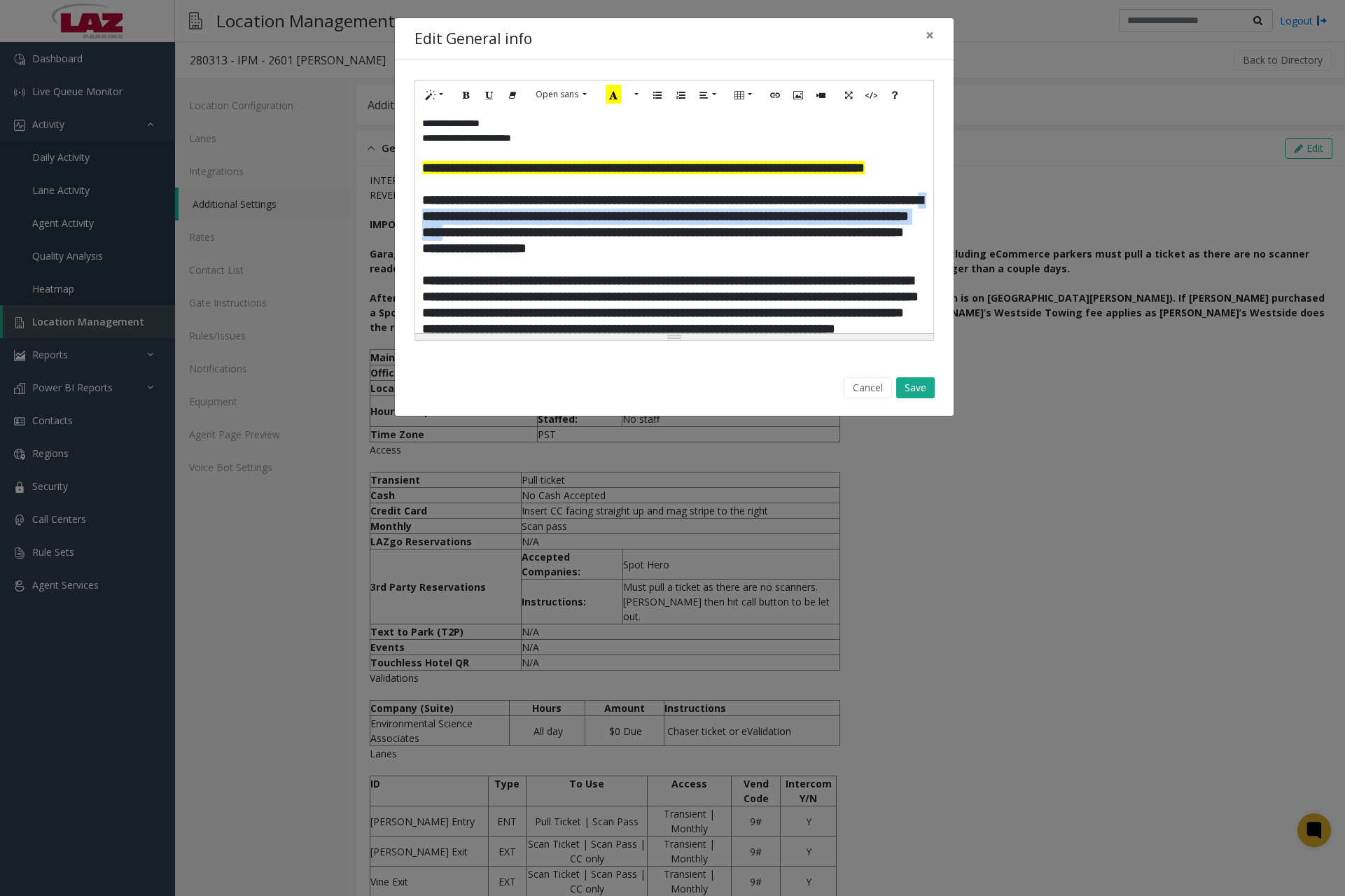
drag, startPoint x: 485, startPoint y: 231, endPoint x: 572, endPoint y: 245, distance: 88.1
click at [572, 245] on span "**********" at bounding box center [672, 223] width 500 height 62
click at [591, 96] on icon "Recent Color" at bounding box center [594, 94] width 16 height 19
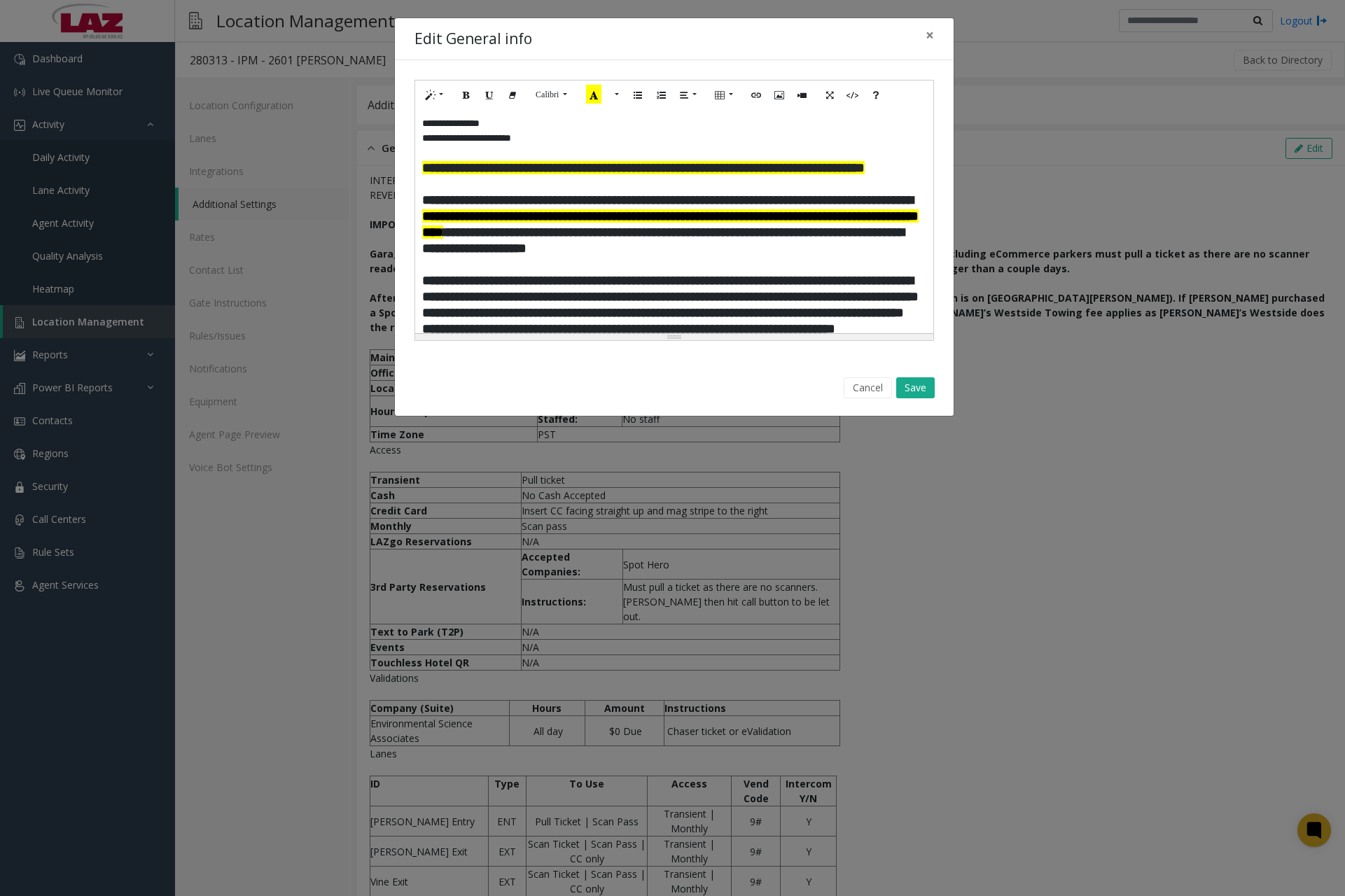
click at [575, 248] on span "**********" at bounding box center [671, 223] width 497 height 62
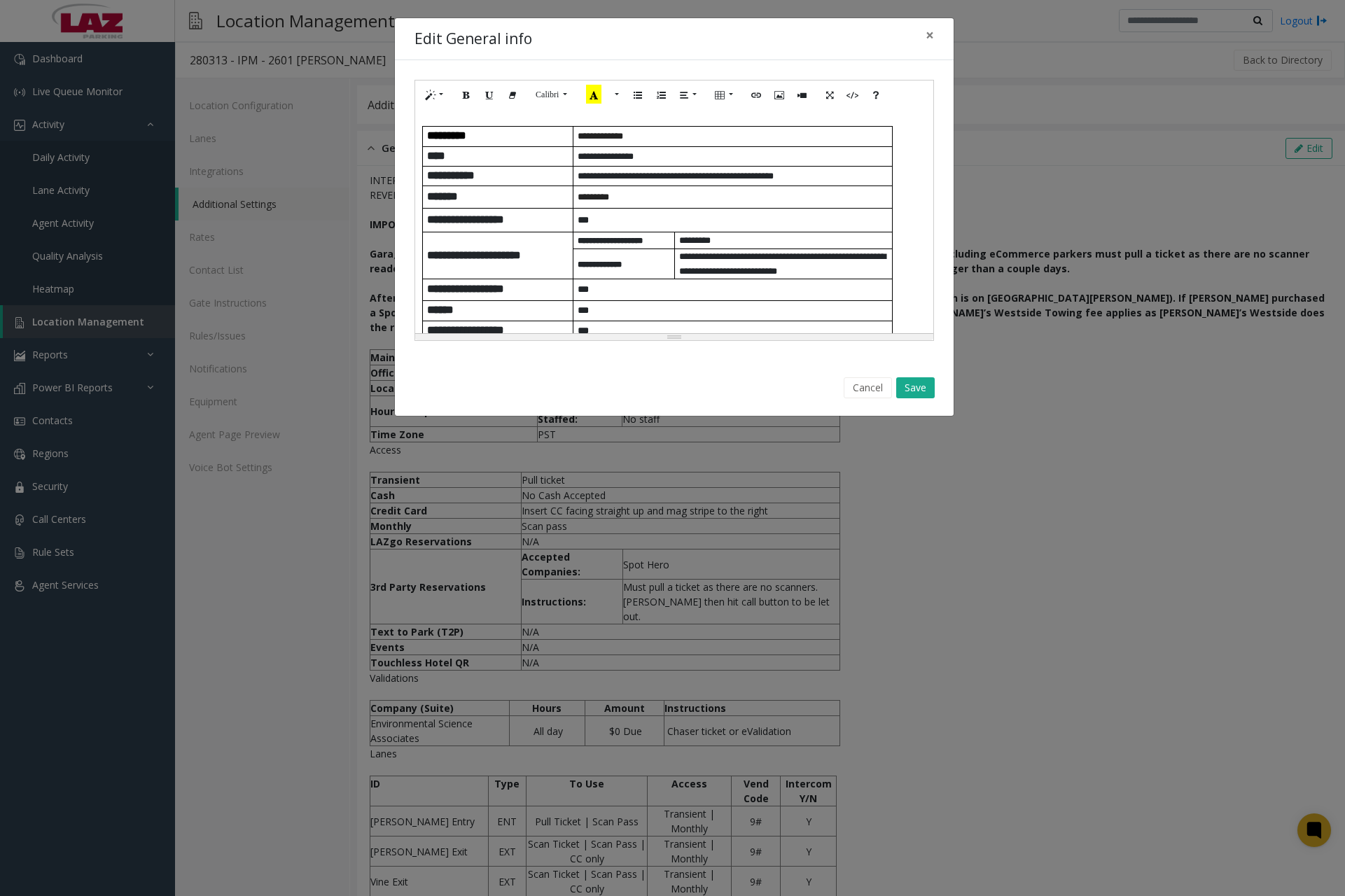
scroll to position [420, 0]
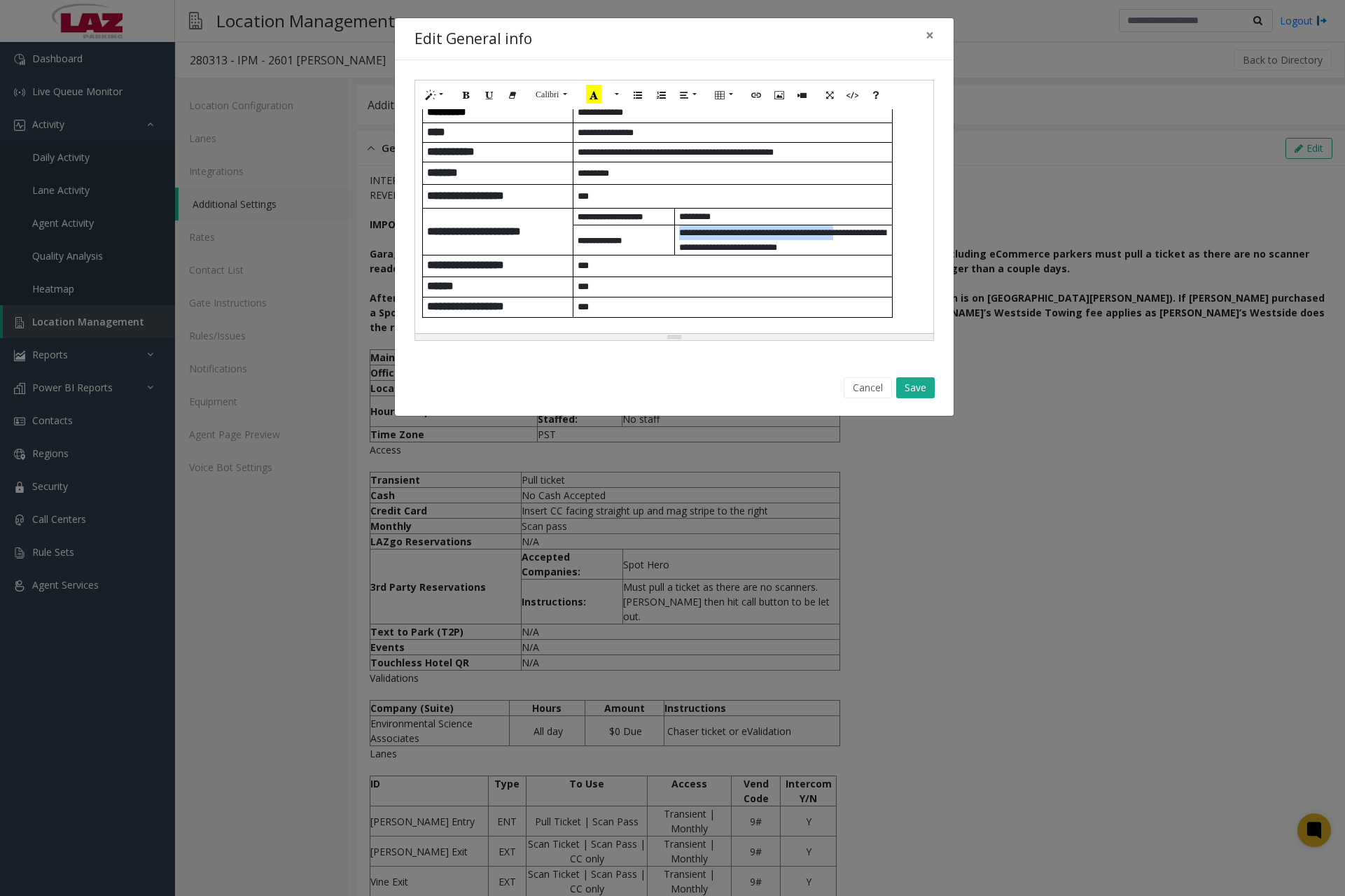
drag, startPoint x: 681, startPoint y: 258, endPoint x: 866, endPoint y: 257, distance: 185.0
click at [866, 252] on span "**********" at bounding box center [782, 240] width 207 height 24
click at [610, 99] on icon "Recent Color" at bounding box center [613, 94] width 16 height 19
click at [920, 385] on button "Save" at bounding box center [916, 388] width 38 height 21
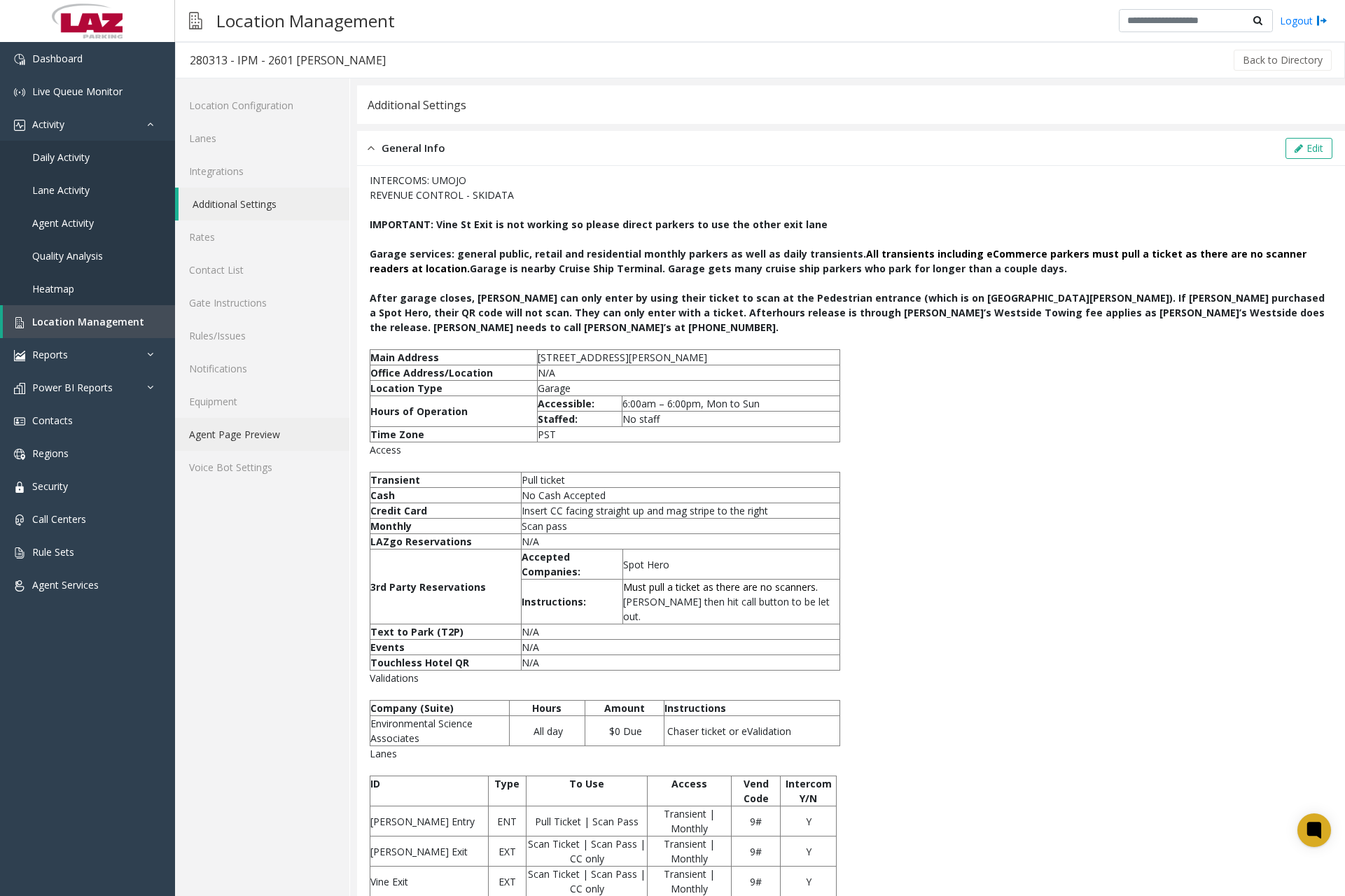
click at [271, 436] on link "Agent Page Preview" at bounding box center [263, 434] width 175 height 33
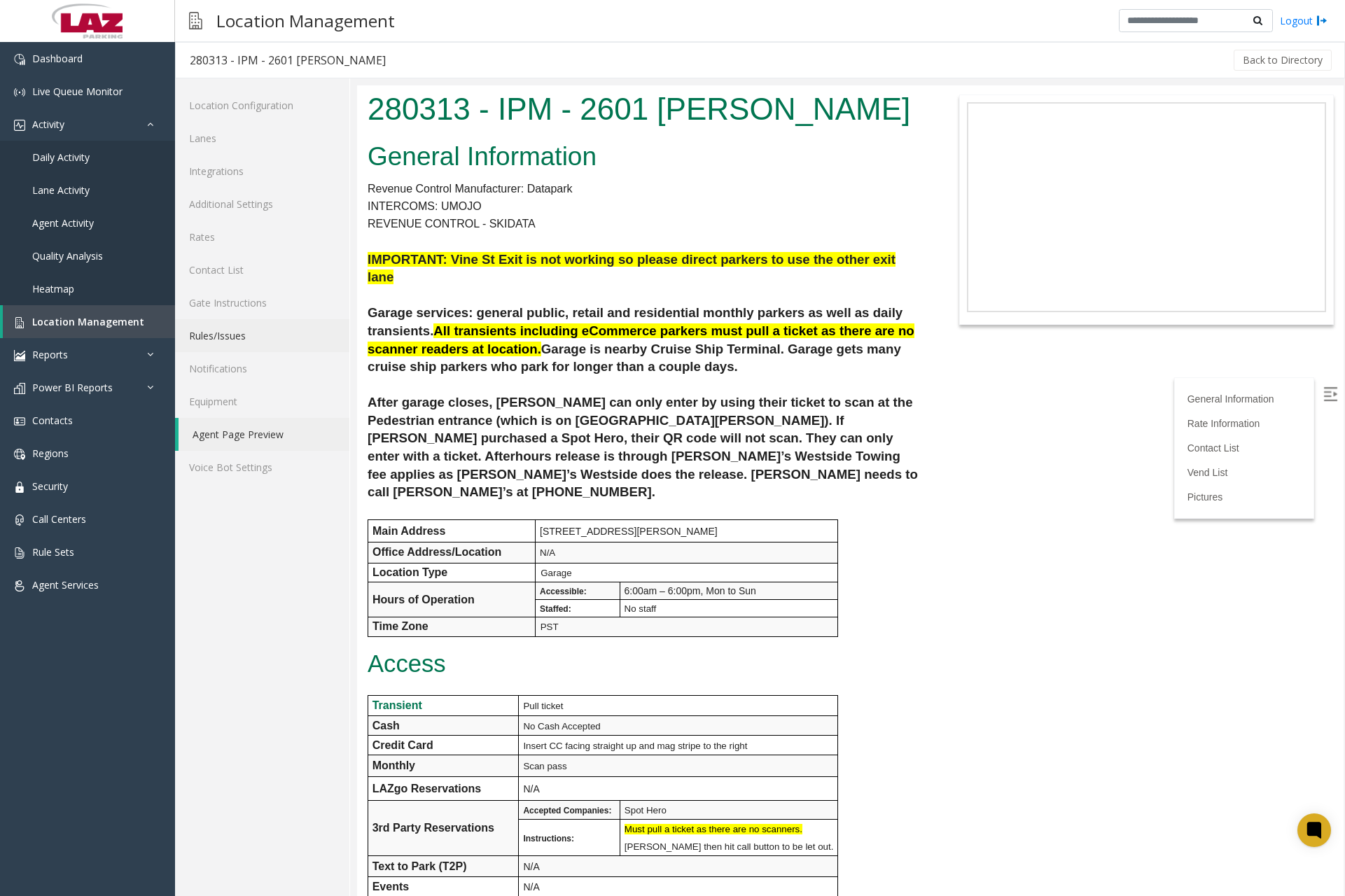
click at [232, 335] on link "Rules/Issues" at bounding box center [263, 336] width 175 height 33
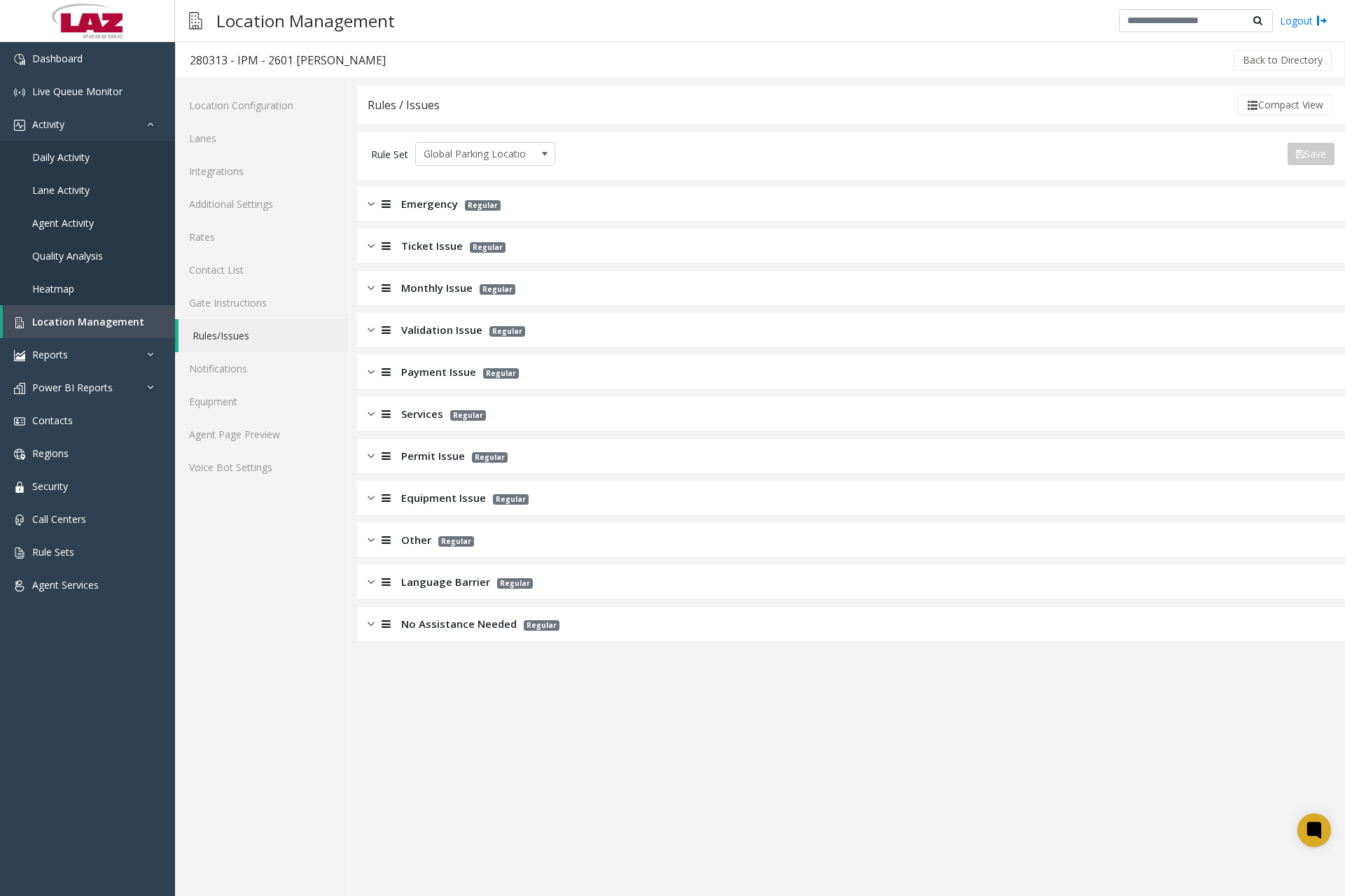
click at [373, 375] on img at bounding box center [371, 372] width 7 height 16
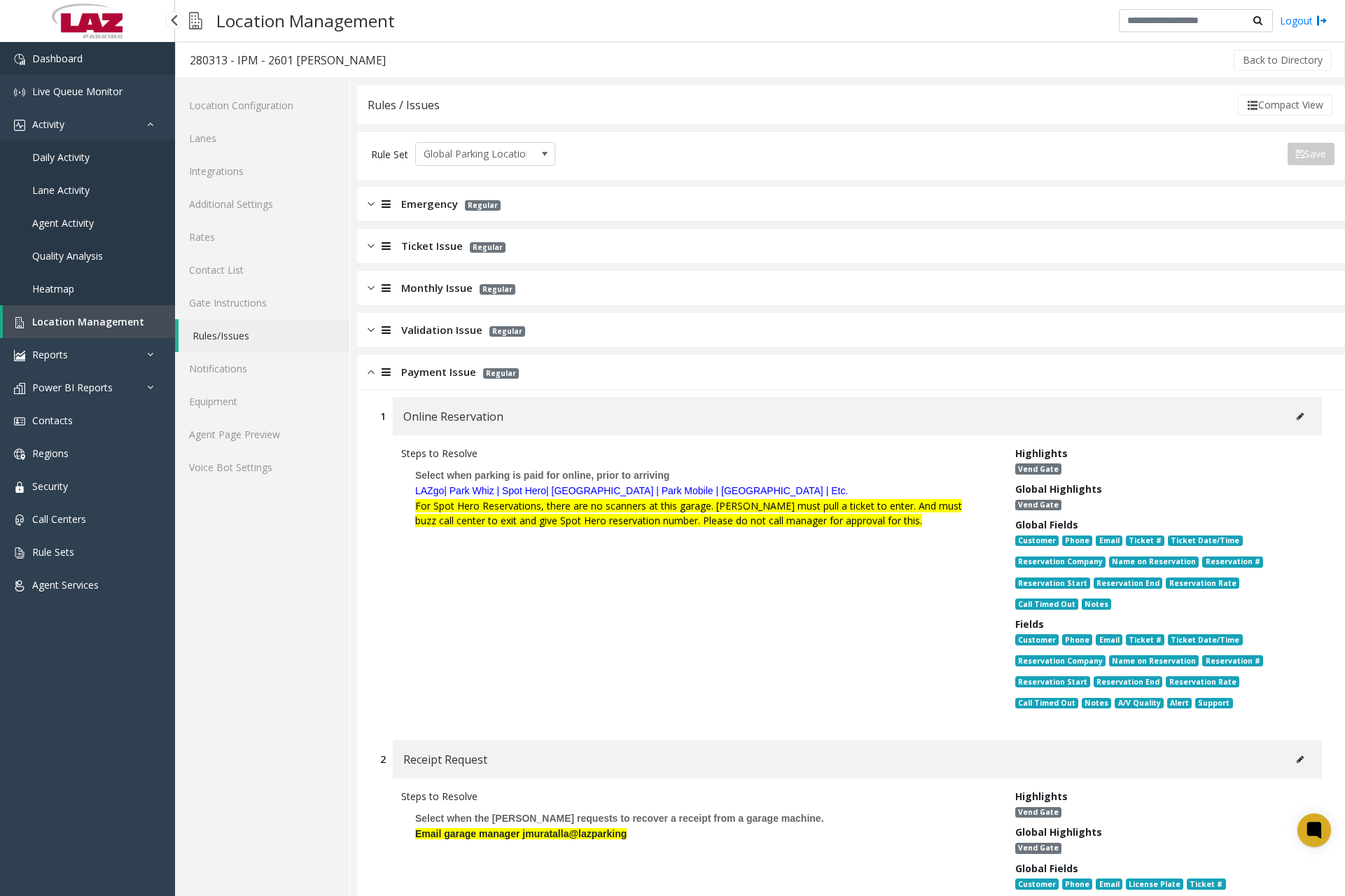
click at [86, 62] on link "Dashboard" at bounding box center [87, 58] width 175 height 33
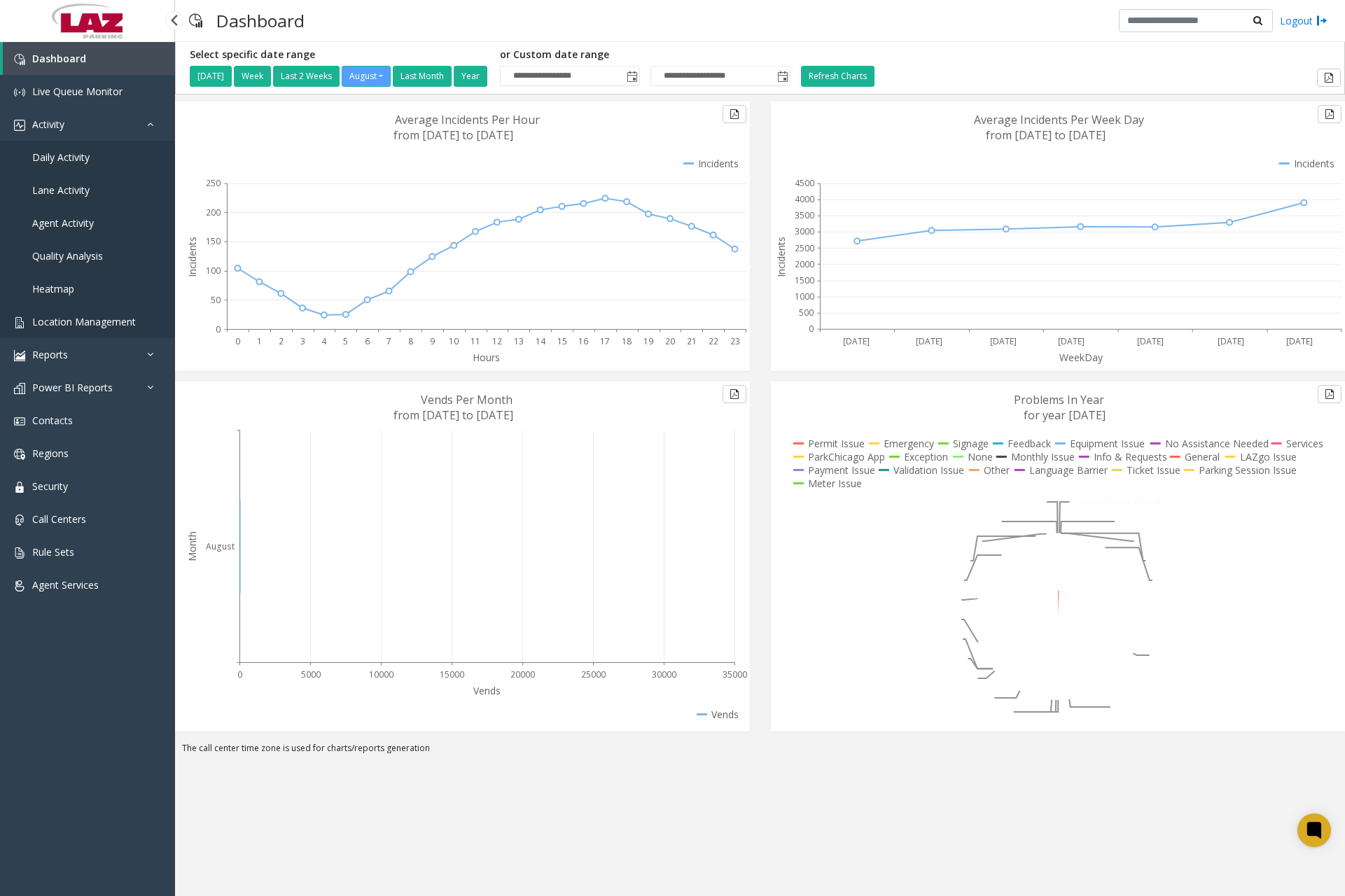
click at [89, 322] on span "Location Management" at bounding box center [84, 321] width 104 height 13
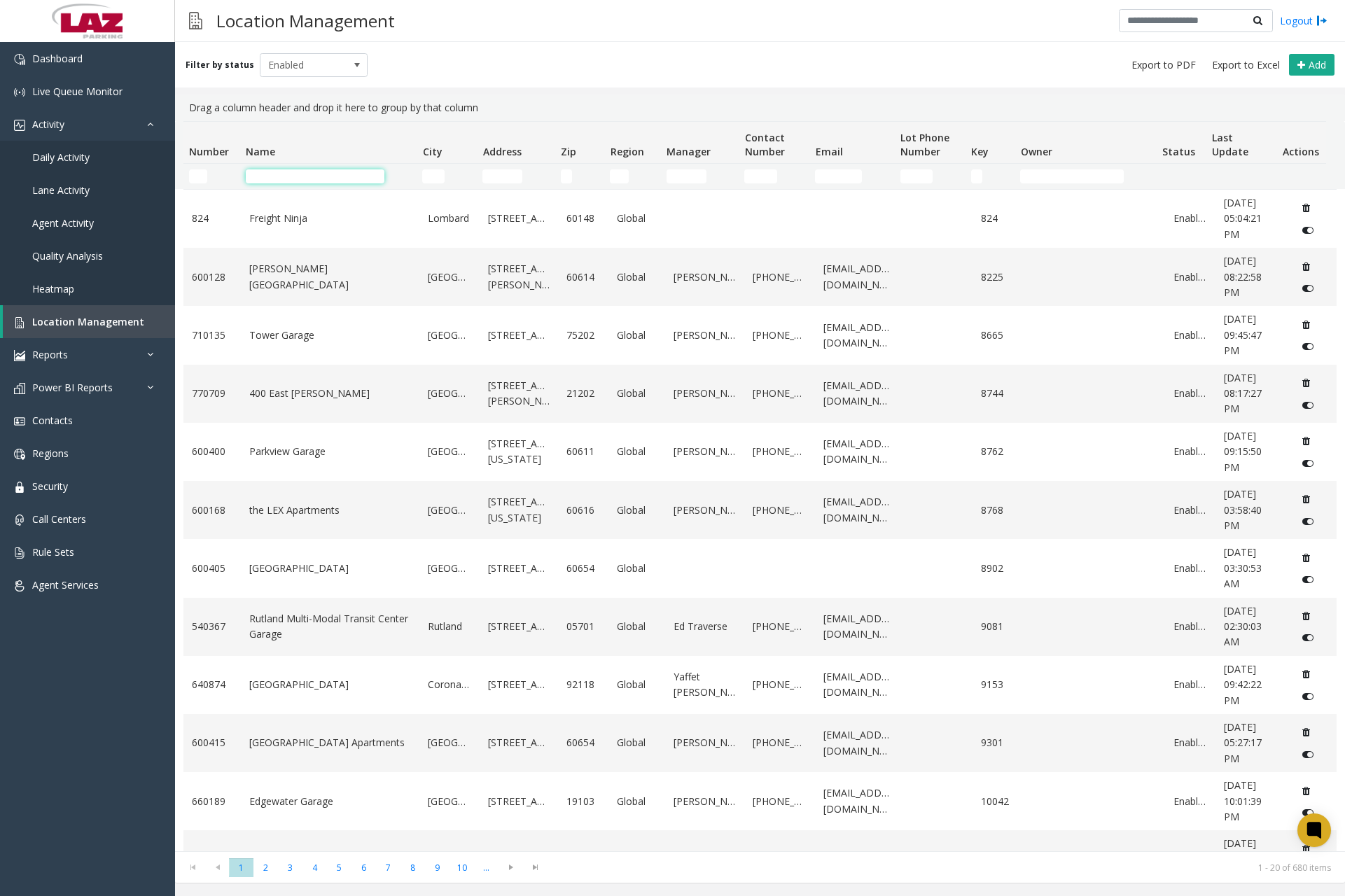
click at [313, 175] on input "Name Filter" at bounding box center [314, 177] width 138 height 14
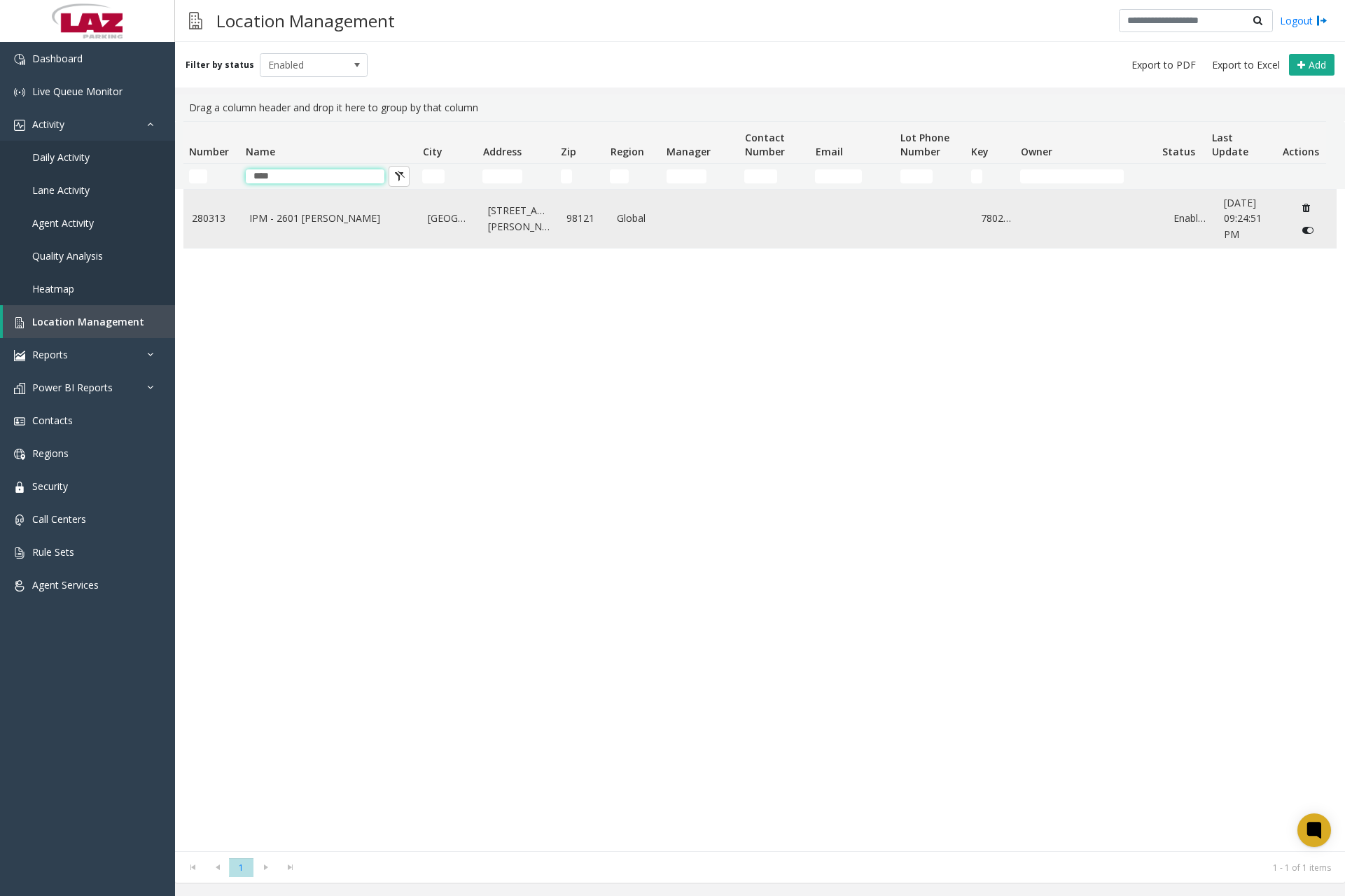
type input "****"
click at [309, 211] on link "IPM - 2601 [PERSON_NAME]" at bounding box center [330, 219] width 162 height 16
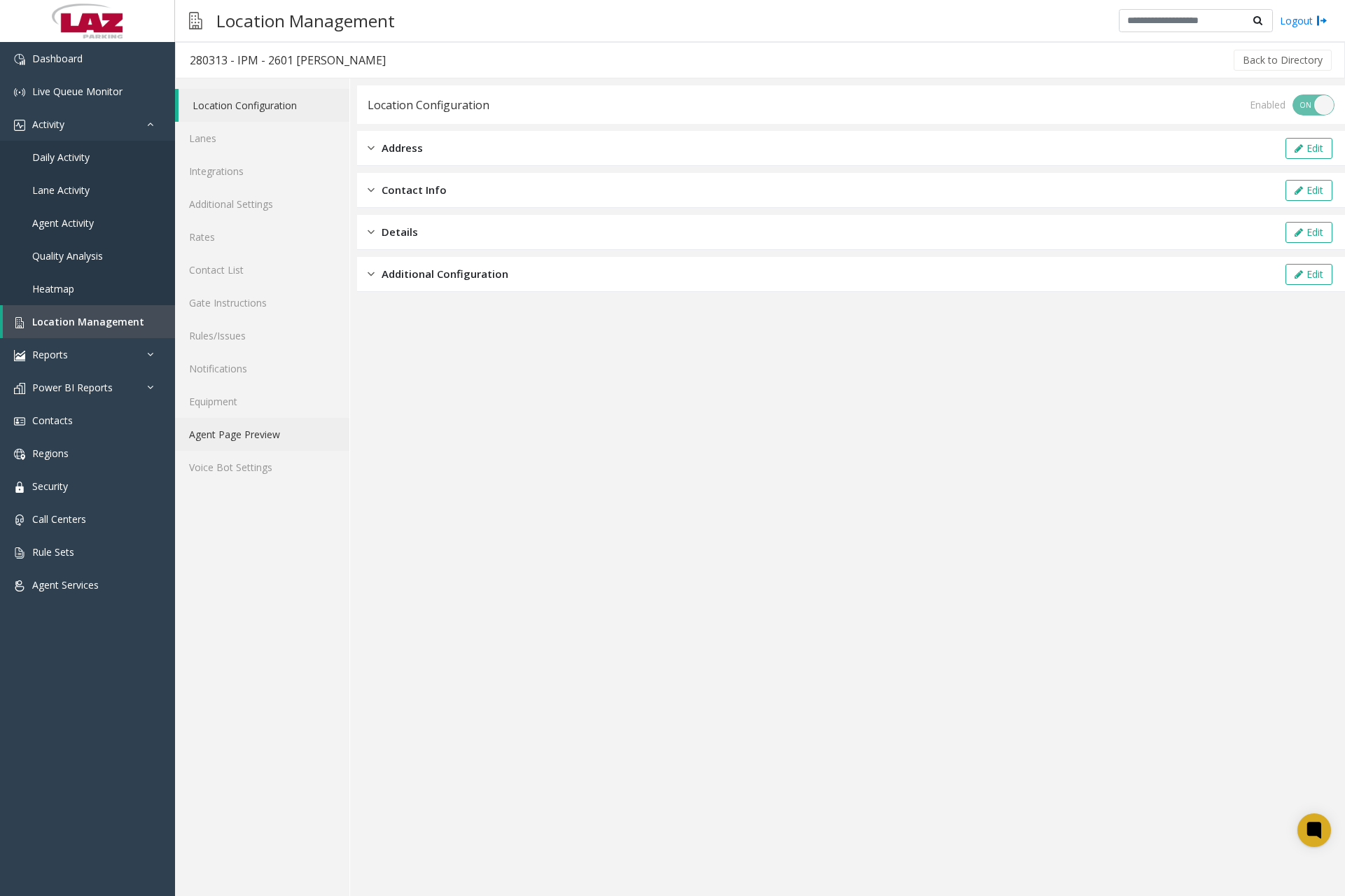
click at [249, 433] on link "Agent Page Preview" at bounding box center [263, 434] width 175 height 33
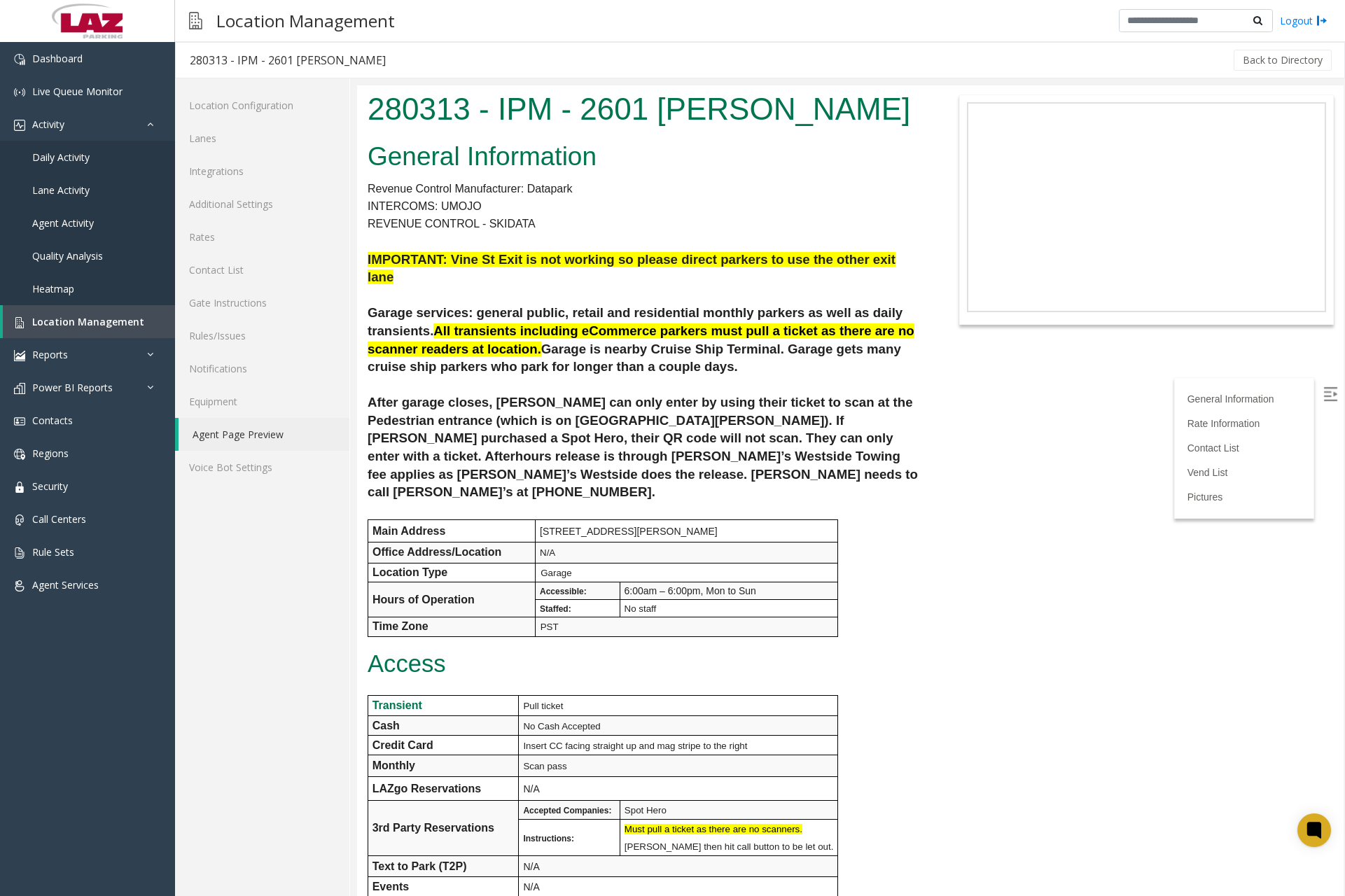
click at [573, 136] on div "General Information Revenue Control Manufacturer: Datapark INTERCOMS: UMOJO REV…" at bounding box center [644, 702] width 576 height 1133
click at [113, 67] on link "Dashboard" at bounding box center [87, 58] width 175 height 33
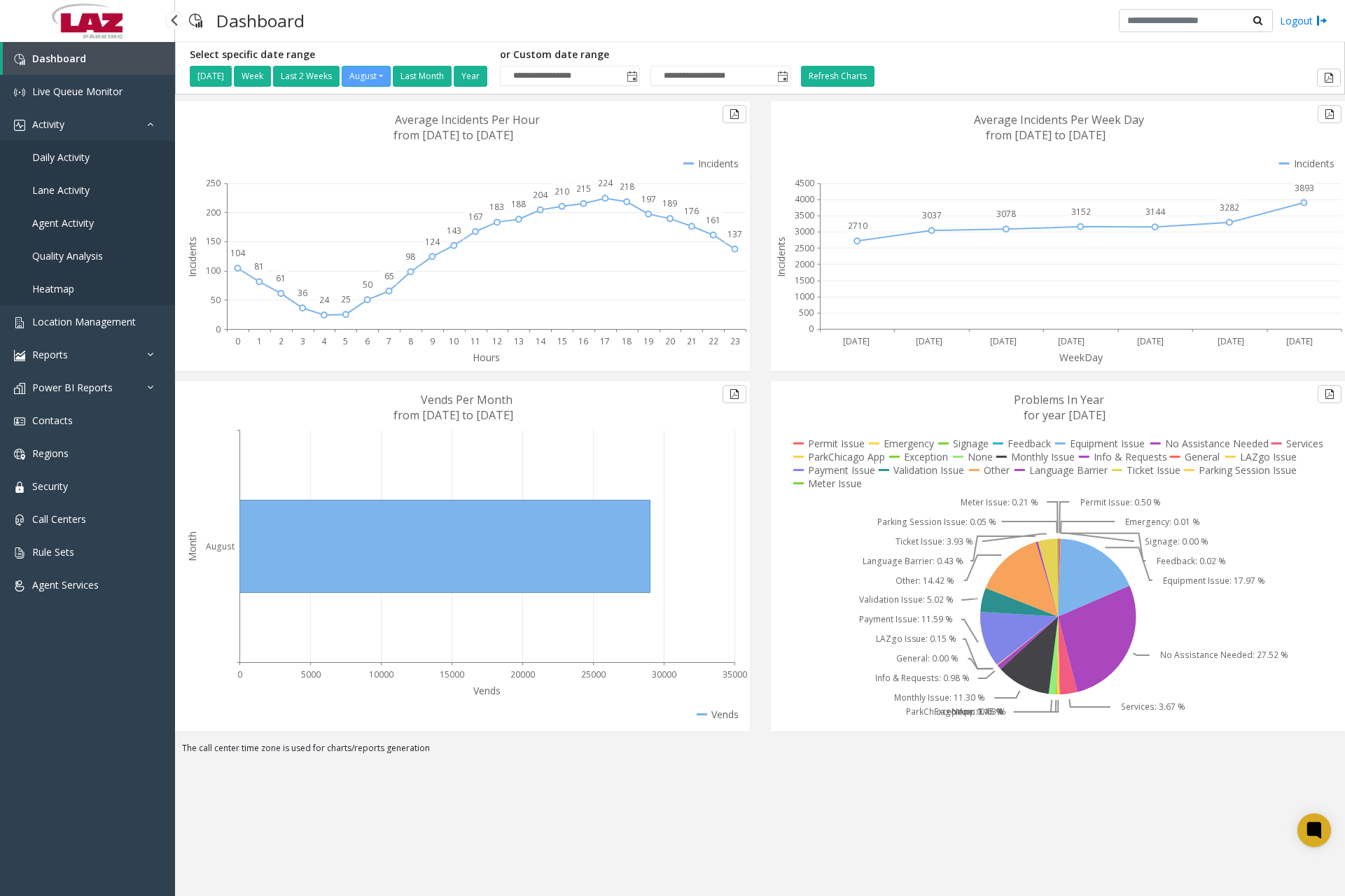
click at [62, 153] on span "Daily Activity" at bounding box center [60, 157] width 57 height 13
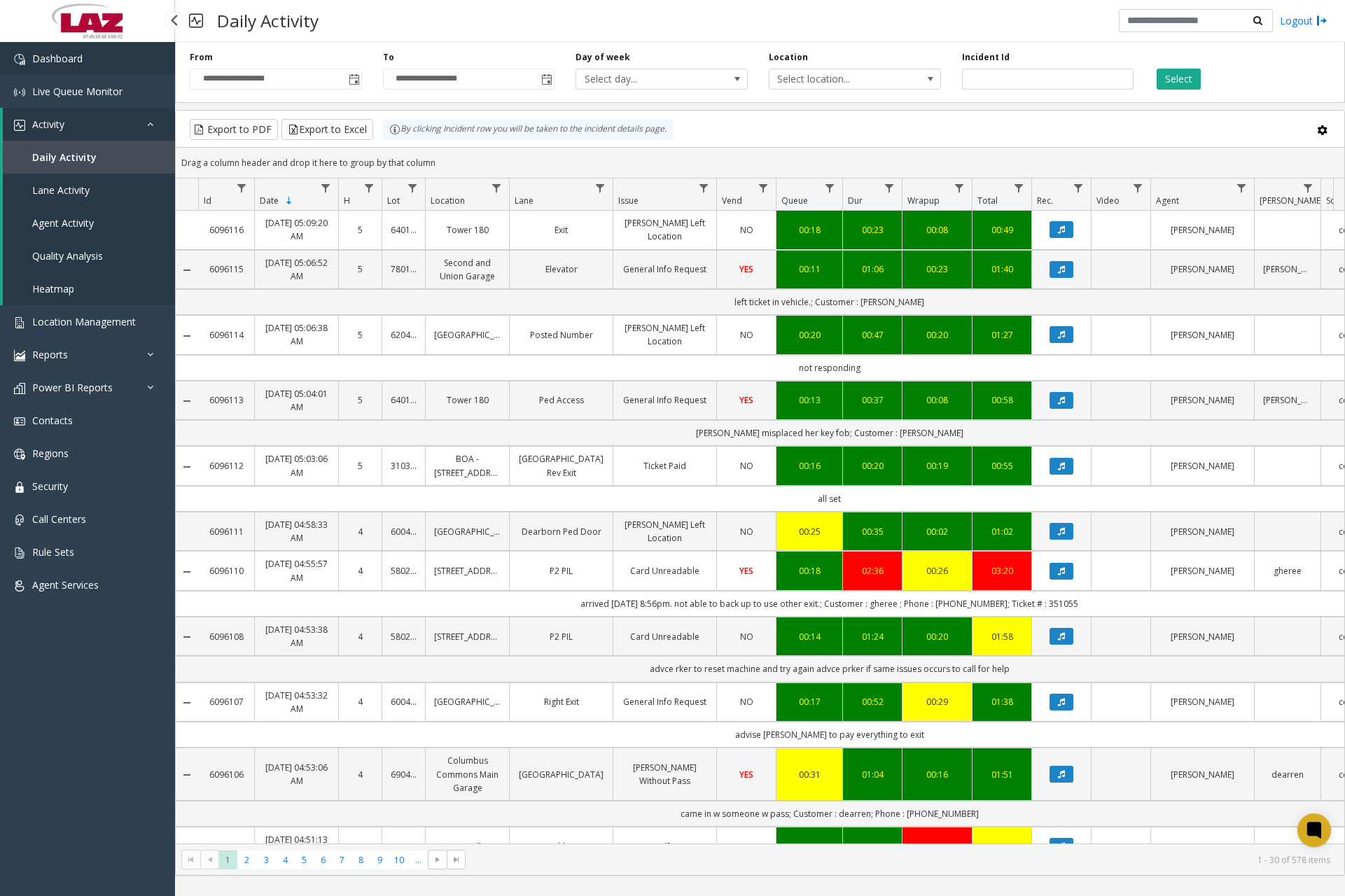
click at [79, 60] on span "Dashboard" at bounding box center [57, 58] width 50 height 13
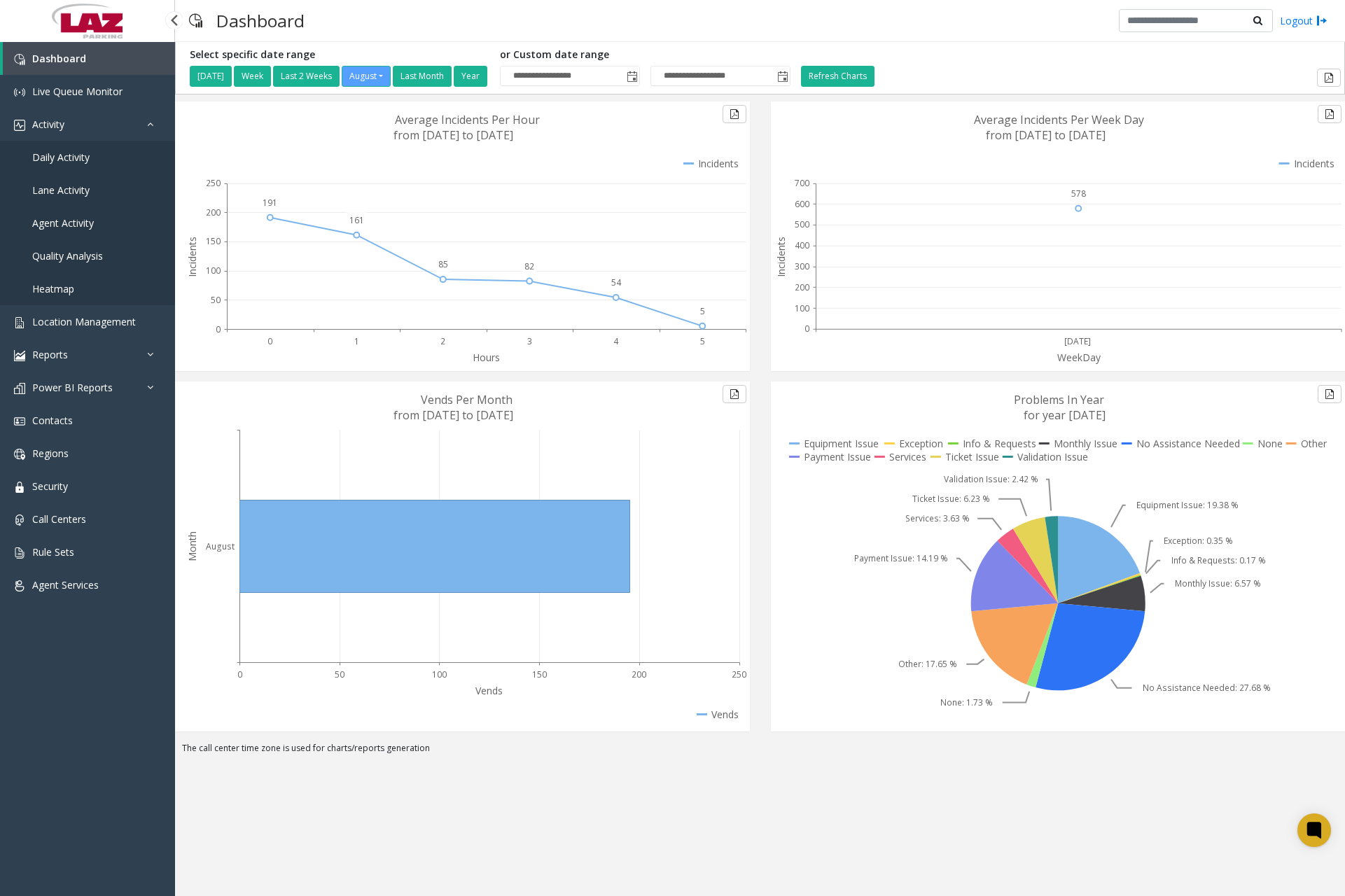
click at [85, 161] on span "Daily Activity" at bounding box center [60, 157] width 57 height 13
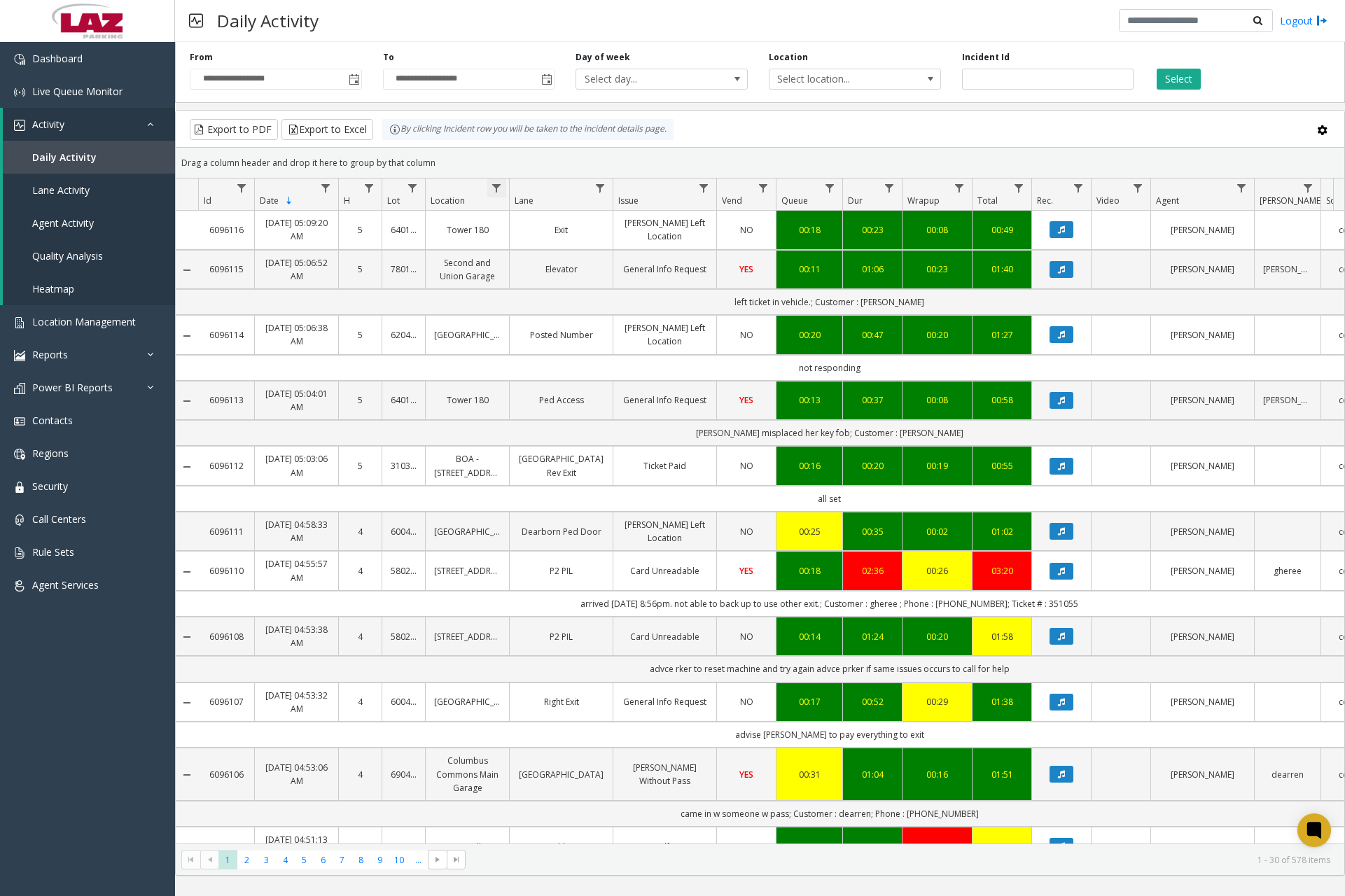
click at [496, 187] on span "Data table" at bounding box center [497, 189] width 11 height 11
click at [547, 245] on input "Location Filter" at bounding box center [558, 249] width 119 height 24
type input "******"
click at [592, 389] on button "Filter" at bounding box center [588, 378] width 57 height 31
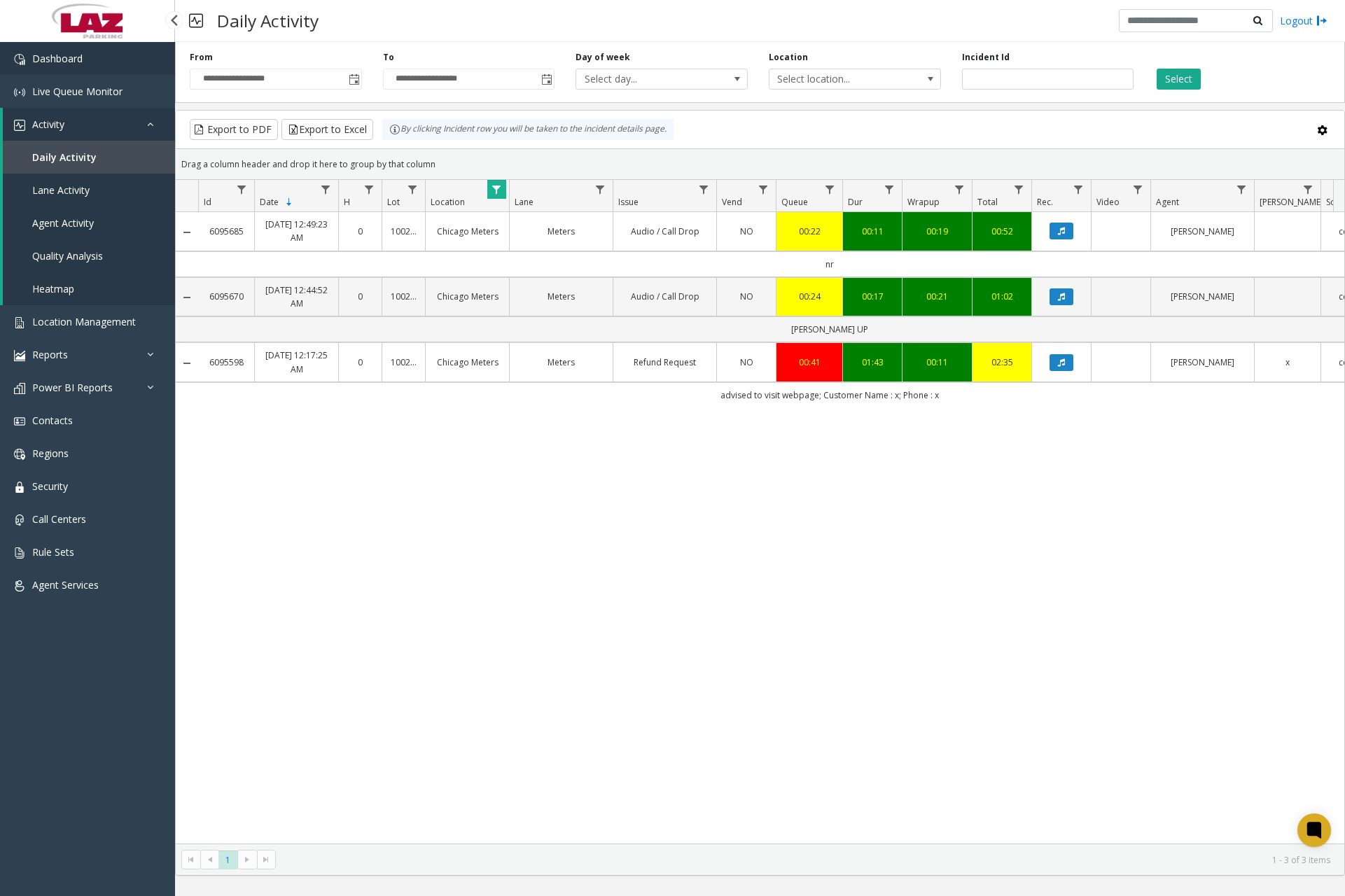
click at [125, 72] on link "Dashboard" at bounding box center [87, 58] width 175 height 33
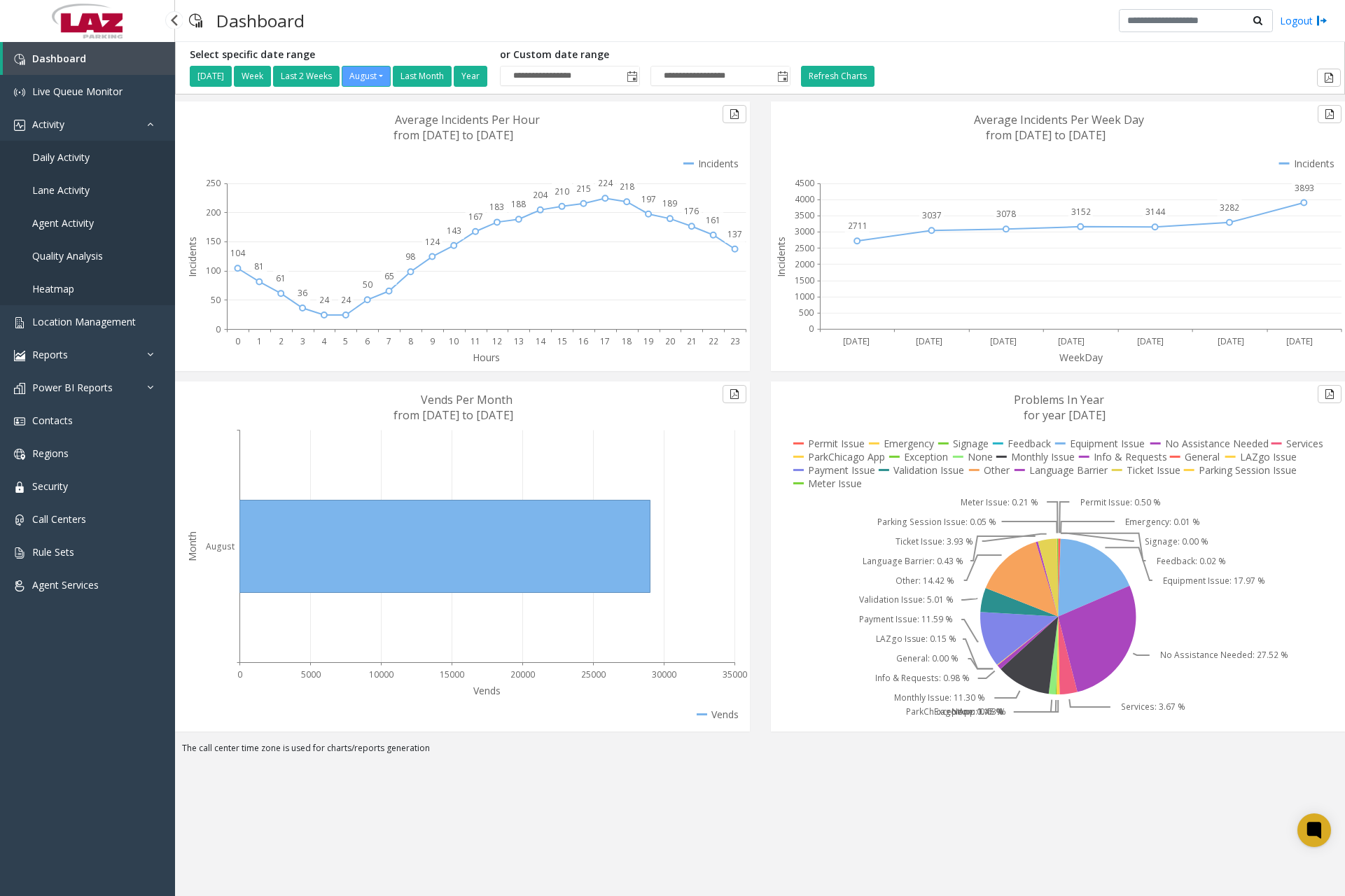
click at [80, 156] on span "Daily Activity" at bounding box center [60, 157] width 57 height 13
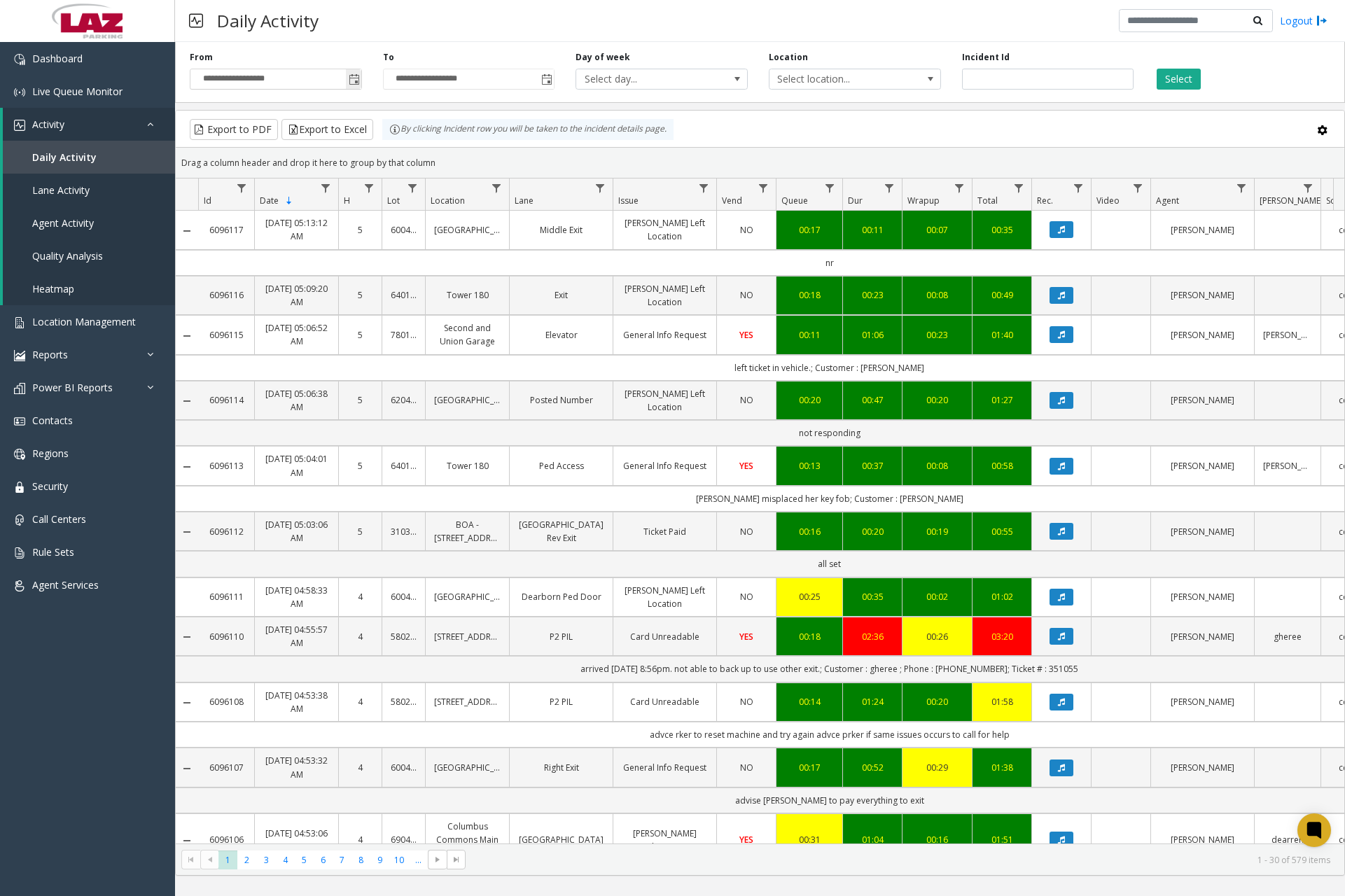
click at [358, 84] on span "Toggle popup" at bounding box center [354, 80] width 11 height 11
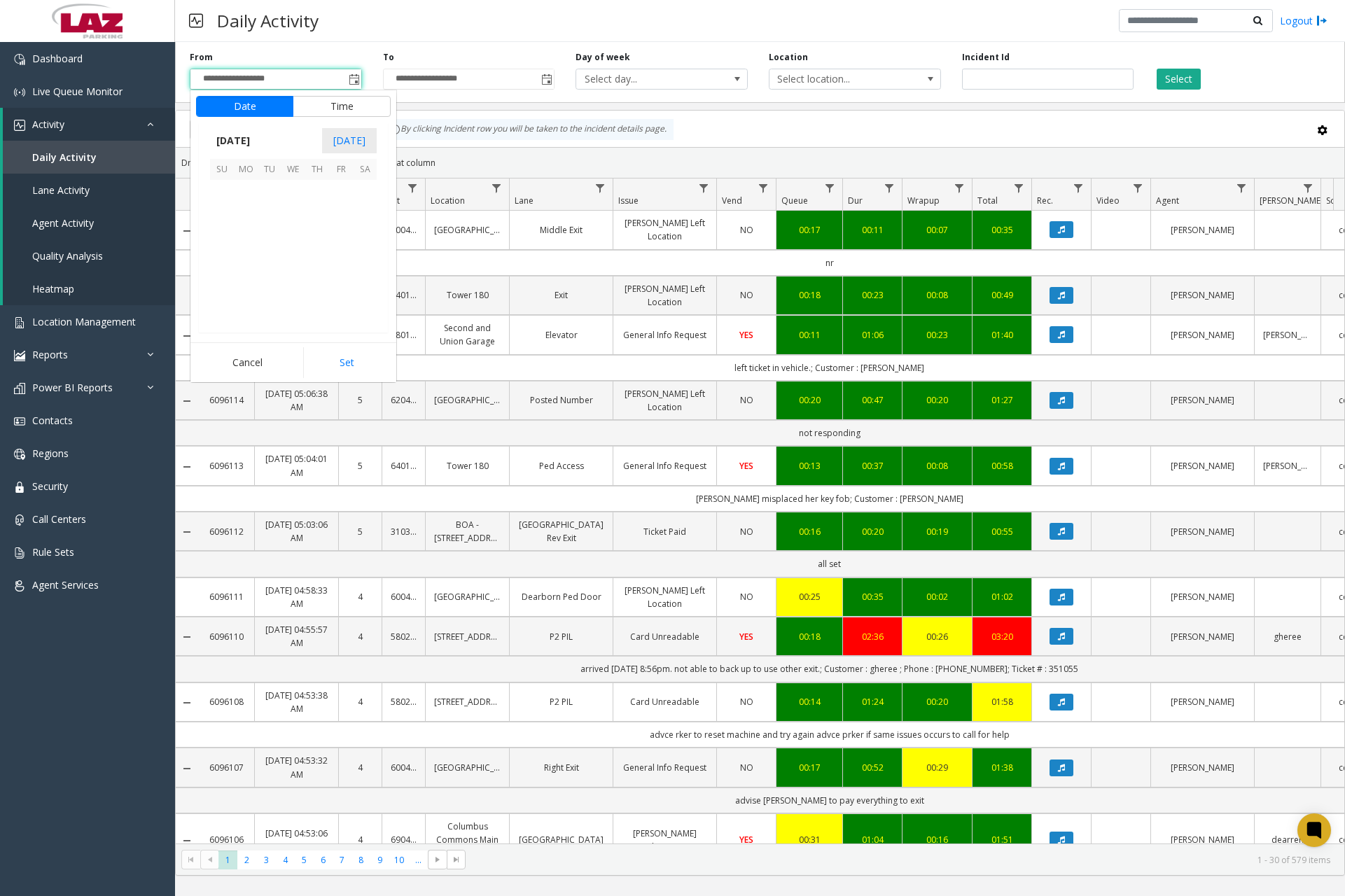
scroll to position [251059, 0]
click at [221, 306] on span "31" at bounding box center [222, 311] width 24 height 24
click at [229, 243] on span "12" at bounding box center [231, 243] width 11 height 13
click at [295, 221] on span "30" at bounding box center [300, 221] width 11 height 13
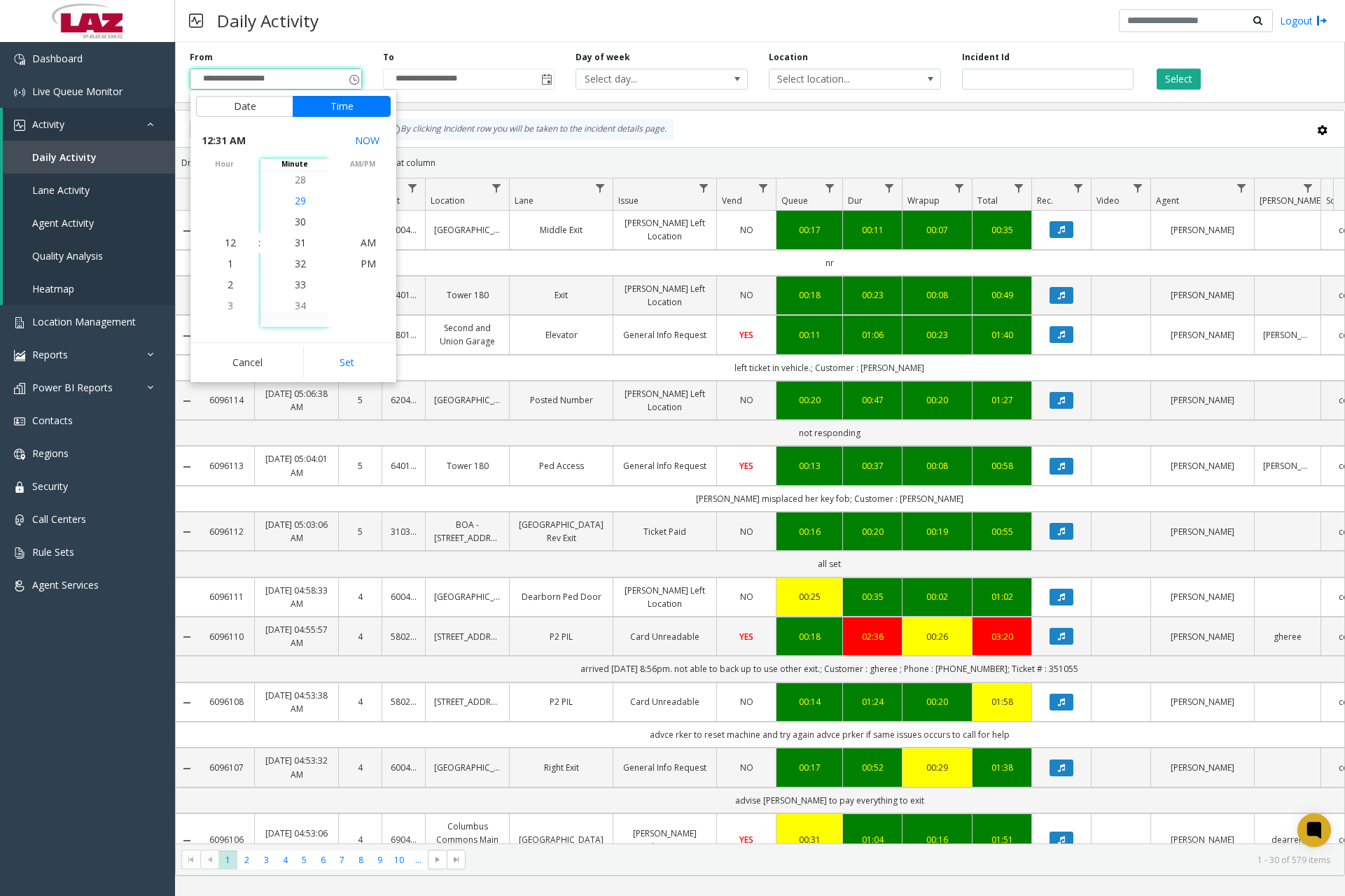
scroll to position [630, 0]
click at [363, 241] on span "AM" at bounding box center [368, 243] width 16 height 13
click at [351, 356] on button "Set" at bounding box center [347, 362] width 88 height 31
type input "**********"
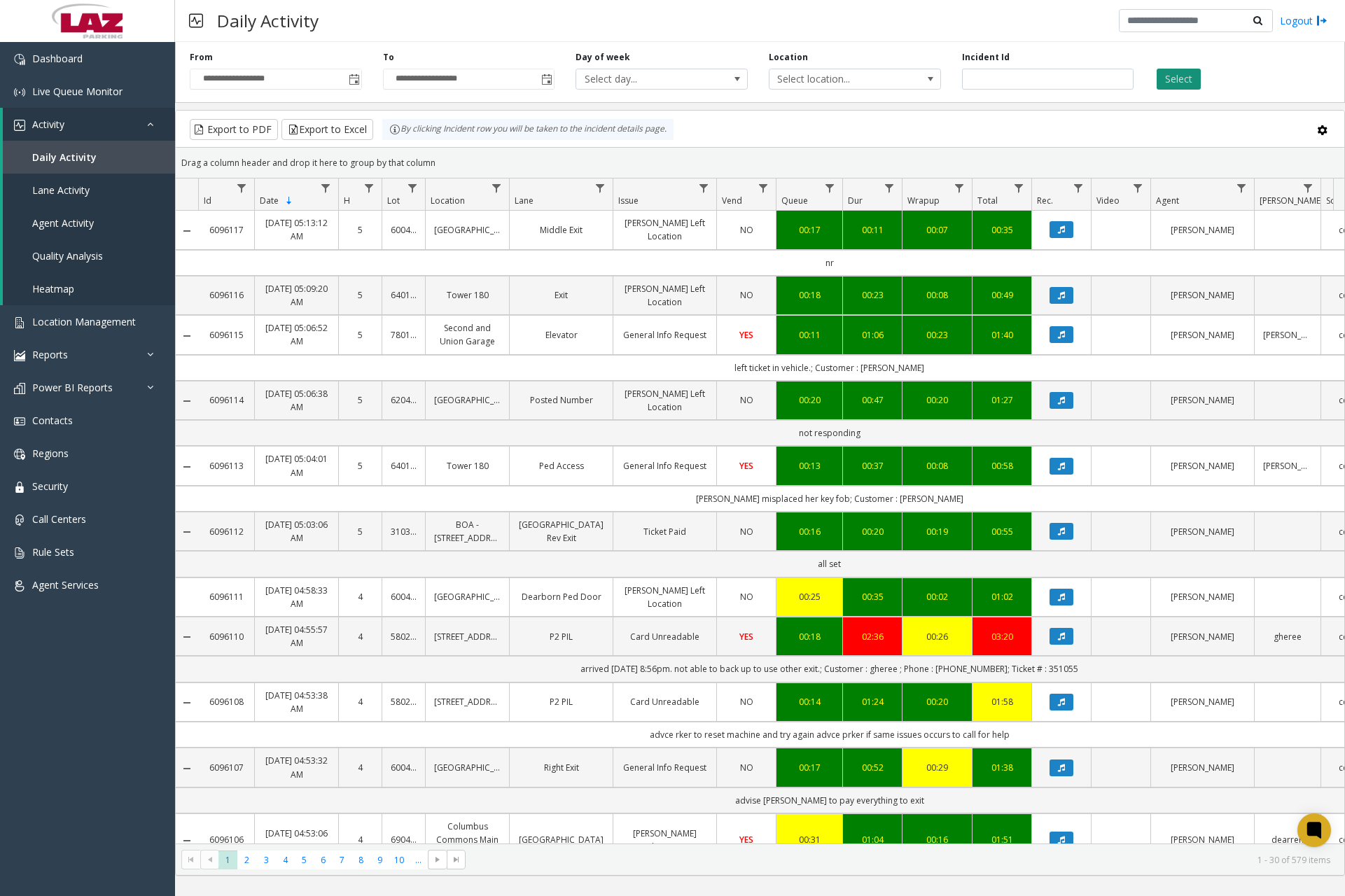
click at [1184, 76] on button "Select" at bounding box center [1179, 79] width 44 height 21
click at [502, 185] on span "Data table" at bounding box center [497, 189] width 11 height 11
click at [551, 246] on input "Location Filter" at bounding box center [558, 249] width 119 height 24
type input "******"
click at [596, 371] on button "Filter" at bounding box center [588, 378] width 57 height 31
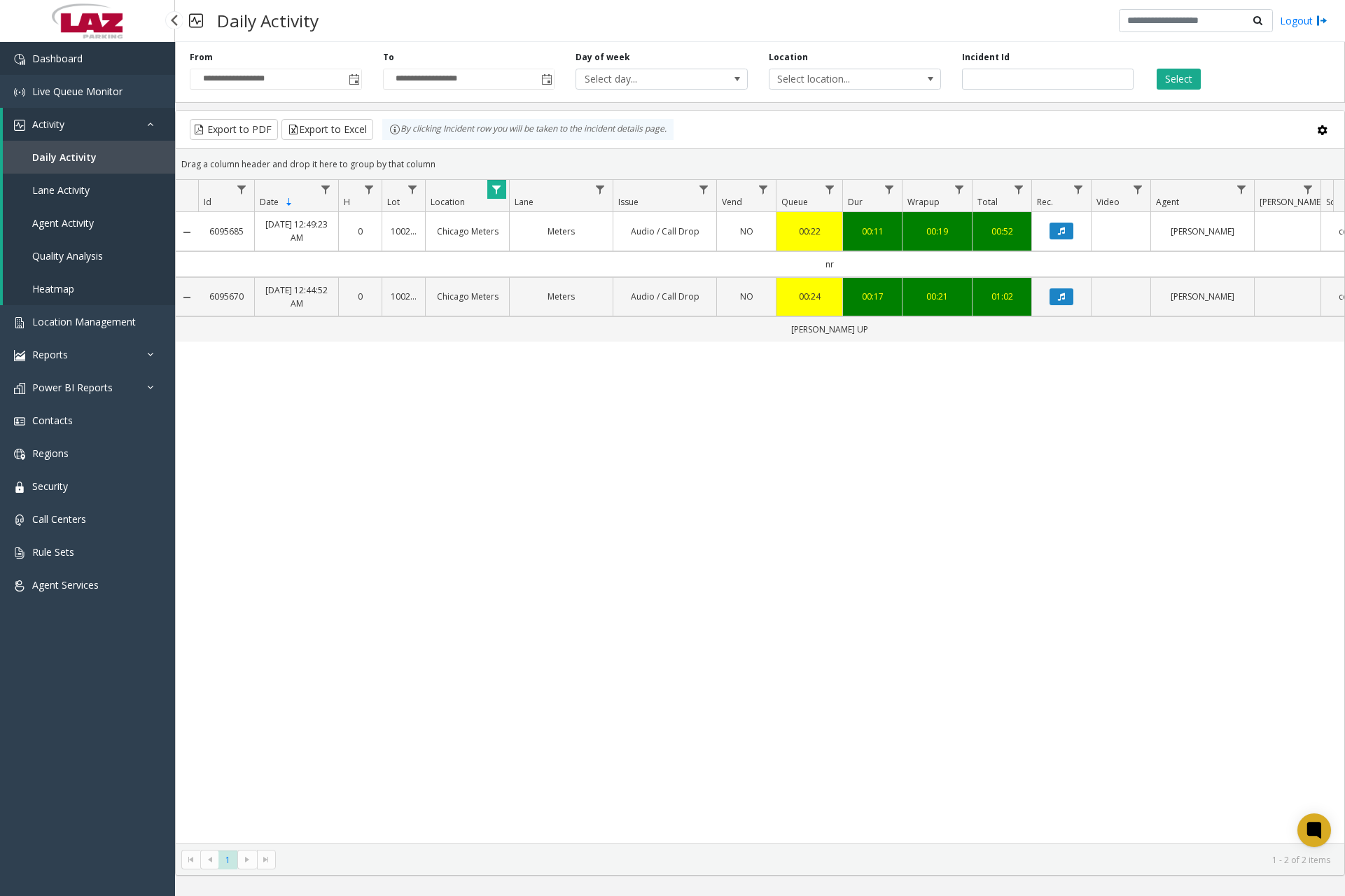
click at [65, 67] on link "Dashboard" at bounding box center [87, 58] width 175 height 33
